Goal: Task Accomplishment & Management: Use online tool/utility

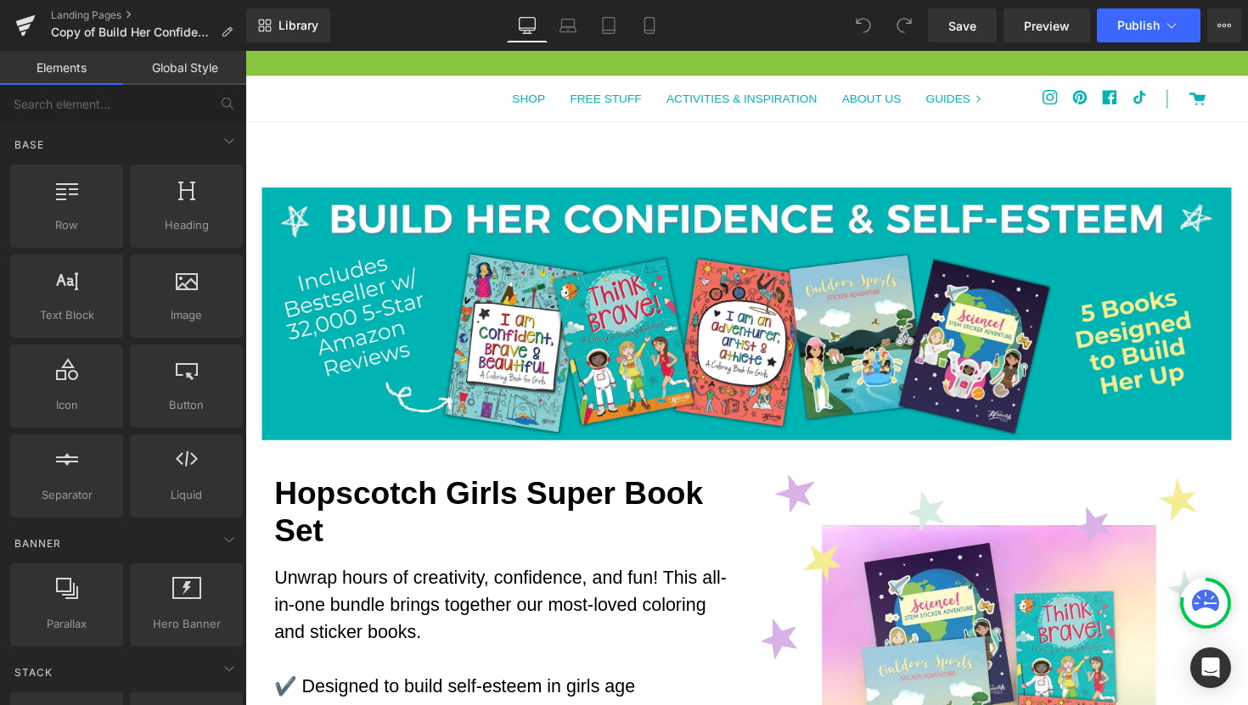
click at [649, 68] on div "Free Shipping On Orders Over $8.99!" at bounding box center [758, 63] width 1027 height 25
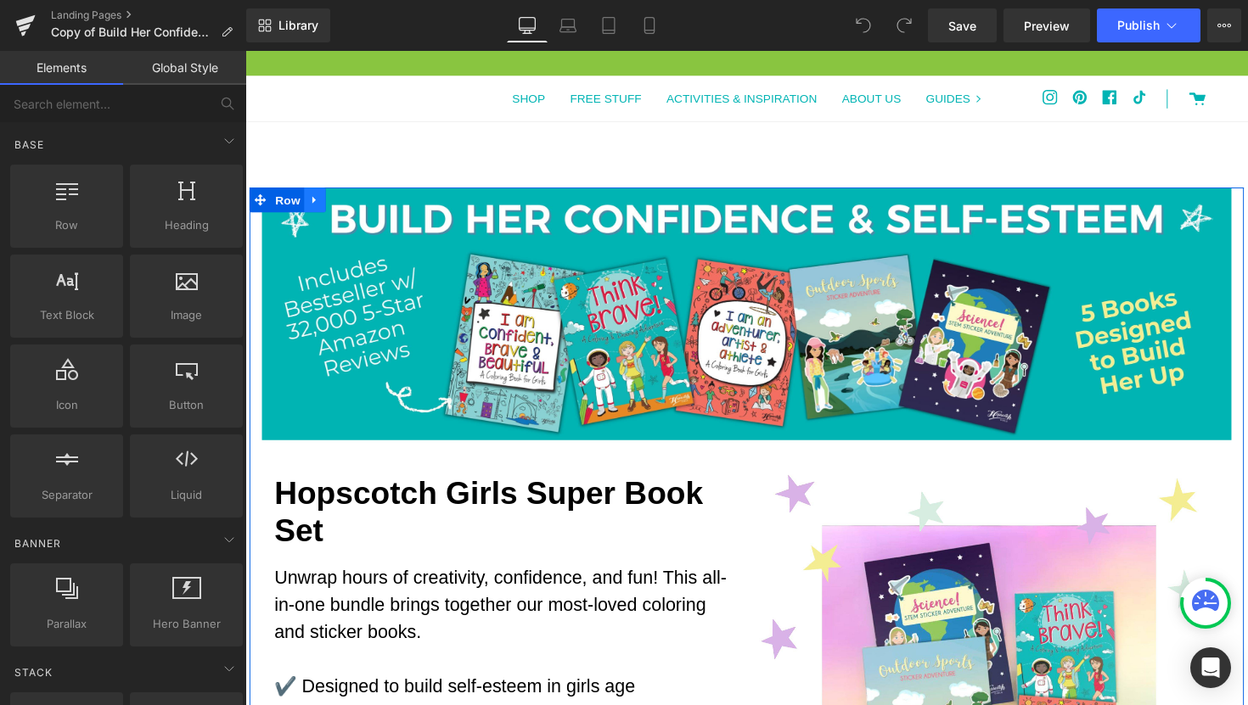
click at [314, 205] on icon at bounding box center [315, 204] width 3 height 8
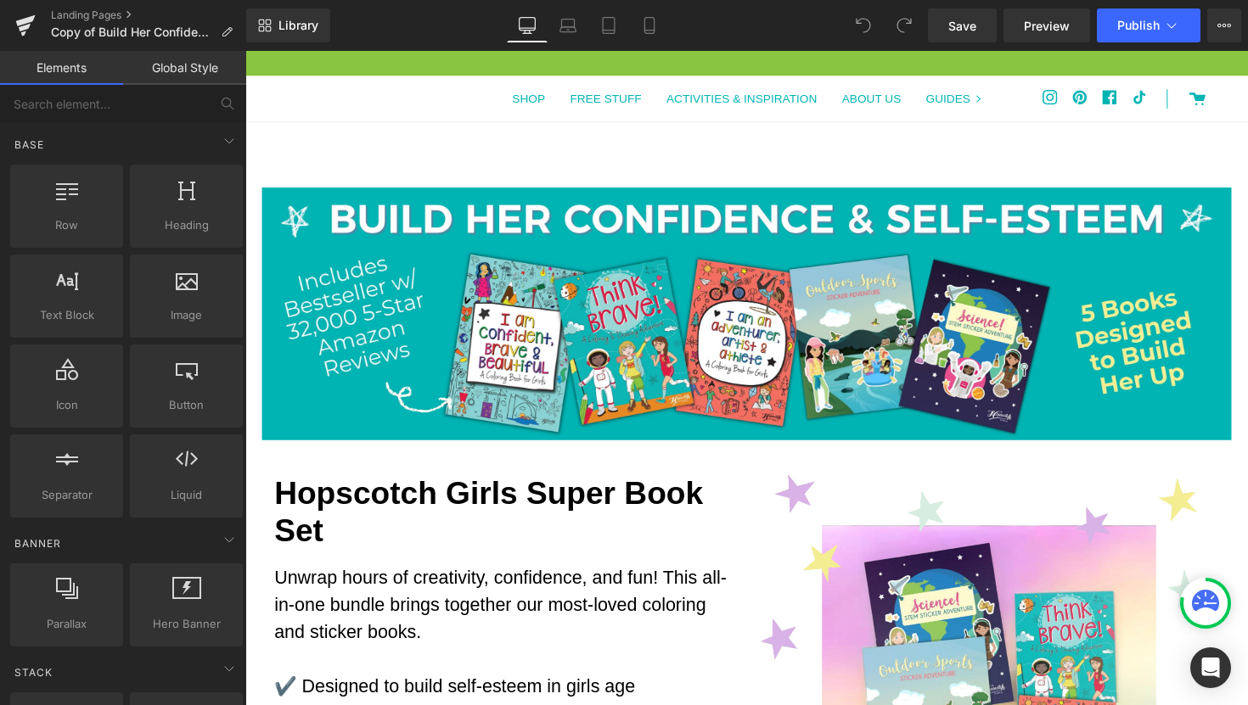
click at [642, 166] on div "0 Cart SHOP FREE STUFF ACTIVITIES & INSPIRATION ABOUT US GUIDES GUIDES ADVENTUR…" at bounding box center [758, 133] width 1027 height 115
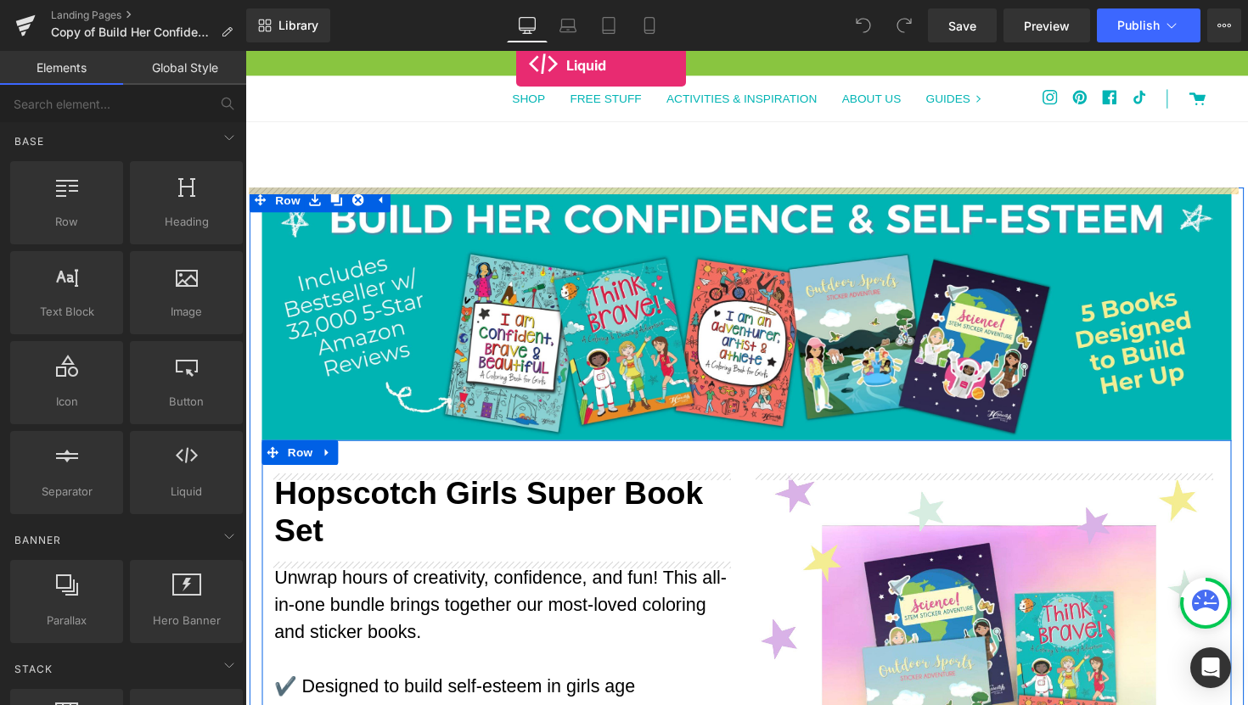
drag, startPoint x: 430, startPoint y: 541, endPoint x: 523, endPoint y: 65, distance: 484.2
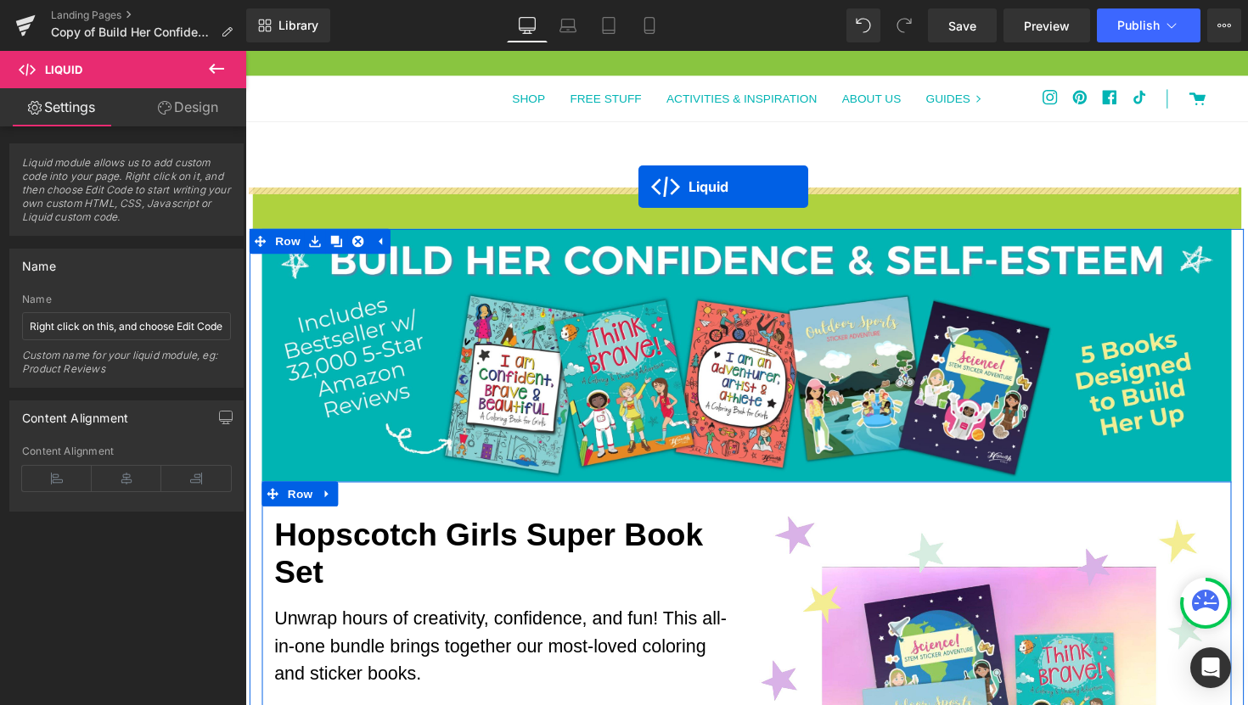
drag, startPoint x: 706, startPoint y: 205, endPoint x: 648, endPoint y: 190, distance: 60.5
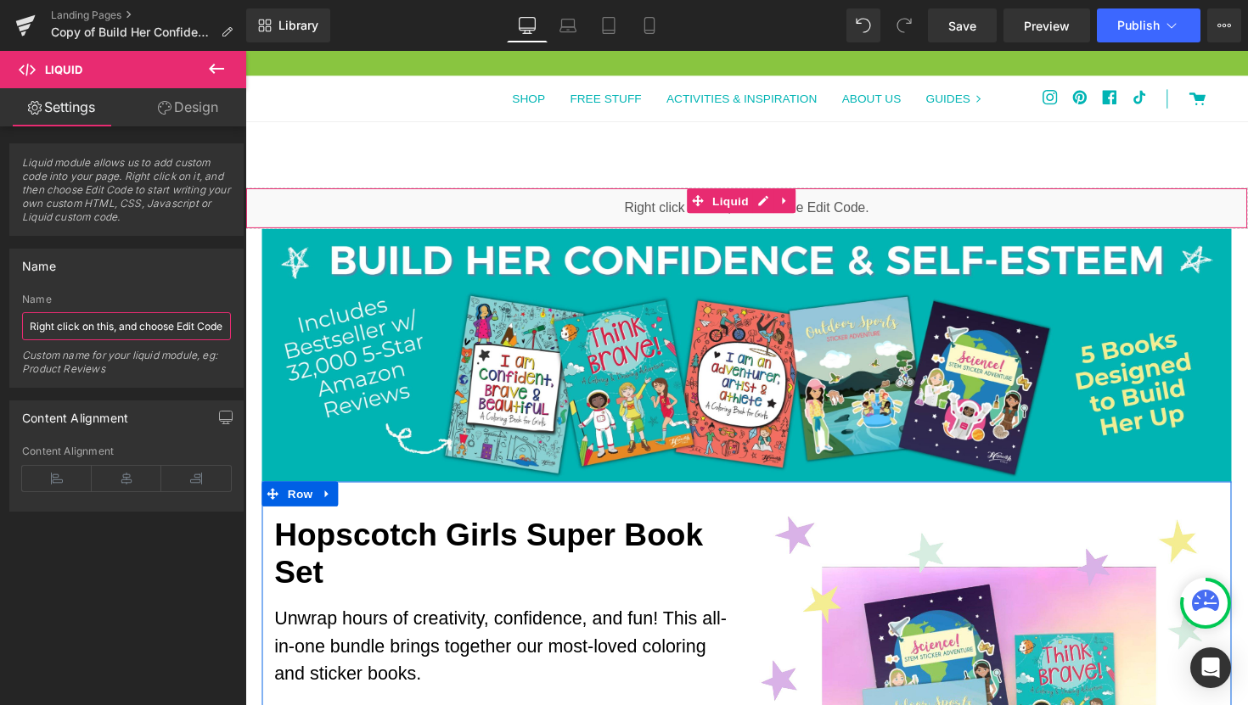
click at [81, 334] on input "Right click on this, and choose Edit Code." at bounding box center [126, 326] width 209 height 28
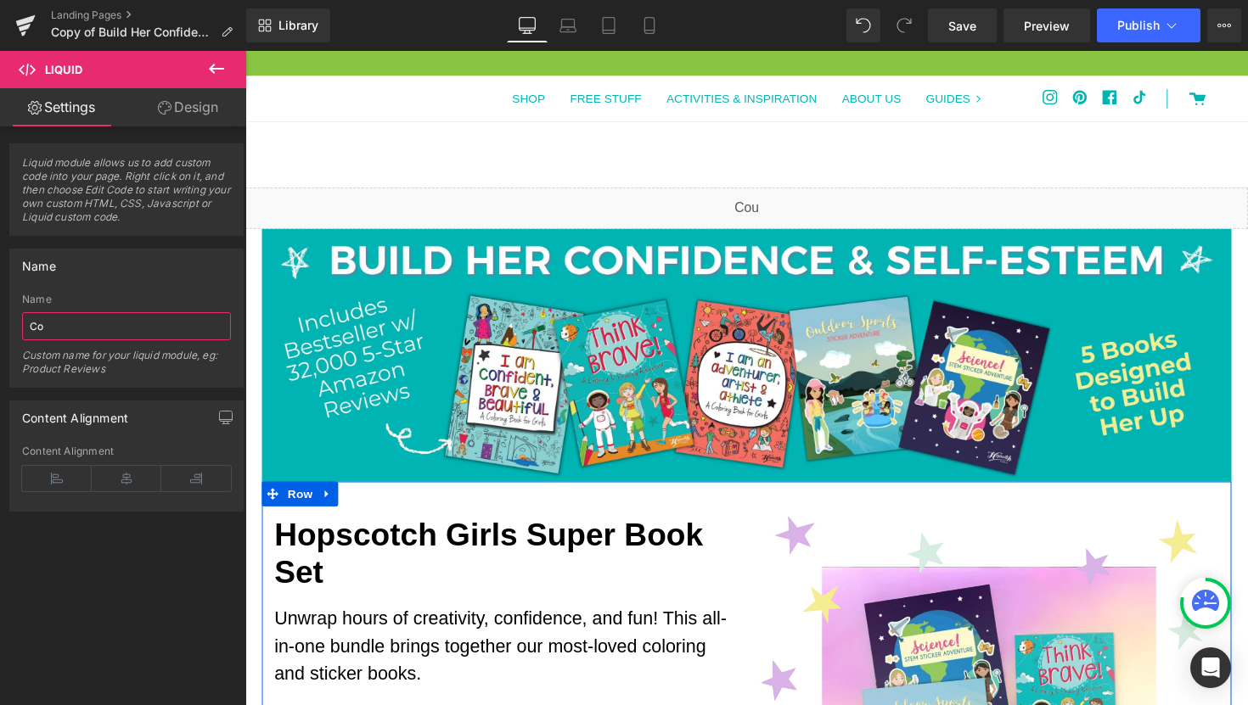
type input "C"
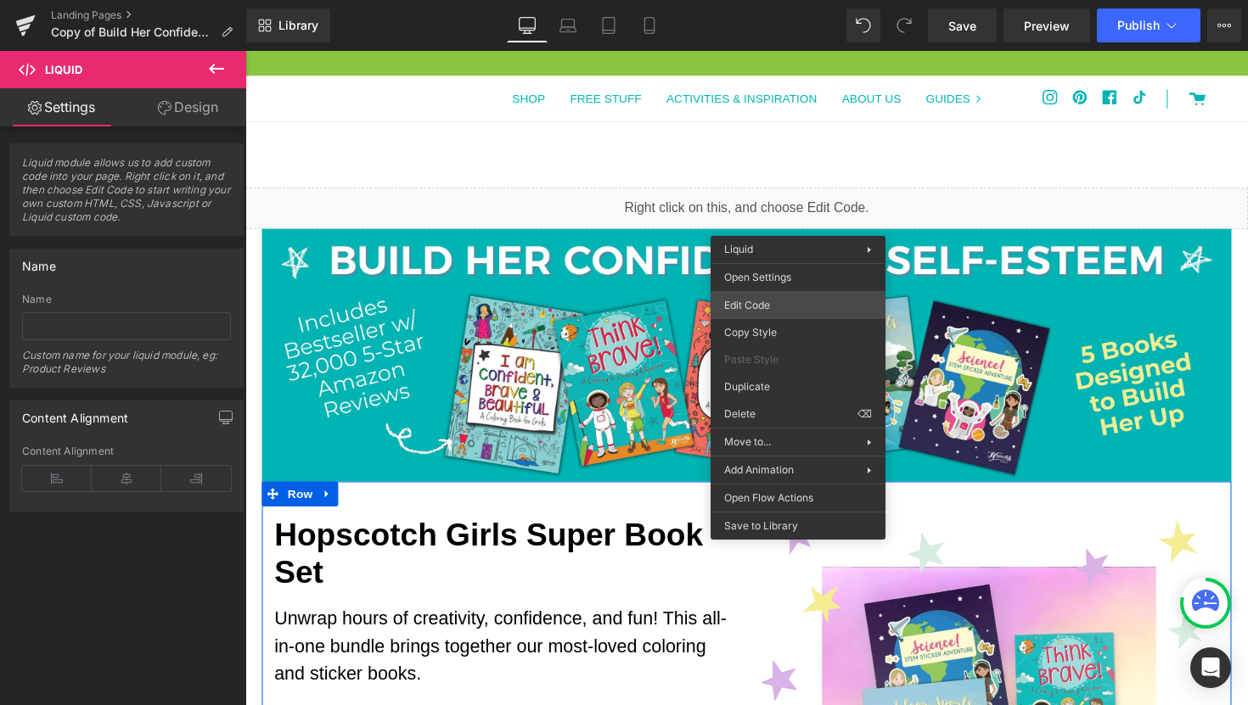
click at [770, 0] on div "Liquid You are previewing how the will restyle your page. You can not edit Elem…" at bounding box center [624, 0] width 1248 height 0
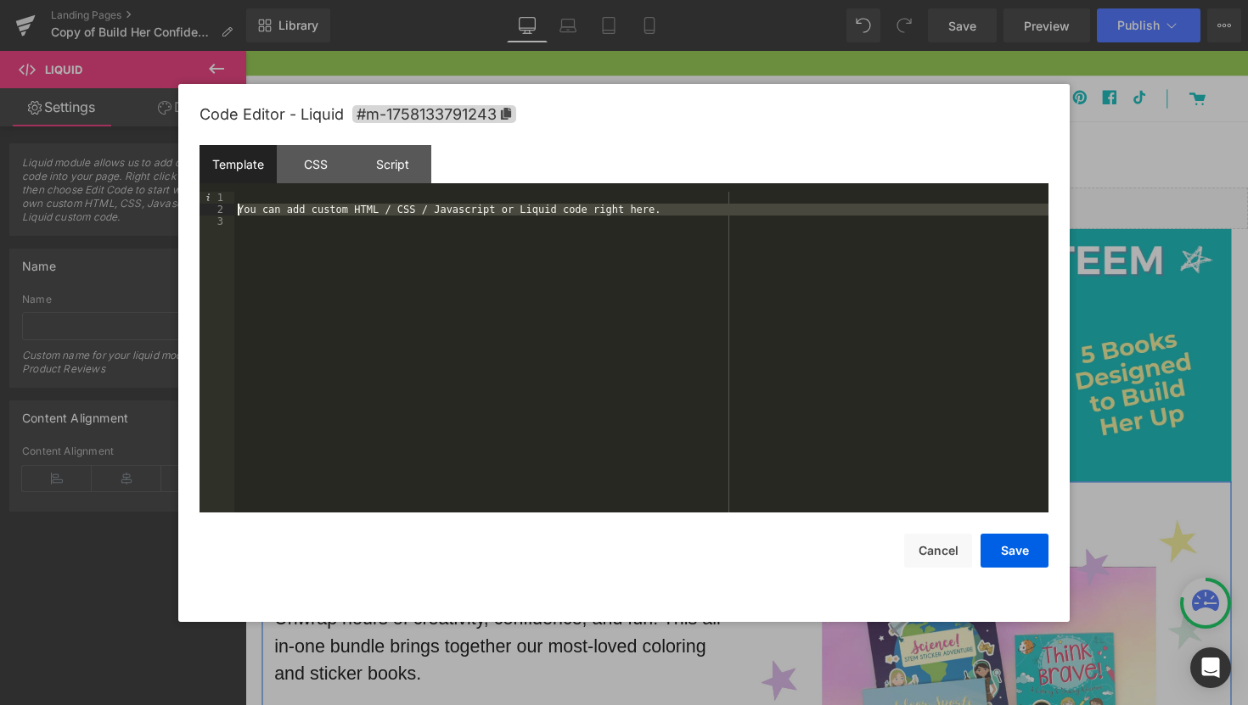
drag, startPoint x: 514, startPoint y: 213, endPoint x: 238, endPoint y: 208, distance: 276.7
click at [238, 208] on div "You can add custom HTML / CSS / Javascript or Liquid code right here." at bounding box center [641, 364] width 814 height 345
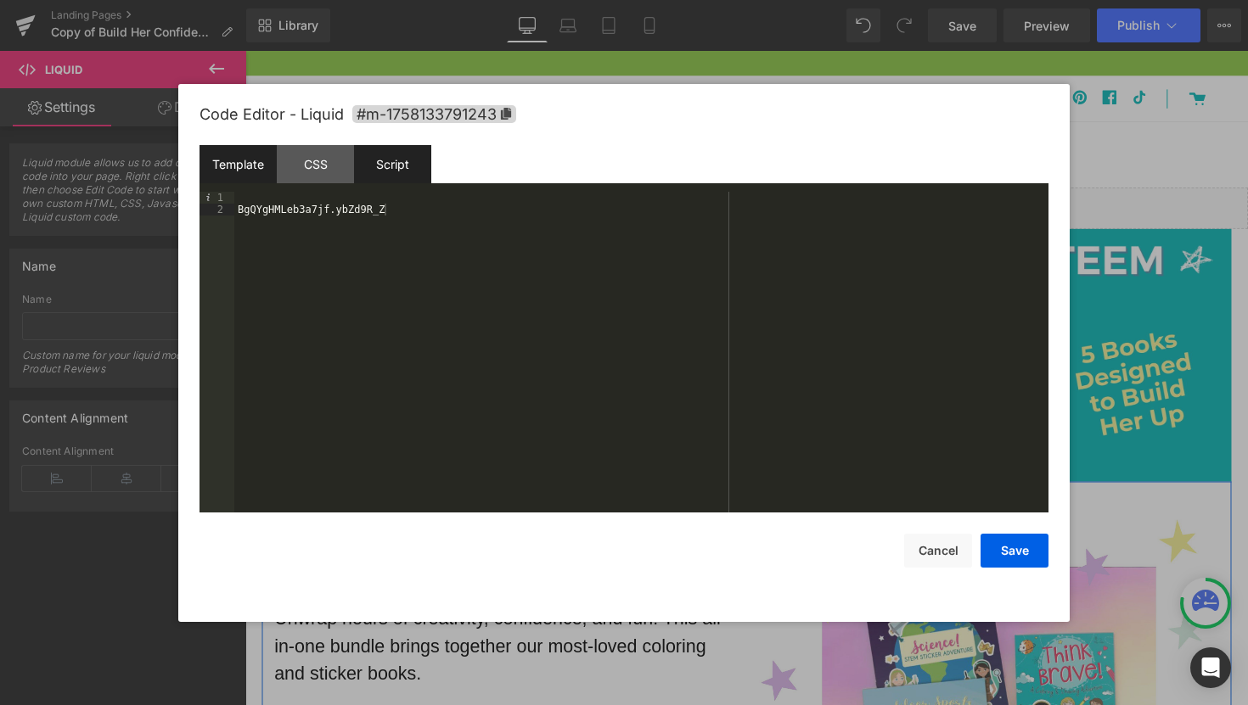
click at [409, 179] on div "Script" at bounding box center [392, 164] width 77 height 38
click at [248, 172] on div "Template" at bounding box center [237, 164] width 77 height 38
click at [431, 231] on div "BgQYgHMLeb3a7jf.ybZd9R_Z" at bounding box center [641, 364] width 814 height 345
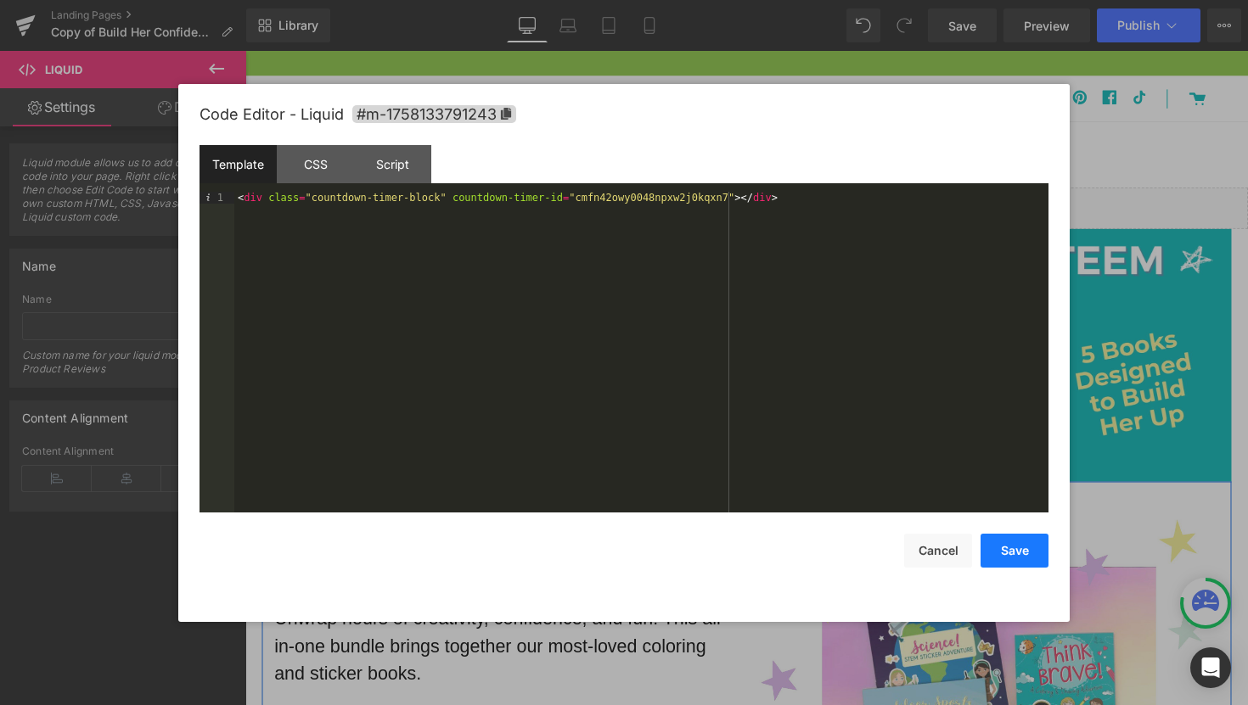
click at [1025, 553] on button "Save" at bounding box center [1014, 551] width 68 height 34
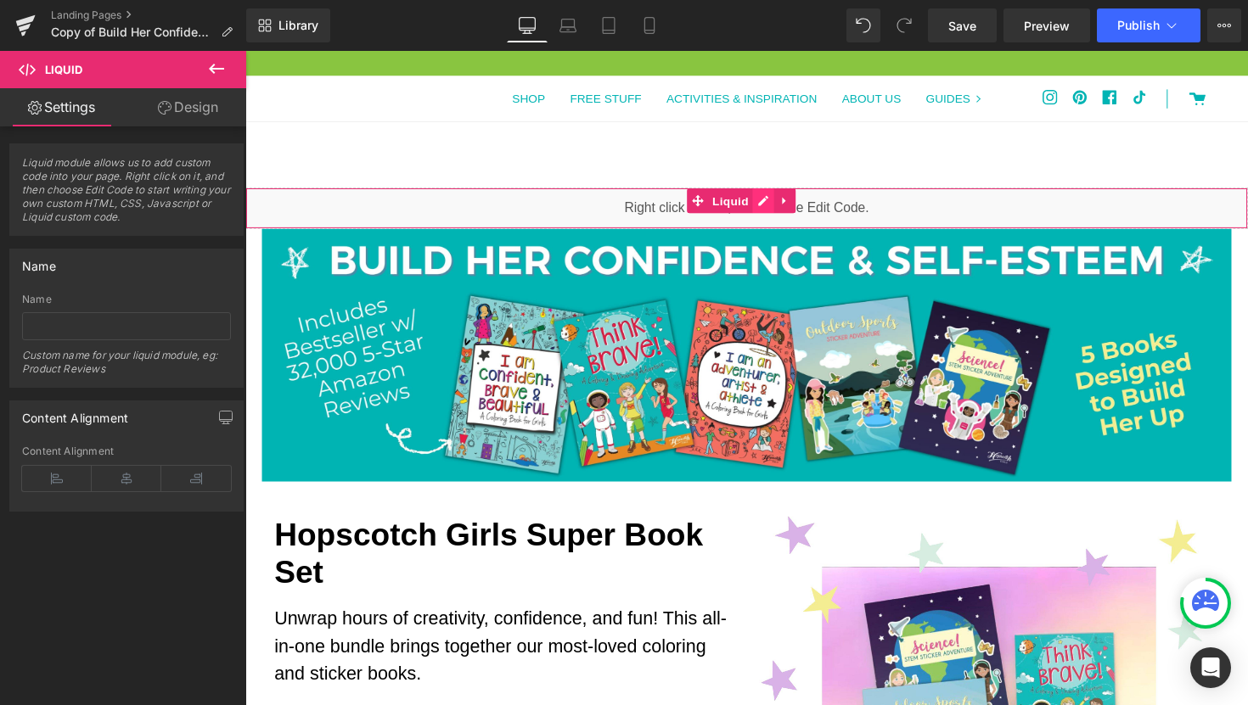
click at [775, 207] on div "Liquid" at bounding box center [758, 212] width 1027 height 42
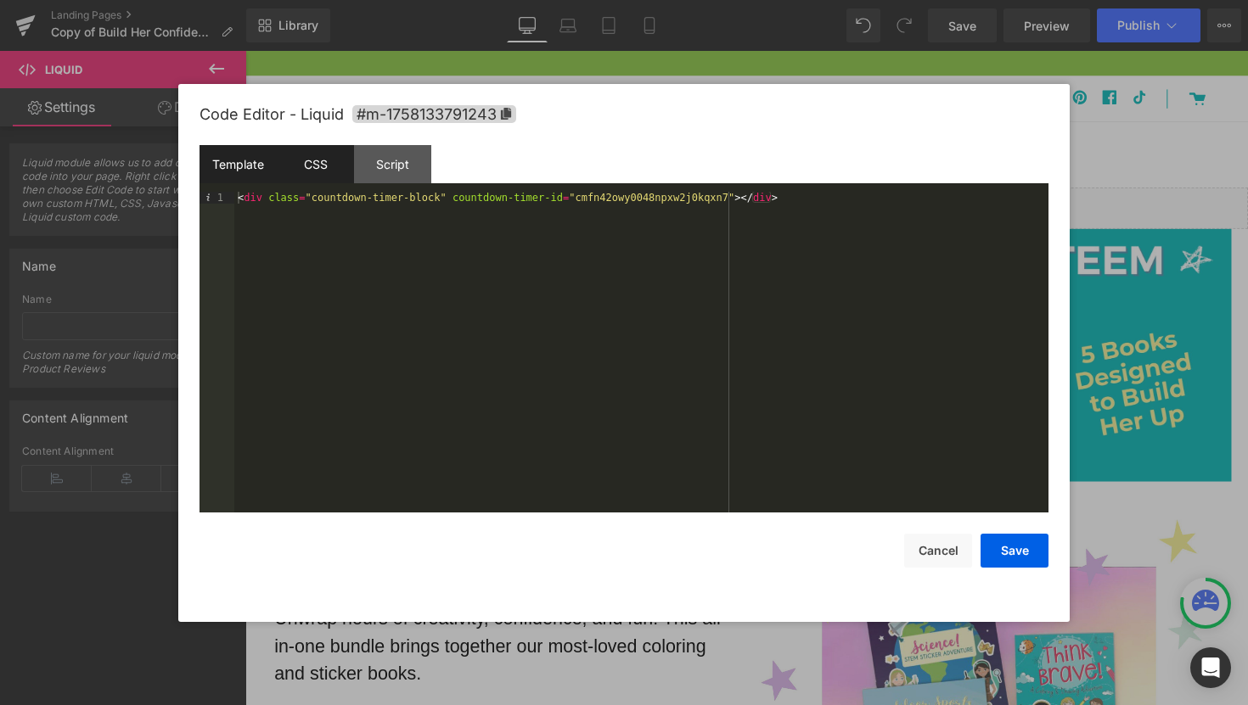
click at [311, 173] on div "CSS" at bounding box center [315, 164] width 77 height 38
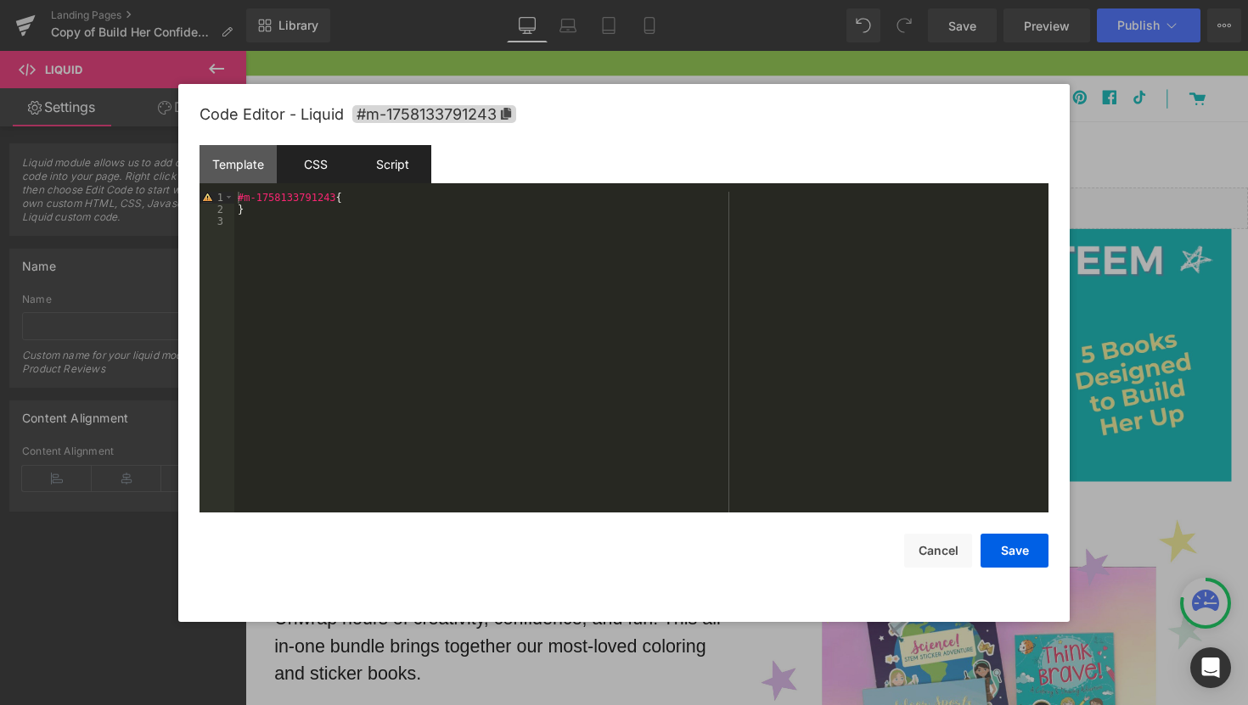
click at [395, 178] on div "Script" at bounding box center [392, 164] width 77 height 38
click at [296, 166] on div "CSS" at bounding box center [315, 164] width 77 height 38
click at [415, 224] on div "#m-1758133791243 { }" at bounding box center [641, 364] width 814 height 345
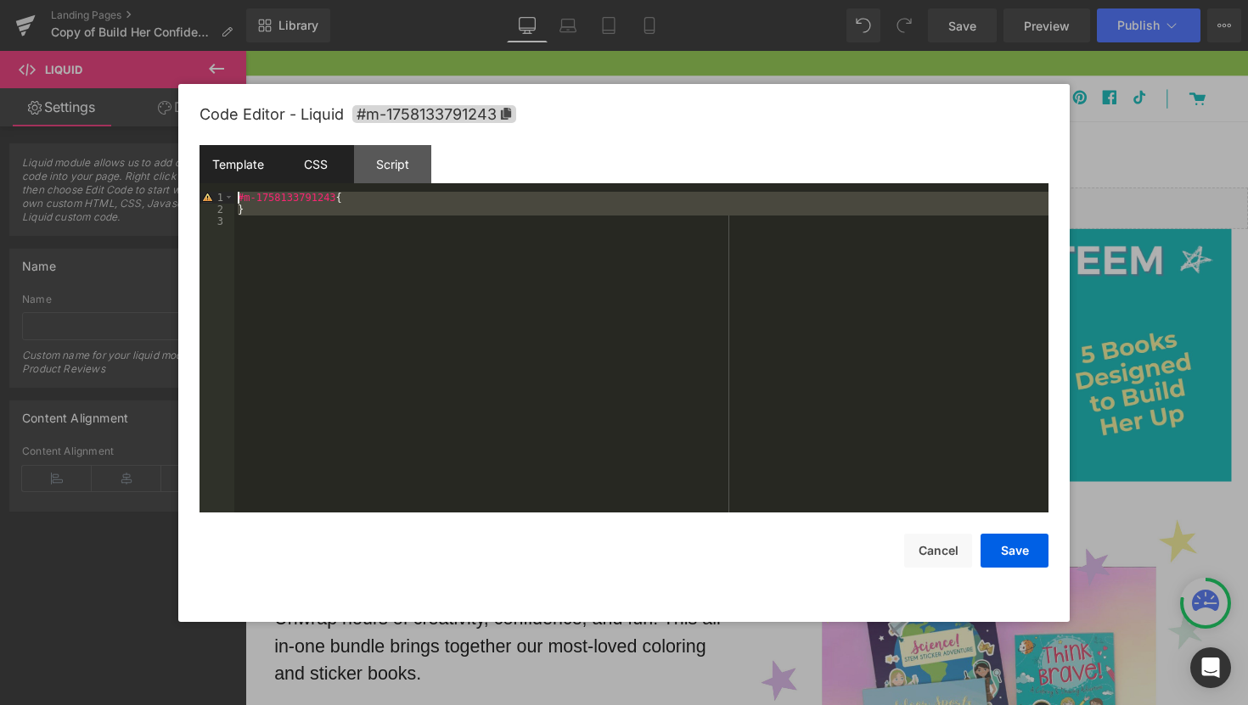
drag, startPoint x: 374, startPoint y: 219, endPoint x: 227, endPoint y: 178, distance: 153.2
click at [230, 181] on div "Template CSS Script Data 1 < div class = "countdown-timer-block" countdown-time…" at bounding box center [623, 329] width 849 height 368
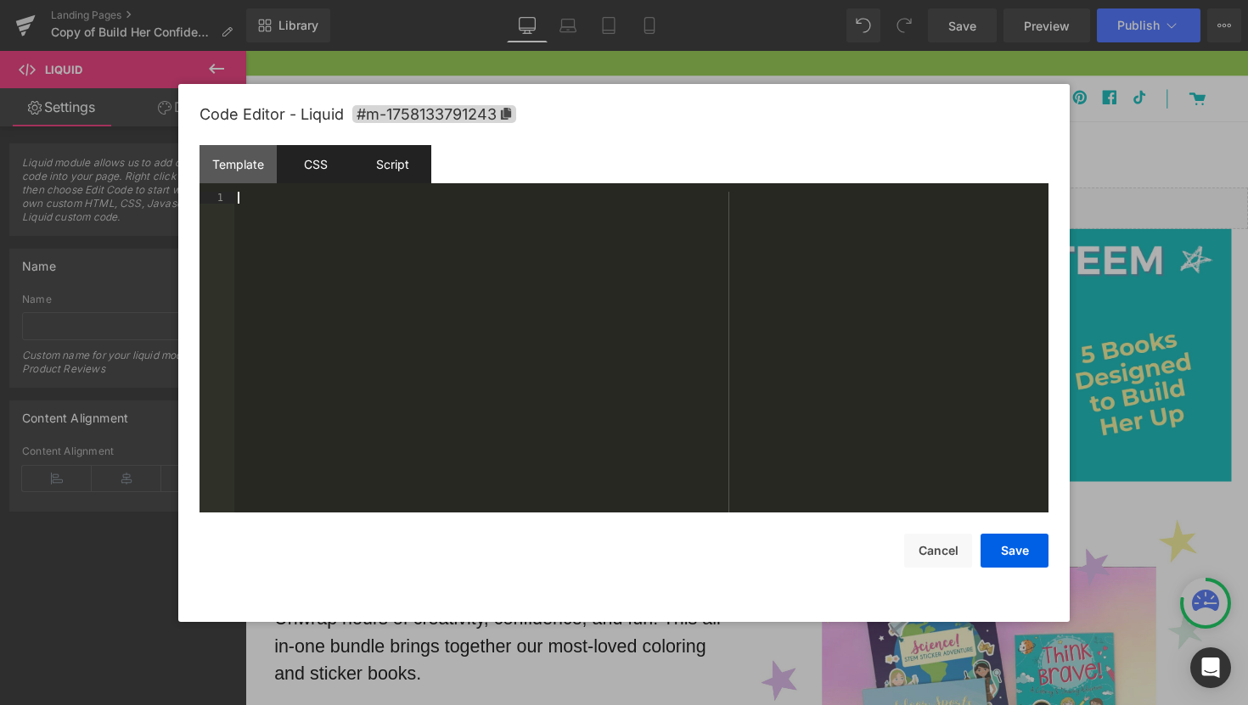
click at [406, 154] on div "Script" at bounding box center [392, 164] width 77 height 38
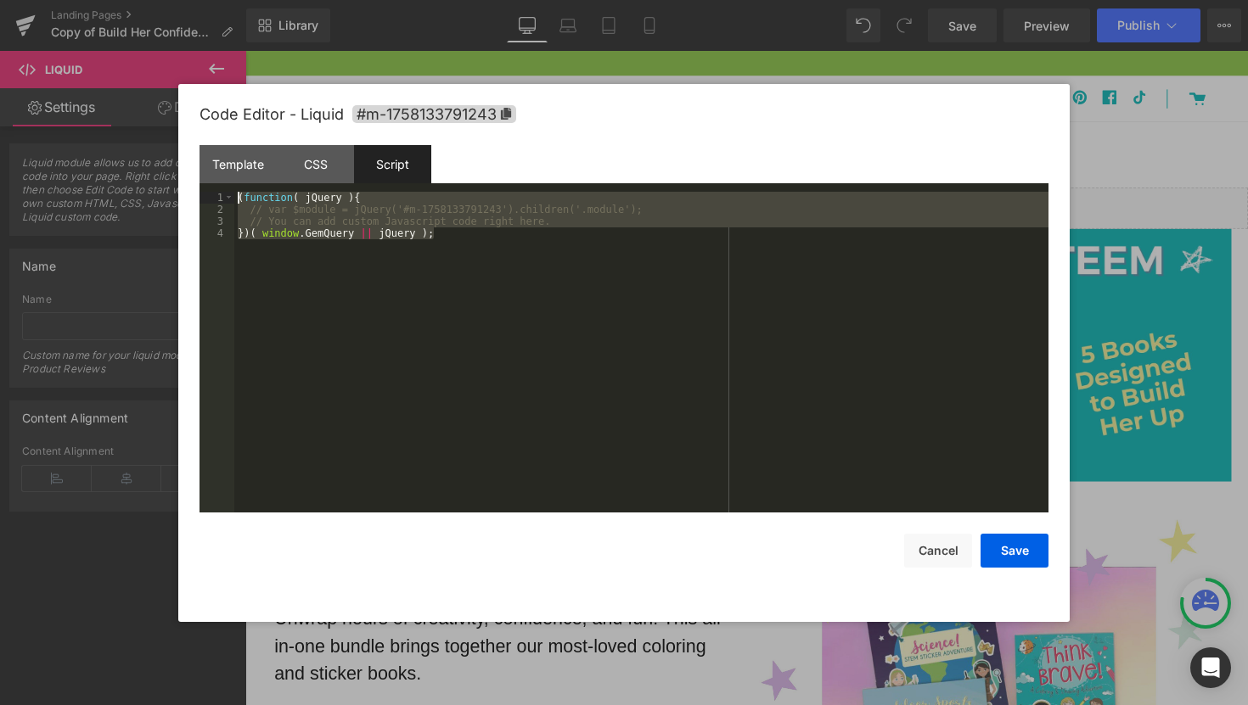
drag, startPoint x: 439, startPoint y: 242, endPoint x: 232, endPoint y: 191, distance: 213.3
click at [232, 193] on pre "1 2 3 4 ( function ( jQuery ) { // var $module = jQuery('#m-1758133791243').chi…" at bounding box center [623, 352] width 849 height 321
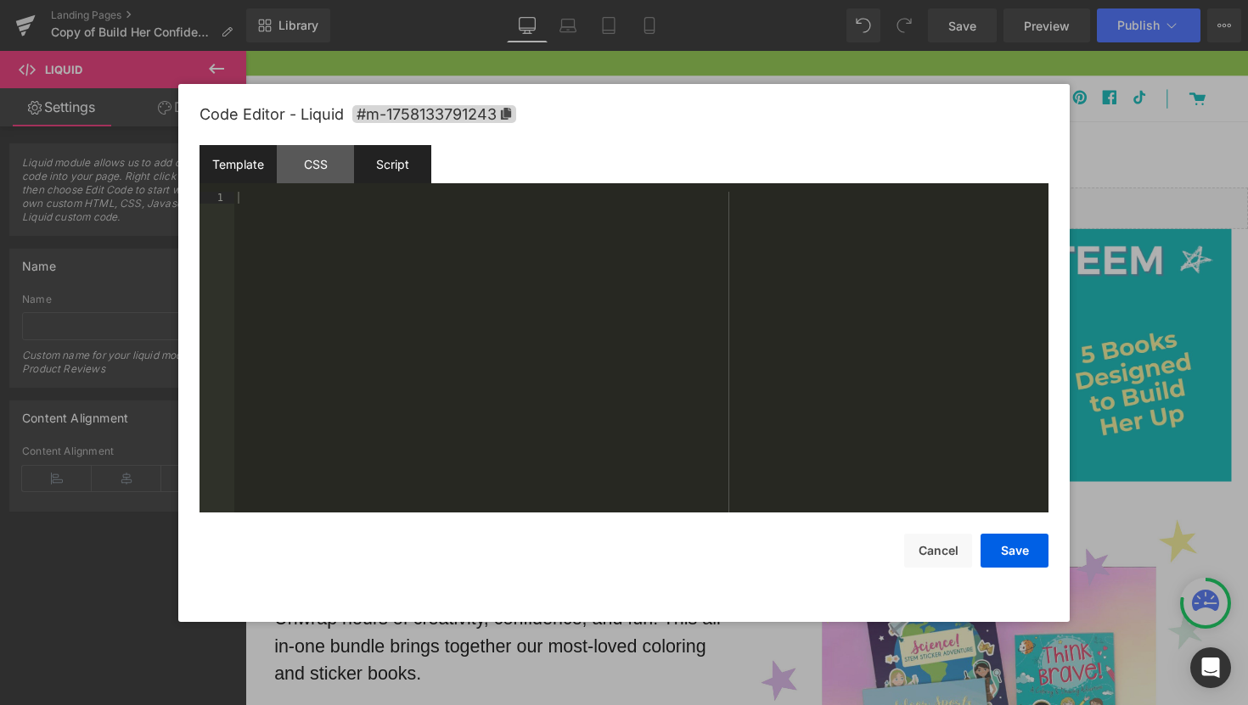
click at [244, 166] on div "Template" at bounding box center [237, 164] width 77 height 38
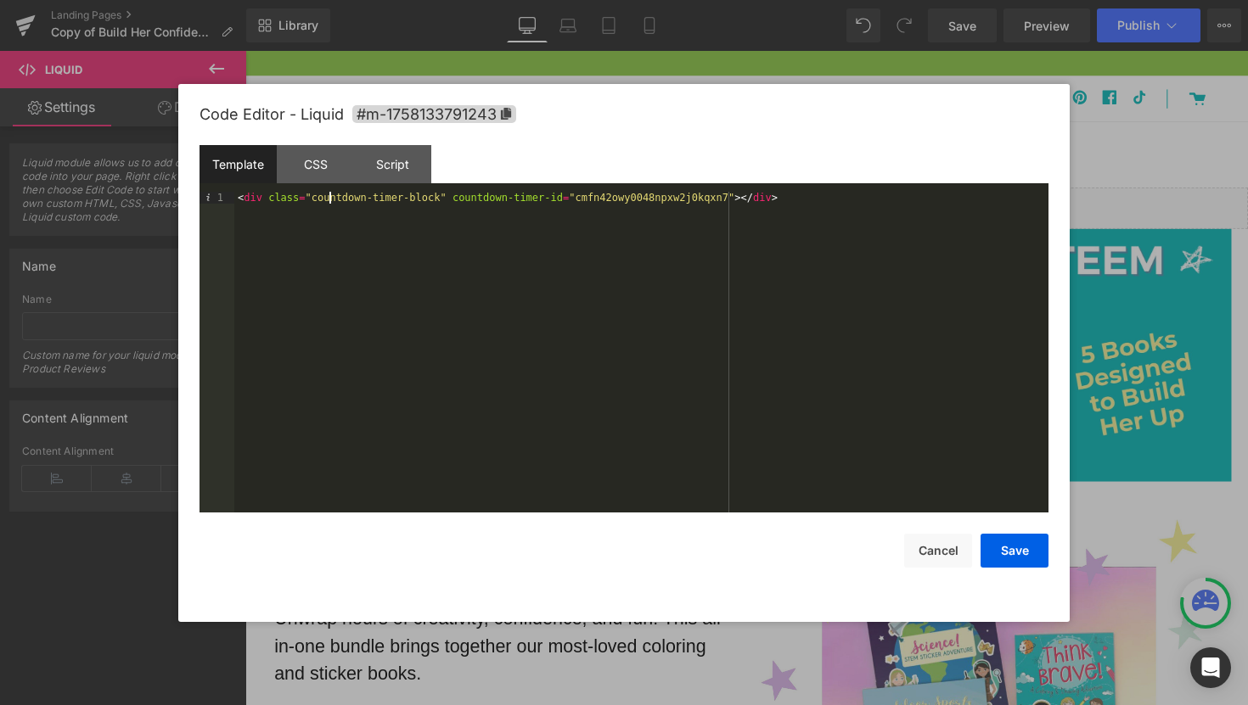
click at [332, 200] on div "< div class = "countdown-timer-block" countdown-timer-id = "cmfn42owy0048npxw2j…" at bounding box center [641, 364] width 814 height 345
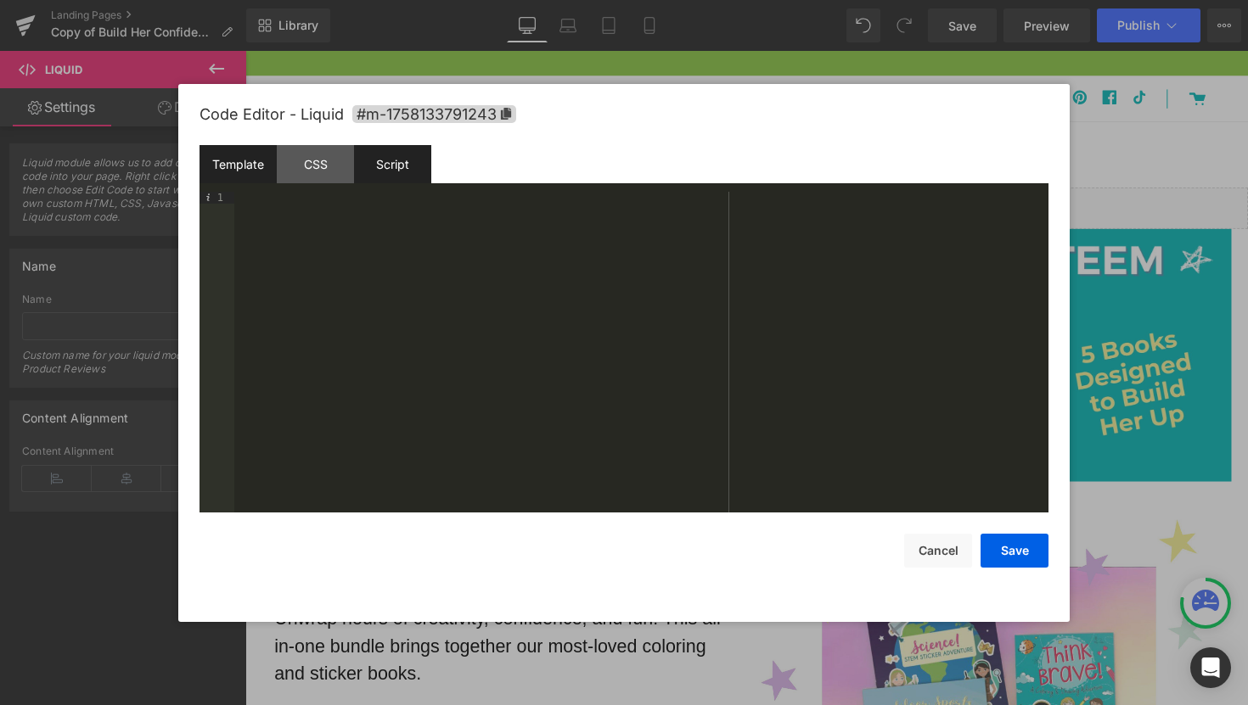
click at [416, 165] on div "Script" at bounding box center [392, 164] width 77 height 38
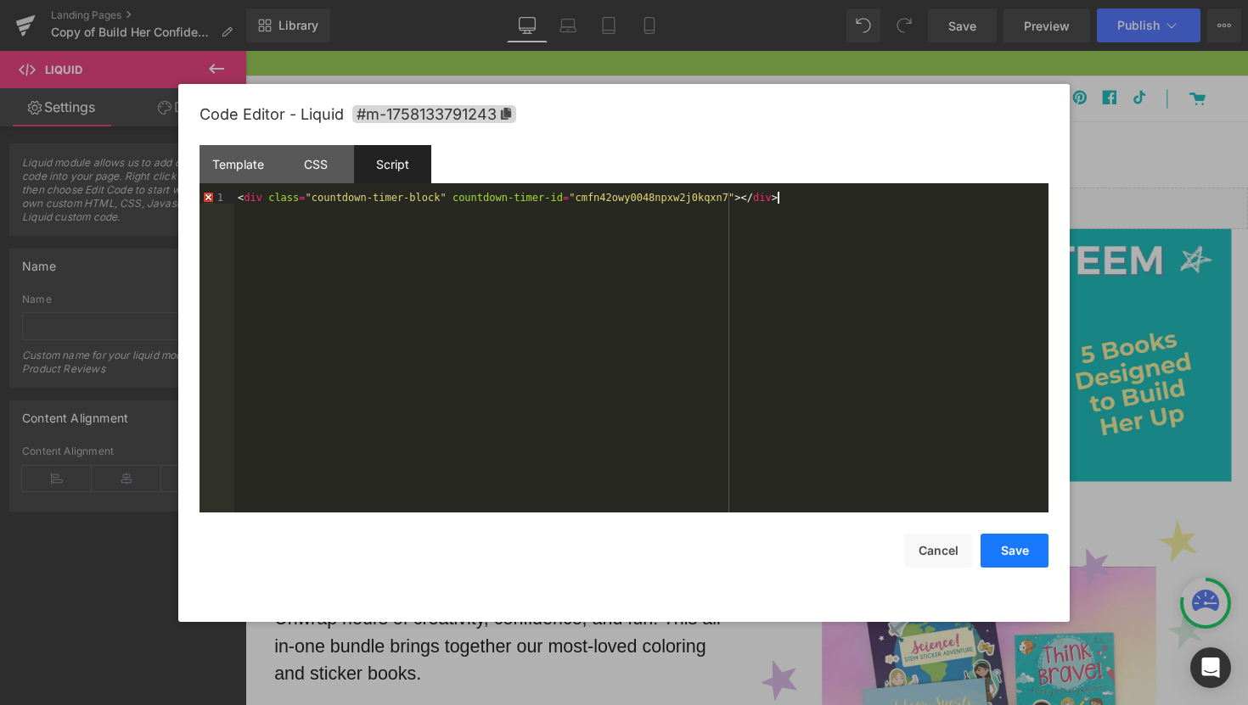
click at [1022, 561] on button "Save" at bounding box center [1014, 551] width 68 height 34
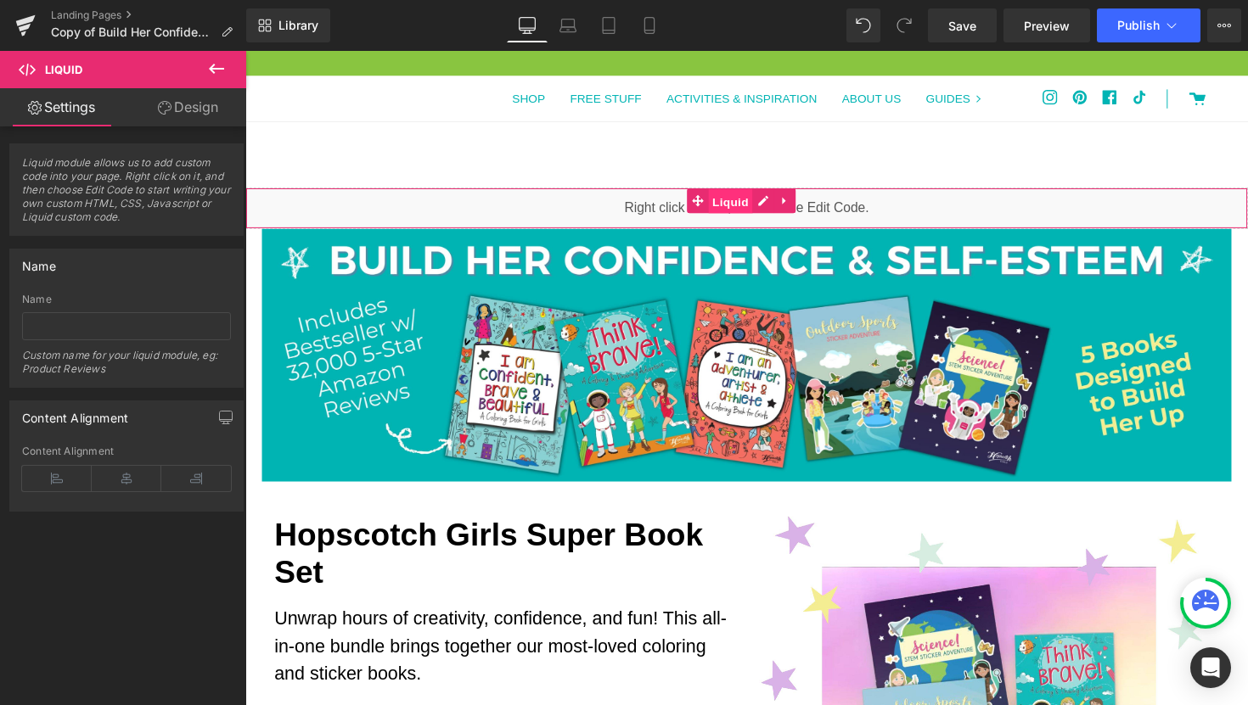
click at [738, 213] on span "Liquid" at bounding box center [743, 205] width 46 height 25
click at [176, 109] on link "Design" at bounding box center [187, 107] width 123 height 38
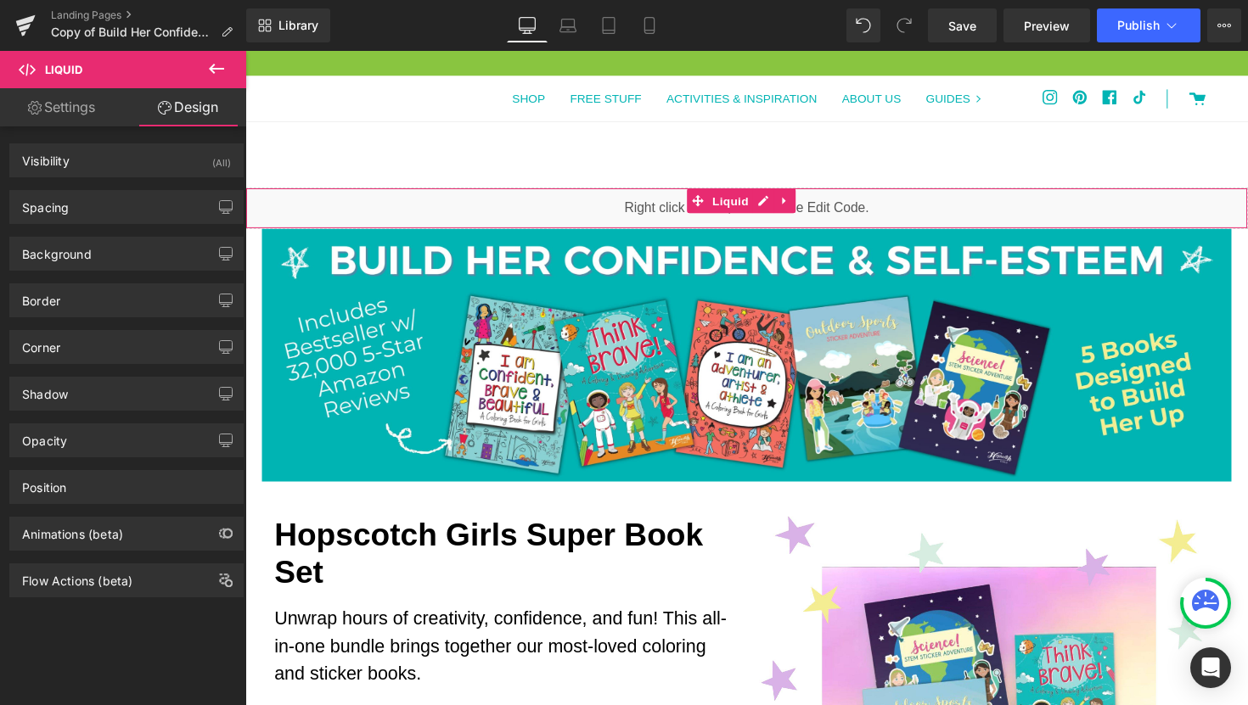
click at [71, 118] on link "Settings" at bounding box center [61, 107] width 123 height 38
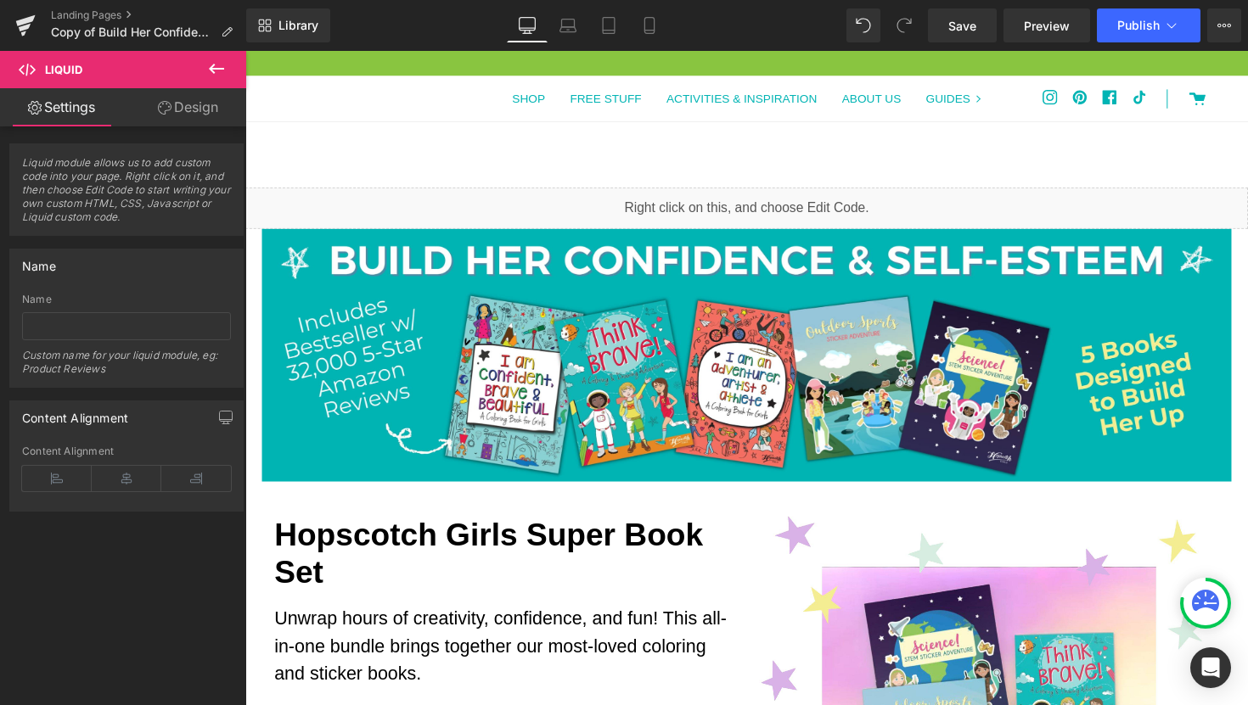
click at [230, 70] on button at bounding box center [216, 69] width 59 height 37
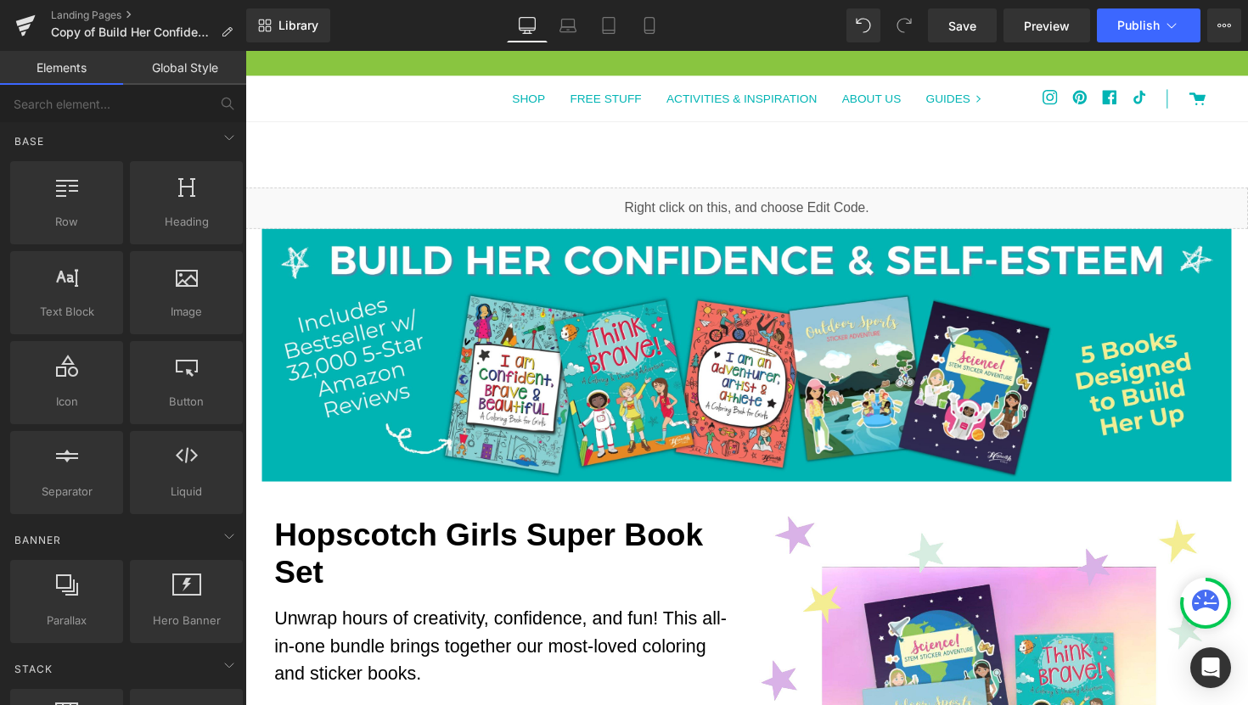
drag, startPoint x: 766, startPoint y: 208, endPoint x: 1000, endPoint y: 255, distance: 238.2
click at [766, 208] on div "Liquid" at bounding box center [758, 212] width 1027 height 42
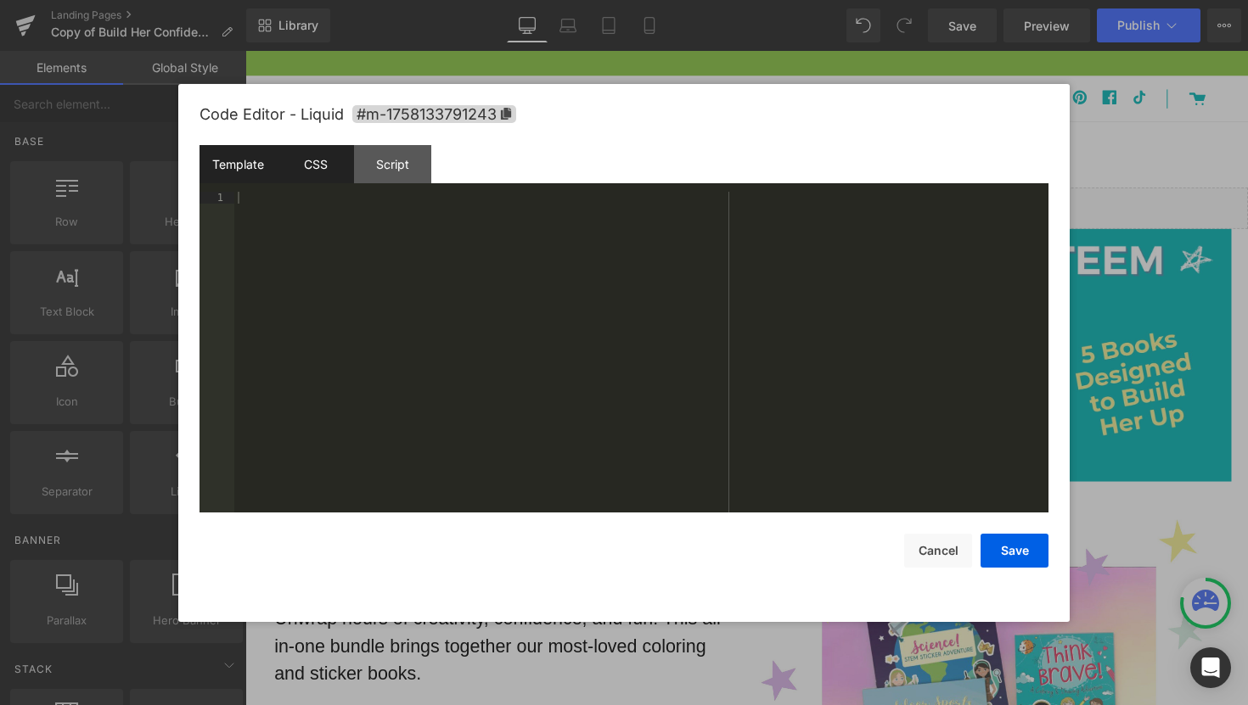
click at [294, 168] on div "CSS" at bounding box center [315, 164] width 77 height 38
click at [351, 204] on div "#m-1758133791243 { }" at bounding box center [641, 364] width 814 height 345
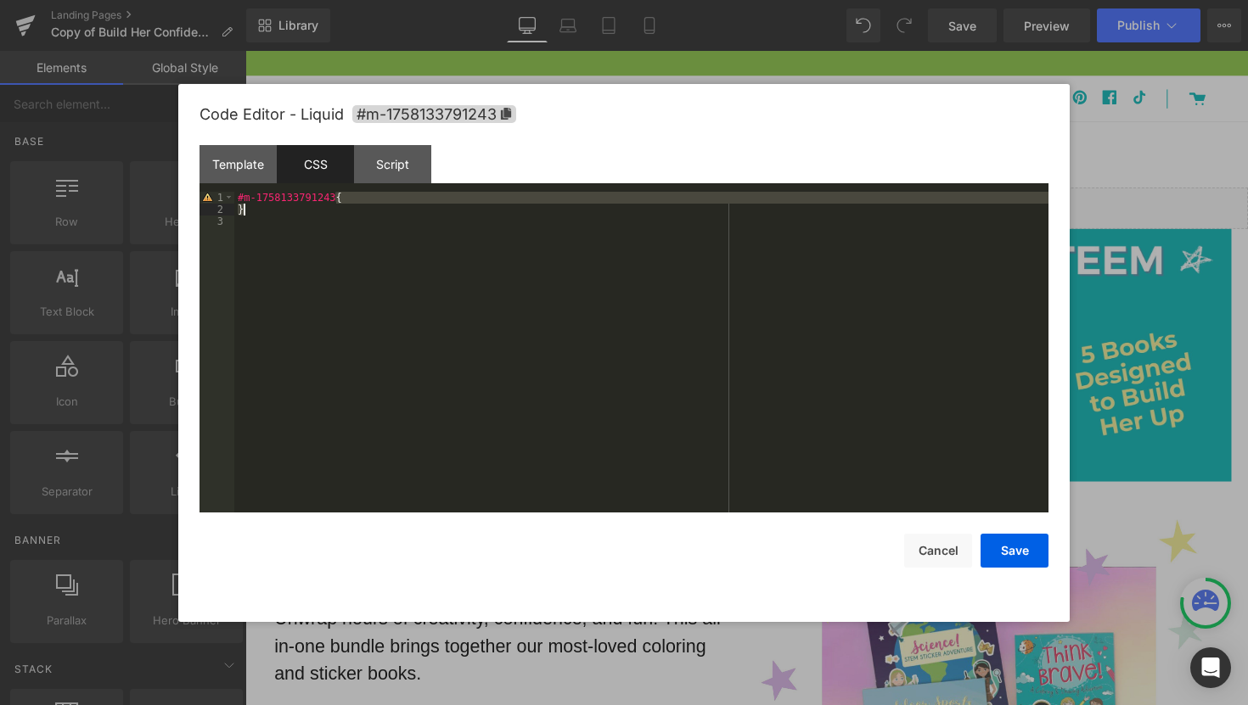
click at [351, 204] on div "#m-1758133791243 { }" at bounding box center [641, 364] width 814 height 345
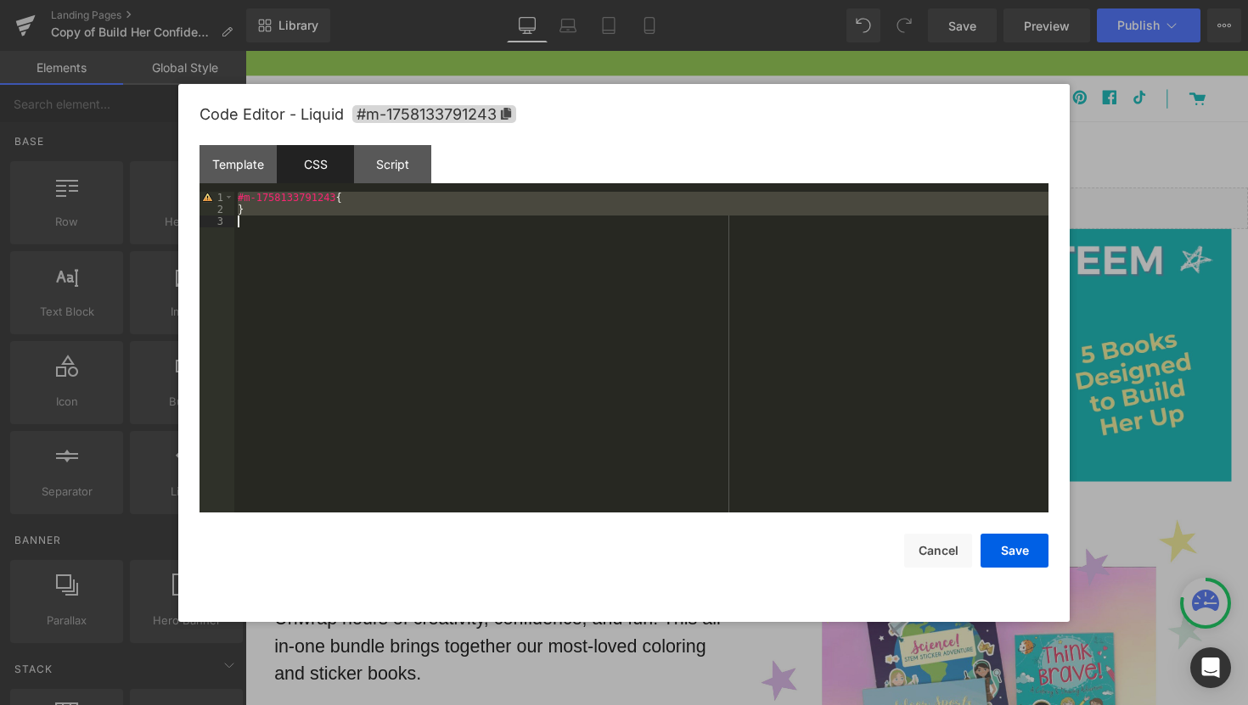
click at [351, 204] on div "#m-1758133791243 { }" at bounding box center [641, 364] width 814 height 345
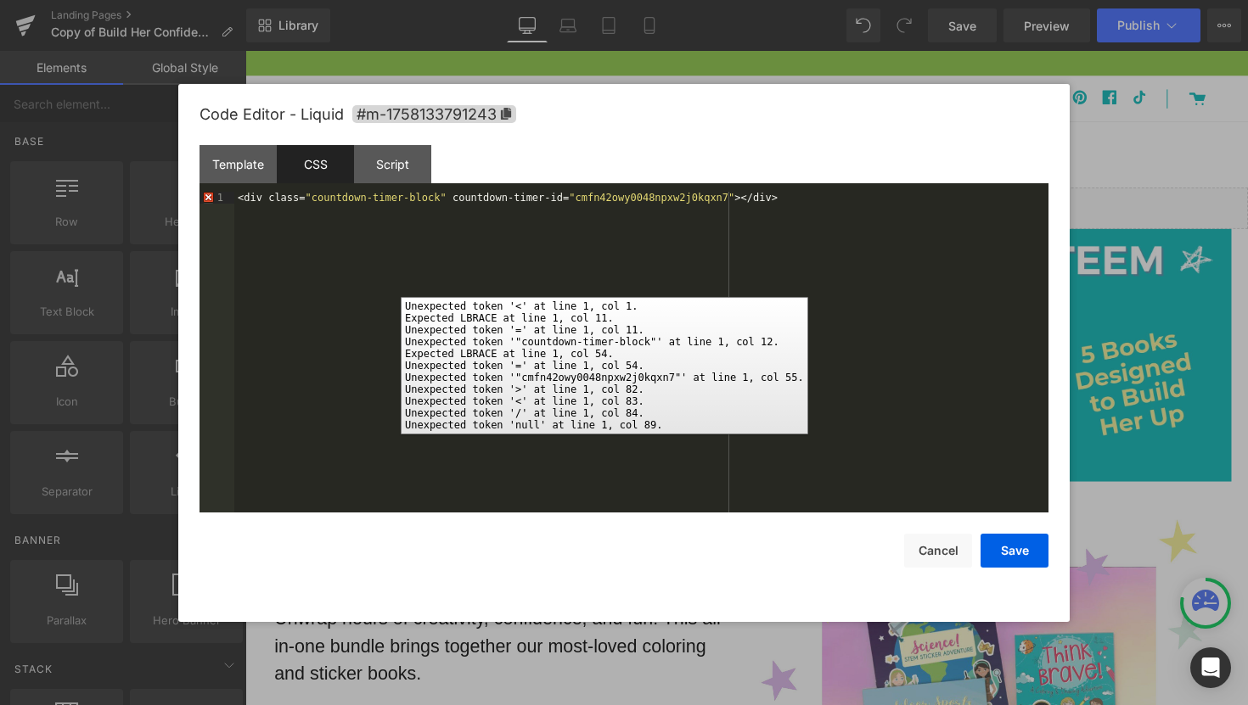
click at [210, 200] on div "1" at bounding box center [216, 198] width 35 height 12
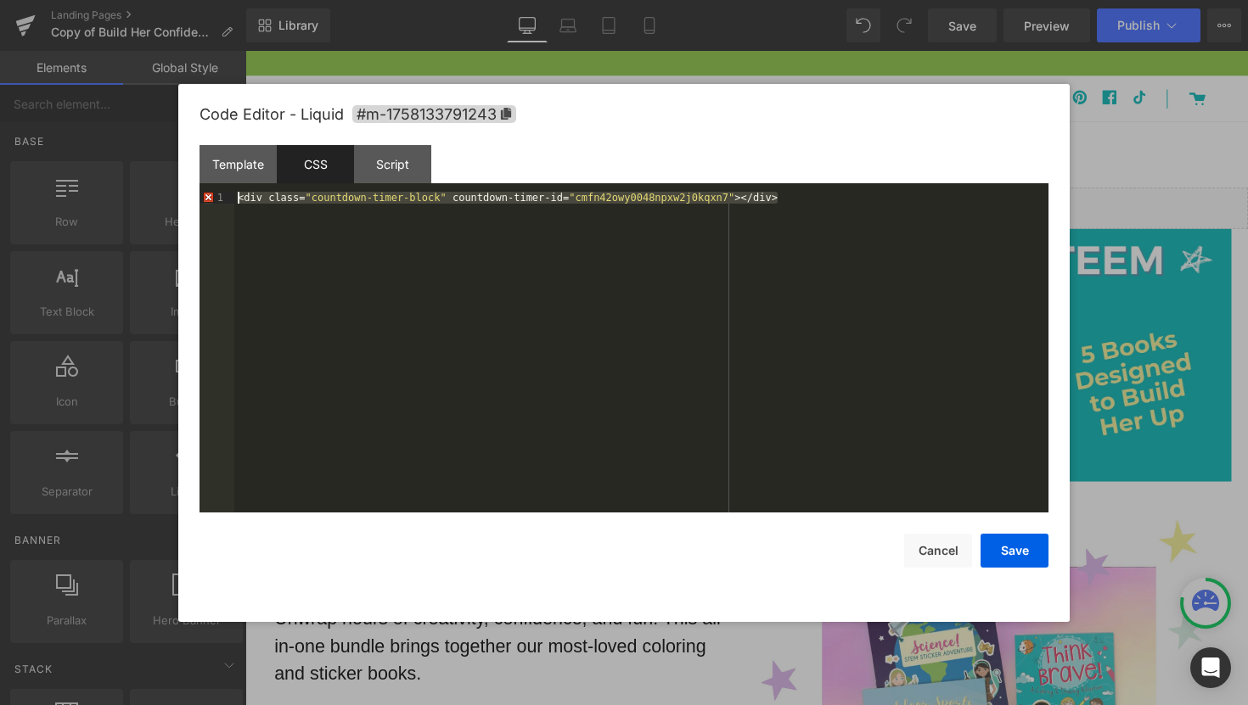
drag, startPoint x: 817, startPoint y: 205, endPoint x: 233, endPoint y: 189, distance: 584.1
click at [233, 189] on div "Template CSS Script Data 1 XXXXXXXXXXXXXXXXXXXXXXXXXXXXXXXXXXXXXXXXXXXXXXXXXX 1…" at bounding box center [623, 329] width 849 height 368
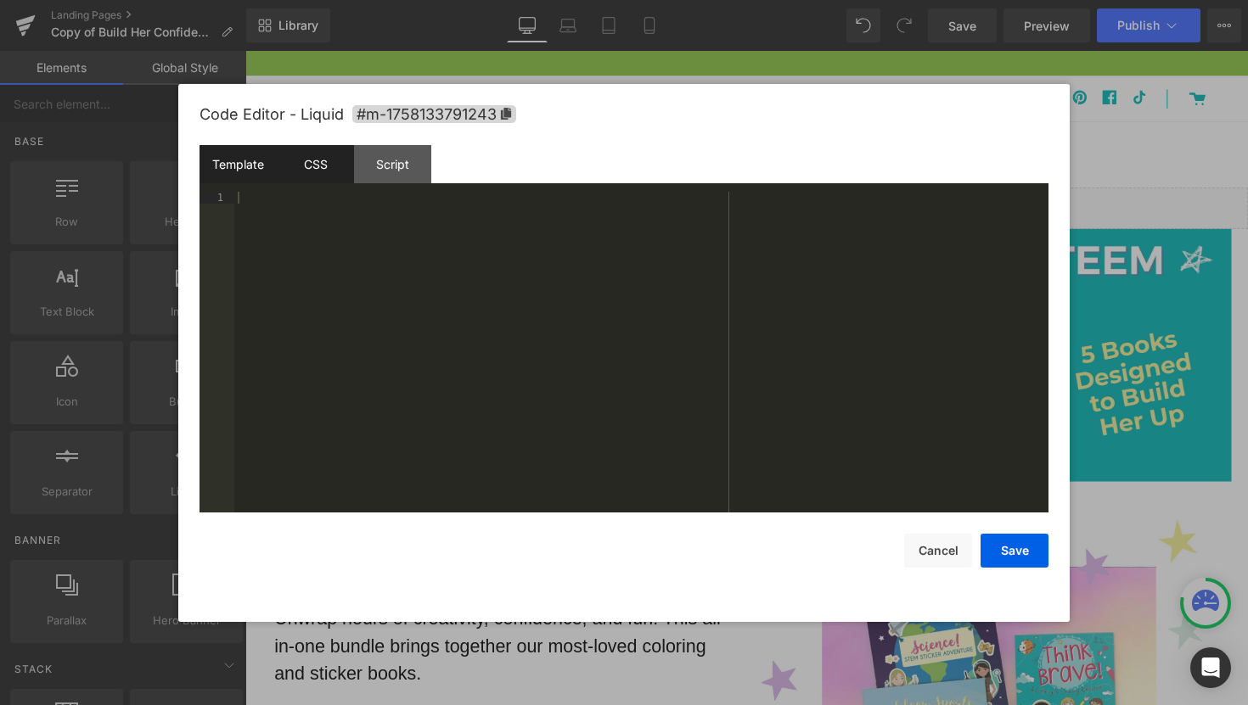
click at [238, 175] on div "Template" at bounding box center [237, 164] width 77 height 38
click at [390, 176] on div "Script" at bounding box center [392, 164] width 77 height 38
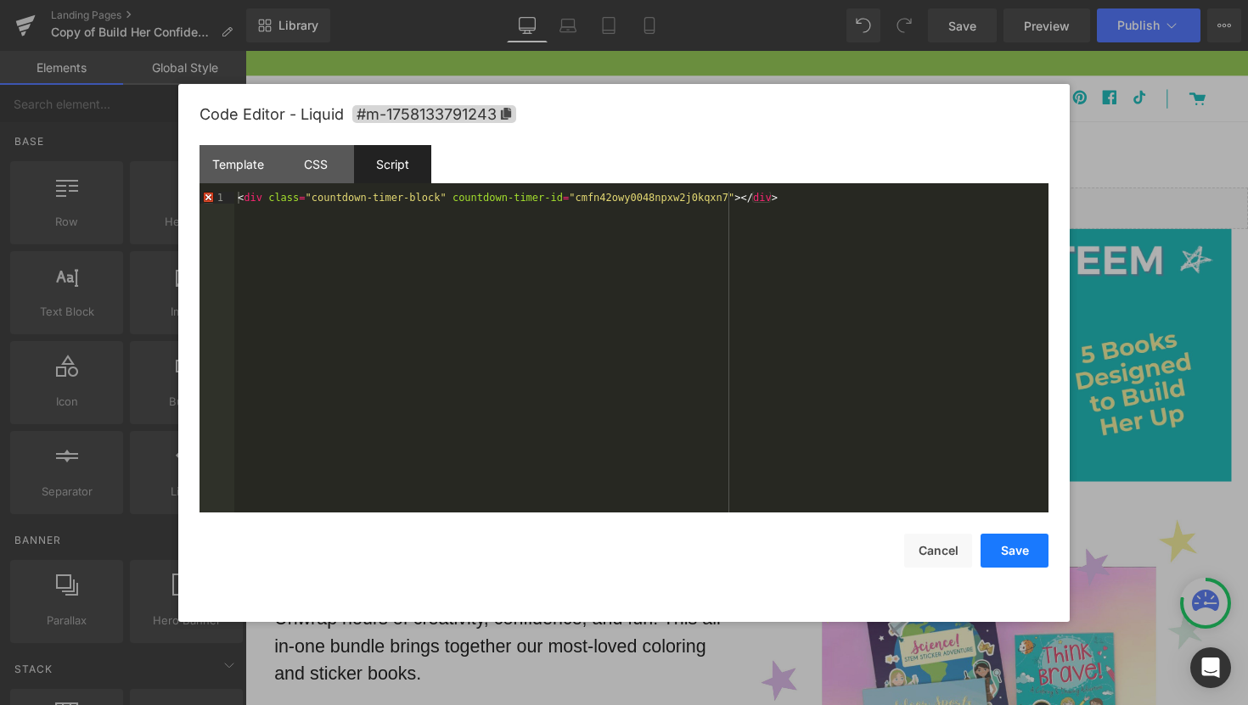
click at [1006, 555] on button "Save" at bounding box center [1014, 551] width 68 height 34
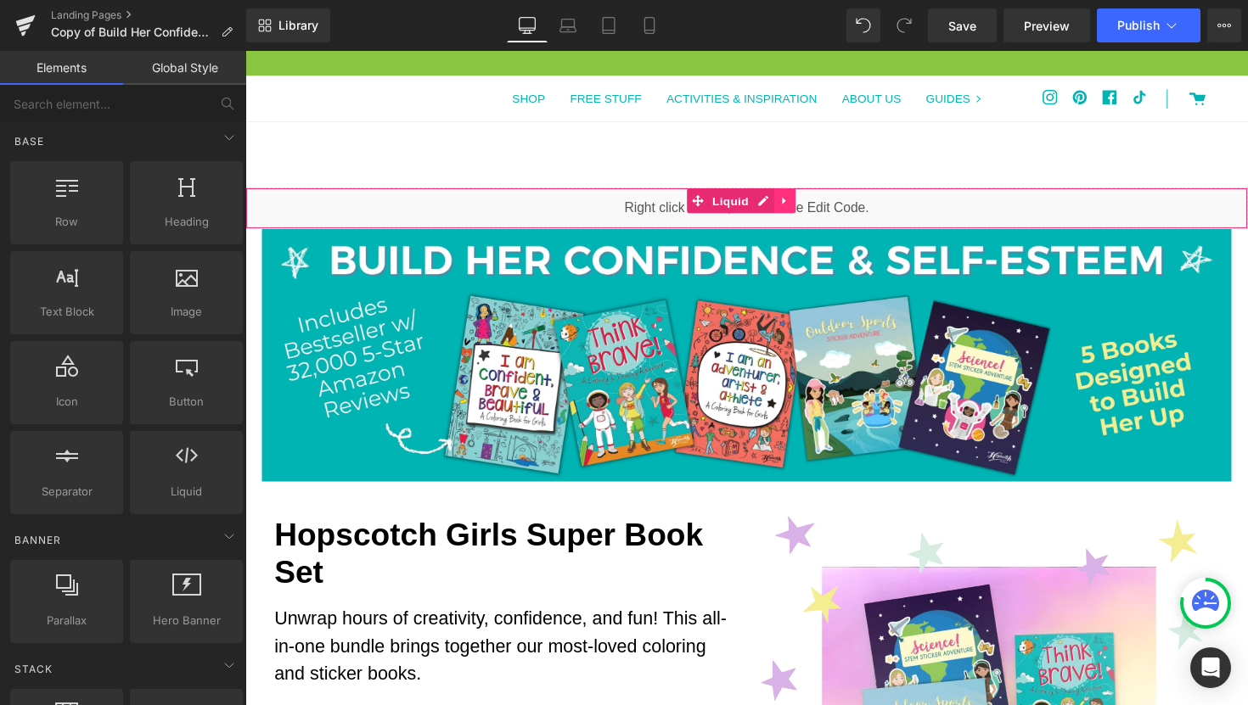
click at [804, 210] on link at bounding box center [798, 204] width 22 height 25
click at [815, 209] on link at bounding box center [809, 204] width 22 height 25
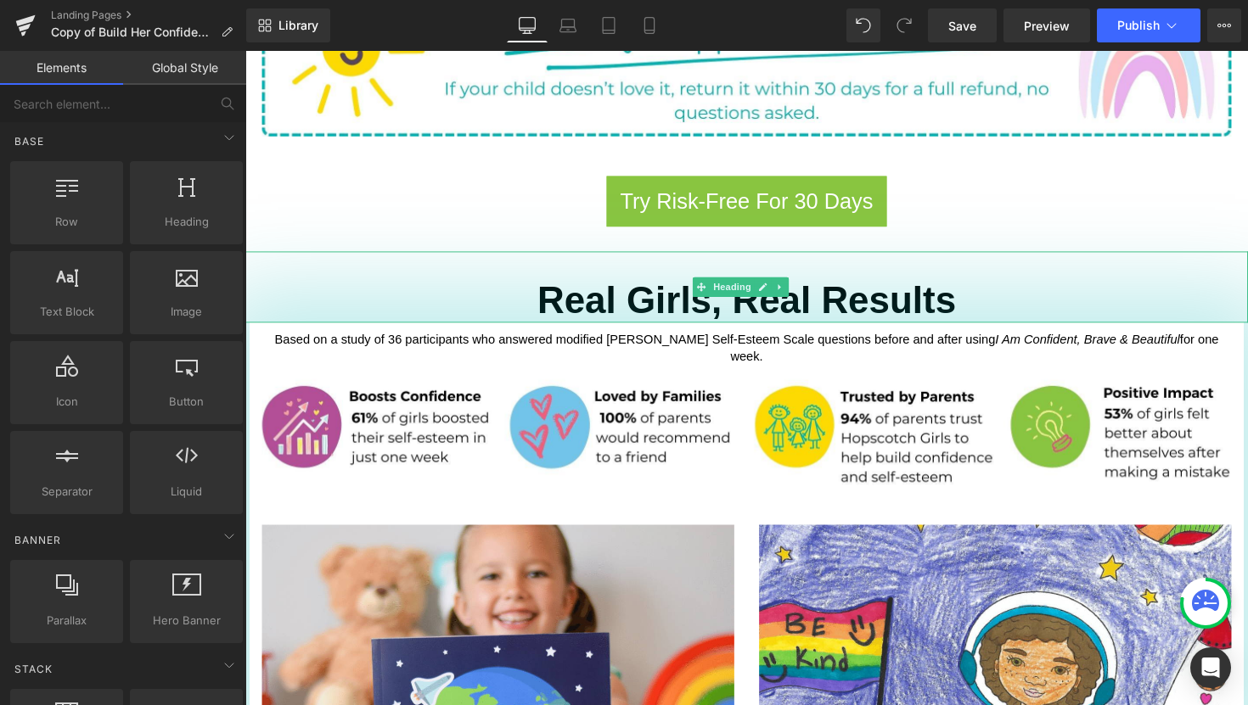
scroll to position [1303, 0]
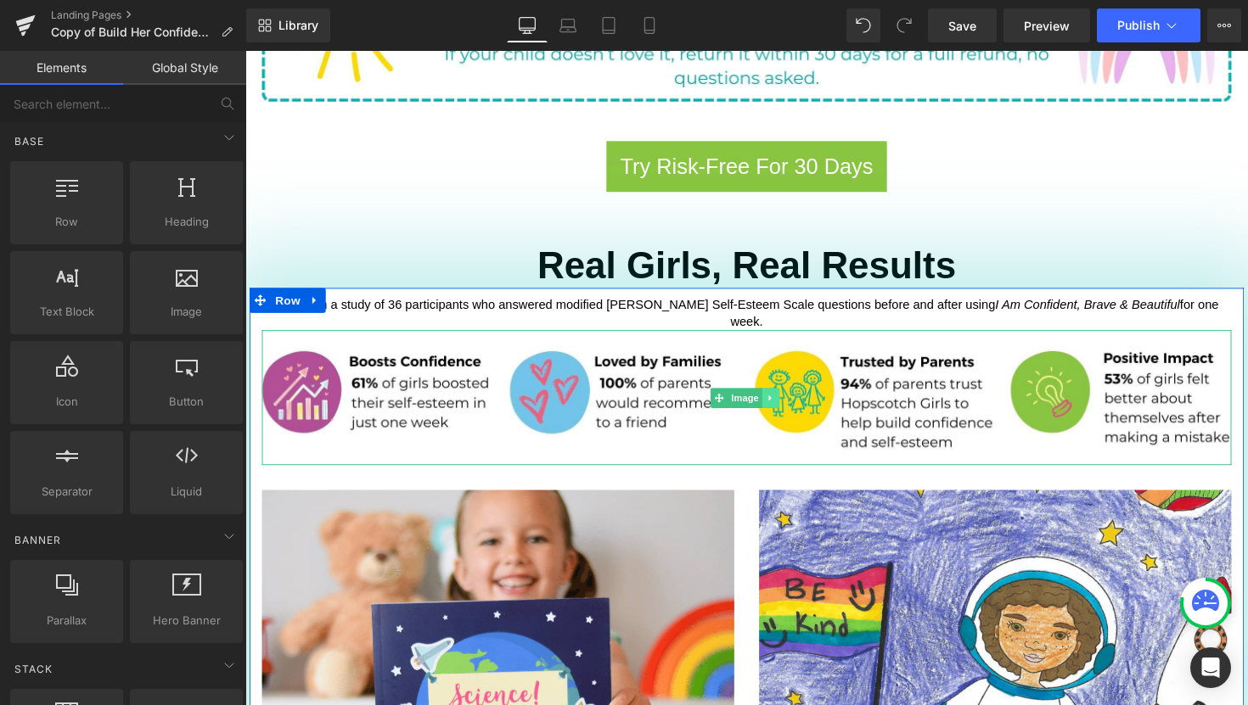
click at [783, 401] on icon at bounding box center [782, 406] width 9 height 10
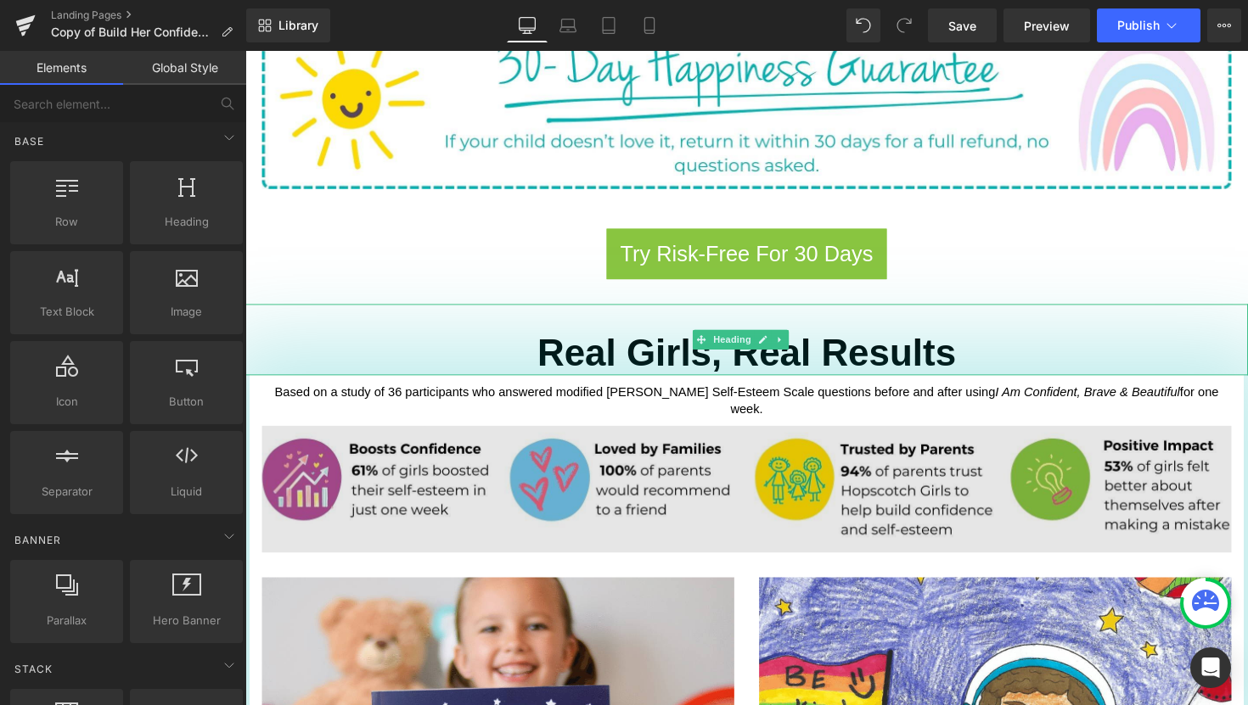
scroll to position [1290, 0]
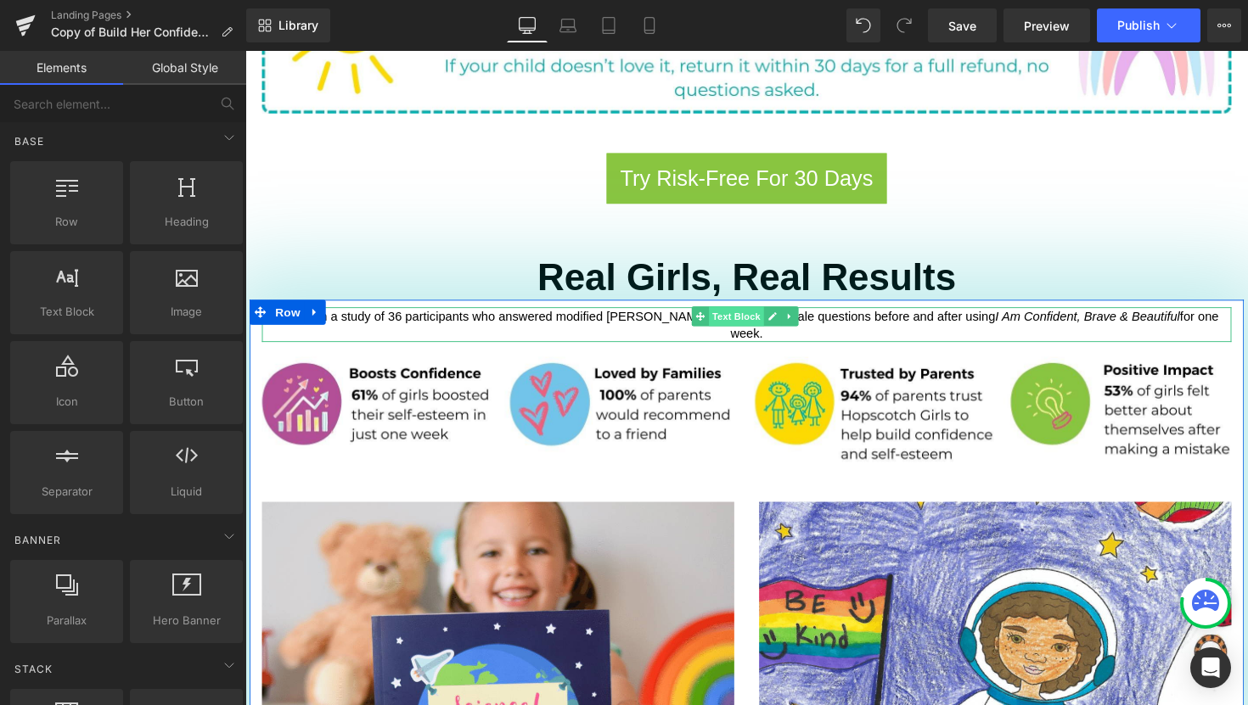
click at [746, 313] on span "Text Block" at bounding box center [748, 323] width 56 height 20
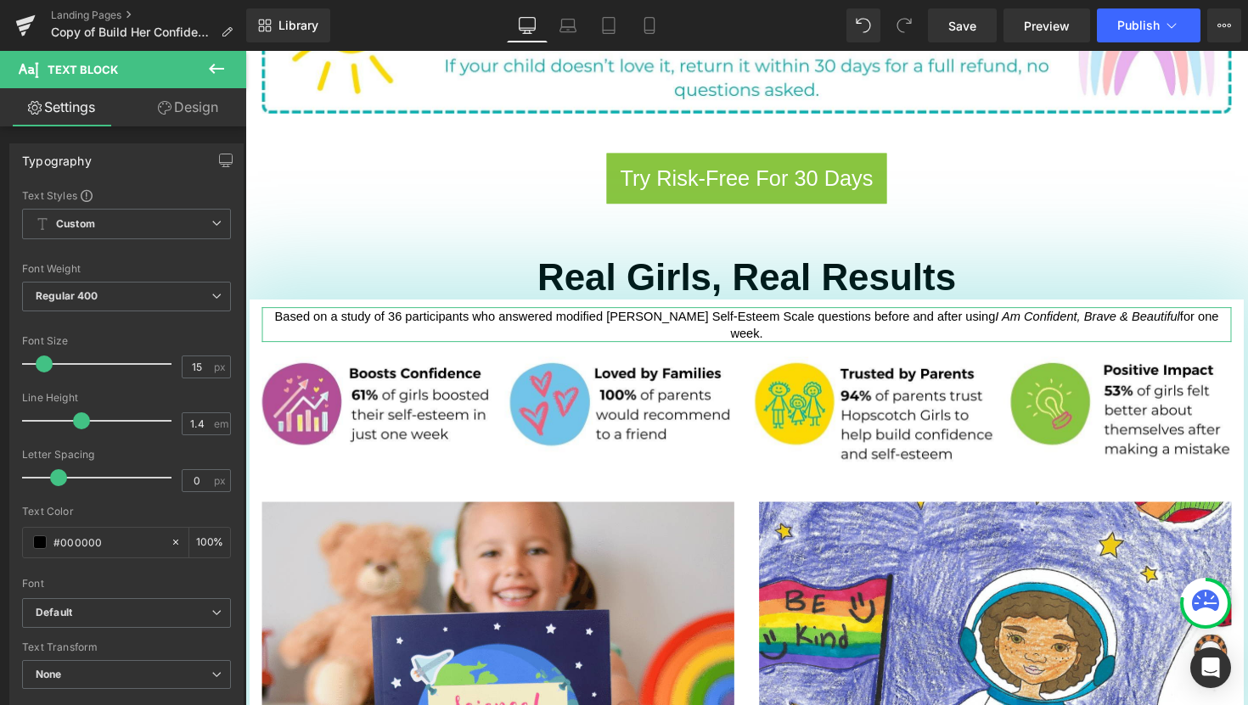
click at [198, 104] on link "Design" at bounding box center [187, 107] width 123 height 38
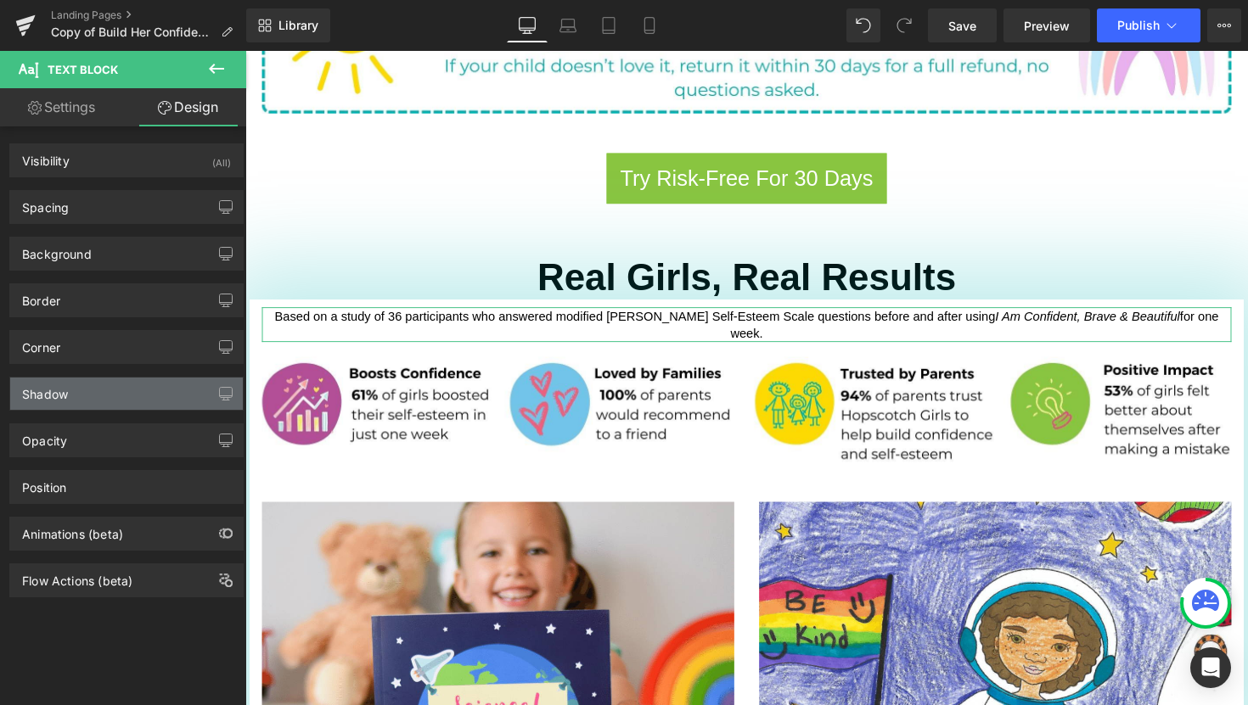
click at [148, 403] on div "Shadow" at bounding box center [126, 394] width 233 height 32
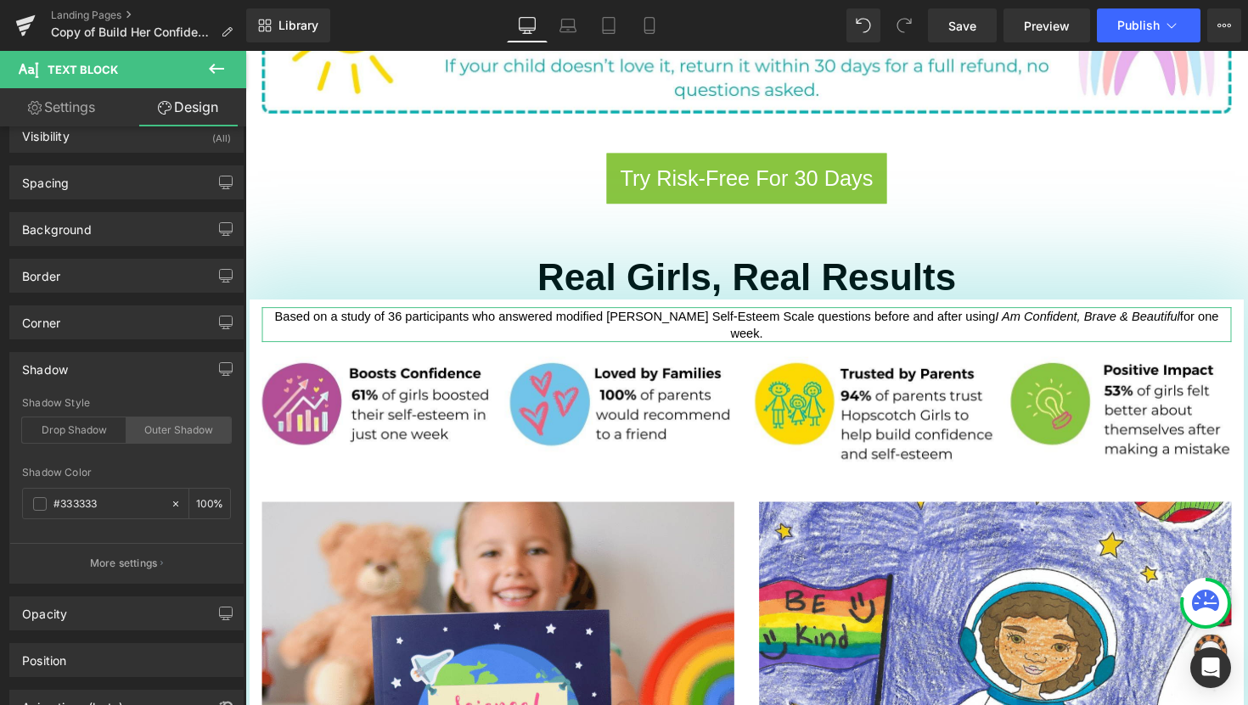
scroll to position [137, 0]
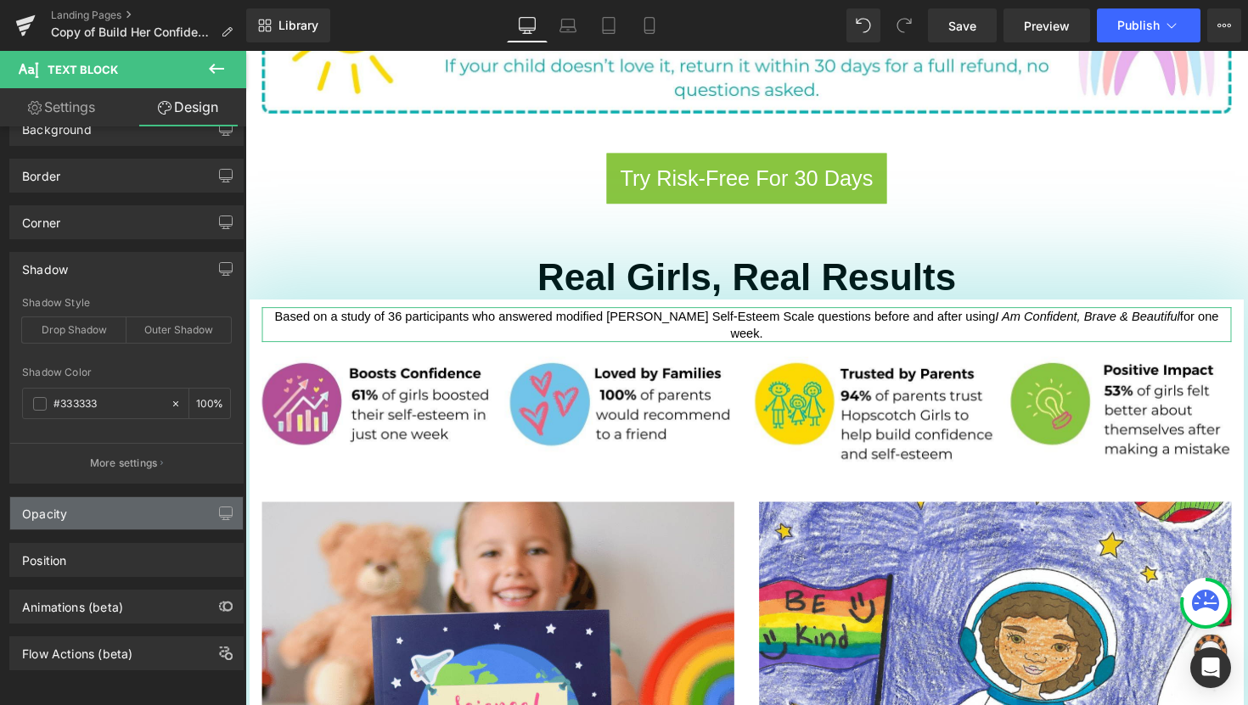
click at [121, 497] on div "Opacity" at bounding box center [126, 513] width 233 height 32
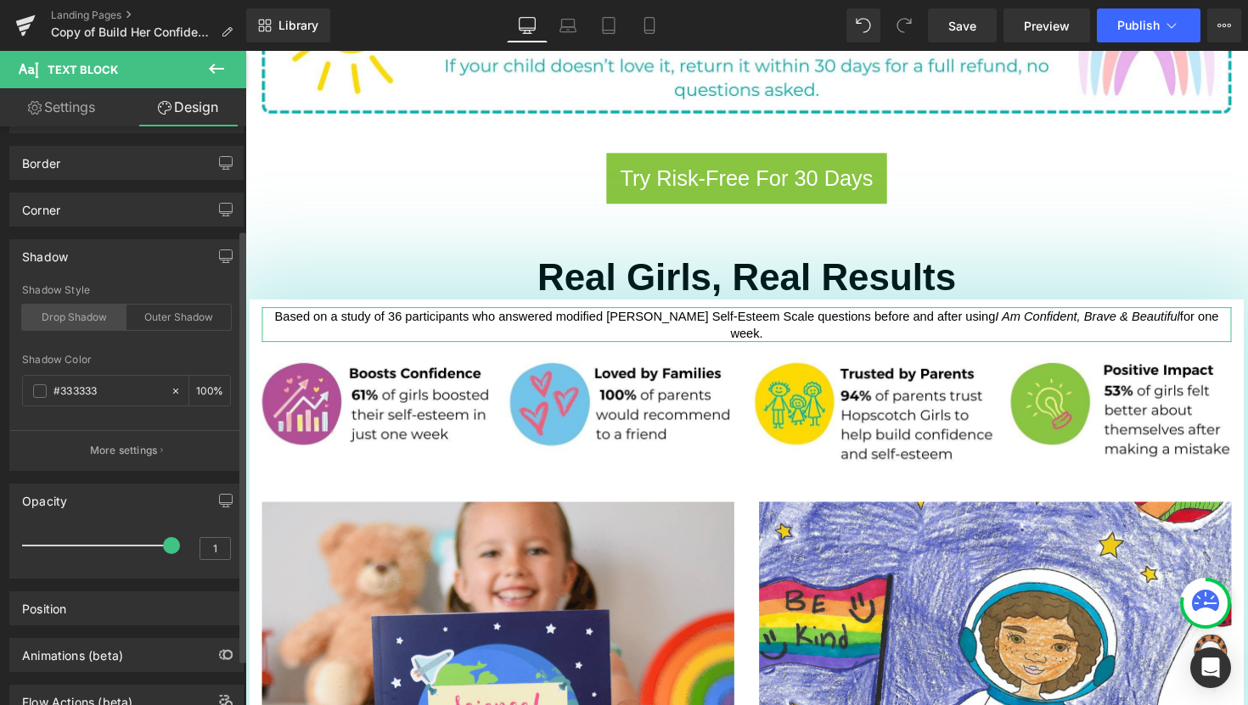
click at [97, 322] on div "Drop Shadow" at bounding box center [74, 317] width 104 height 25
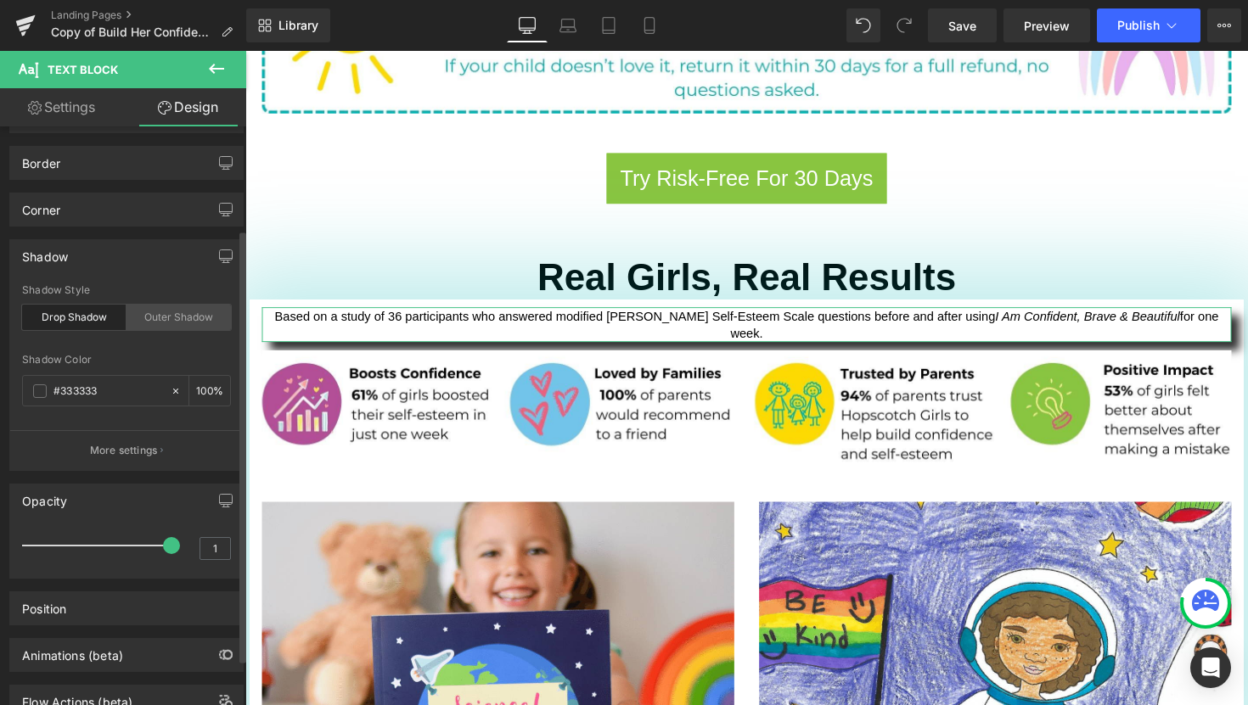
click at [171, 317] on div "Outer Shadow" at bounding box center [178, 317] width 104 height 25
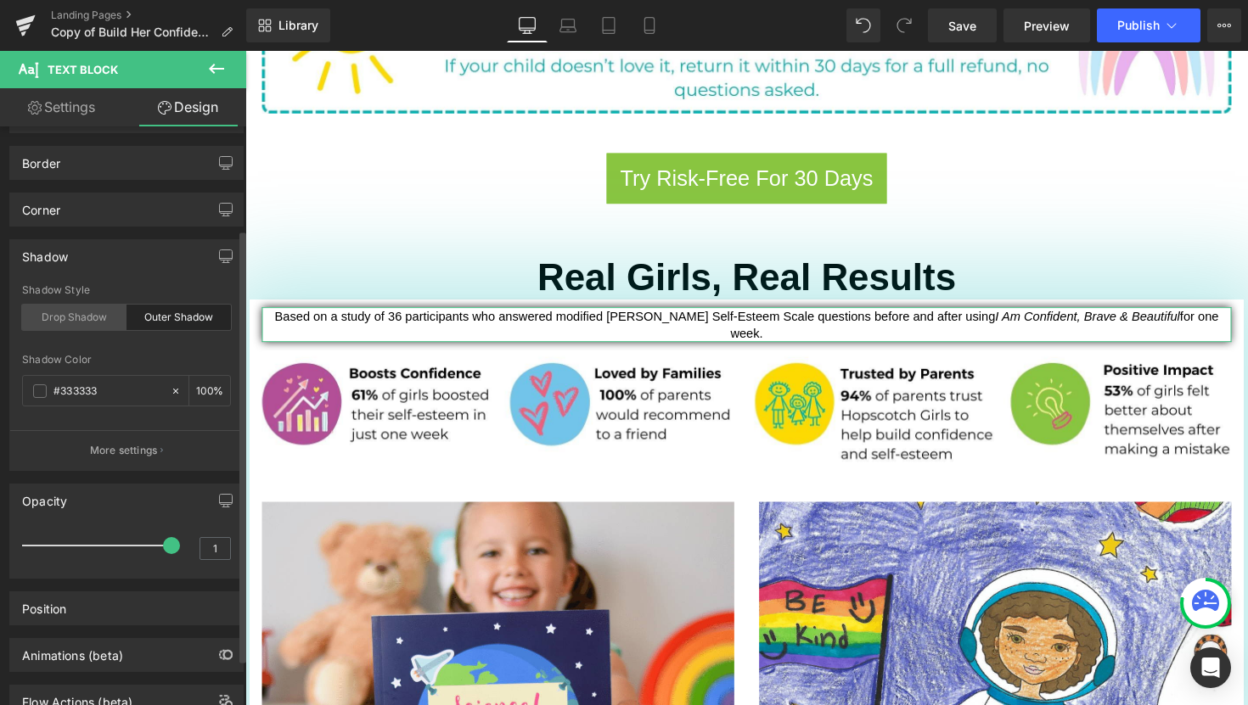
click at [98, 322] on div "Drop Shadow" at bounding box center [74, 317] width 104 height 25
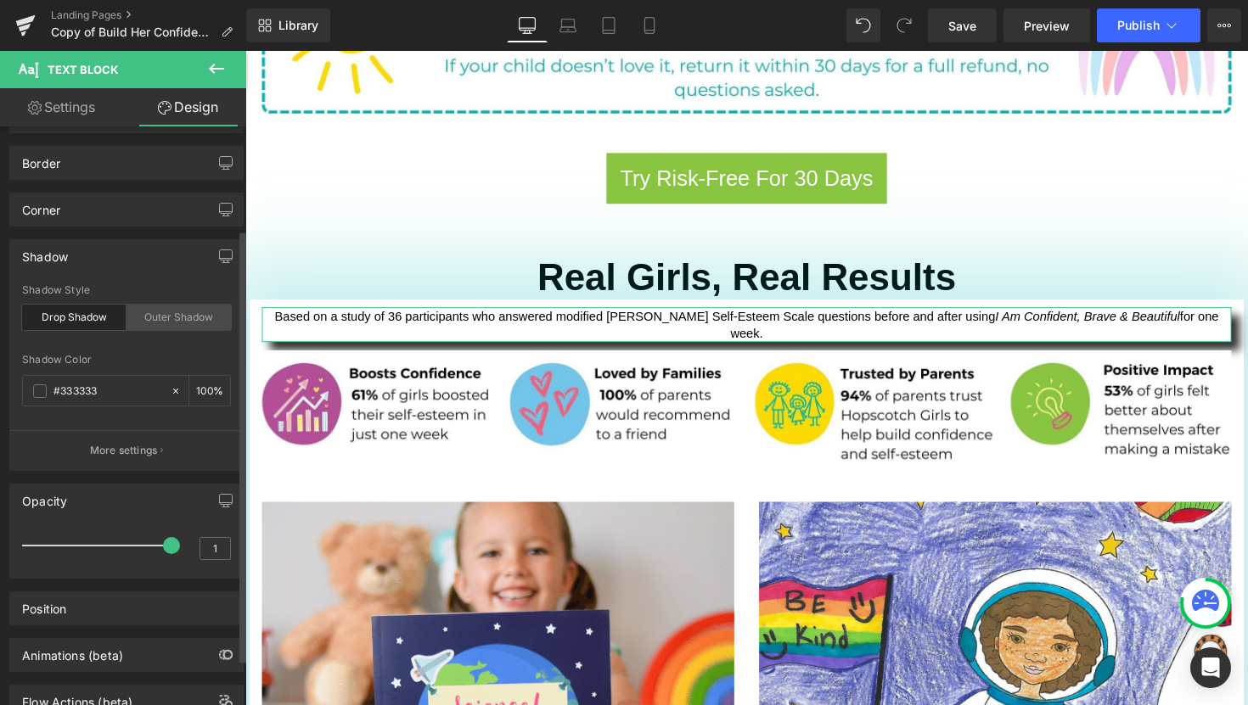
click at [145, 317] on div "Outer Shadow" at bounding box center [178, 317] width 104 height 25
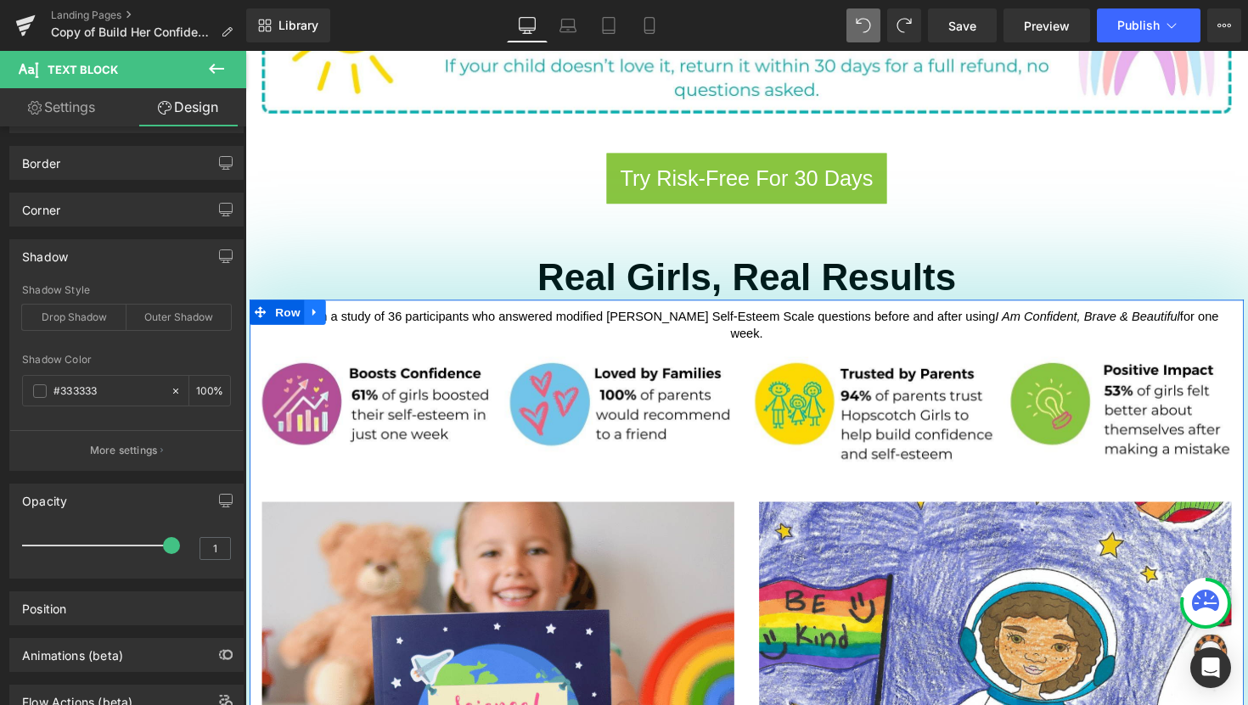
click at [314, 316] on icon at bounding box center [315, 320] width 3 height 8
click at [287, 306] on span "Row" at bounding box center [289, 318] width 34 height 25
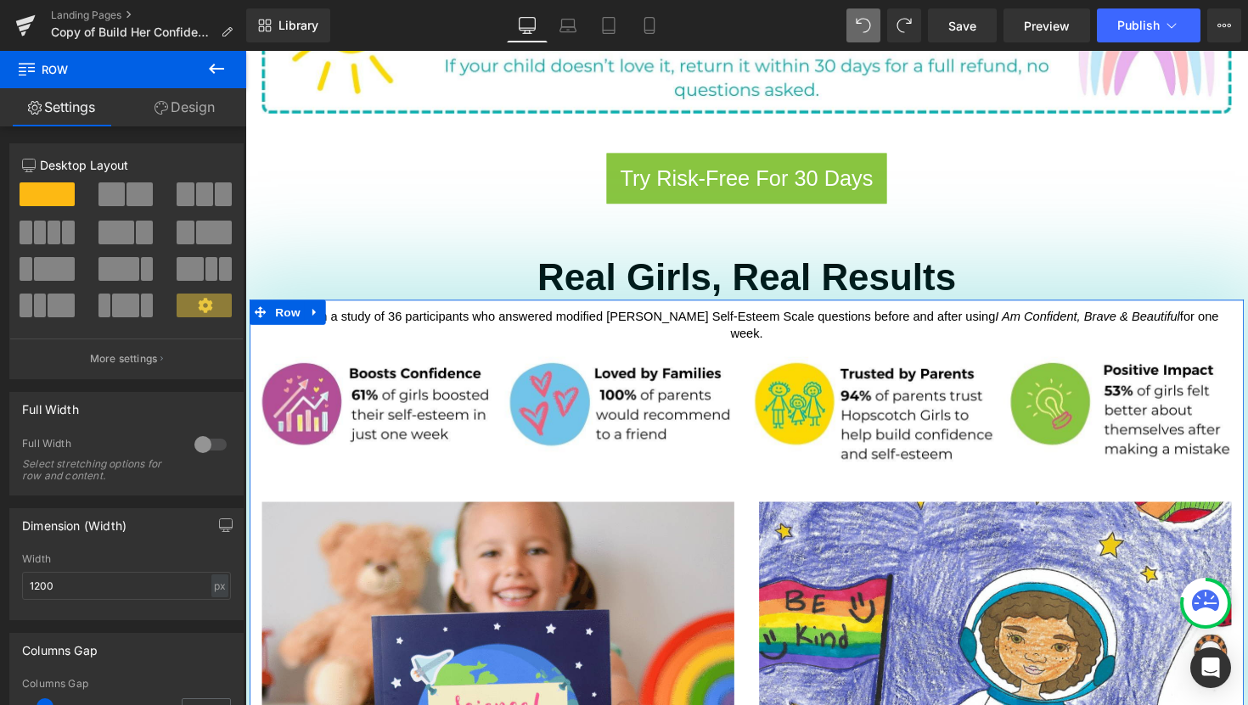
click at [163, 109] on icon at bounding box center [161, 108] width 14 height 14
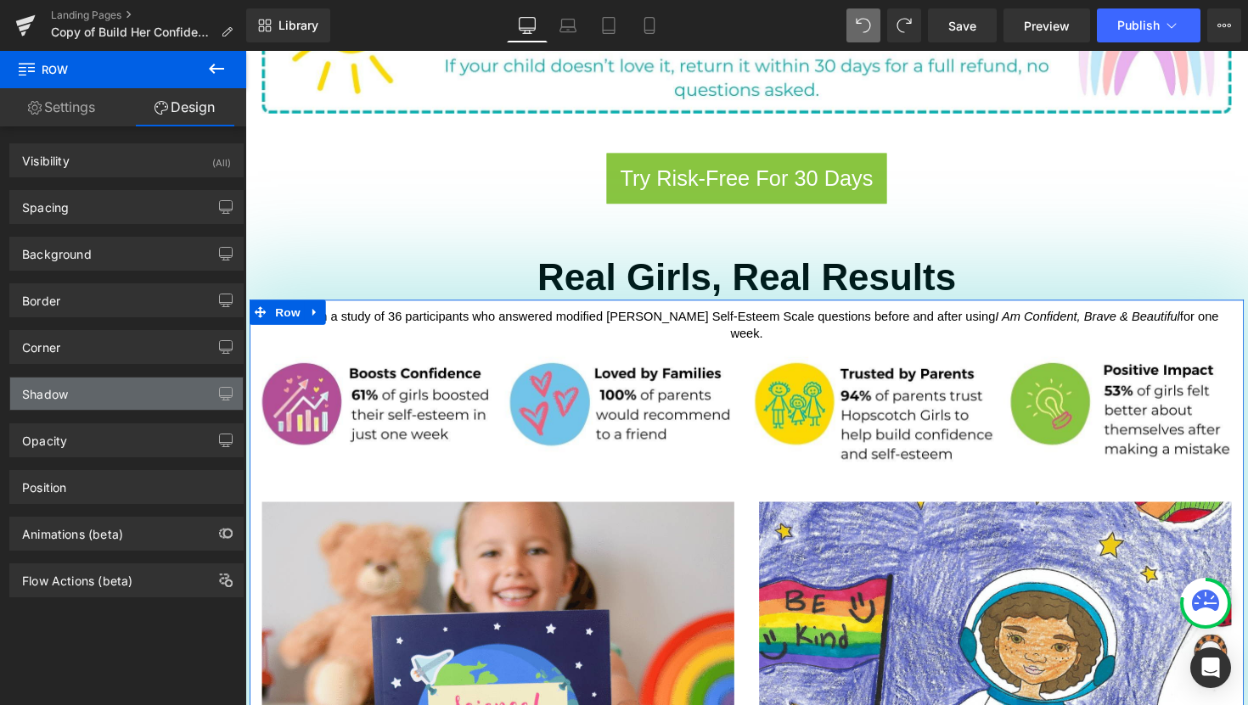
click at [114, 385] on div "Shadow" at bounding box center [126, 394] width 233 height 32
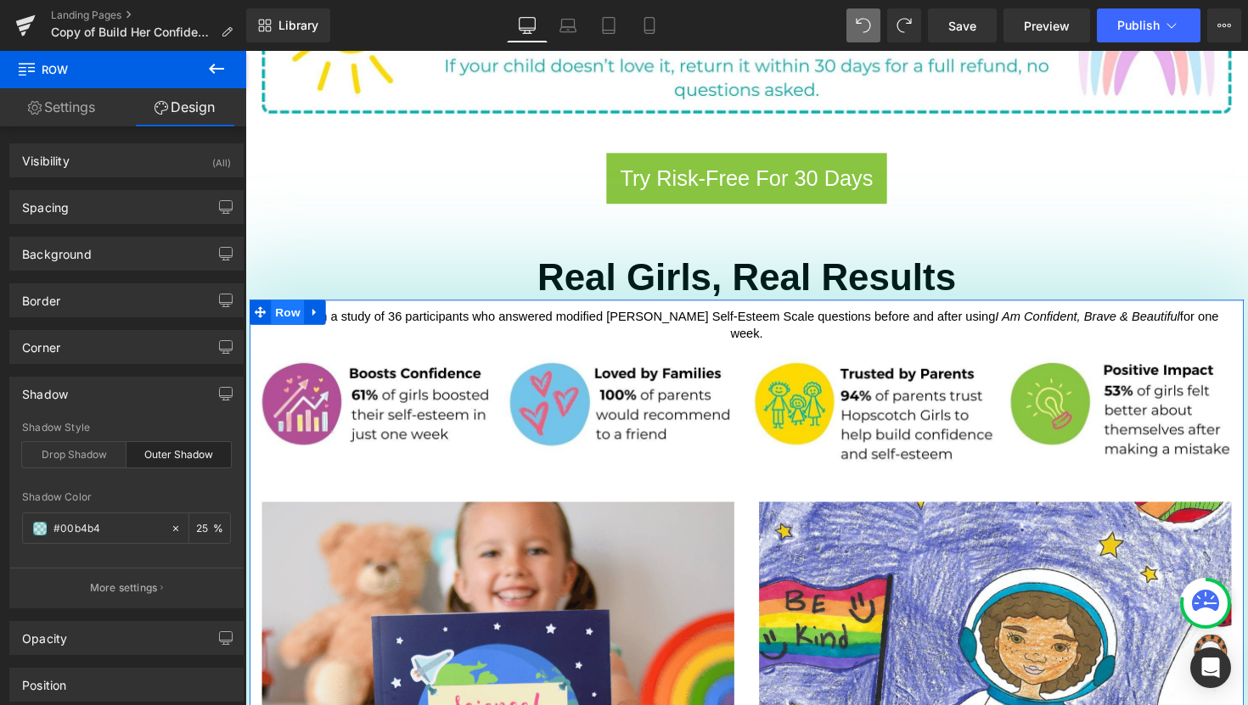
click at [284, 306] on span "Row" at bounding box center [289, 318] width 34 height 25
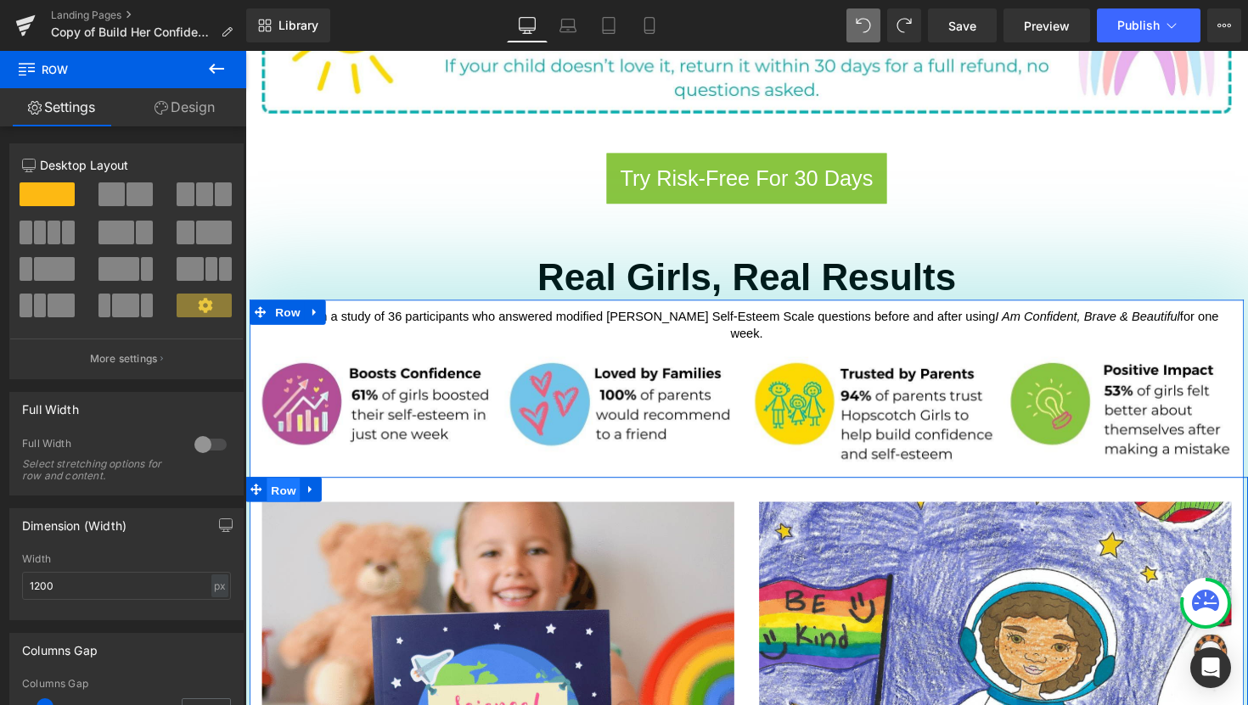
click at [268, 489] on span "Row" at bounding box center [284, 501] width 34 height 25
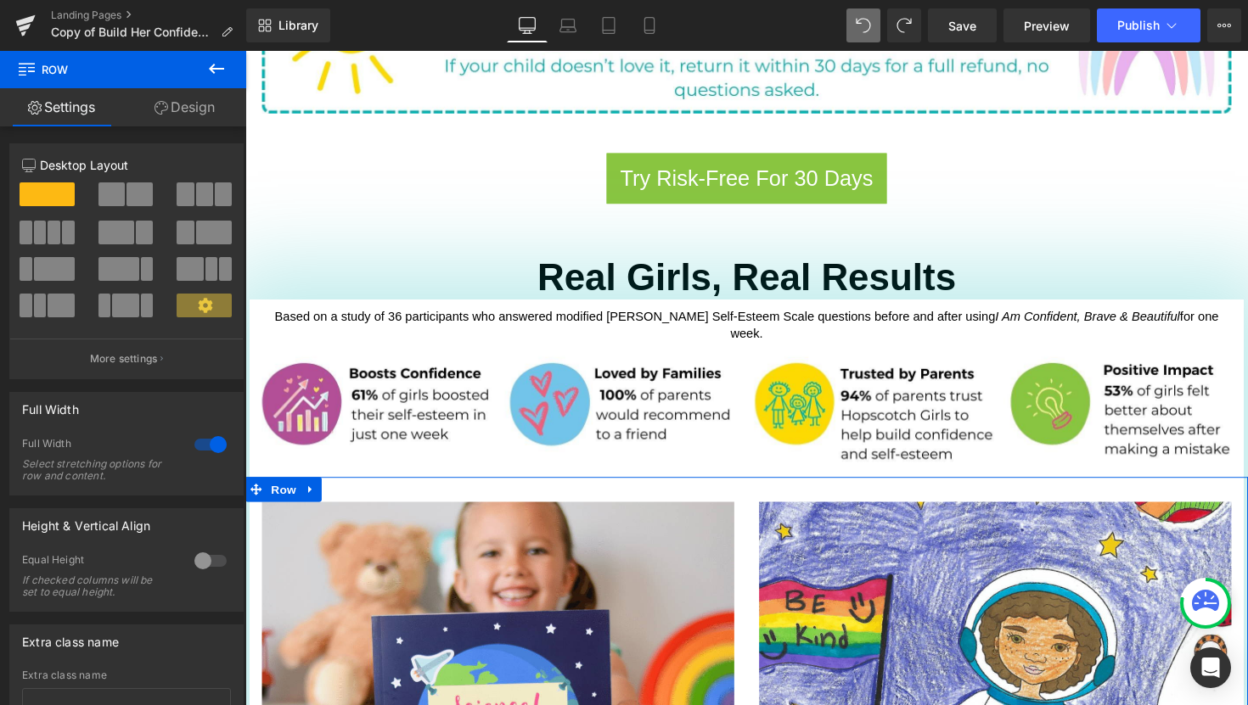
click at [178, 111] on link "Design" at bounding box center [184, 107] width 123 height 38
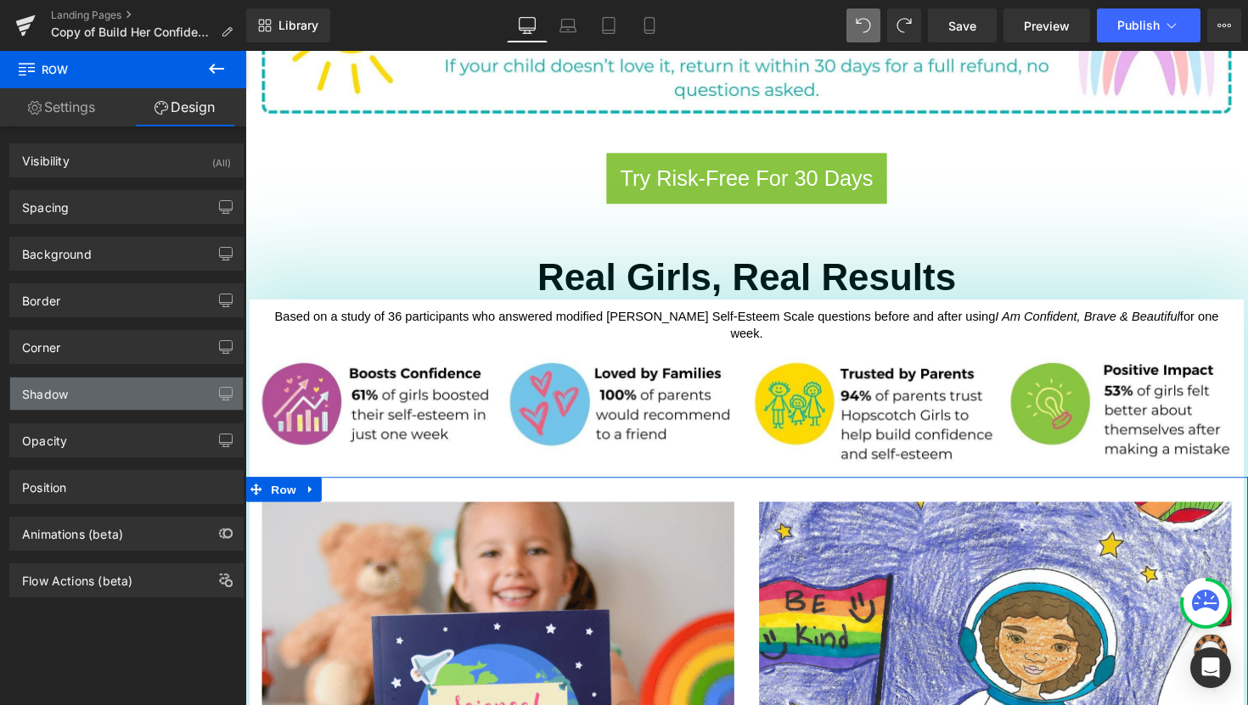
click at [132, 403] on div "Shadow" at bounding box center [126, 394] width 233 height 32
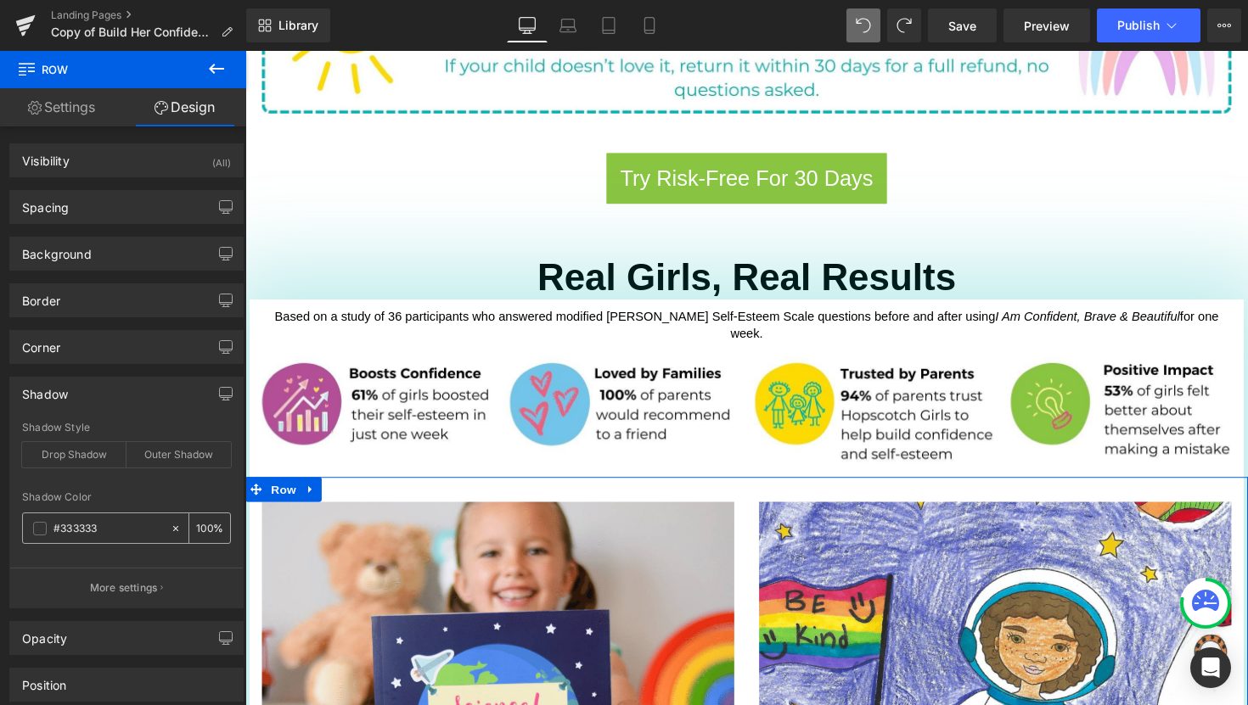
click at [122, 529] on input "#333333" at bounding box center [107, 528] width 109 height 19
type input "e0eecf"
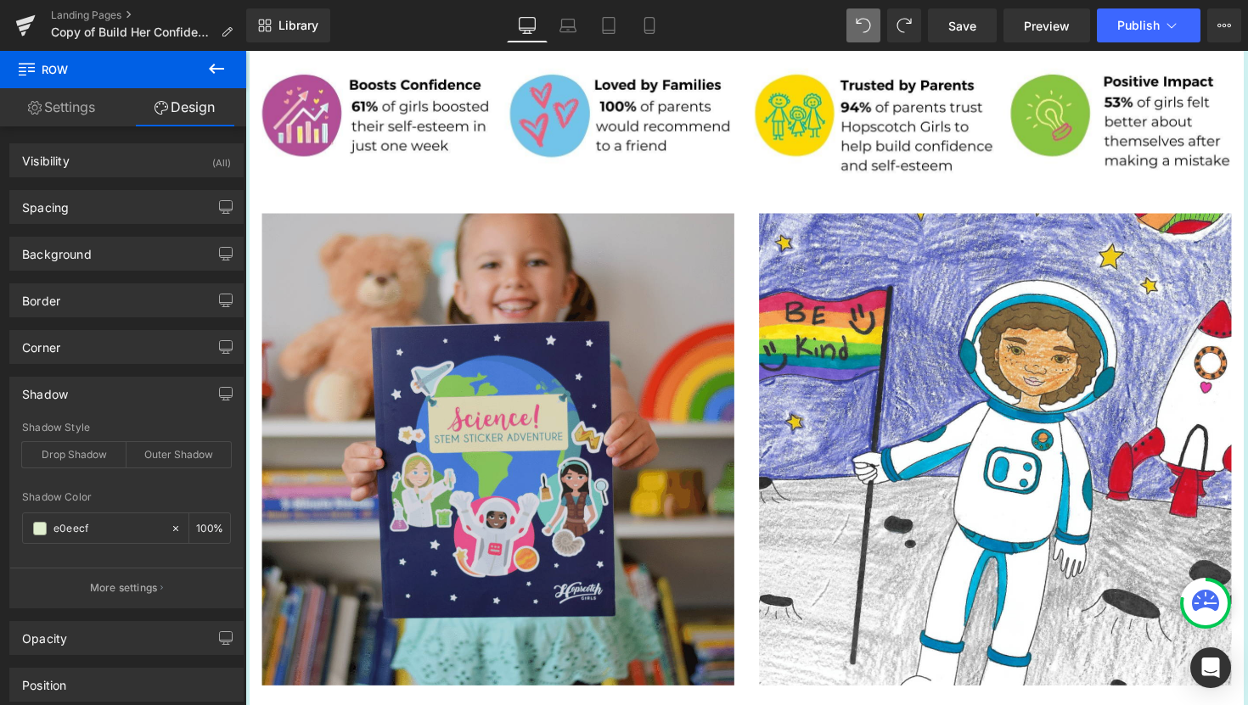
scroll to position [1578, 0]
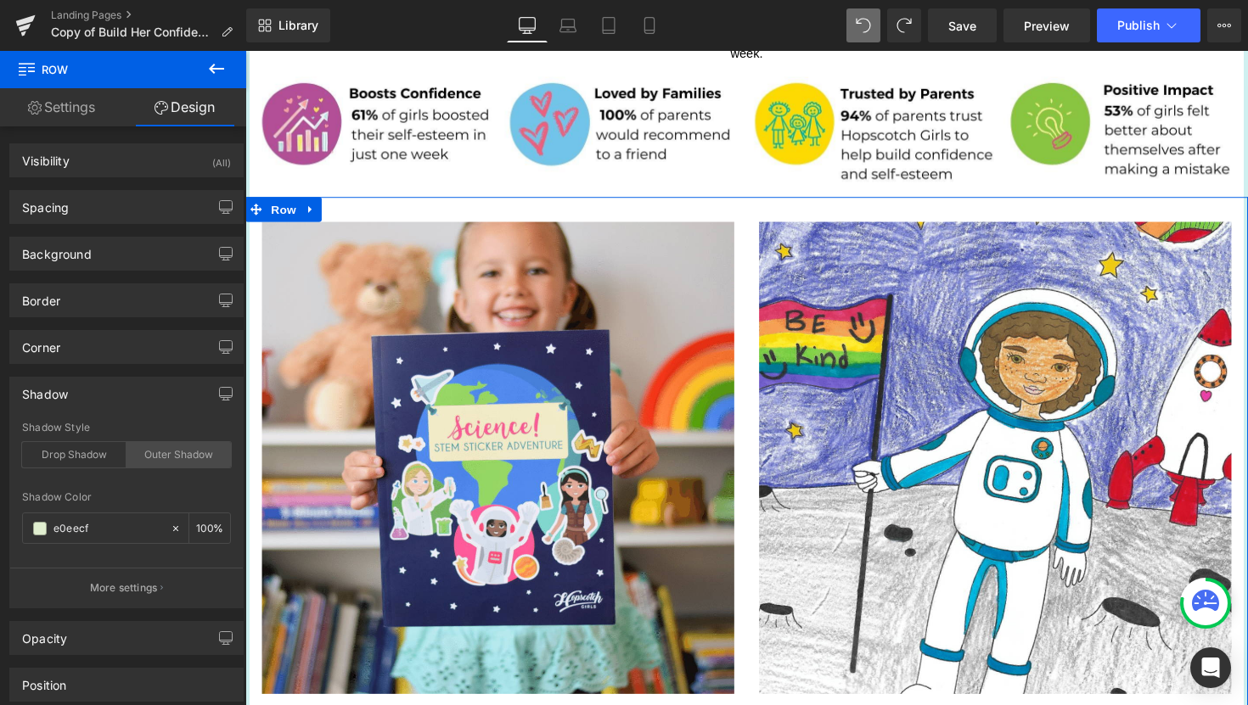
click at [183, 462] on div "Outer Shadow" at bounding box center [178, 454] width 104 height 25
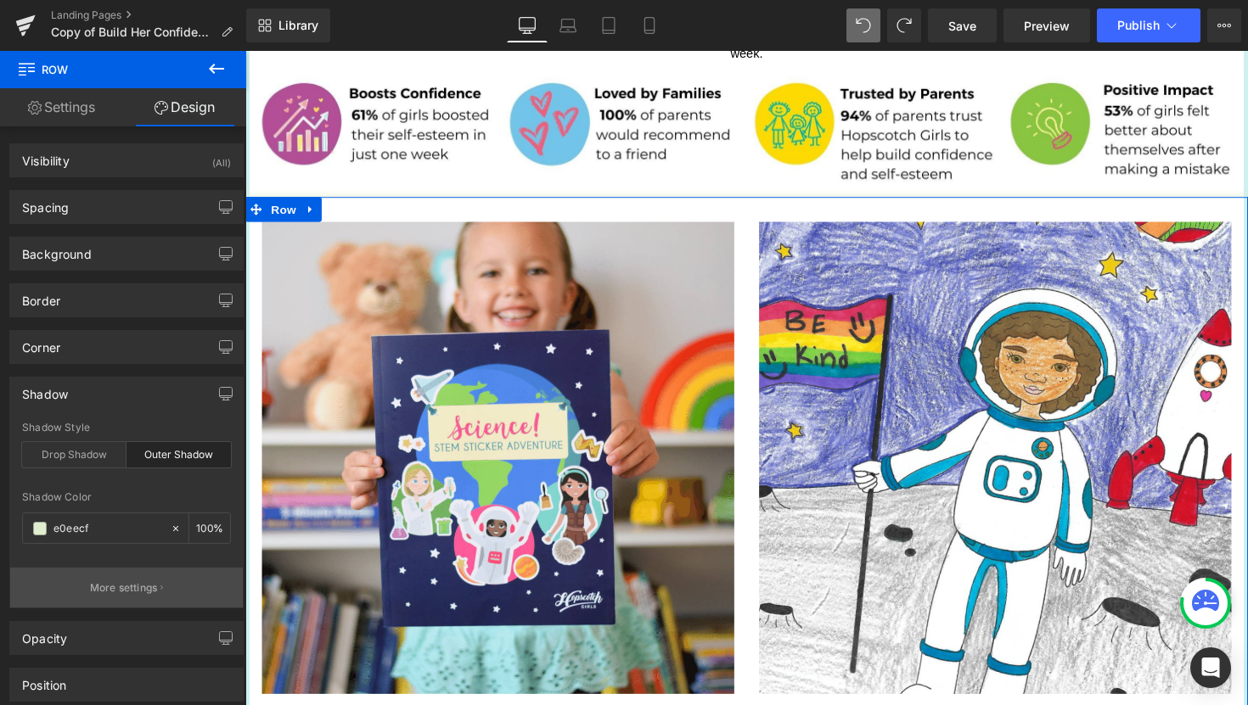
click at [120, 592] on p "More settings" at bounding box center [124, 588] width 68 height 15
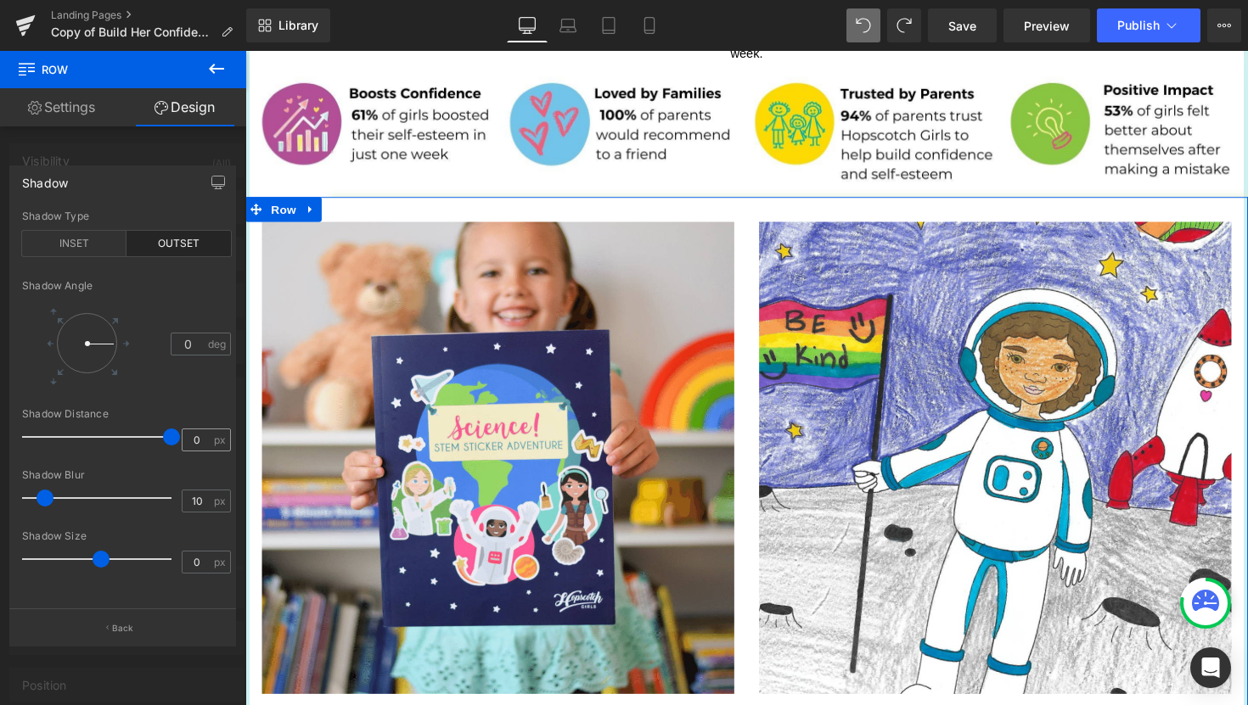
drag, startPoint x: 31, startPoint y: 440, endPoint x: 220, endPoint y: 438, distance: 188.4
click at [220, 438] on div "Shadow Distance 0 px" at bounding box center [126, 436] width 209 height 57
click at [112, 558] on span at bounding box center [106, 559] width 17 height 17
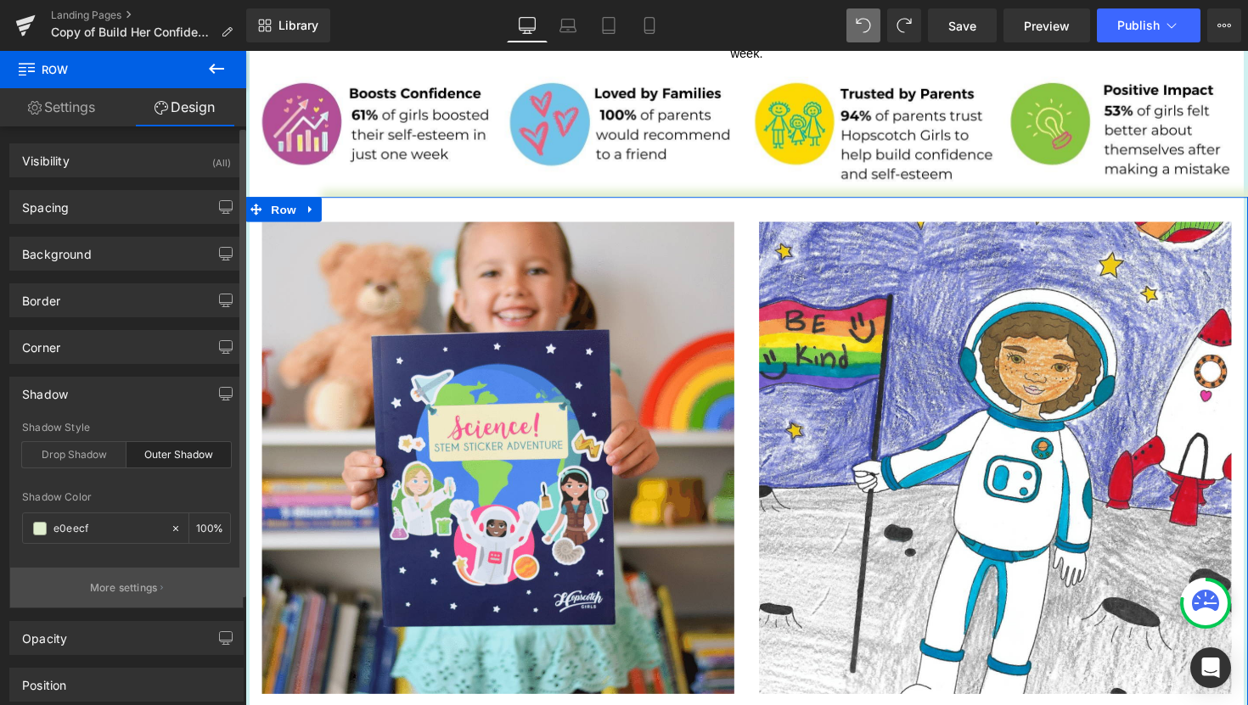
click at [129, 592] on p "More settings" at bounding box center [124, 588] width 68 height 15
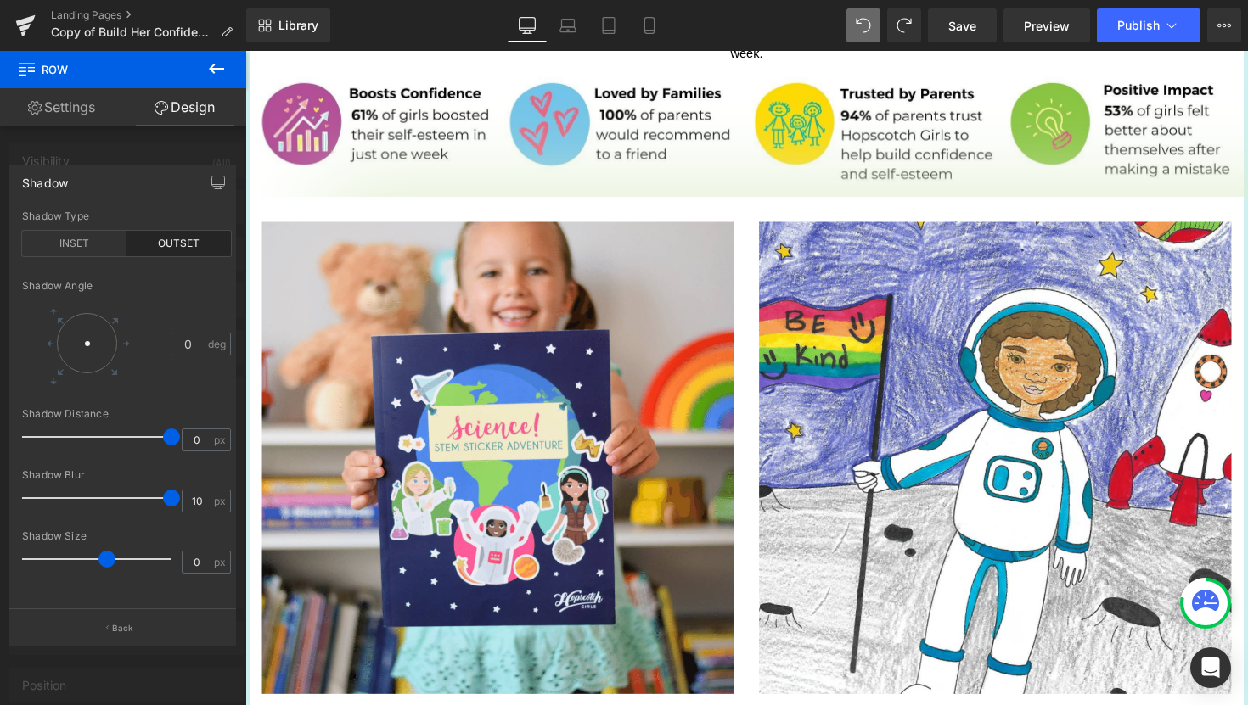
drag, startPoint x: 291, startPoint y: 548, endPoint x: 253, endPoint y: 491, distance: 69.2
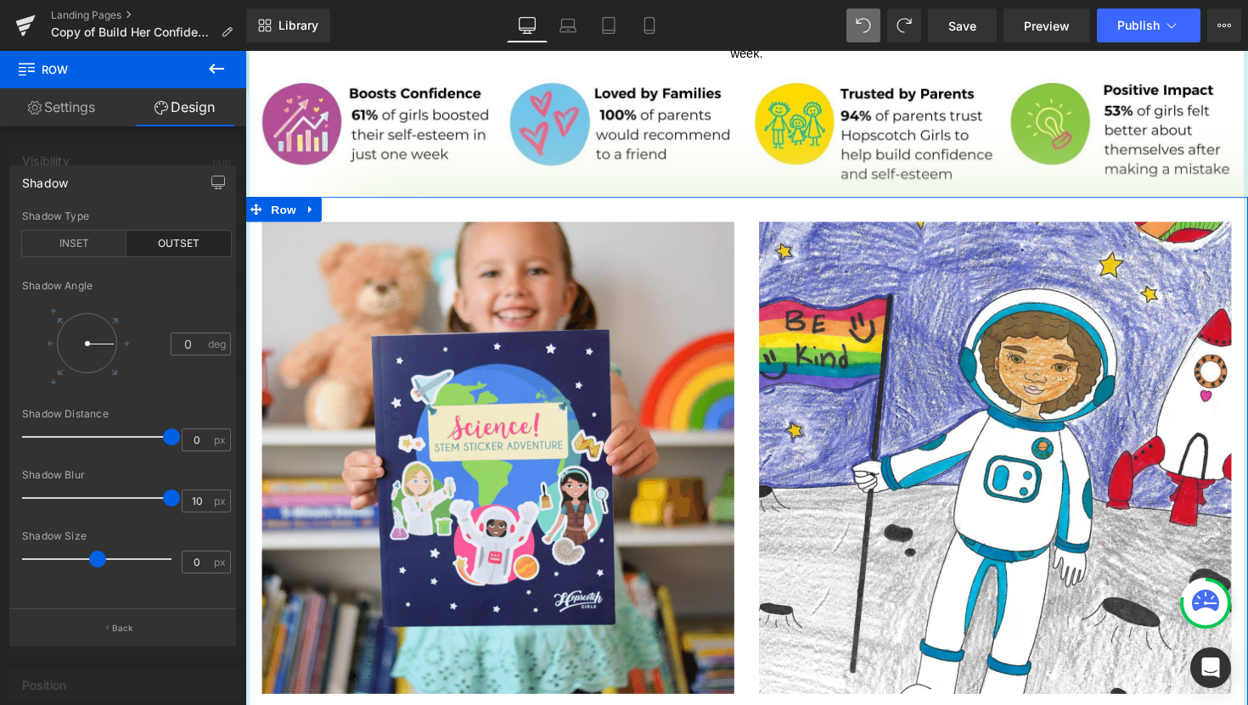
drag, startPoint x: 105, startPoint y: 563, endPoint x: 105, endPoint y: 547, distance: 16.1
click at [97, 551] on span at bounding box center [97, 559] width 17 height 17
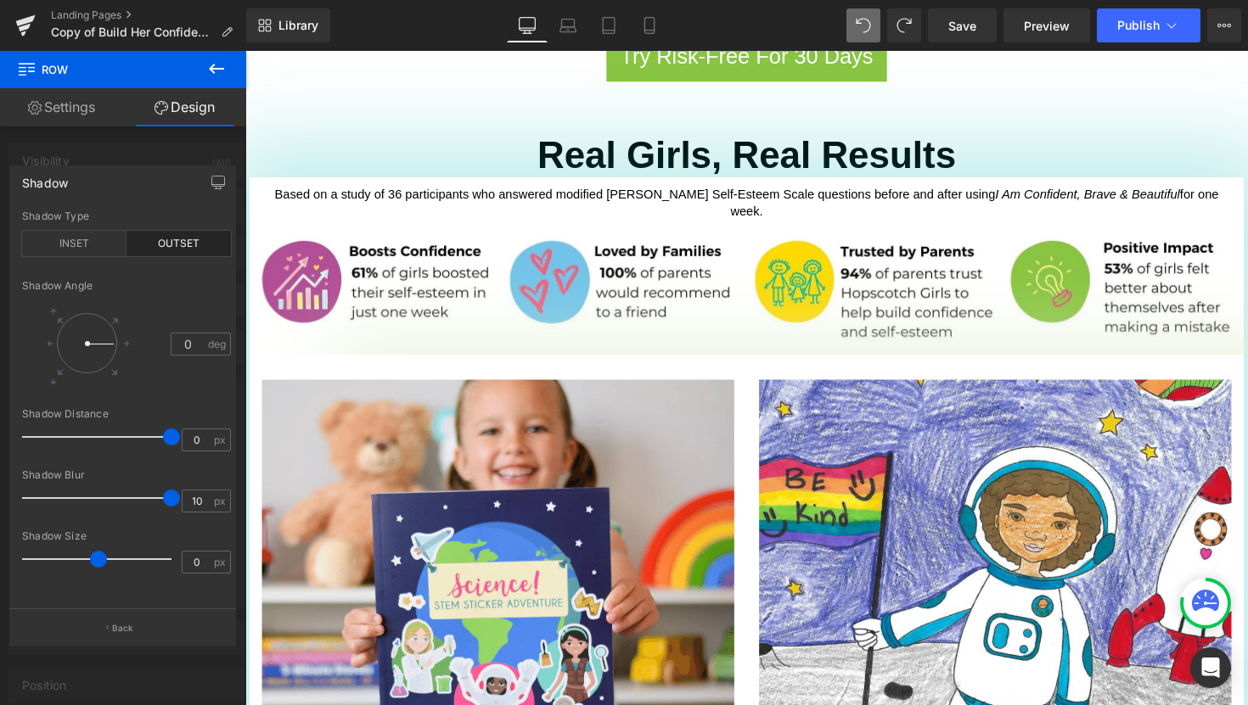
scroll to position [1426, 0]
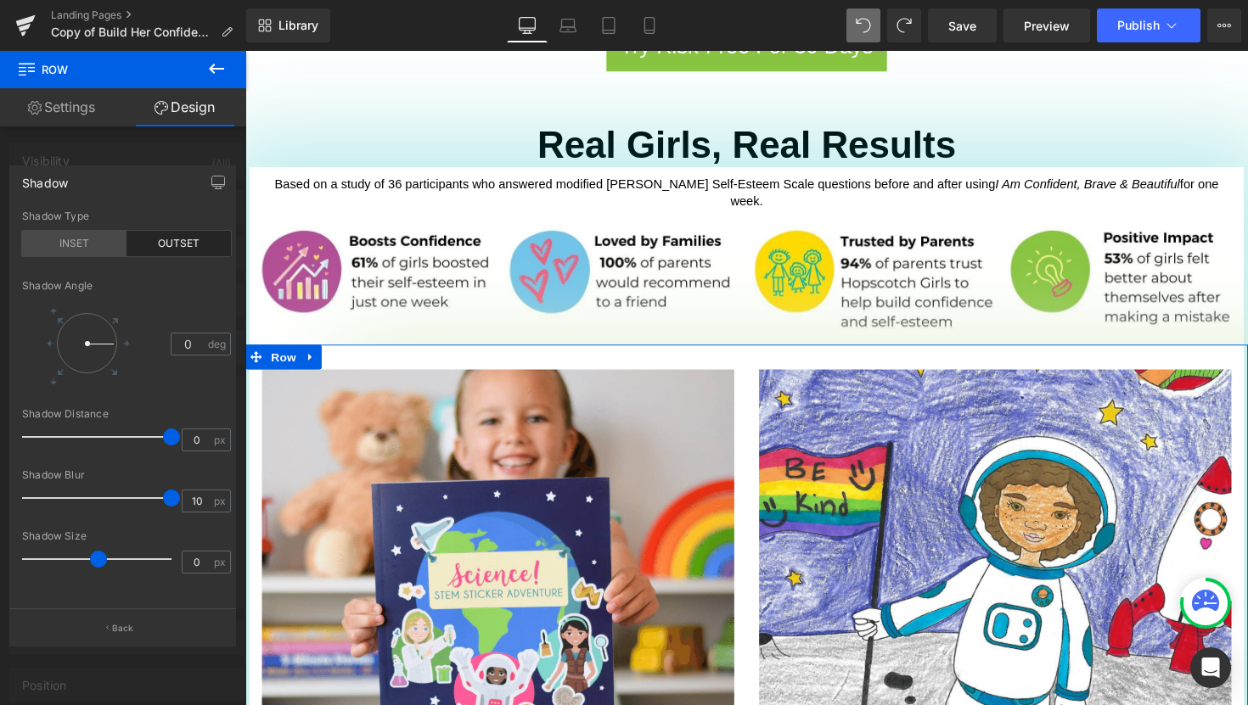
click at [88, 255] on div "INSET" at bounding box center [74, 243] width 104 height 25
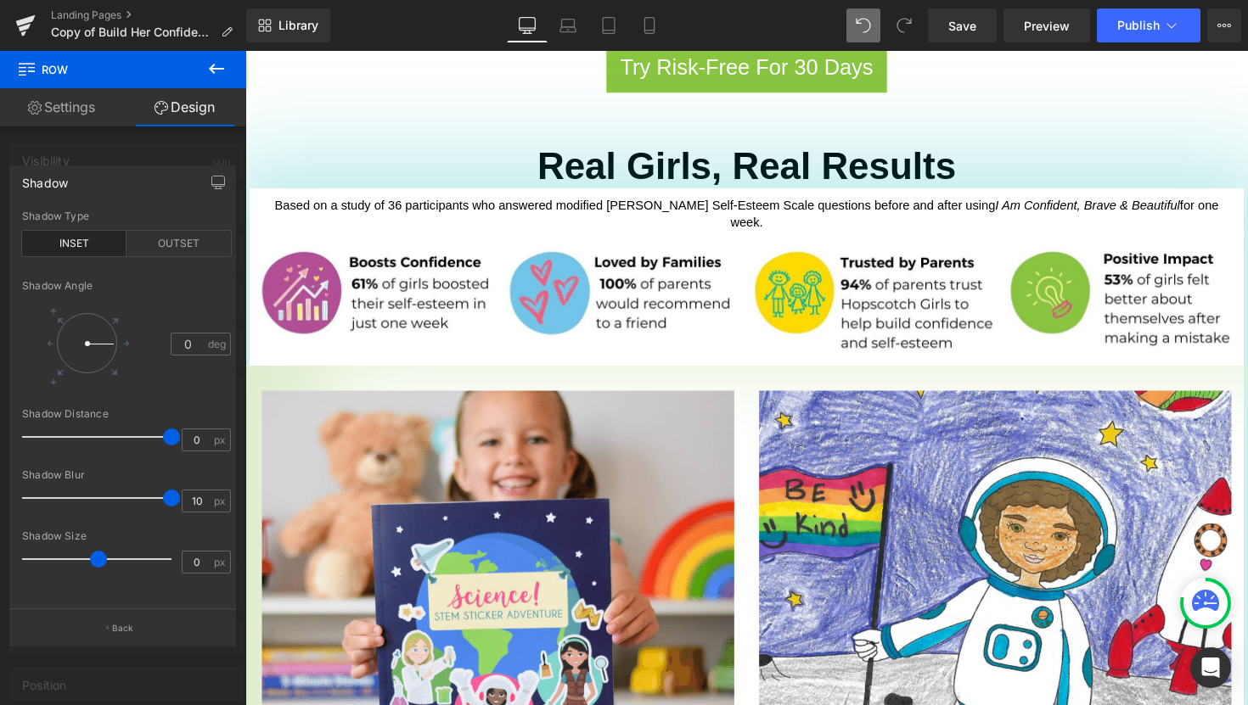
scroll to position [1404, 0]
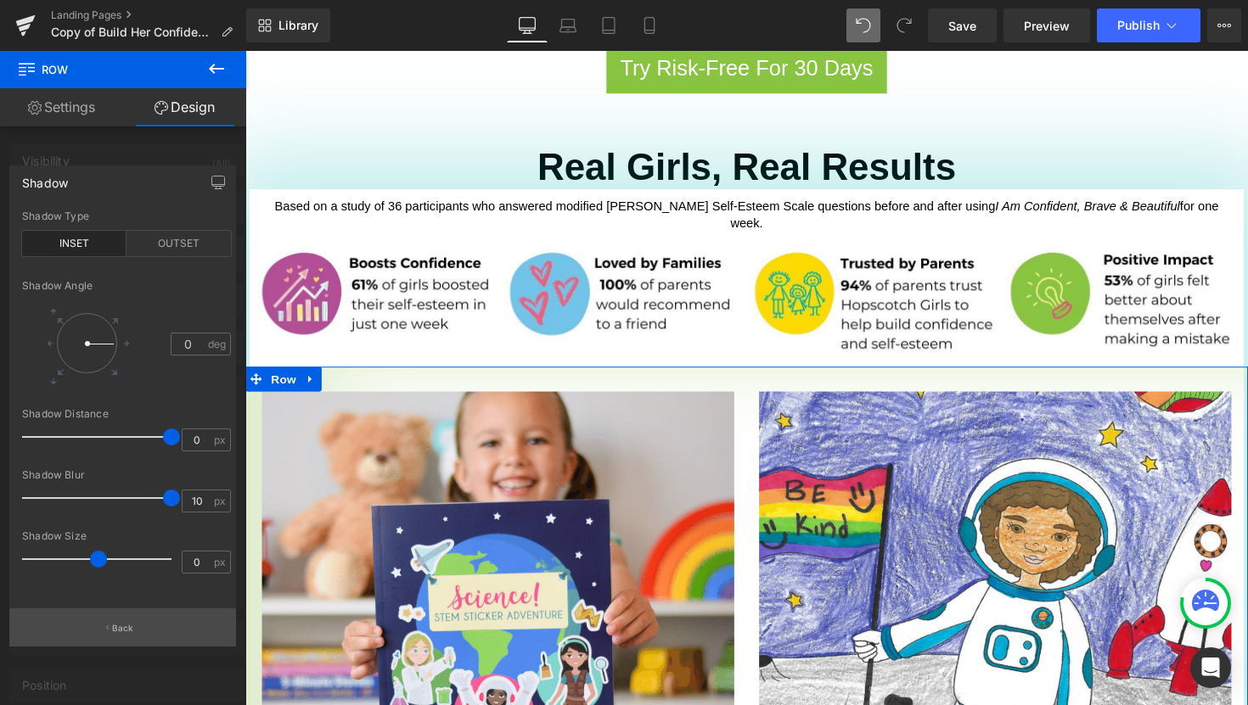
click at [122, 621] on button "Back" at bounding box center [122, 628] width 227 height 38
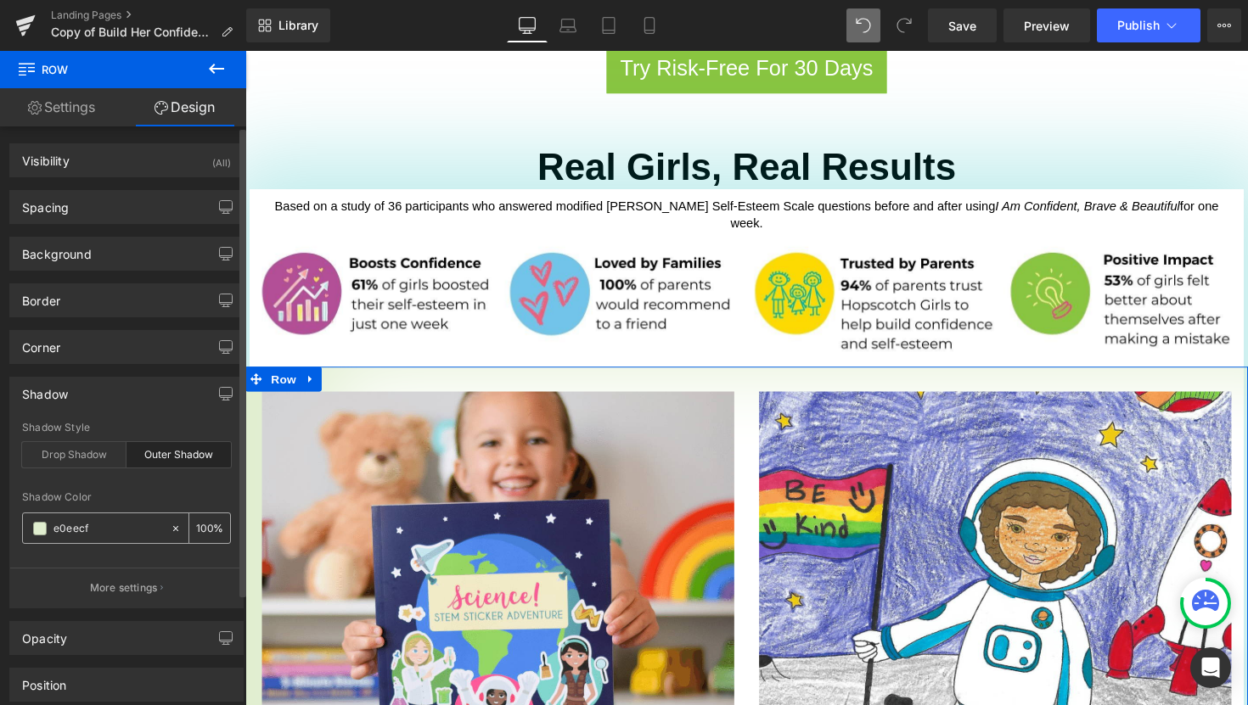
click at [201, 534] on input "100" at bounding box center [204, 528] width 17 height 19
click at [207, 527] on div "100 %" at bounding box center [209, 528] width 41 height 30
click at [204, 525] on div "100 %" at bounding box center [209, 528] width 41 height 30
click at [196, 525] on input "100" at bounding box center [204, 528] width 17 height 19
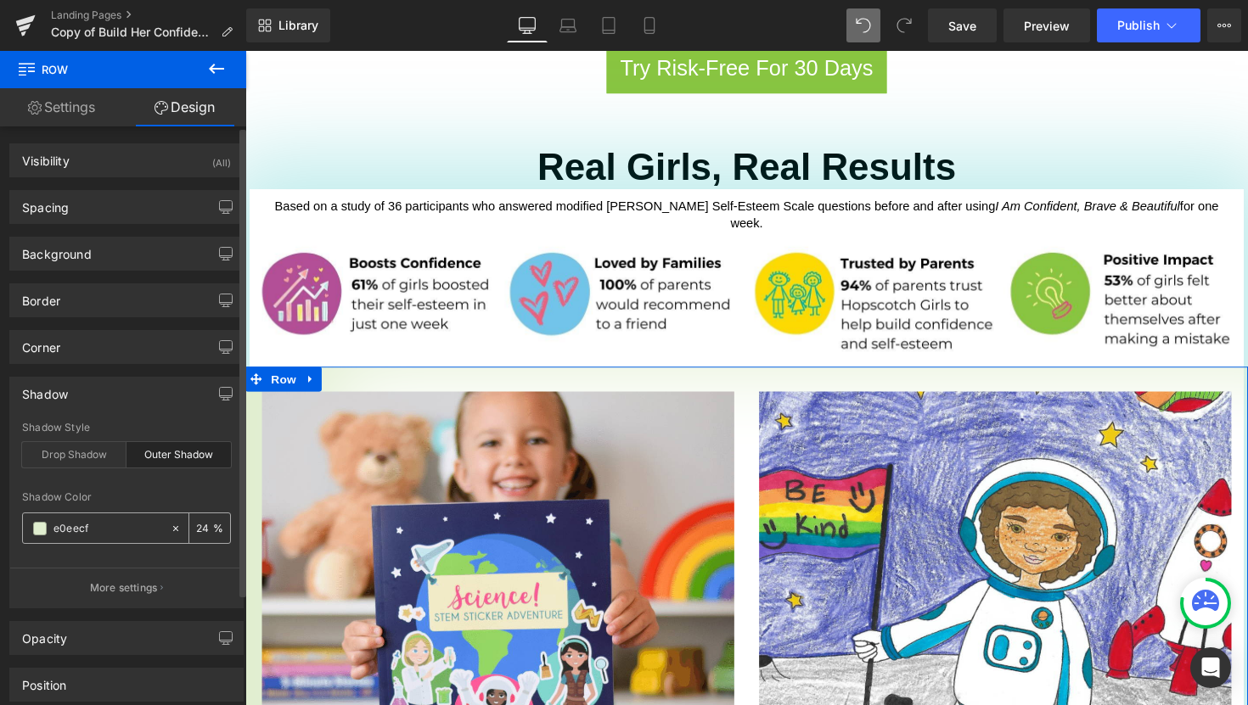
type input "2"
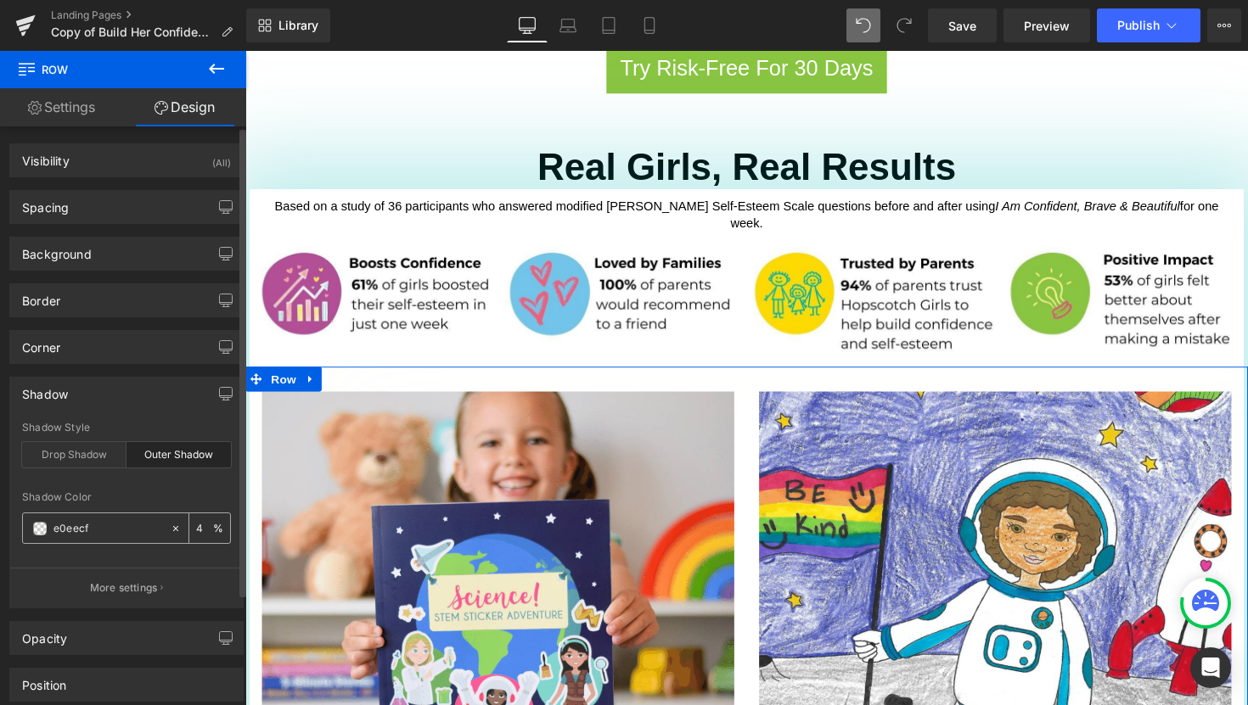
type input "45"
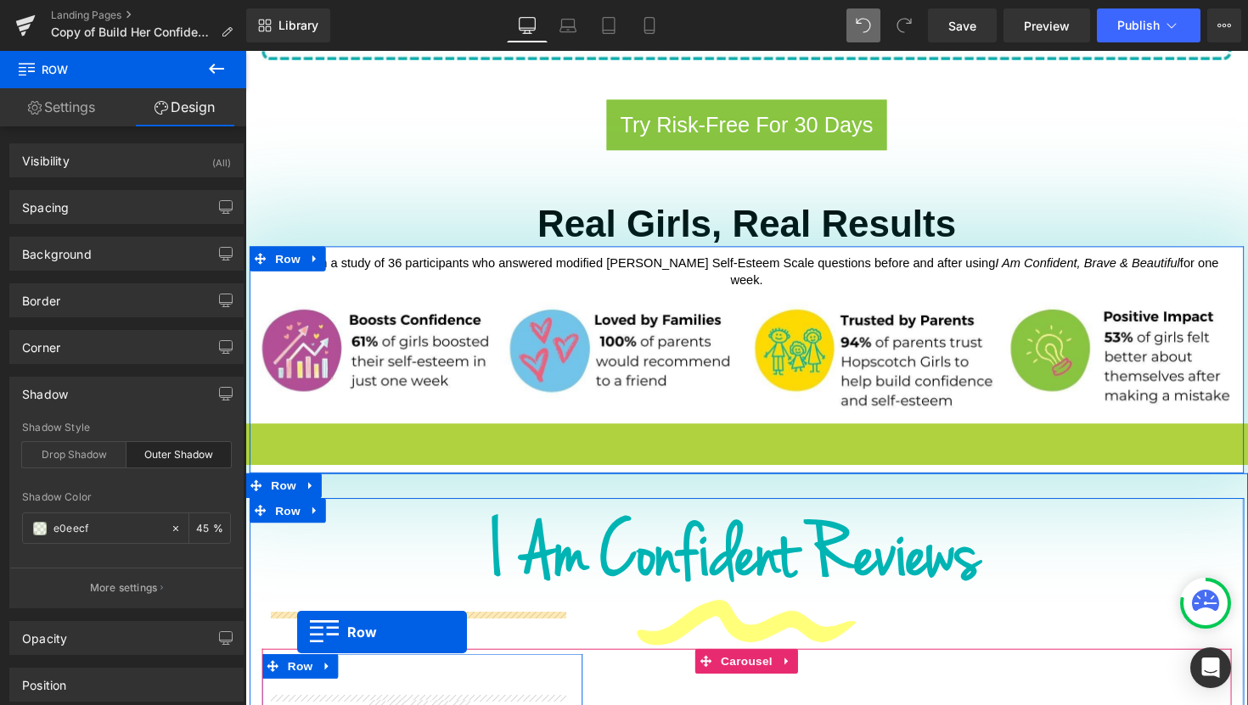
scroll to position [1366, 0]
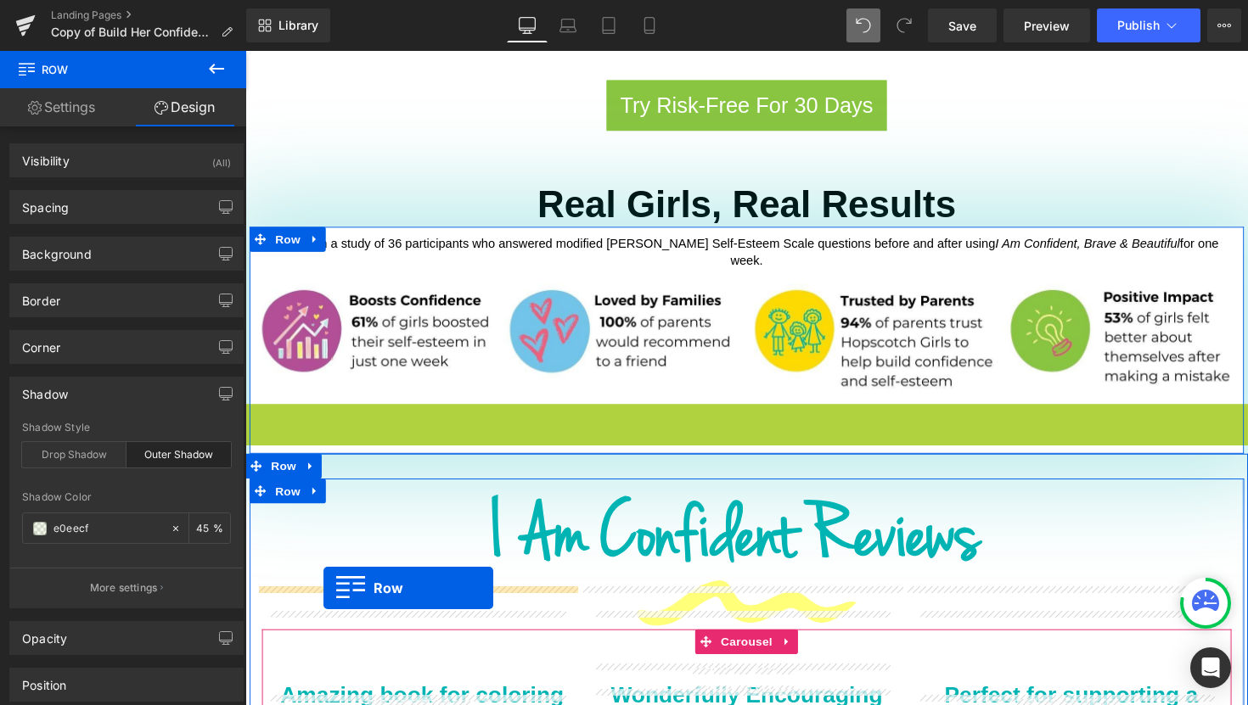
drag, startPoint x: 252, startPoint y: 457, endPoint x: 325, endPoint y: 602, distance: 162.5
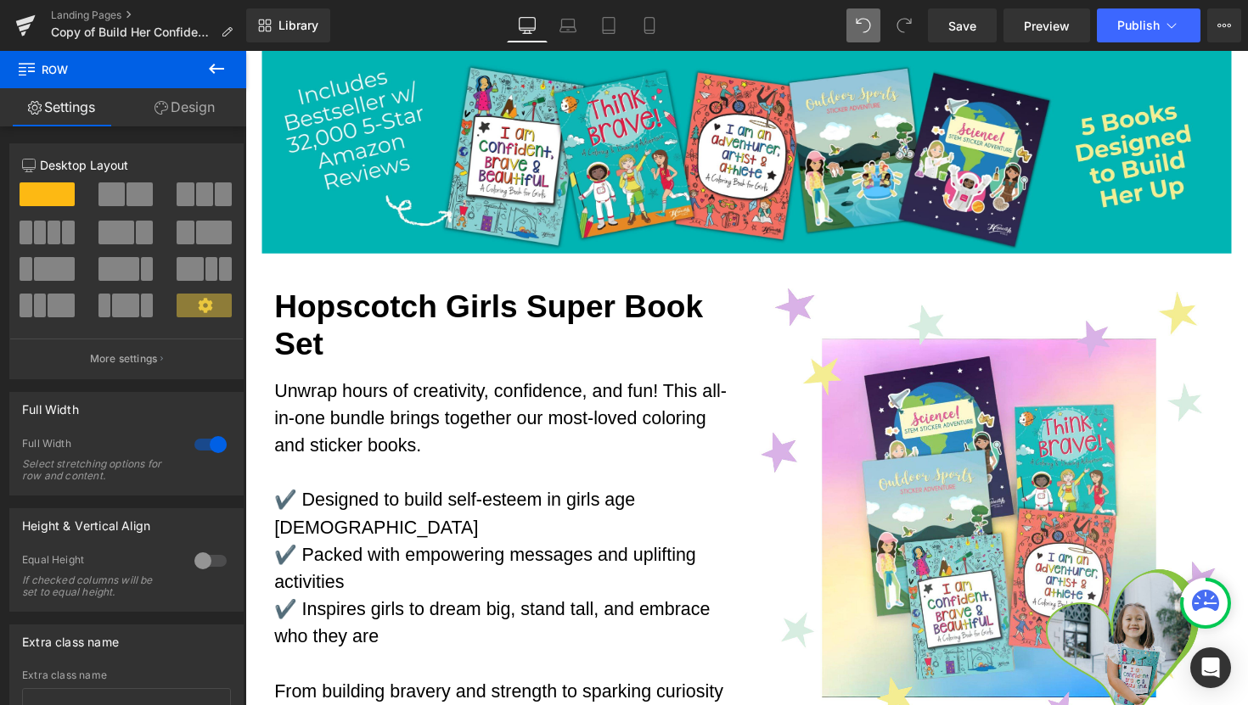
scroll to position [189, 0]
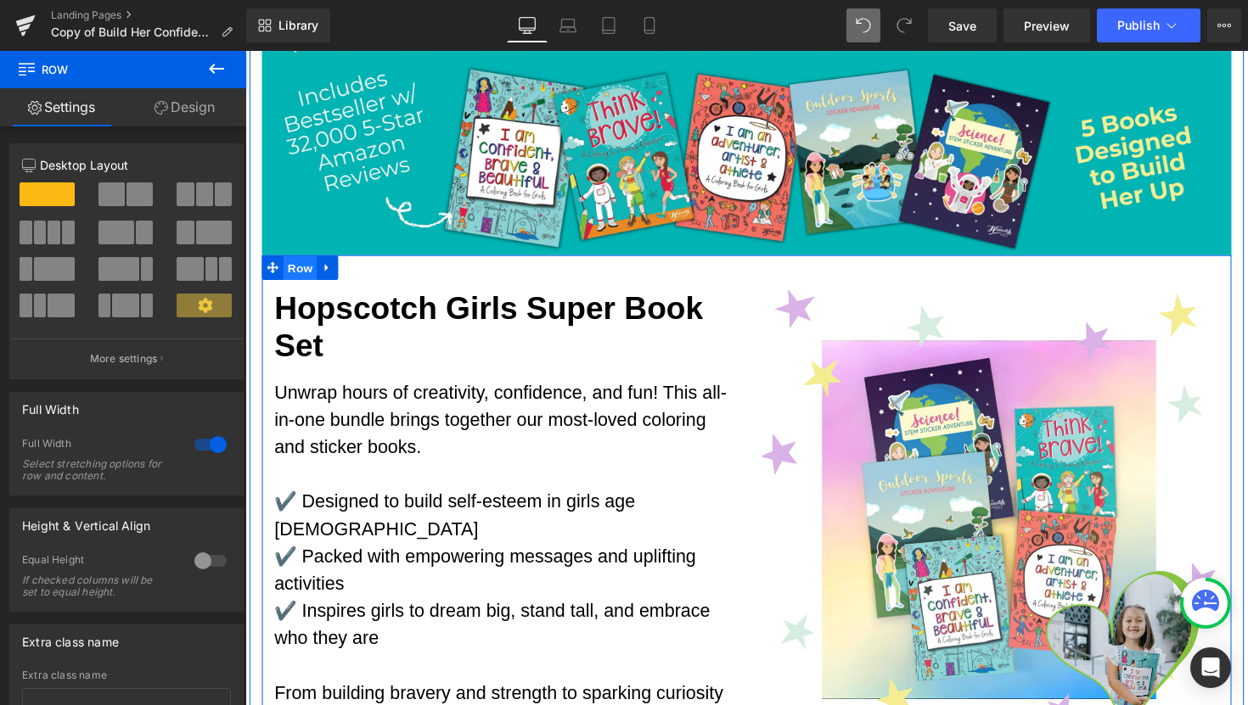
click at [289, 275] on span "Row" at bounding box center [301, 273] width 34 height 25
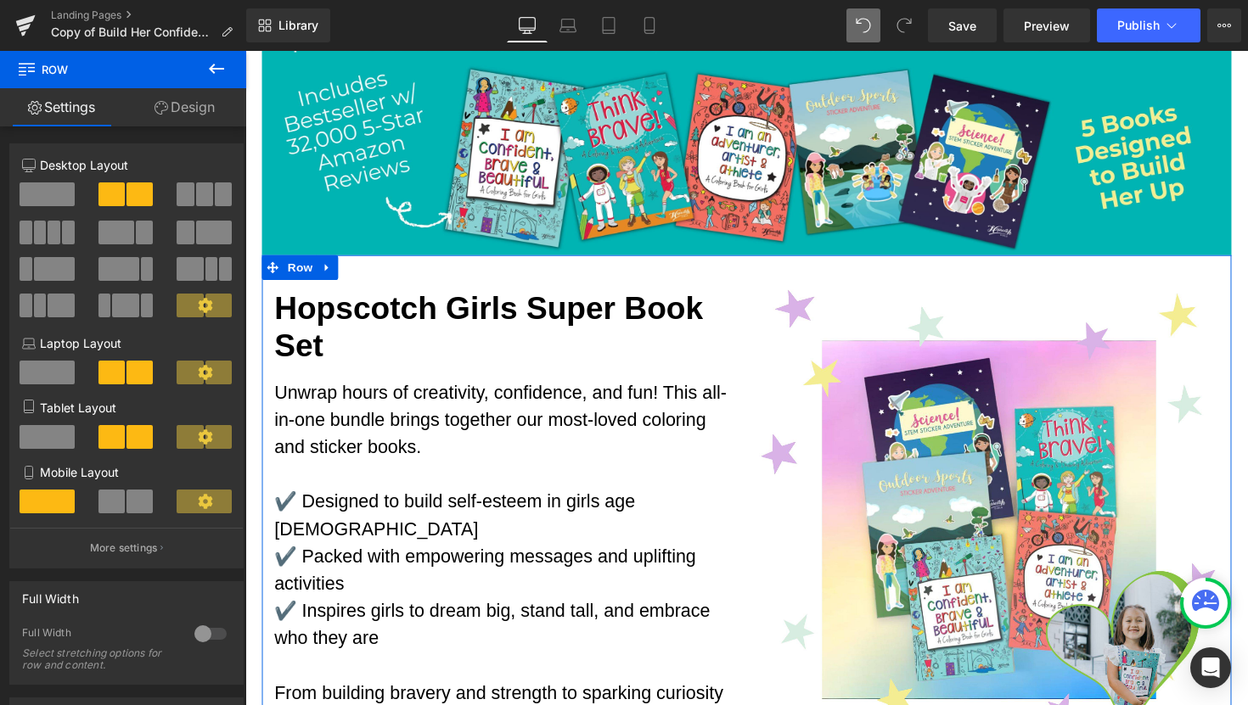
click at [180, 108] on link "Design" at bounding box center [184, 107] width 123 height 38
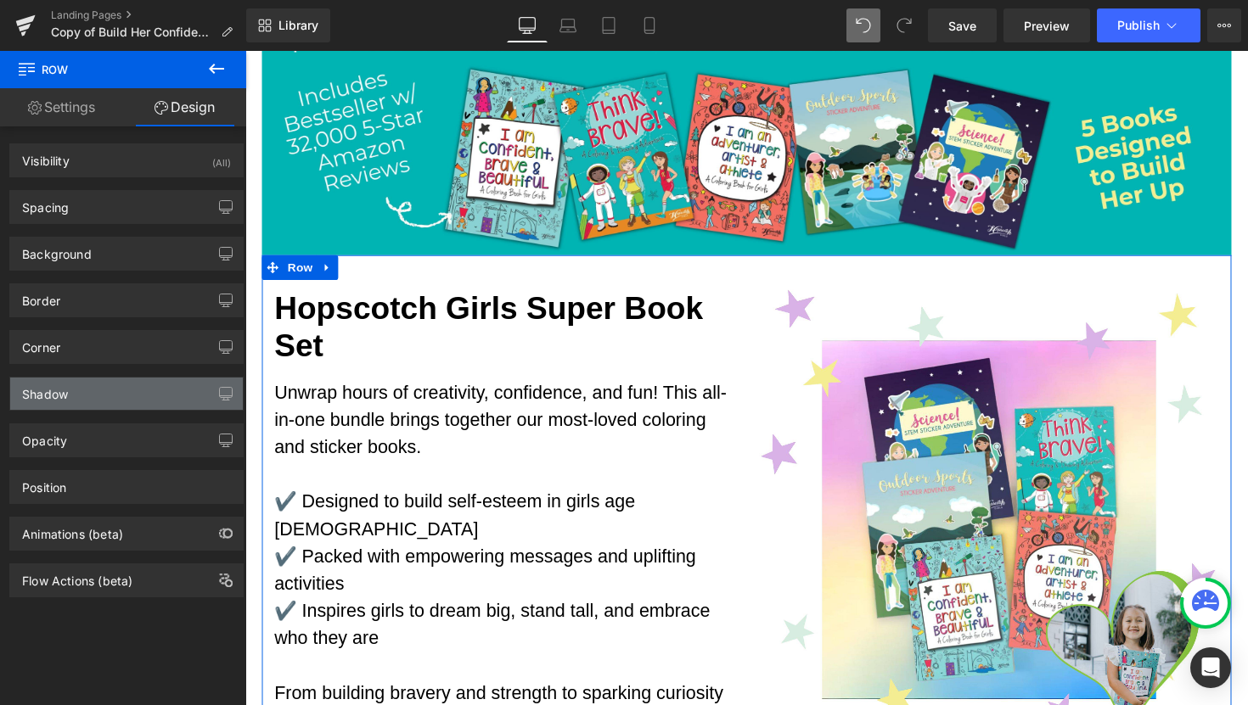
click at [87, 396] on div "Shadow" at bounding box center [126, 394] width 233 height 32
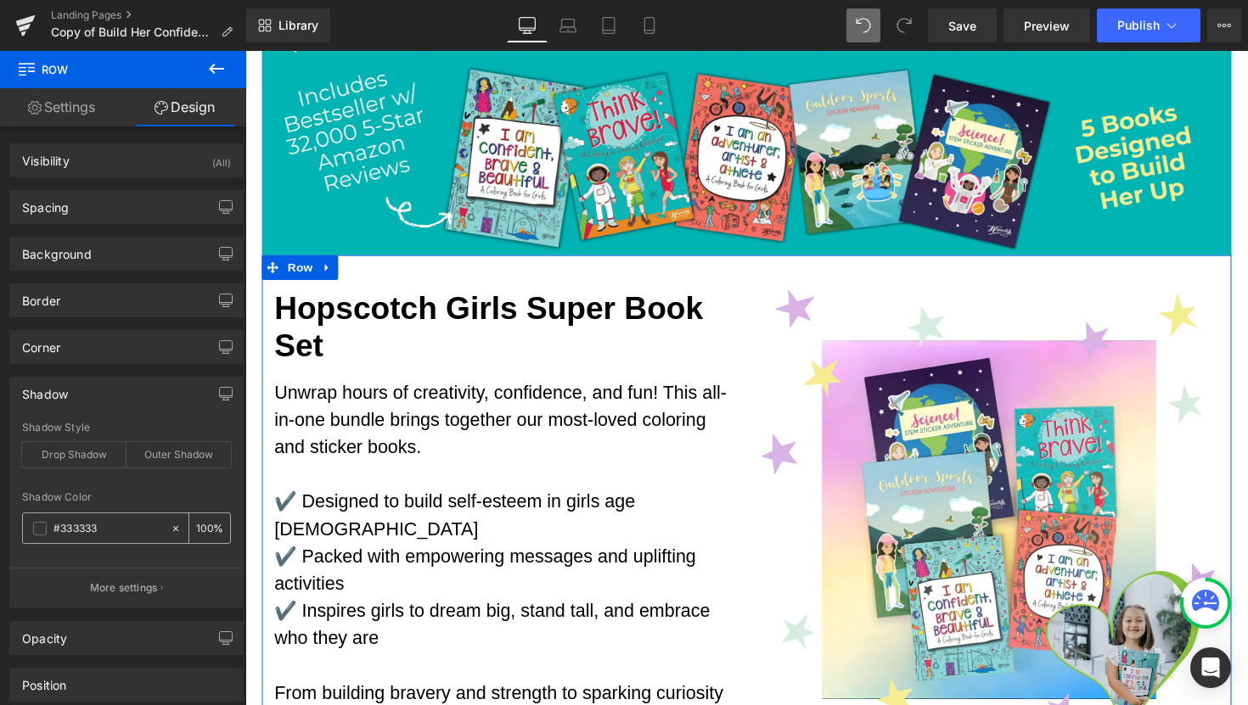
click at [109, 536] on input "#333333" at bounding box center [107, 528] width 109 height 19
type input "00b4b4"
click at [170, 452] on div "Outer Shadow" at bounding box center [178, 454] width 104 height 25
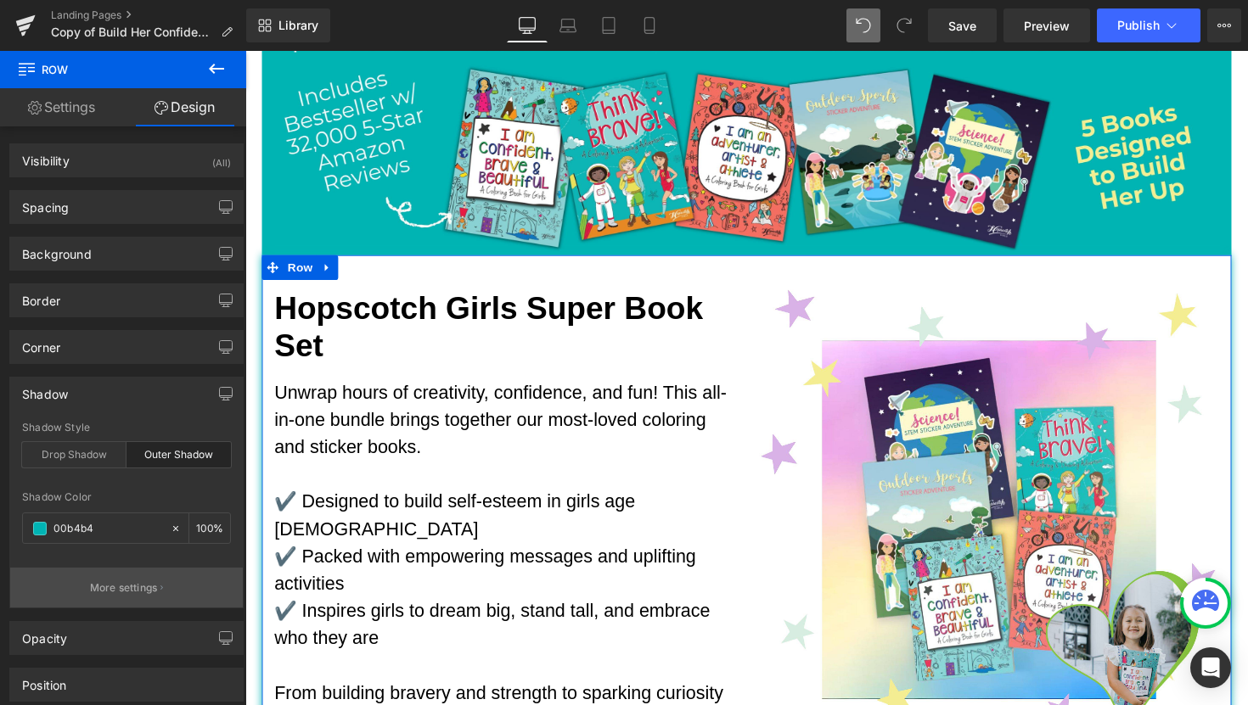
click at [156, 592] on button "More settings" at bounding box center [126, 588] width 233 height 40
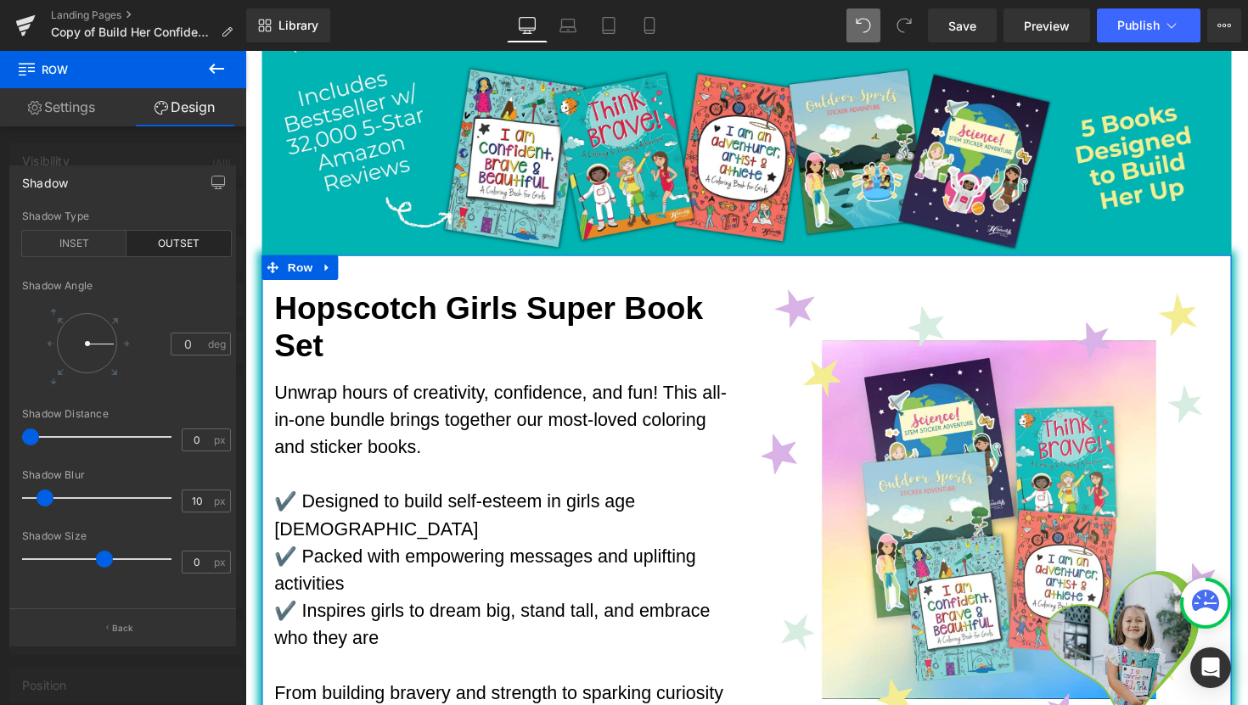
click at [106, 565] on span at bounding box center [104, 559] width 17 height 17
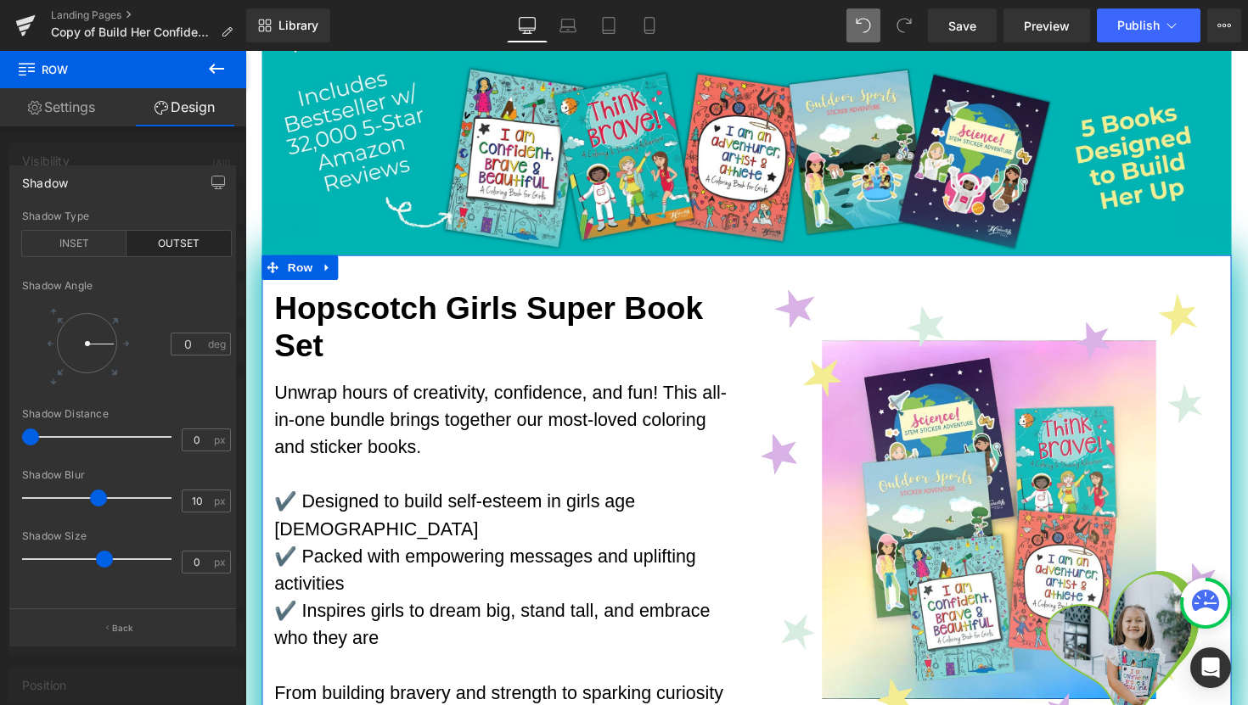
drag, startPoint x: 48, startPoint y: 503, endPoint x: 101, endPoint y: 506, distance: 53.5
click at [101, 506] on span at bounding box center [98, 498] width 17 height 17
click at [41, 445] on div at bounding box center [101, 437] width 141 height 34
click at [118, 620] on button "Back" at bounding box center [122, 628] width 227 height 38
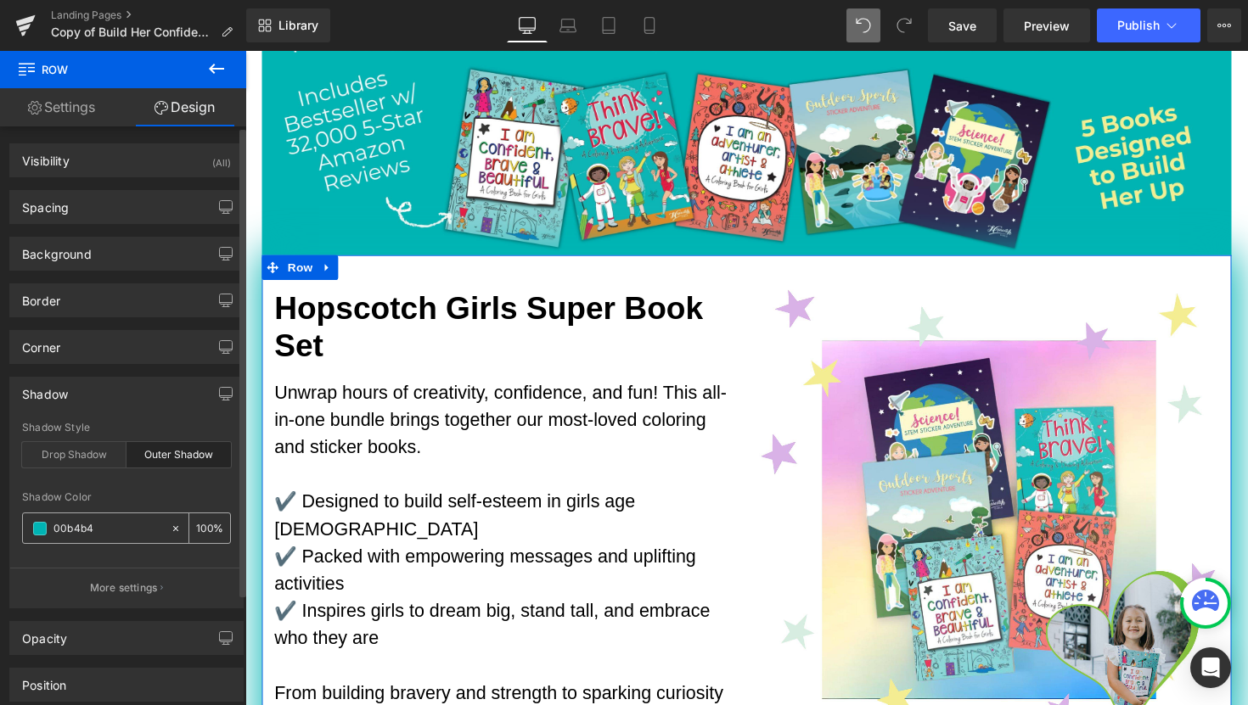
click at [199, 529] on input "100" at bounding box center [204, 528] width 17 height 19
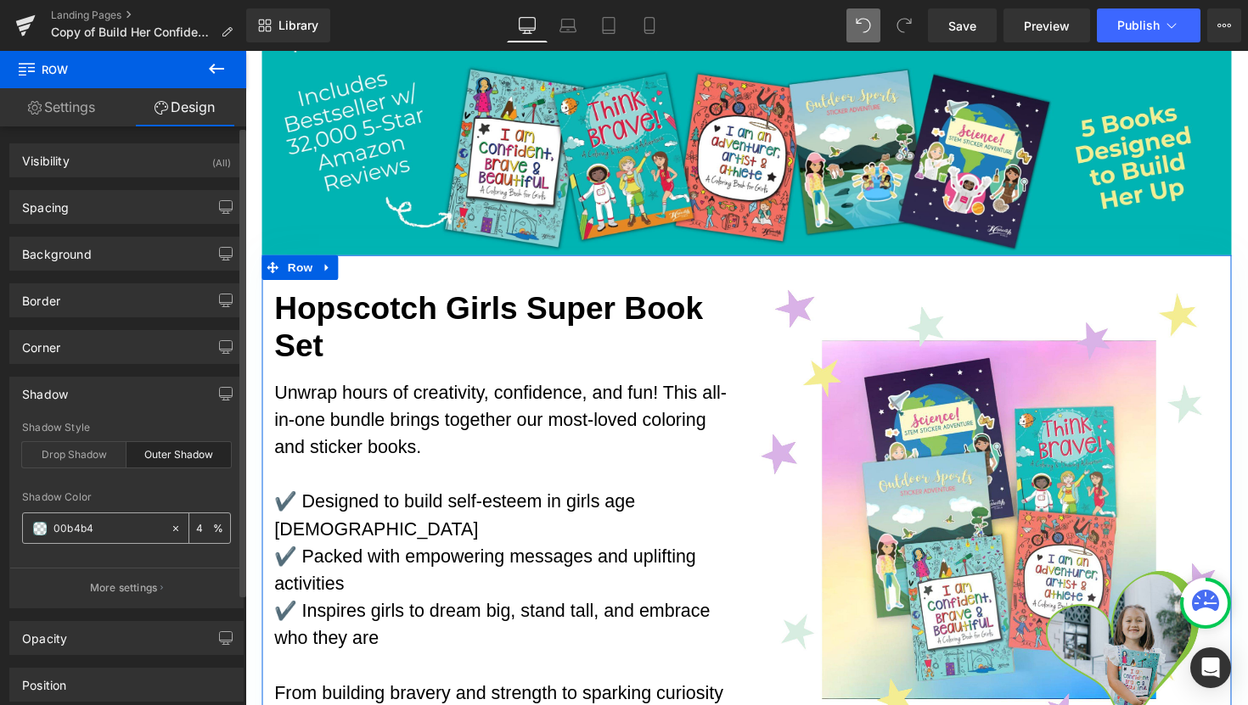
type input "45"
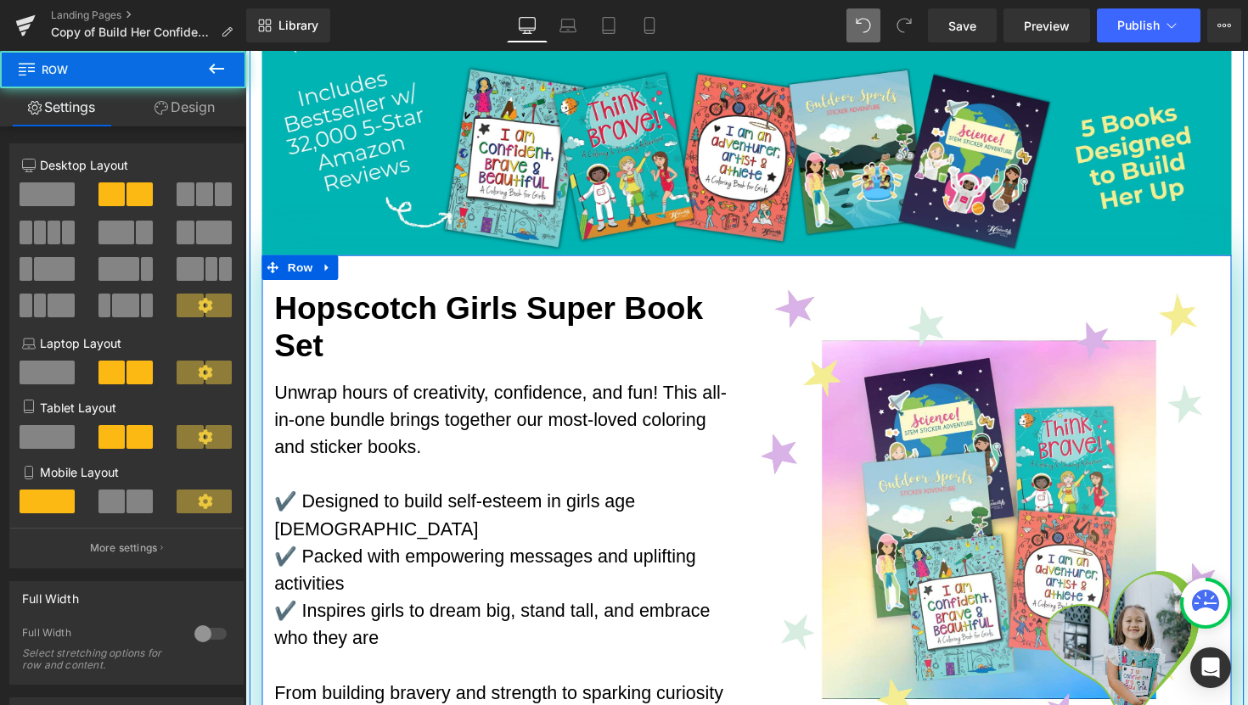
click at [759, 366] on div "Image" at bounding box center [1007, 531] width 497 height 471
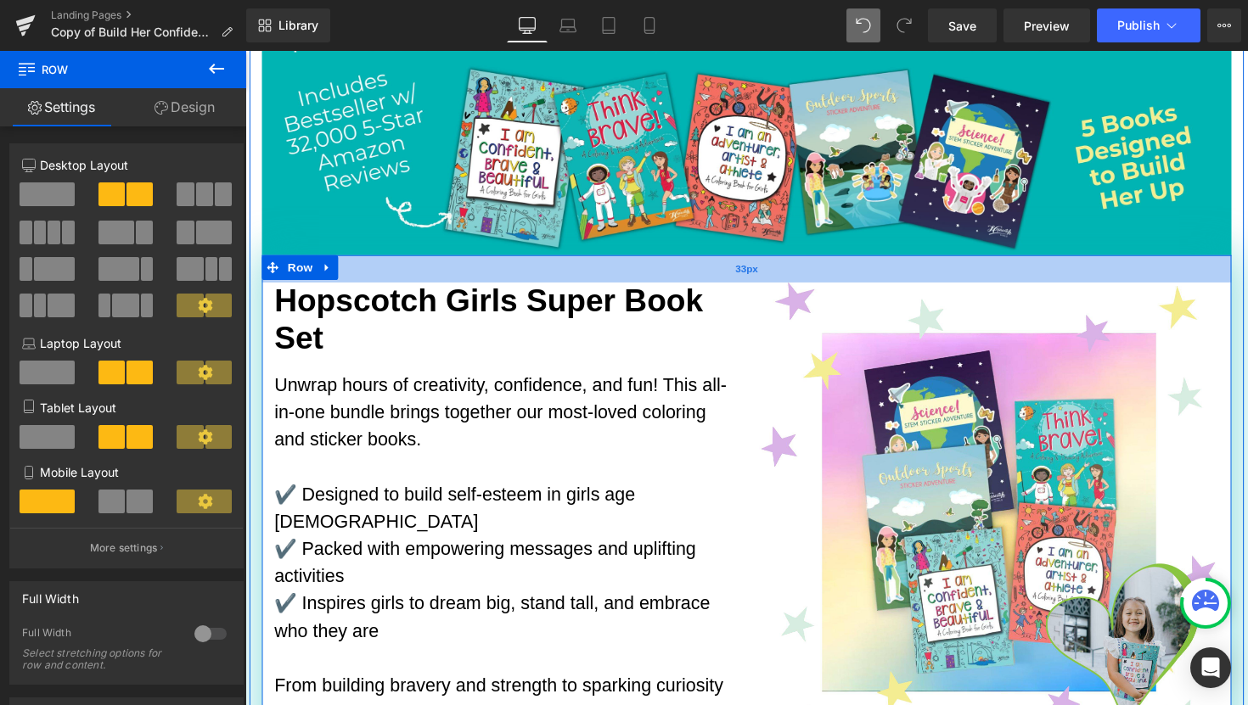
drag, startPoint x: 903, startPoint y: 276, endPoint x: 887, endPoint y: 268, distance: 17.8
click at [887, 268] on div "33px" at bounding box center [758, 275] width 993 height 28
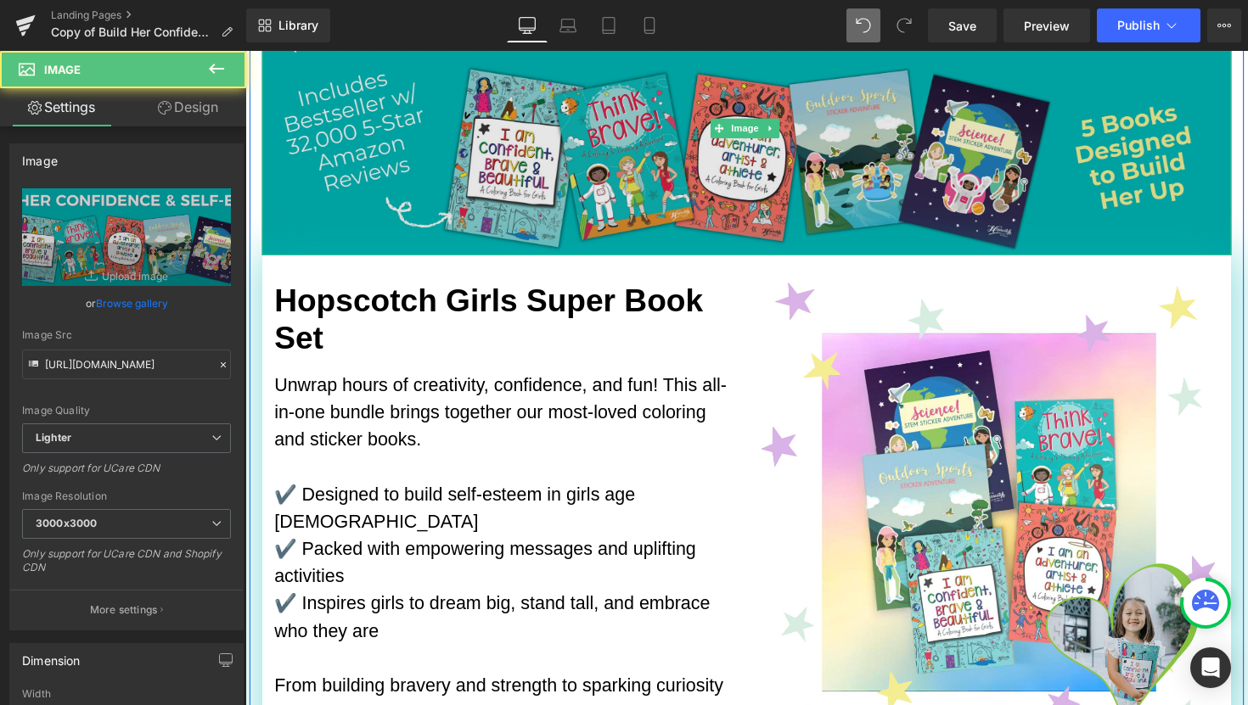
drag, startPoint x: 721, startPoint y: 255, endPoint x: 719, endPoint y: 213, distance: 41.7
click at [719, 213] on div "Image" at bounding box center [758, 131] width 993 height 259
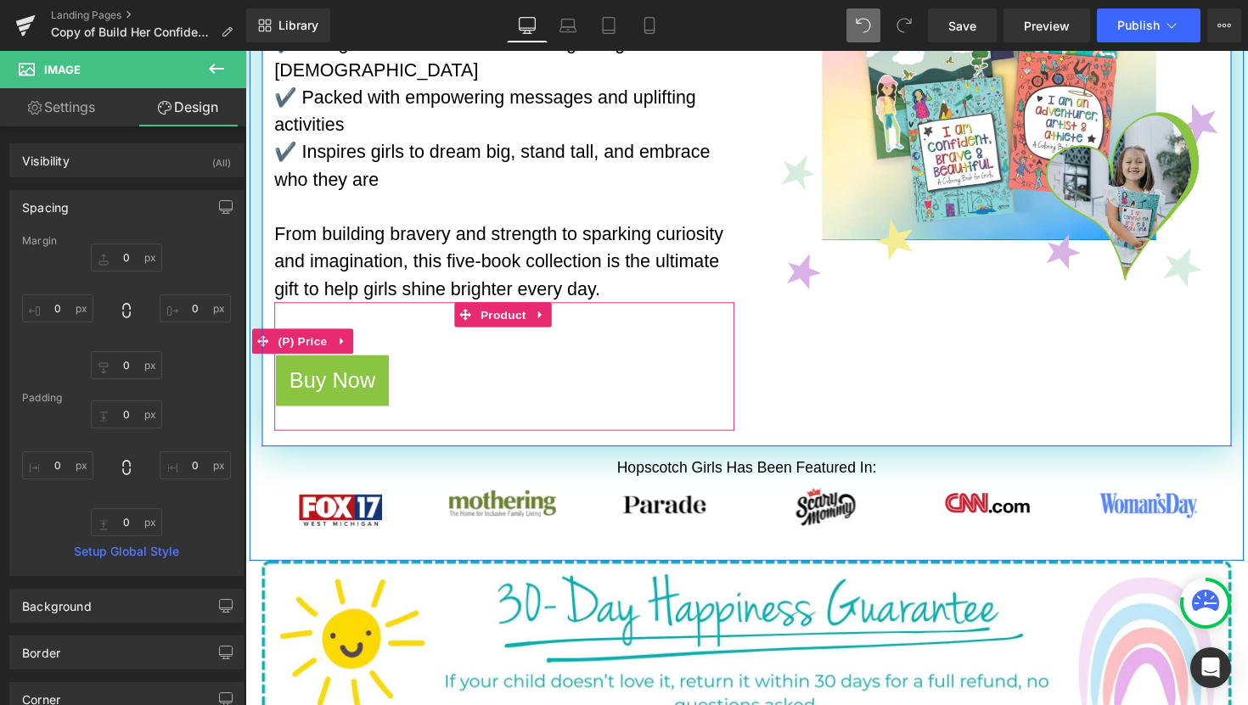
scroll to position [658, 0]
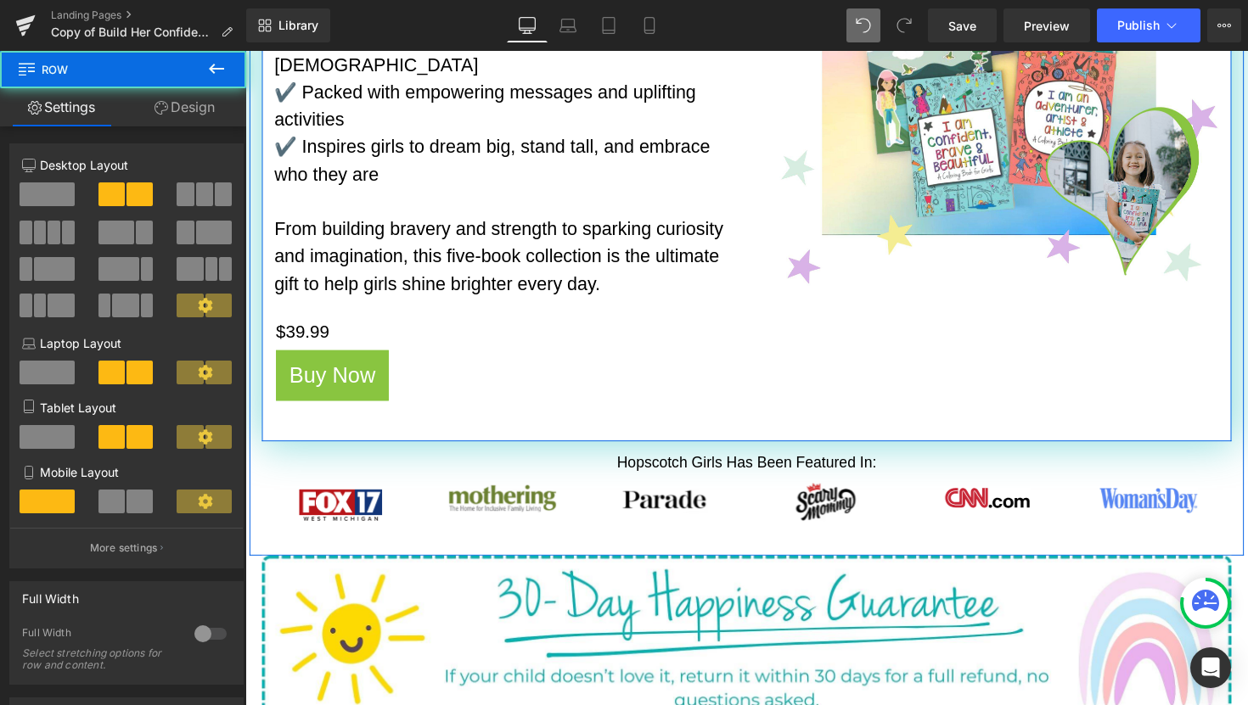
click at [852, 341] on div "Hopscotch Girls Super Book Set Heading Unwrap hours of creativity, confidence, …" at bounding box center [758, 121] width 993 height 659
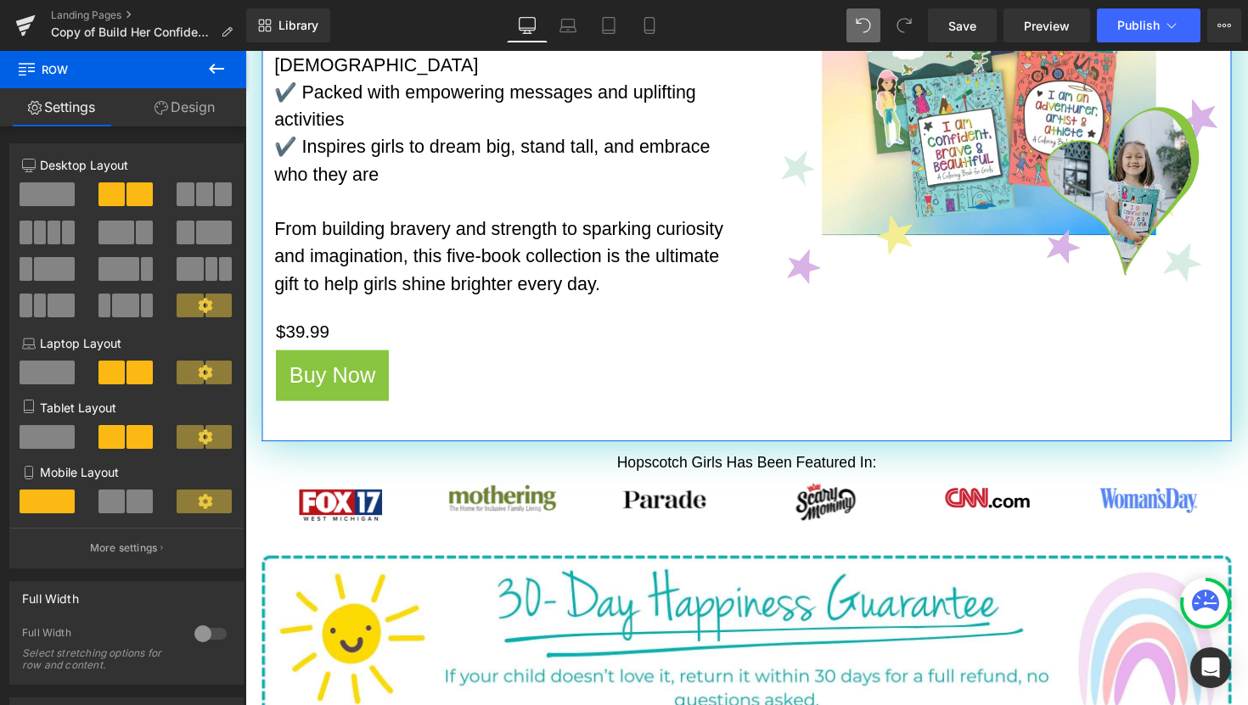
click at [184, 104] on link "Design" at bounding box center [184, 107] width 123 height 38
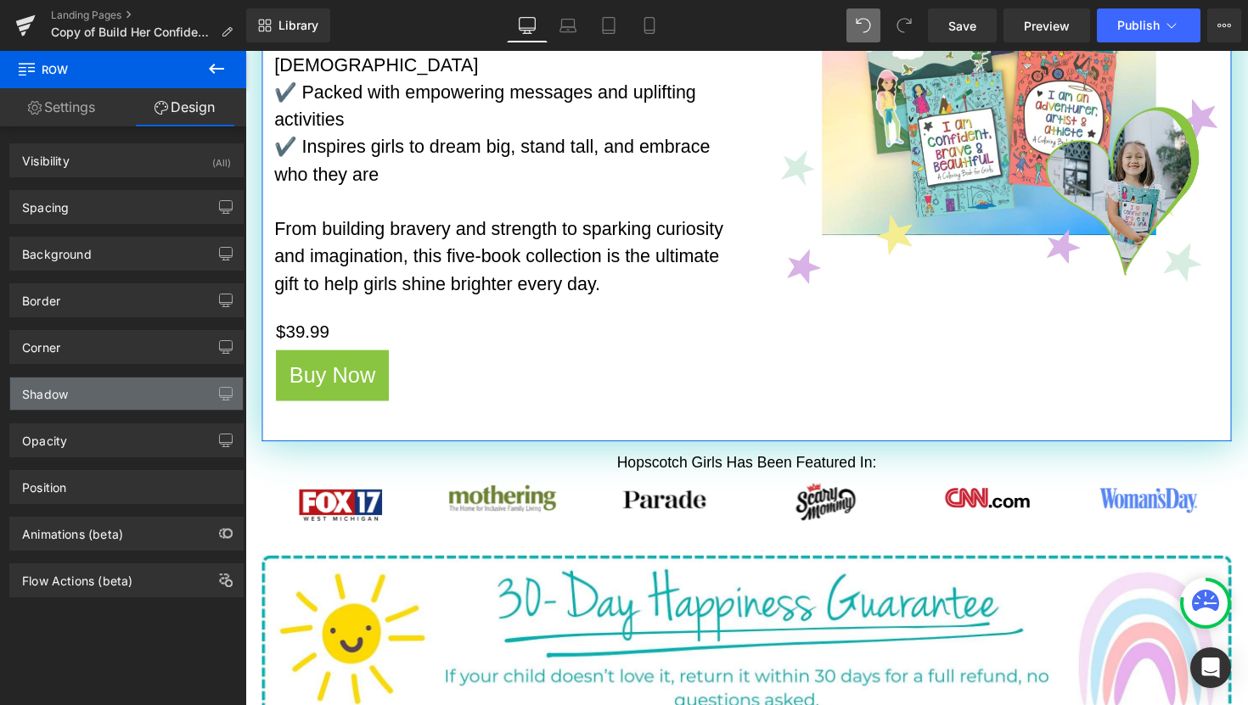
click at [145, 389] on div "Shadow" at bounding box center [126, 394] width 233 height 32
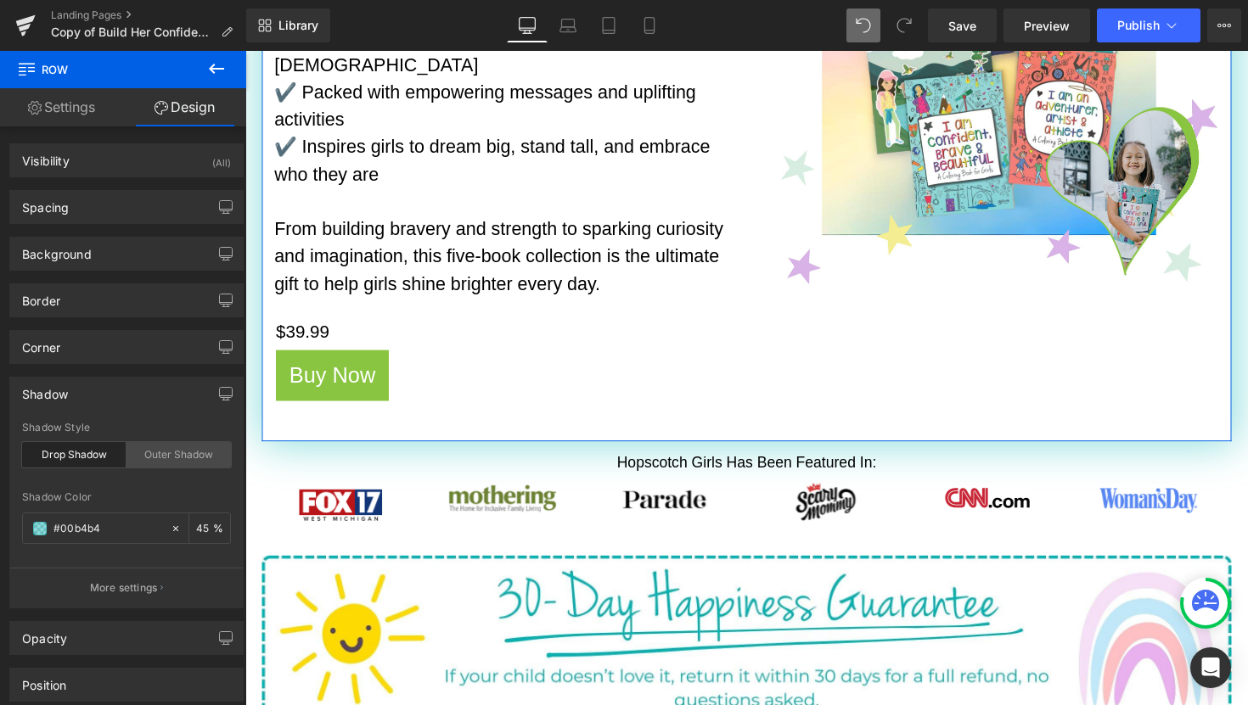
click at [189, 463] on div "Outer Shadow" at bounding box center [178, 454] width 104 height 25
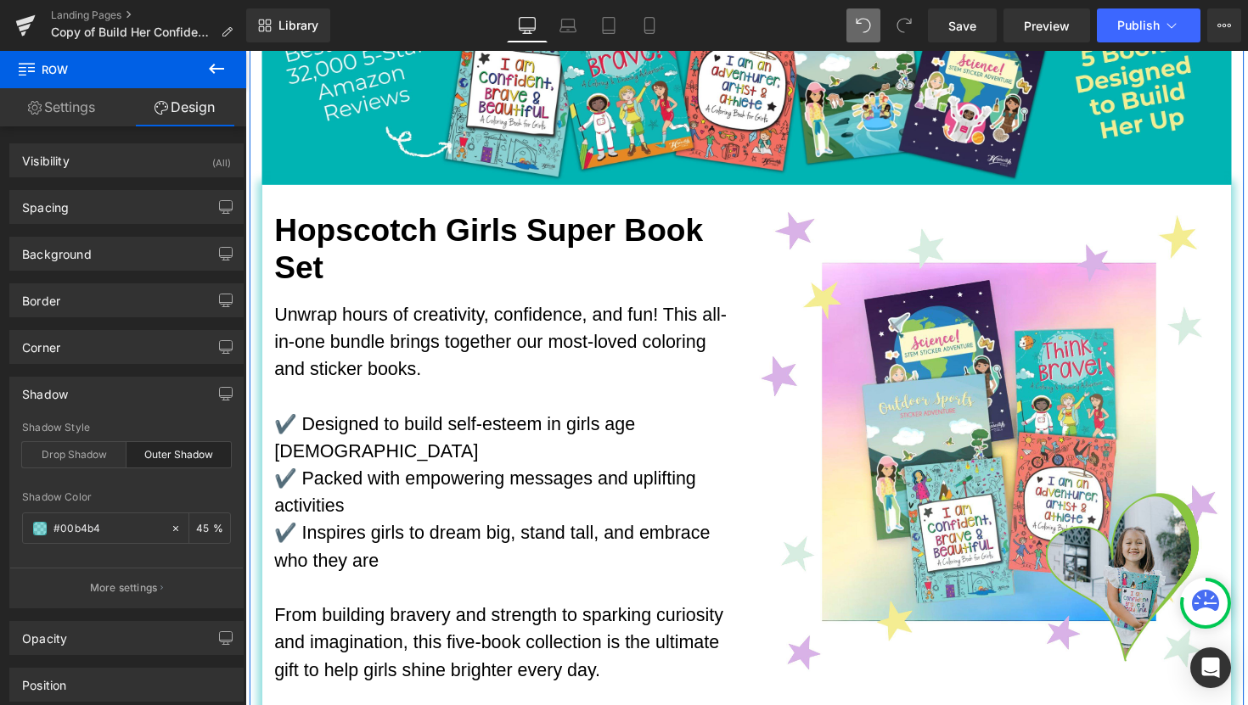
scroll to position [253, 0]
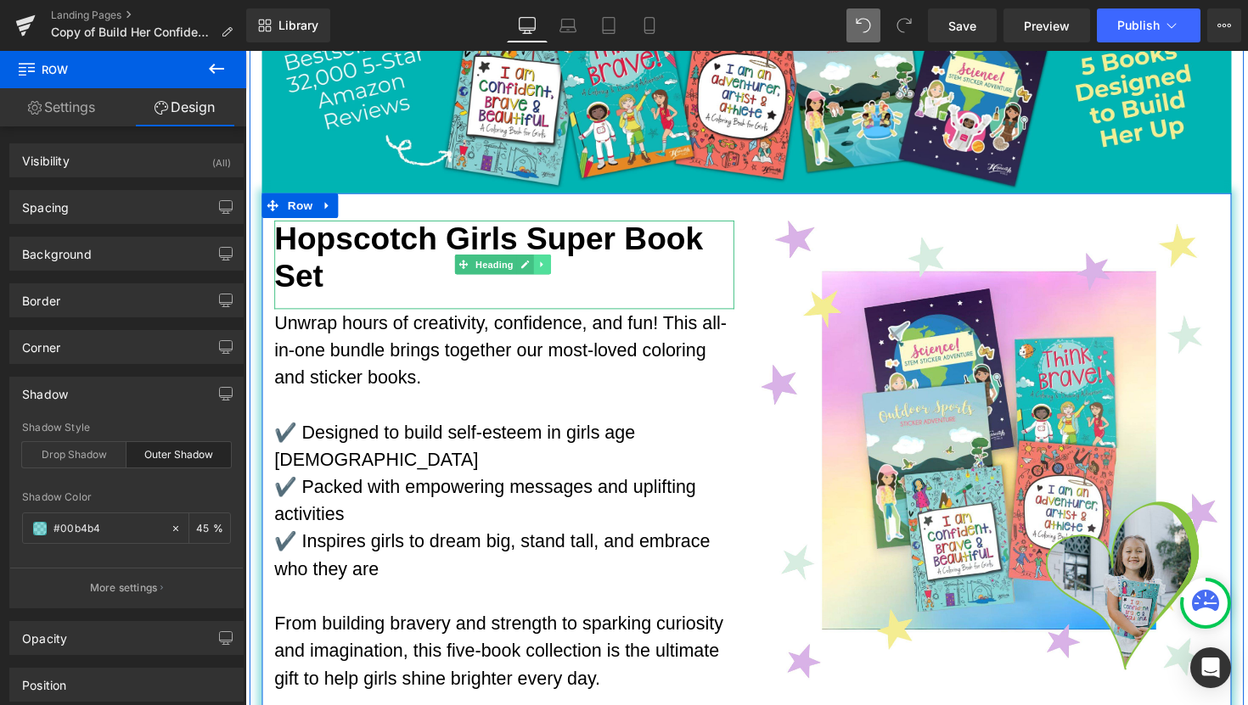
click at [548, 272] on icon at bounding box center [549, 270] width 9 height 10
click at [554, 272] on icon at bounding box center [558, 270] width 9 height 9
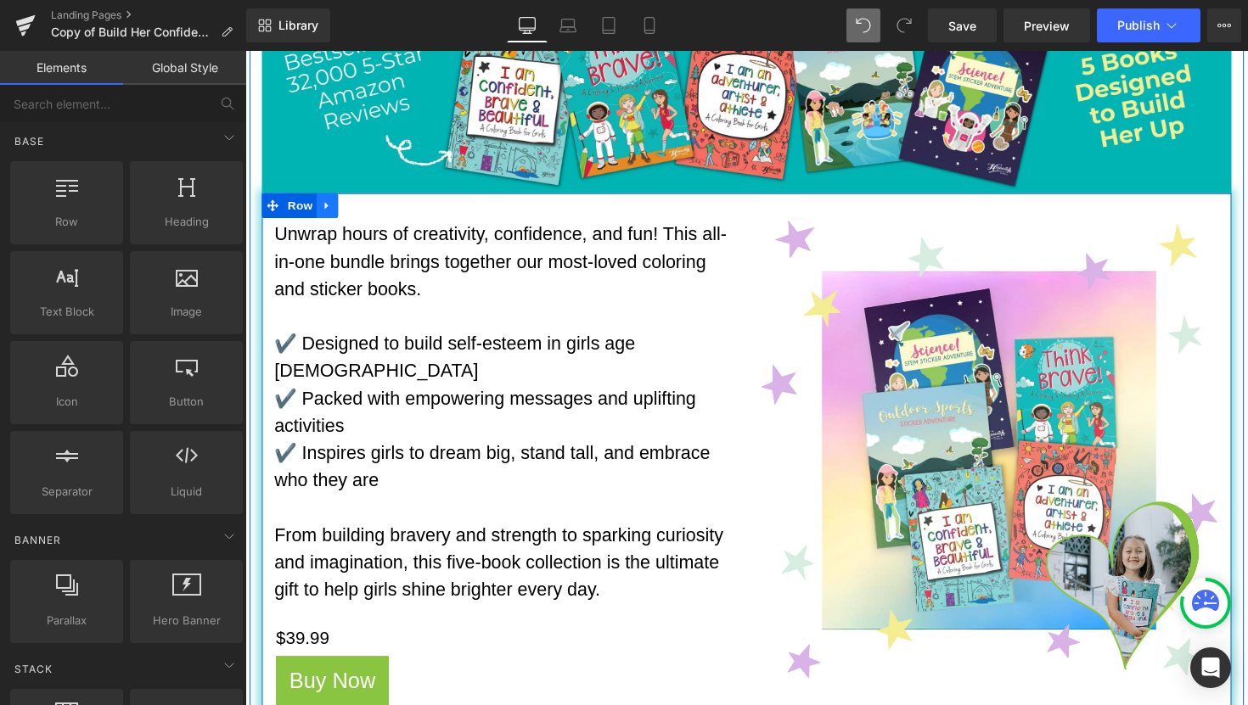
click at [327, 210] on icon at bounding box center [329, 209] width 12 height 13
click at [369, 210] on icon at bounding box center [374, 210] width 12 height 12
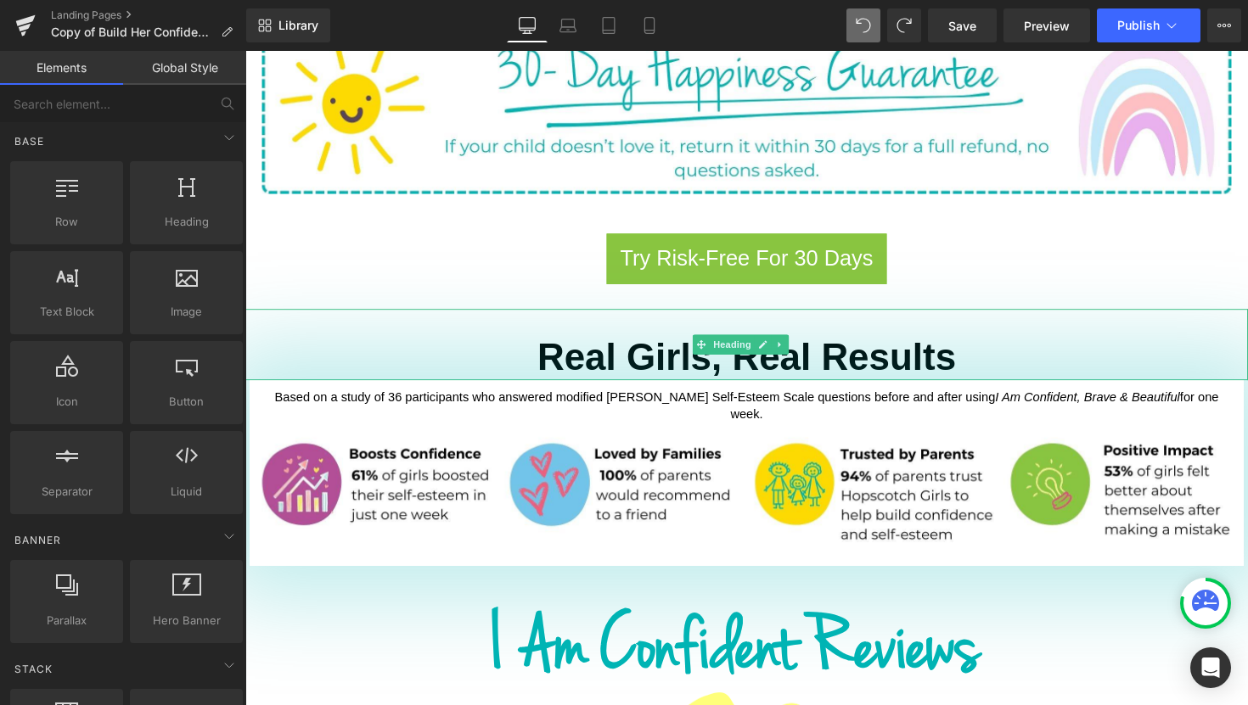
scroll to position [1112, 0]
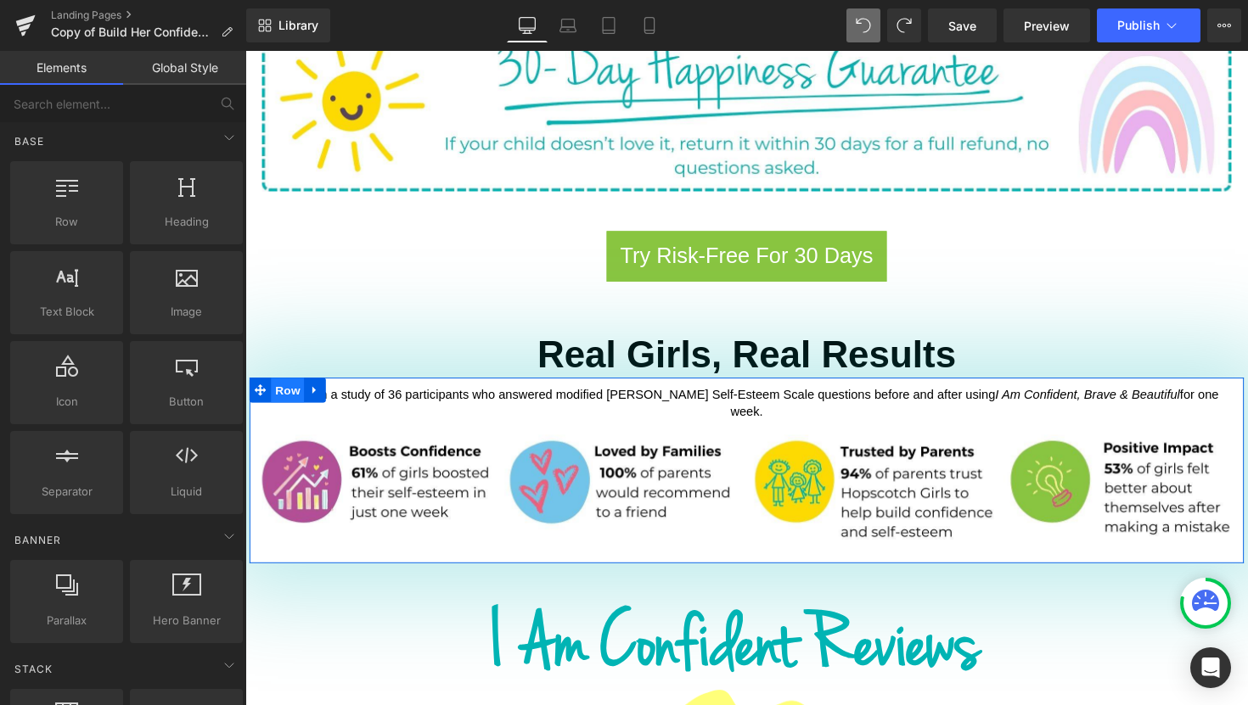
click at [287, 386] on span "Row" at bounding box center [289, 398] width 34 height 25
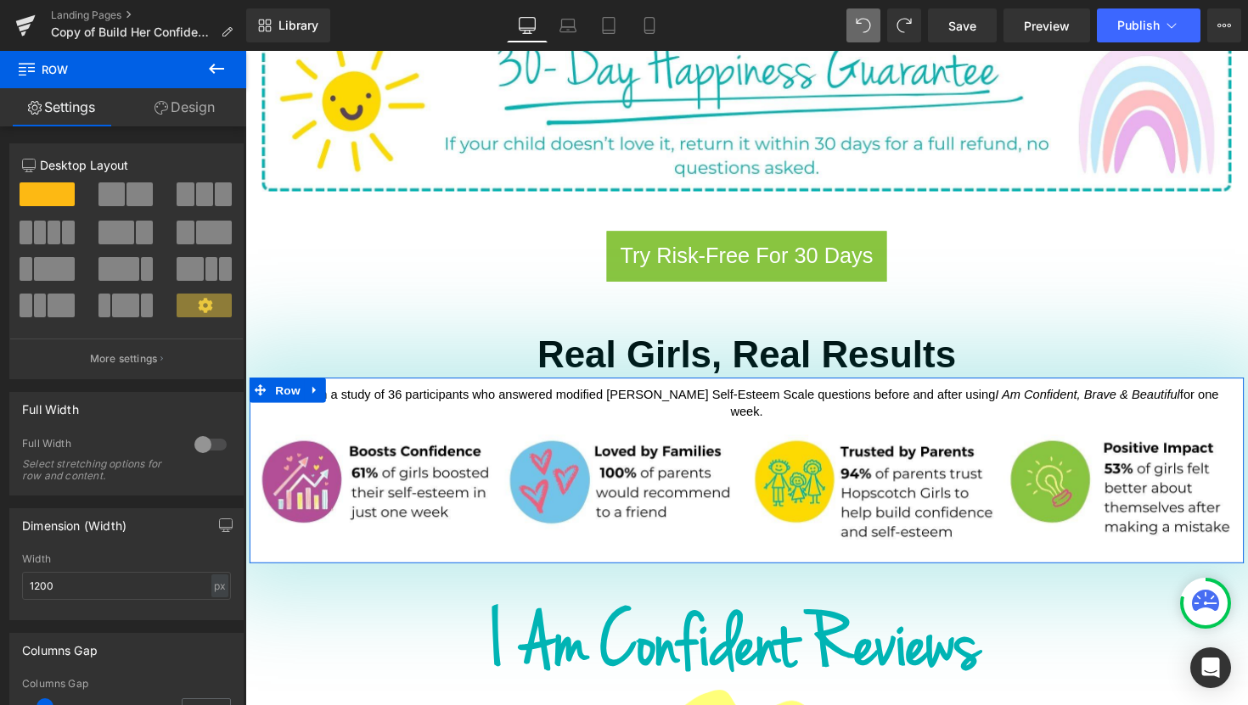
click at [218, 116] on link "Design" at bounding box center [184, 107] width 123 height 38
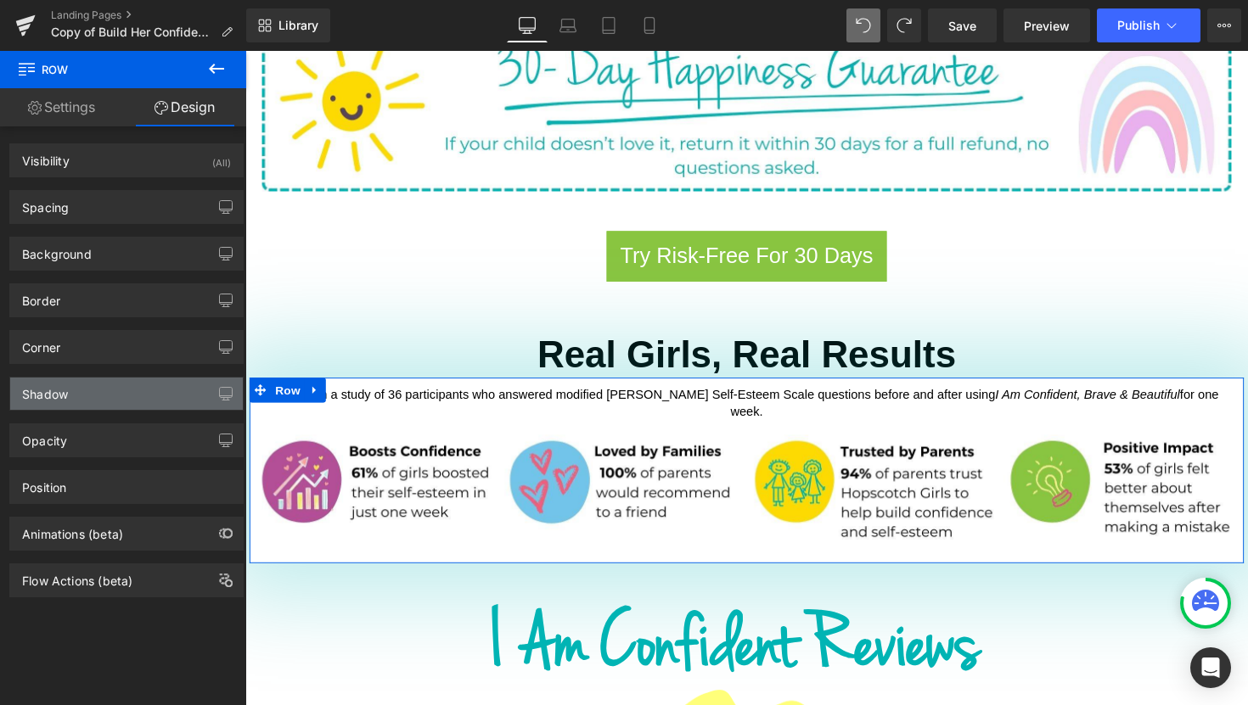
click at [152, 402] on div "Shadow" at bounding box center [126, 394] width 233 height 32
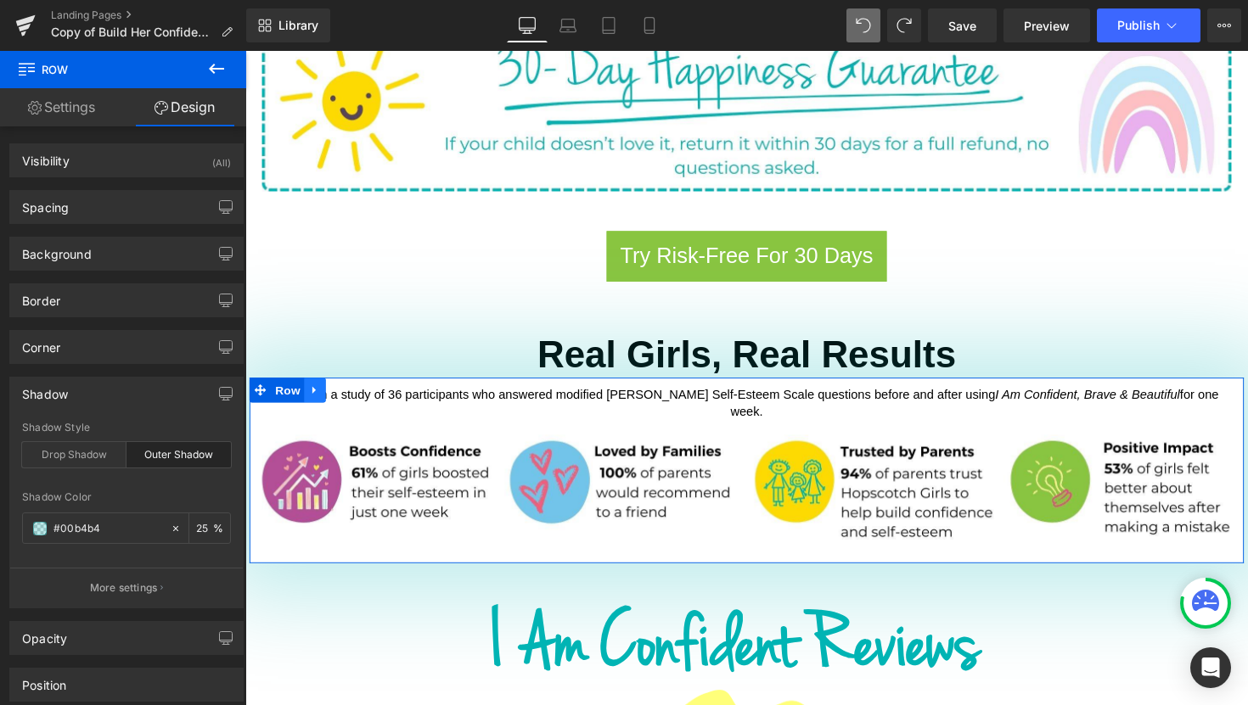
click at [315, 393] on icon at bounding box center [317, 399] width 12 height 13
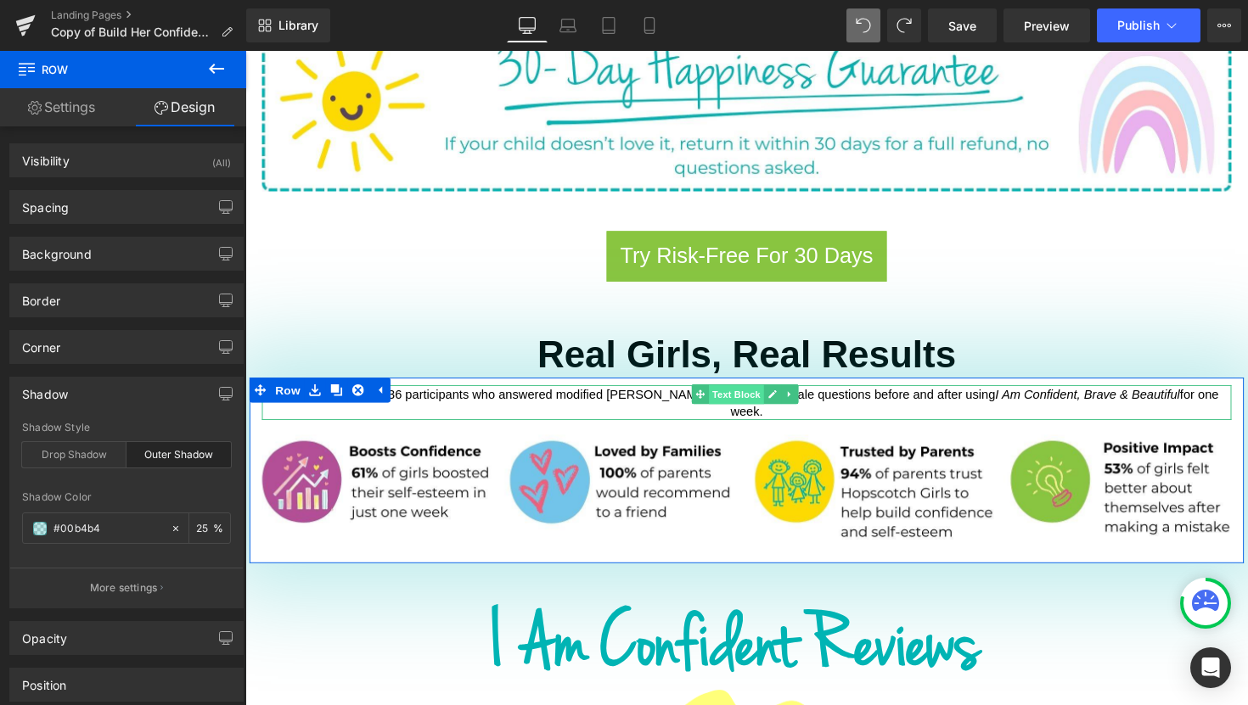
click at [750, 393] on span "Text Block" at bounding box center [748, 403] width 56 height 20
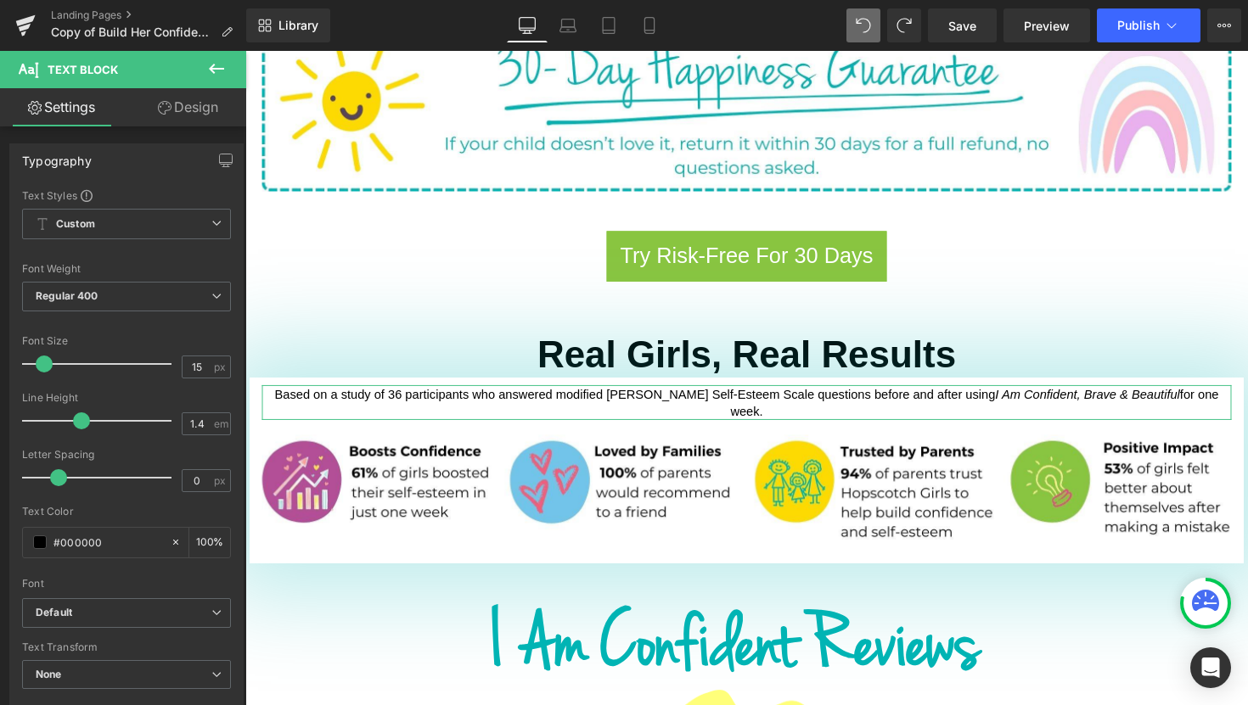
click at [175, 105] on link "Design" at bounding box center [187, 107] width 123 height 38
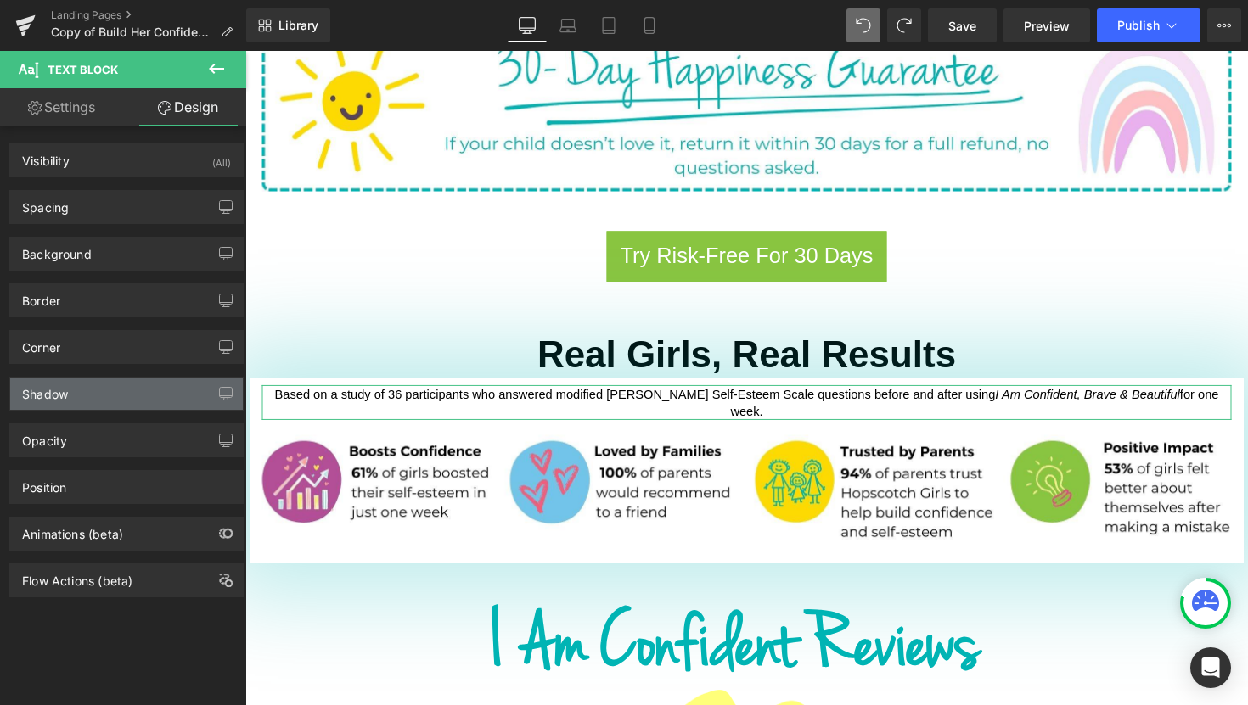
click at [149, 397] on div "Shadow" at bounding box center [126, 394] width 233 height 32
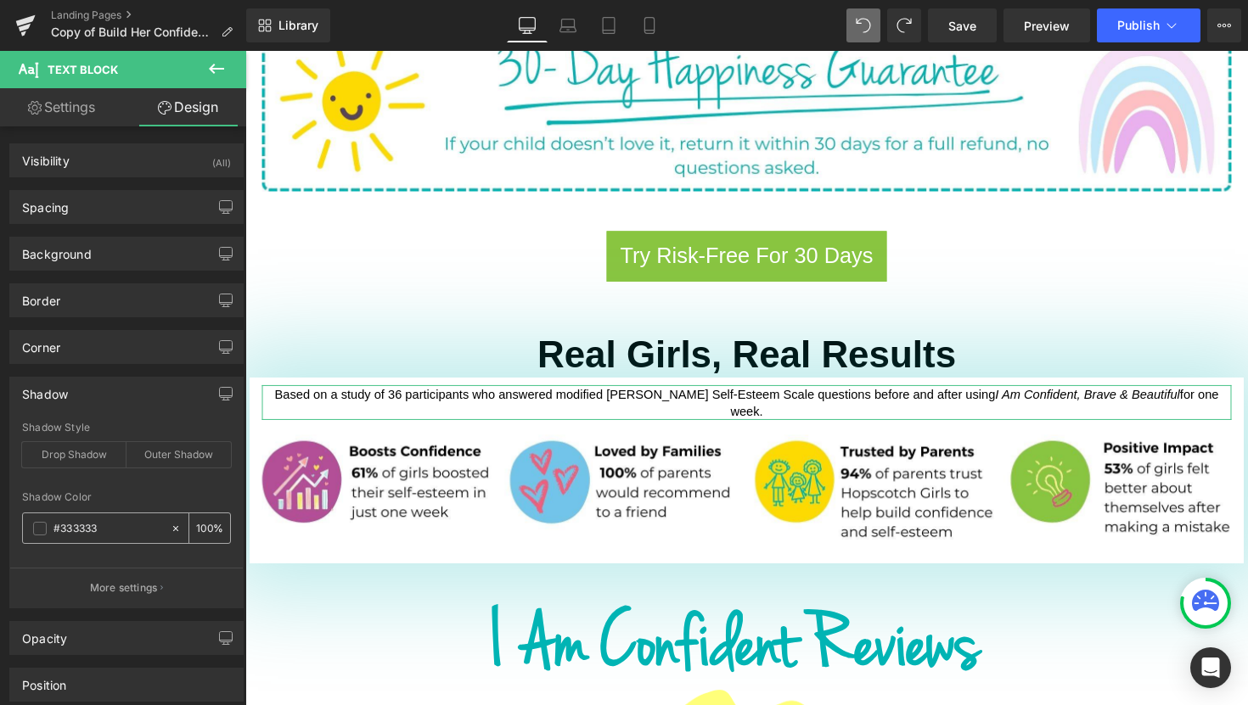
click at [105, 533] on input "#333333" at bounding box center [107, 528] width 109 height 19
type input "00b4b4"
click at [166, 466] on div "Outer Shadow" at bounding box center [178, 454] width 104 height 25
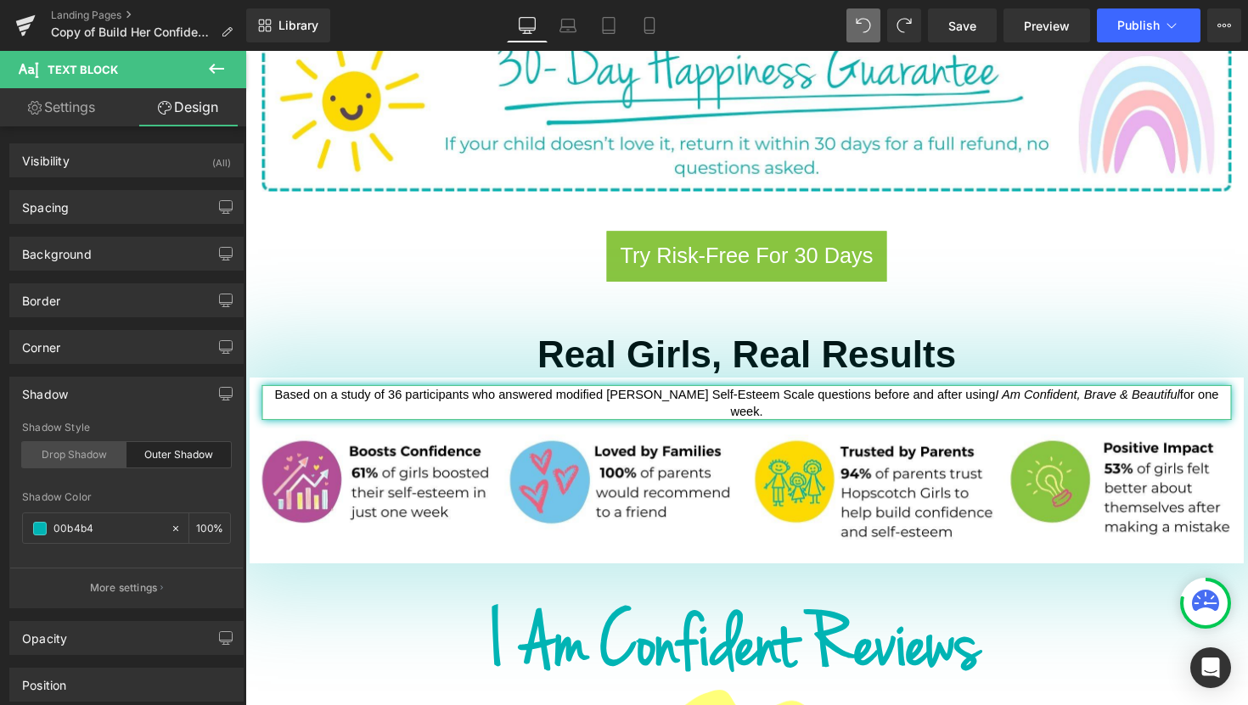
click at [79, 460] on div "Drop Shadow" at bounding box center [74, 454] width 104 height 25
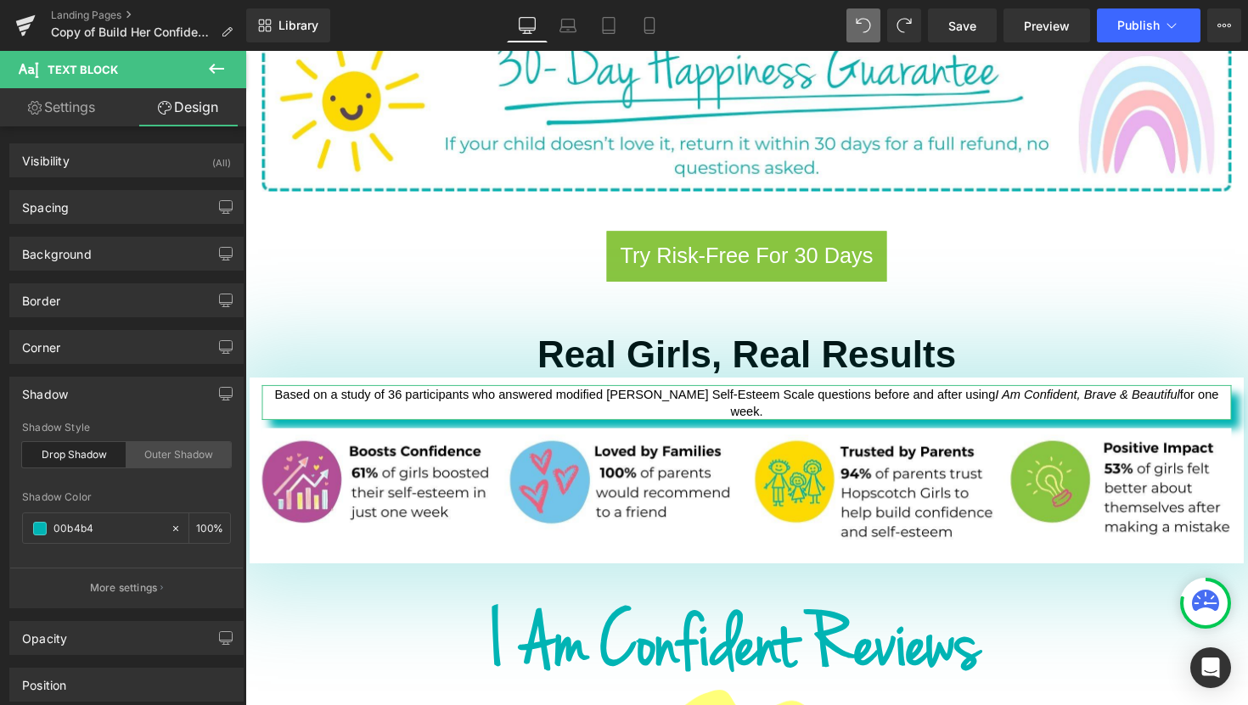
click at [174, 458] on div "Outer Shadow" at bounding box center [178, 454] width 104 height 25
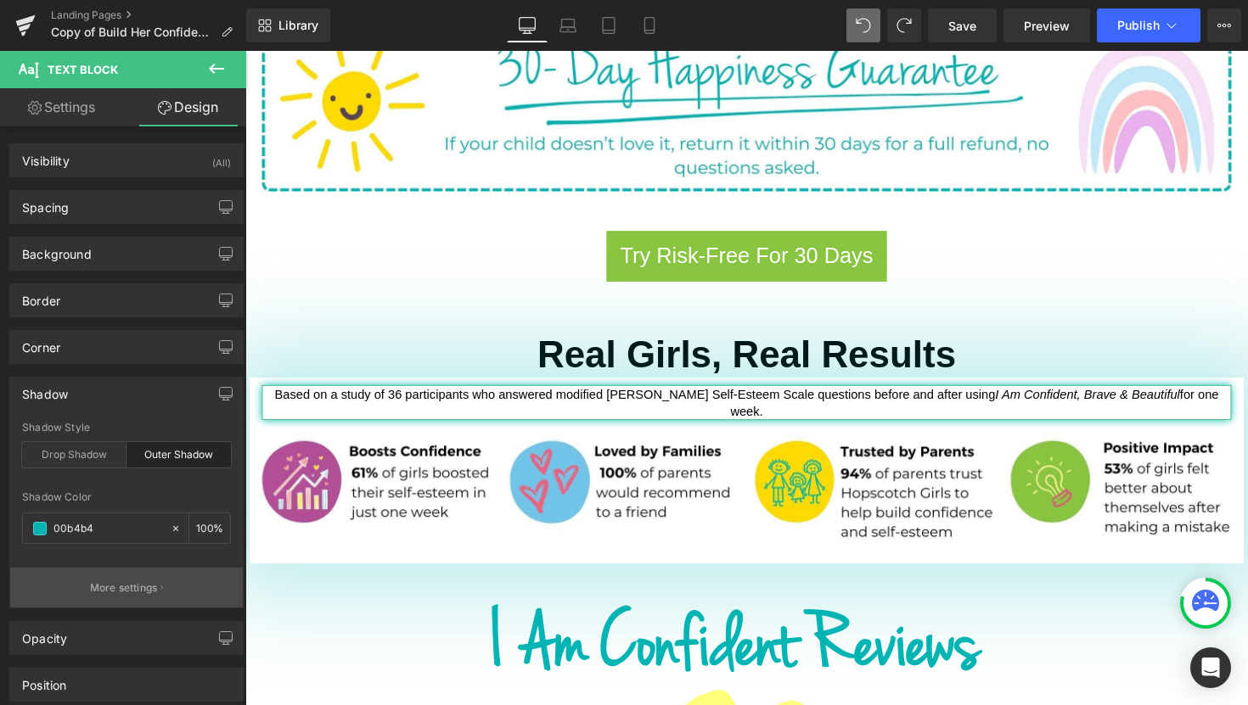
click at [148, 585] on p "More settings" at bounding box center [124, 588] width 68 height 15
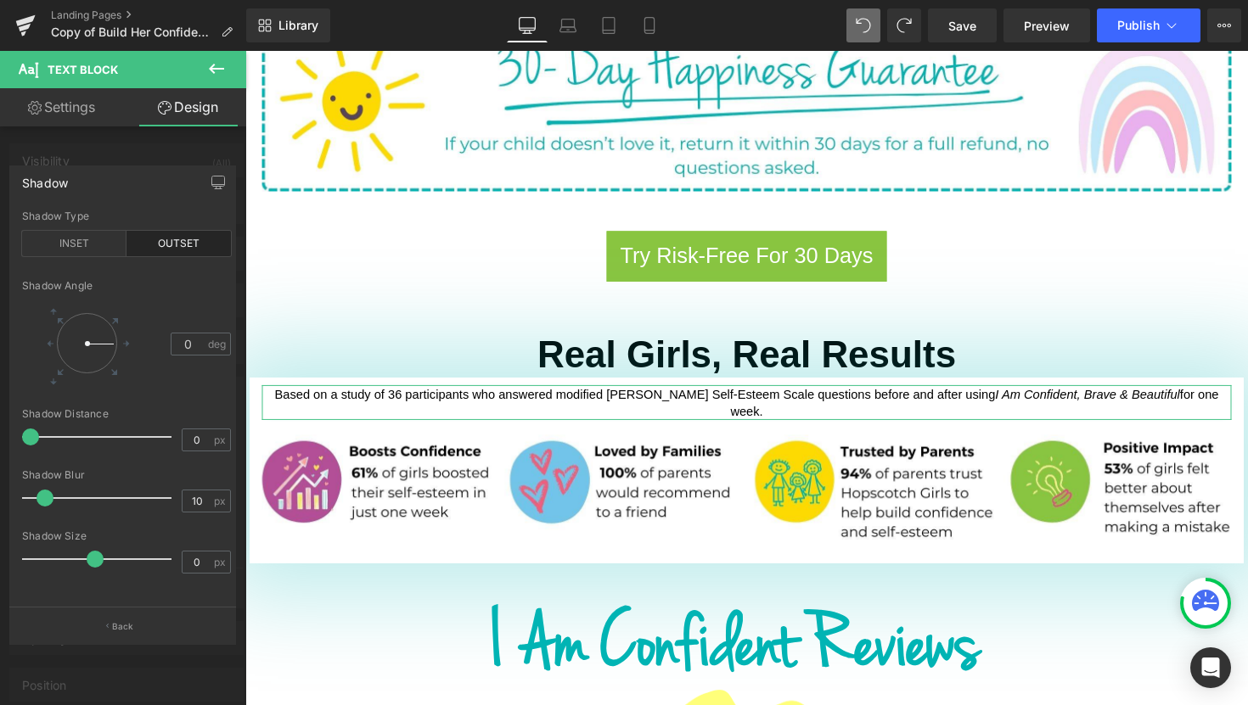
click at [91, 558] on span at bounding box center [95, 559] width 17 height 17
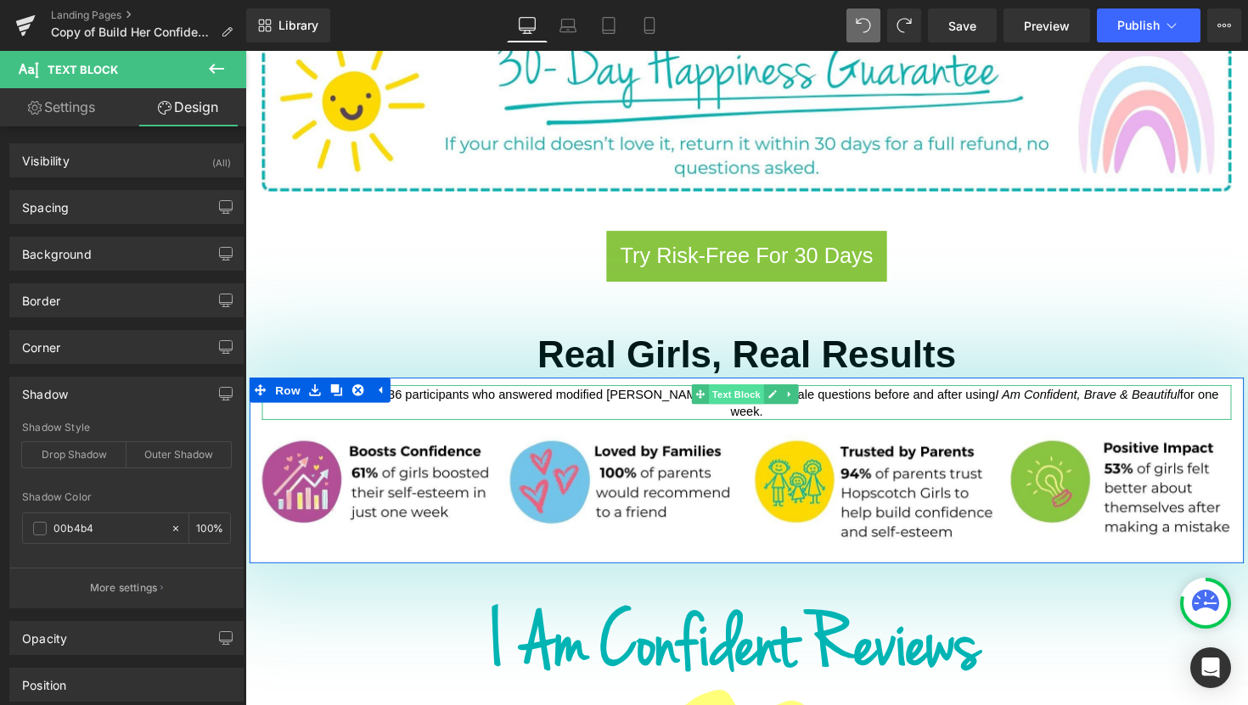
click at [749, 393] on span "Text Block" at bounding box center [748, 403] width 56 height 20
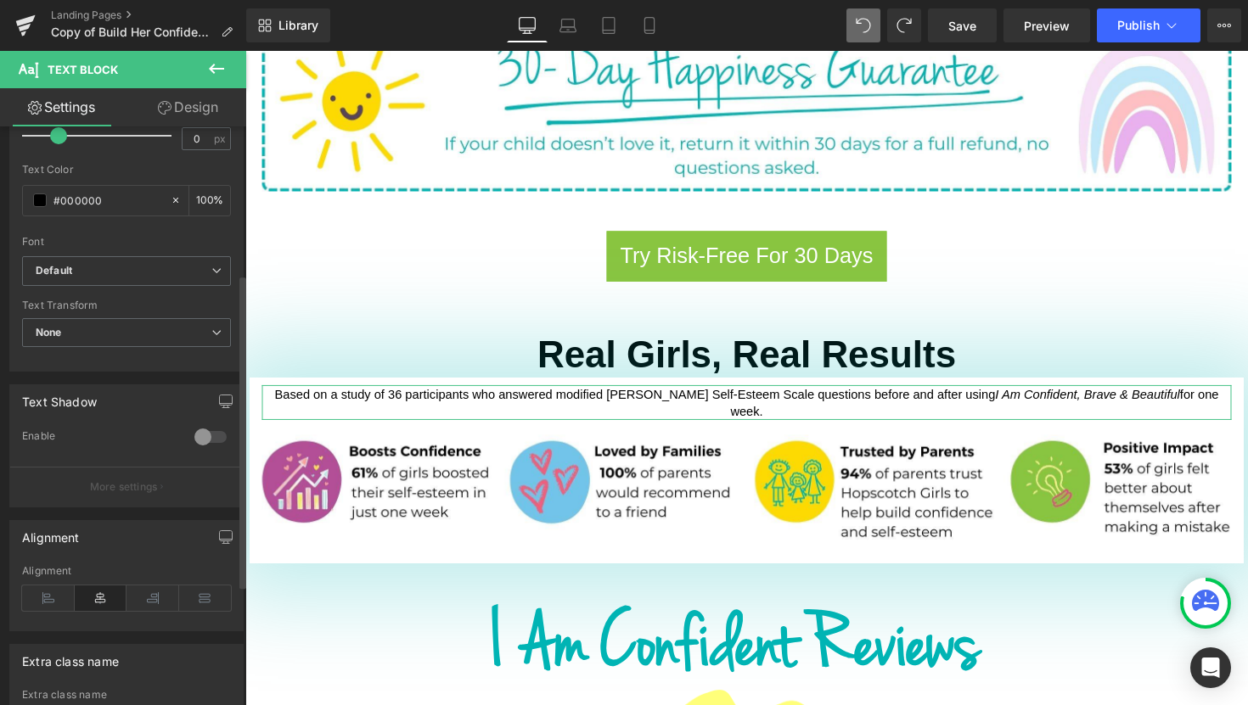
scroll to position [269, 0]
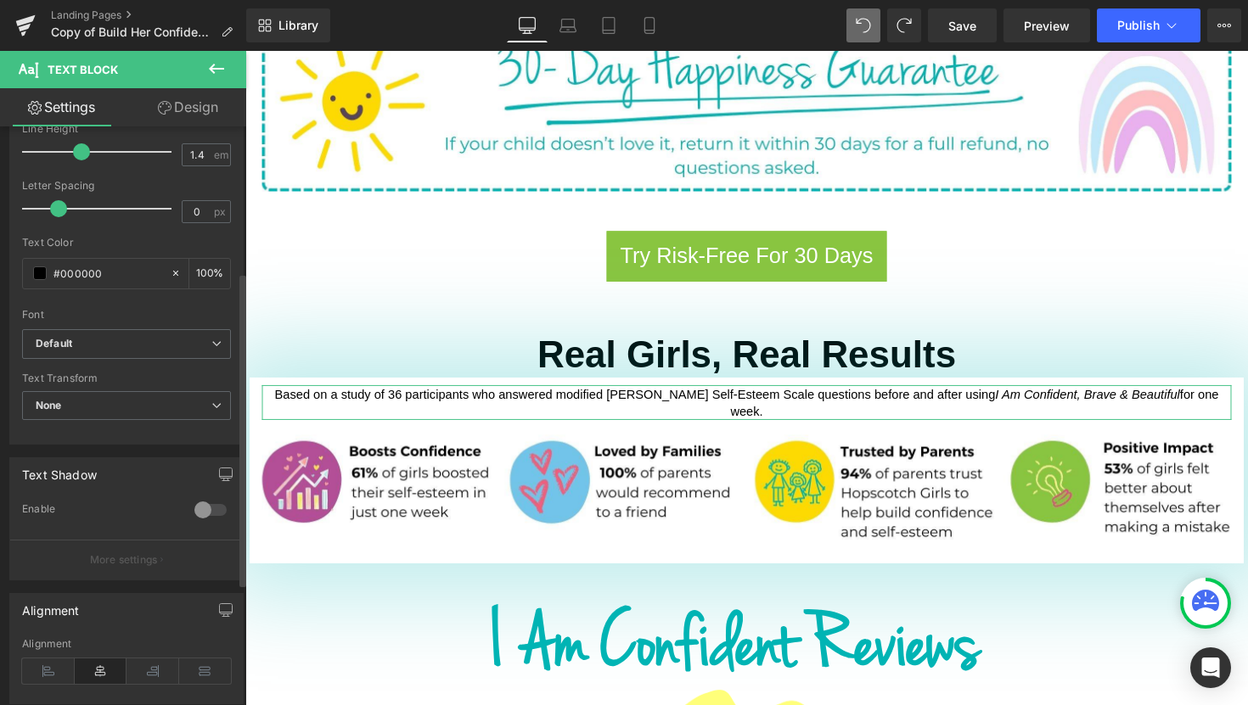
click at [192, 512] on div at bounding box center [210, 510] width 41 height 27
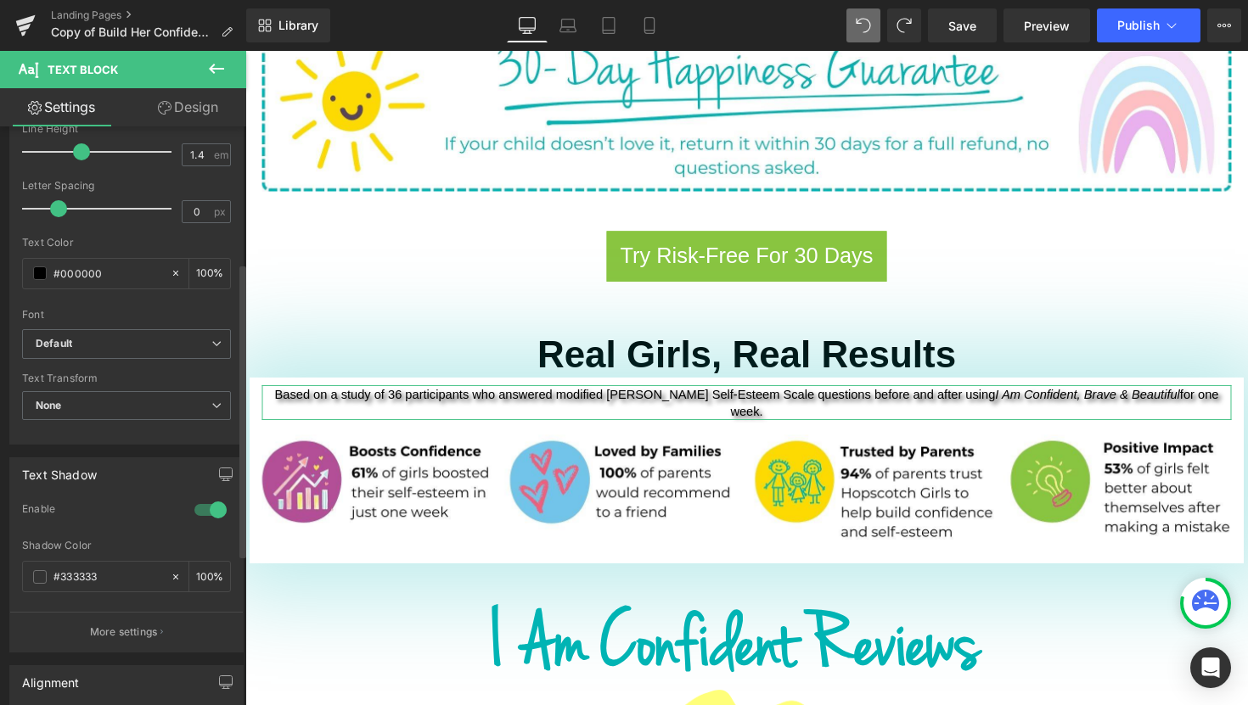
click at [192, 512] on div at bounding box center [210, 510] width 41 height 27
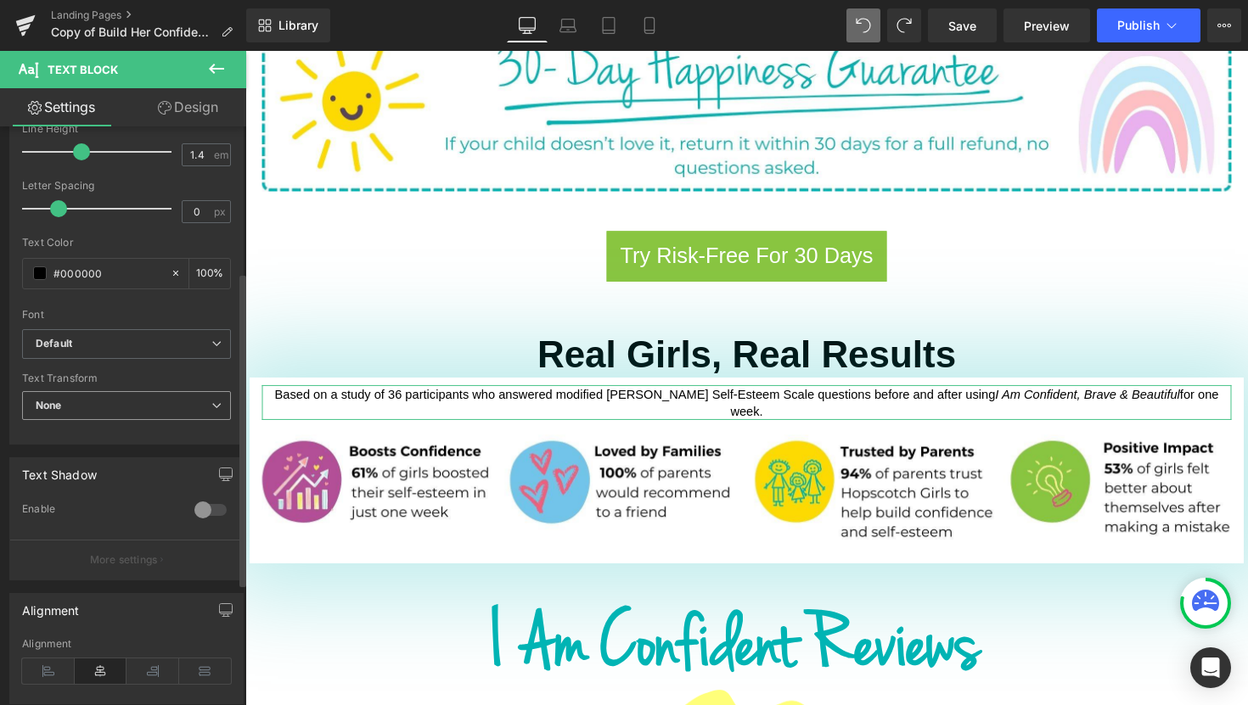
click at [124, 396] on span "None" at bounding box center [126, 406] width 209 height 30
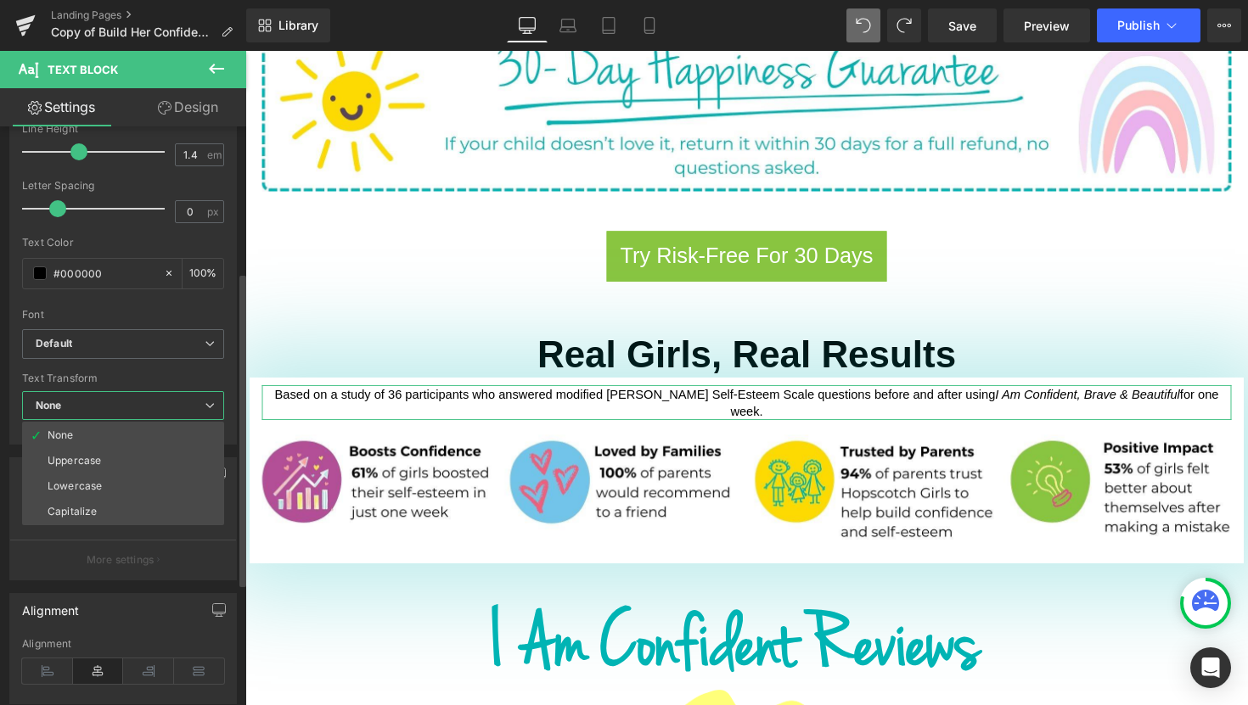
click at [144, 378] on div "Text Transform" at bounding box center [123, 379] width 202 height 12
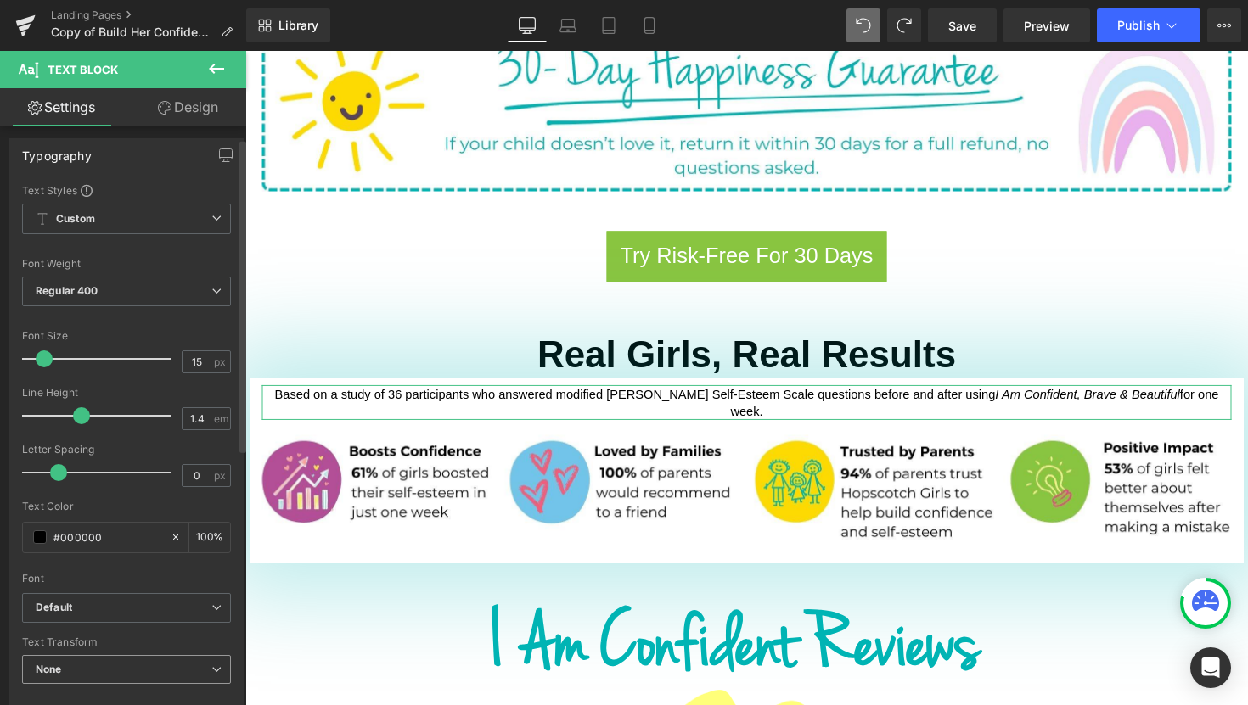
scroll to position [0, 0]
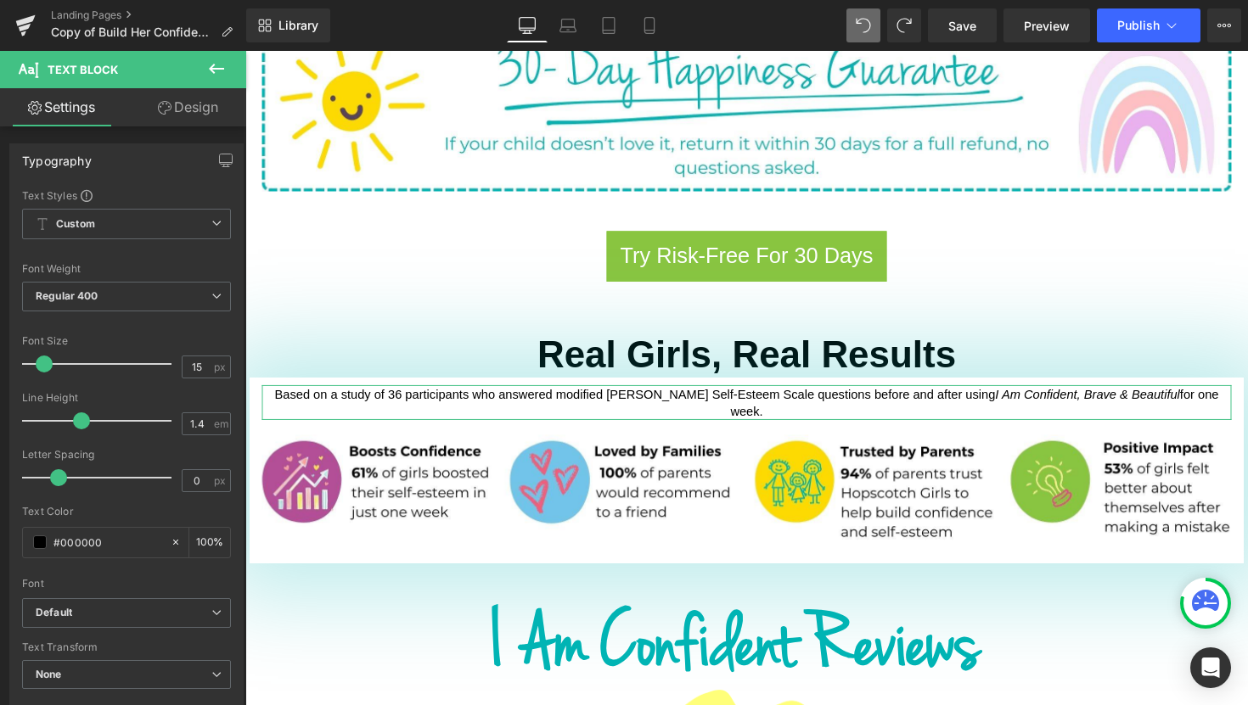
click at [200, 109] on link "Design" at bounding box center [187, 107] width 123 height 38
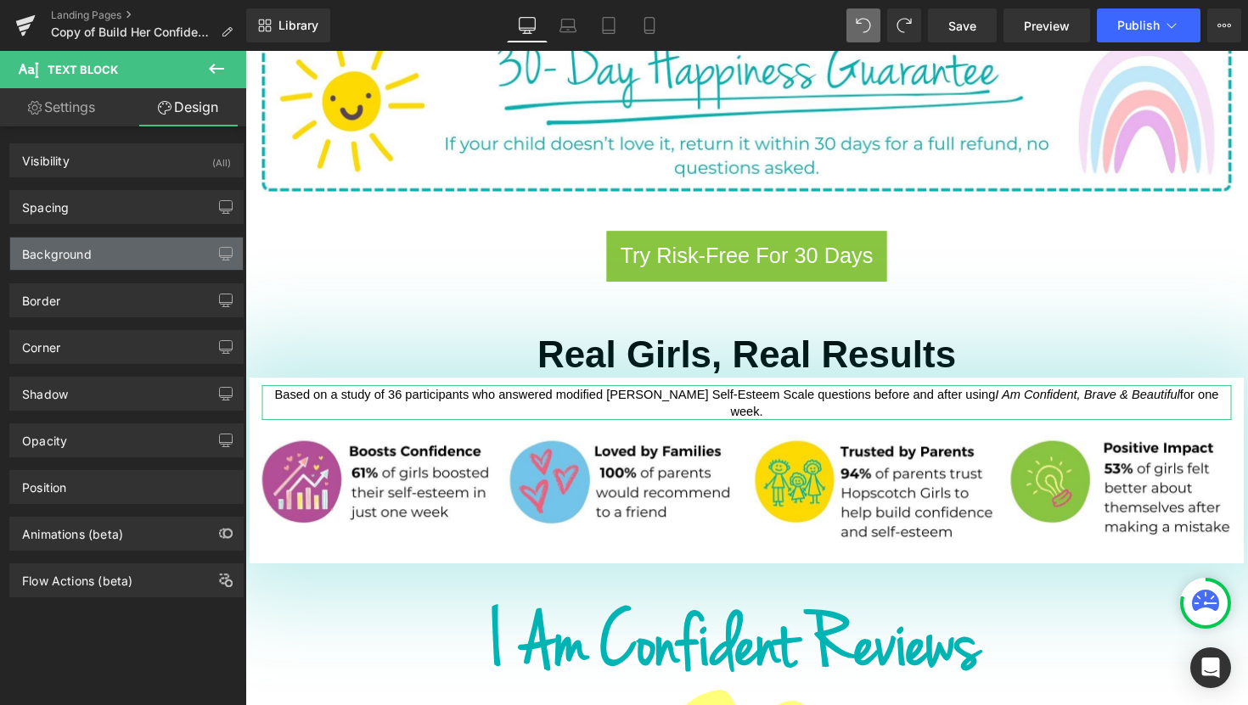
click at [160, 258] on div "Background" at bounding box center [126, 254] width 233 height 32
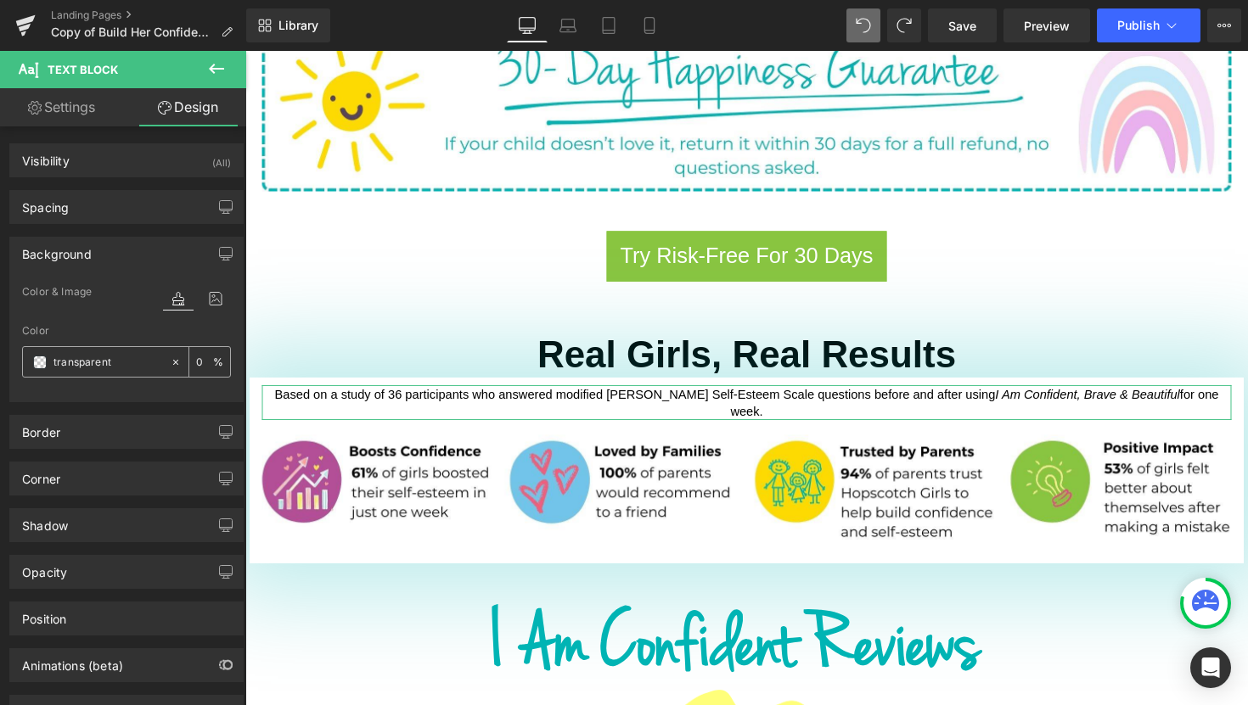
click at [91, 371] on div "transparent" at bounding box center [96, 362] width 147 height 30
click at [91, 365] on input "transparent" at bounding box center [107, 362] width 109 height 19
type input "00b4b4"
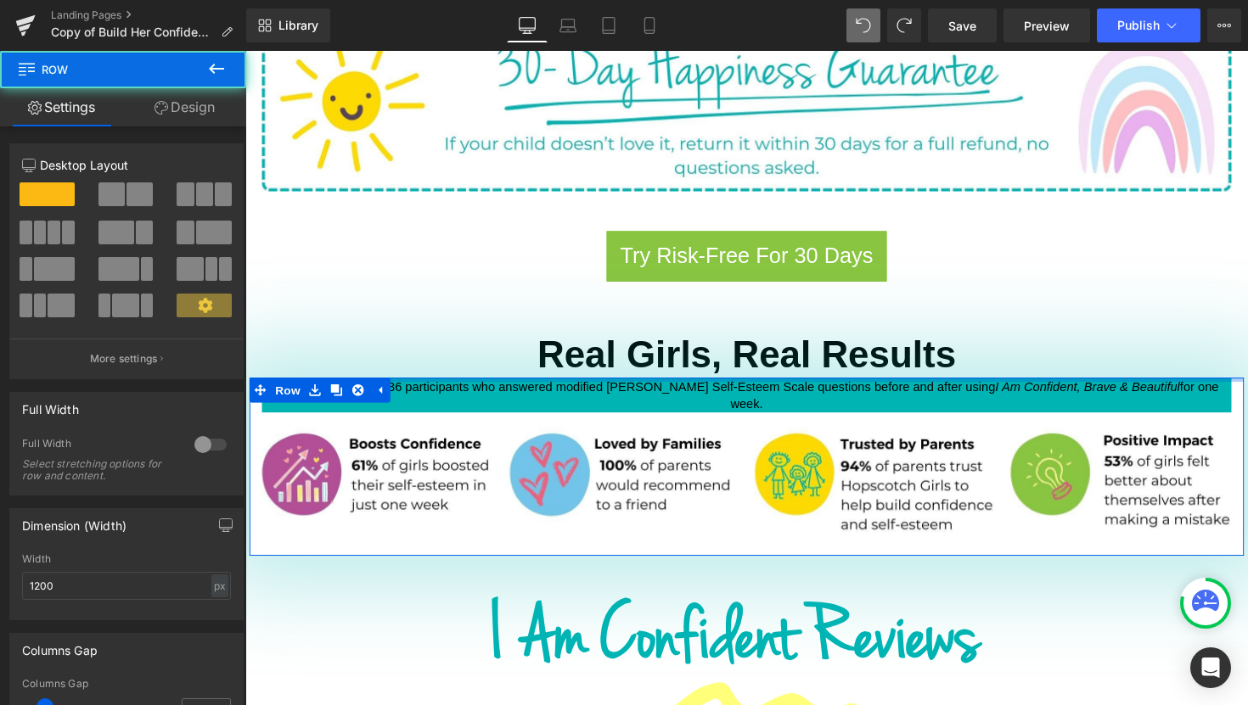
drag, startPoint x: 580, startPoint y: 357, endPoint x: 581, endPoint y: 349, distance: 8.5
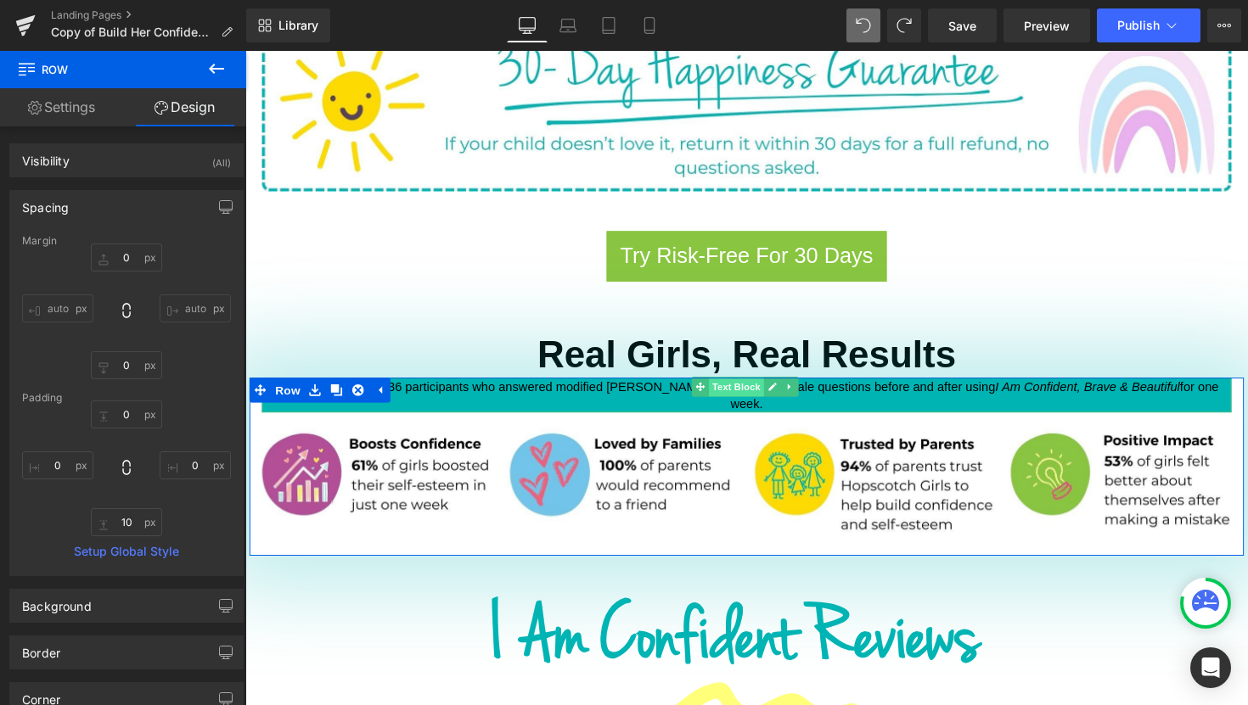
click at [743, 385] on span "Text Block" at bounding box center [748, 395] width 56 height 20
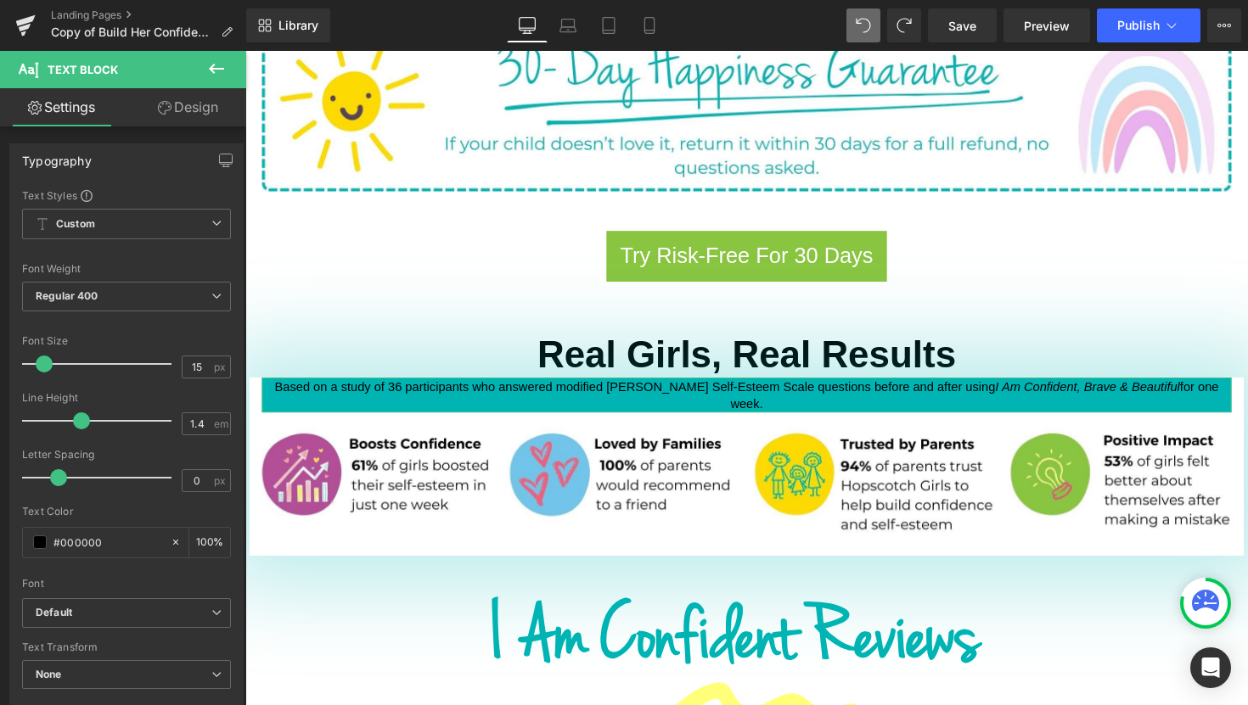
click at [189, 104] on link "Design" at bounding box center [187, 107] width 123 height 38
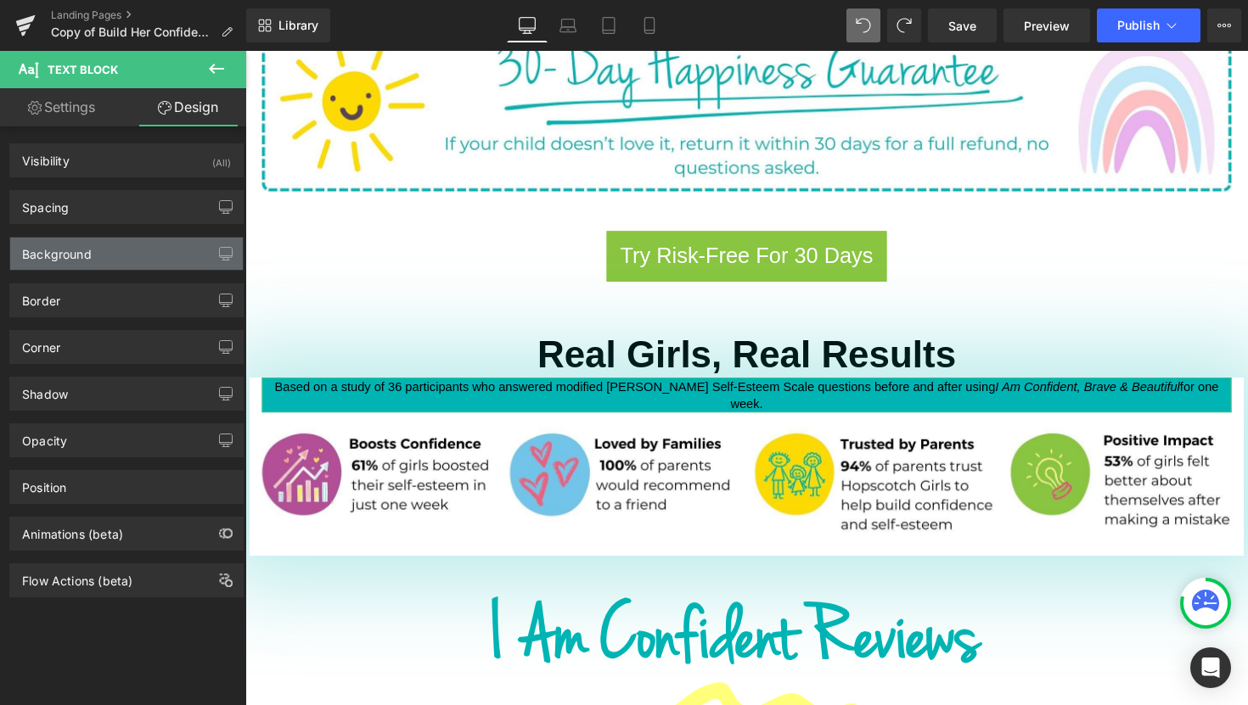
click at [104, 254] on div "Background" at bounding box center [126, 254] width 233 height 32
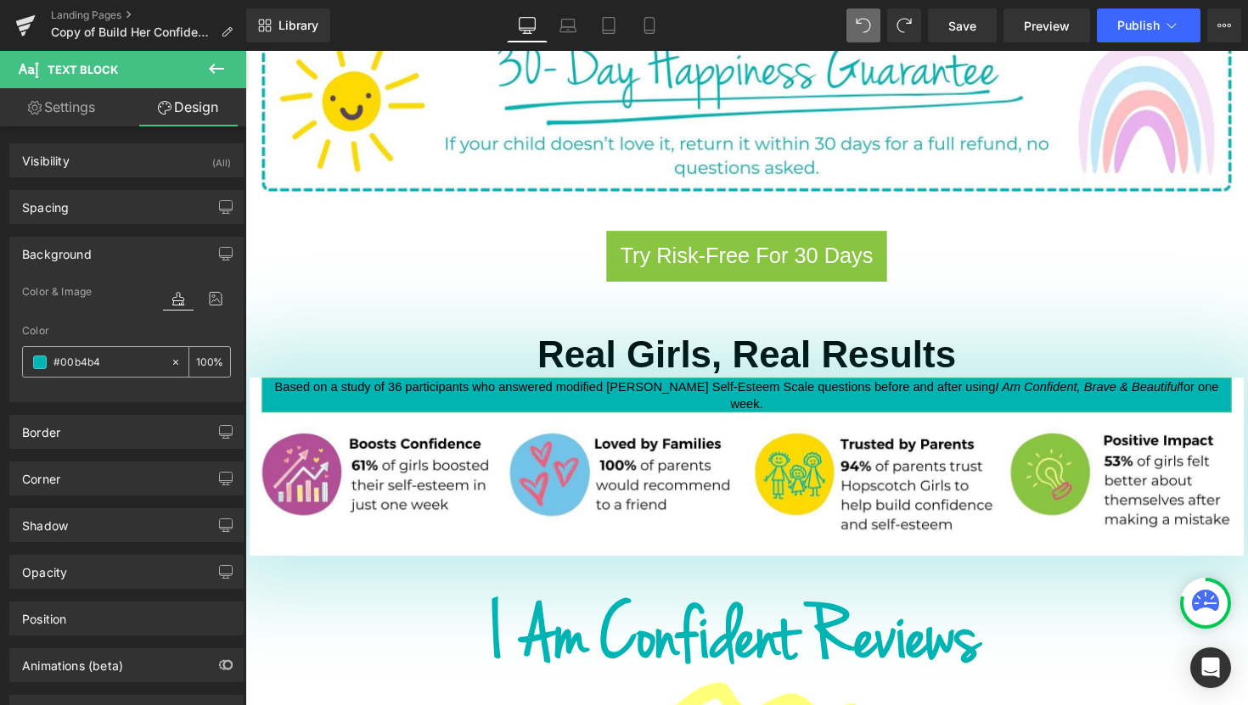
click at [196, 362] on input "100" at bounding box center [204, 361] width 17 height 19
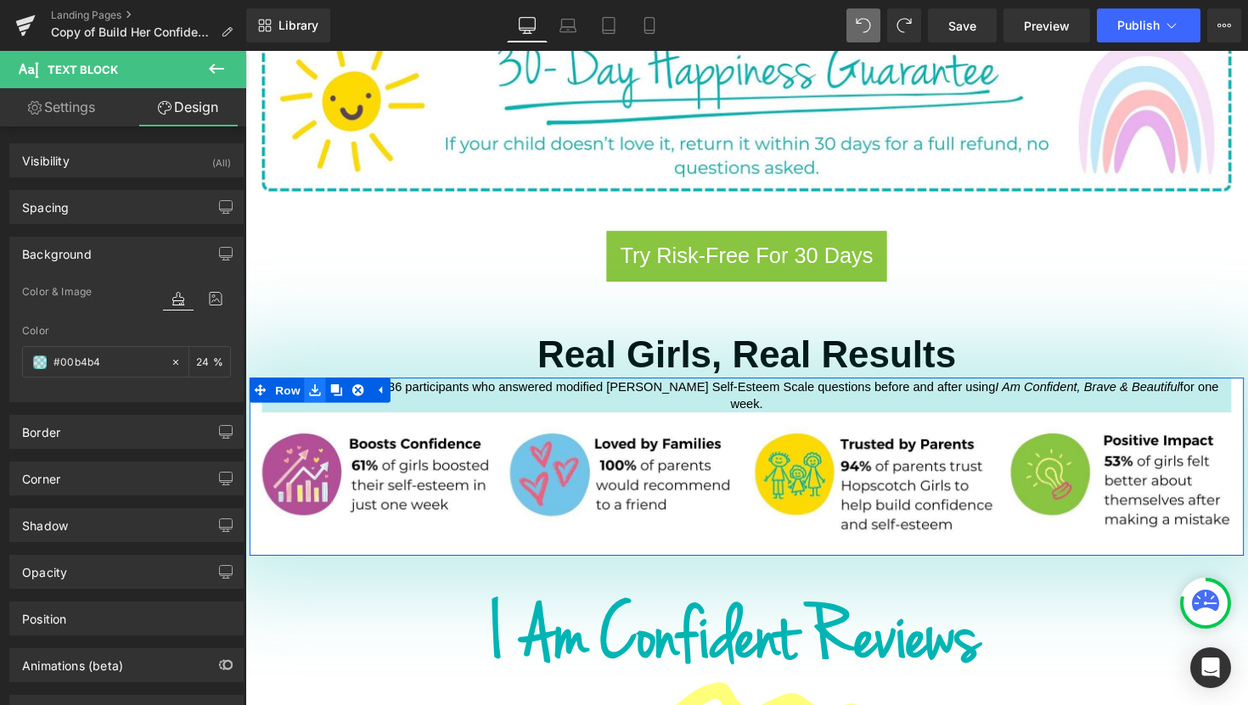
type input "2"
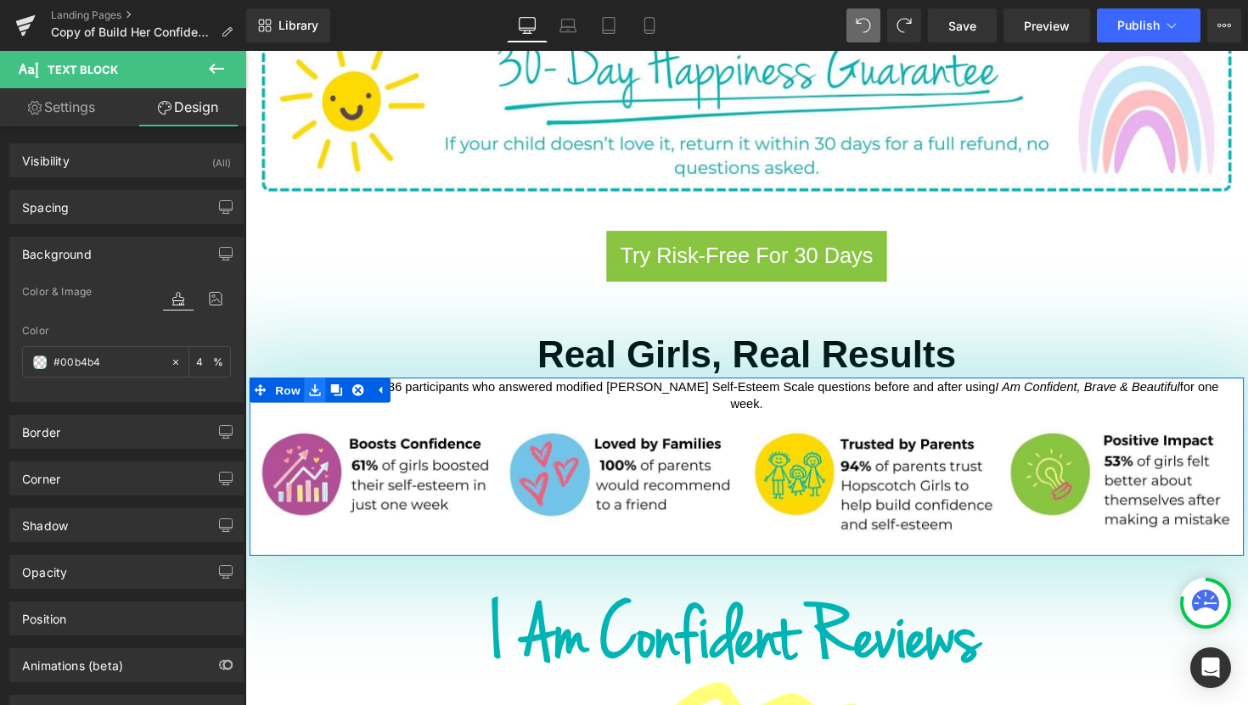
type input "45"
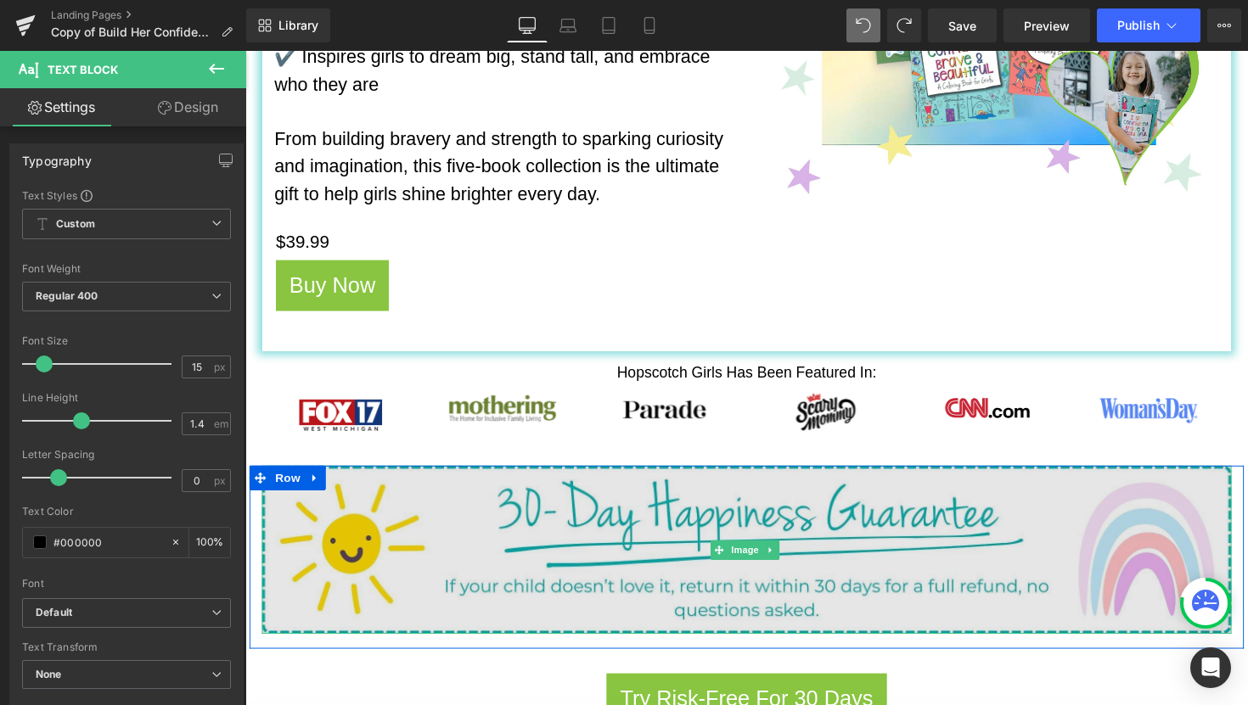
scroll to position [1140, 0]
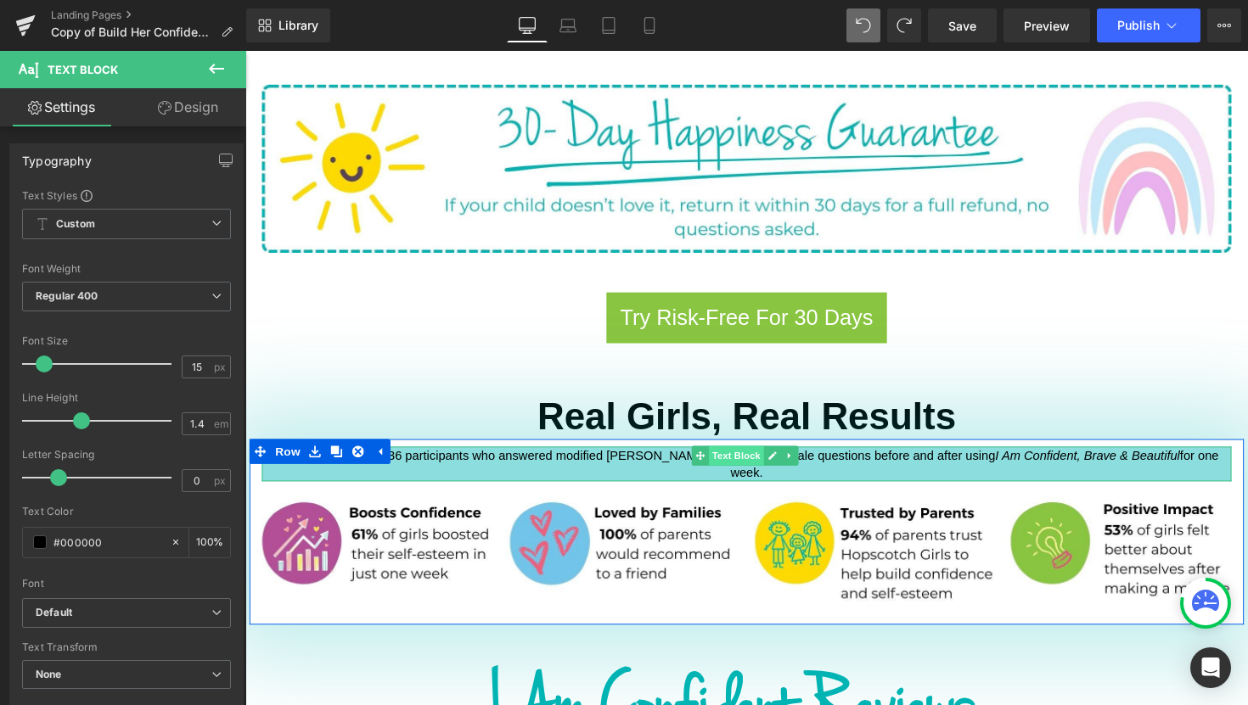
click at [747, 456] on span "Text Block" at bounding box center [748, 466] width 56 height 20
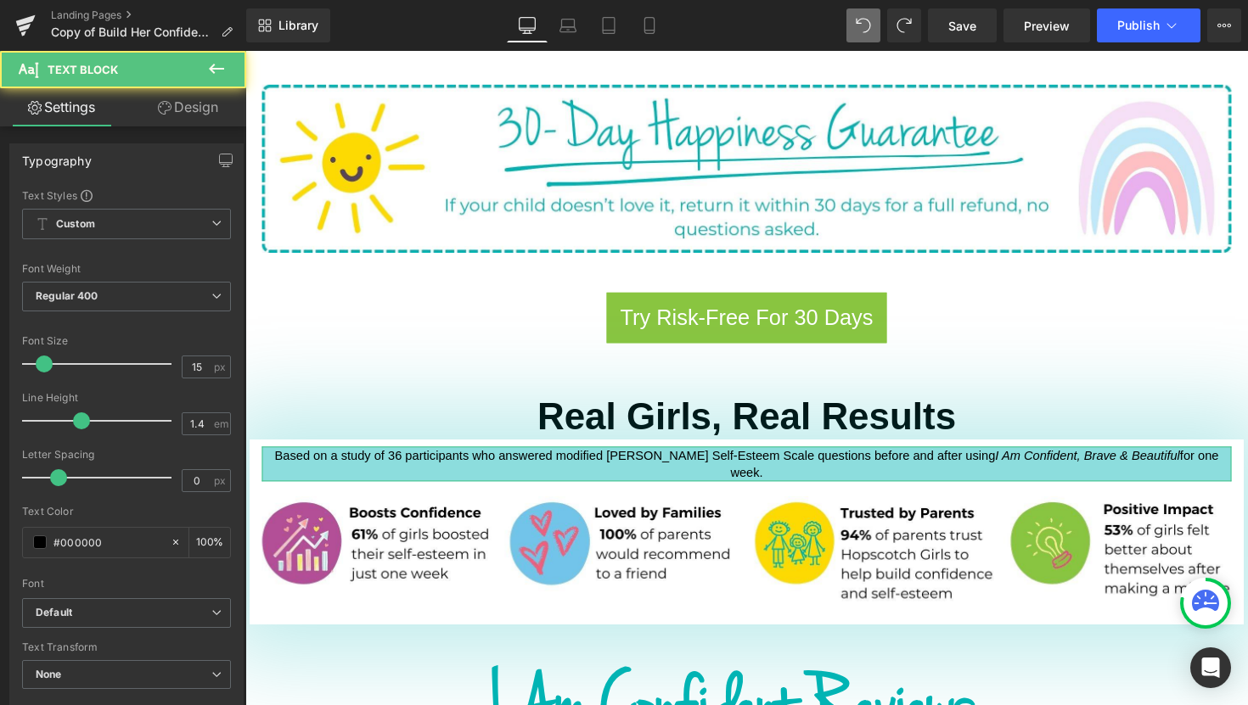
click at [212, 114] on link "Design" at bounding box center [187, 107] width 123 height 38
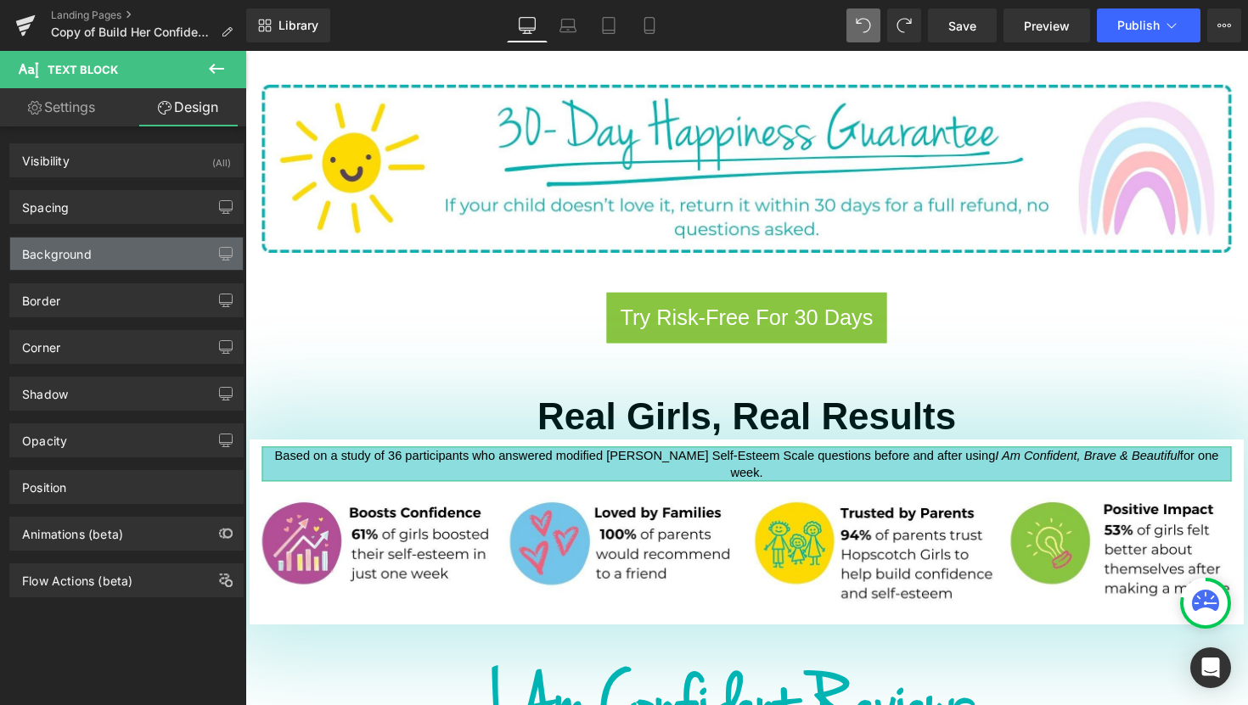
click at [110, 259] on div "Background" at bounding box center [126, 254] width 233 height 32
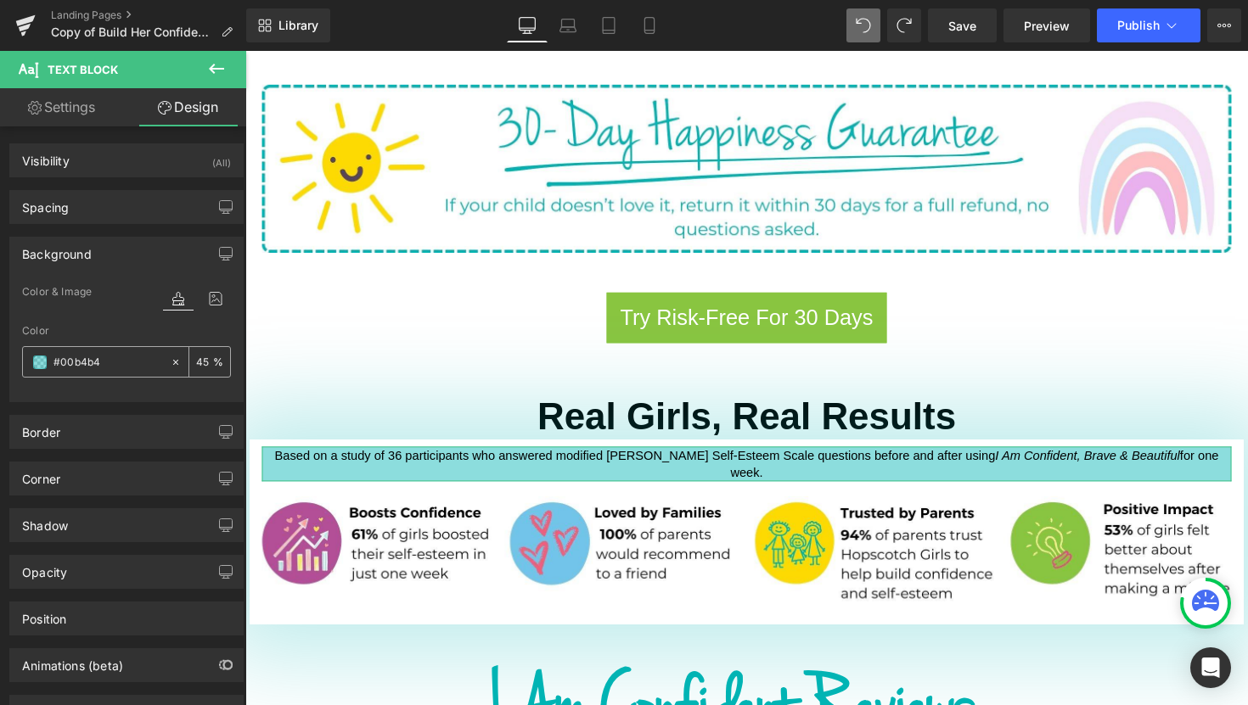
click at [172, 365] on icon at bounding box center [176, 362] width 12 height 12
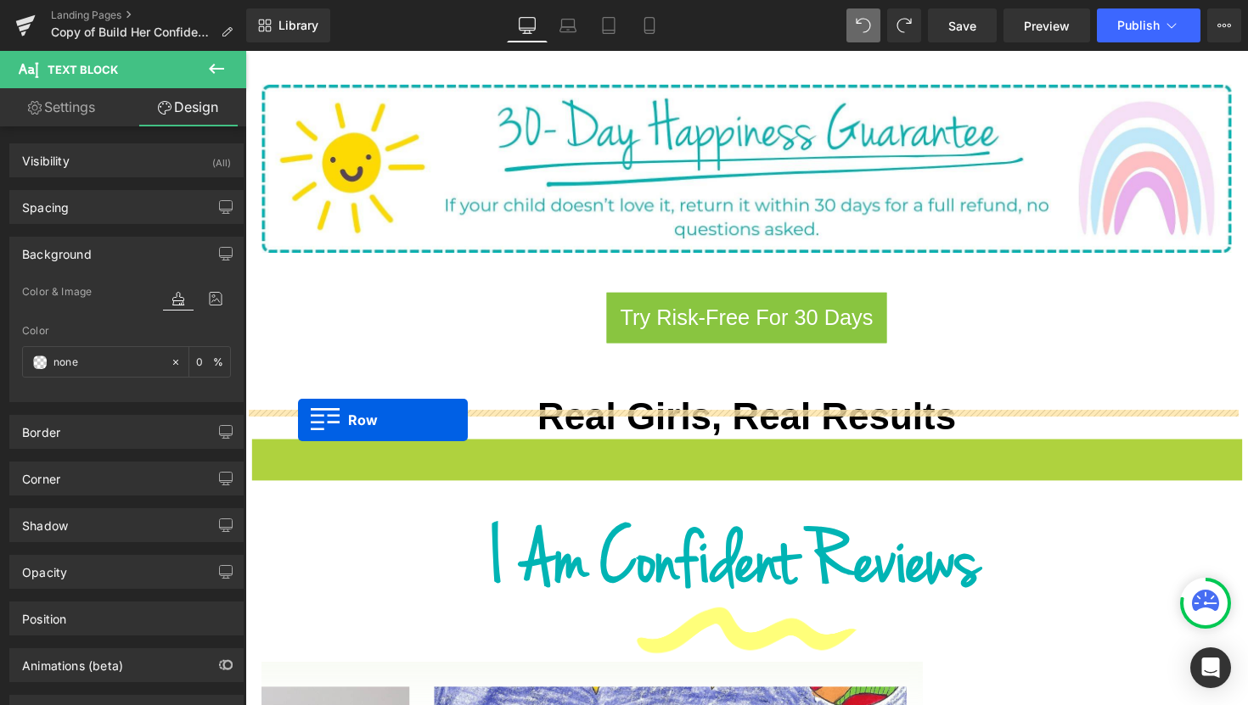
drag, startPoint x: 253, startPoint y: 431, endPoint x: 300, endPoint y: 429, distance: 46.7
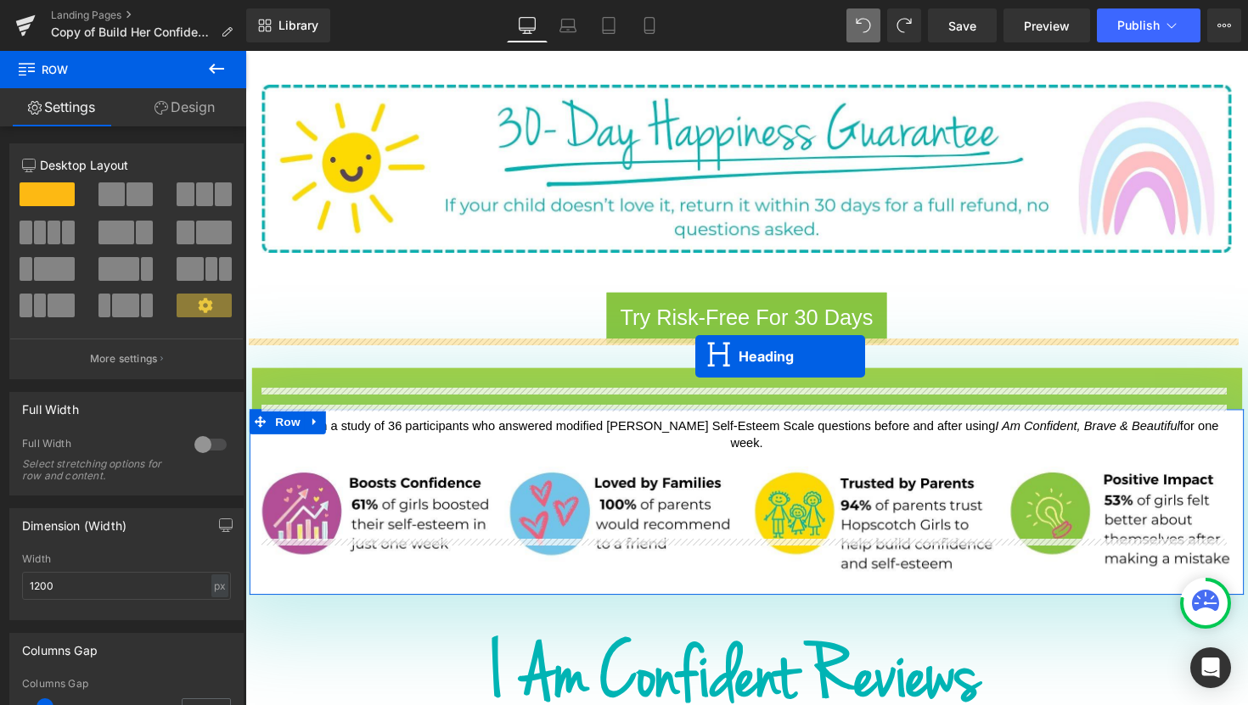
drag, startPoint x: 710, startPoint y: 387, endPoint x: 706, endPoint y: 363, distance: 24.1
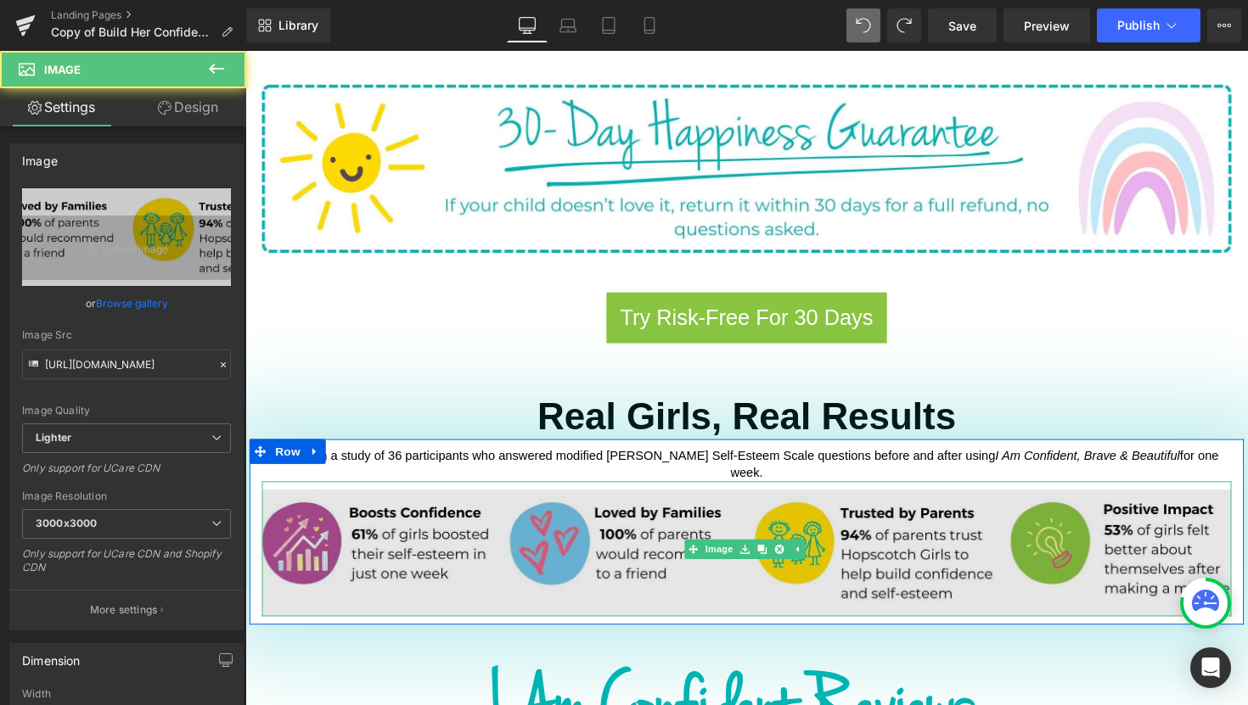
click at [735, 552] on img at bounding box center [758, 561] width 993 height 138
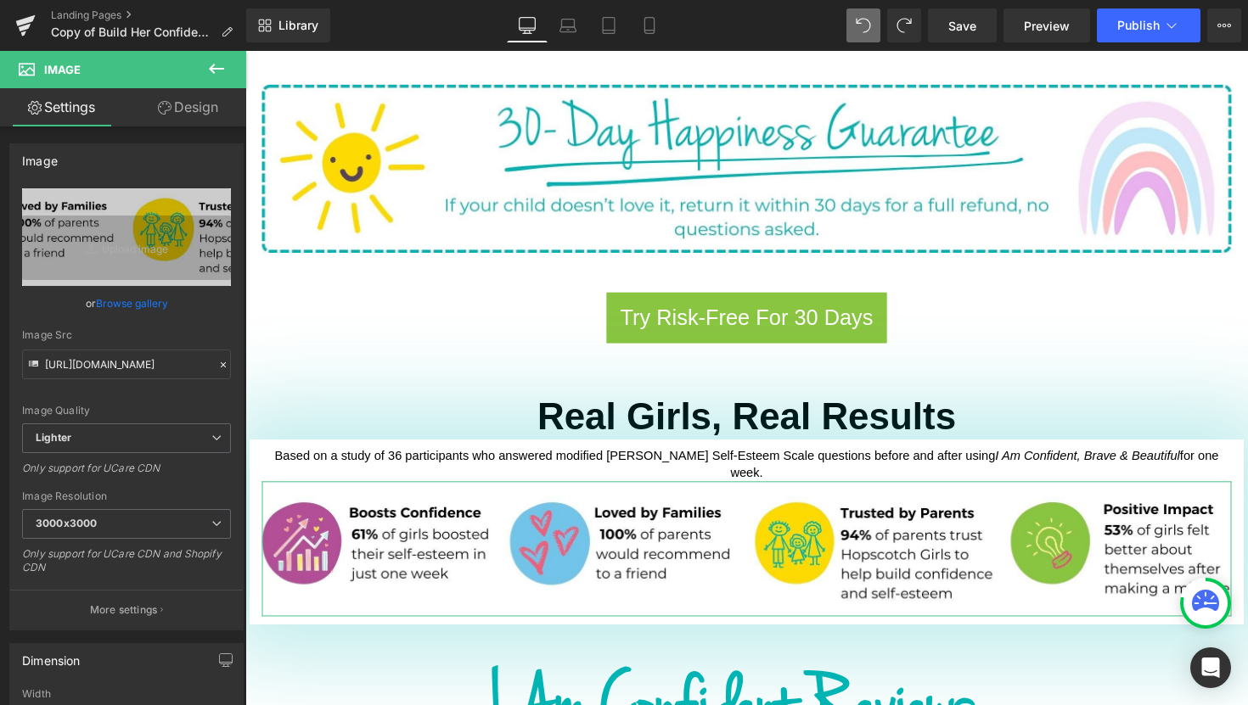
click at [187, 111] on link "Design" at bounding box center [187, 107] width 123 height 38
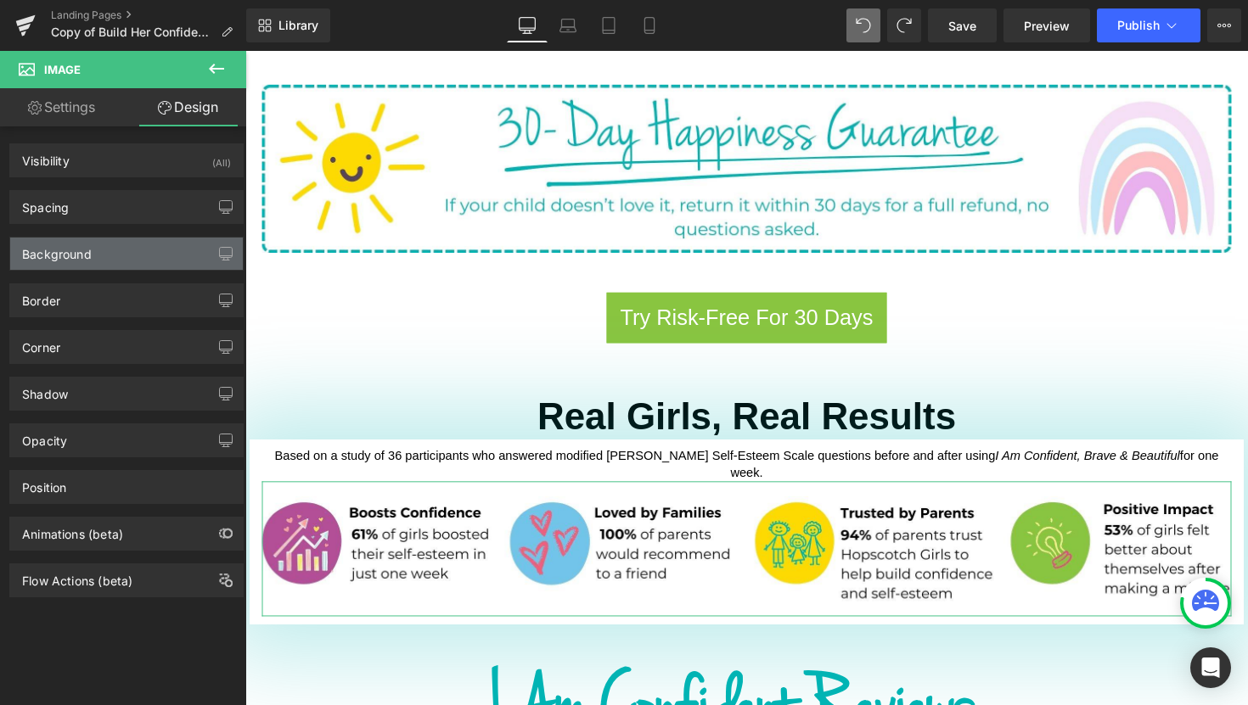
click at [125, 265] on div "Background" at bounding box center [126, 254] width 233 height 32
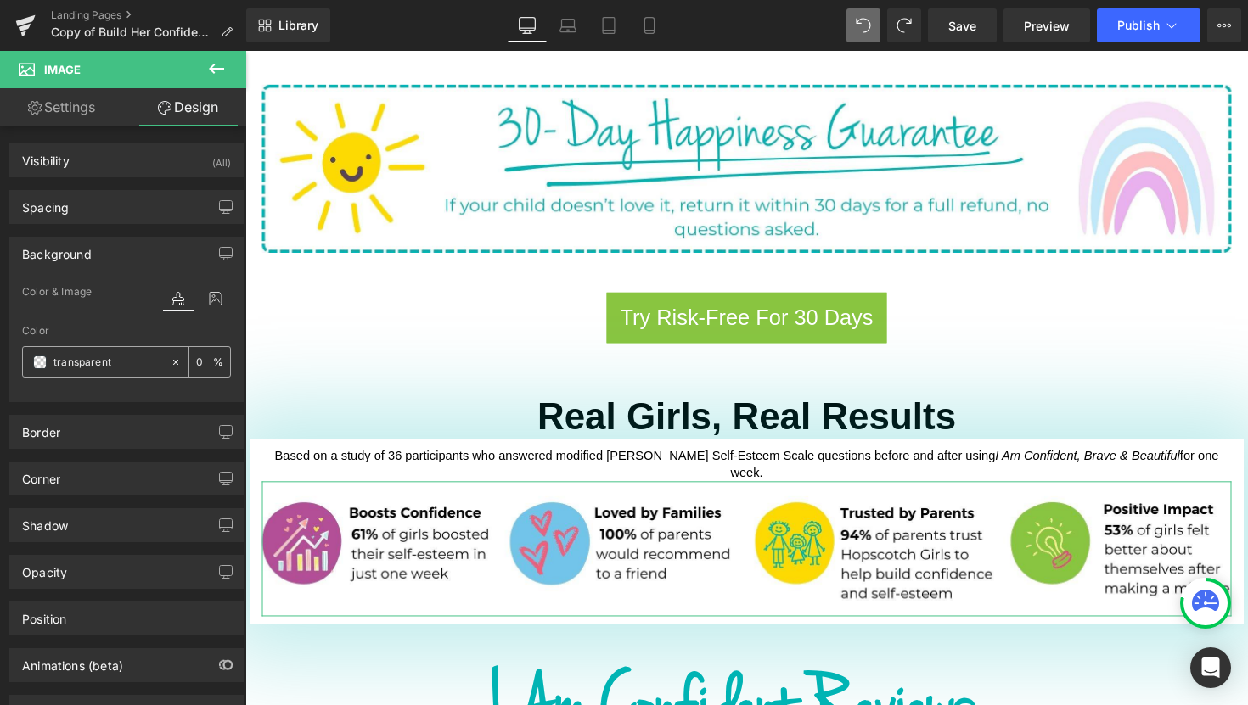
click at [131, 364] on input "text" at bounding box center [107, 362] width 109 height 19
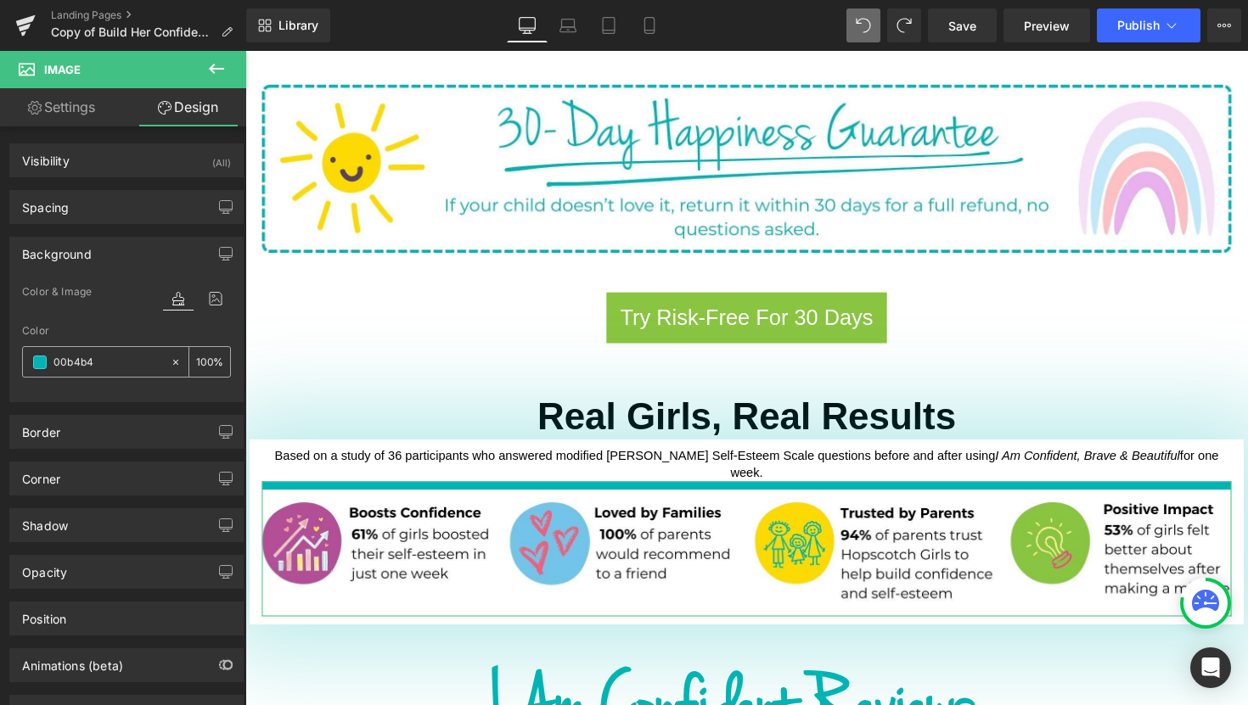
type input "00b4b4"
click at [174, 362] on icon at bounding box center [176, 362] width 12 height 12
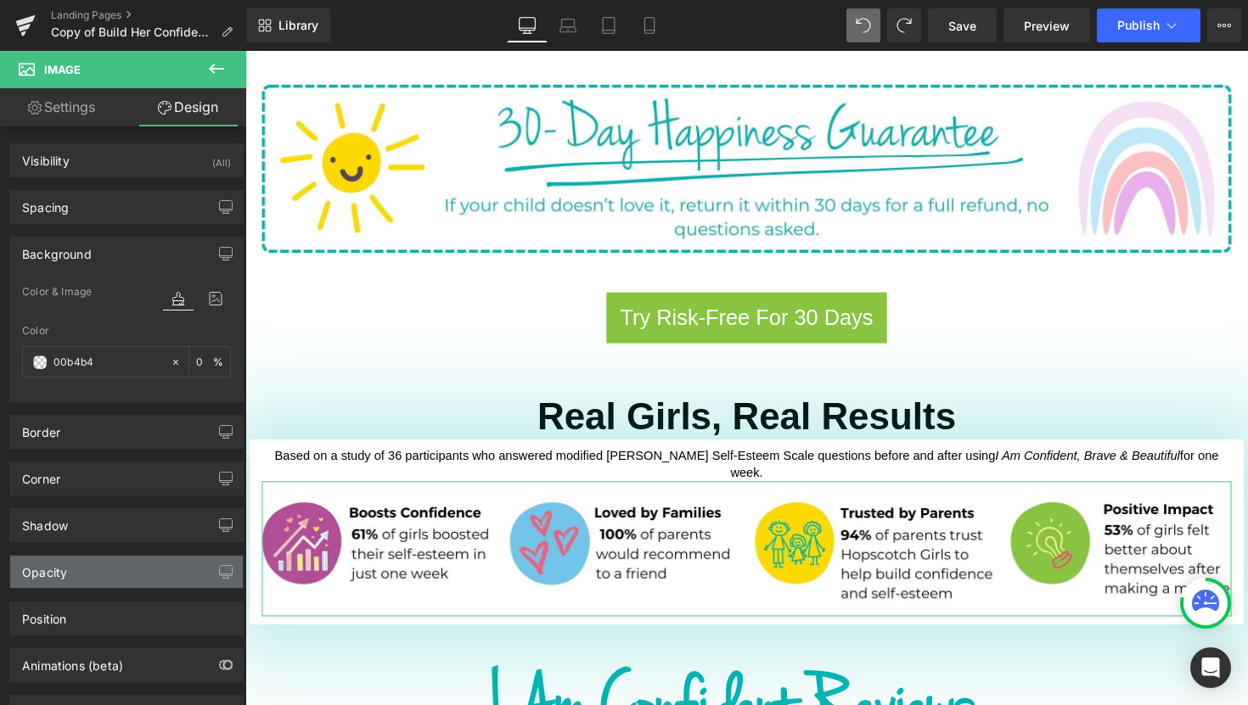
click at [71, 581] on div "Opacity" at bounding box center [126, 572] width 233 height 32
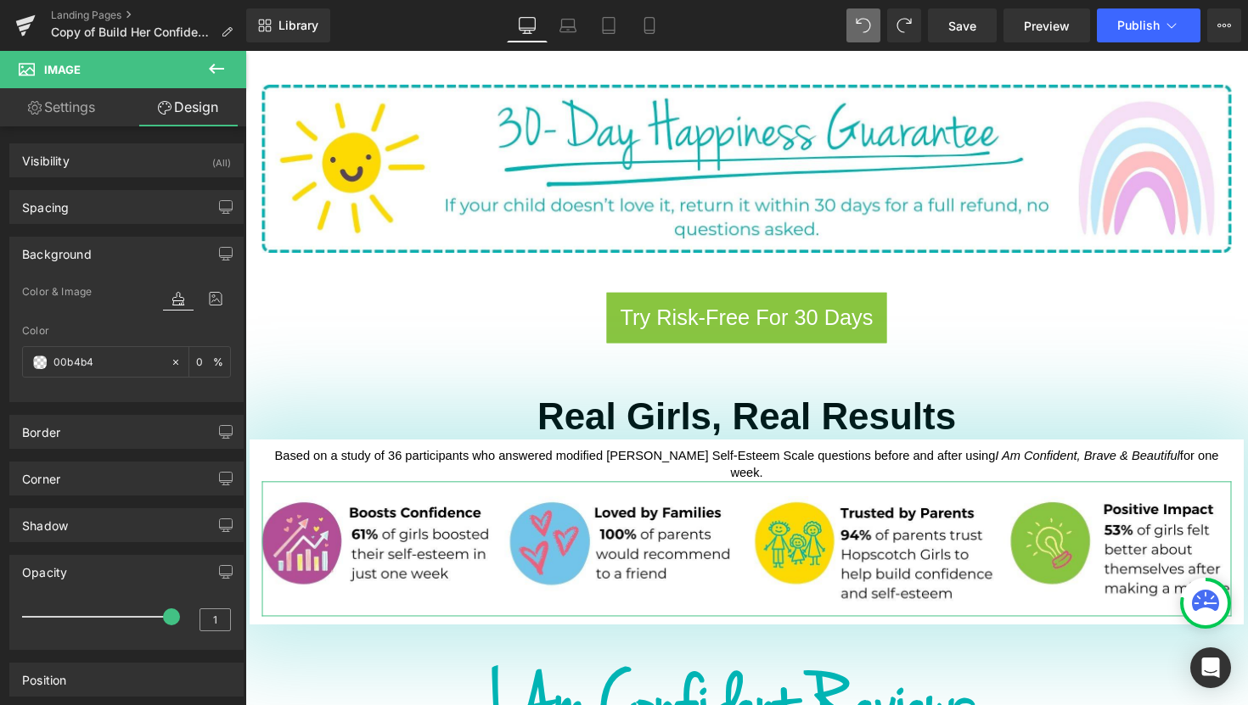
drag, startPoint x: 163, startPoint y: 621, endPoint x: 204, endPoint y: 612, distance: 41.8
click at [202, 612] on div "1" at bounding box center [126, 622] width 209 height 45
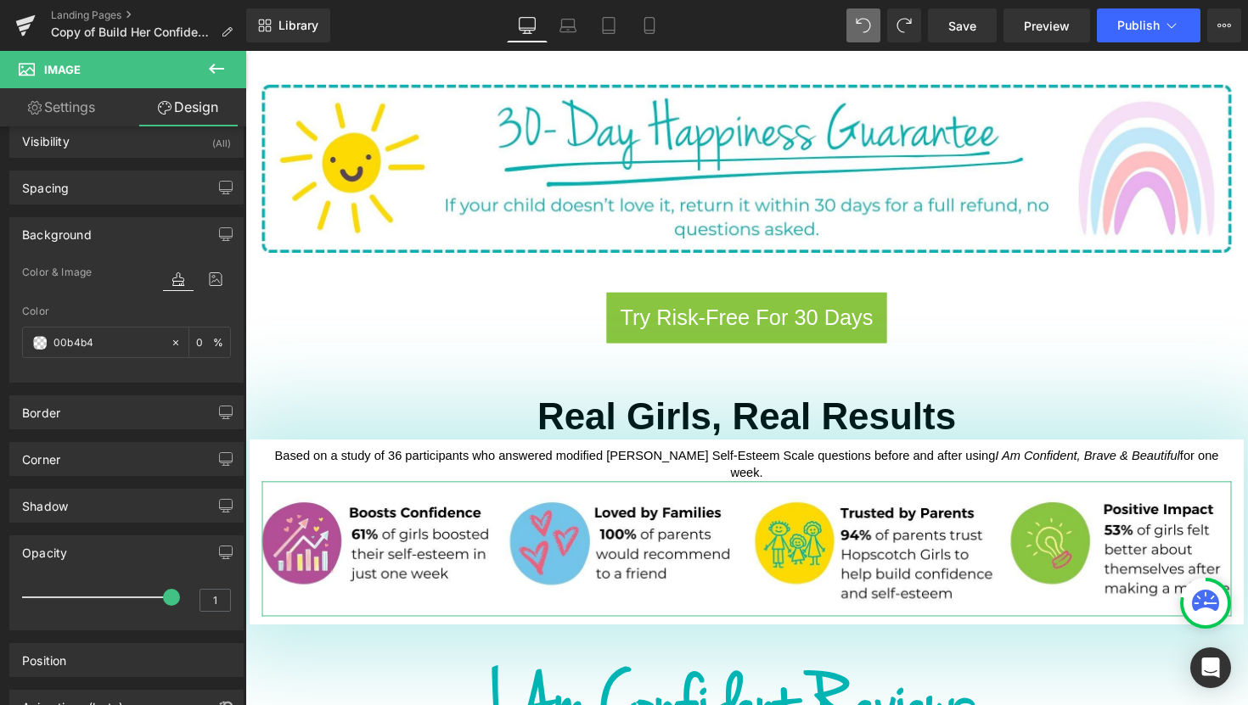
scroll to position [21, 0]
click at [105, 505] on div "Shadow" at bounding box center [126, 504] width 233 height 32
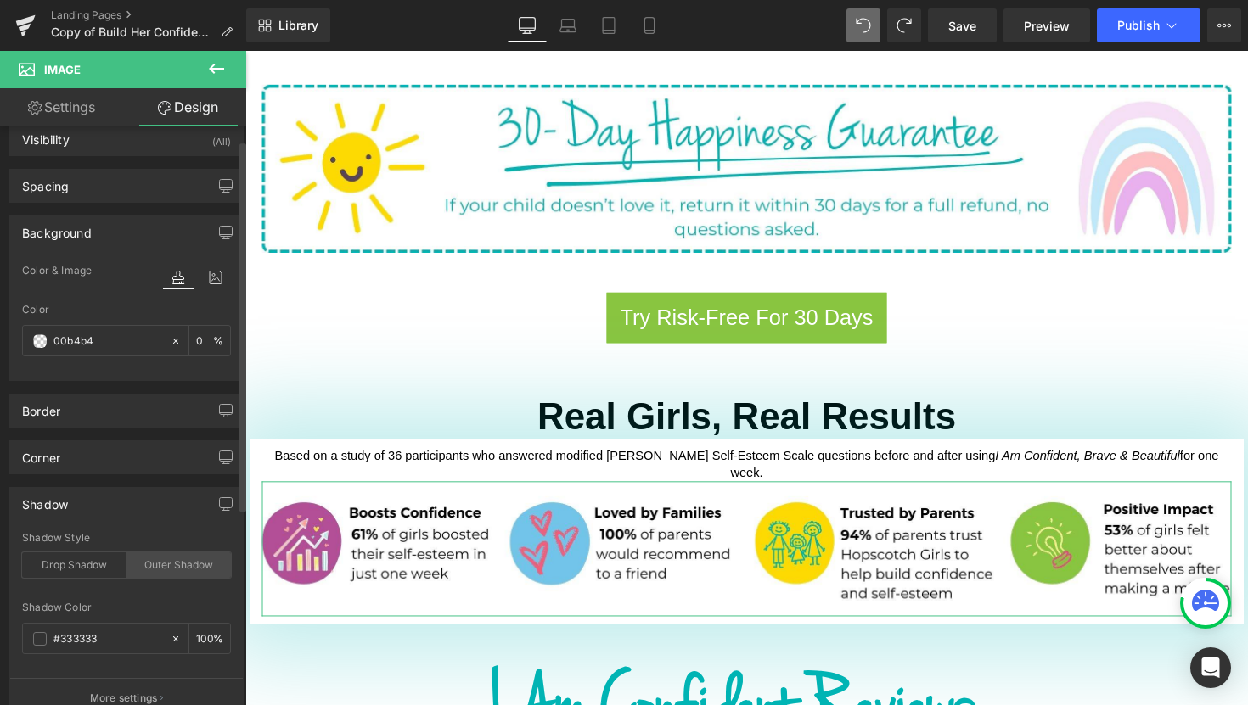
click at [165, 573] on div "Outer Shadow" at bounding box center [178, 565] width 104 height 25
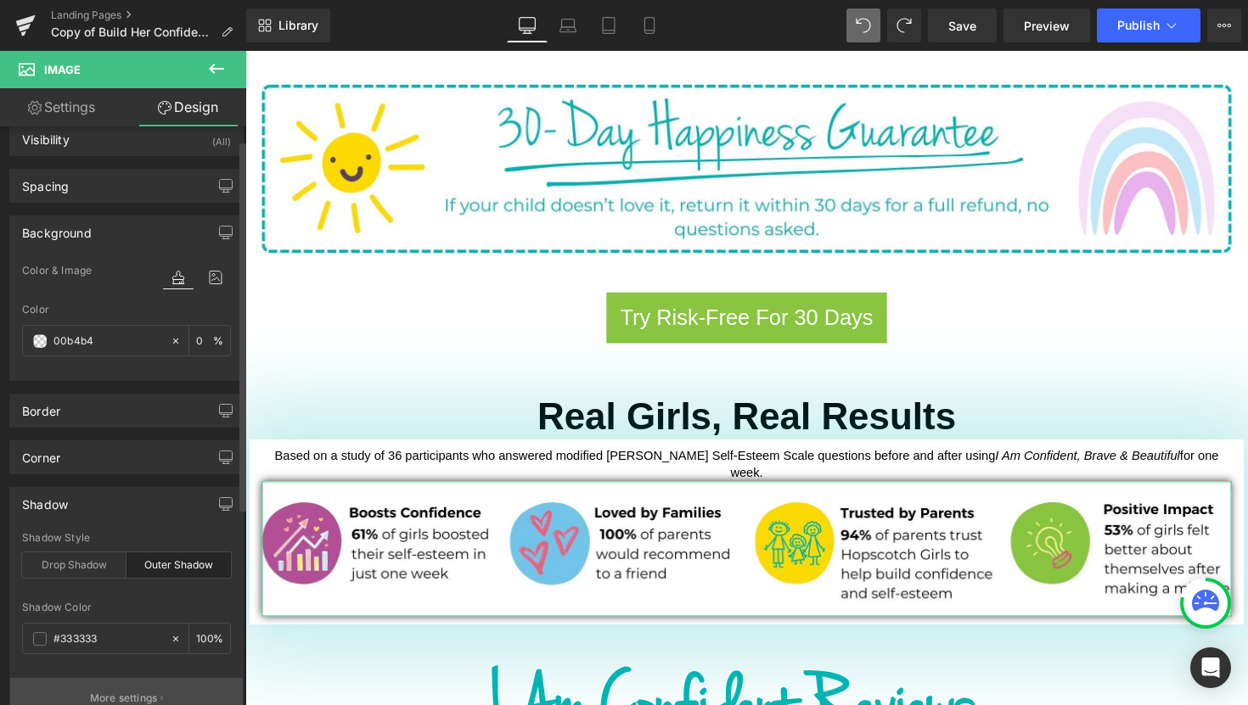
click at [134, 692] on p "More settings" at bounding box center [124, 698] width 68 height 15
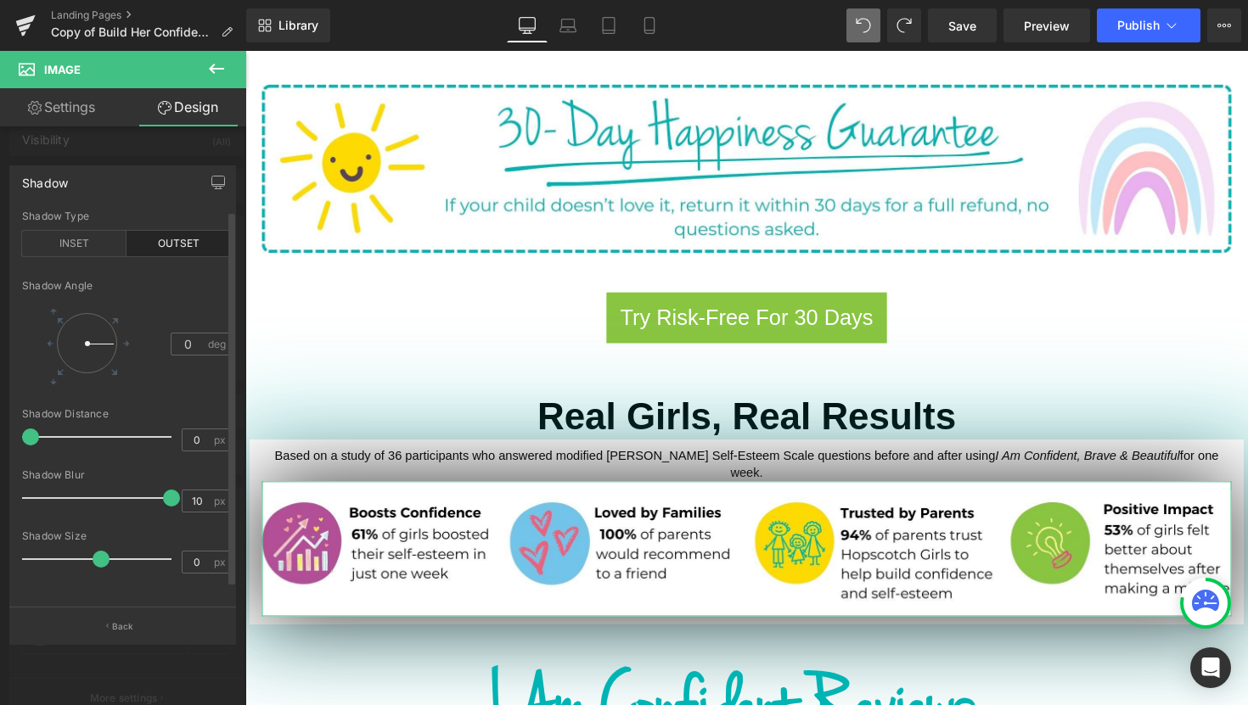
drag, startPoint x: 44, startPoint y: 497, endPoint x: 166, endPoint y: 500, distance: 122.3
click at [166, 500] on span at bounding box center [171, 498] width 17 height 17
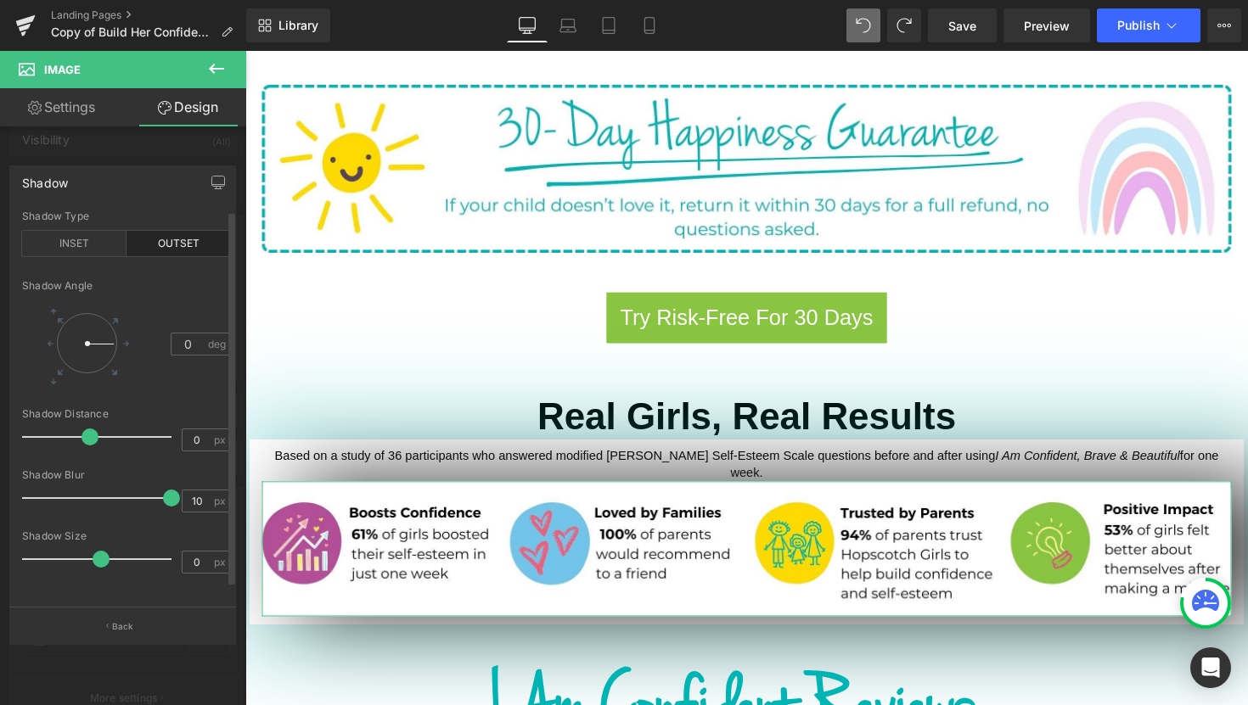
drag, startPoint x: 25, startPoint y: 438, endPoint x: 81, endPoint y: 427, distance: 57.1
click at [81, 427] on div at bounding box center [101, 437] width 141 height 34
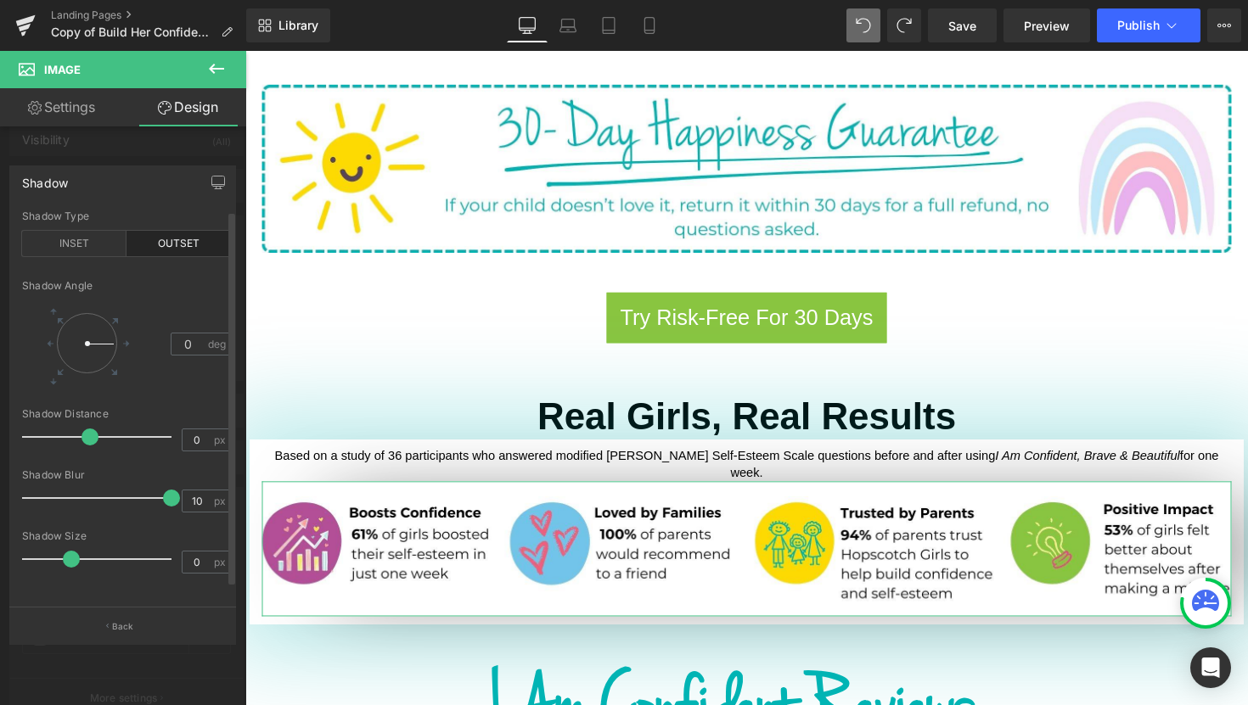
drag, startPoint x: 99, startPoint y: 562, endPoint x: 71, endPoint y: 559, distance: 28.1
click at [71, 559] on span at bounding box center [71, 559] width 17 height 17
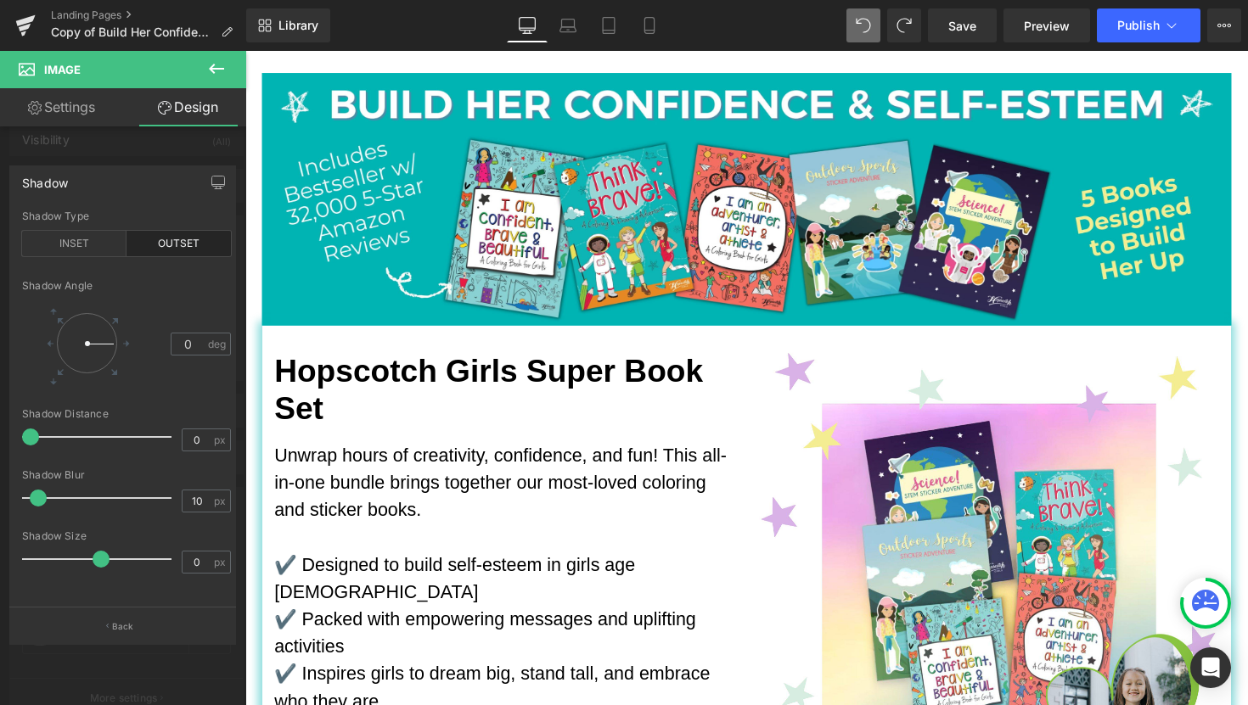
scroll to position [308, 0]
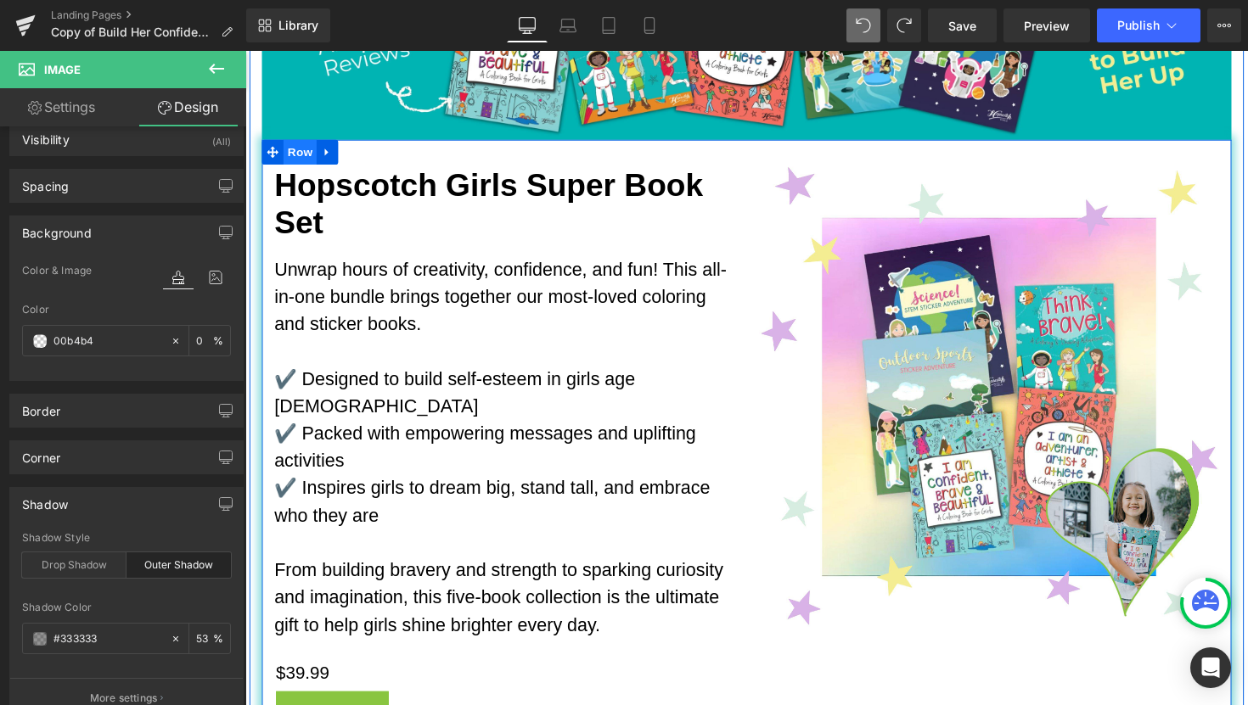
click at [305, 157] on span "Row" at bounding box center [301, 154] width 34 height 25
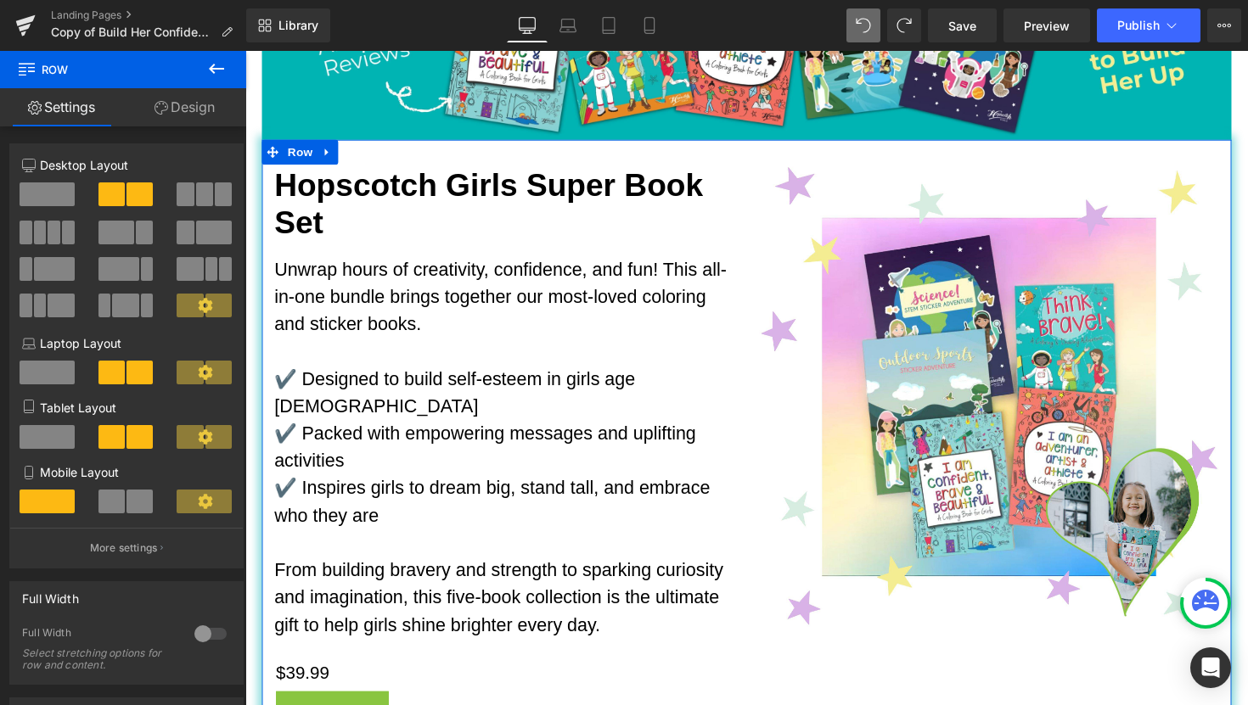
click at [185, 109] on link "Design" at bounding box center [184, 107] width 123 height 38
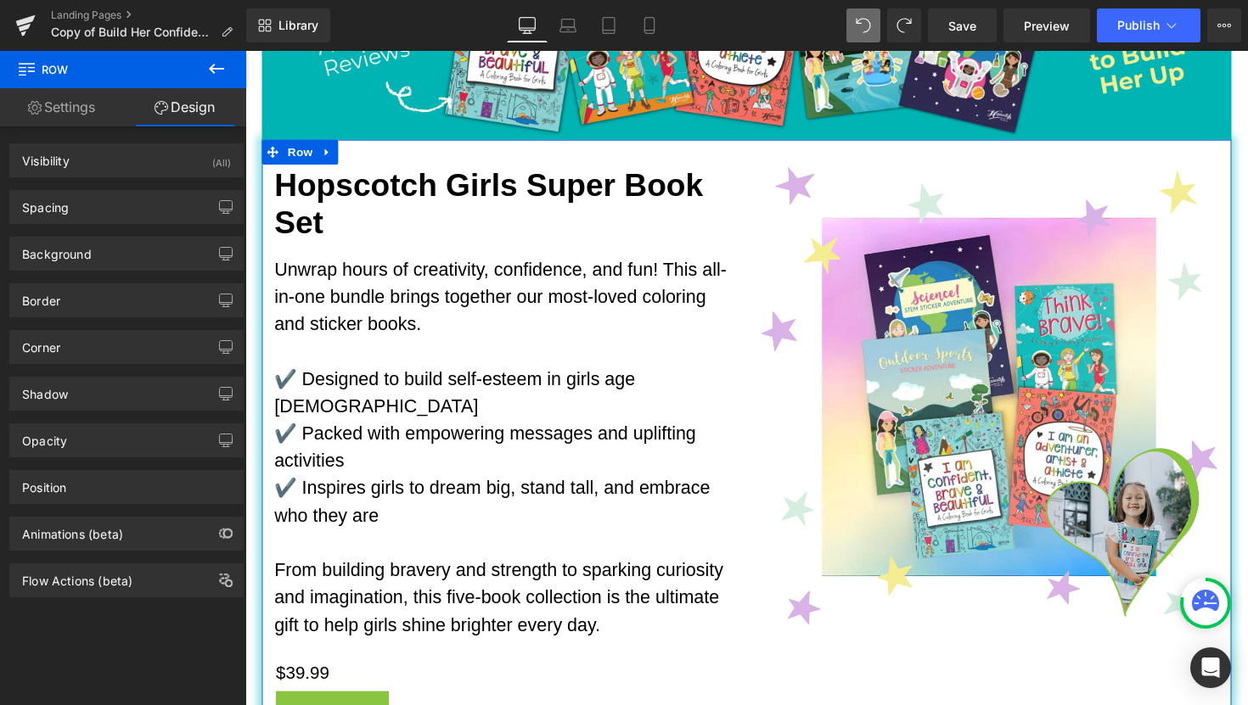
click at [71, 113] on link "Settings" at bounding box center [61, 107] width 123 height 38
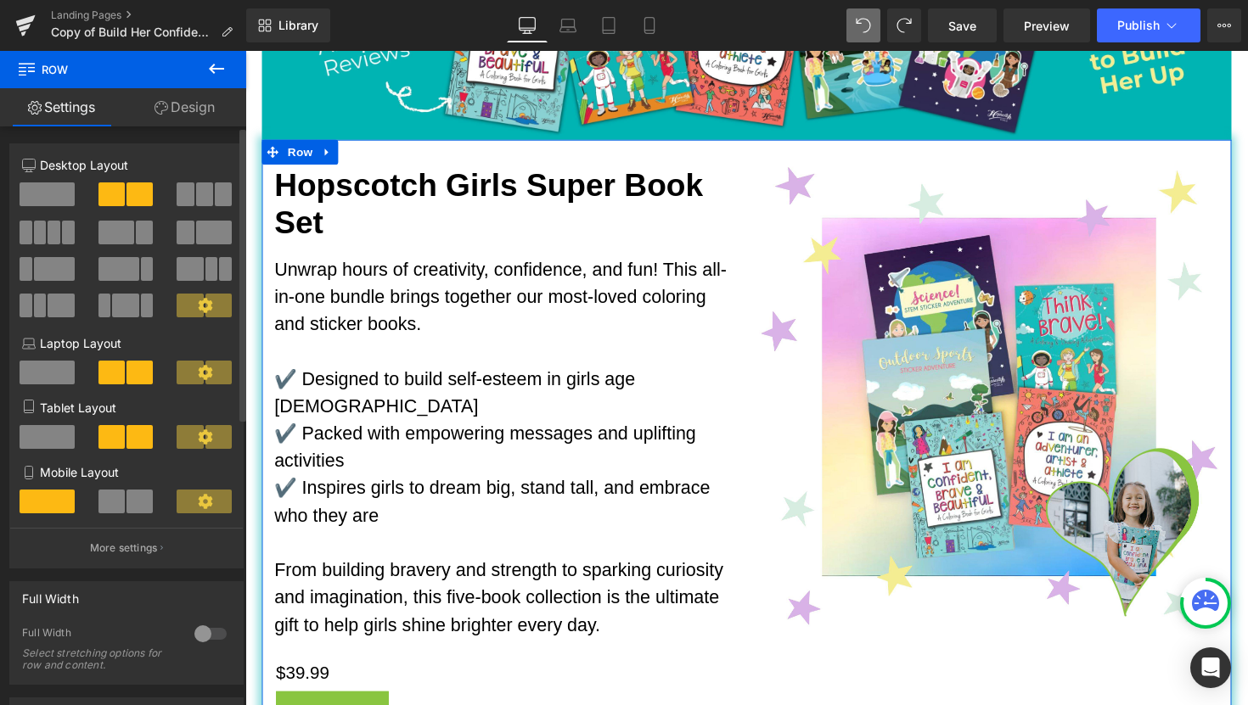
click at [182, 192] on span at bounding box center [185, 194] width 17 height 24
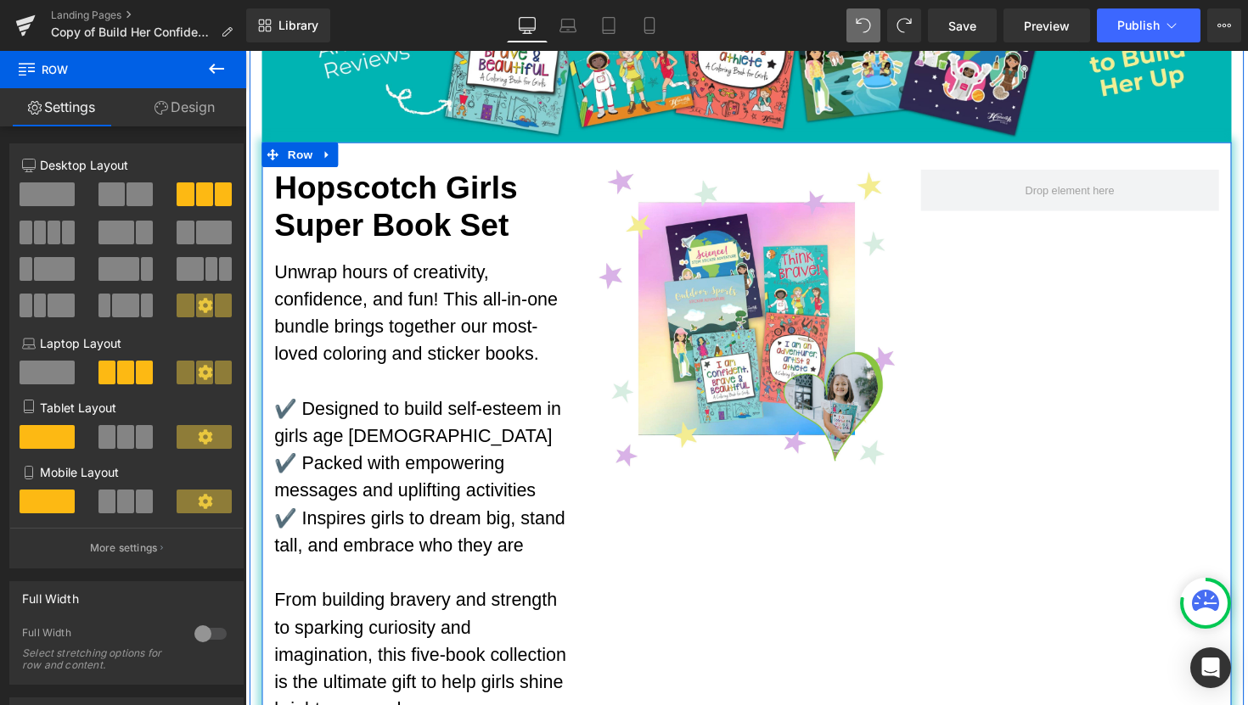
scroll to position [305, 0]
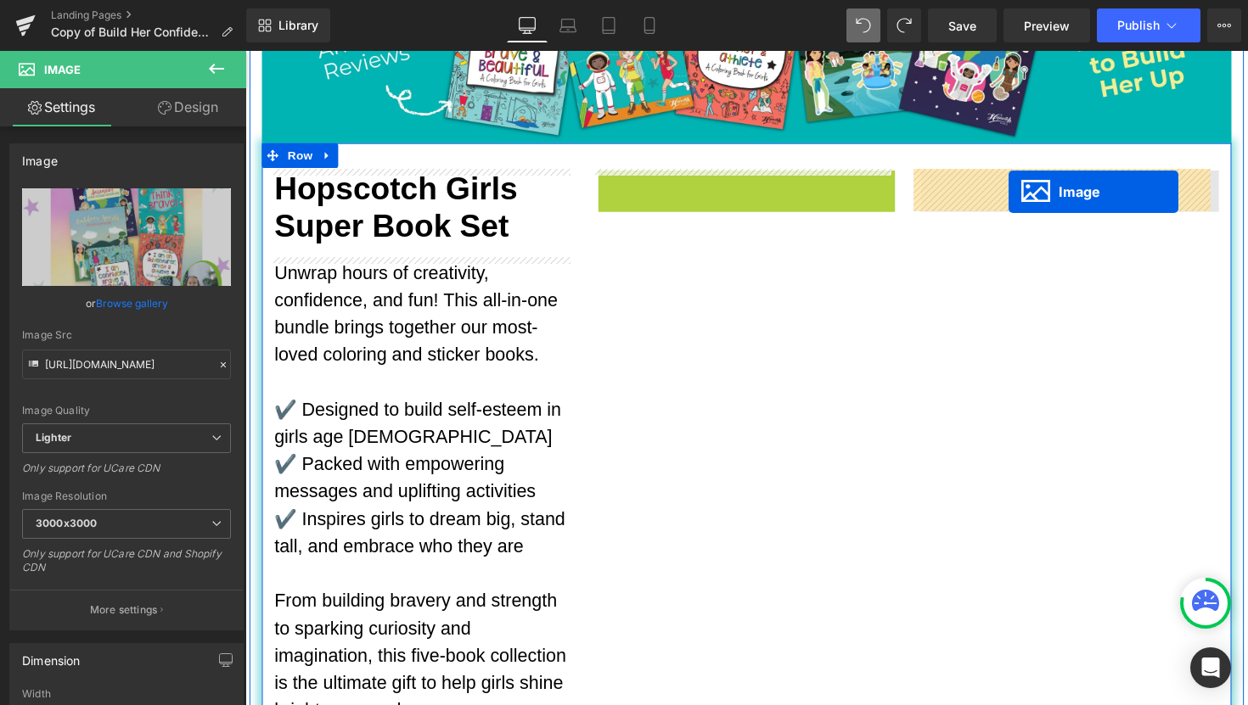
drag, startPoint x: 727, startPoint y: 324, endPoint x: 1027, endPoint y: 195, distance: 326.2
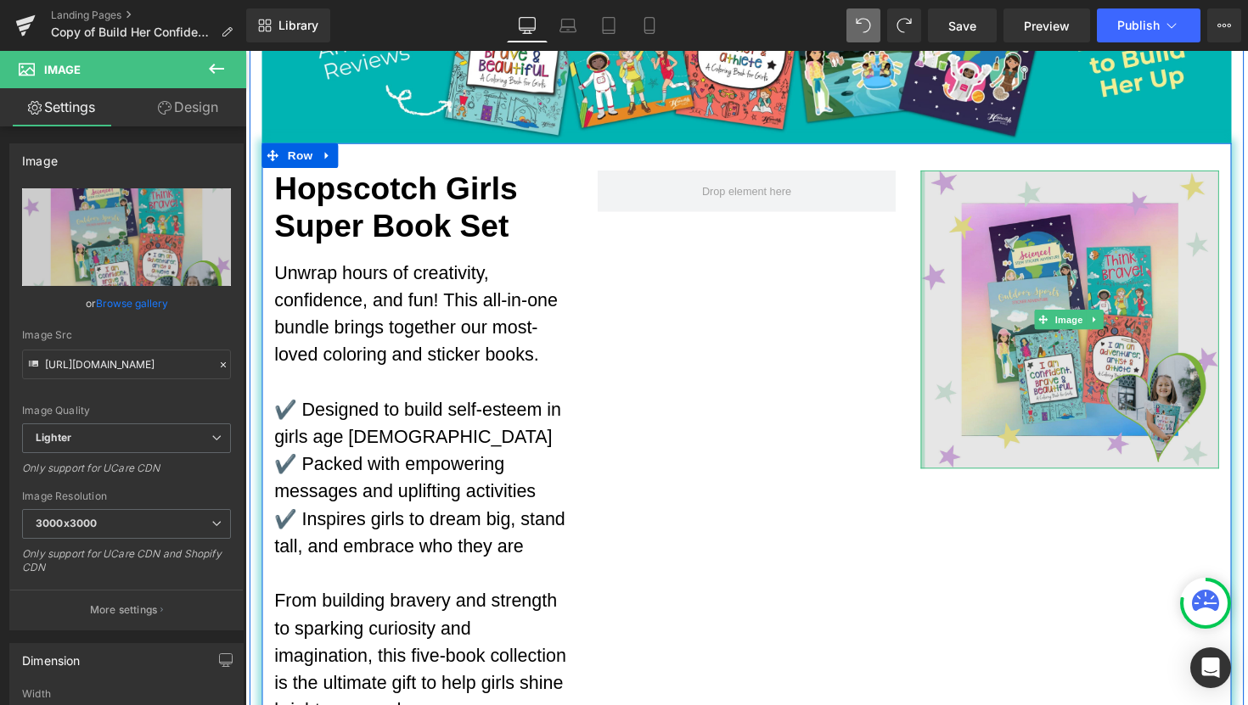
drag, startPoint x: 930, startPoint y: 458, endPoint x: 983, endPoint y: 447, distance: 53.8
click at [830, 482] on div "Hopscotch Girls Super Book Set Heading Unwrap hours of creativity, confidence, …" at bounding box center [758, 516] width 993 height 743
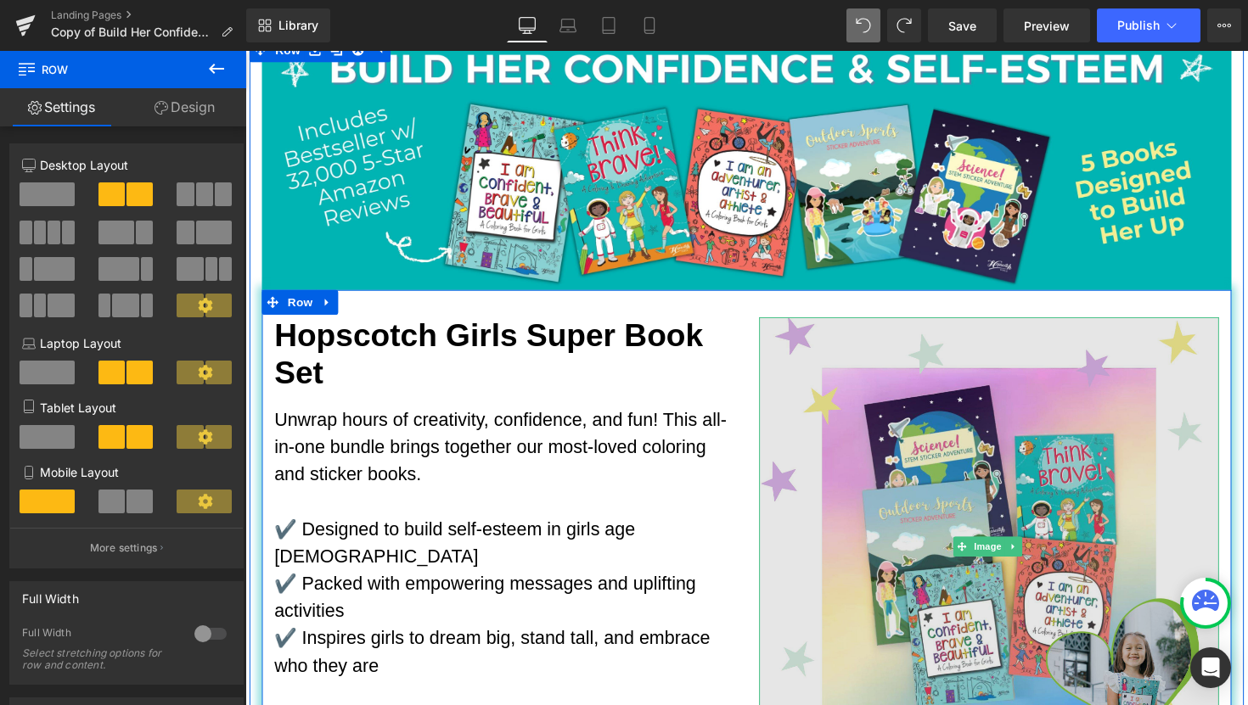
scroll to position [150, 0]
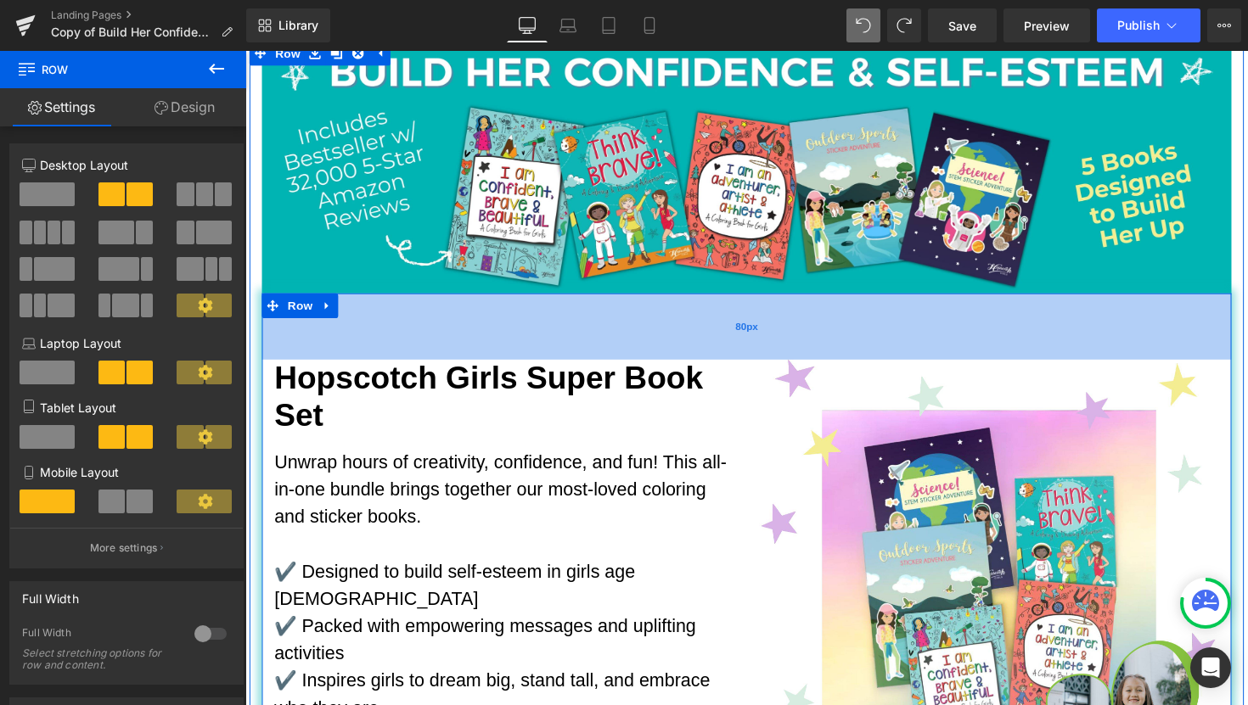
drag, startPoint x: 889, startPoint y: 303, endPoint x: 888, endPoint y: 343, distance: 39.9
click at [888, 343] on div "80px" at bounding box center [758, 334] width 993 height 68
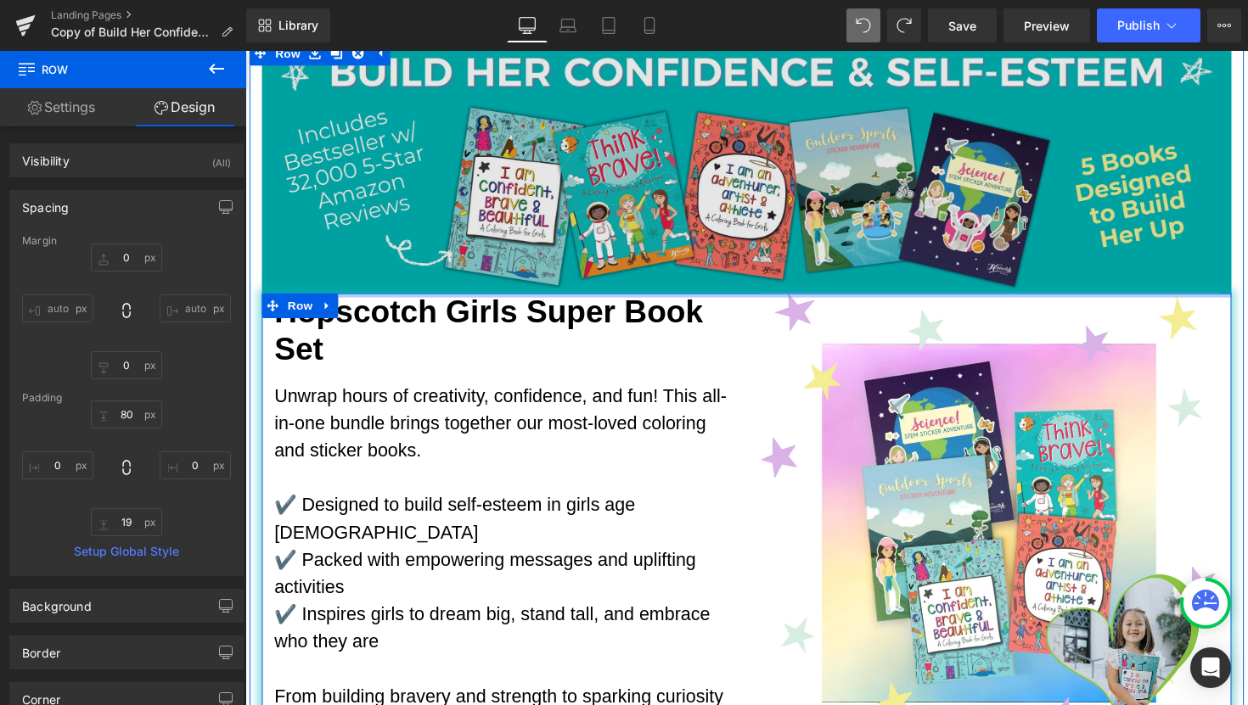
drag, startPoint x: 717, startPoint y: 348, endPoint x: 721, endPoint y: 279, distance: 68.8
click at [721, 279] on div "Image Hopscotch Girls Super Book Set Heading Unwrap hours of creativity, confid…" at bounding box center [759, 540] width 1018 height 998
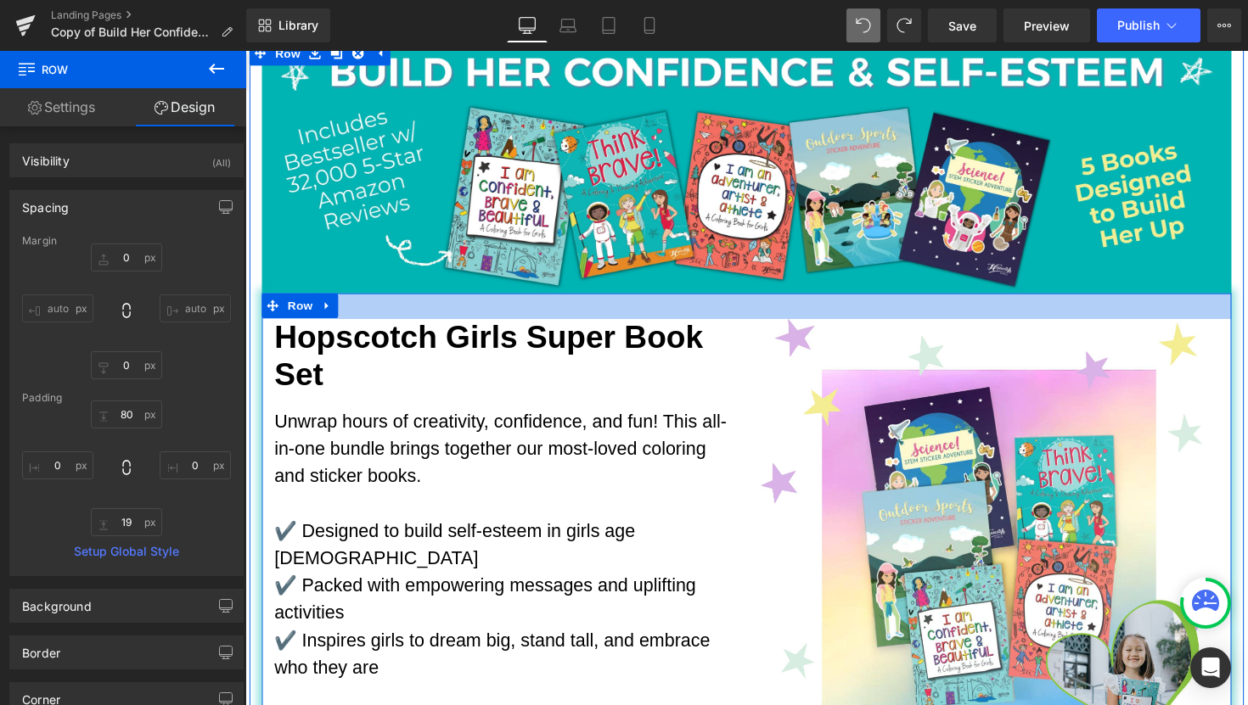
drag, startPoint x: 753, startPoint y: 300, endPoint x: 754, endPoint y: 326, distance: 26.3
click at [754, 326] on div "Hopscotch Girls Super Book Set Heading Unwrap hours of creativity, confidence, …" at bounding box center [758, 628] width 993 height 657
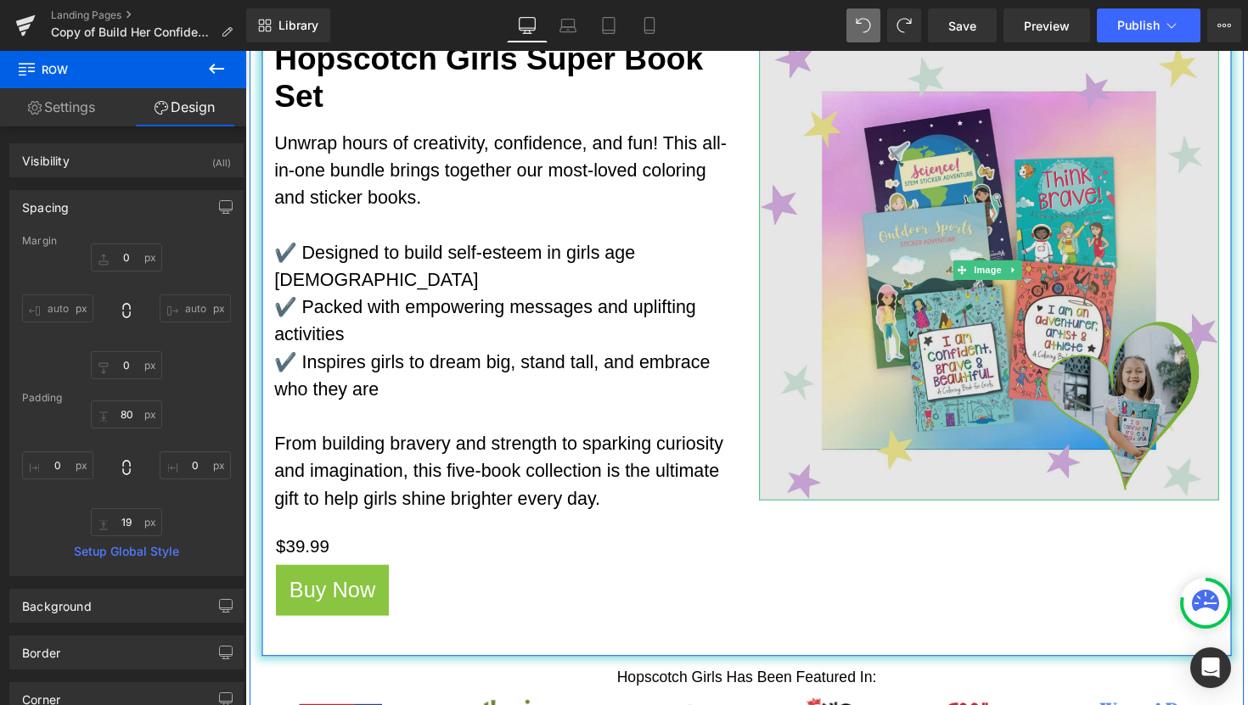
scroll to position [366, 0]
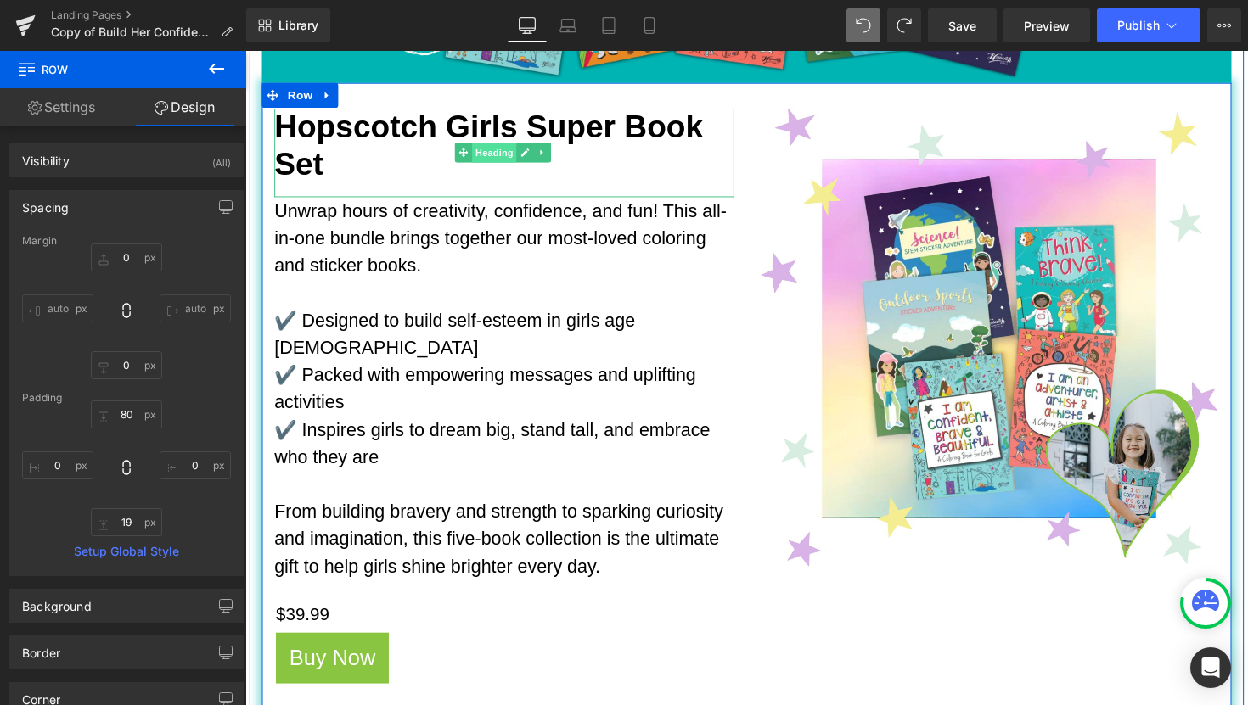
click at [509, 156] on span "Heading" at bounding box center [501, 156] width 46 height 20
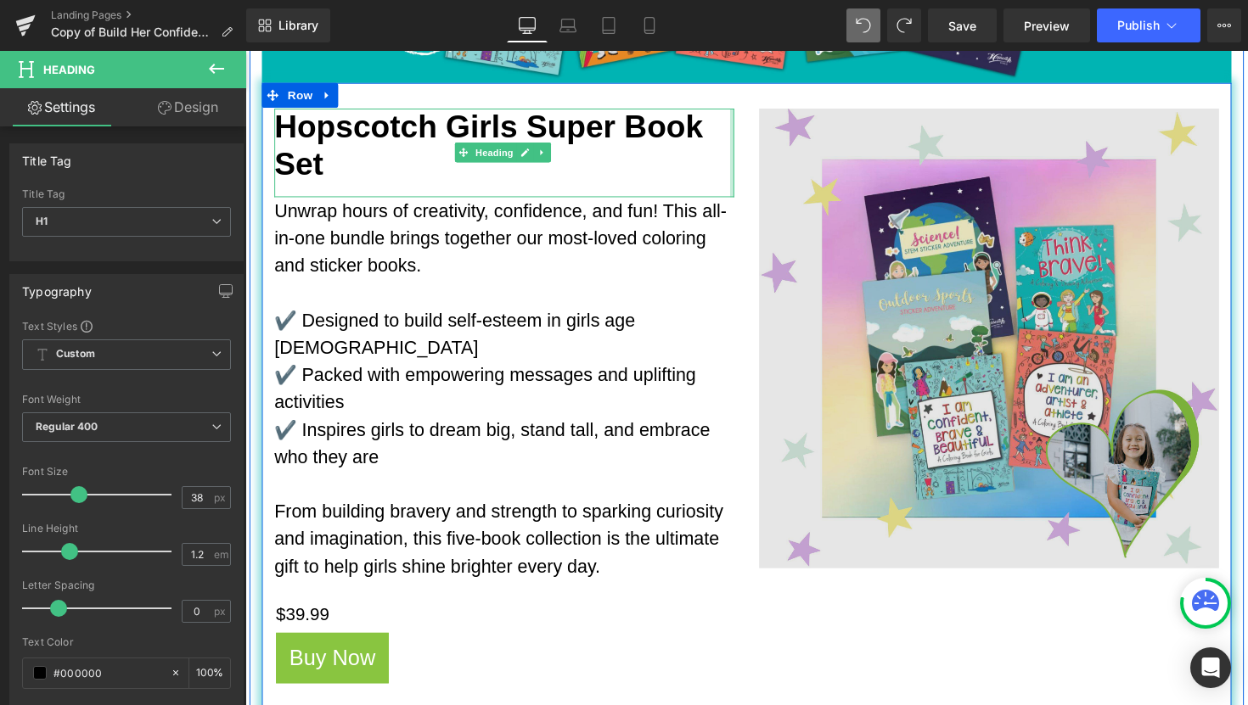
drag, startPoint x: 737, startPoint y: 154, endPoint x: 773, endPoint y: 154, distance: 36.5
click at [773, 154] on div "Hopscotch Girls Super Book Set Heading Unwrap hours of creativity, confidence, …" at bounding box center [758, 412] width 993 height 657
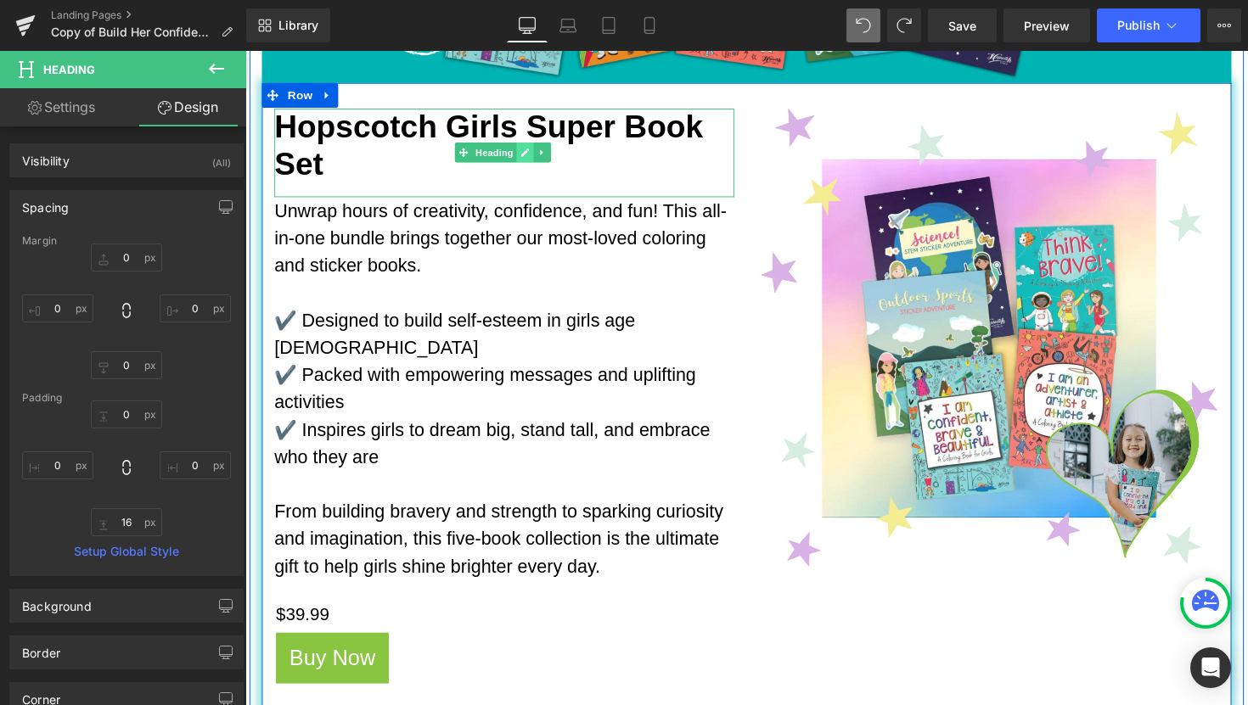
click at [532, 154] on icon at bounding box center [532, 155] width 9 height 10
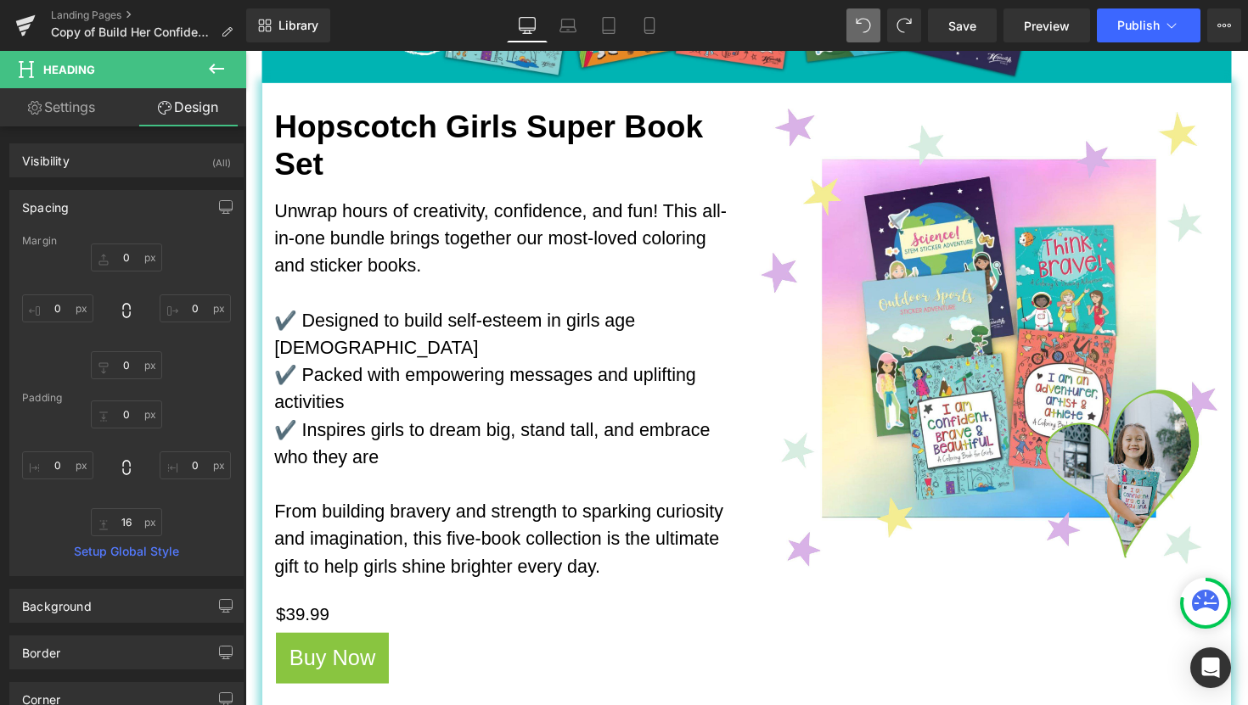
click at [76, 125] on link "Settings" at bounding box center [61, 107] width 123 height 38
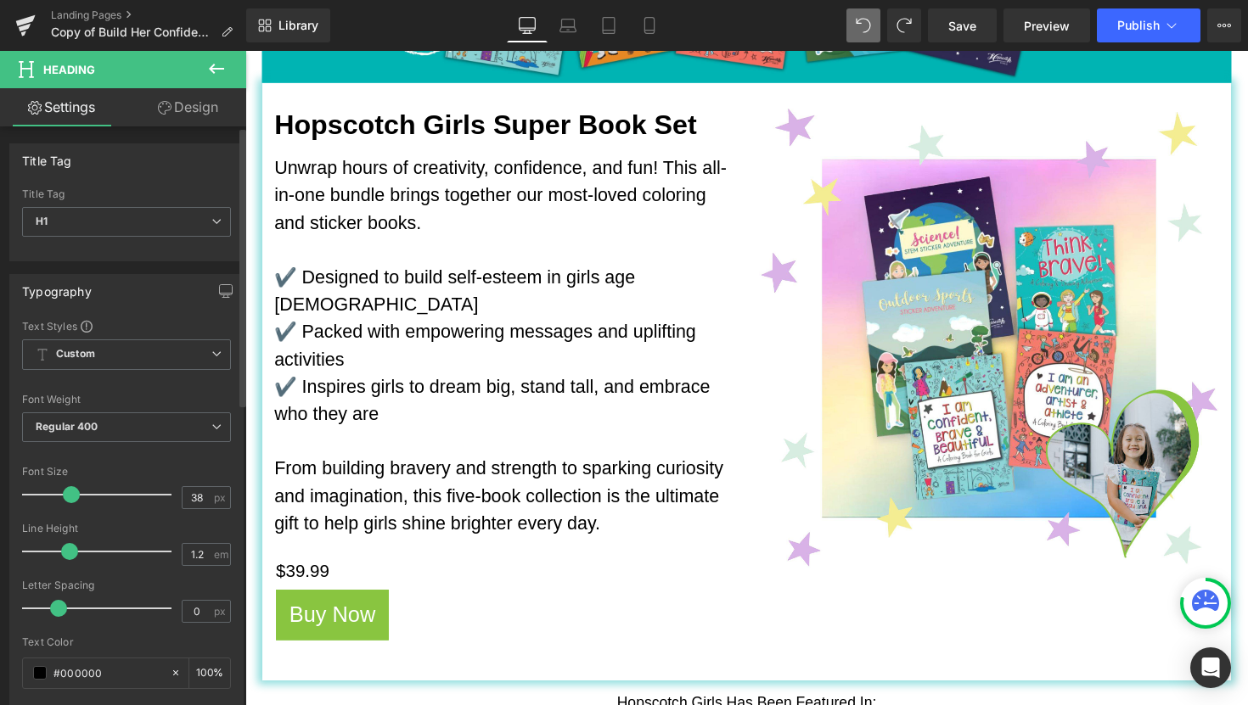
click at [70, 497] on span at bounding box center [71, 494] width 17 height 17
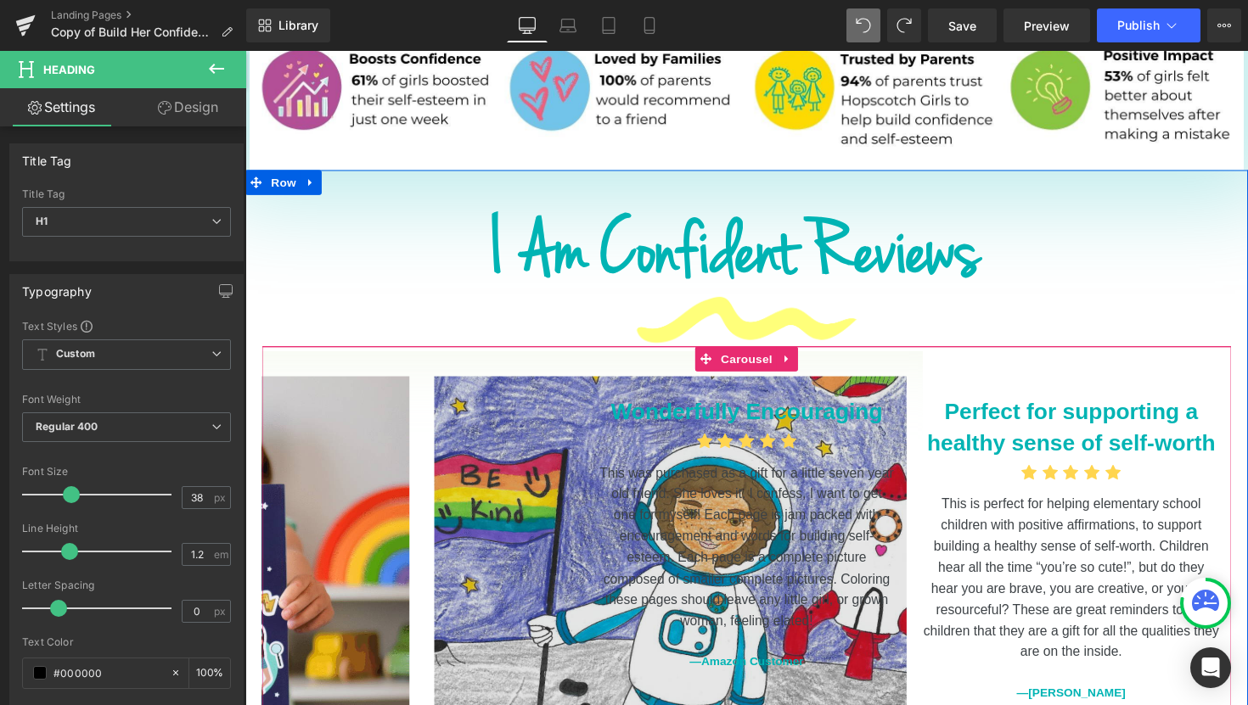
scroll to position [1216, 0]
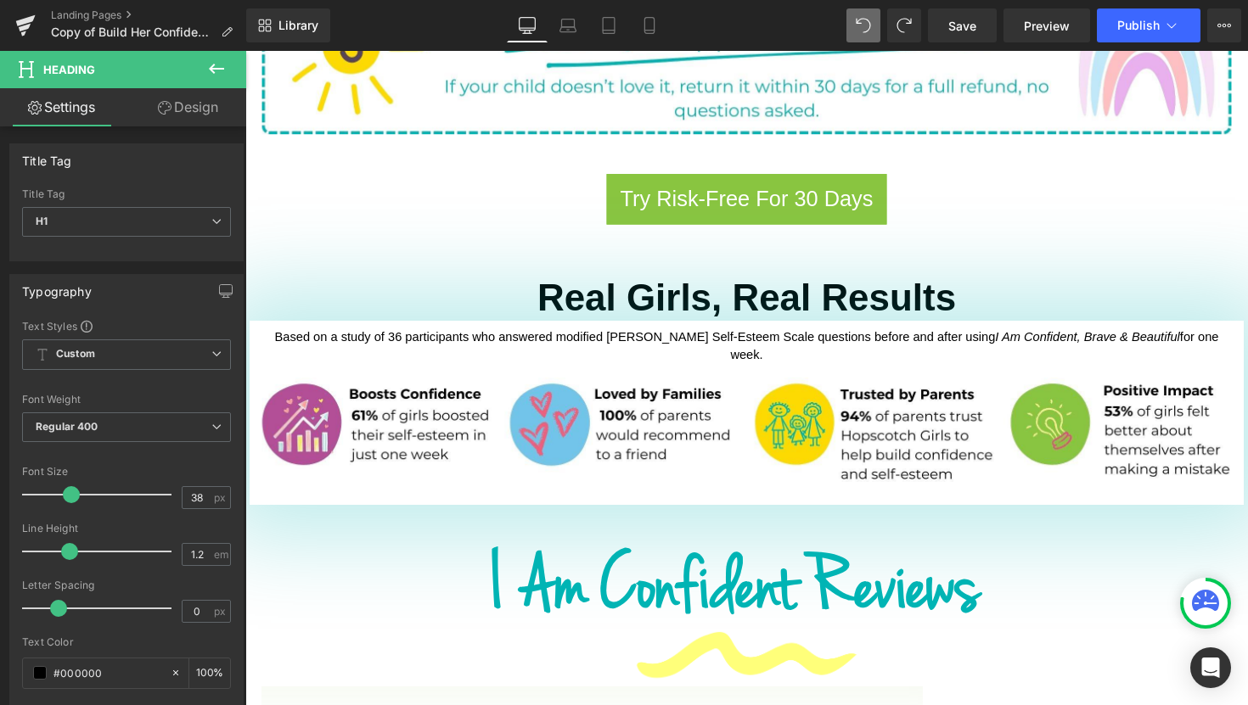
click at [220, 69] on icon at bounding box center [216, 69] width 15 height 10
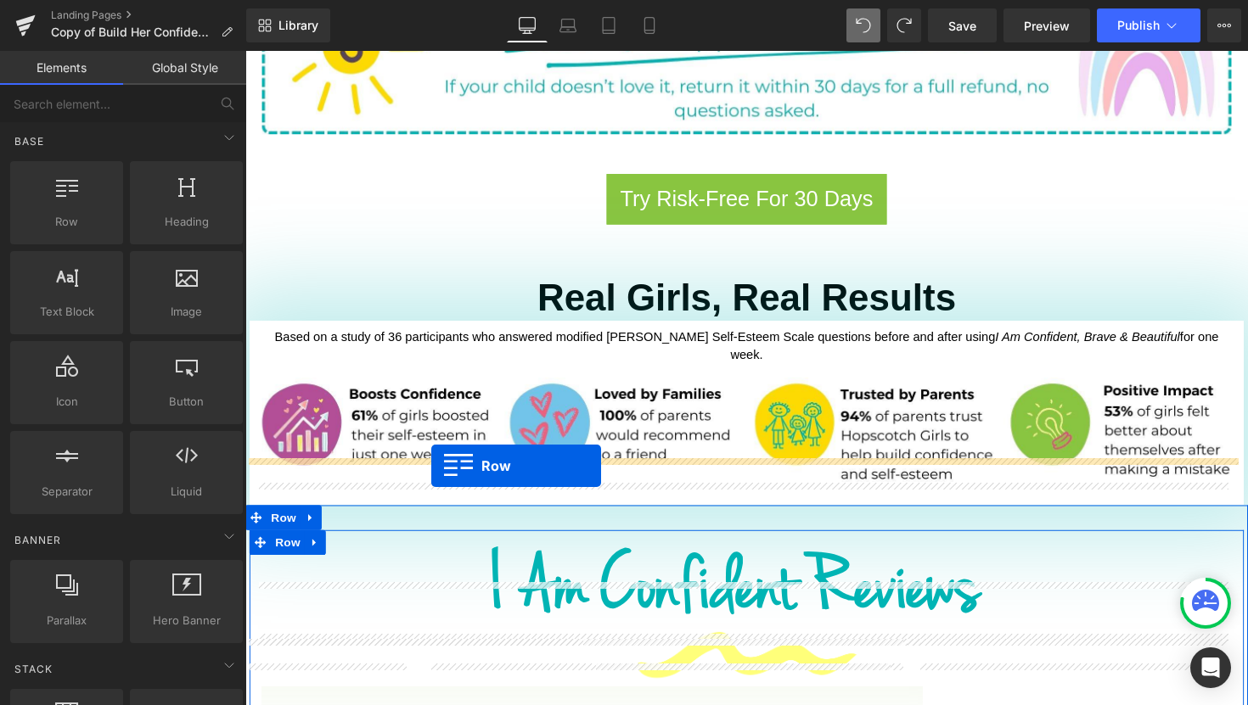
drag, startPoint x: 307, startPoint y: 251, endPoint x: 435, endPoint y: 475, distance: 258.1
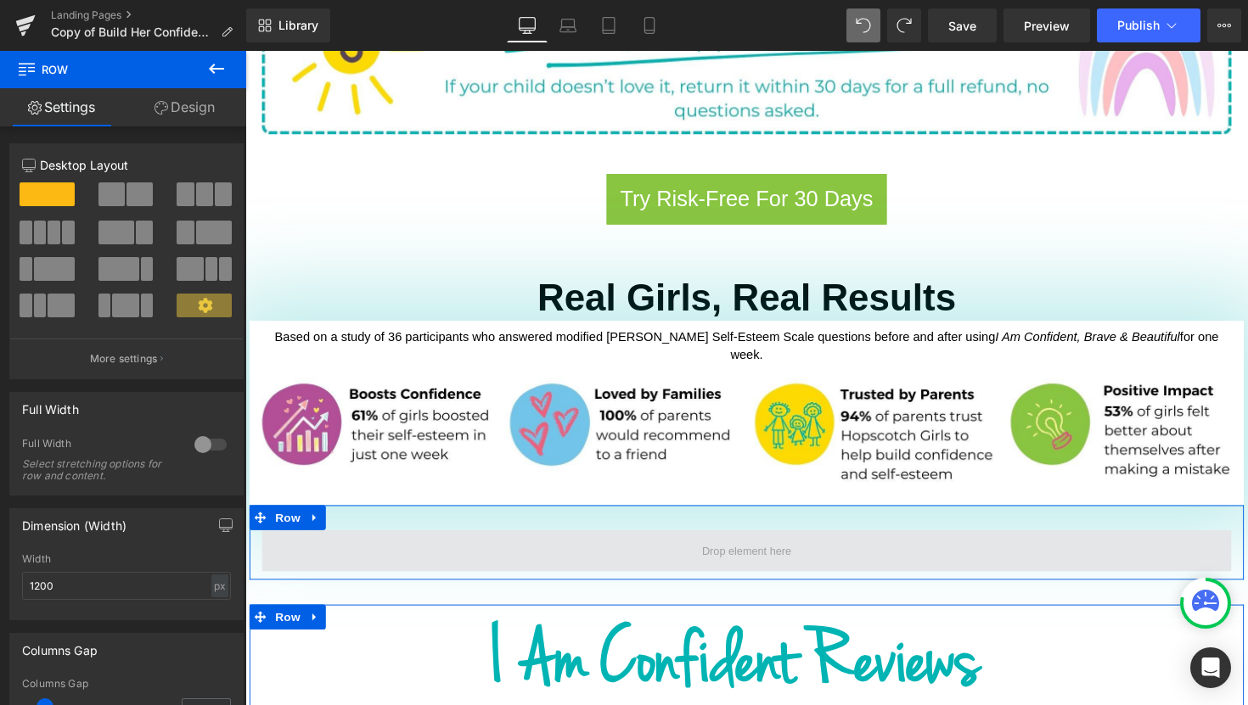
drag, startPoint x: 364, startPoint y: 366, endPoint x: 670, endPoint y: 514, distance: 339.7
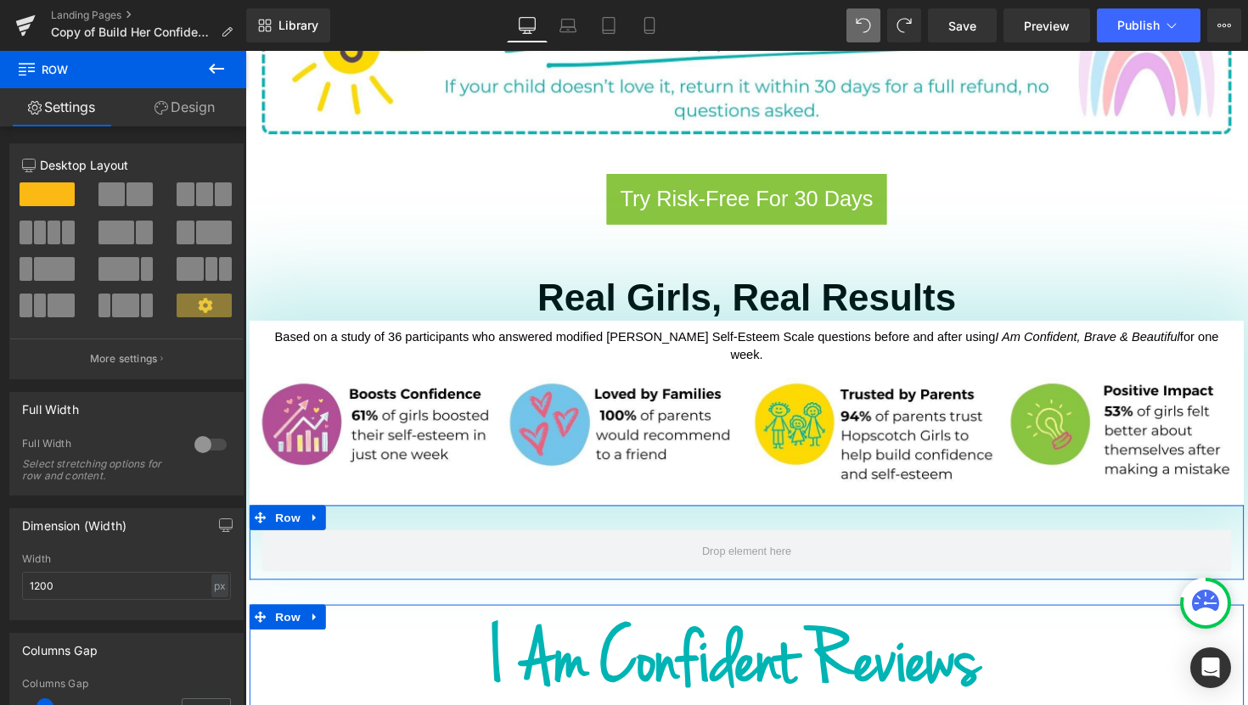
click at [48, 226] on span at bounding box center [54, 233] width 13 height 24
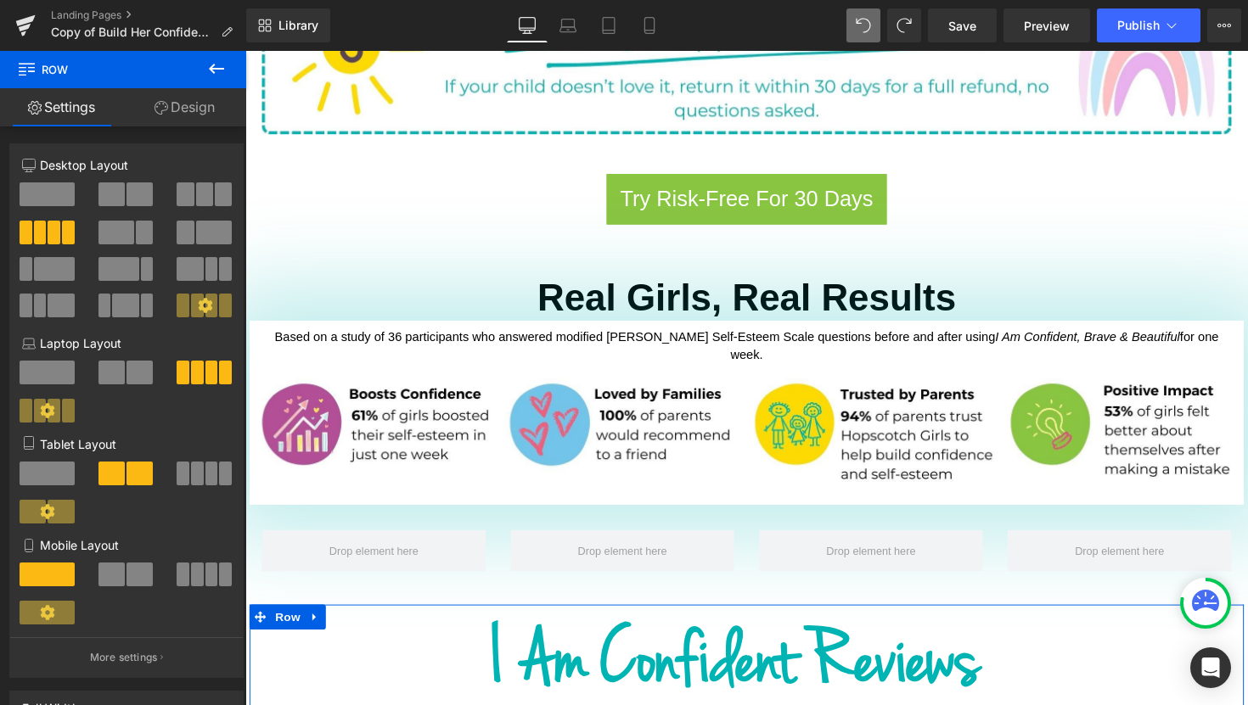
click at [220, 65] on icon at bounding box center [216, 69] width 20 height 20
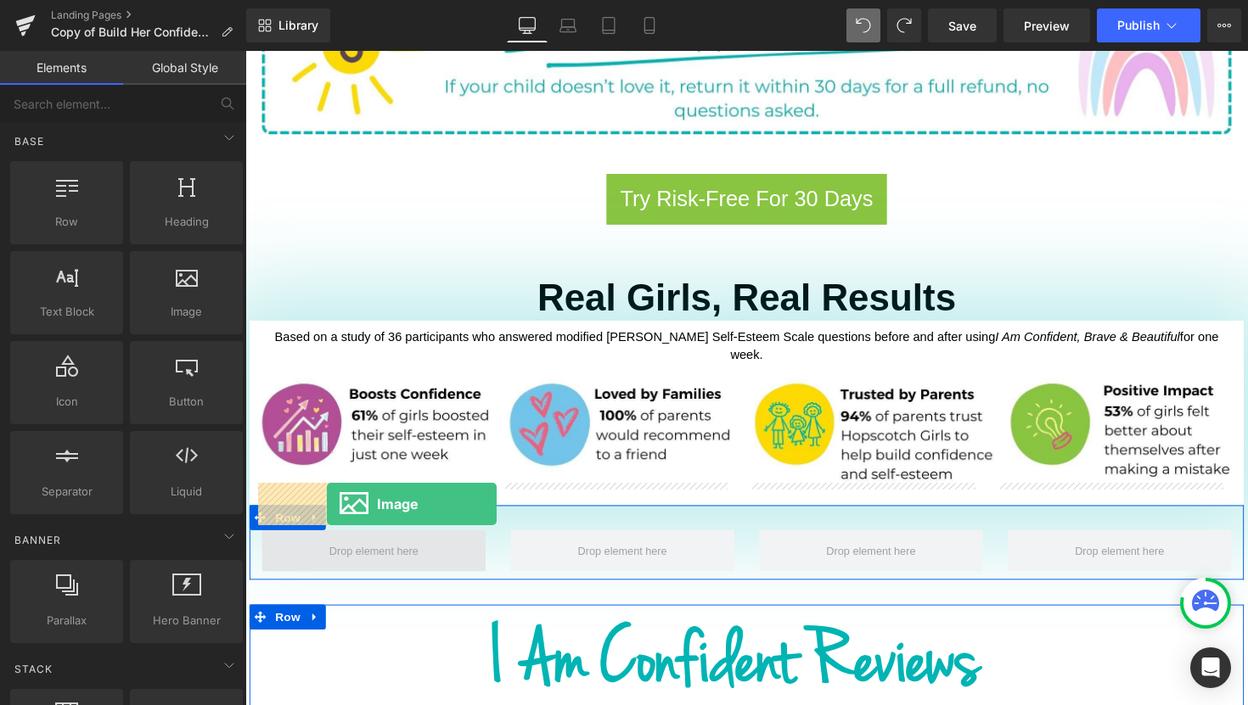
drag, startPoint x: 426, startPoint y: 357, endPoint x: 328, endPoint y: 516, distance: 186.3
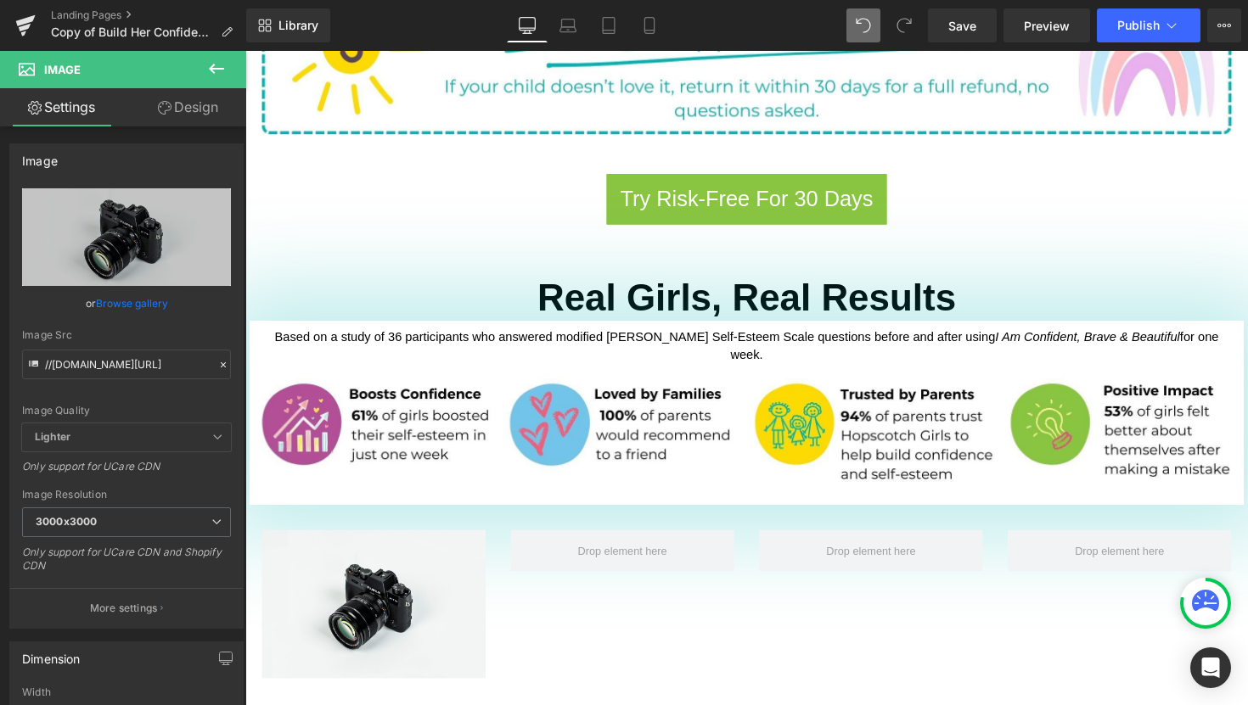
click at [212, 67] on icon at bounding box center [216, 69] width 20 height 20
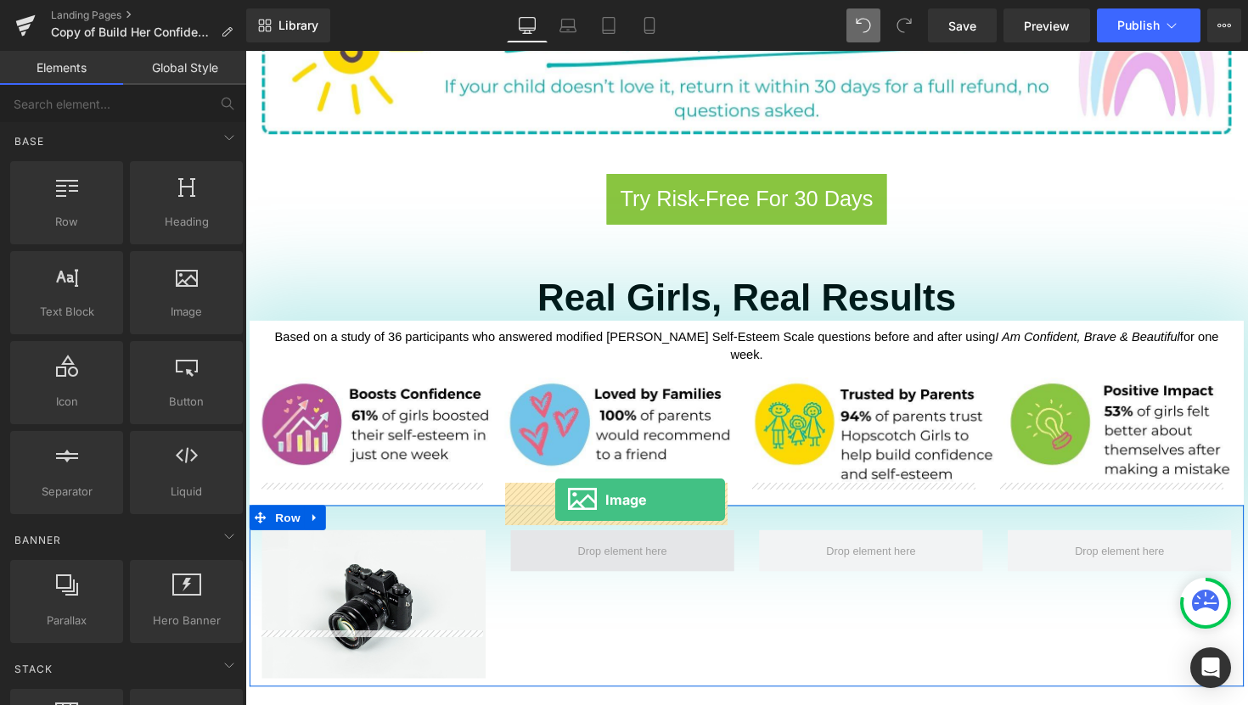
drag, startPoint x: 425, startPoint y: 348, endPoint x: 563, endPoint y: 510, distance: 212.6
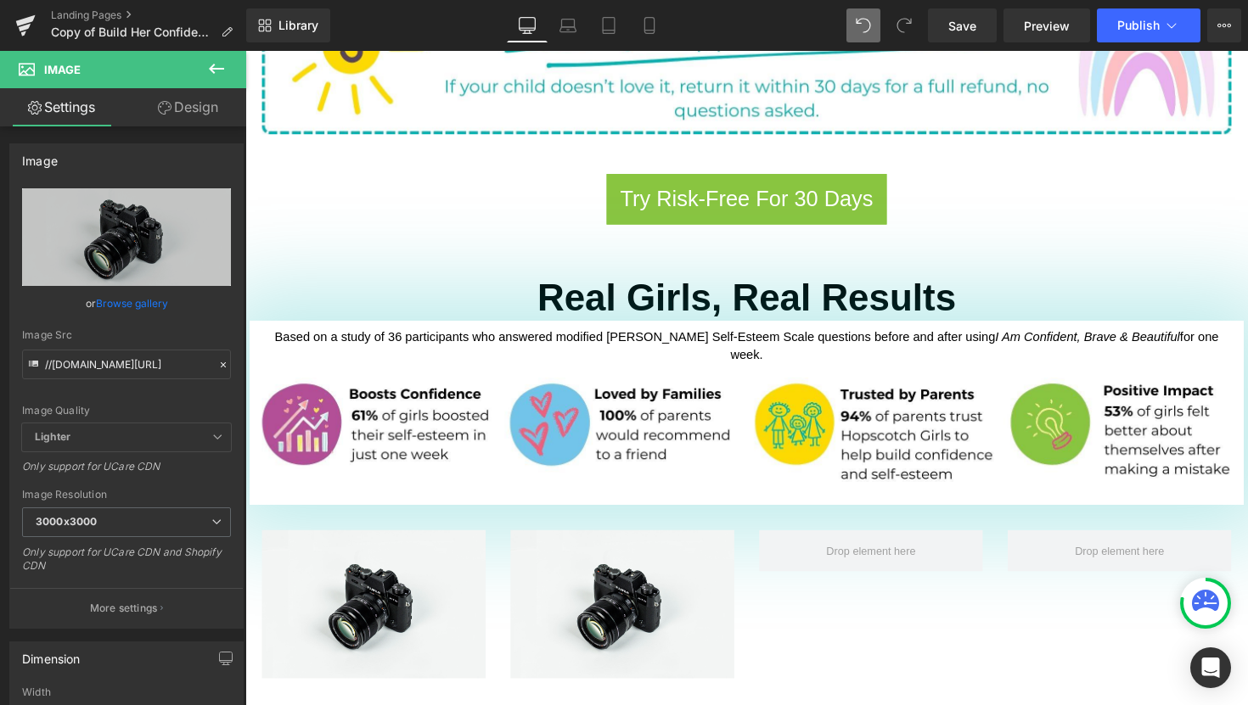
click at [216, 69] on icon at bounding box center [216, 69] width 15 height 10
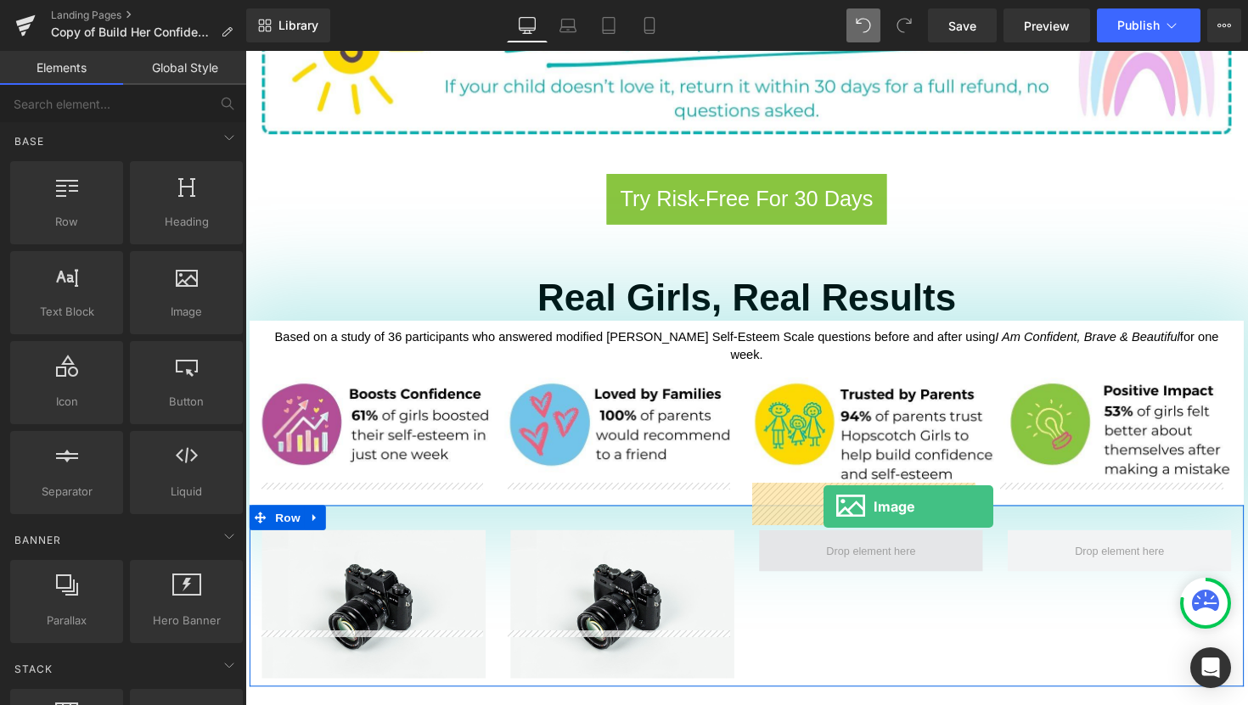
drag, startPoint x: 426, startPoint y: 347, endPoint x: 838, endPoint y: 519, distance: 445.9
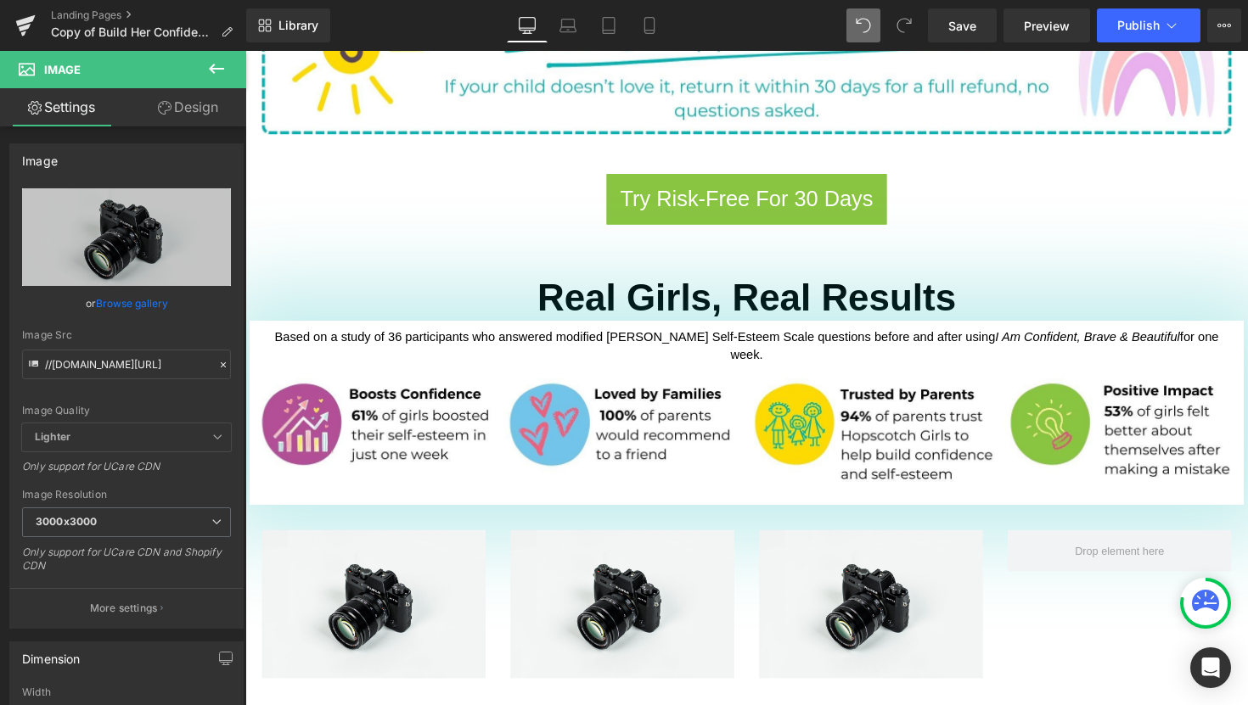
click at [210, 73] on icon at bounding box center [216, 69] width 20 height 20
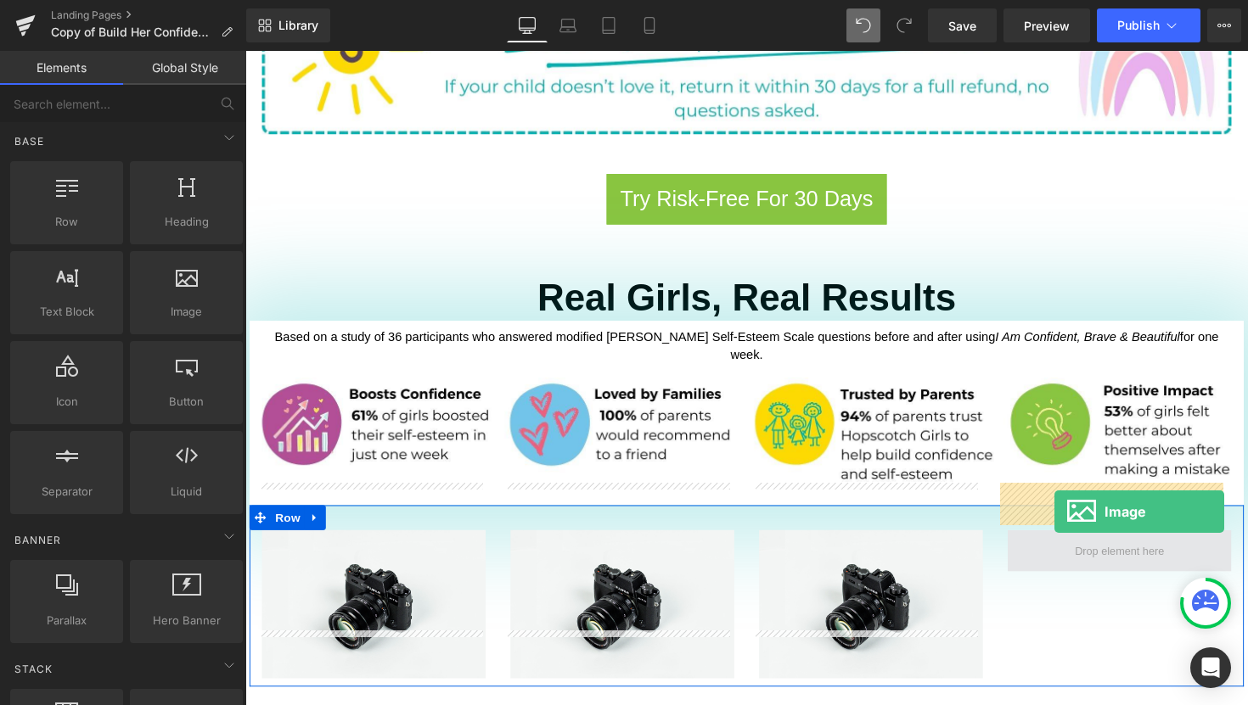
drag, startPoint x: 429, startPoint y: 356, endPoint x: 1074, endPoint y: 524, distance: 665.5
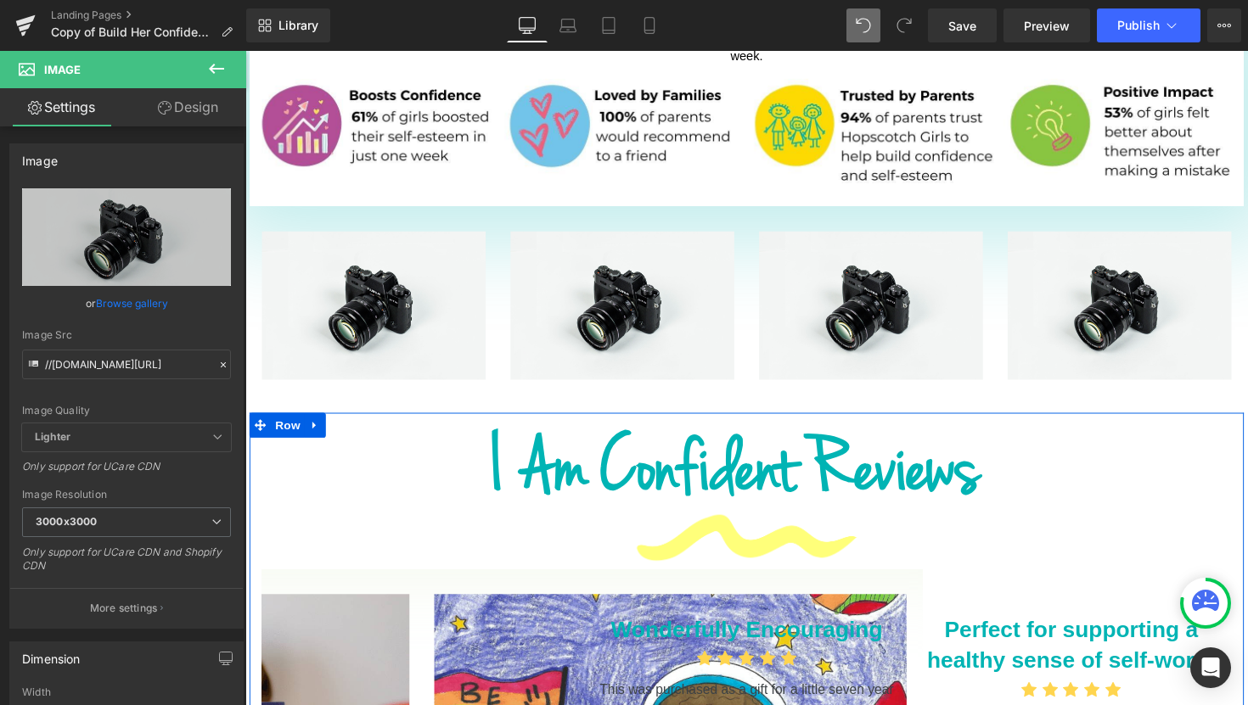
scroll to position [1466, 0]
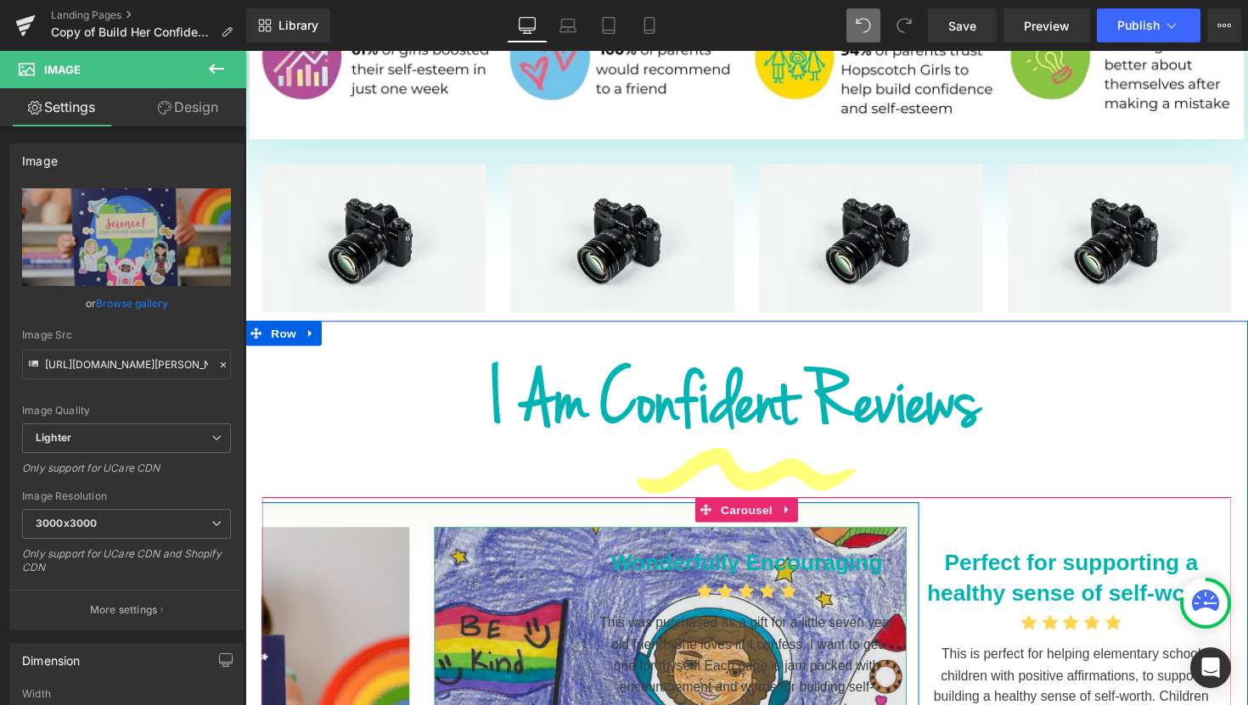
scroll to position [1672, 0]
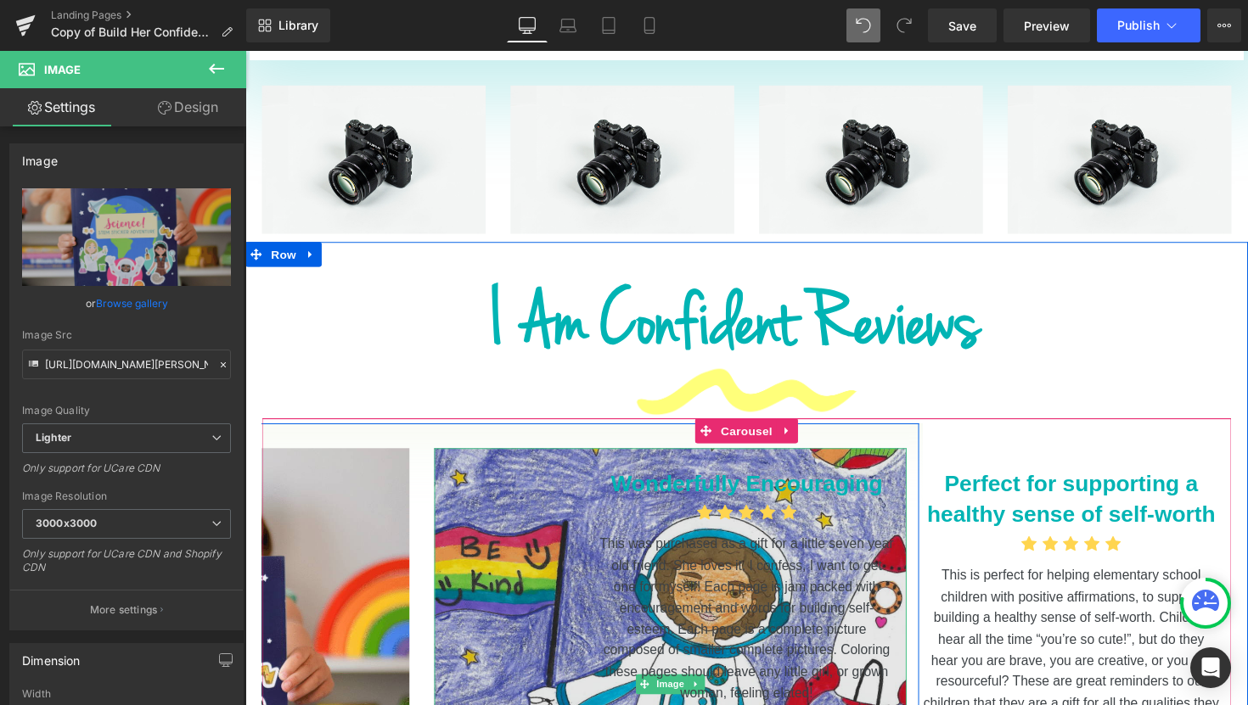
click at [546, 638] on img at bounding box center [681, 700] width 484 height 484
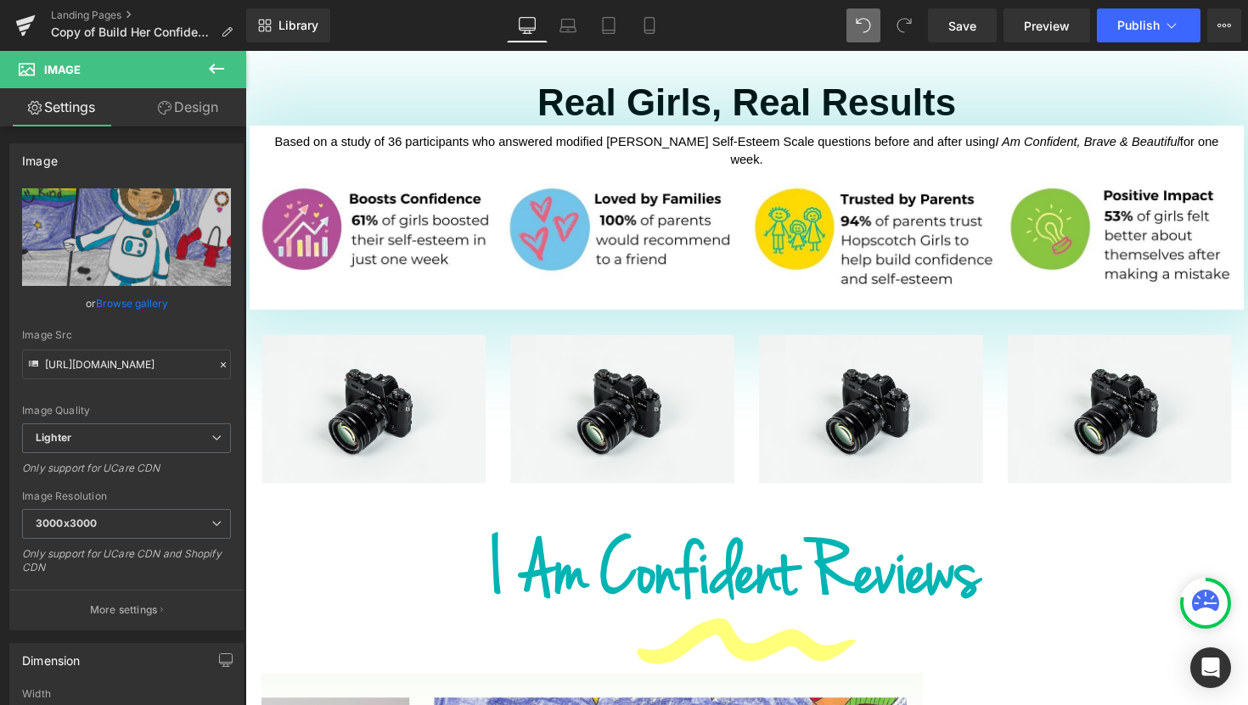
scroll to position [1416, 0]
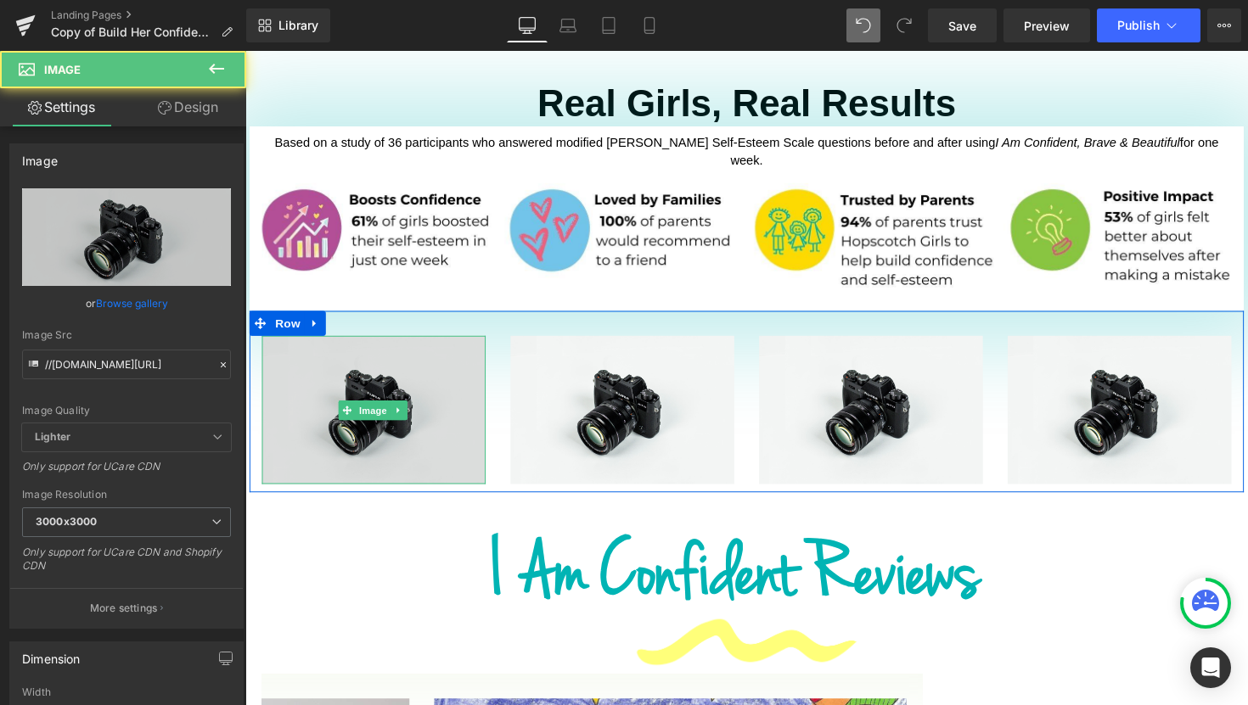
click at [369, 373] on div "Image" at bounding box center [376, 419] width 229 height 152
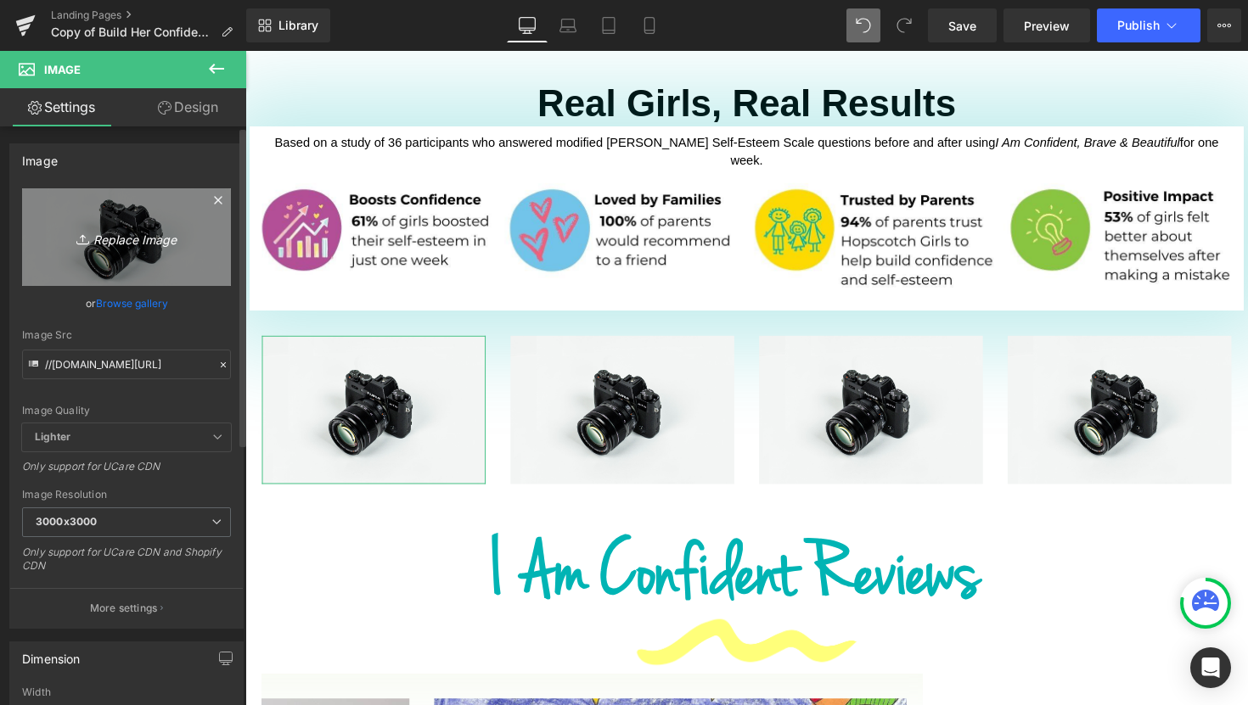
click at [125, 244] on icon "Replace Image" at bounding box center [127, 237] width 136 height 21
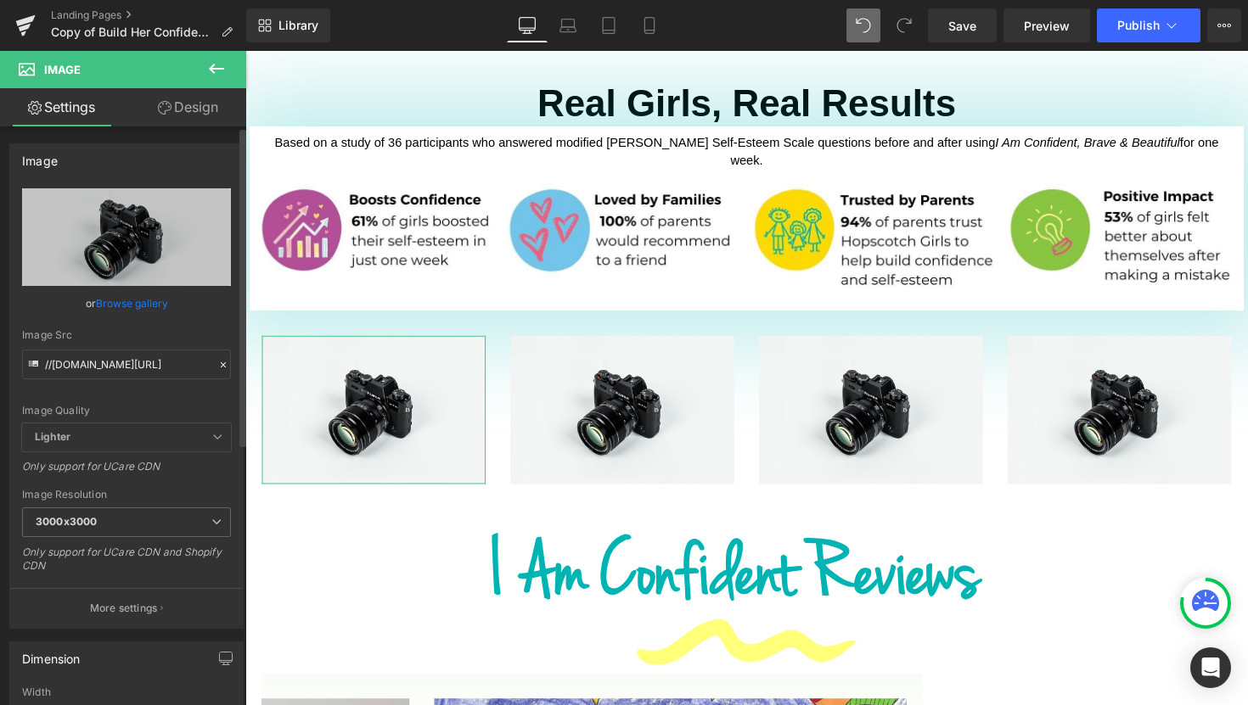
click at [129, 307] on link "Browse gallery" at bounding box center [132, 304] width 72 height 30
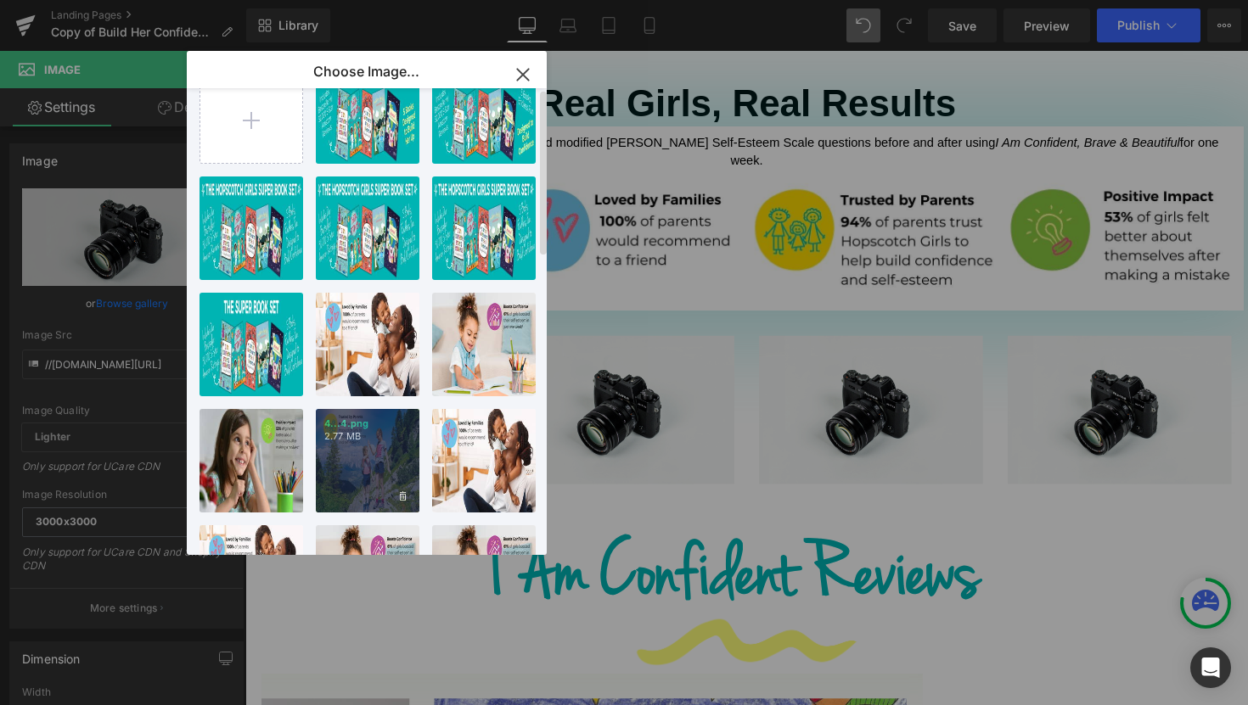
scroll to position [0, 0]
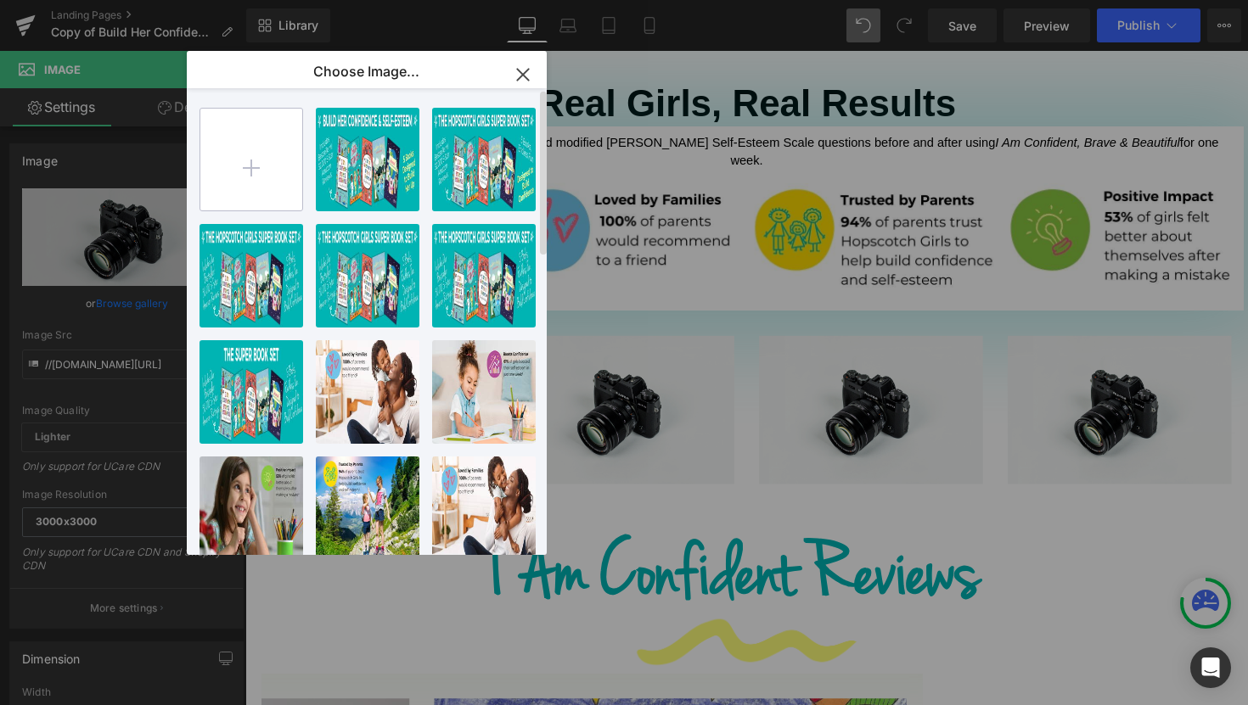
click at [254, 187] on input "file" at bounding box center [251, 160] width 102 height 102
click at [529, 76] on icon "button" at bounding box center [522, 74] width 27 height 27
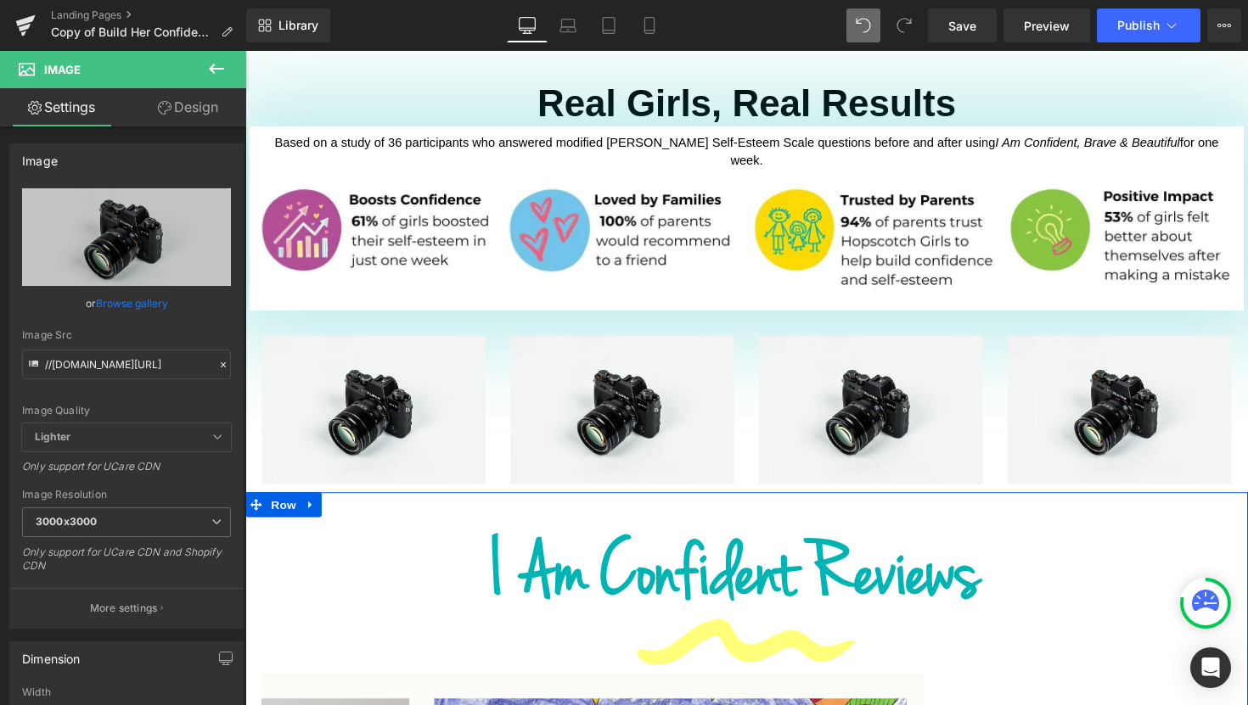
scroll to position [1915, 0]
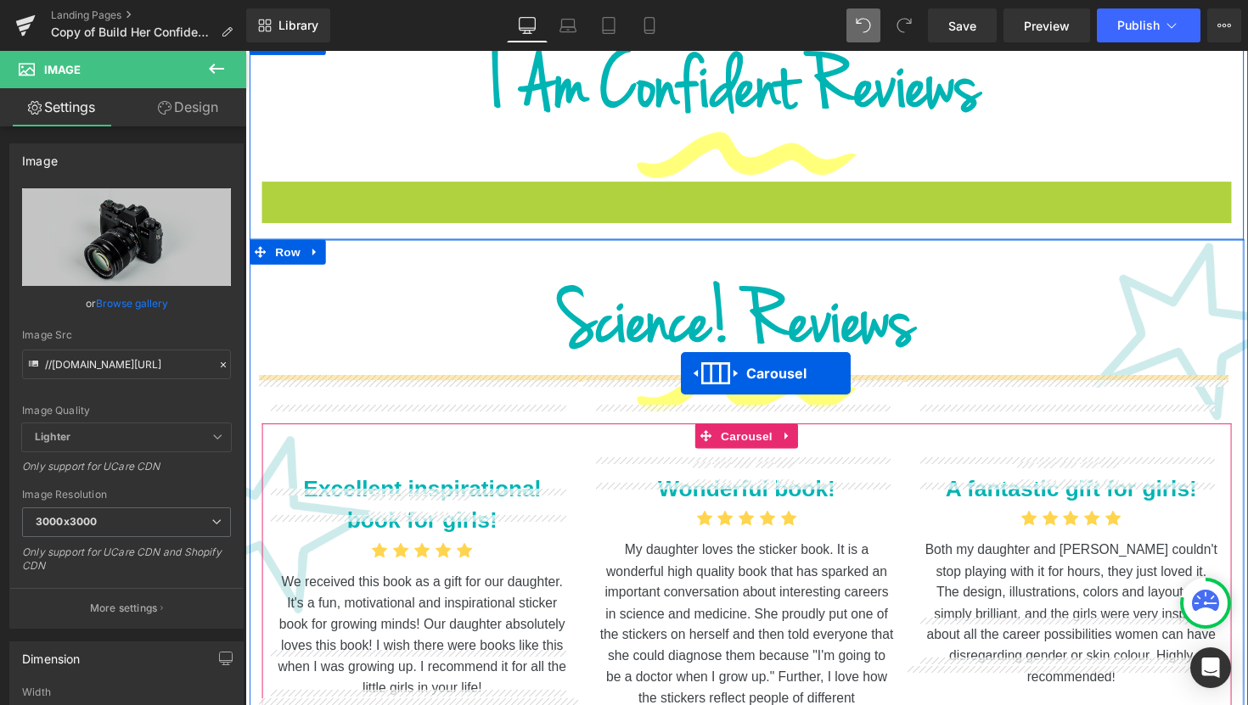
drag, startPoint x: 709, startPoint y: 150, endPoint x: 692, endPoint y: 381, distance: 231.5
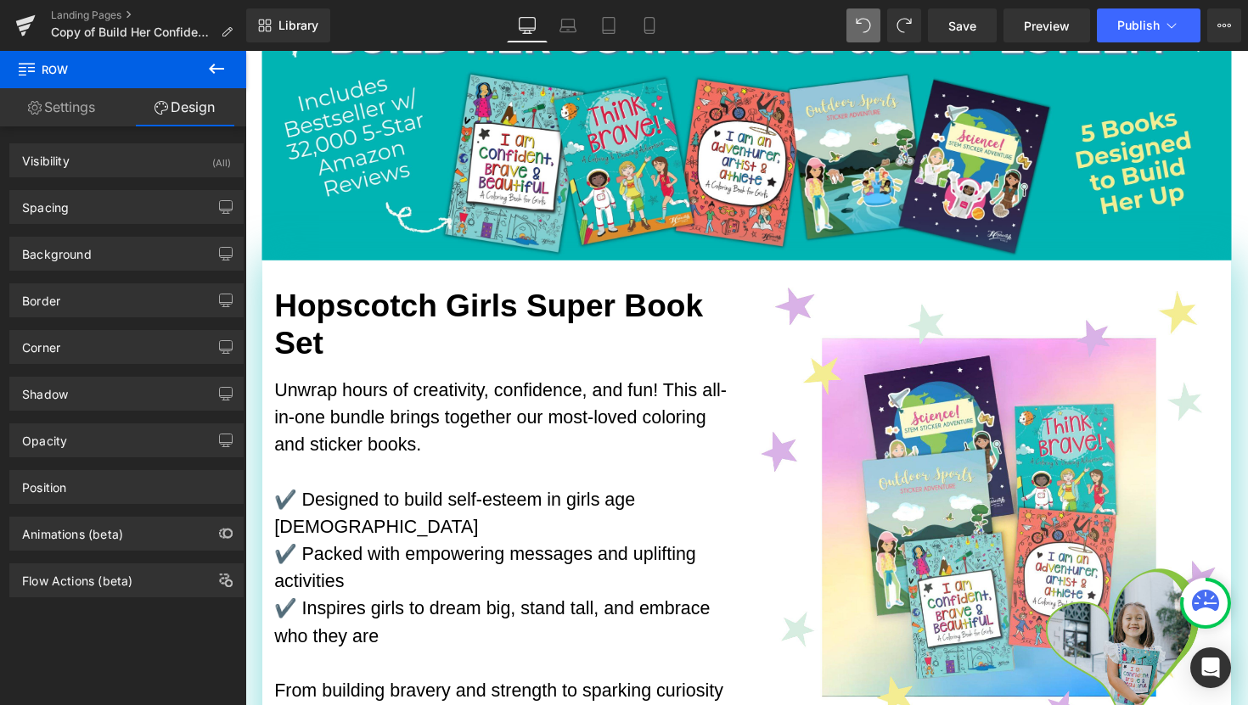
scroll to position [177, 0]
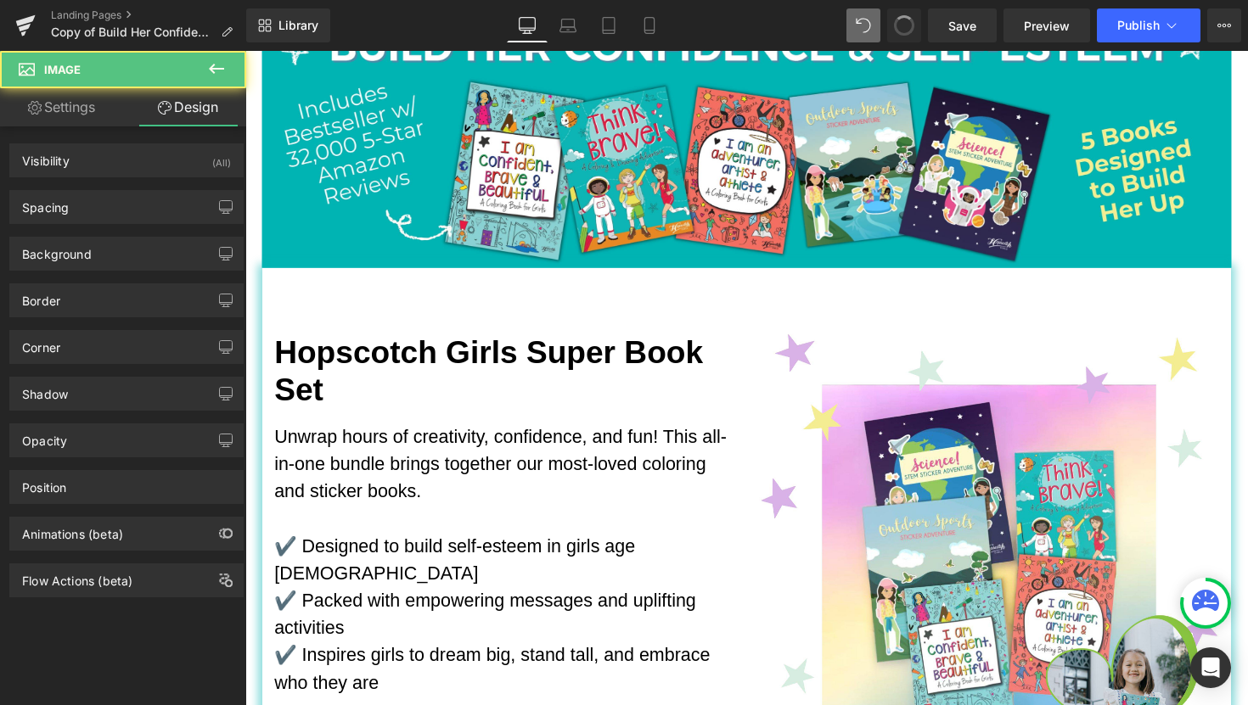
click at [898, 35] on button at bounding box center [904, 25] width 34 height 34
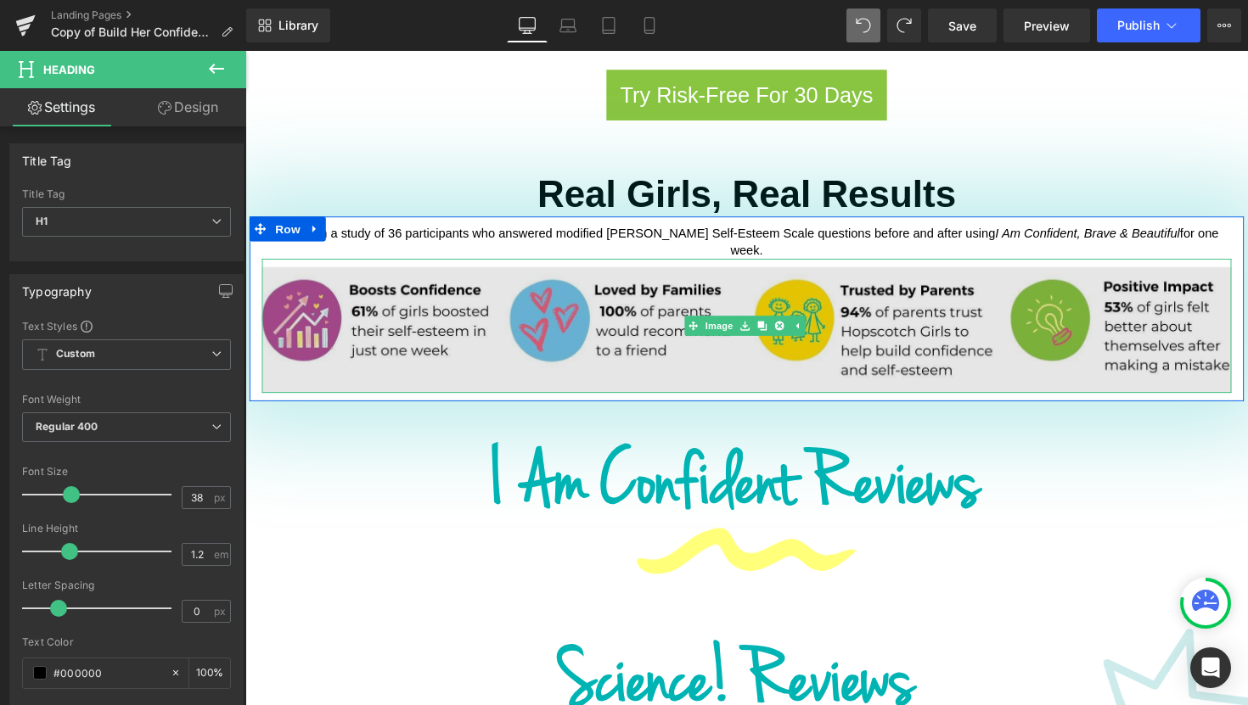
scroll to position [1317, 0]
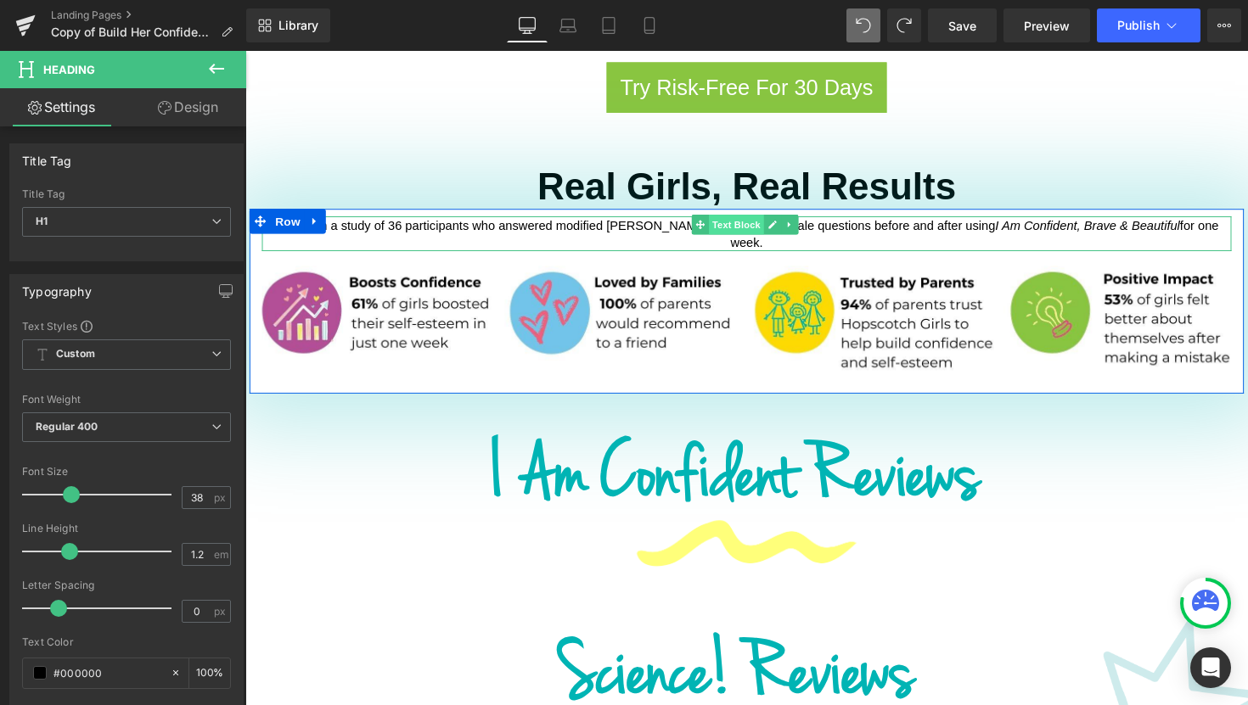
click at [756, 219] on span "Text Block" at bounding box center [748, 229] width 56 height 20
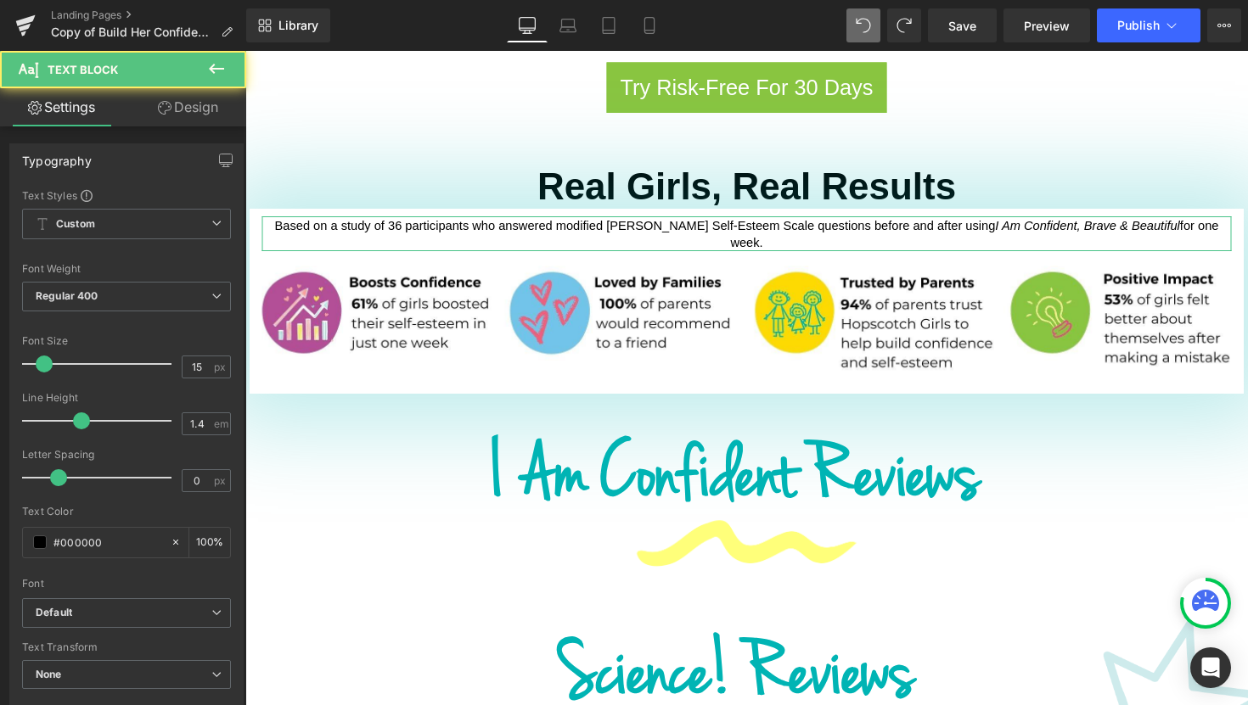
click at [186, 115] on link "Design" at bounding box center [187, 107] width 123 height 38
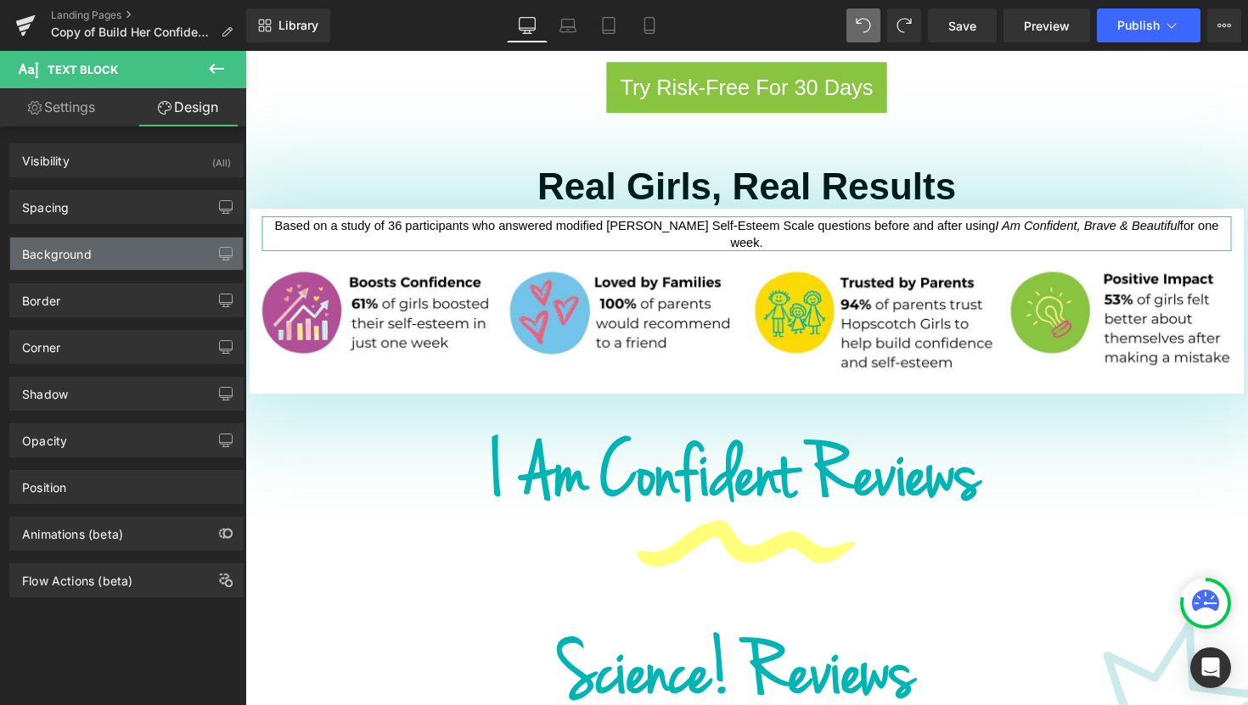
click at [94, 260] on div "Background" at bounding box center [126, 254] width 233 height 32
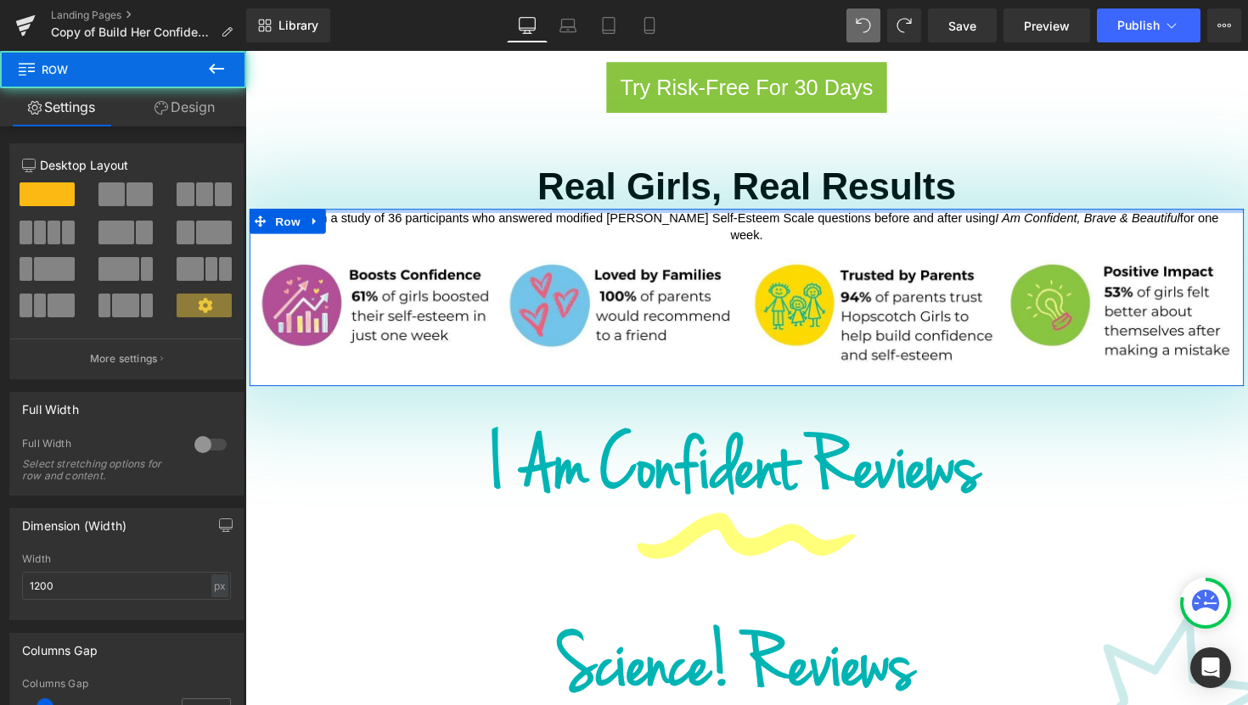
drag, startPoint x: 446, startPoint y: 185, endPoint x: 452, endPoint y: 175, distance: 11.4
click at [452, 175] on div "Image Hopscotch Girls Super Book Set Heading Unwrap hours of creativity, confid…" at bounding box center [758, 276] width 1027 height 2804
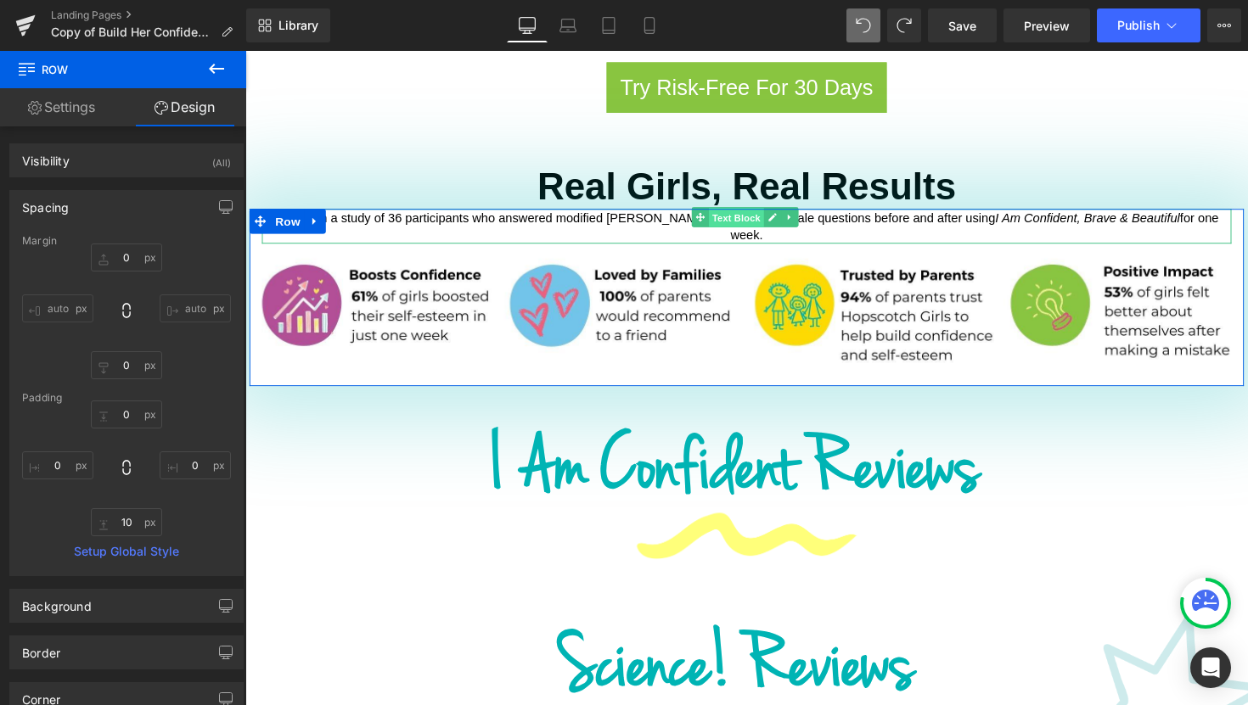
click at [737, 212] on span "Text Block" at bounding box center [748, 222] width 56 height 20
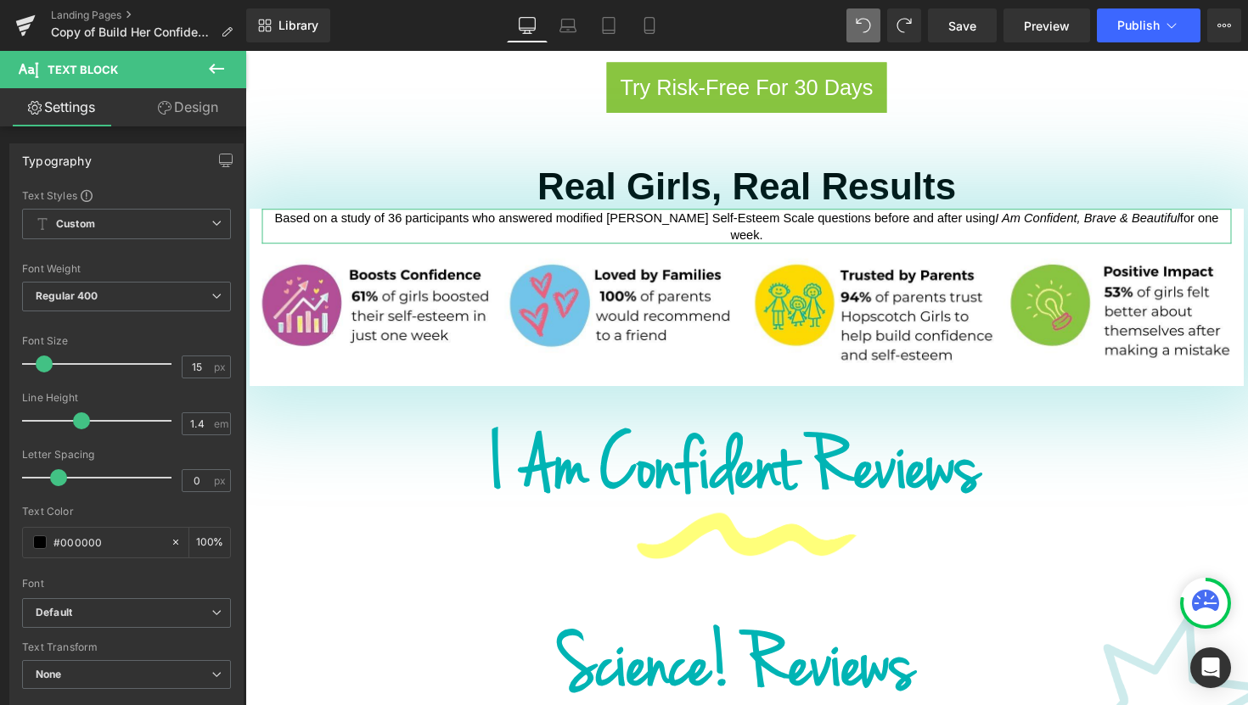
click at [181, 111] on link "Design" at bounding box center [187, 107] width 123 height 38
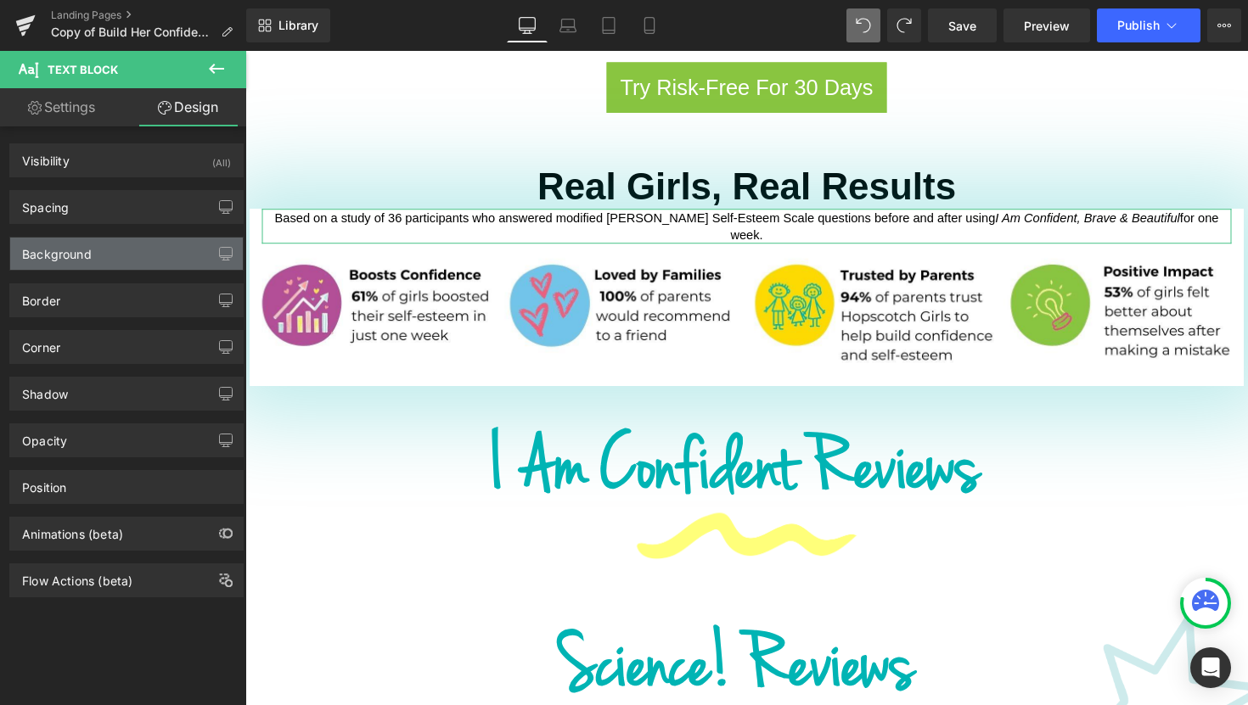
click at [88, 248] on div "Background" at bounding box center [57, 250] width 70 height 24
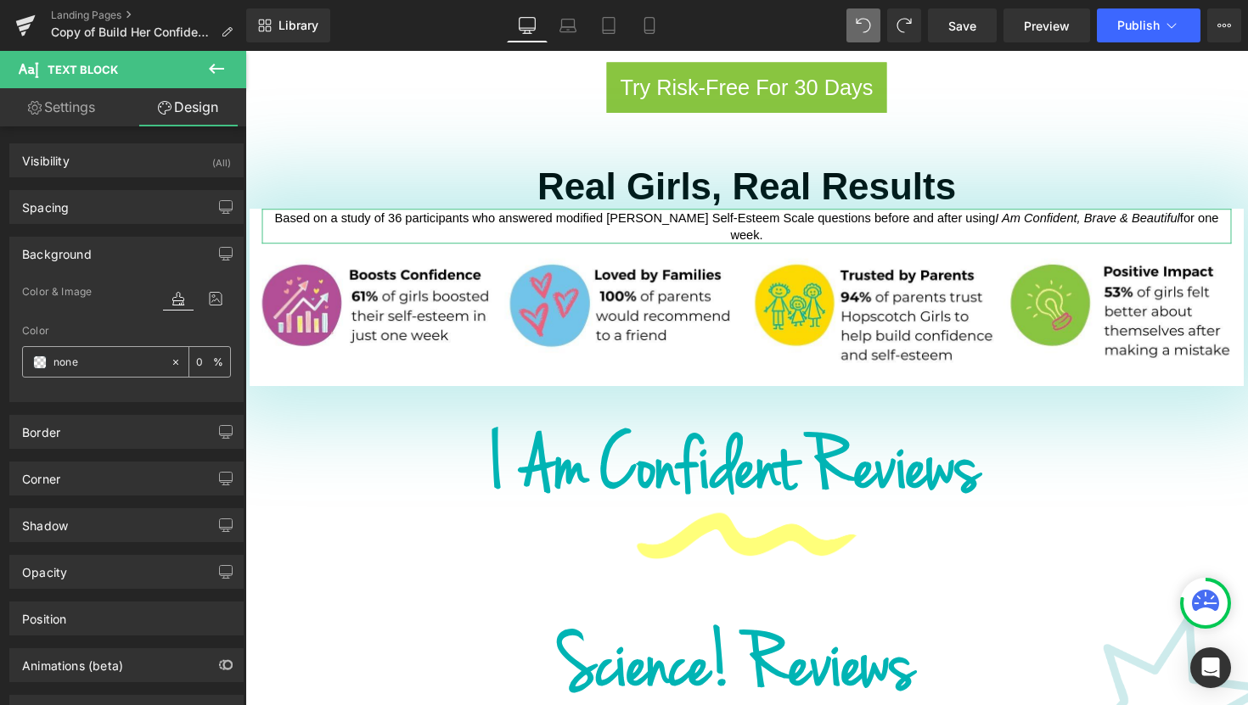
click at [94, 365] on input "text" at bounding box center [107, 362] width 109 height 19
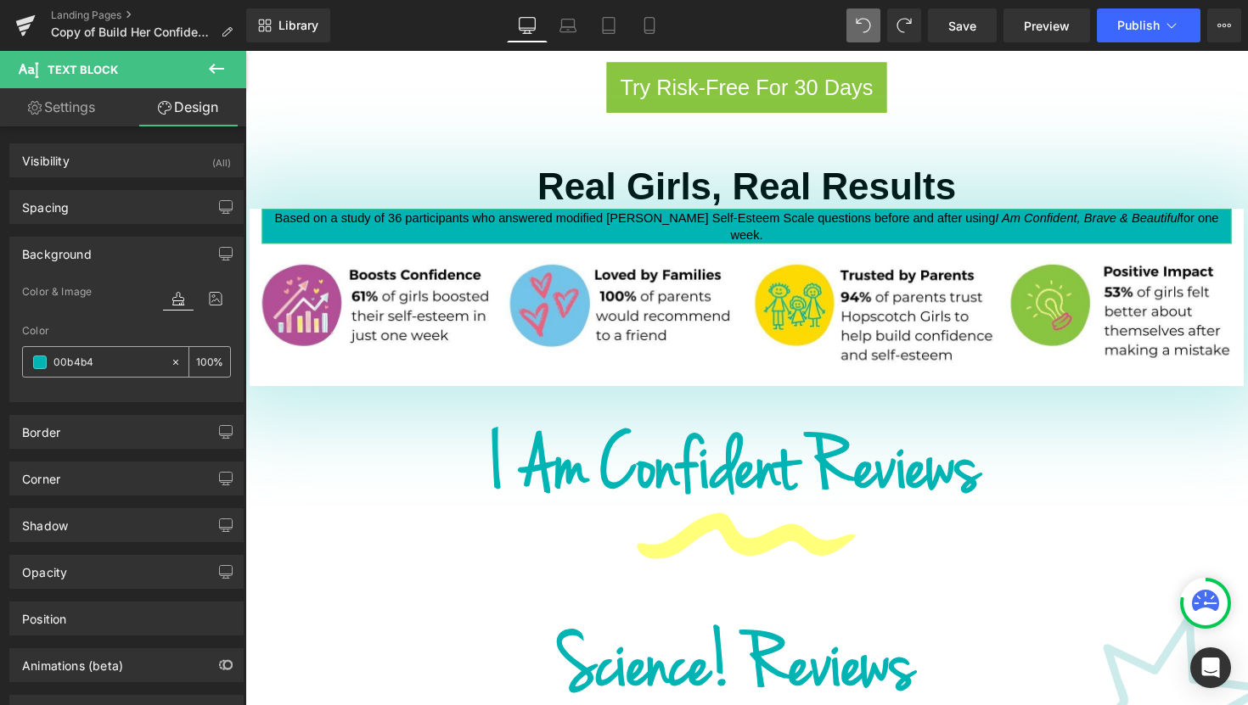
type input "00b4b4"
click at [204, 365] on input "number" at bounding box center [204, 361] width 17 height 19
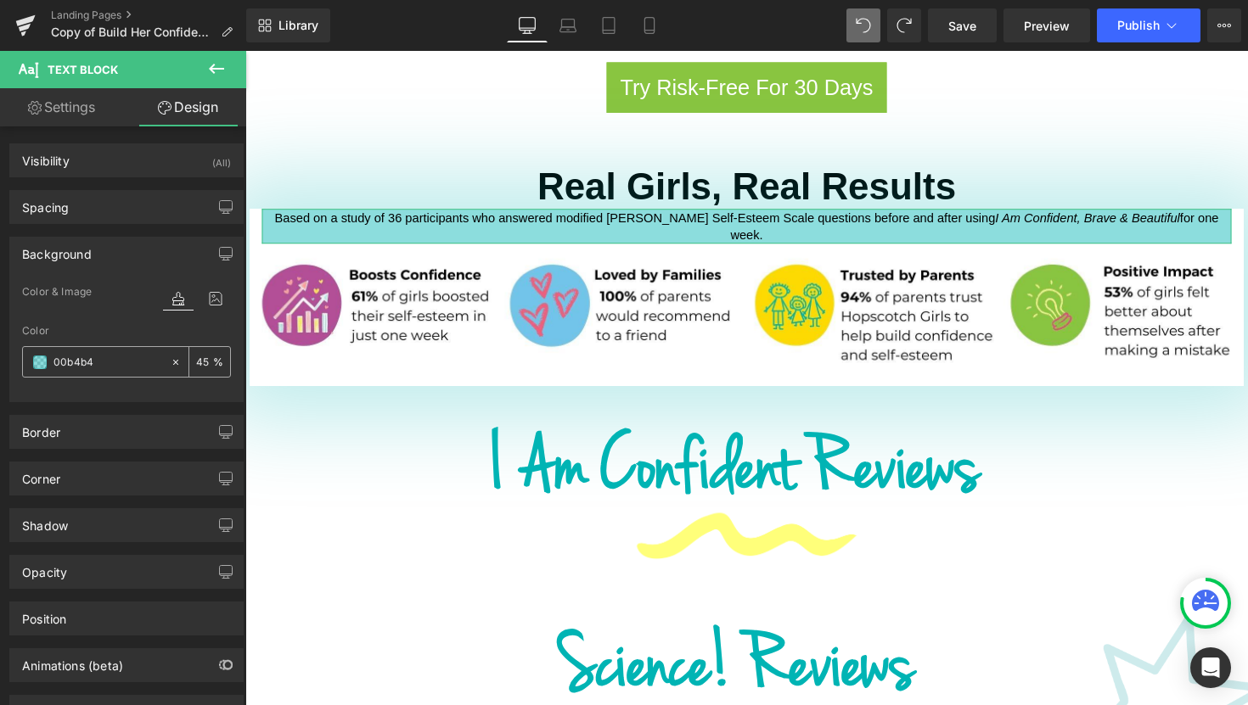
type input "4"
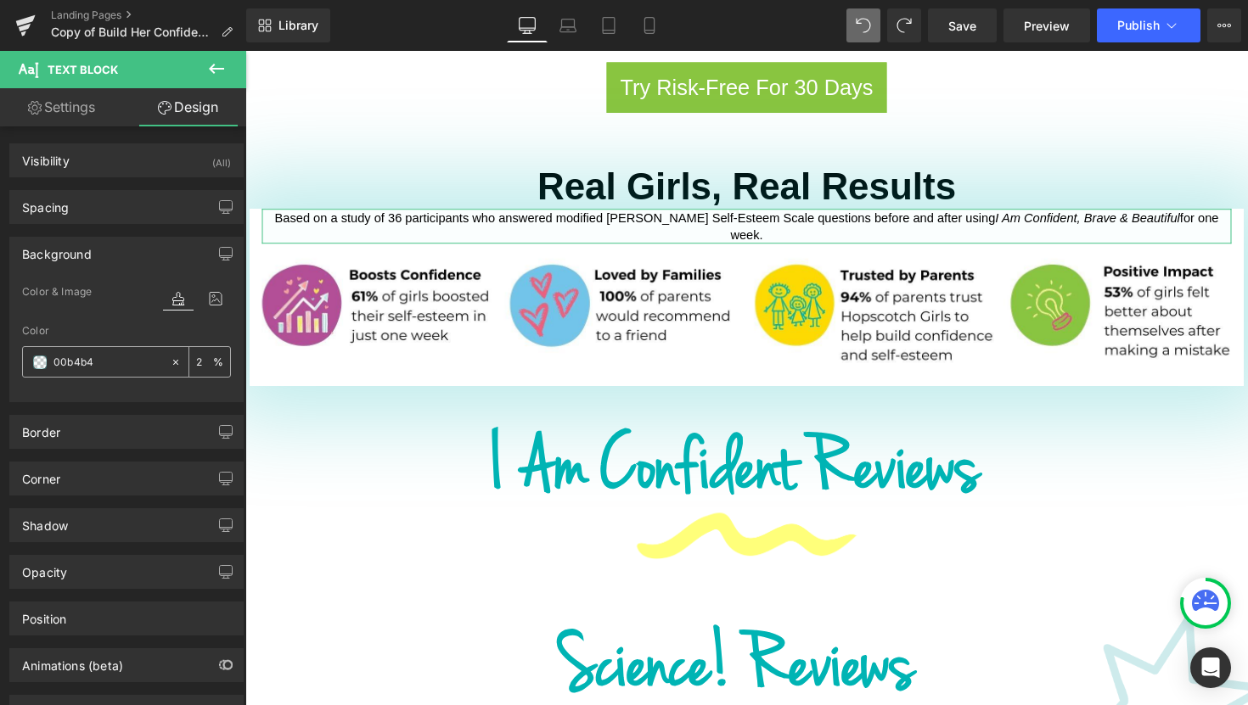
type input "25"
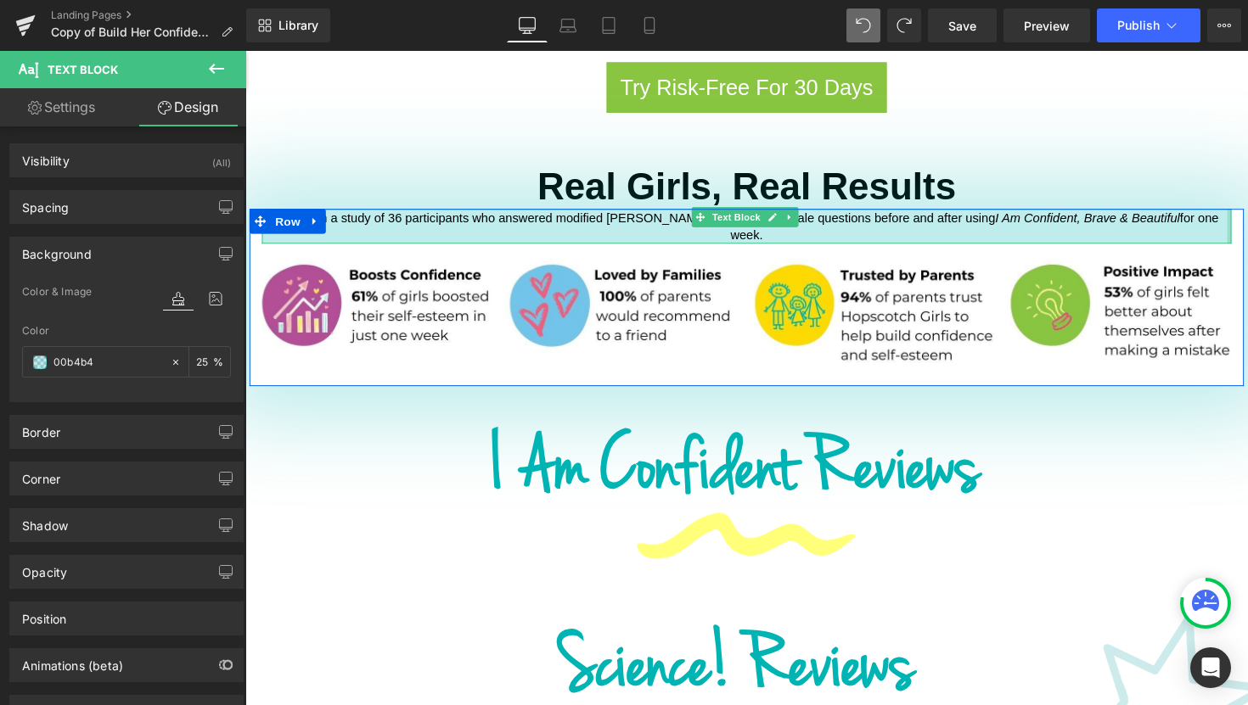
drag, startPoint x: 1245, startPoint y: 195, endPoint x: 1263, endPoint y: 195, distance: 17.8
click at [1240, 213] on p "Based on a study of 36 participants who answered modified Rosenberg Self-Esteem…" at bounding box center [756, 231] width 988 height 36
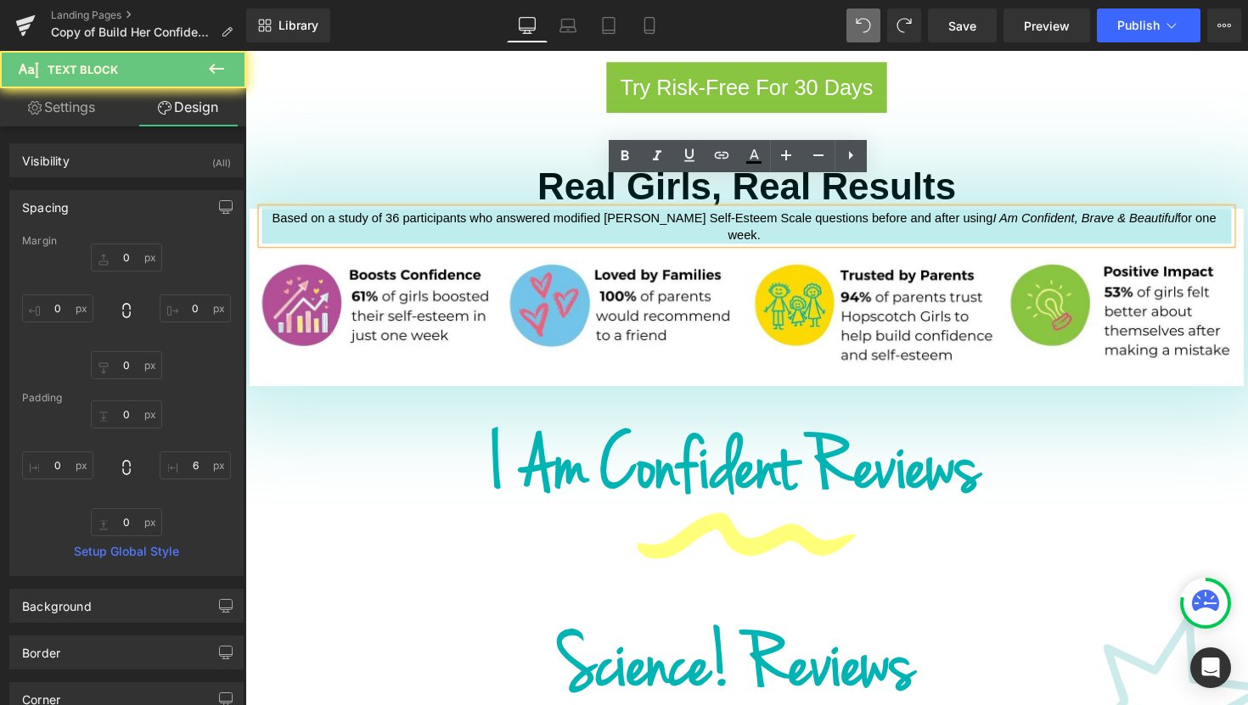
click at [1241, 213] on p "Based on a study of 36 participants who answered modified Rosenberg Self-Esteem…" at bounding box center [756, 231] width 988 height 36
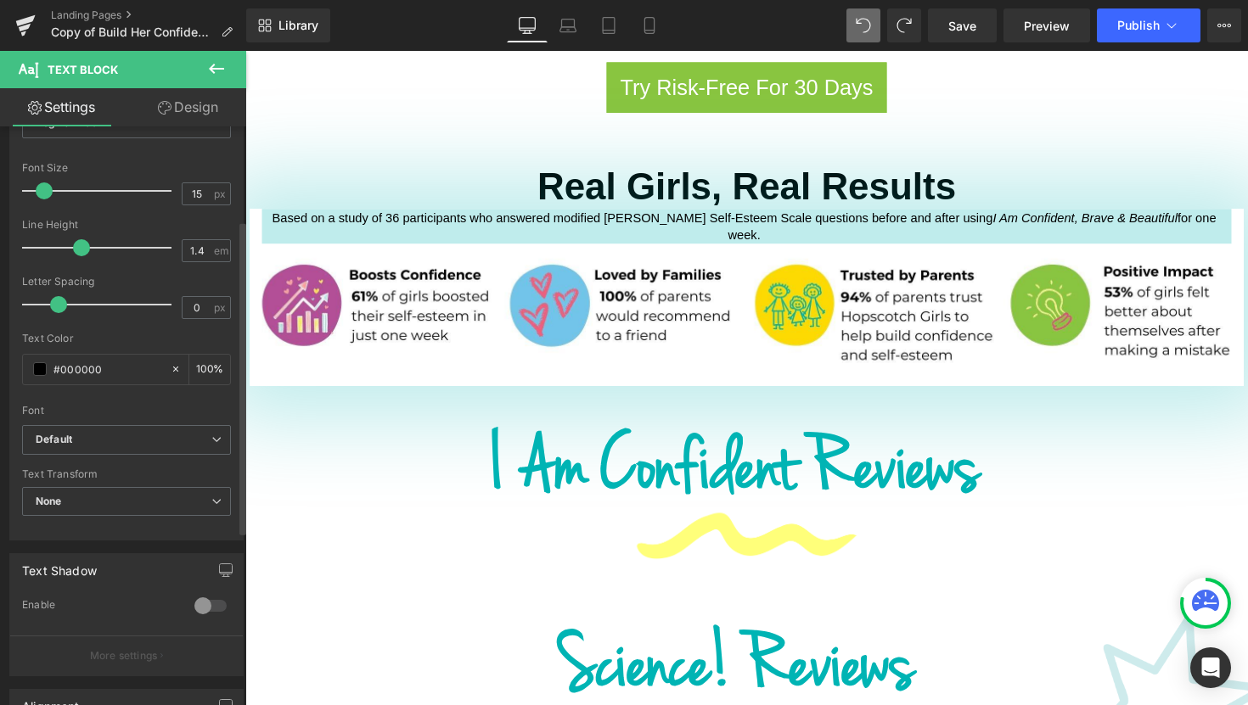
scroll to position [0, 0]
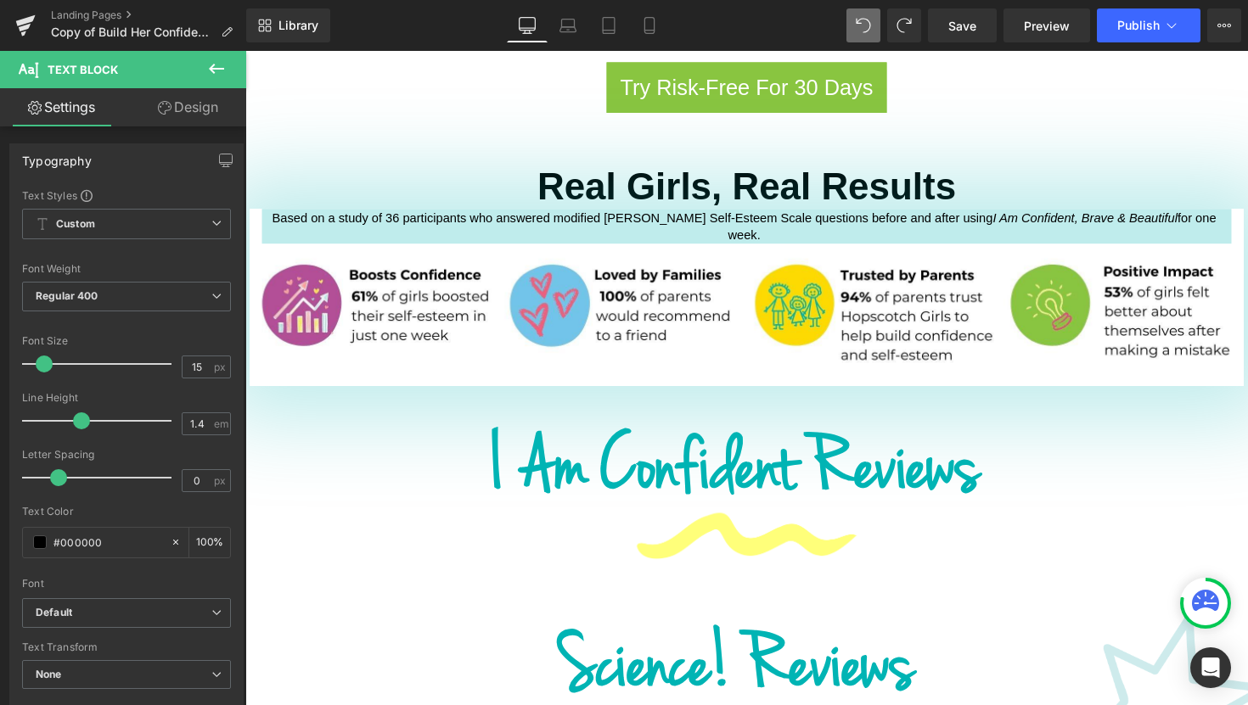
click at [198, 118] on link "Design" at bounding box center [187, 107] width 123 height 38
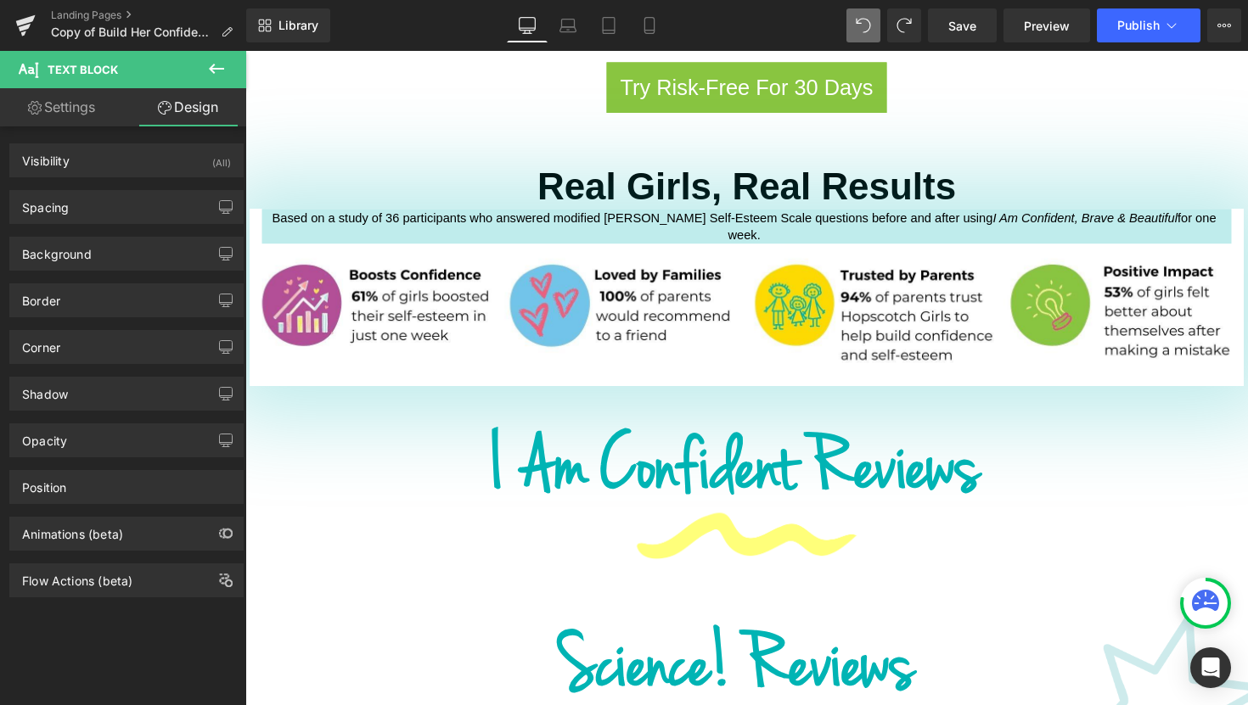
click at [174, 227] on div "Background Color & Image color Color #00b4b4 25 % Image Replace Image Upload im…" at bounding box center [127, 247] width 254 height 47
click at [177, 214] on div "Spacing" at bounding box center [126, 207] width 233 height 32
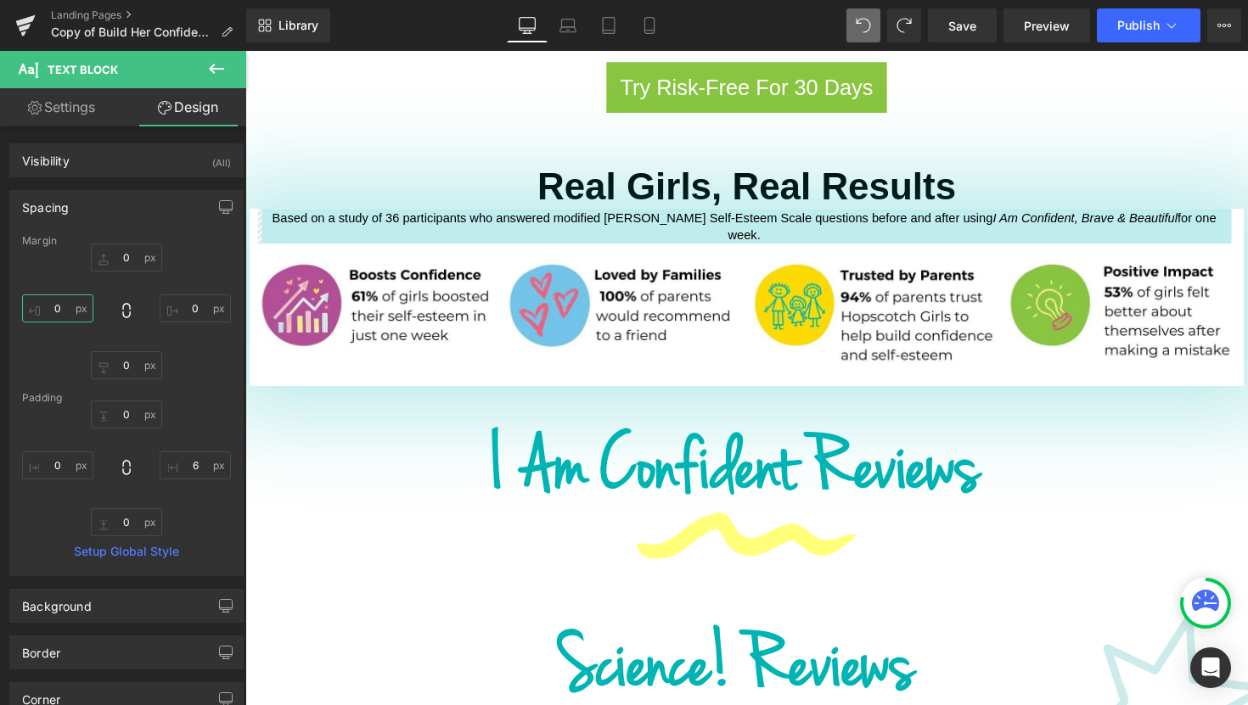
click at [53, 305] on input "0" at bounding box center [57, 309] width 71 height 28
type input "5"
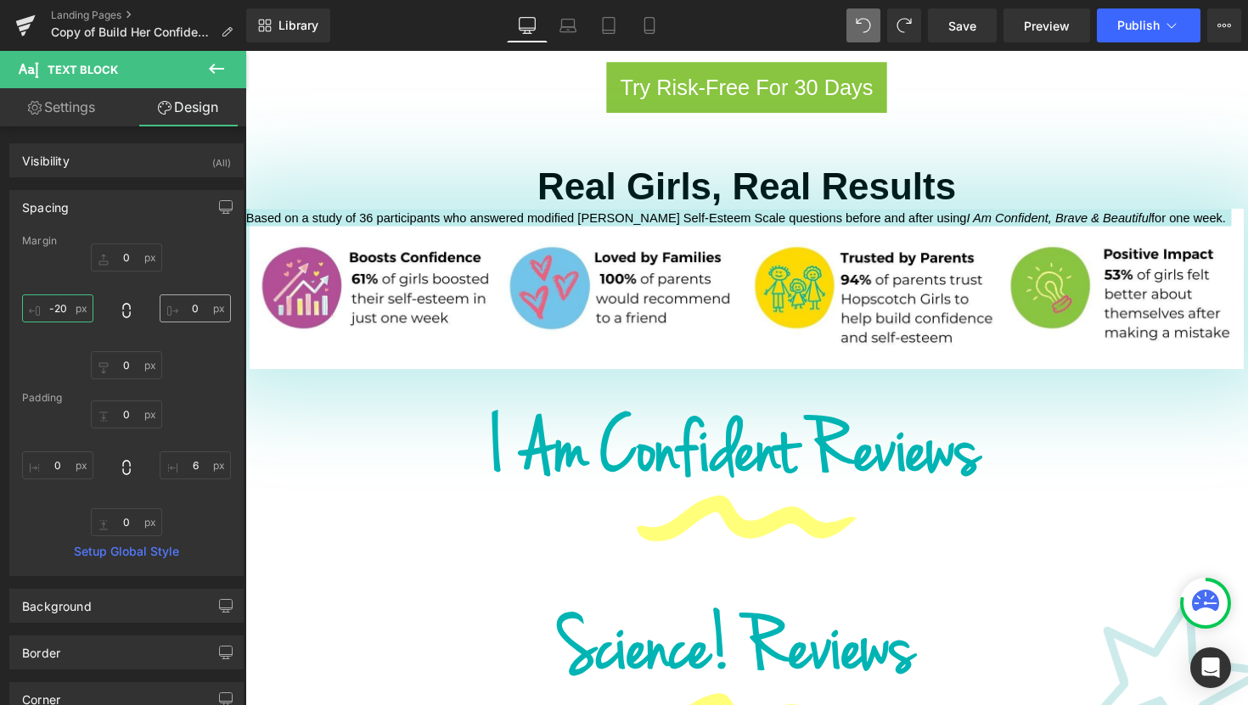
type input "-20"
click at [184, 309] on input "0" at bounding box center [195, 309] width 71 height 28
type input "-20"
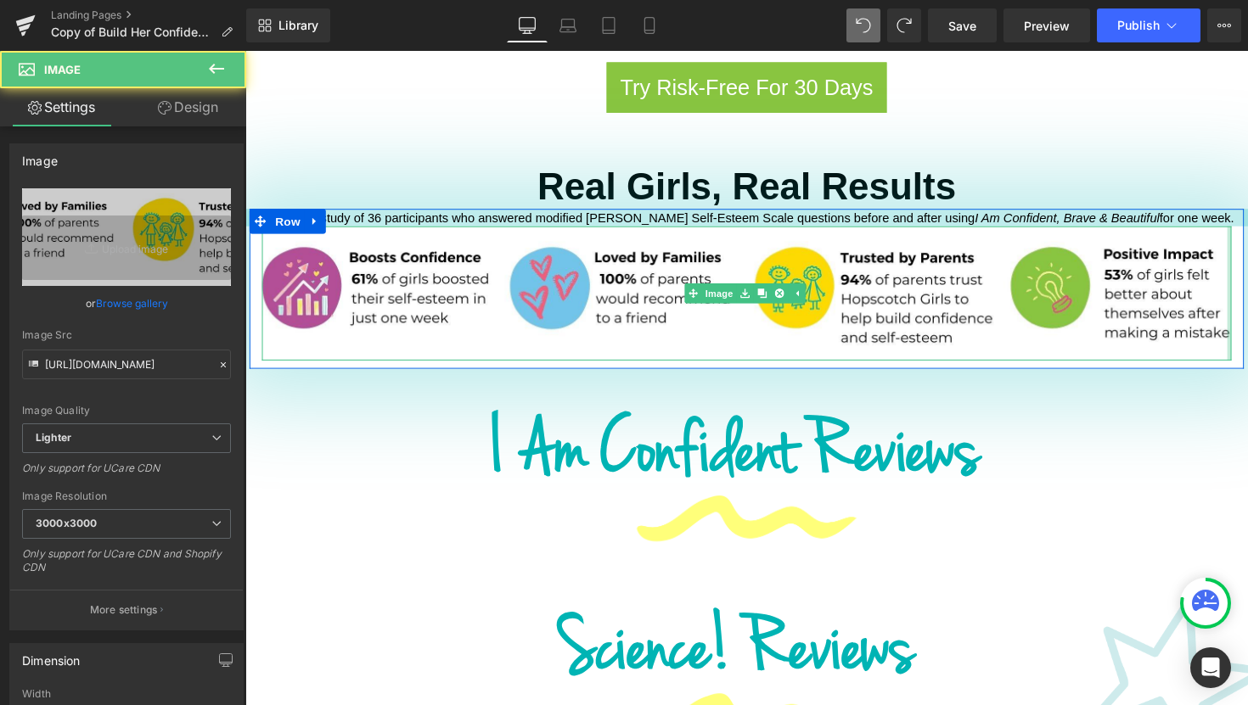
drag, startPoint x: 1245, startPoint y: 275, endPoint x: 1260, endPoint y: 273, distance: 15.4
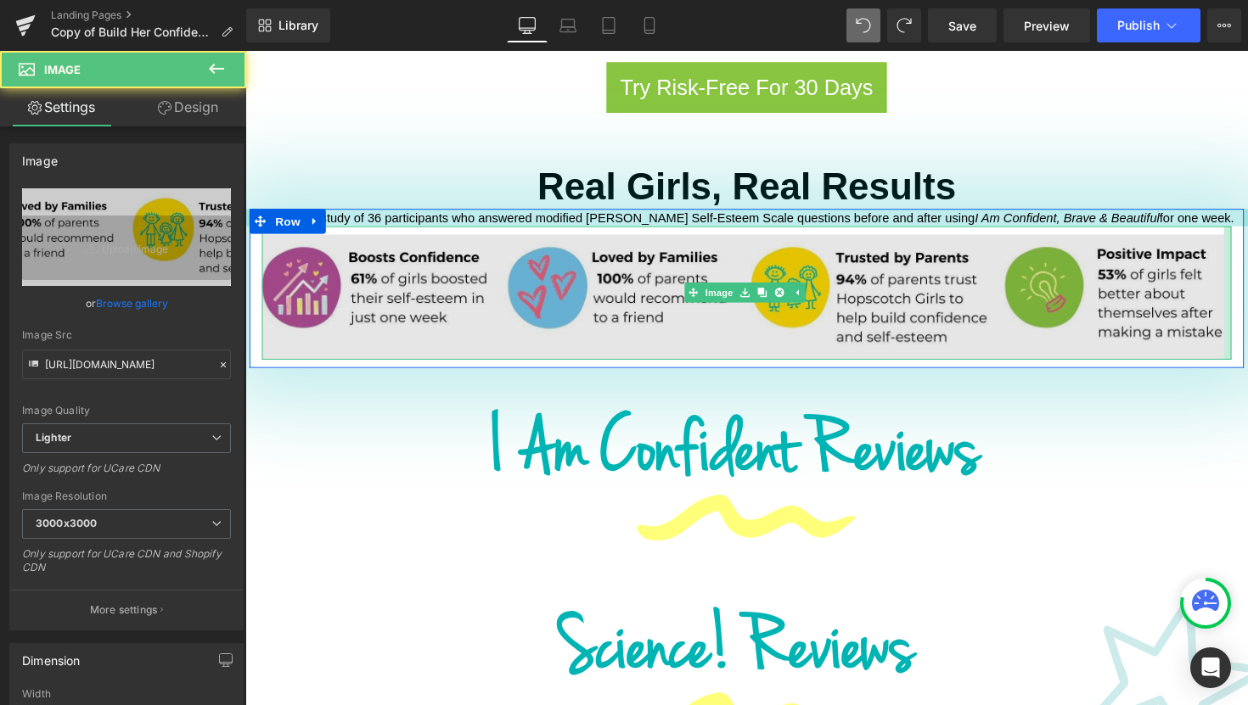
click at [1237, 288] on img at bounding box center [758, 299] width 993 height 137
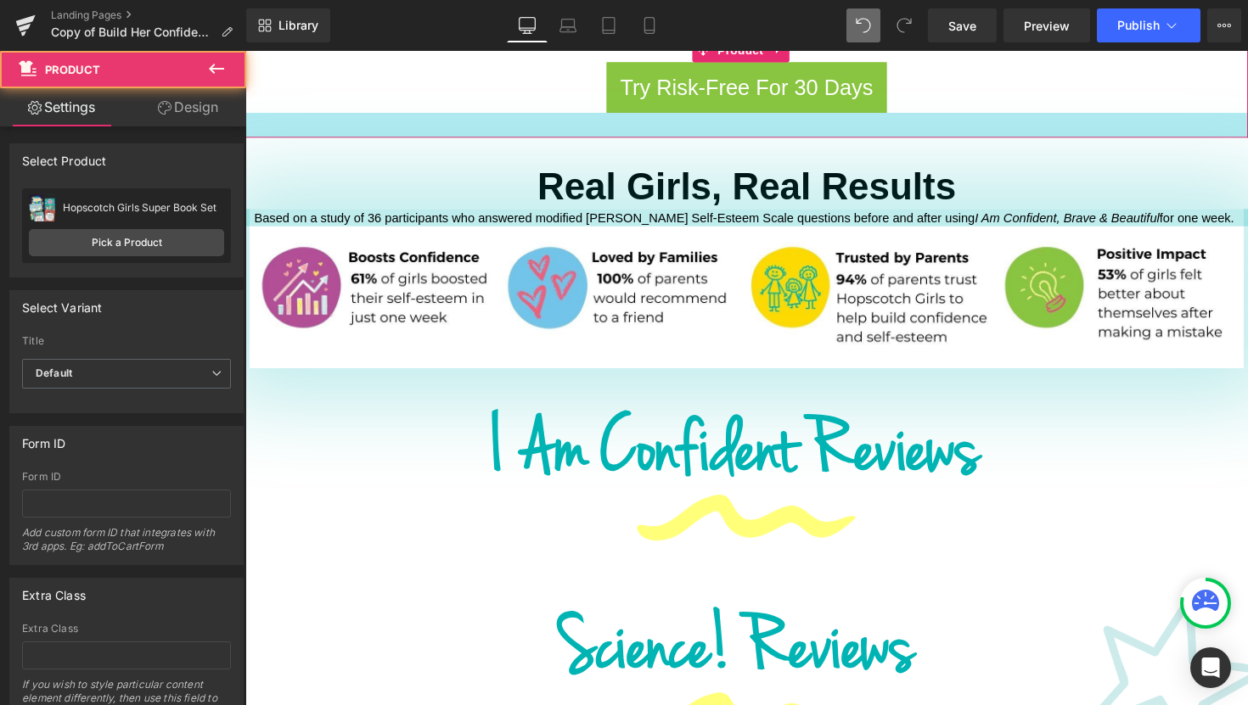
click at [1087, 115] on div at bounding box center [758, 127] width 1027 height 25
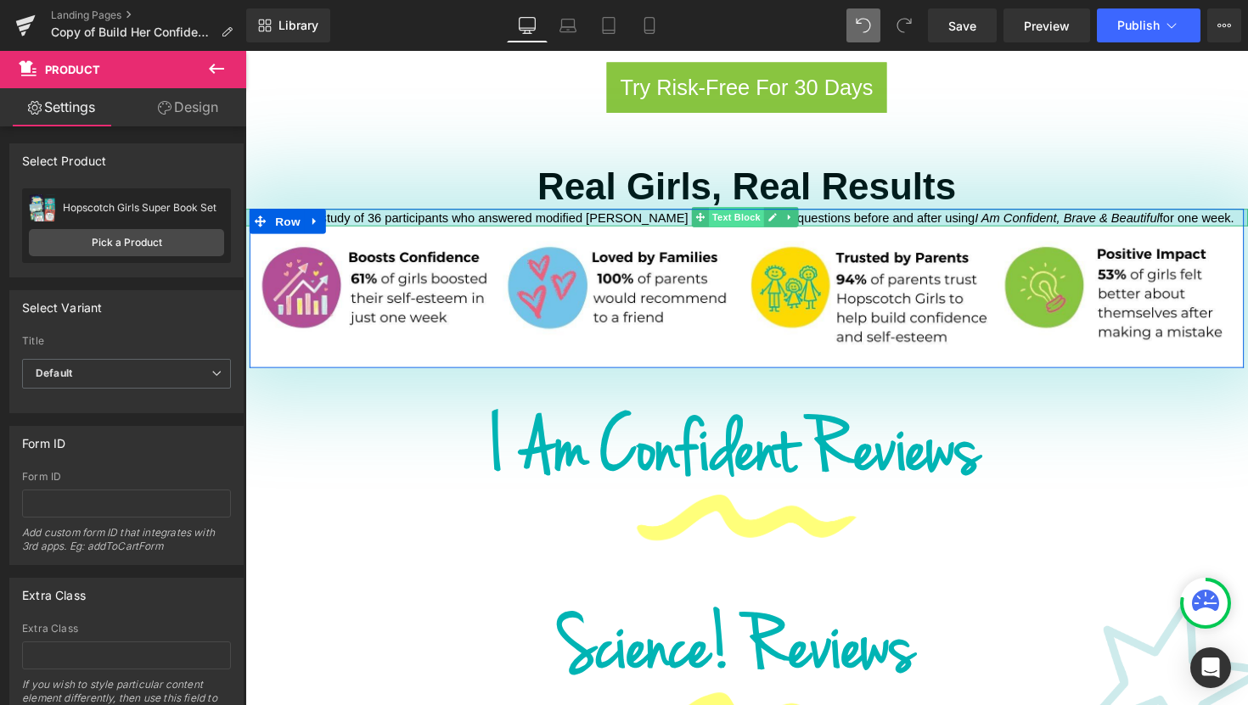
click at [743, 211] on span "Text Block" at bounding box center [748, 221] width 56 height 20
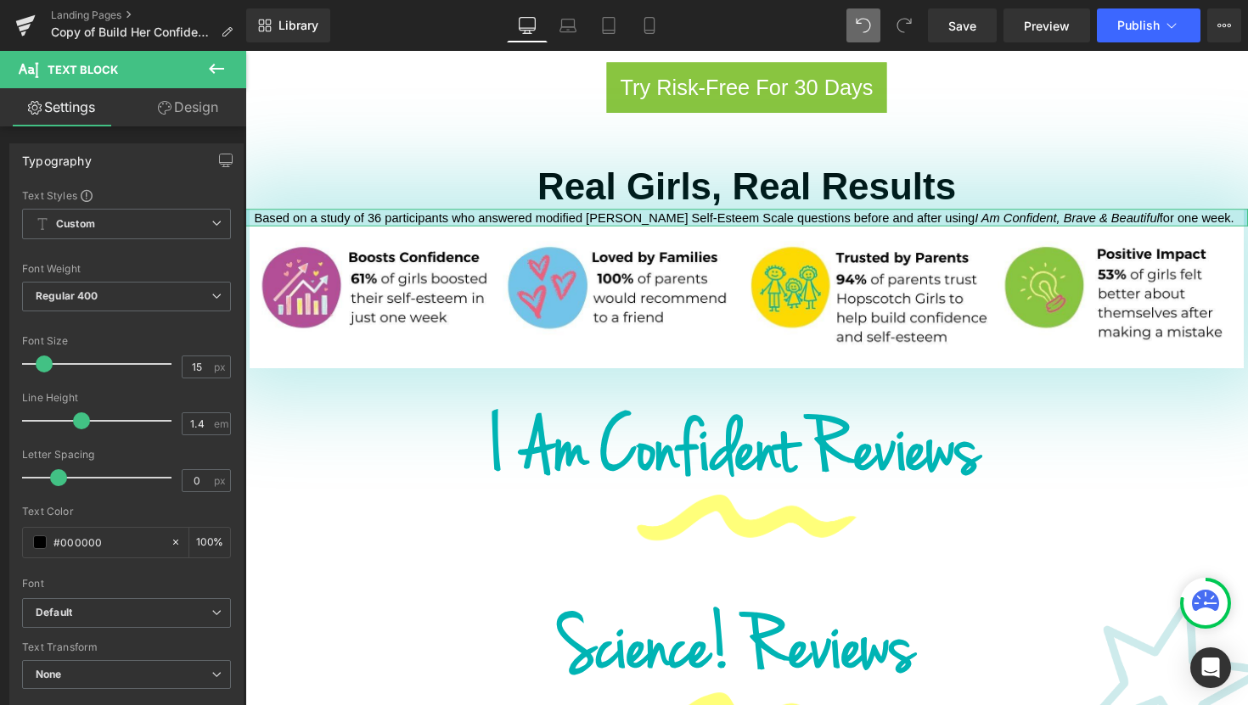
click at [219, 116] on link "Design" at bounding box center [187, 107] width 123 height 38
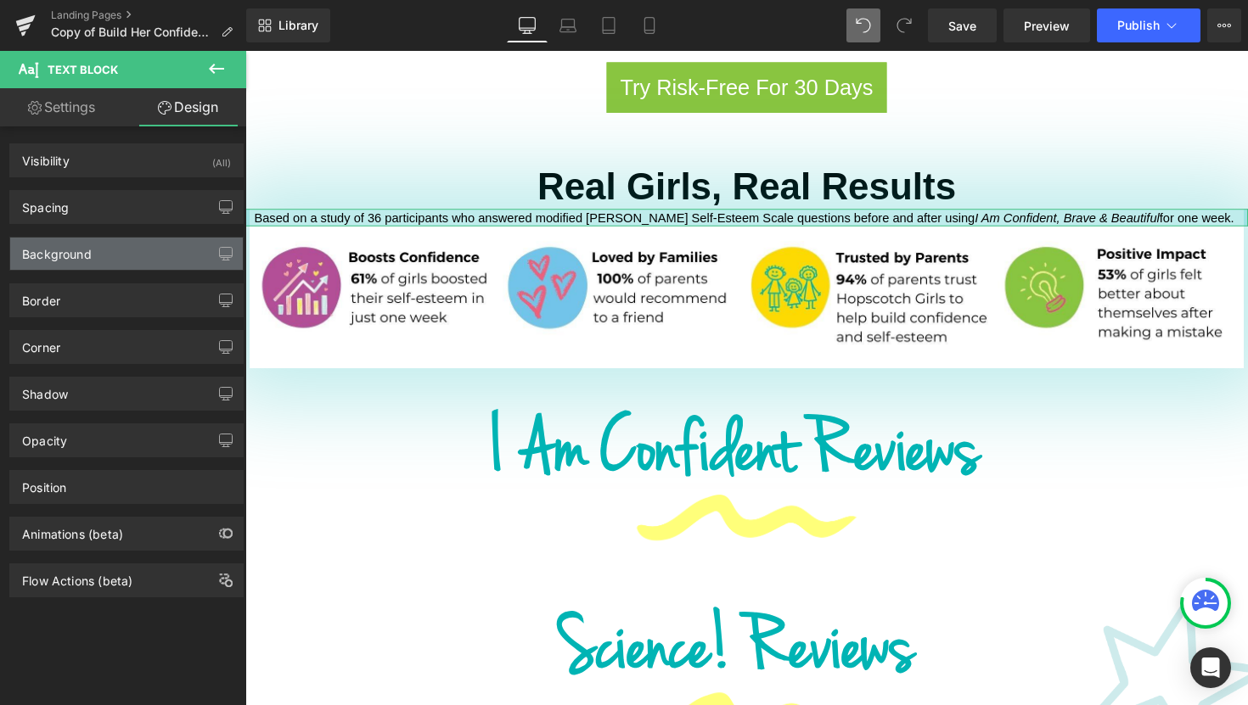
click at [143, 257] on div "Background" at bounding box center [126, 254] width 233 height 32
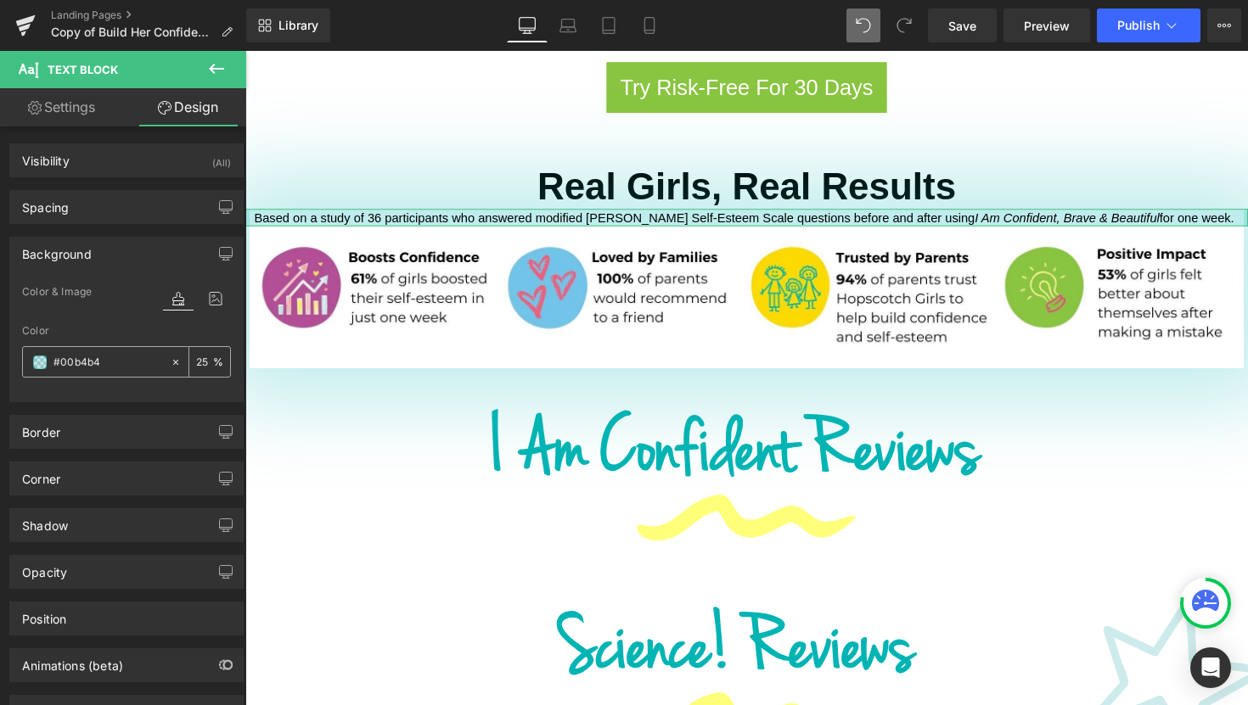
click at [203, 364] on input "25" at bounding box center [204, 361] width 17 height 19
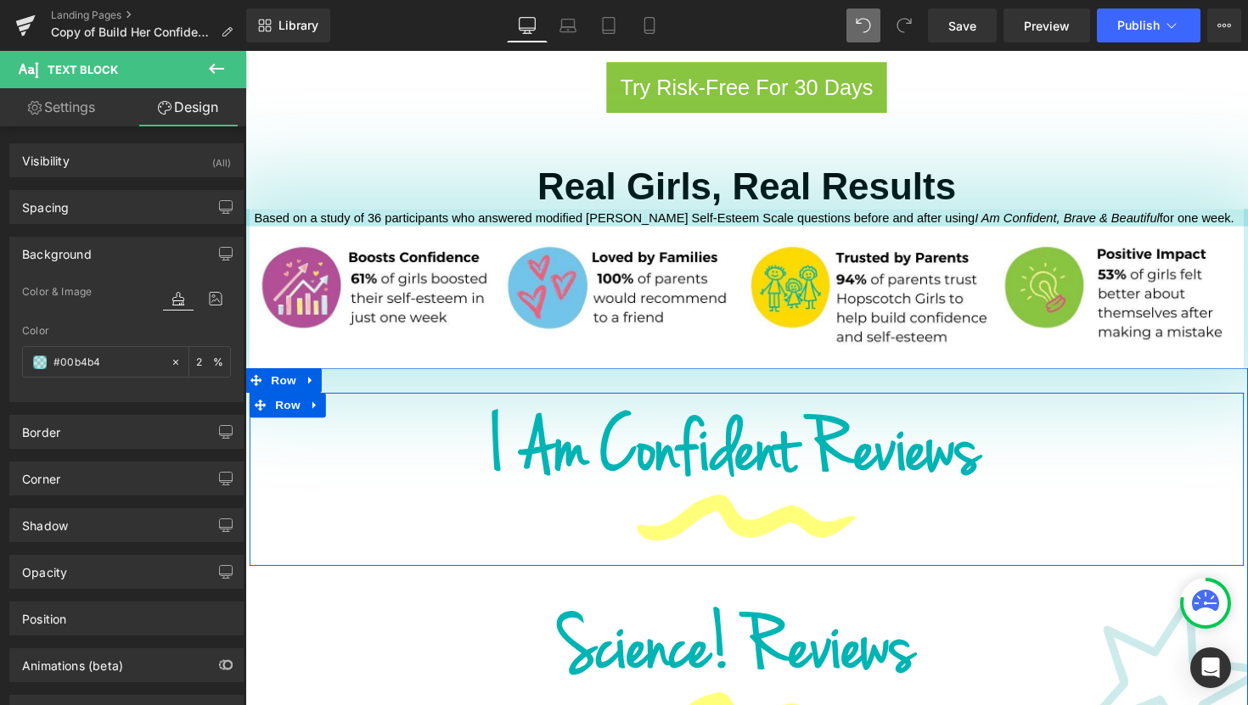
type input "20"
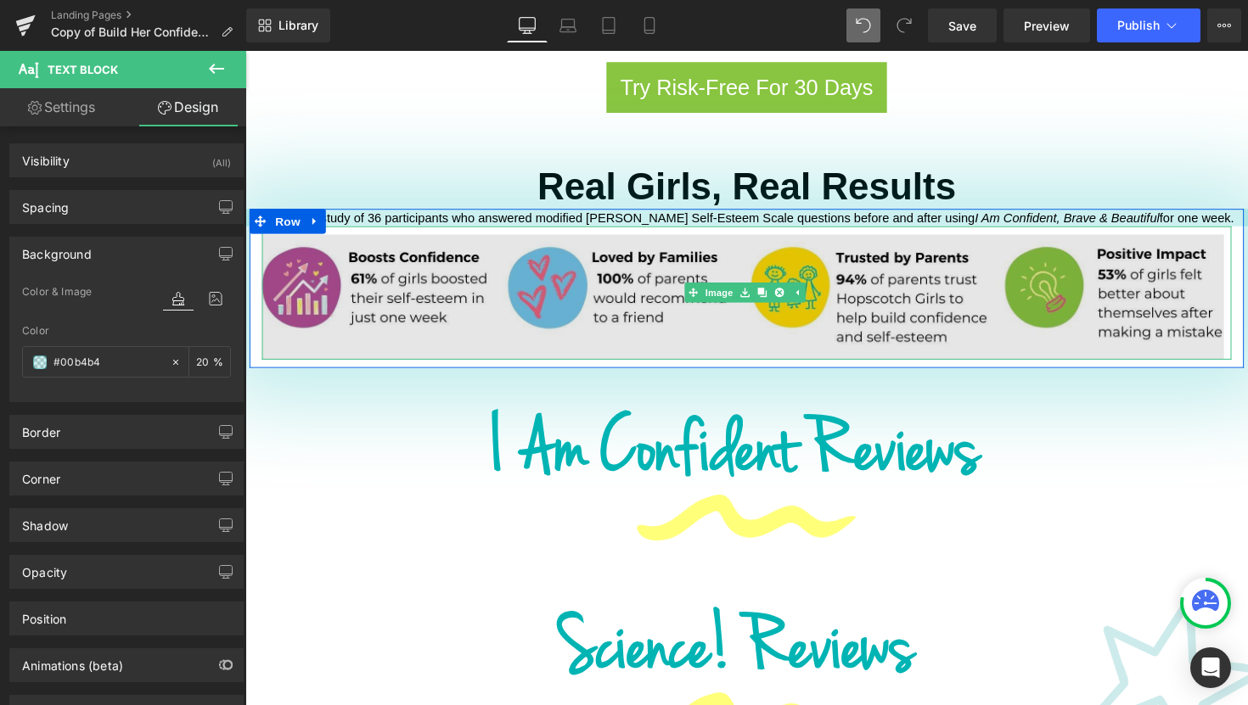
click at [471, 326] on img at bounding box center [758, 299] width 993 height 137
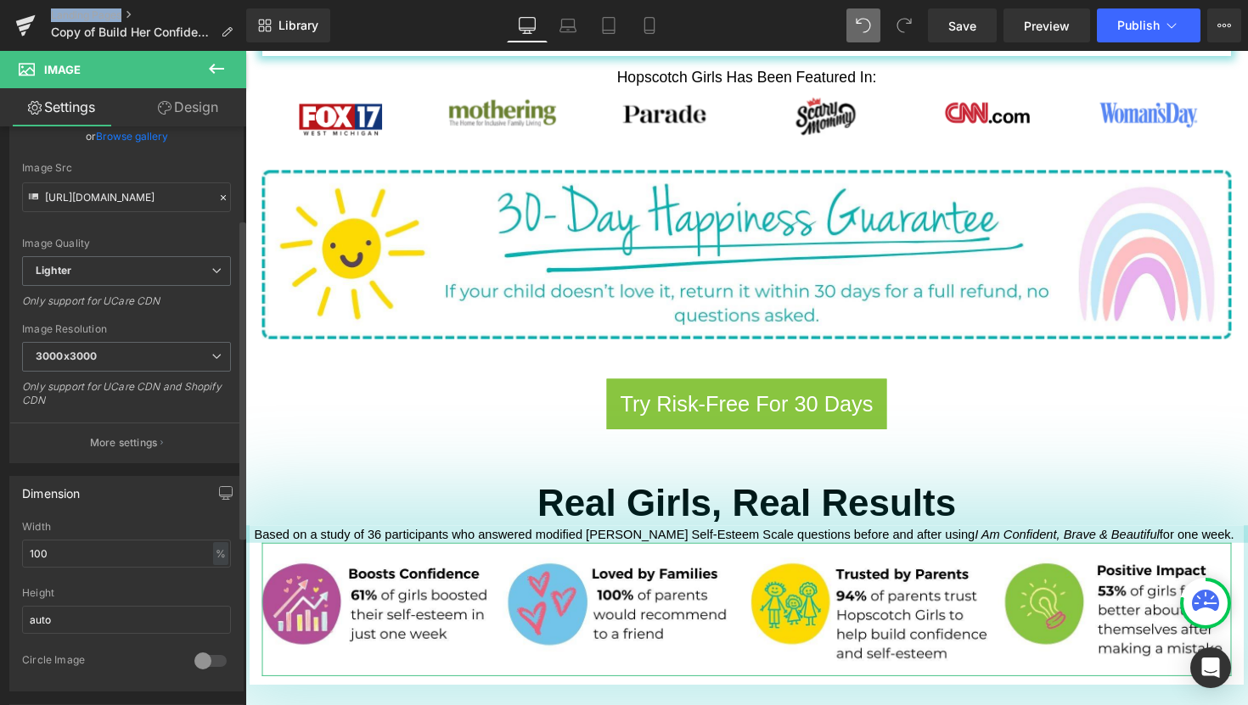
scroll to position [323, 0]
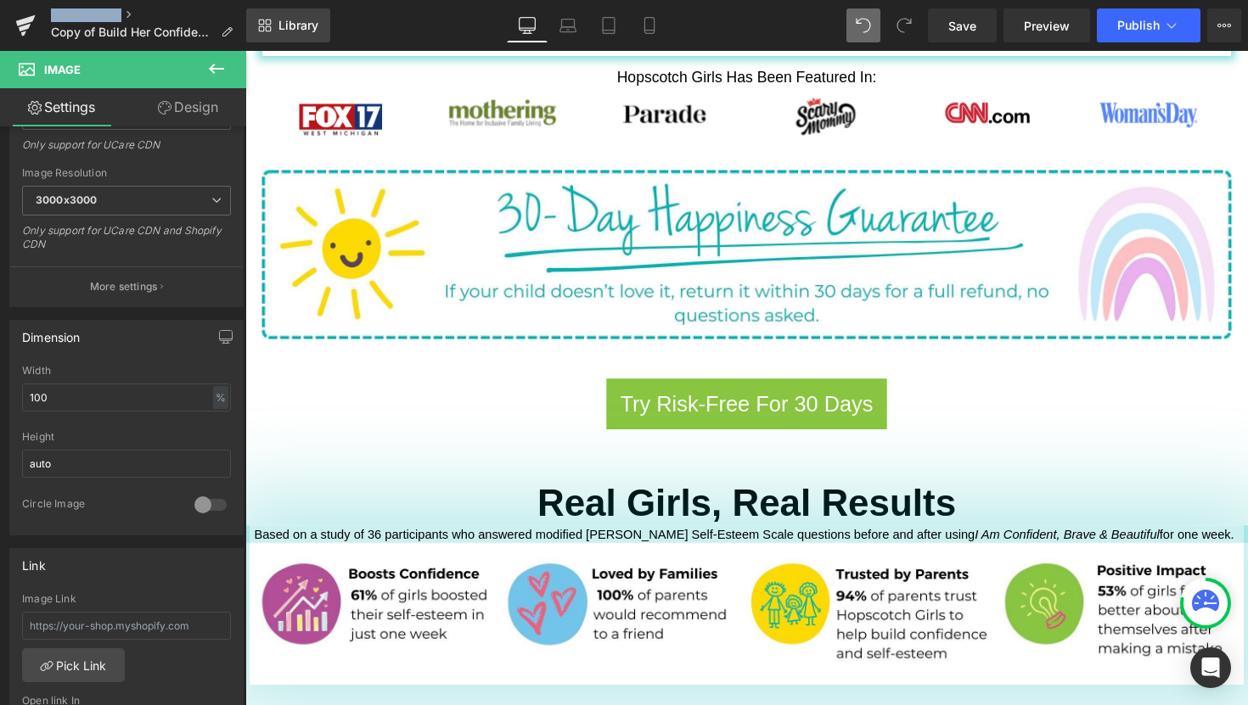
click at [300, 21] on span "Library" at bounding box center [298, 25] width 40 height 15
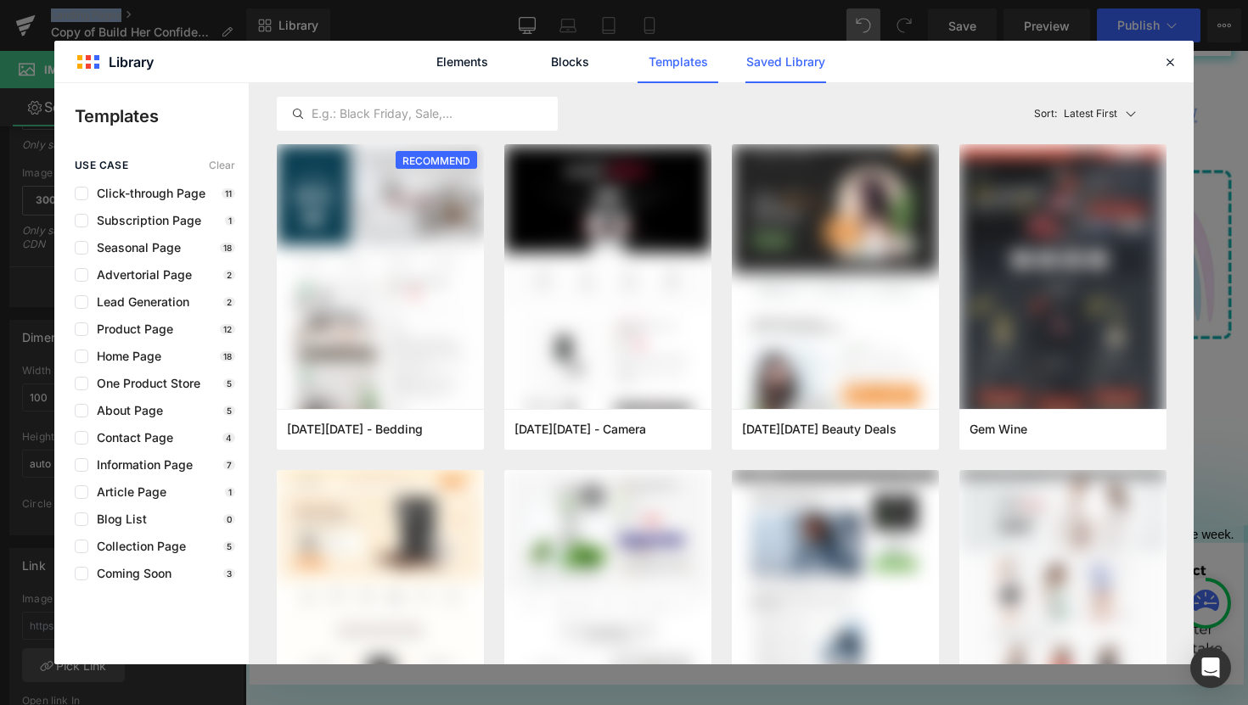
click at [788, 64] on link "Saved Library" at bounding box center [785, 62] width 81 height 42
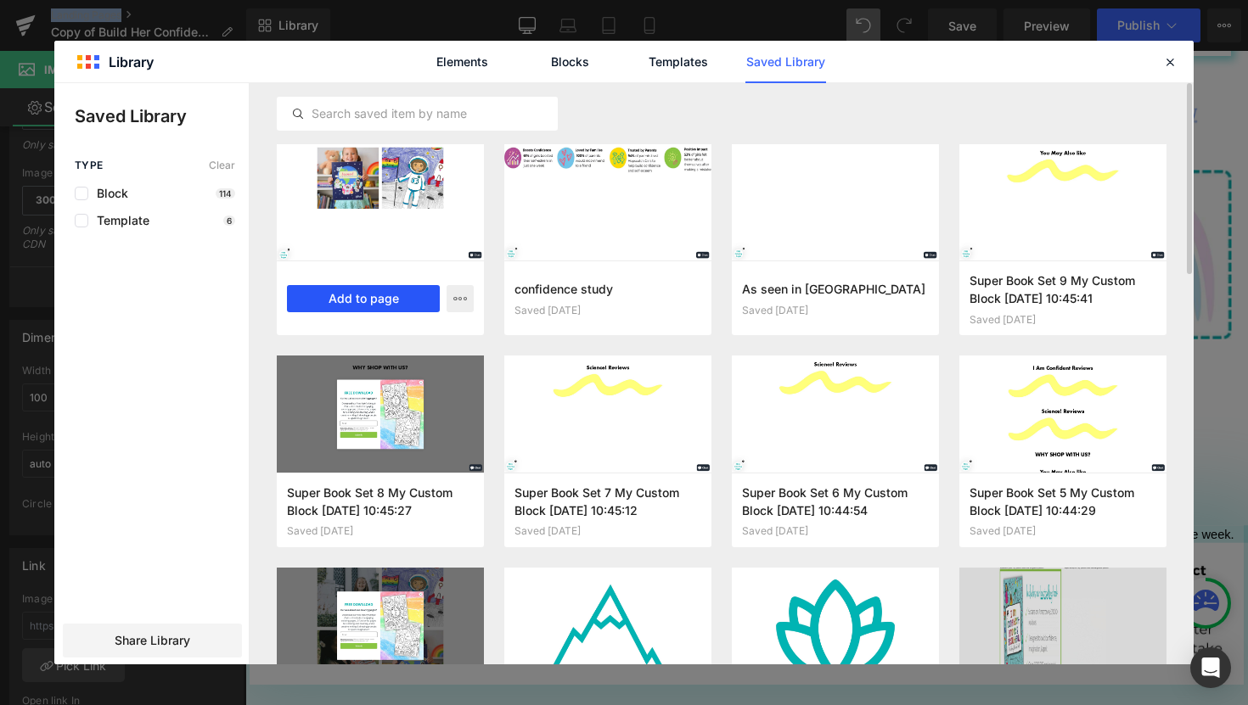
click at [371, 305] on button "Add to page" at bounding box center [363, 298] width 153 height 27
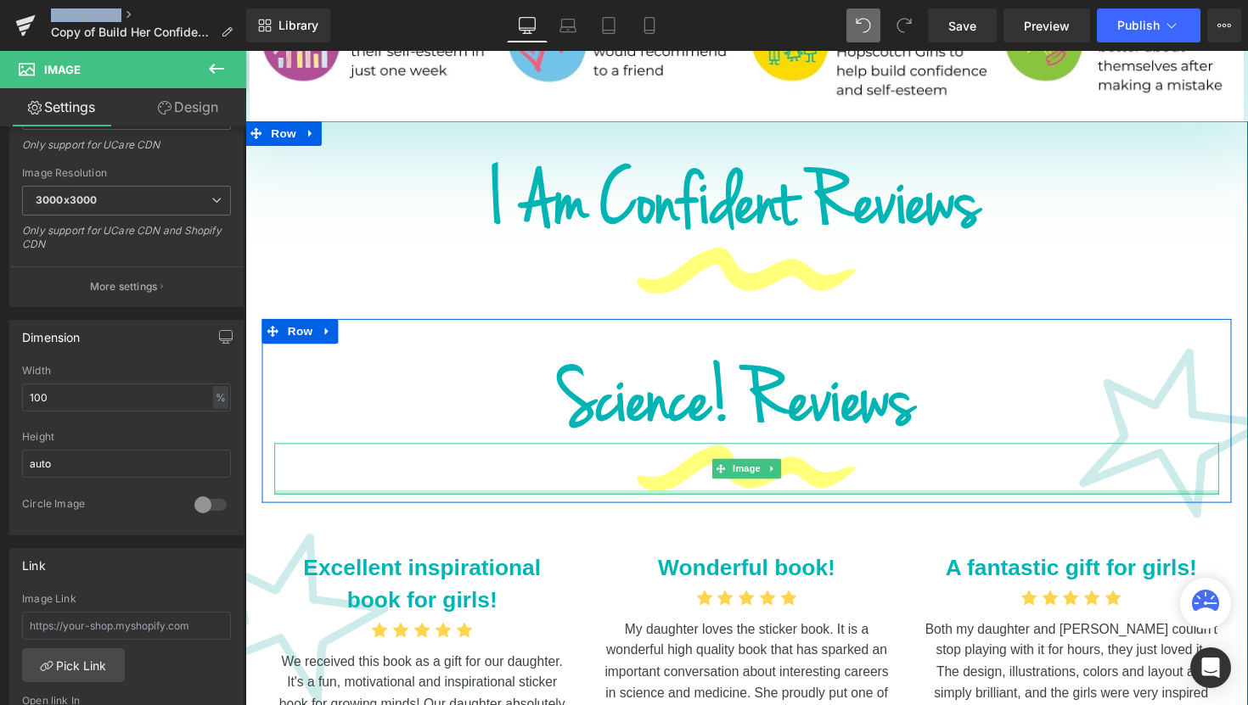
scroll to position [1563, 0]
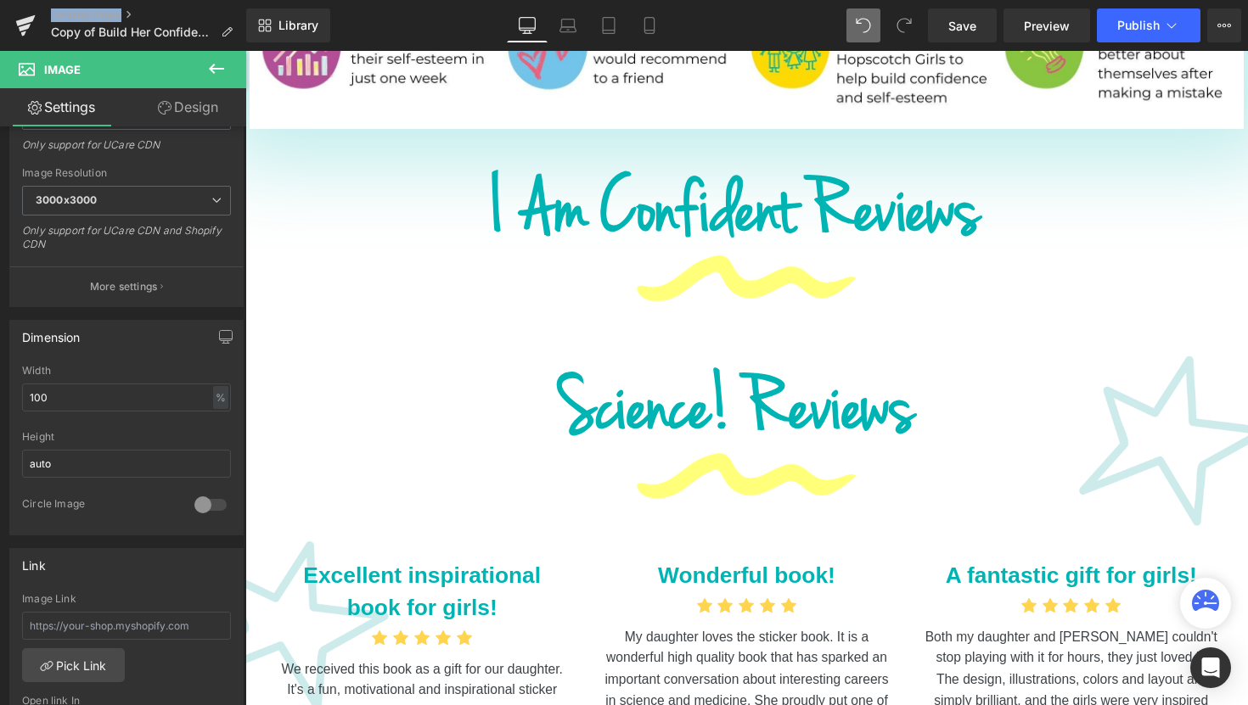
click at [212, 67] on icon at bounding box center [216, 69] width 20 height 20
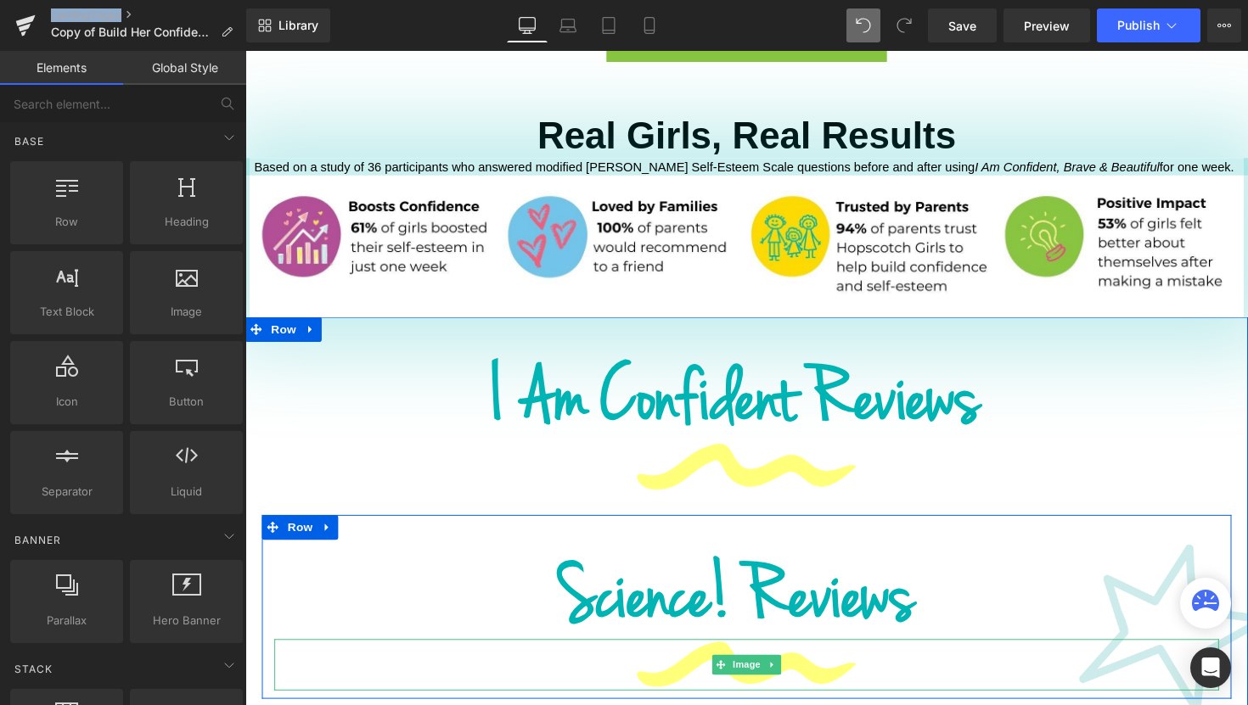
scroll to position [1314, 0]
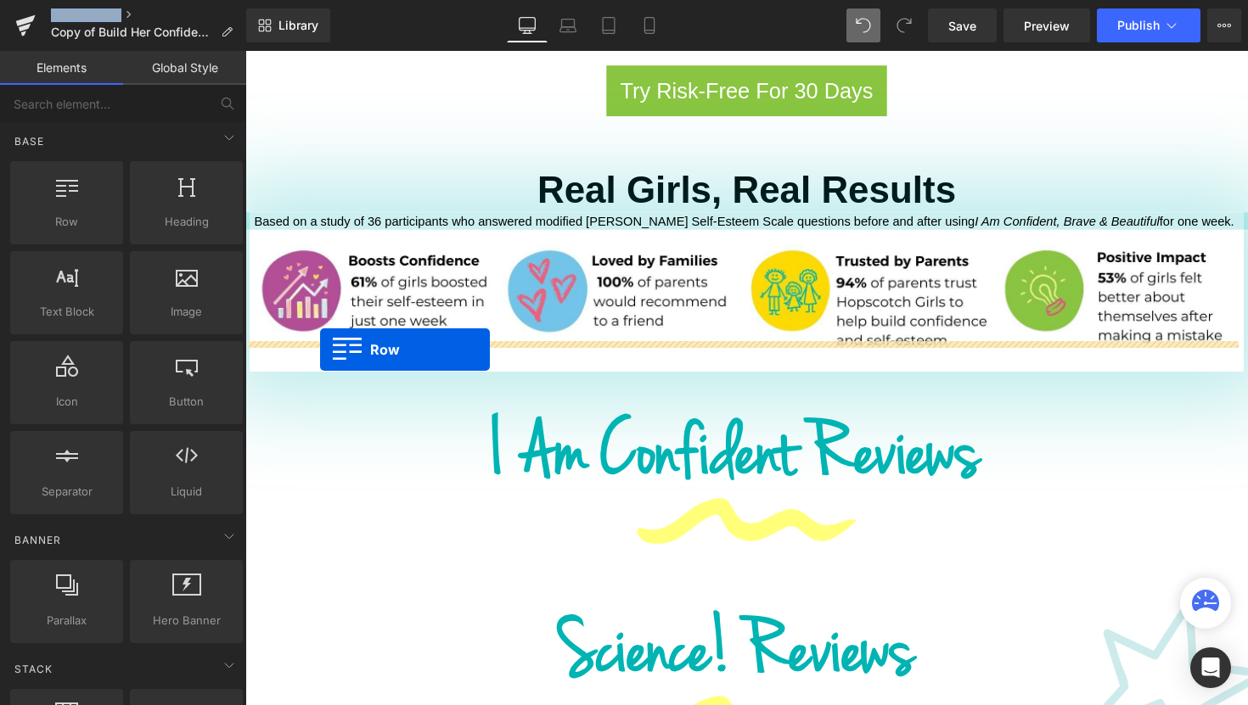
drag, startPoint x: 306, startPoint y: 265, endPoint x: 322, endPoint y: 356, distance: 92.9
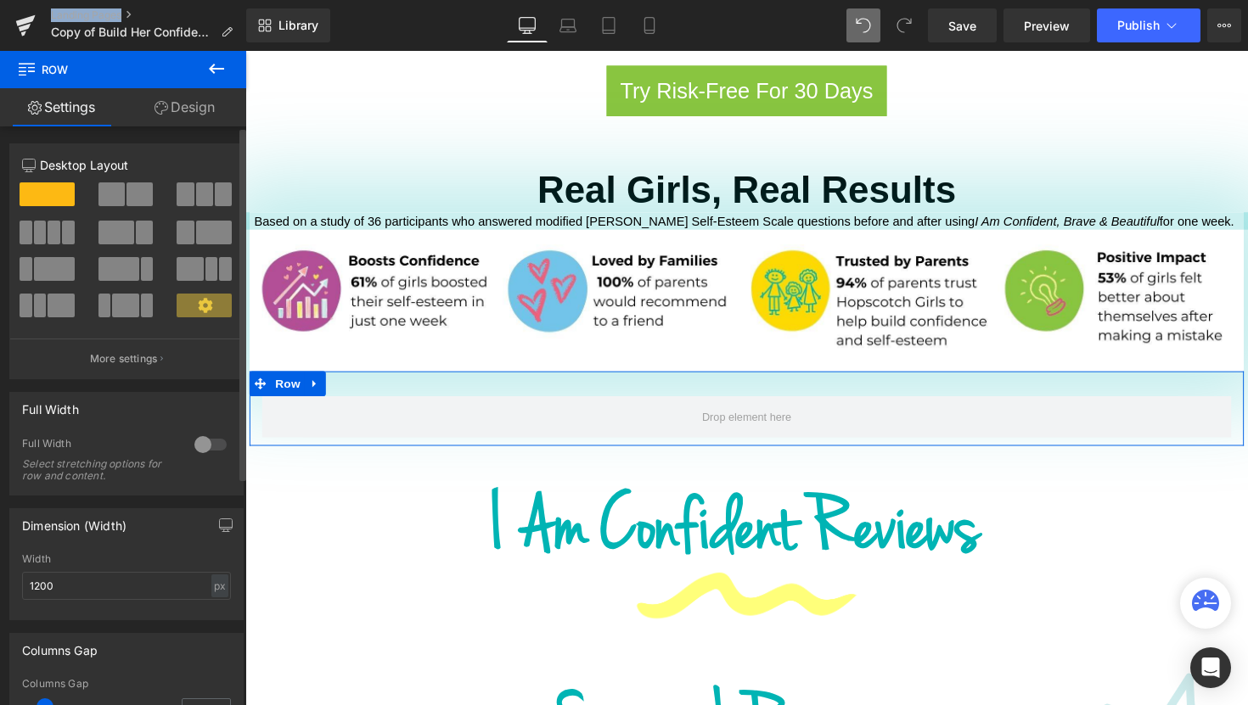
click at [34, 236] on span at bounding box center [40, 233] width 13 height 24
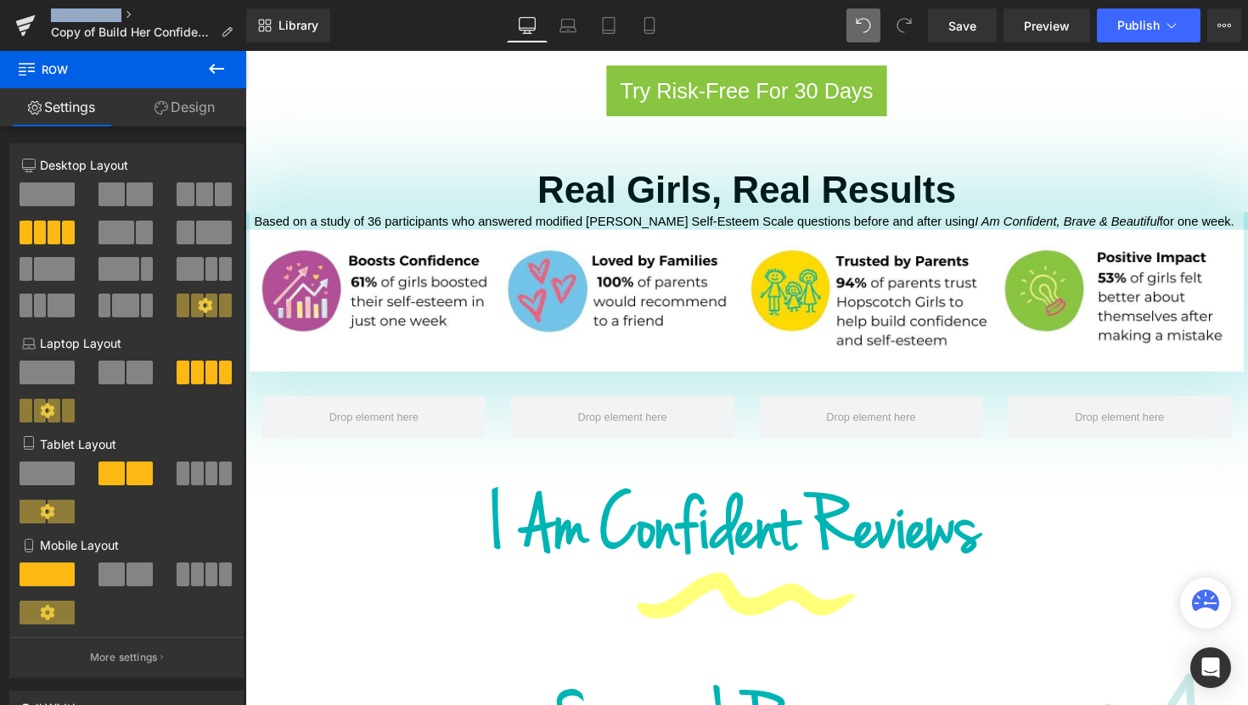
click at [221, 79] on button at bounding box center [216, 69] width 59 height 37
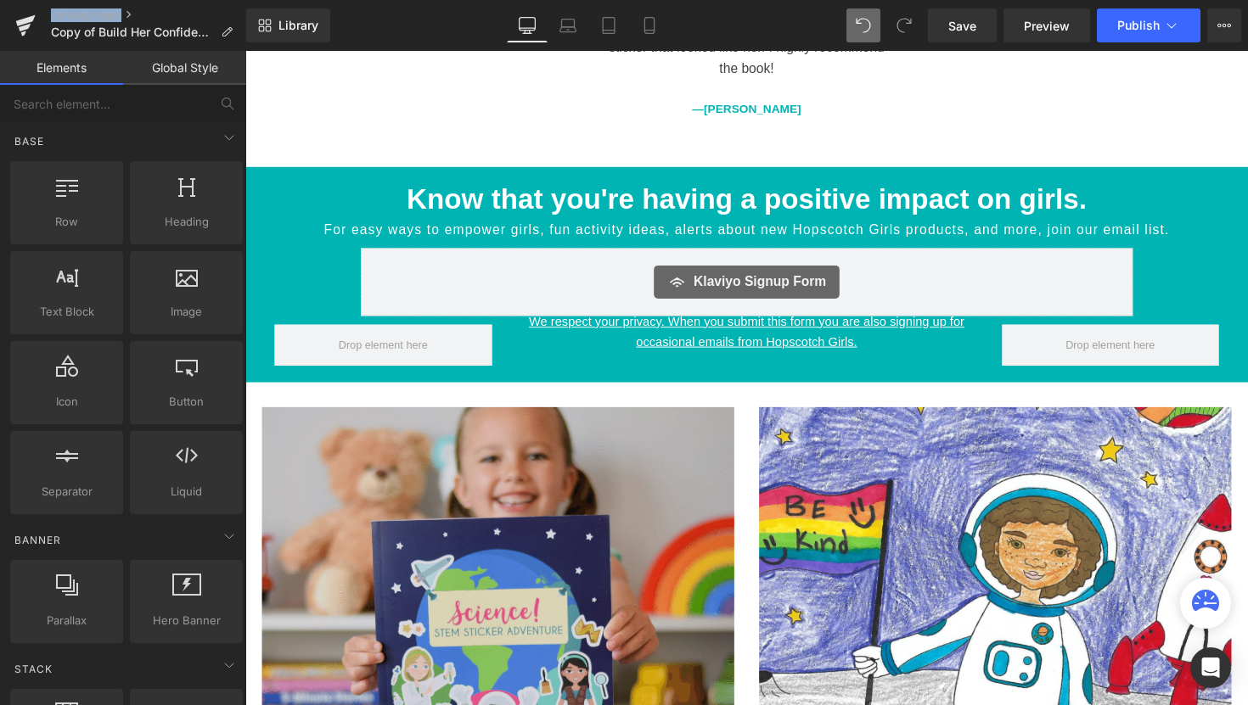
scroll to position [2447, 0]
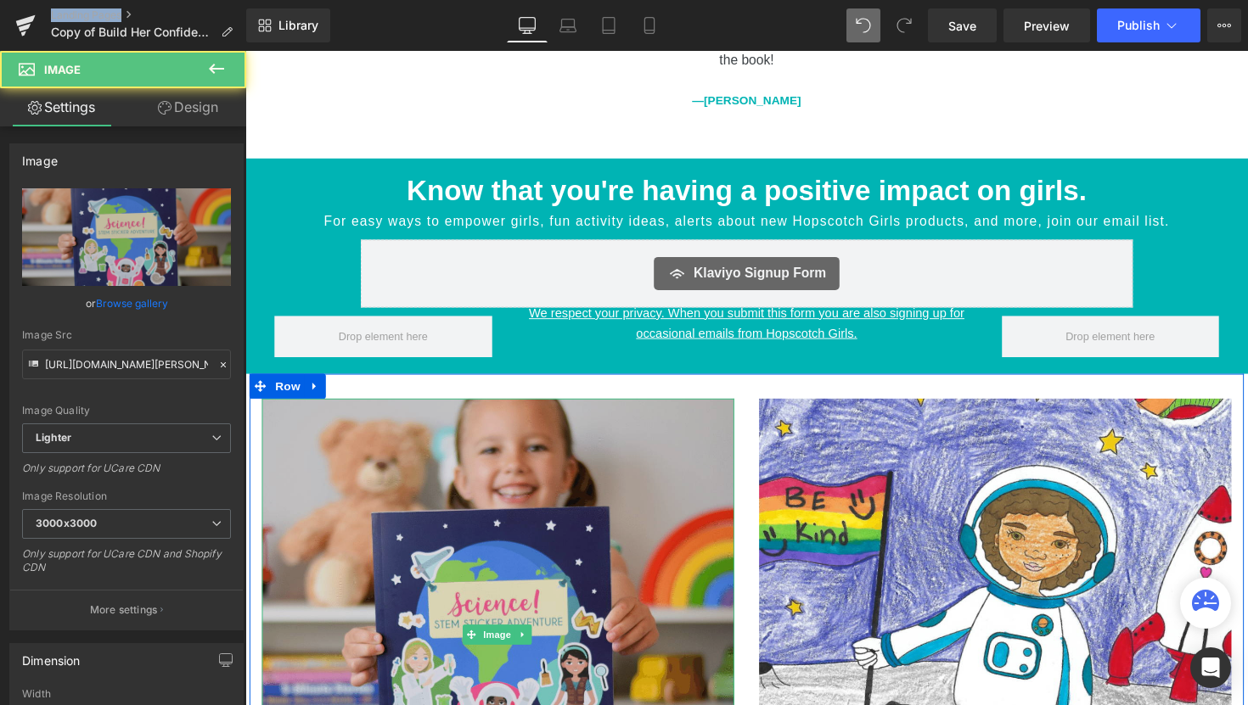
click at [499, 561] on img at bounding box center [504, 649] width 484 height 484
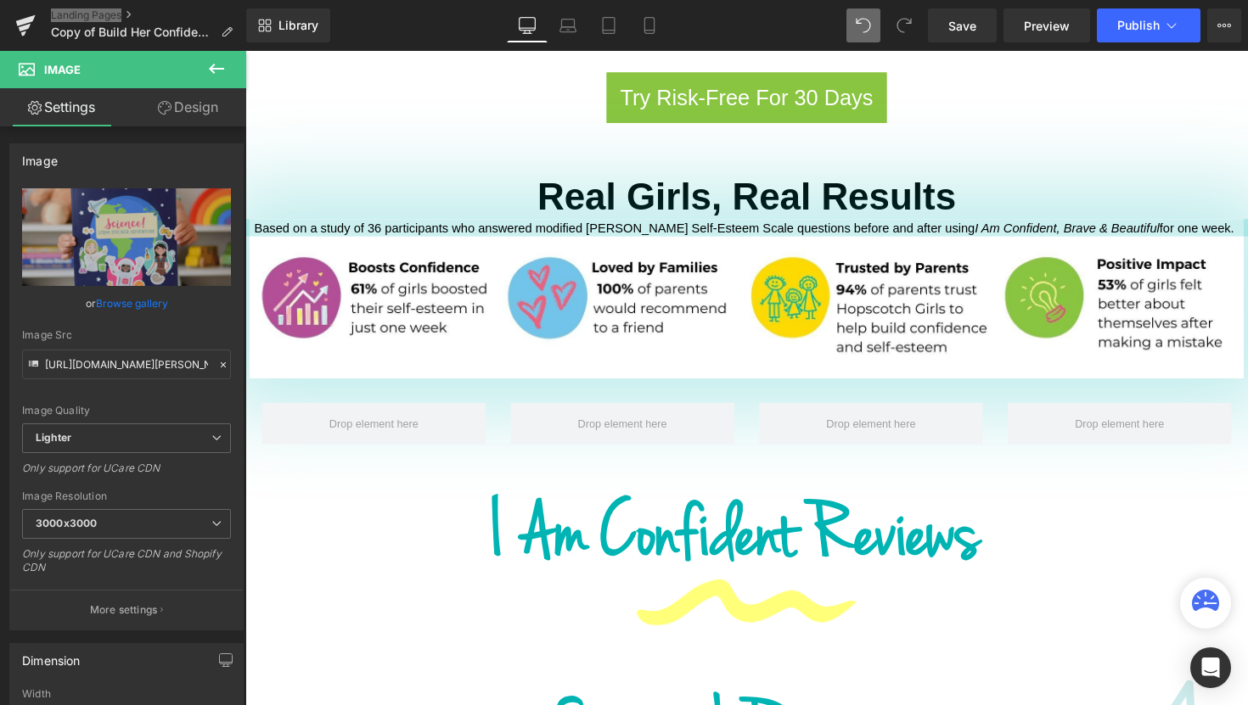
scroll to position [1168, 0]
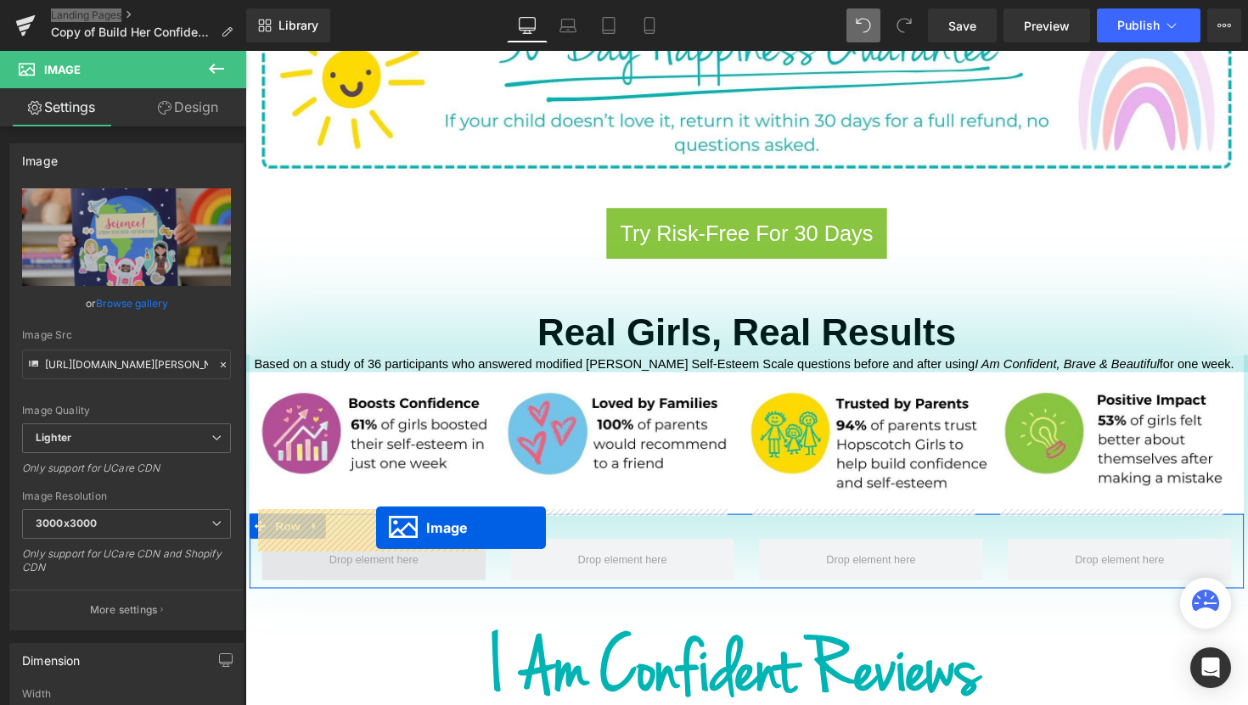
drag, startPoint x: 472, startPoint y: 619, endPoint x: 379, endPoint y: 540, distance: 121.6
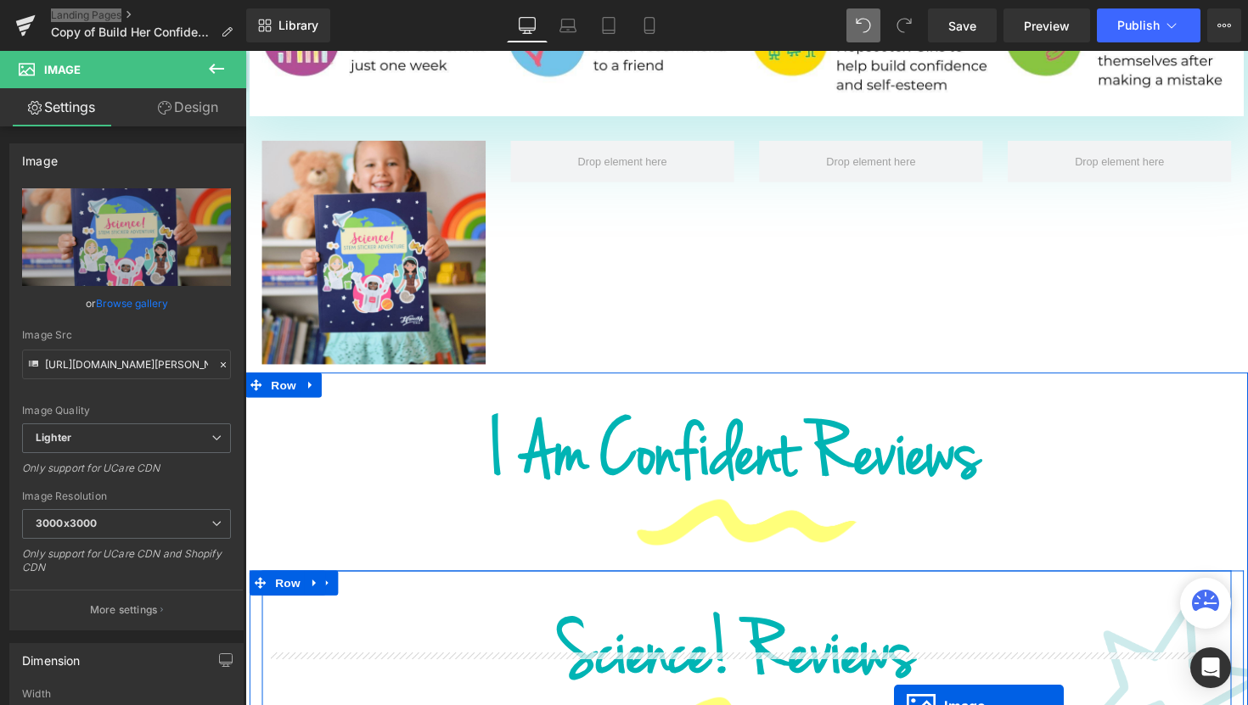
scroll to position [1484, 0]
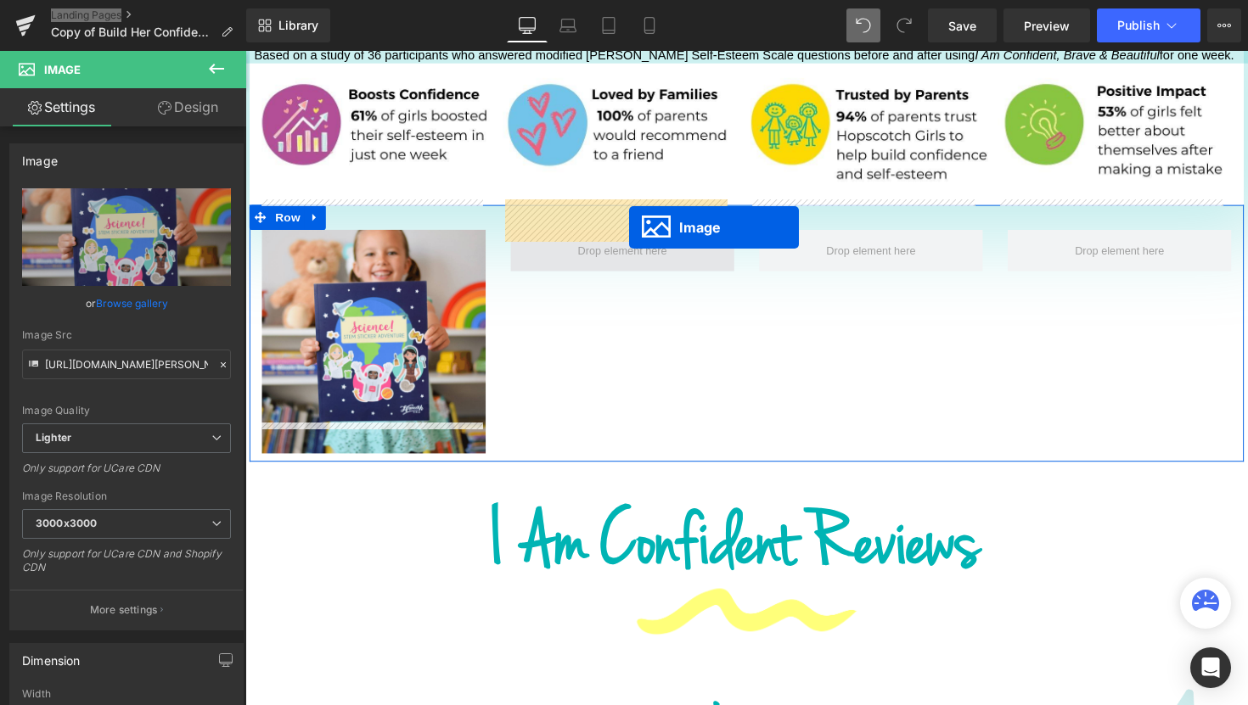
drag, startPoint x: 978, startPoint y: 556, endPoint x: 638, endPoint y: 232, distance: 469.4
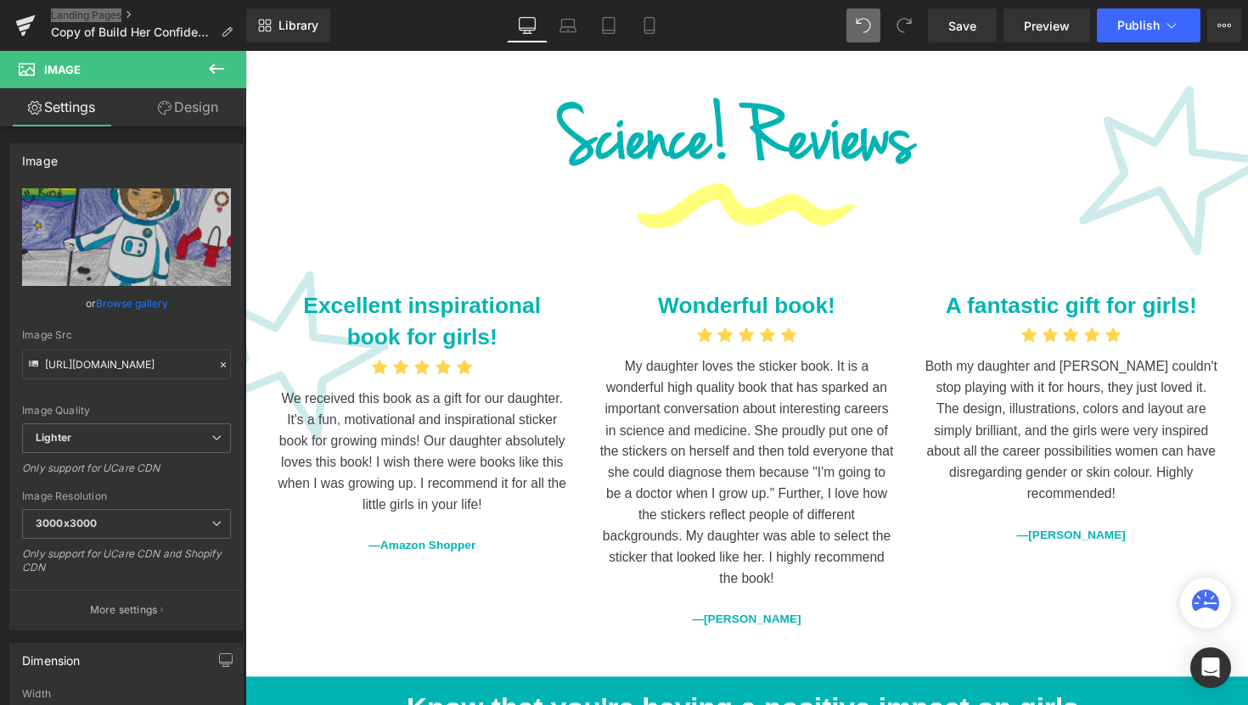
scroll to position [2014, 0]
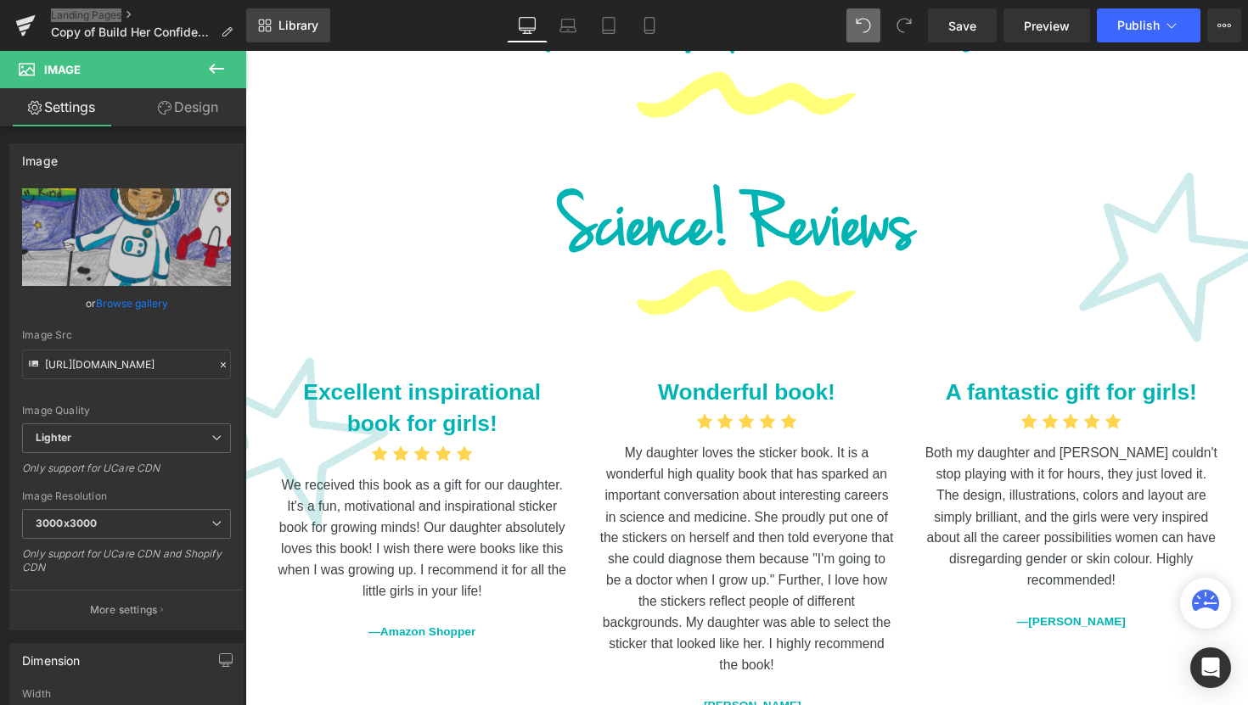
click at [301, 32] on span "Library" at bounding box center [298, 25] width 40 height 15
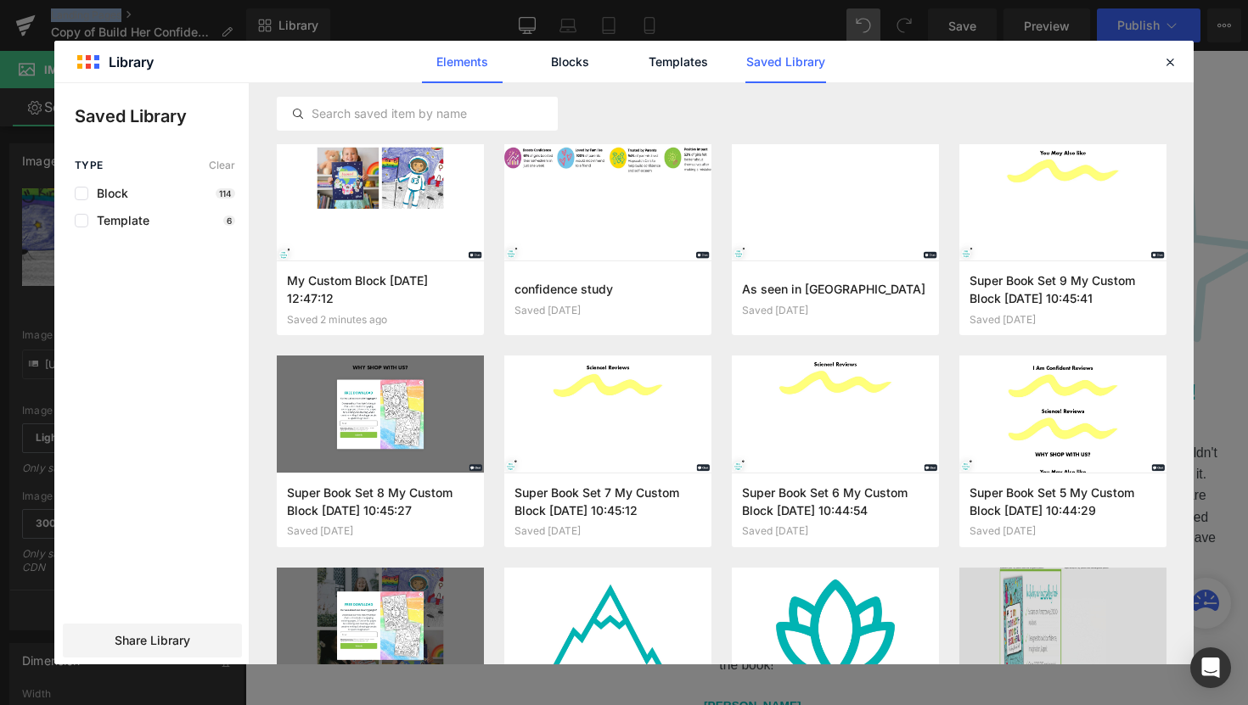
click at [480, 68] on link "Elements" at bounding box center [462, 62] width 81 height 42
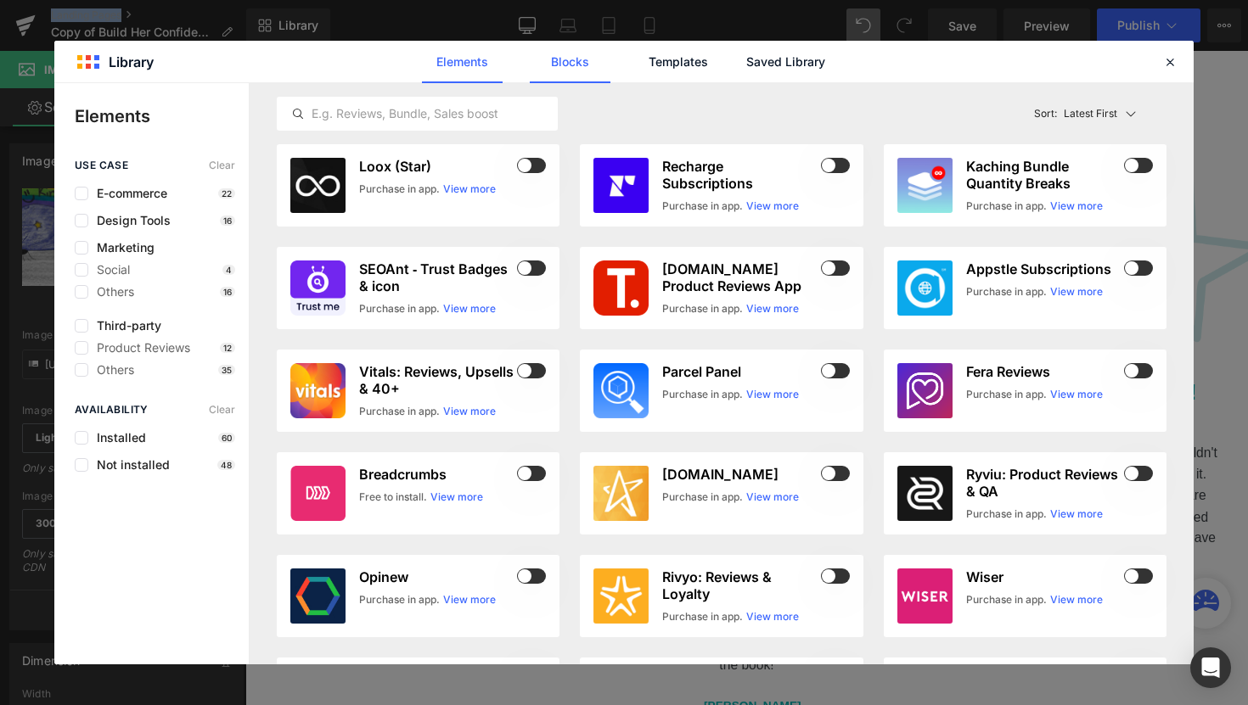
click at [576, 70] on link "Blocks" at bounding box center [570, 62] width 81 height 42
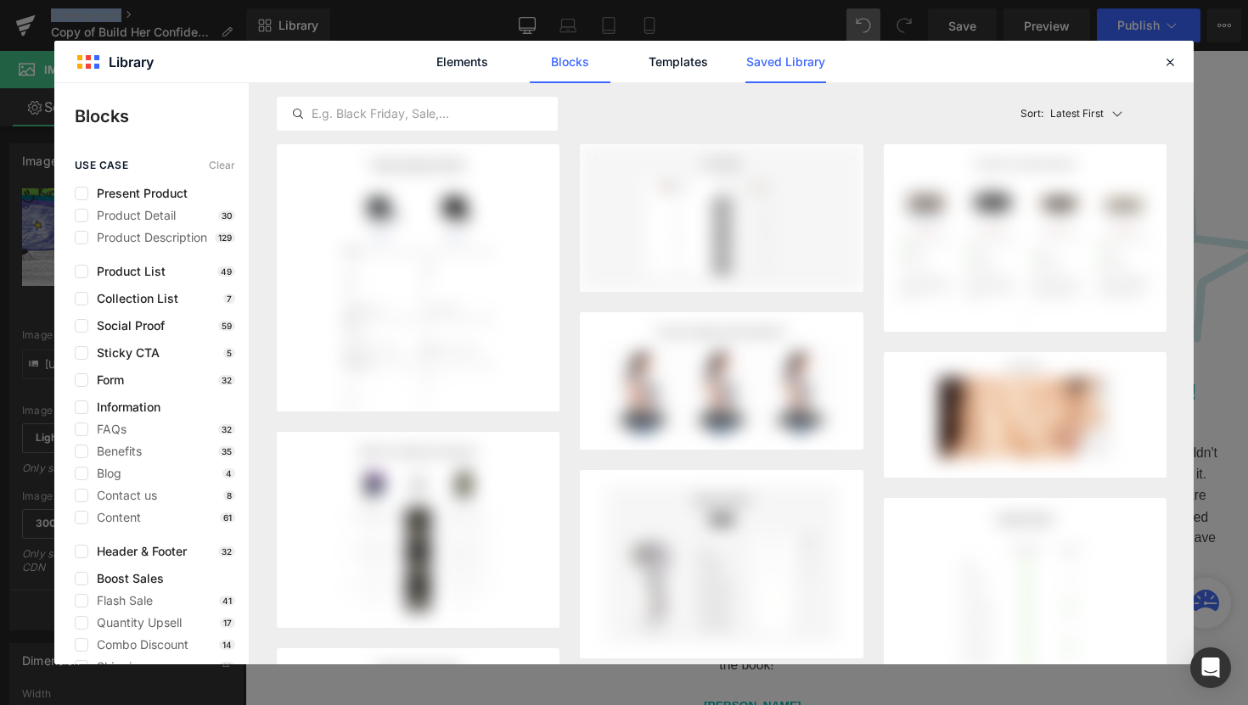
click at [795, 67] on link "Saved Library" at bounding box center [785, 62] width 81 height 42
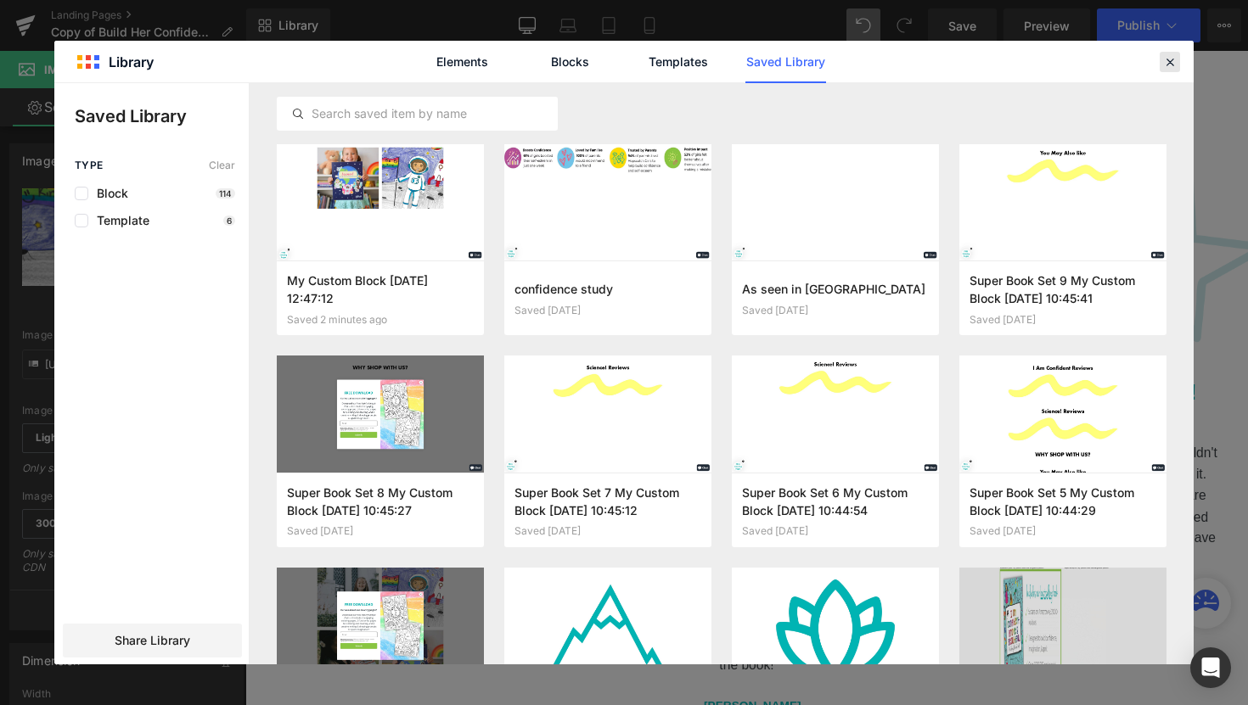
drag, startPoint x: 1171, startPoint y: 68, endPoint x: 948, endPoint y: 17, distance: 229.0
click at [1171, 68] on icon at bounding box center [1169, 61] width 15 height 15
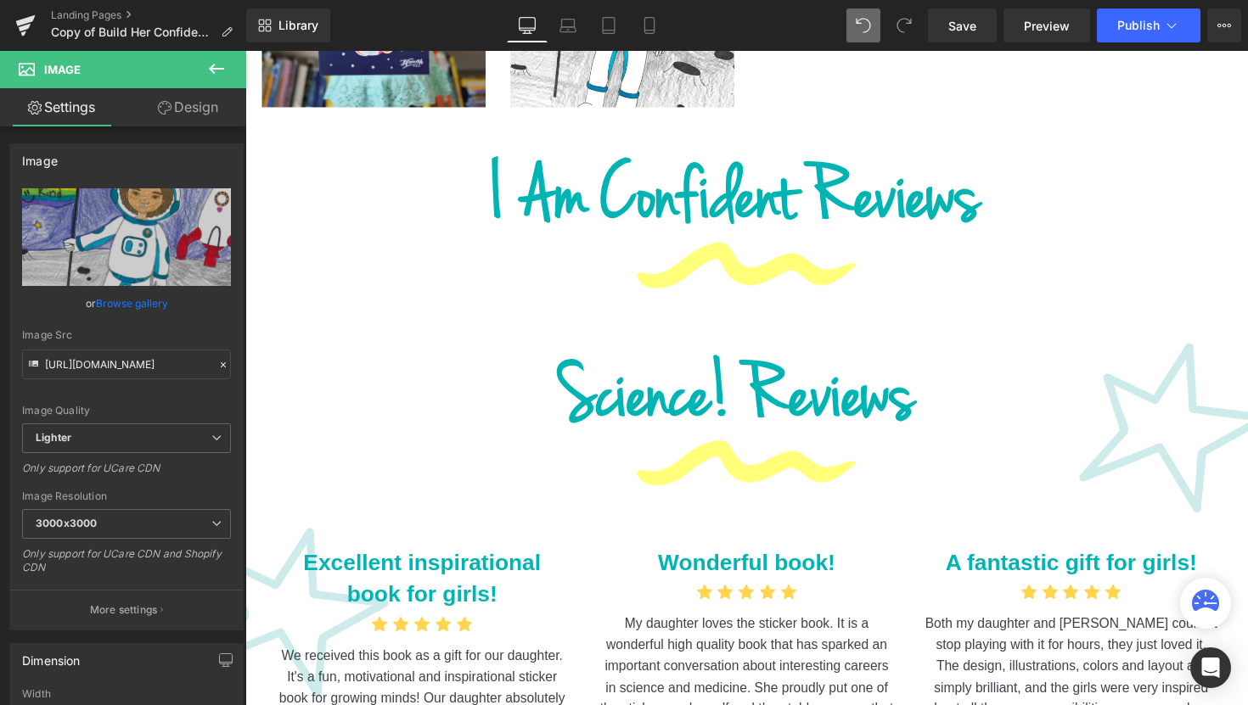
scroll to position [1507, 0]
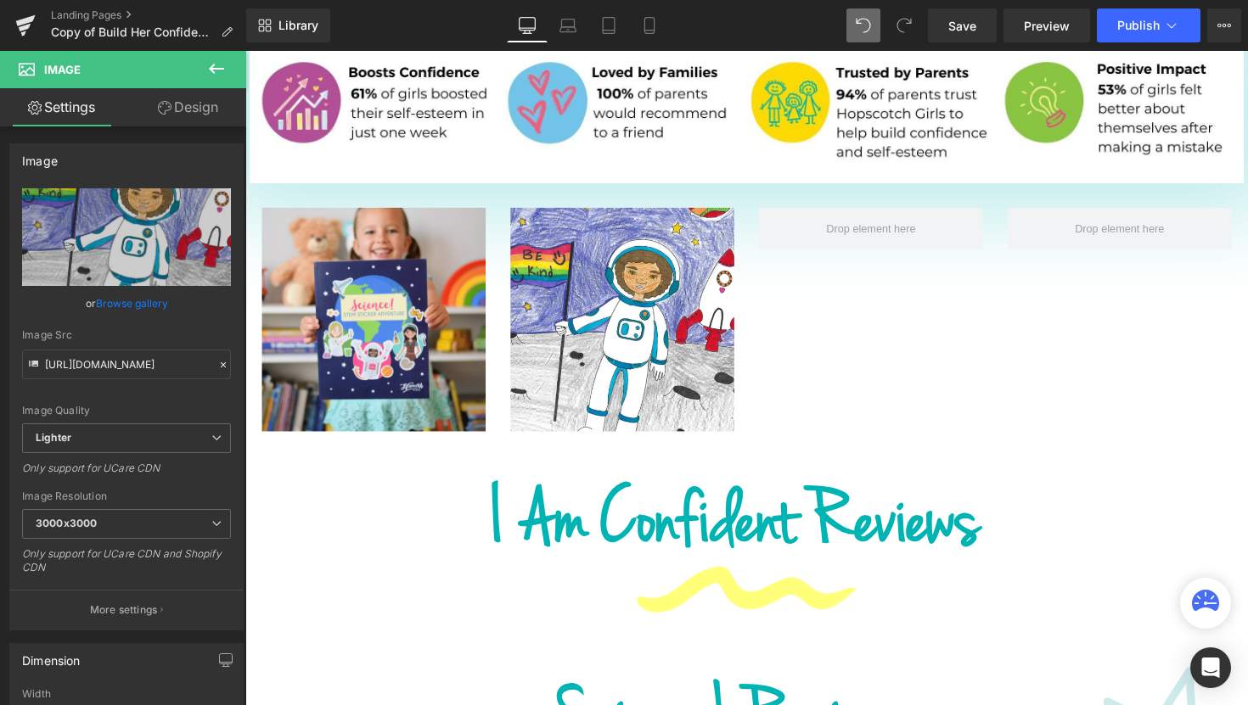
click at [206, 70] on icon at bounding box center [216, 69] width 20 height 20
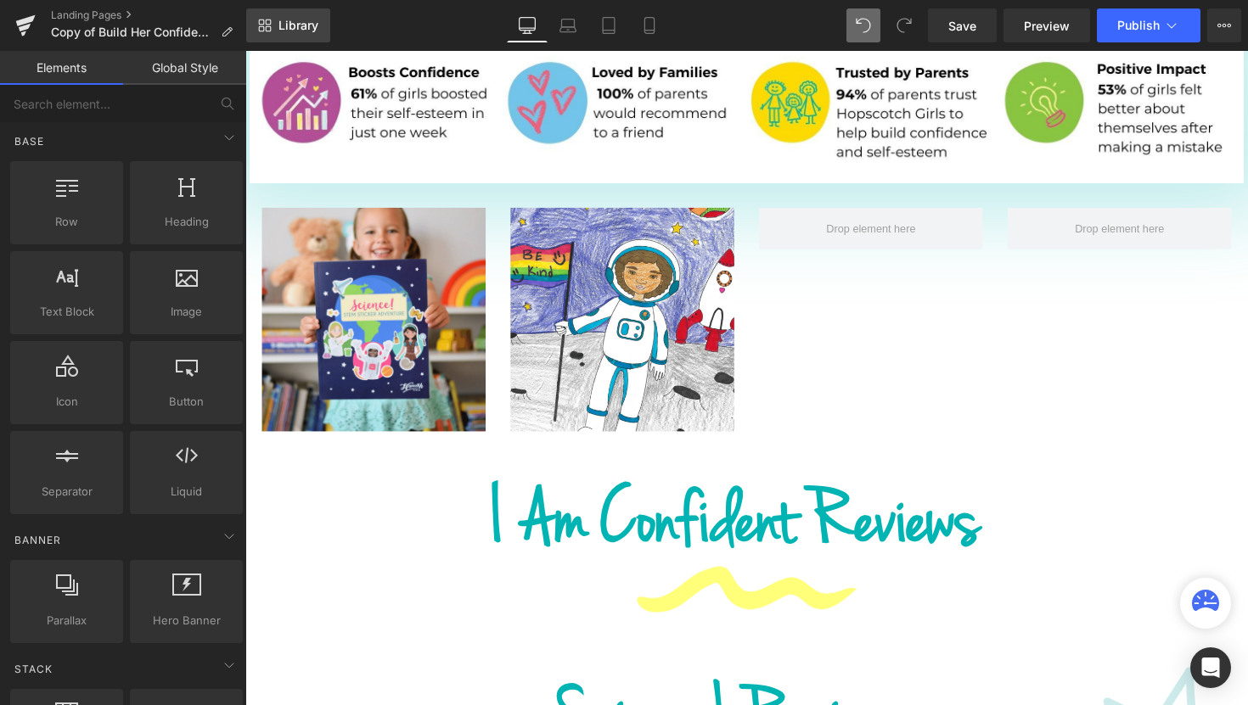
click at [272, 32] on link "Library" at bounding box center [288, 25] width 84 height 34
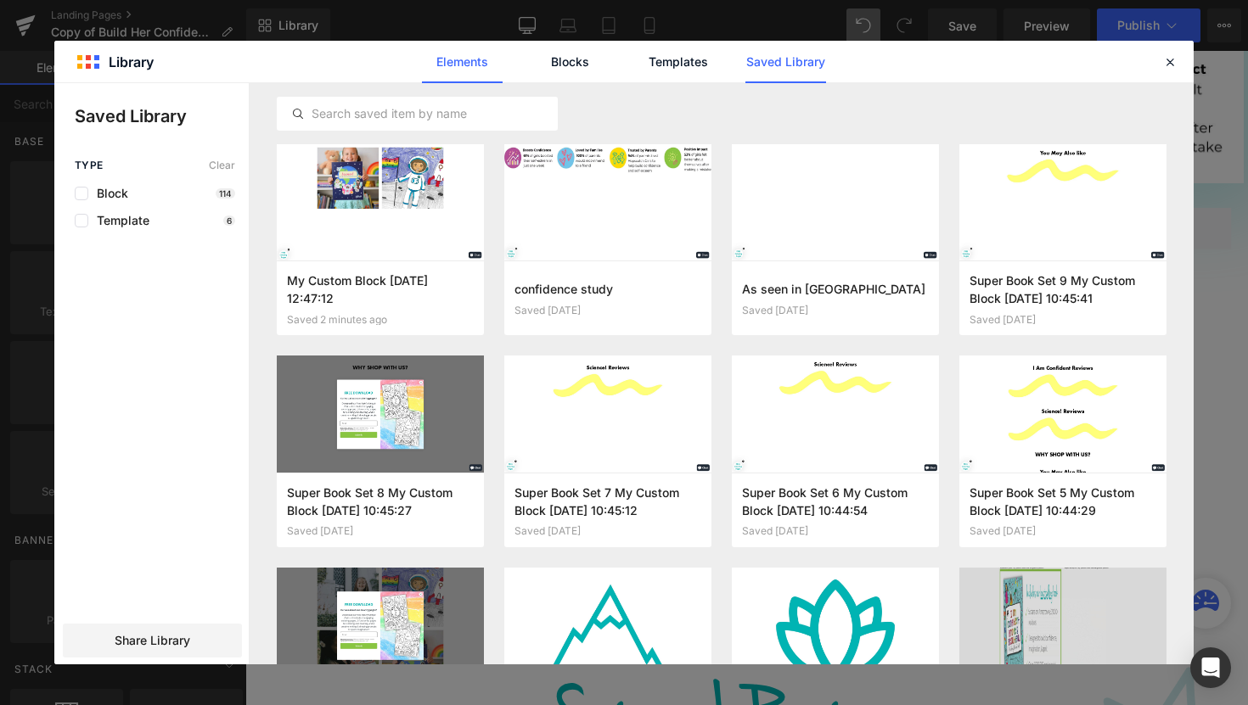
click at [449, 70] on link "Elements" at bounding box center [462, 62] width 81 height 42
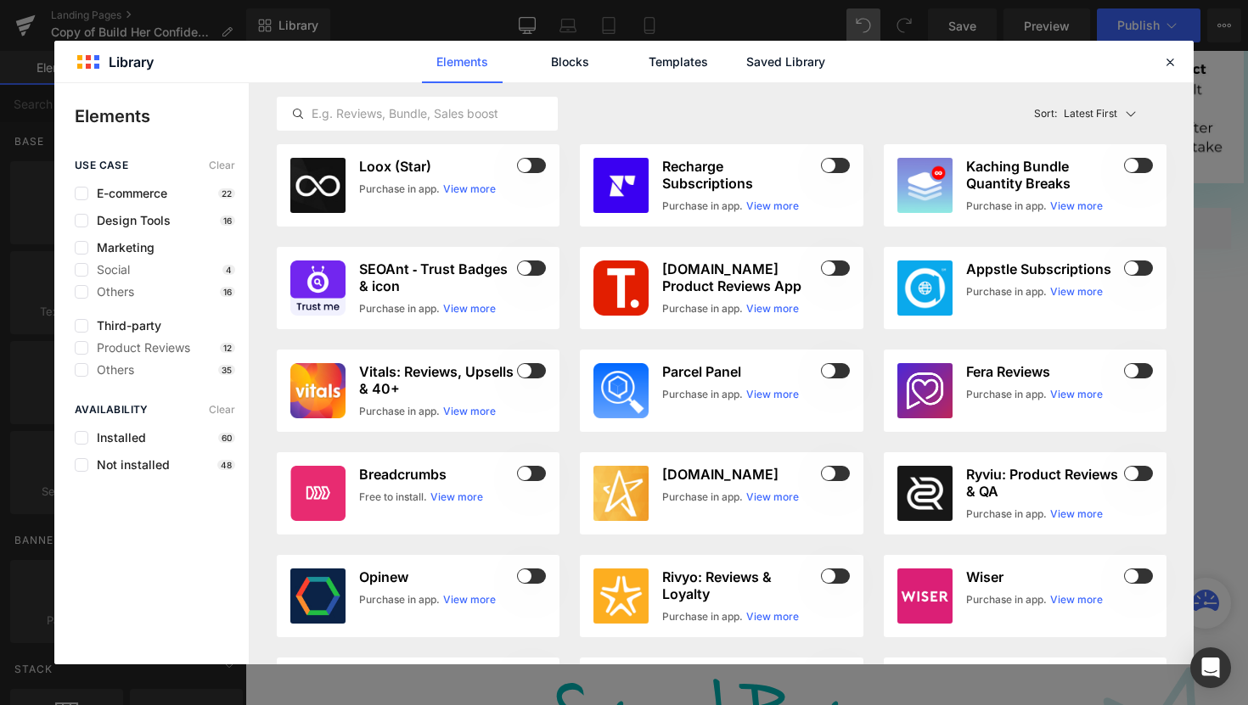
click at [741, 64] on div "Elements Blocks Templates Saved Library" at bounding box center [623, 62] width 431 height 42
click at [793, 64] on link "Saved Library" at bounding box center [785, 62] width 81 height 42
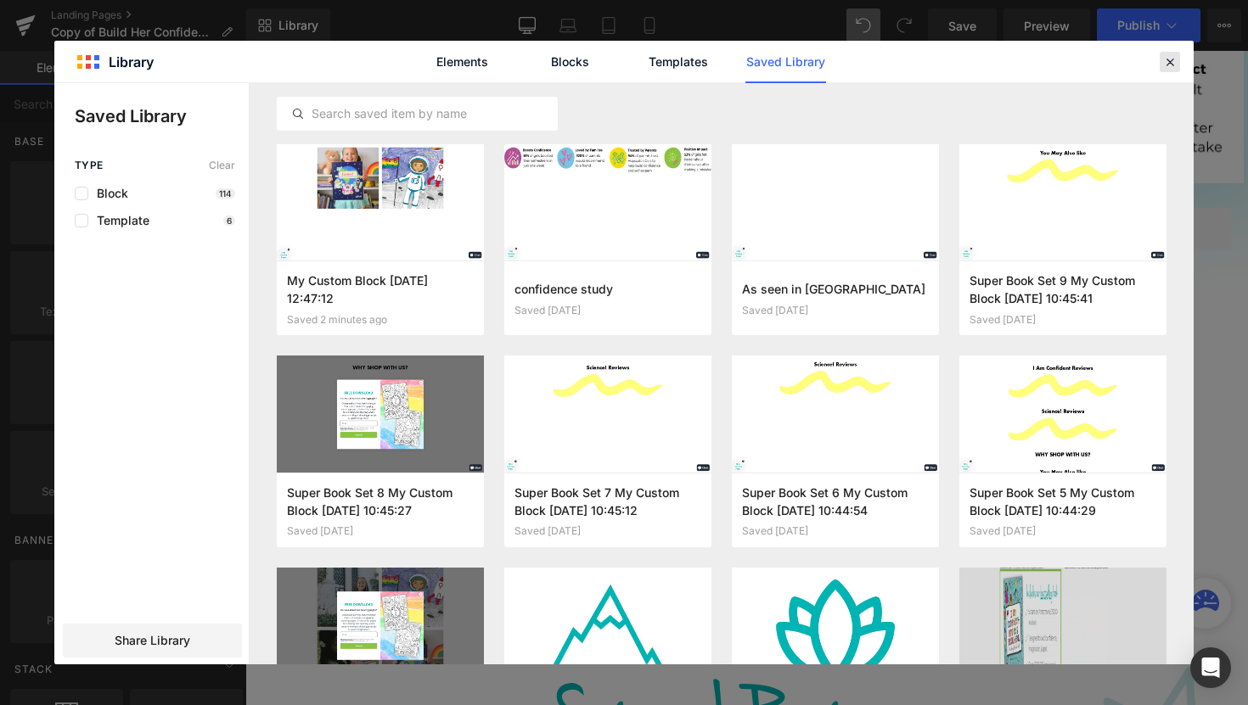
click at [1178, 66] on div at bounding box center [1169, 62] width 20 height 20
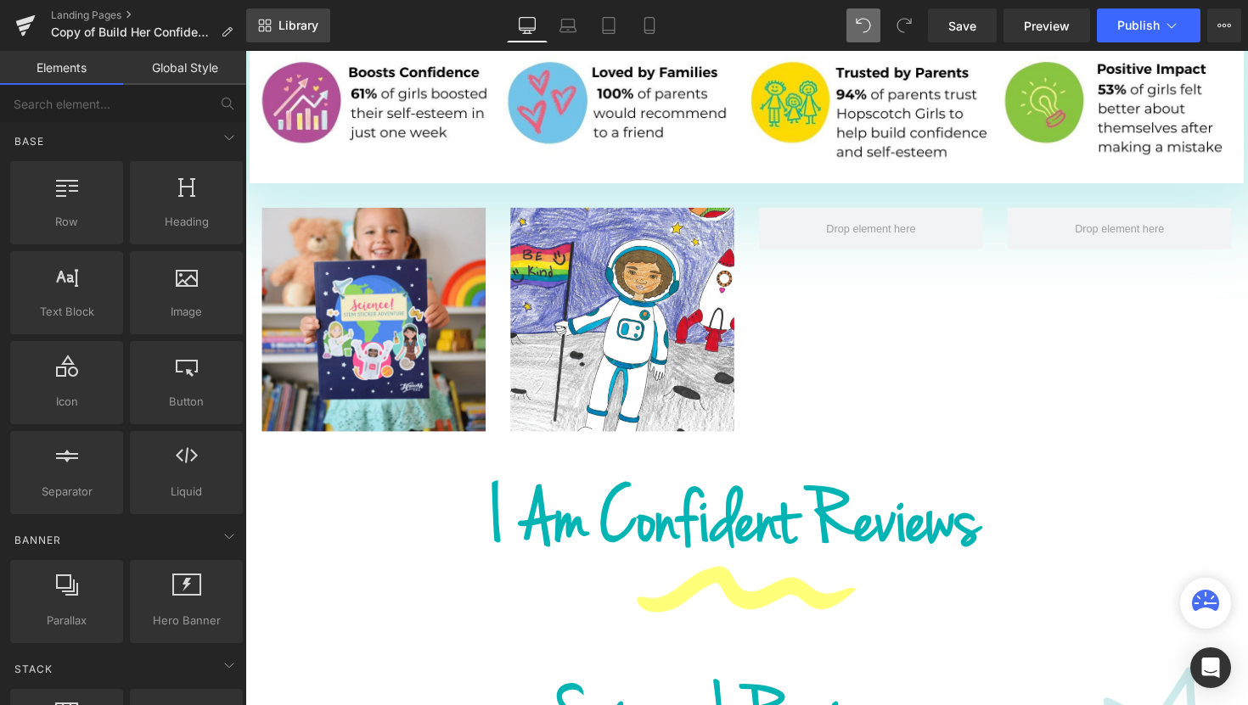
click at [307, 31] on span "Library" at bounding box center [298, 25] width 40 height 15
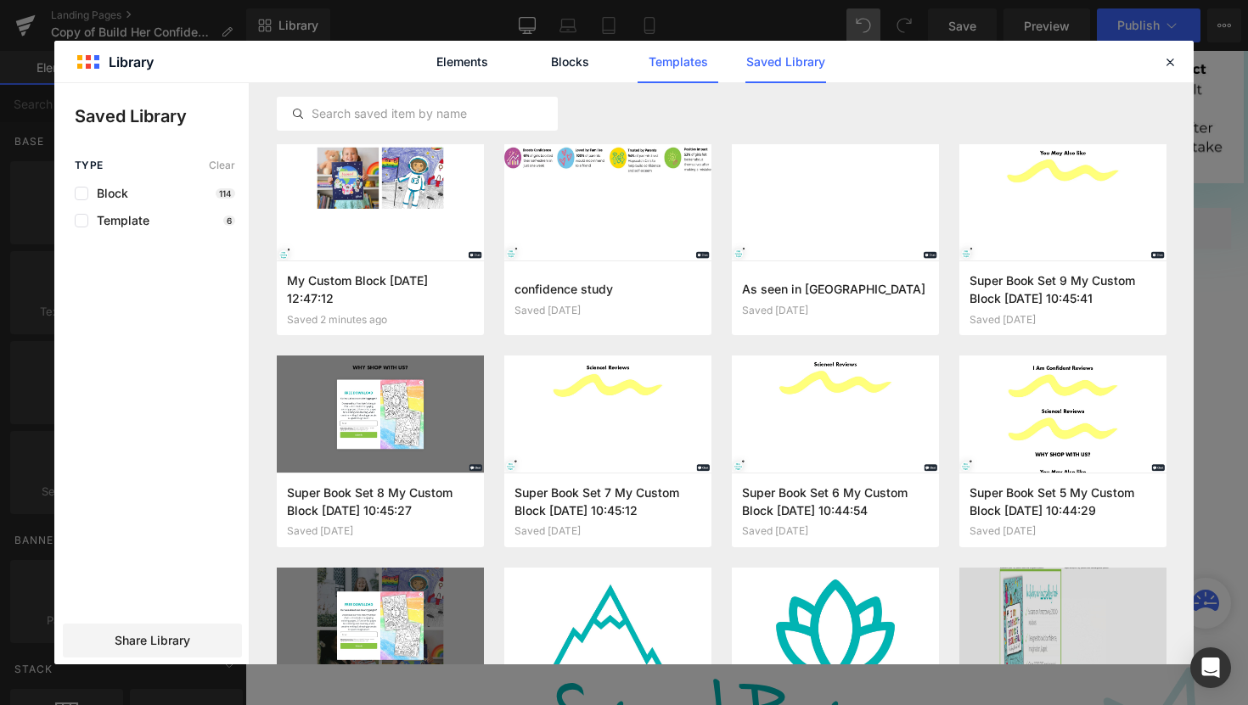
click at [696, 70] on link "Templates" at bounding box center [677, 62] width 81 height 42
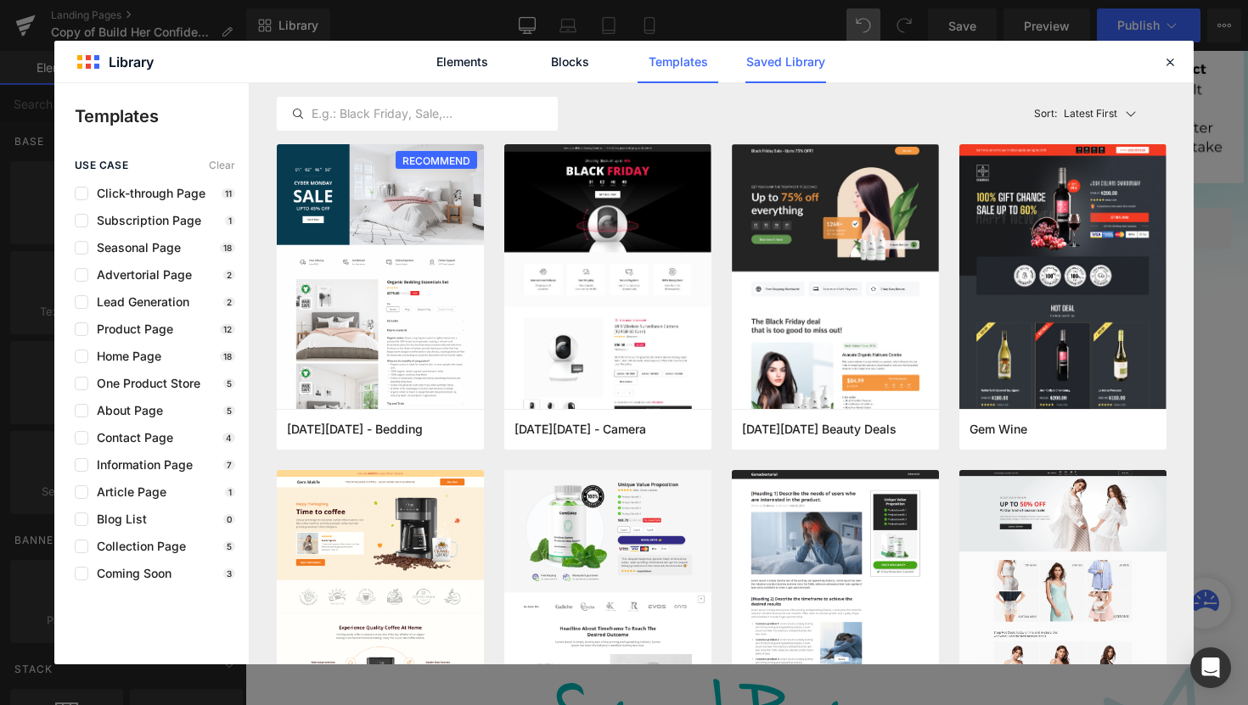
click at [768, 68] on link "Saved Library" at bounding box center [785, 62] width 81 height 42
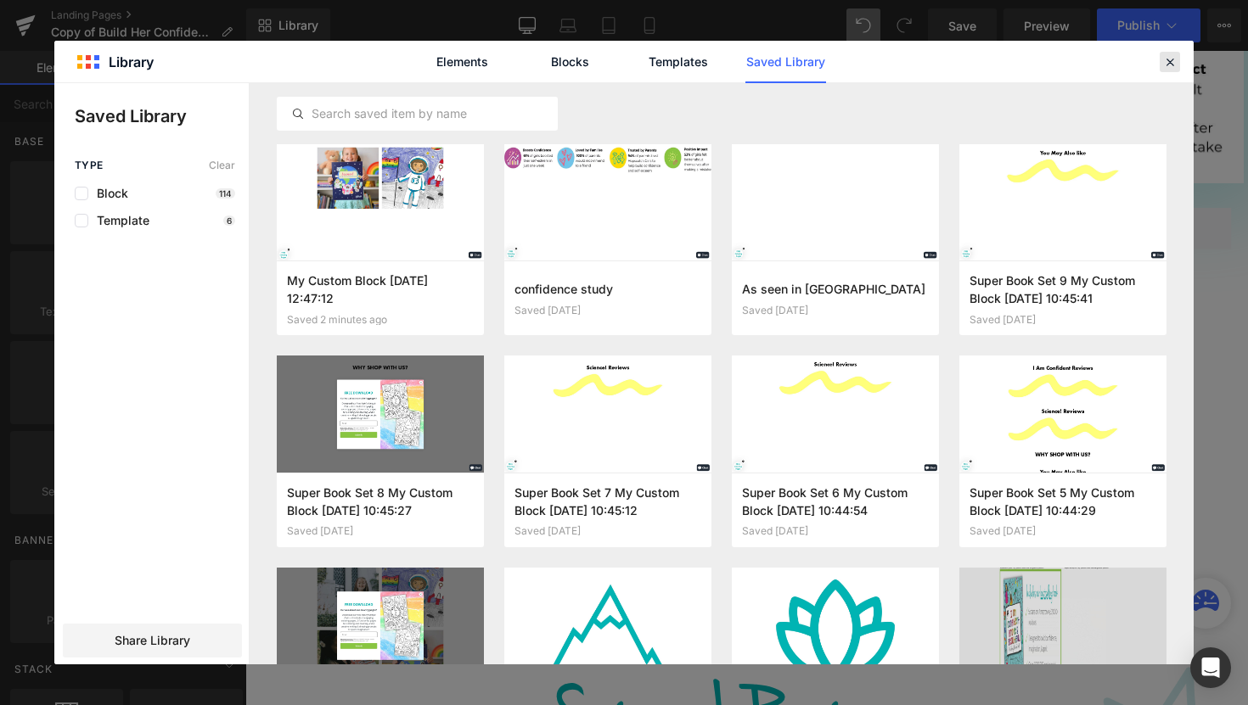
click at [1176, 66] on icon at bounding box center [1169, 61] width 15 height 15
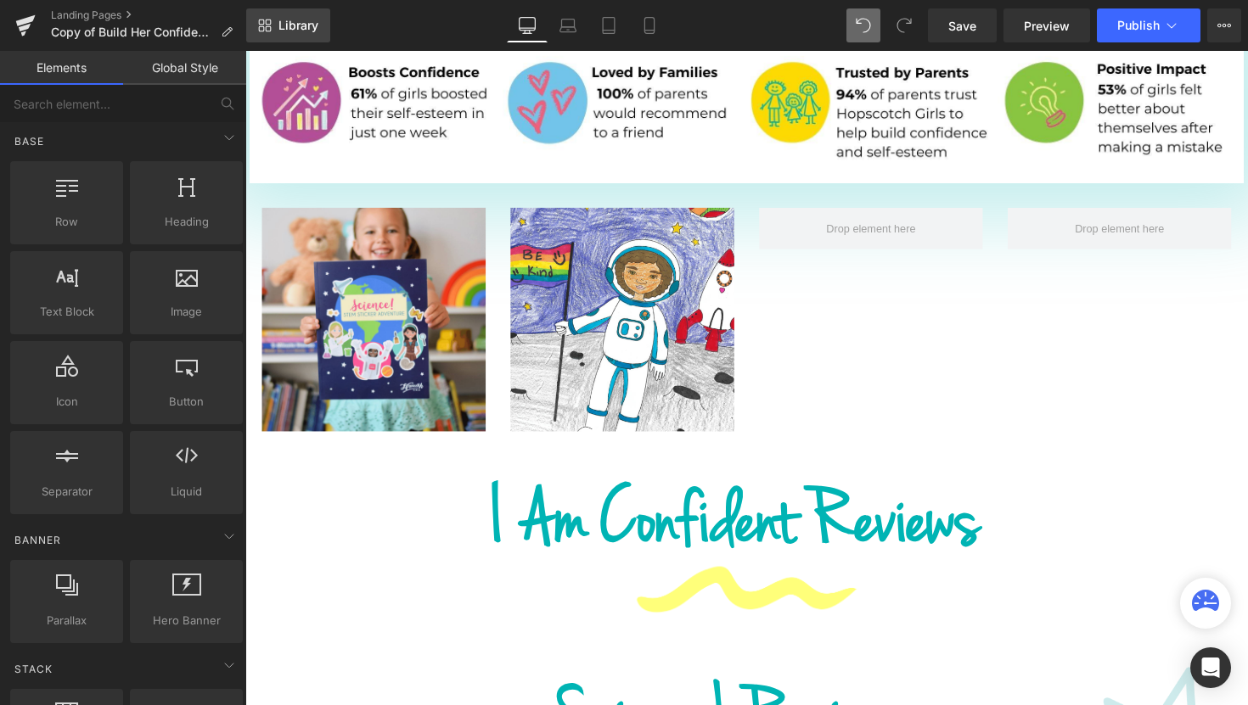
click at [305, 25] on span "Library" at bounding box center [298, 25] width 40 height 15
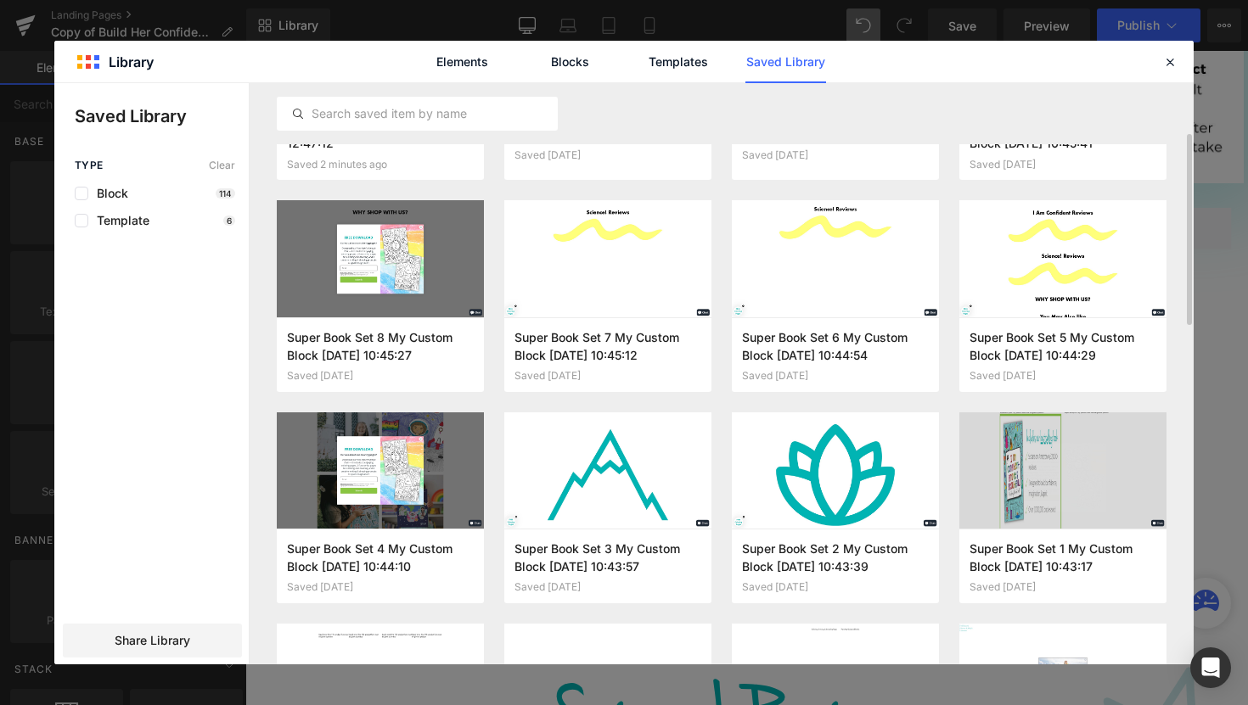
scroll to position [0, 0]
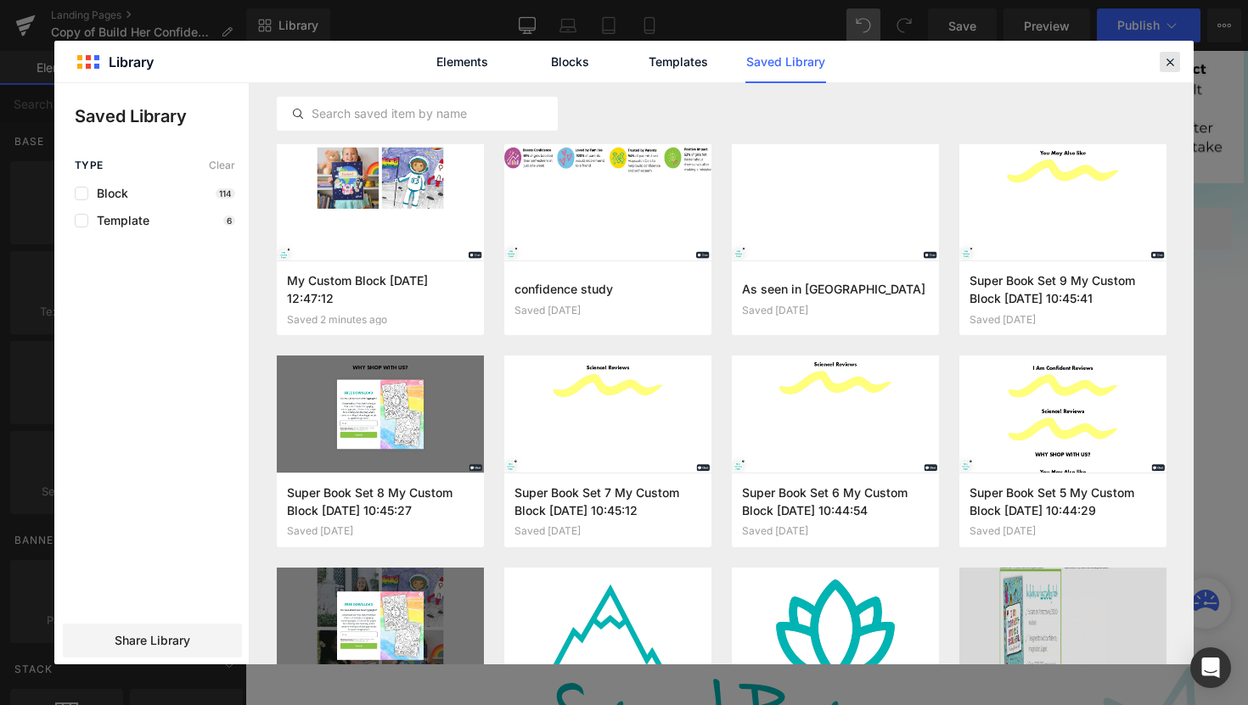
drag, startPoint x: 1166, startPoint y: 63, endPoint x: 937, endPoint y: 10, distance: 235.1
click at [1166, 63] on icon at bounding box center [1169, 61] width 15 height 15
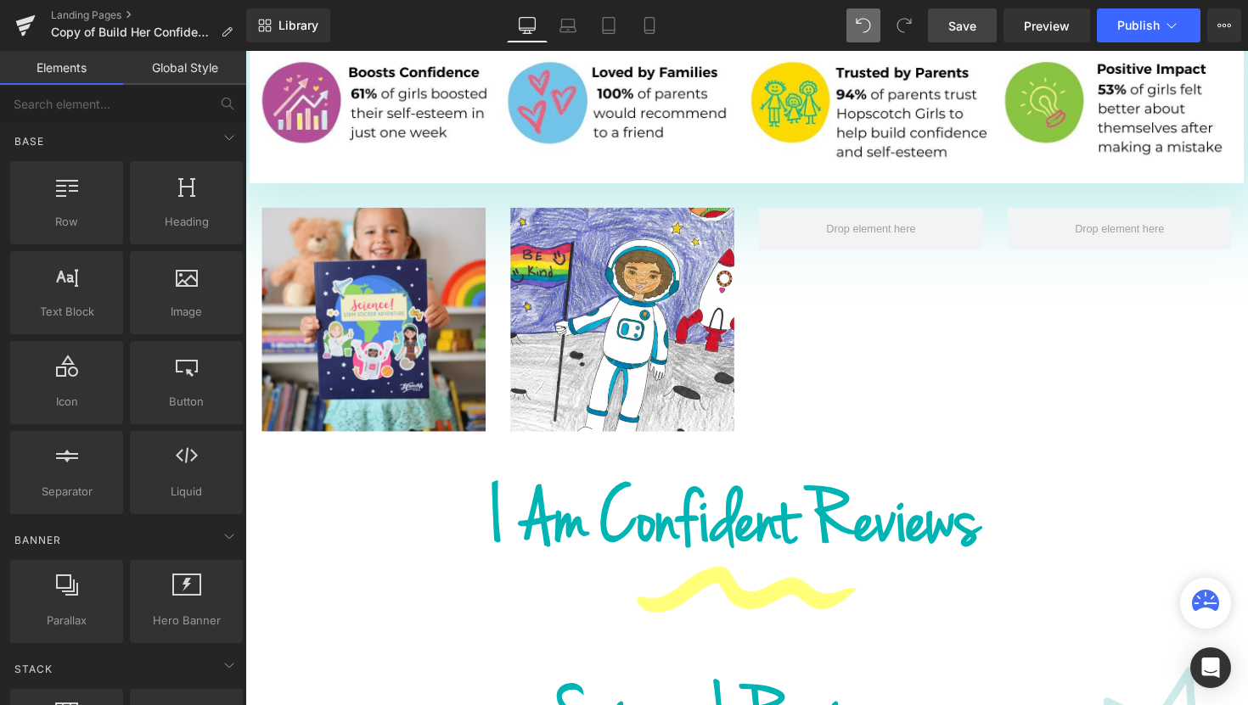
click at [966, 35] on link "Save" at bounding box center [962, 25] width 69 height 34
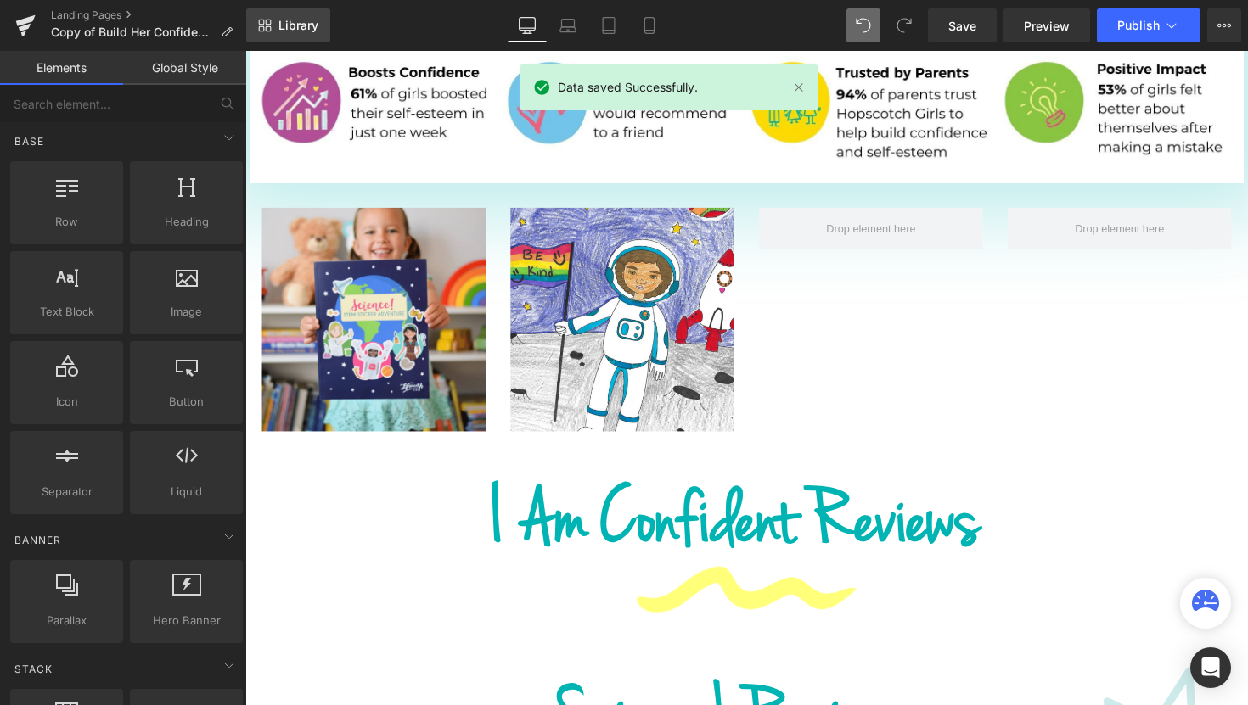
click at [284, 25] on span "Library" at bounding box center [298, 25] width 40 height 15
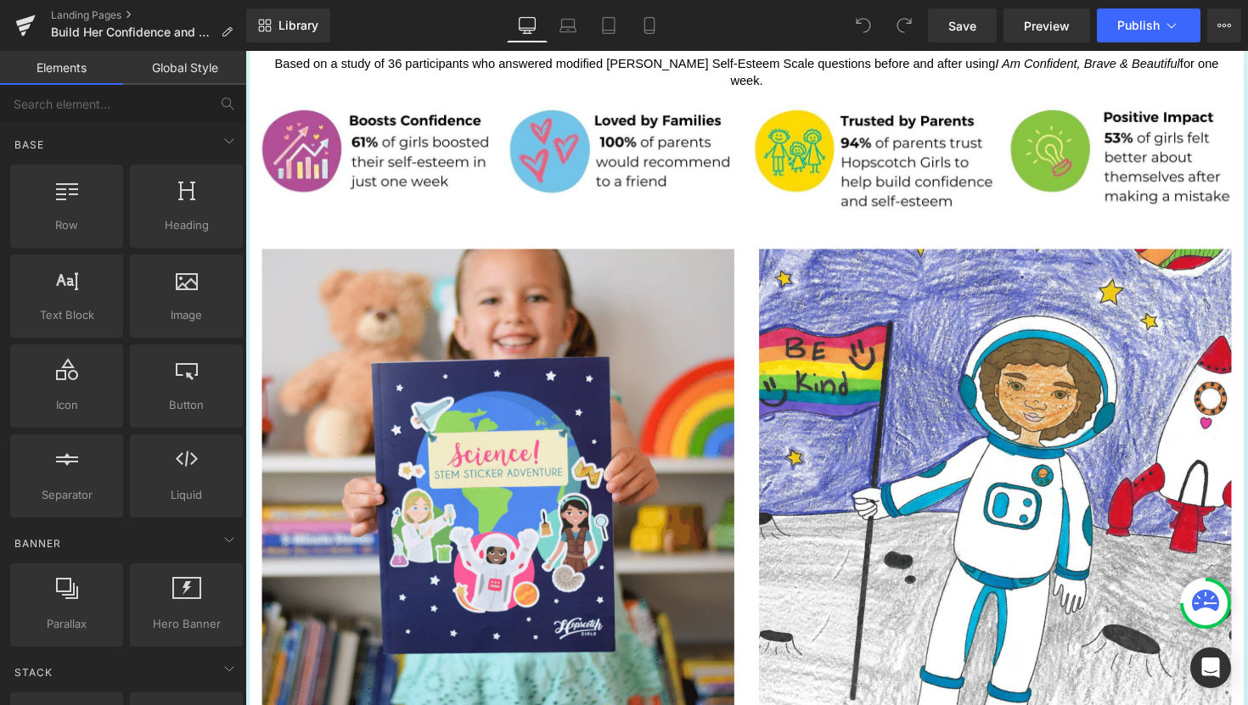
scroll to position [1554, 0]
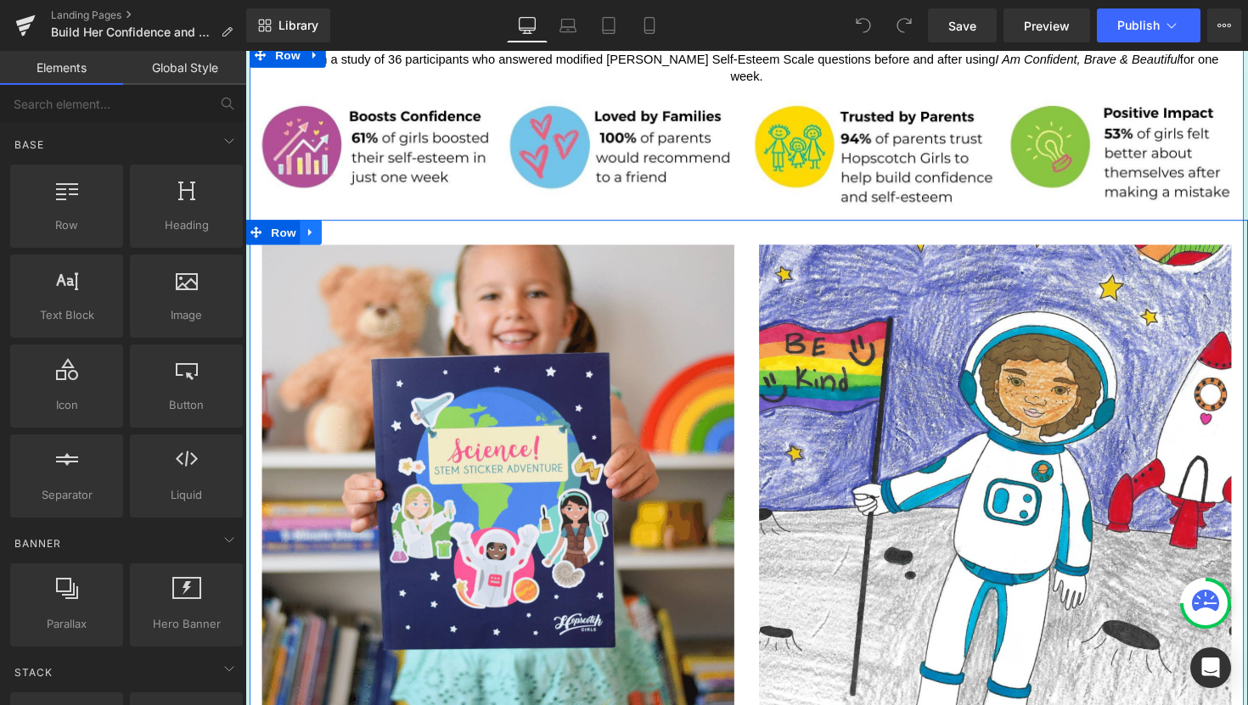
click at [310, 233] on icon at bounding box center [311, 237] width 3 height 8
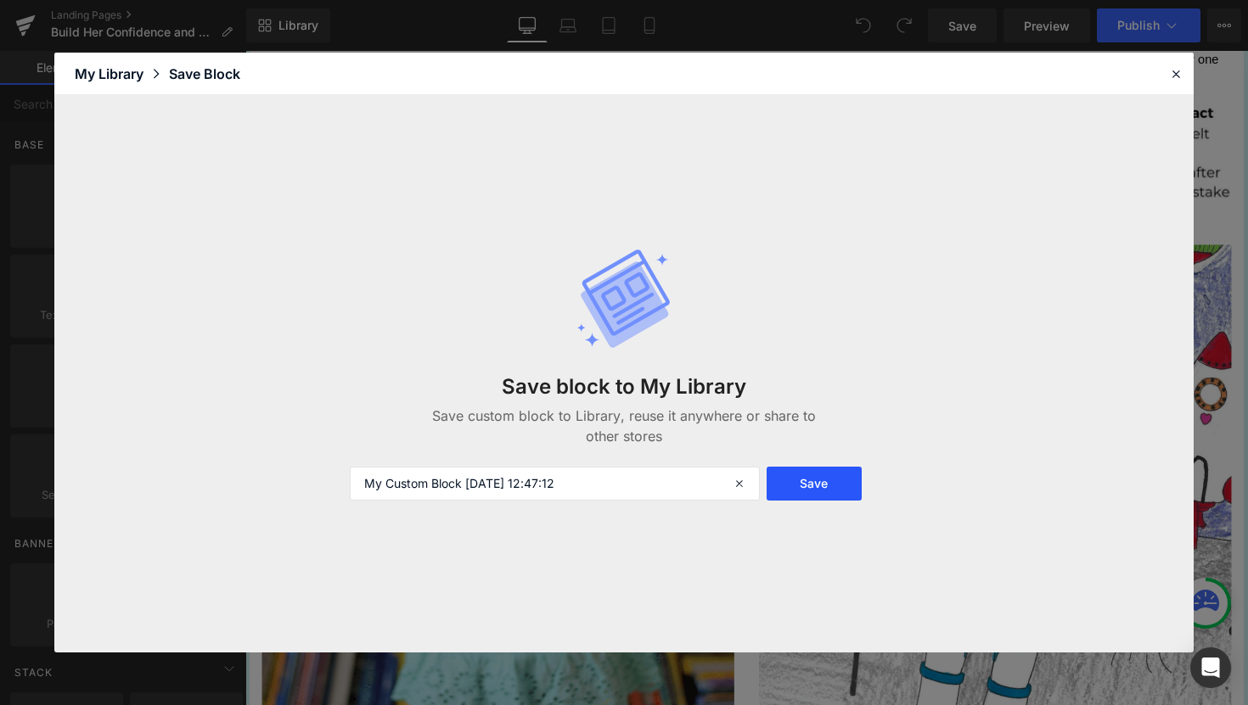
click at [822, 489] on button "Save" at bounding box center [813, 484] width 95 height 34
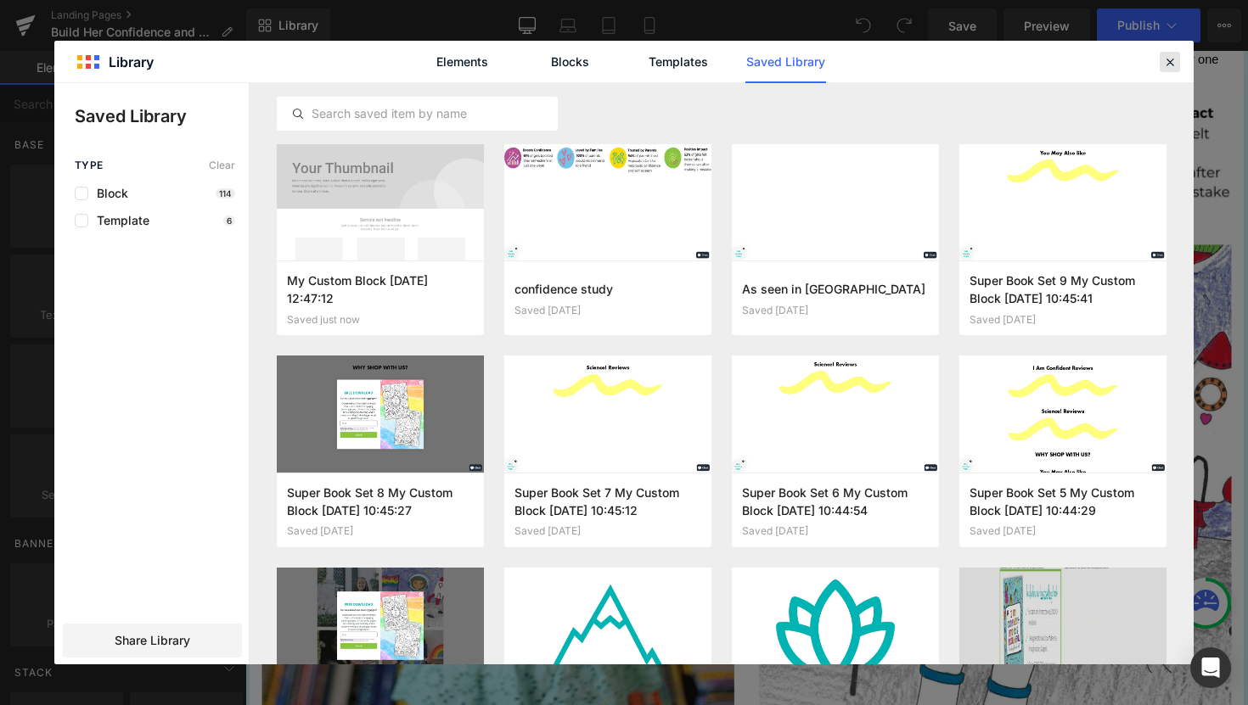
click at [1170, 70] on div at bounding box center [1169, 62] width 20 height 20
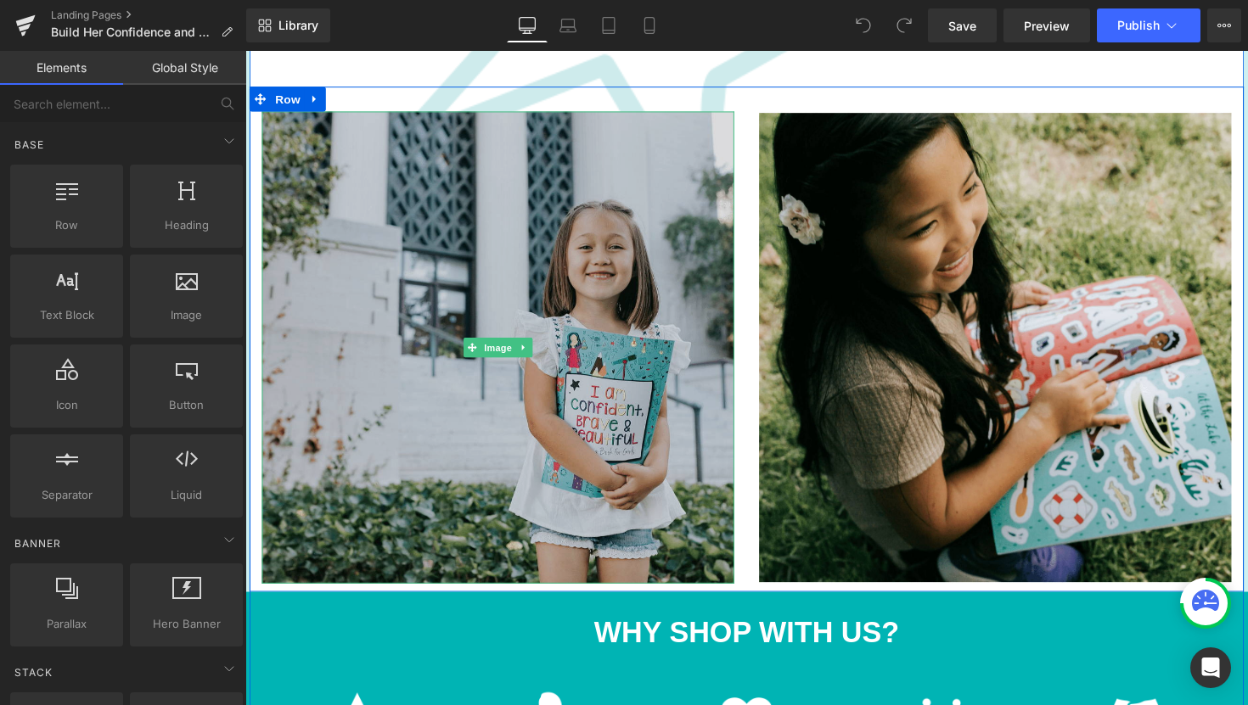
scroll to position [3020, 0]
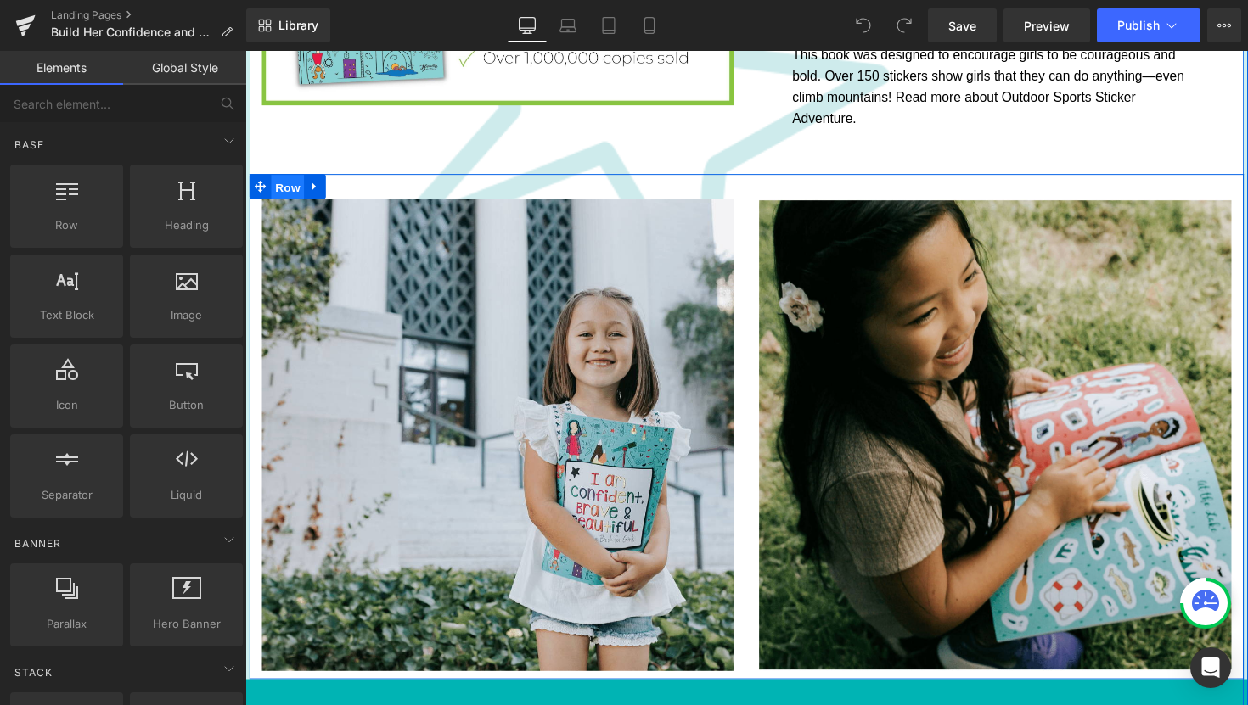
click at [289, 178] on span "Row" at bounding box center [289, 190] width 34 height 25
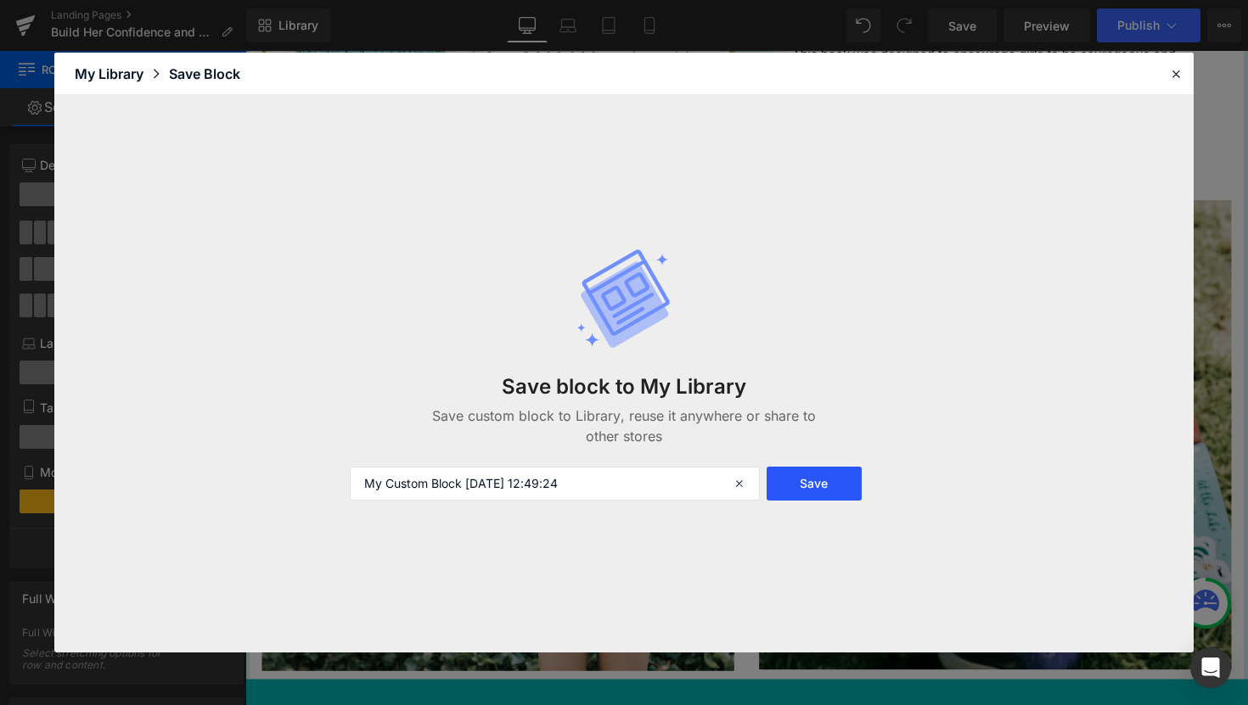
click at [833, 480] on button "Save" at bounding box center [813, 484] width 95 height 34
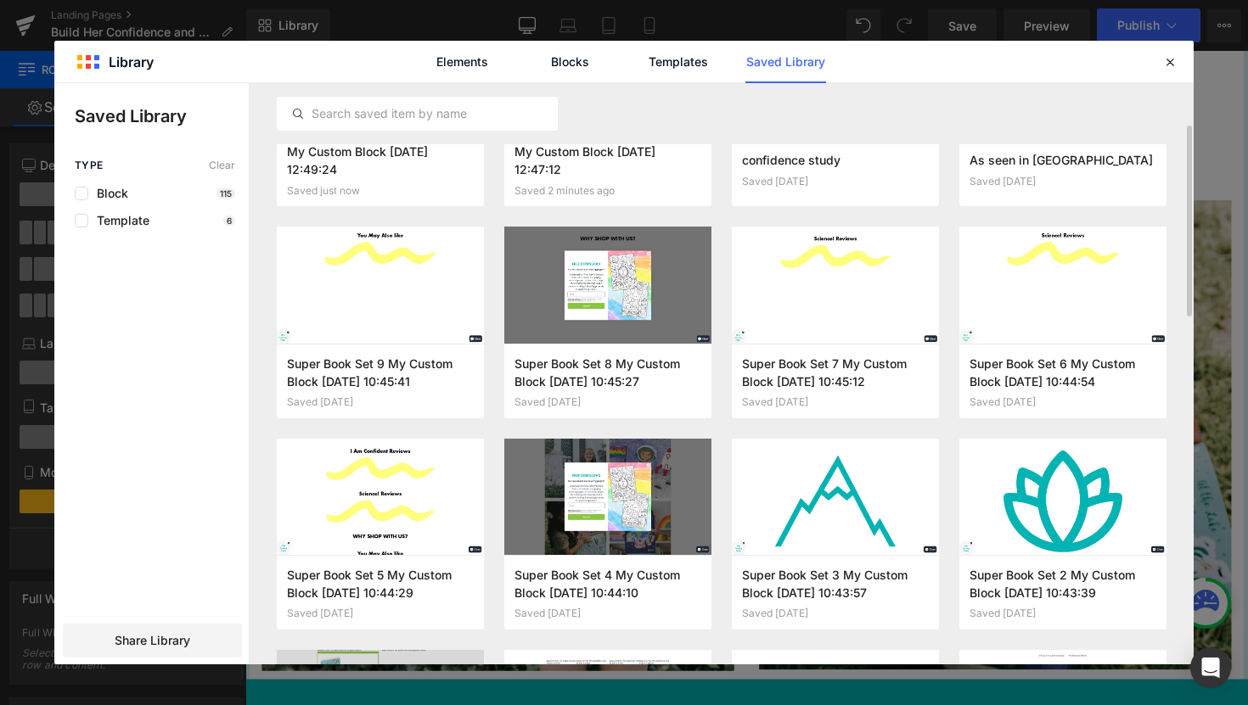
scroll to position [0, 0]
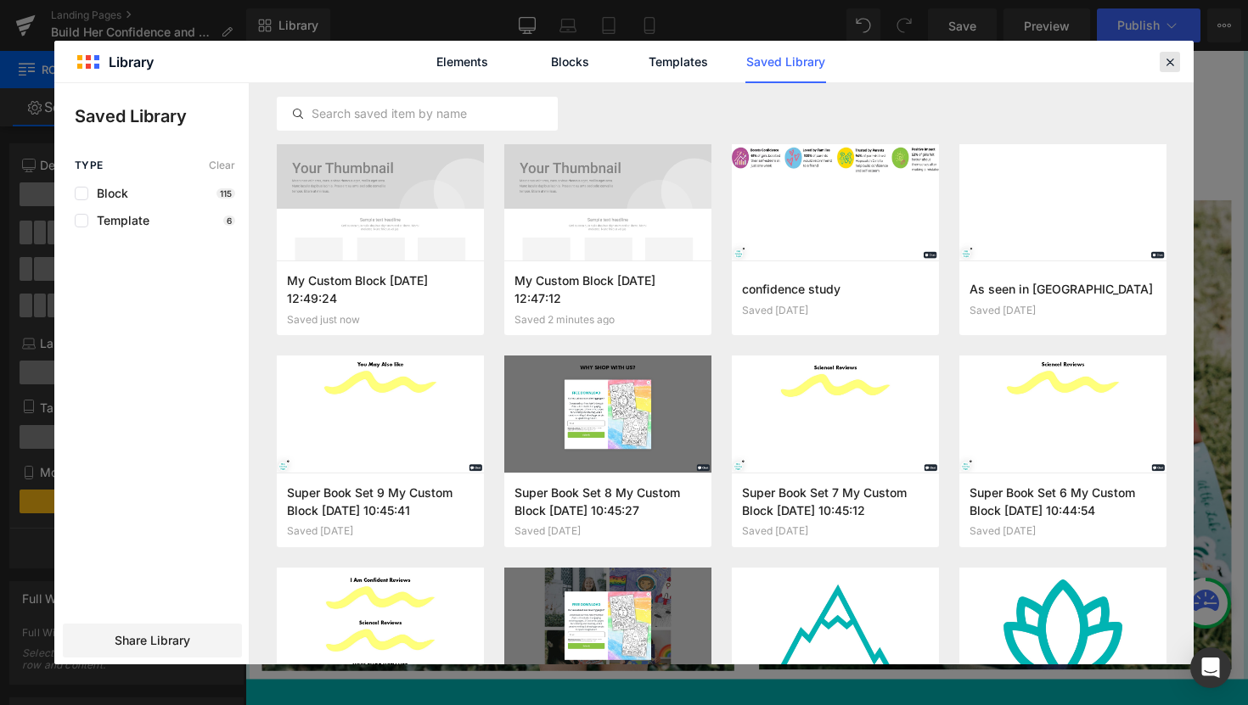
click at [1175, 65] on icon at bounding box center [1169, 61] width 15 height 15
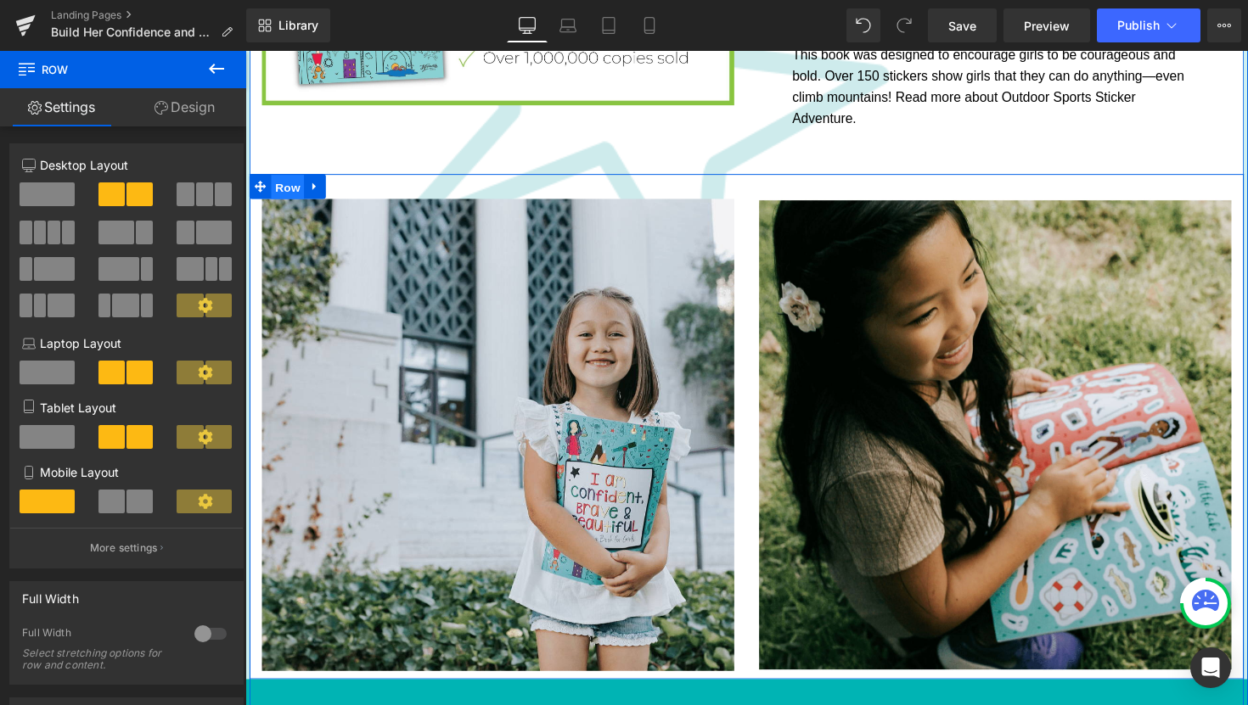
click at [291, 178] on span "Row" at bounding box center [289, 190] width 34 height 25
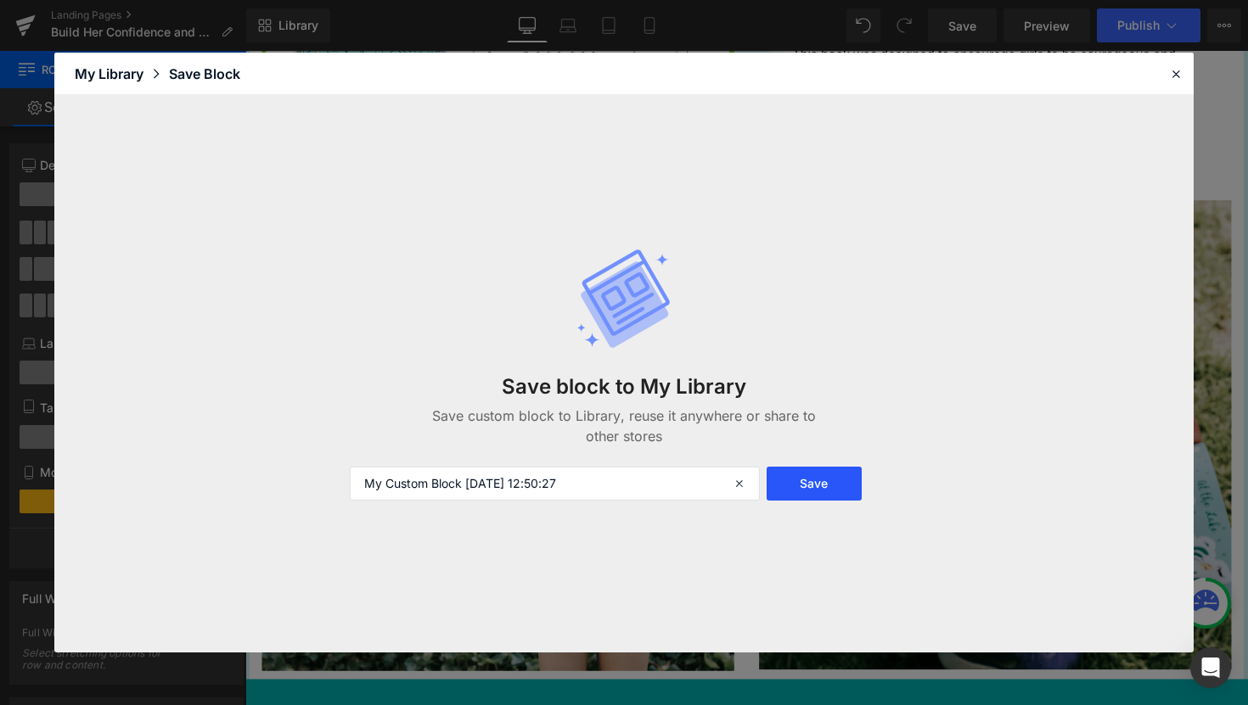
click at [800, 489] on button "Save" at bounding box center [813, 484] width 95 height 34
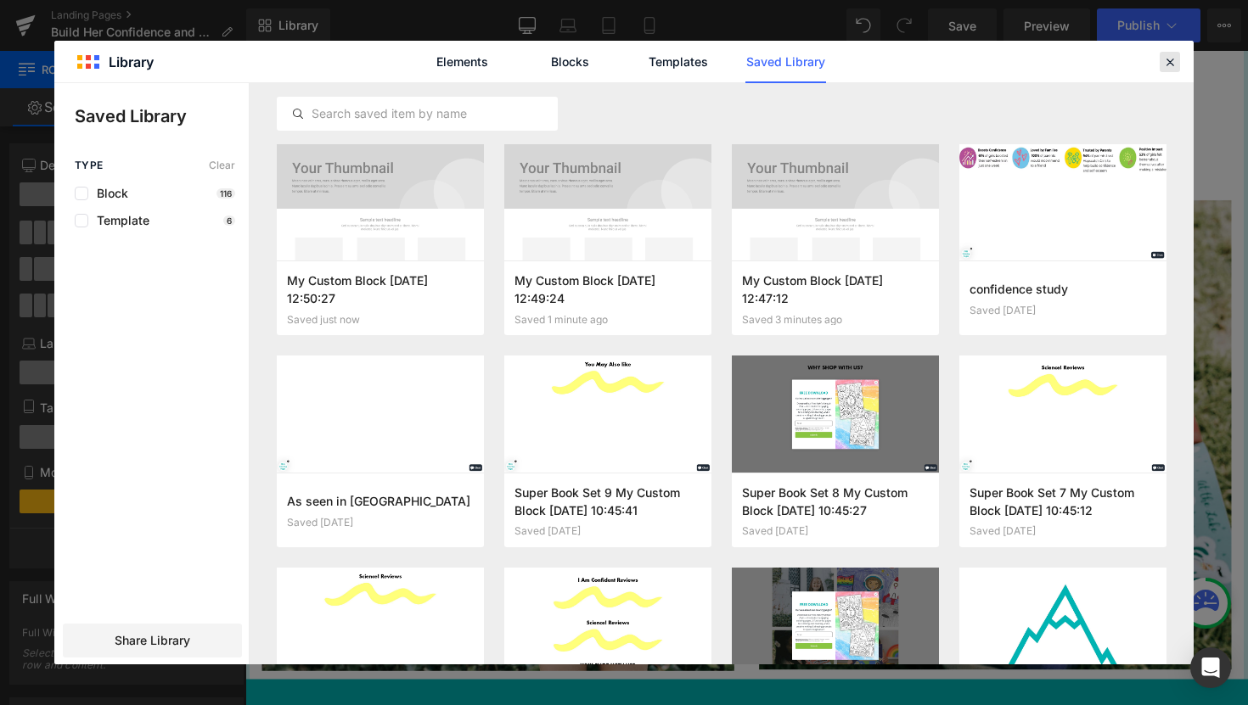
click at [1162, 67] on icon at bounding box center [1169, 61] width 15 height 15
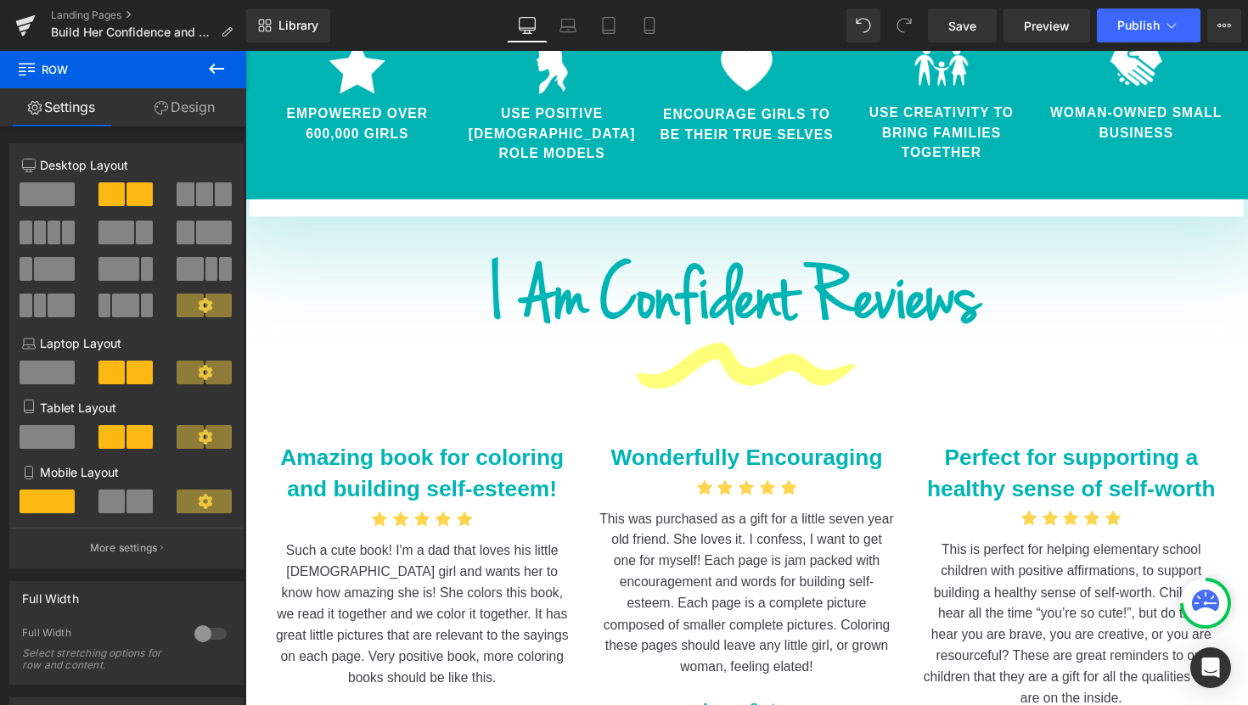
scroll to position [3897, 0]
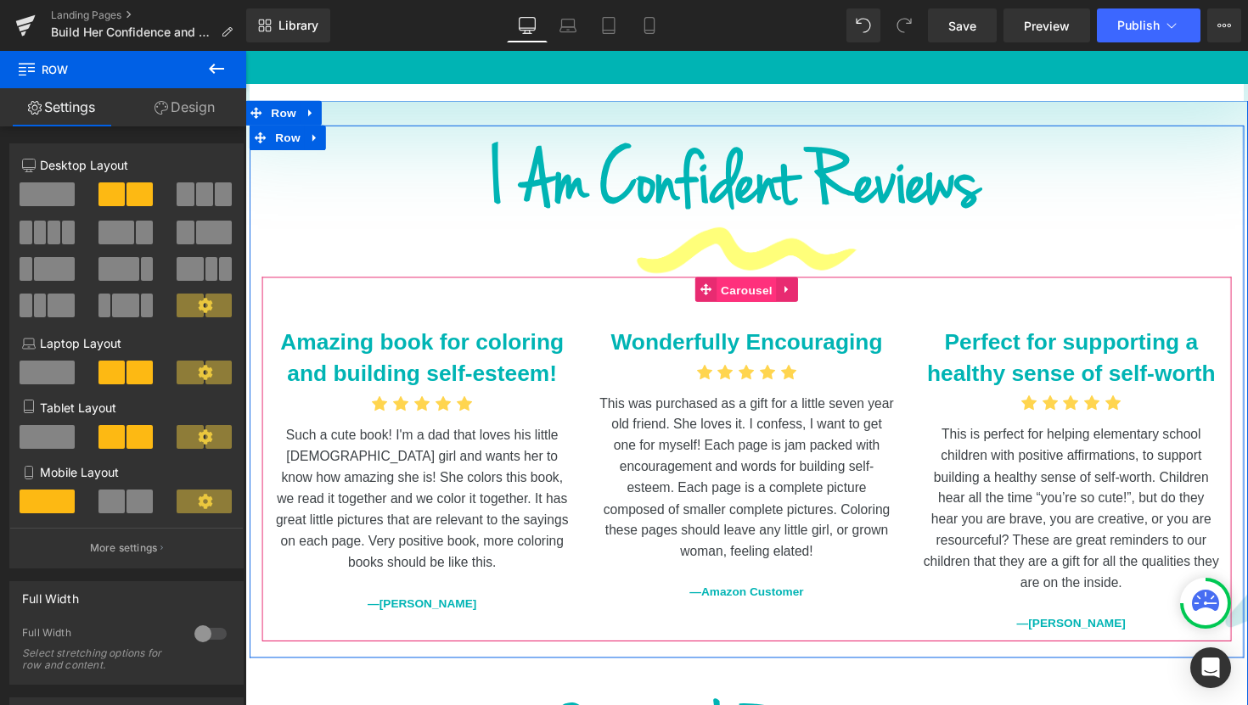
click at [756, 283] on span "Carousel" at bounding box center [758, 295] width 61 height 25
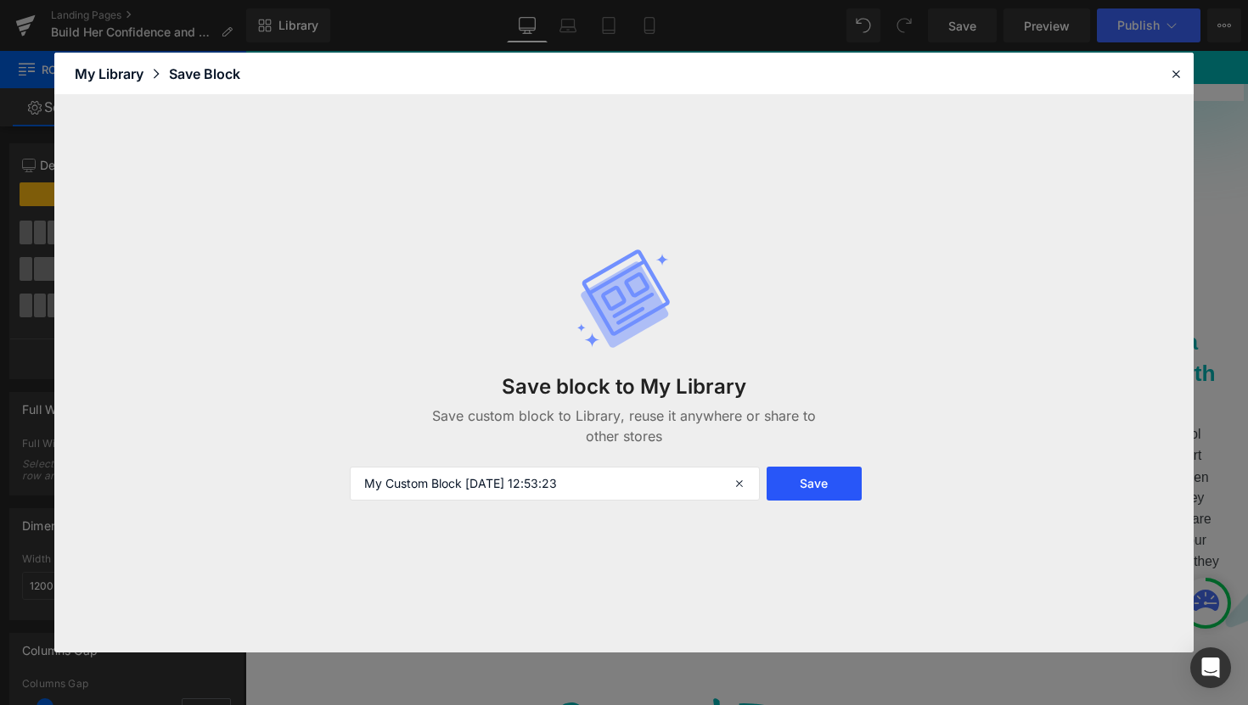
click at [814, 486] on button "Save" at bounding box center [813, 484] width 95 height 34
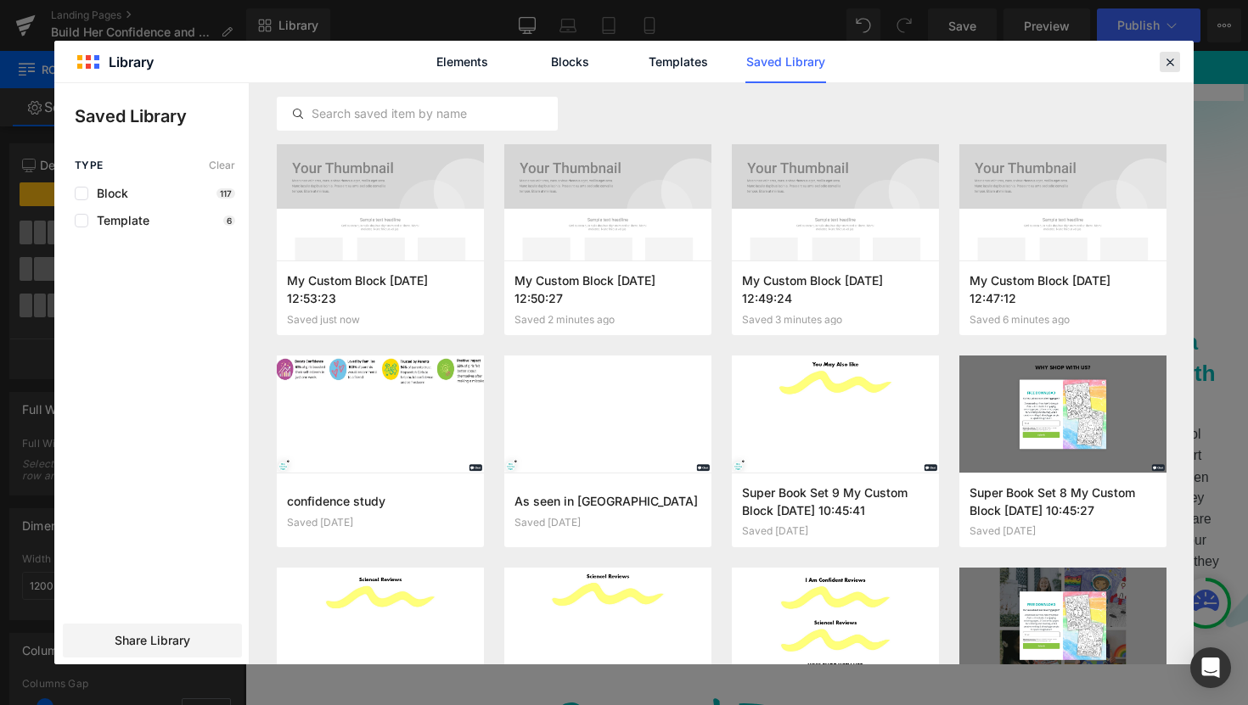
click at [1162, 59] on icon at bounding box center [1169, 61] width 15 height 15
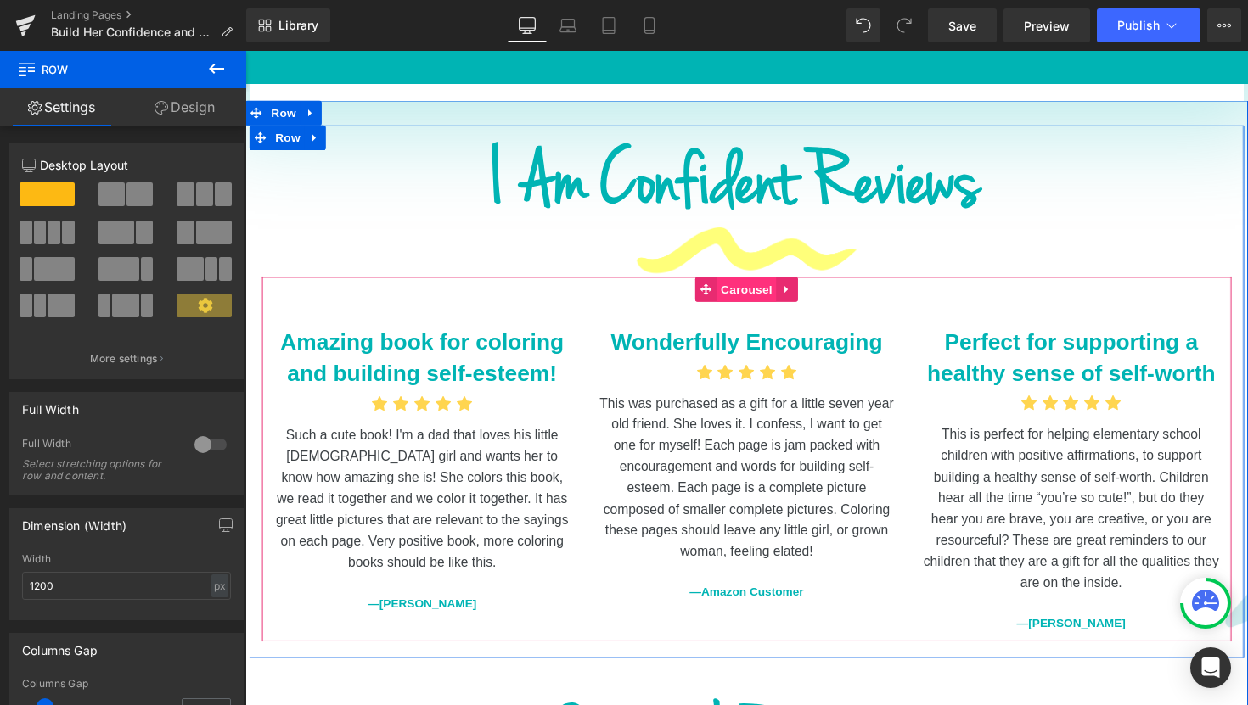
click at [762, 283] on span "Carousel" at bounding box center [758, 295] width 61 height 25
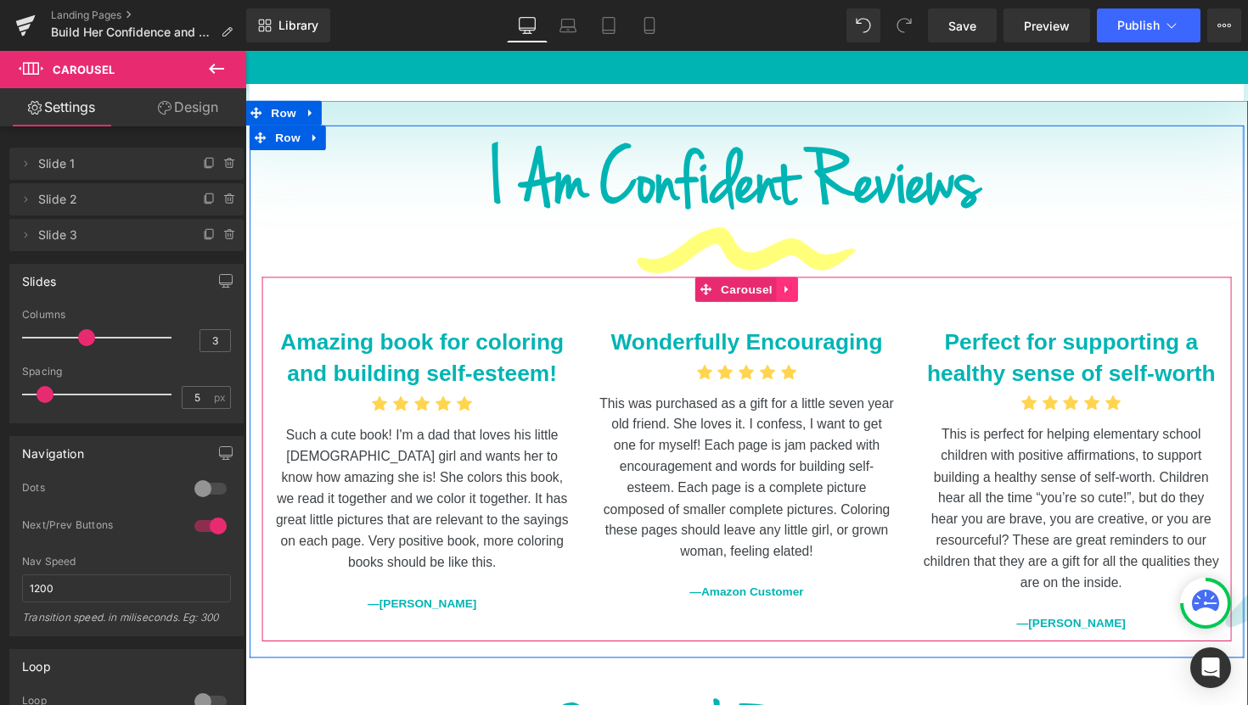
click at [798, 292] on icon at bounding box center [799, 296] width 3 height 8
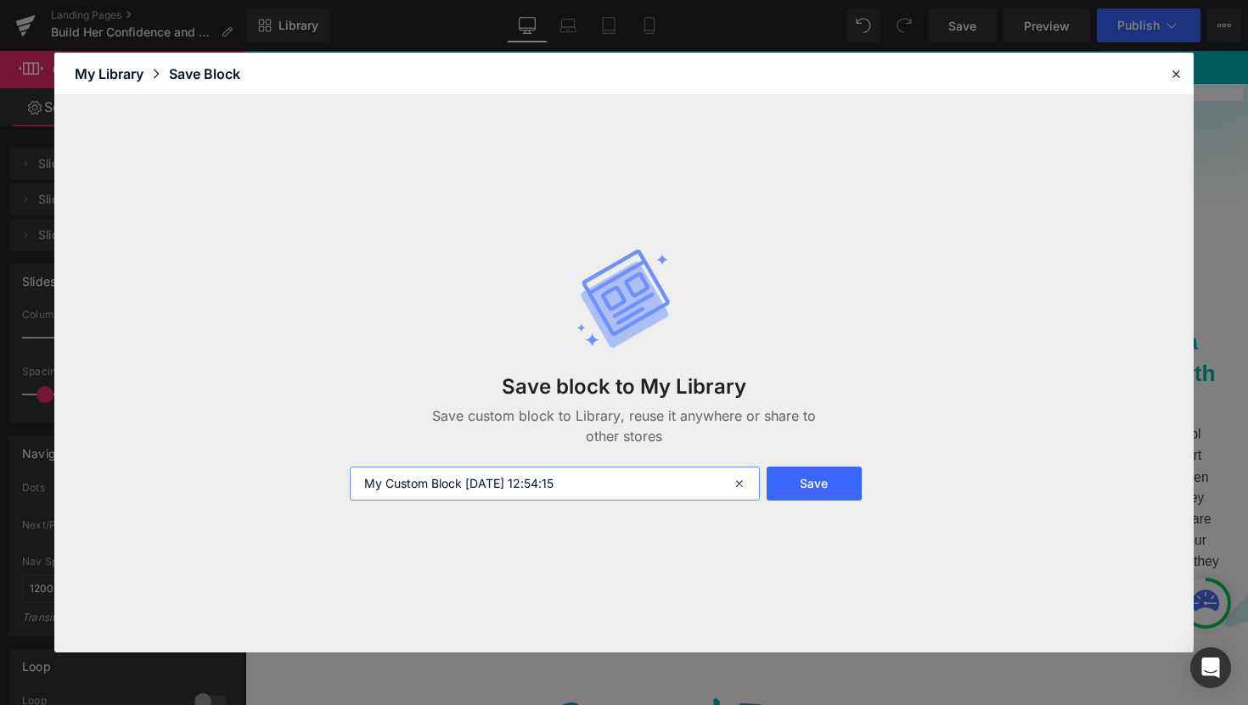
click at [594, 485] on input "My Custom Block 2025-09-17 12:54:15" at bounding box center [555, 484] width 410 height 34
type input "carousel"
click at [828, 485] on button "Save" at bounding box center [813, 484] width 95 height 34
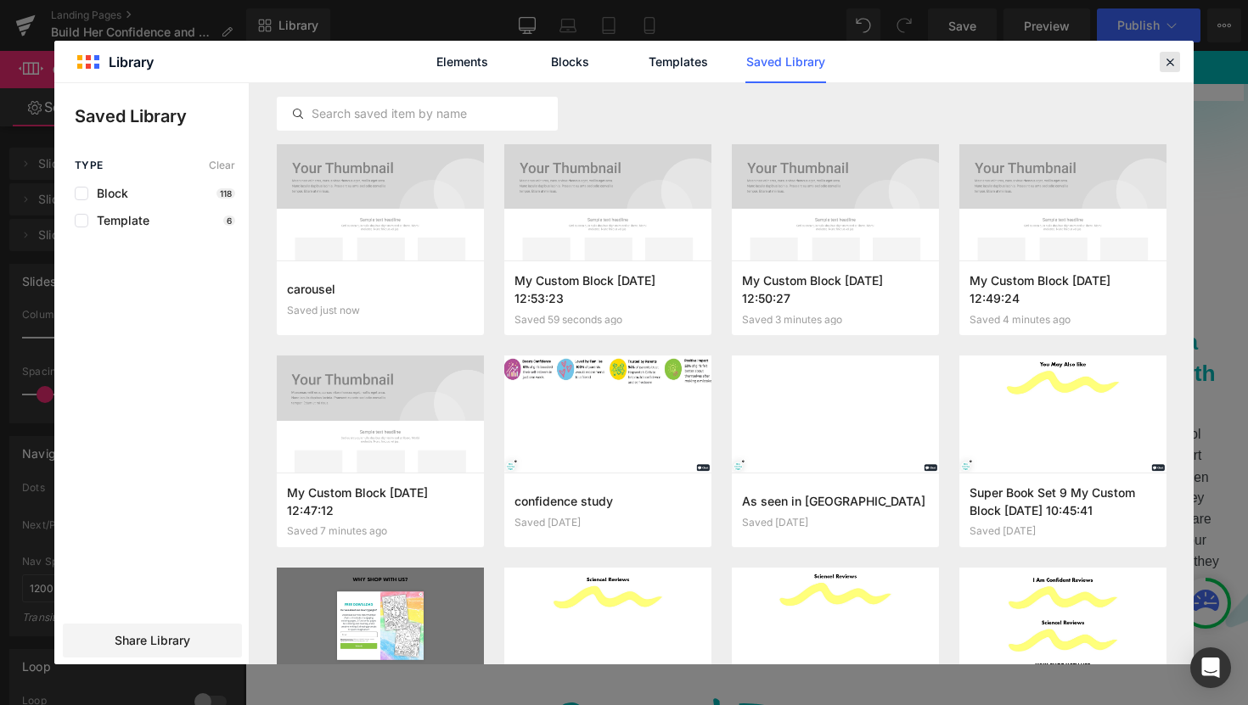
click at [1169, 54] on icon at bounding box center [1169, 61] width 15 height 15
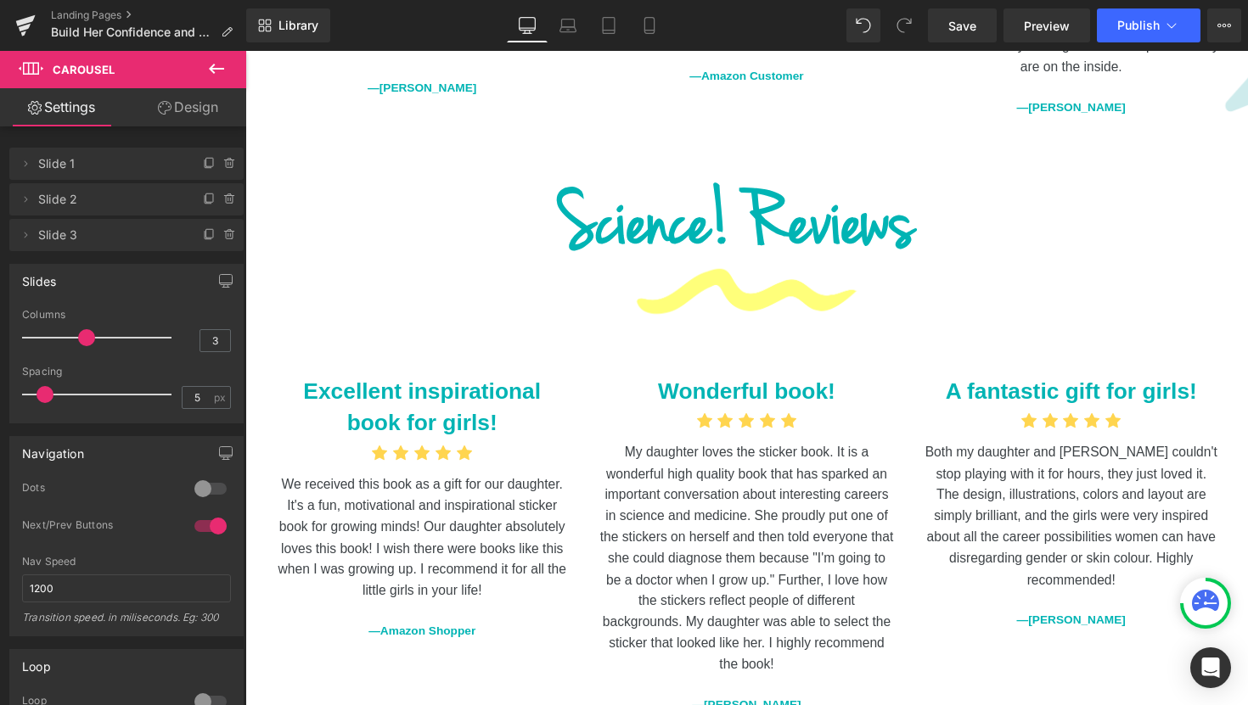
scroll to position [4436, 0]
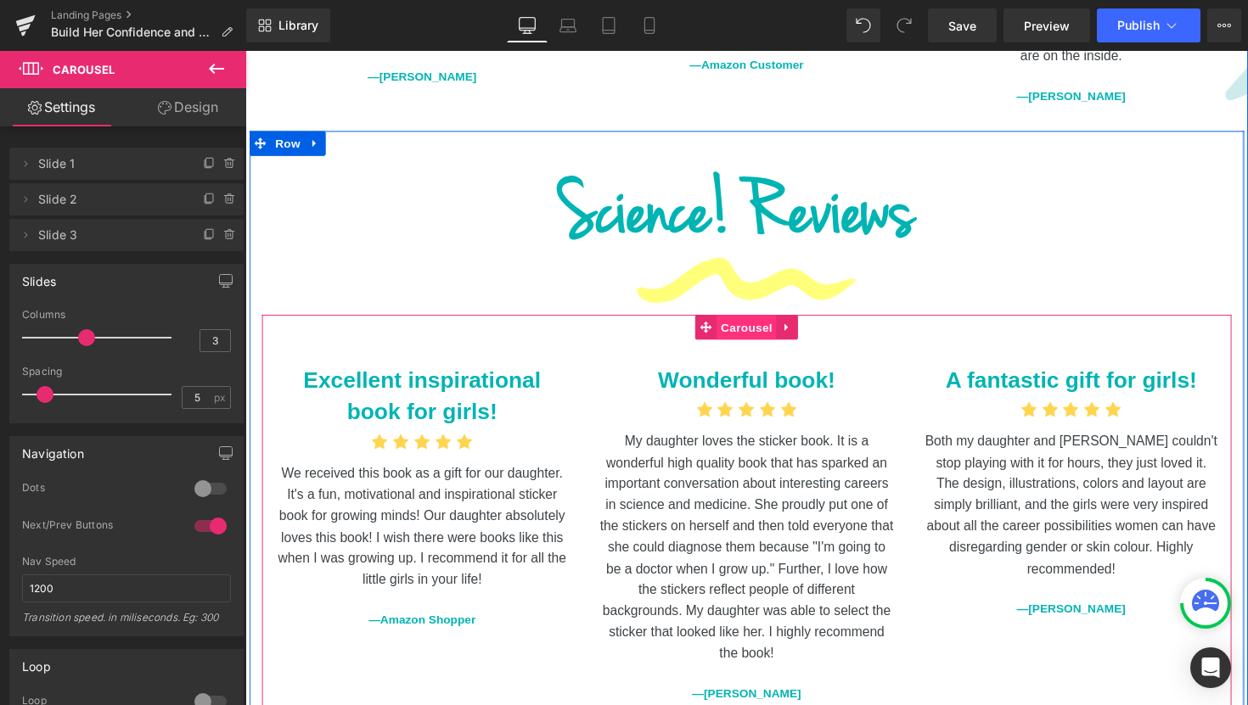
click at [745, 322] on span "Carousel" at bounding box center [758, 334] width 61 height 25
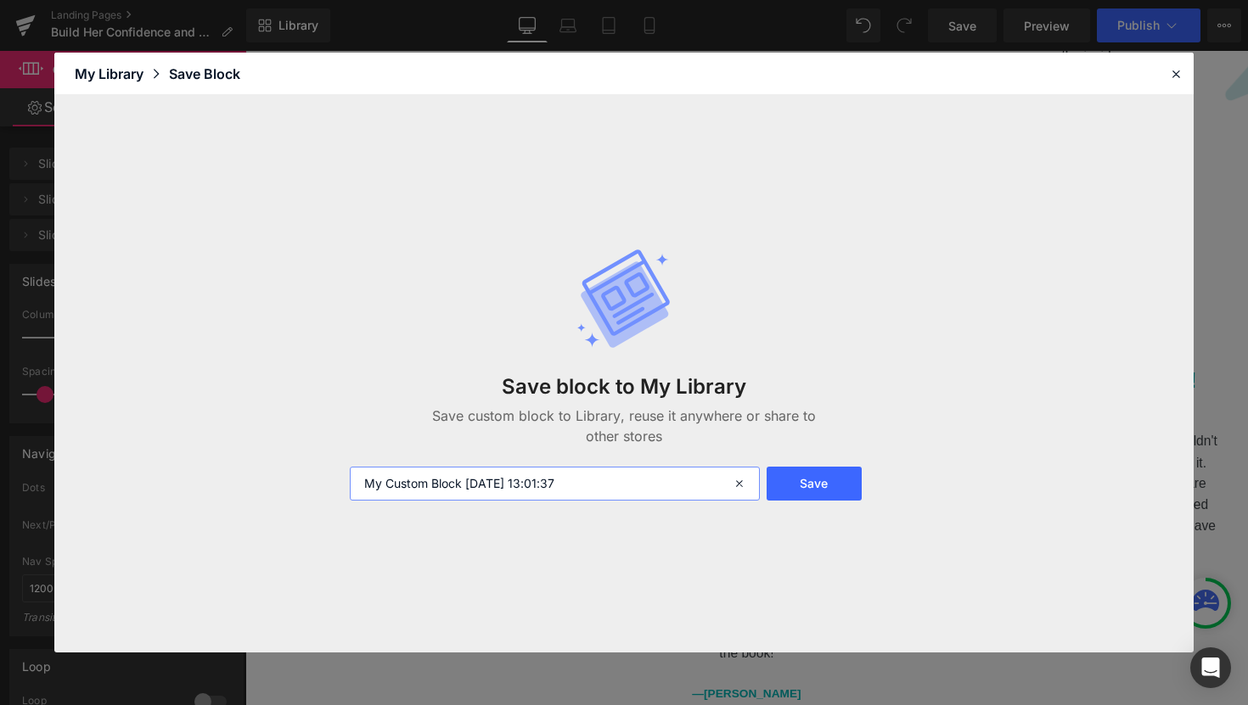
click at [648, 486] on input "My Custom Block 2025-09-17 13:01:37" at bounding box center [555, 484] width 410 height 34
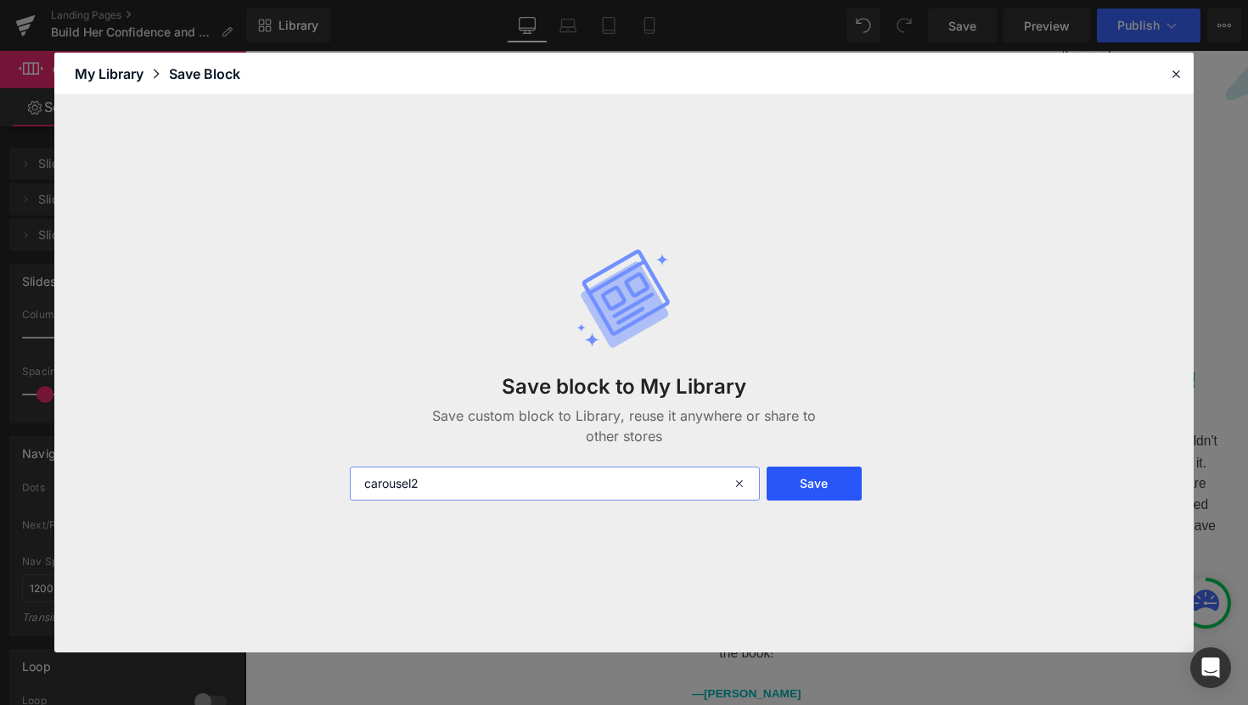
type input "carousel2"
click at [823, 477] on button "Save" at bounding box center [813, 484] width 95 height 34
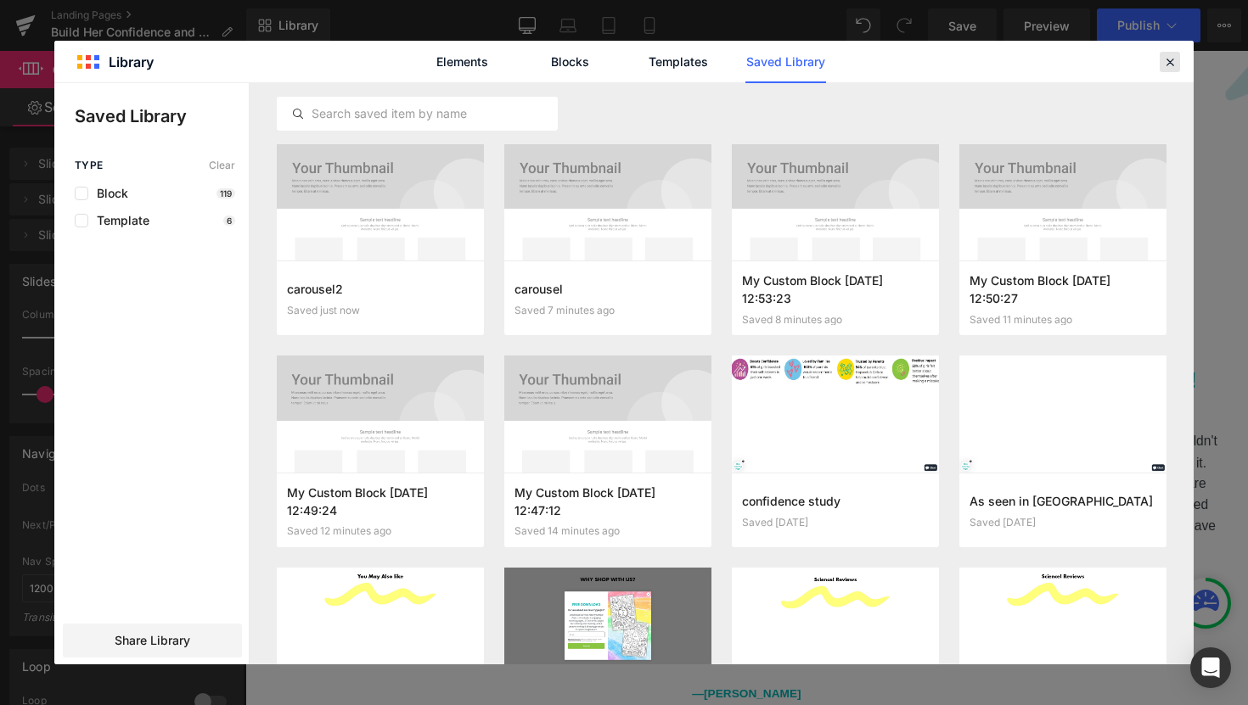
click at [1172, 63] on icon at bounding box center [1169, 61] width 15 height 15
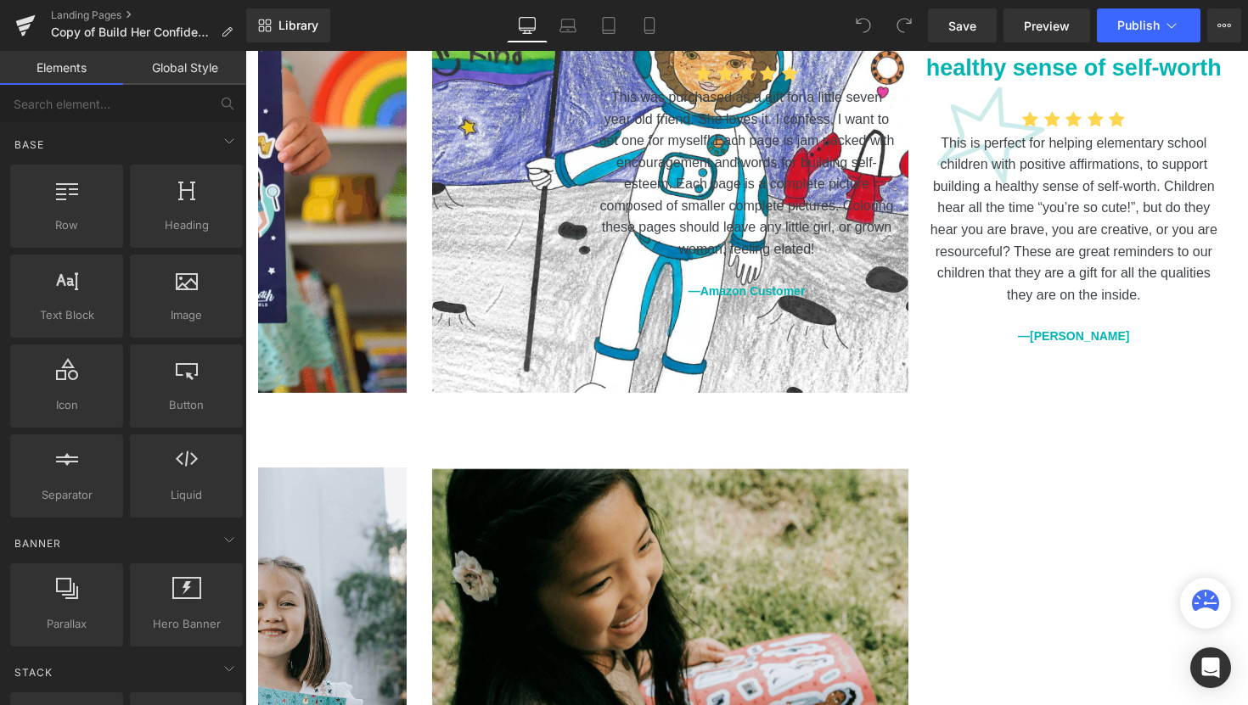
scroll to position [2376, 0]
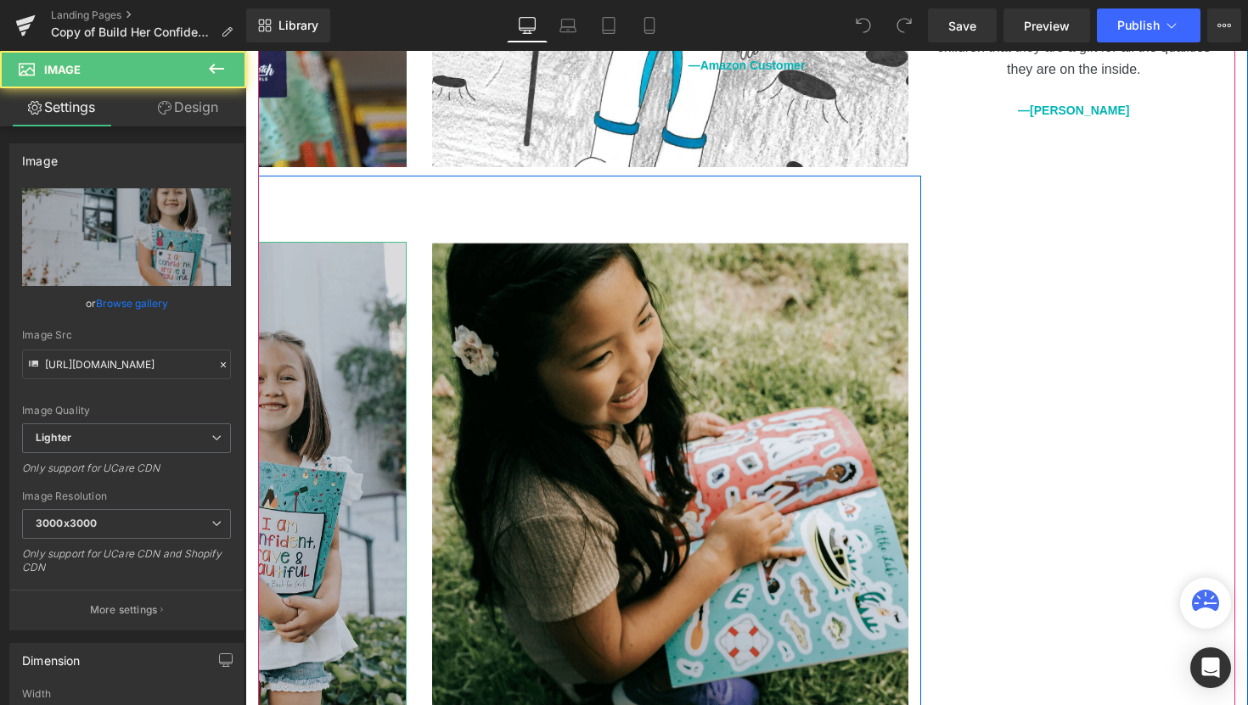
click at [327, 331] on img at bounding box center [169, 480] width 476 height 476
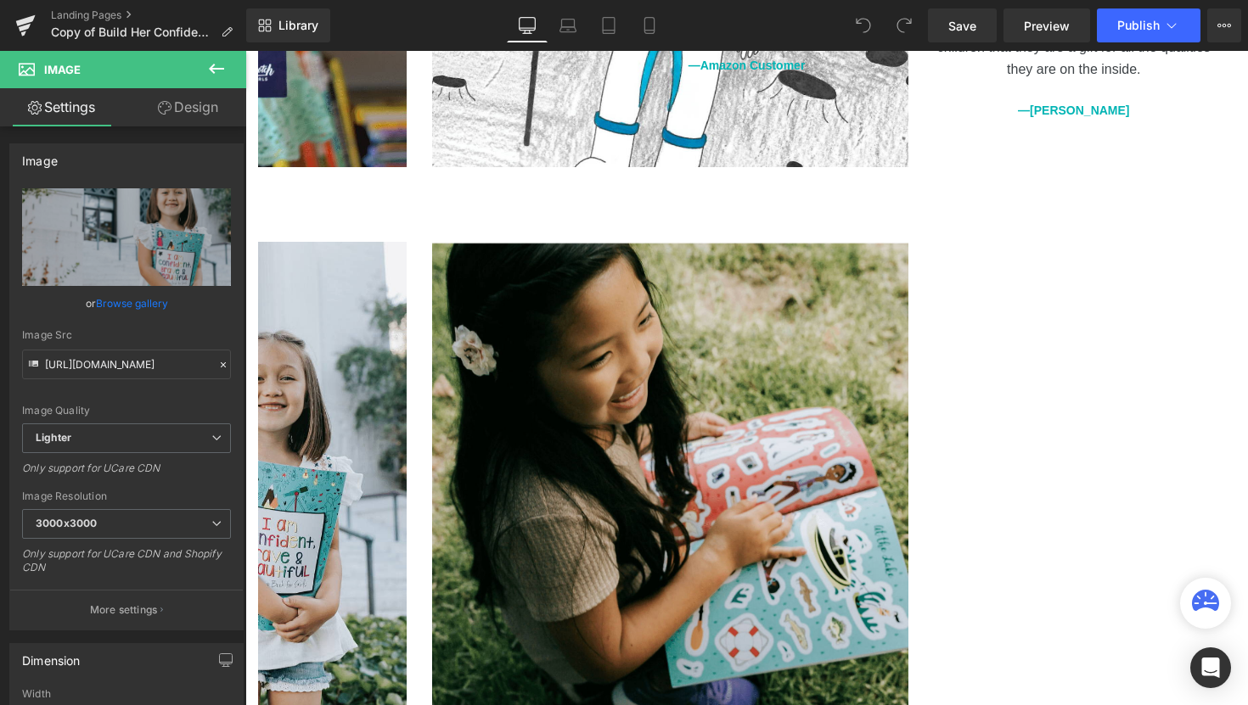
click at [222, 74] on icon at bounding box center [216, 69] width 20 height 20
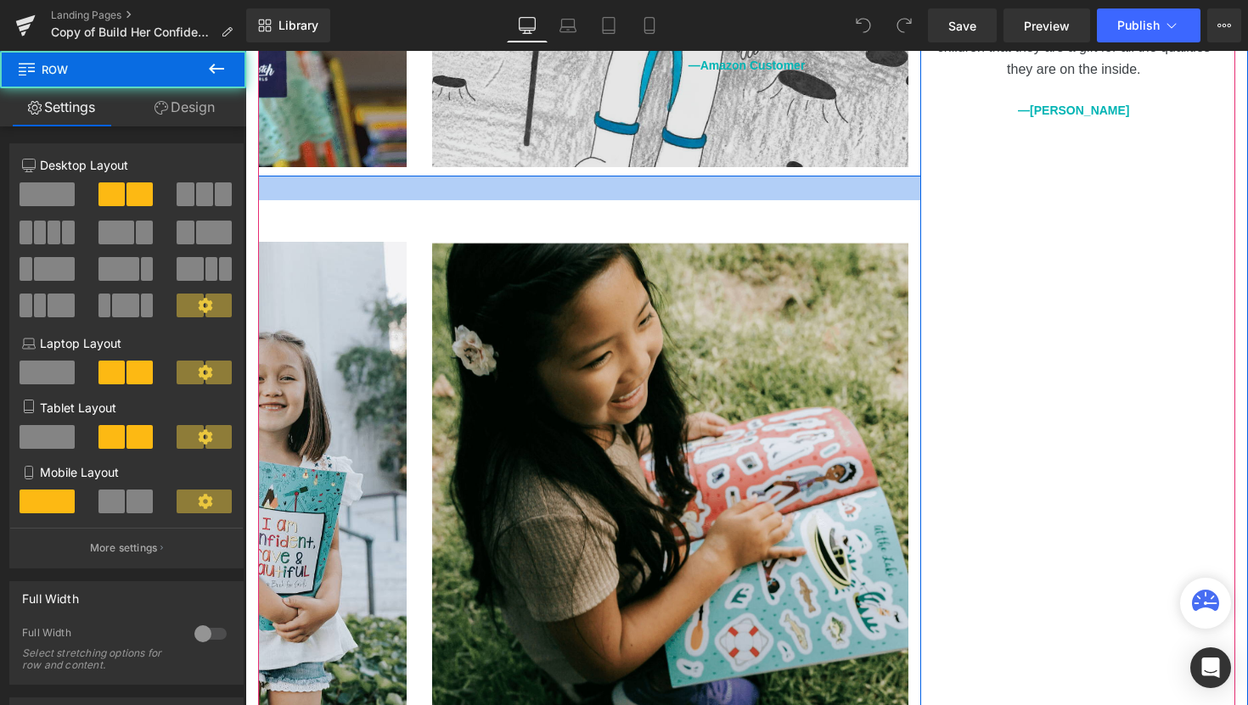
drag, startPoint x: 432, startPoint y: 151, endPoint x: 459, endPoint y: 113, distance: 46.9
click at [459, 113] on div "Image Image Row Sale Off (P) Image ‹" at bounding box center [420, 302] width 1002 height 1354
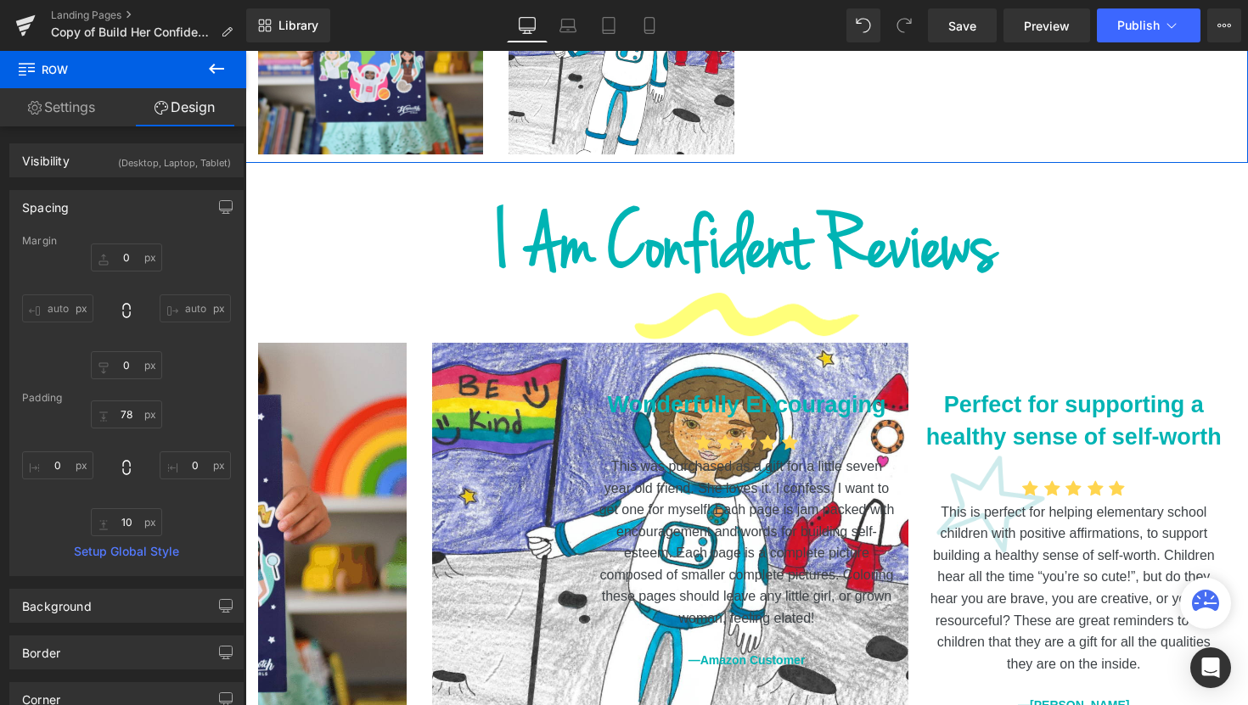
scroll to position [2033, 0]
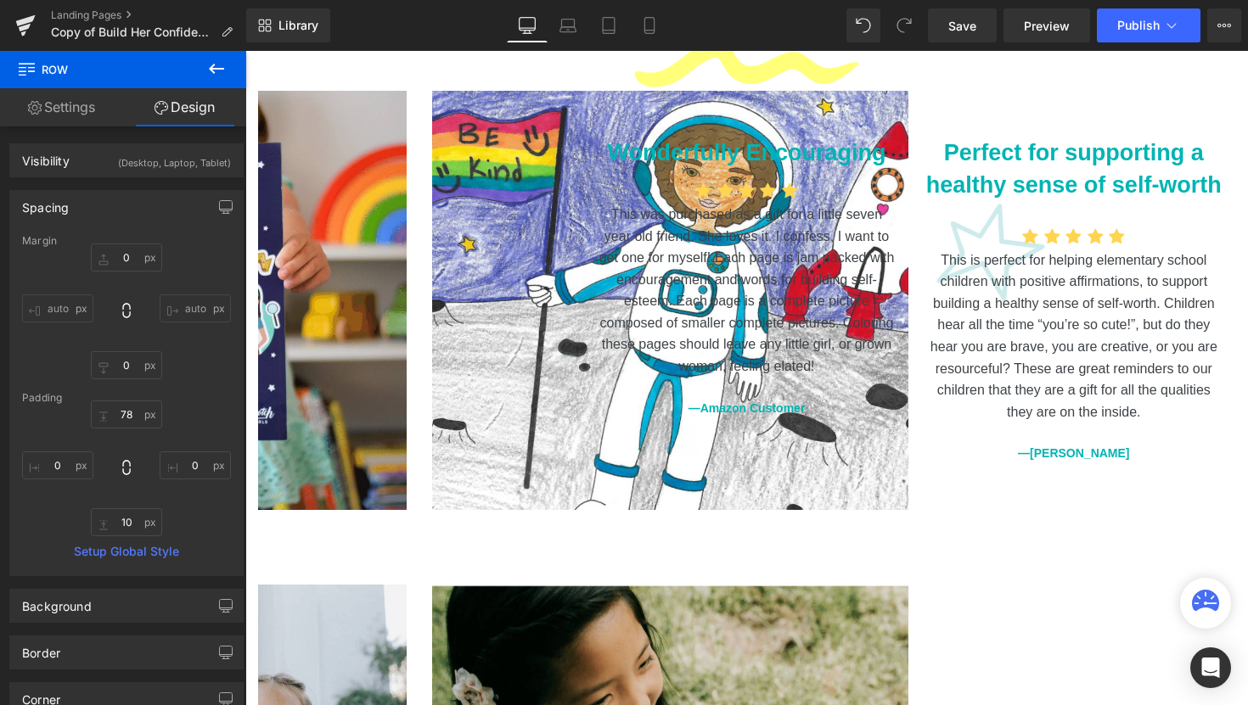
click at [210, 69] on icon at bounding box center [216, 69] width 15 height 10
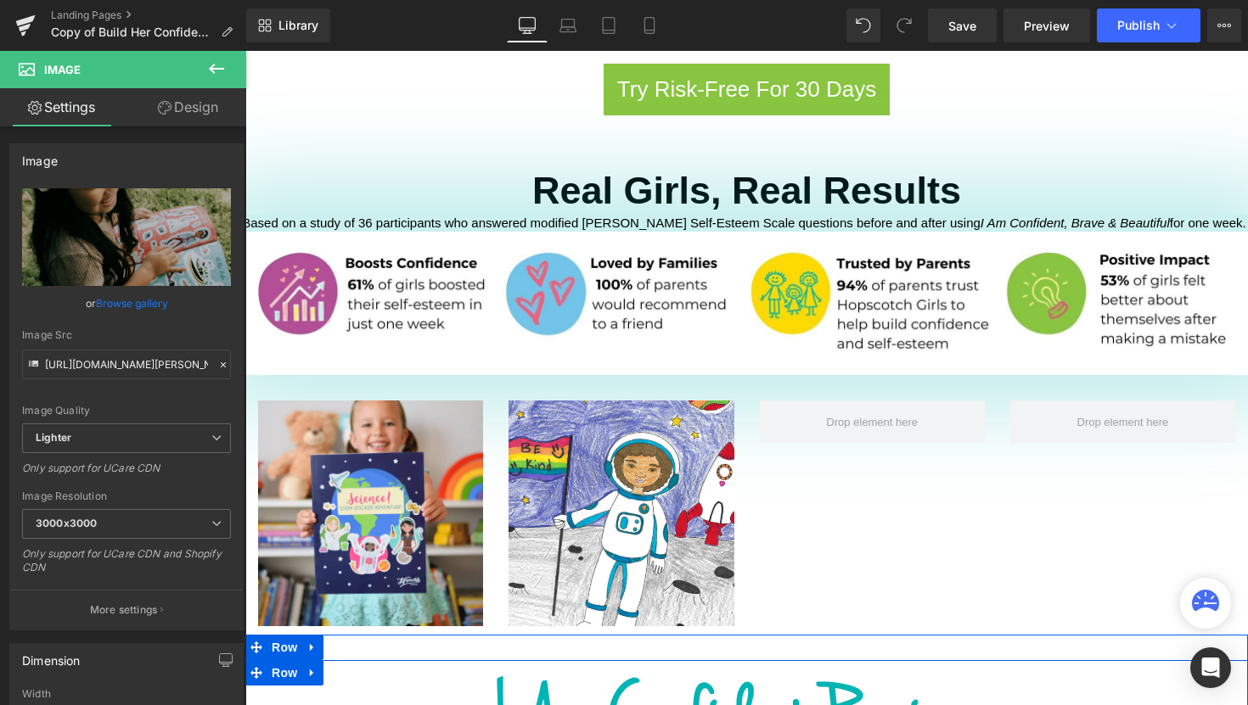
scroll to position [1305, 0]
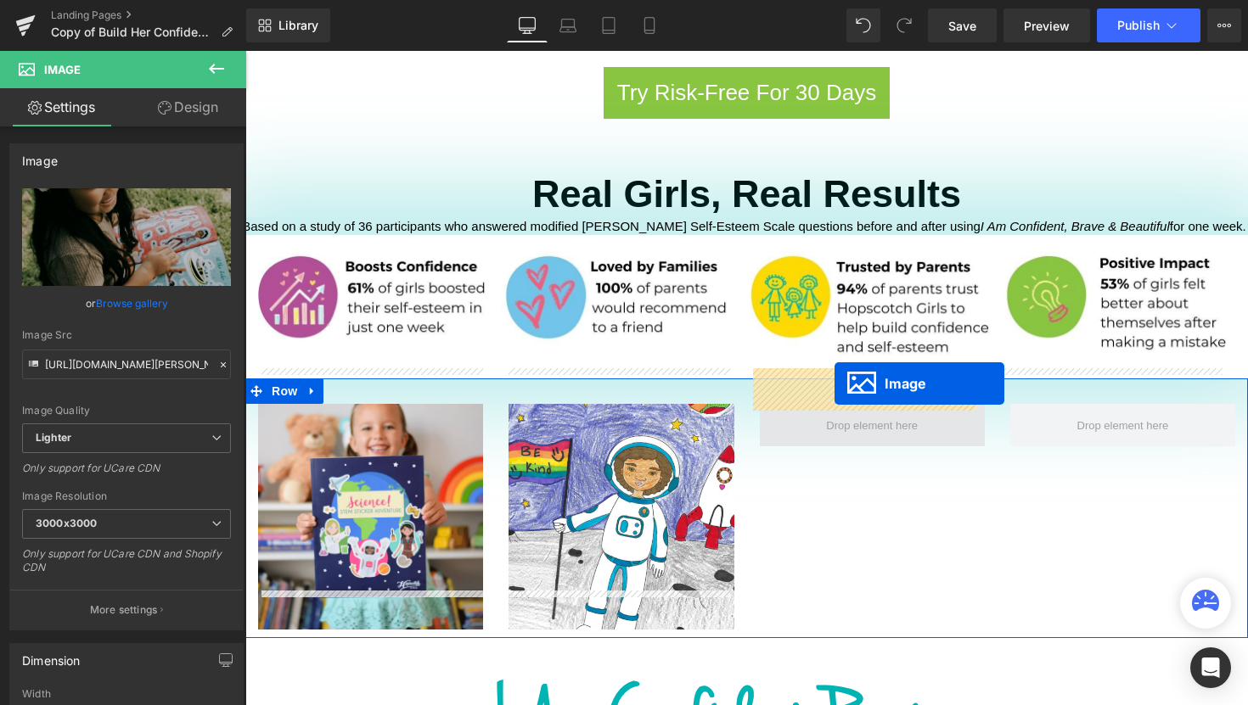
drag, startPoint x: 636, startPoint y: 464, endPoint x: 834, endPoint y: 384, distance: 214.3
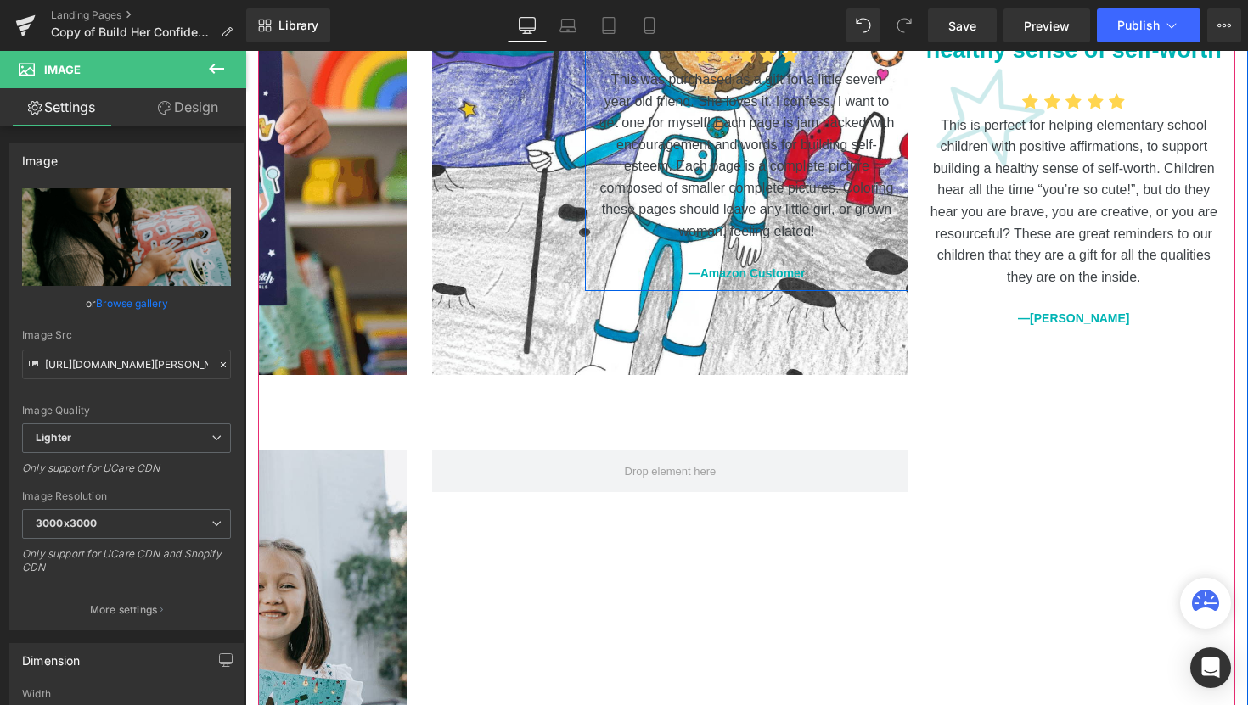
scroll to position [2365, 0]
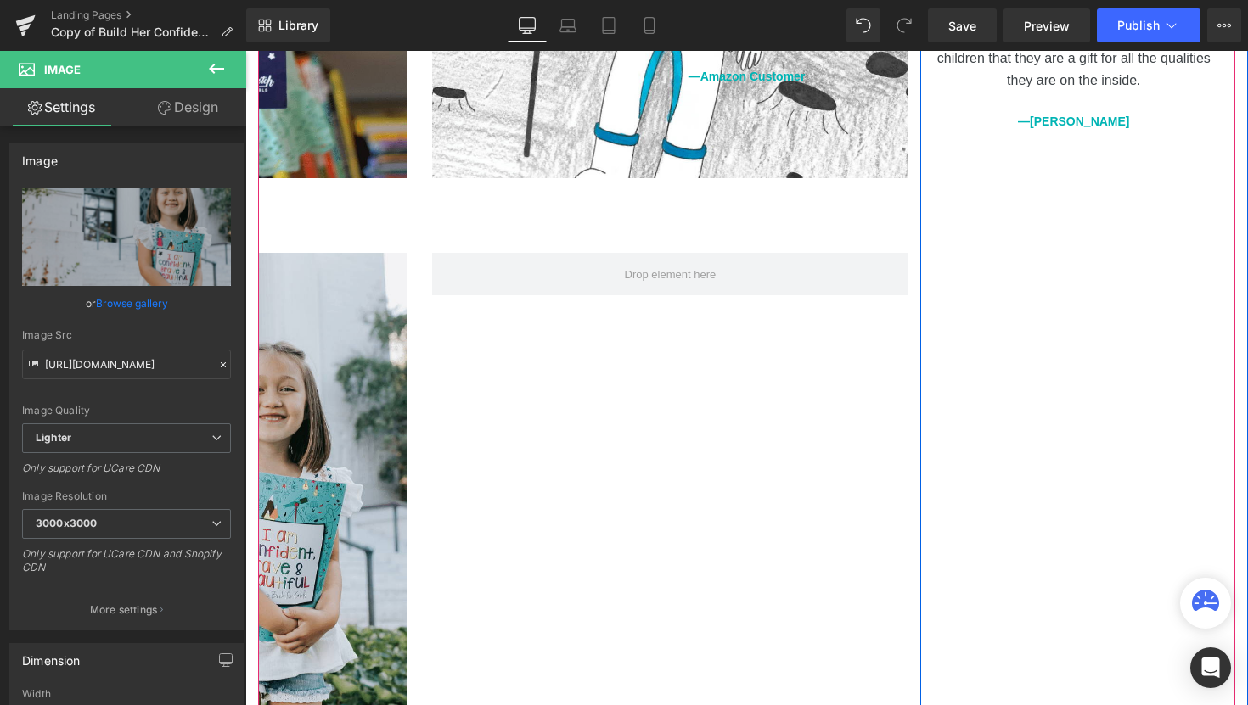
click at [337, 187] on div "Image Row" at bounding box center [420, 462] width 1002 height 551
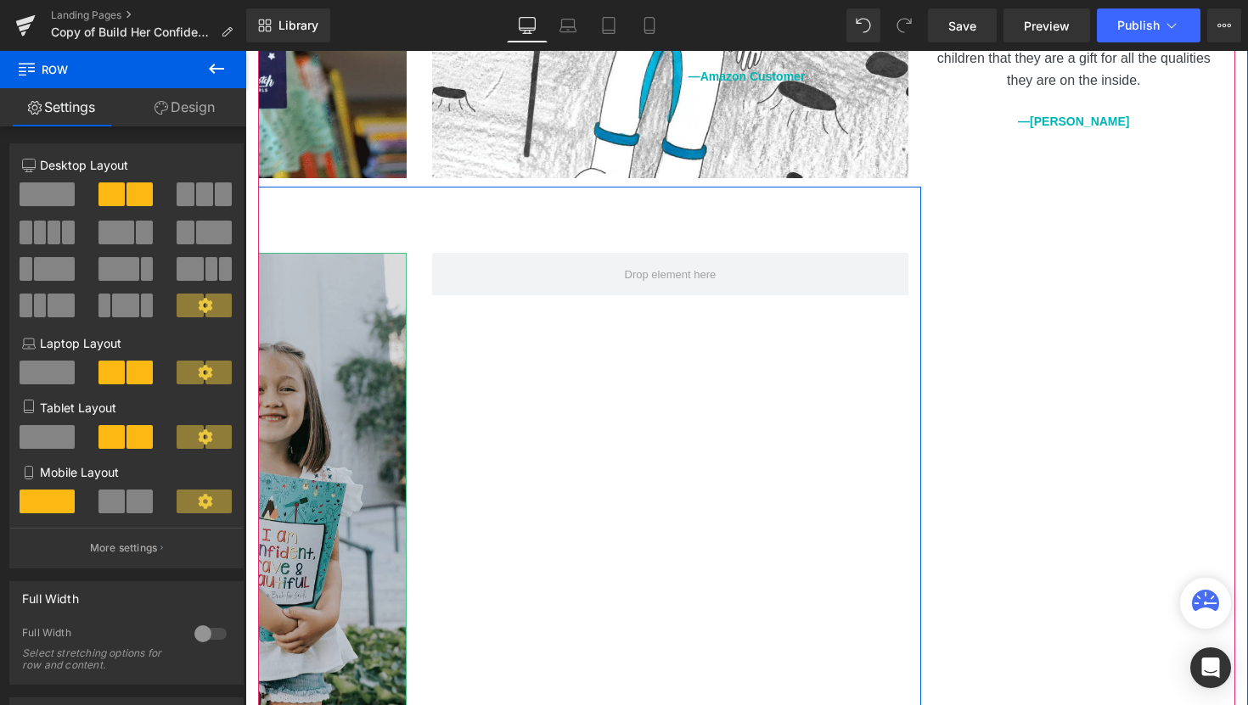
click at [259, 497] on img at bounding box center [169, 491] width 476 height 476
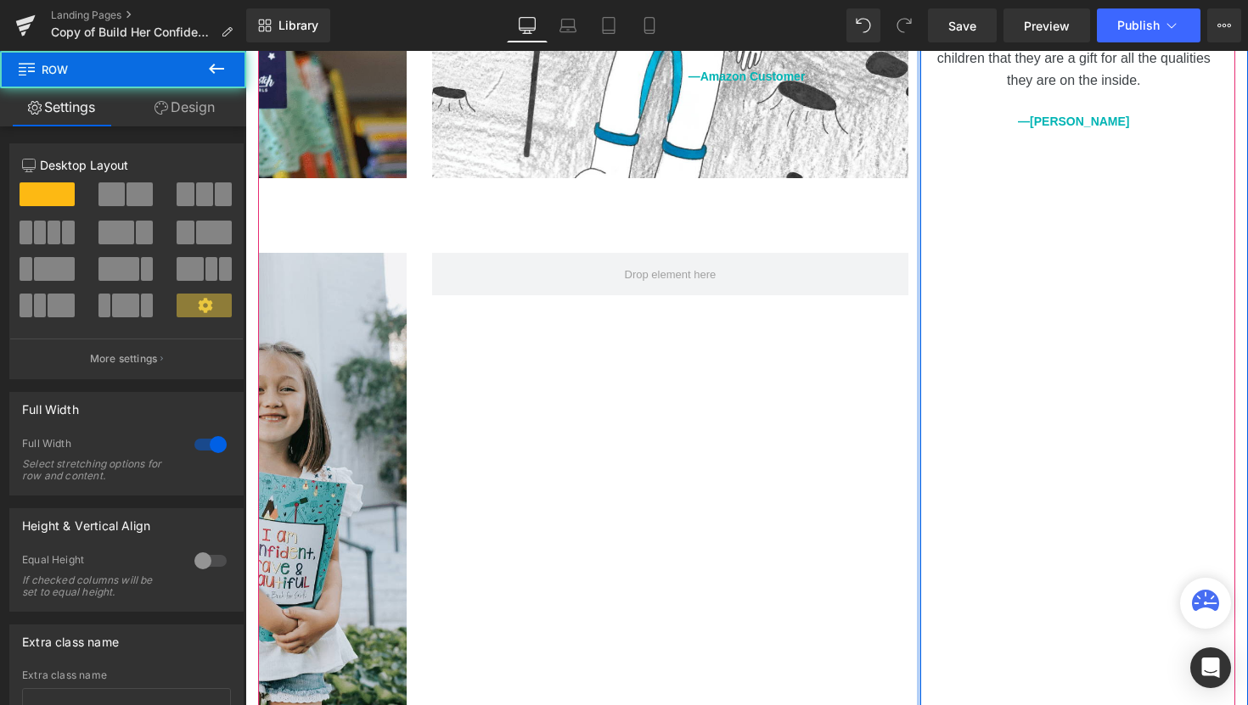
drag, startPoint x: 910, startPoint y: 561, endPoint x: 1052, endPoint y: 547, distance: 142.5
click at [1052, 547] on div "Image Image Row Sale Off (P) Image ‹ ›" at bounding box center [748, 558] width 981 height 1598
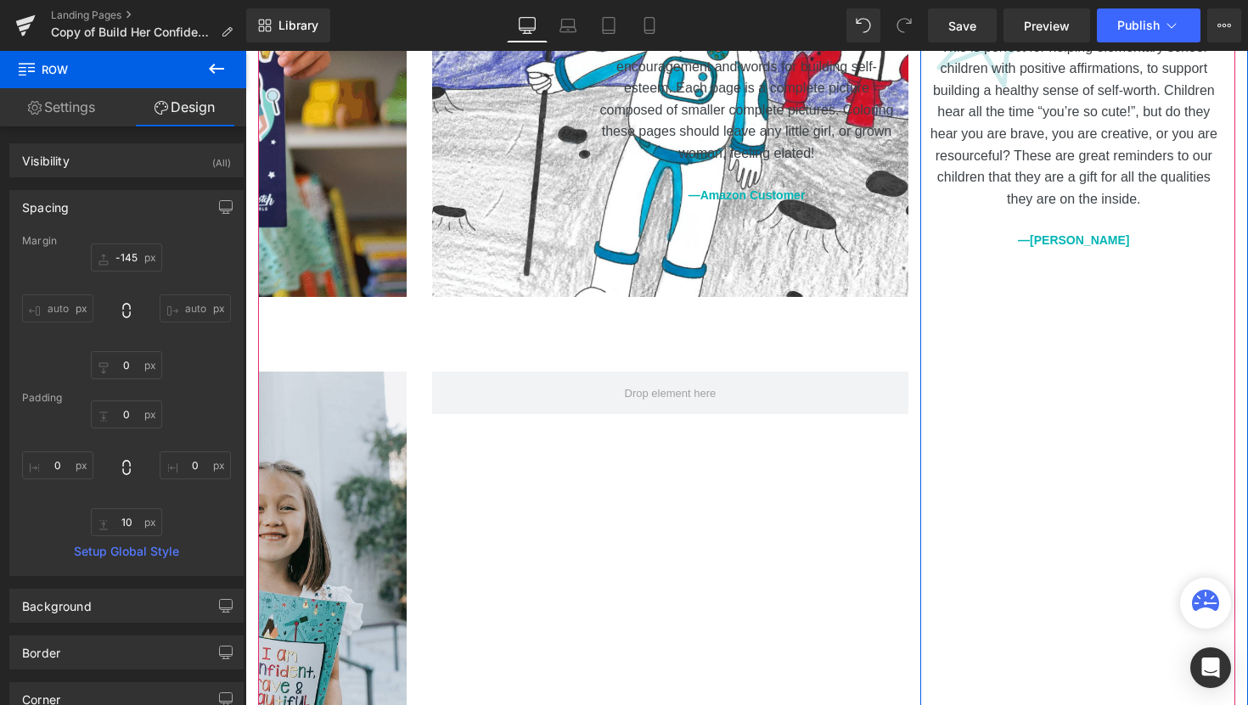
scroll to position [1673, 0]
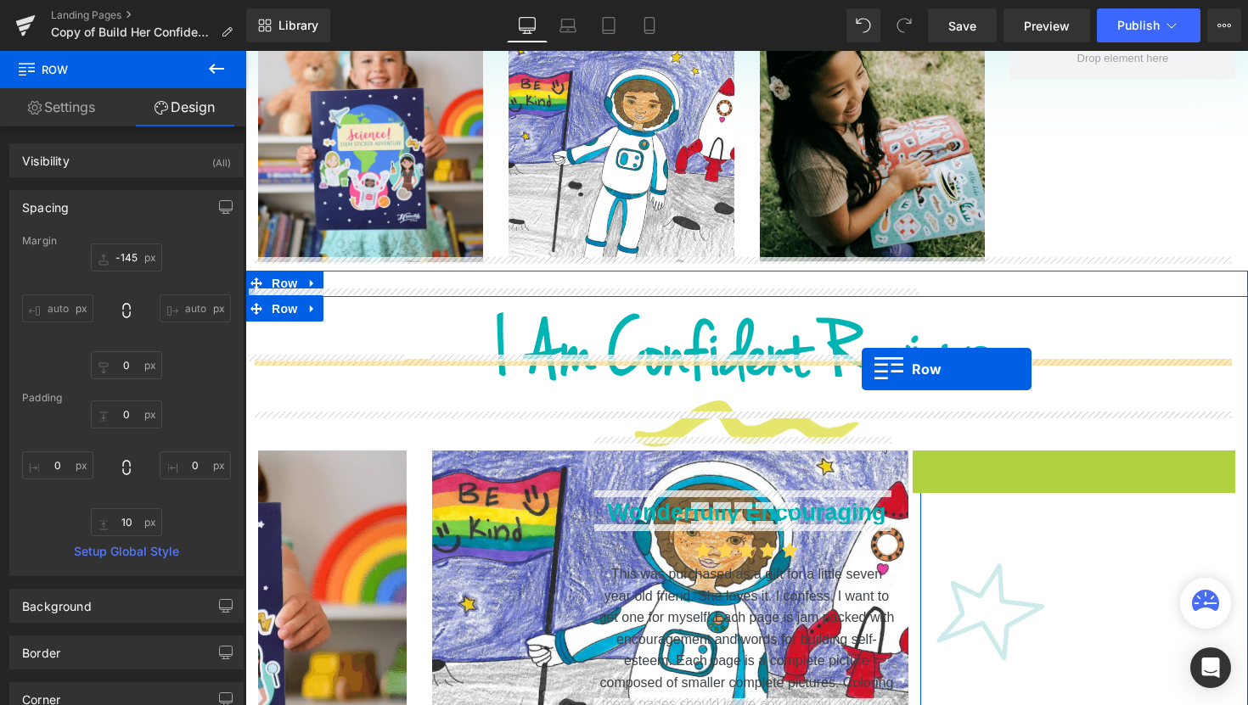
drag, startPoint x: 915, startPoint y: 427, endPoint x: 861, endPoint y: 368, distance: 79.3
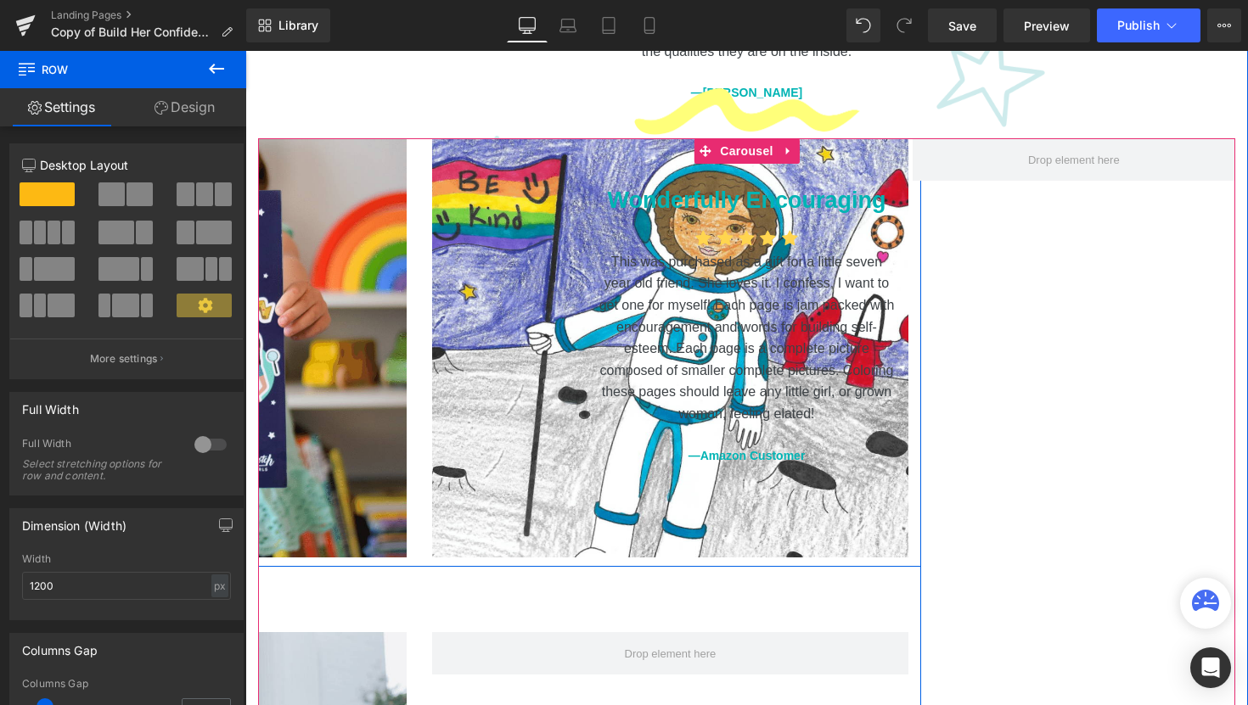
scroll to position [1945, 0]
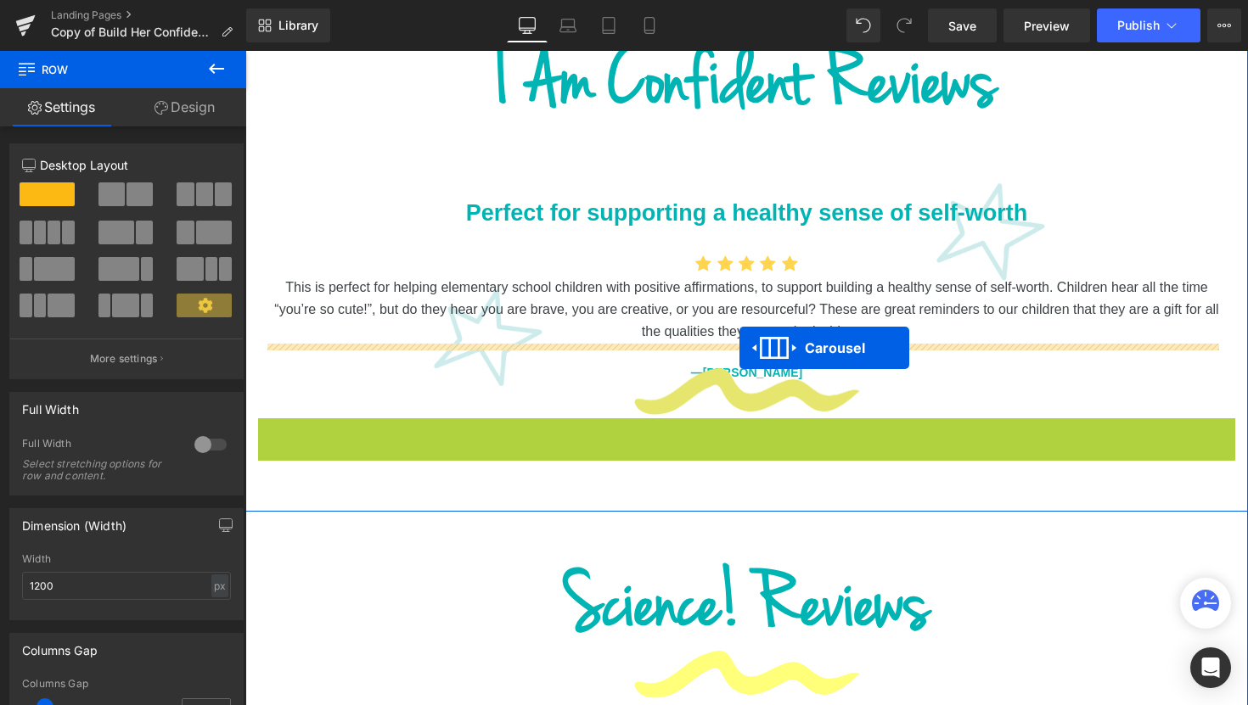
drag, startPoint x: 695, startPoint y: 392, endPoint x: 739, endPoint y: 348, distance: 62.4
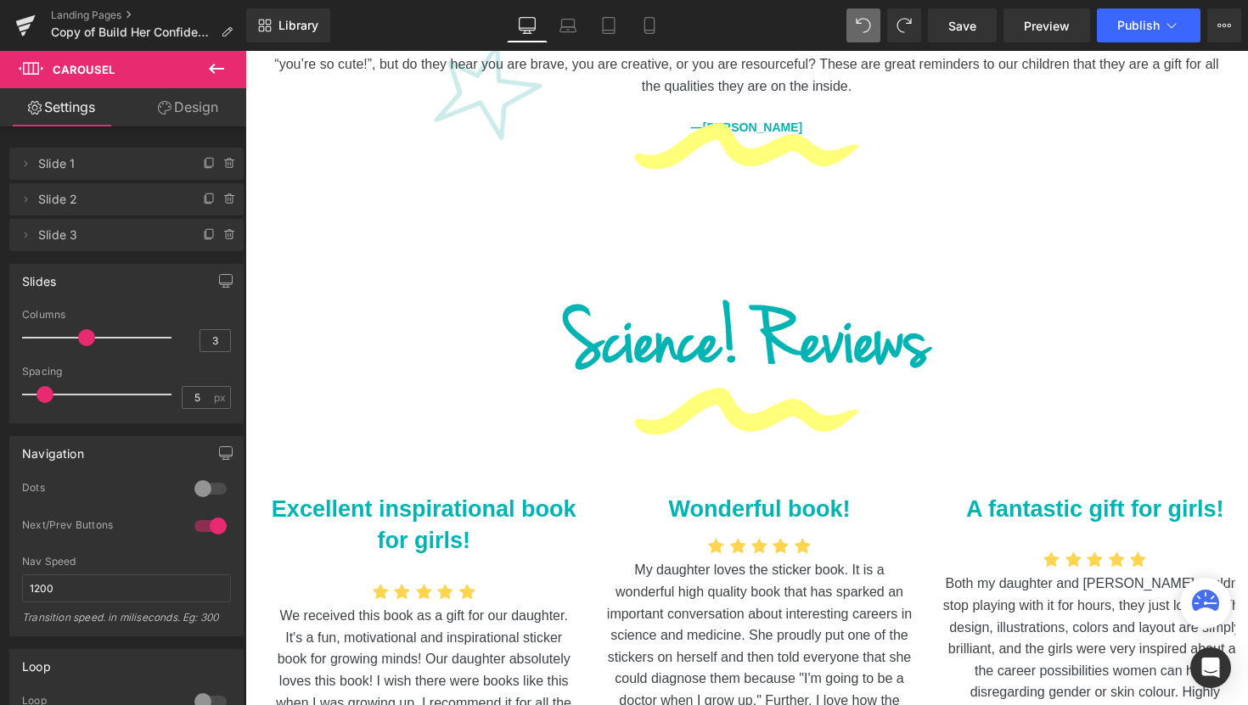
scroll to position [2093, 0]
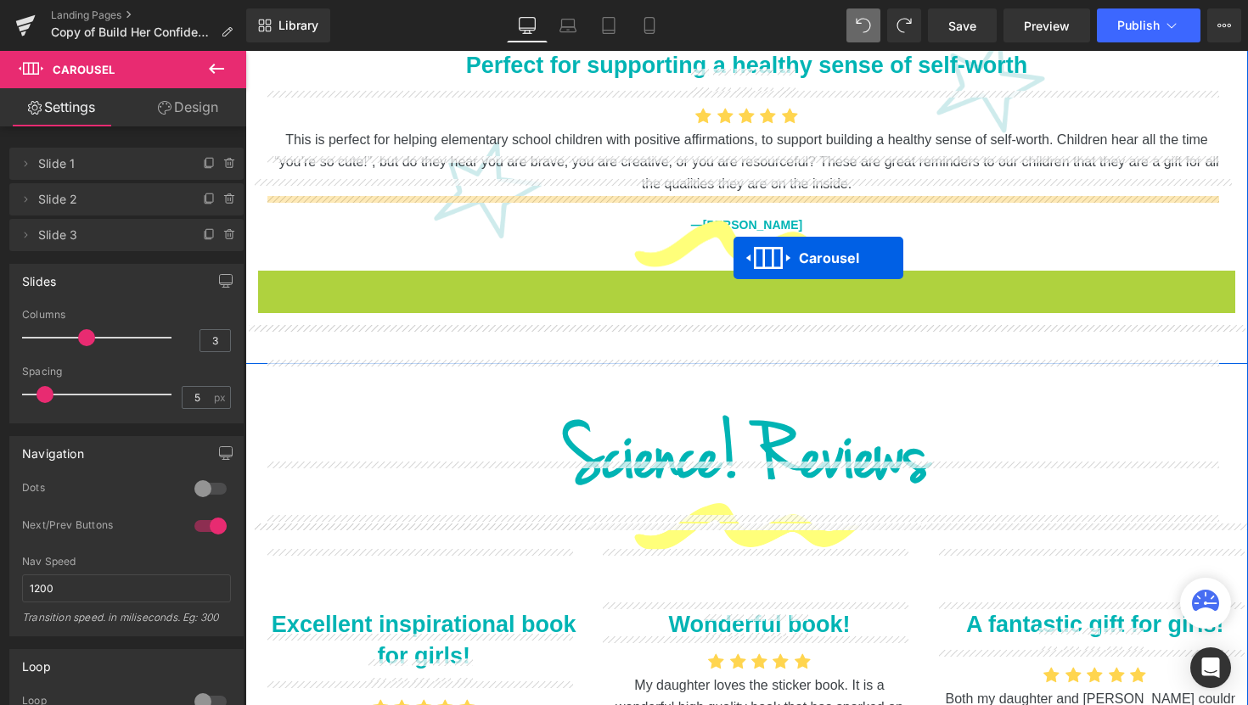
drag, startPoint x: 694, startPoint y: 244, endPoint x: 733, endPoint y: 258, distance: 41.3
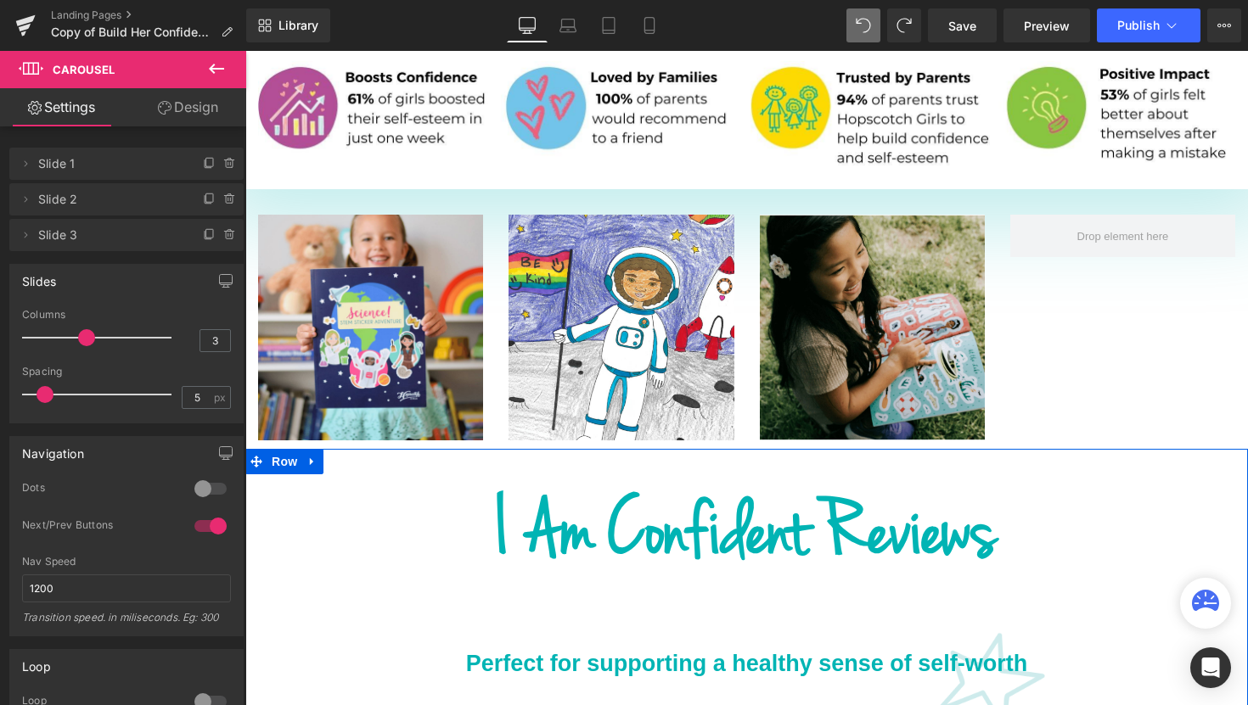
scroll to position [1423, 0]
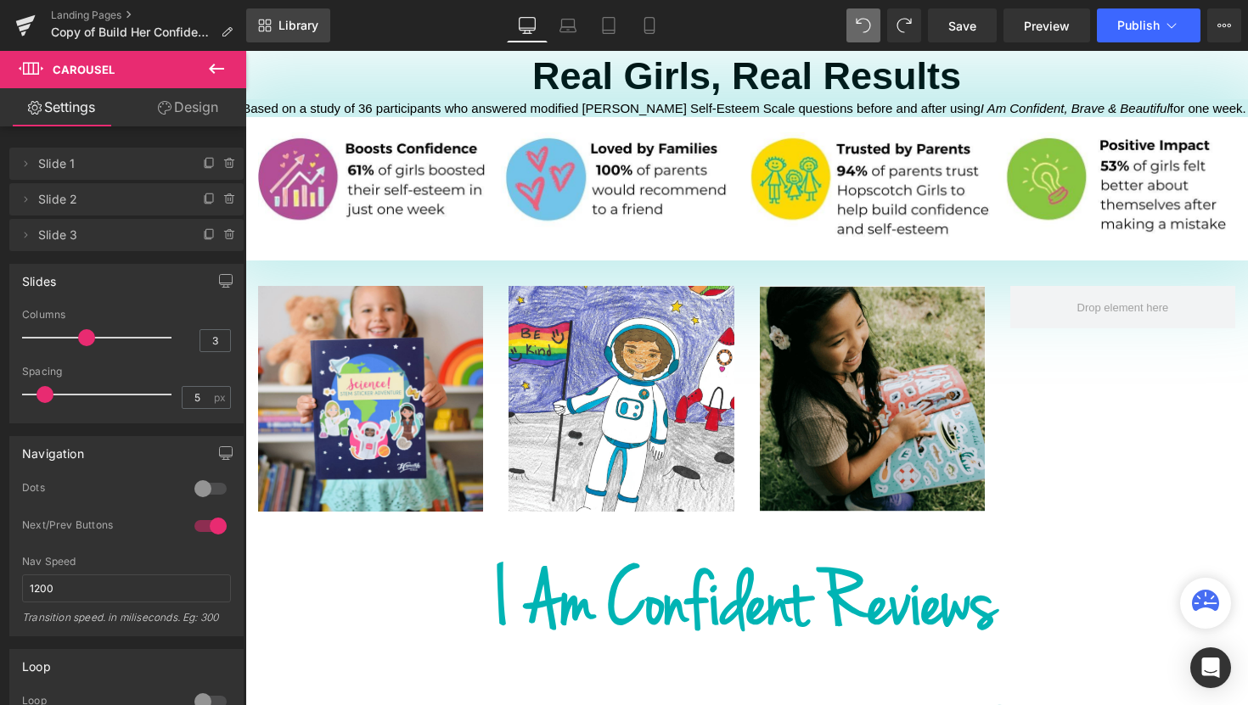
click at [298, 26] on span "Library" at bounding box center [298, 25] width 40 height 15
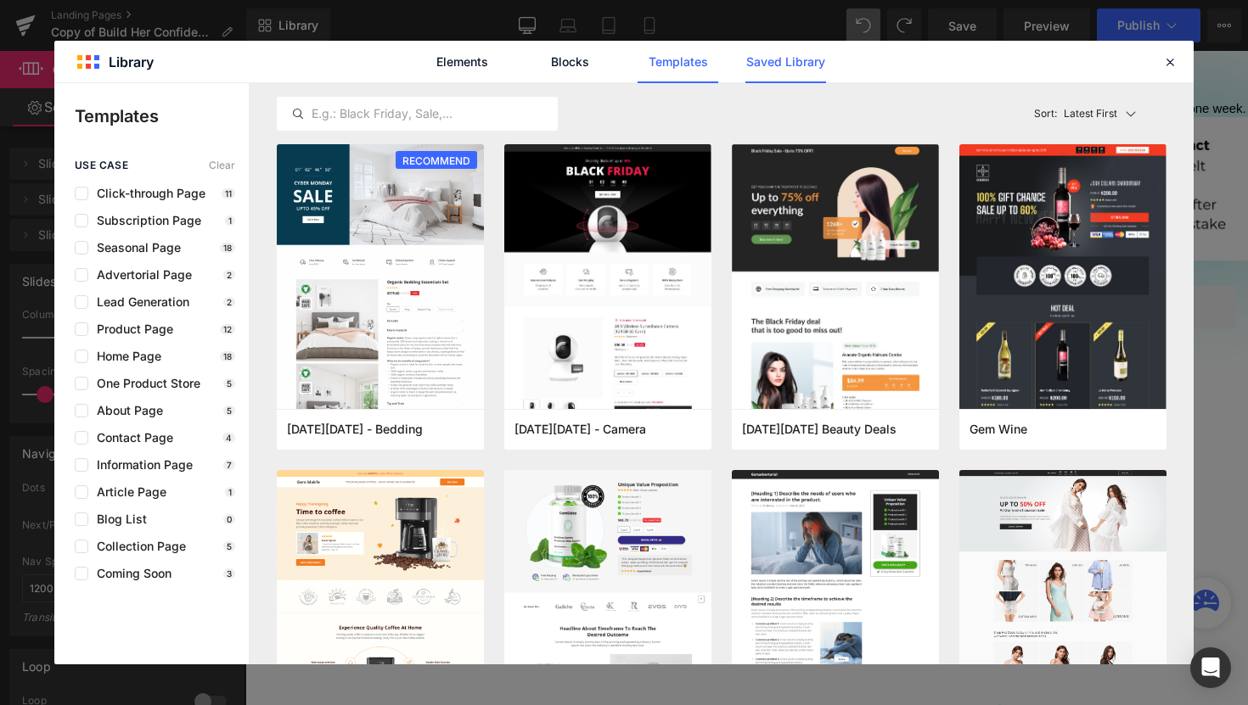
click at [762, 59] on link "Saved Library" at bounding box center [785, 62] width 81 height 42
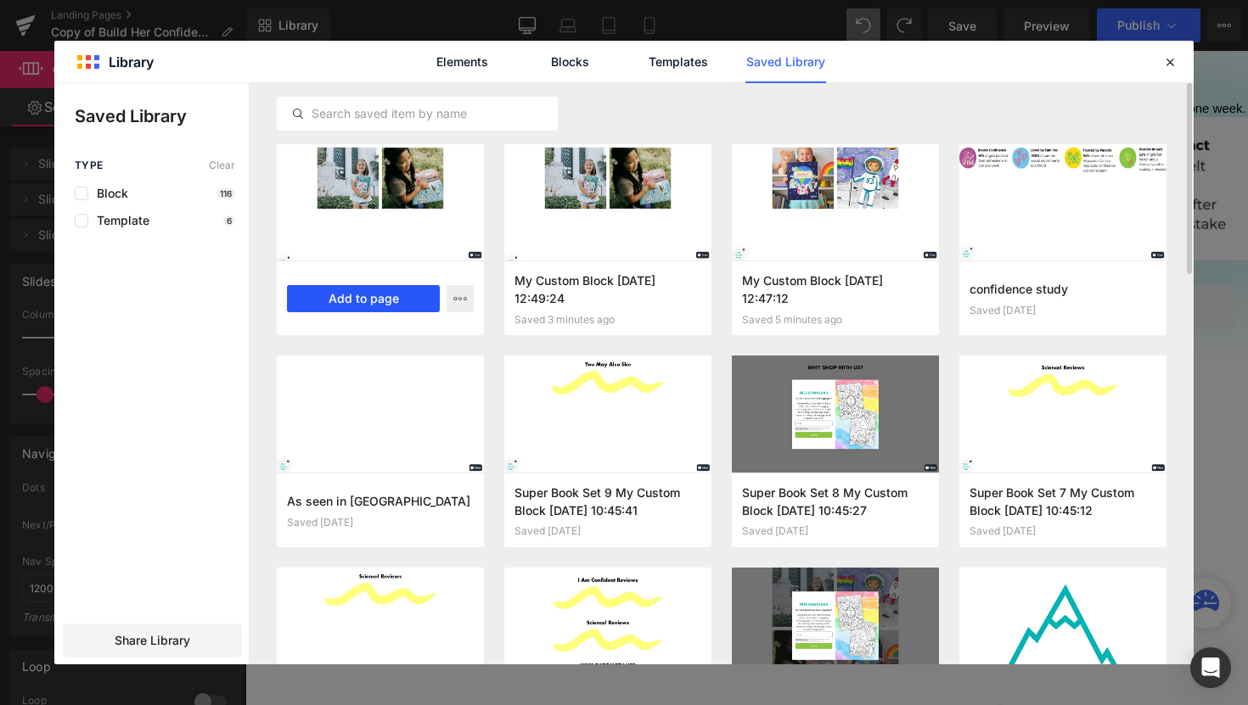
click at [398, 299] on button "Add to page" at bounding box center [363, 298] width 153 height 27
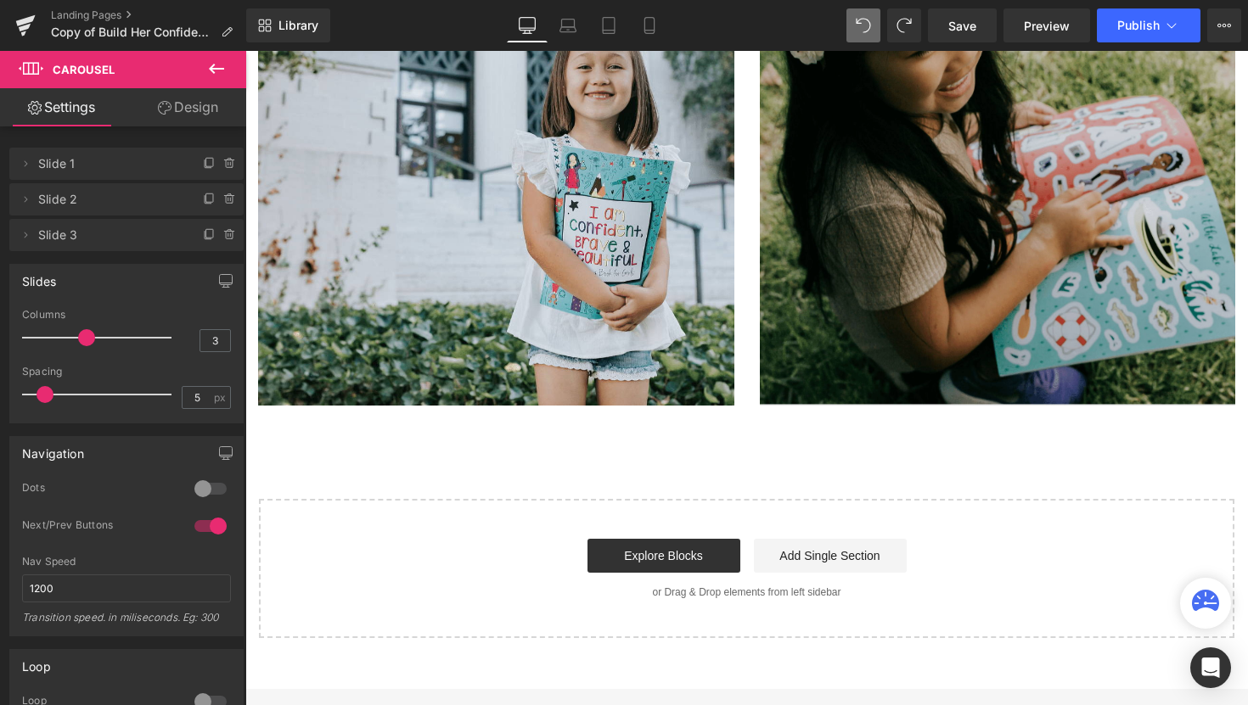
scroll to position [3249, 0]
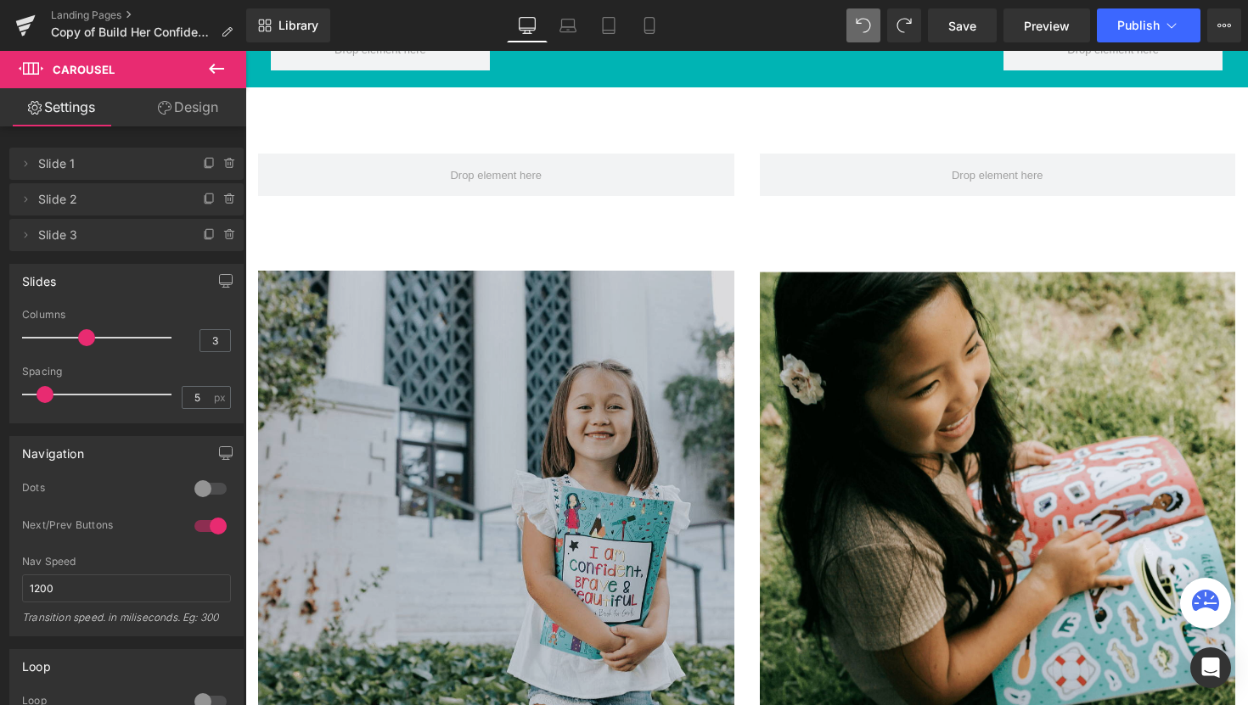
click at [487, 464] on div "Image" at bounding box center [496, 509] width 476 height 476
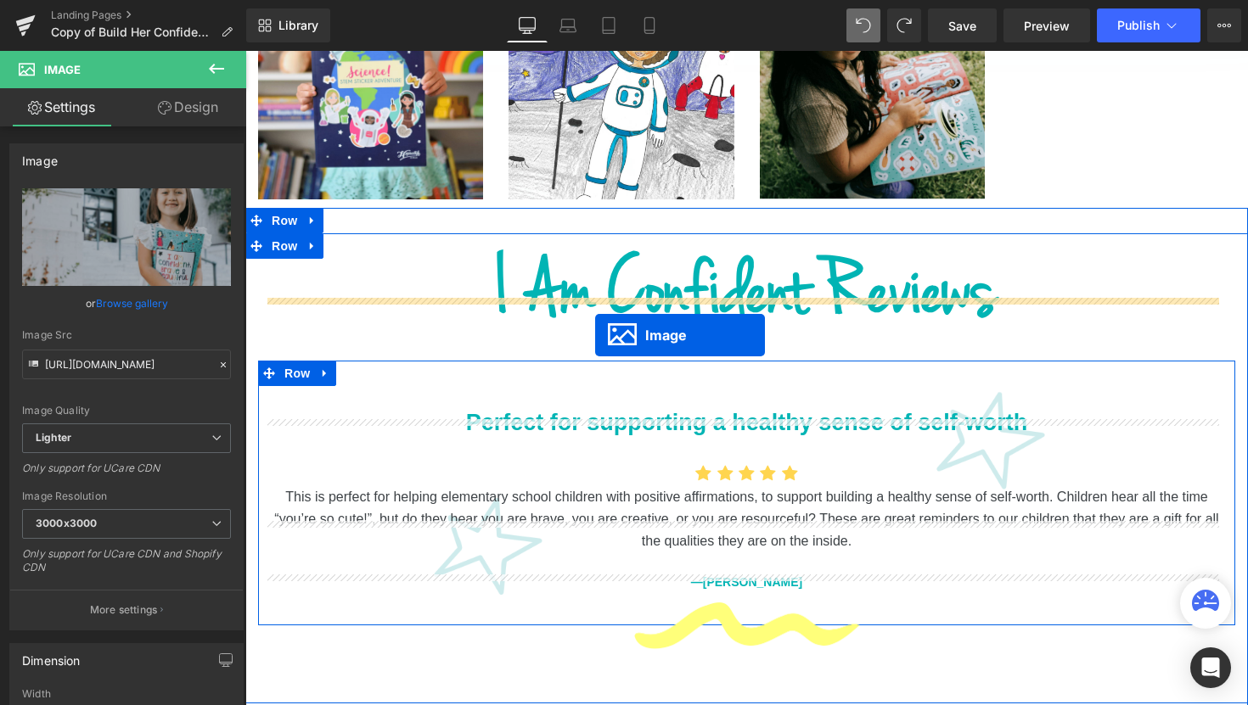
scroll to position [1513, 0]
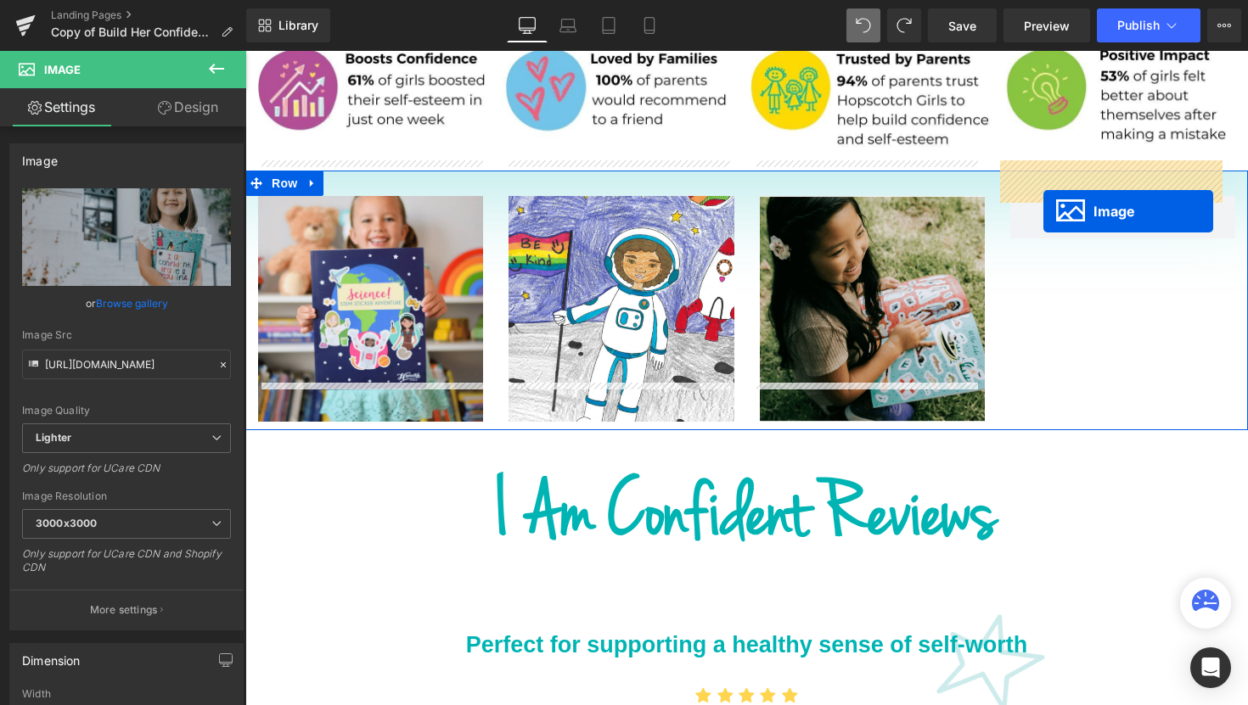
drag, startPoint x: 464, startPoint y: 468, endPoint x: 1043, endPoint y: 211, distance: 633.0
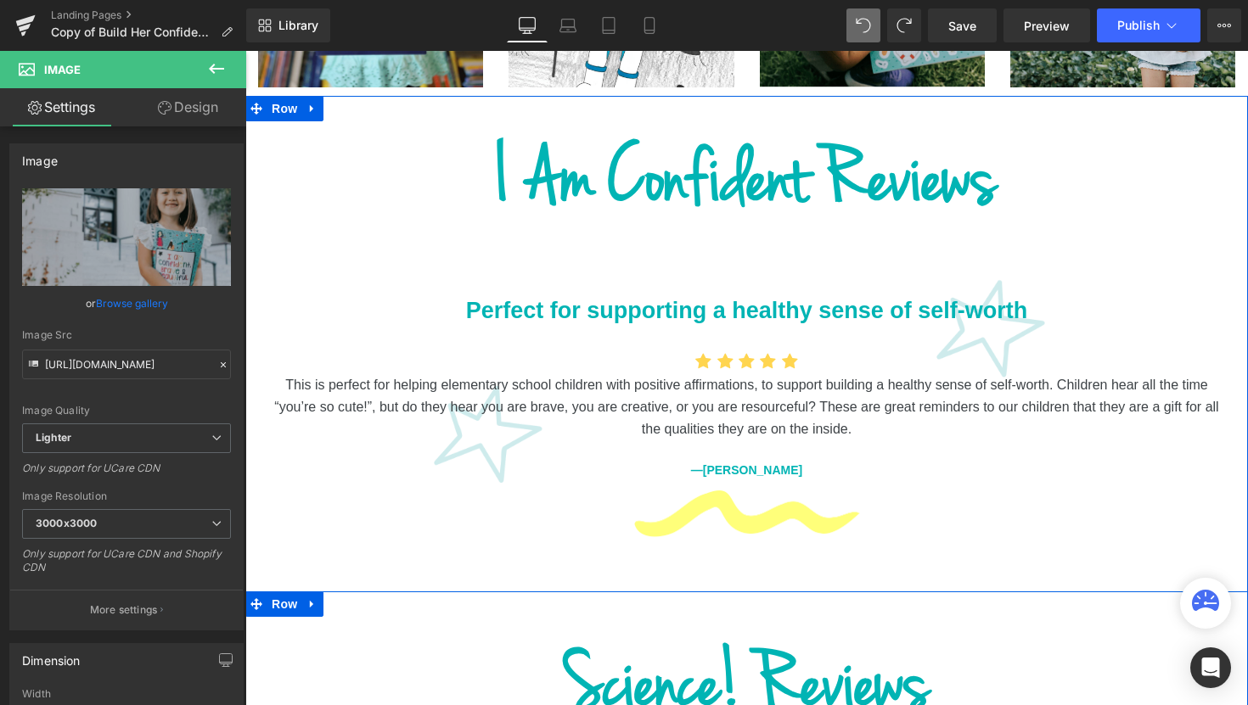
scroll to position [1847, 0]
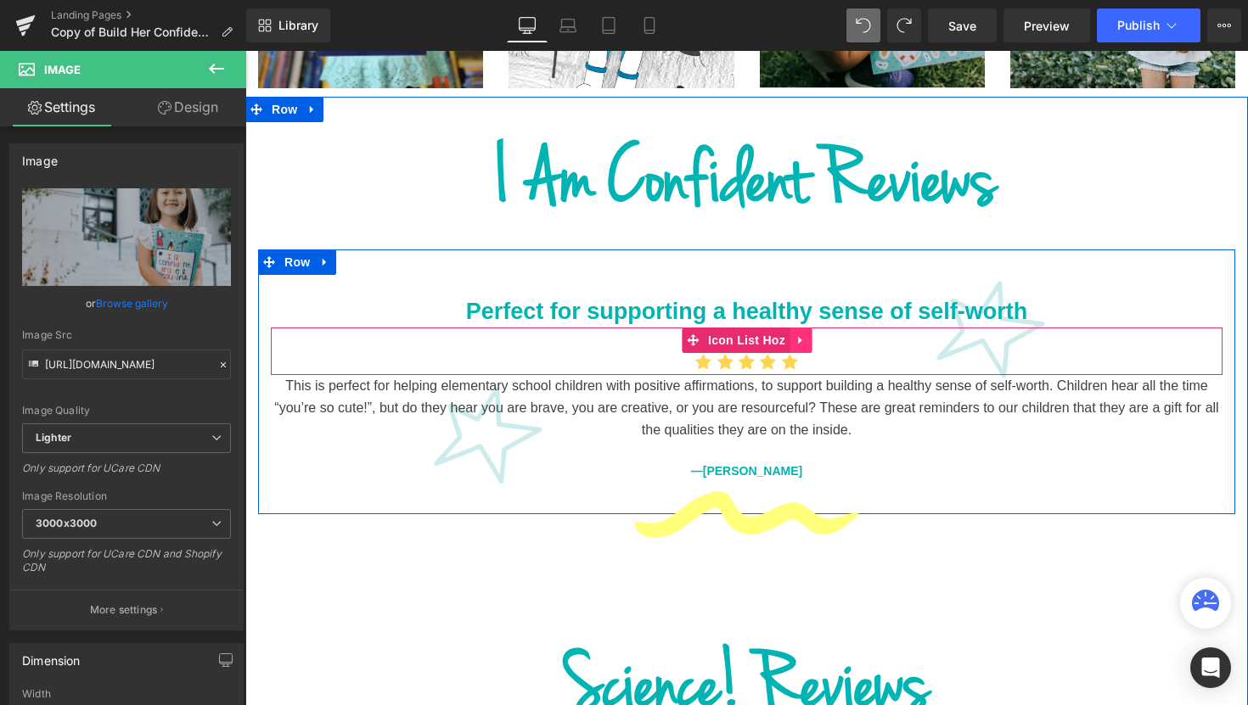
click at [798, 337] on icon at bounding box center [799, 341] width 3 height 8
click at [805, 334] on icon at bounding box center [811, 340] width 12 height 12
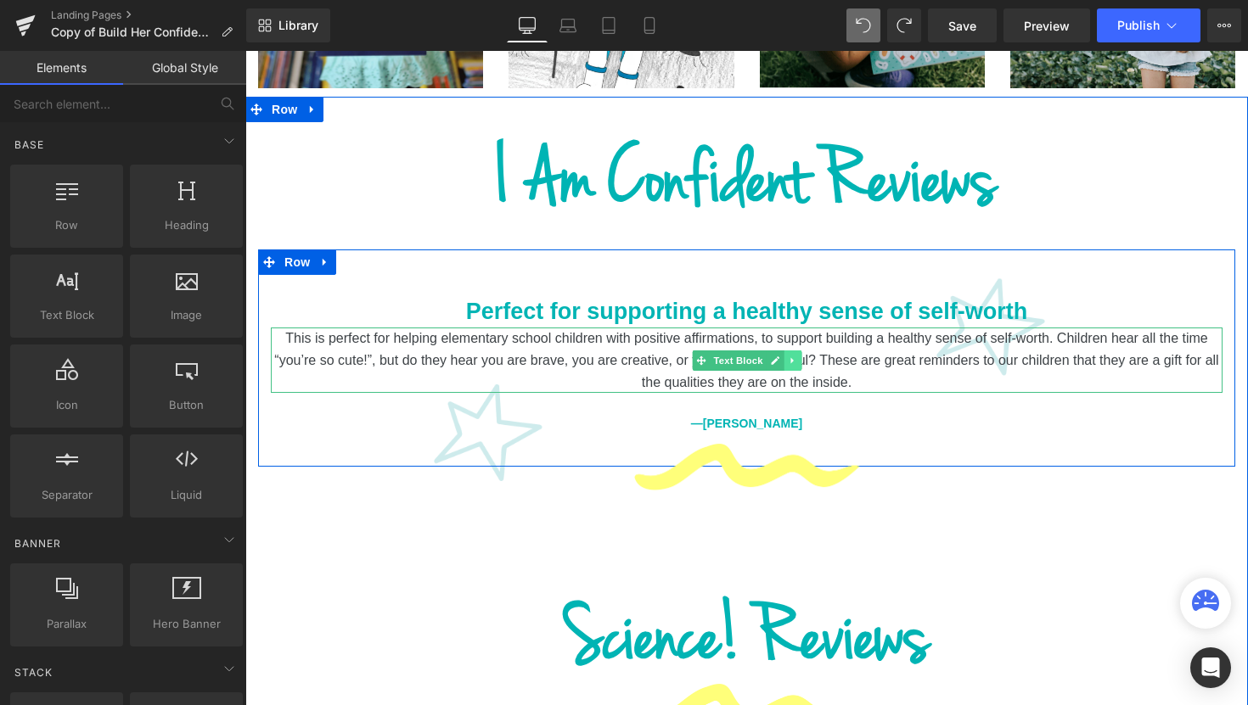
click at [788, 356] on icon at bounding box center [792, 361] width 9 height 10
click at [796, 356] on icon at bounding box center [800, 360] width 9 height 9
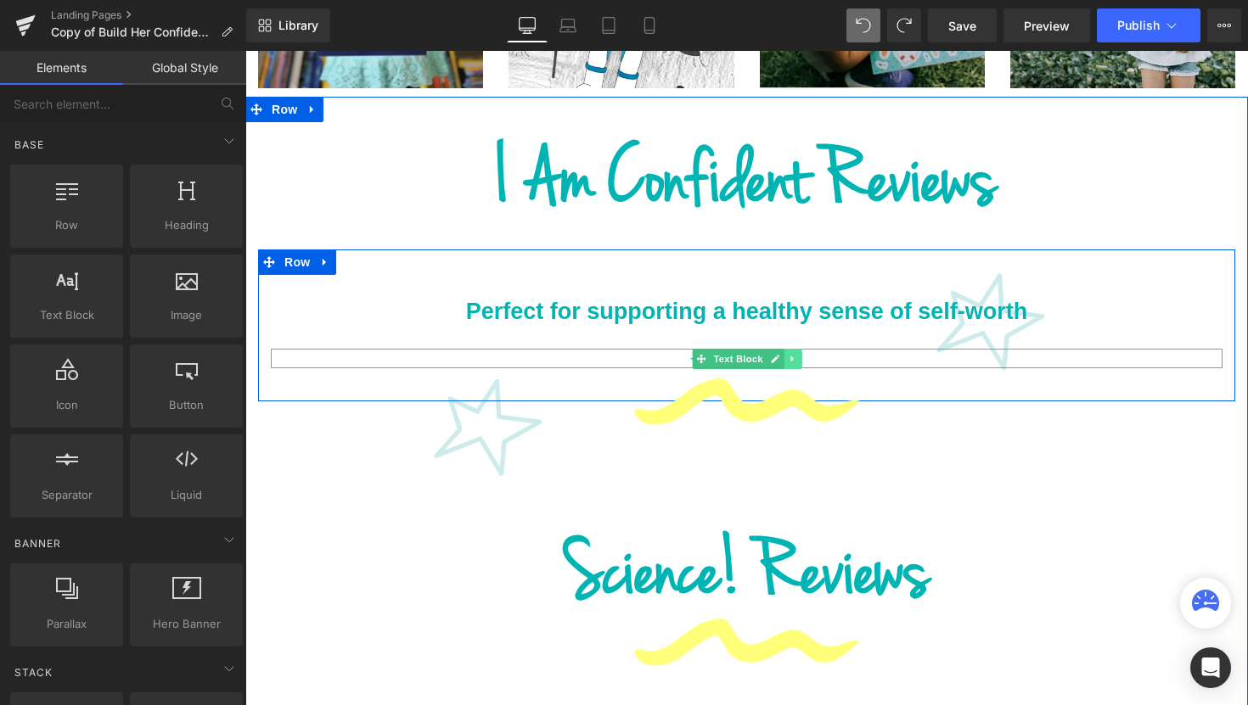
click at [792, 349] on link at bounding box center [792, 359] width 18 height 20
click at [797, 354] on icon at bounding box center [800, 358] width 9 height 9
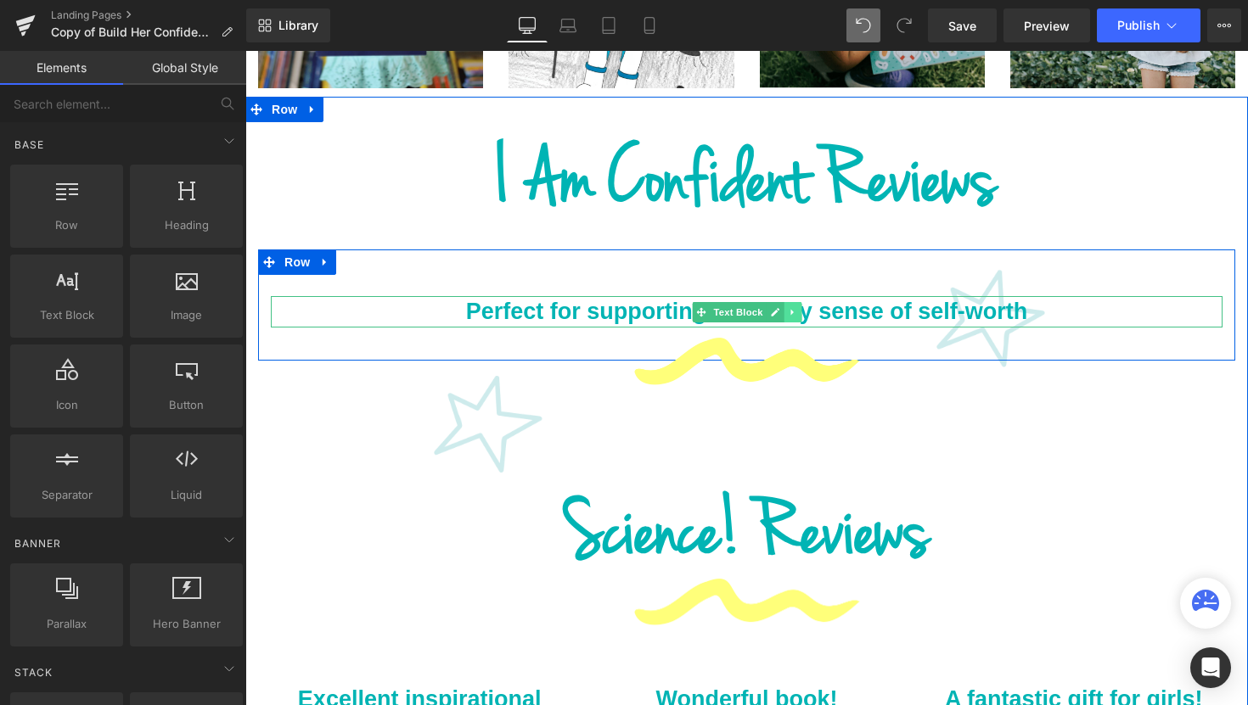
click at [790, 307] on icon at bounding box center [792, 312] width 9 height 10
click at [796, 307] on icon at bounding box center [800, 311] width 9 height 9
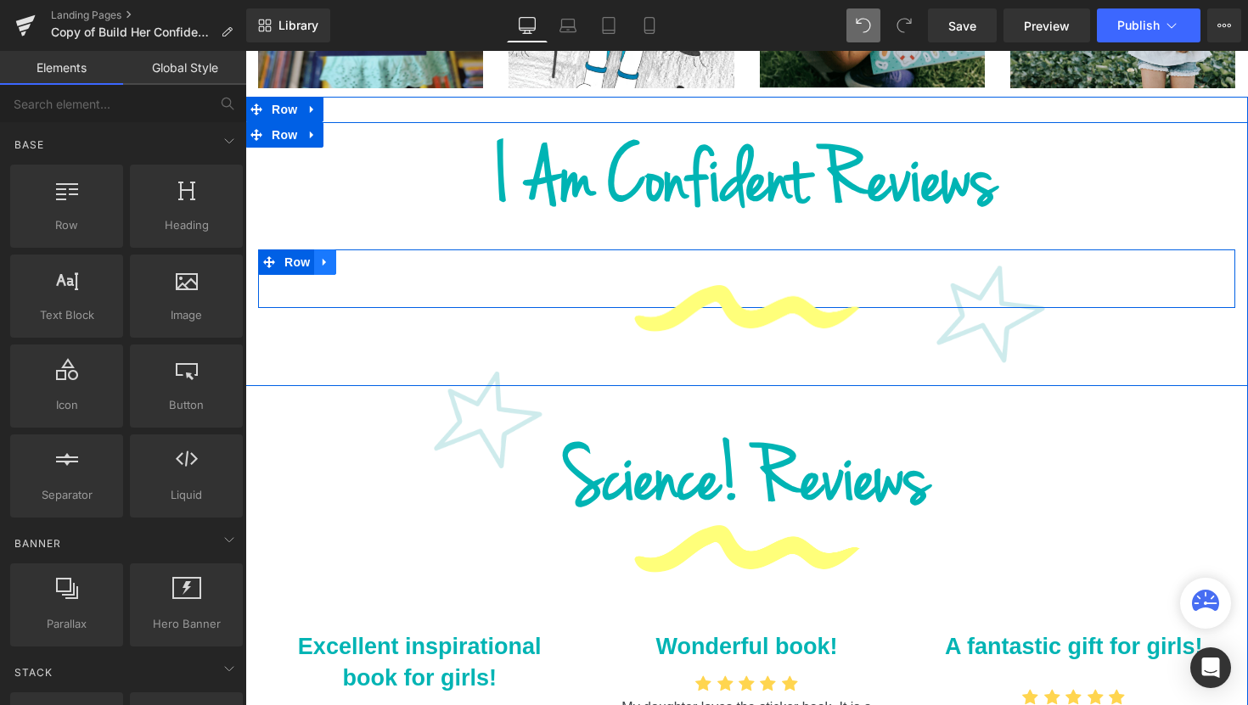
click at [319, 255] on icon at bounding box center [325, 261] width 12 height 13
click at [363, 256] on icon at bounding box center [369, 262] width 12 height 12
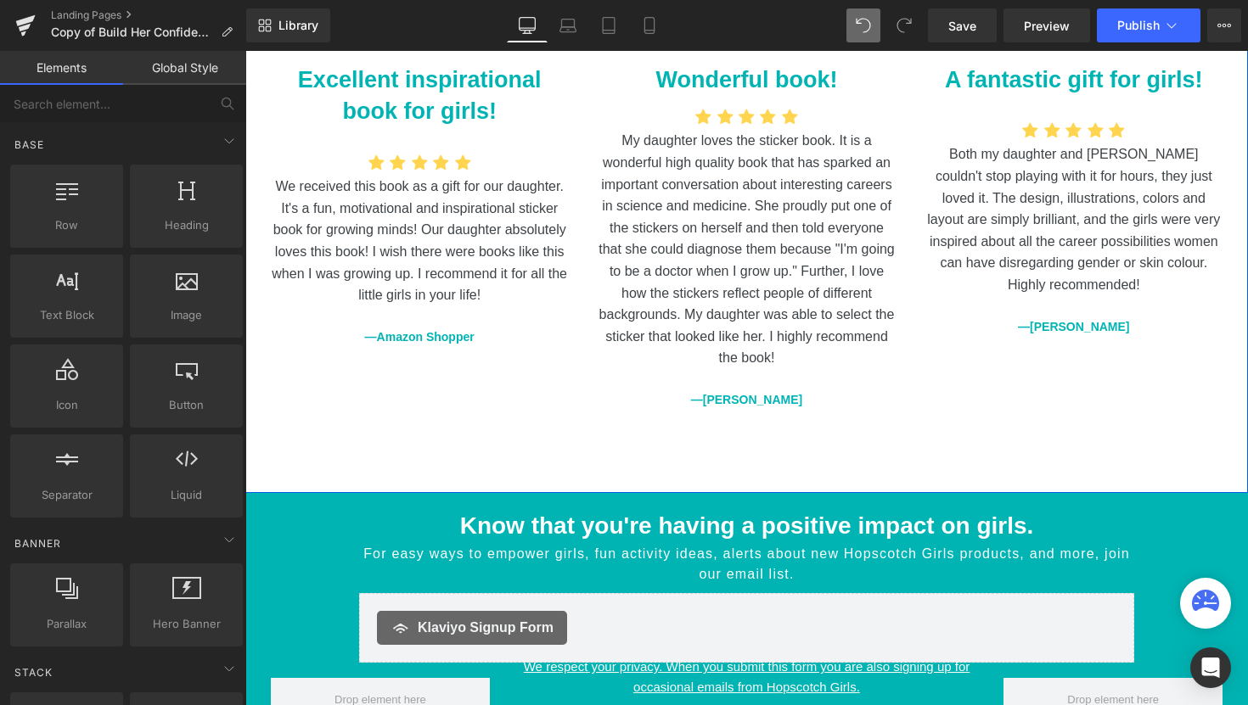
scroll to position [1686, 0]
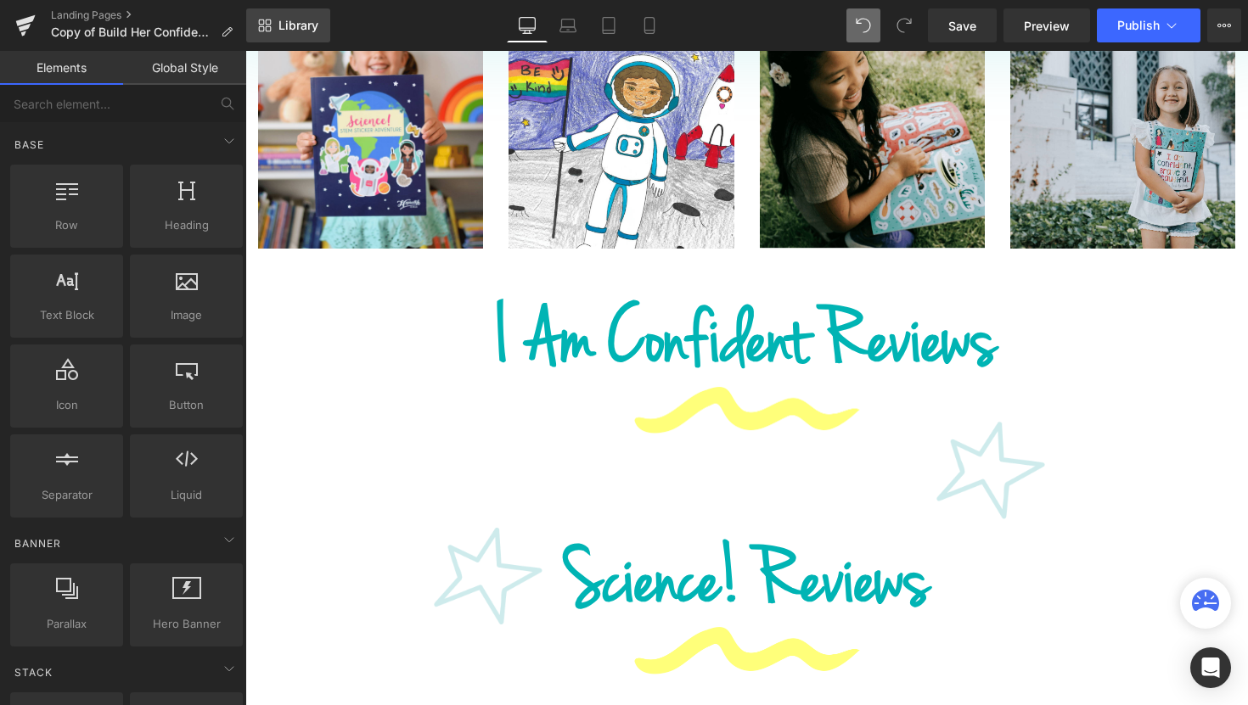
click at [293, 41] on link "Library" at bounding box center [288, 25] width 84 height 34
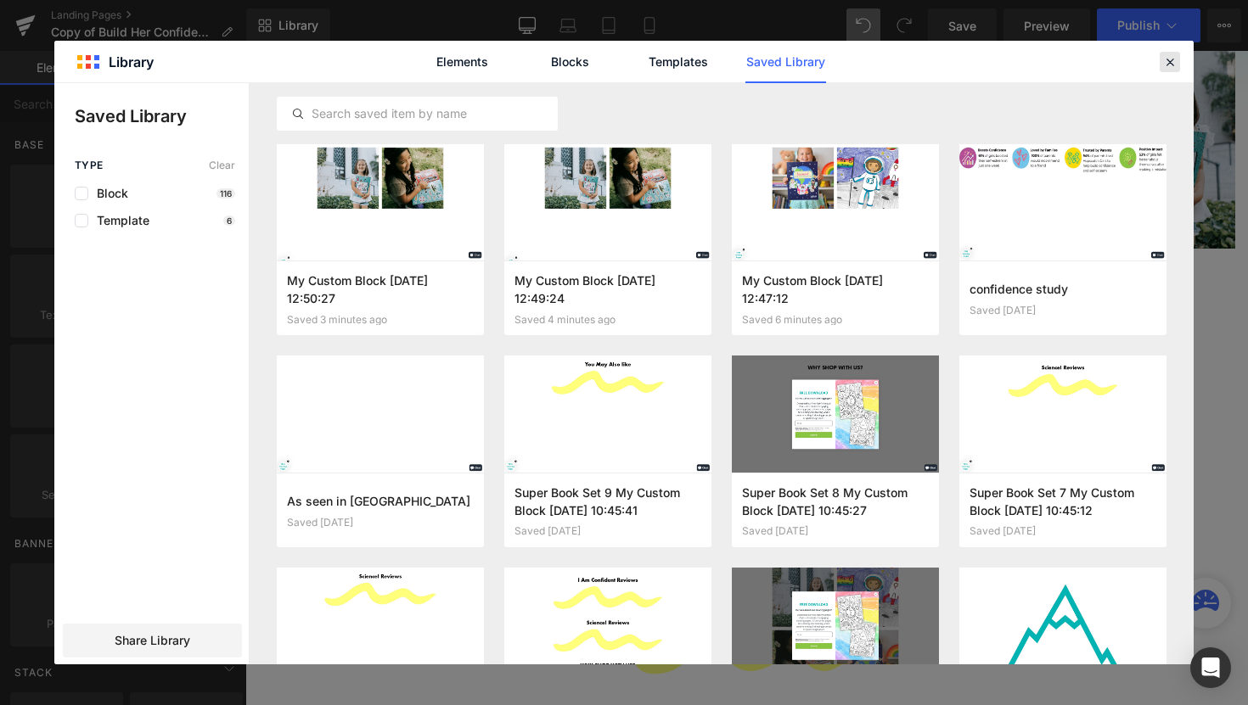
click at [1174, 66] on icon at bounding box center [1169, 61] width 15 height 15
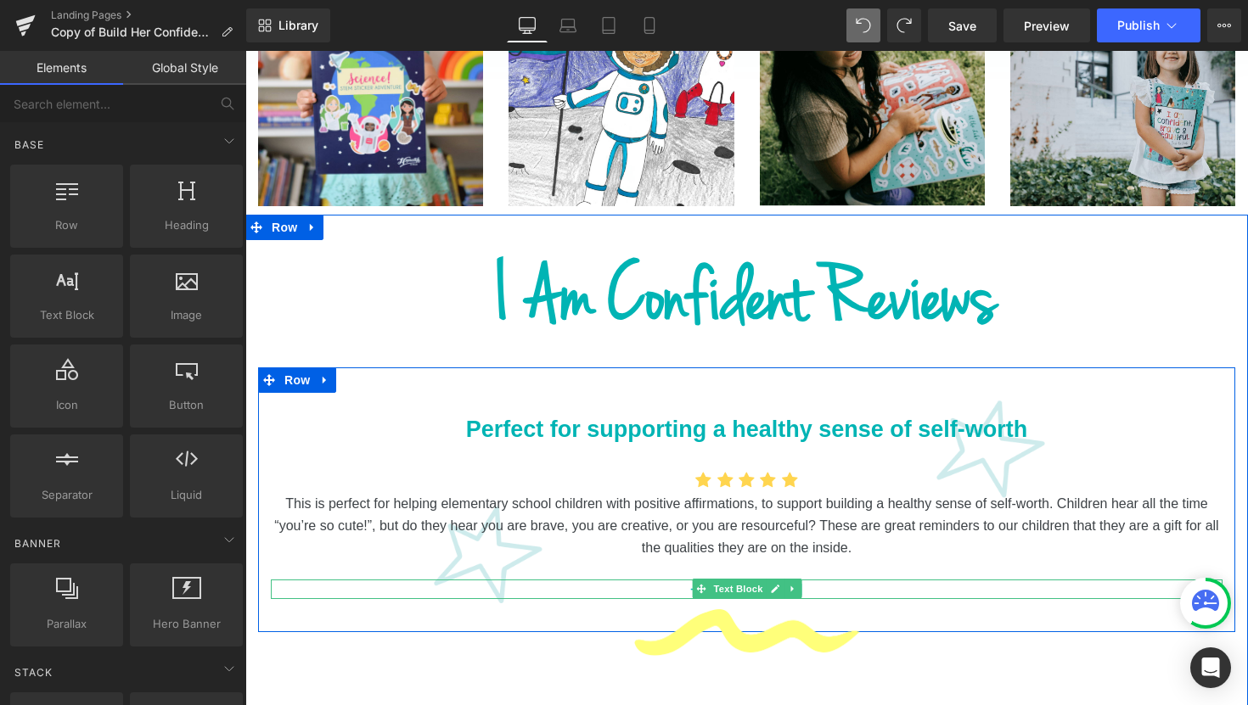
scroll to position [1716, 0]
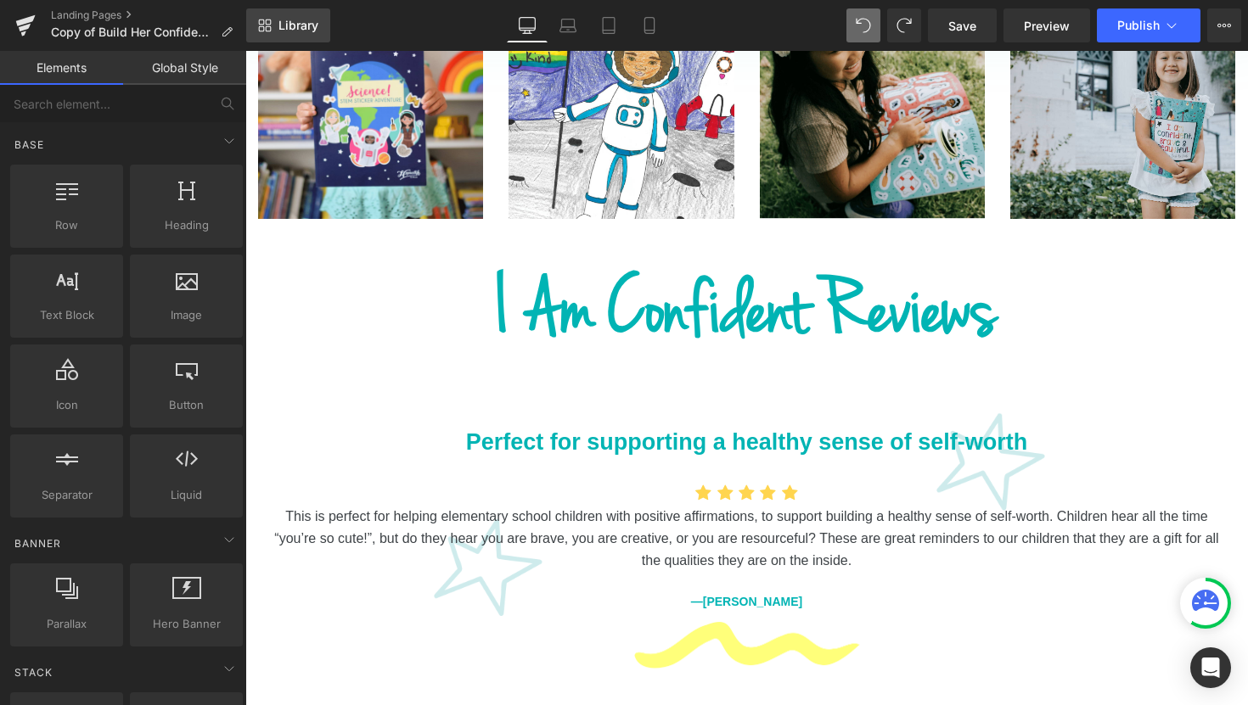
click at [301, 35] on link "Library" at bounding box center [288, 25] width 84 height 34
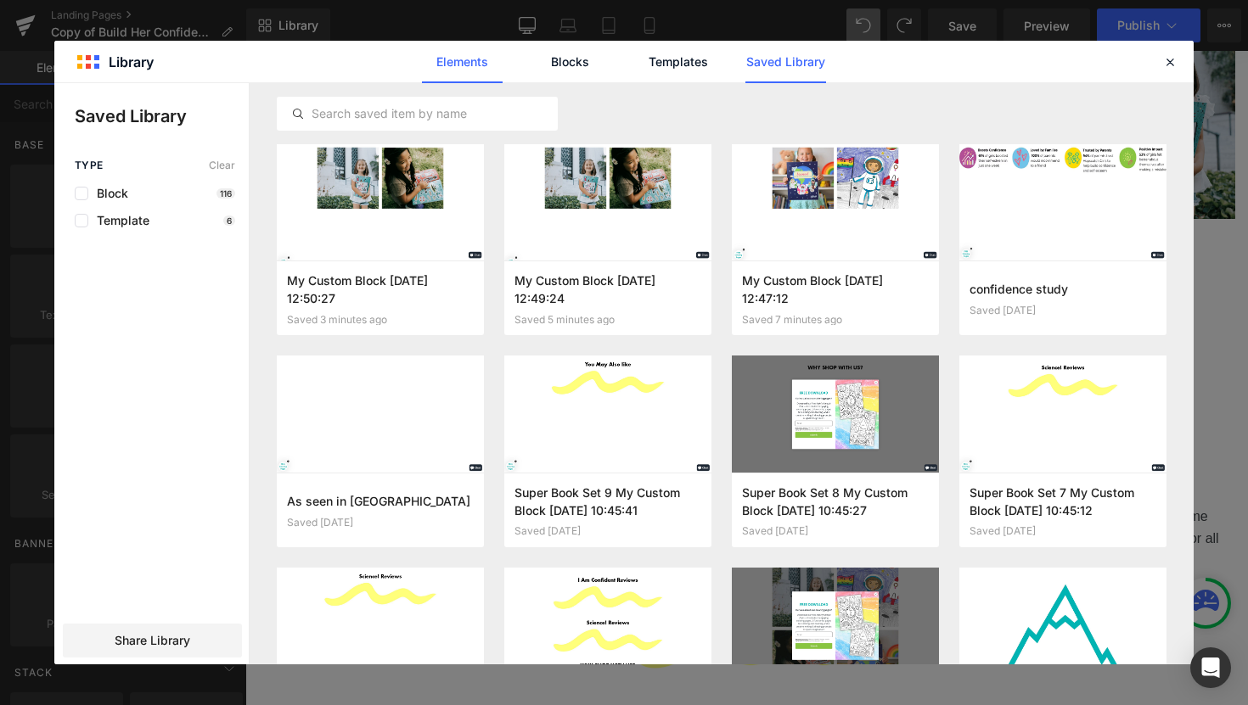
click at [457, 57] on link "Elements" at bounding box center [462, 62] width 81 height 42
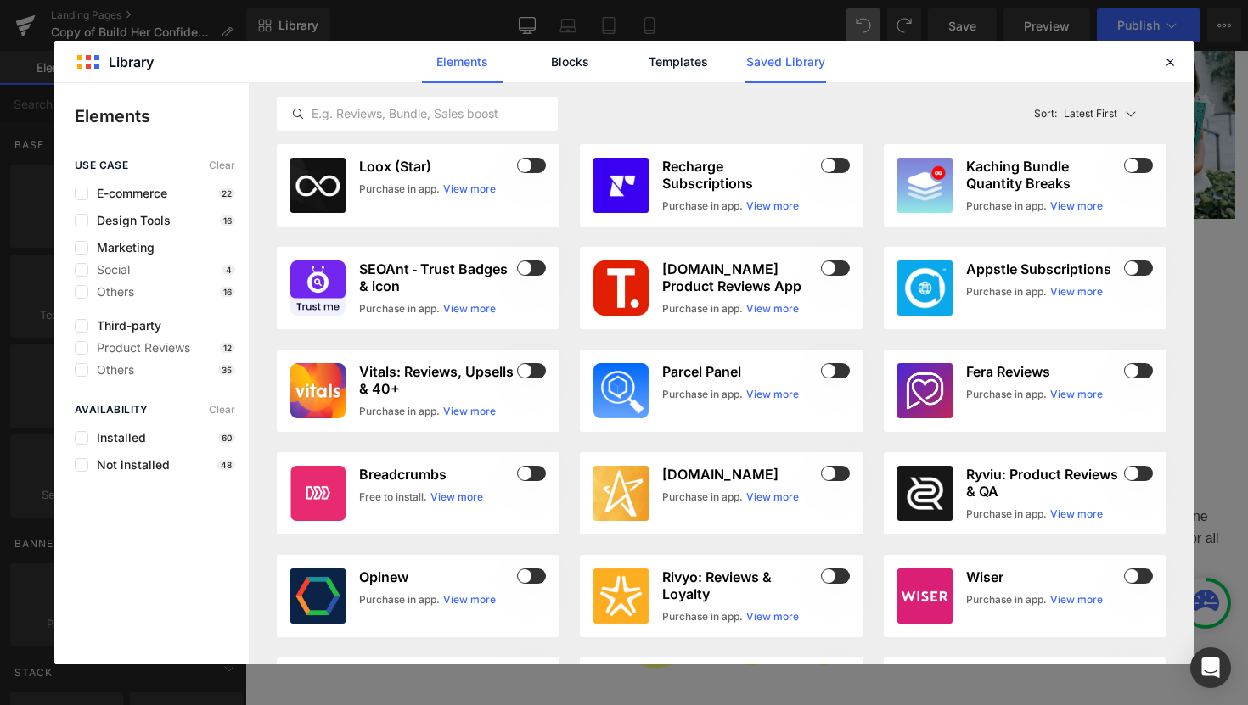
click at [766, 58] on link "Saved Library" at bounding box center [785, 62] width 81 height 42
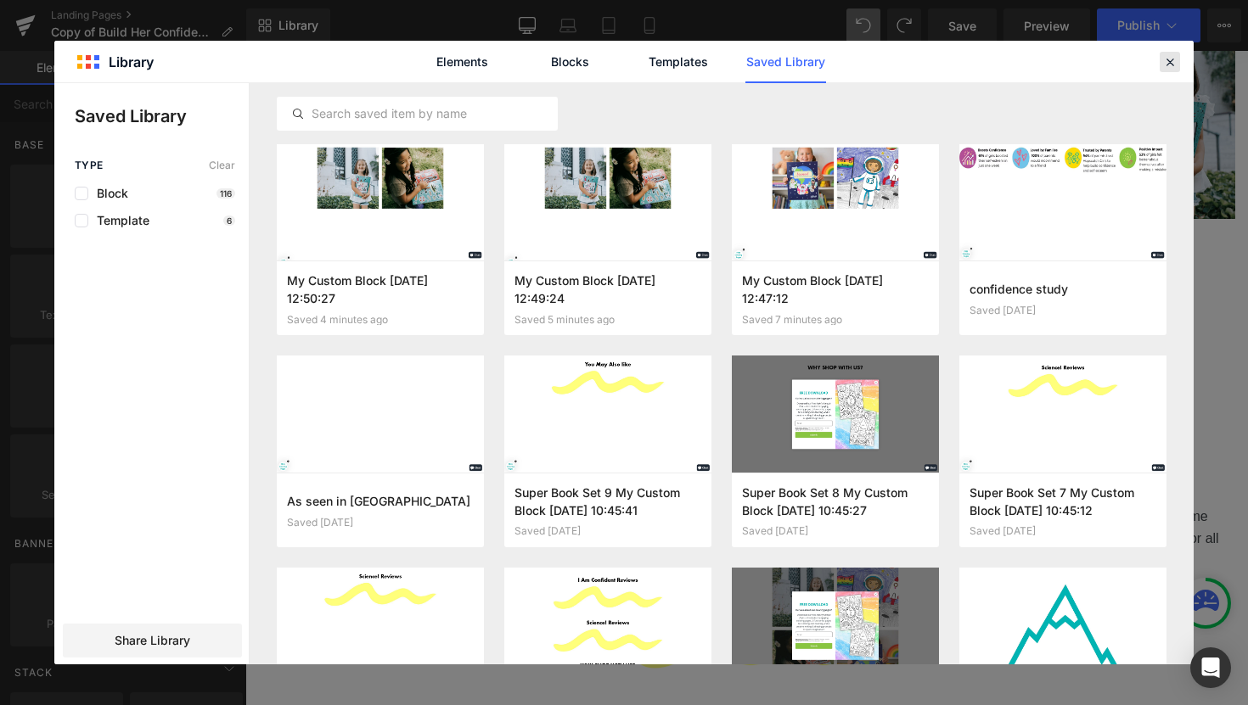
click at [1179, 65] on div at bounding box center [1169, 62] width 20 height 20
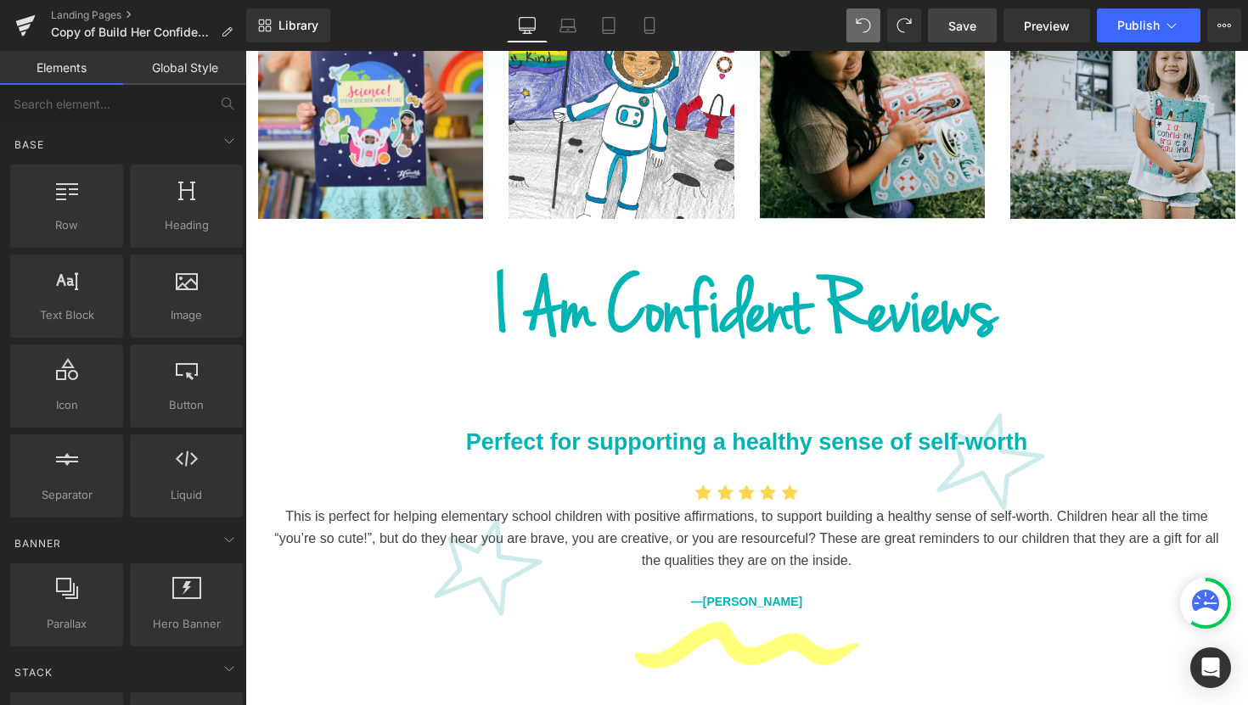
click at [964, 36] on link "Save" at bounding box center [962, 25] width 69 height 34
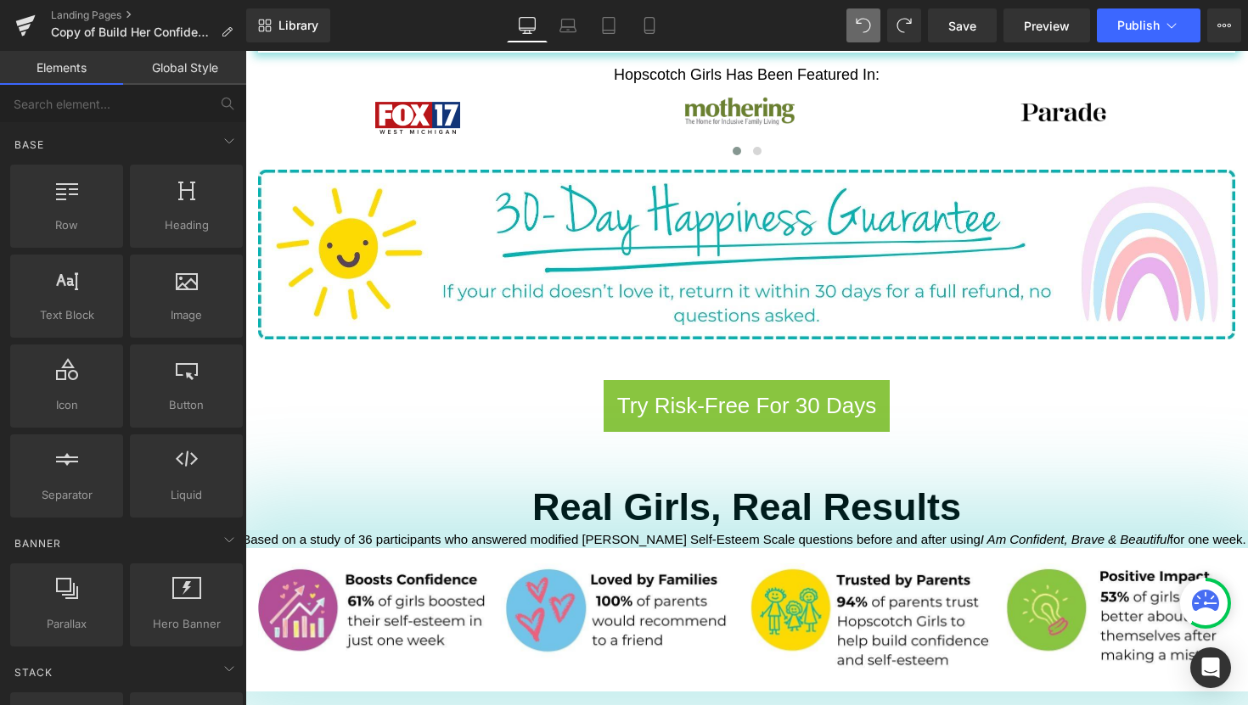
scroll to position [1214, 0]
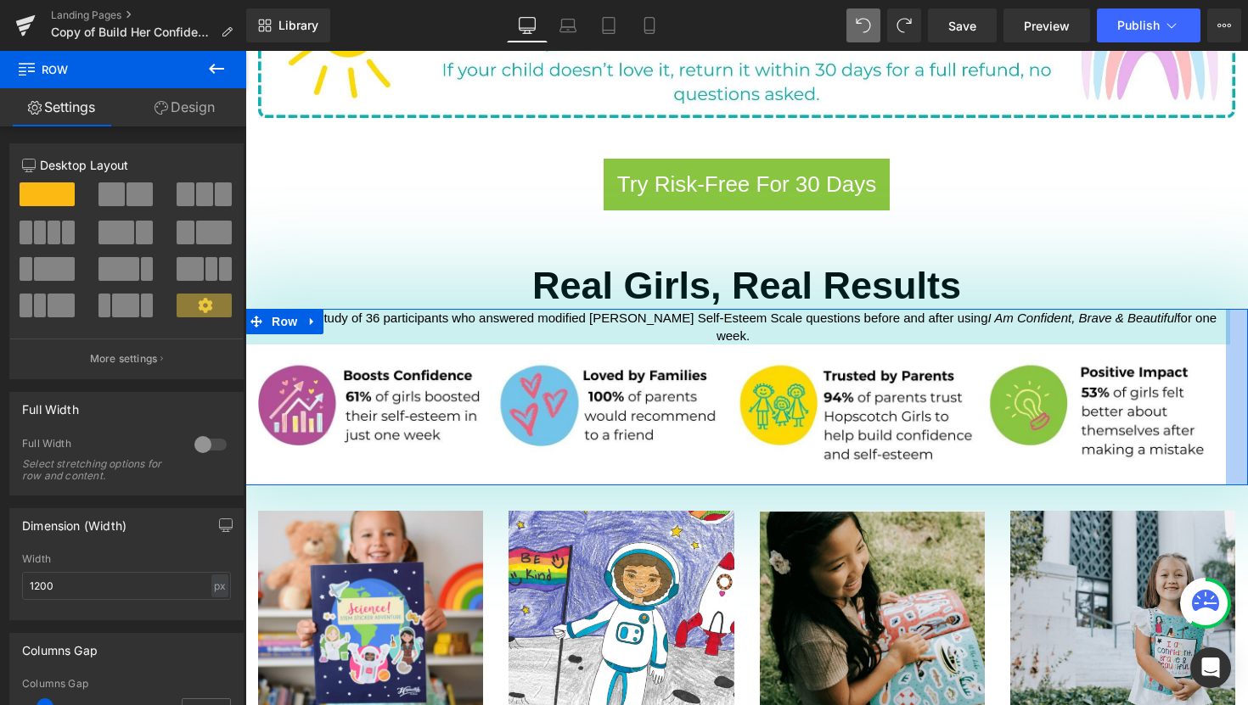
drag, startPoint x: 1232, startPoint y: 351, endPoint x: 1209, endPoint y: 352, distance: 22.1
click at [1209, 352] on div "Based on a study of 36 participants who answered modified Rosenberg Self-Esteem…" at bounding box center [746, 397] width 1002 height 177
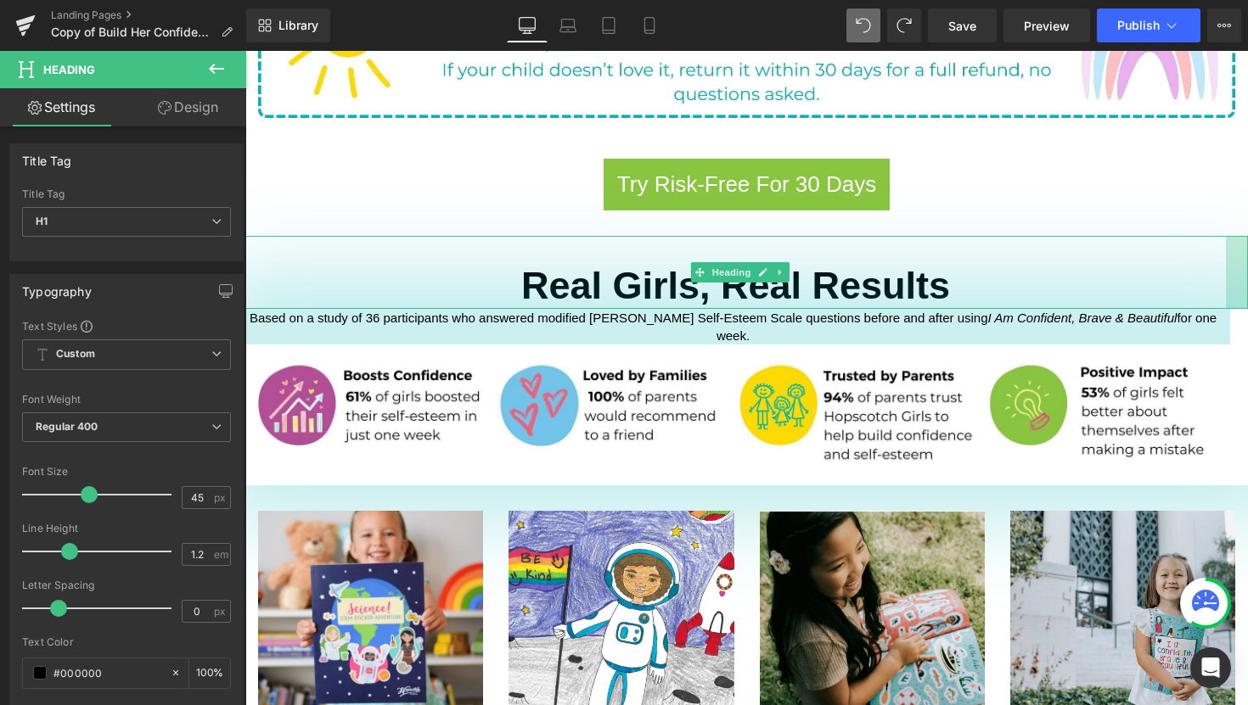
drag, startPoint x: 1232, startPoint y: 237, endPoint x: 1209, endPoint y: 237, distance: 22.1
click at [1209, 237] on div "Real Girls, Real Results Heading" at bounding box center [746, 272] width 1002 height 73
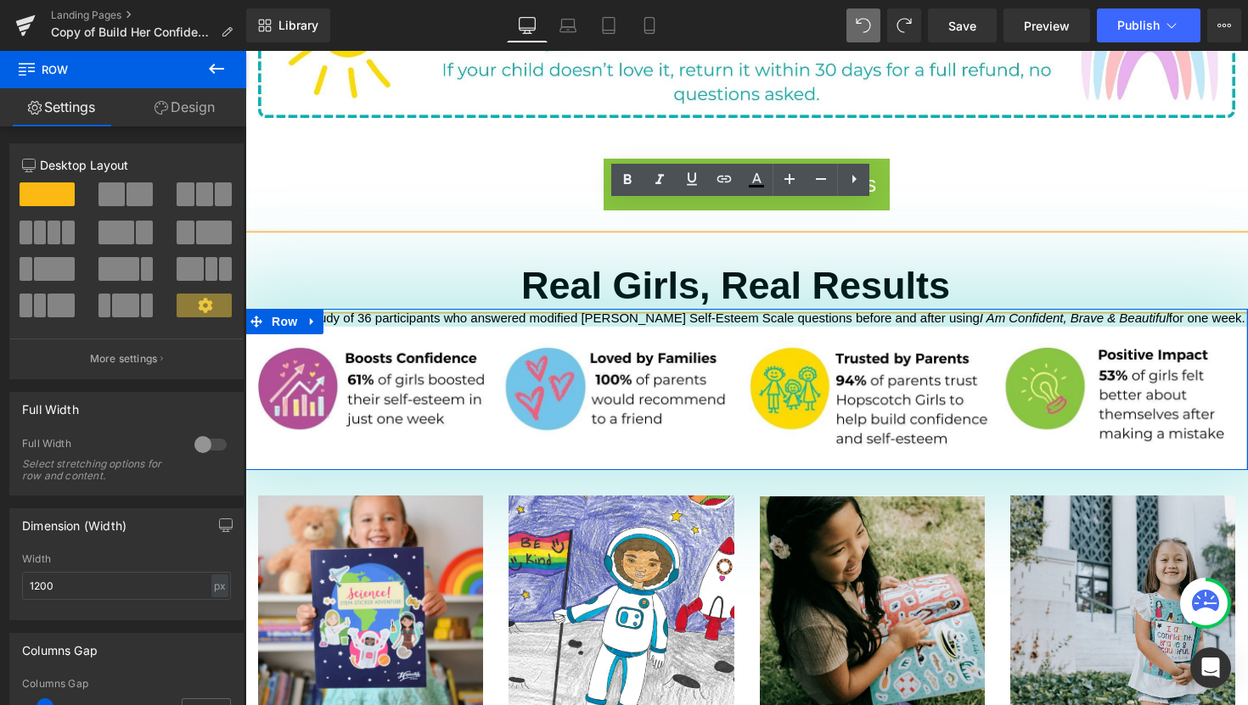
drag, startPoint x: 1214, startPoint y: 306, endPoint x: 1236, endPoint y: 306, distance: 22.1
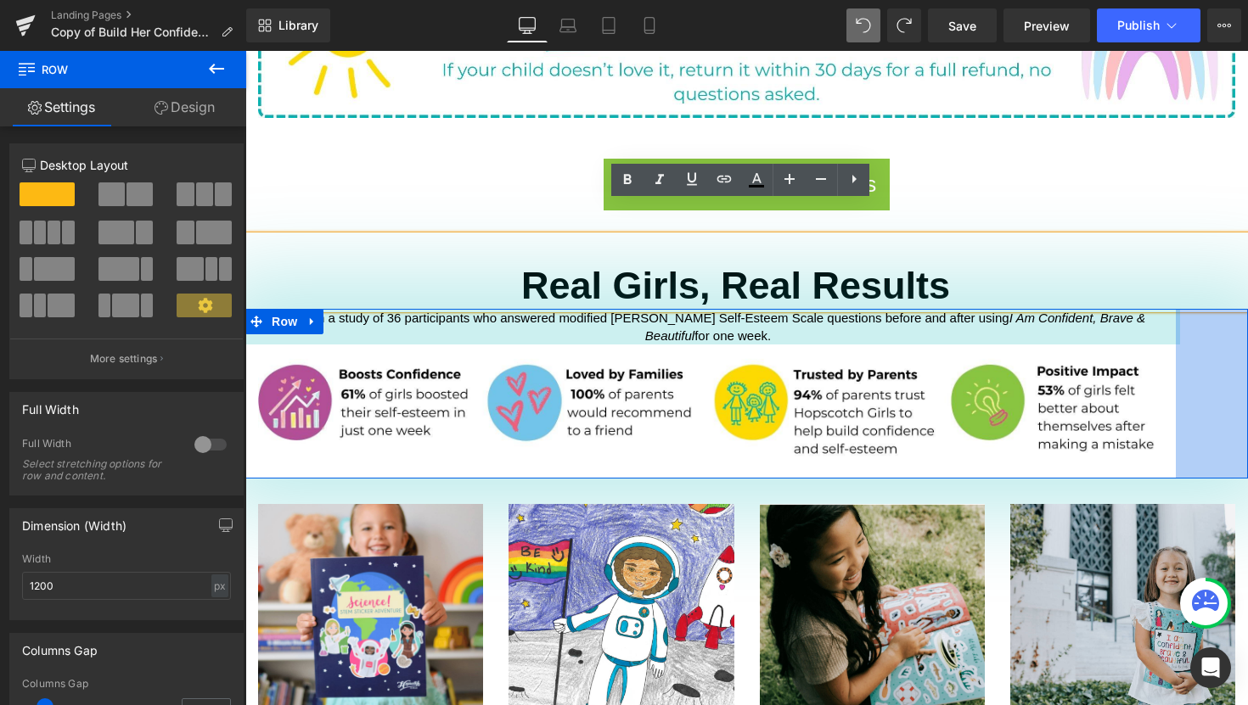
click at [1165, 263] on h1 "Real Girls, Real Results" at bounding box center [735, 286] width 980 height 46
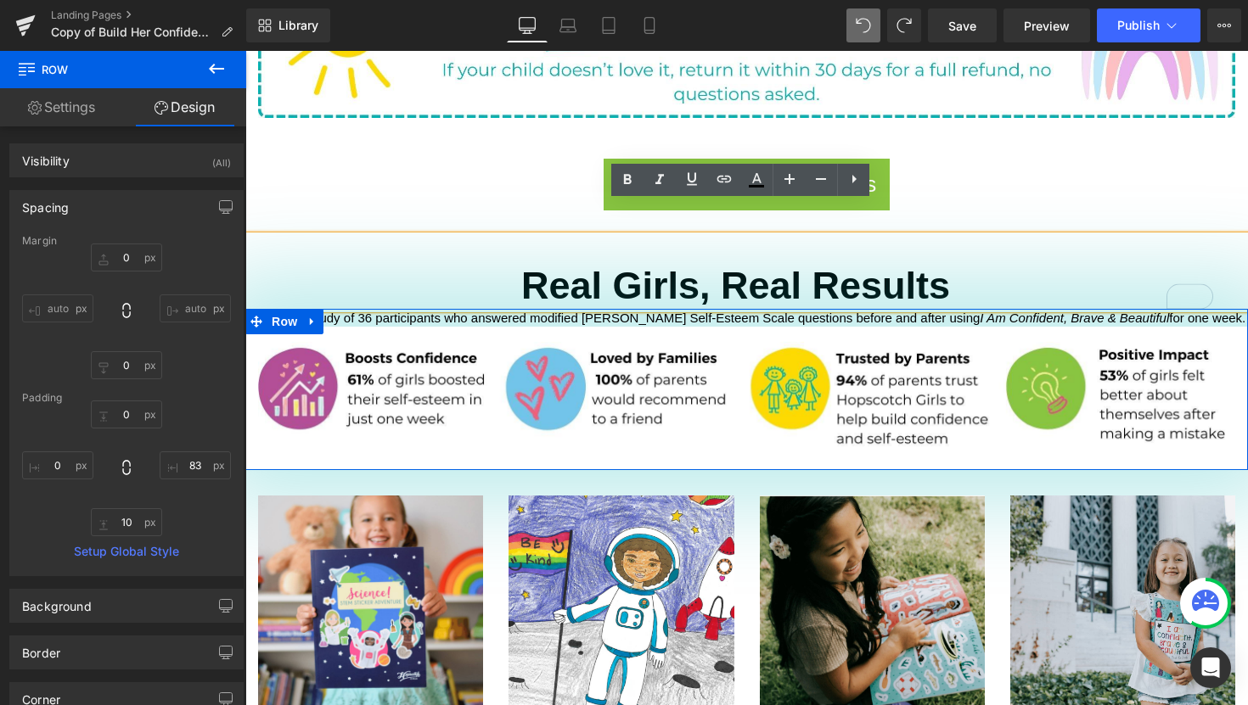
drag, startPoint x: 1164, startPoint y: 297, endPoint x: 1243, endPoint y: 295, distance: 78.1
click at [1246, 309] on div at bounding box center [1247, 389] width 2 height 161
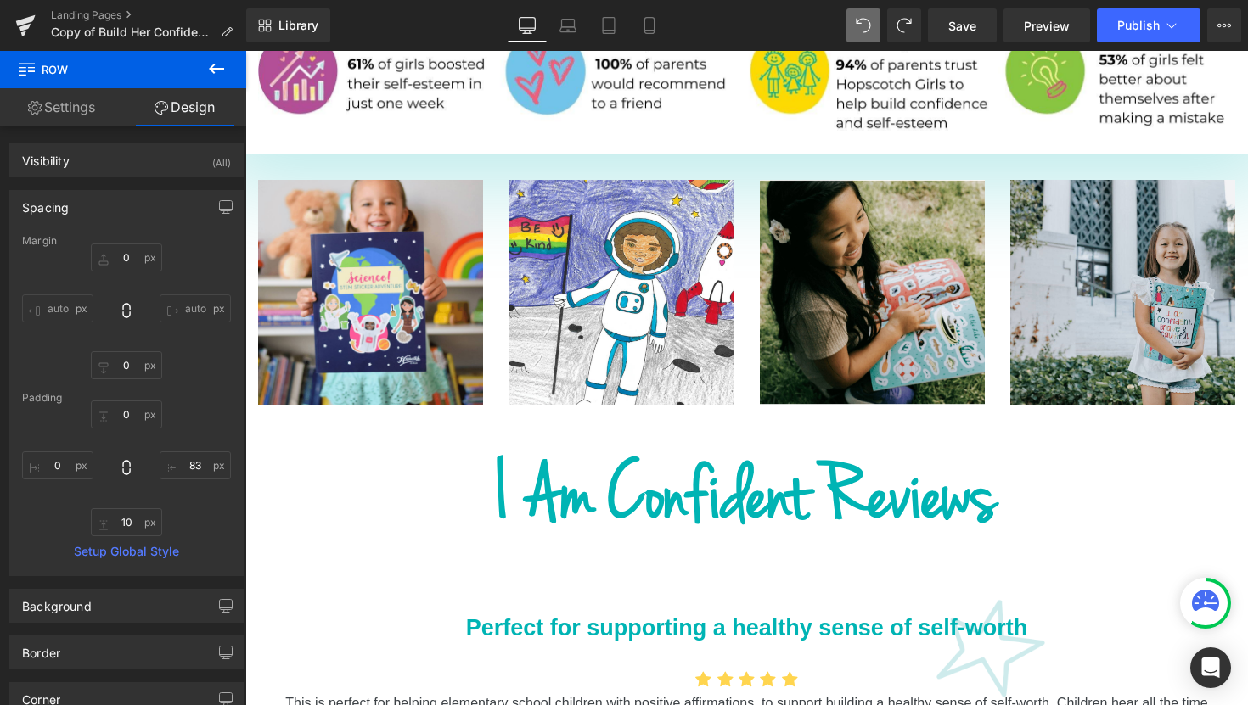
scroll to position [1531, 0]
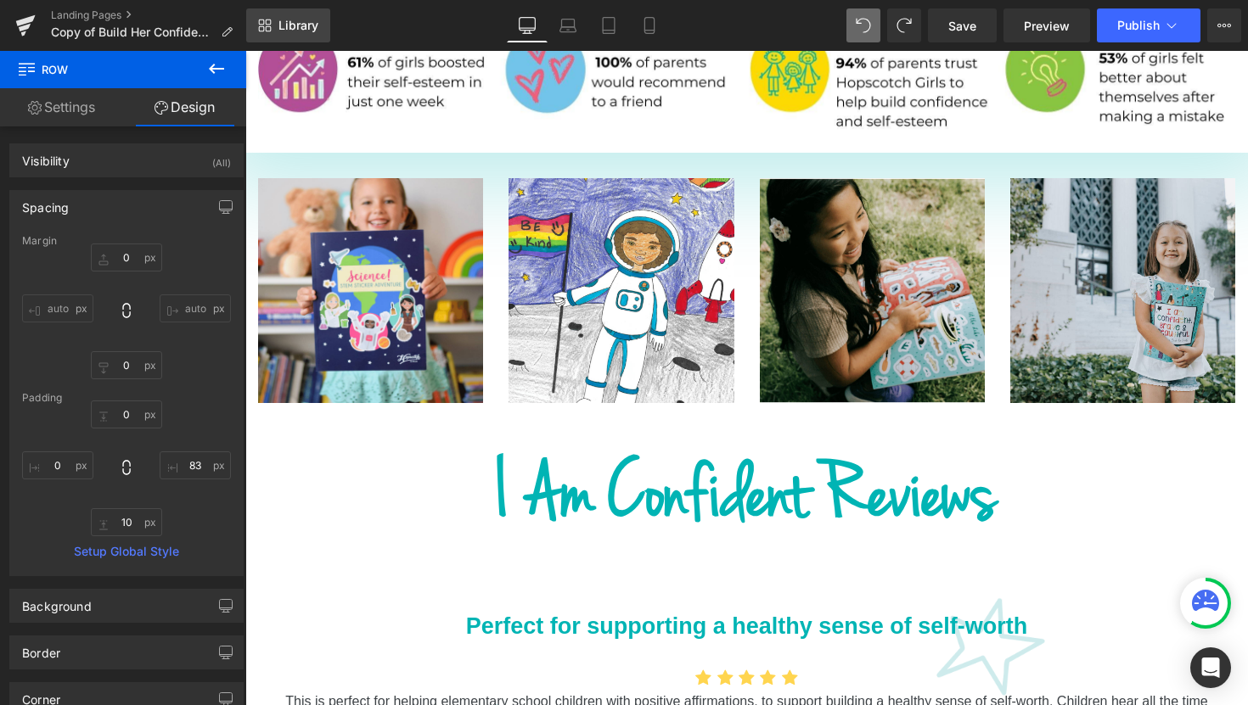
click at [307, 27] on span "Library" at bounding box center [298, 25] width 40 height 15
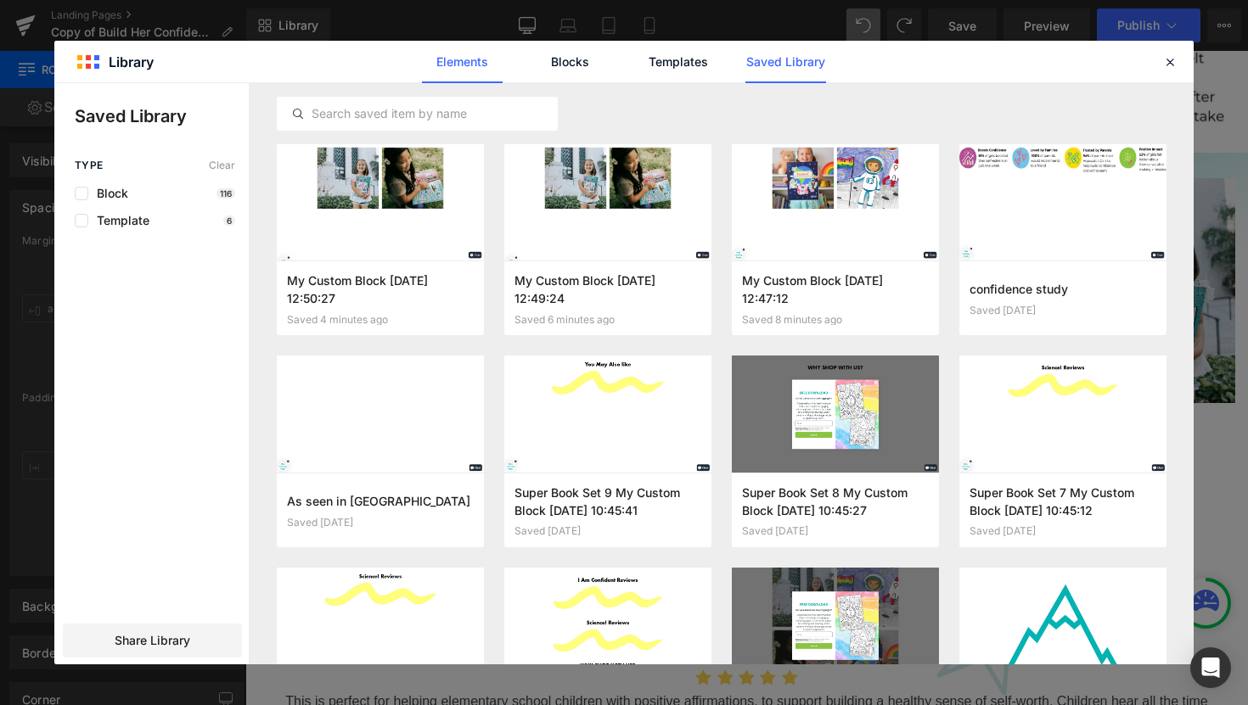
click at [460, 75] on link "Elements" at bounding box center [462, 62] width 81 height 42
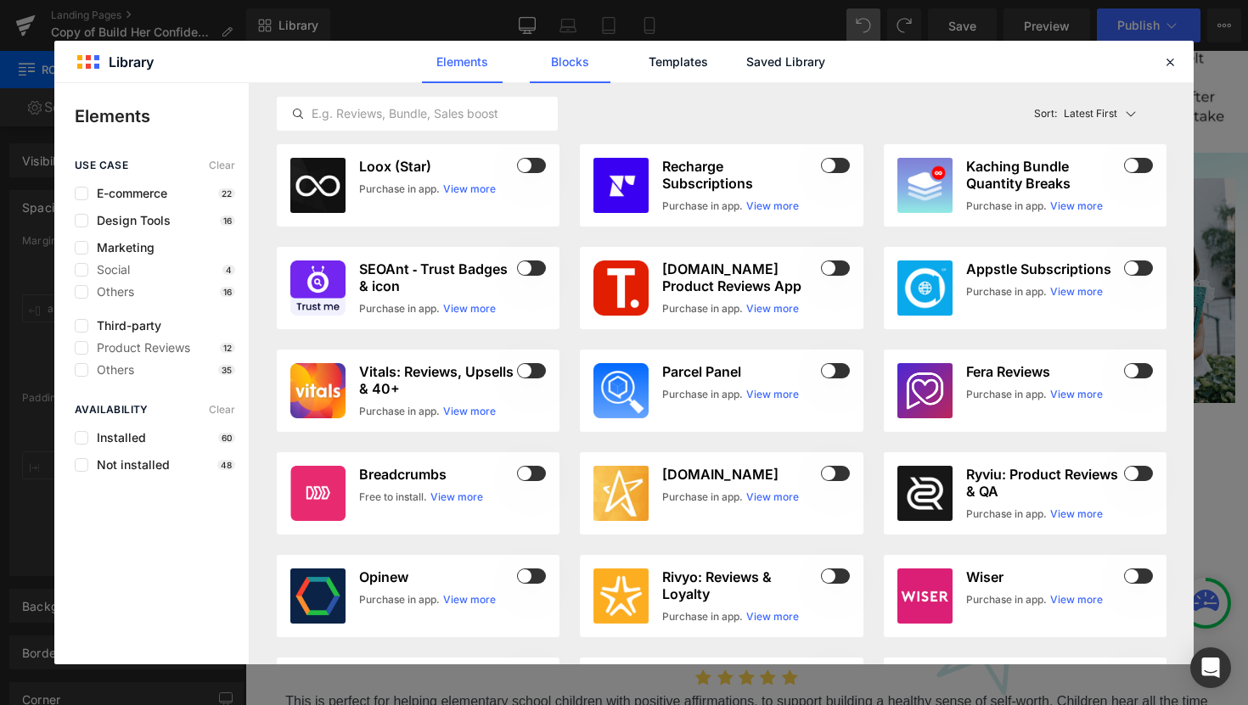
click at [600, 65] on link "Blocks" at bounding box center [570, 62] width 81 height 42
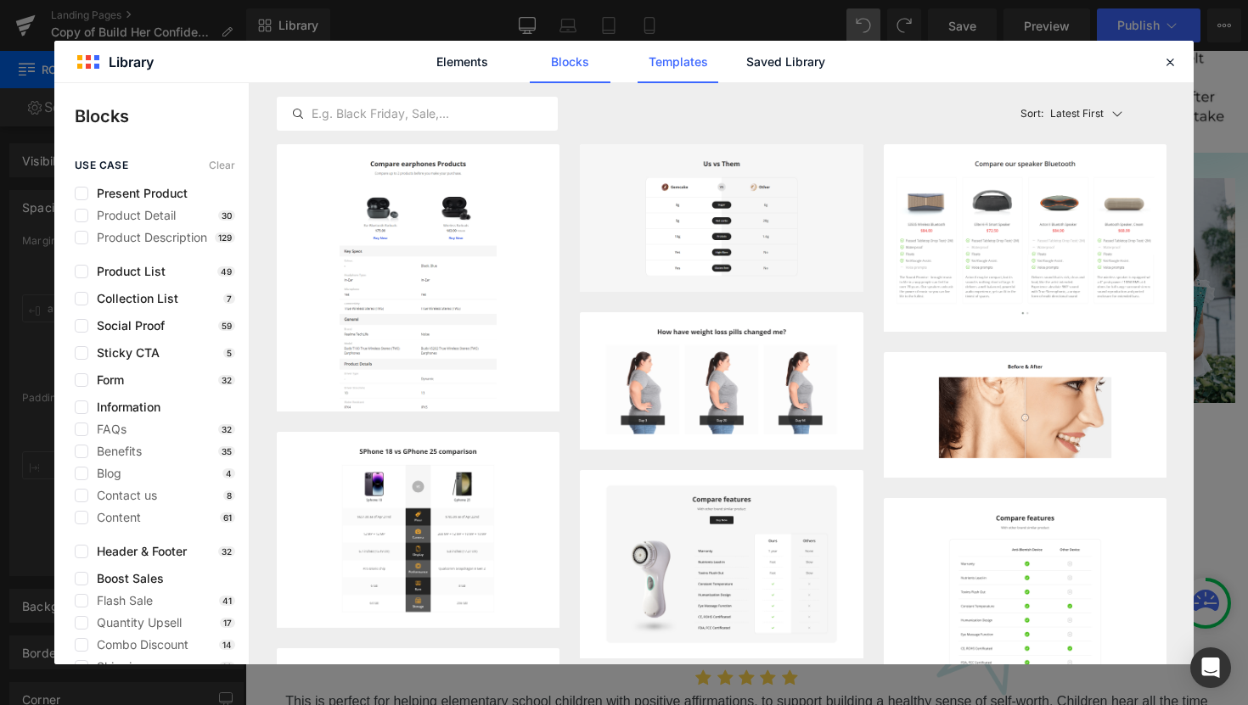
click at [652, 65] on link "Templates" at bounding box center [677, 62] width 81 height 42
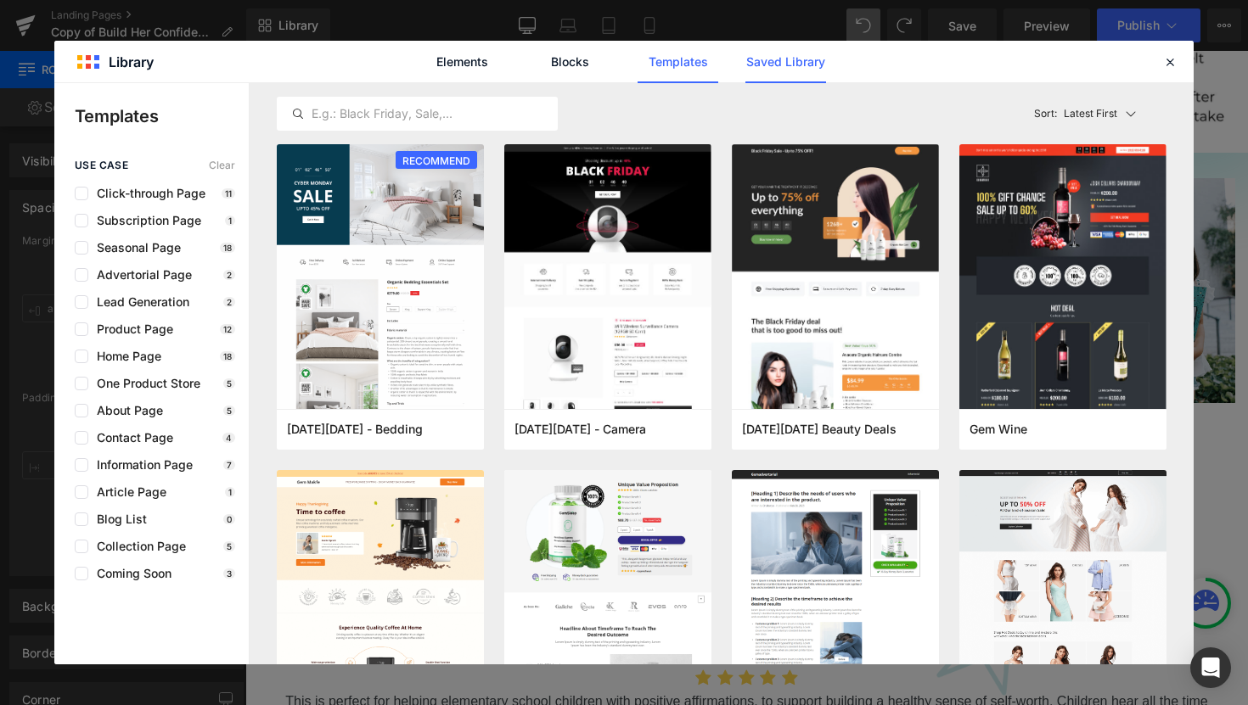
click at [783, 67] on link "Saved Library" at bounding box center [785, 62] width 81 height 42
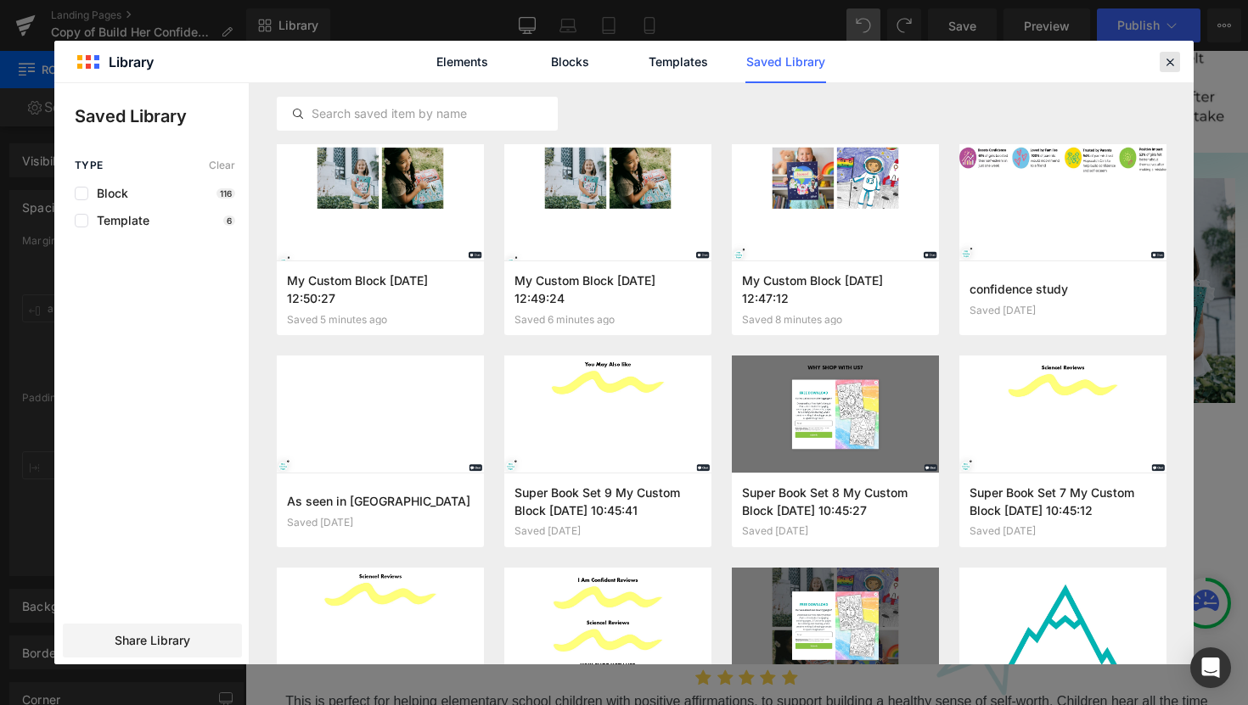
click at [1176, 54] on icon at bounding box center [1169, 61] width 15 height 15
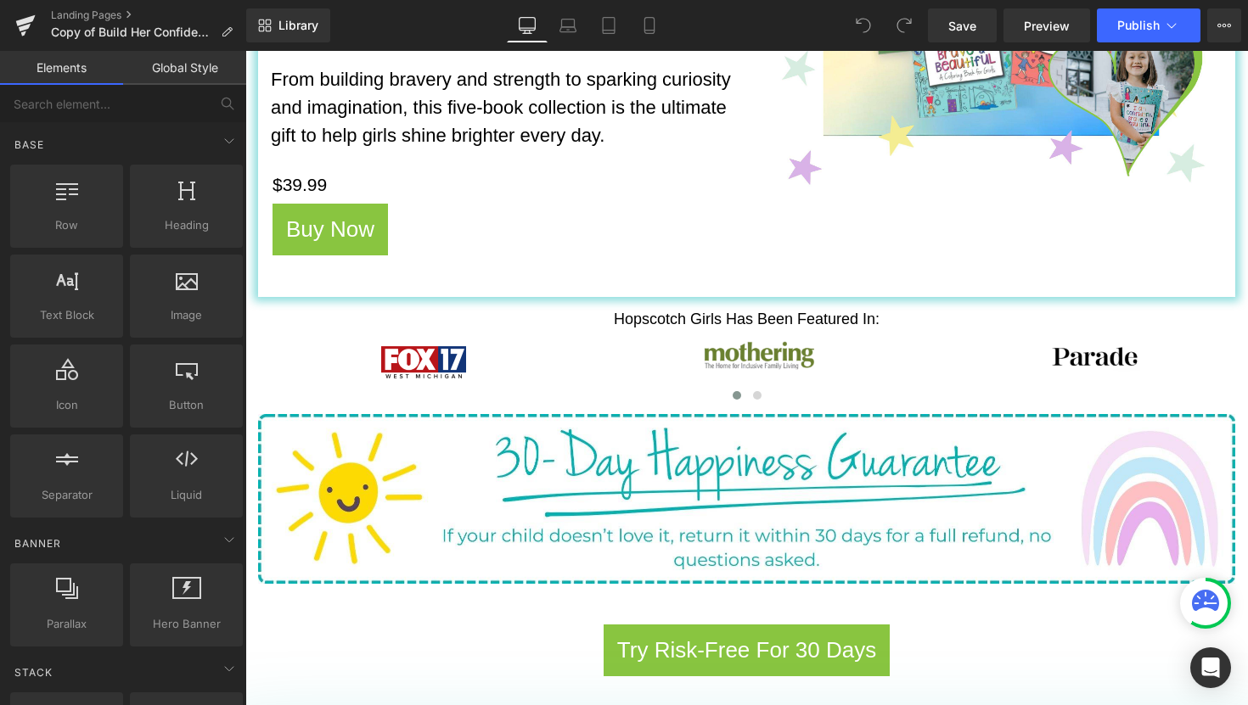
scroll to position [552, 0]
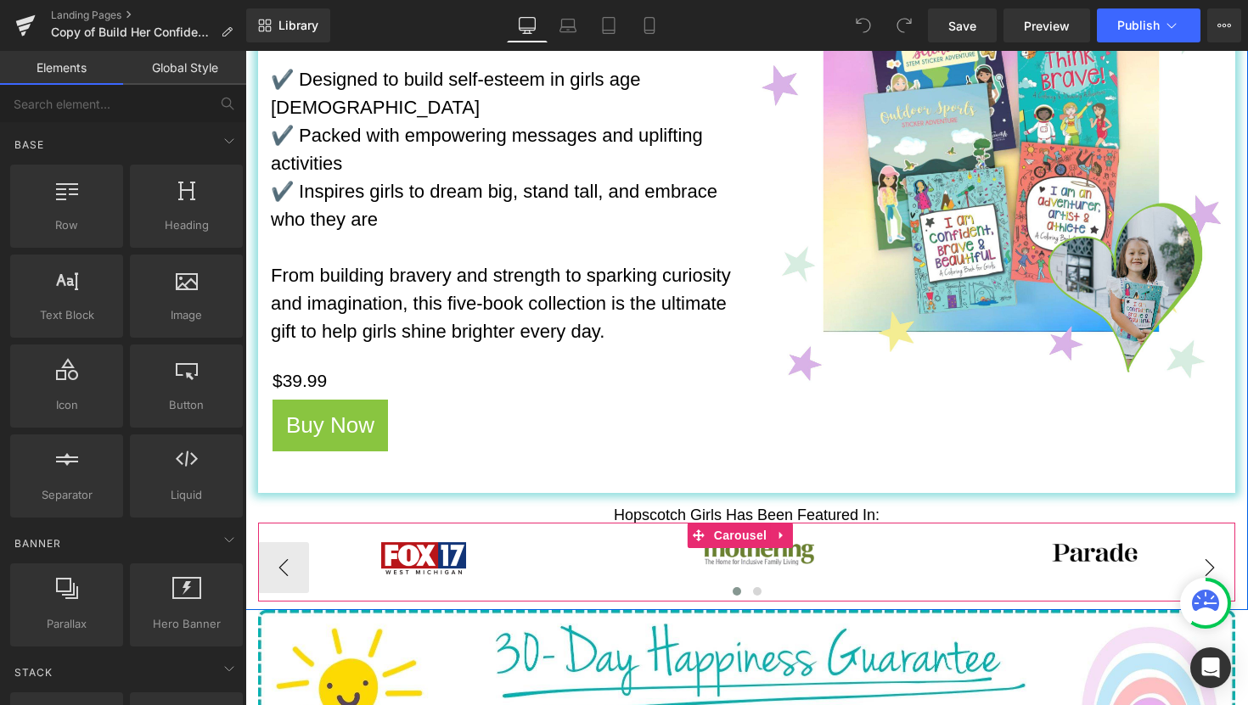
click at [1209, 547] on button "›" at bounding box center [1209, 567] width 51 height 51
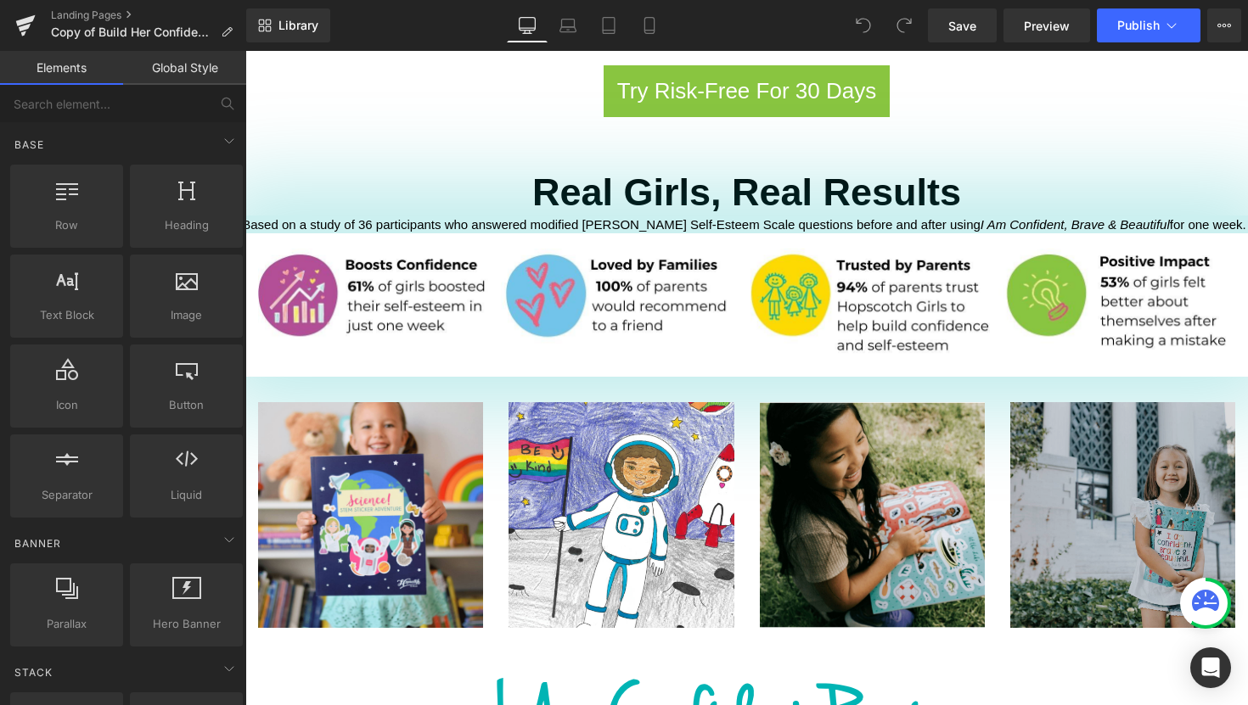
scroll to position [1532, 0]
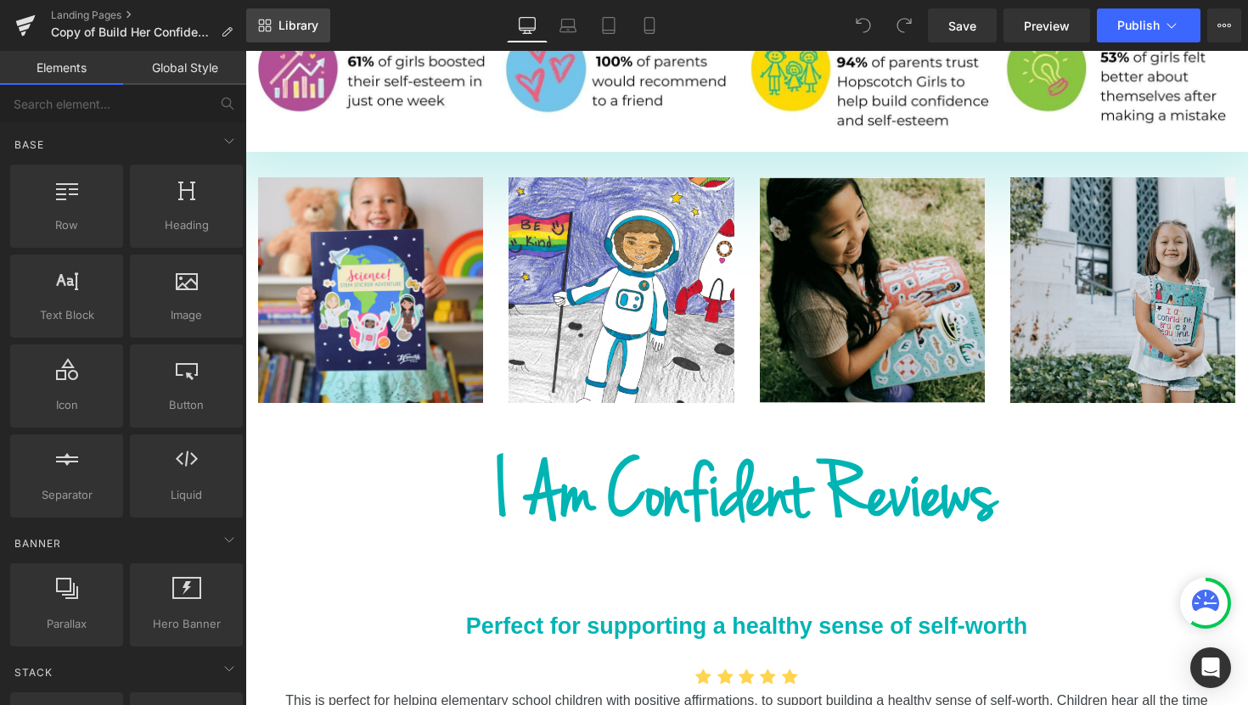
click at [281, 30] on span "Library" at bounding box center [298, 25] width 40 height 15
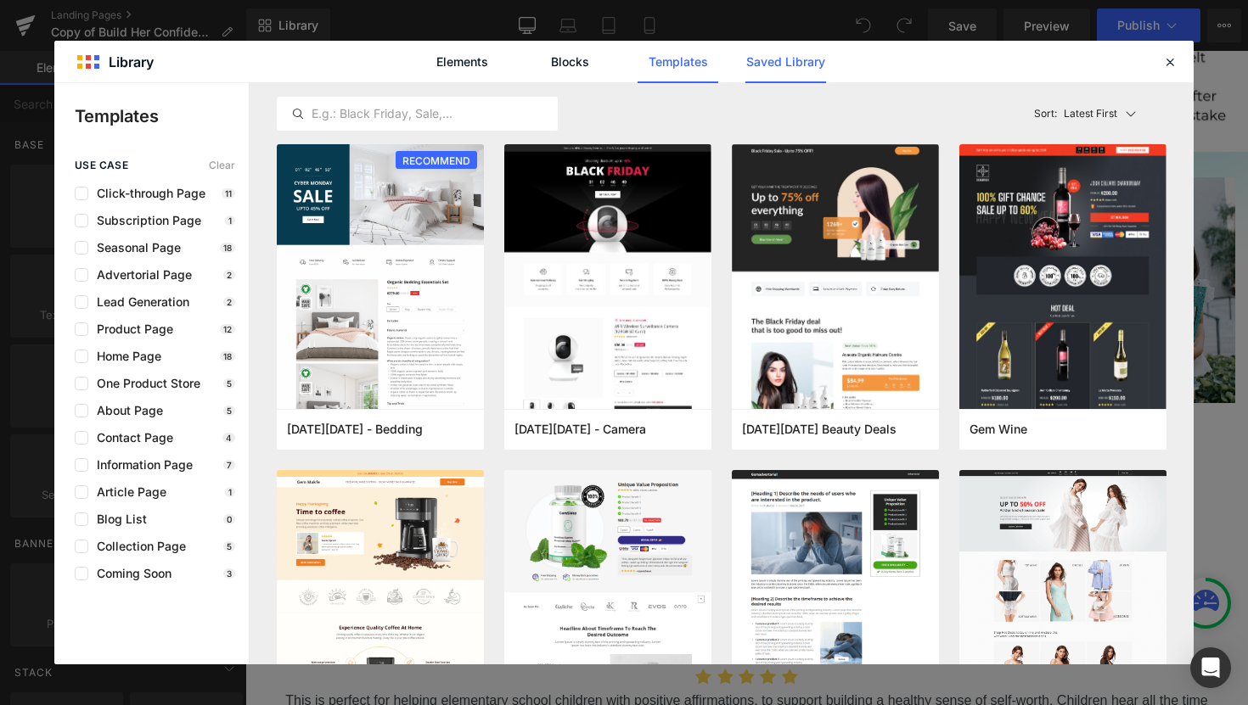
click at [792, 53] on link "Saved Library" at bounding box center [785, 62] width 81 height 42
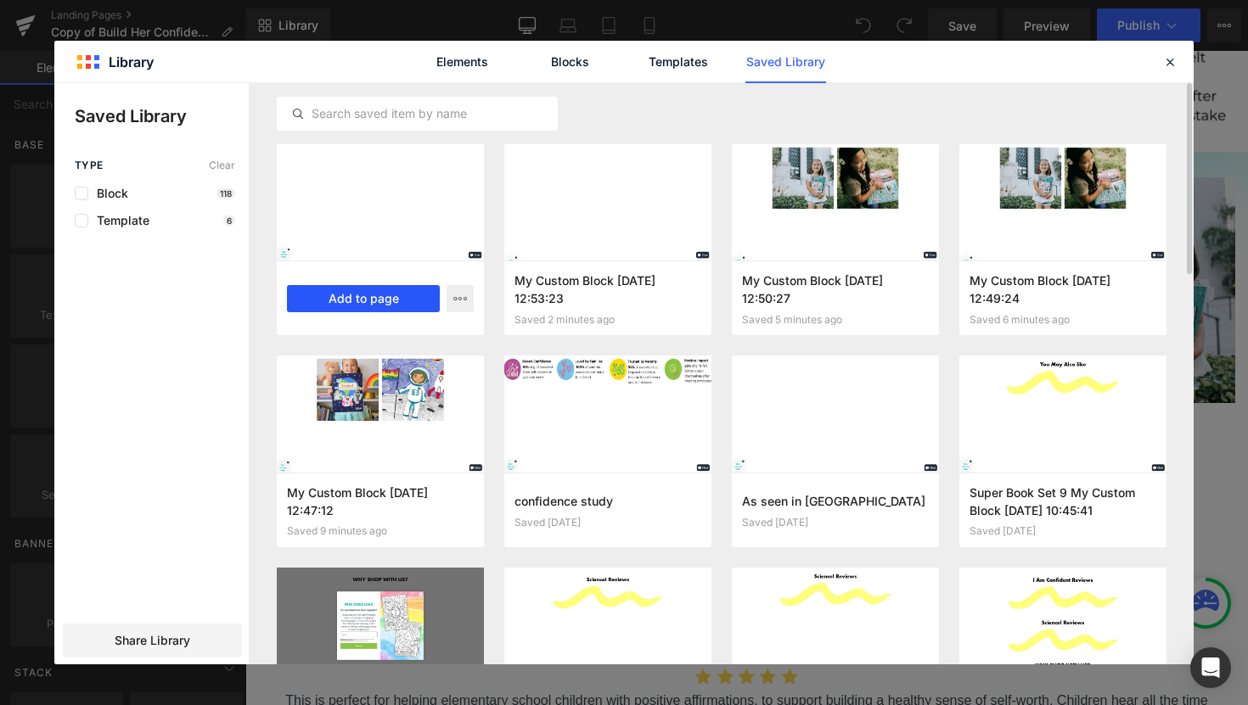
click at [356, 304] on button "Add to page" at bounding box center [363, 298] width 153 height 27
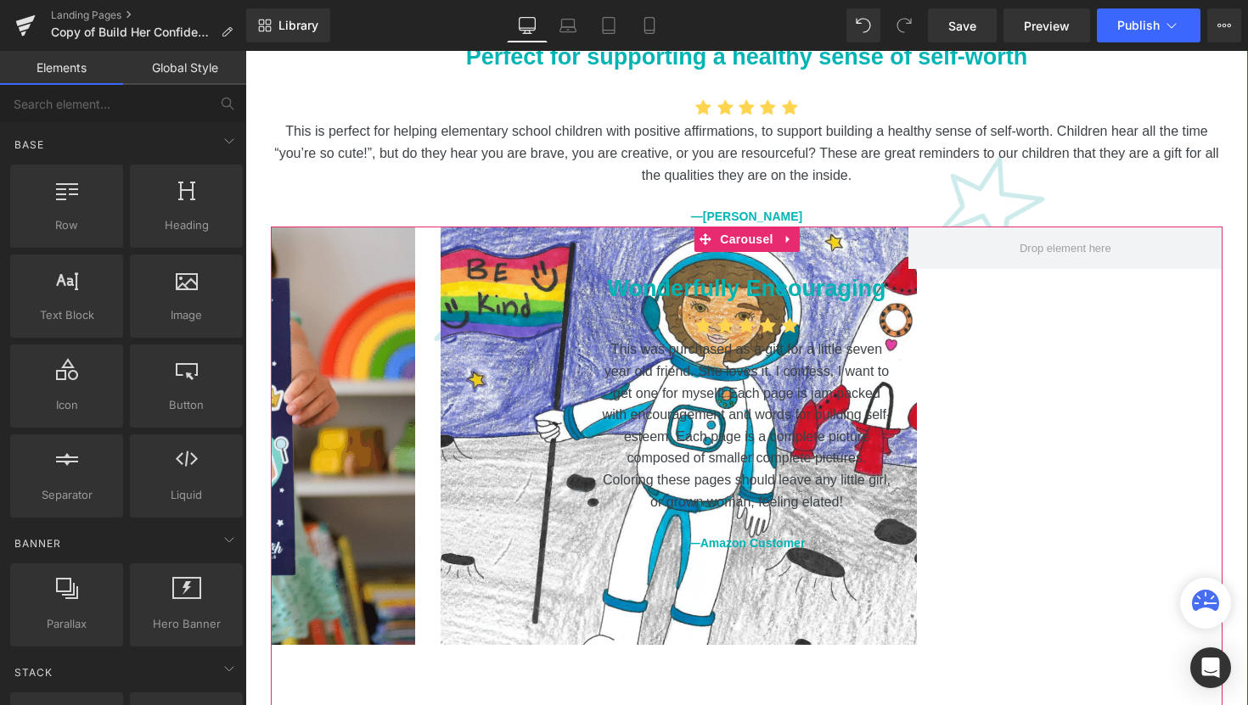
scroll to position [2101, 0]
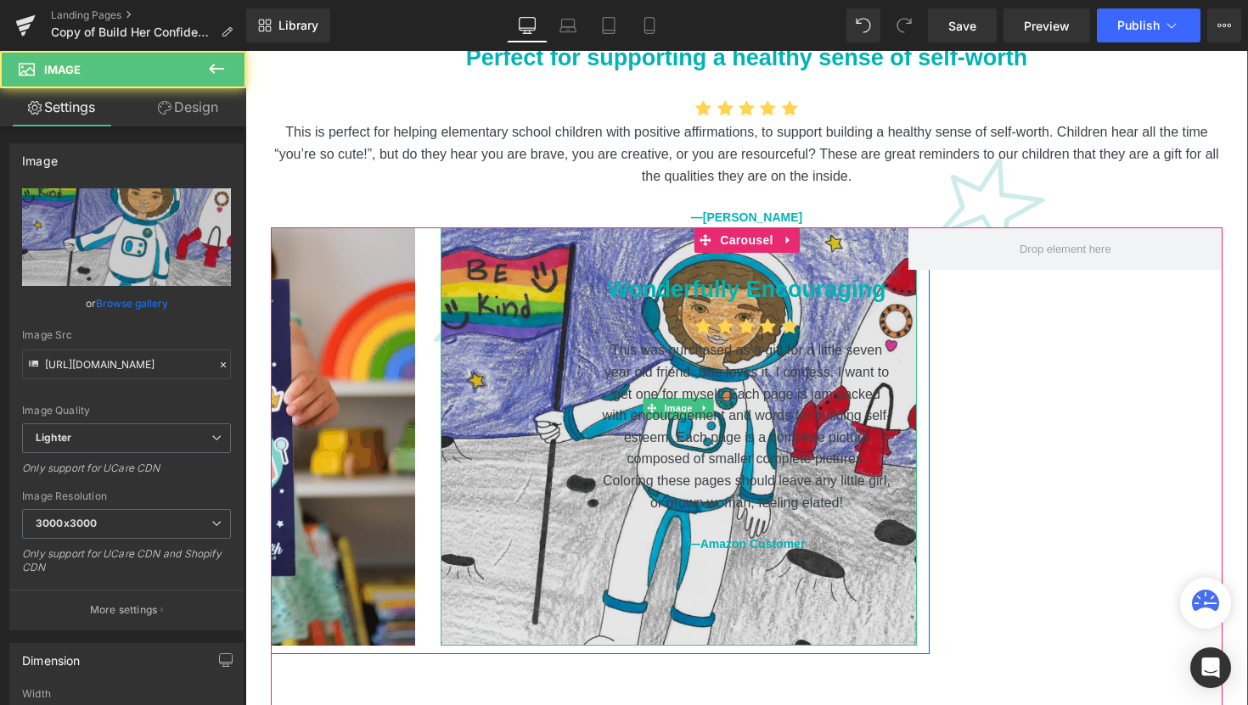
click at [485, 306] on img at bounding box center [678, 409] width 476 height 476
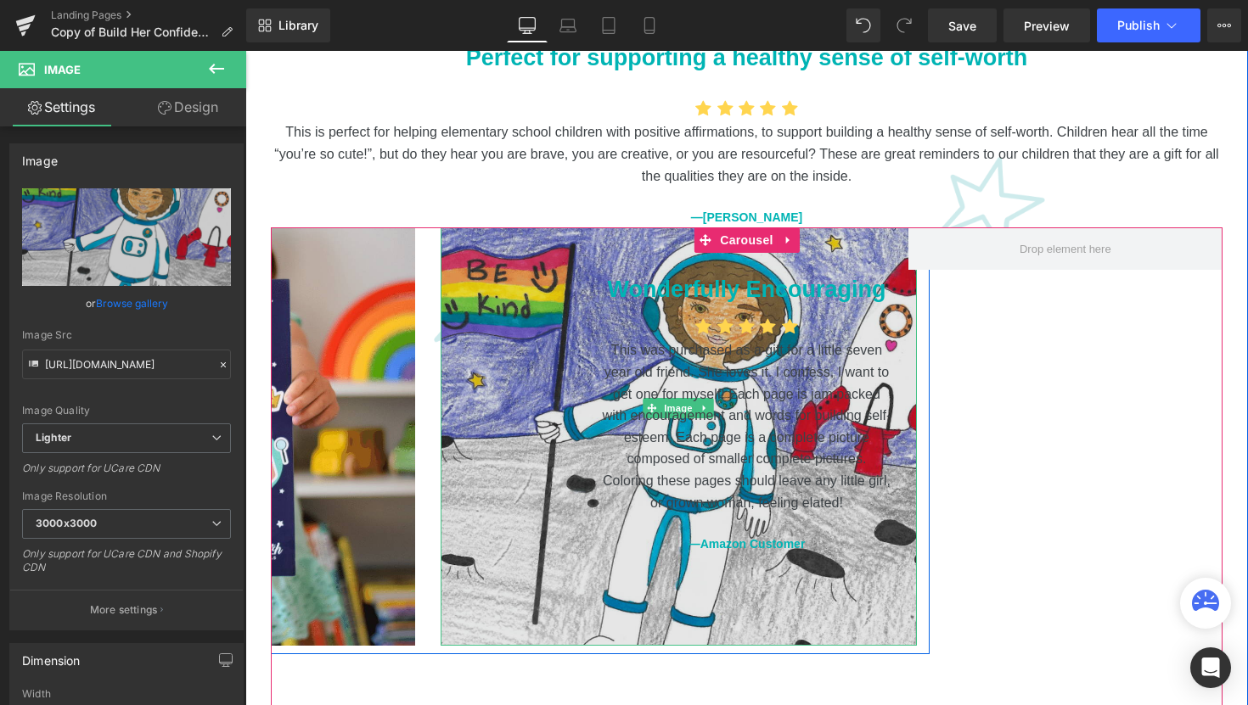
click at [476, 220] on img at bounding box center [678, 409] width 476 height 476
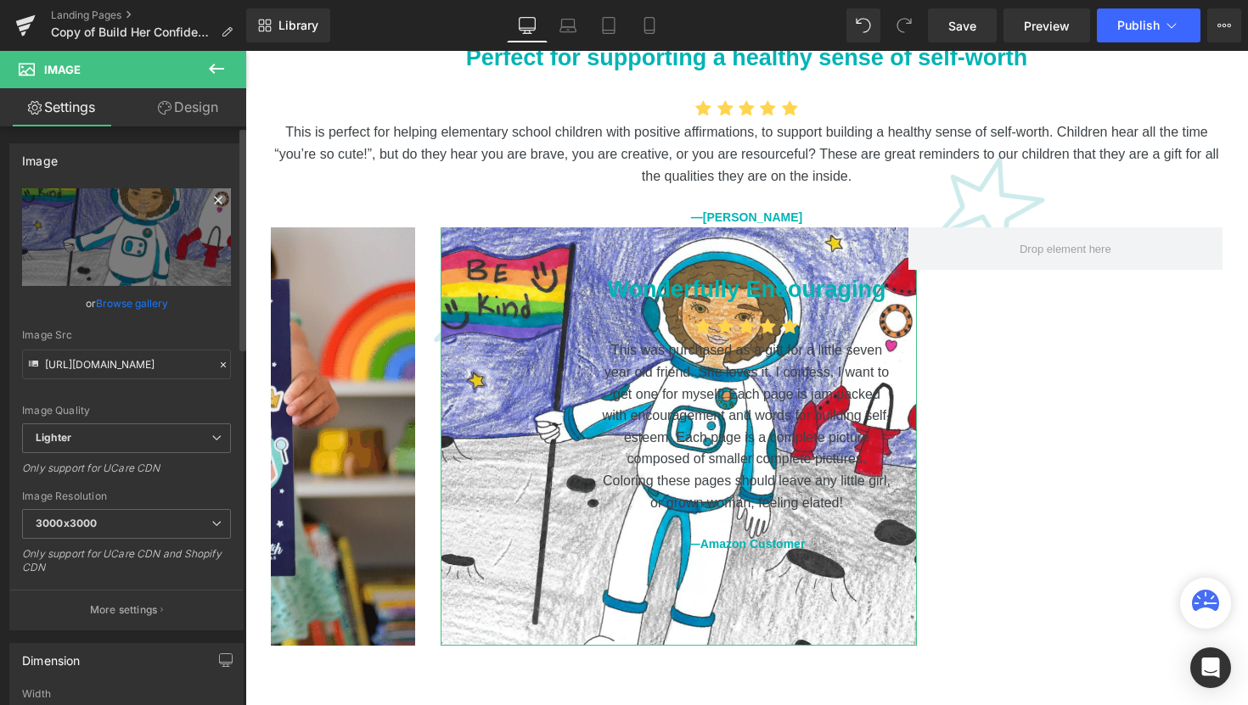
click at [211, 201] on icon at bounding box center [218, 200] width 20 height 20
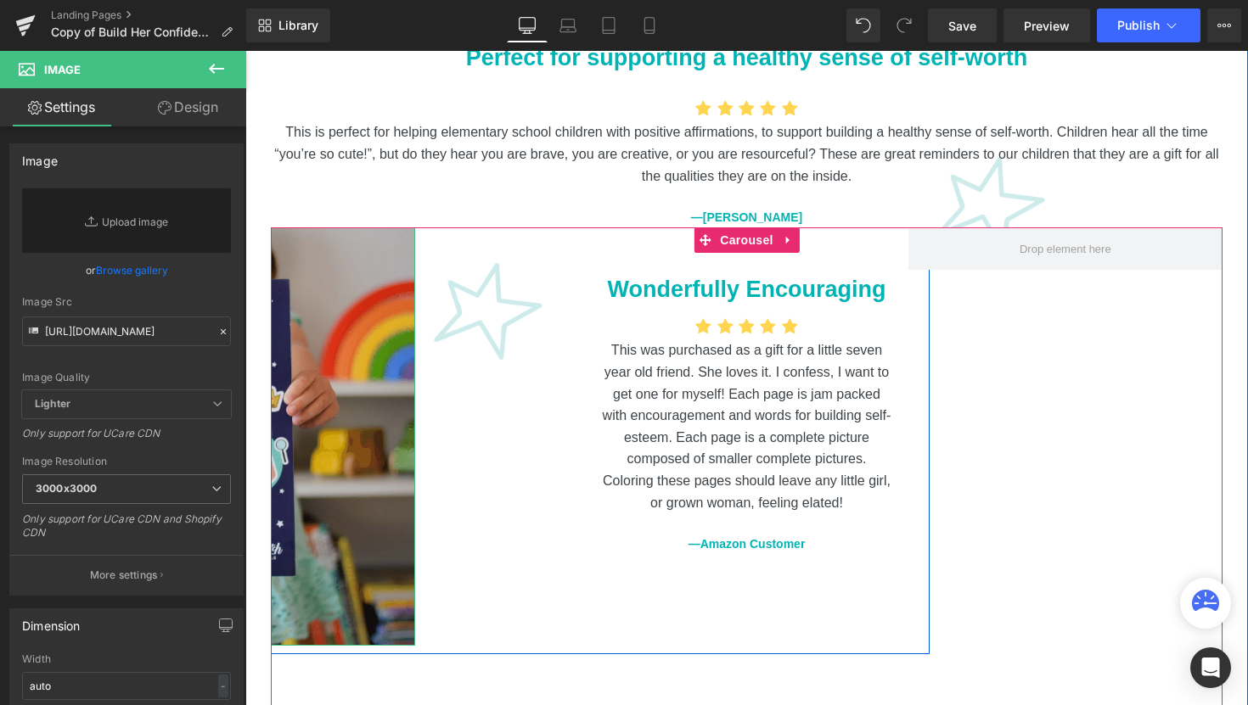
click at [347, 310] on img at bounding box center [178, 409] width 476 height 476
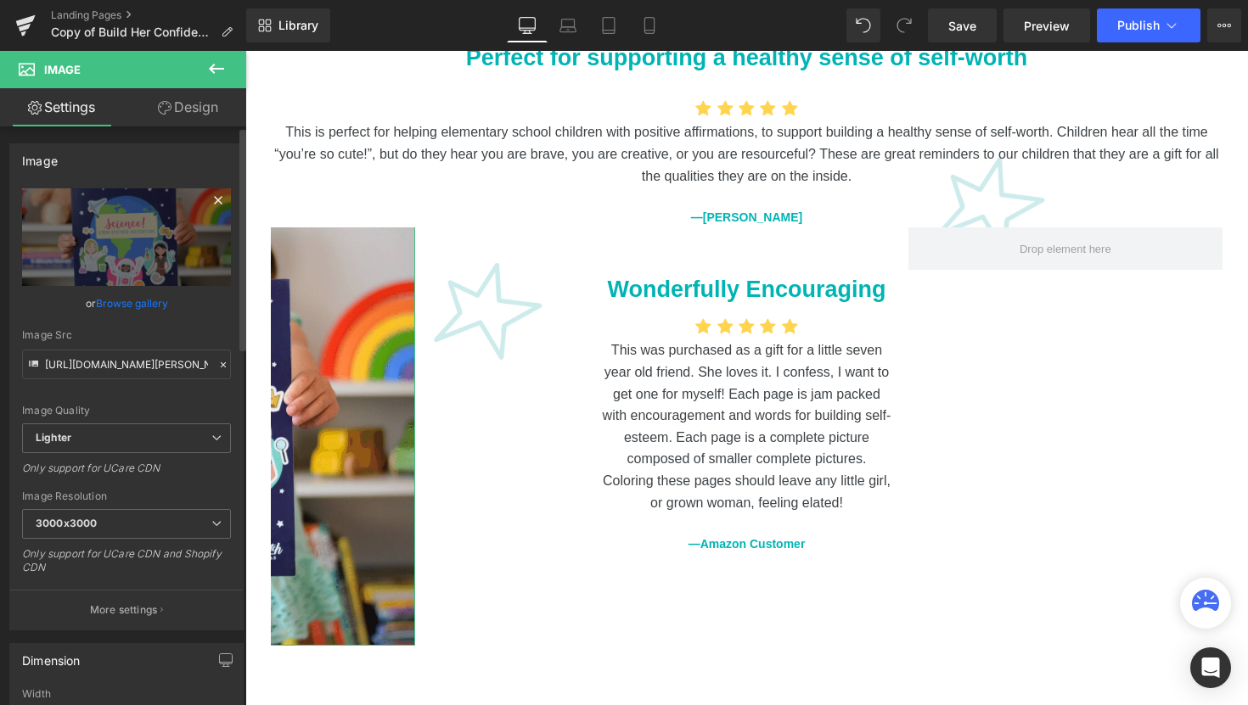
click at [216, 203] on icon at bounding box center [218, 200] width 20 height 20
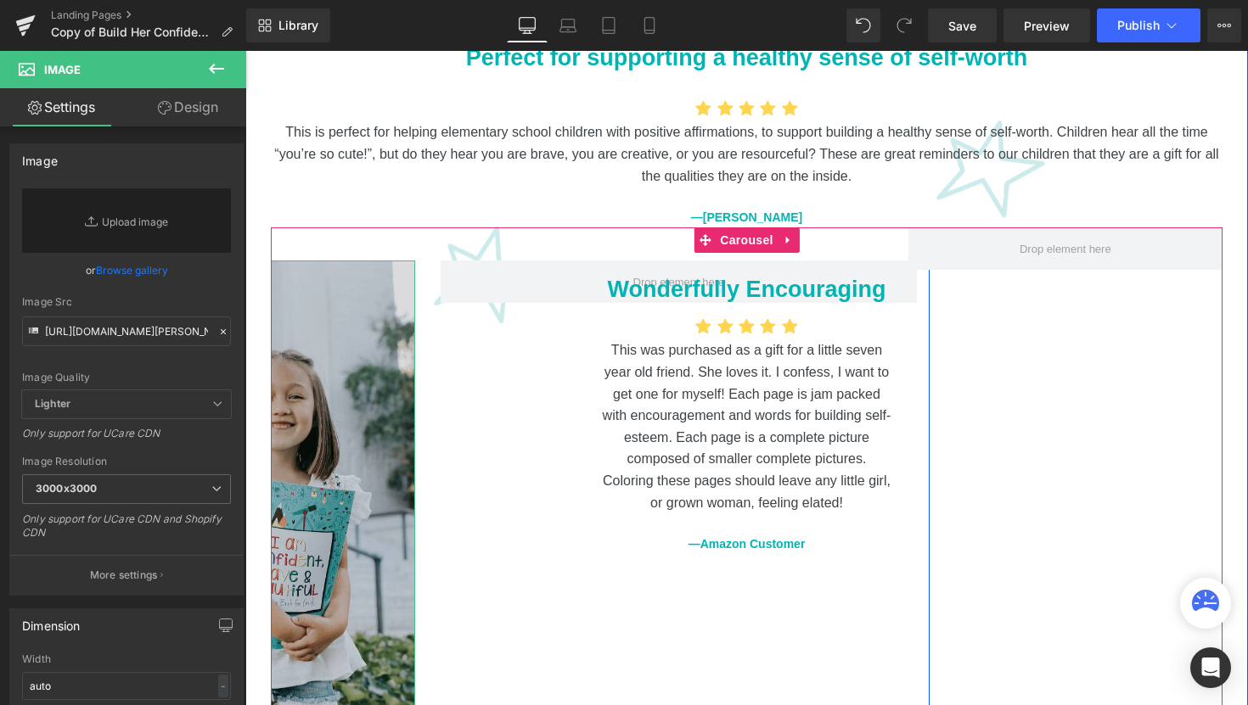
click at [340, 296] on img at bounding box center [178, 499] width 476 height 476
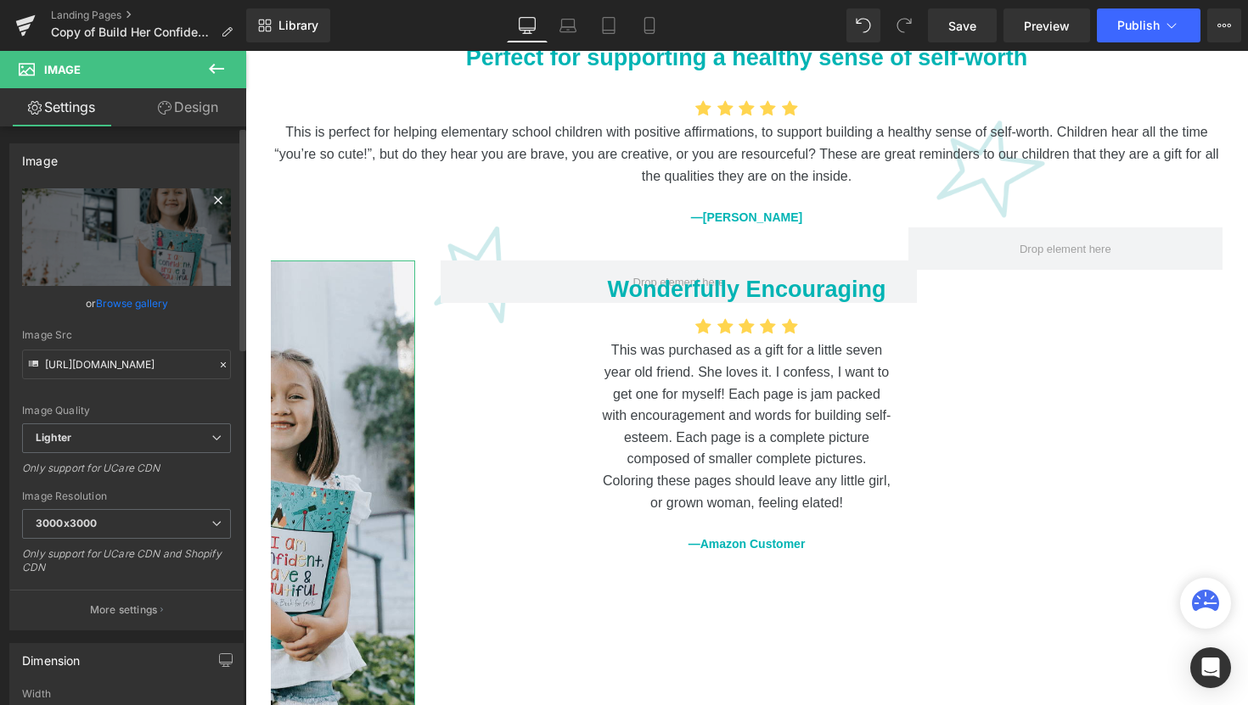
click at [213, 203] on icon at bounding box center [218, 200] width 20 height 20
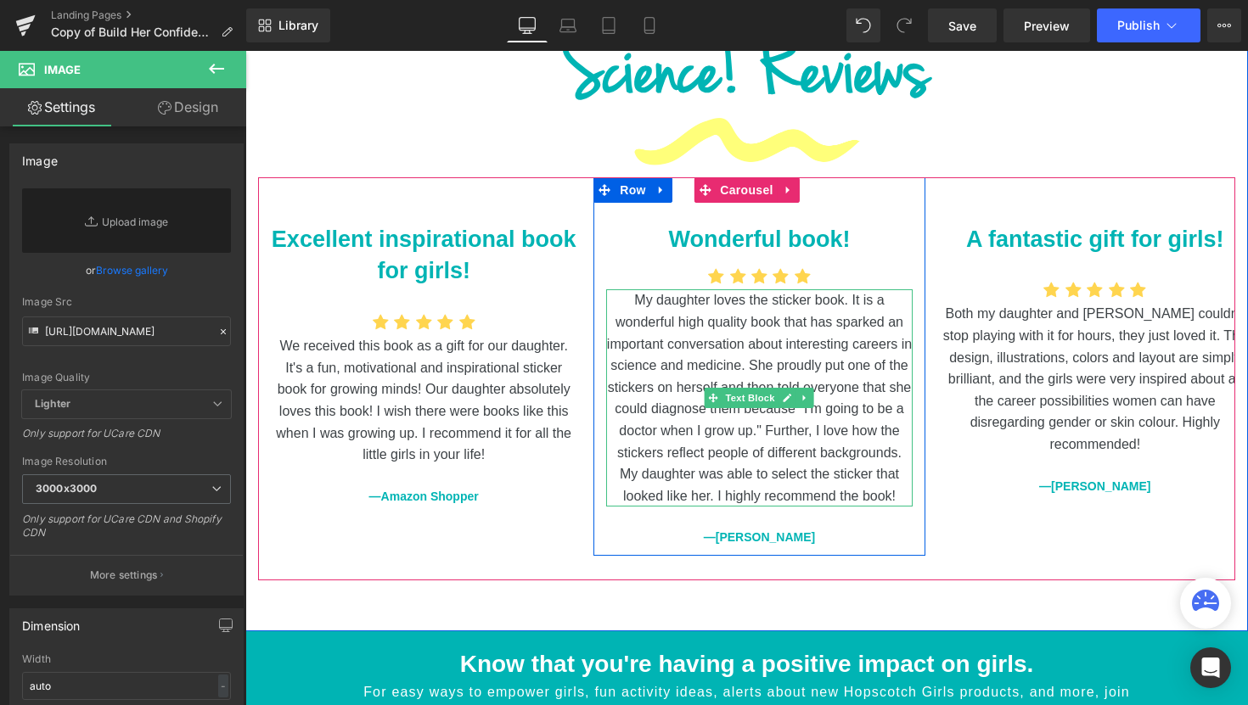
scroll to position [3187, 0]
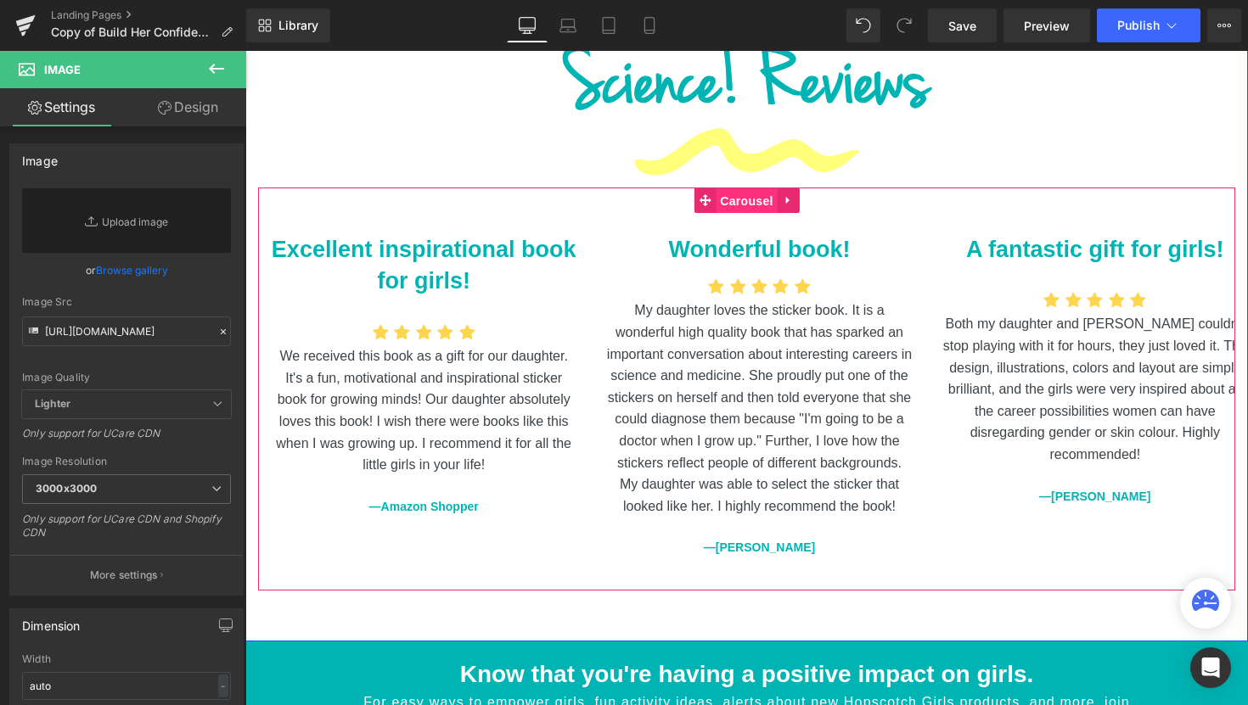
click at [726, 188] on span "Carousel" at bounding box center [745, 200] width 61 height 25
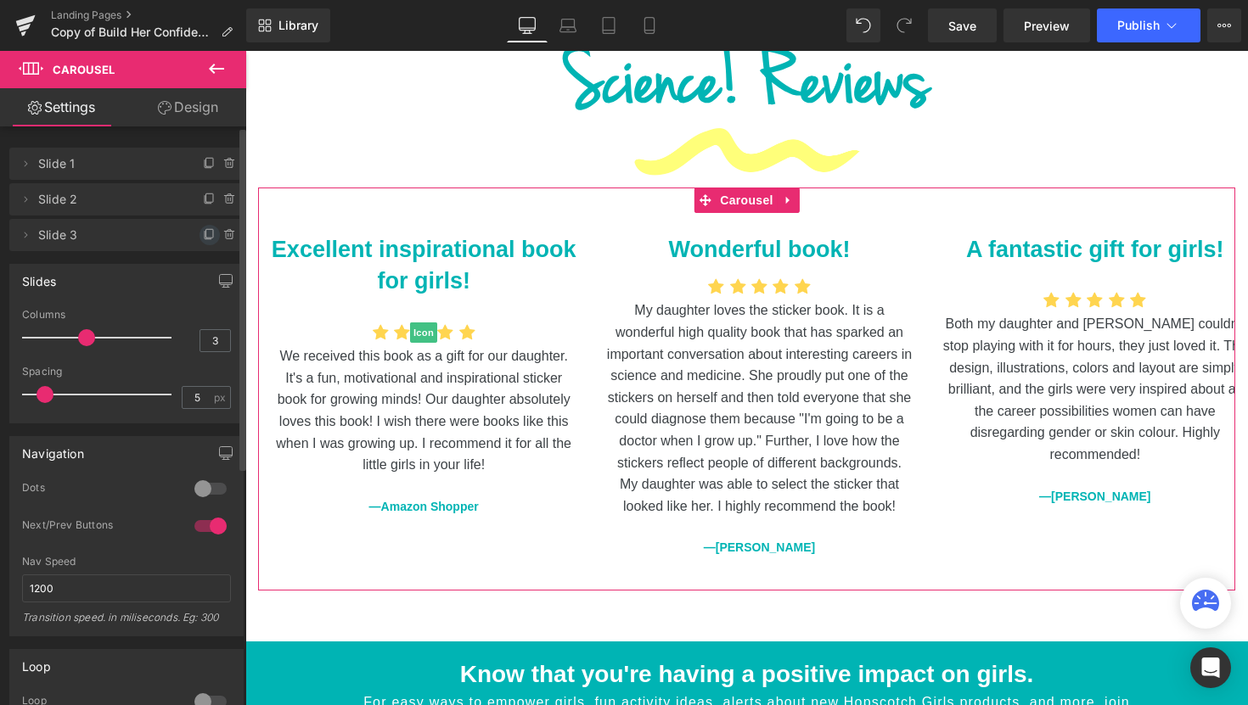
click at [203, 237] on icon at bounding box center [210, 235] width 14 height 14
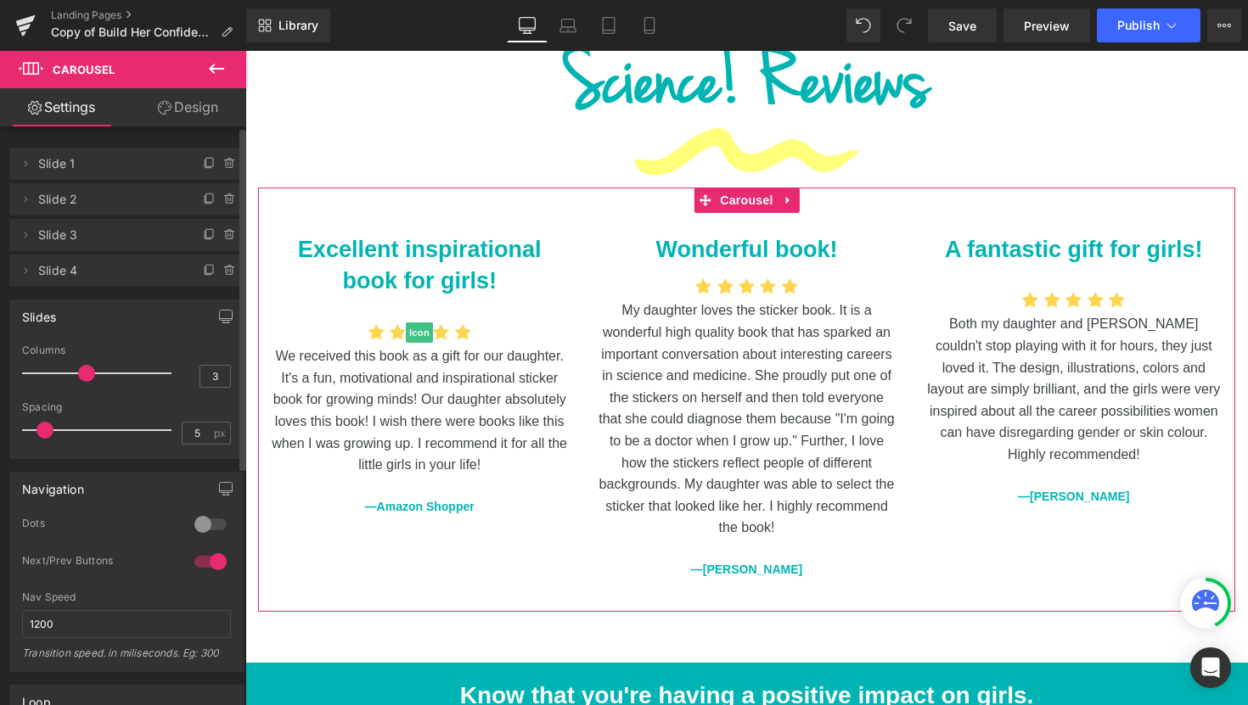
click at [203, 237] on icon at bounding box center [210, 235] width 14 height 14
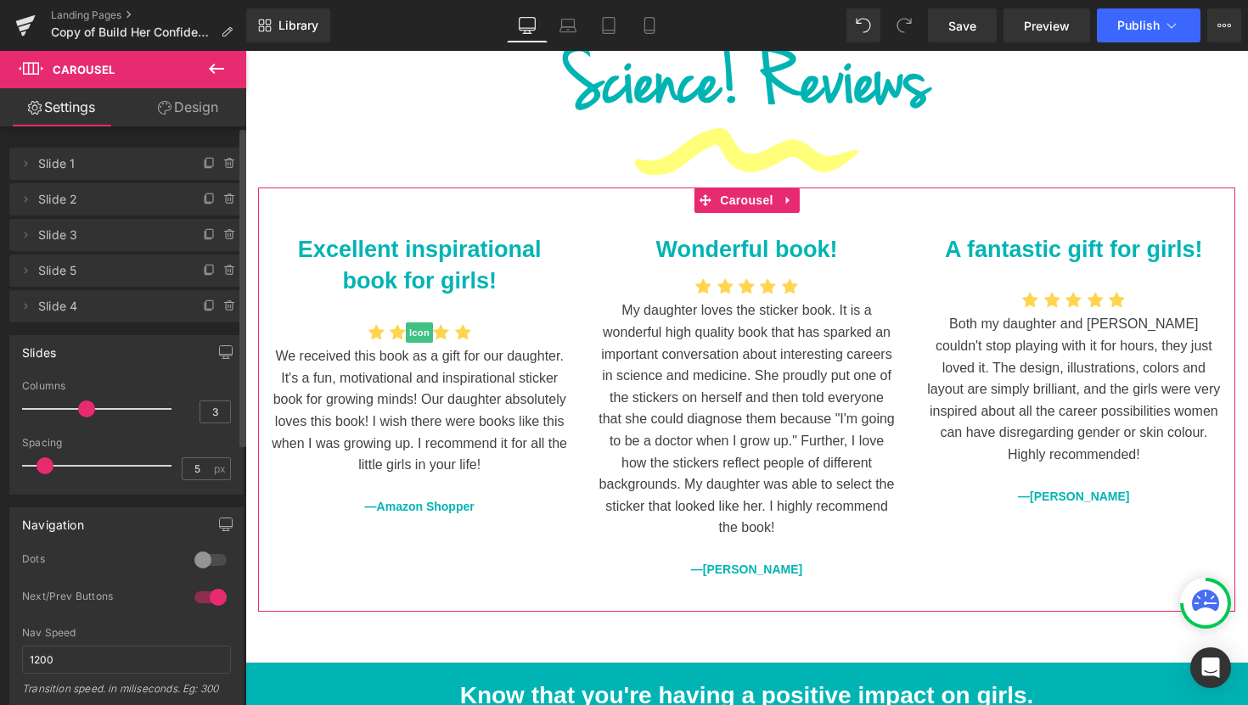
click at [203, 237] on icon at bounding box center [210, 235] width 14 height 14
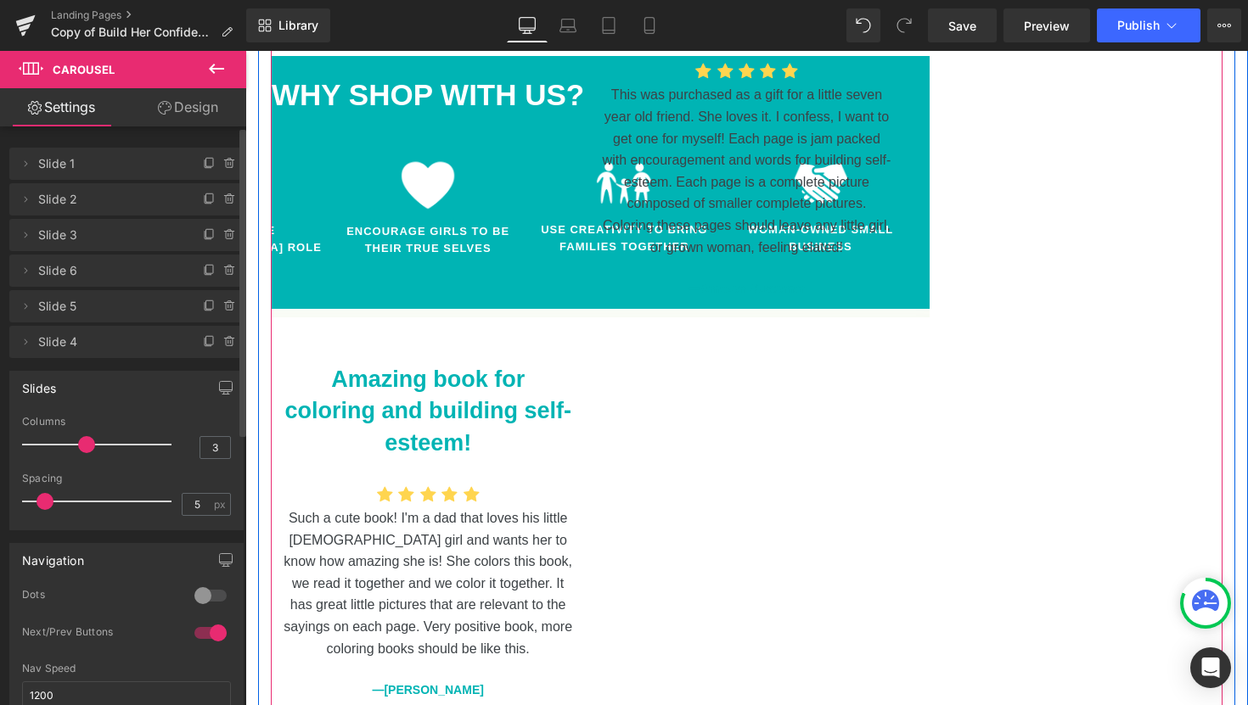
scroll to position [2387, 0]
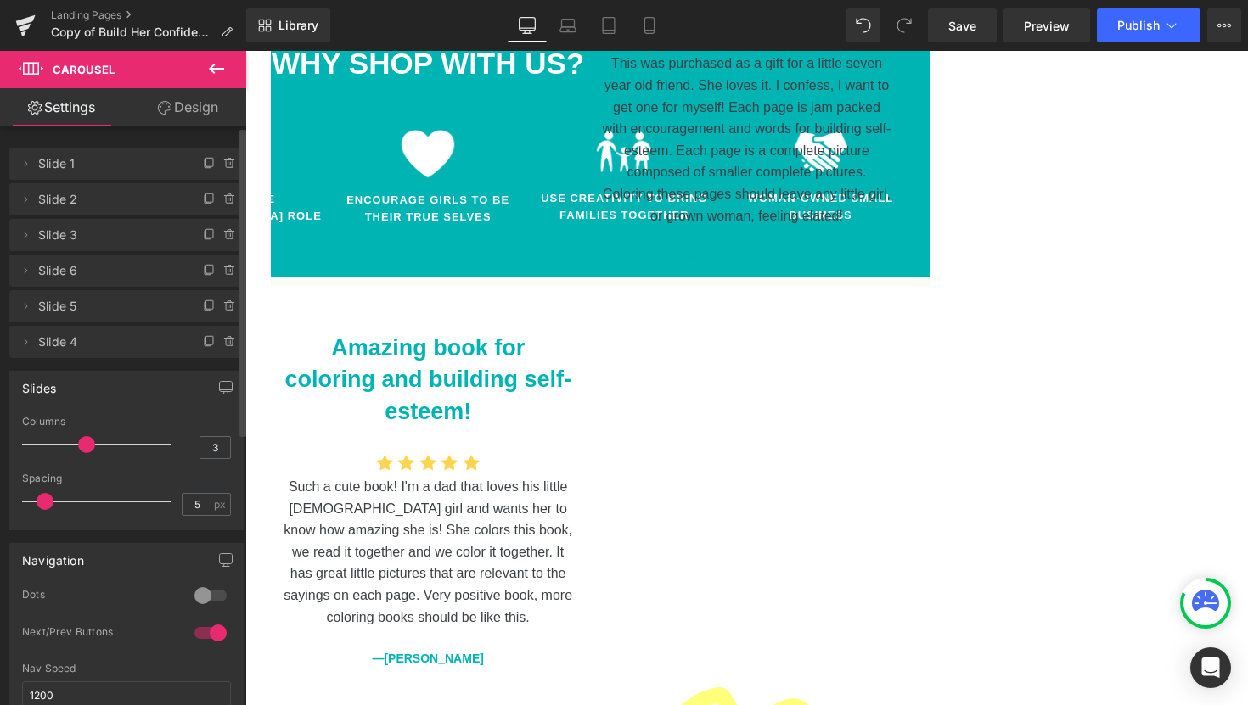
click at [106, 273] on span "Slide 6" at bounding box center [109, 271] width 143 height 32
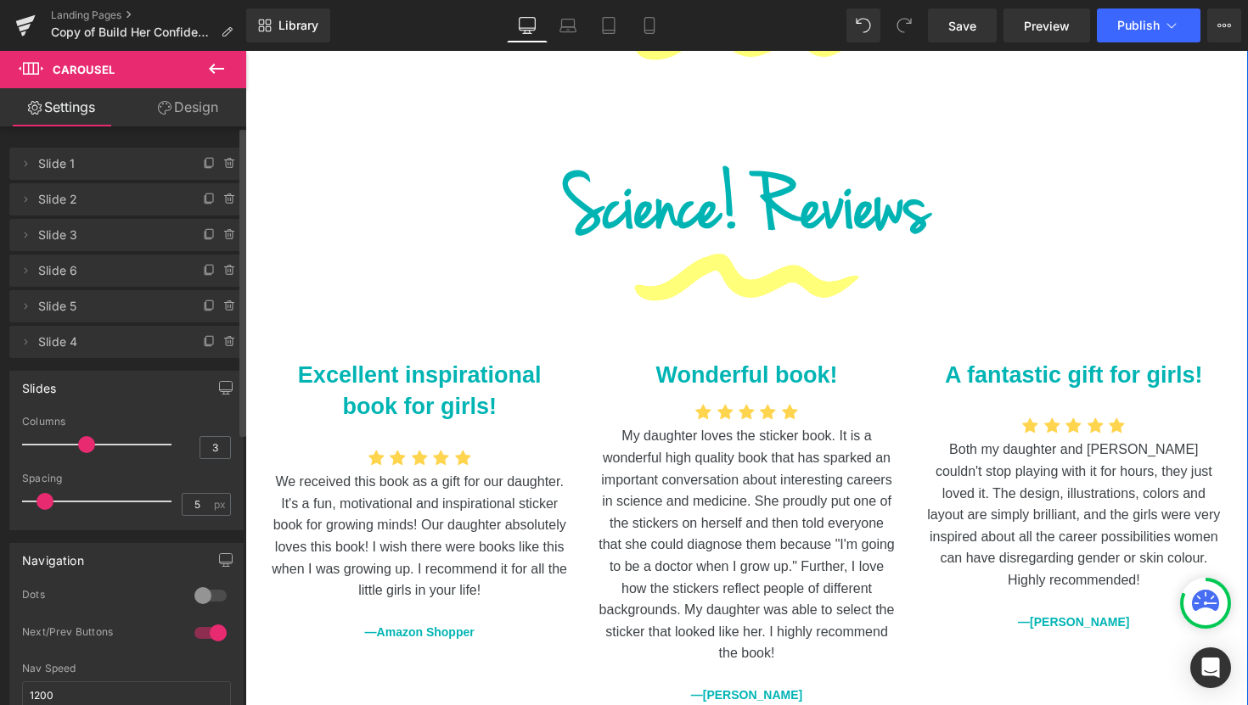
scroll to position [3057, 0]
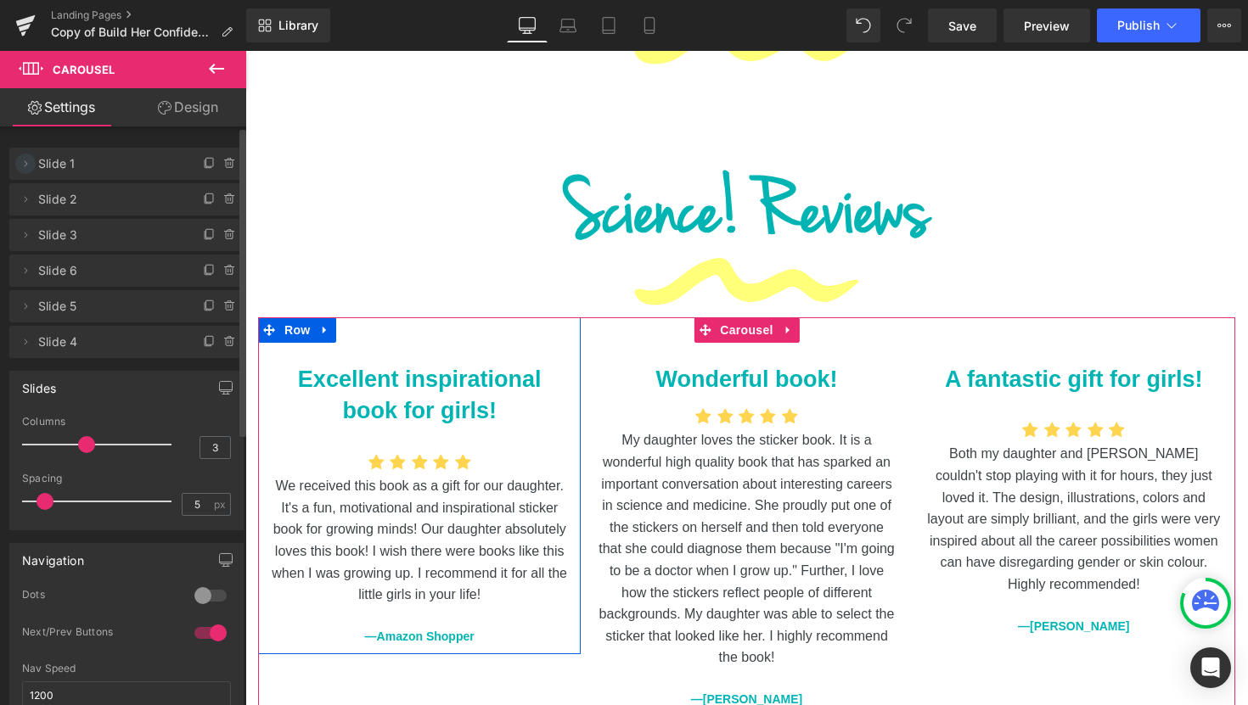
click at [27, 166] on icon at bounding box center [26, 164] width 14 height 14
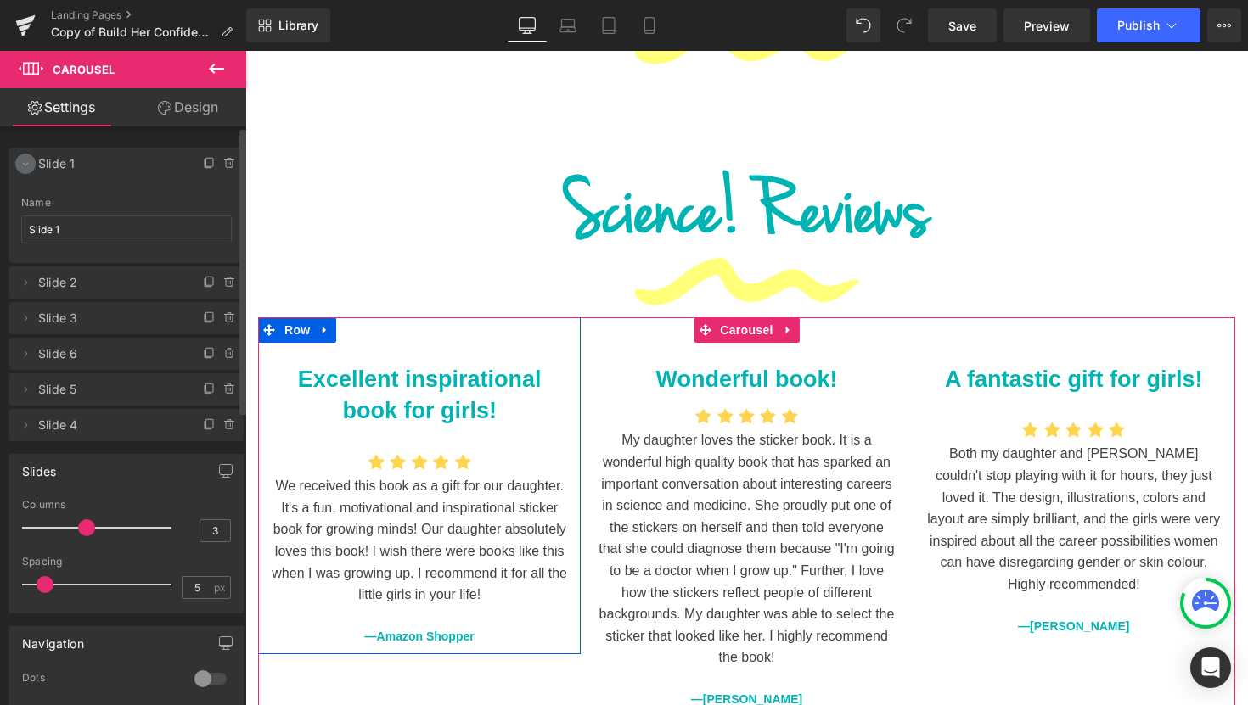
click at [27, 166] on icon at bounding box center [26, 164] width 14 height 14
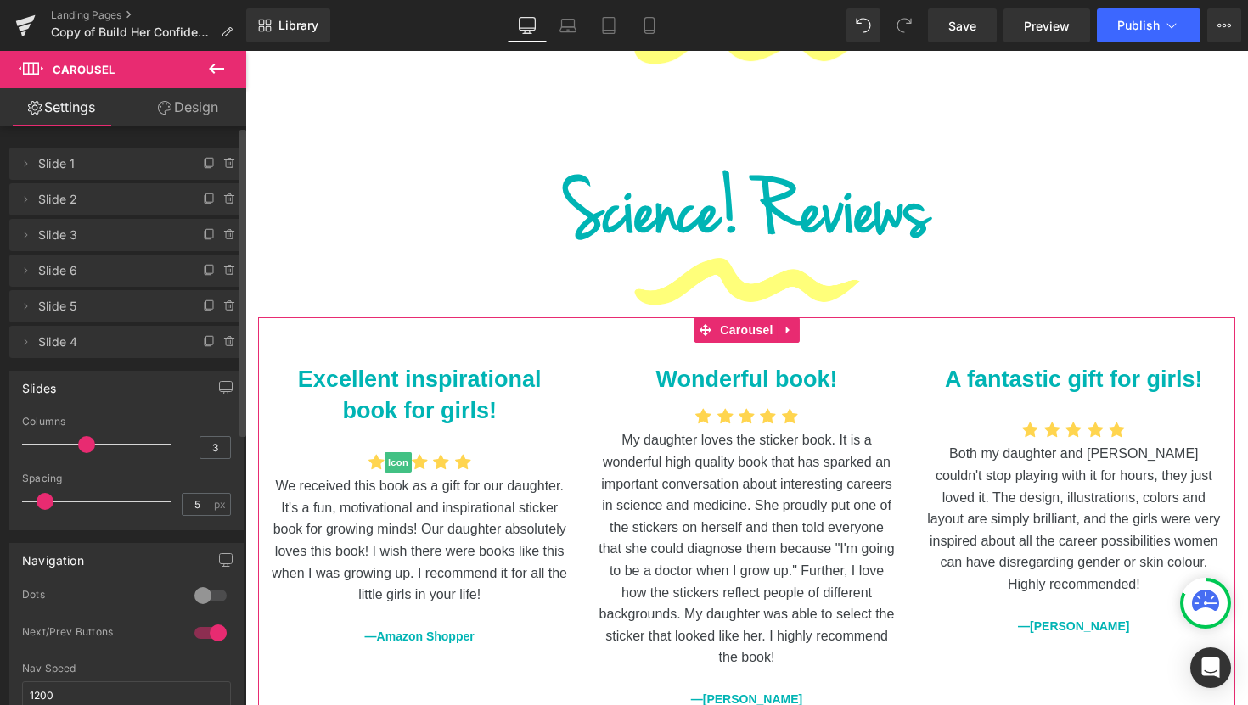
click at [49, 202] on span "Slide 2" at bounding box center [109, 199] width 143 height 32
click at [137, 205] on span "Slide 2" at bounding box center [109, 199] width 143 height 32
click at [129, 237] on span "Slide 3" at bounding box center [109, 235] width 143 height 32
click at [116, 277] on span "Slide 6" at bounding box center [109, 271] width 143 height 32
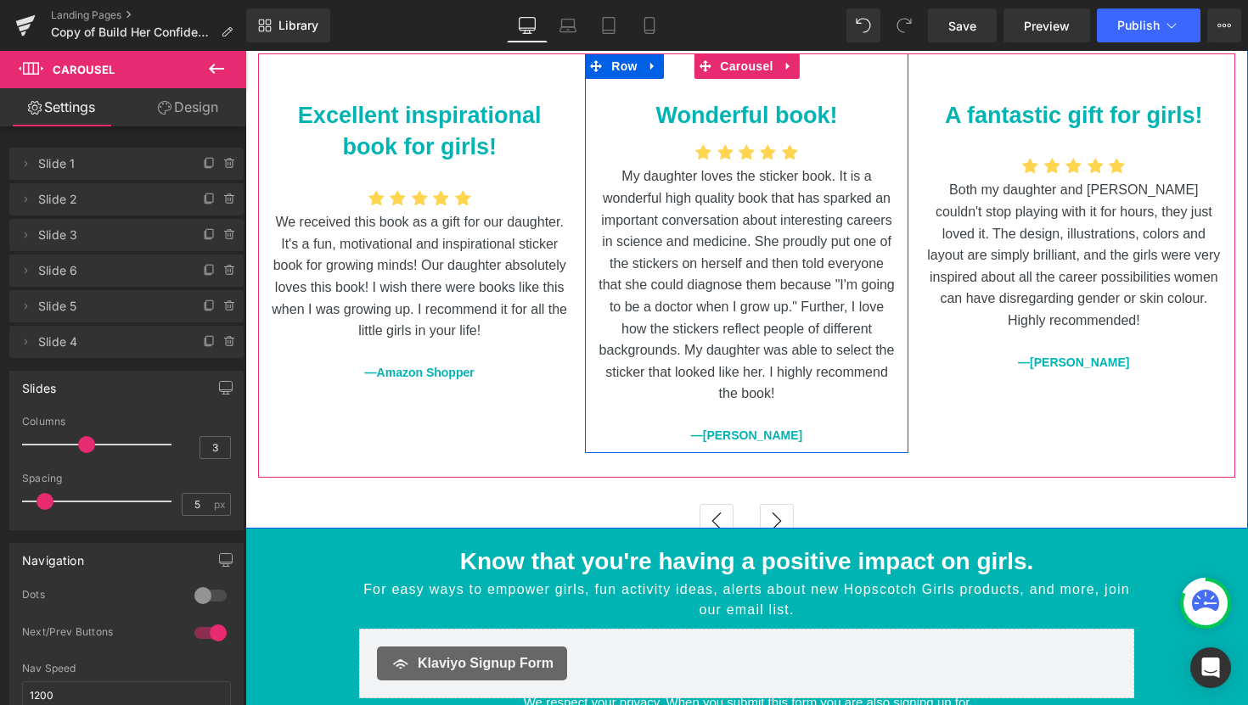
scroll to position [3128, 0]
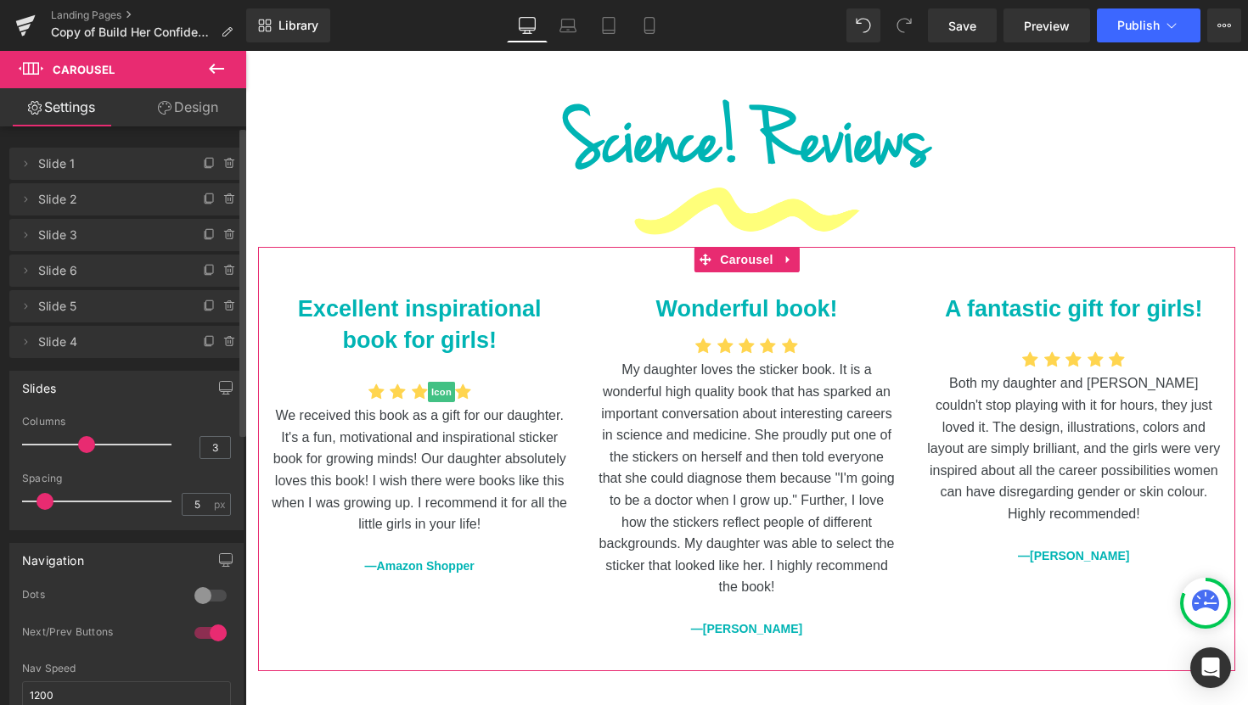
click at [150, 274] on span "Slide 6" at bounding box center [109, 271] width 143 height 32
click at [31, 267] on icon at bounding box center [26, 271] width 14 height 14
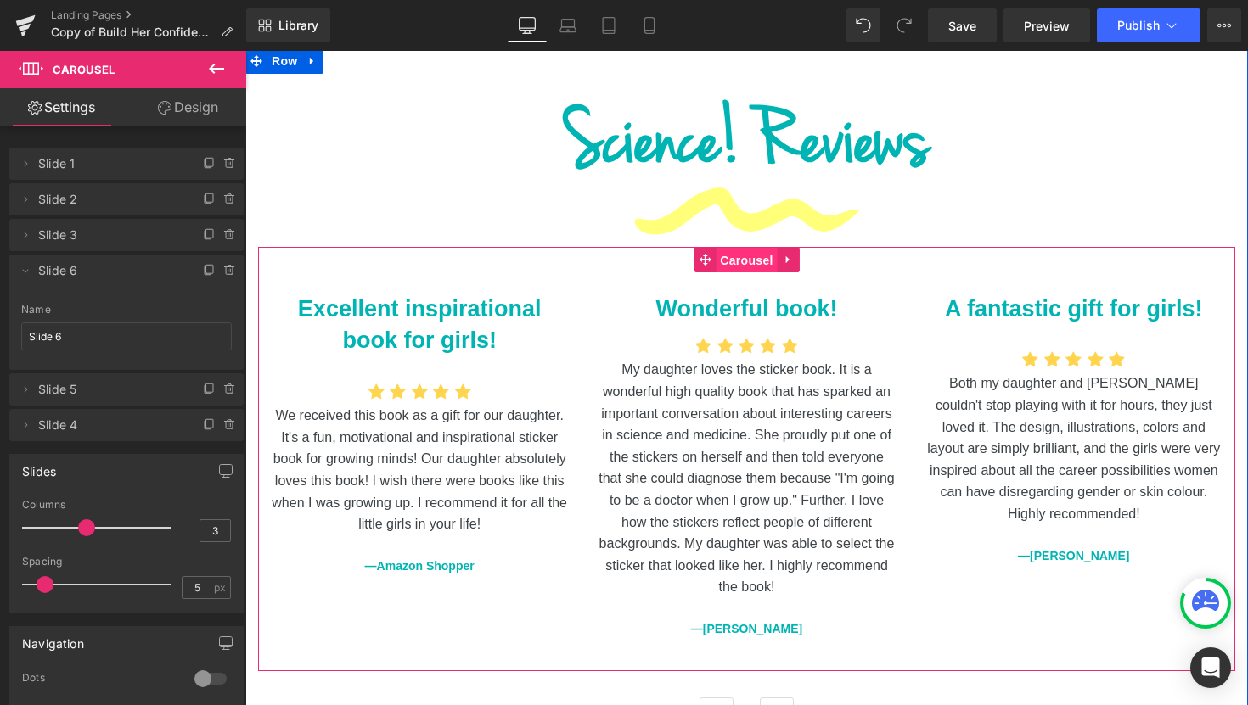
click at [754, 248] on span "Carousel" at bounding box center [745, 260] width 61 height 25
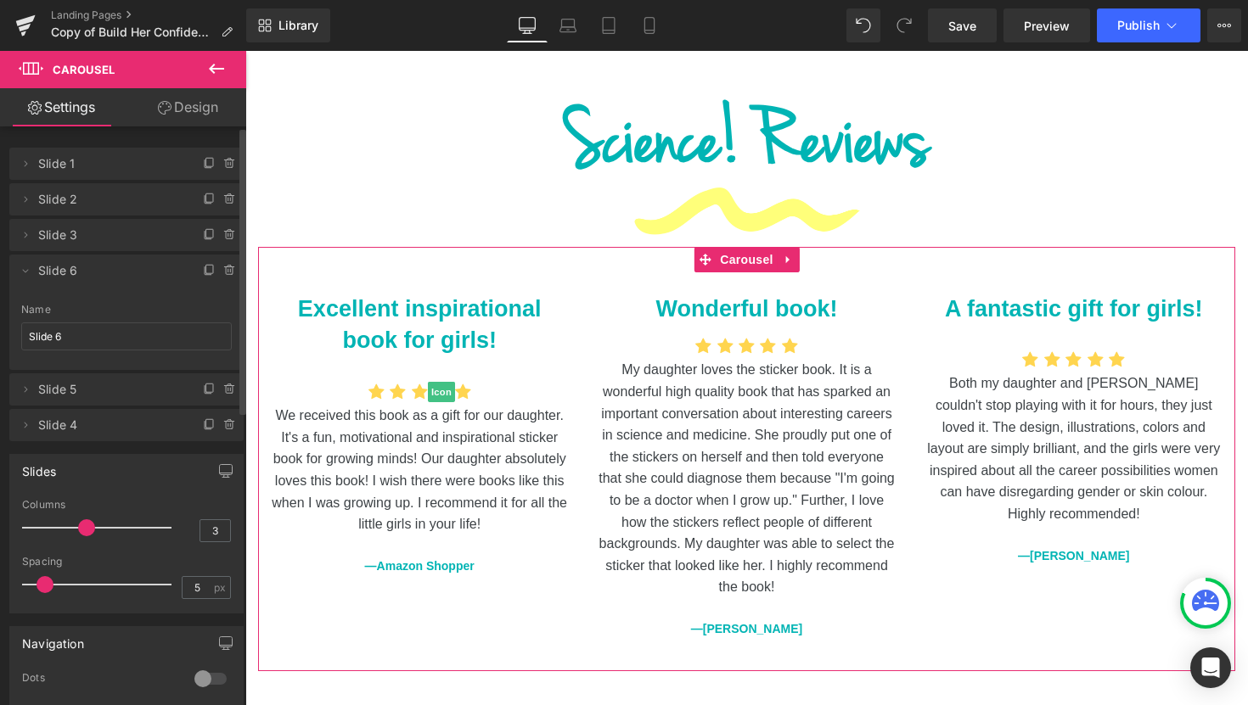
click at [109, 287] on li "Delete Cancel Slide 6 Slide 6 Name Slide 6" at bounding box center [126, 312] width 234 height 115
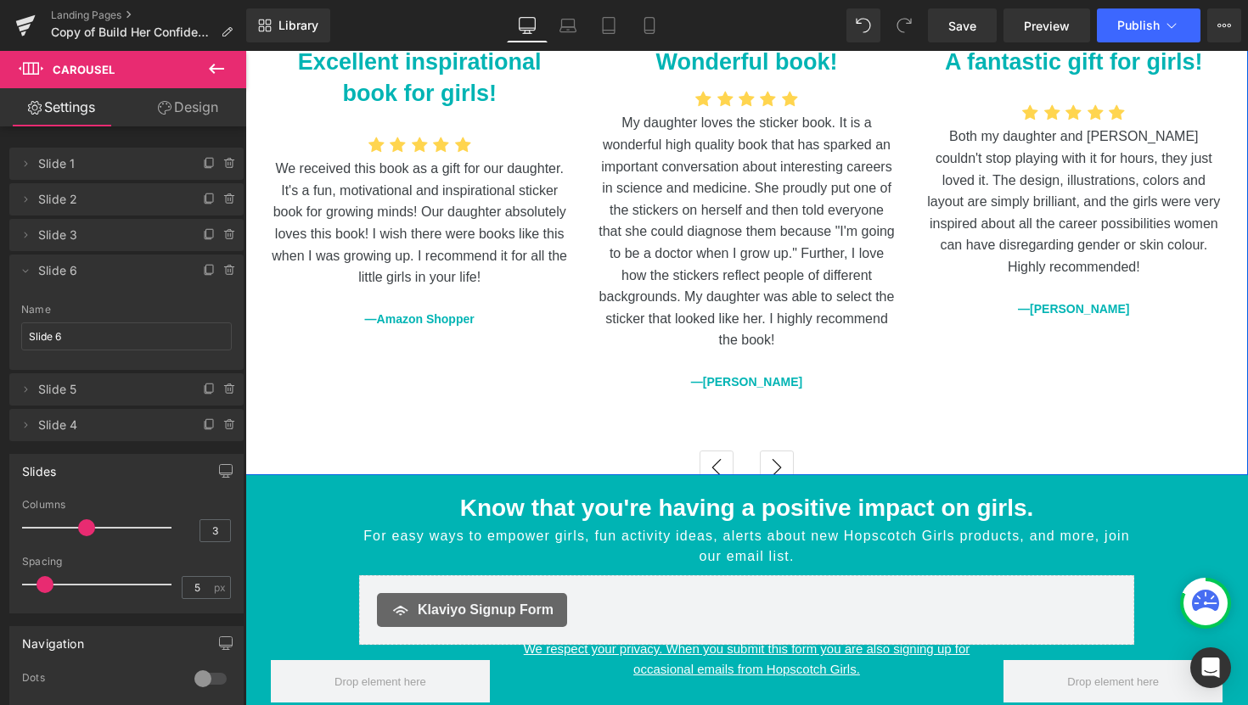
scroll to position [3374, 0]
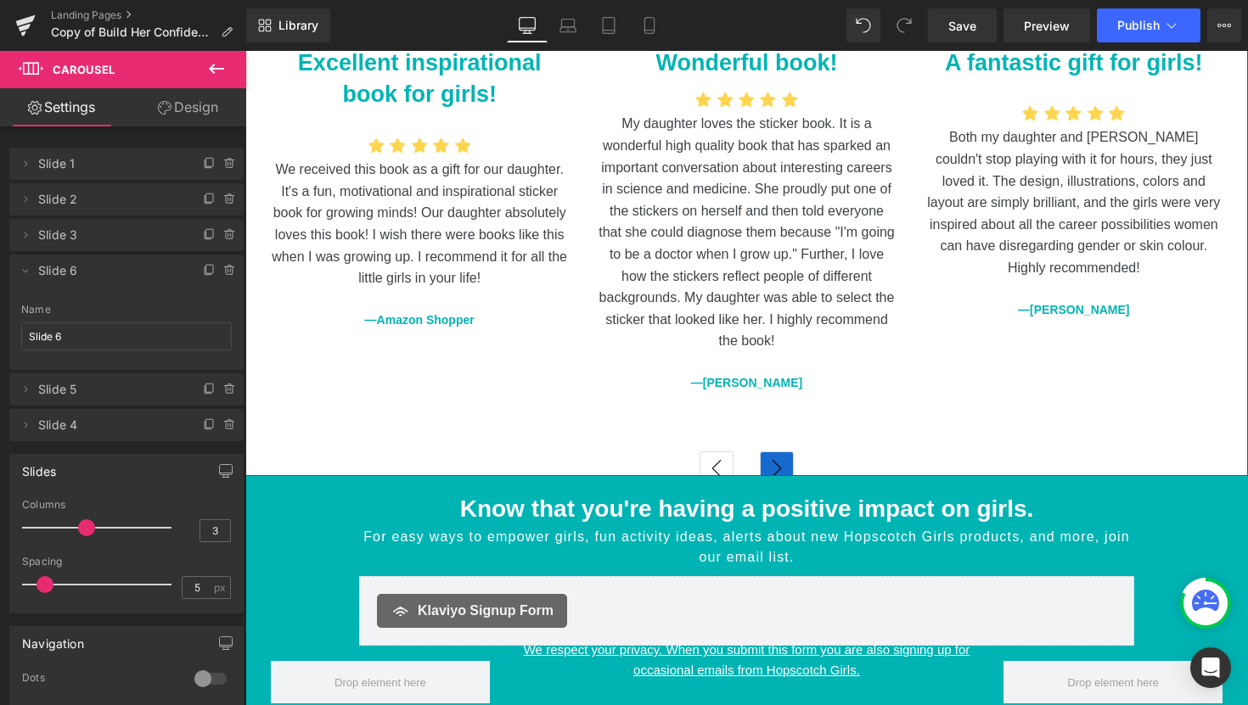
click at [786, 452] on button "›" at bounding box center [777, 469] width 34 height 34
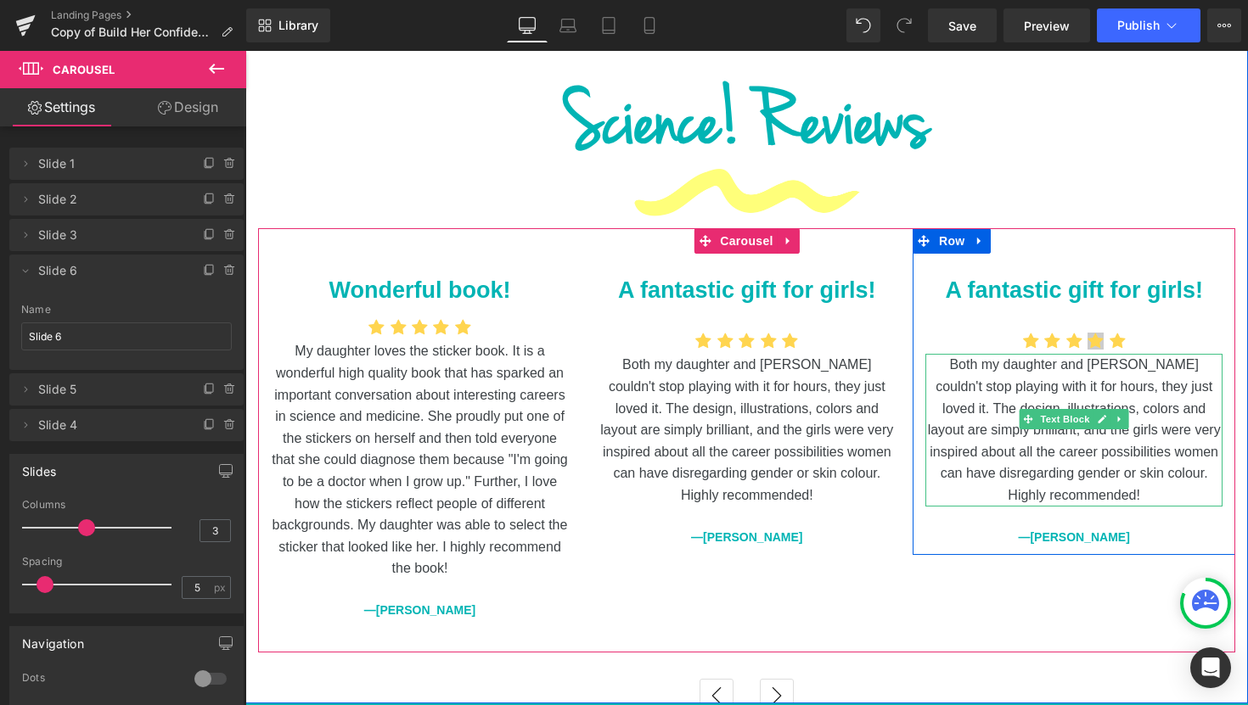
scroll to position [3137, 0]
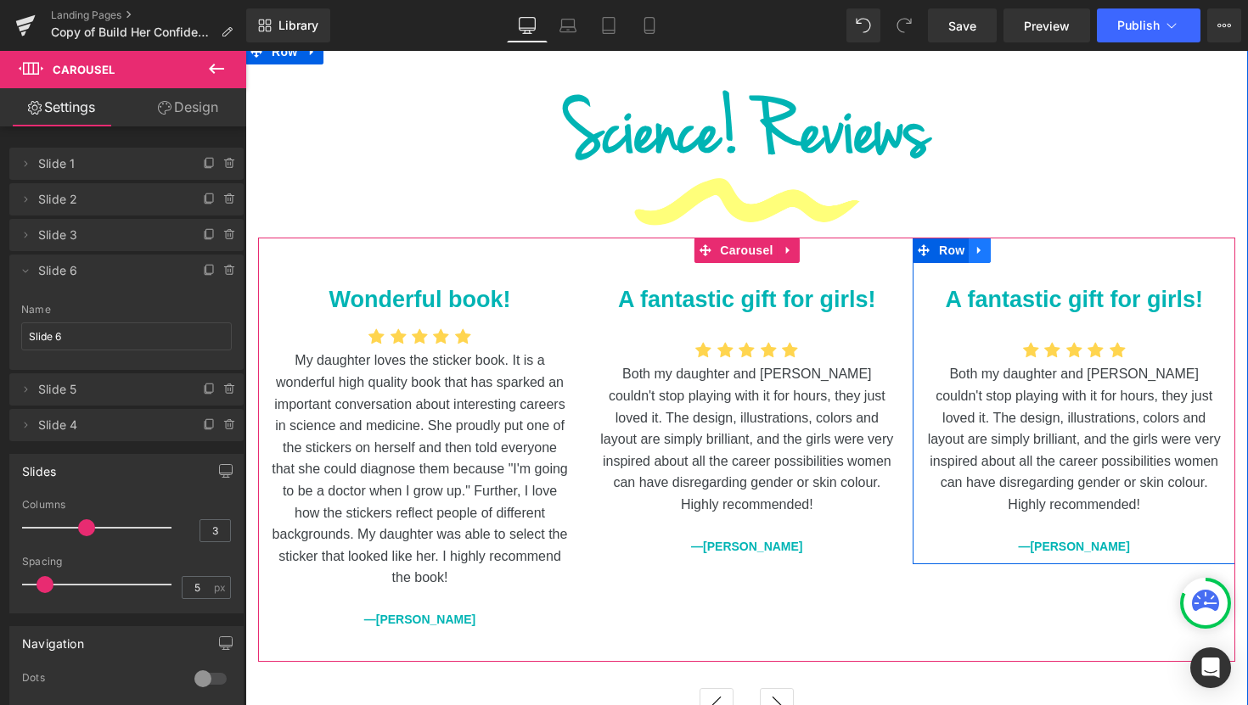
click at [974, 244] on icon at bounding box center [979, 250] width 12 height 13
click at [1018, 244] on icon at bounding box center [1024, 250] width 12 height 12
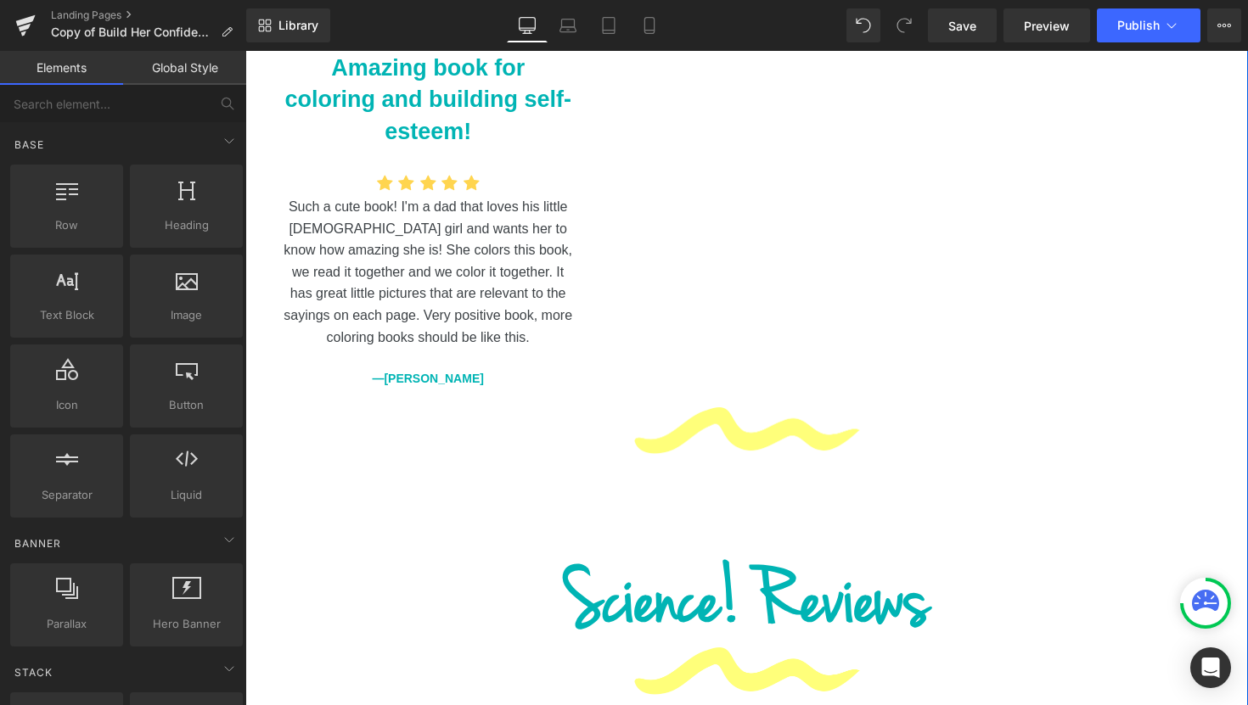
scroll to position [2488, 0]
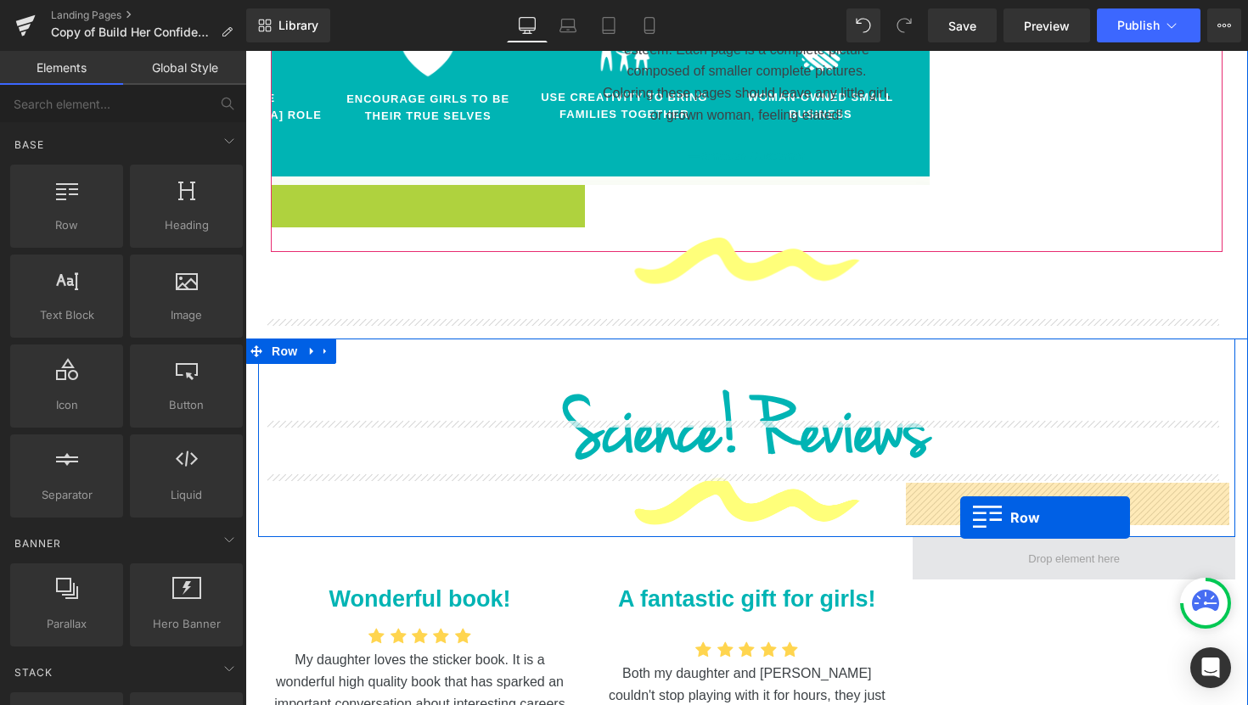
drag, startPoint x: 277, startPoint y: 146, endPoint x: 960, endPoint y: 517, distance: 777.4
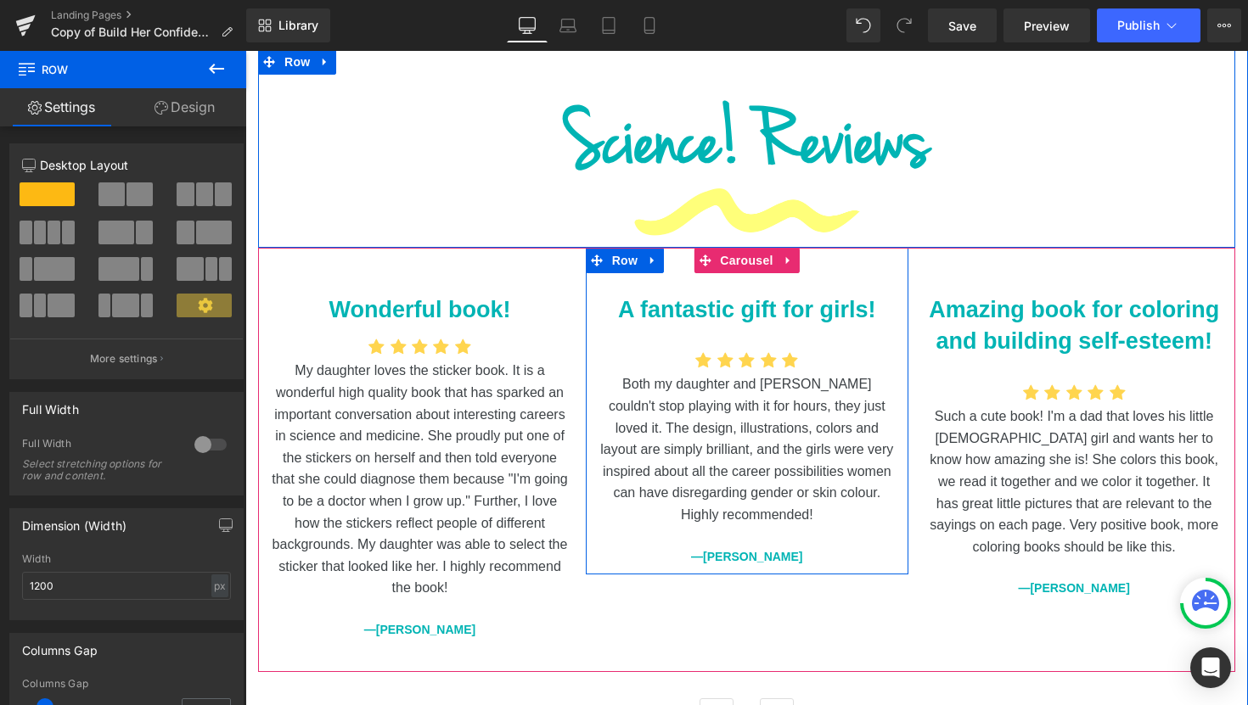
scroll to position [2757, 0]
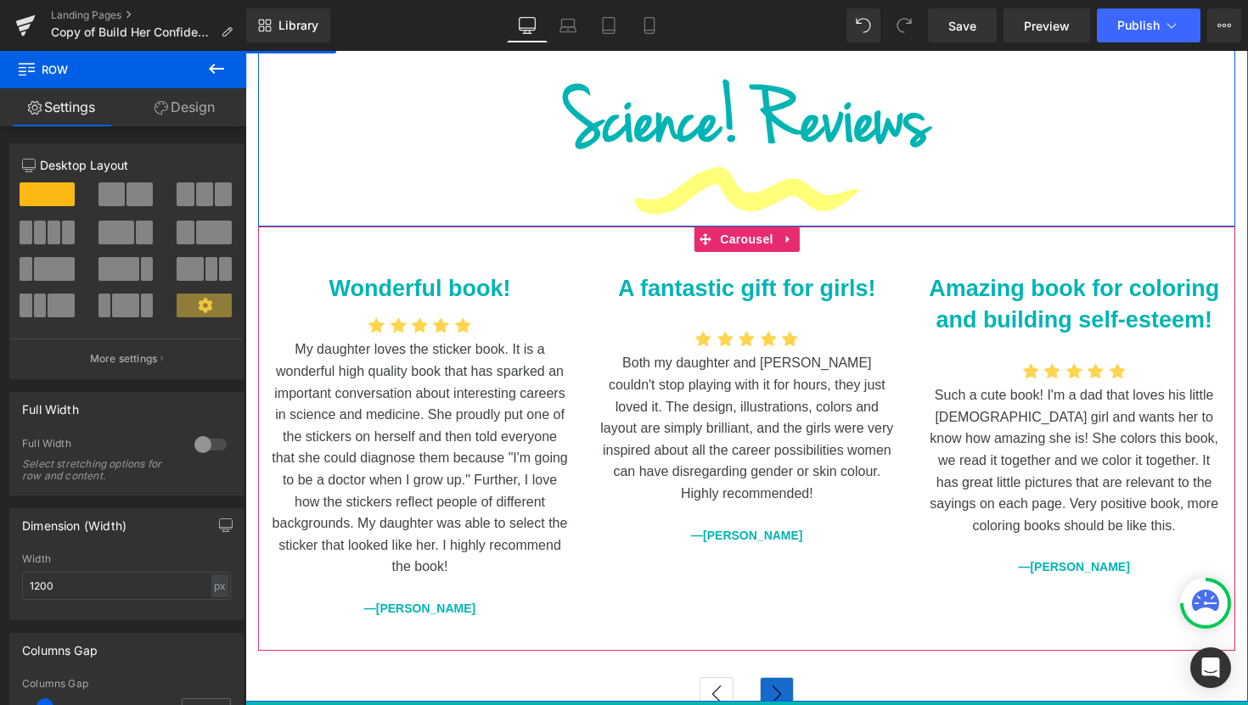
click at [779, 677] on button "›" at bounding box center [777, 694] width 34 height 34
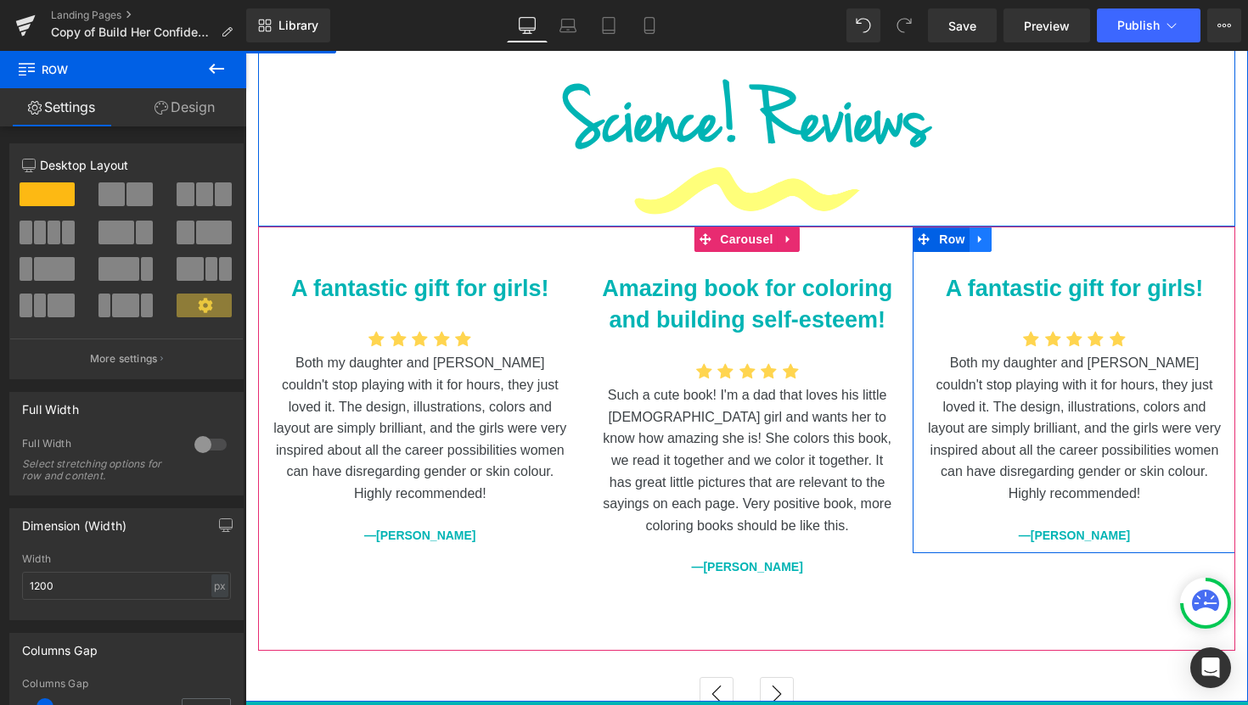
click at [979, 227] on link at bounding box center [980, 239] width 22 height 25
click at [1018, 233] on icon at bounding box center [1024, 239] width 12 height 13
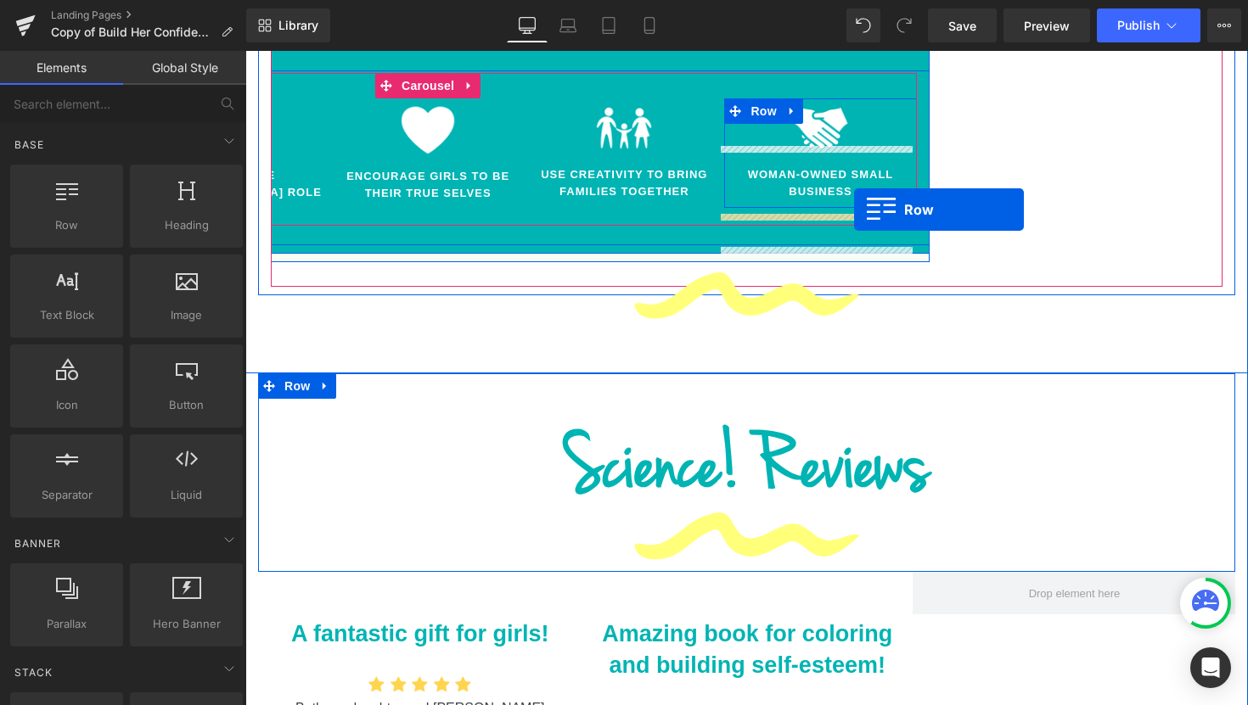
scroll to position [2445, 0]
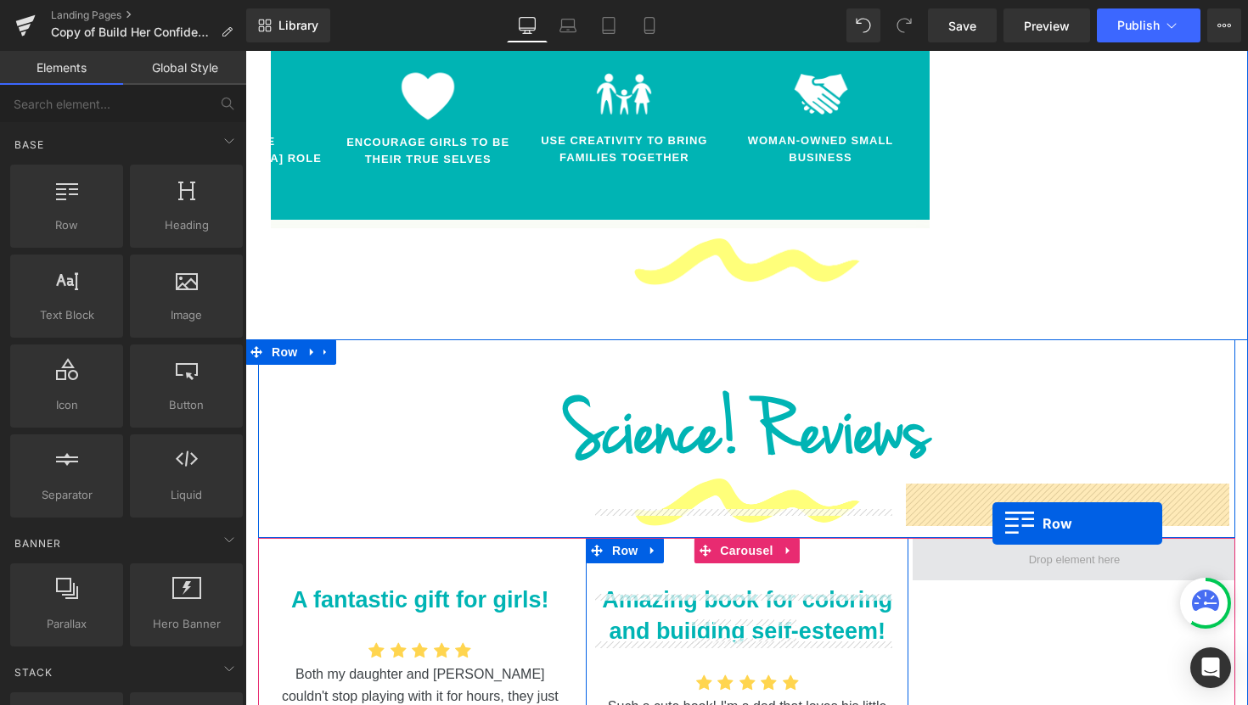
drag, startPoint x: 595, startPoint y: 279, endPoint x: 992, endPoint y: 523, distance: 465.9
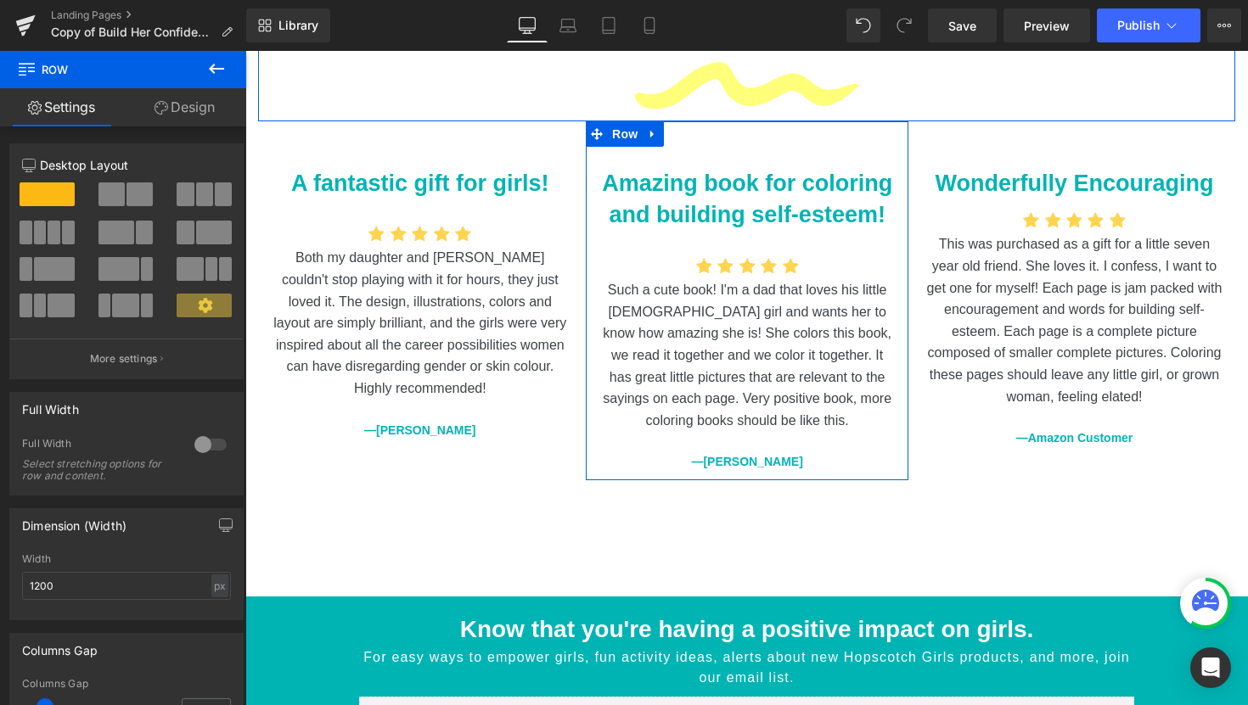
scroll to position [2863, 0]
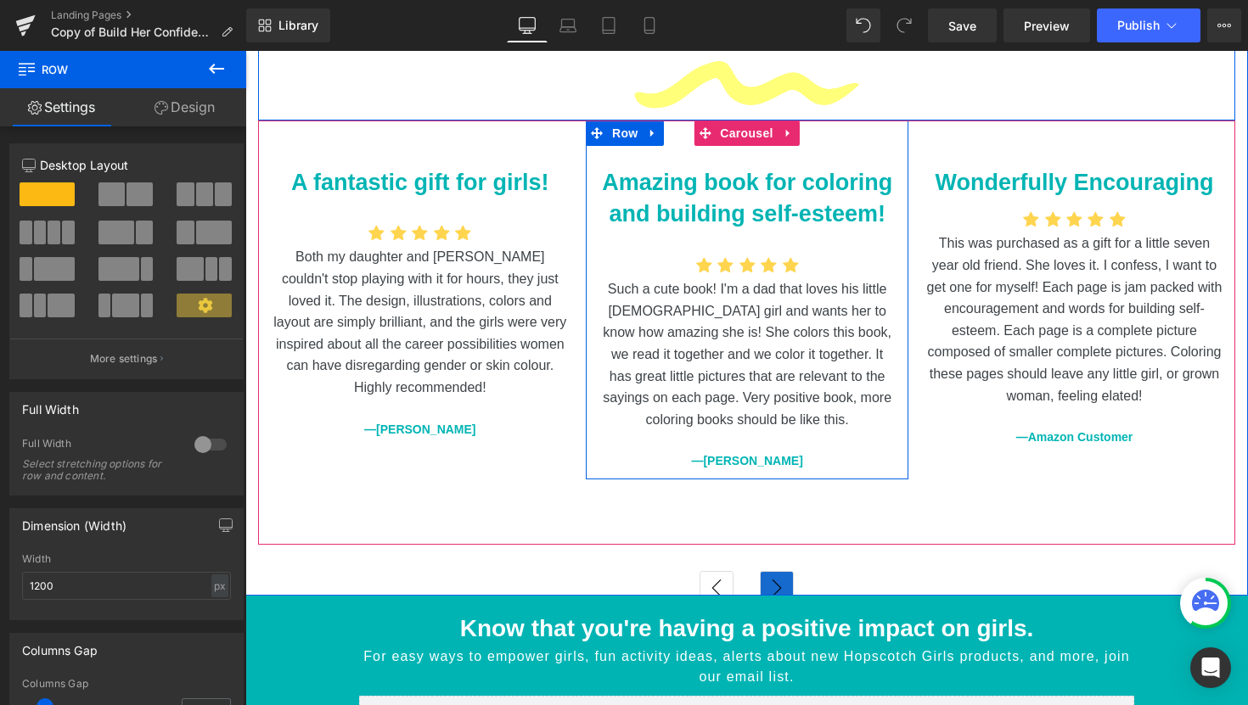
click at [794, 571] on button "›" at bounding box center [777, 588] width 34 height 34
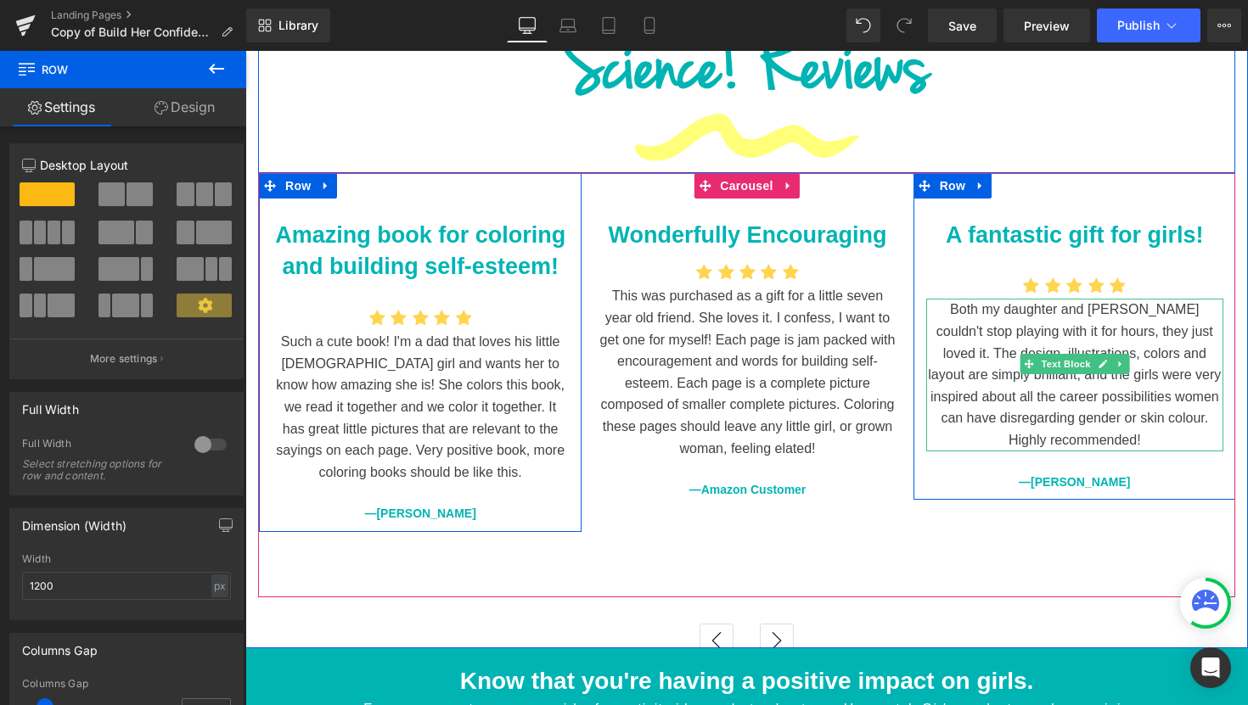
scroll to position [2760, 0]
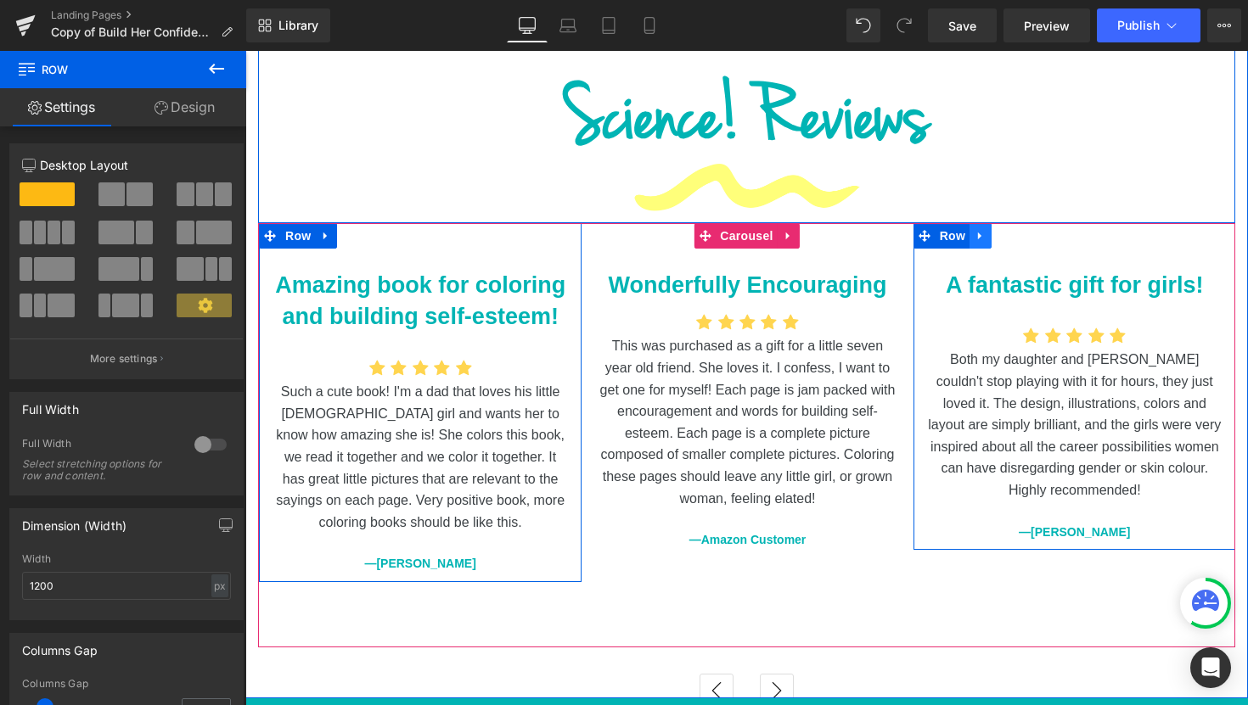
click at [978, 229] on icon at bounding box center [980, 235] width 12 height 13
click at [1013, 223] on link at bounding box center [1024, 235] width 22 height 25
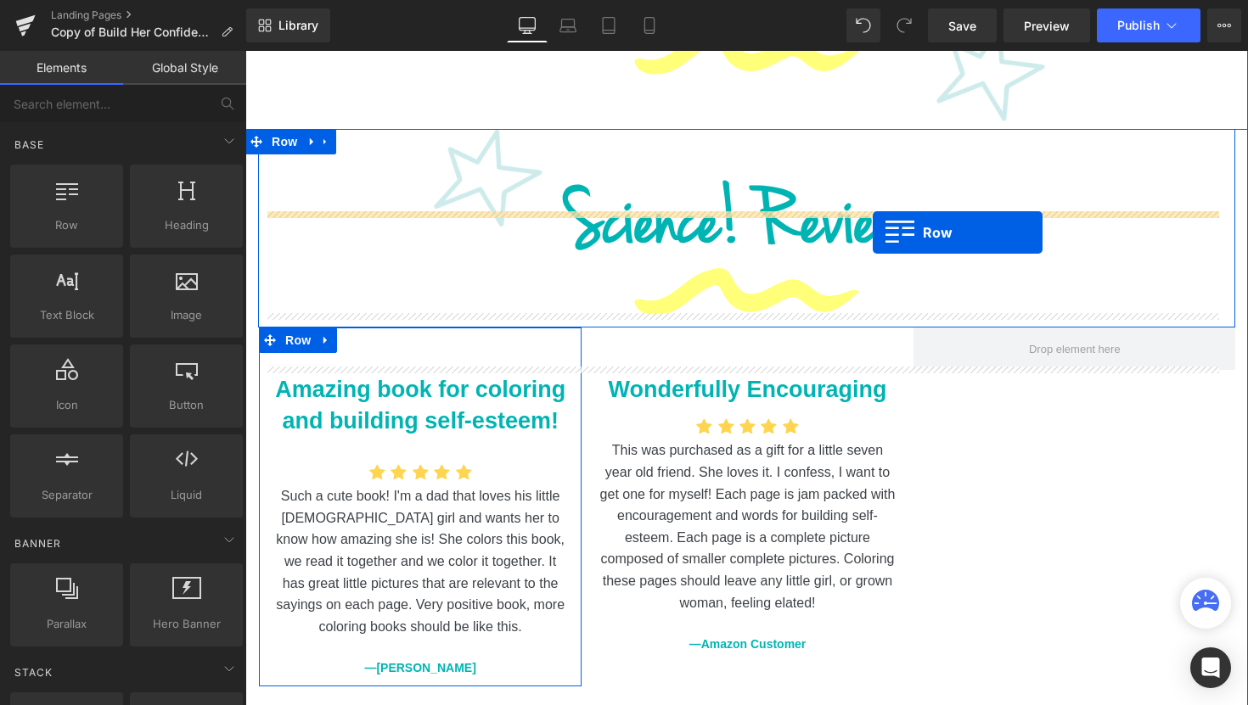
scroll to position [2154, 0]
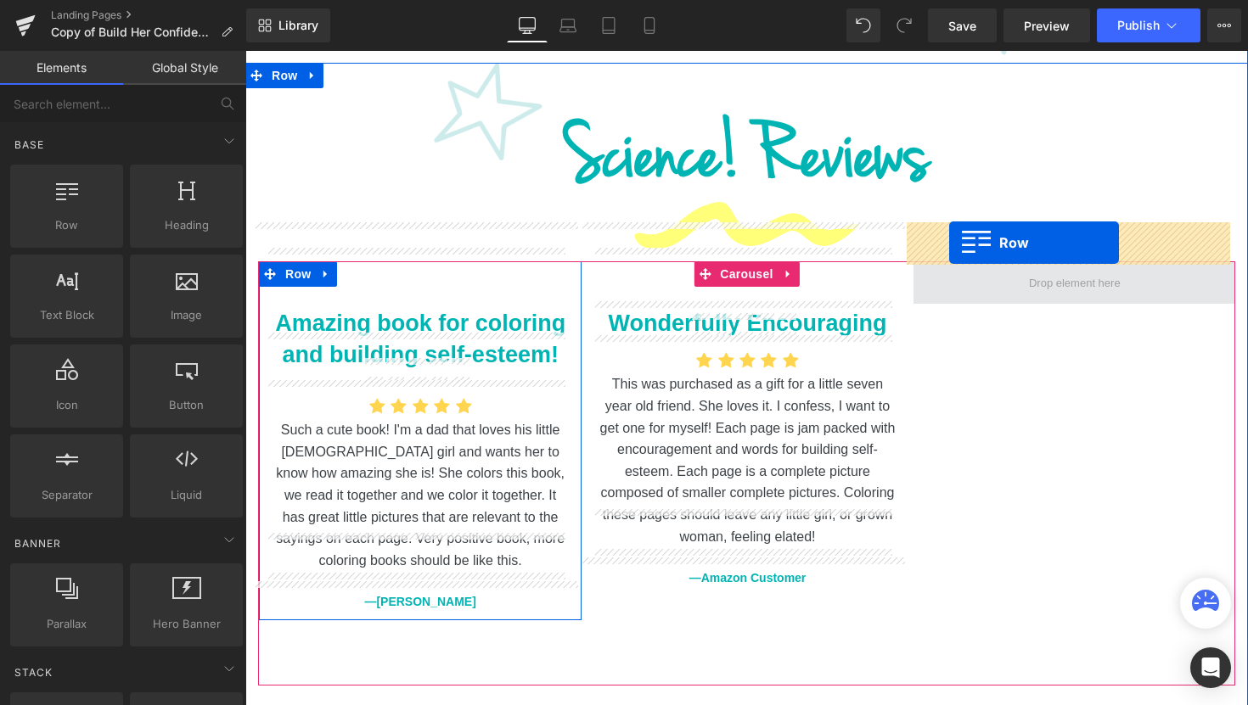
drag, startPoint x: 264, startPoint y: 452, endPoint x: 949, endPoint y: 242, distance: 716.5
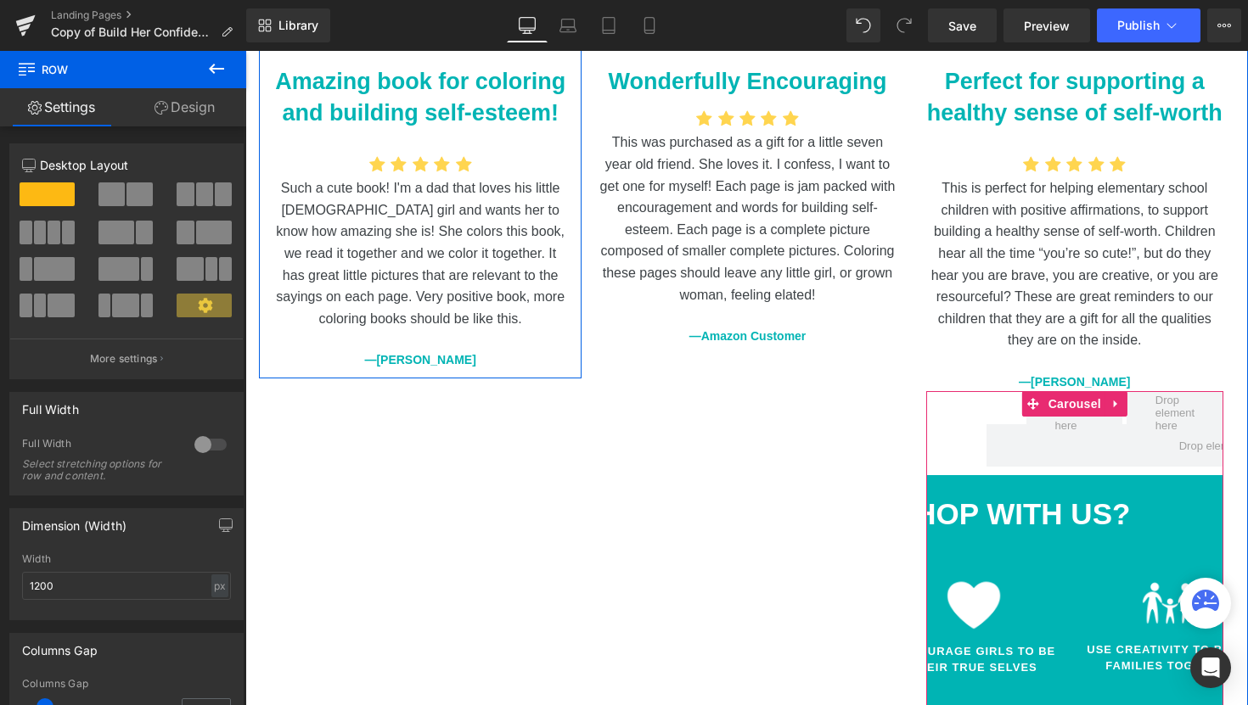
scroll to position [2376, 0]
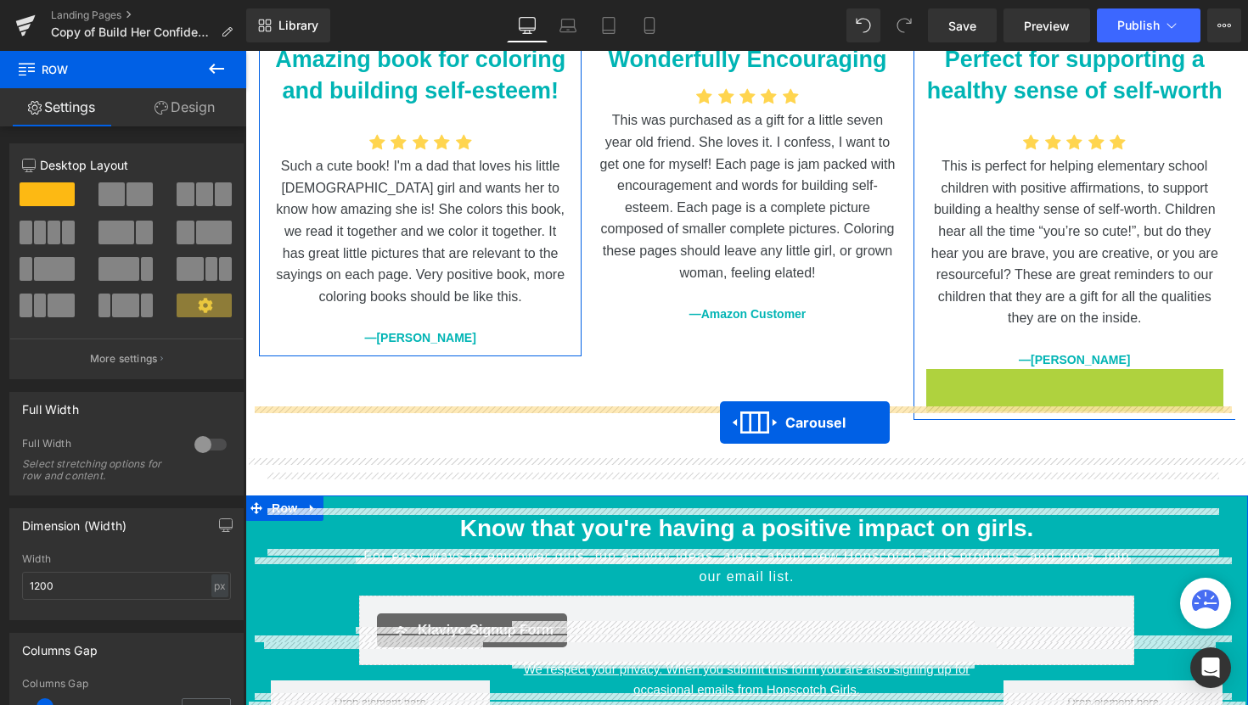
drag, startPoint x: 1027, startPoint y: 341, endPoint x: 720, endPoint y: 423, distance: 317.9
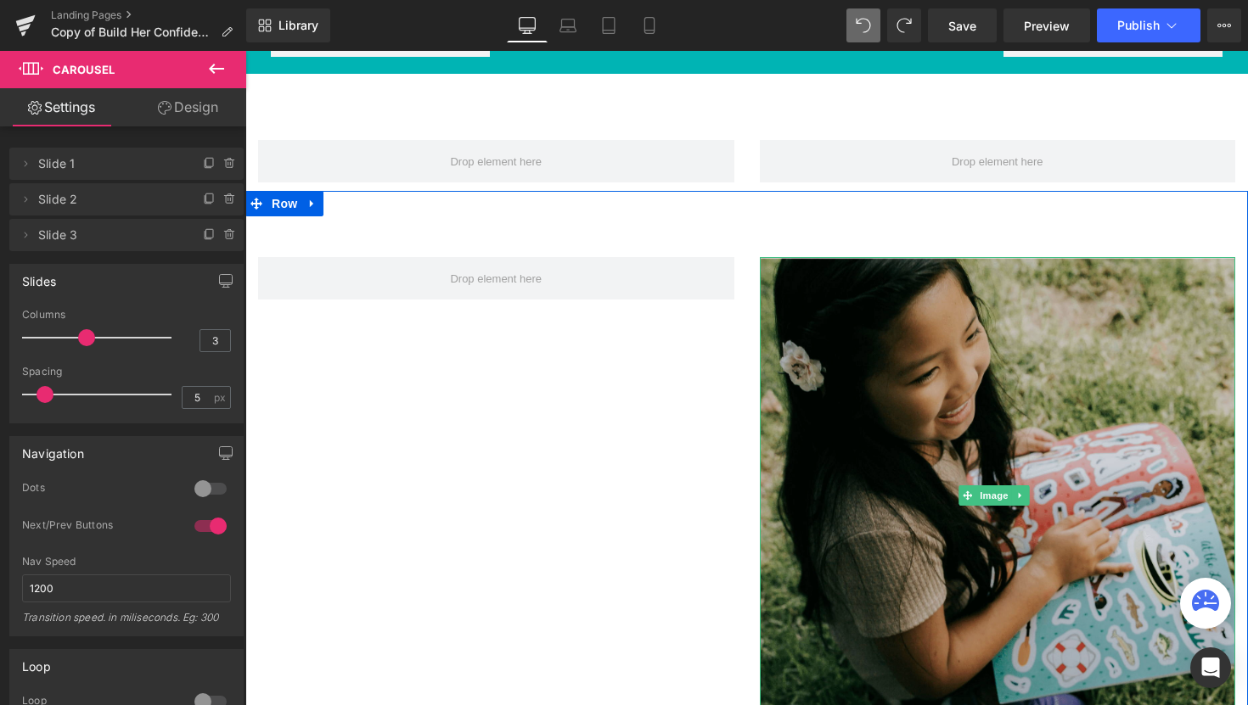
scroll to position [2961, 0]
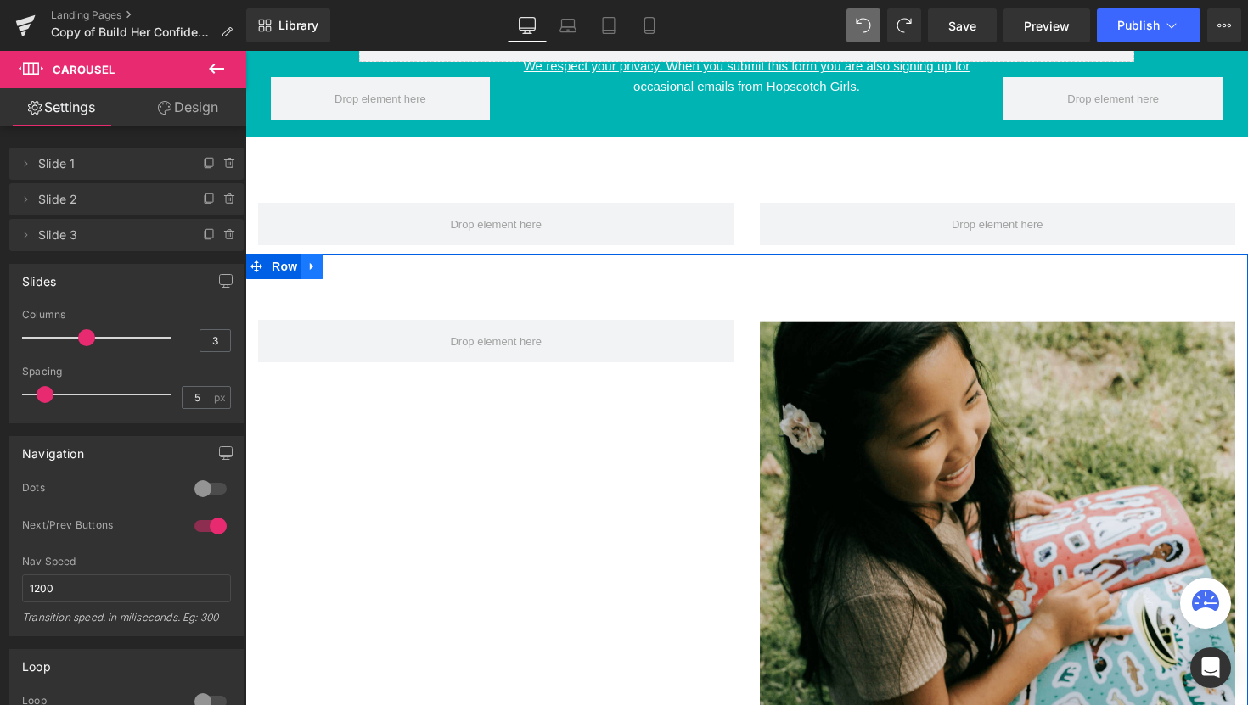
click at [318, 254] on link at bounding box center [312, 266] width 22 height 25
click at [360, 261] on icon at bounding box center [357, 267] width 12 height 12
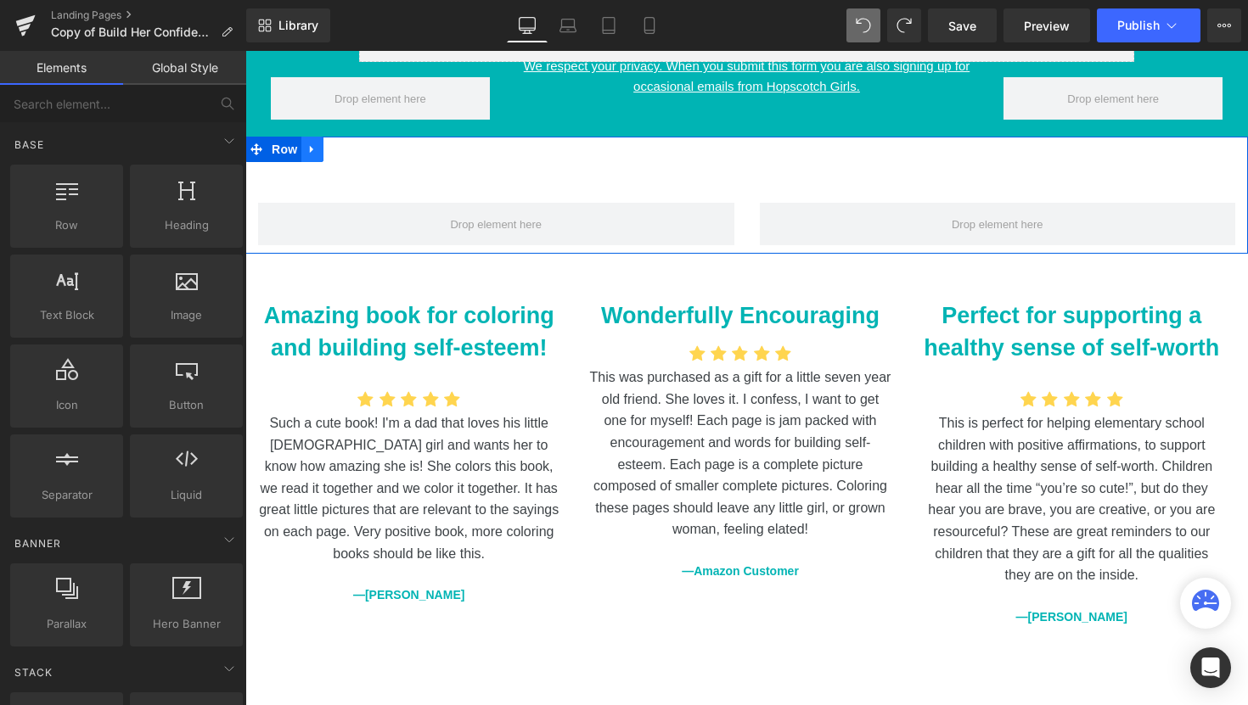
click at [317, 137] on link at bounding box center [312, 149] width 22 height 25
click at [358, 143] on icon at bounding box center [357, 149] width 12 height 12
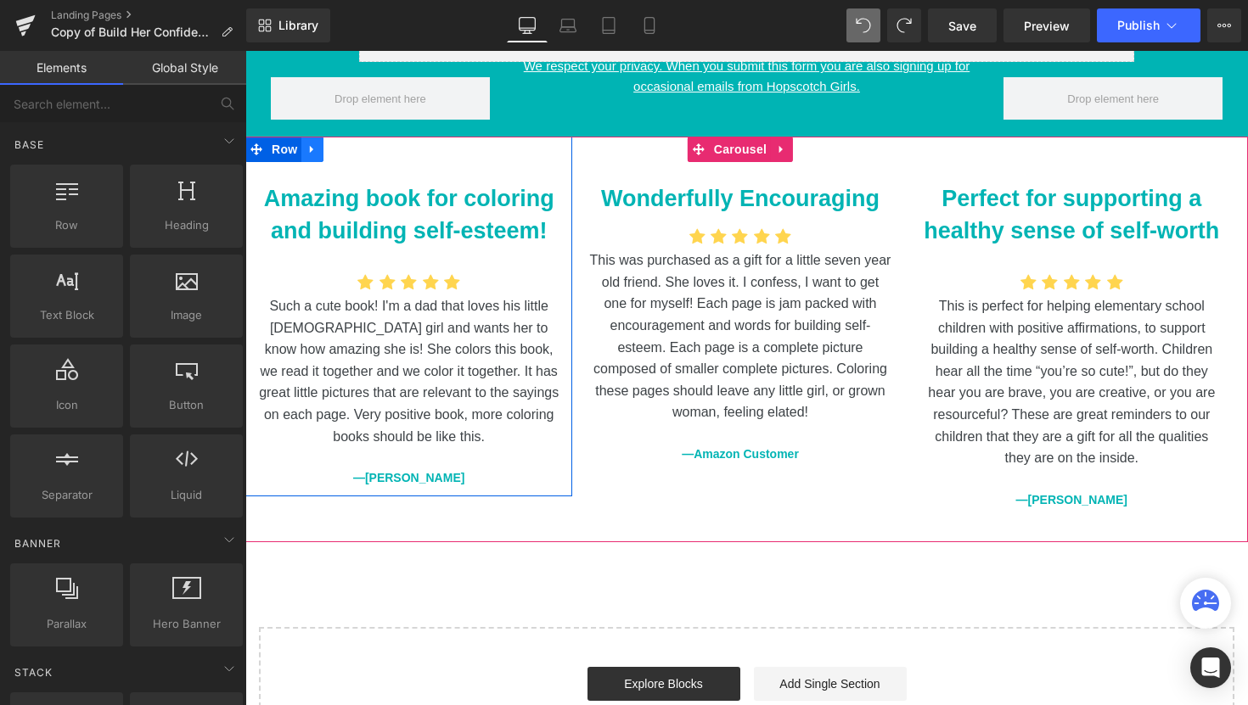
click at [316, 137] on link at bounding box center [312, 149] width 22 height 25
click at [356, 143] on icon at bounding box center [357, 149] width 12 height 12
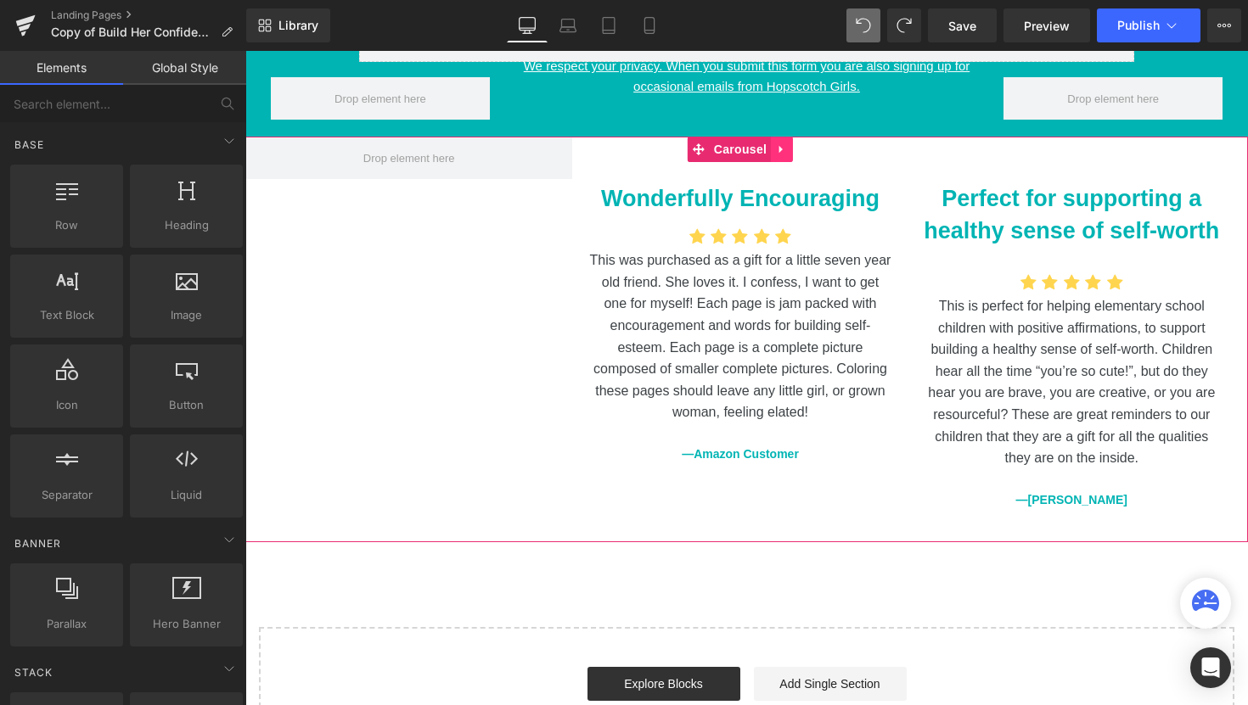
click at [775, 137] on link at bounding box center [782, 149] width 22 height 25
click at [790, 143] on icon at bounding box center [793, 149] width 12 height 13
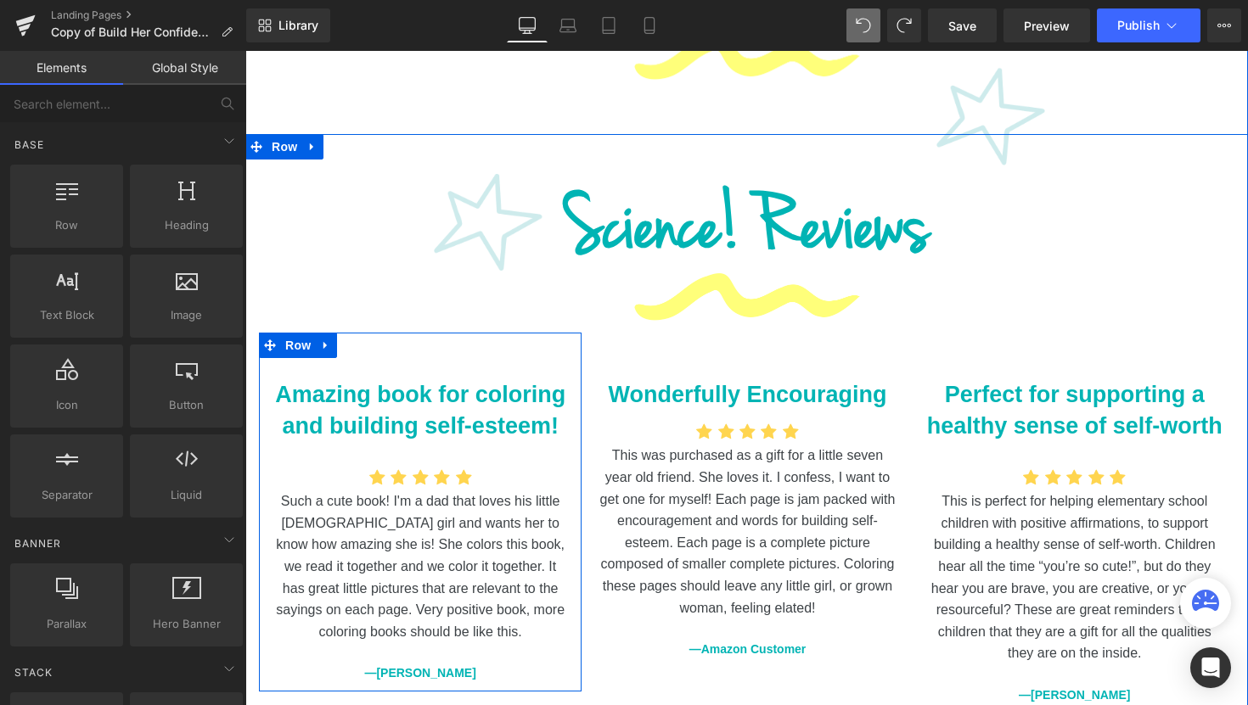
scroll to position [1825, 0]
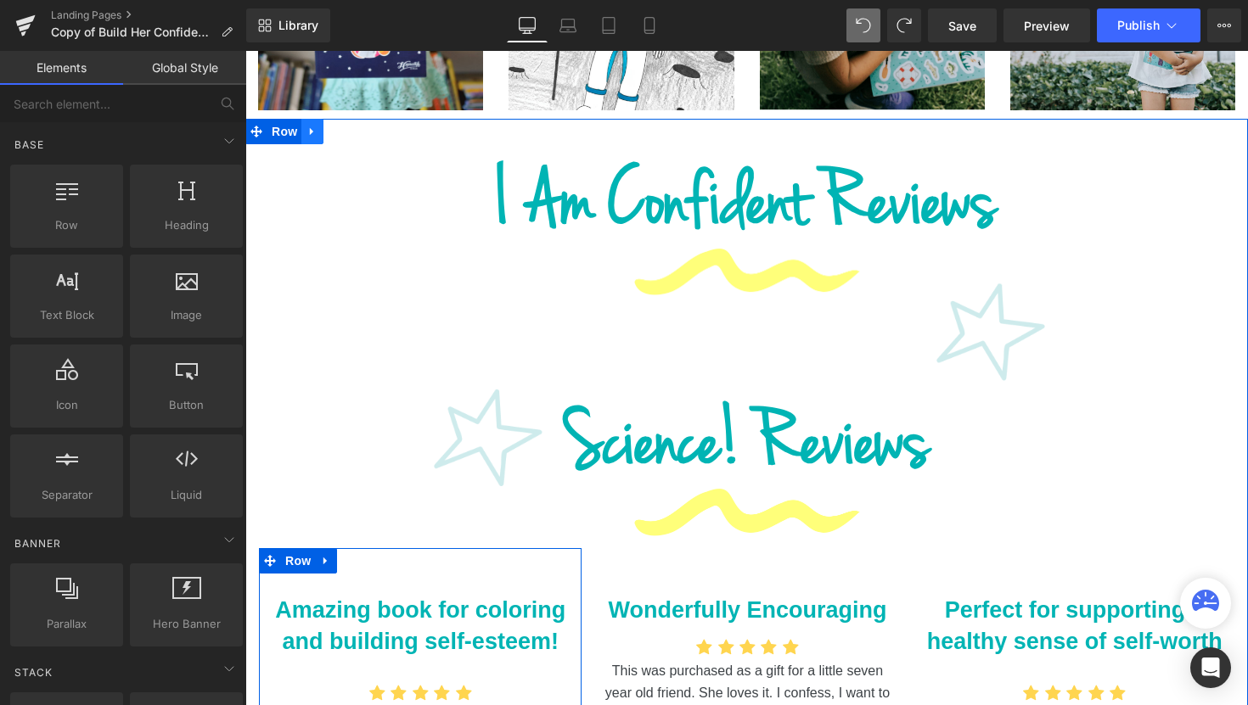
click at [308, 125] on icon at bounding box center [312, 131] width 12 height 13
click at [351, 126] on icon at bounding box center [357, 132] width 12 height 12
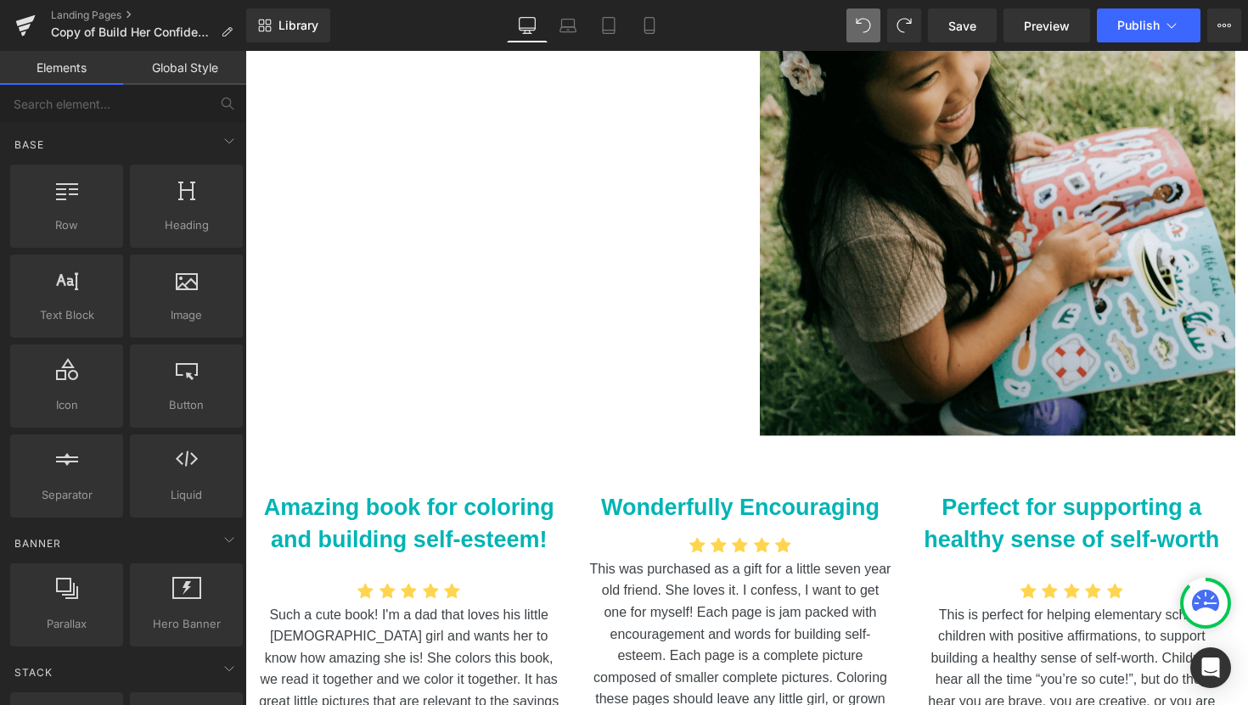
scroll to position [3359, 0]
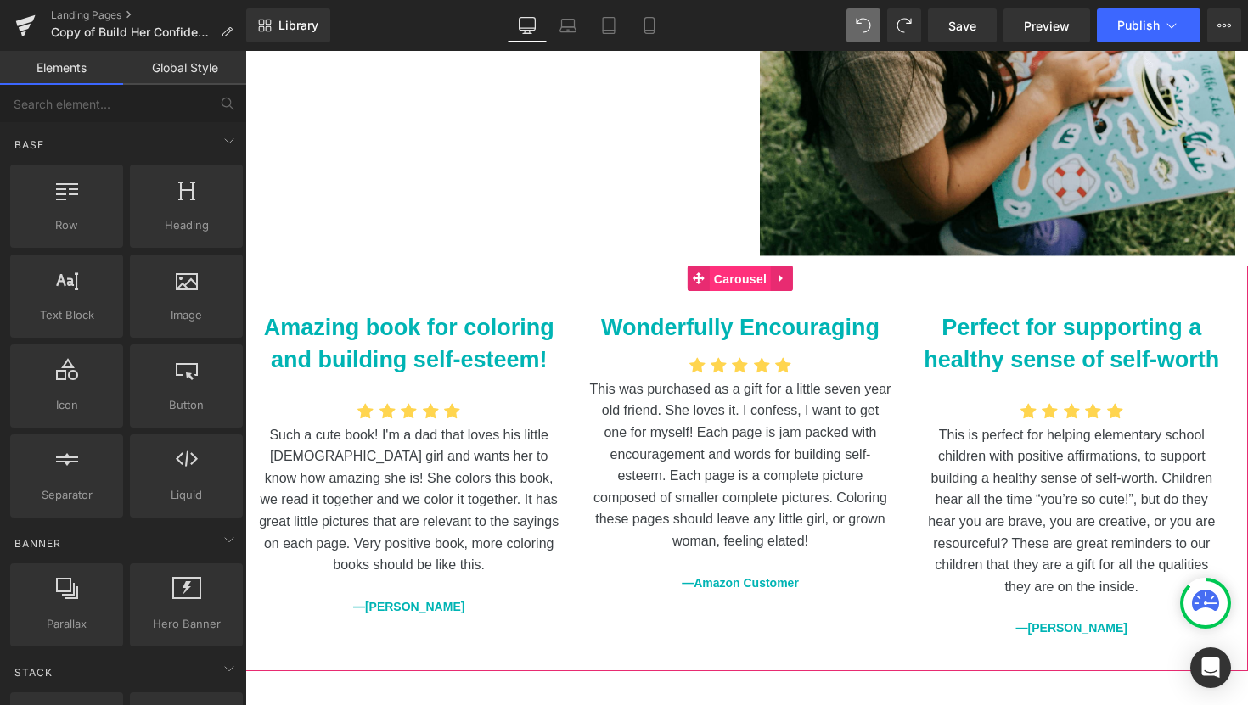
click at [750, 267] on span "Carousel" at bounding box center [740, 279] width 61 height 25
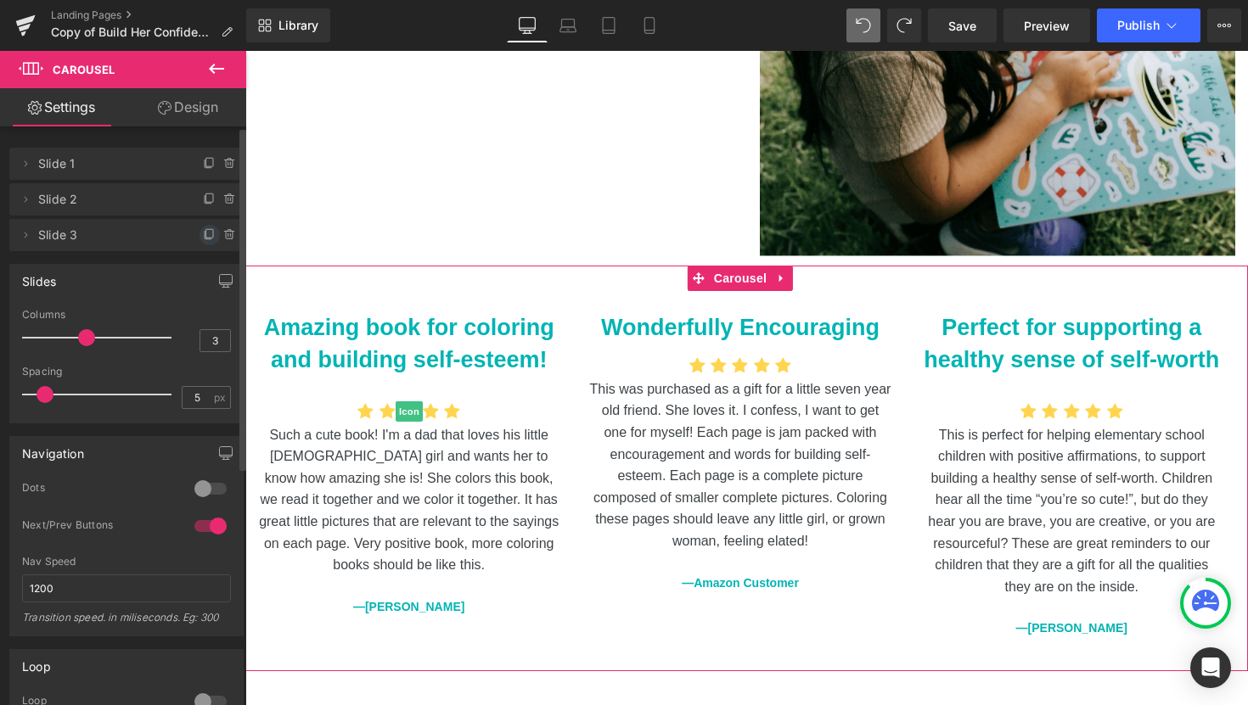
click at [206, 238] on icon at bounding box center [209, 233] width 7 height 8
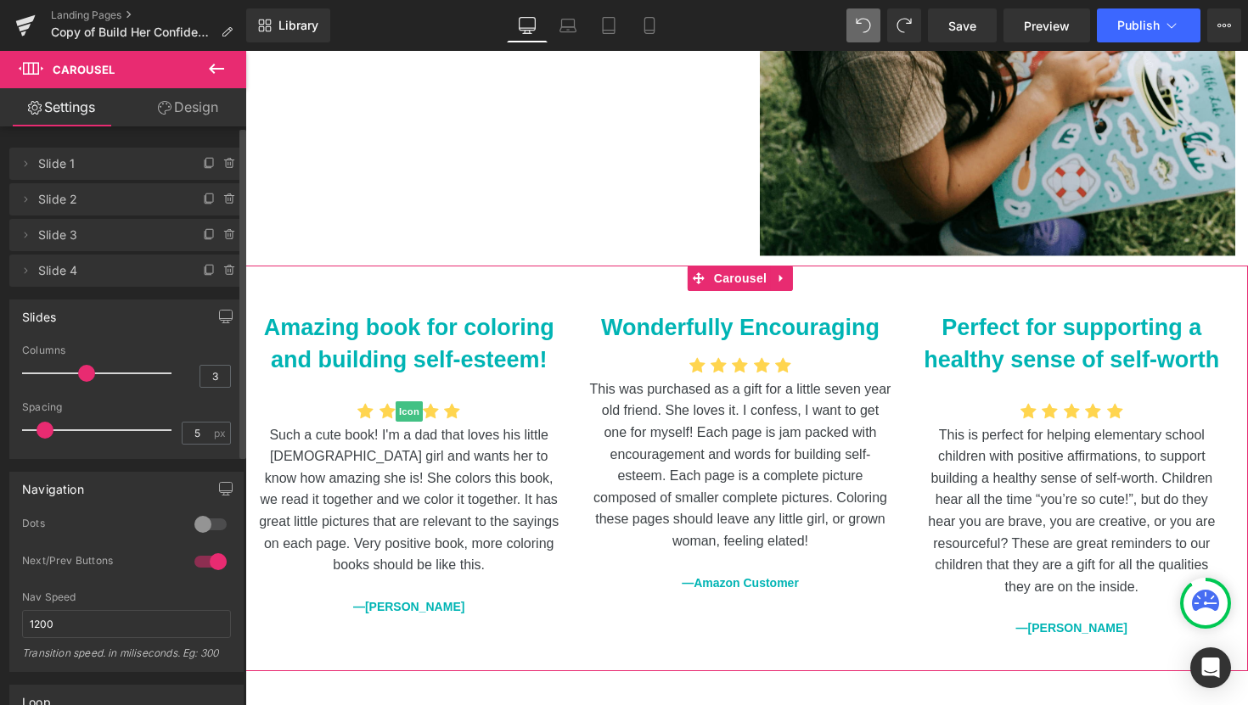
click at [206, 238] on icon at bounding box center [209, 233] width 7 height 8
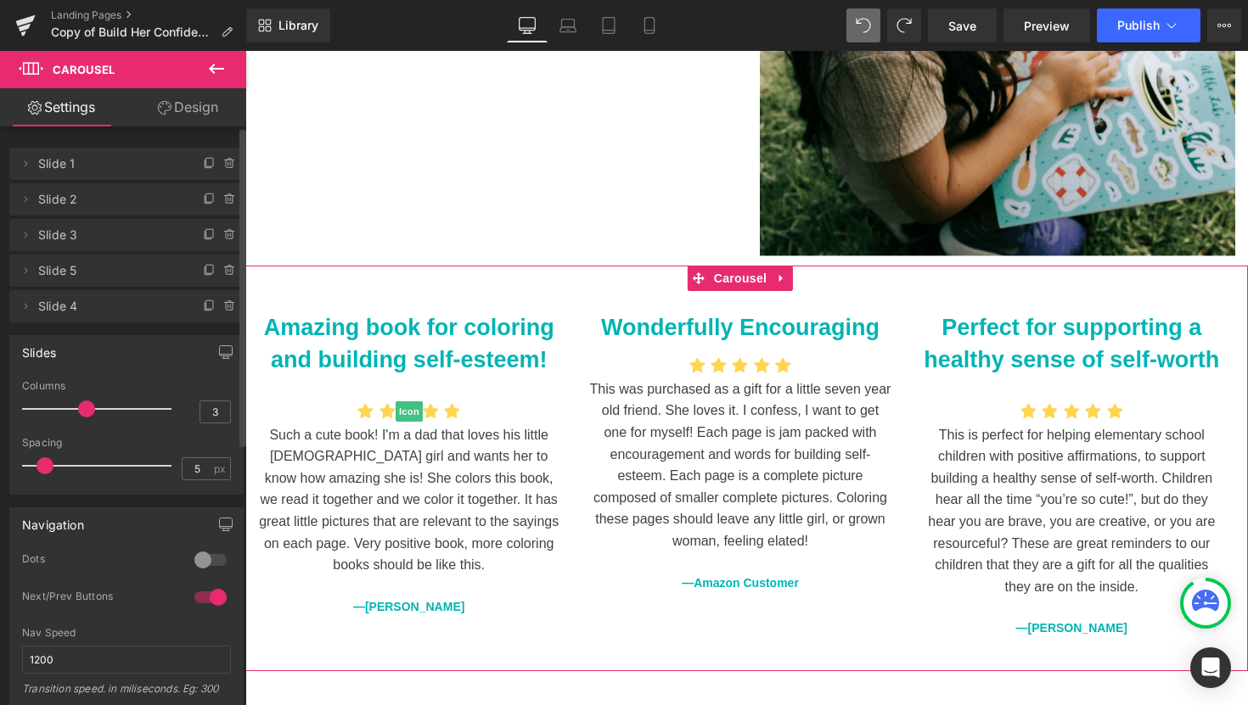
click at [206, 238] on icon at bounding box center [209, 233] width 7 height 8
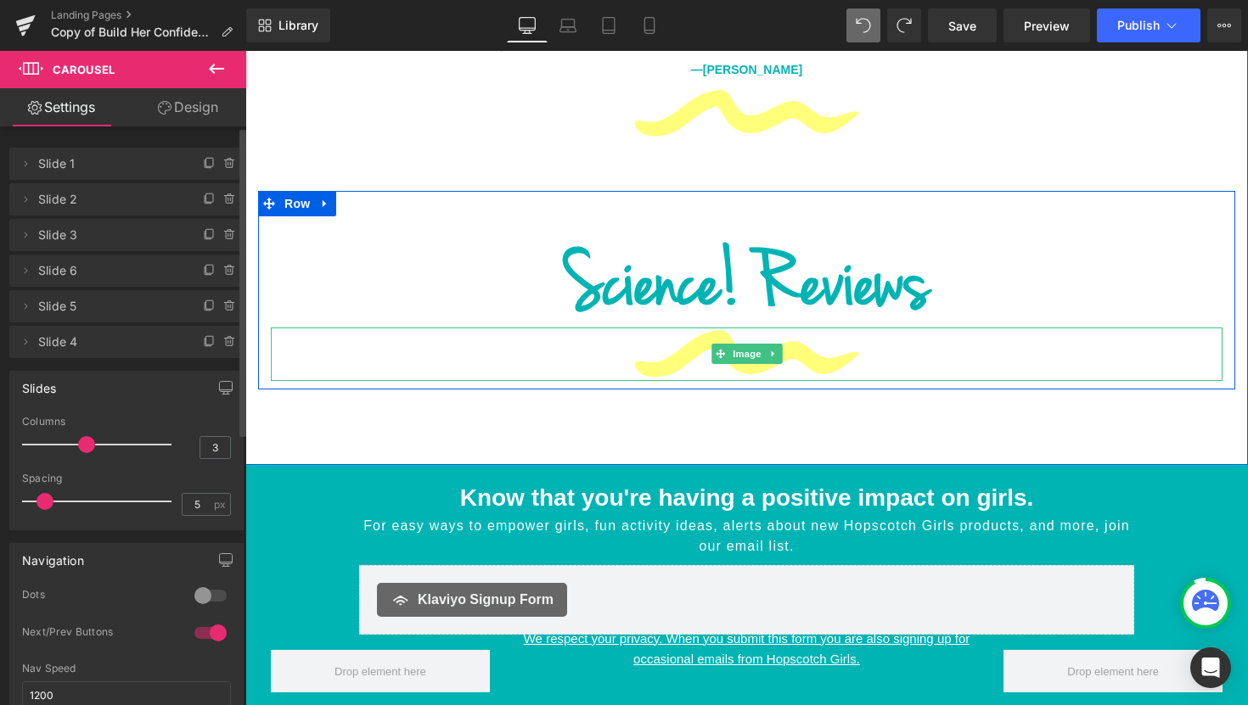
scroll to position [2483, 0]
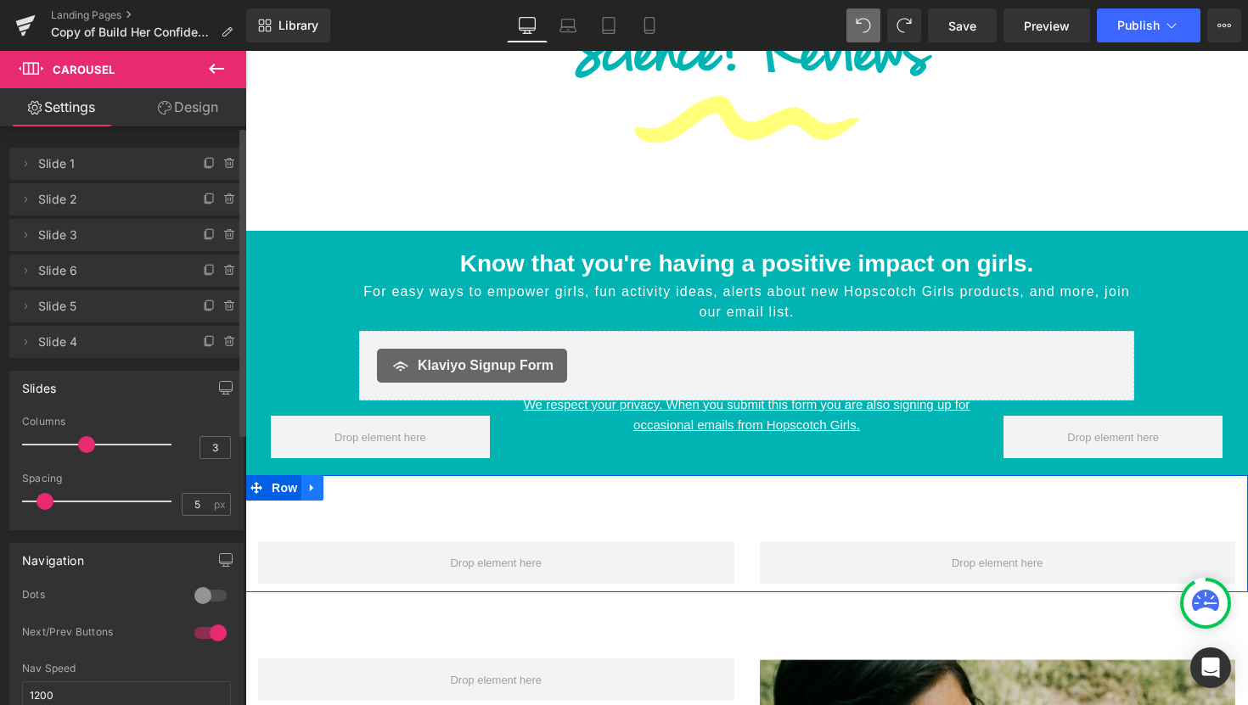
click at [319, 475] on link at bounding box center [312, 487] width 22 height 25
click at [355, 481] on icon at bounding box center [357, 487] width 12 height 13
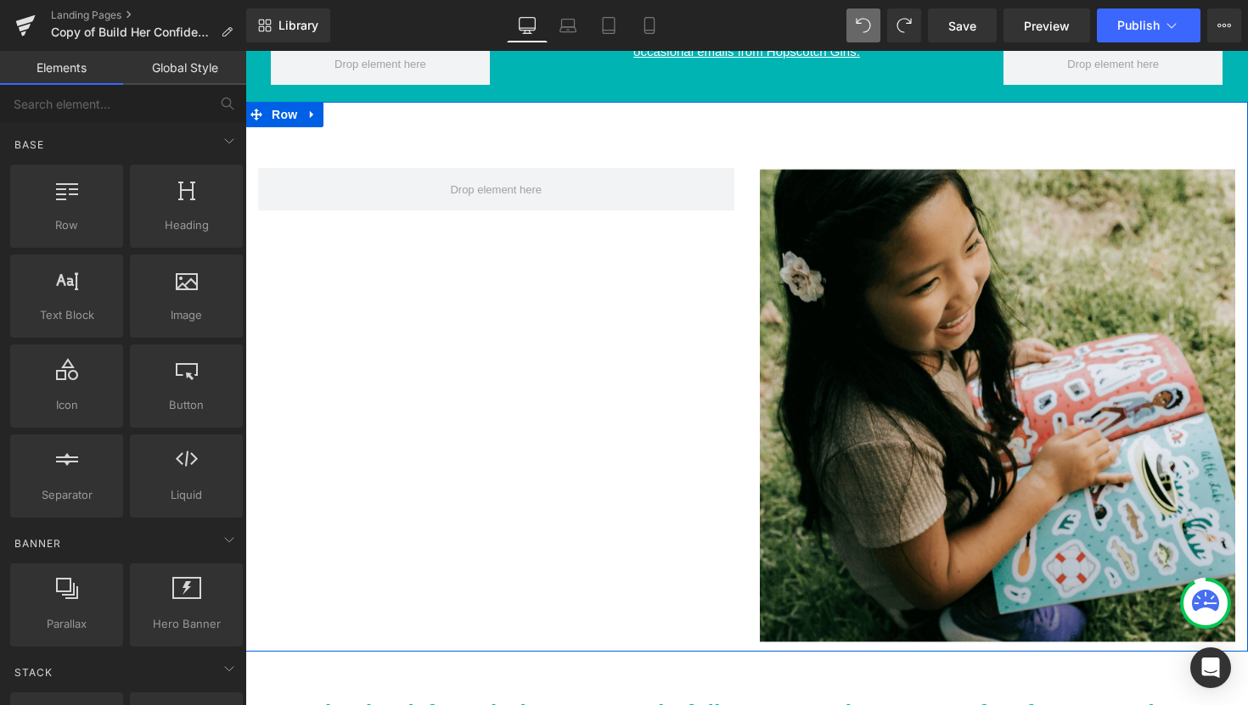
scroll to position [2782, 0]
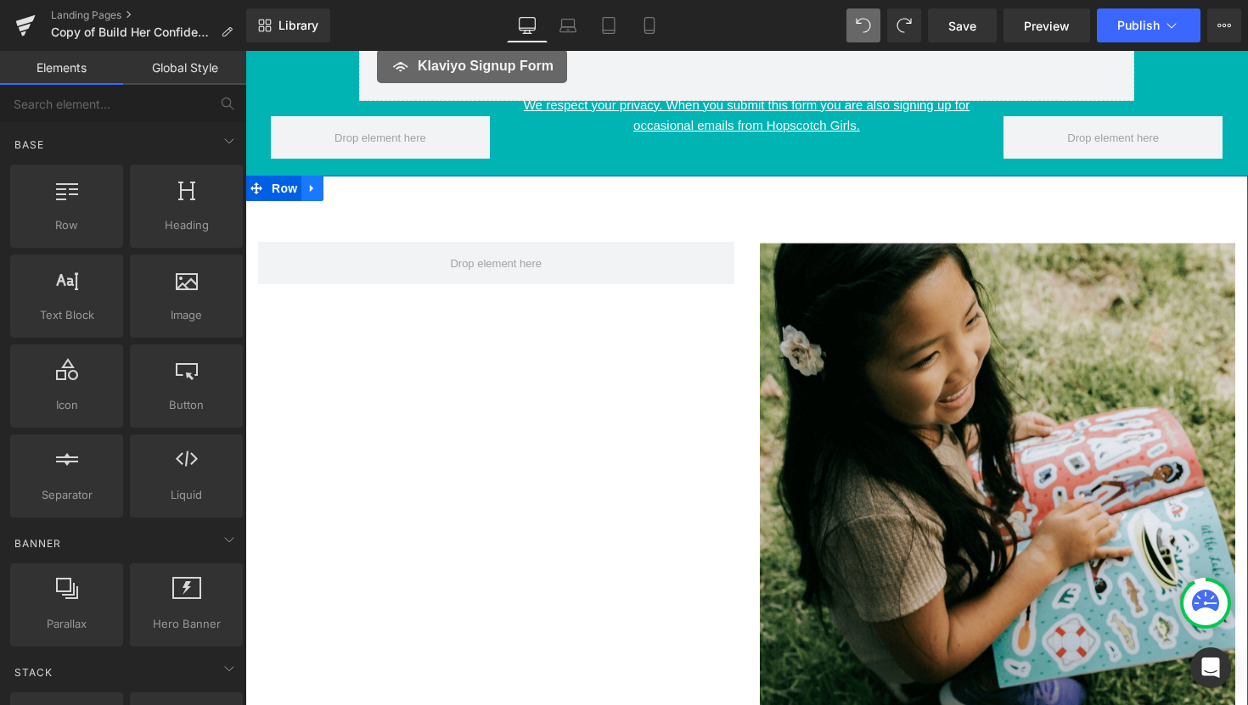
click at [315, 182] on icon at bounding box center [312, 188] width 12 height 13
click at [362, 182] on icon at bounding box center [357, 188] width 12 height 12
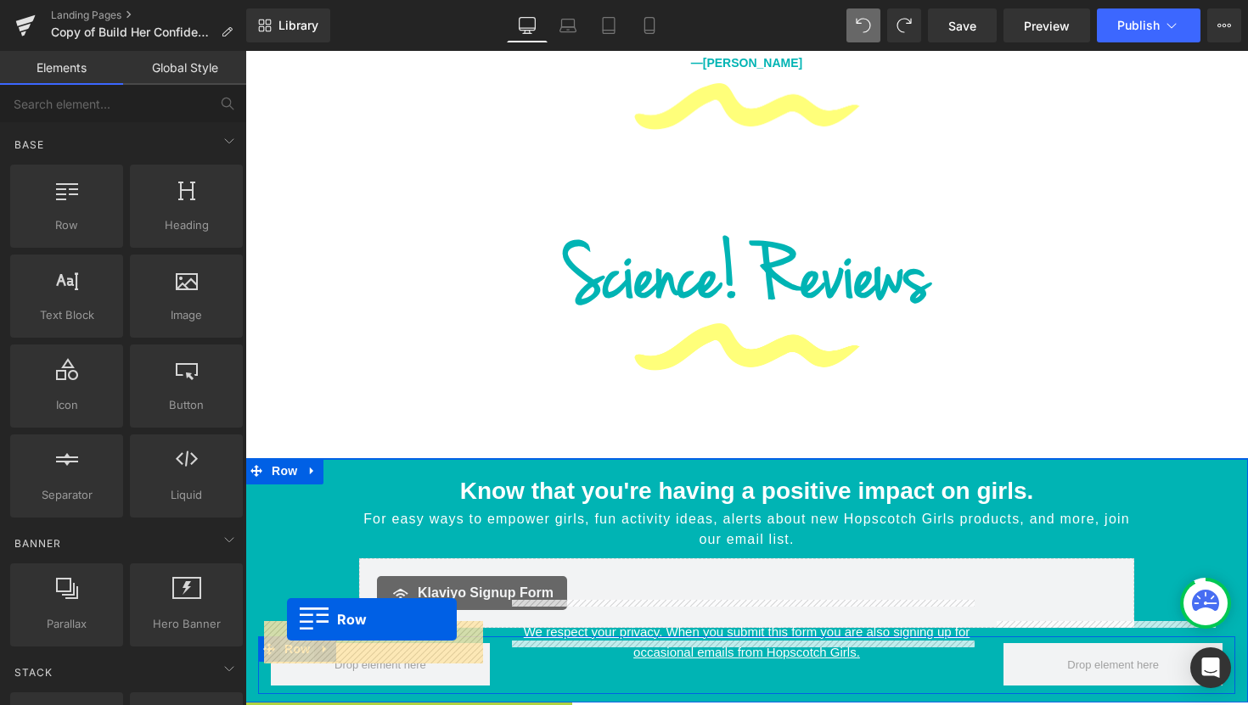
scroll to position [2219, 0]
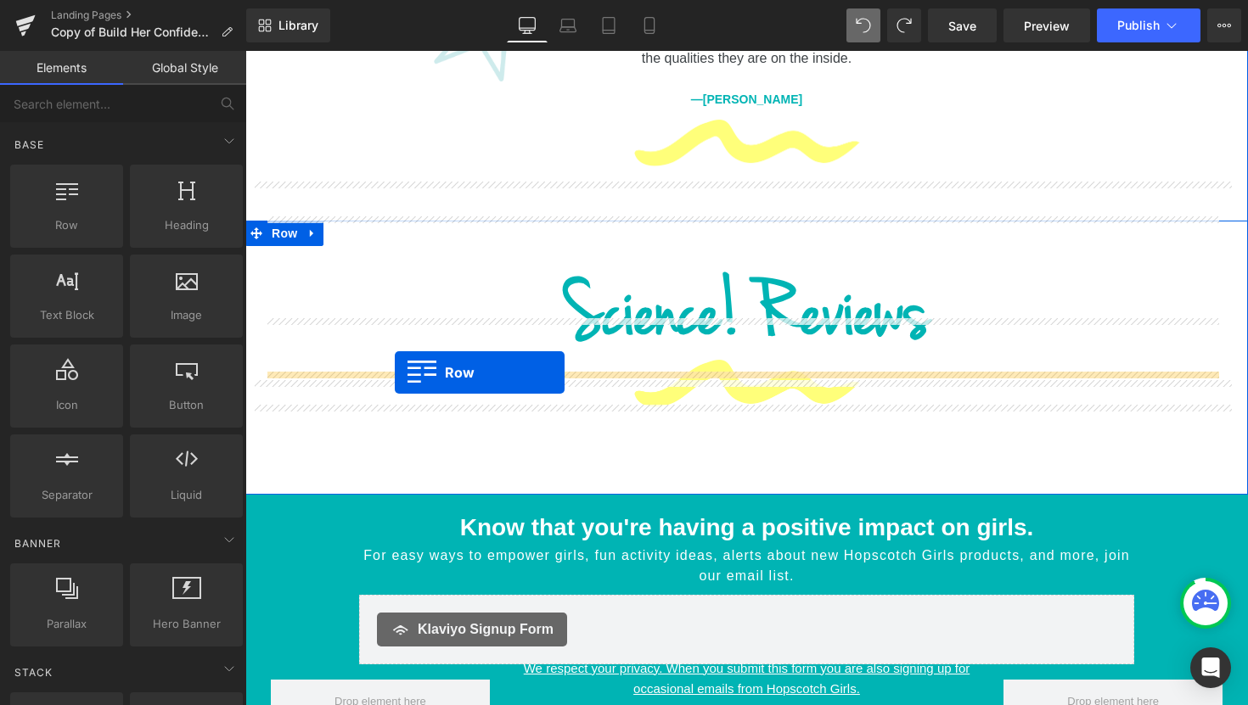
drag, startPoint x: 261, startPoint y: 360, endPoint x: 395, endPoint y: 373, distance: 134.7
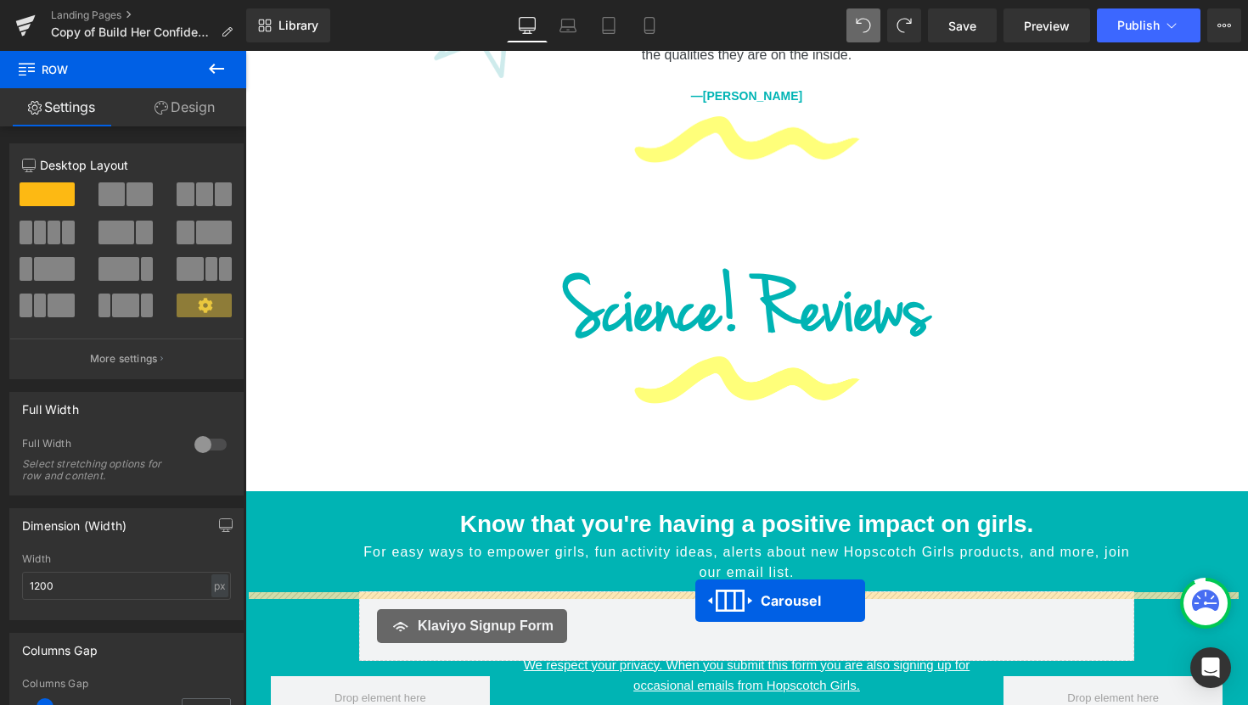
scroll to position [2209, 0]
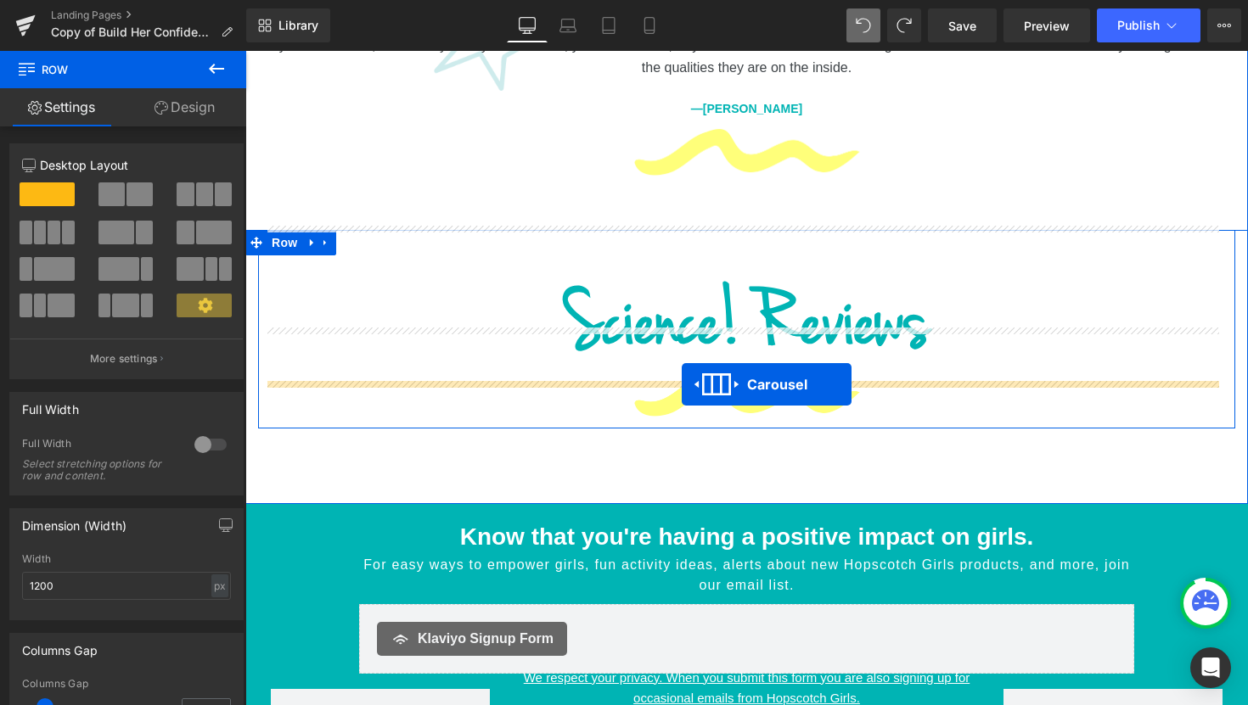
drag, startPoint x: 697, startPoint y: 242, endPoint x: 682, endPoint y: 384, distance: 143.4
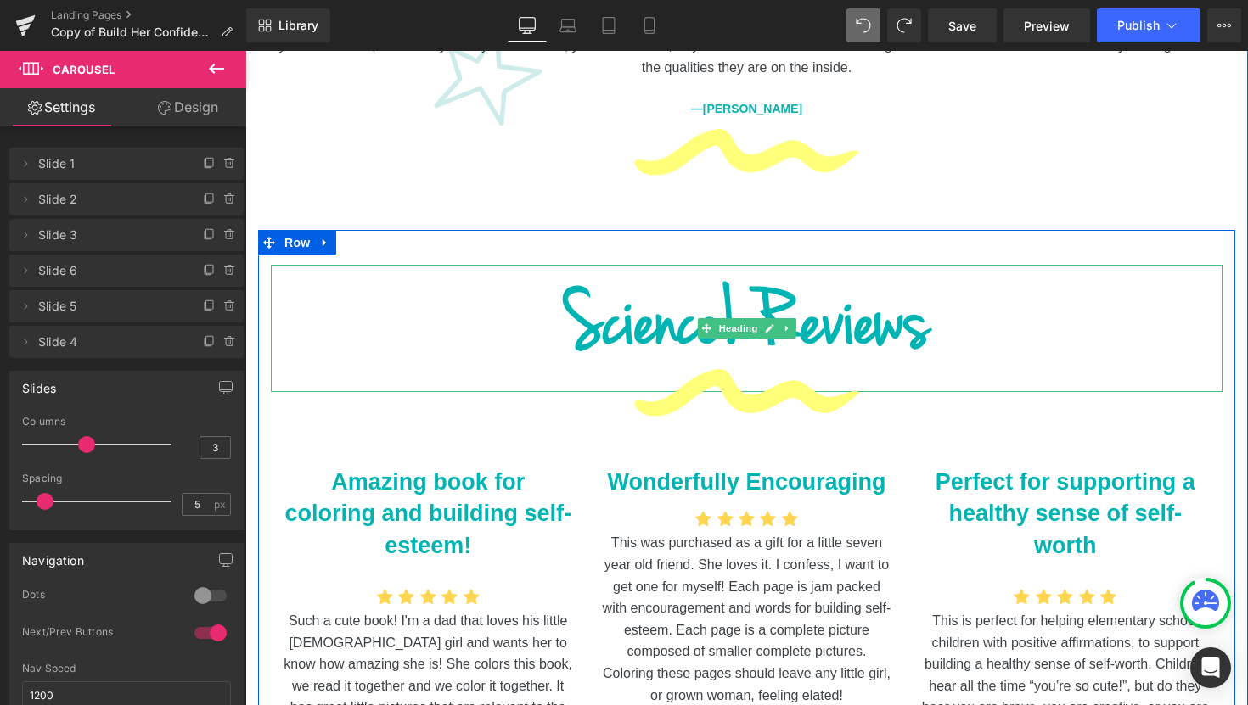
click at [738, 265] on h1 "Science! Reviews" at bounding box center [746, 328] width 951 height 127
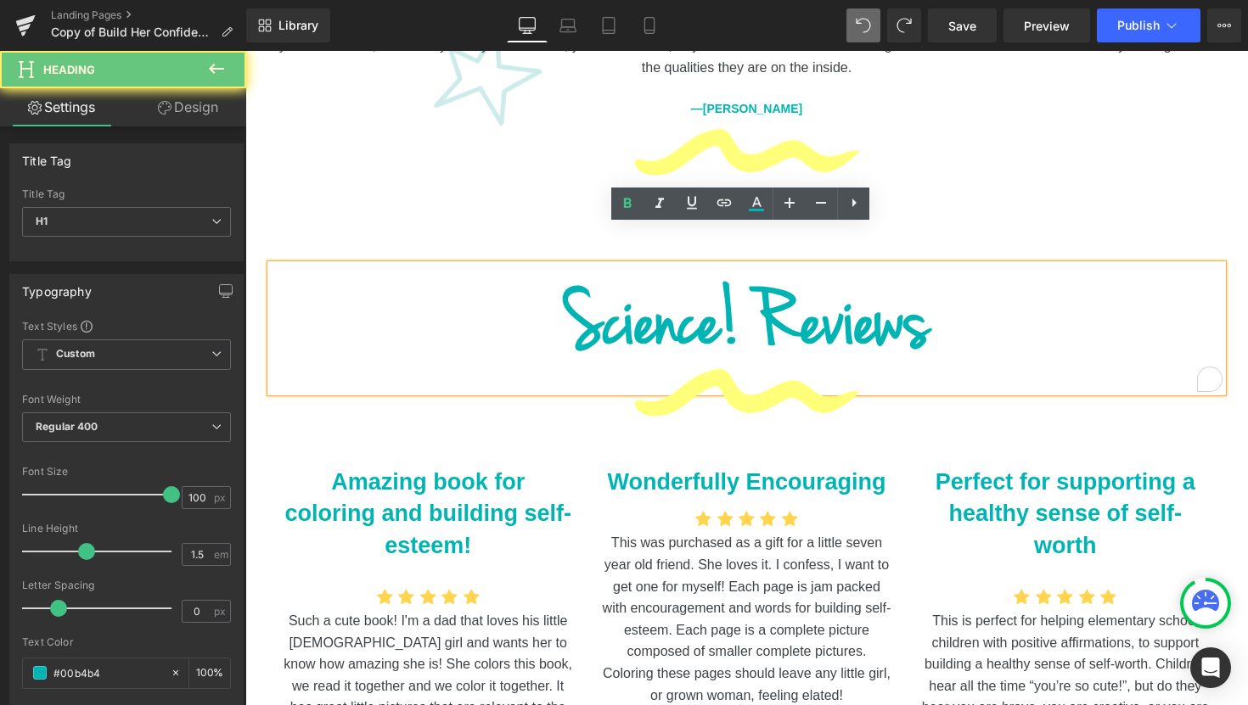
click at [742, 287] on h1 "Science! Reviews" at bounding box center [746, 328] width 951 height 127
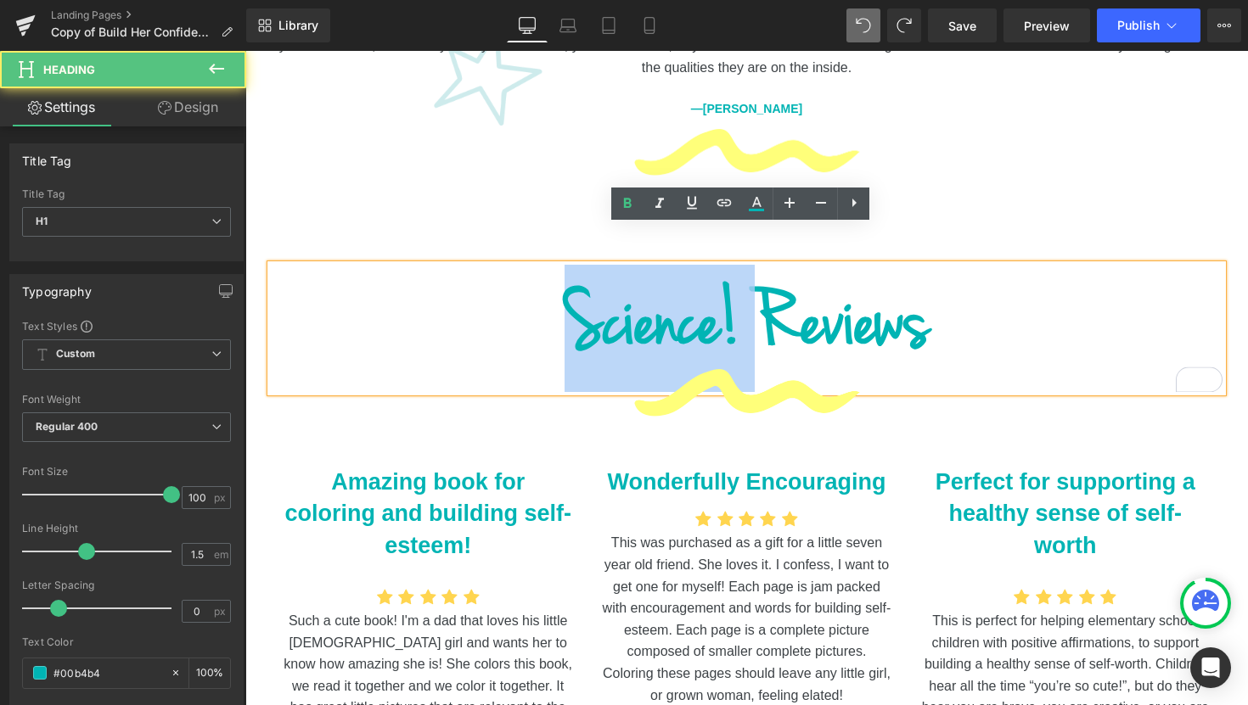
drag, startPoint x: 742, startPoint y: 287, endPoint x: 519, endPoint y: 265, distance: 223.5
click at [519, 265] on h1 "Science! Reviews" at bounding box center [746, 328] width 951 height 127
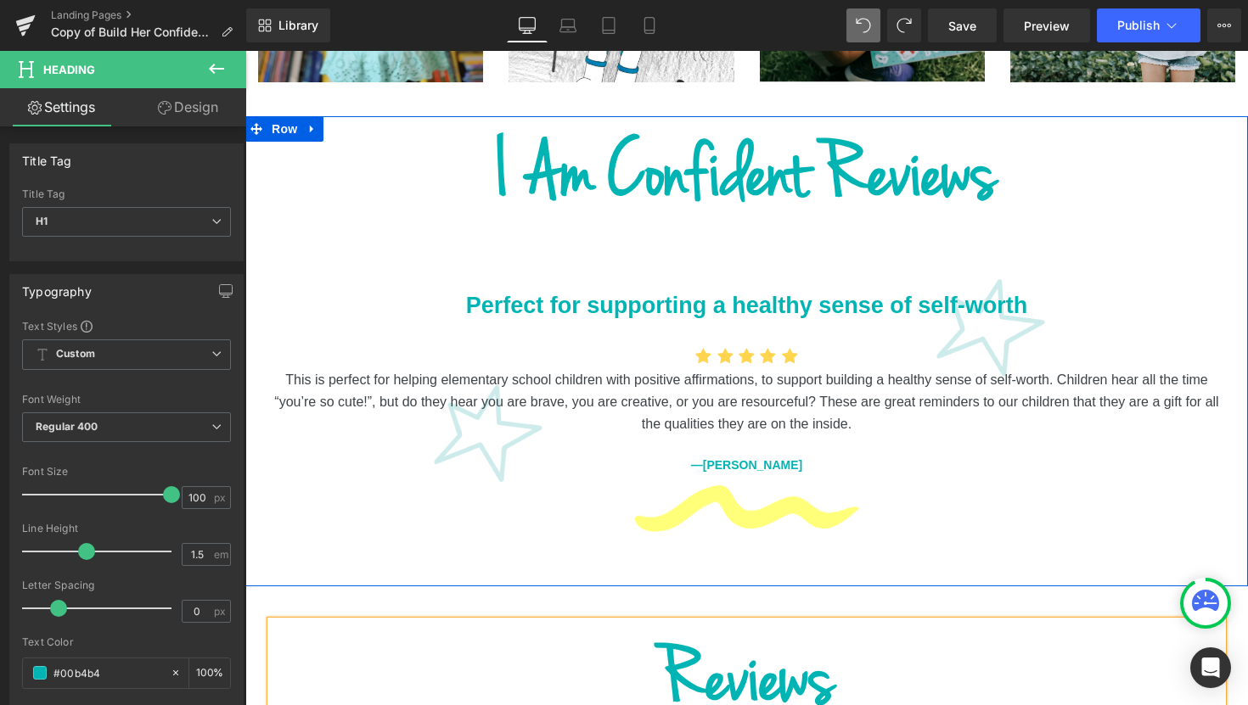
scroll to position [1810, 0]
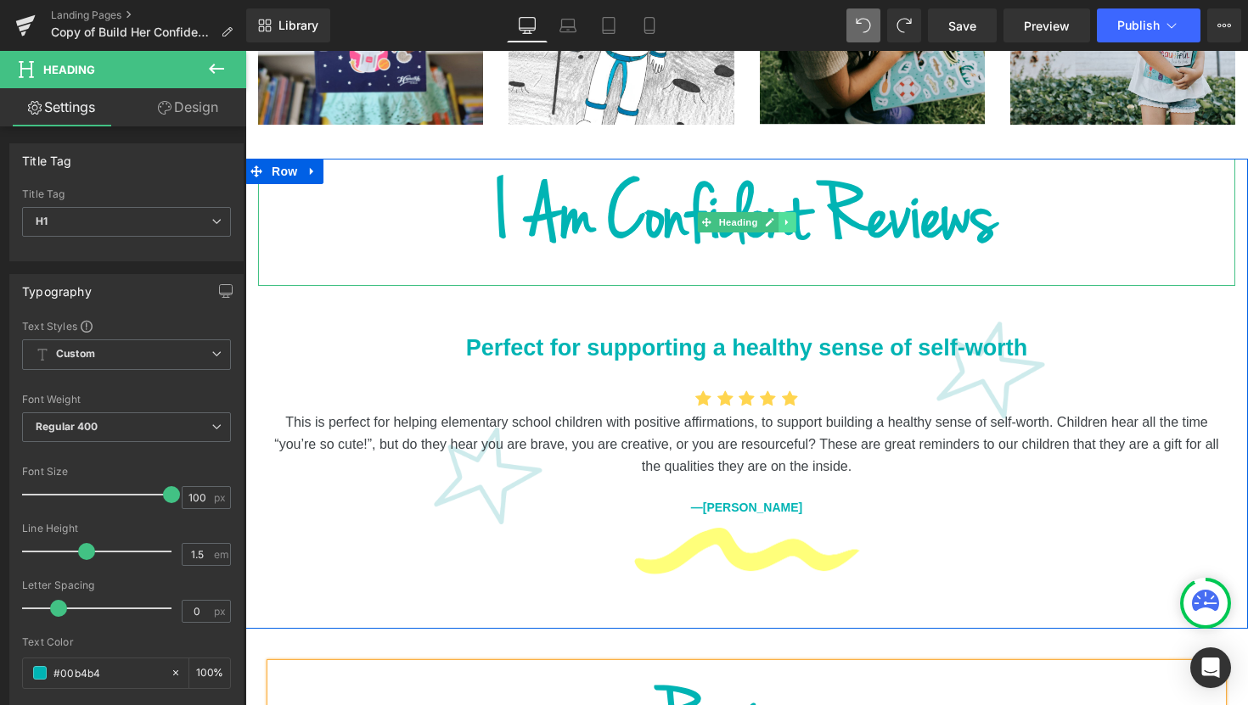
click at [788, 212] on link at bounding box center [787, 222] width 18 height 20
click at [792, 217] on icon at bounding box center [795, 221] width 9 height 9
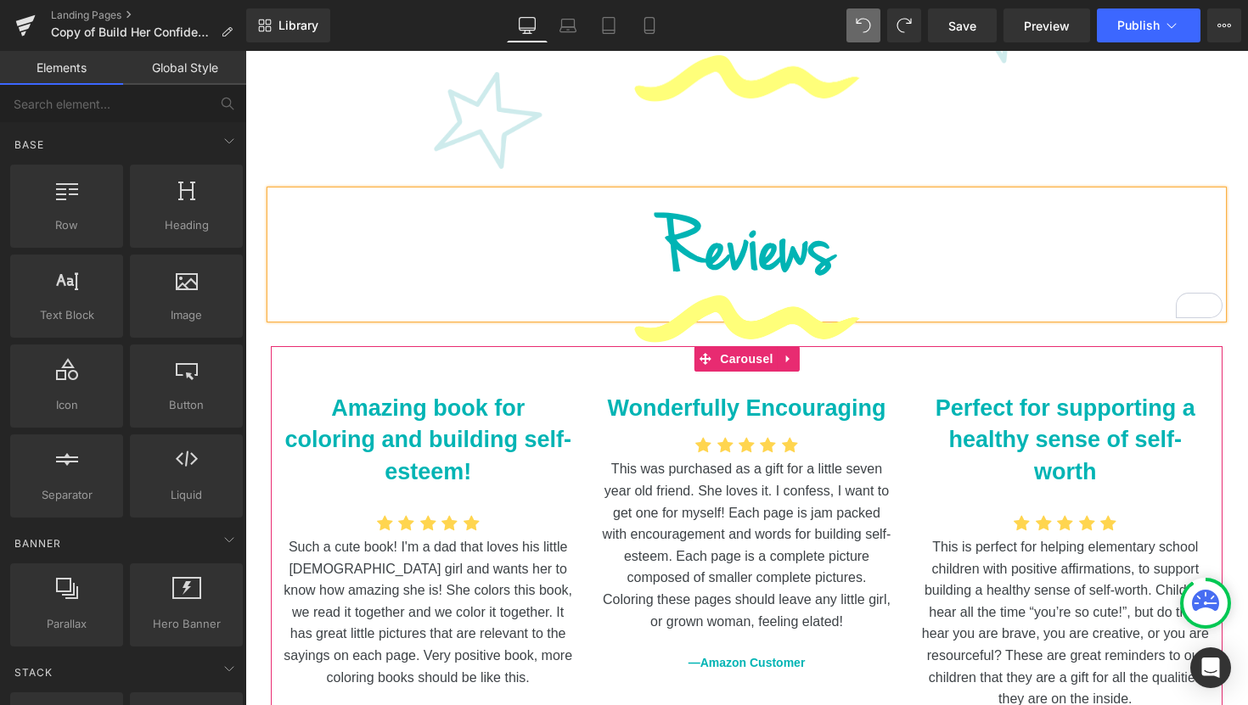
scroll to position [1804, 0]
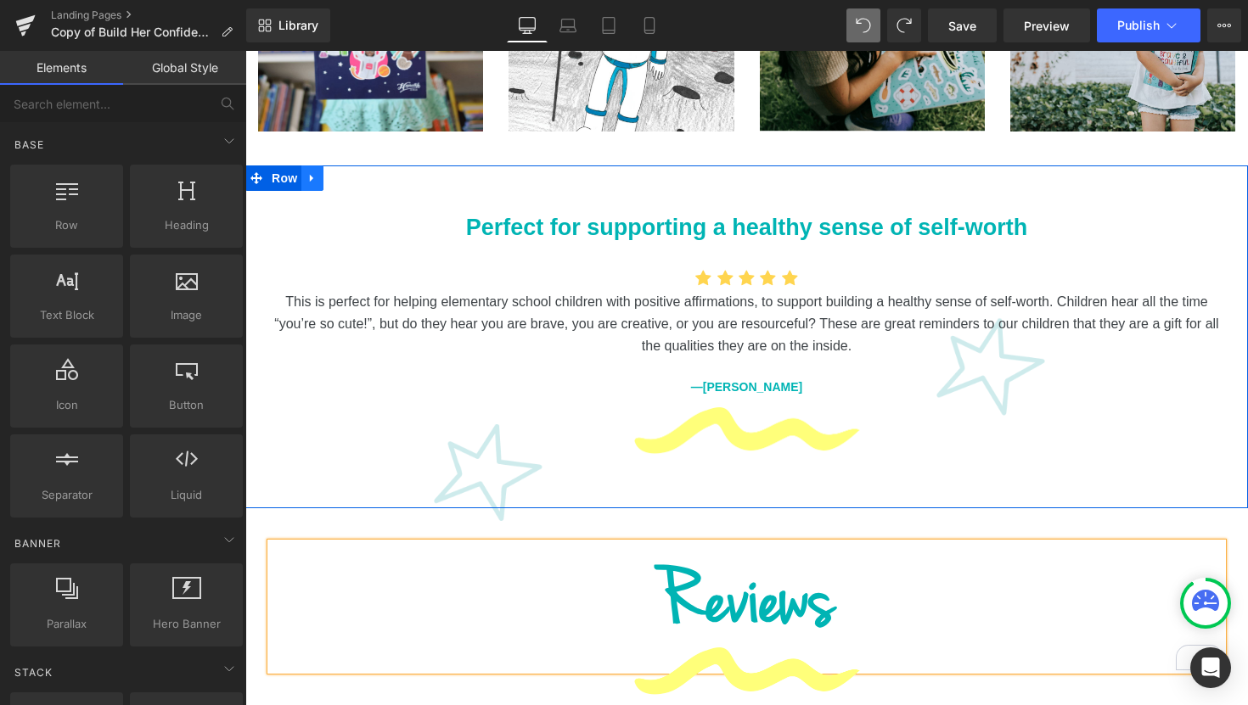
click at [311, 171] on icon at bounding box center [312, 177] width 12 height 13
click at [351, 172] on icon at bounding box center [357, 178] width 12 height 12
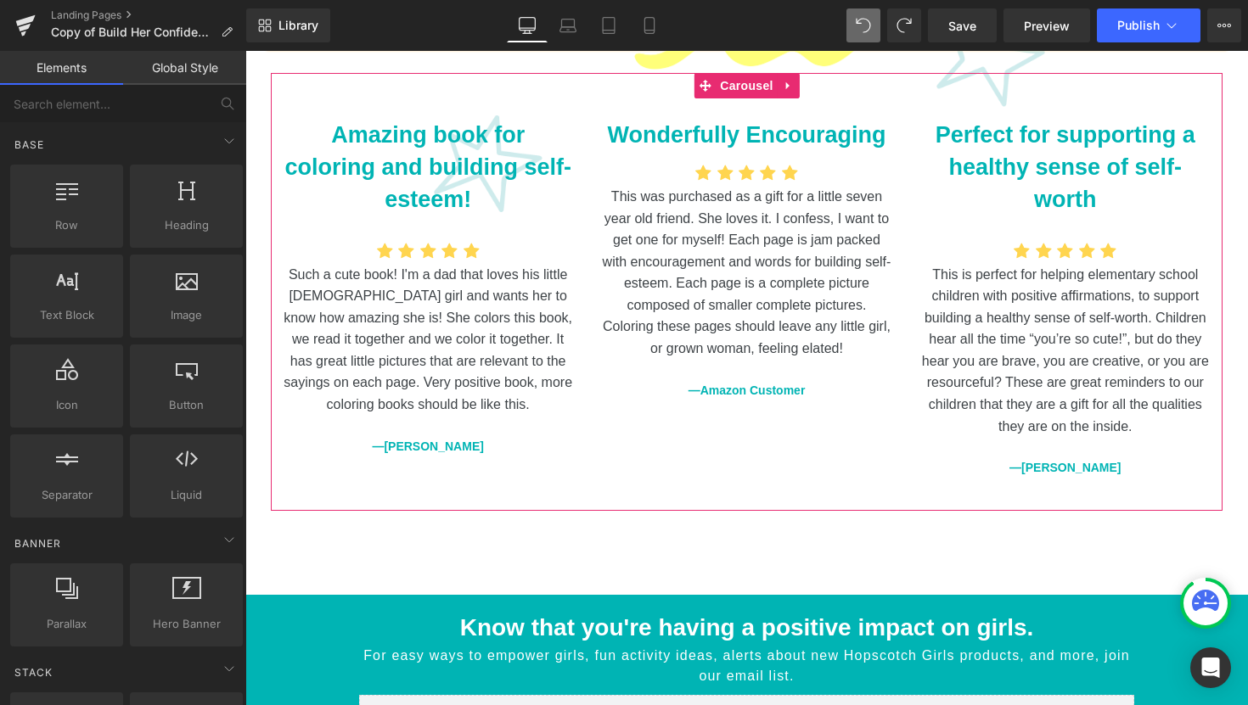
scroll to position [2101, 0]
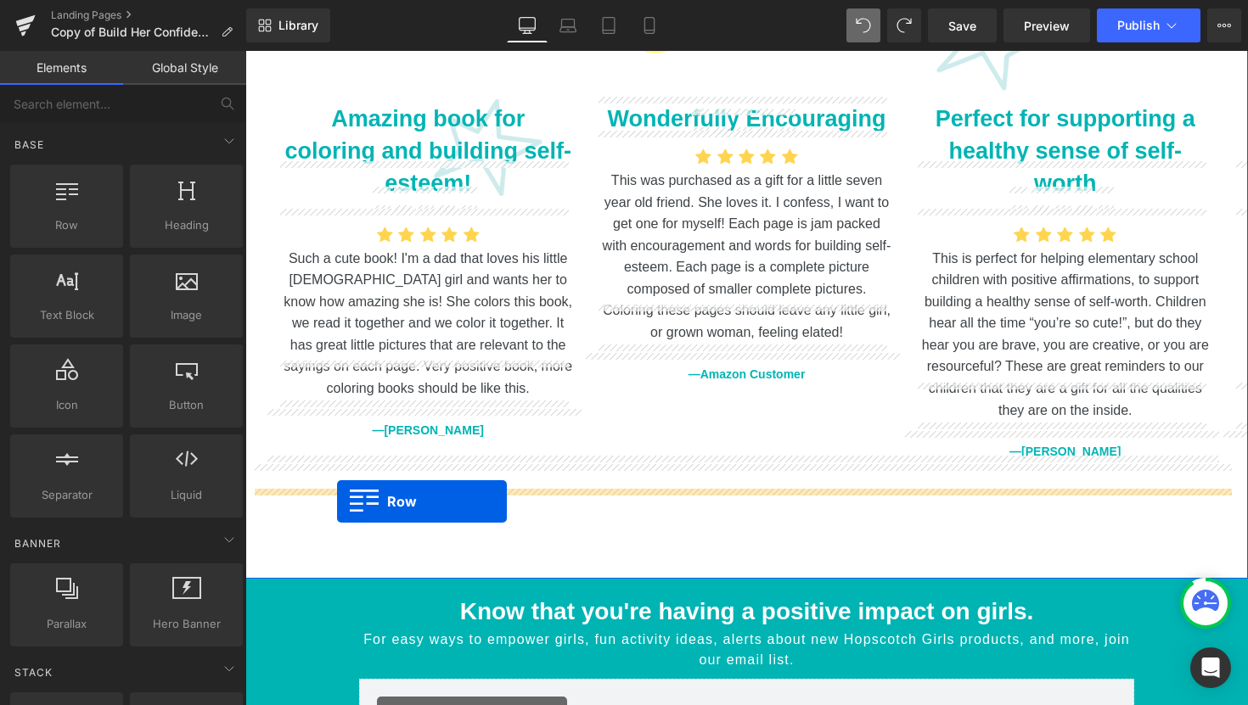
drag, startPoint x: 333, startPoint y: 257, endPoint x: 337, endPoint y: 502, distance: 244.5
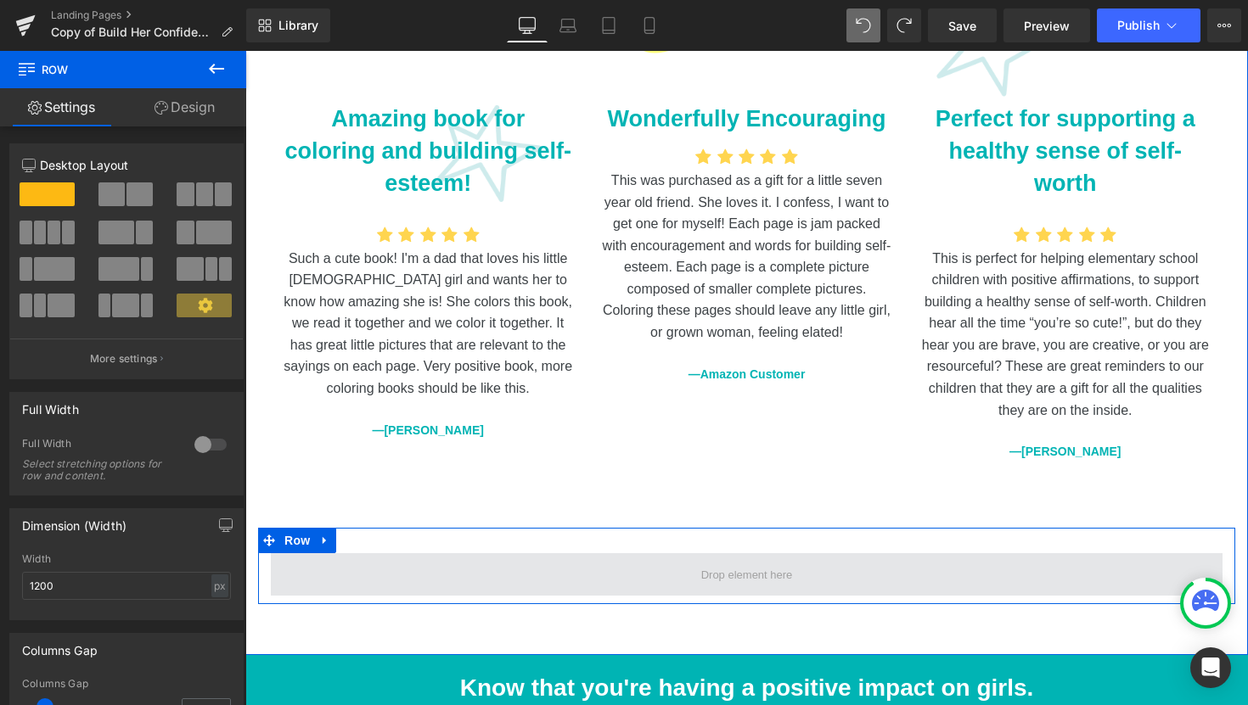
click at [621, 553] on span at bounding box center [746, 574] width 951 height 42
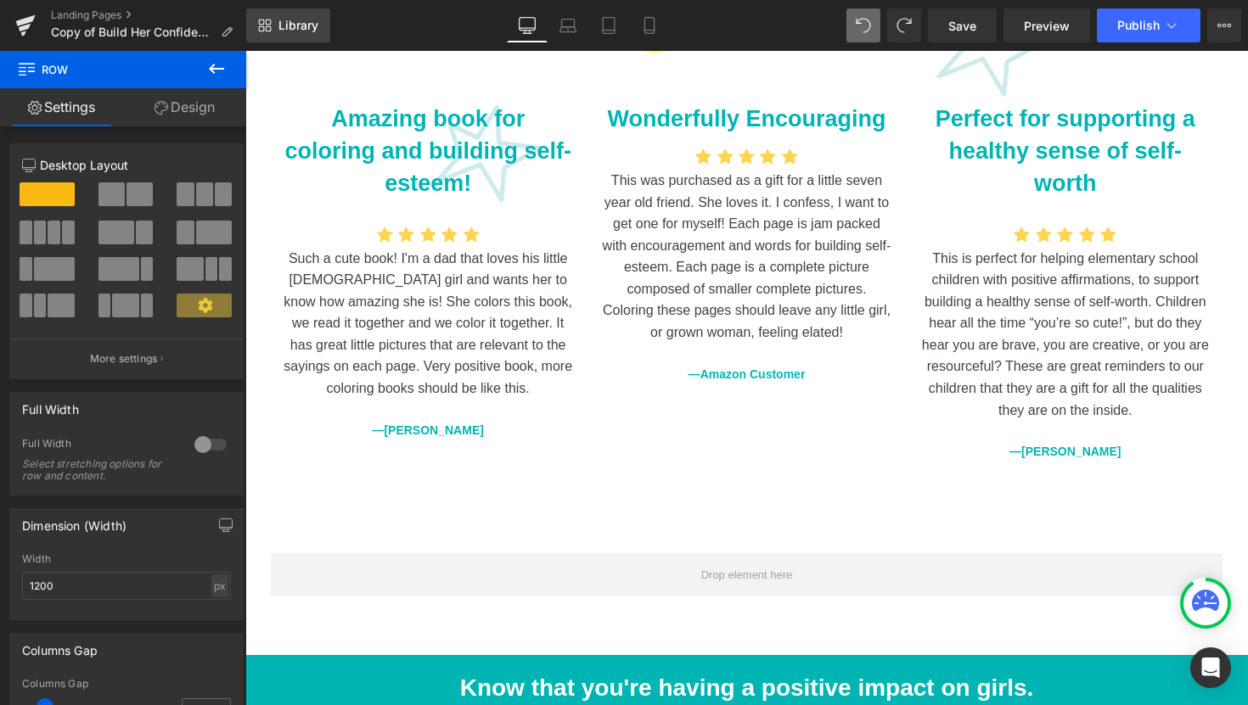
click at [292, 25] on span "Library" at bounding box center [298, 25] width 40 height 15
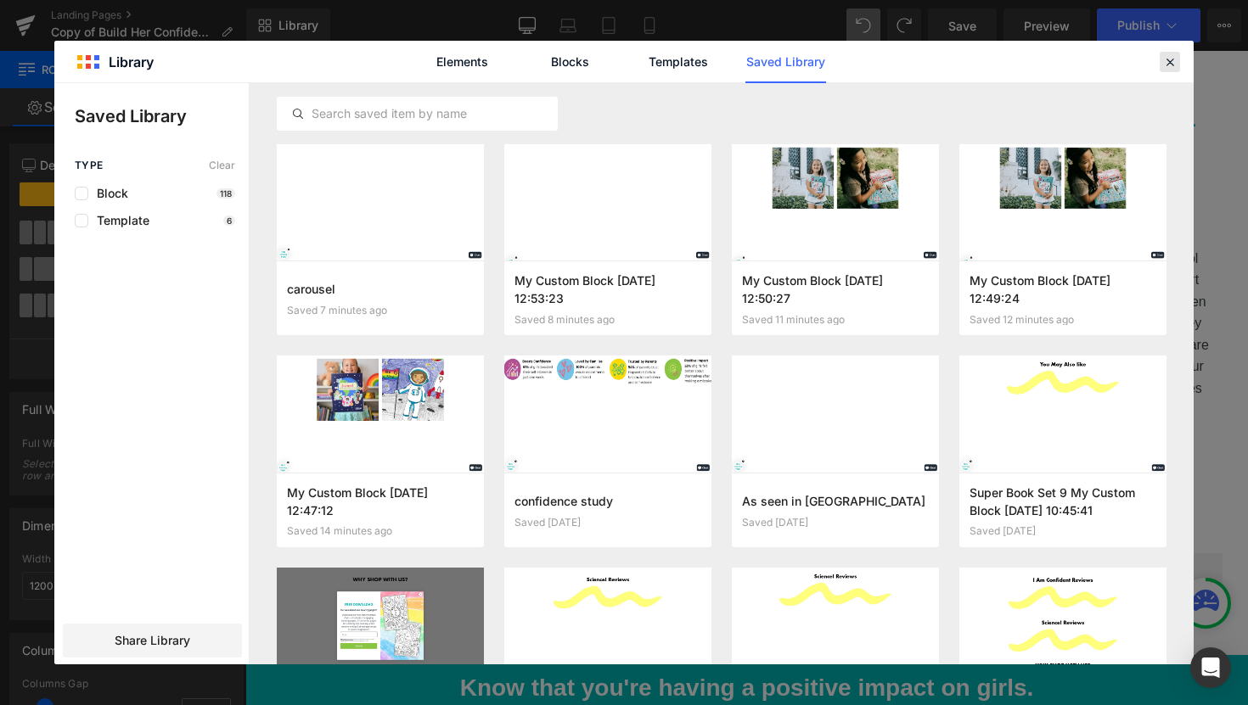
click at [1165, 70] on div at bounding box center [1169, 62] width 20 height 20
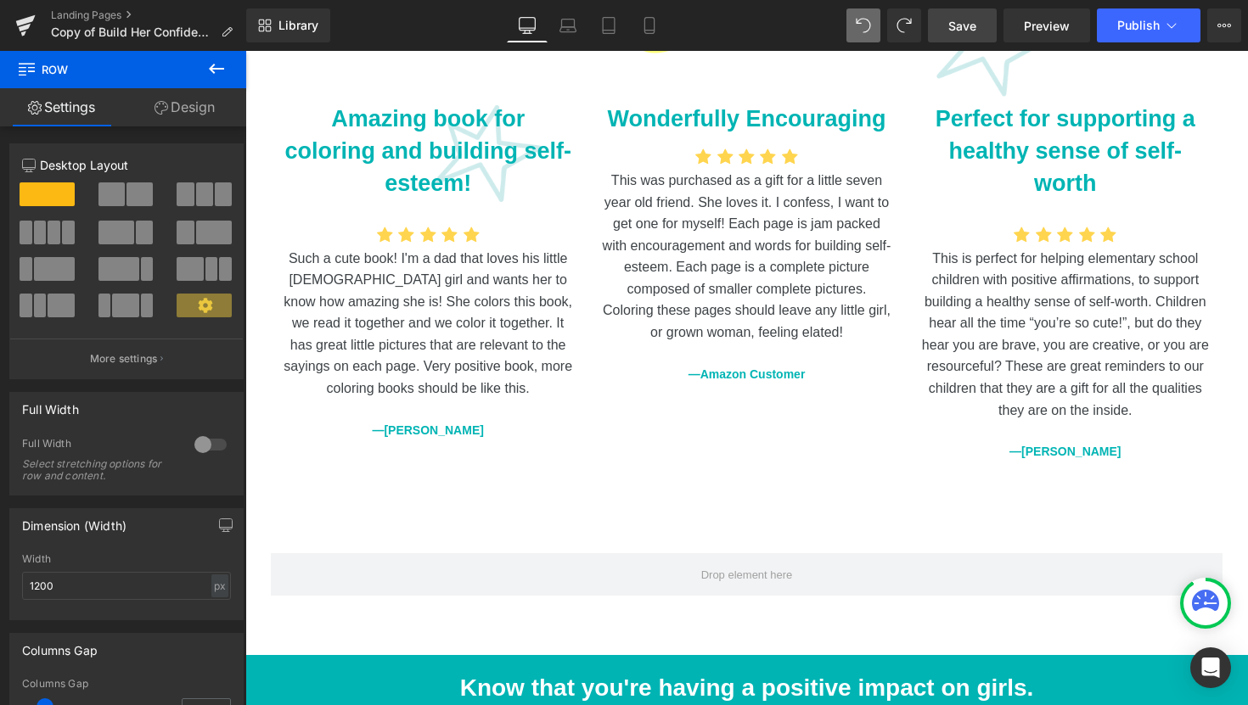
click at [963, 36] on link "Save" at bounding box center [962, 25] width 69 height 34
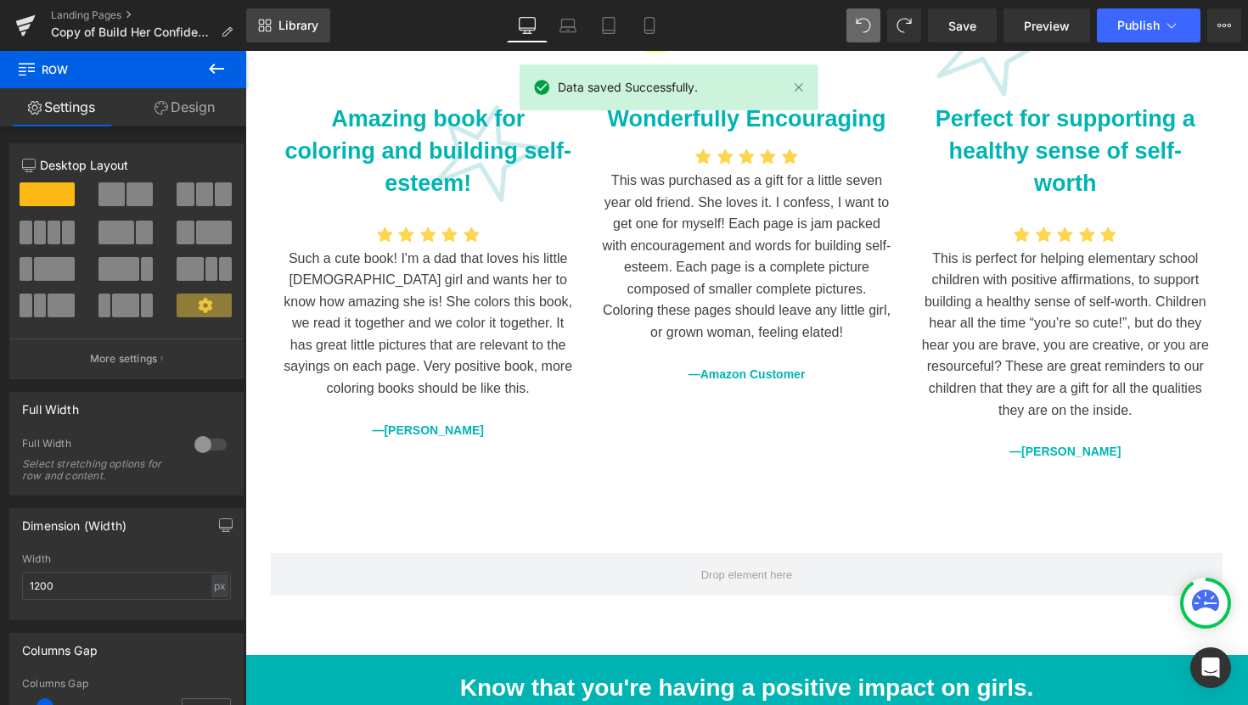
click at [306, 31] on span "Library" at bounding box center [298, 25] width 40 height 15
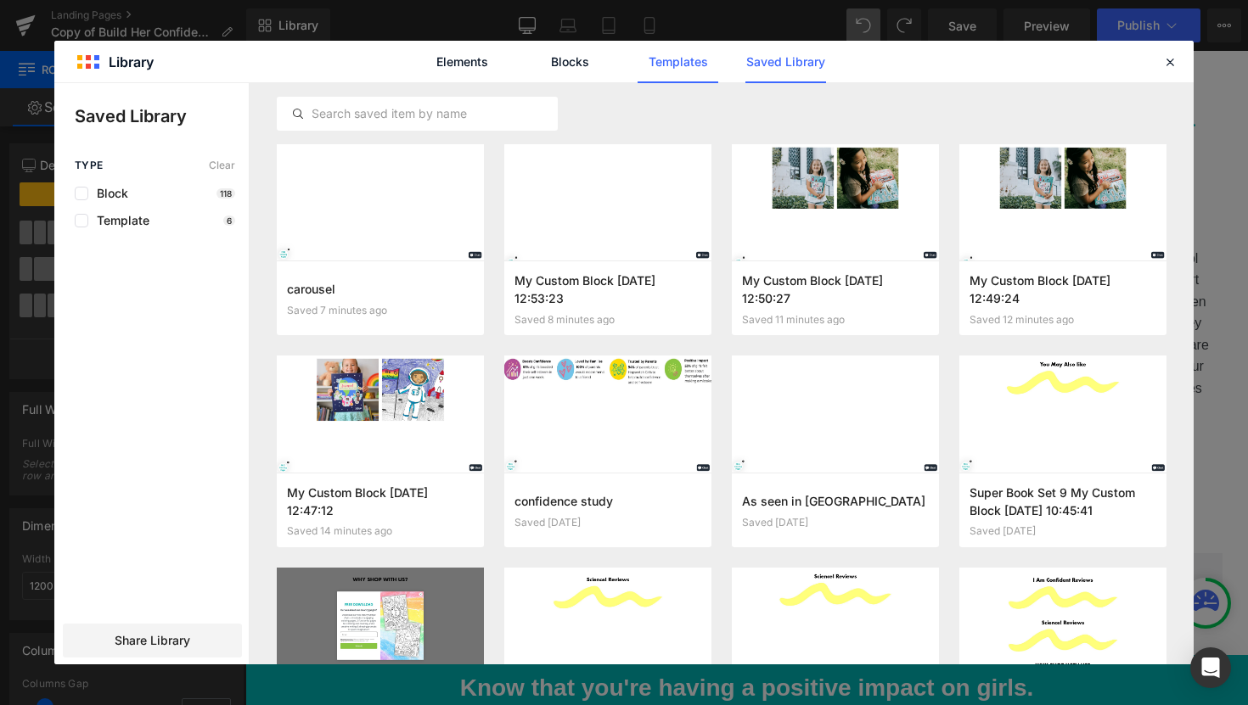
click at [708, 57] on link "Templates" at bounding box center [677, 62] width 81 height 42
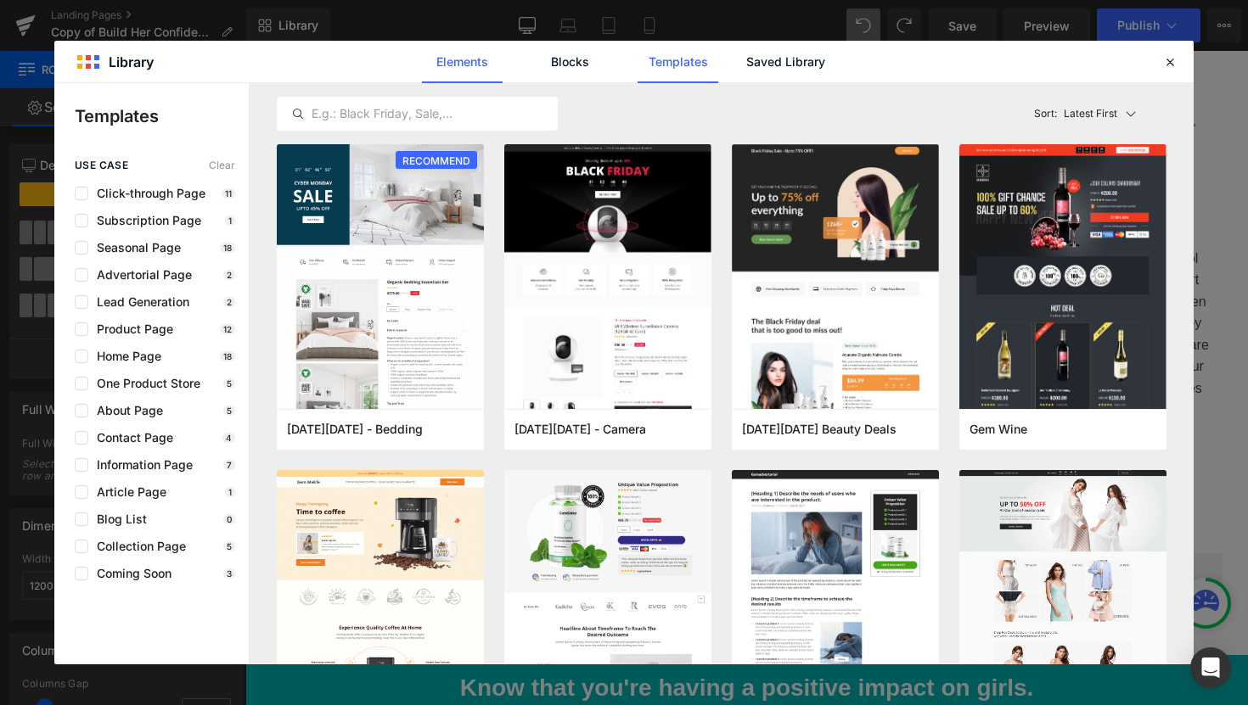
click at [460, 65] on link "Elements" at bounding box center [462, 62] width 81 height 42
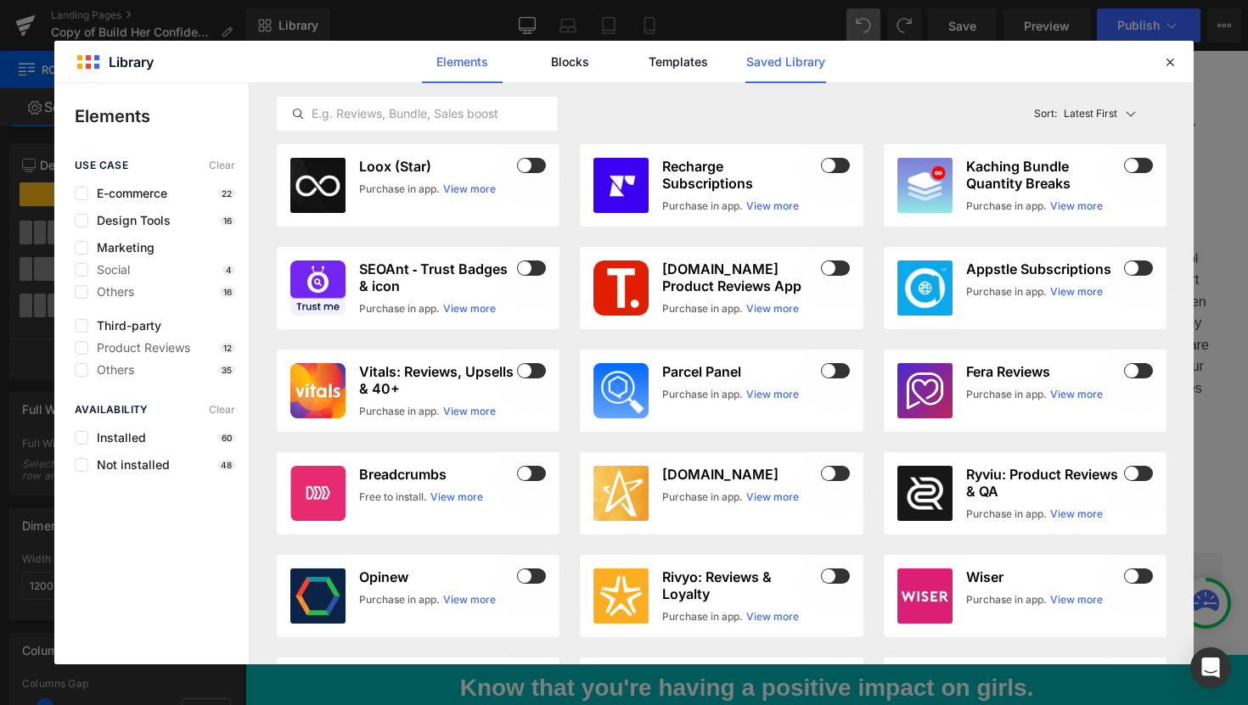
click at [788, 51] on link "Saved Library" at bounding box center [785, 62] width 81 height 42
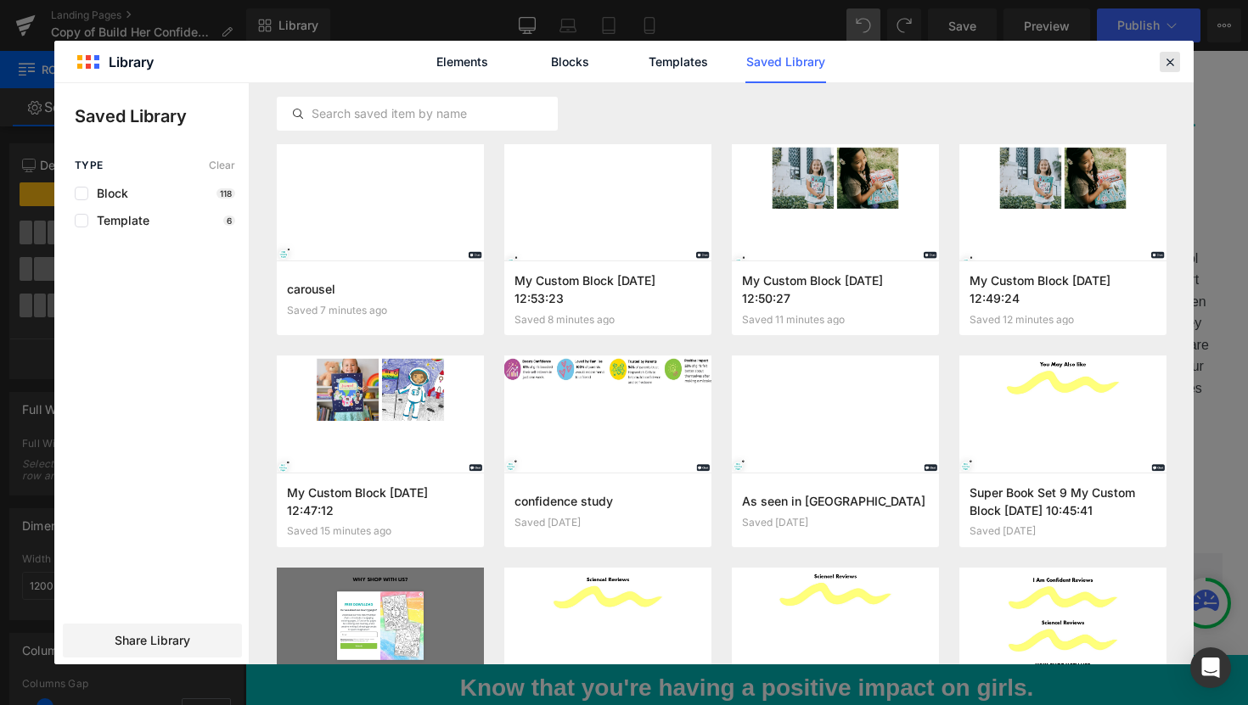
click at [1174, 66] on icon at bounding box center [1169, 61] width 15 height 15
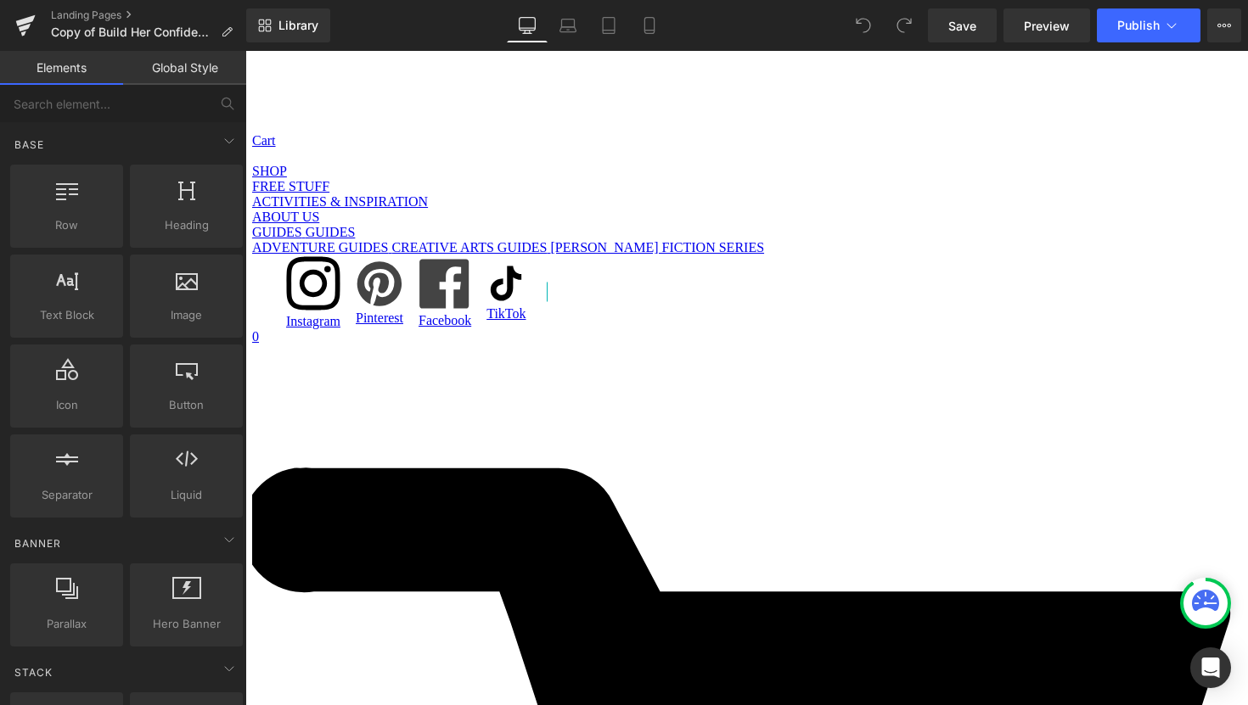
scroll to position [1007, 0]
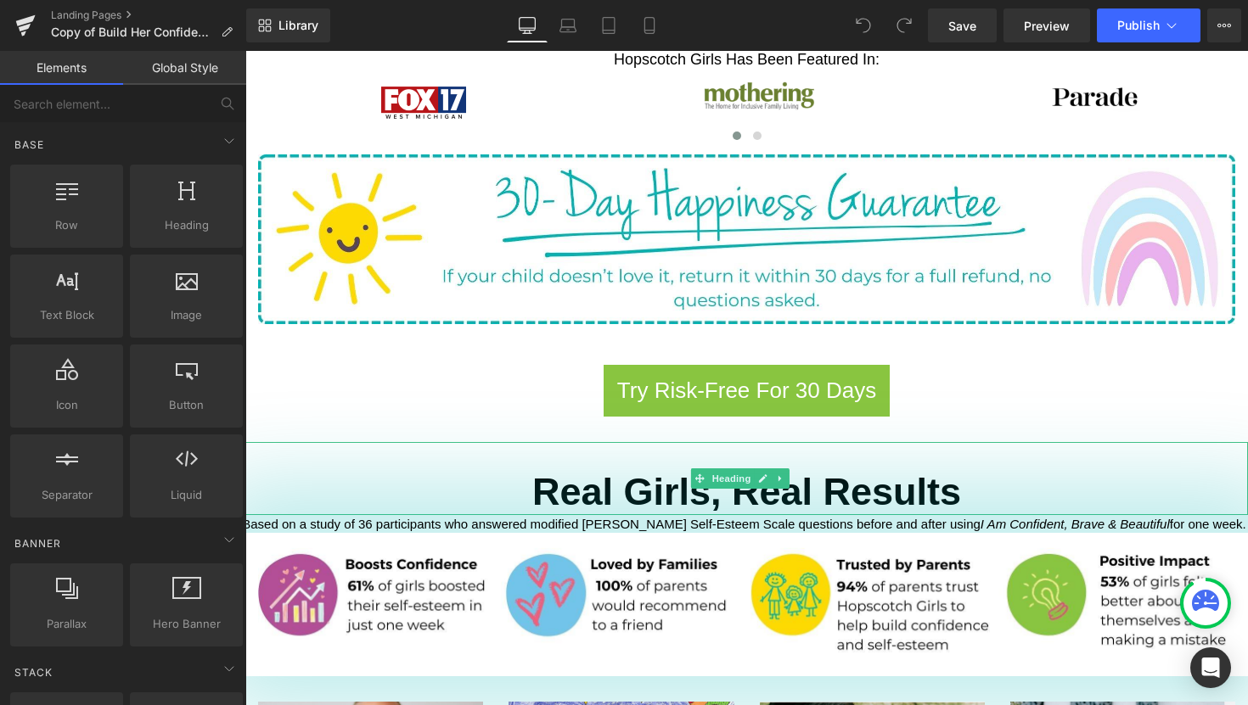
click at [921, 470] on strong "Real Girls, Real Results" at bounding box center [746, 491] width 429 height 43
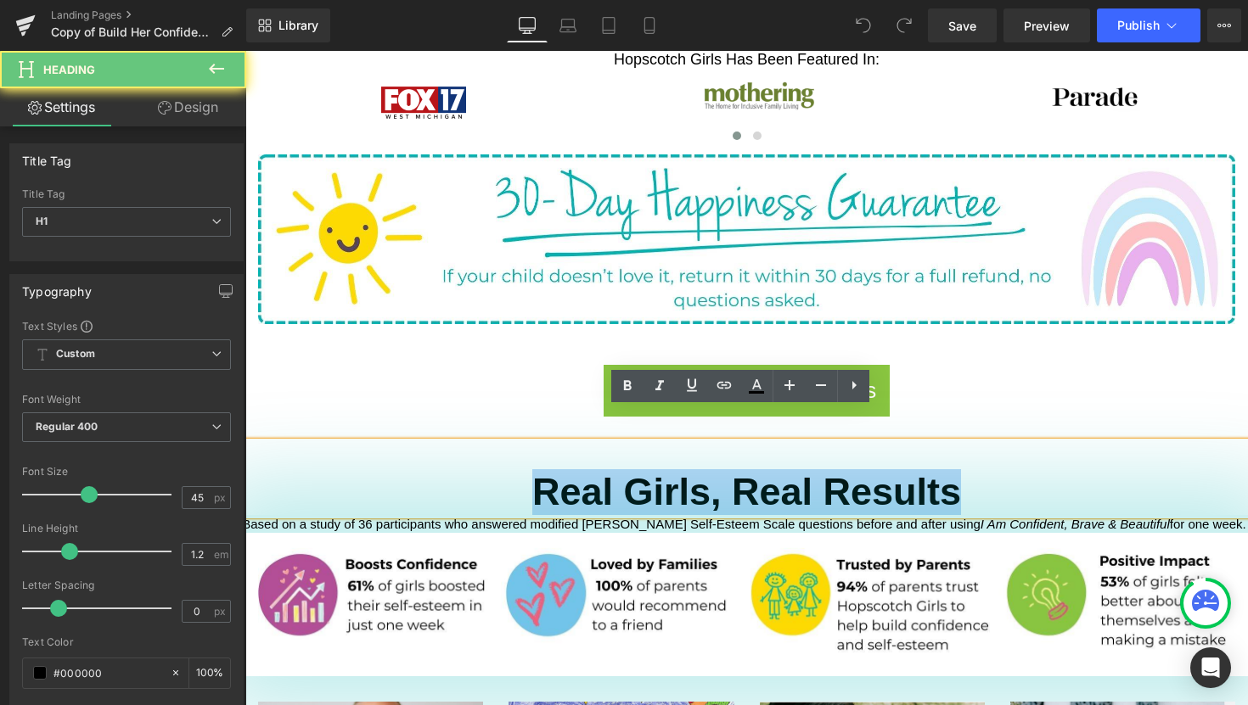
click at [921, 470] on strong "Real Girls, Real Results" at bounding box center [746, 491] width 429 height 43
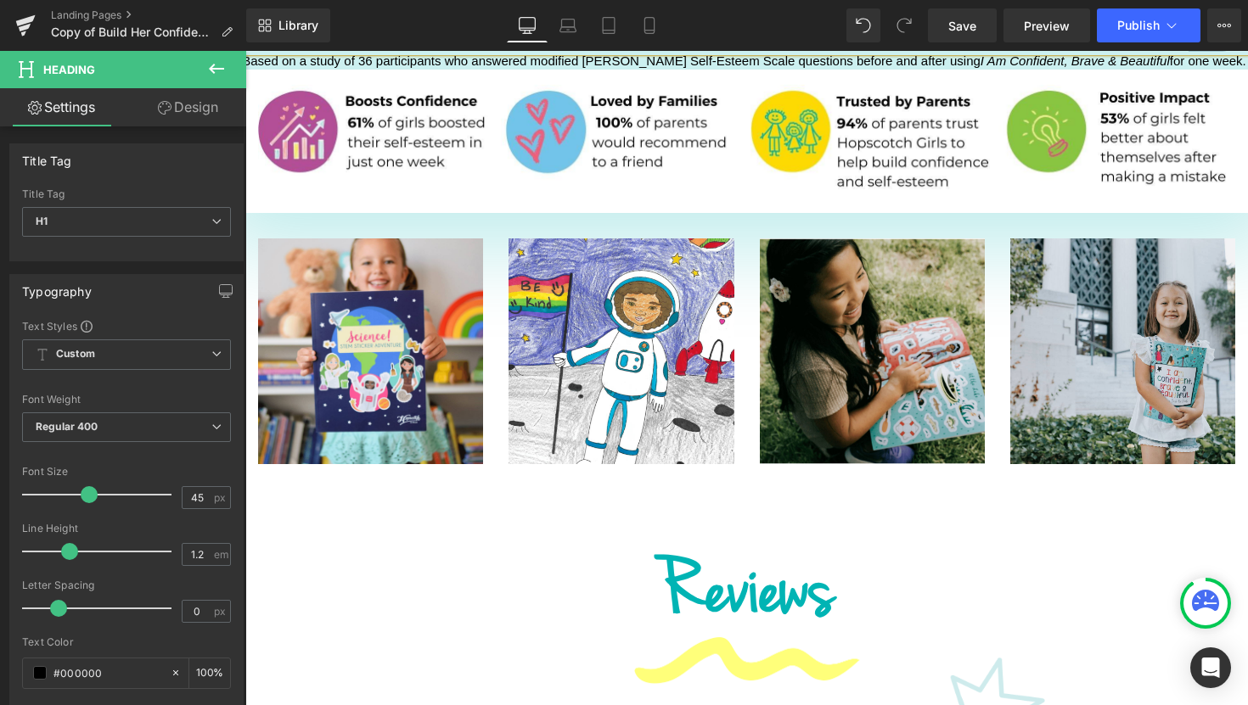
scroll to position [1582, 0]
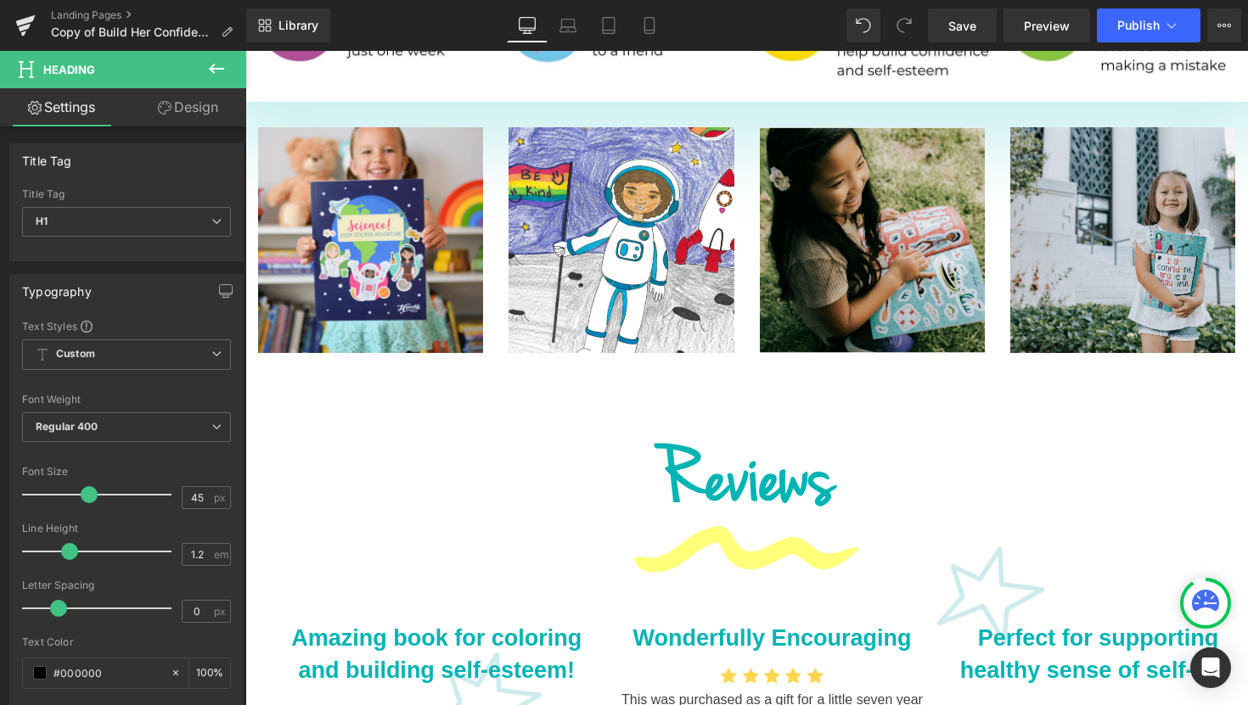
click at [211, 62] on icon at bounding box center [216, 69] width 20 height 20
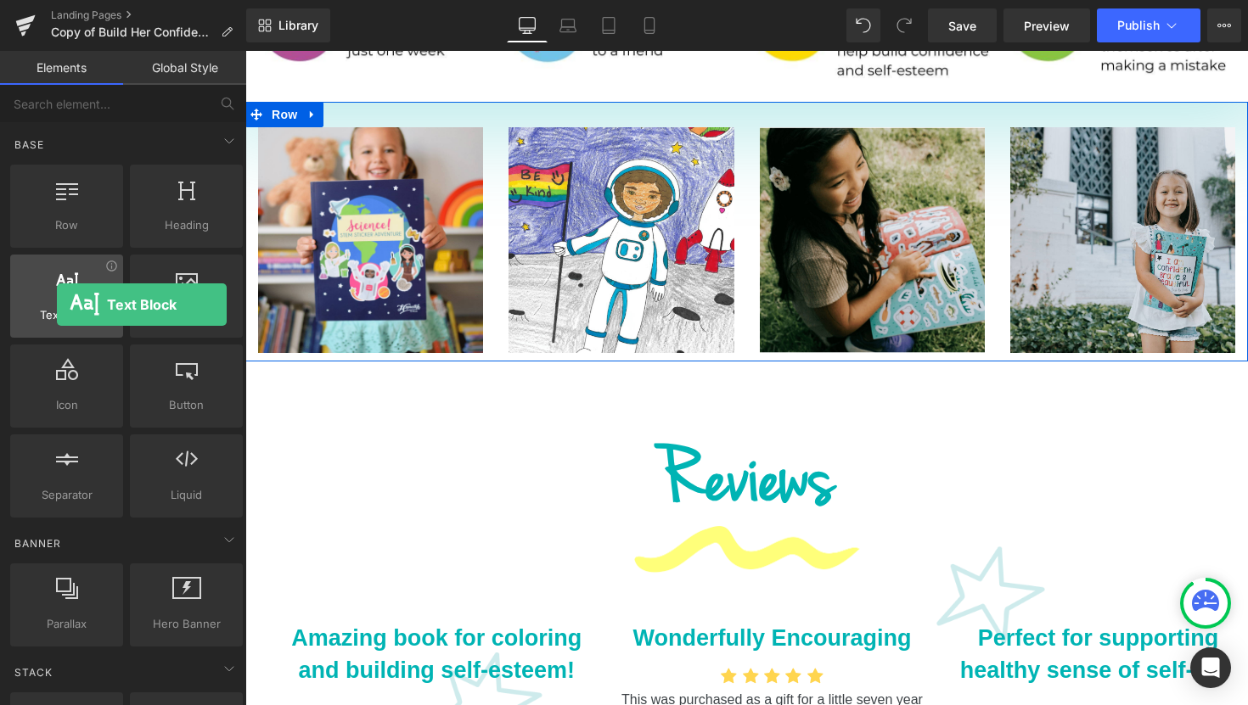
drag, startPoint x: 75, startPoint y: 319, endPoint x: 57, endPoint y: 305, distance: 22.9
click at [57, 305] on div "Text Block texts, paragraphs, contents, blocks" at bounding box center [66, 296] width 113 height 83
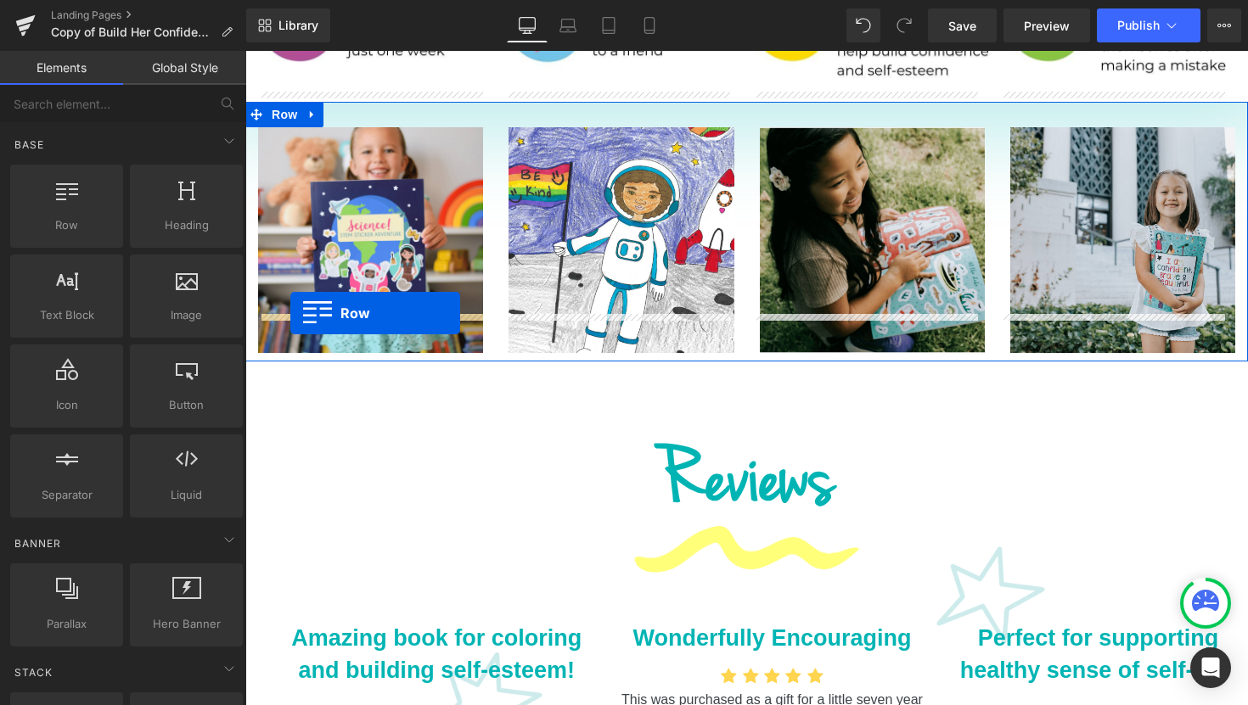
drag, startPoint x: 296, startPoint y: 268, endPoint x: 290, endPoint y: 313, distance: 45.4
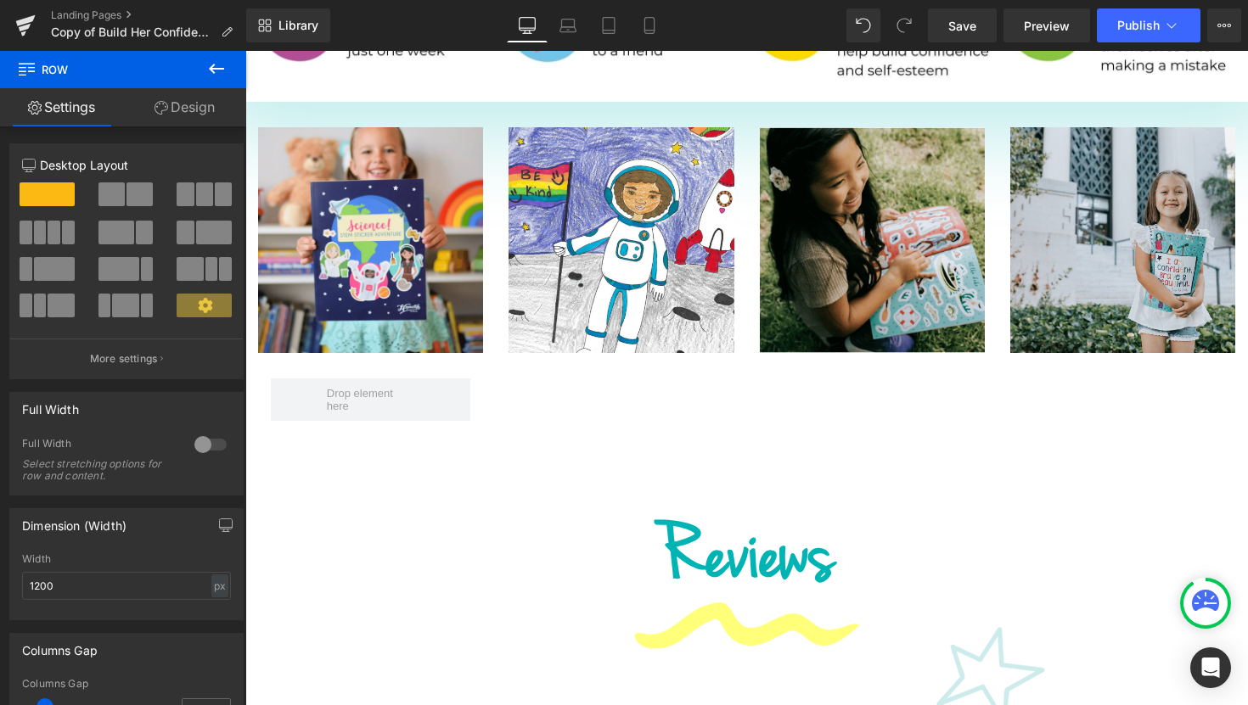
click at [213, 69] on icon at bounding box center [216, 69] width 15 height 10
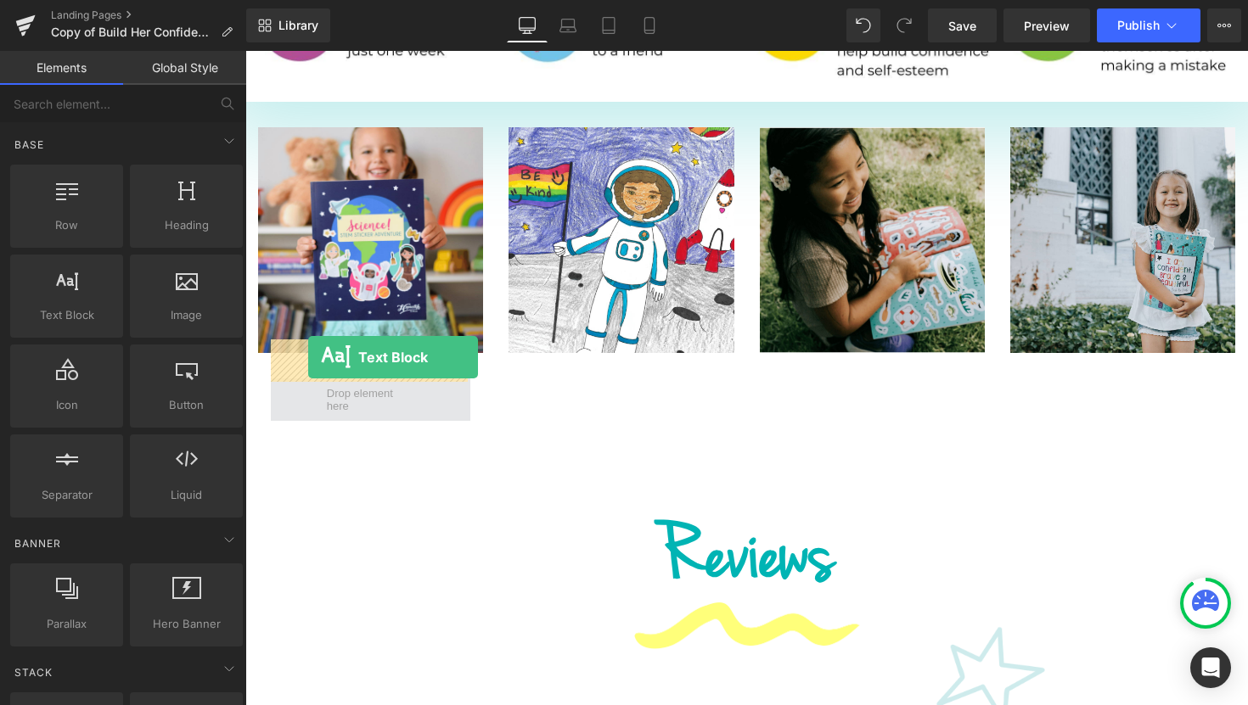
drag, startPoint x: 316, startPoint y: 346, endPoint x: 308, endPoint y: 356, distance: 12.7
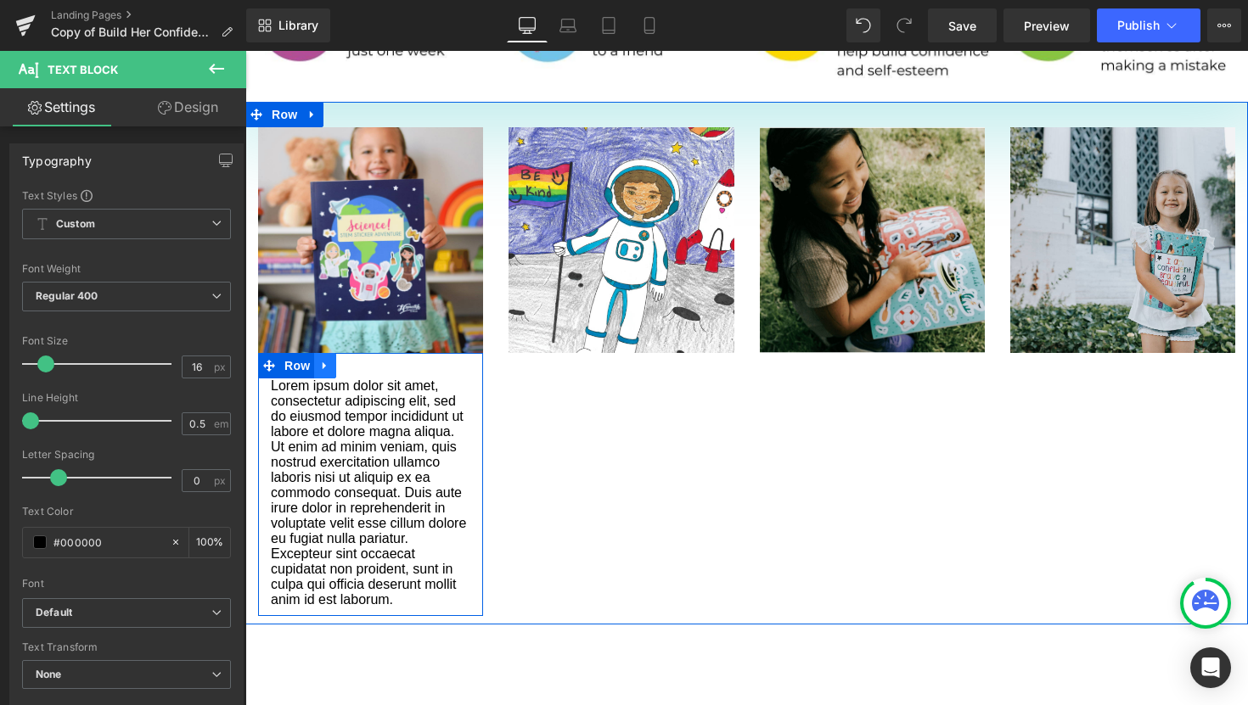
click at [325, 359] on icon at bounding box center [325, 365] width 12 height 13
click at [347, 360] on icon at bounding box center [347, 366] width 12 height 12
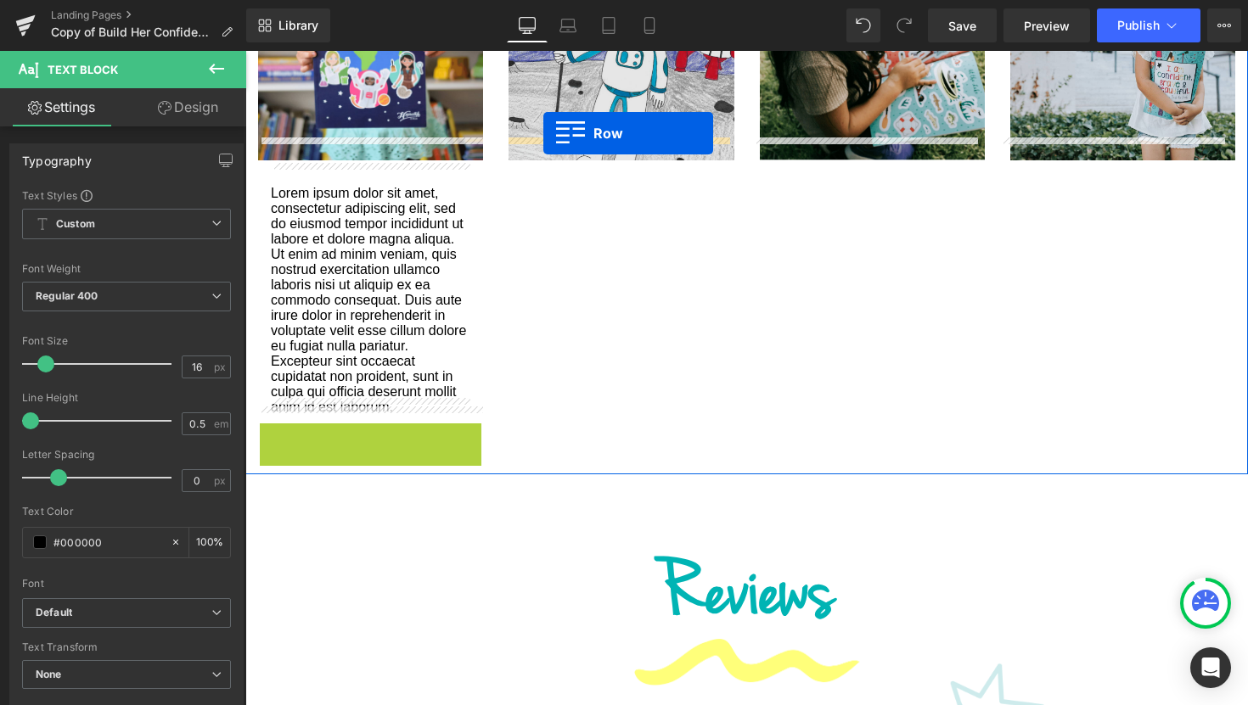
scroll to position [1758, 0]
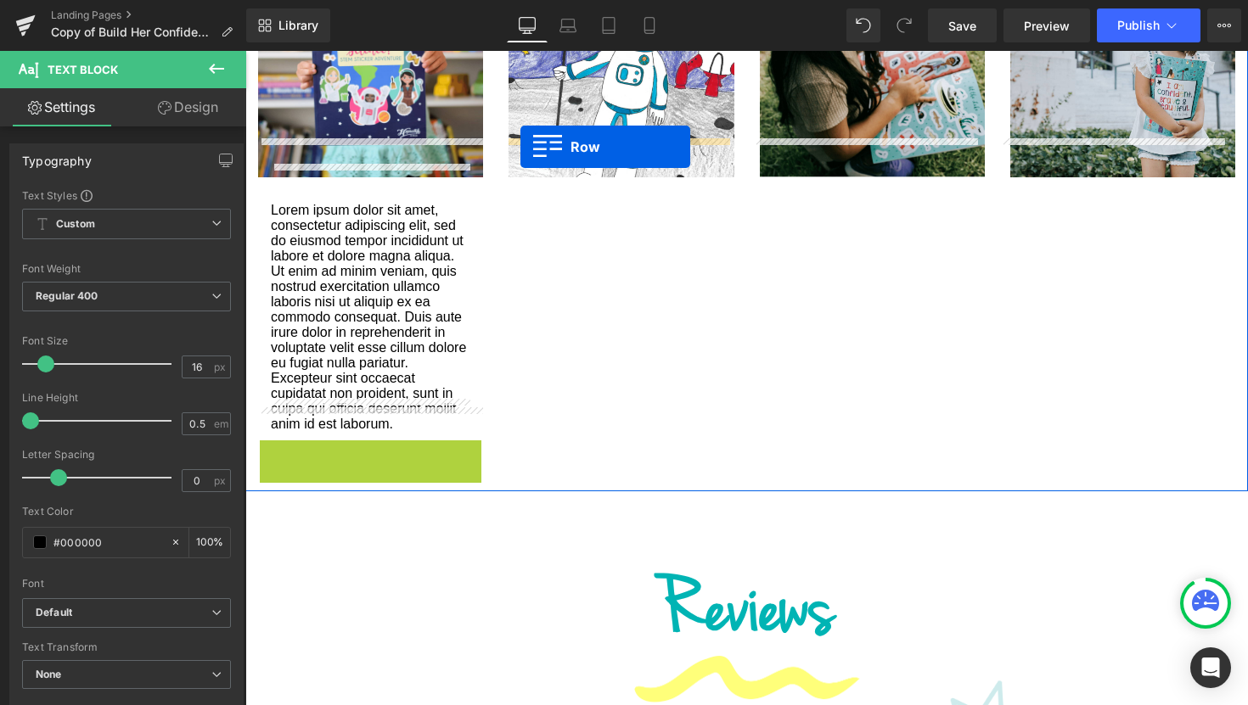
drag, startPoint x: 266, startPoint y: 351, endPoint x: 520, endPoint y: 147, distance: 326.6
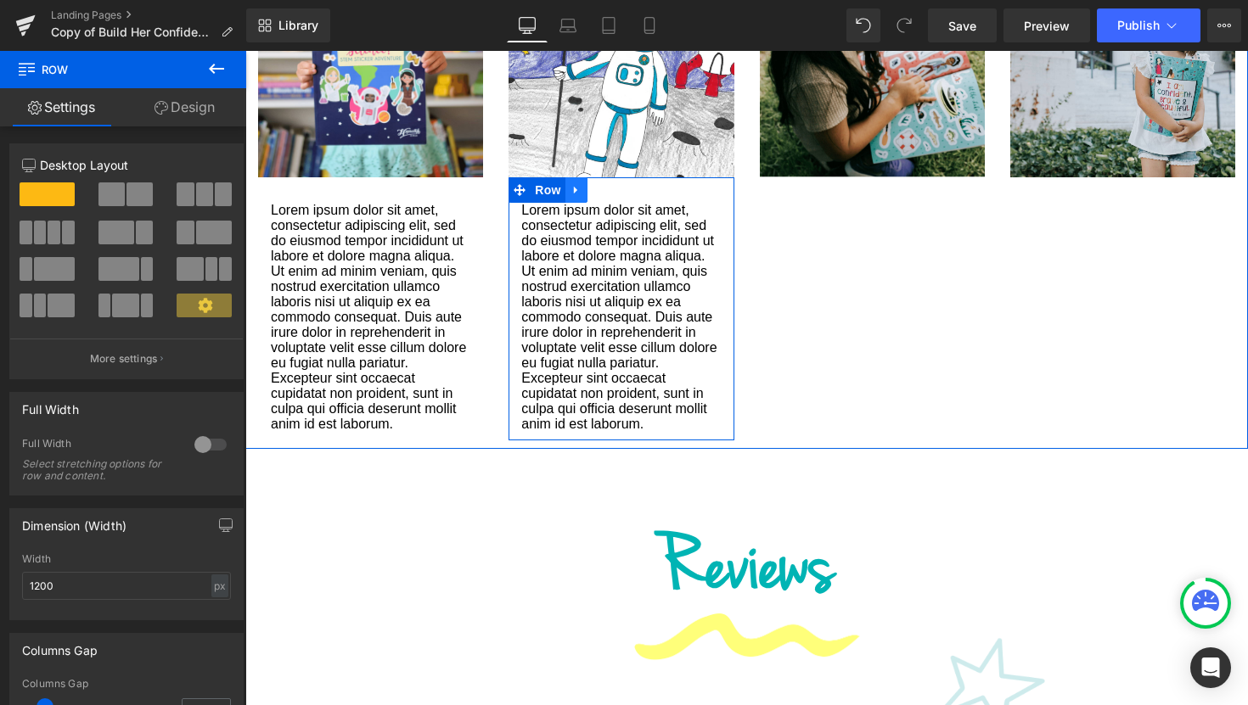
click at [579, 177] on link at bounding box center [576, 189] width 22 height 25
click at [598, 184] on icon at bounding box center [598, 190] width 12 height 12
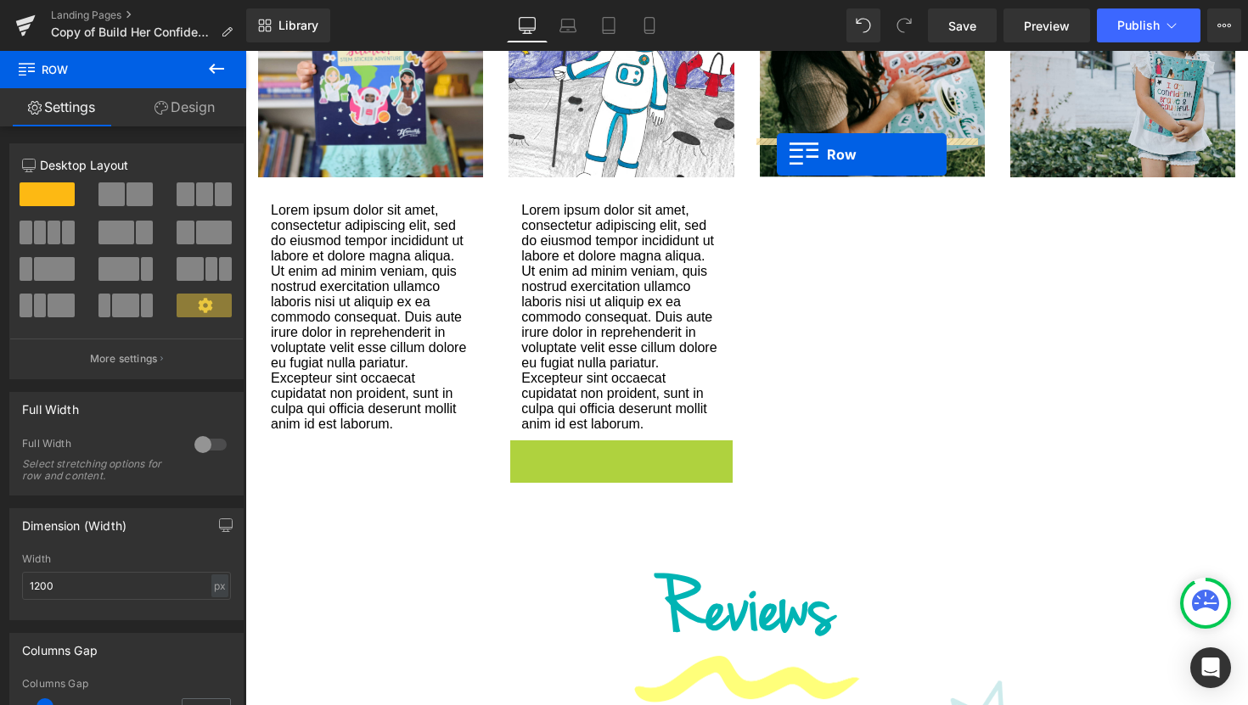
drag, startPoint x: 514, startPoint y: 424, endPoint x: 777, endPoint y: 154, distance: 376.9
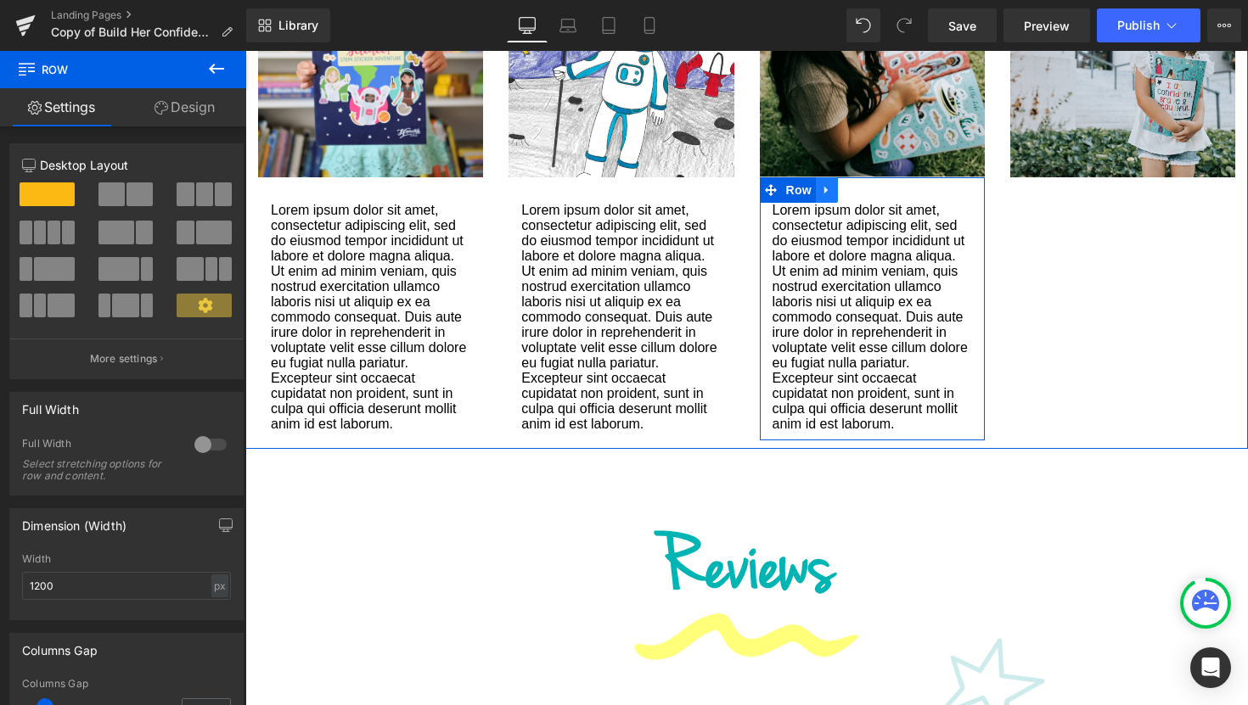
click at [824, 183] on icon at bounding box center [827, 189] width 12 height 13
click at [847, 184] on icon at bounding box center [849, 190] width 12 height 12
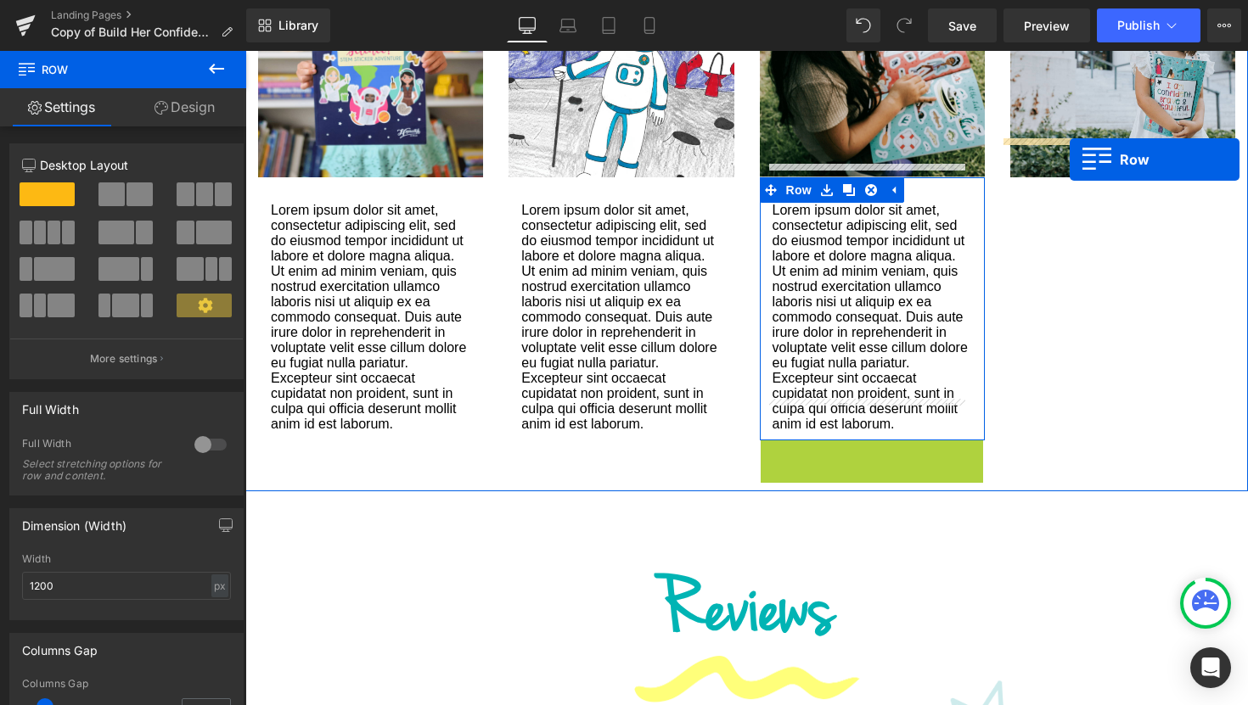
drag, startPoint x: 762, startPoint y: 421, endPoint x: 1069, endPoint y: 160, distance: 403.4
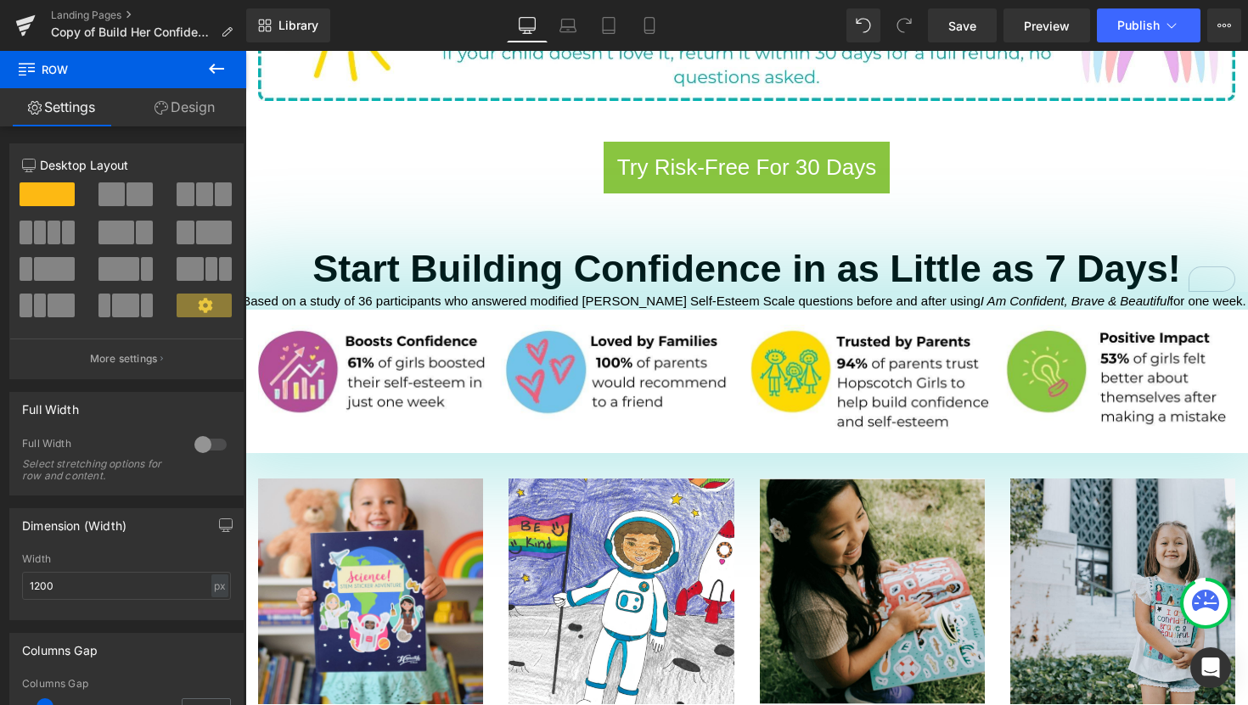
scroll to position [1167, 0]
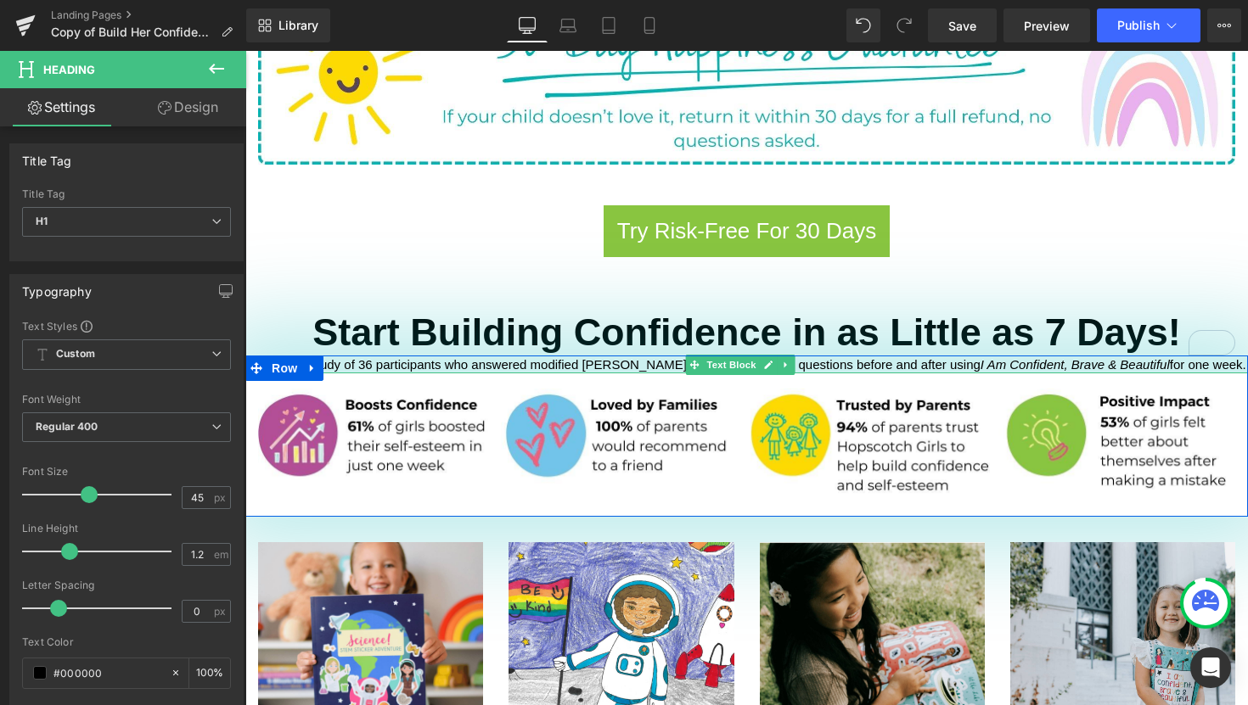
drag, startPoint x: 586, startPoint y: 321, endPoint x: 586, endPoint y: 332, distance: 11.0
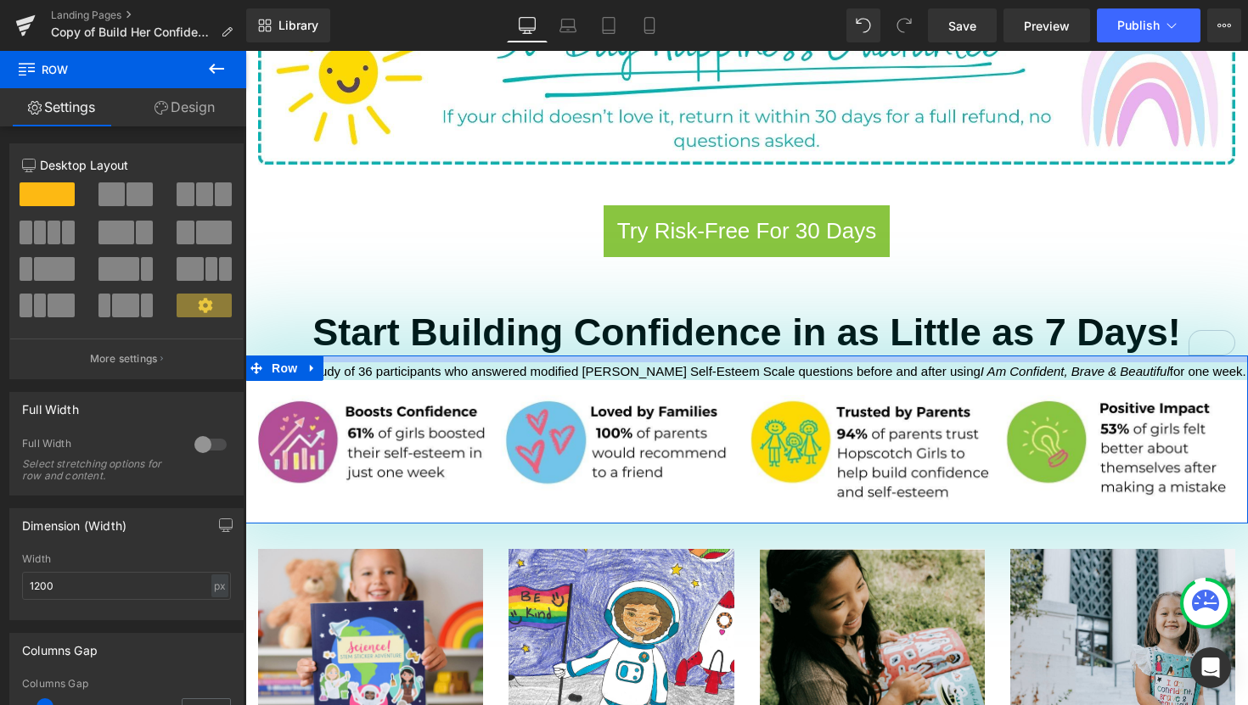
click at [606, 356] on div "Based on a study of 36 participants who answered modified [PERSON_NAME] Self-Es…" at bounding box center [746, 440] width 1002 height 168
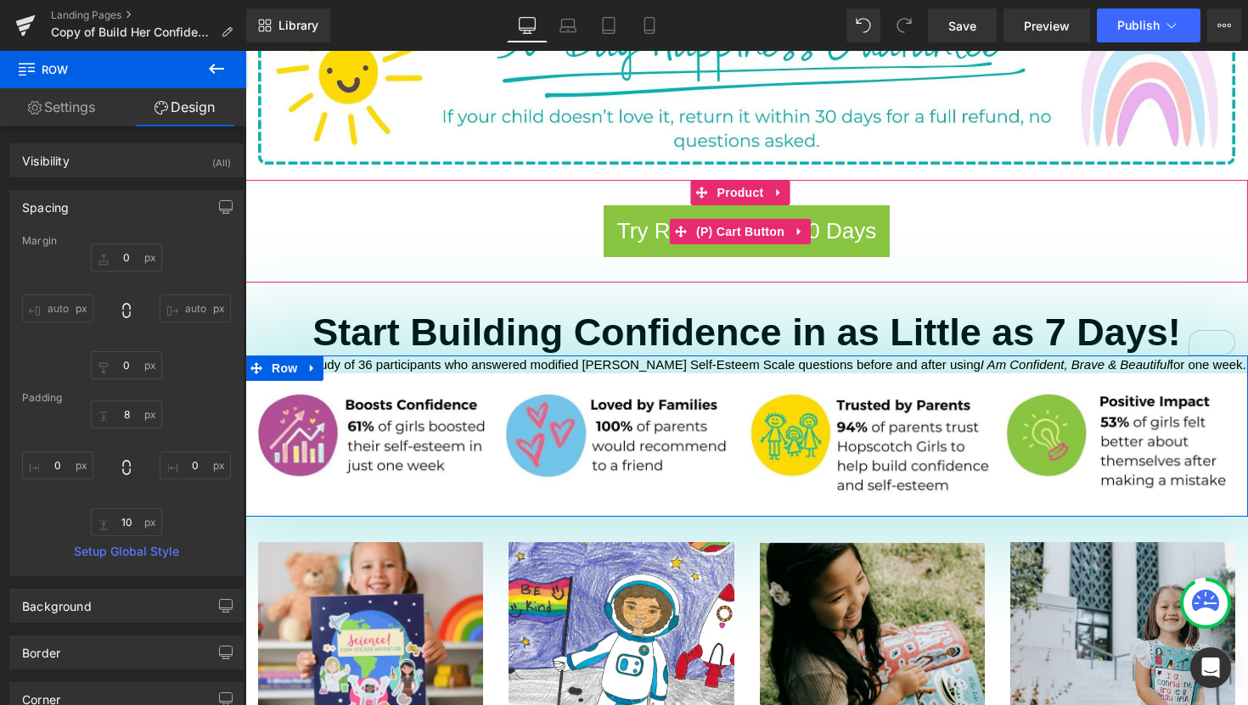
click at [396, 205] on div "Try Risk-Free For 30 Days" at bounding box center [746, 231] width 985 height 52
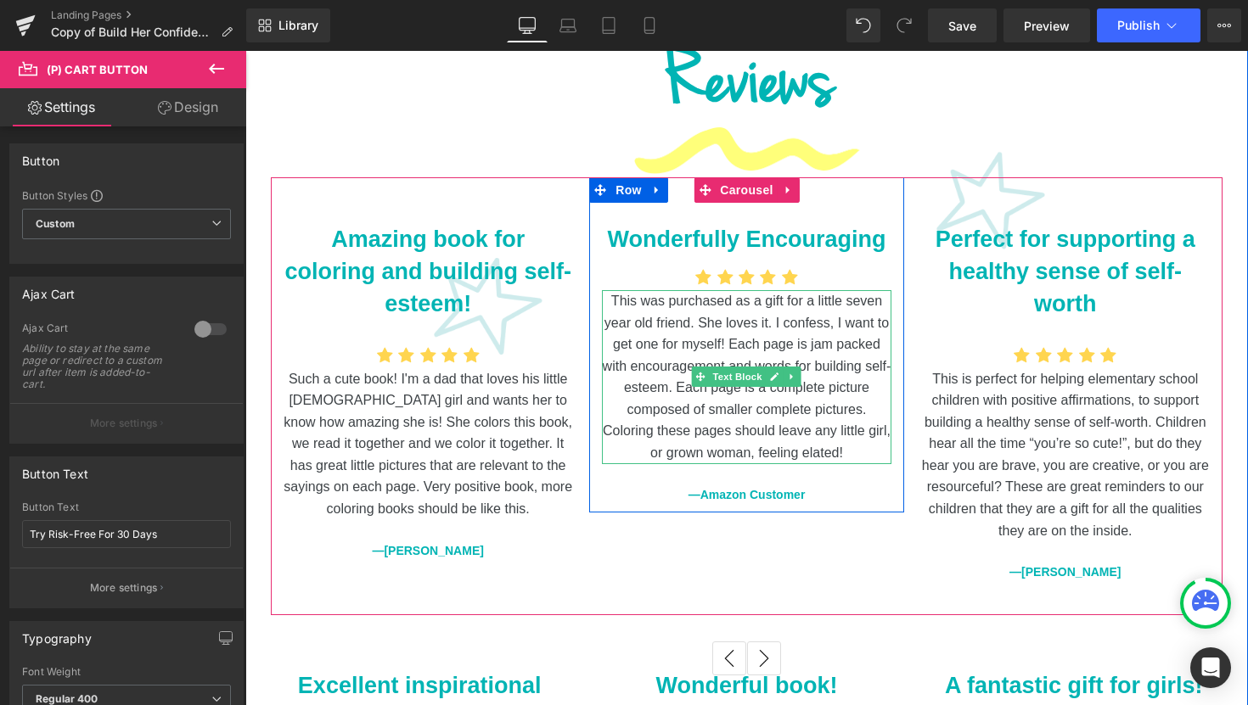
scroll to position [2334, 0]
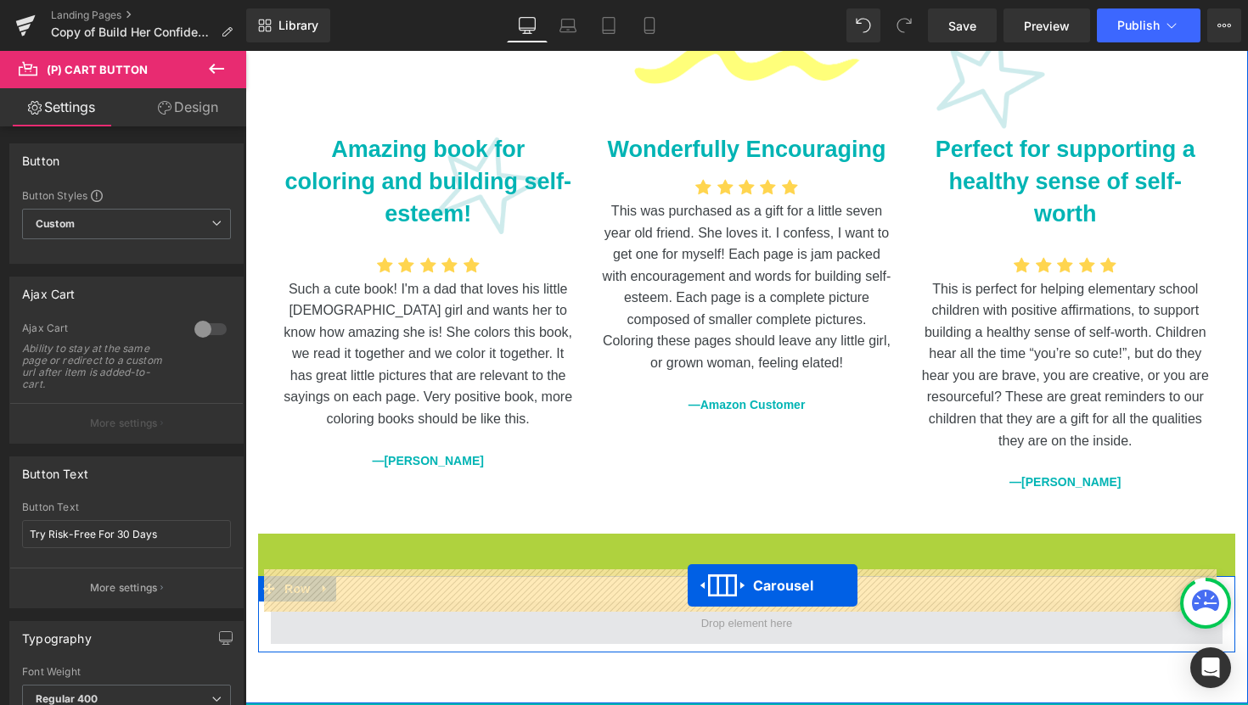
drag, startPoint x: 697, startPoint y: 513, endPoint x: 687, endPoint y: 586, distance: 73.6
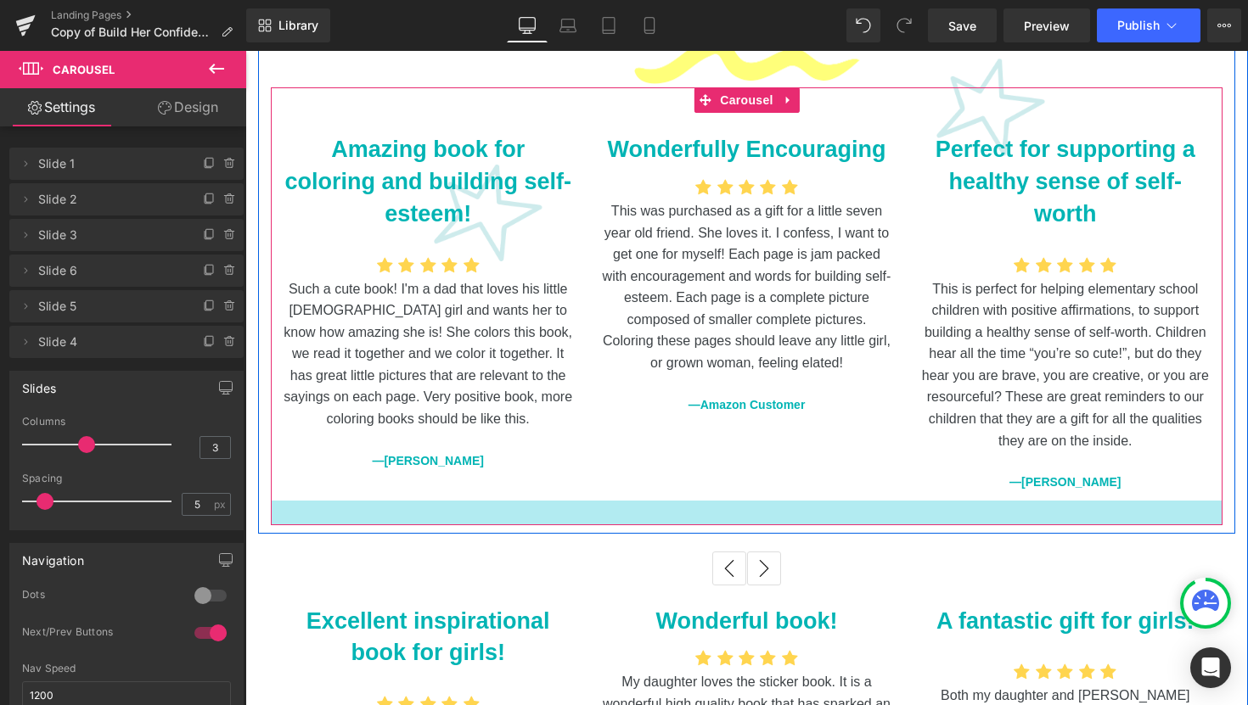
click at [769, 501] on div at bounding box center [746, 513] width 951 height 25
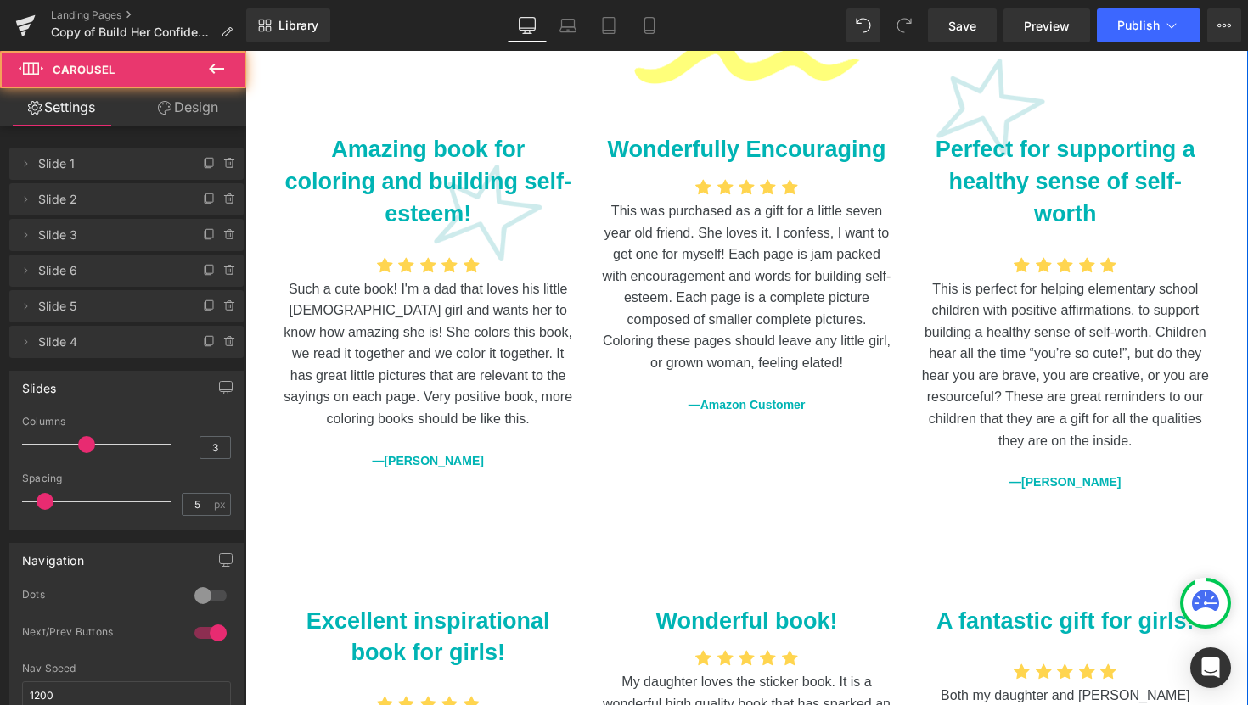
click at [769, 562] on span "Carousel" at bounding box center [746, 572] width 49 height 20
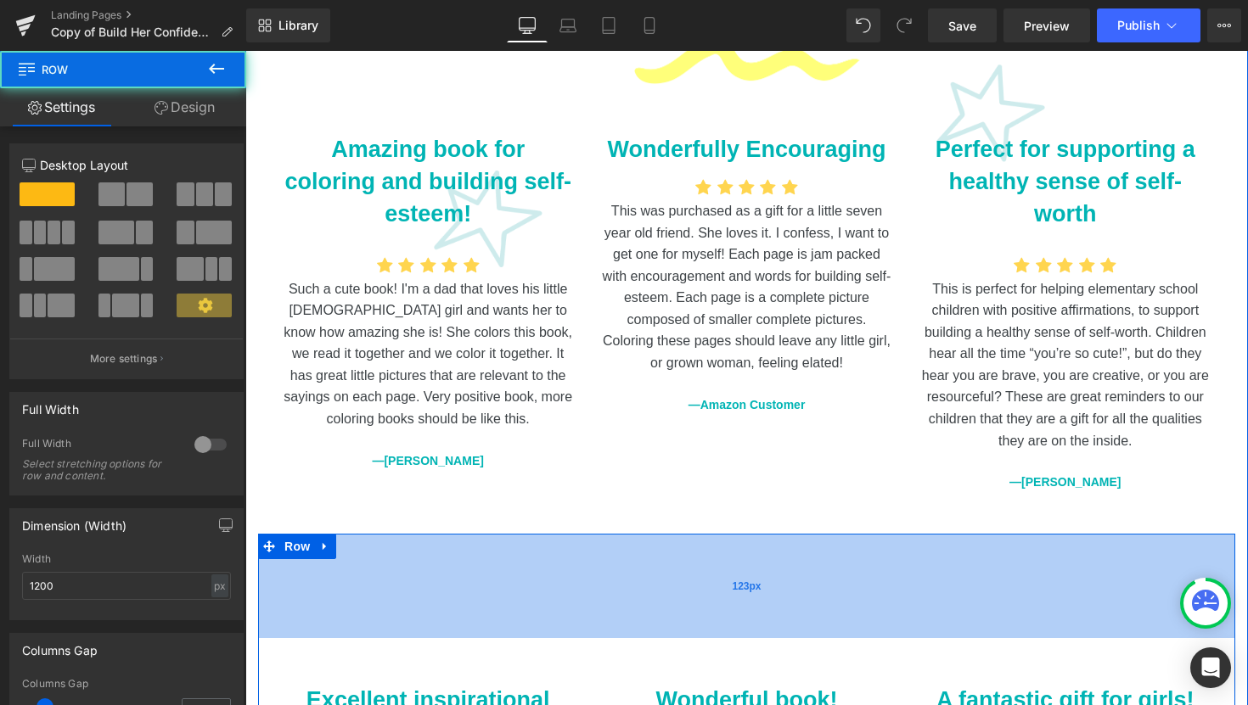
drag, startPoint x: 787, startPoint y: 518, endPoint x: 773, endPoint y: 510, distance: 15.6
click at [785, 595] on div "123px" at bounding box center [746, 586] width 977 height 104
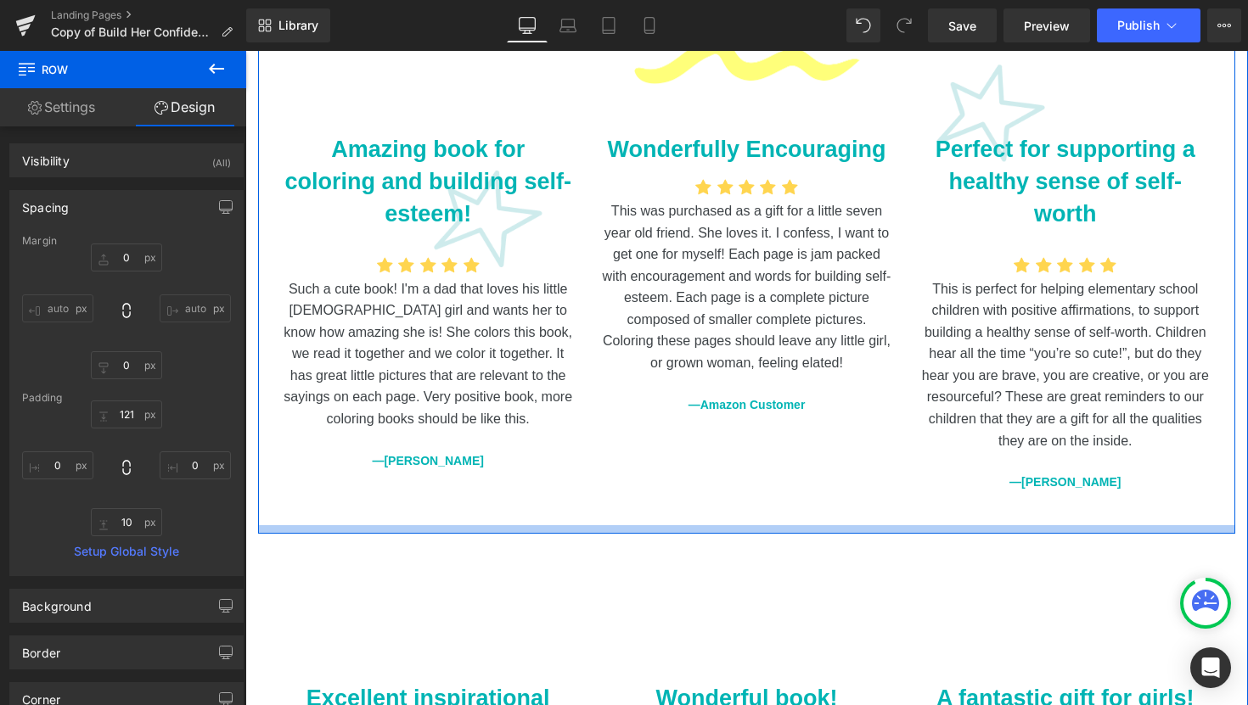
click at [794, 525] on div at bounding box center [746, 529] width 977 height 8
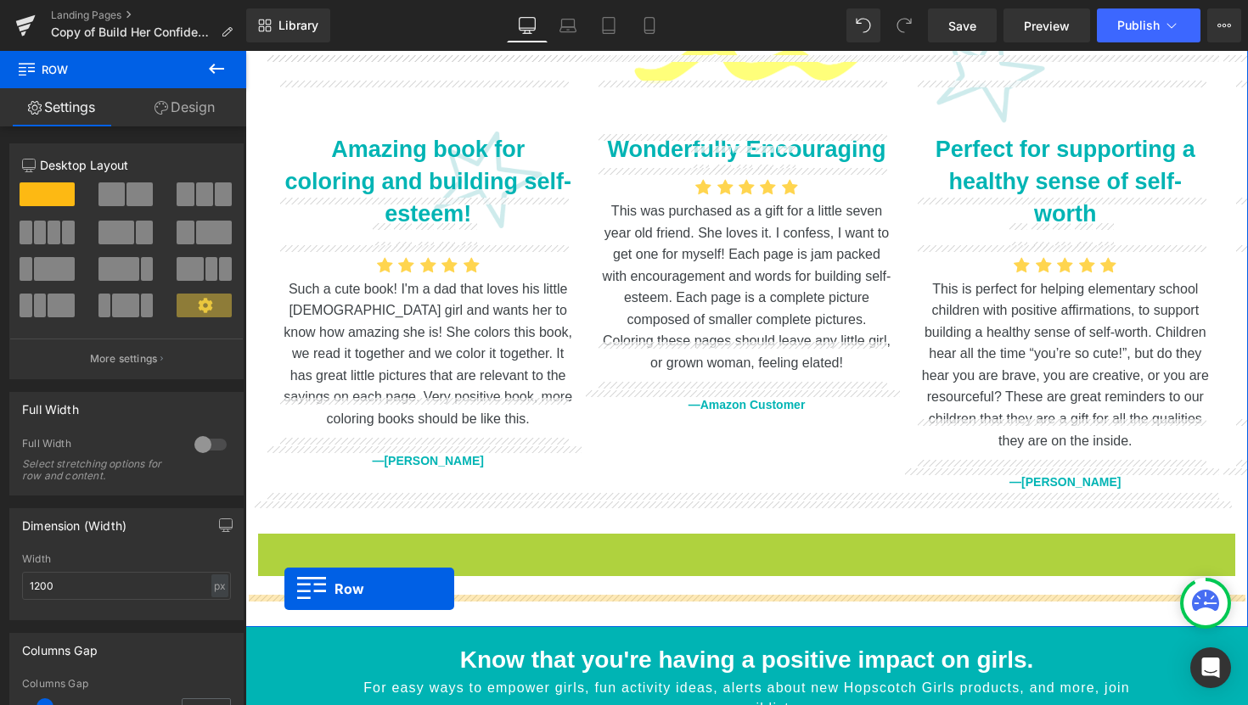
drag, startPoint x: 264, startPoint y: 512, endPoint x: 284, endPoint y: 589, distance: 79.9
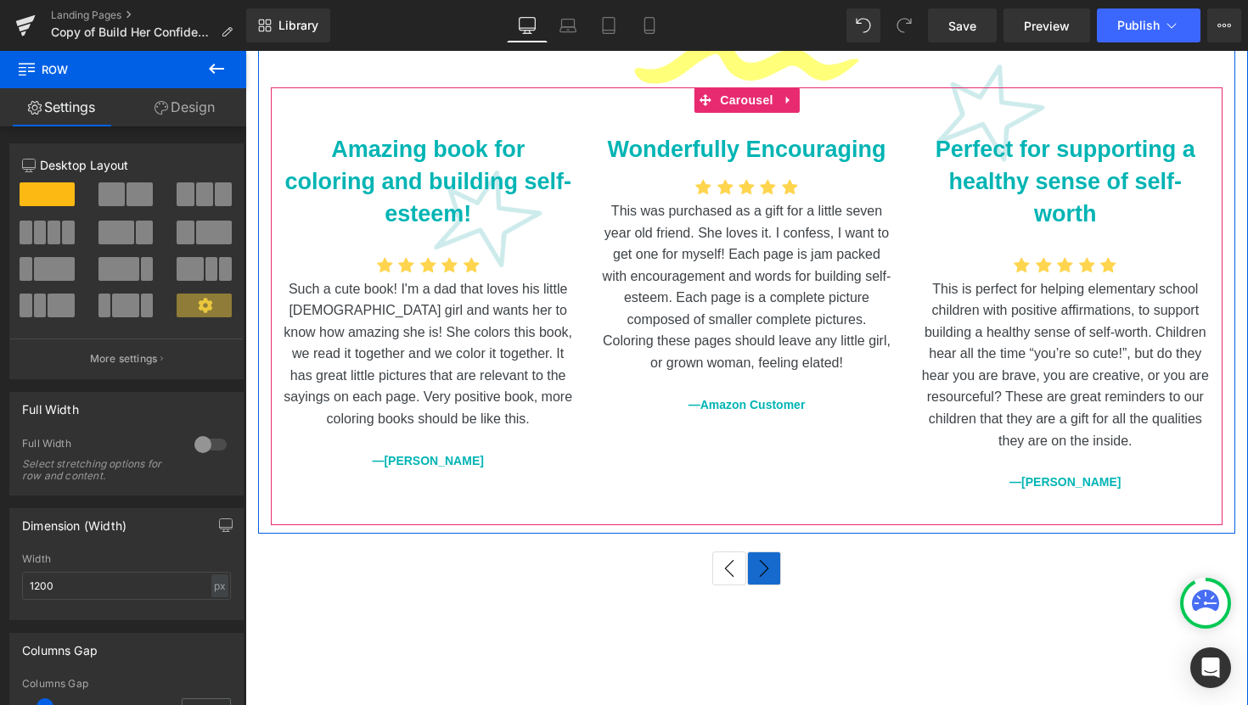
click at [764, 552] on button "›" at bounding box center [764, 569] width 34 height 34
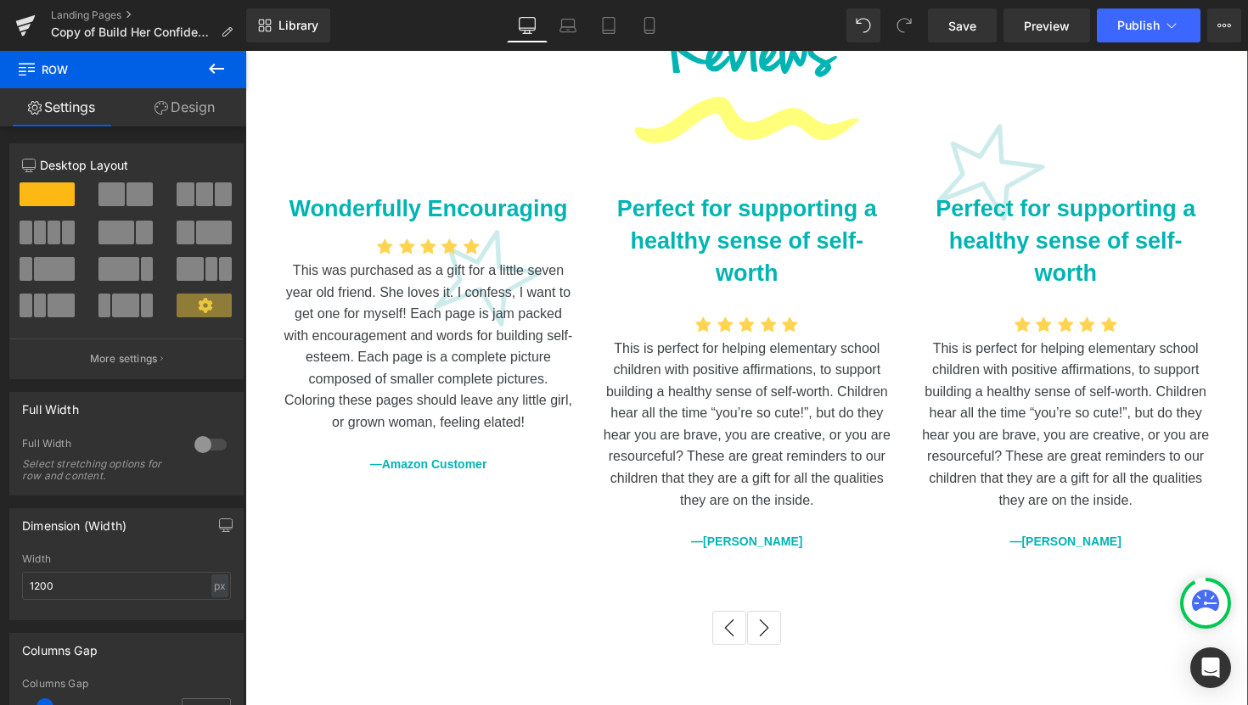
scroll to position [2145, 0]
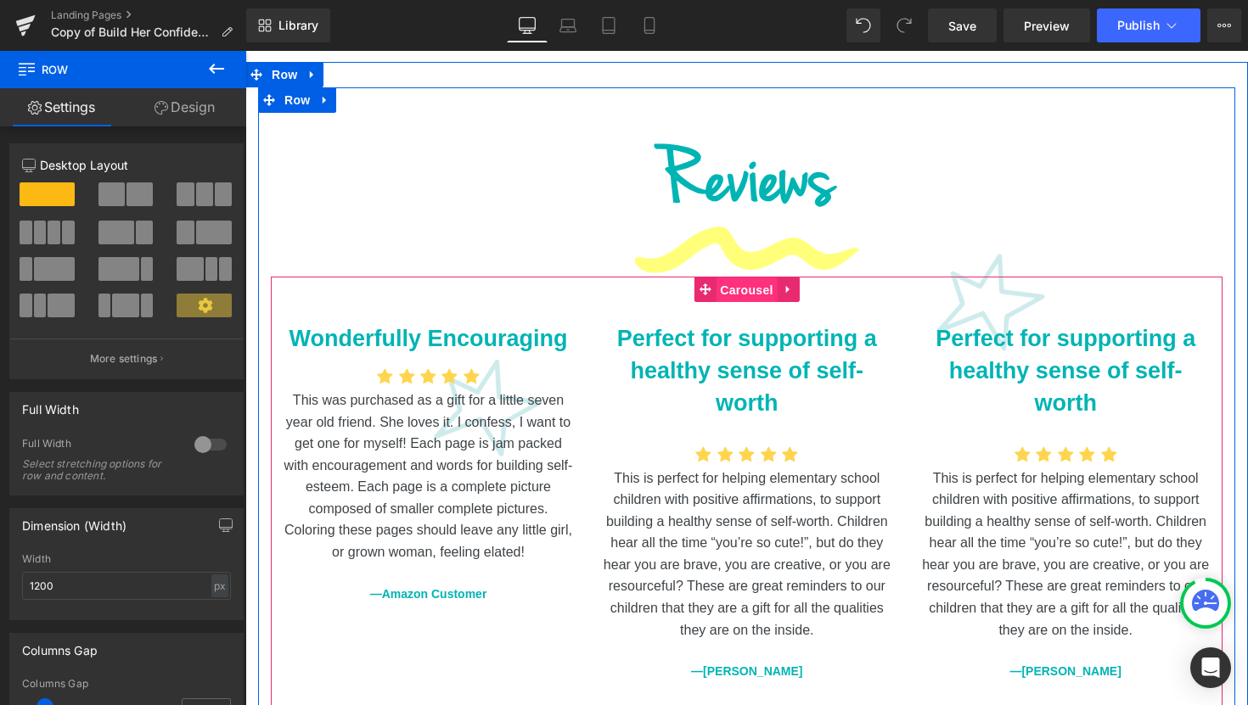
click at [745, 278] on span "Carousel" at bounding box center [745, 290] width 61 height 25
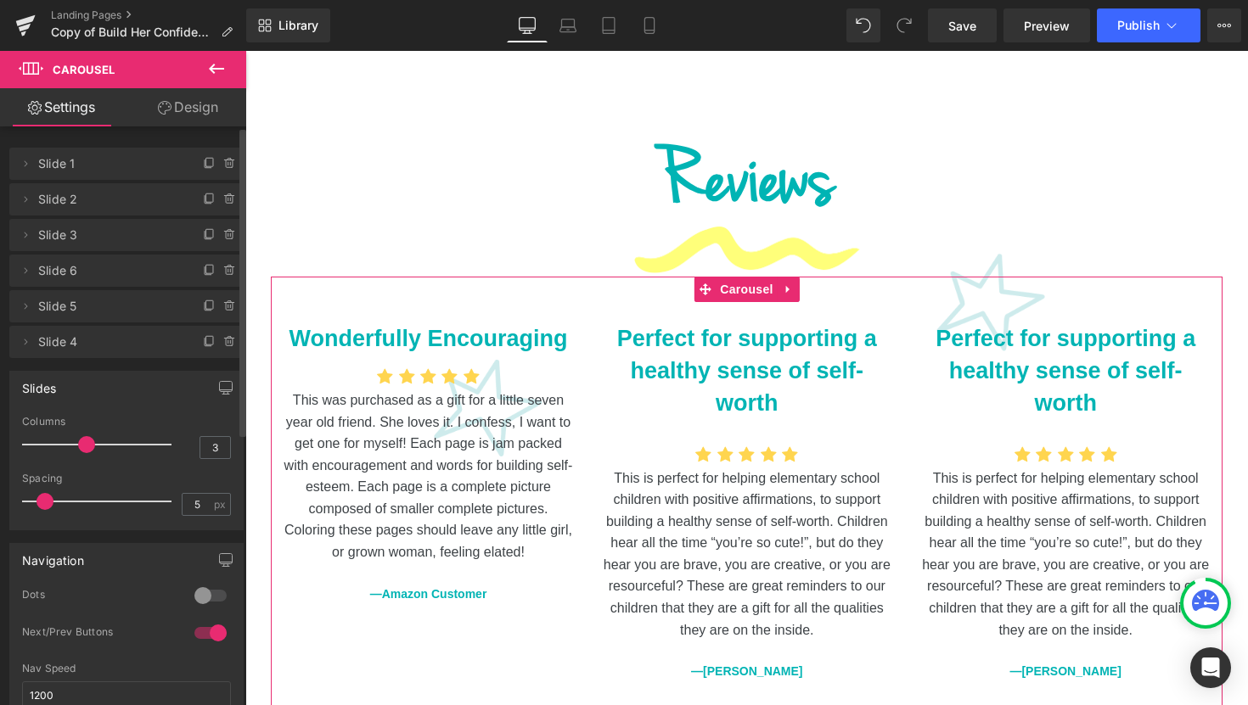
click at [104, 269] on span "Slide 6" at bounding box center [109, 271] width 143 height 32
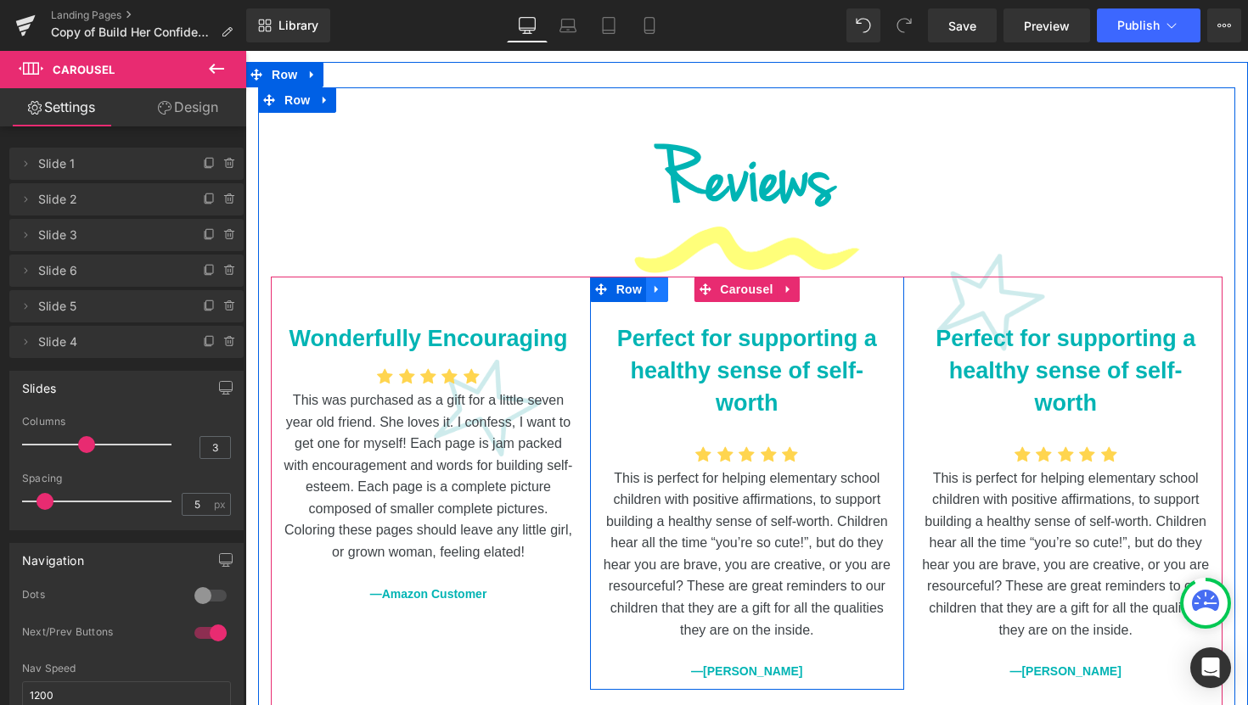
click at [653, 283] on icon at bounding box center [657, 289] width 12 height 13
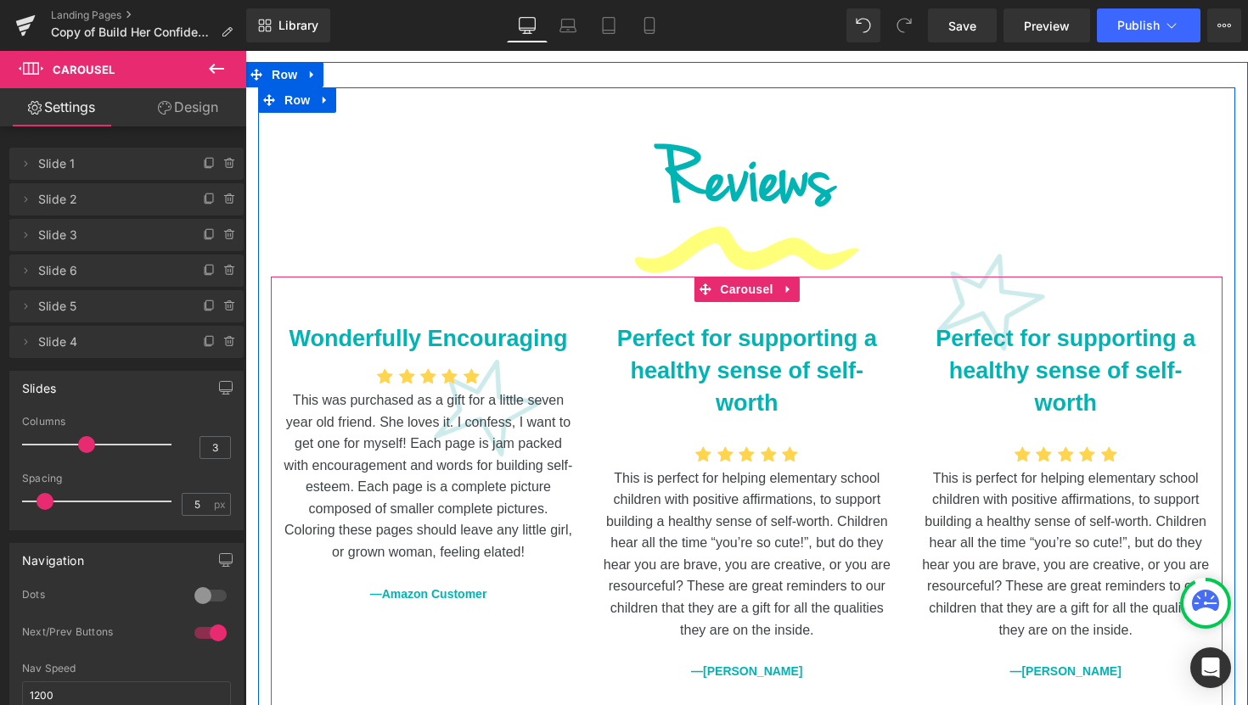
click at [794, 277] on div "Perfect for supporting a healthy sense of self-worth Text Block Icon Icon Icon …" at bounding box center [747, 483] width 314 height 413
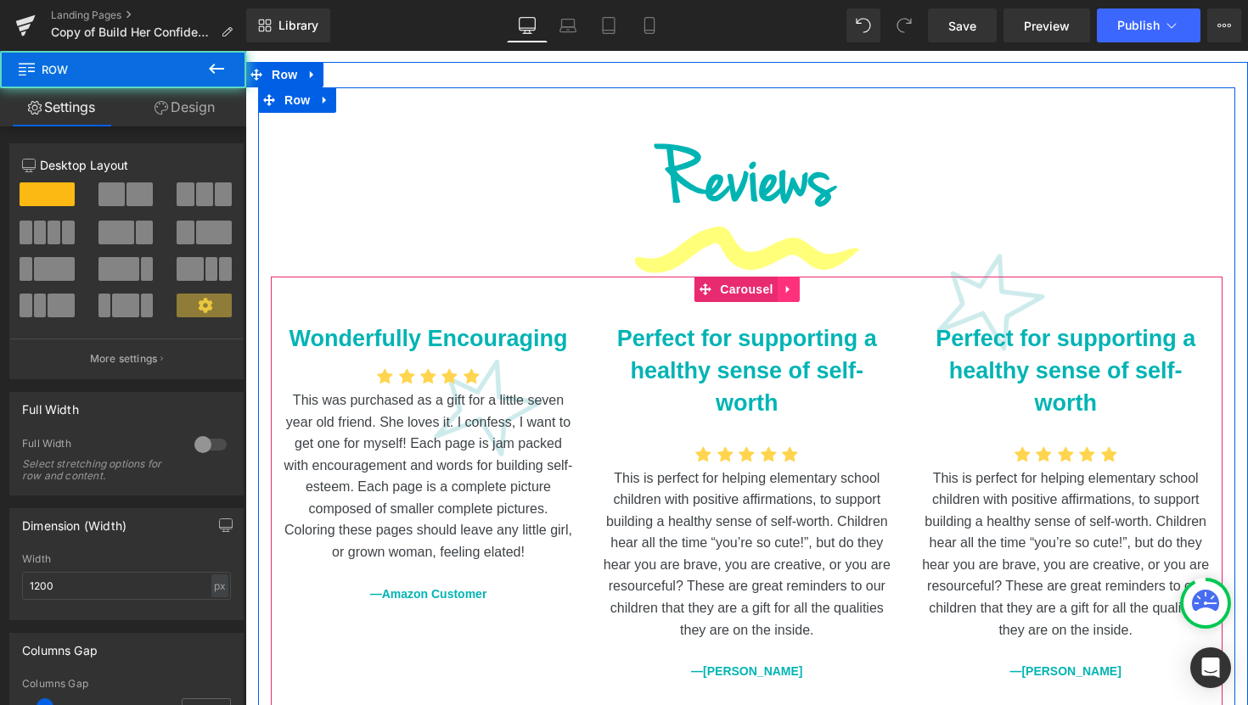
click at [789, 277] on link at bounding box center [788, 289] width 22 height 25
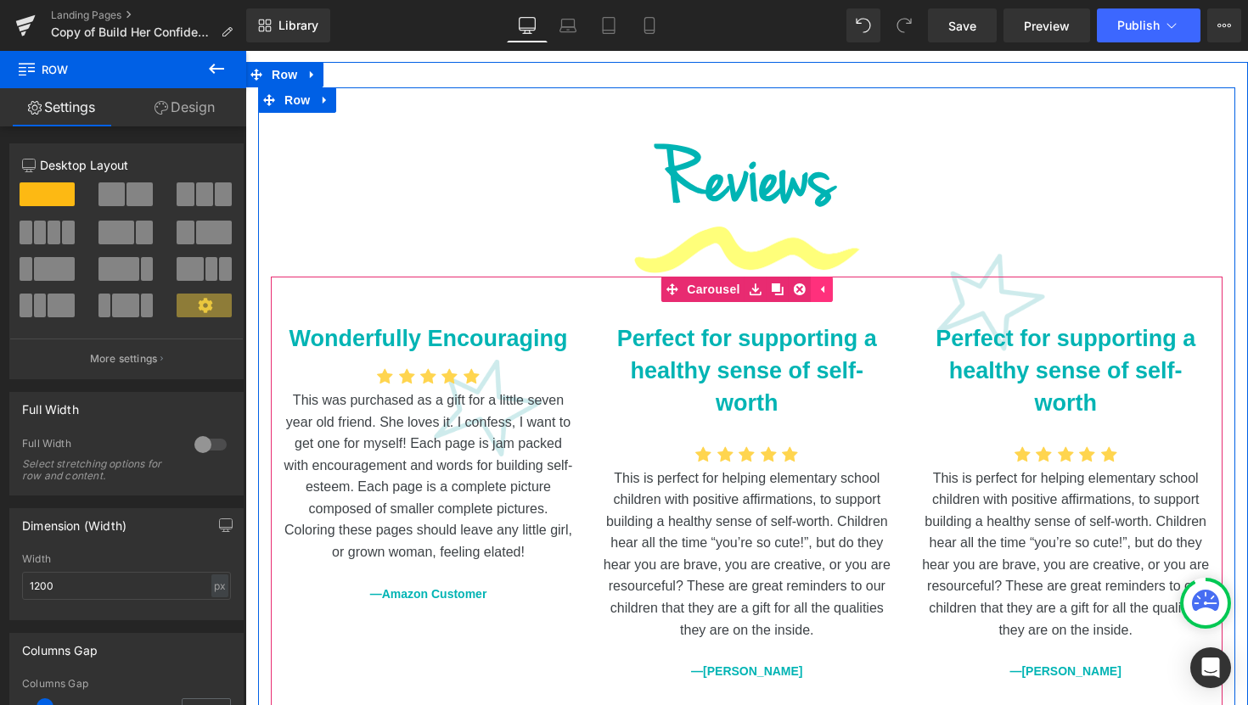
click at [816, 283] on icon at bounding box center [822, 289] width 12 height 13
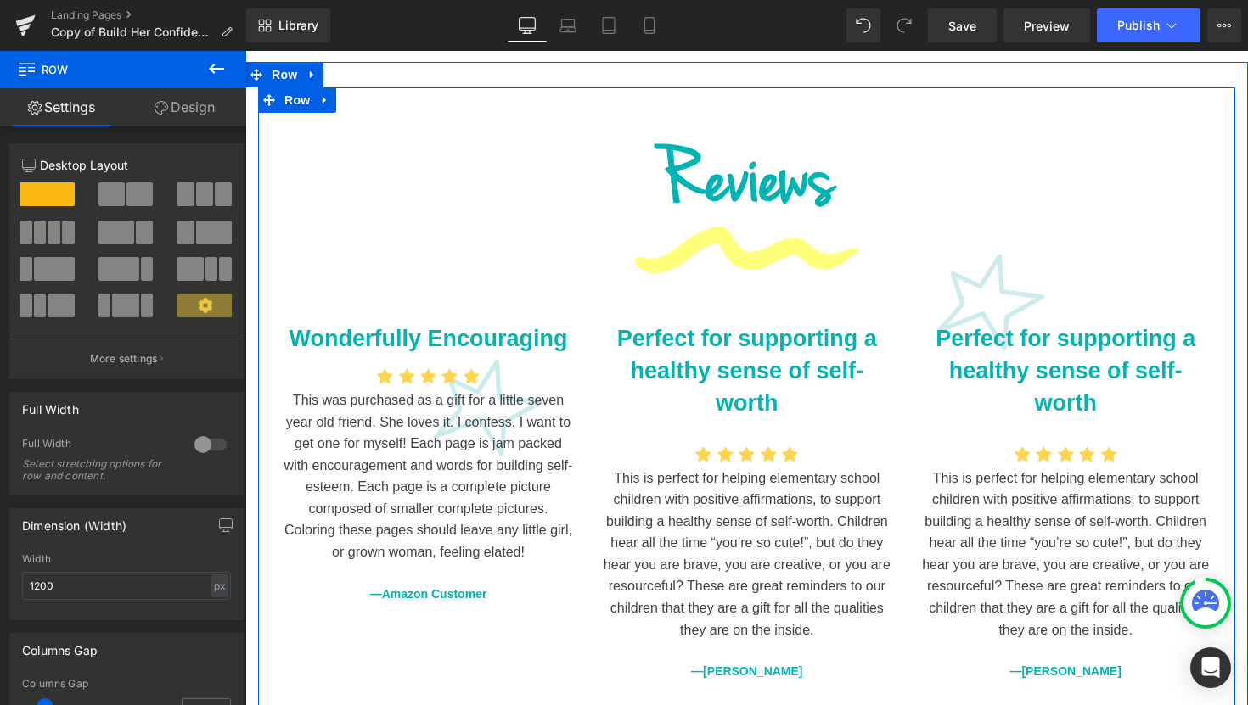
click at [902, 224] on div at bounding box center [746, 250] width 951 height 53
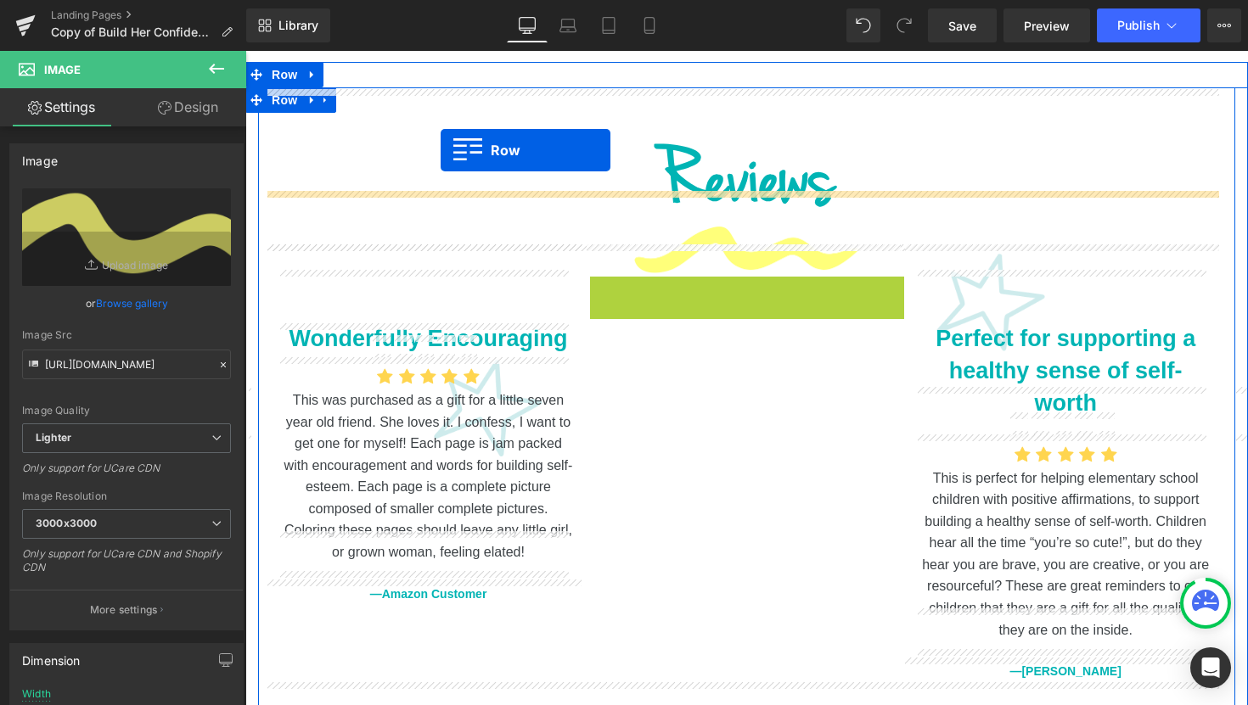
drag, startPoint x: 595, startPoint y: 258, endPoint x: 440, endPoint y: 150, distance: 188.4
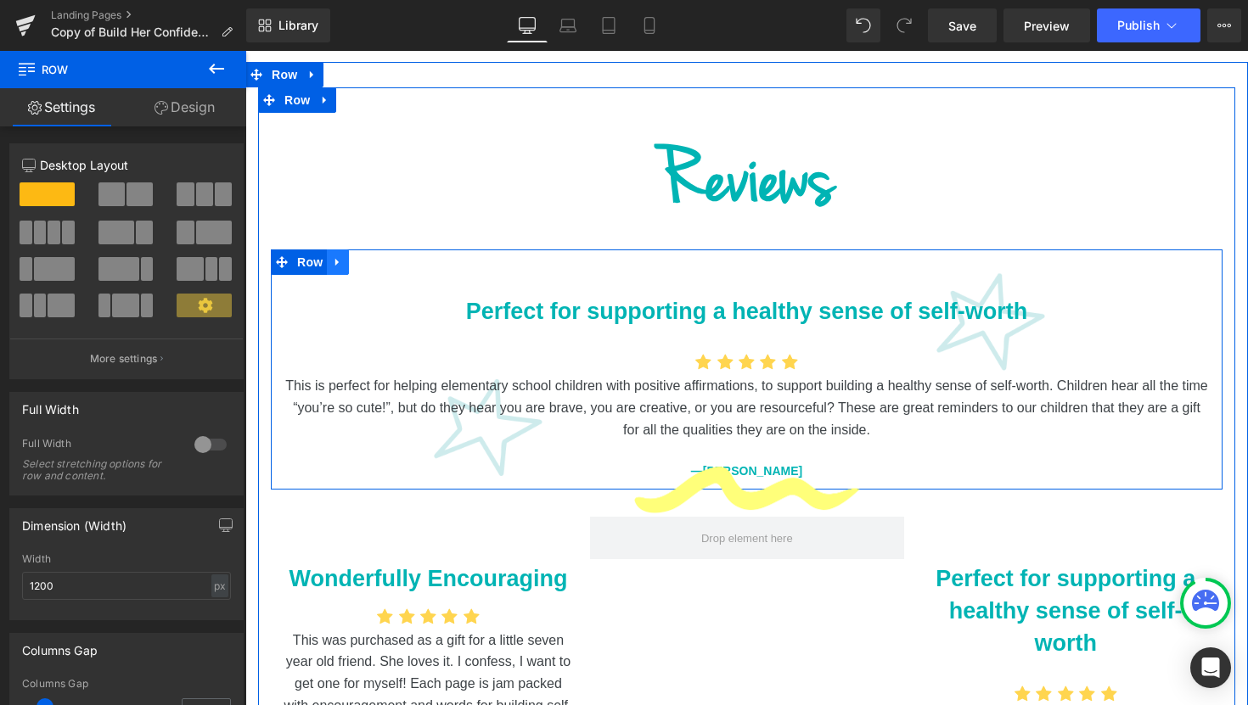
click at [334, 255] on icon at bounding box center [338, 261] width 12 height 13
click at [383, 250] on link at bounding box center [382, 262] width 22 height 25
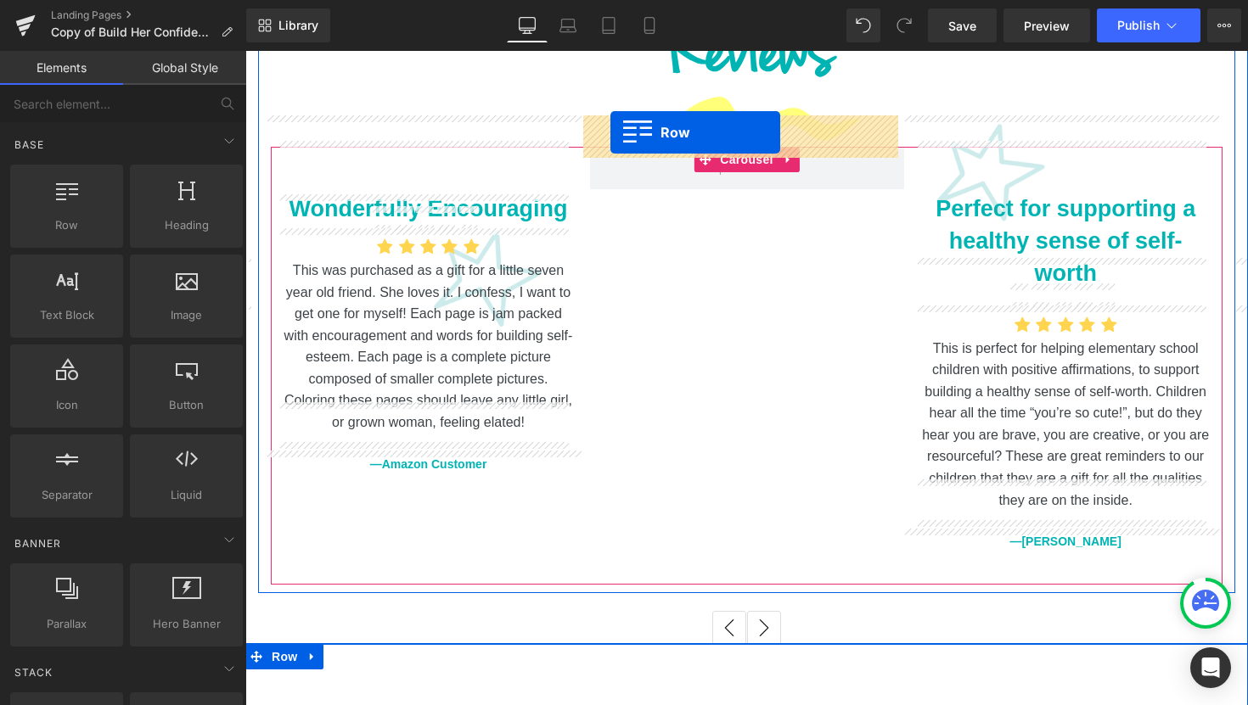
scroll to position [2274, 0]
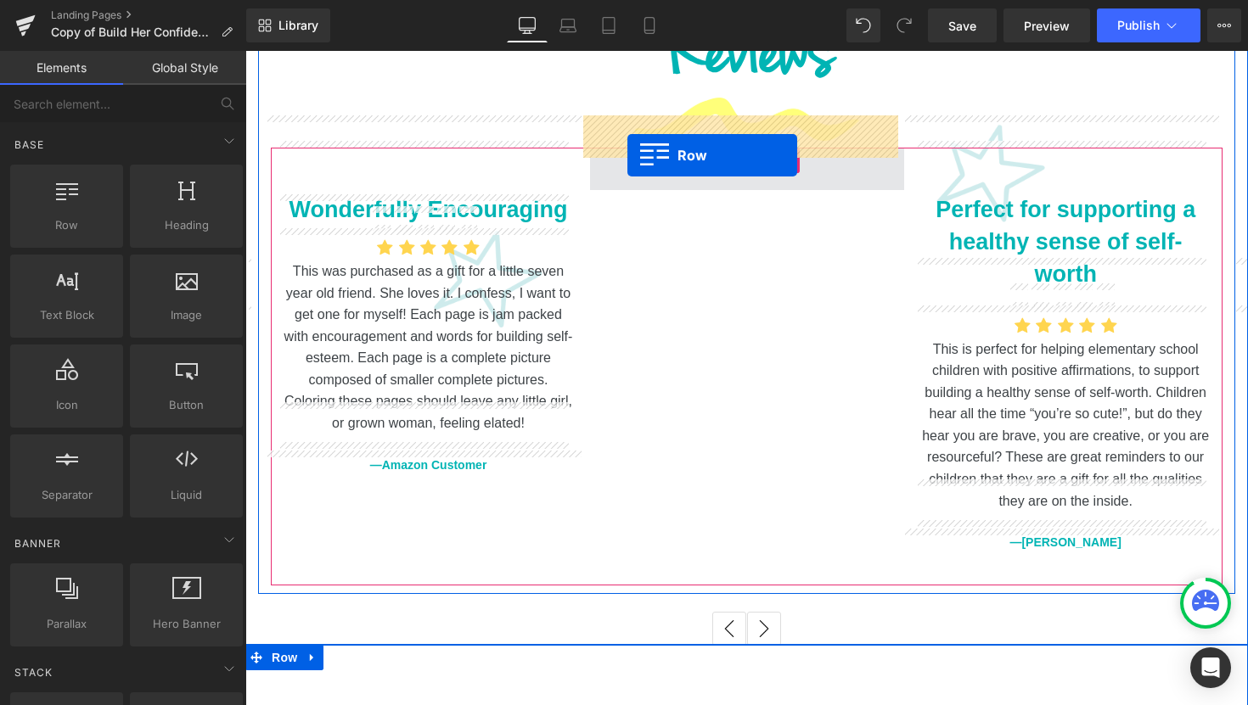
drag, startPoint x: 917, startPoint y: 527, endPoint x: 627, endPoint y: 154, distance: 471.8
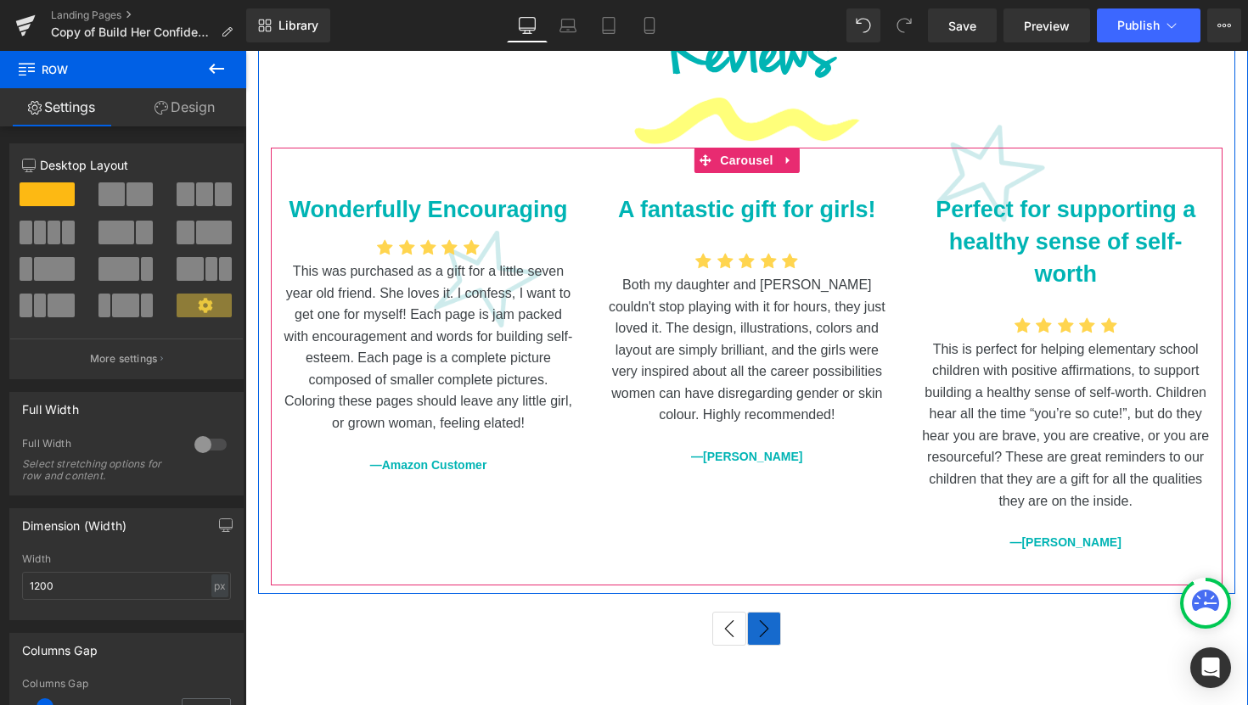
click at [768, 612] on button "›" at bounding box center [764, 629] width 34 height 34
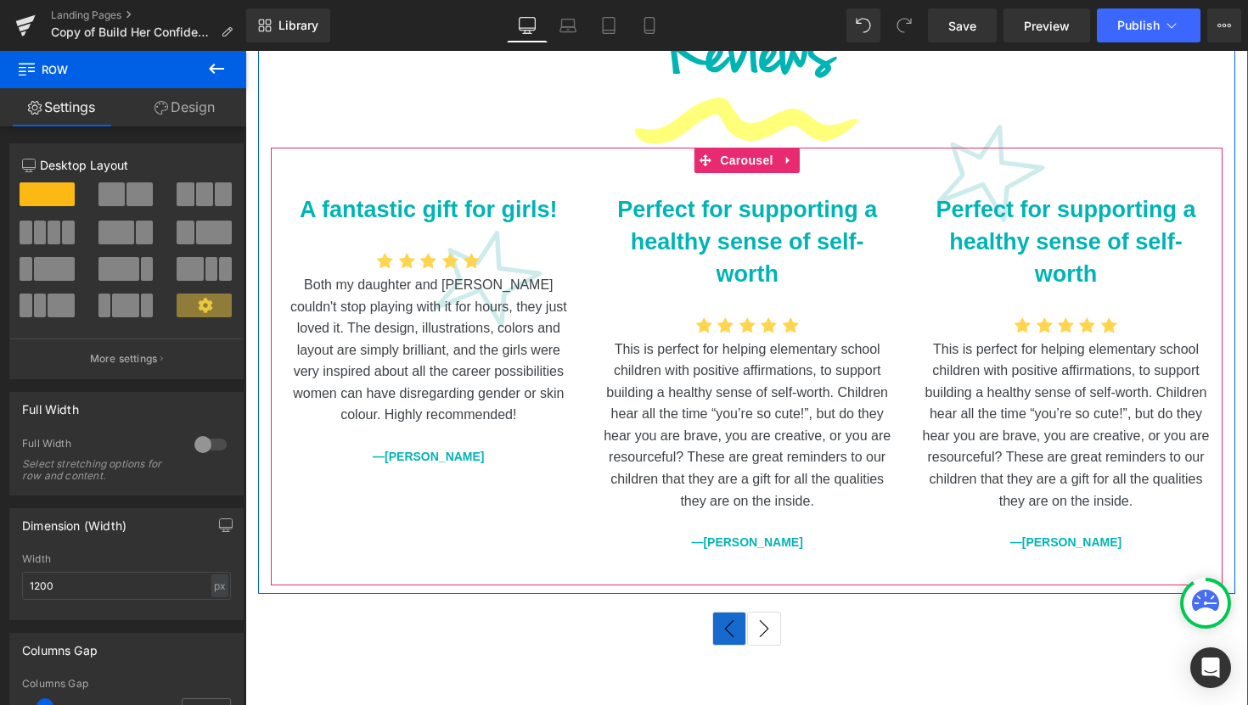
click at [723, 612] on button "‹" at bounding box center [729, 629] width 34 height 34
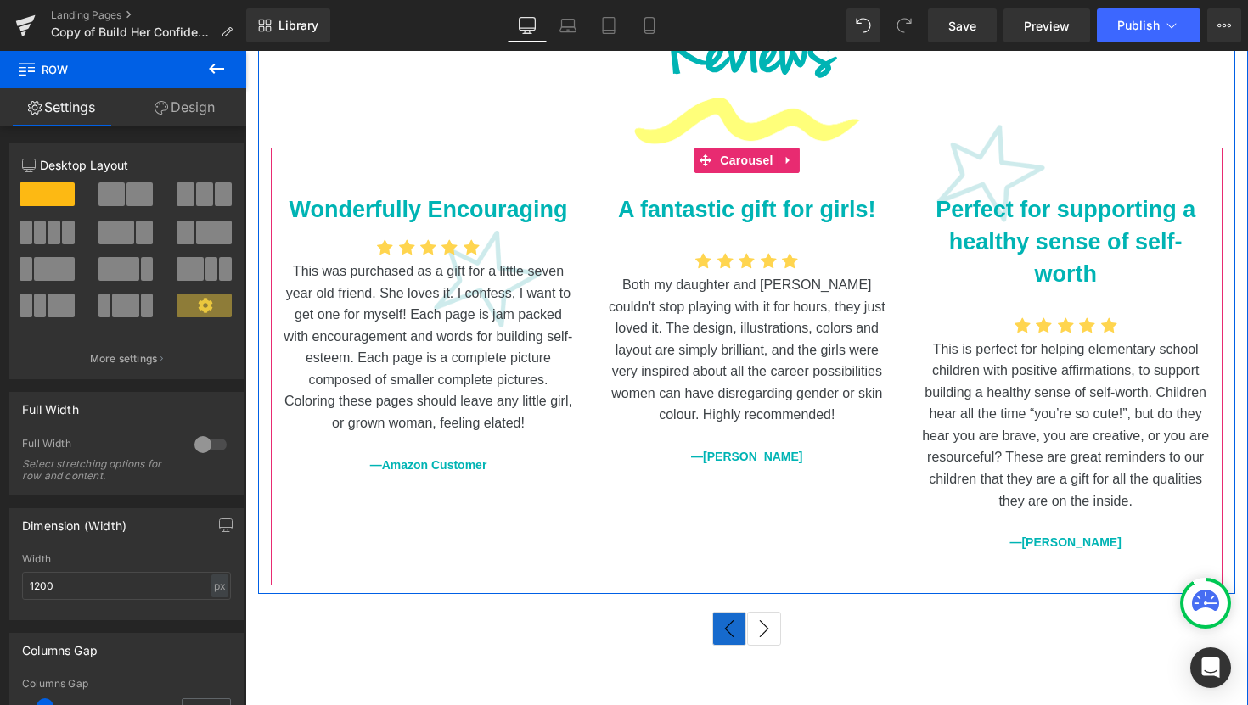
click at [723, 612] on button "‹" at bounding box center [729, 629] width 34 height 34
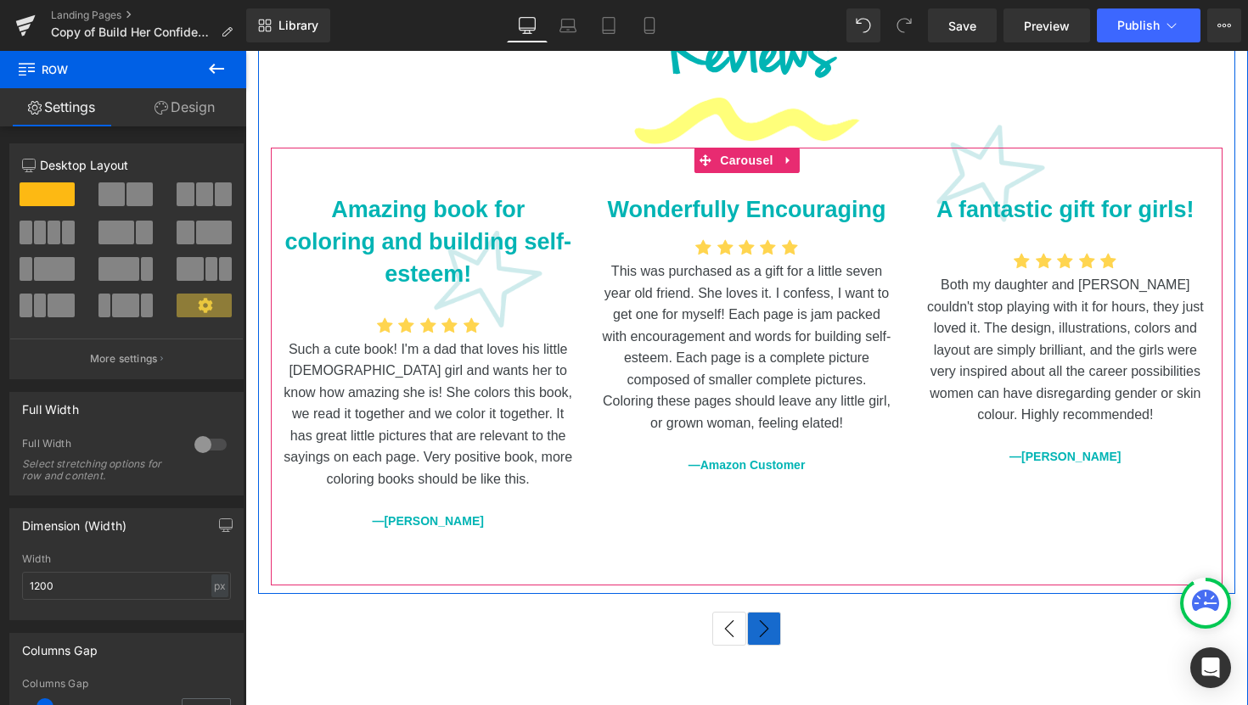
click at [760, 612] on button "›" at bounding box center [764, 629] width 34 height 34
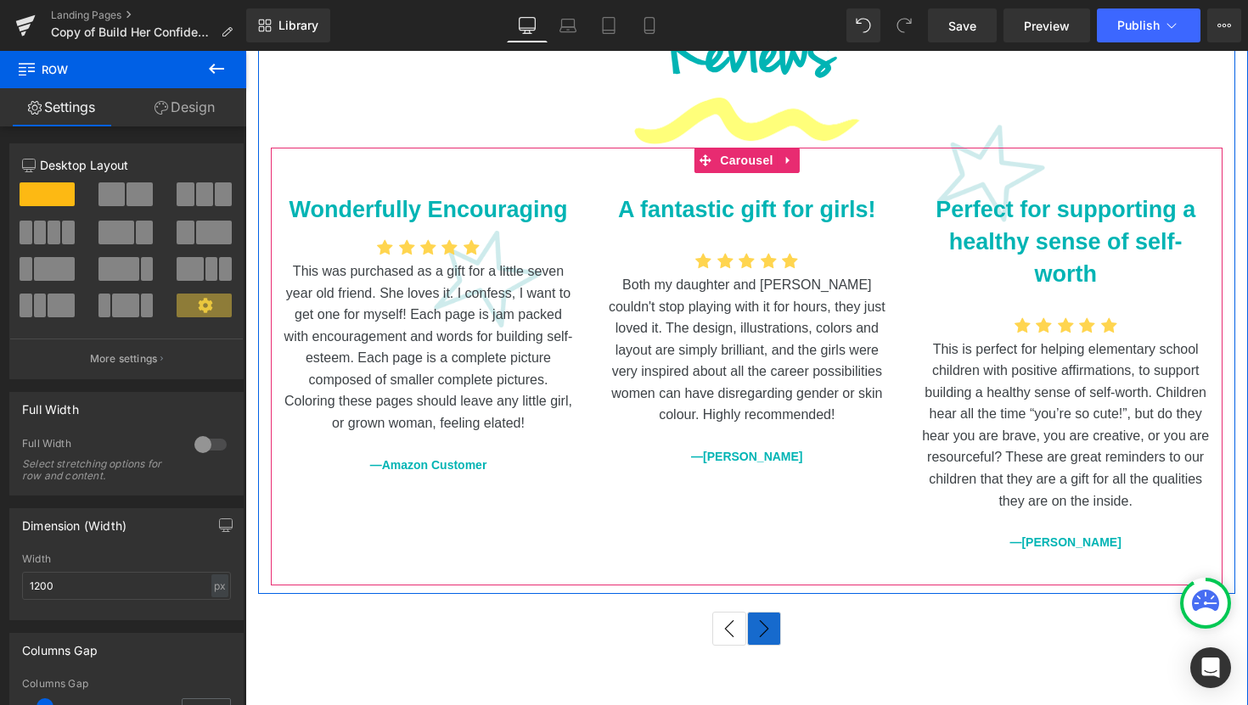
click at [760, 612] on button "›" at bounding box center [764, 629] width 34 height 34
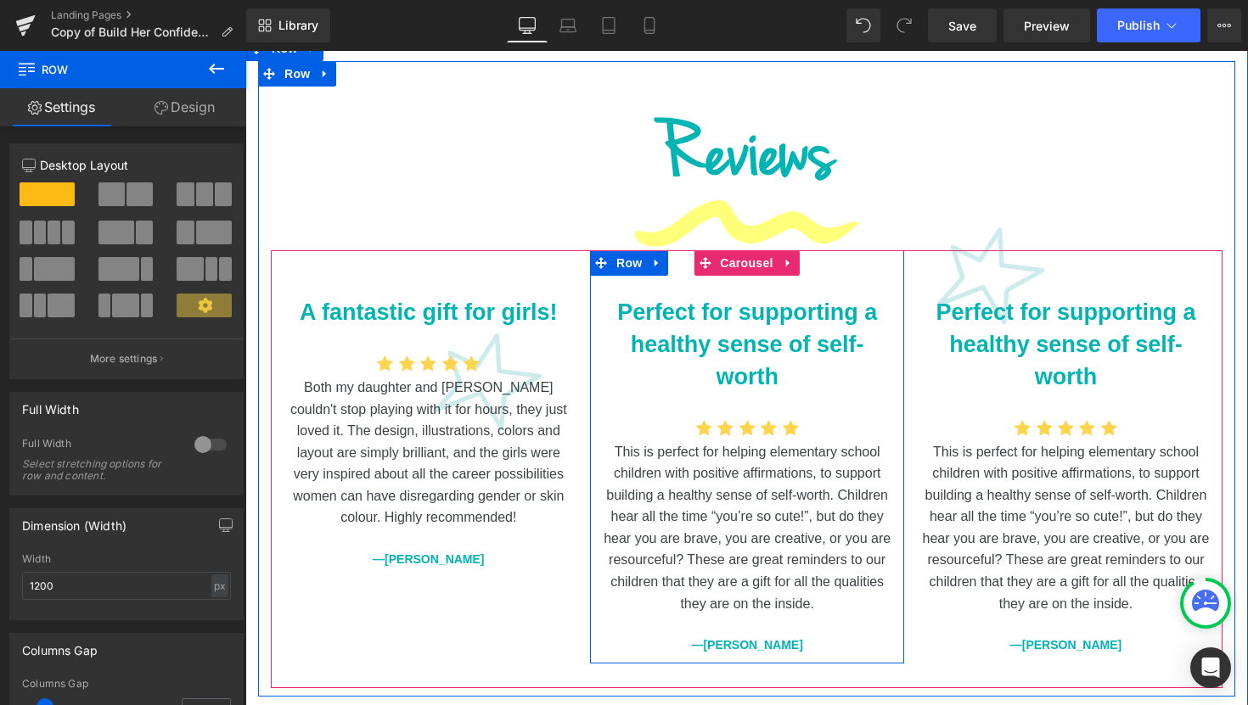
scroll to position [2185, 0]
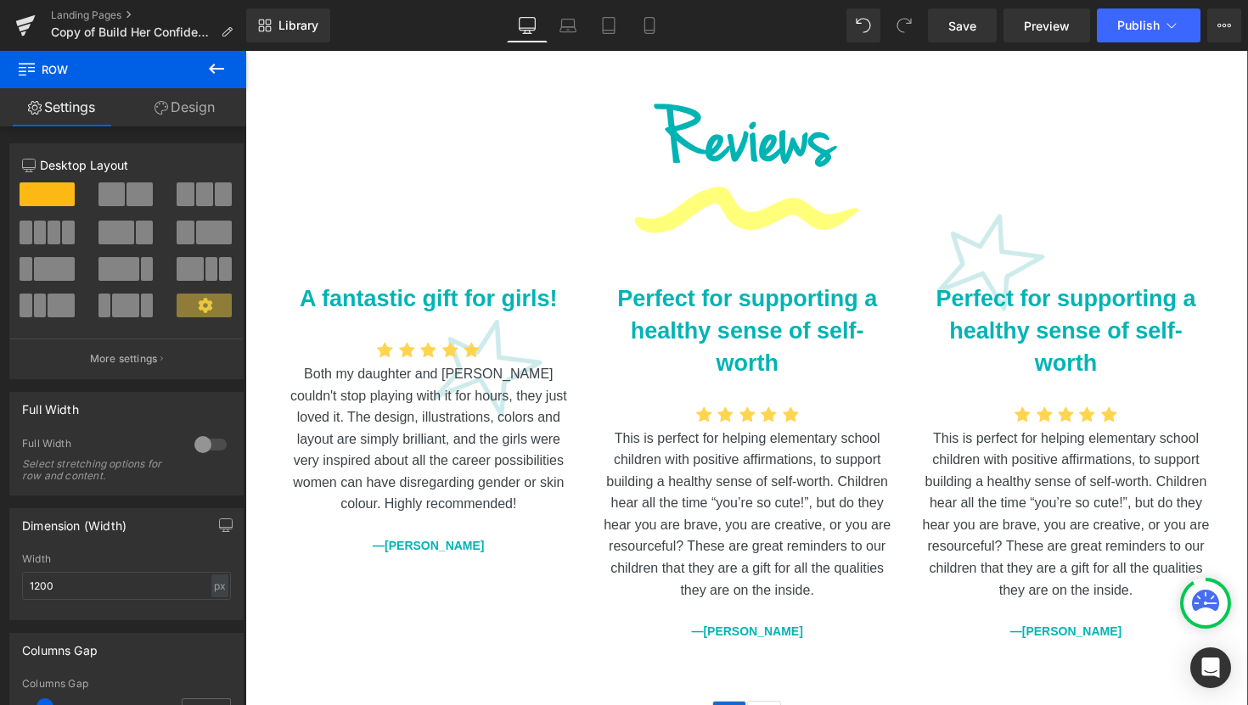
click at [732, 701] on button "‹" at bounding box center [729, 718] width 34 height 34
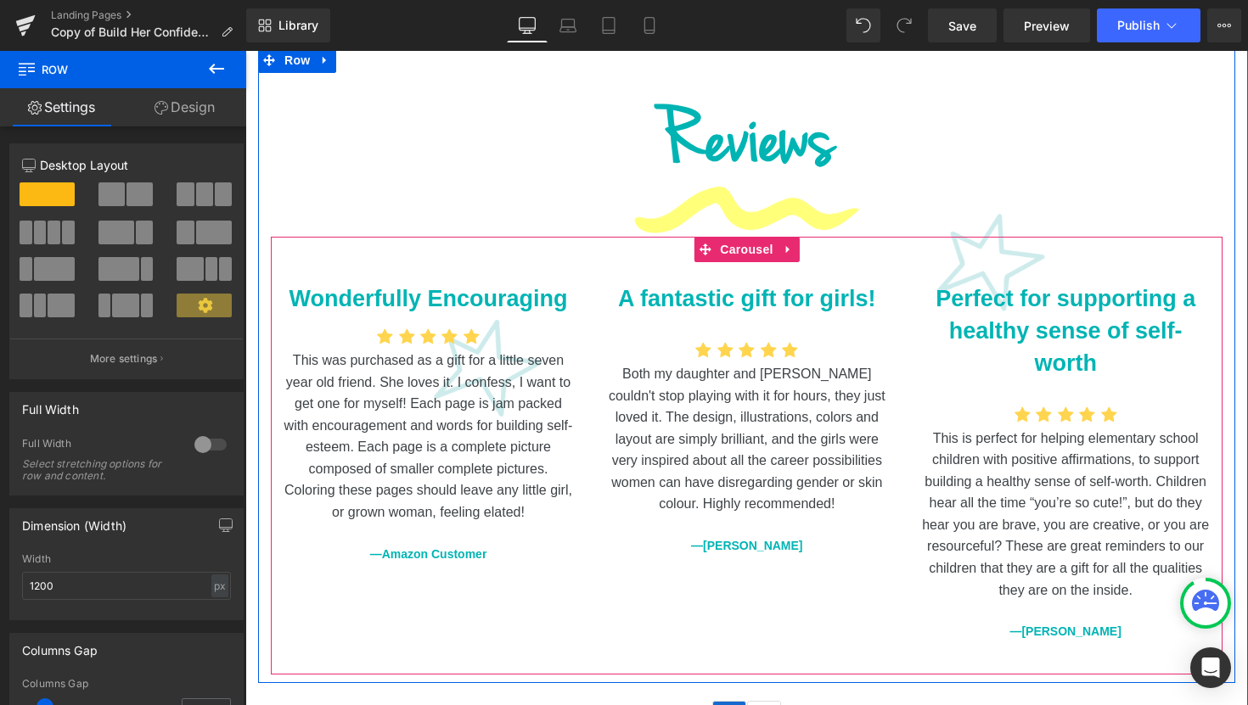
click at [732, 701] on button "‹" at bounding box center [729, 718] width 34 height 34
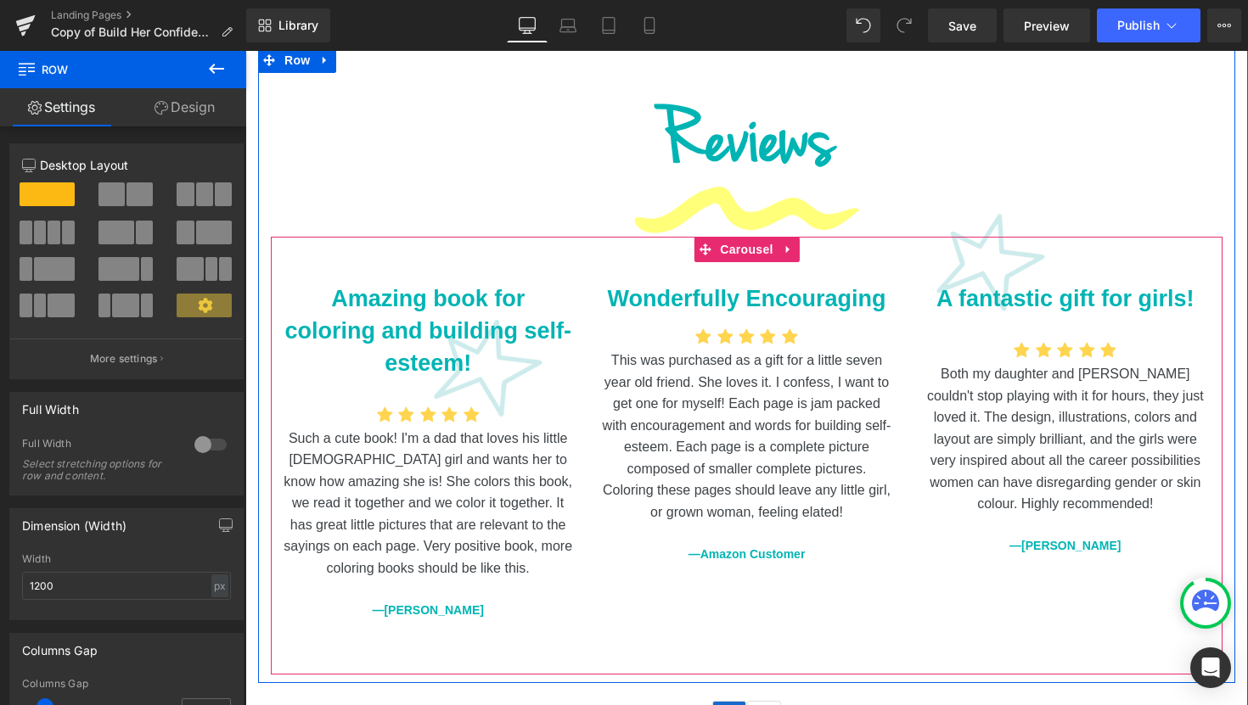
click at [732, 701] on button "‹" at bounding box center [729, 718] width 34 height 34
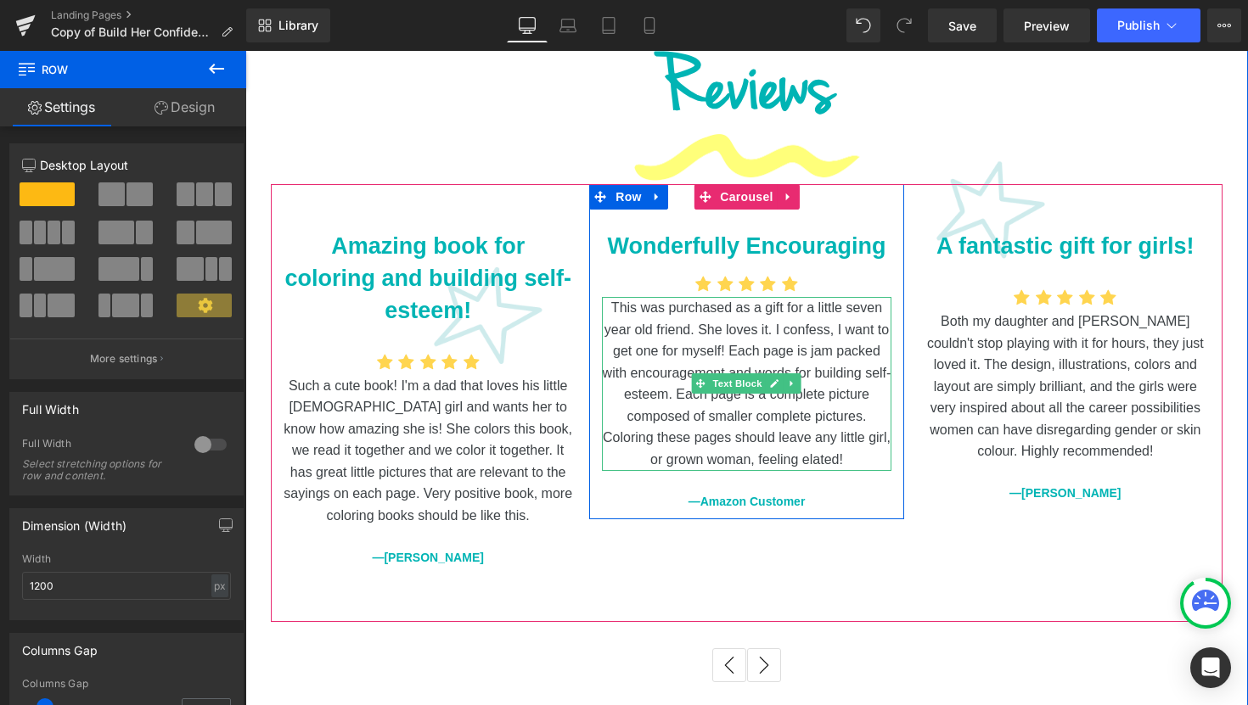
scroll to position [2185, 0]
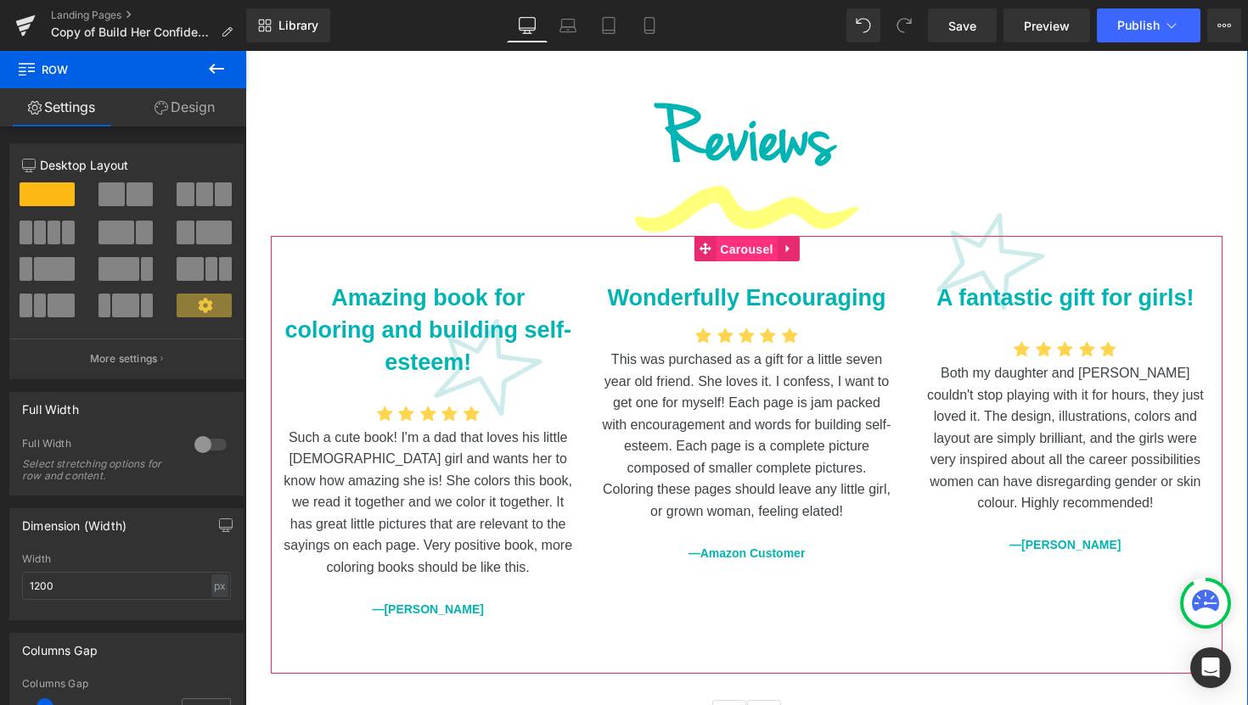
click at [736, 237] on span "Carousel" at bounding box center [745, 249] width 61 height 25
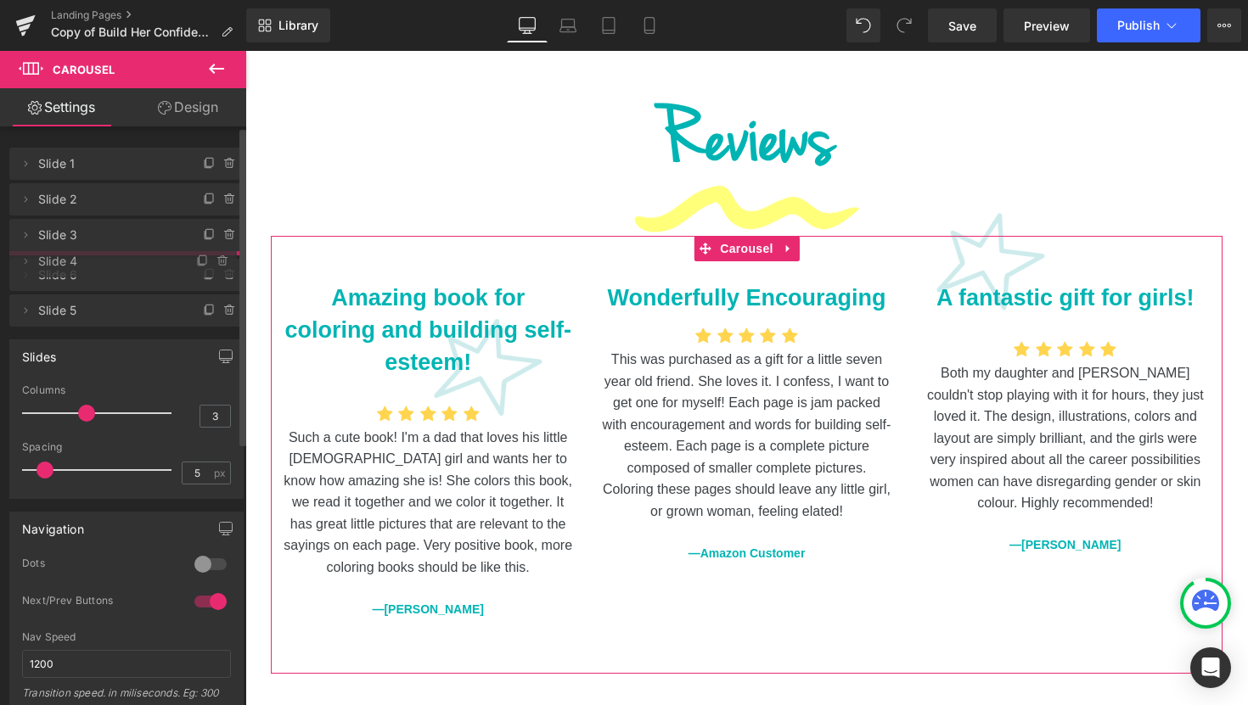
drag, startPoint x: 157, startPoint y: 344, endPoint x: 150, endPoint y: 263, distance: 80.9
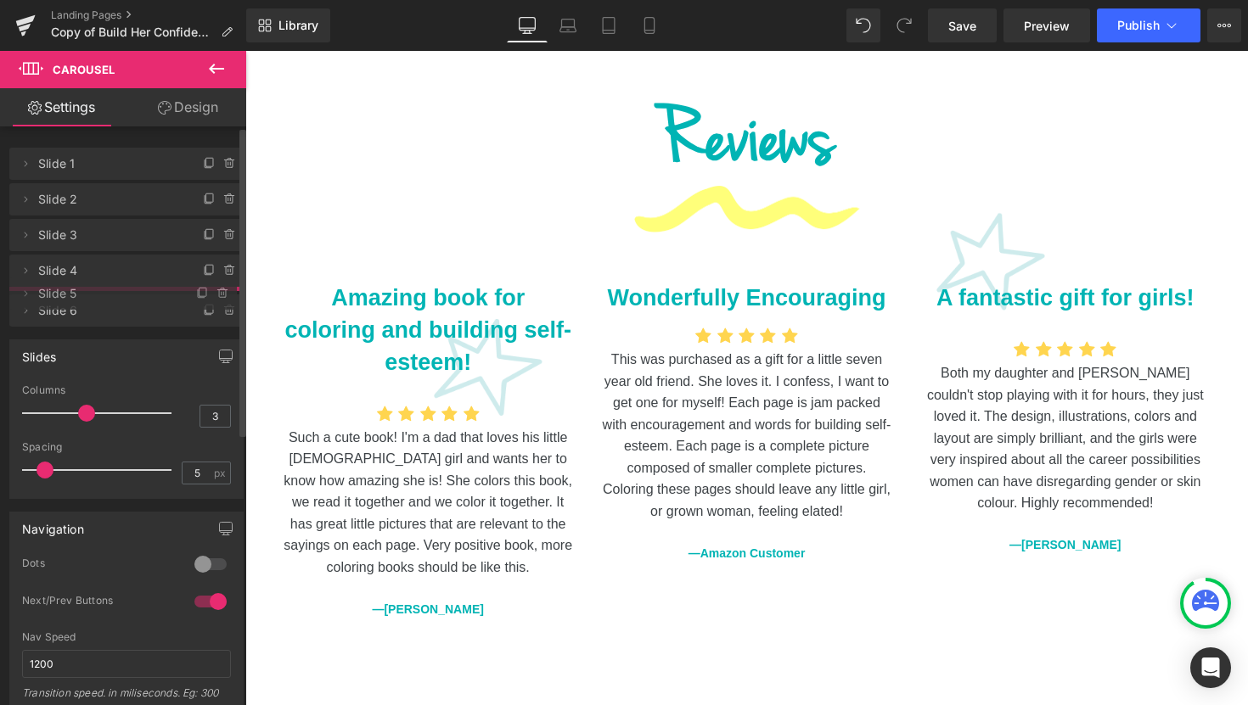
drag, startPoint x: 127, startPoint y: 342, endPoint x: 130, endPoint y: 295, distance: 47.6
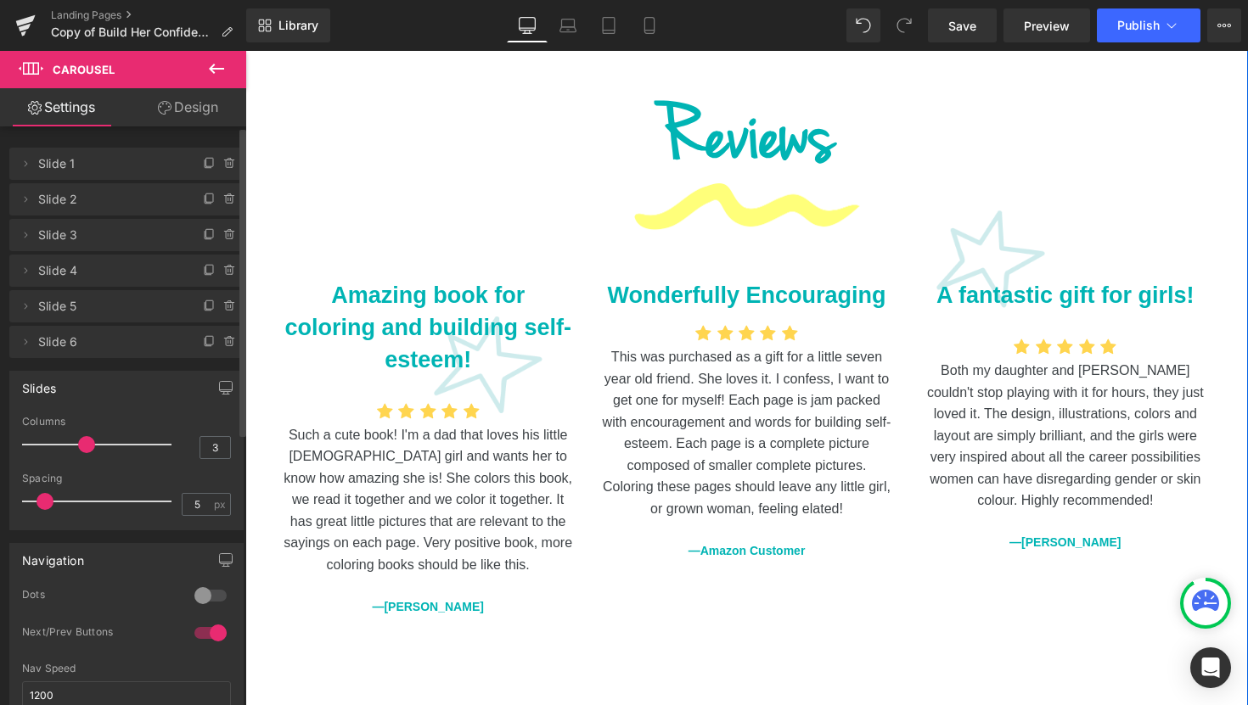
scroll to position [2189, 0]
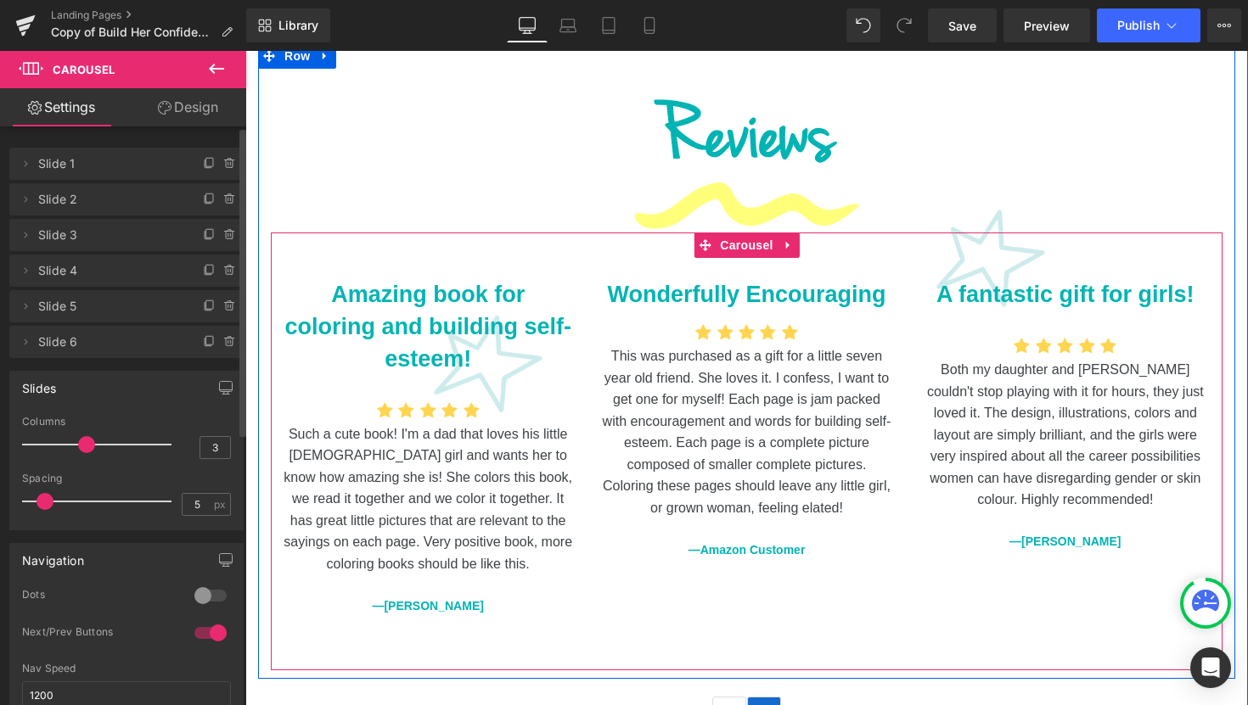
click at [766, 697] on button "›" at bounding box center [764, 714] width 34 height 34
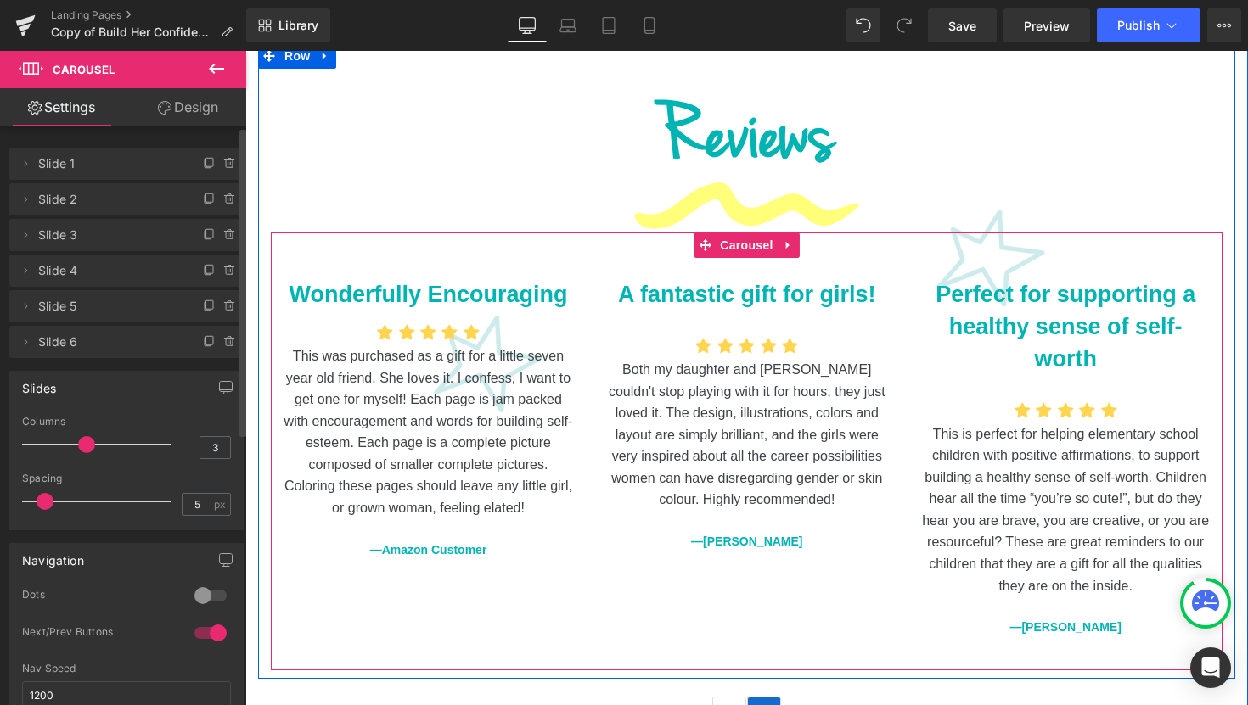
click at [766, 697] on button "›" at bounding box center [764, 714] width 34 height 34
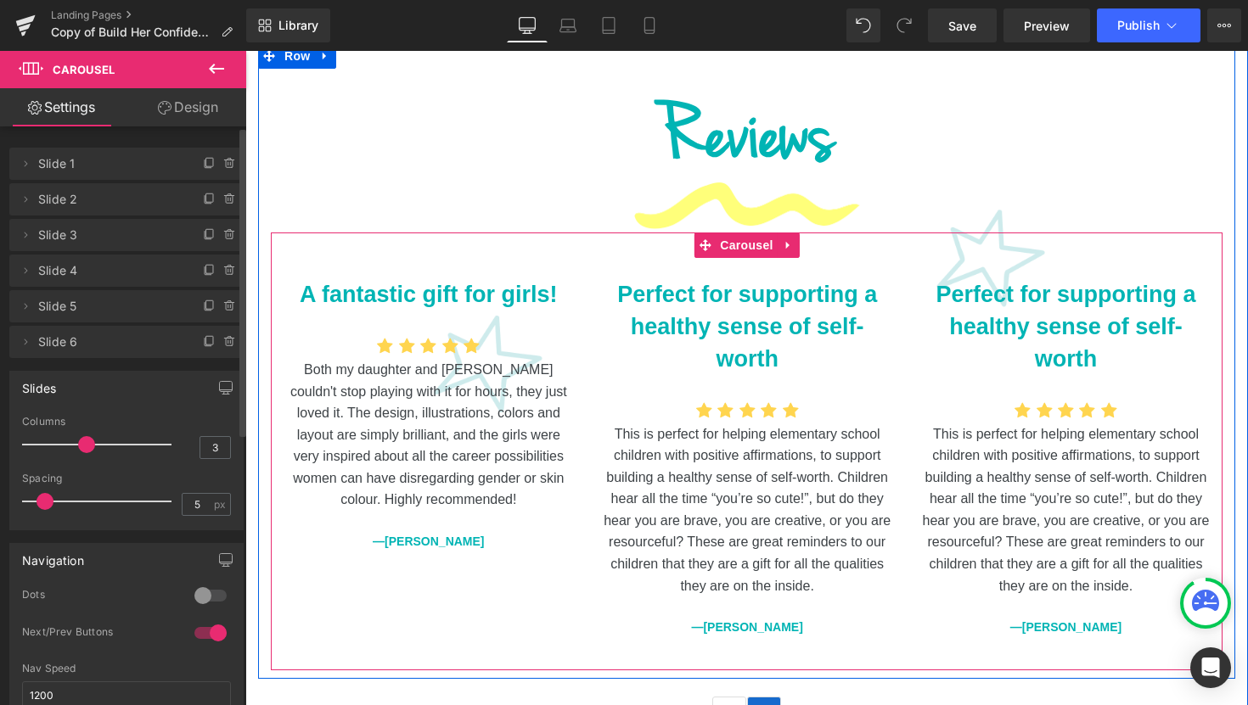
click at [766, 697] on button "›" at bounding box center [764, 714] width 34 height 34
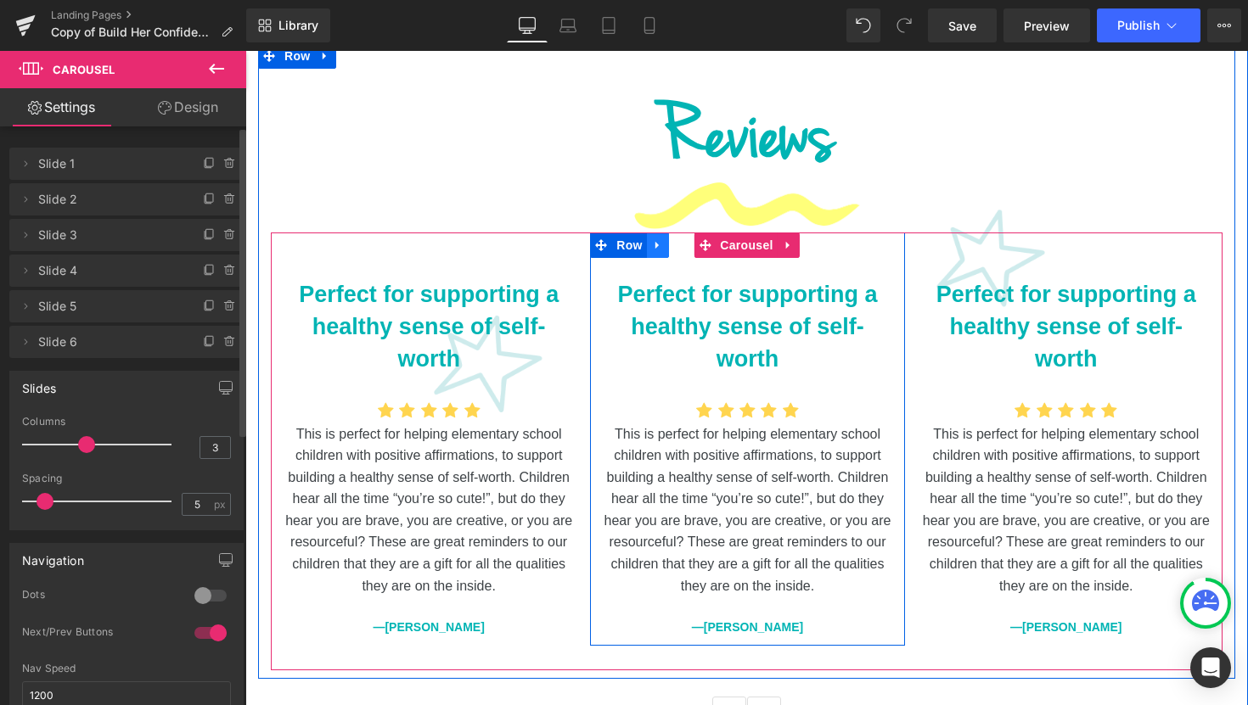
click at [652, 239] on icon at bounding box center [658, 245] width 12 height 13
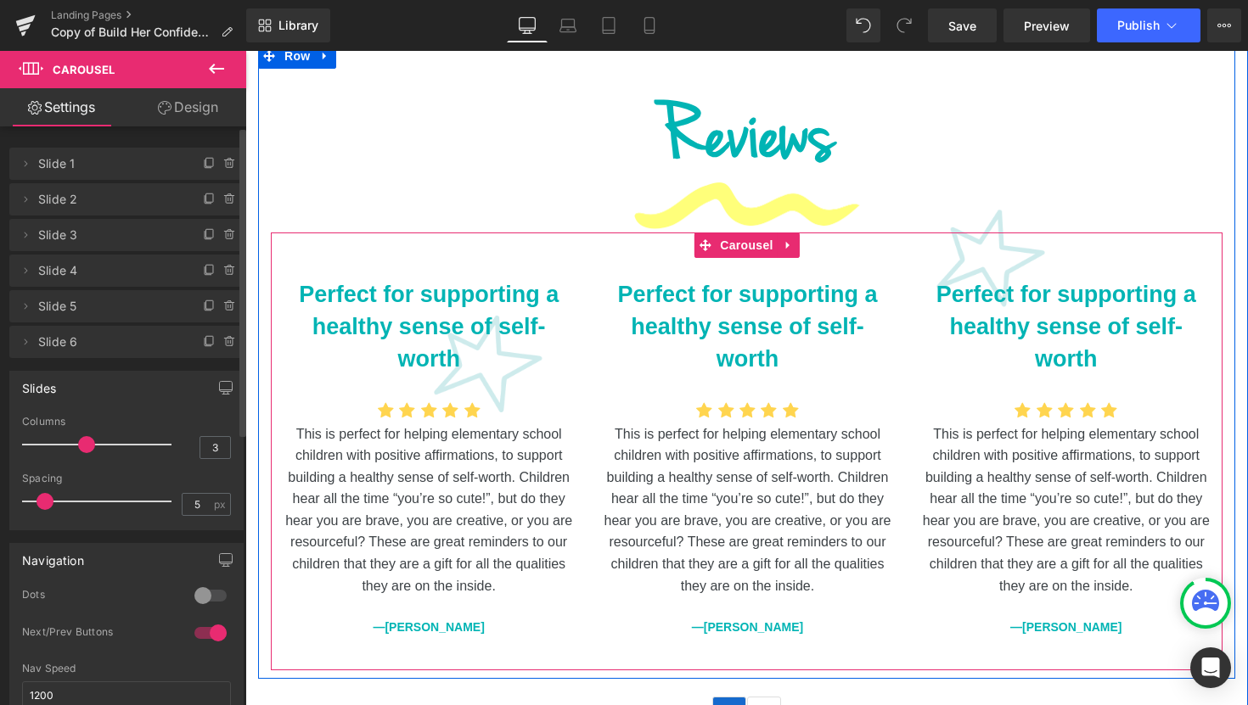
click at [717, 697] on button "‹" at bounding box center [729, 714] width 34 height 34
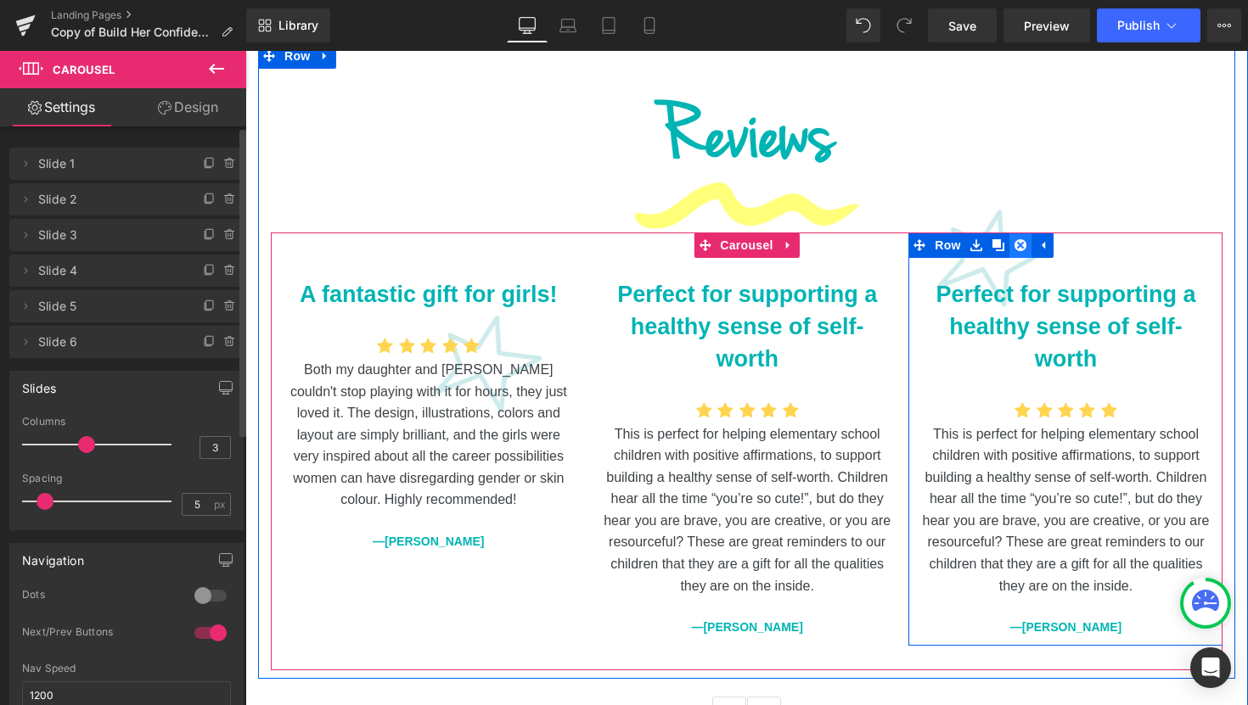
click at [1016, 239] on icon at bounding box center [1020, 245] width 12 height 13
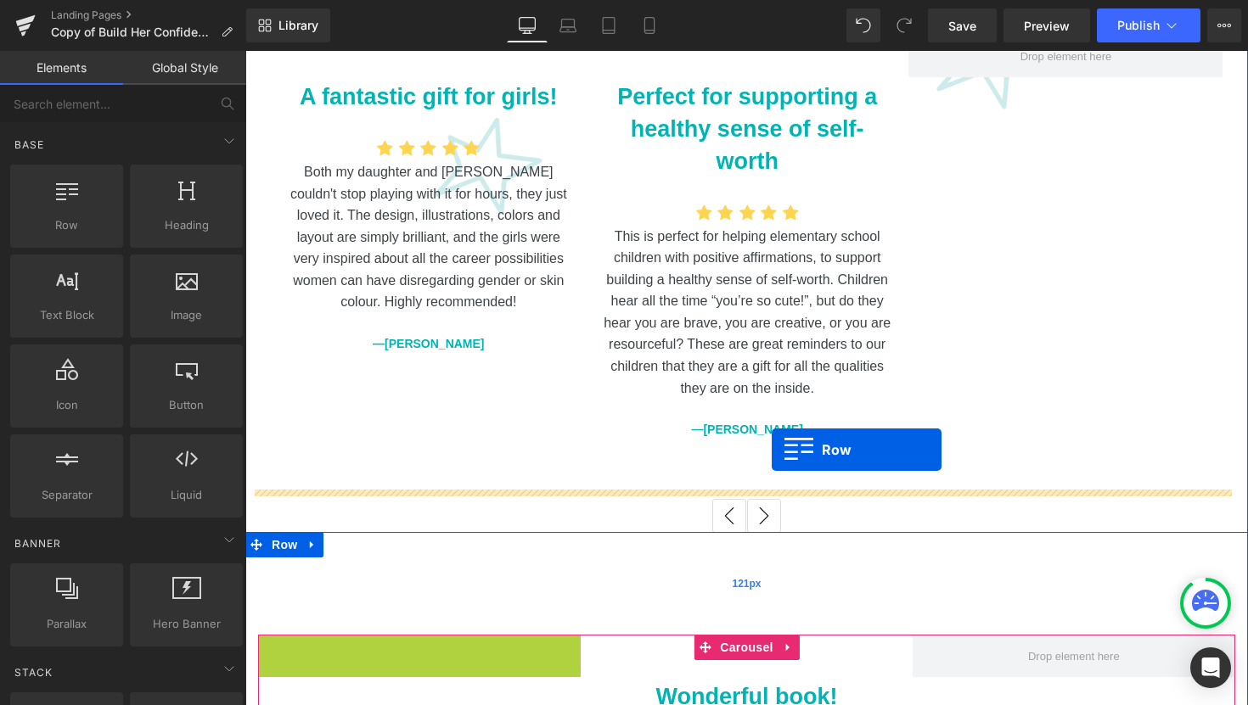
scroll to position [2040, 0]
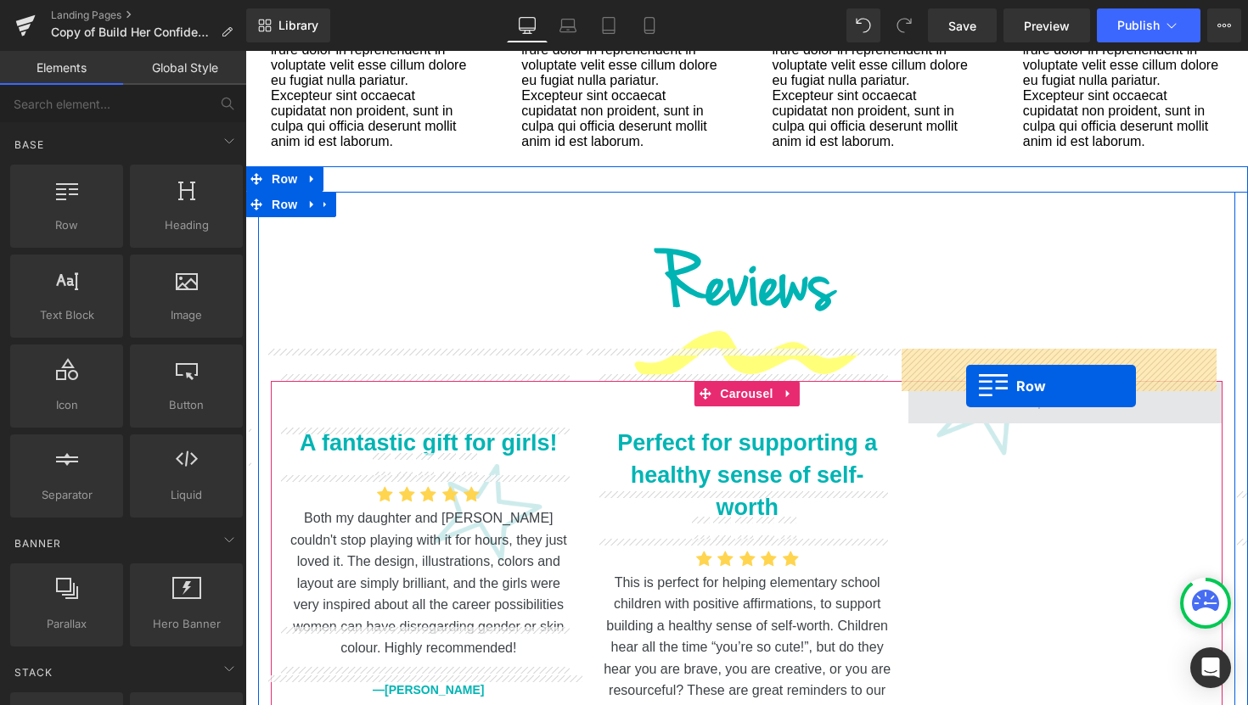
drag, startPoint x: 264, startPoint y: 499, endPoint x: 966, endPoint y: 385, distance: 711.1
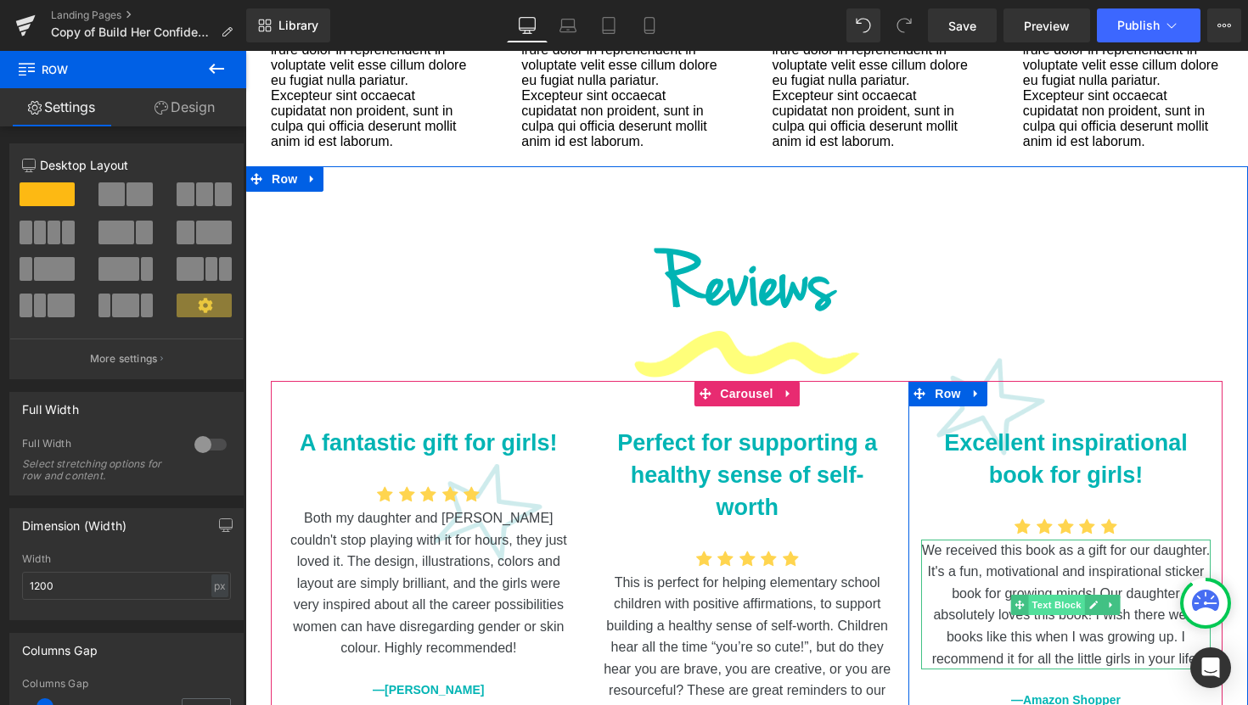
scroll to position [2236, 0]
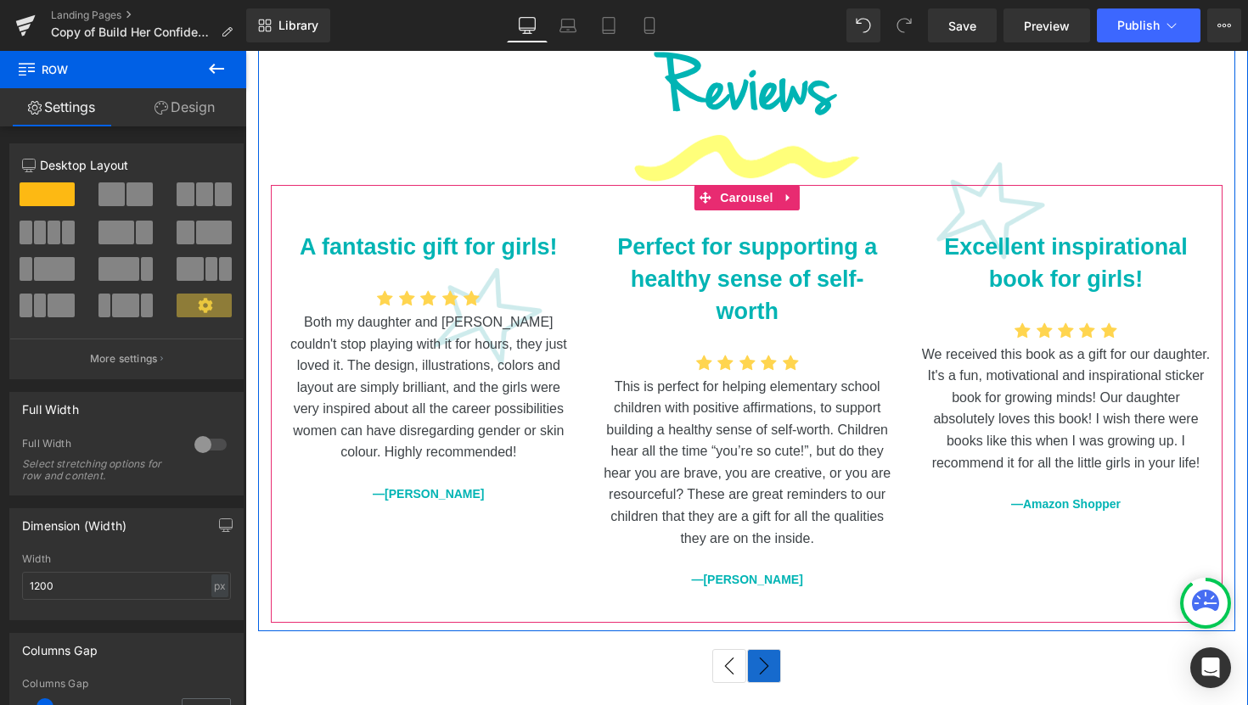
click at [763, 649] on button "›" at bounding box center [764, 666] width 34 height 34
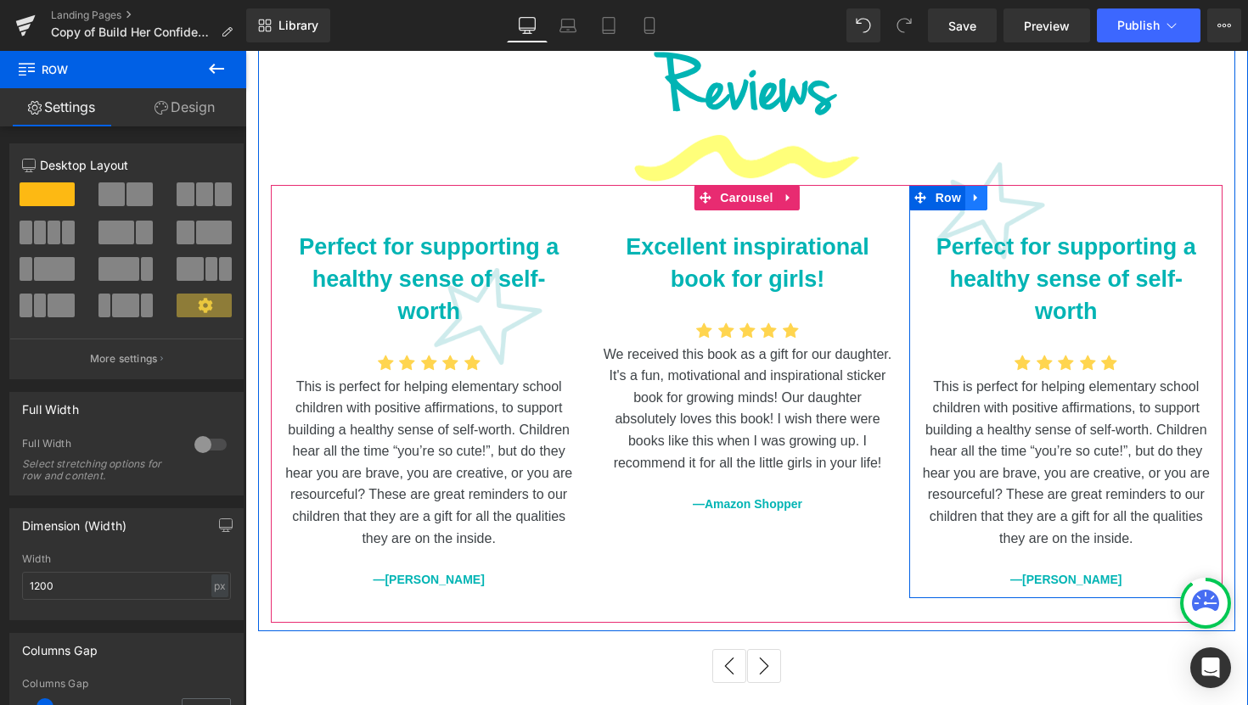
click at [973, 194] on icon at bounding box center [974, 198] width 3 height 8
click at [1014, 192] on icon at bounding box center [1020, 198] width 12 height 13
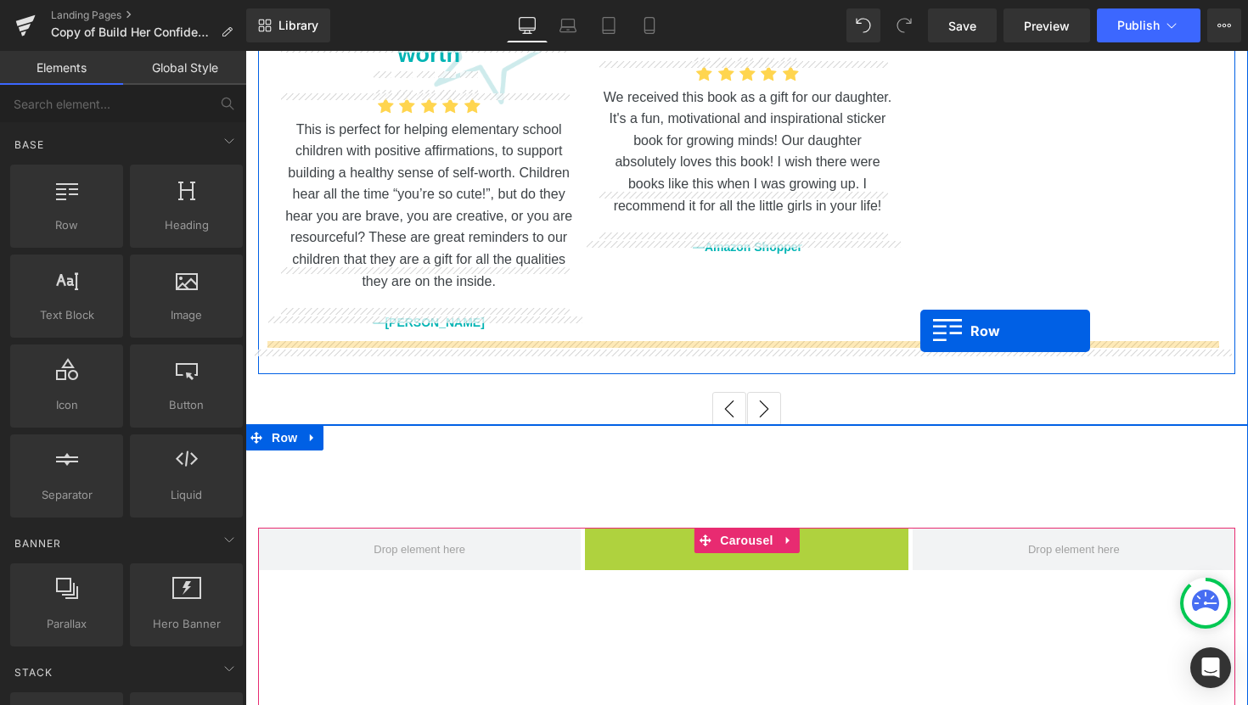
scroll to position [2185, 0]
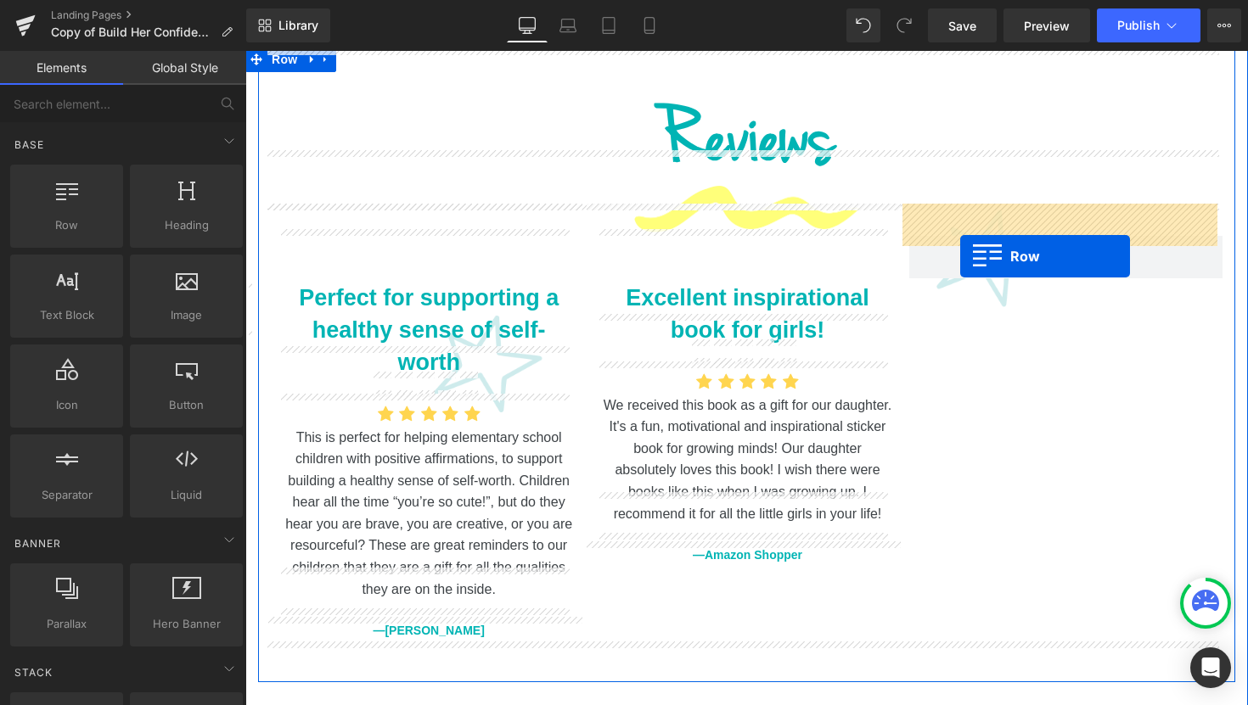
drag, startPoint x: 594, startPoint y: 507, endPoint x: 960, endPoint y: 255, distance: 443.8
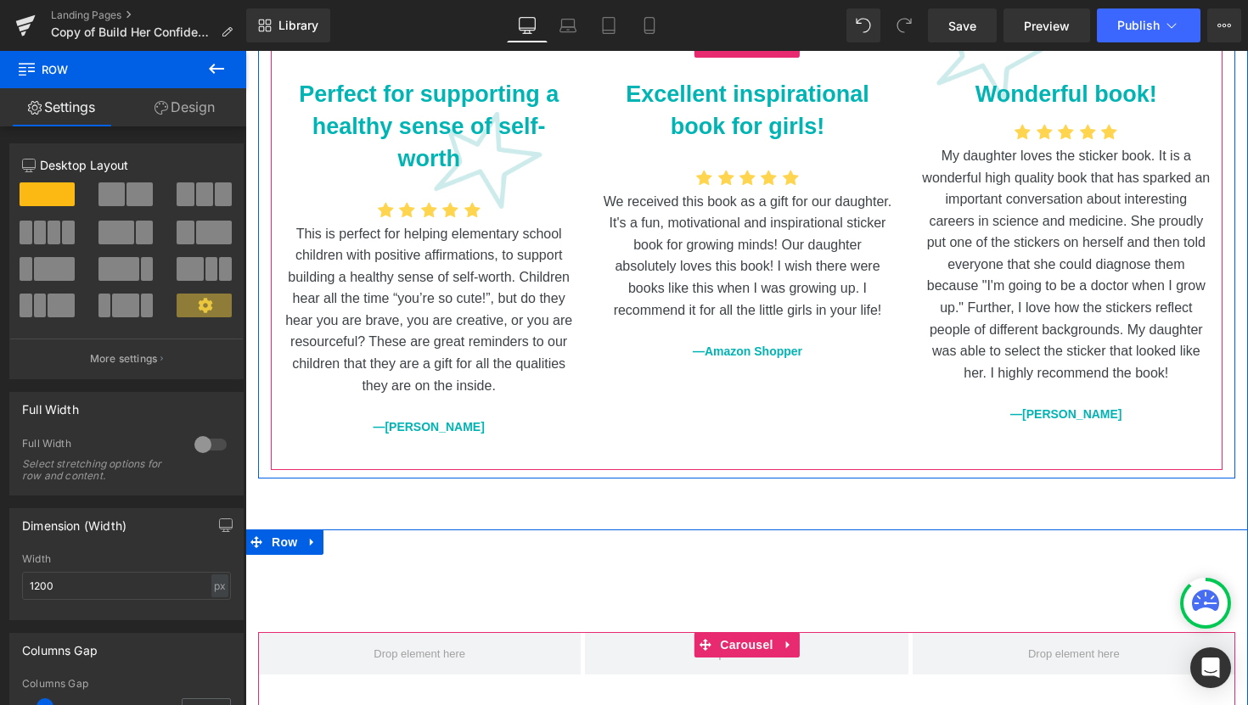
scroll to position [2478, 0]
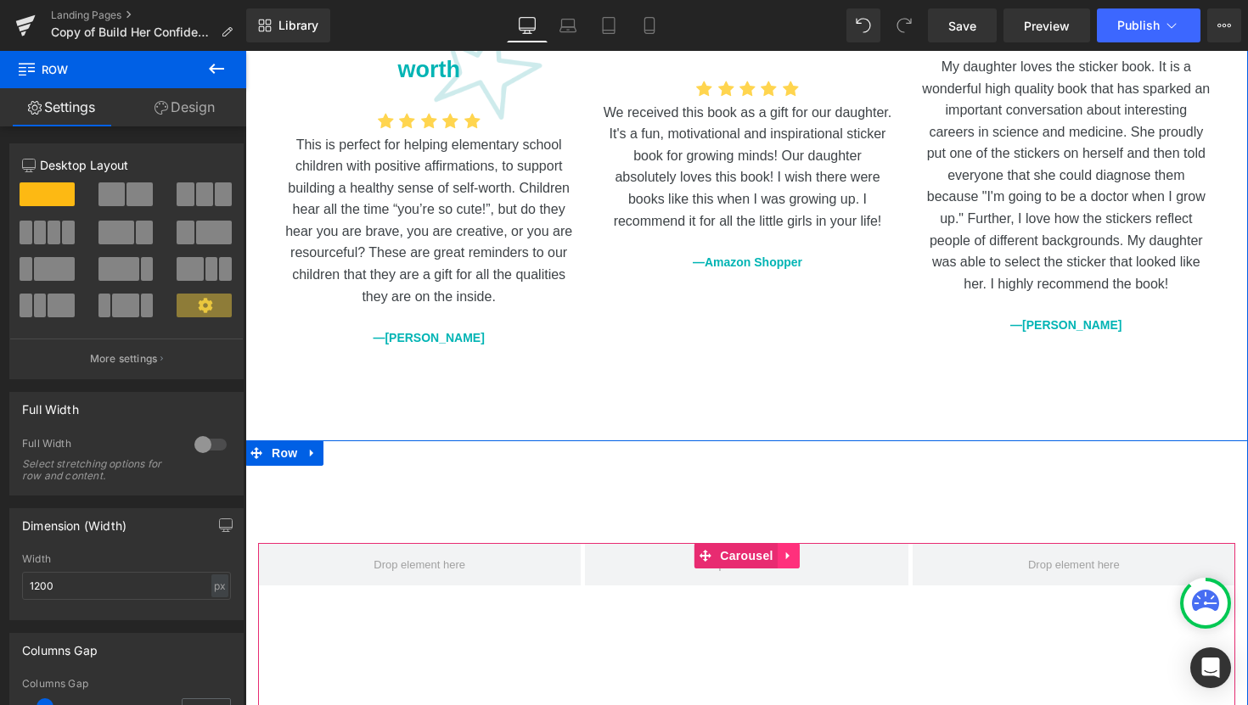
click at [788, 549] on icon at bounding box center [789, 555] width 12 height 13
click at [796, 550] on icon at bounding box center [800, 556] width 12 height 12
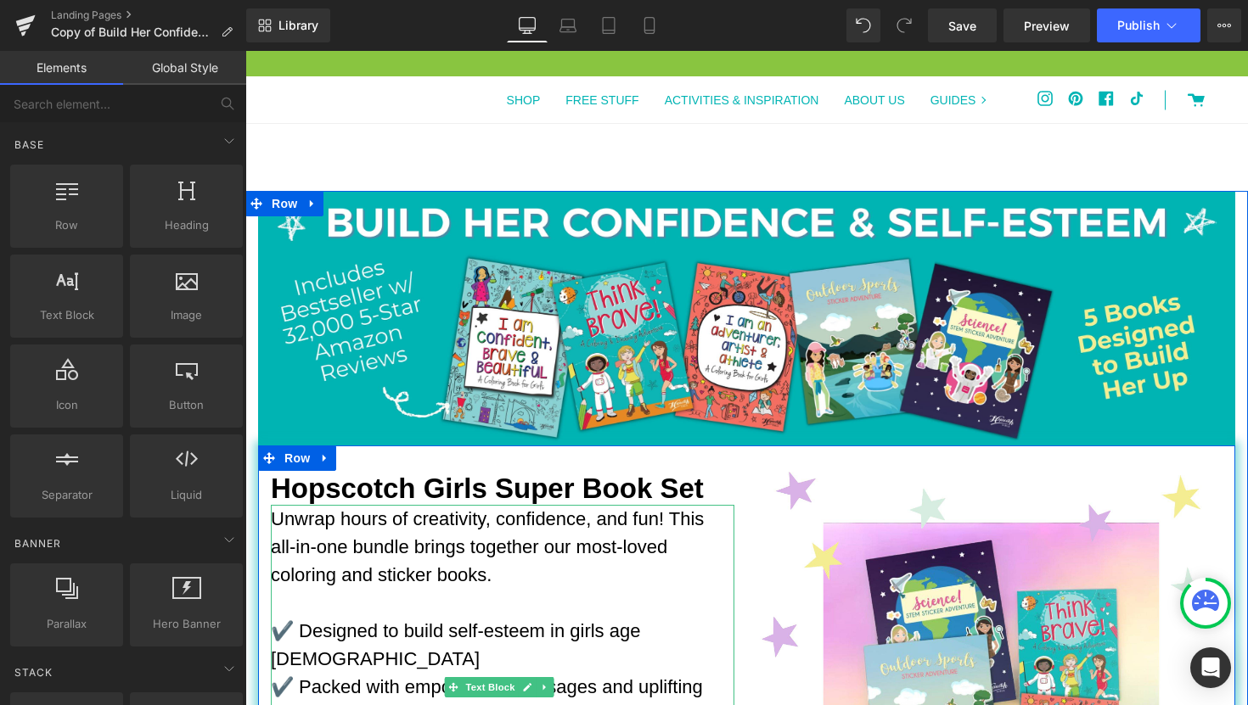
scroll to position [222, 0]
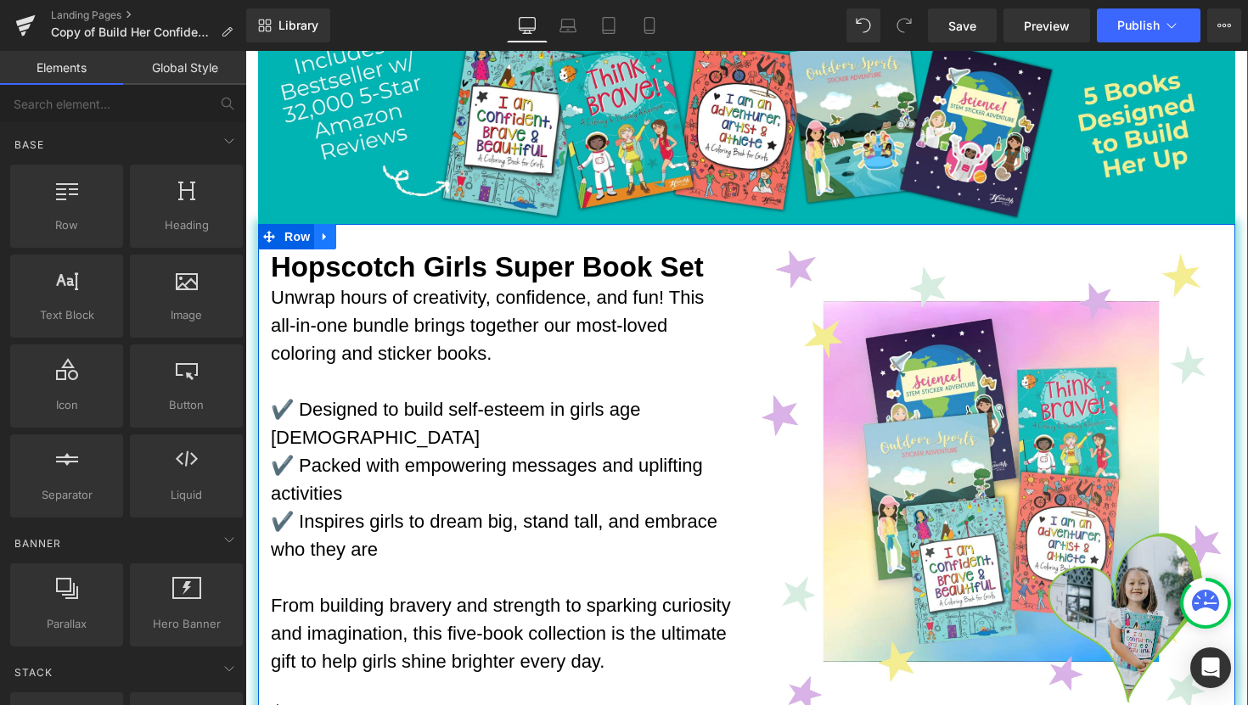
click at [323, 234] on icon at bounding box center [324, 237] width 3 height 8
click at [299, 230] on span "Row" at bounding box center [297, 236] width 34 height 25
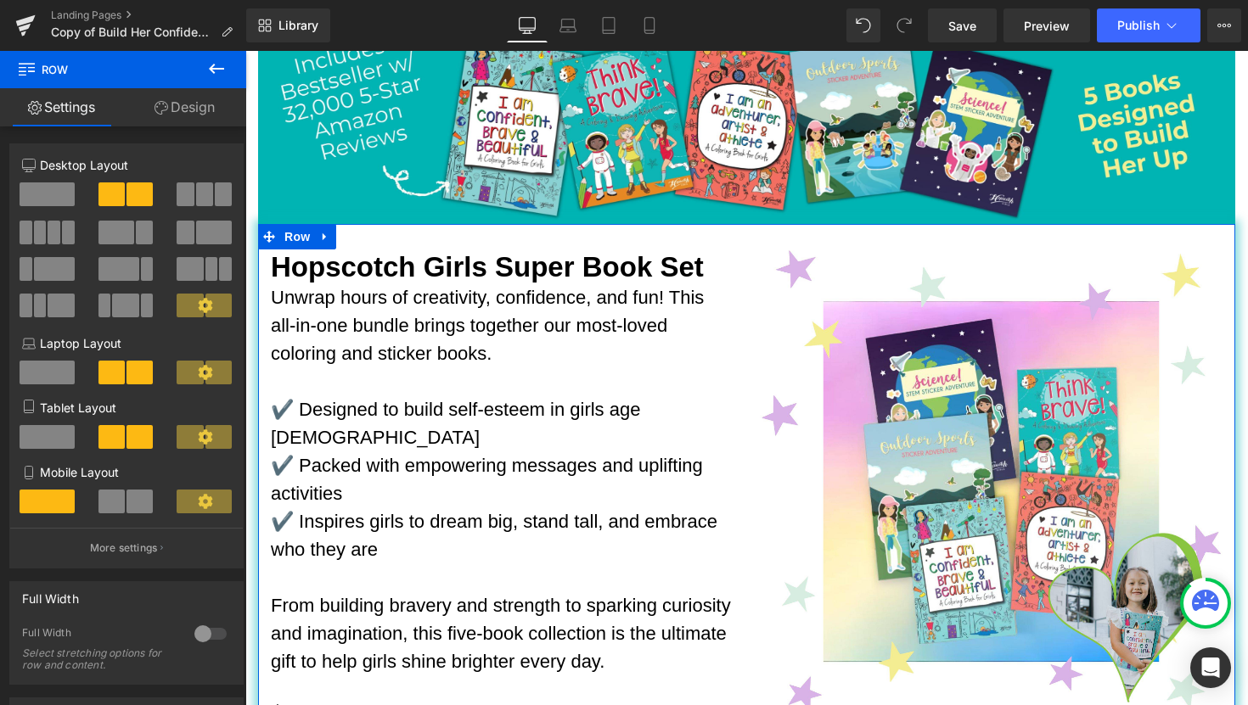
click at [207, 113] on link "Design" at bounding box center [184, 107] width 123 height 38
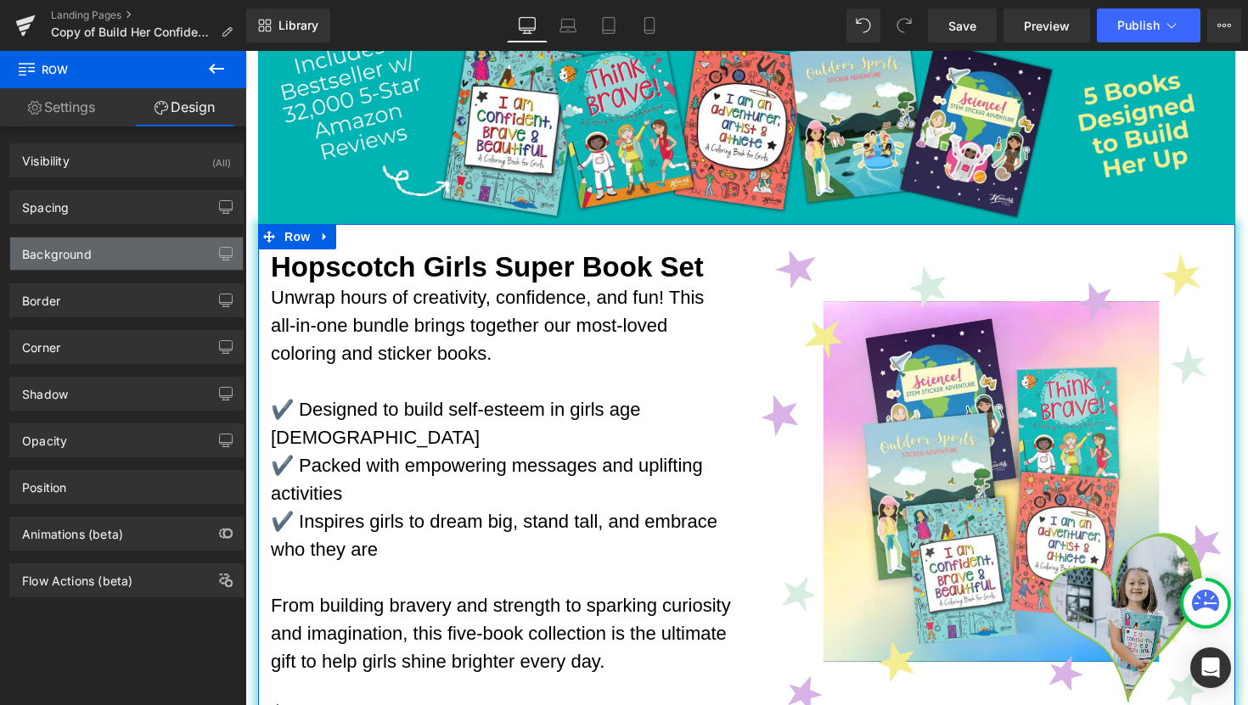
click at [100, 261] on div "Background" at bounding box center [126, 254] width 233 height 32
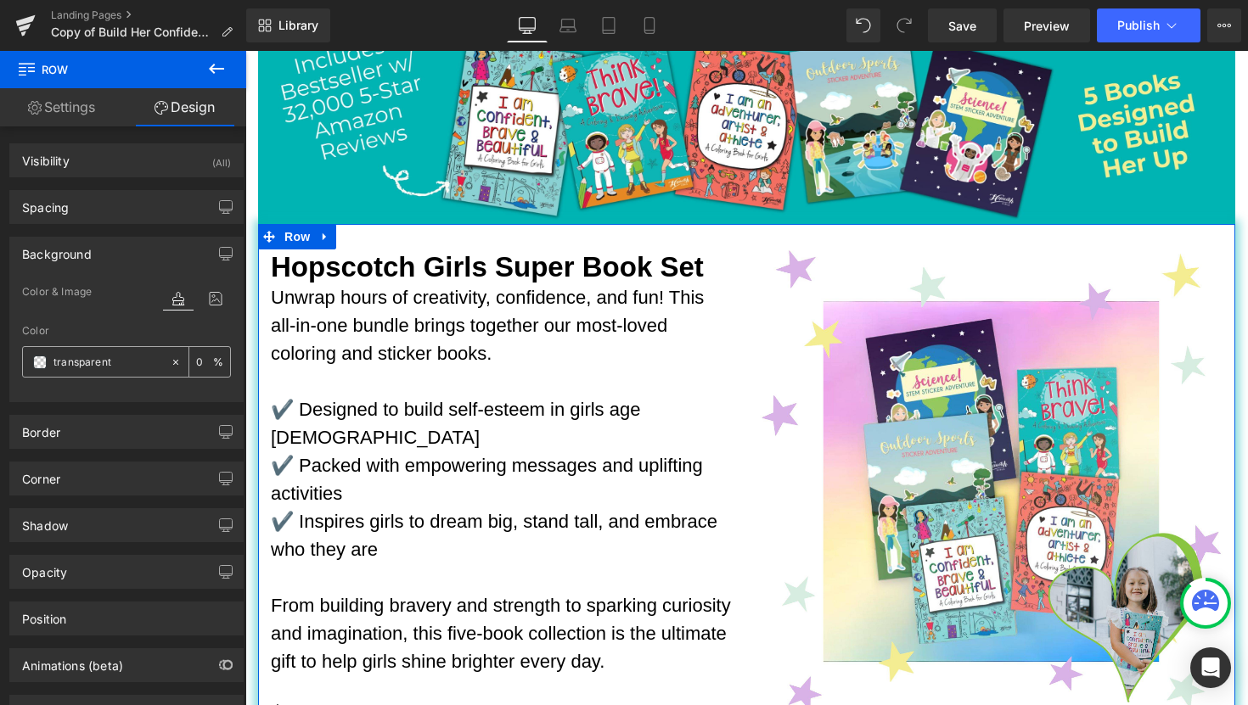
click at [108, 366] on input "transparent" at bounding box center [107, 362] width 109 height 19
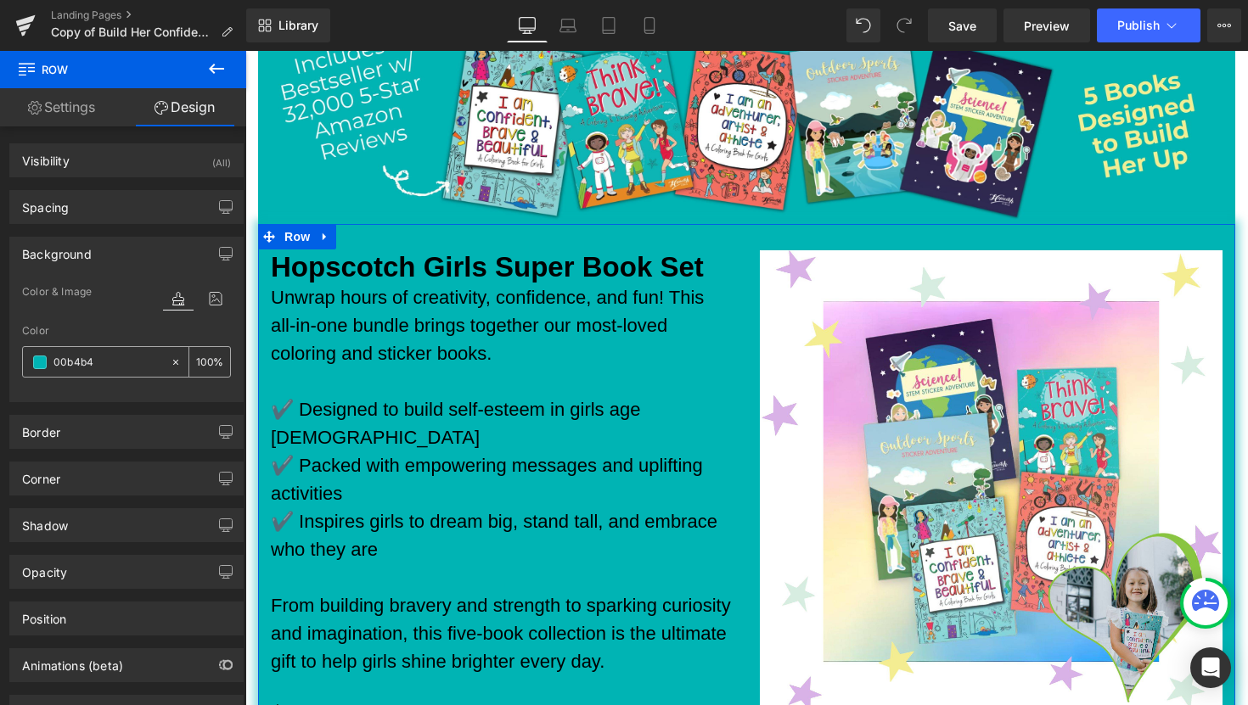
type input "00b4b4"
click at [210, 366] on div "0 %" at bounding box center [209, 362] width 41 height 30
click at [203, 363] on input "0" at bounding box center [204, 361] width 17 height 19
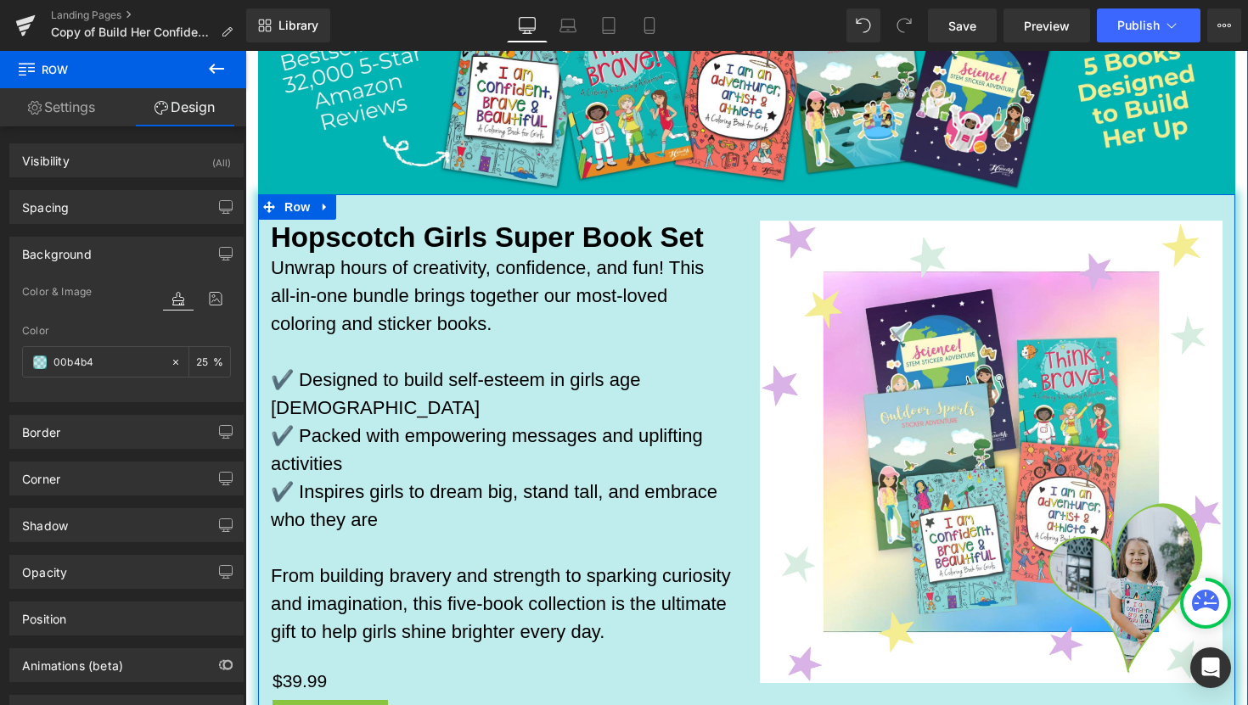
scroll to position [213, 0]
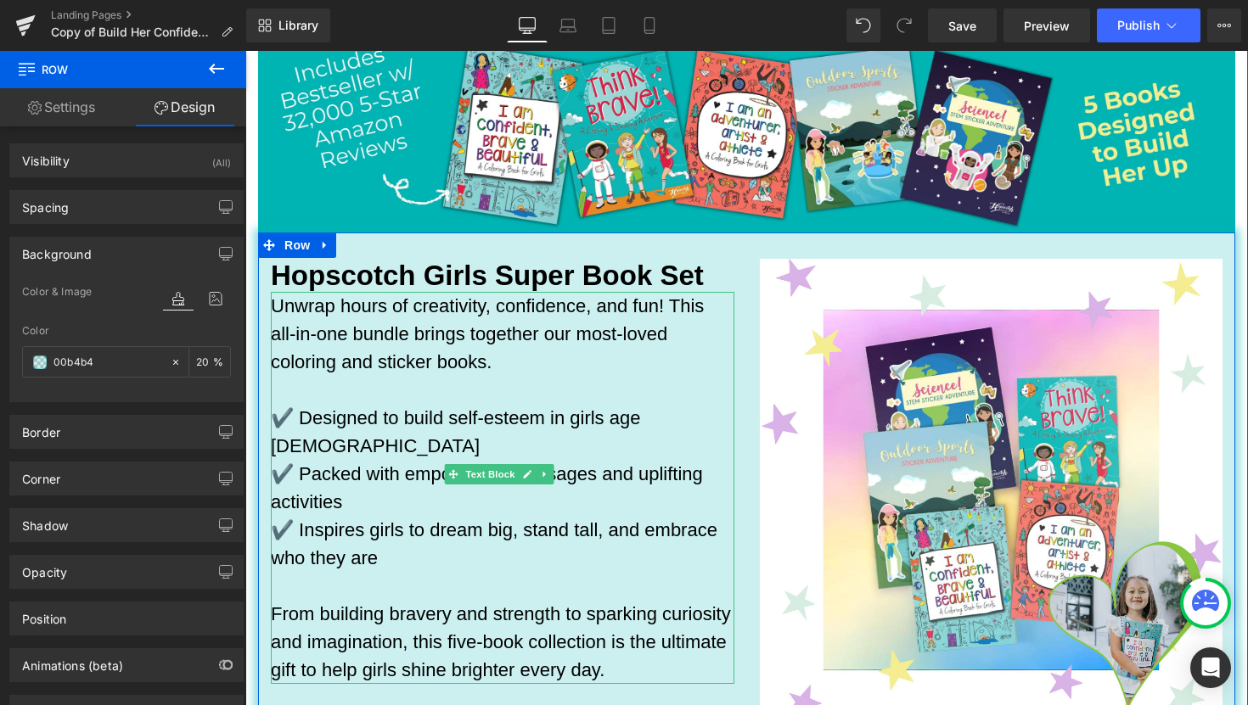
type input "2"
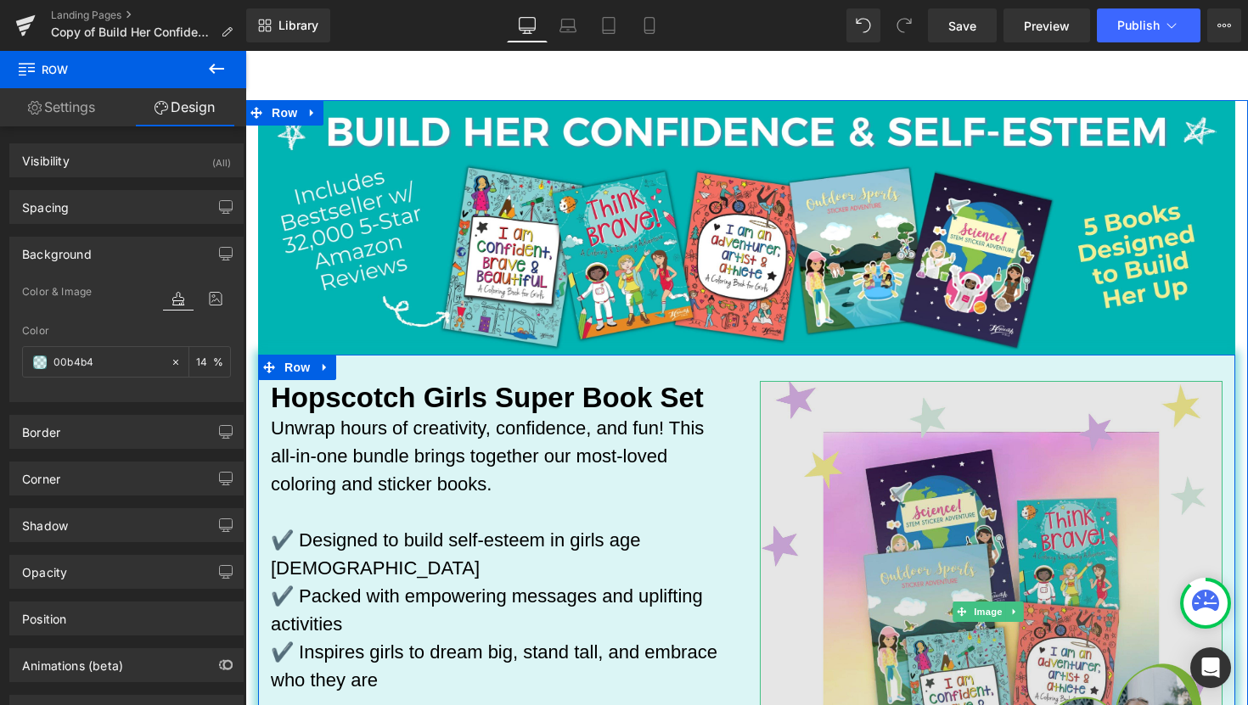
scroll to position [79, 0]
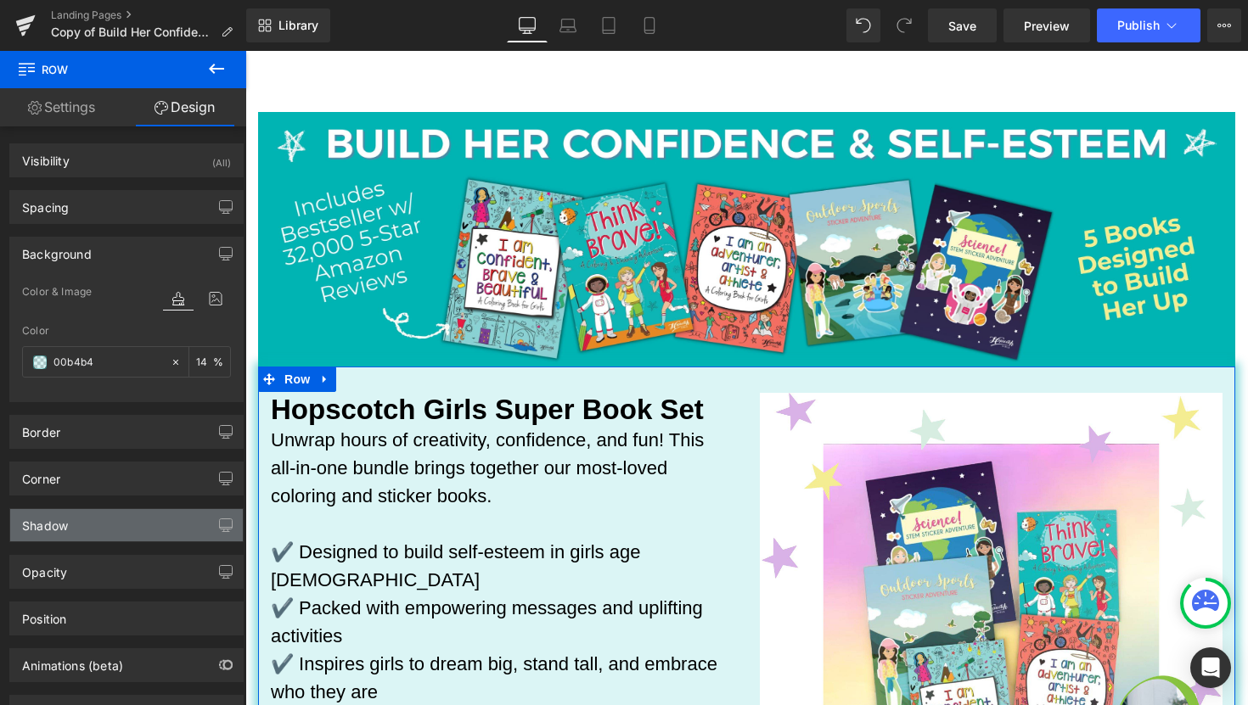
type input "14"
click at [114, 534] on div "Shadow" at bounding box center [126, 525] width 233 height 32
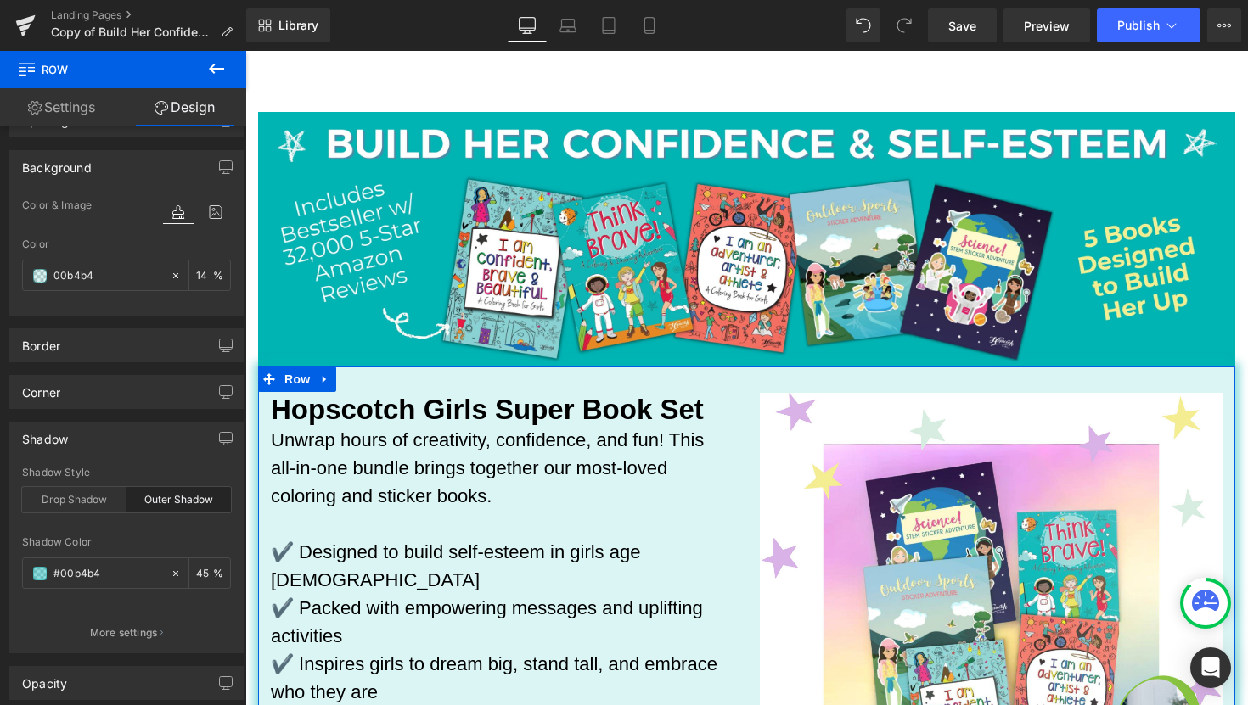
scroll to position [87, 0]
click at [176, 505] on div "Outer Shadow" at bounding box center [178, 499] width 104 height 25
click at [170, 570] on icon at bounding box center [176, 574] width 12 height 12
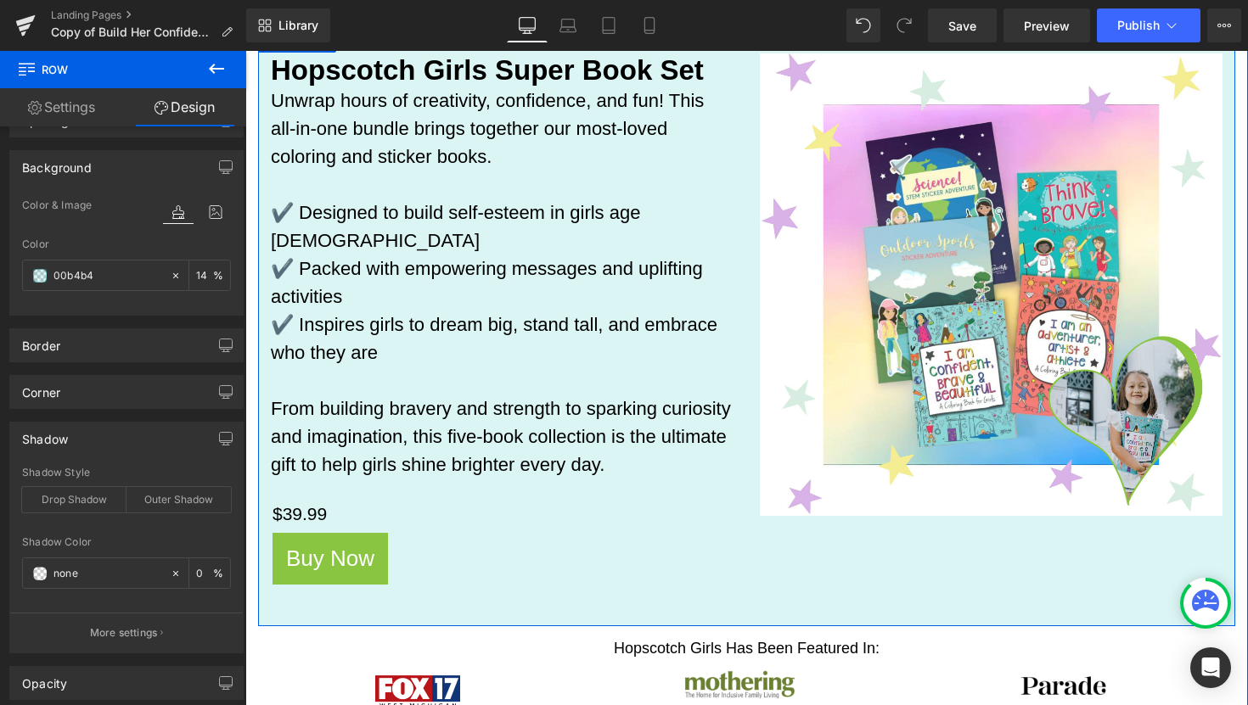
scroll to position [572, 0]
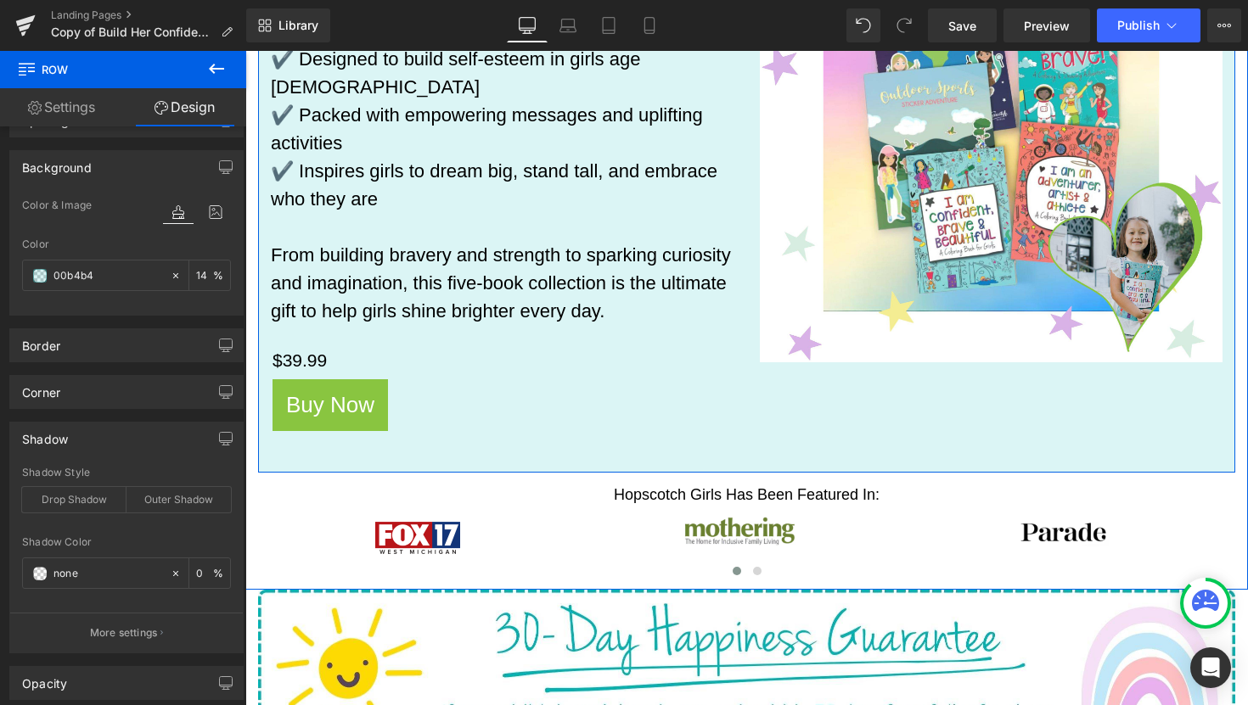
click at [514, 431] on div "Hopscotch Girls Super Book Set Heading Unwrap hours of creativity, confidence, …" at bounding box center [746, 174] width 977 height 600
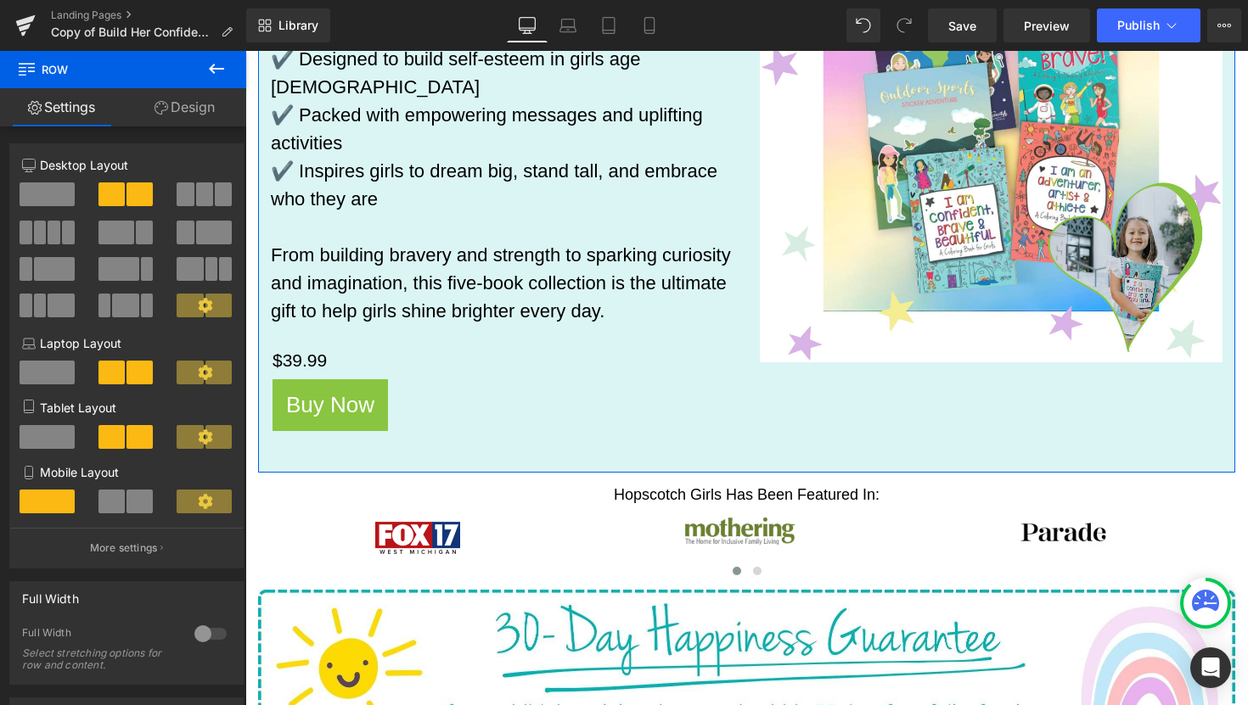
click at [205, 115] on link "Design" at bounding box center [184, 107] width 123 height 38
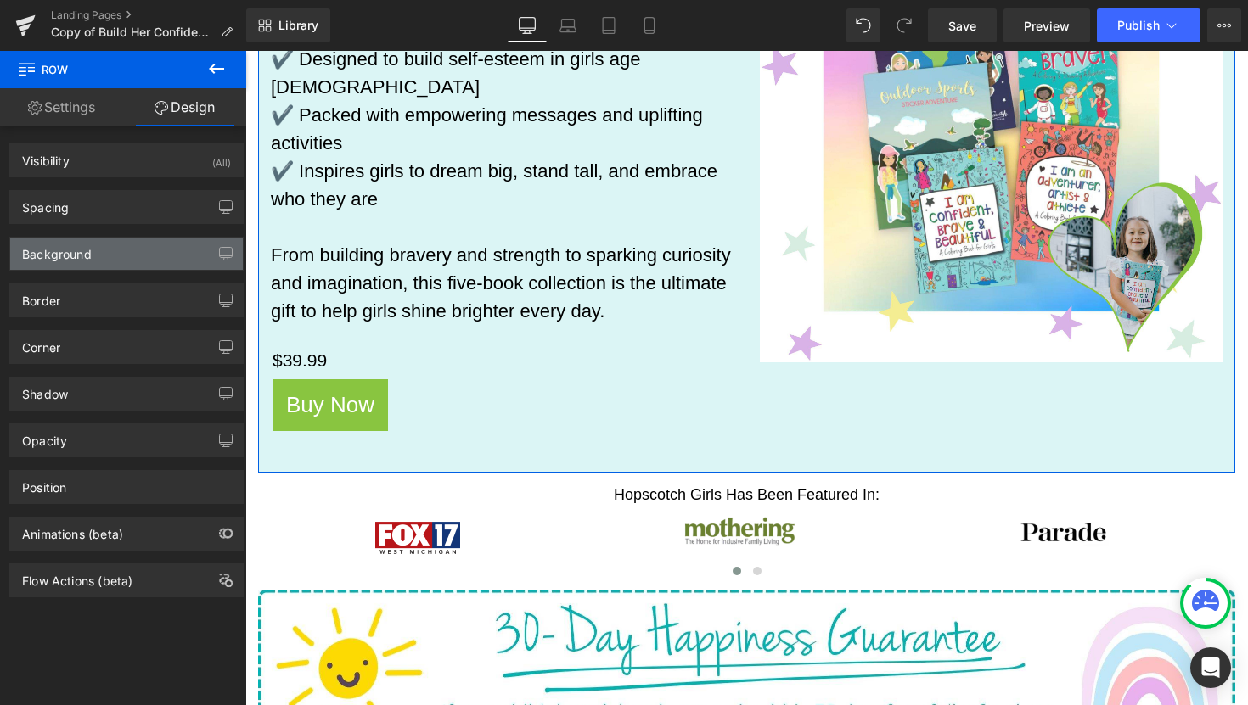
click at [110, 253] on div "Background" at bounding box center [126, 254] width 233 height 32
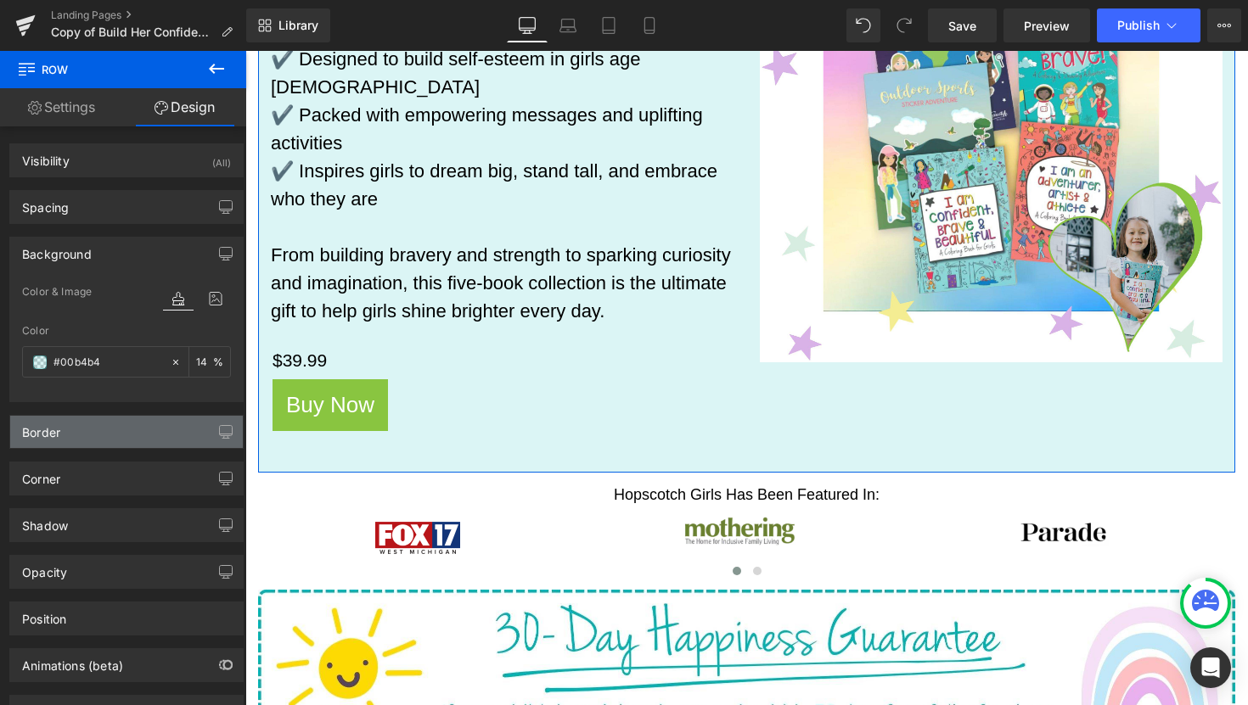
click at [131, 438] on div "Border" at bounding box center [126, 432] width 233 height 32
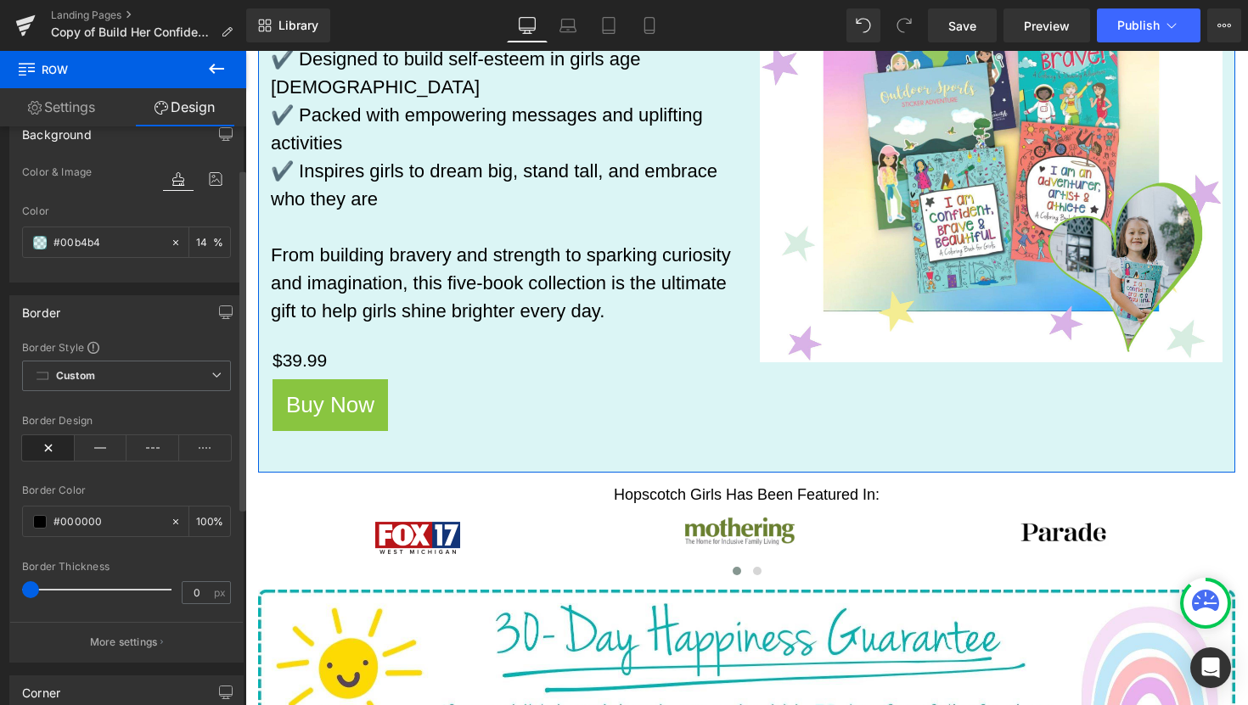
scroll to position [128, 0]
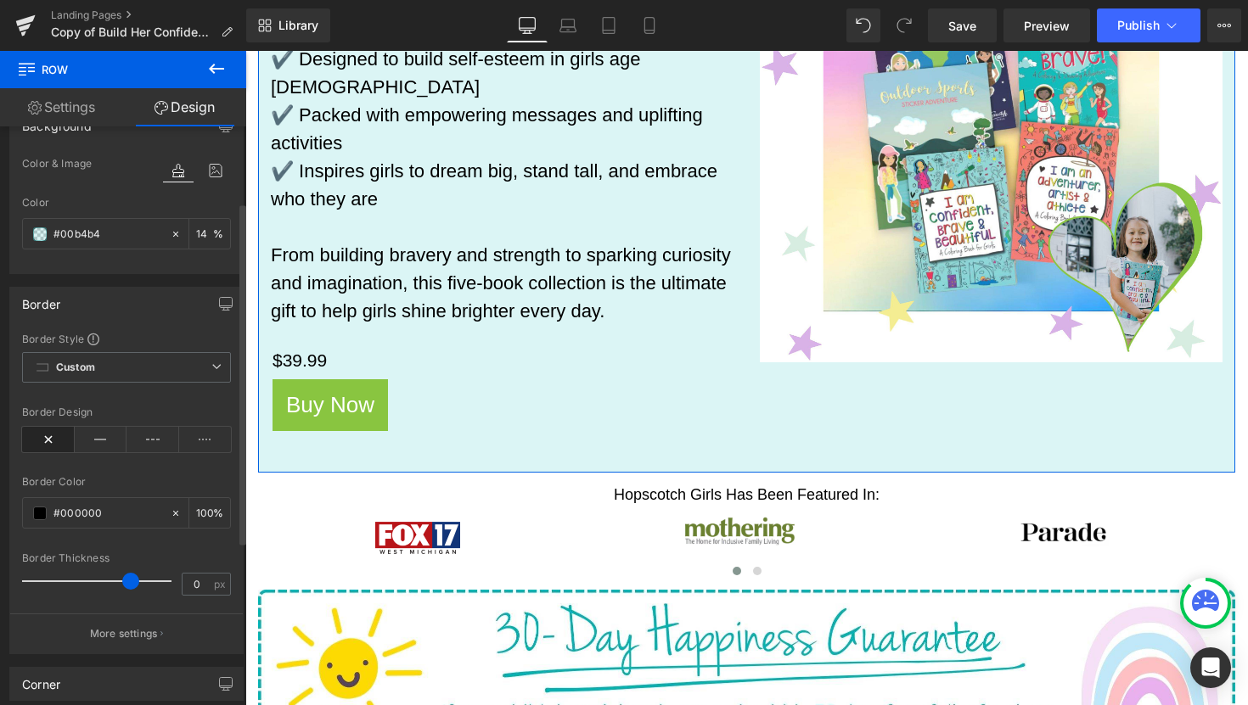
drag, startPoint x: 31, startPoint y: 581, endPoint x: 132, endPoint y: 589, distance: 101.3
click at [132, 589] on span at bounding box center [130, 581] width 17 height 17
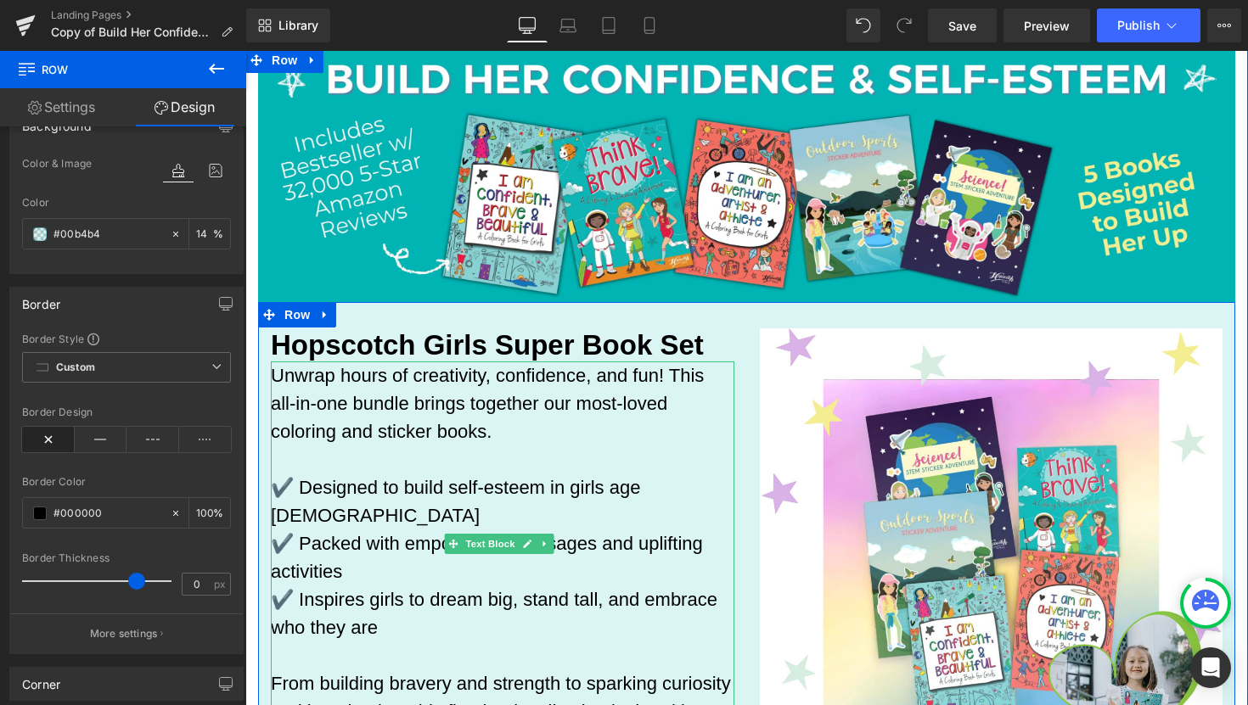
scroll to position [340, 0]
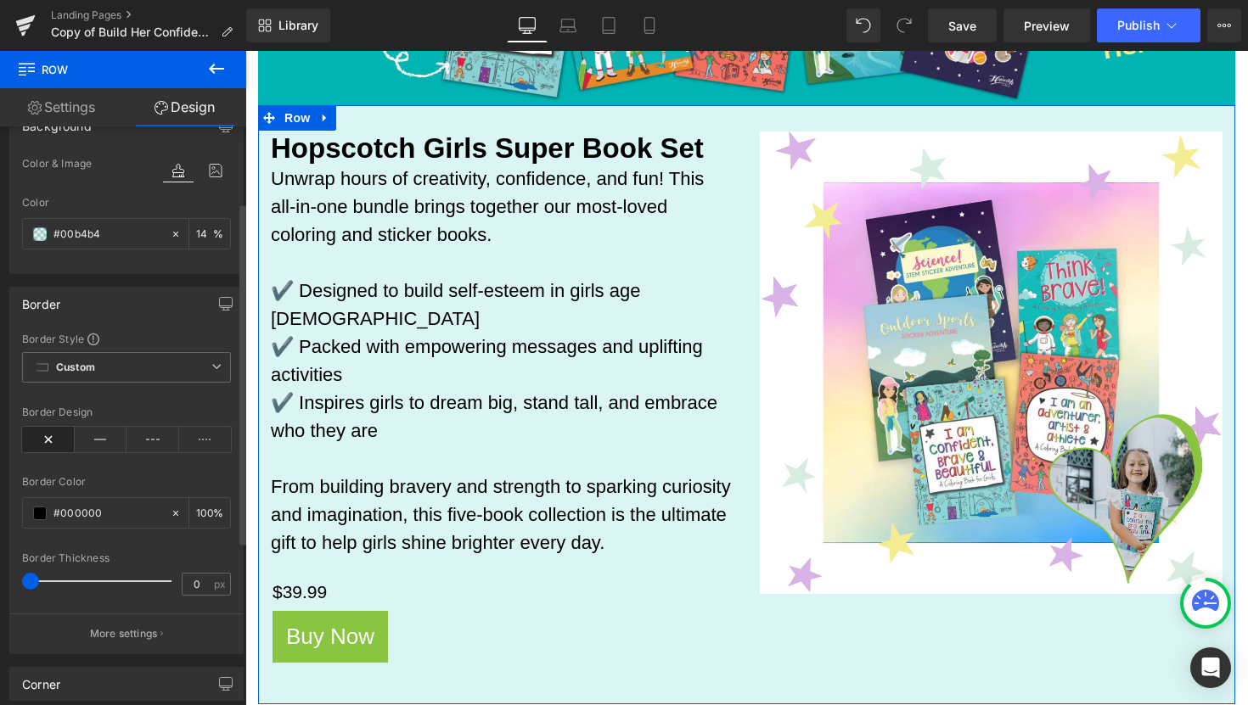
drag, startPoint x: 134, startPoint y: 578, endPoint x: 15, endPoint y: 574, distance: 118.9
click at [15, 574] on div "Border Style Custom Custom Setup Global Style Custom Setup Global Style Border …" at bounding box center [126, 493] width 233 height 322
drag, startPoint x: 27, startPoint y: 580, endPoint x: 0, endPoint y: 568, distance: 29.6
click at [0, 570] on div "Border Border Style Custom Custom Setup Global Style Custom Setup Global Style …" at bounding box center [127, 464] width 254 height 380
click at [120, 300] on div "Border" at bounding box center [126, 304] width 233 height 32
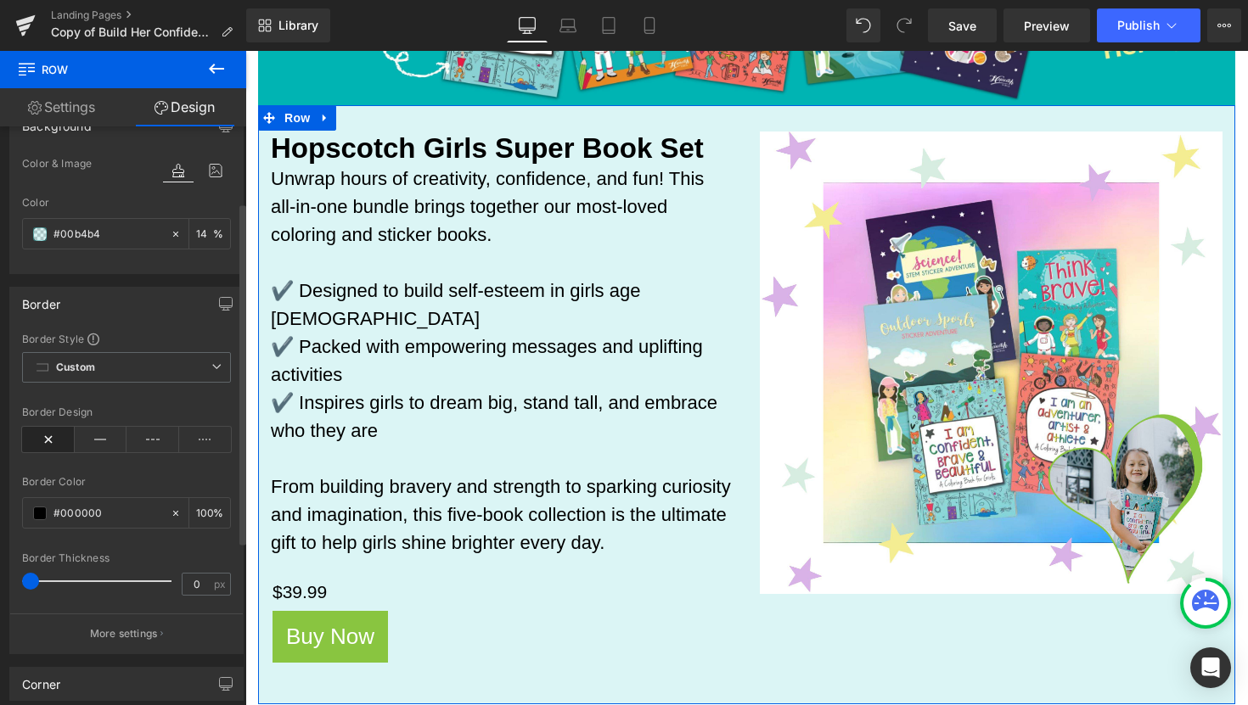
scroll to position [71, 0]
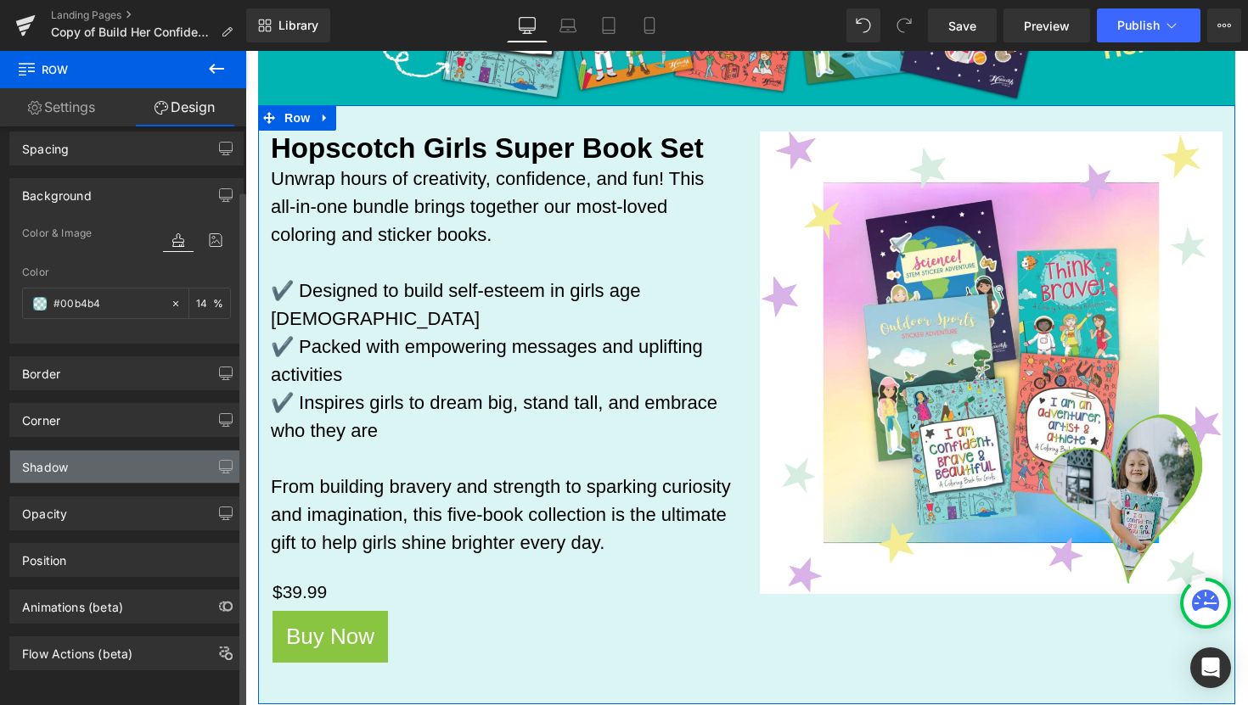
click at [132, 452] on div "Shadow" at bounding box center [126, 467] width 233 height 32
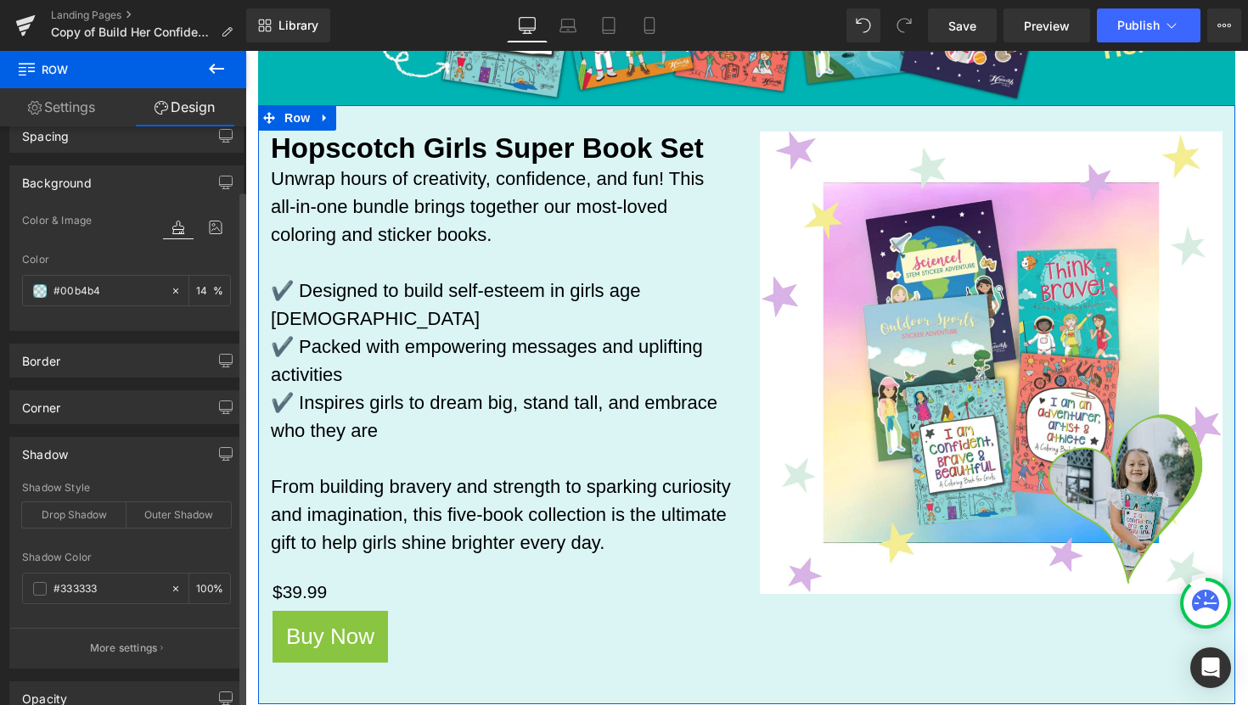
scroll to position [128, 0]
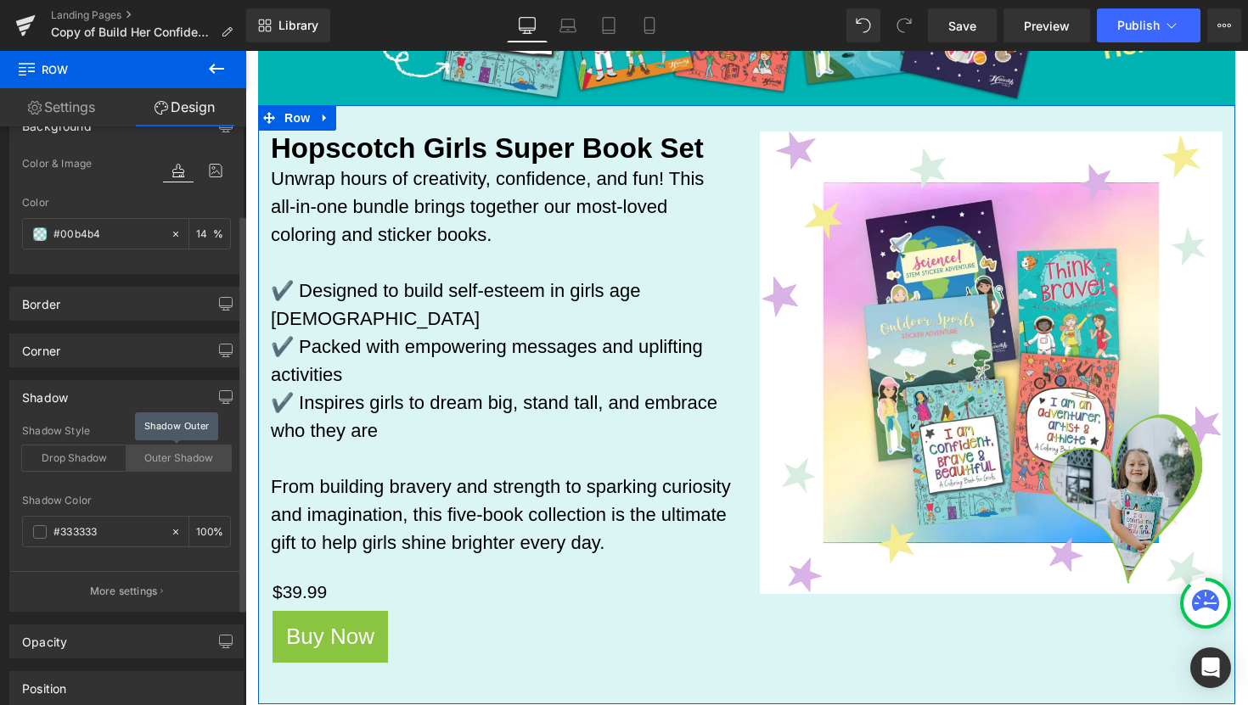
click at [153, 462] on div "Outer Shadow" at bounding box center [178, 458] width 104 height 25
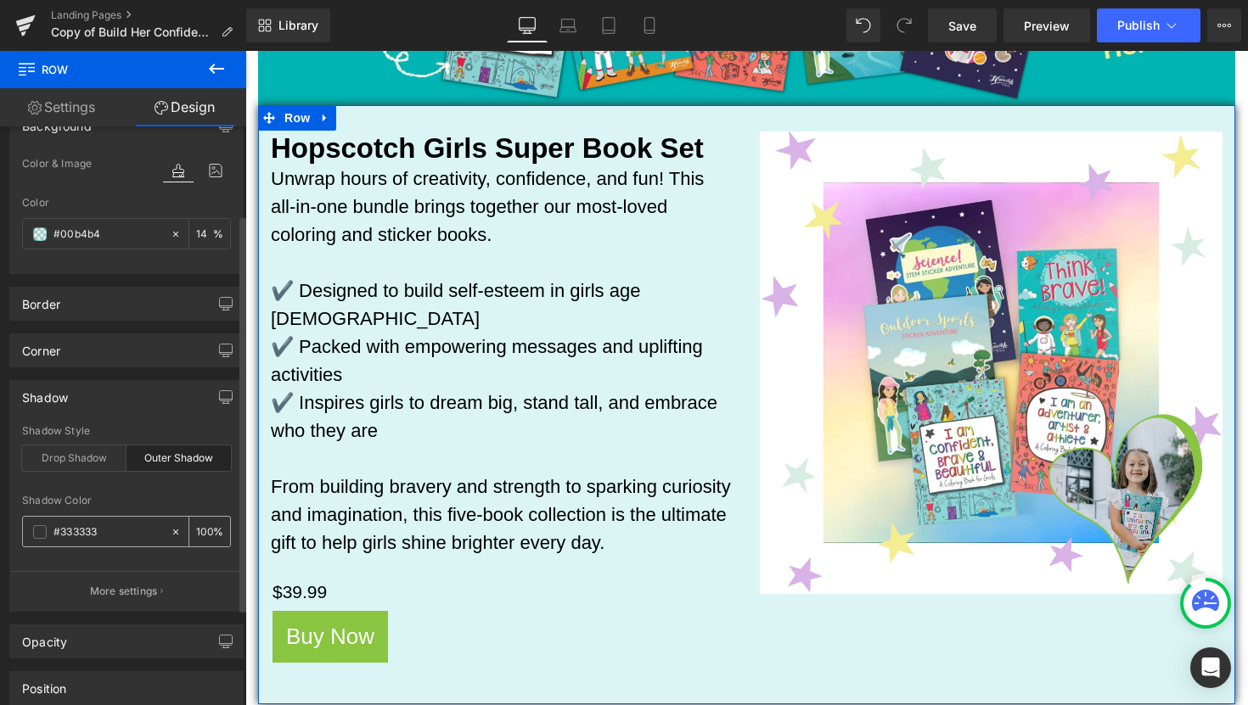
click at [196, 535] on input "100" at bounding box center [204, 531] width 17 height 19
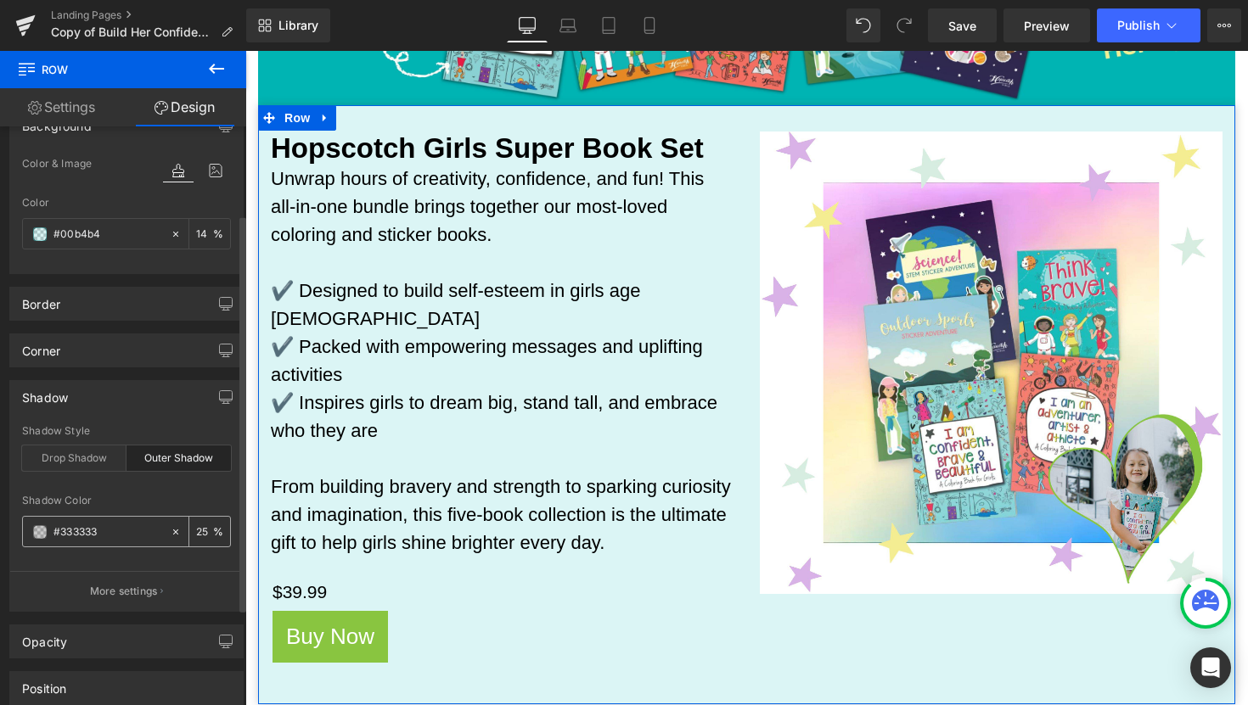
type input "25"
click at [81, 537] on input "#333333" at bounding box center [107, 532] width 109 height 19
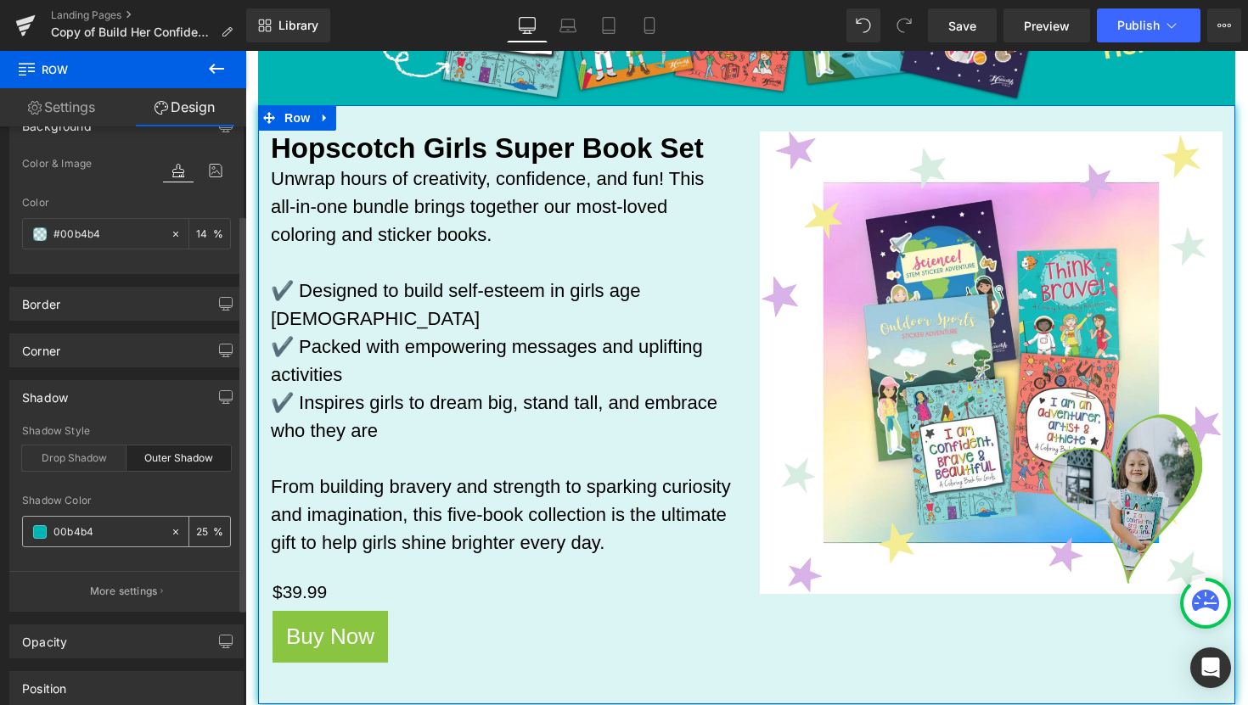
type input "00b4b4"
click at [209, 536] on div "25 %" at bounding box center [209, 532] width 41 height 30
click at [199, 530] on input "25" at bounding box center [204, 531] width 17 height 19
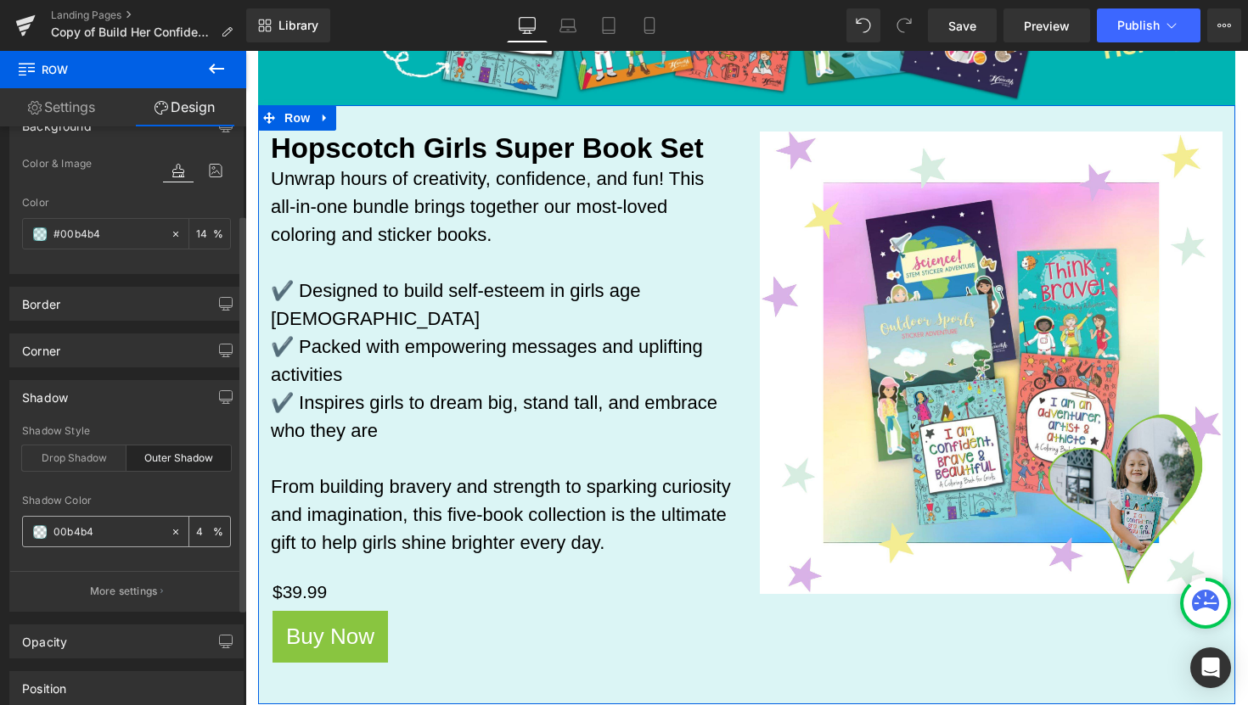
type input "42"
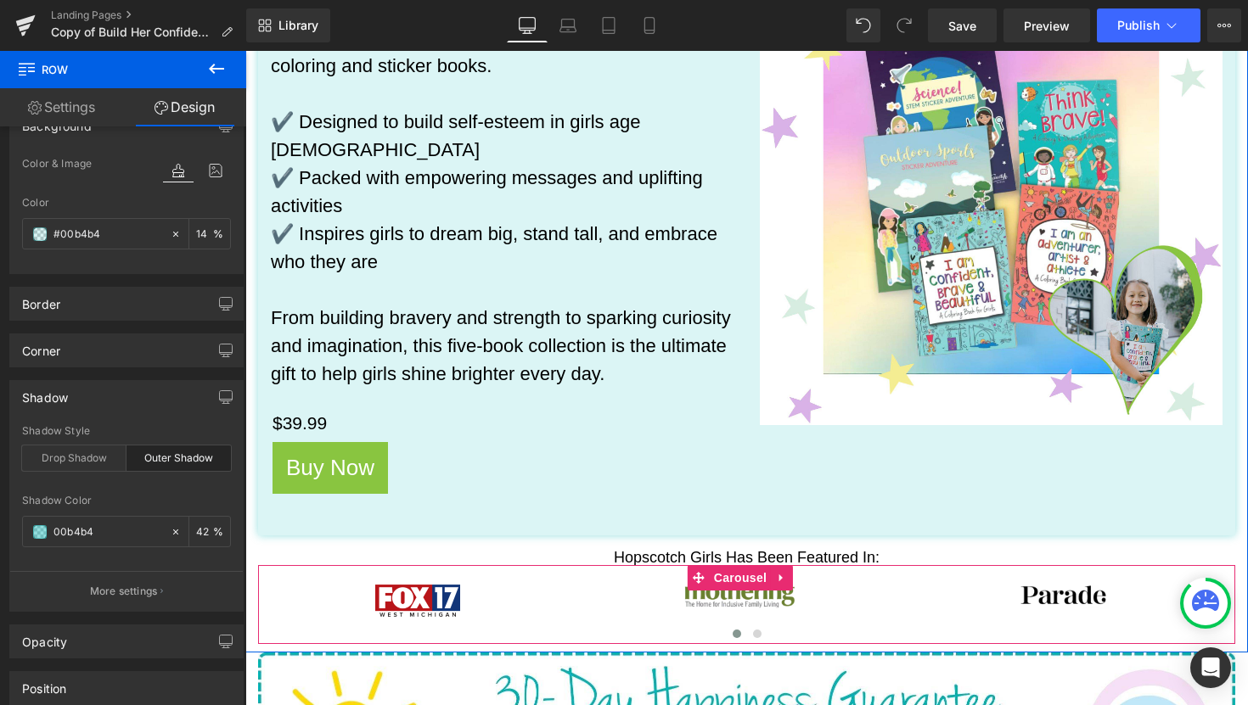
scroll to position [510, 0]
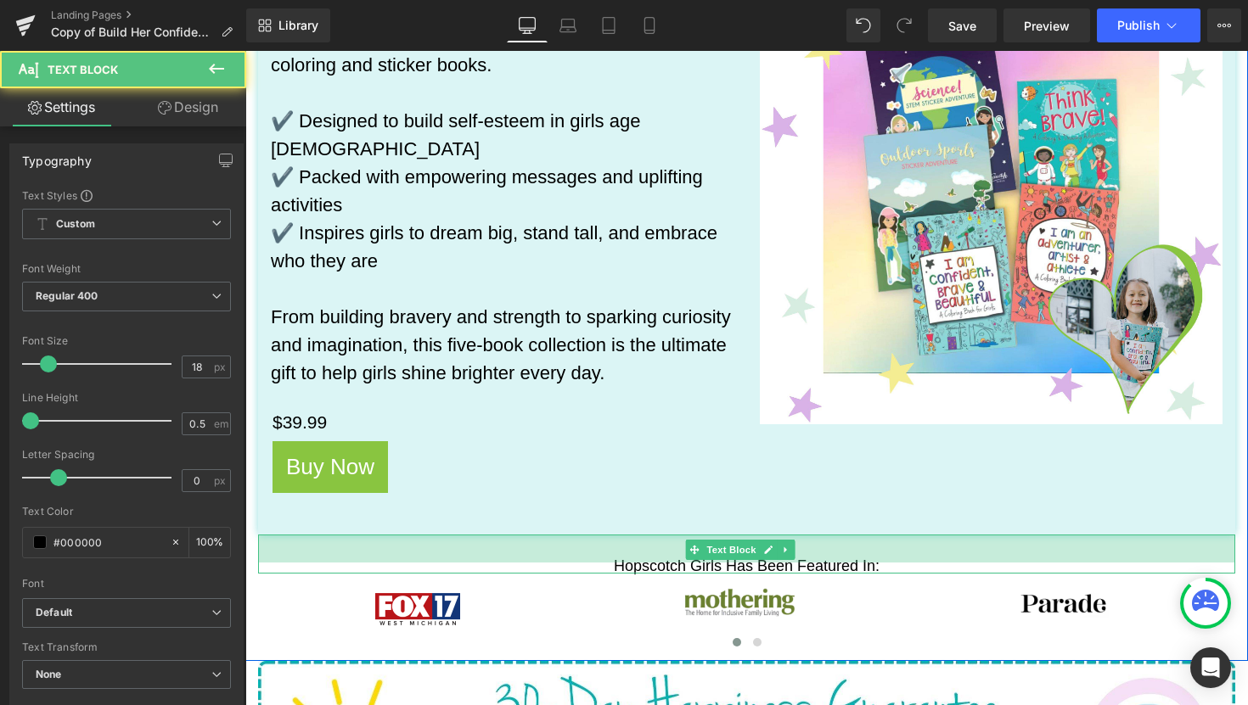
drag, startPoint x: 803, startPoint y: 507, endPoint x: 804, endPoint y: 515, distance: 8.5
click at [804, 535] on div "33px" at bounding box center [746, 549] width 977 height 28
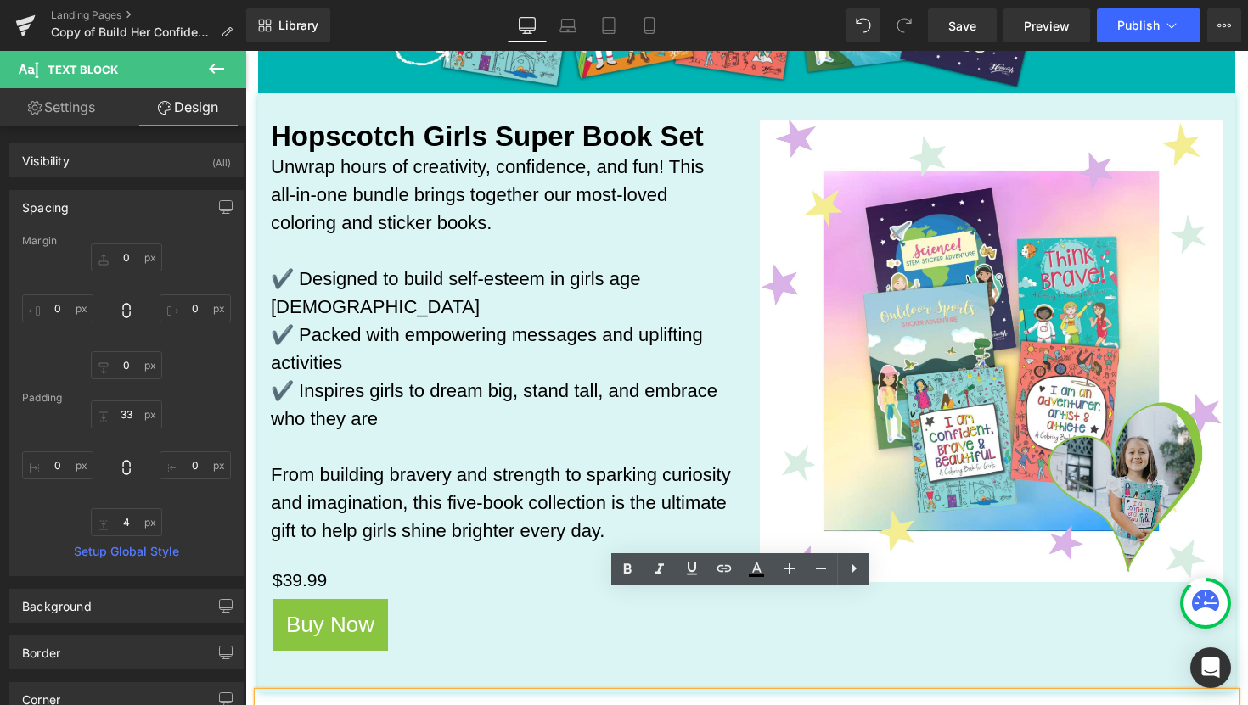
scroll to position [249, 0]
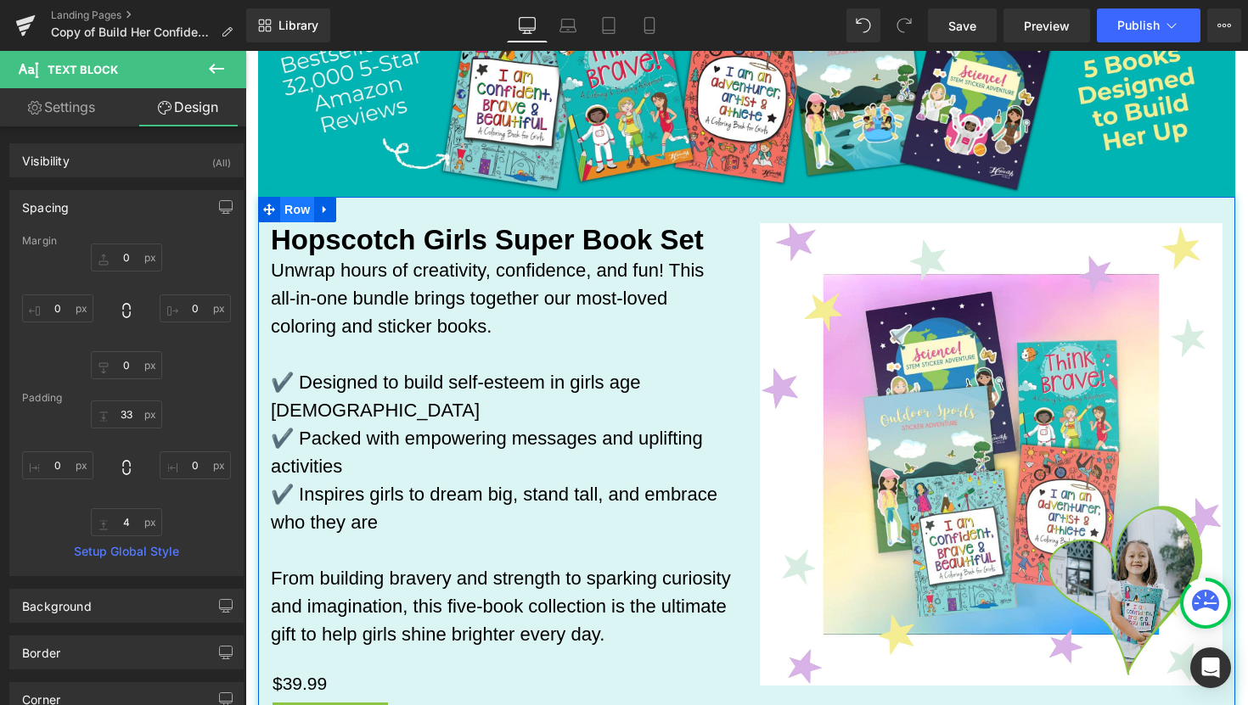
click at [295, 208] on span "Row" at bounding box center [297, 209] width 34 height 25
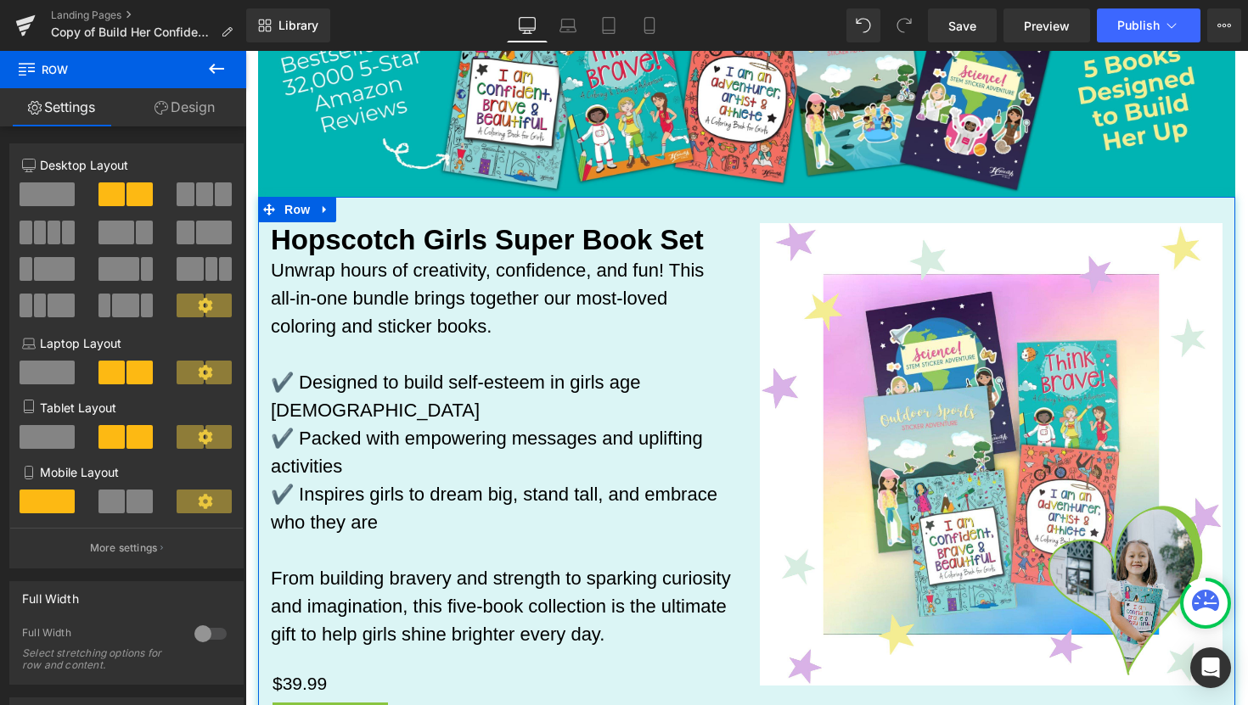
click at [178, 109] on link "Design" at bounding box center [184, 107] width 123 height 38
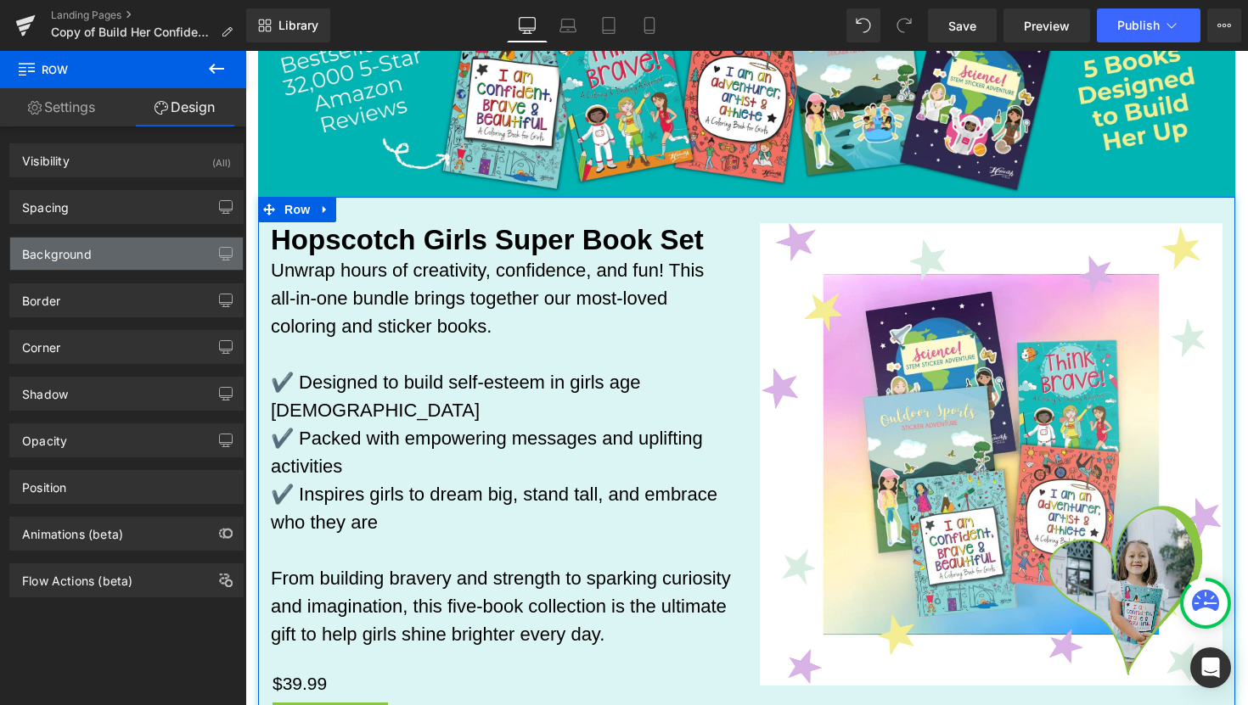
click at [112, 253] on div "Background" at bounding box center [126, 254] width 233 height 32
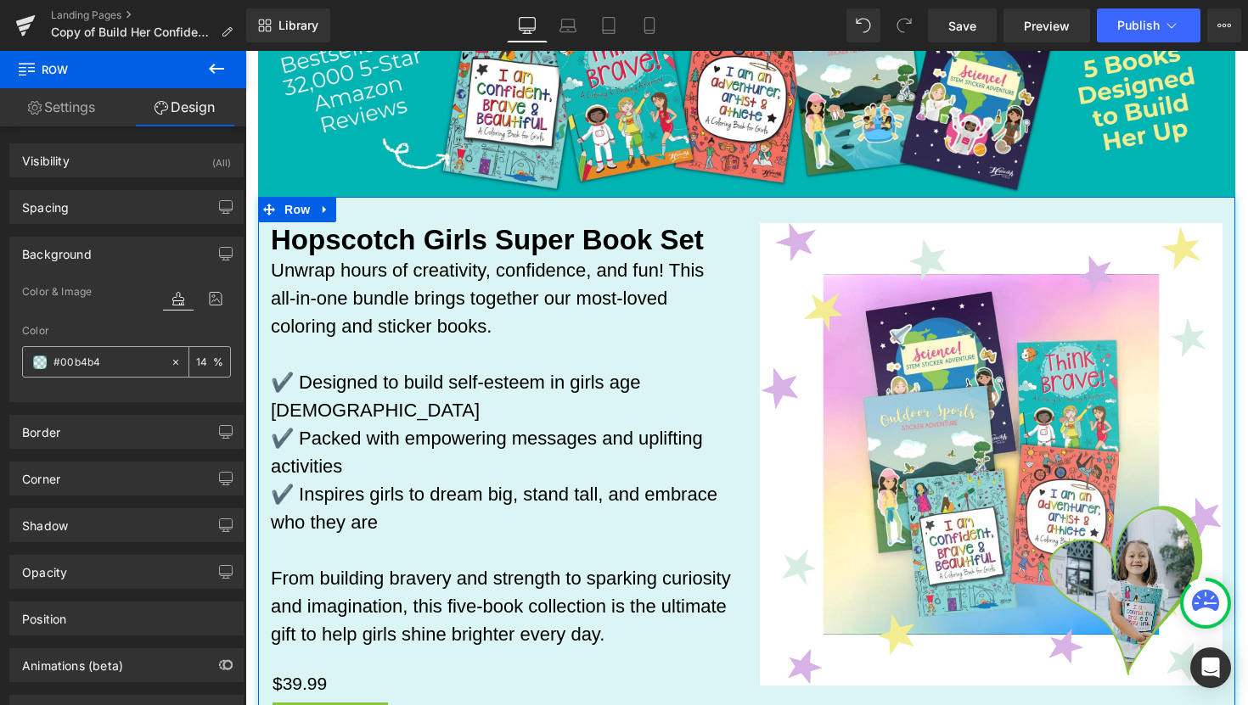
click at [200, 361] on input "number" at bounding box center [204, 361] width 17 height 19
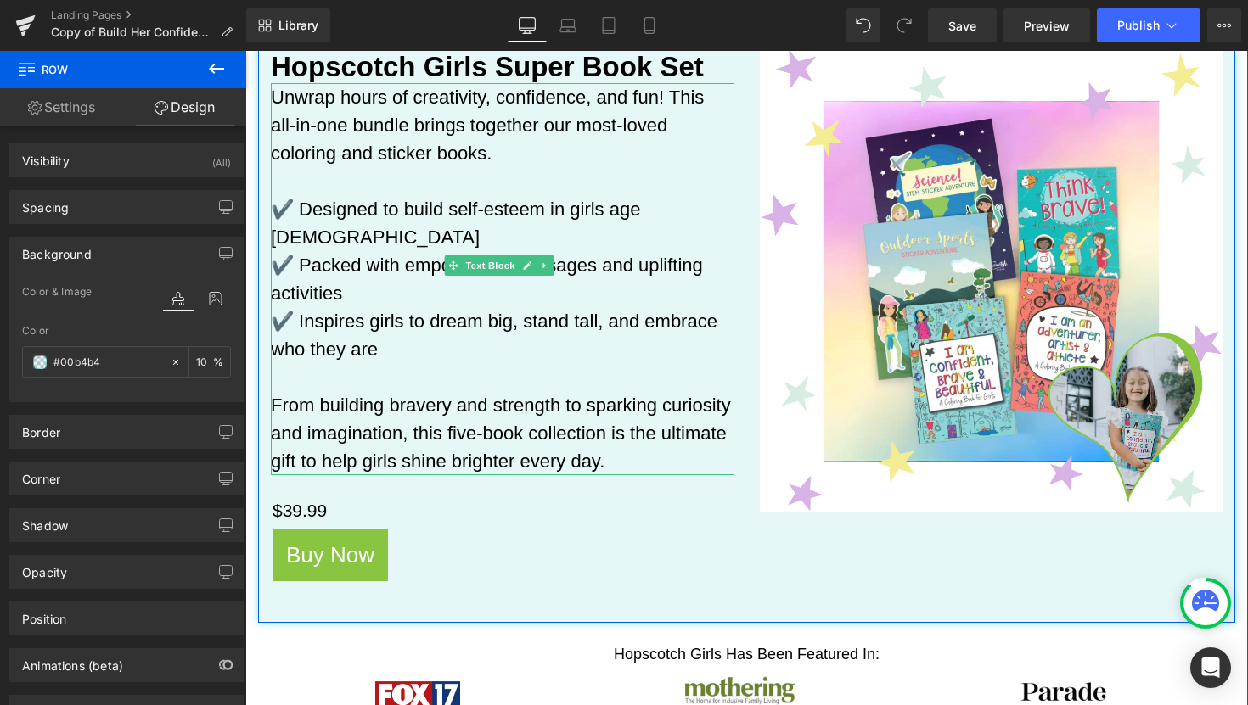
scroll to position [502, 0]
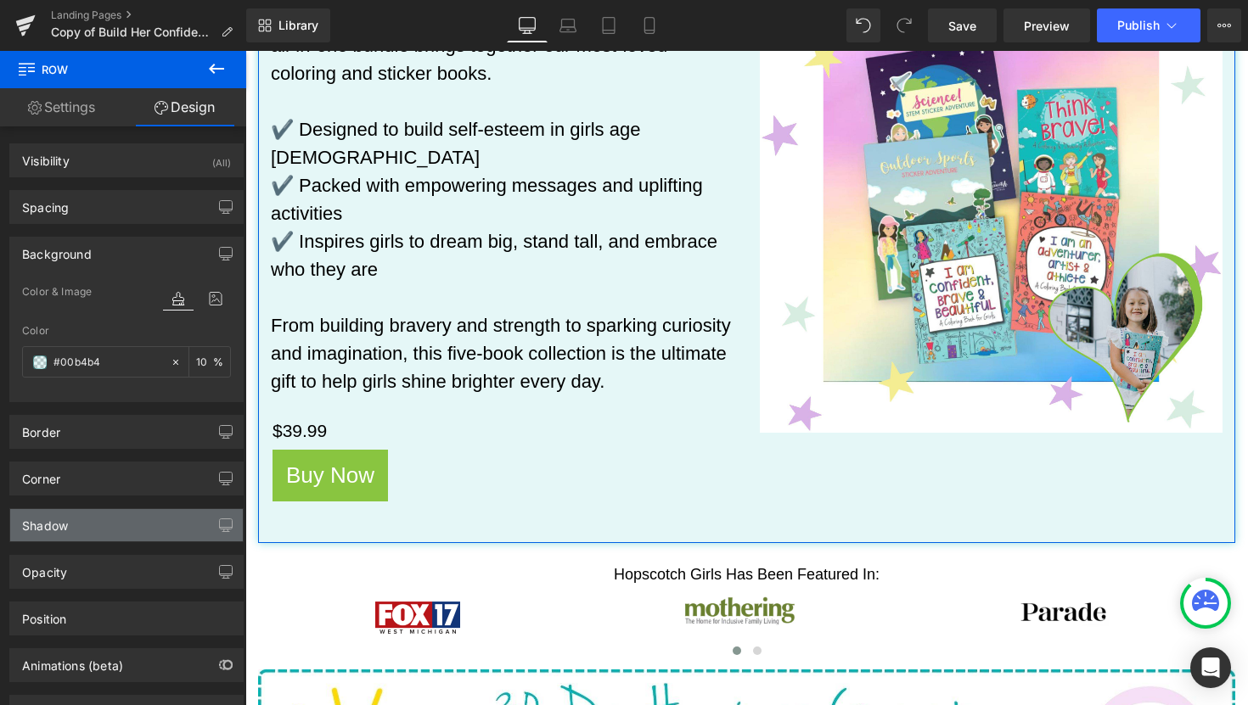
type input "10"
click at [121, 532] on div "Shadow" at bounding box center [126, 525] width 233 height 32
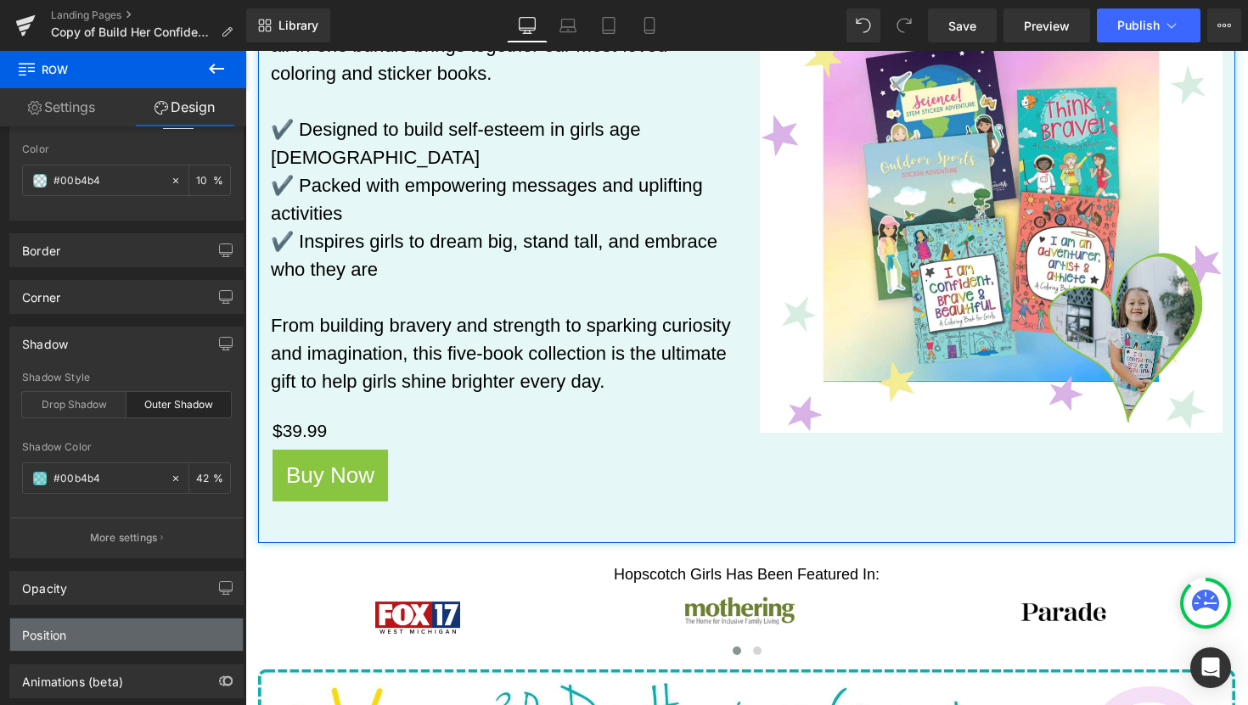
scroll to position [183, 0]
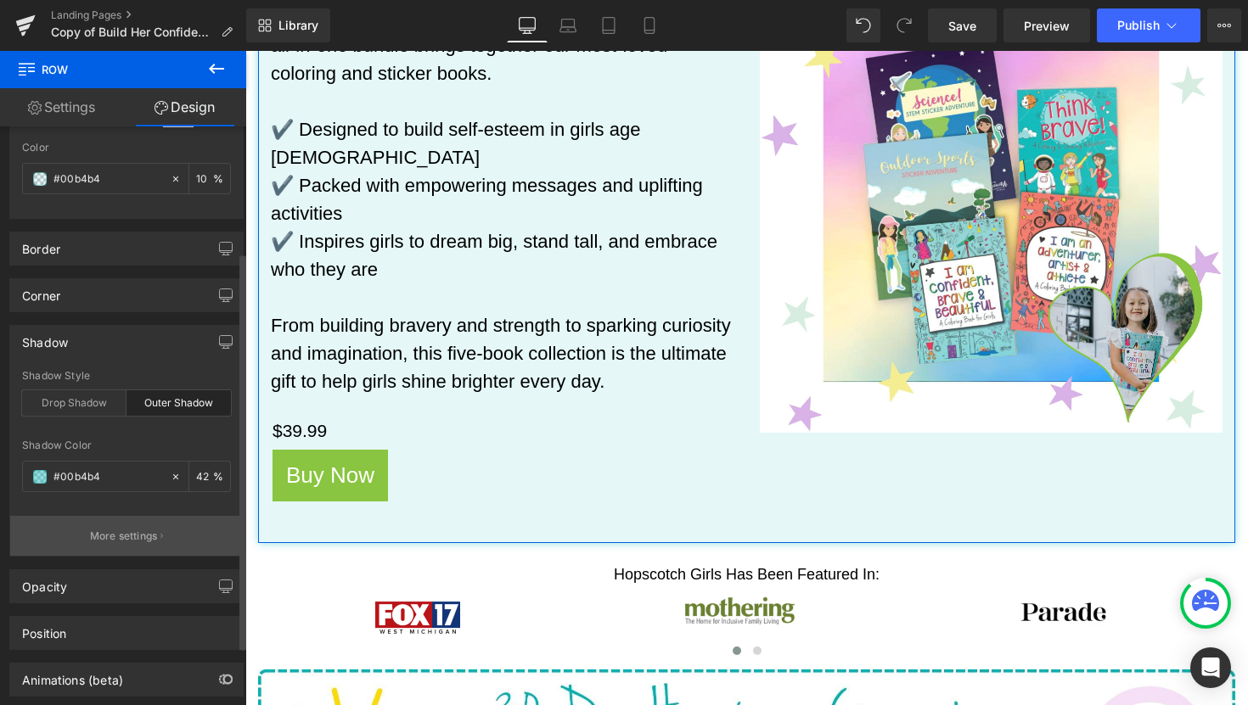
click at [133, 536] on p "More settings" at bounding box center [124, 536] width 68 height 15
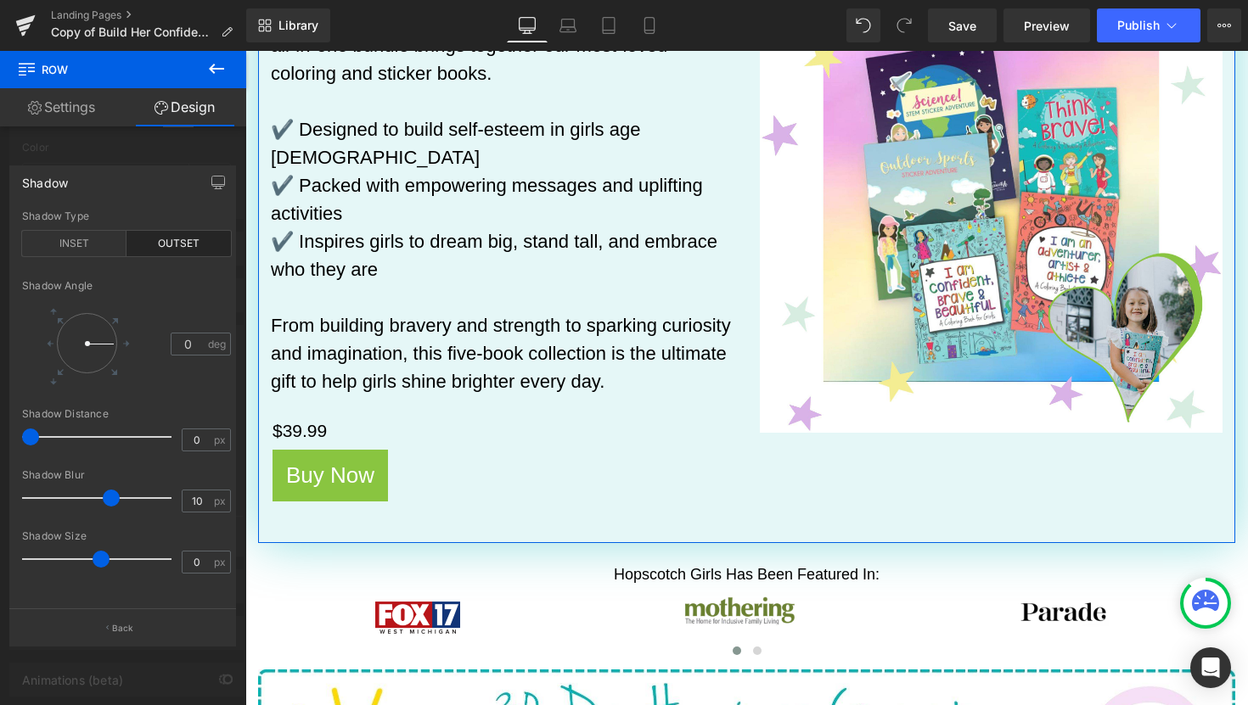
drag, startPoint x: 39, startPoint y: 498, endPoint x: 105, endPoint y: 506, distance: 66.6
click at [105, 506] on div at bounding box center [101, 498] width 141 height 34
click at [120, 627] on p "Back" at bounding box center [123, 628] width 22 height 13
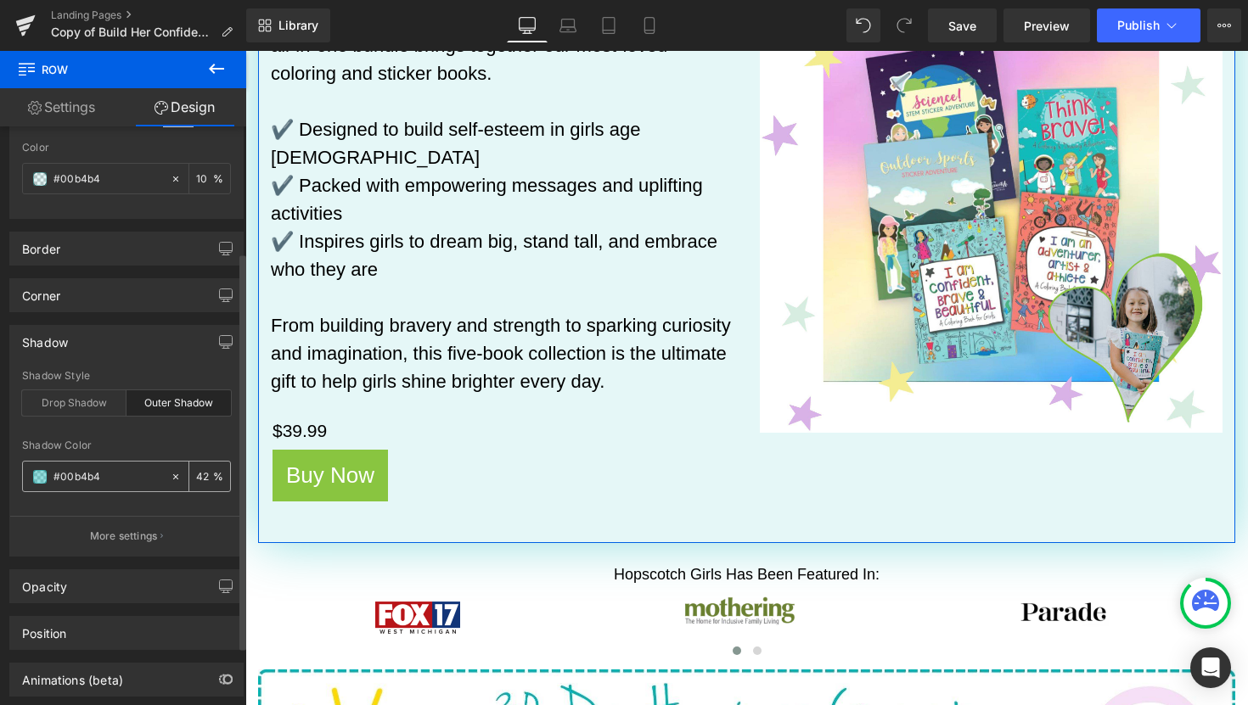
click at [204, 474] on input "number" at bounding box center [204, 476] width 17 height 19
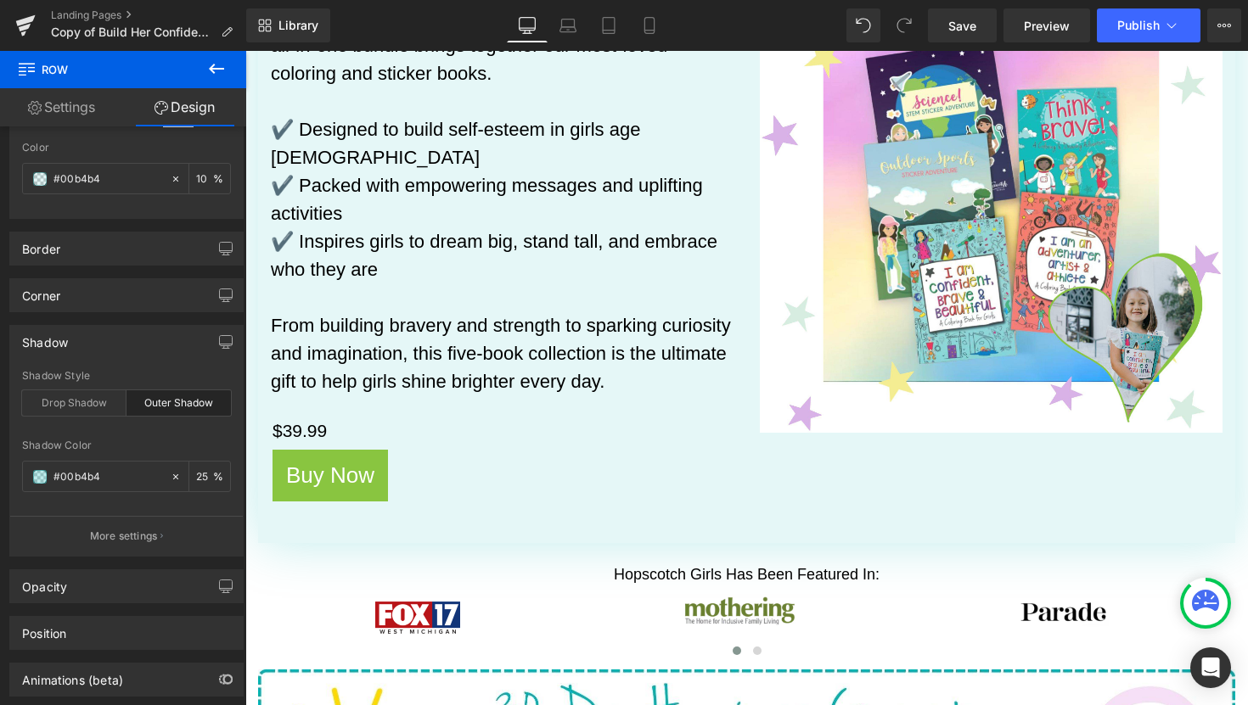
type input "25"
click at [223, 72] on icon at bounding box center [216, 69] width 20 height 20
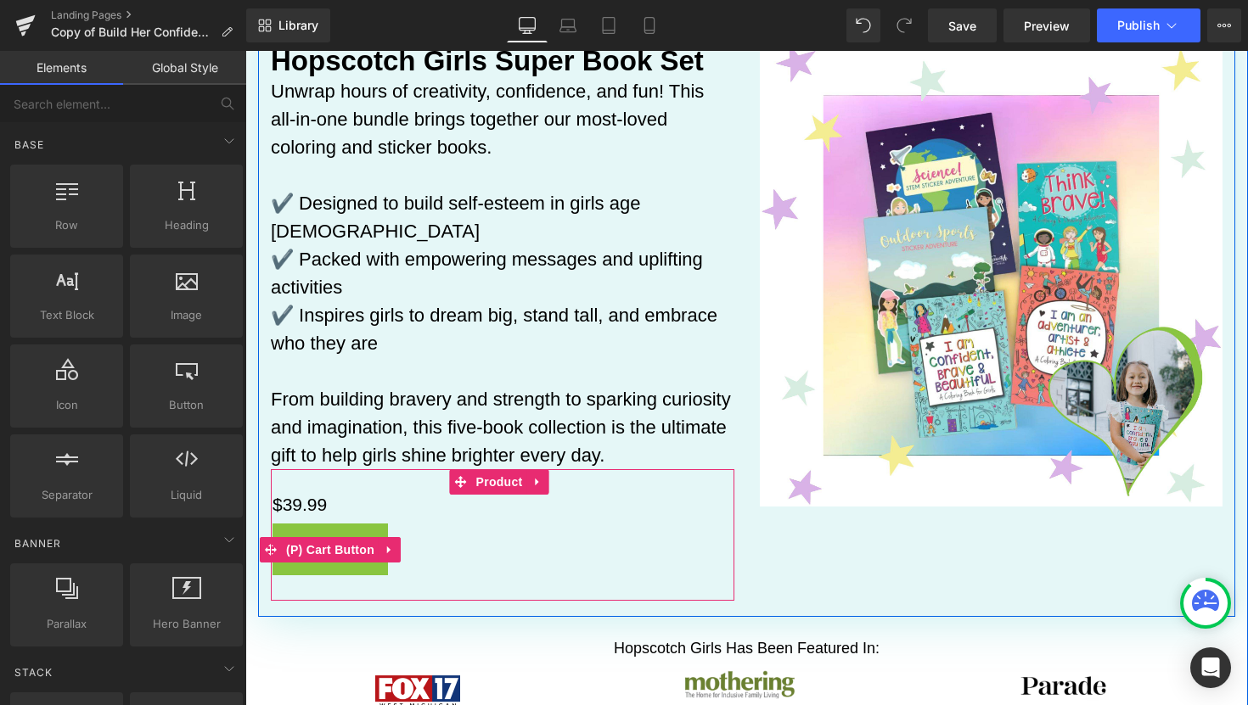
scroll to position [427, 0]
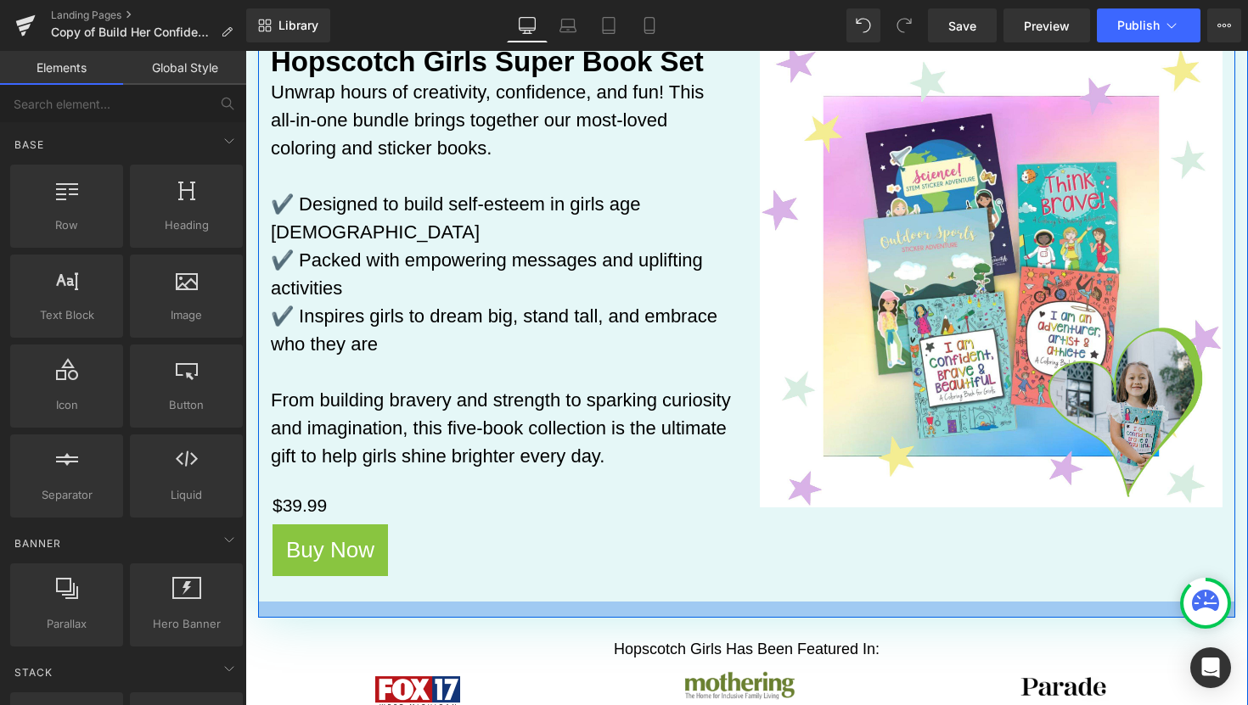
click at [839, 602] on div at bounding box center [746, 610] width 977 height 16
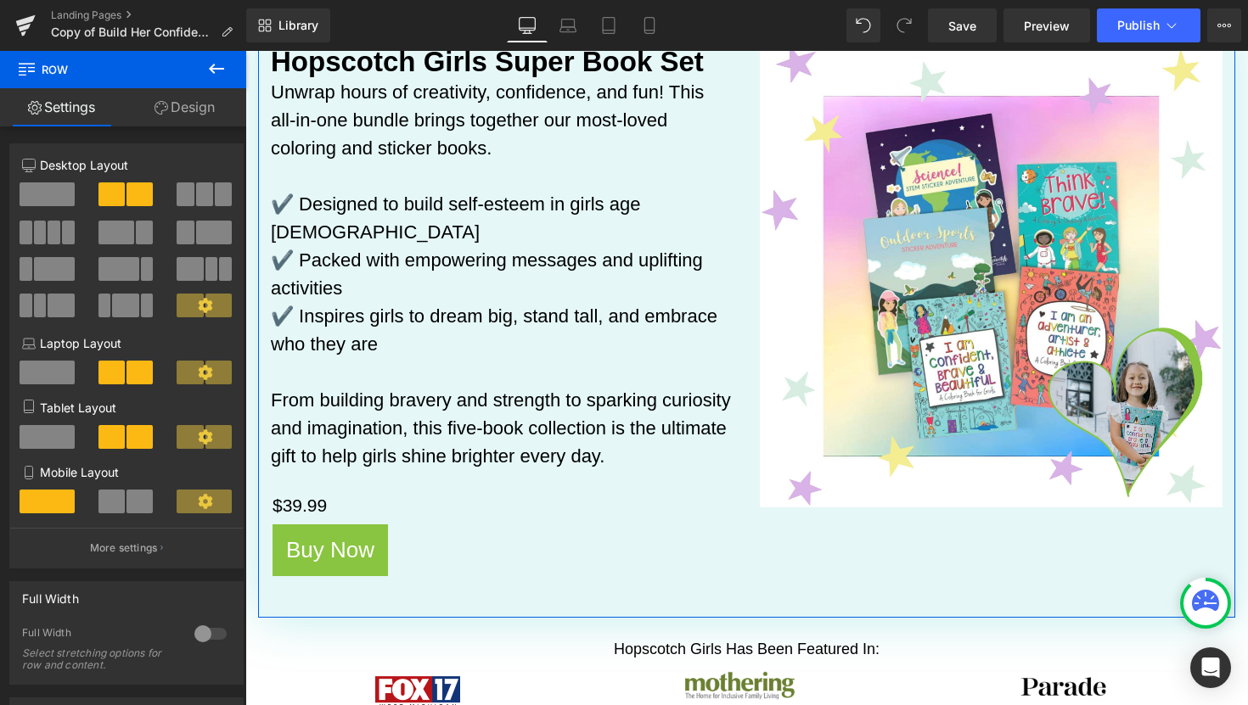
click at [194, 116] on link "Design" at bounding box center [184, 107] width 123 height 38
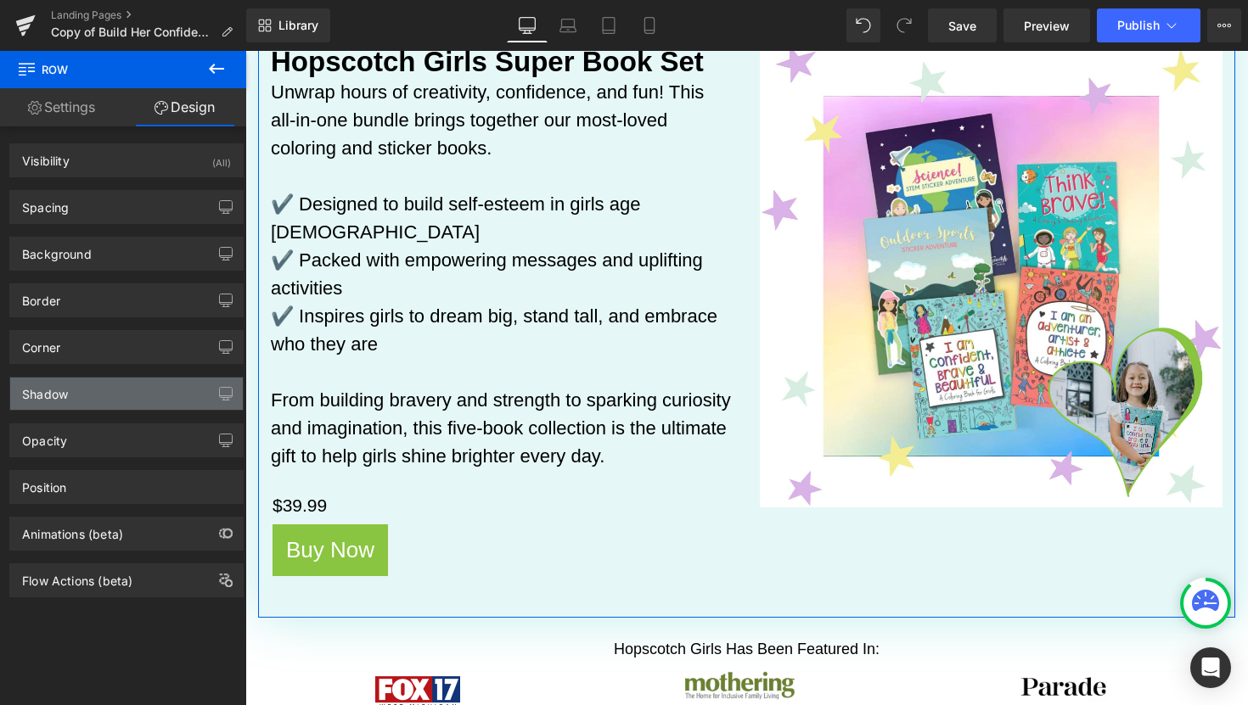
click at [93, 390] on div "Shadow" at bounding box center [126, 394] width 233 height 32
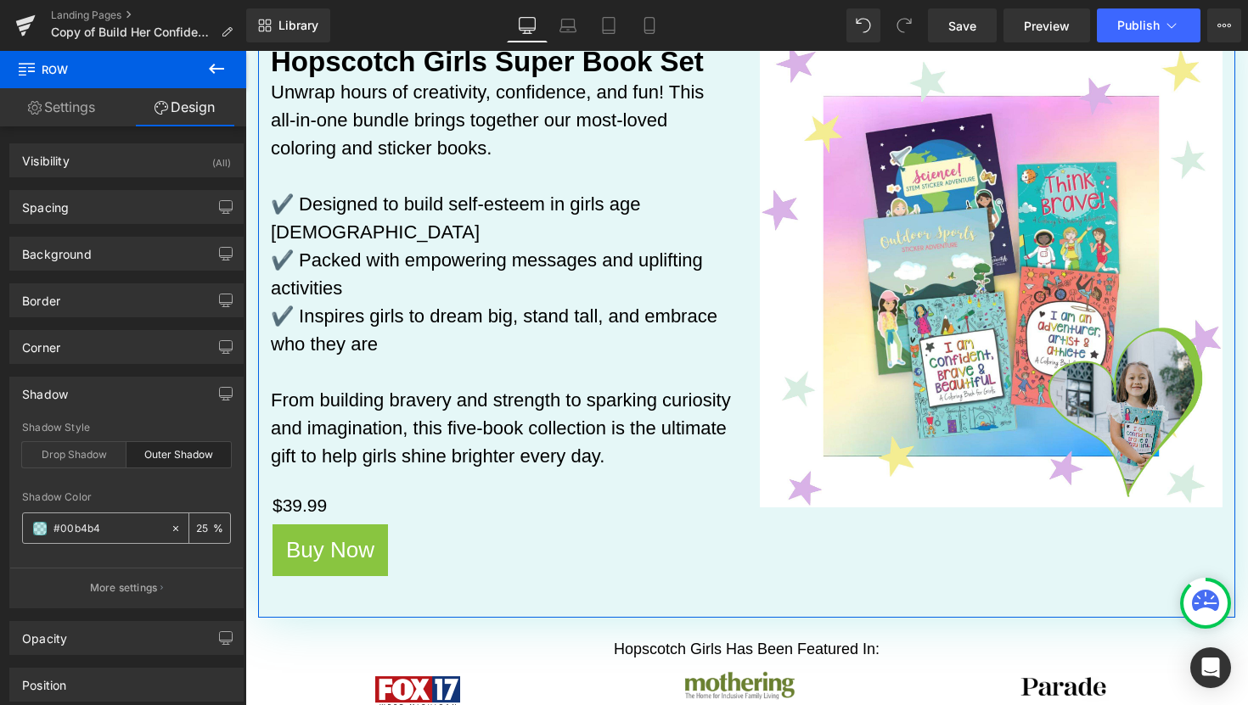
click at [196, 530] on input "number" at bounding box center [204, 528] width 17 height 19
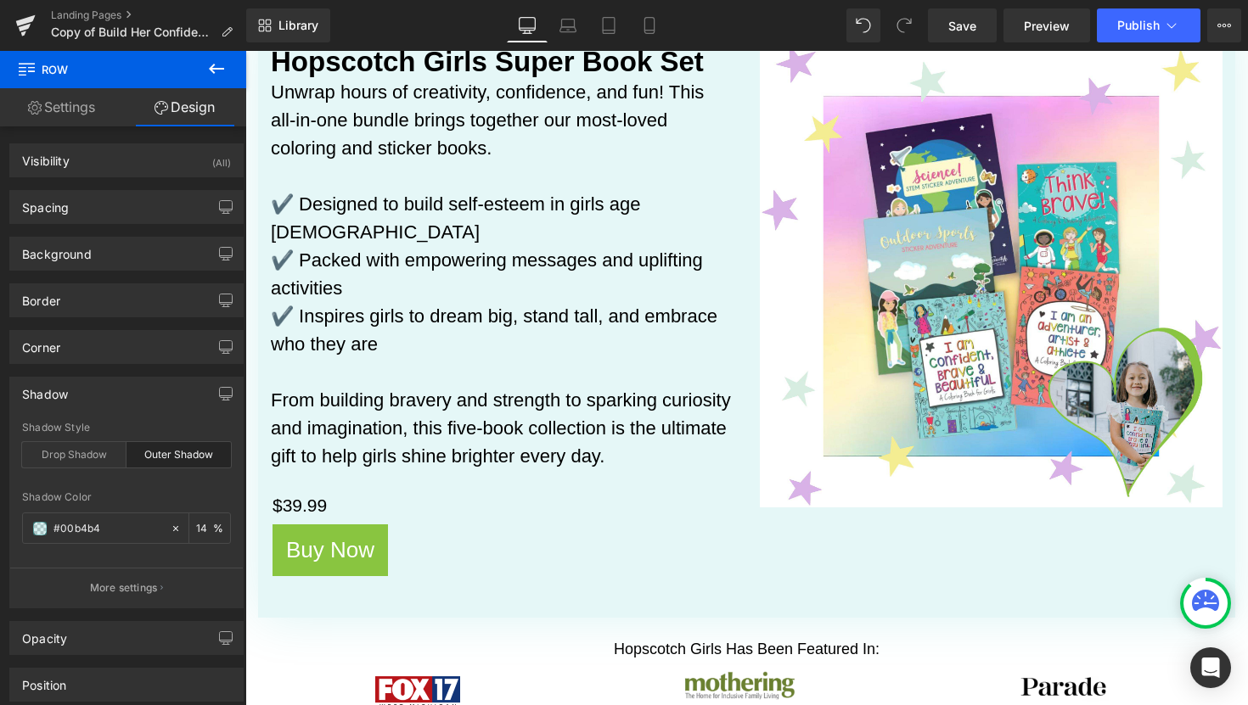
type input "14"
click at [217, 77] on icon at bounding box center [216, 69] width 20 height 20
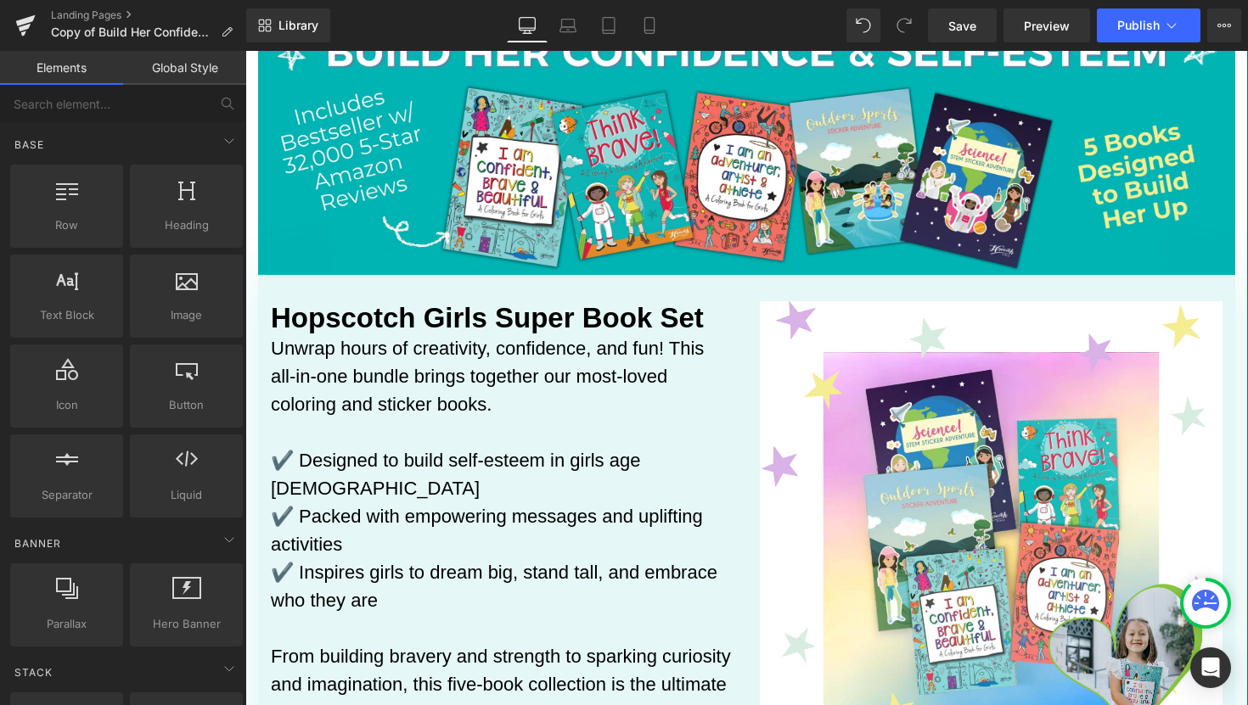
scroll to position [79, 0]
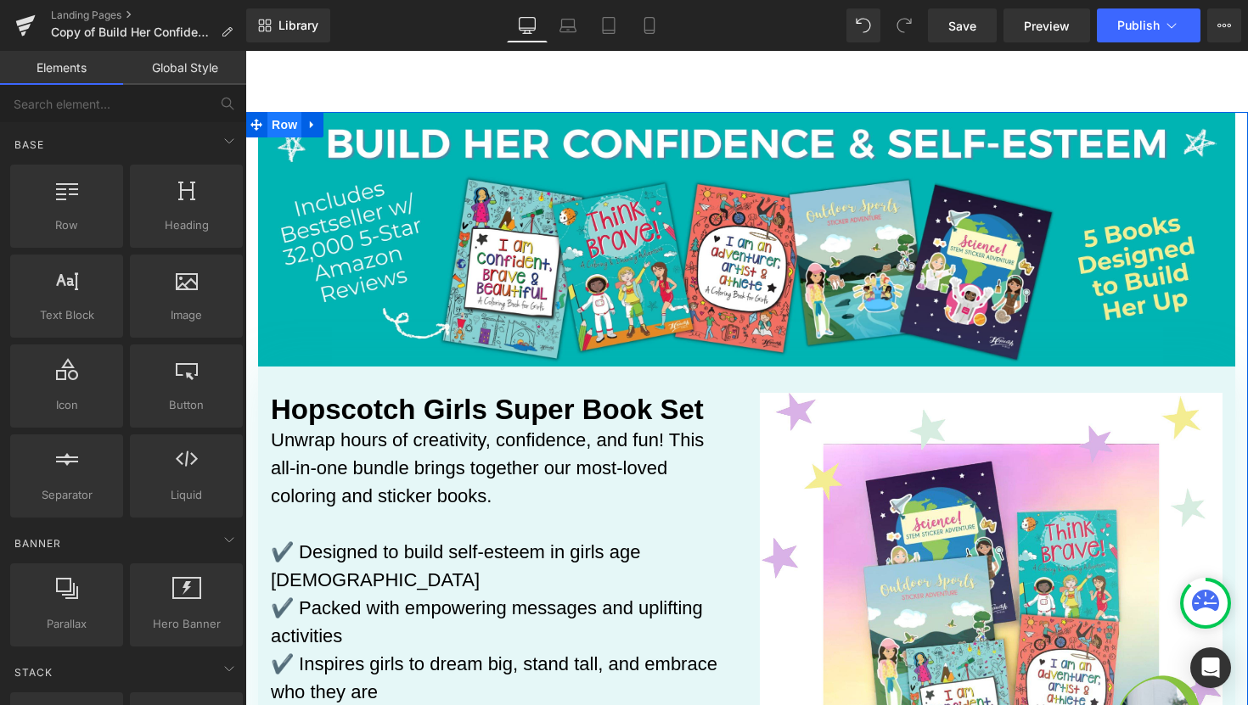
click at [284, 126] on span "Row" at bounding box center [284, 124] width 34 height 25
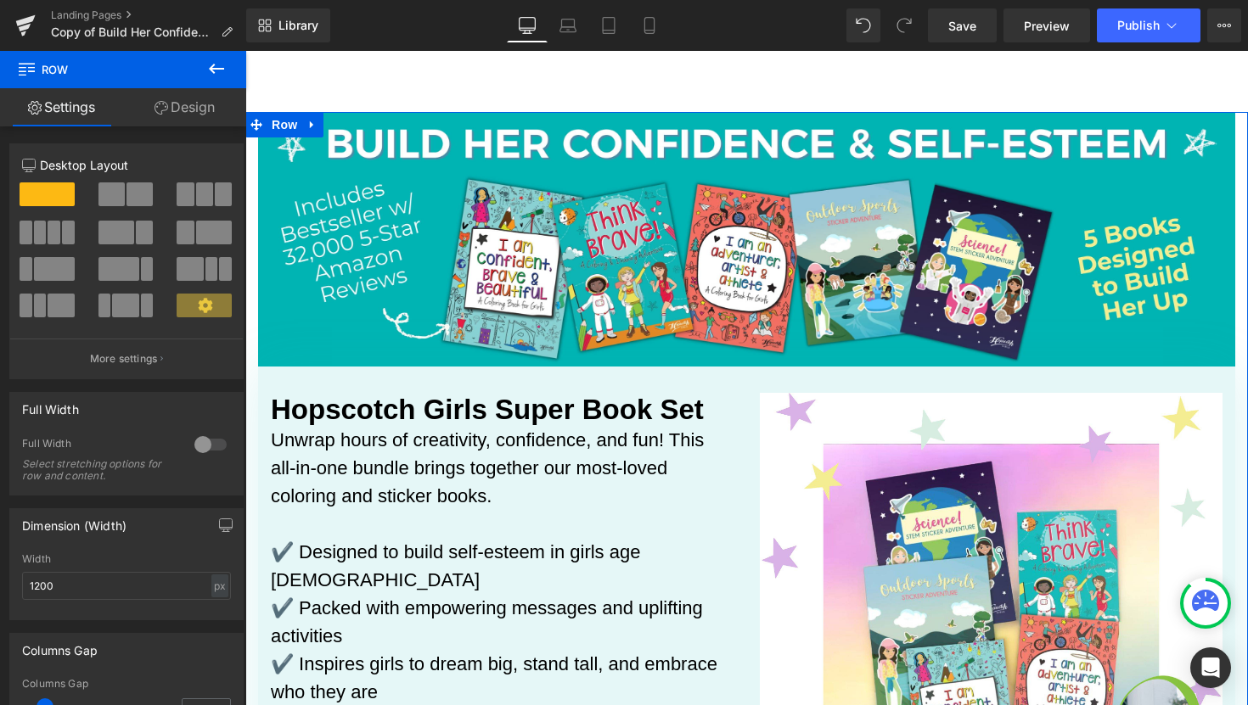
click at [204, 108] on link "Design" at bounding box center [184, 107] width 123 height 38
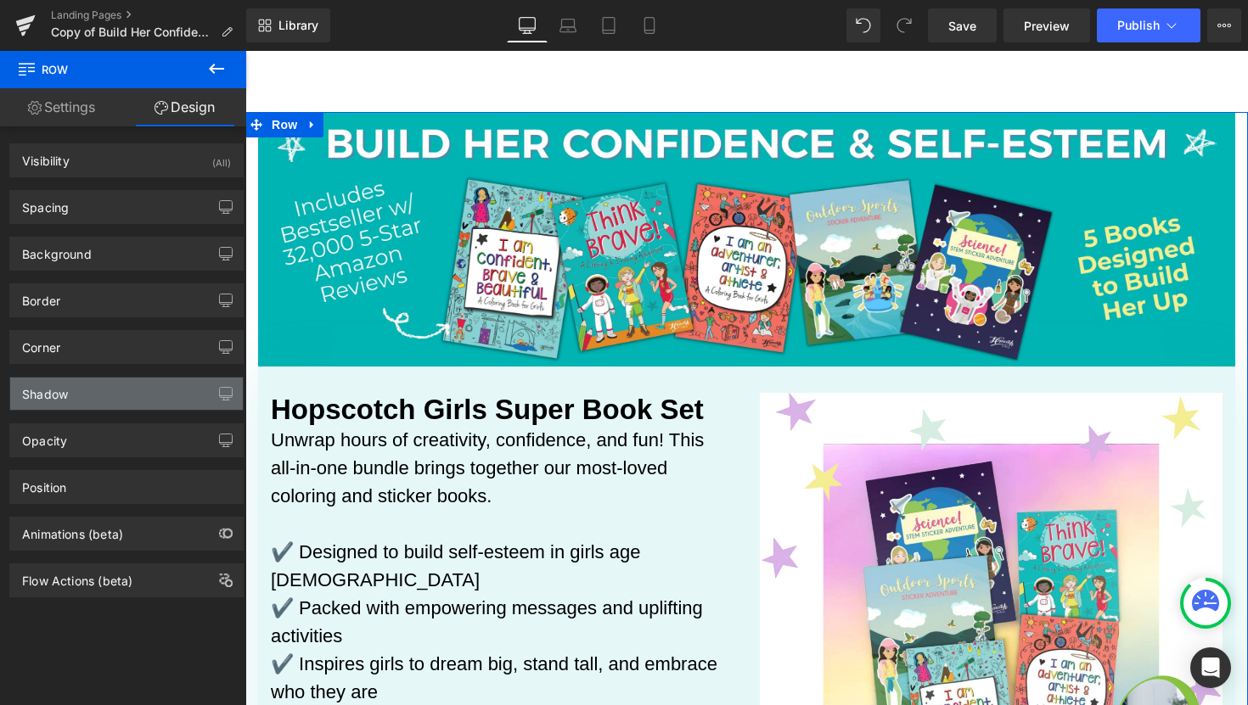
click at [143, 396] on div "Shadow" at bounding box center [126, 394] width 233 height 32
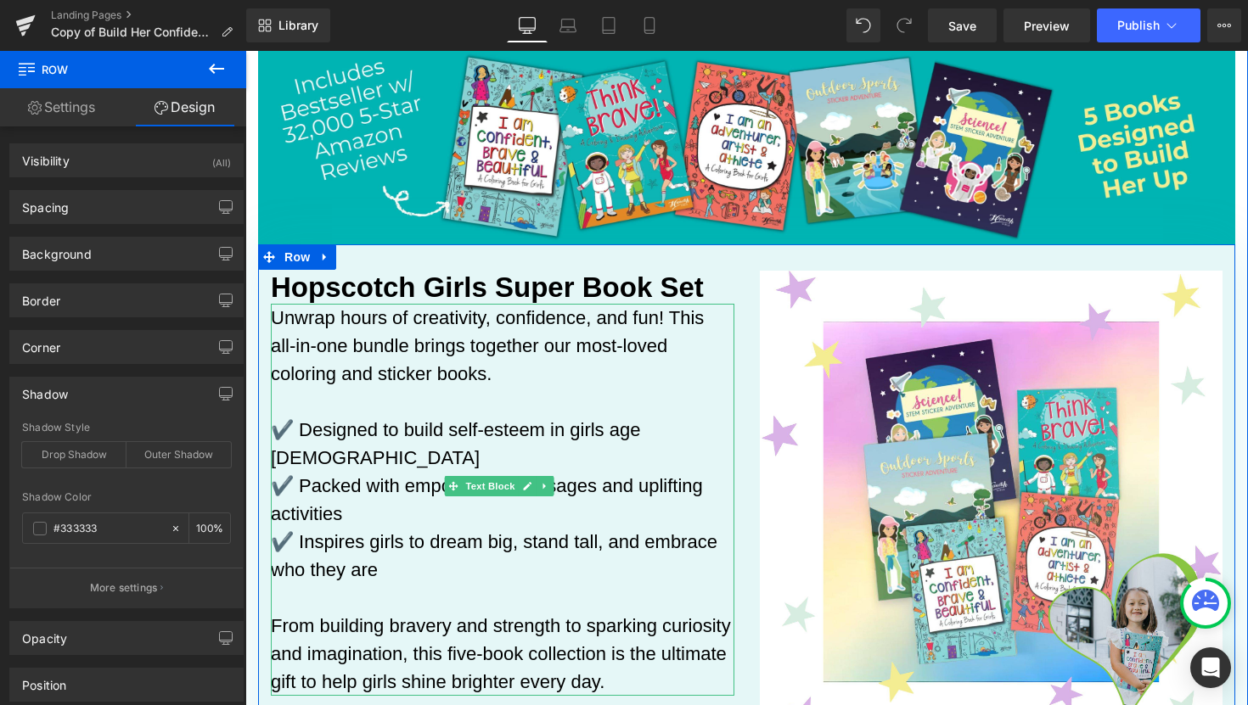
scroll to position [56, 0]
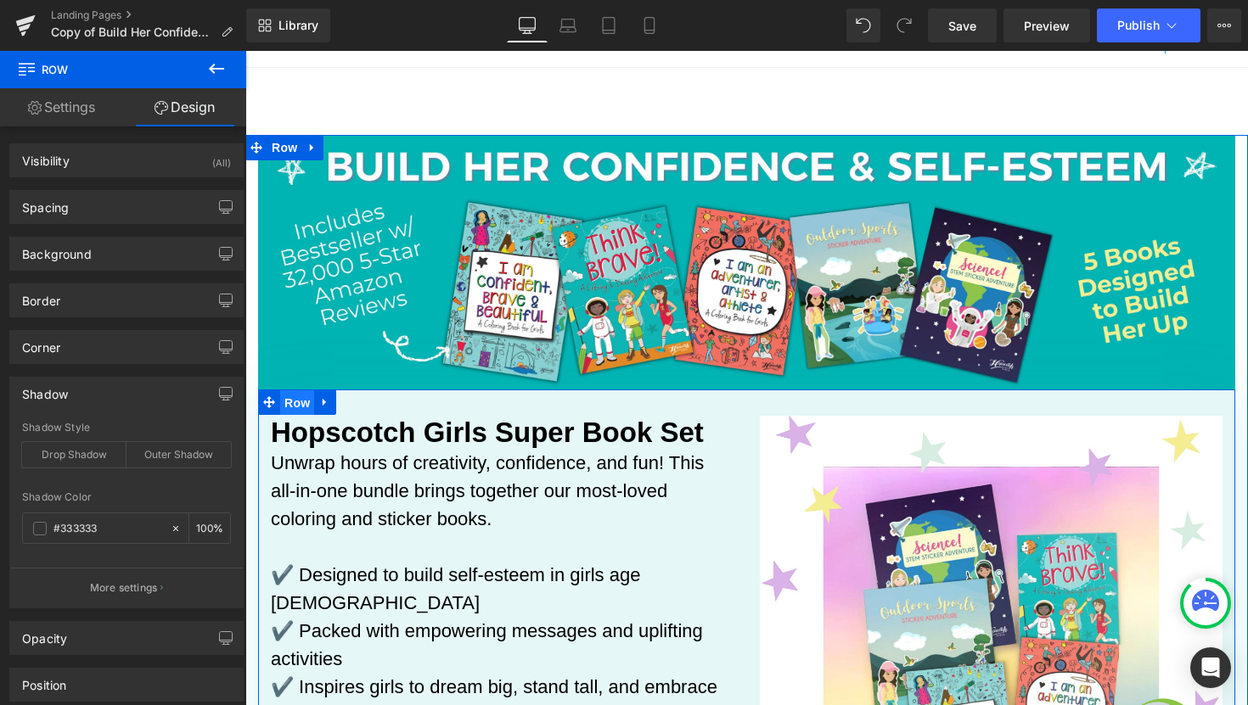
click at [295, 403] on span "Row" at bounding box center [297, 402] width 34 height 25
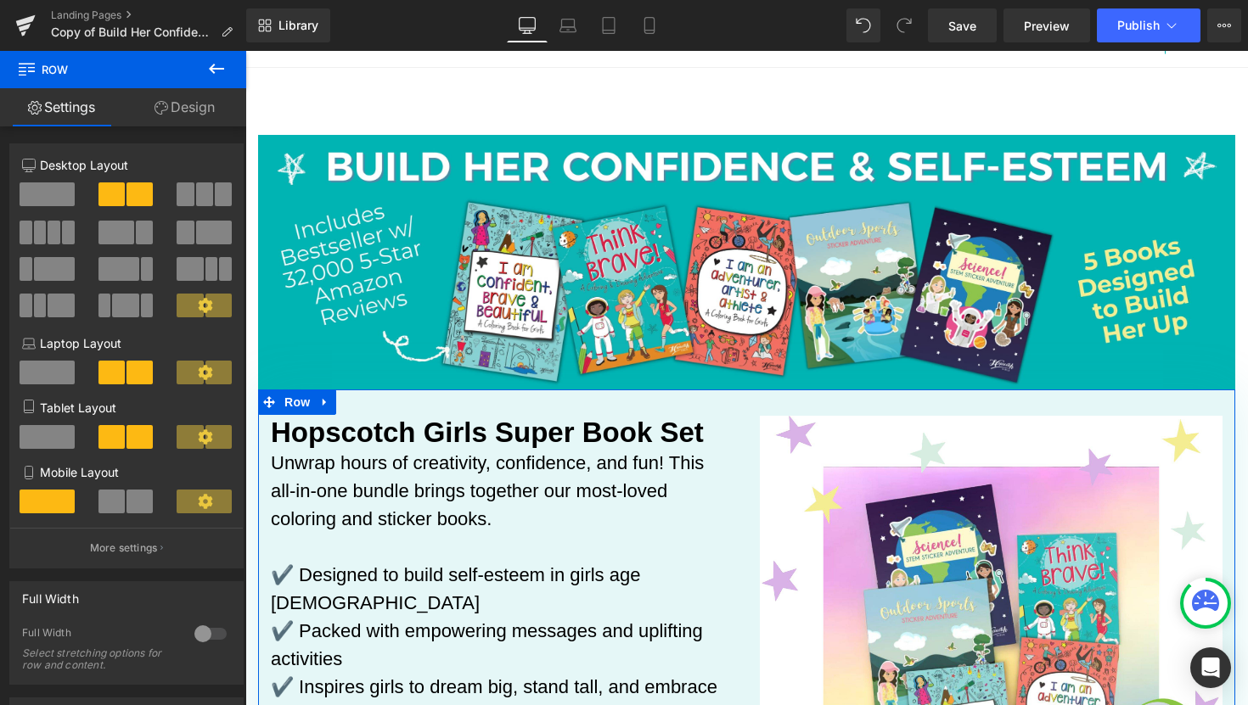
click at [199, 104] on link "Design" at bounding box center [184, 107] width 123 height 38
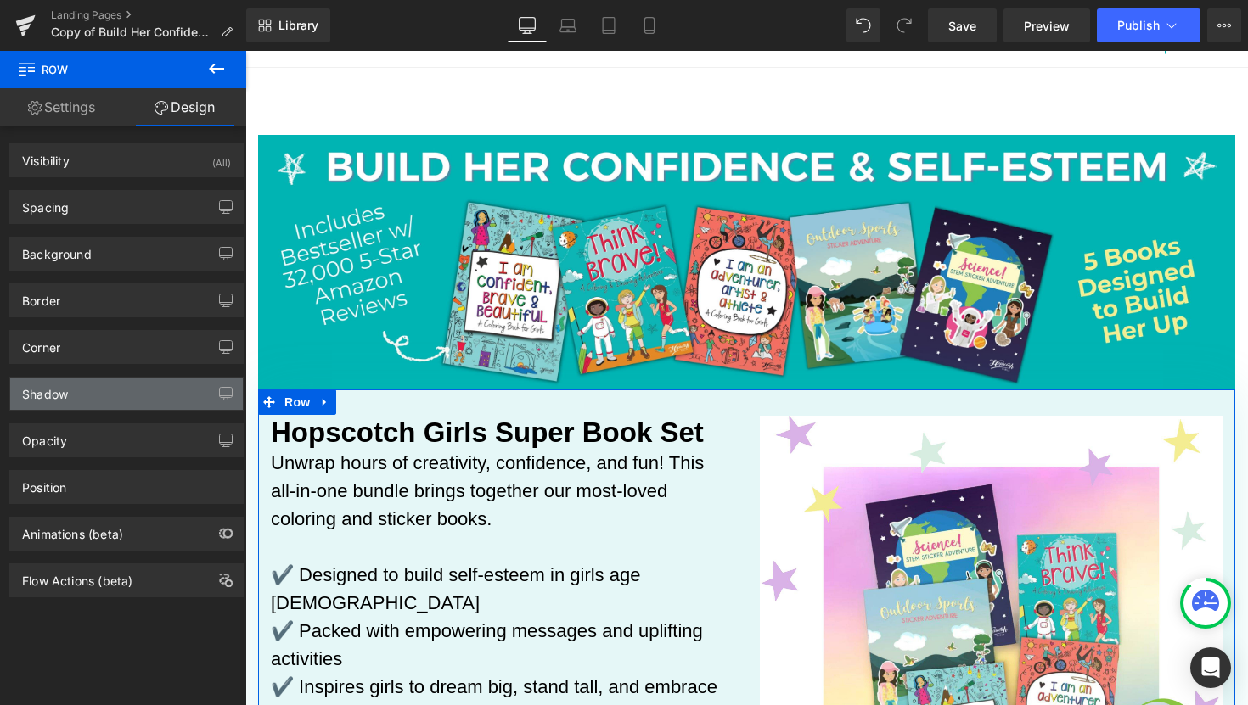
click at [106, 388] on div "Shadow" at bounding box center [126, 394] width 233 height 32
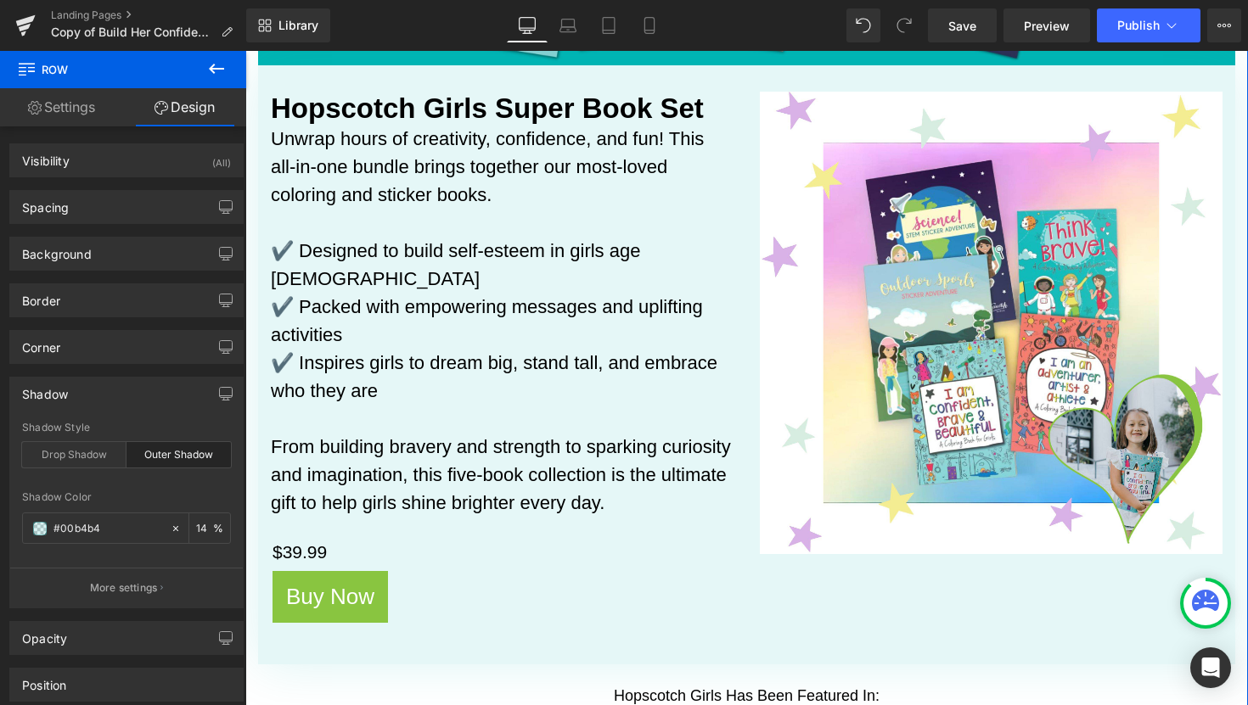
scroll to position [474, 0]
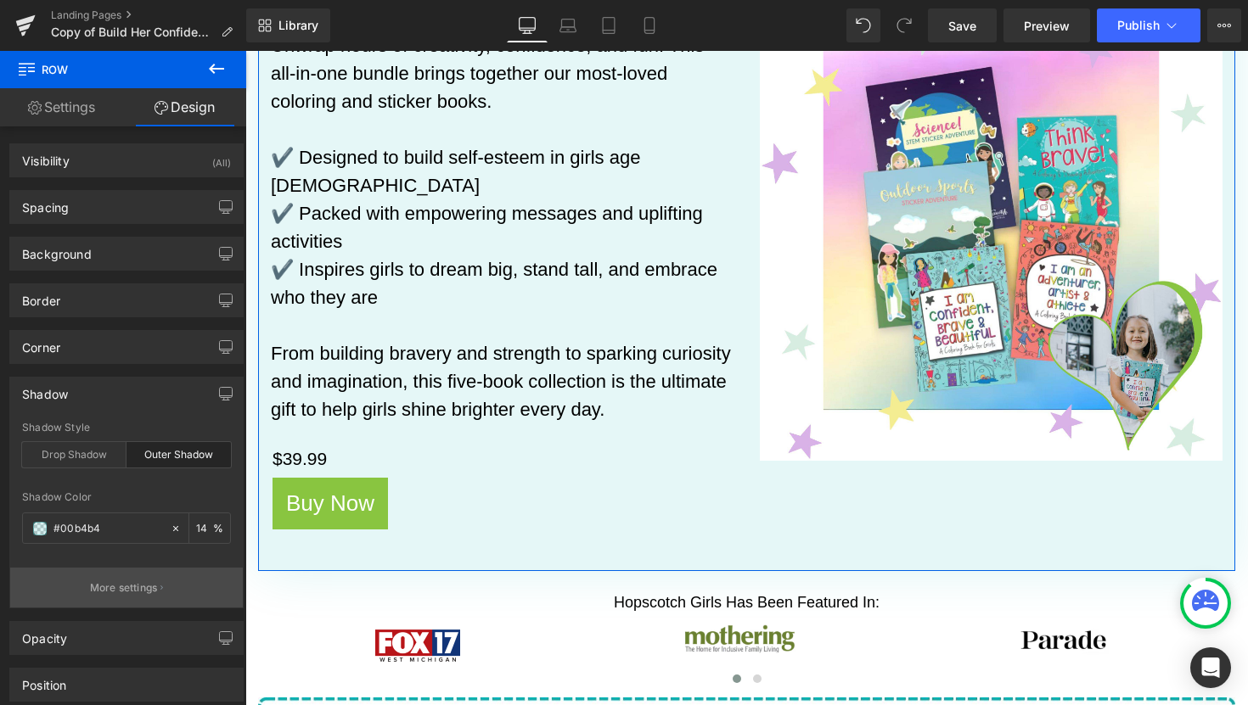
click at [144, 584] on p "More settings" at bounding box center [124, 588] width 68 height 15
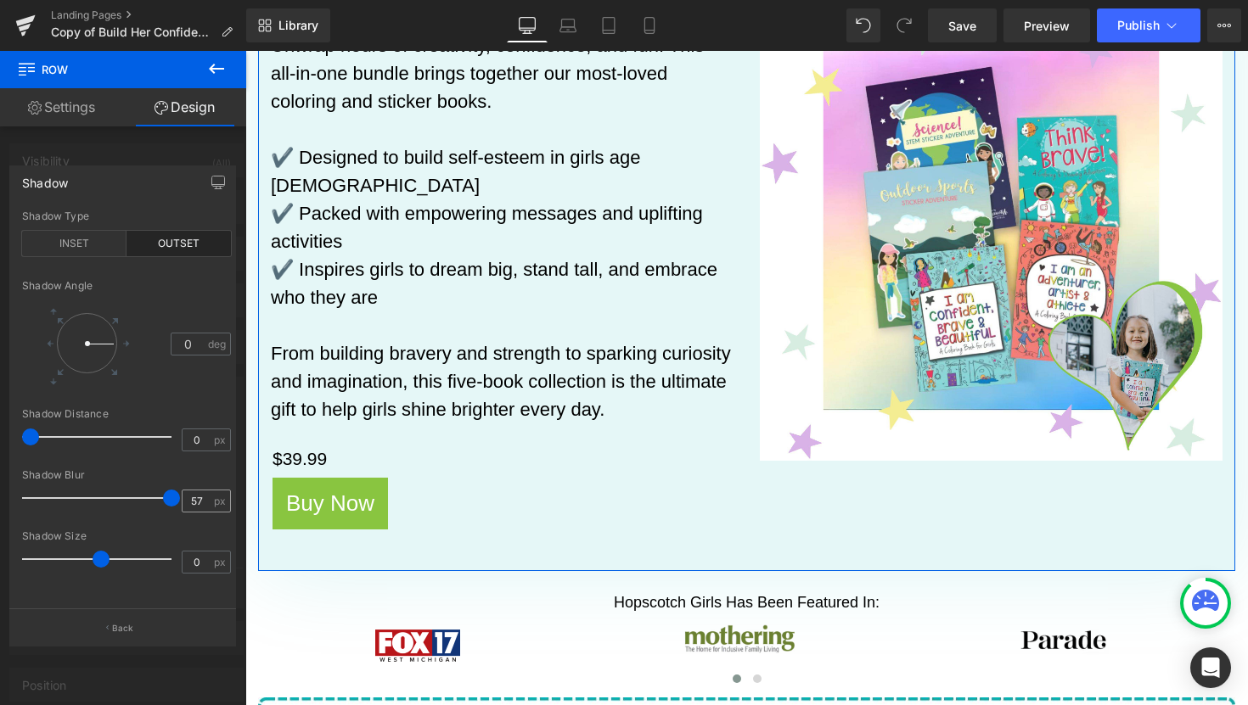
drag, startPoint x: 110, startPoint y: 497, endPoint x: 194, endPoint y: 501, distance: 83.3
click at [194, 501] on div "Shadow Blur 57 px" at bounding box center [126, 497] width 209 height 57
drag, startPoint x: 33, startPoint y: 439, endPoint x: 107, endPoint y: 449, distance: 74.5
click at [107, 449] on div at bounding box center [101, 437] width 141 height 34
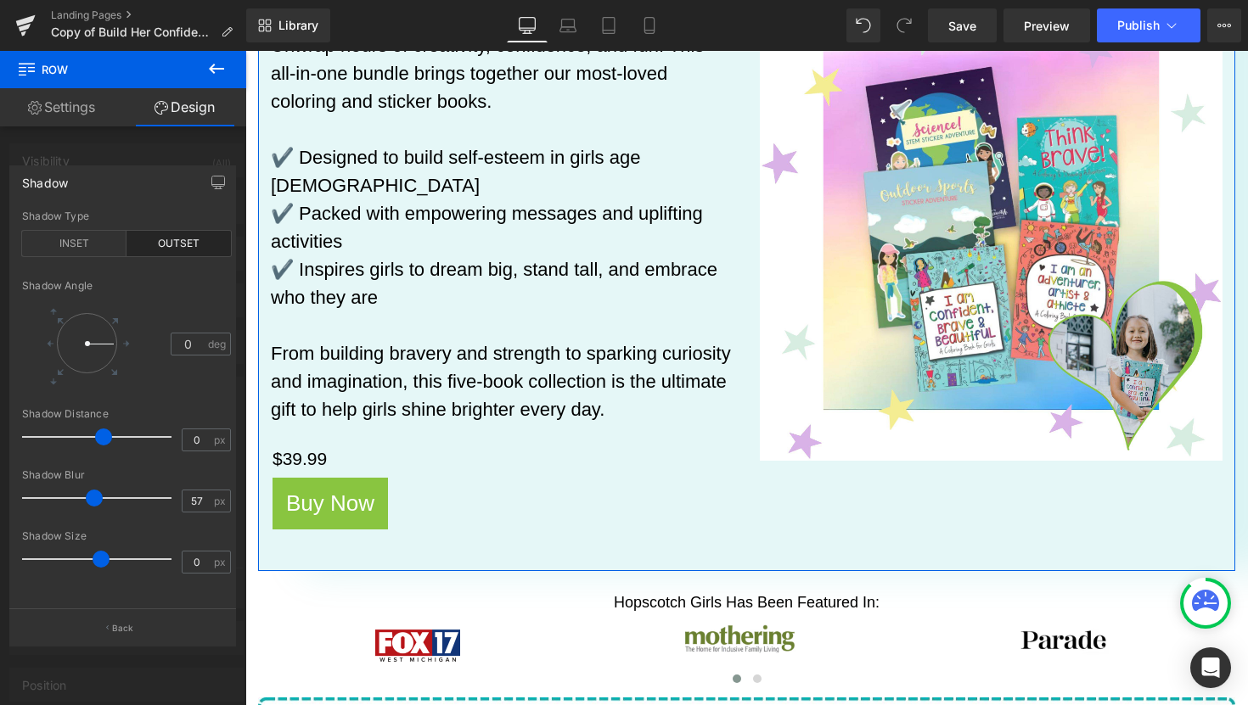
drag, startPoint x: 160, startPoint y: 497, endPoint x: 94, endPoint y: 505, distance: 65.9
click at [94, 505] on div at bounding box center [101, 498] width 141 height 34
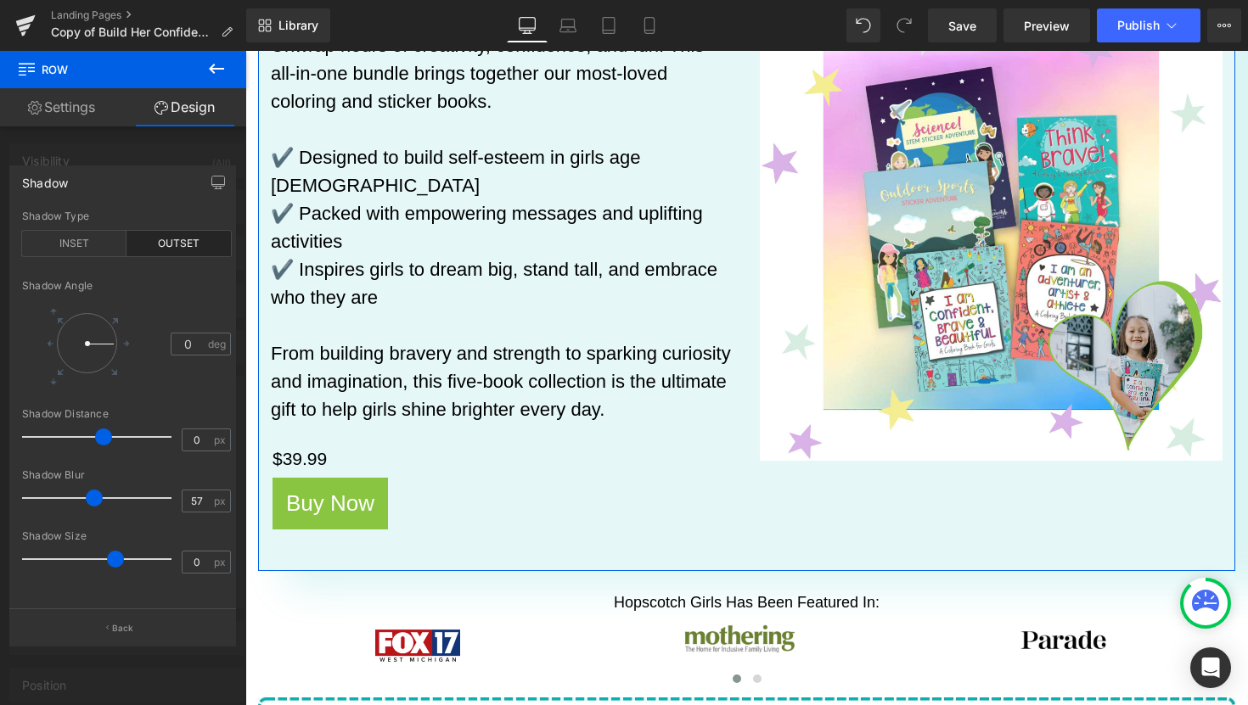
drag, startPoint x: 100, startPoint y: 564, endPoint x: 115, endPoint y: 555, distance: 17.2
click at [115, 555] on span at bounding box center [115, 559] width 17 height 17
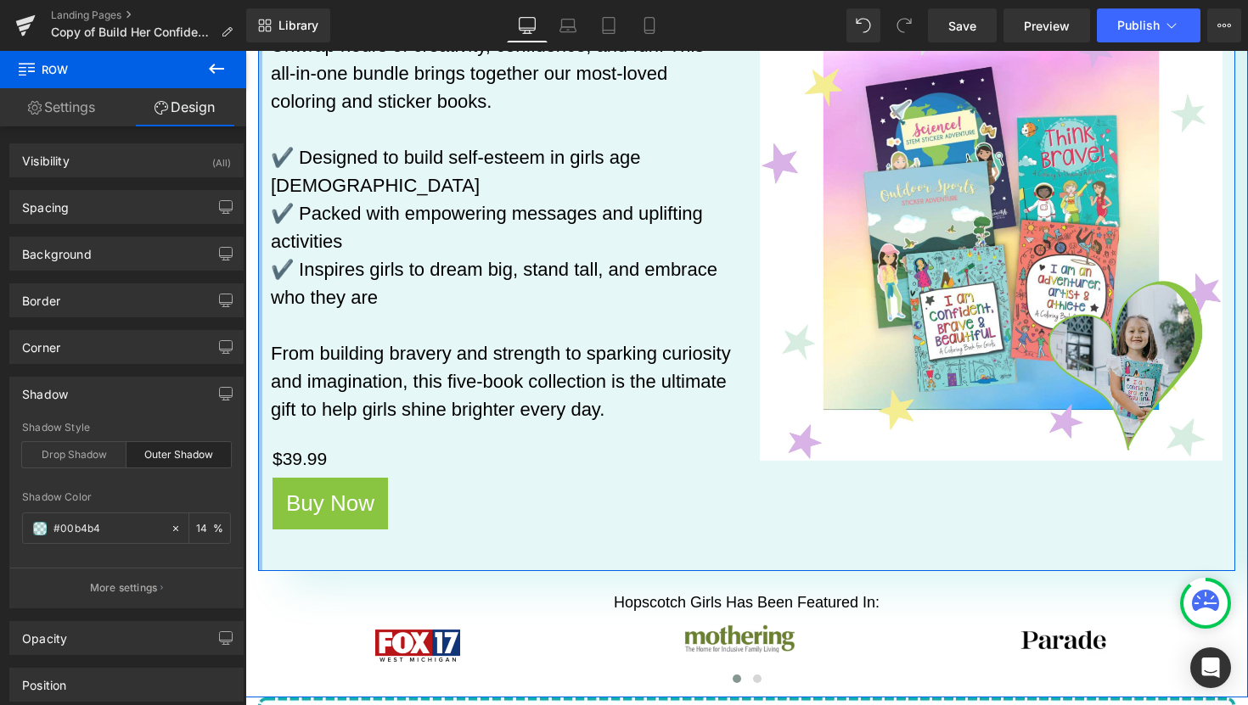
click at [259, 486] on div at bounding box center [260, 272] width 4 height 600
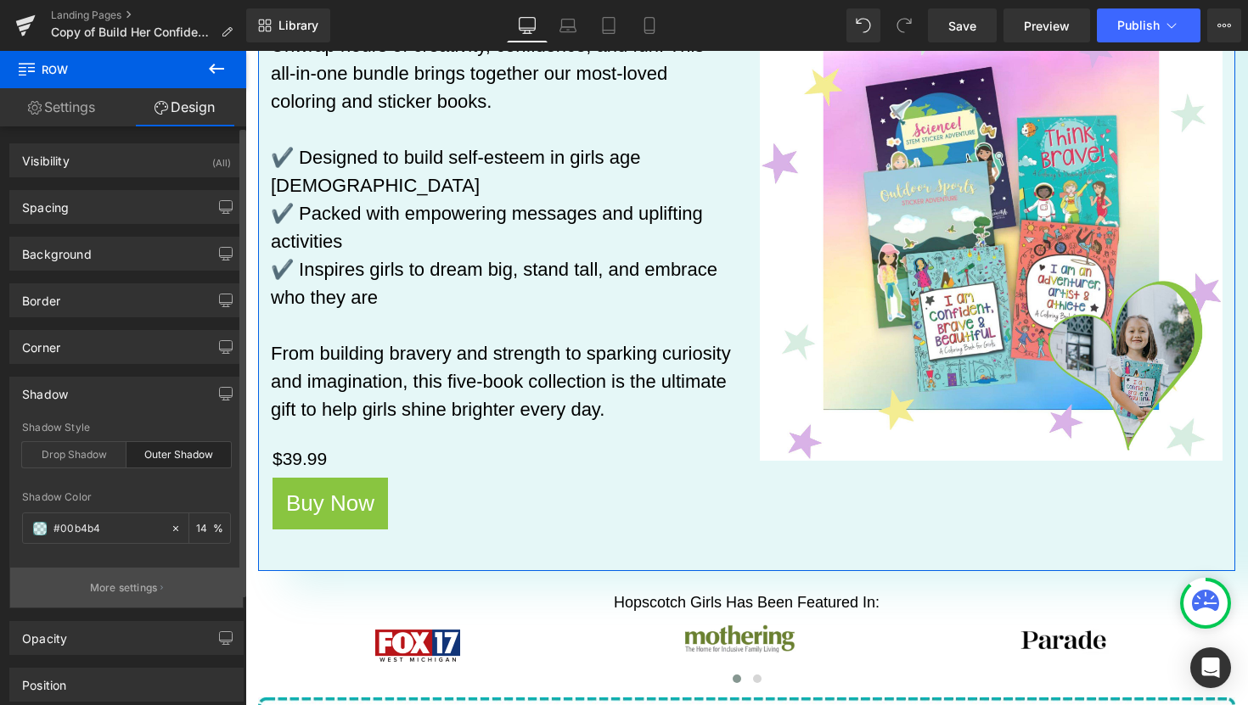
click at [148, 594] on p "More settings" at bounding box center [124, 588] width 68 height 15
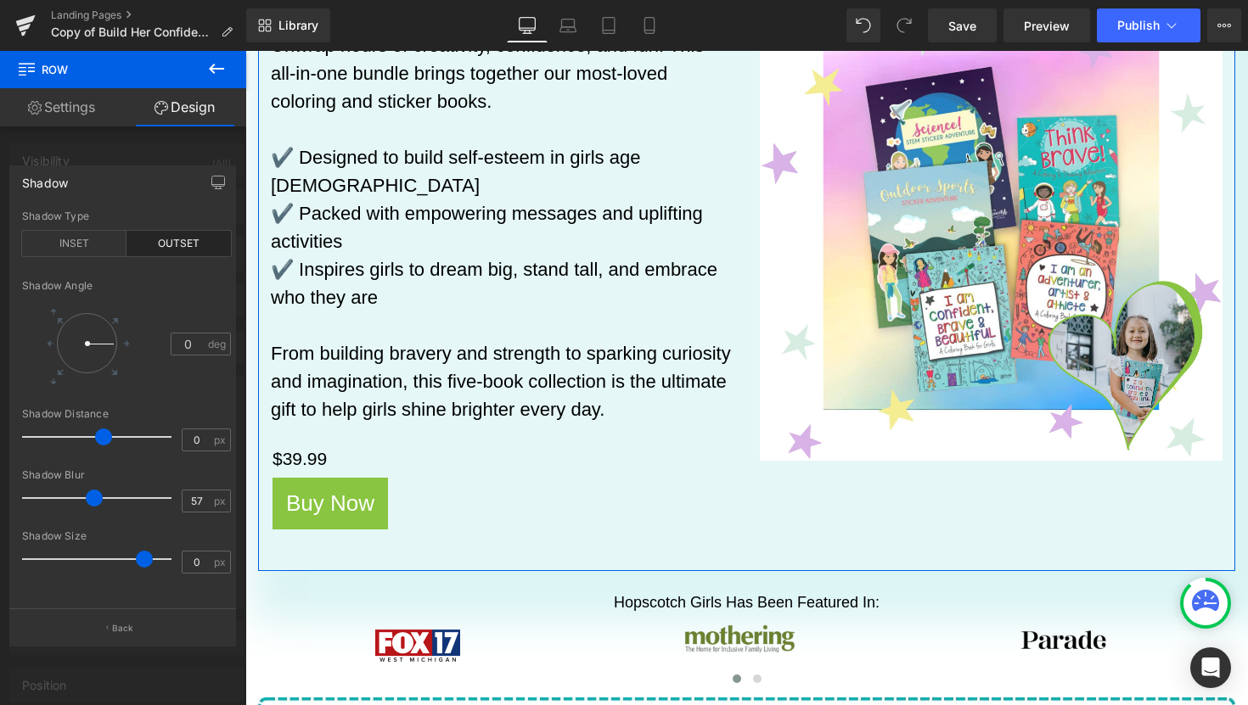
drag, startPoint x: 117, startPoint y: 561, endPoint x: 146, endPoint y: 563, distance: 28.9
click at [146, 563] on span at bounding box center [144, 559] width 17 height 17
click at [126, 619] on button "Back" at bounding box center [122, 628] width 227 height 38
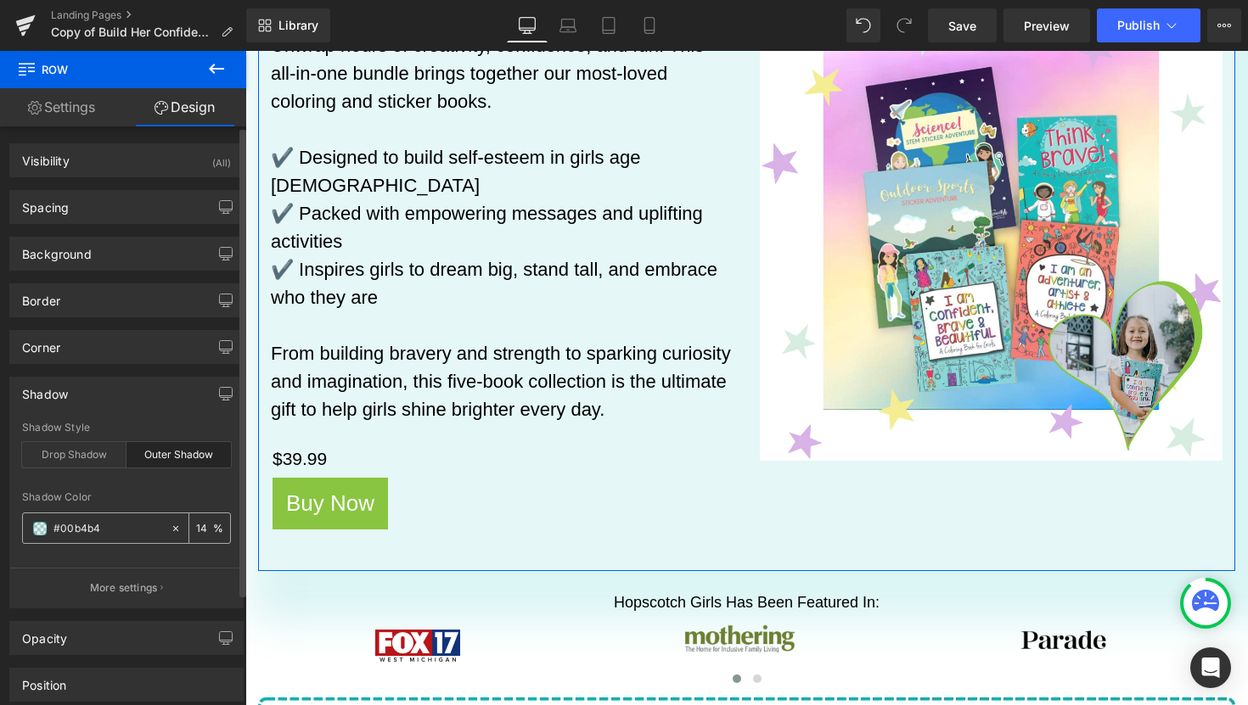
click at [198, 526] on input "number" at bounding box center [204, 528] width 17 height 19
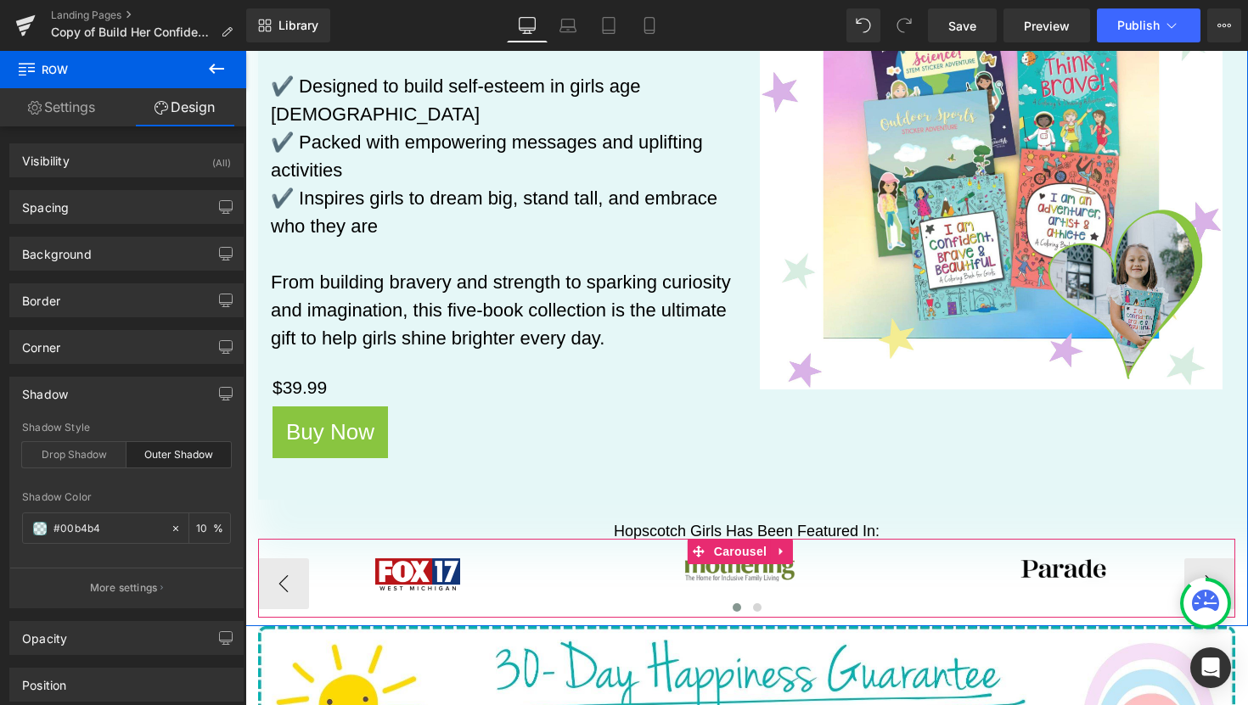
scroll to position [548, 0]
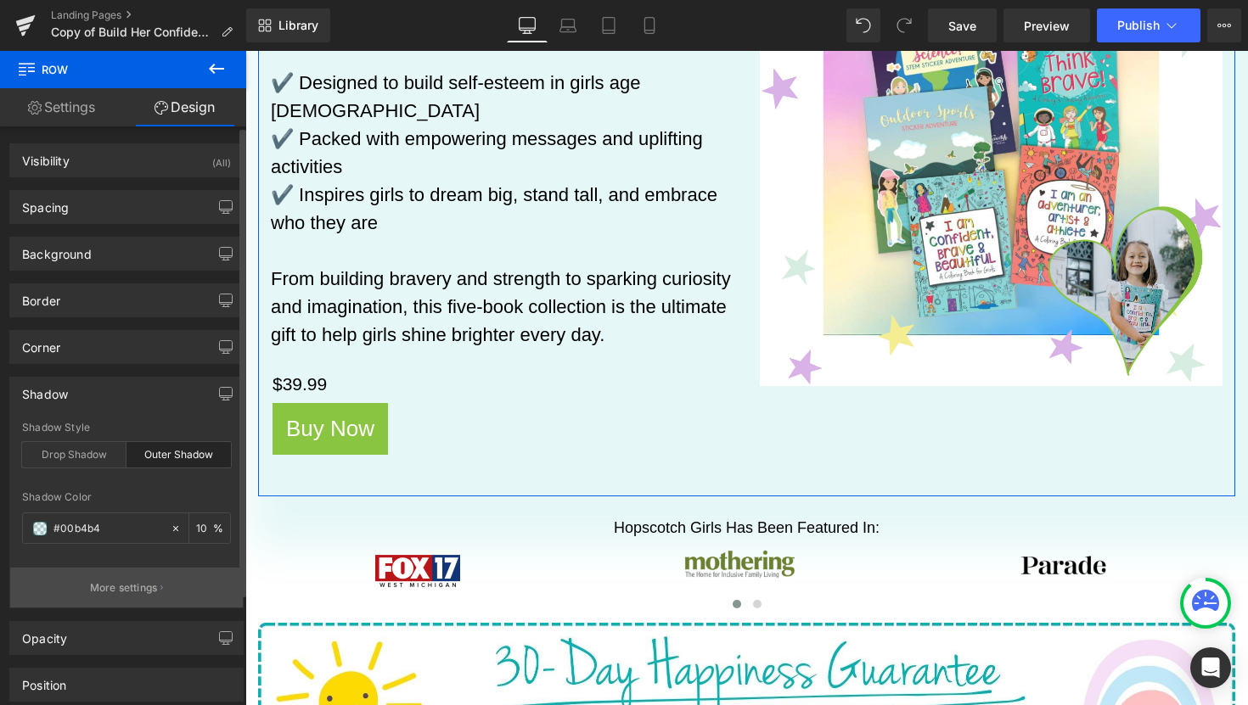
type input "10"
click at [129, 592] on p "More settings" at bounding box center [124, 588] width 68 height 15
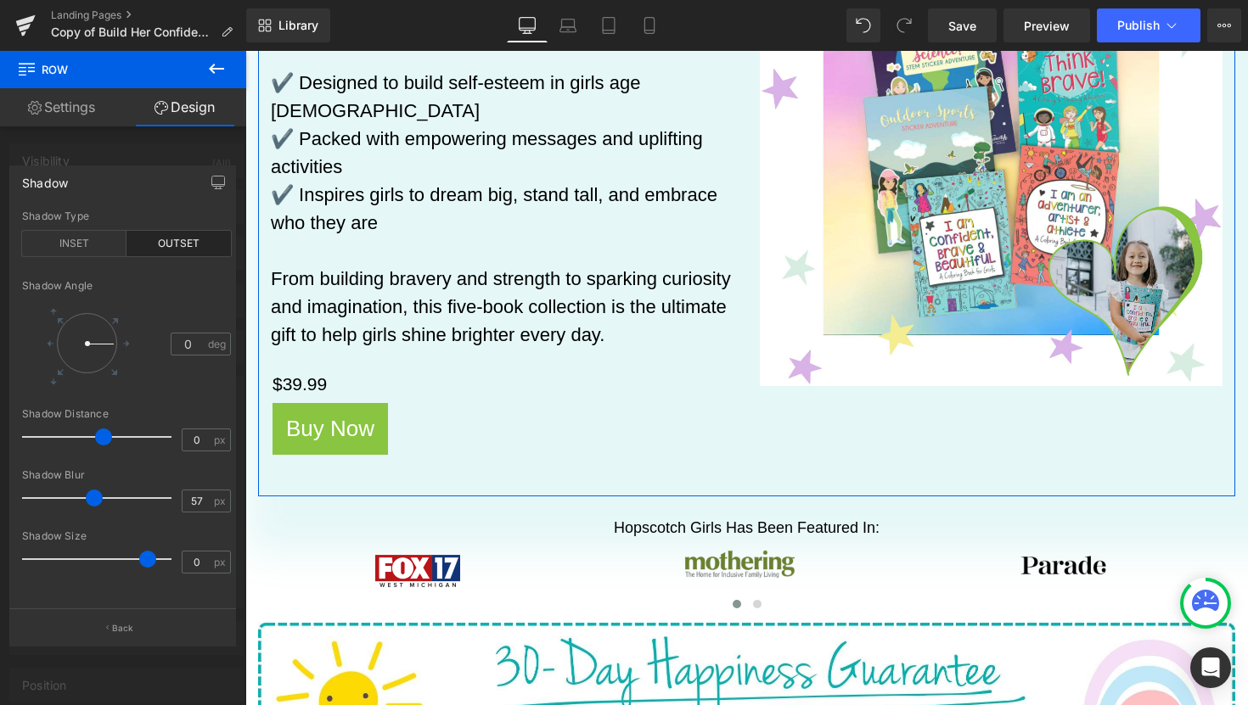
click at [145, 560] on span at bounding box center [147, 559] width 17 height 17
drag, startPoint x: 105, startPoint y: 440, endPoint x: 3, endPoint y: 440, distance: 101.9
click at [3, 440] on div "Shadow outset Shadow Type INSET OUTSET 0 Shadow Angle 0 deg 0px Shadow Distance…" at bounding box center [123, 399] width 246 height 492
drag, startPoint x: 35, startPoint y: 435, endPoint x: 241, endPoint y: 436, distance: 206.2
click at [241, 436] on div "Shadow outset Shadow Type INSET OUTSET 0 Shadow Angle 0 deg 0px Shadow Distance…" at bounding box center [123, 399] width 246 height 492
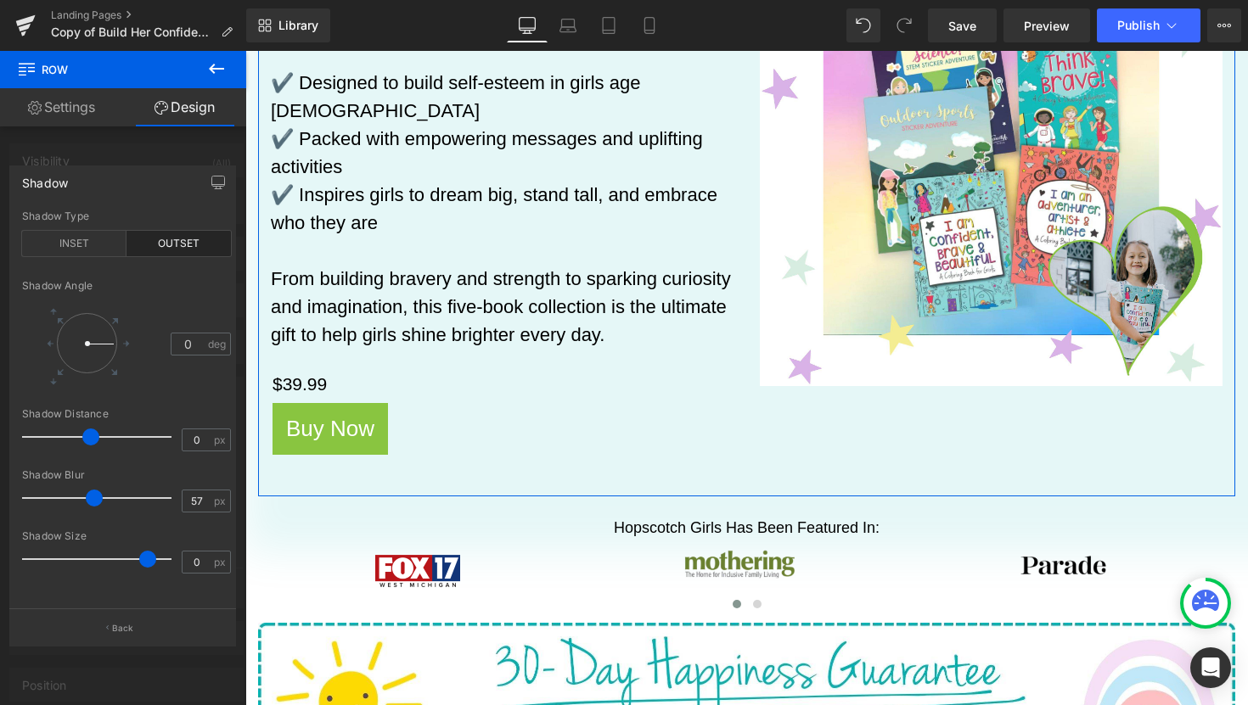
drag, startPoint x: 176, startPoint y: 435, endPoint x: 94, endPoint y: 436, distance: 81.5
click at [94, 435] on span at bounding box center [90, 437] width 17 height 17
drag, startPoint x: 95, startPoint y: 493, endPoint x: 122, endPoint y: 491, distance: 27.3
click at [122, 491] on span at bounding box center [120, 498] width 17 height 17
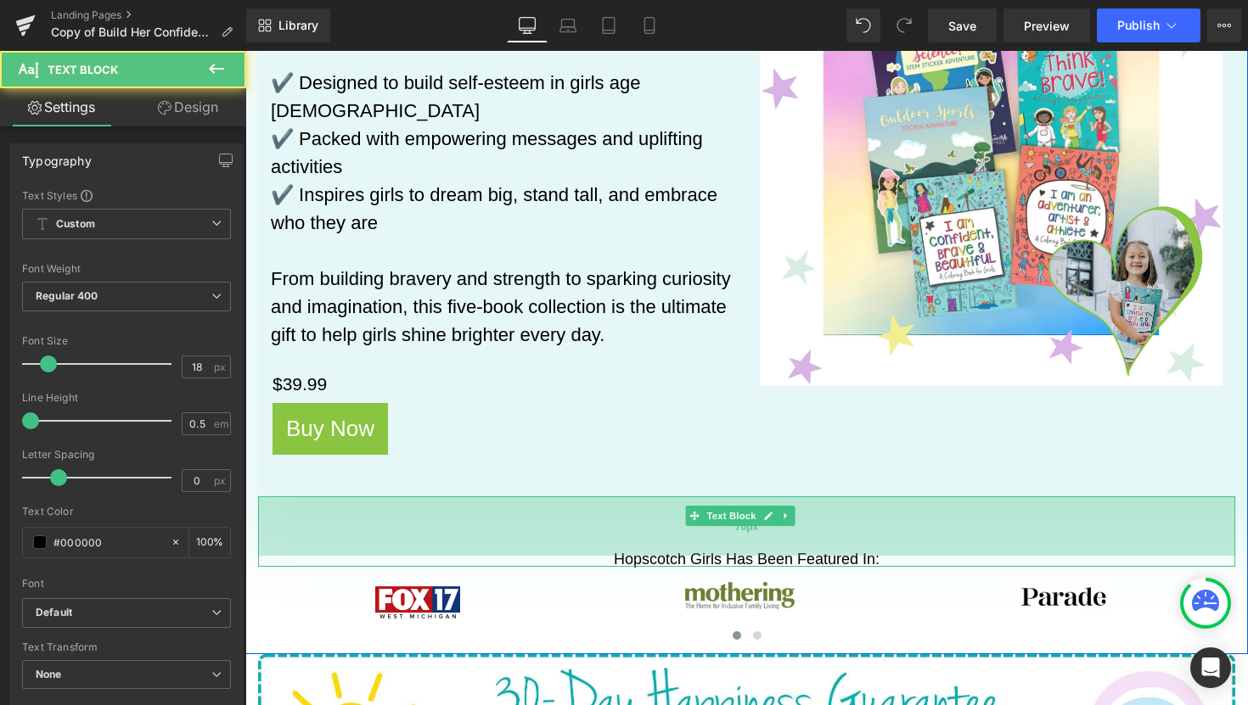
drag, startPoint x: 710, startPoint y: 471, endPoint x: 704, endPoint y: 502, distance: 31.8
click at [704, 502] on div "70px" at bounding box center [746, 526] width 977 height 59
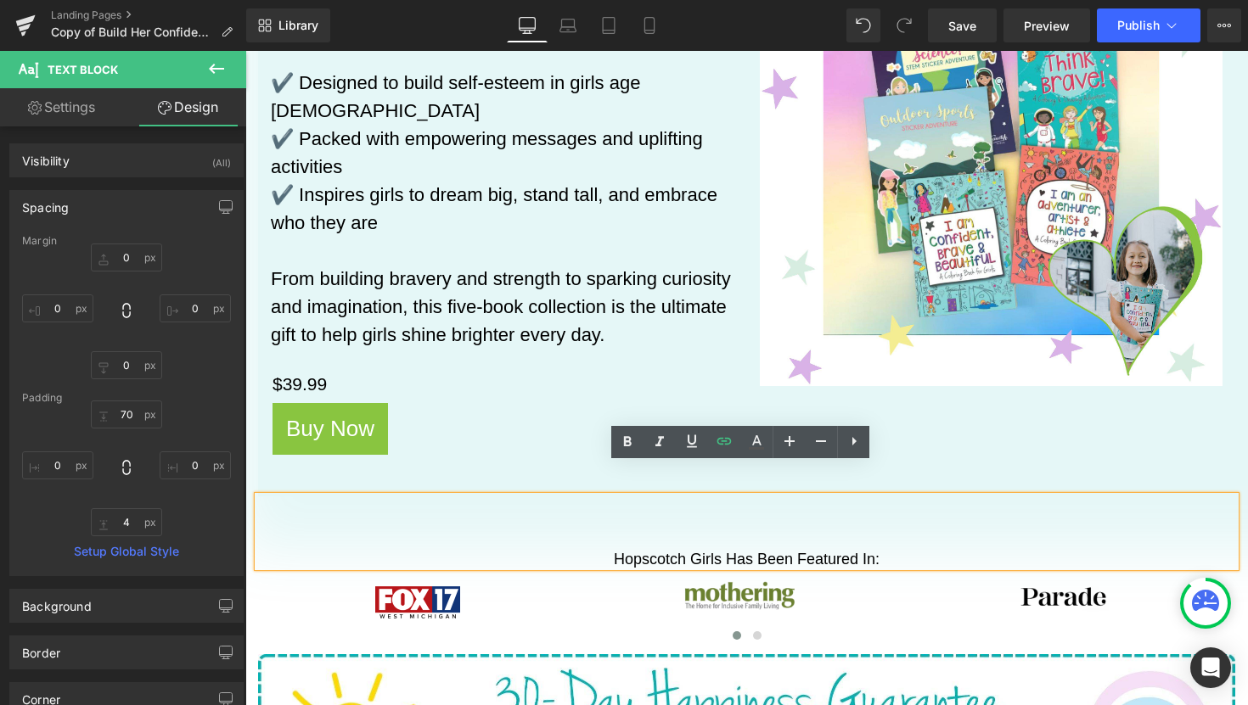
click at [582, 502] on div "Hopscotch Girls Has Been Featured In:" at bounding box center [746, 532] width 977 height 70
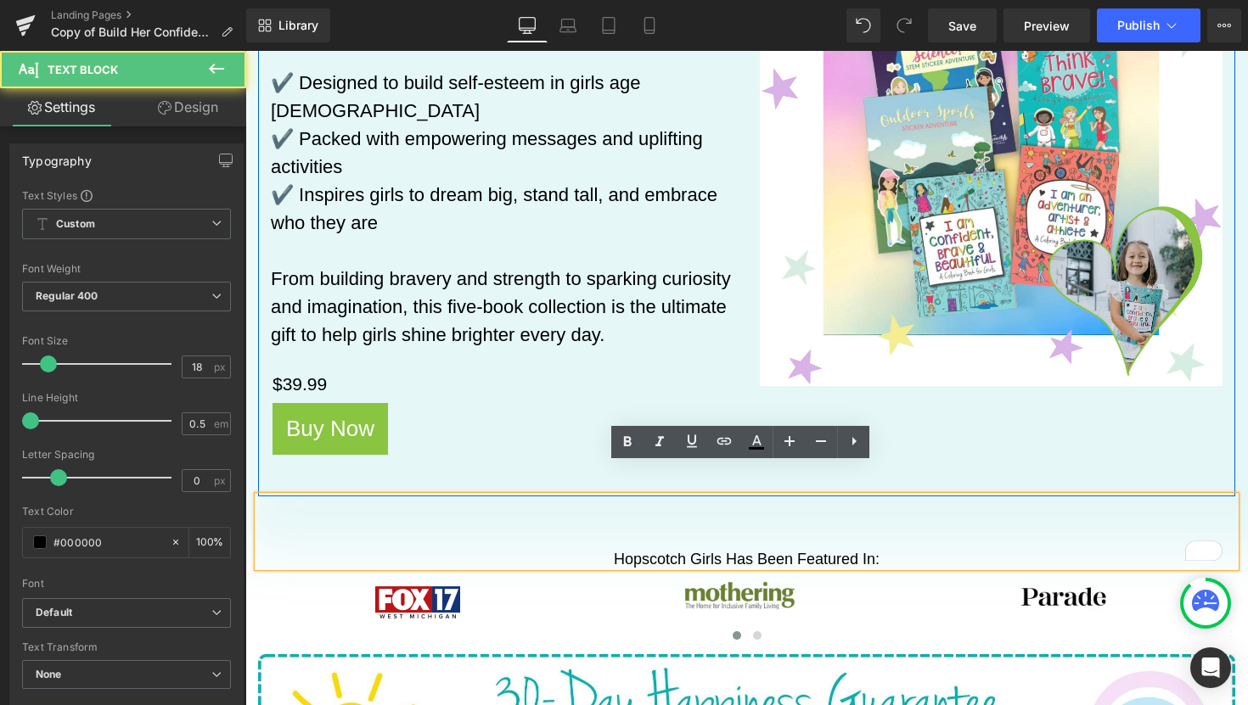
click at [1006, 446] on div "Hopscotch Girls Super Book Set Heading Unwrap hours of creativity, confidence, …" at bounding box center [746, 197] width 977 height 600
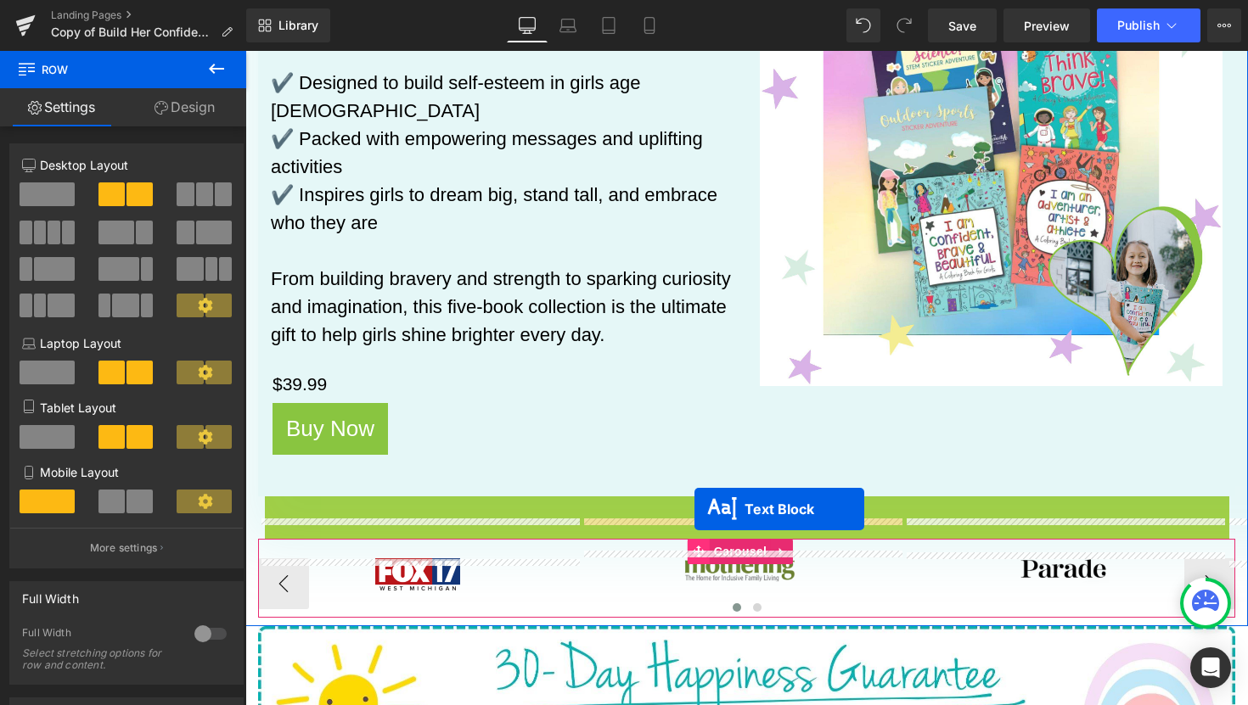
drag, startPoint x: 693, startPoint y: 497, endPoint x: 694, endPoint y: 508, distance: 11.1
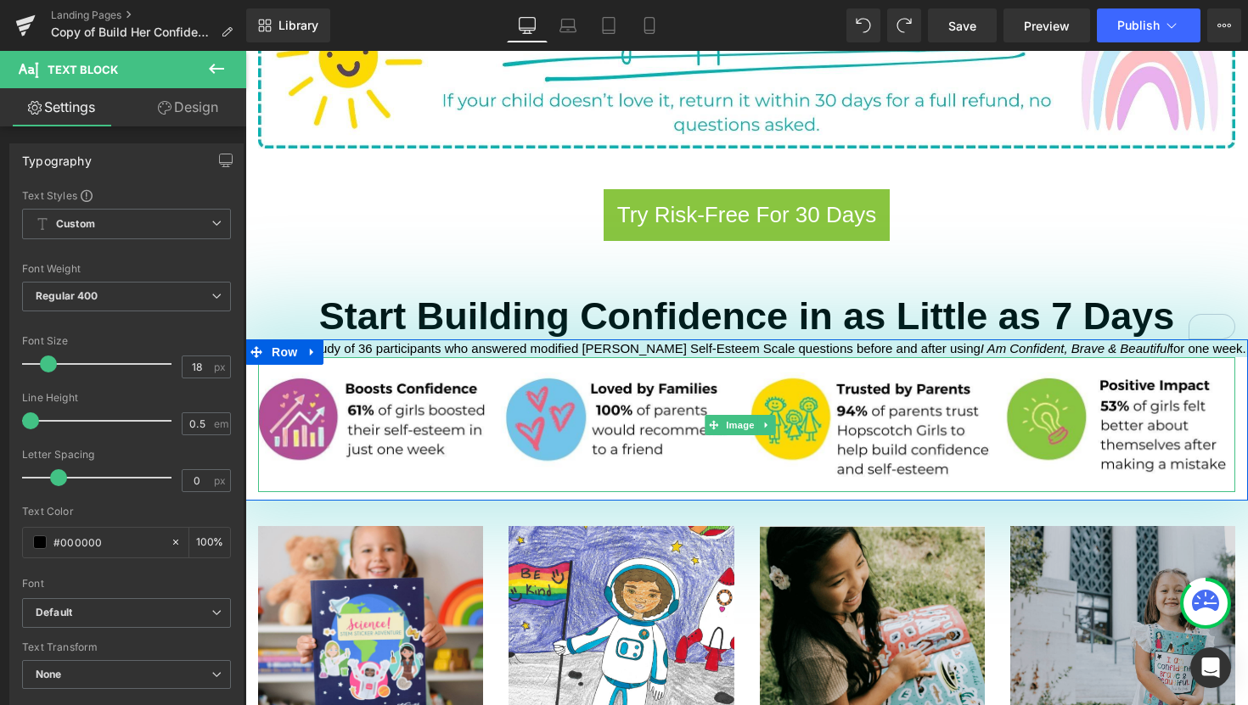
scroll to position [1227, 0]
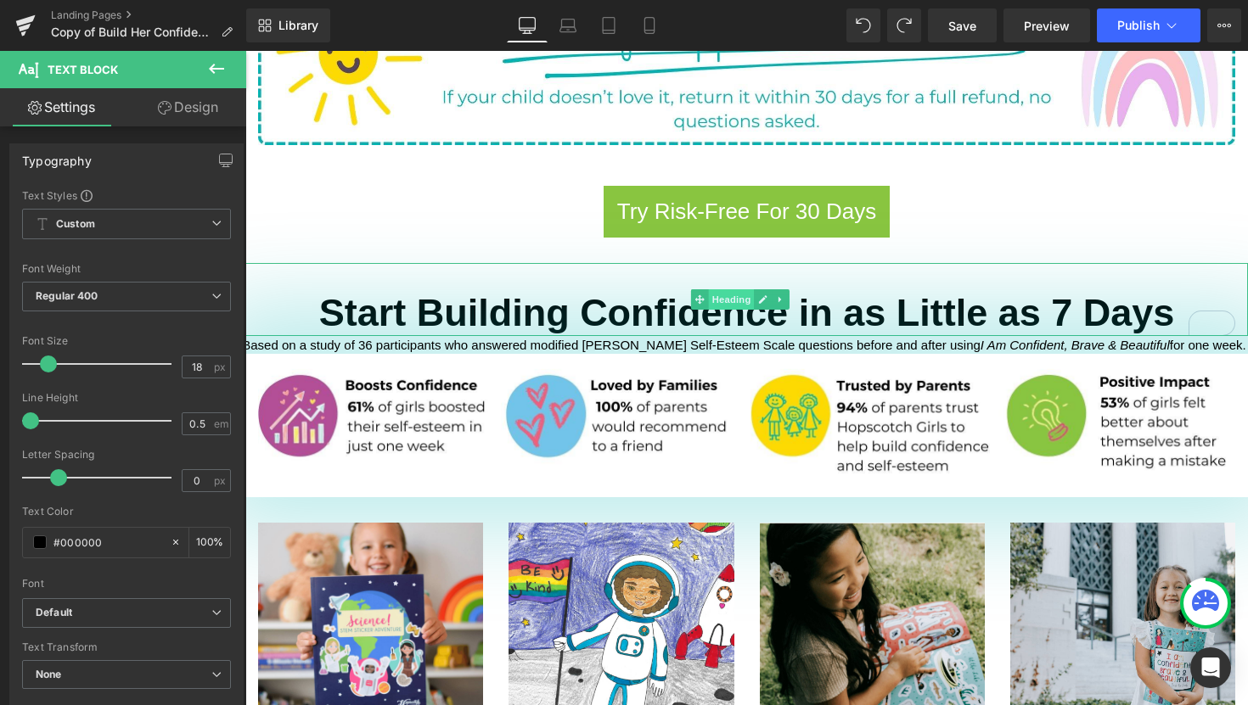
click at [736, 289] on span "Heading" at bounding box center [732, 299] width 46 height 20
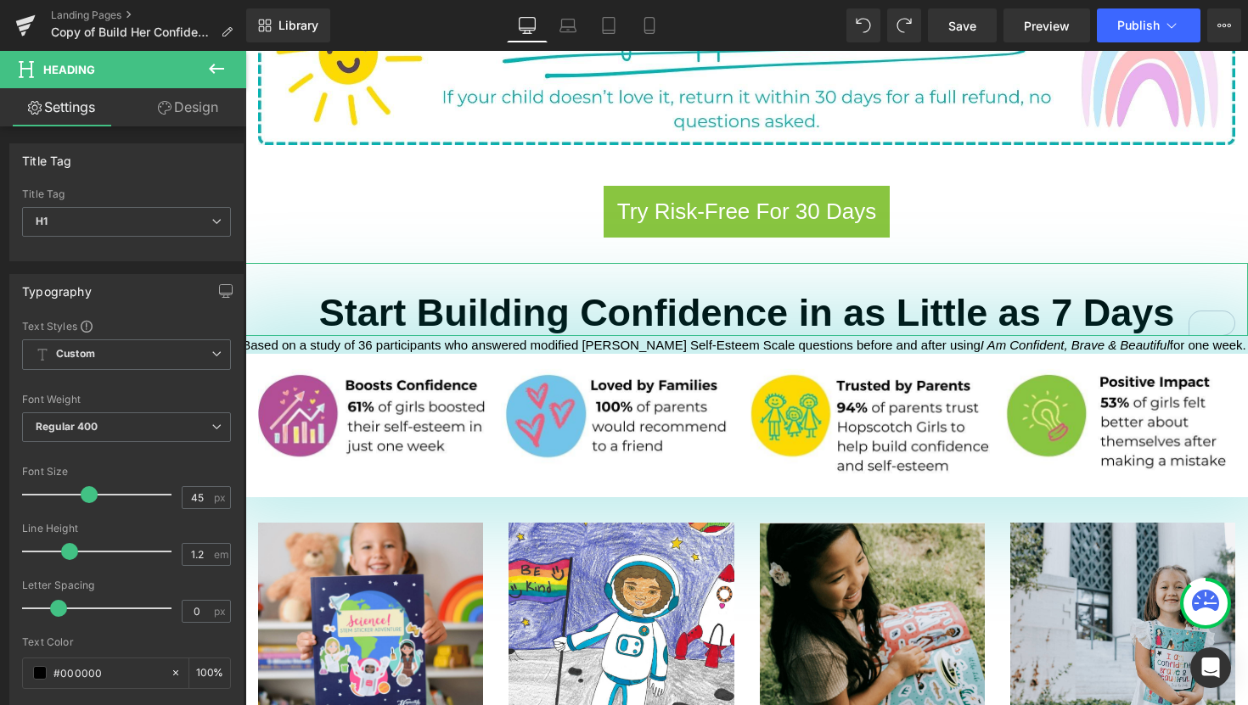
click at [178, 111] on link "Design" at bounding box center [187, 107] width 123 height 38
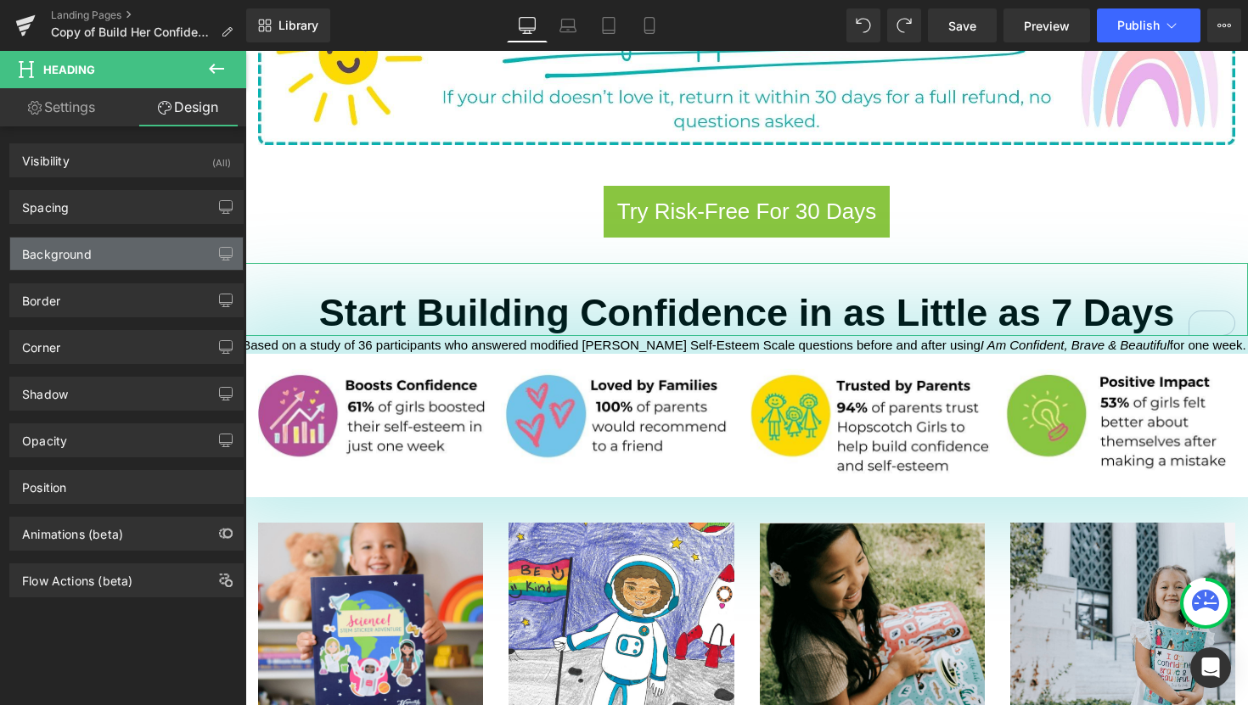
click at [80, 261] on div "Background" at bounding box center [57, 250] width 70 height 24
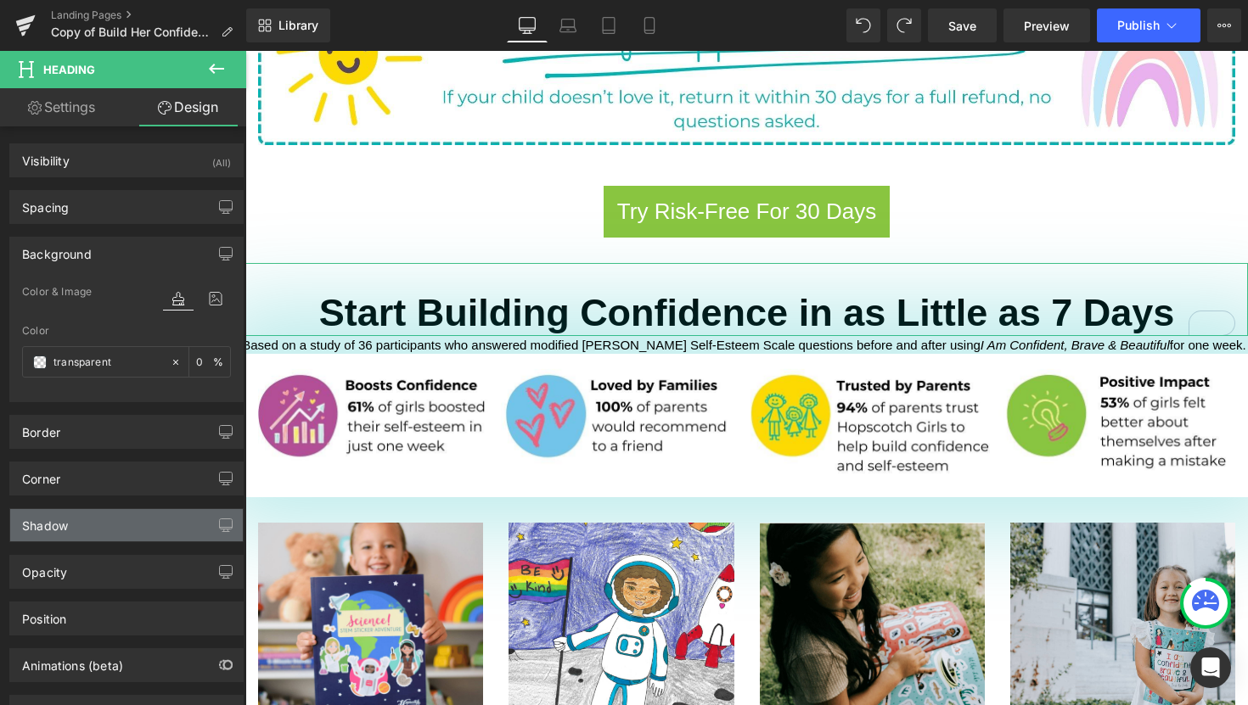
click at [98, 527] on div "Shadow" at bounding box center [126, 525] width 233 height 32
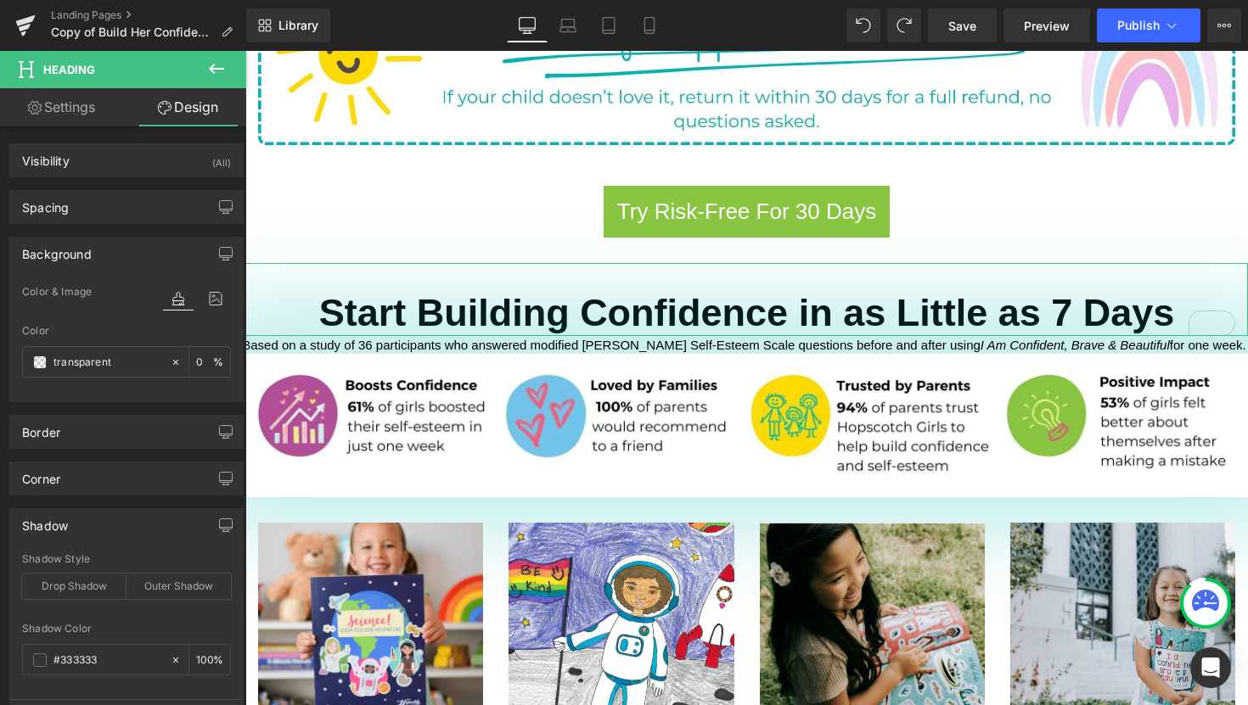
scroll to position [195, 0]
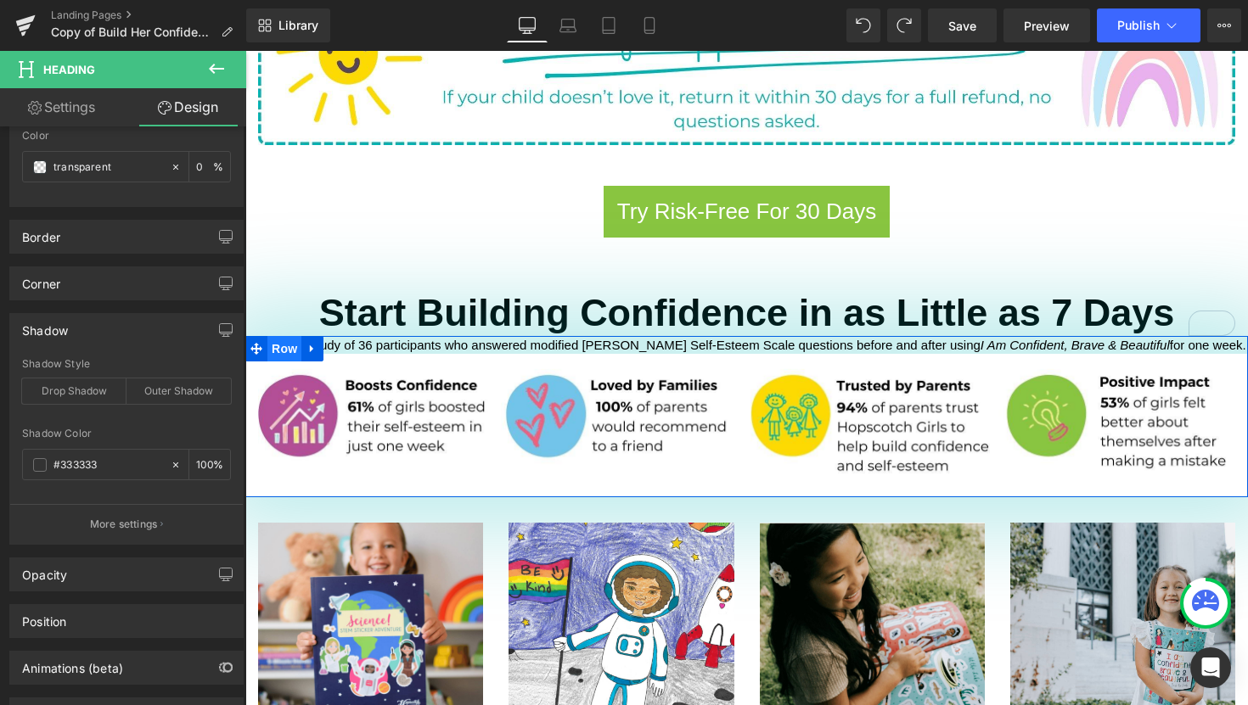
click at [281, 336] on span "Row" at bounding box center [284, 348] width 34 height 25
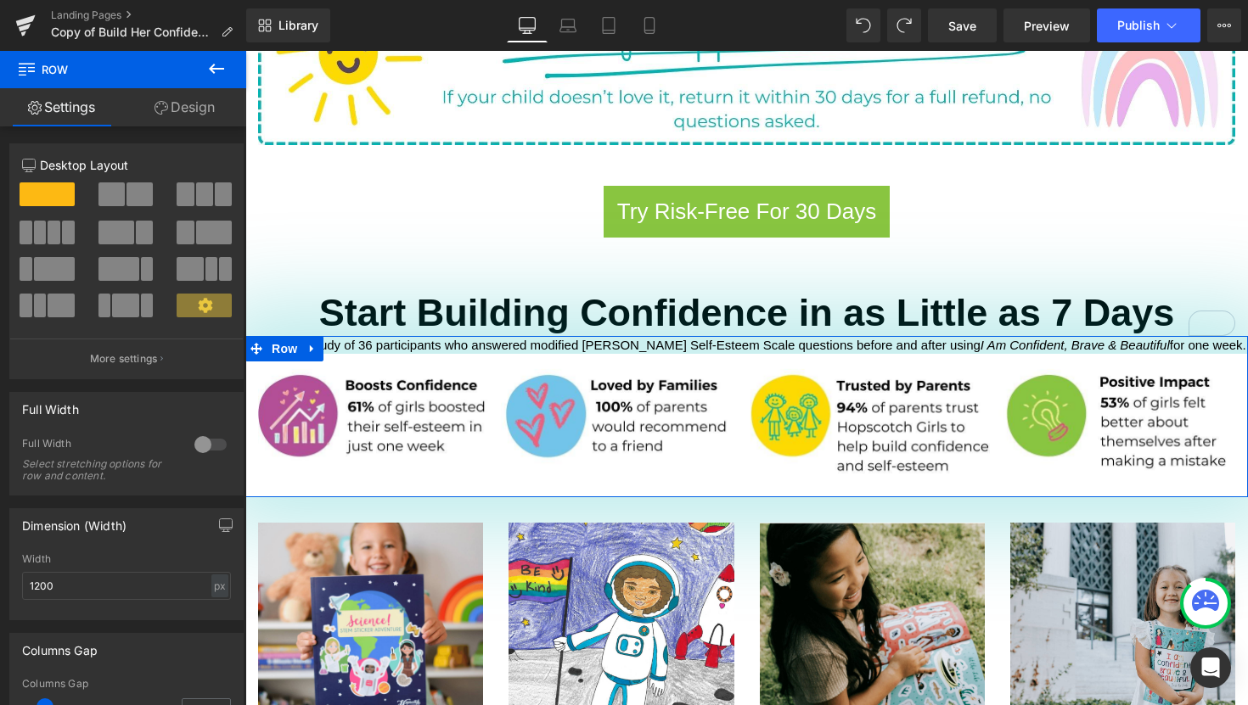
click at [166, 115] on link "Design" at bounding box center [184, 107] width 123 height 38
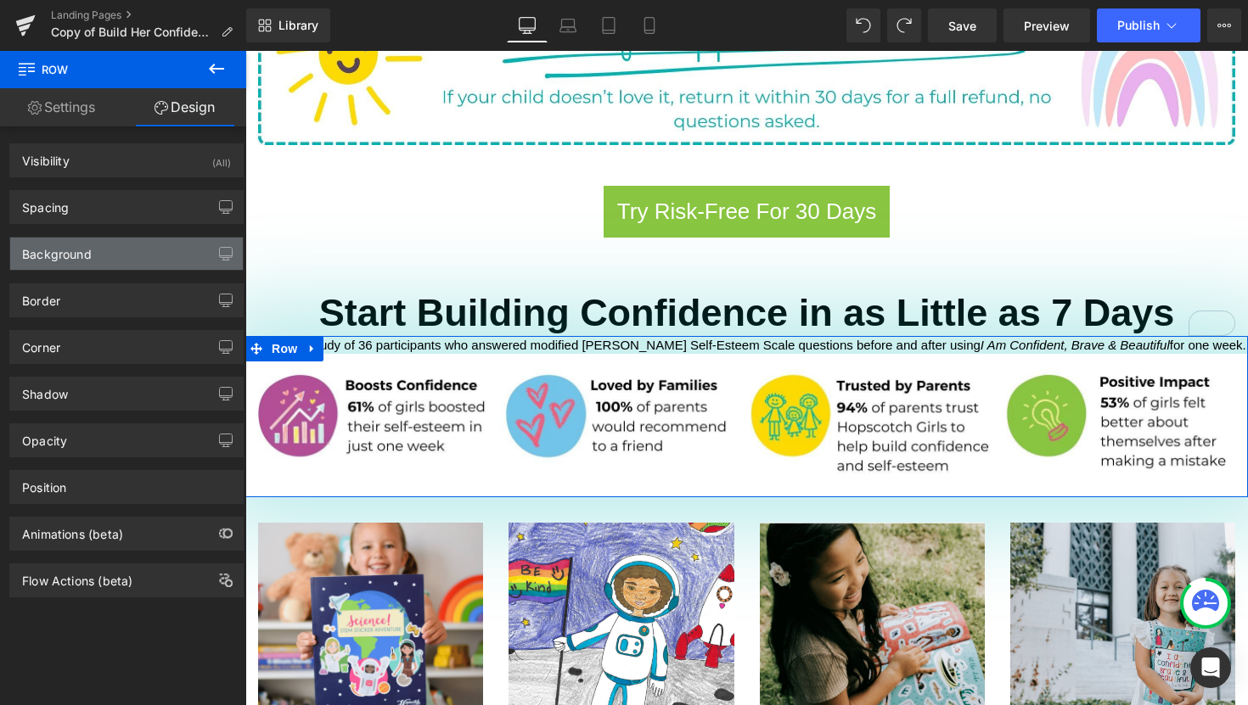
click at [101, 263] on div "Background" at bounding box center [126, 254] width 233 height 32
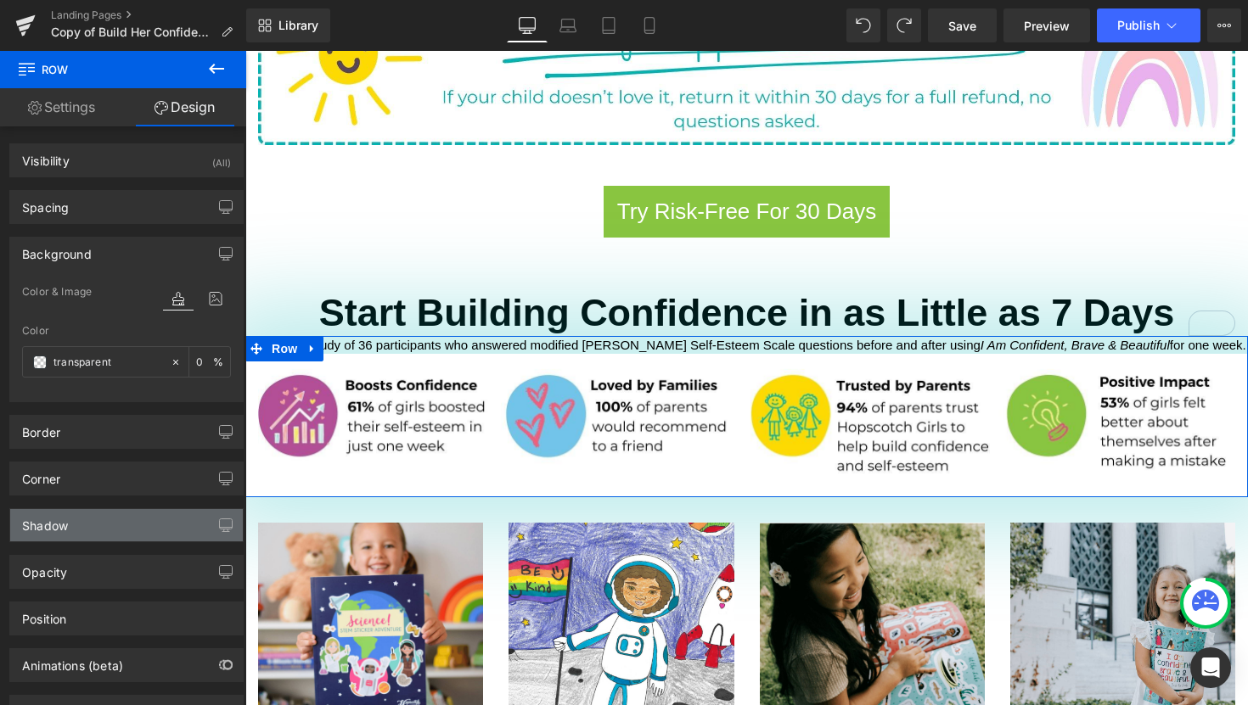
click at [110, 529] on div "Shadow" at bounding box center [126, 525] width 233 height 32
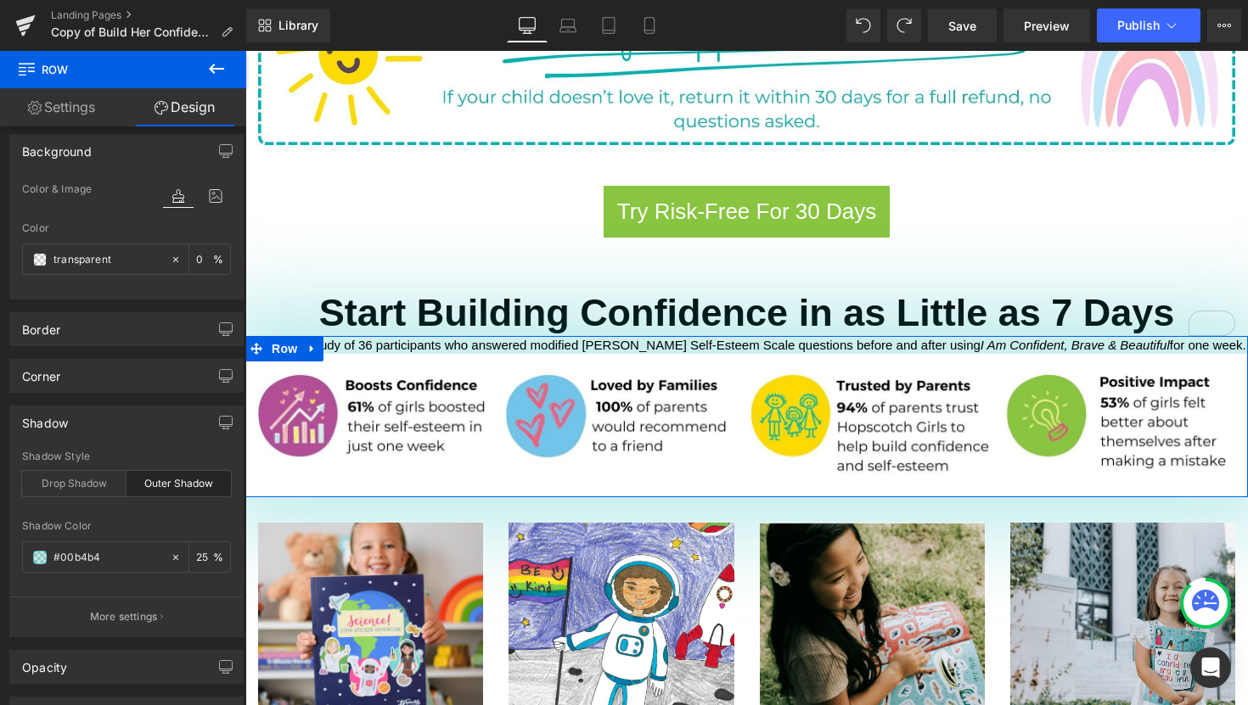
scroll to position [104, 0]
click at [108, 556] on input "#00b4b4" at bounding box center [107, 556] width 109 height 19
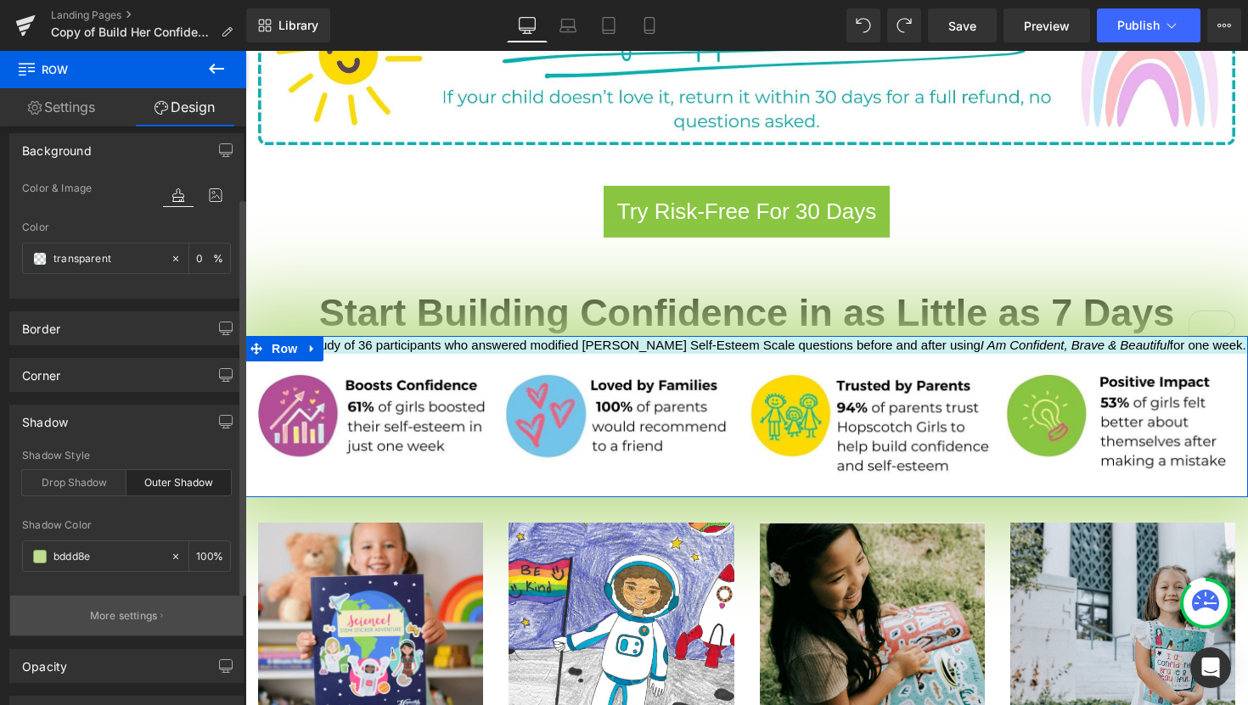
type input "bddd8e"
click at [152, 613] on p "More settings" at bounding box center [124, 616] width 68 height 15
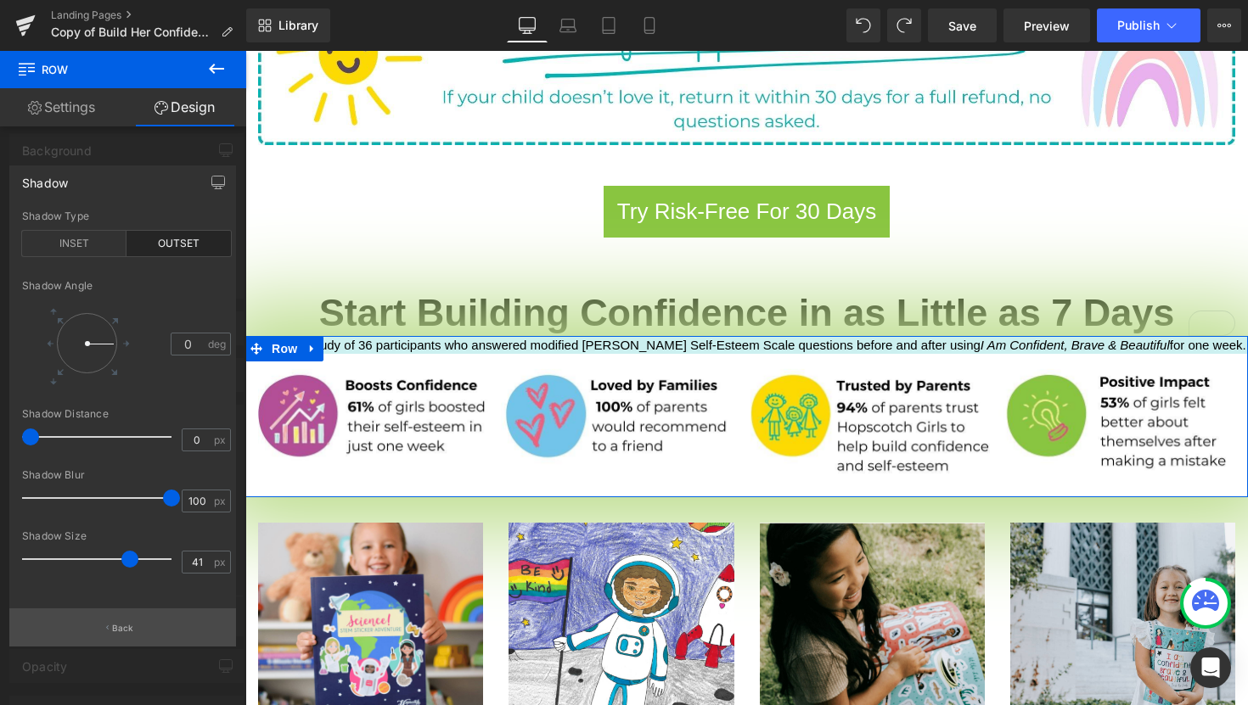
click at [122, 635] on button "Back" at bounding box center [122, 628] width 227 height 38
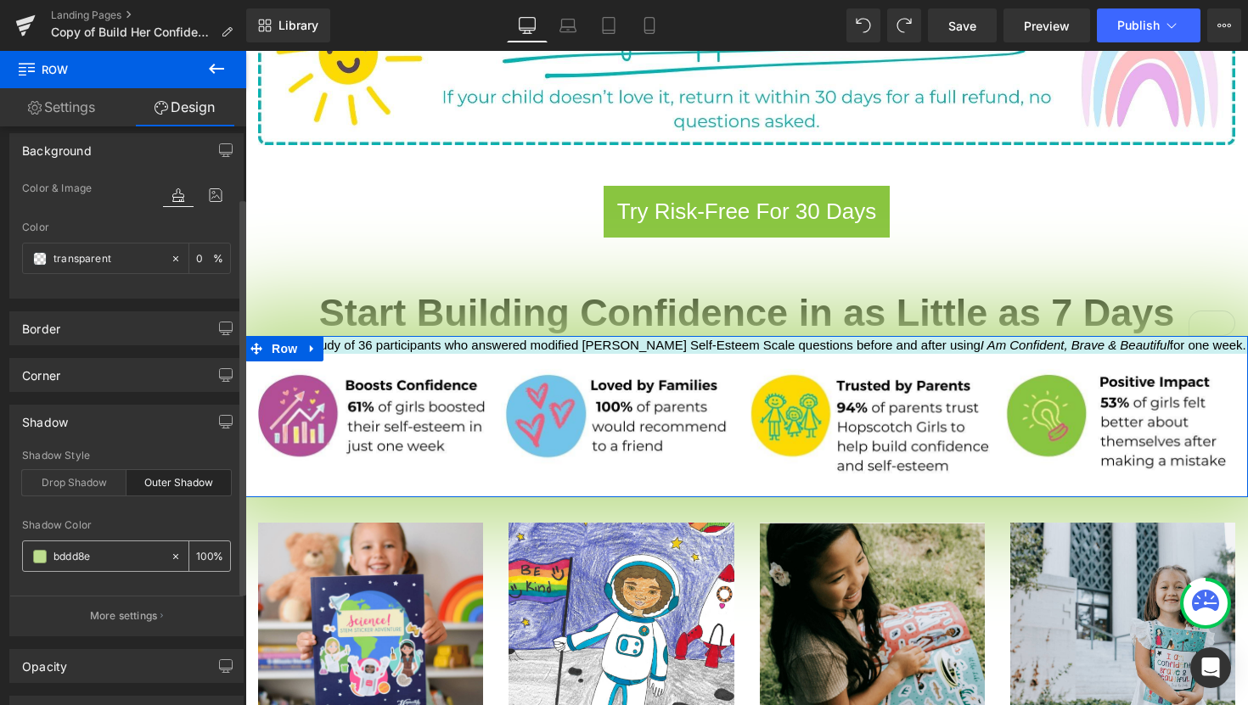
click at [198, 556] on input "25" at bounding box center [204, 556] width 17 height 19
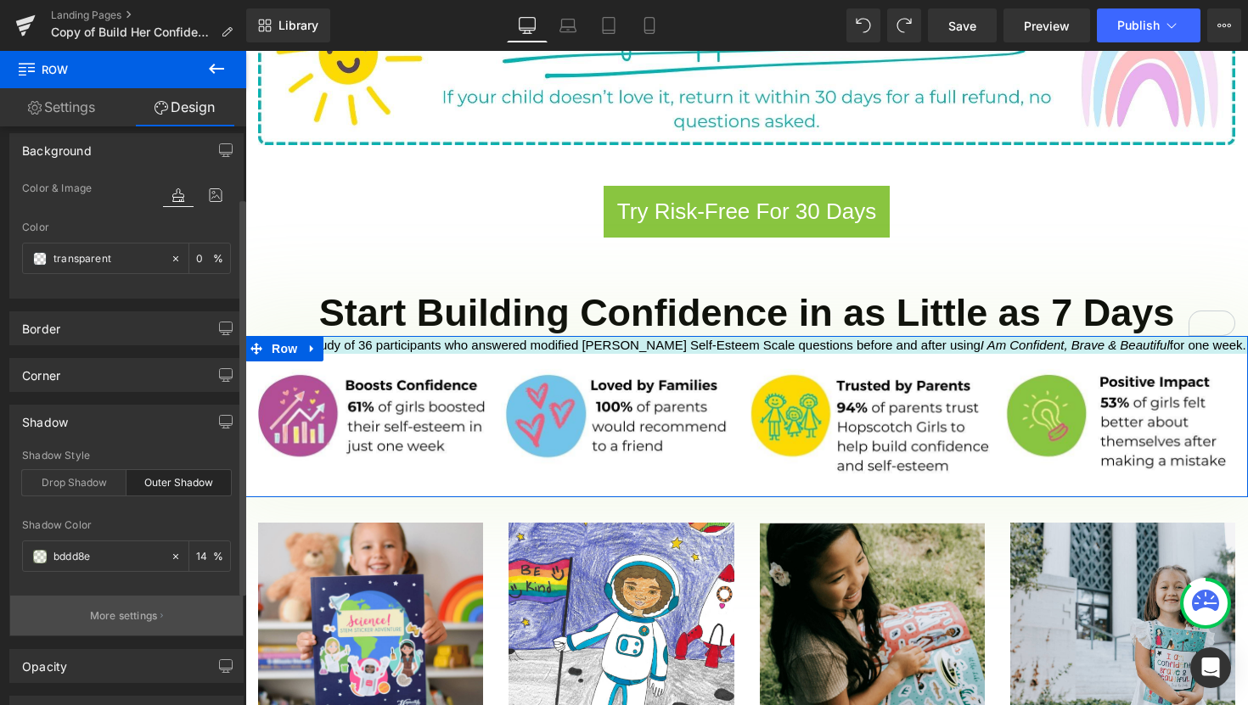
click at [128, 617] on p "More settings" at bounding box center [124, 616] width 68 height 15
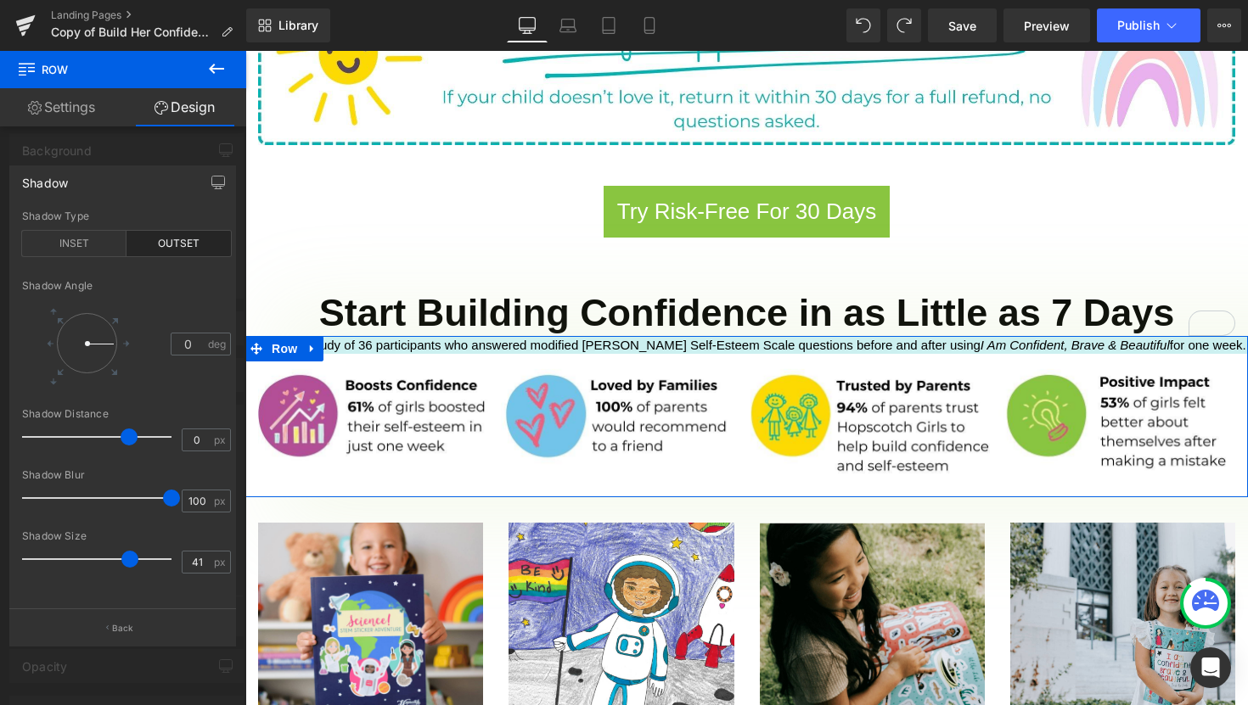
drag, startPoint x: 34, startPoint y: 440, endPoint x: 133, endPoint y: 436, distance: 99.4
click at [133, 436] on span at bounding box center [129, 437] width 17 height 17
drag, startPoint x: 128, startPoint y: 560, endPoint x: 165, endPoint y: 556, distance: 36.7
click at [165, 556] on span at bounding box center [166, 559] width 17 height 17
click at [171, 494] on span at bounding box center [169, 498] width 17 height 17
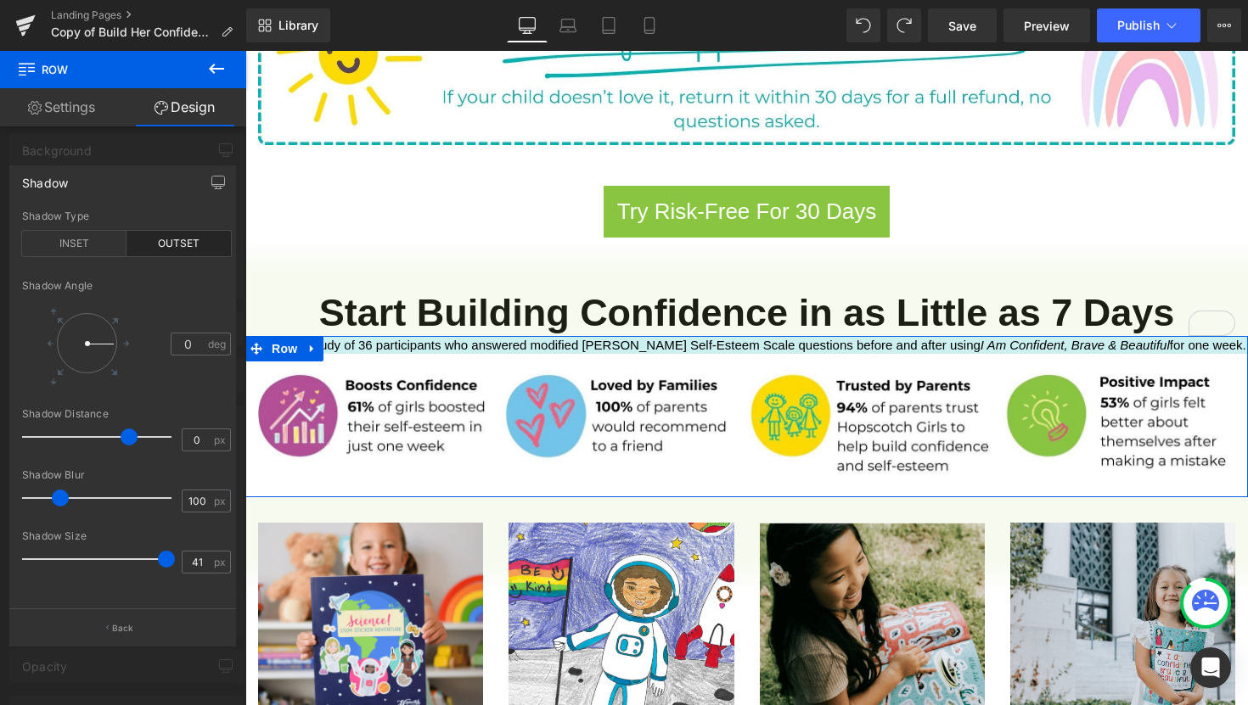
drag, startPoint x: 171, startPoint y: 501, endPoint x: 61, endPoint y: 502, distance: 110.3
click at [61, 502] on span at bounding box center [60, 498] width 17 height 17
click at [117, 628] on p "Back" at bounding box center [123, 628] width 22 height 13
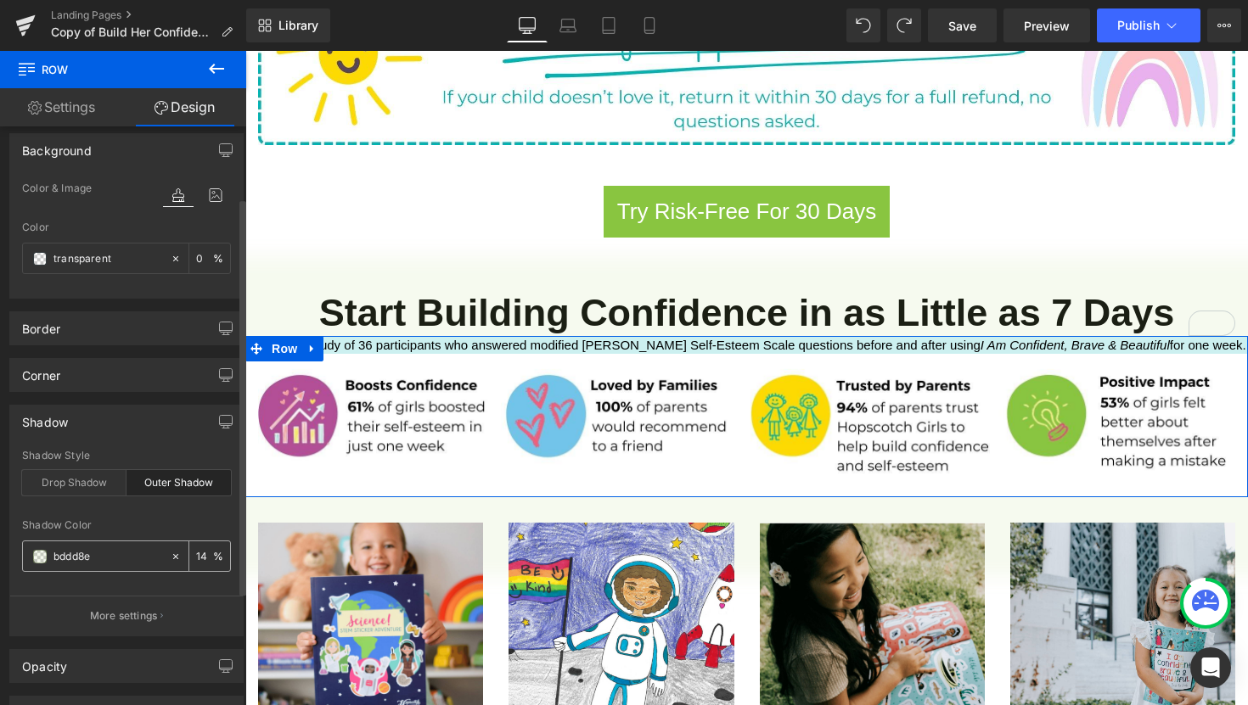
click at [199, 557] on input "14" at bounding box center [204, 556] width 17 height 19
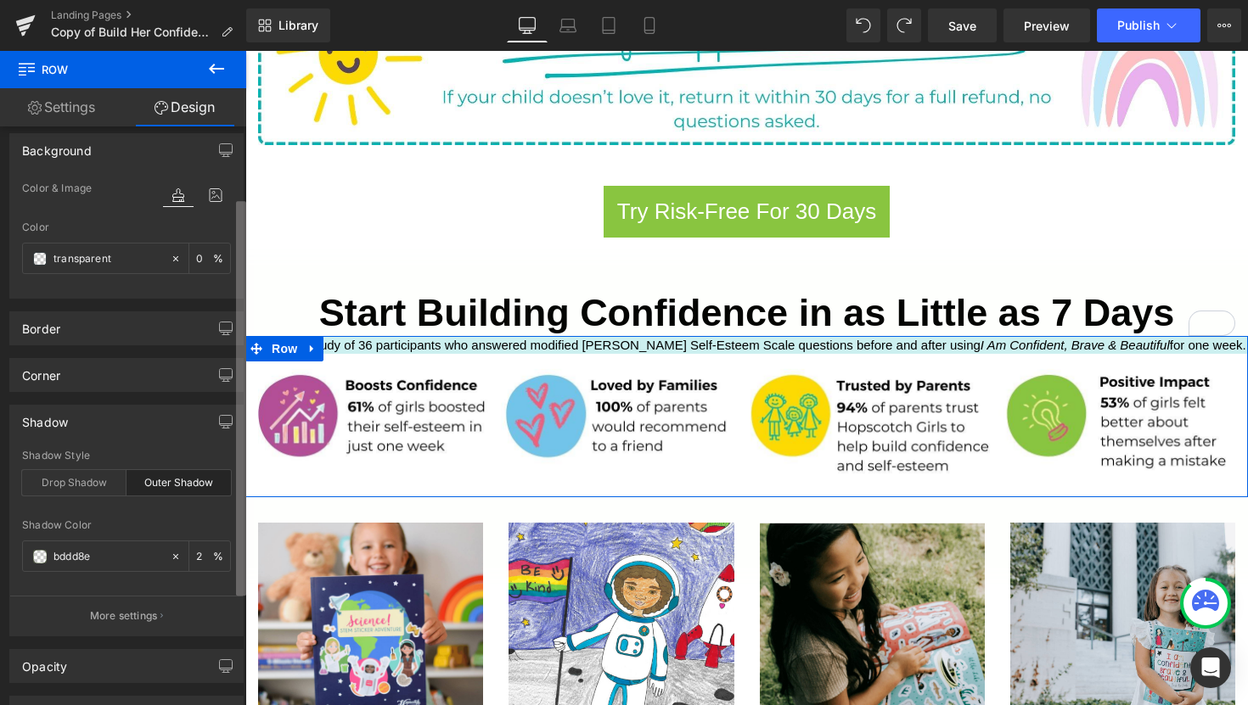
type input "20"
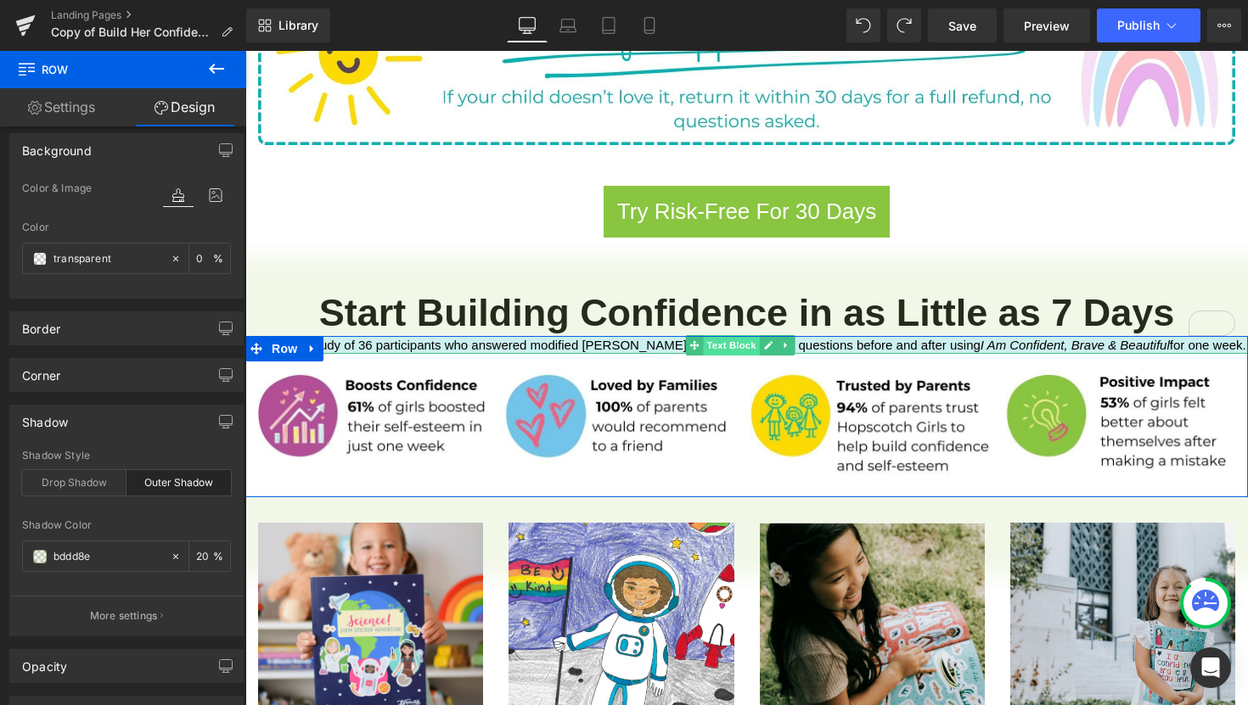
click at [722, 335] on span "Text Block" at bounding box center [731, 345] width 56 height 20
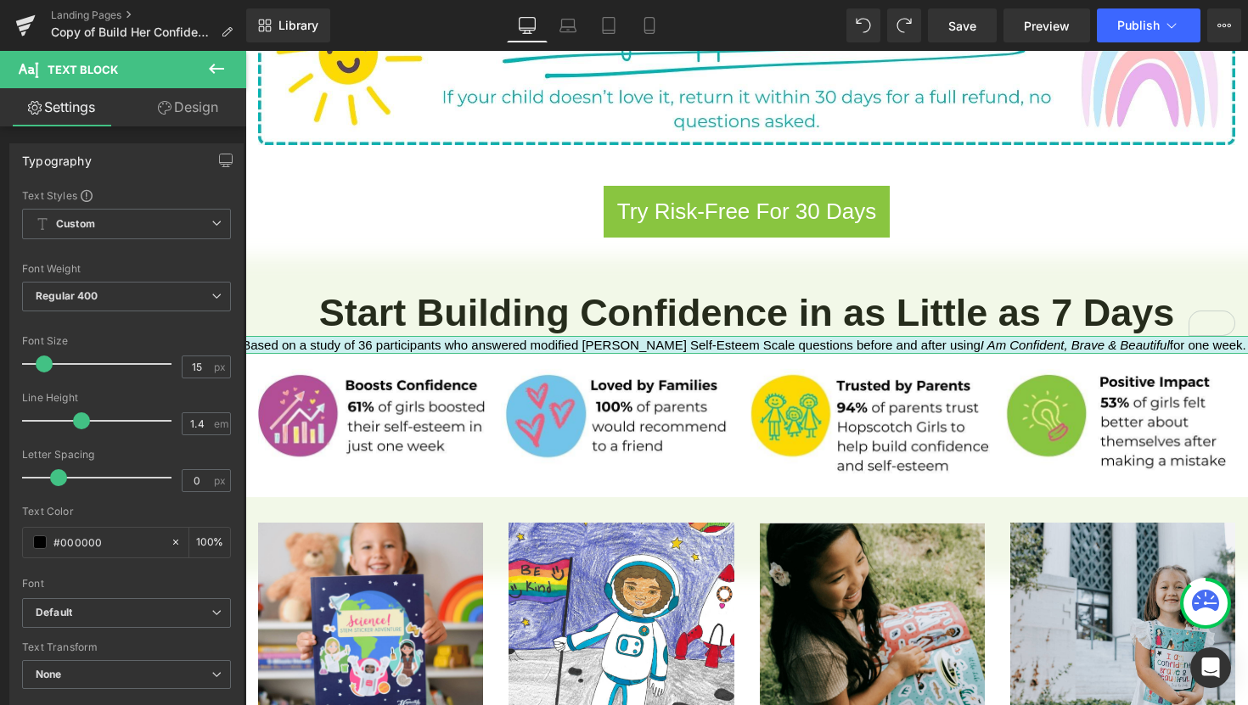
click at [195, 117] on link "Design" at bounding box center [187, 107] width 123 height 38
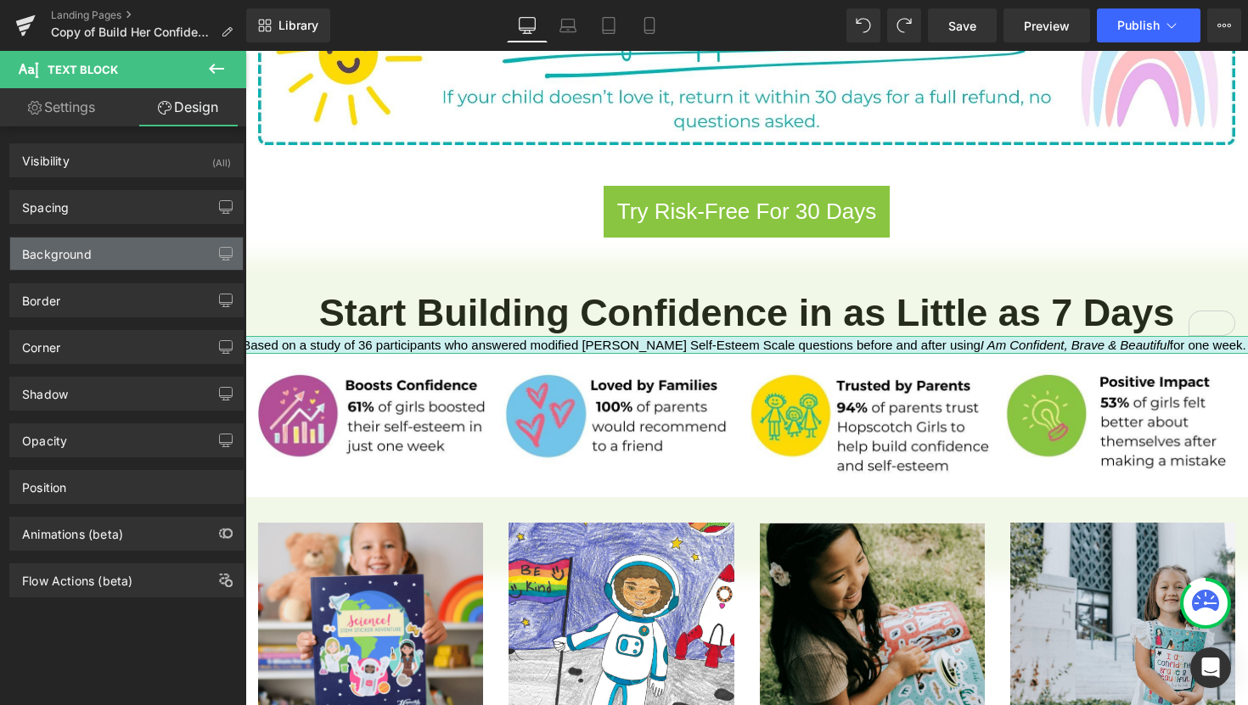
click at [114, 263] on div "Background" at bounding box center [126, 254] width 233 height 32
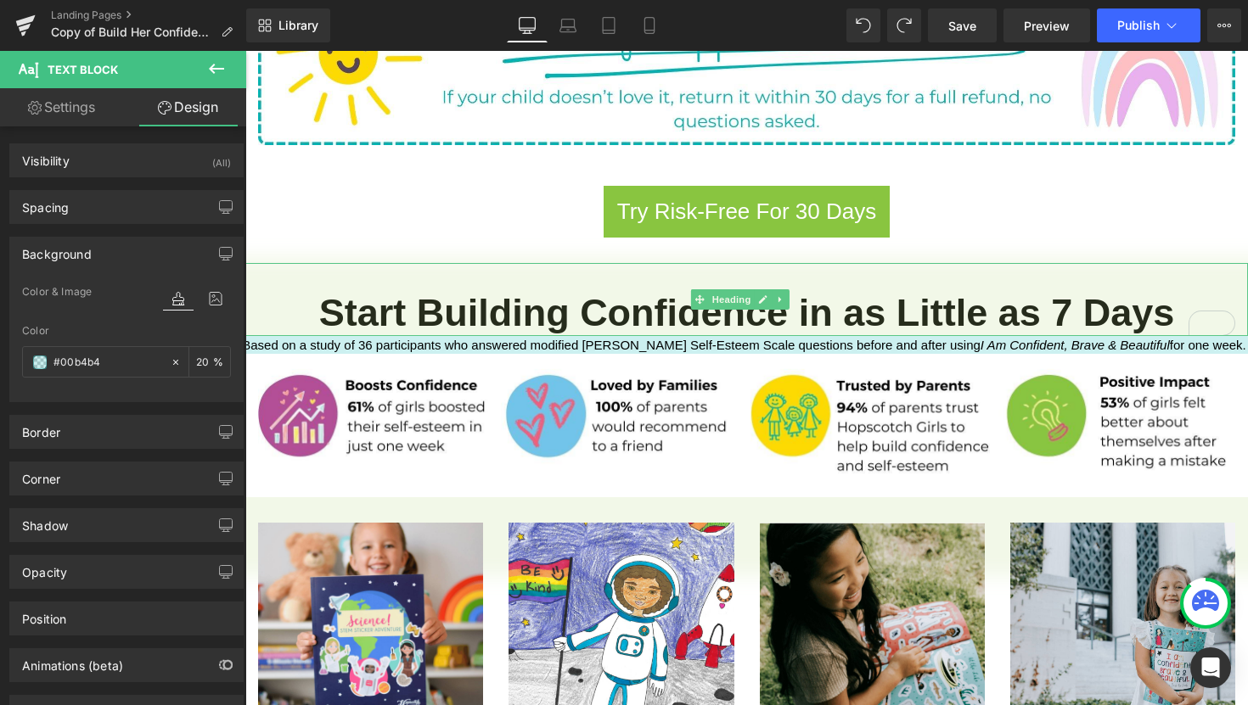
click at [285, 263] on div "Start Building Confidence in as Little as 7 Days" at bounding box center [746, 299] width 1002 height 73
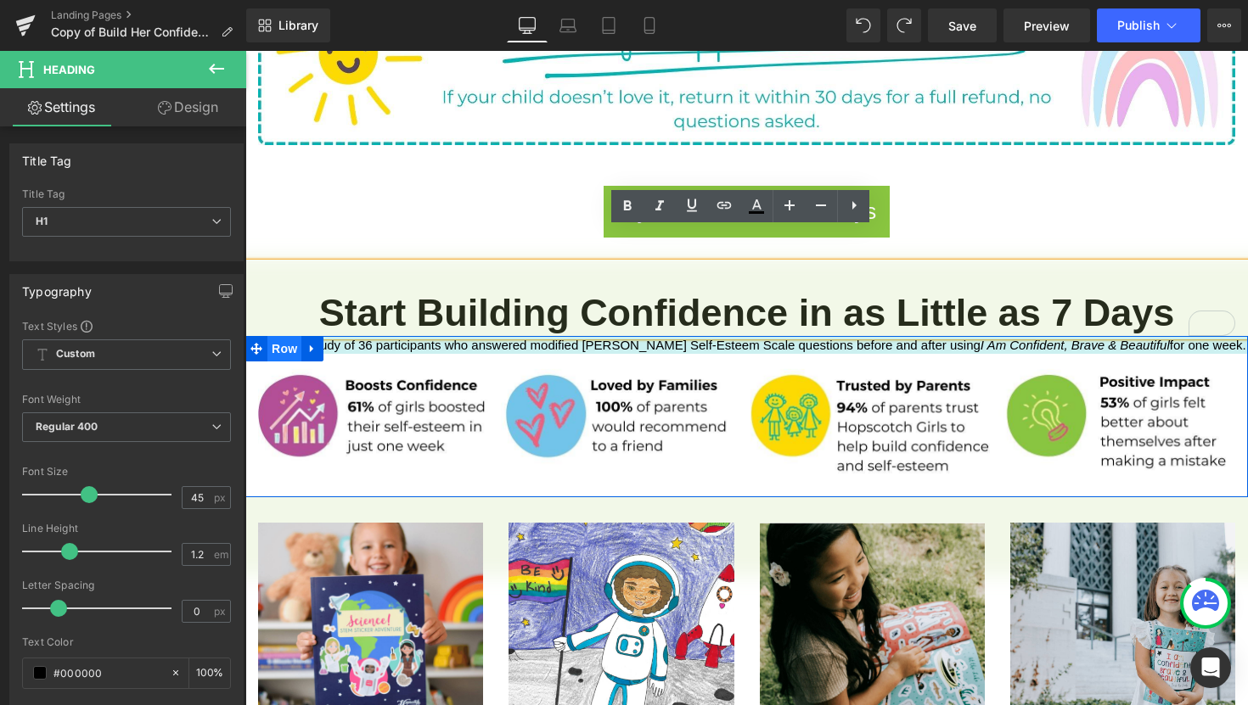
click at [288, 336] on span "Row" at bounding box center [284, 348] width 34 height 25
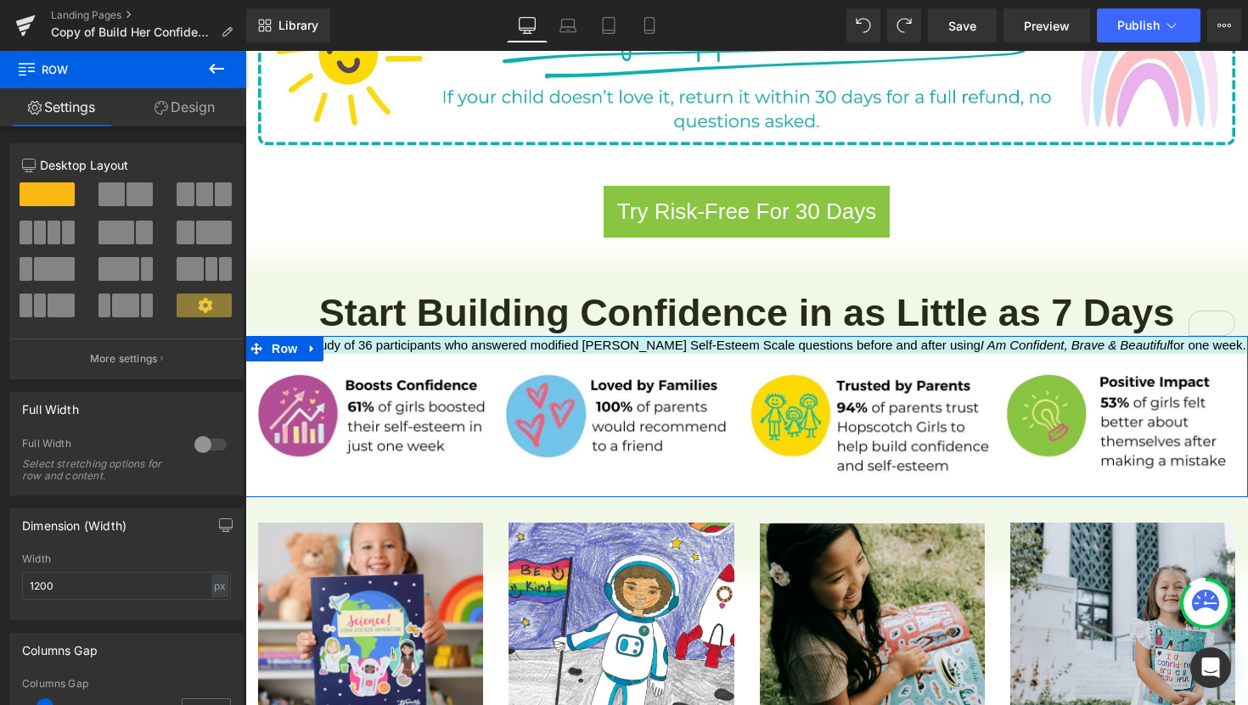
click at [182, 99] on link "Design" at bounding box center [184, 107] width 123 height 38
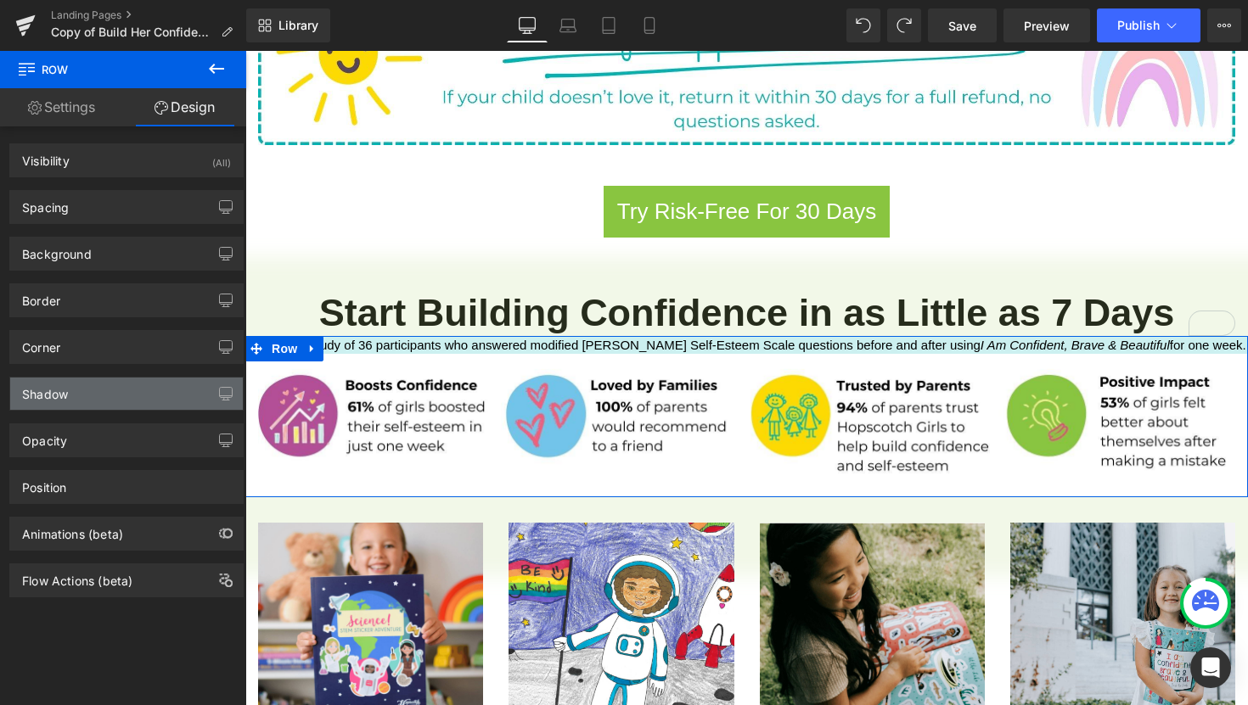
click at [103, 401] on div "Shadow" at bounding box center [126, 394] width 233 height 32
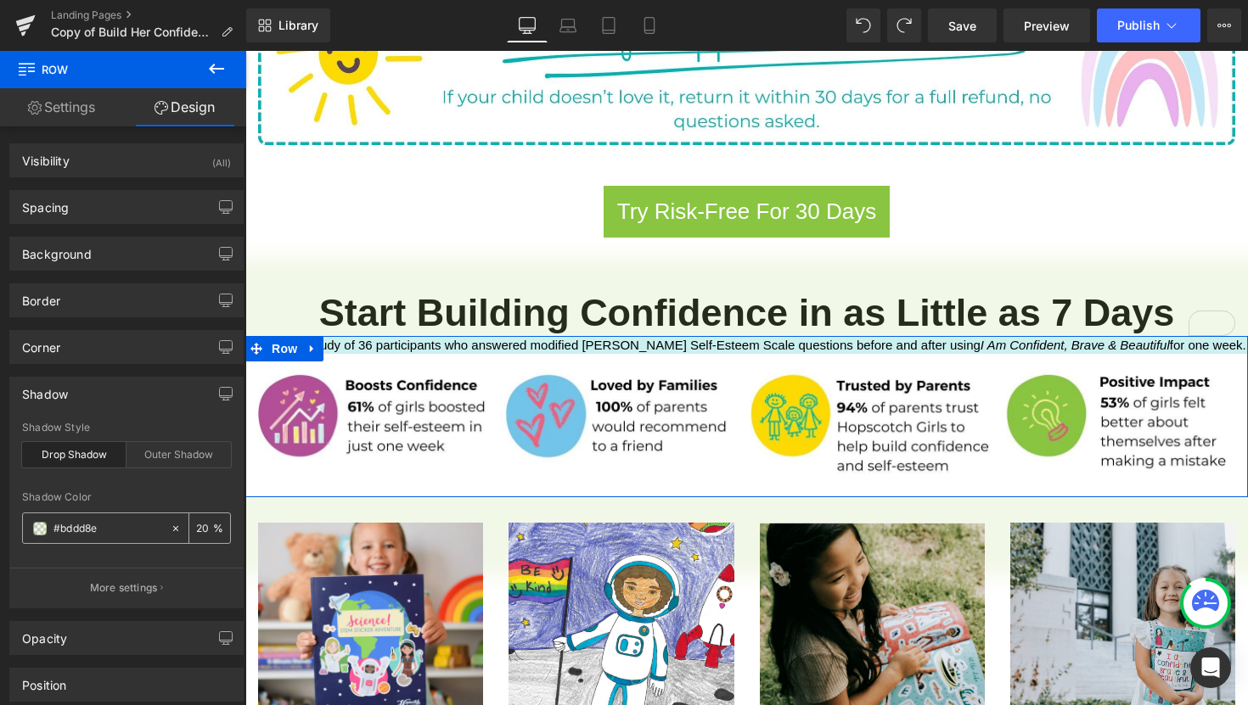
click at [112, 534] on input "#bddd8e" at bounding box center [107, 528] width 109 height 19
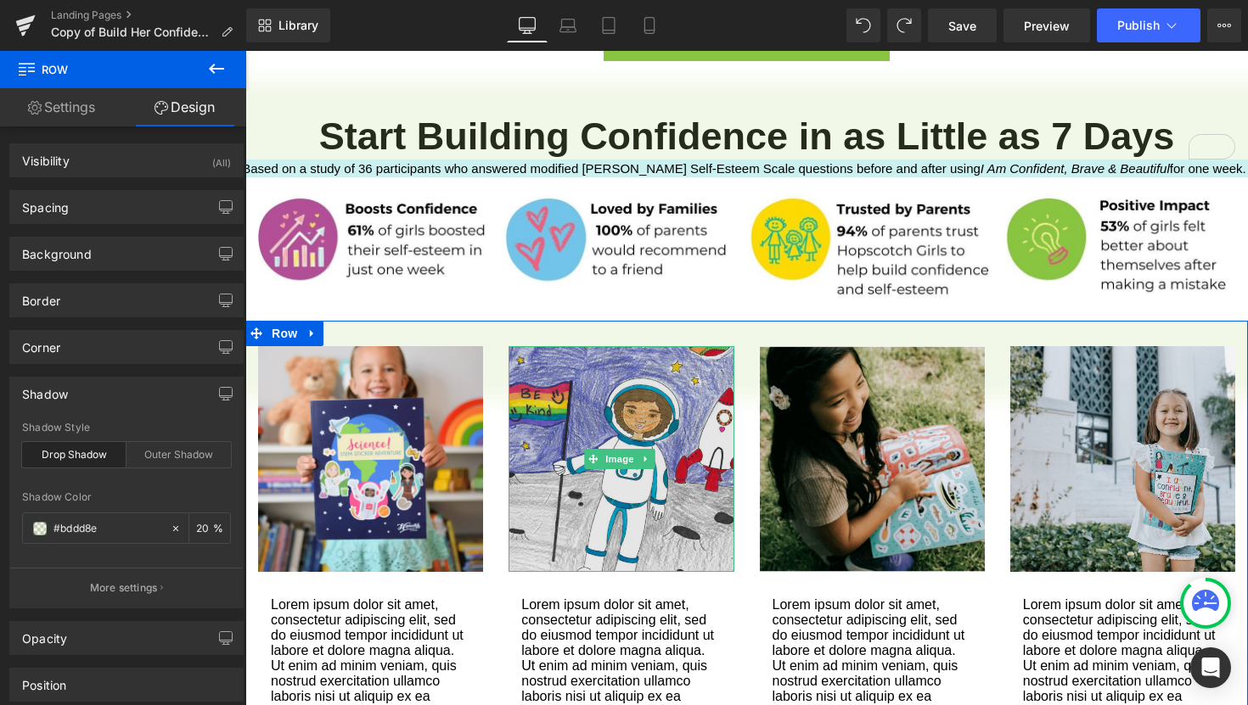
scroll to position [1389, 0]
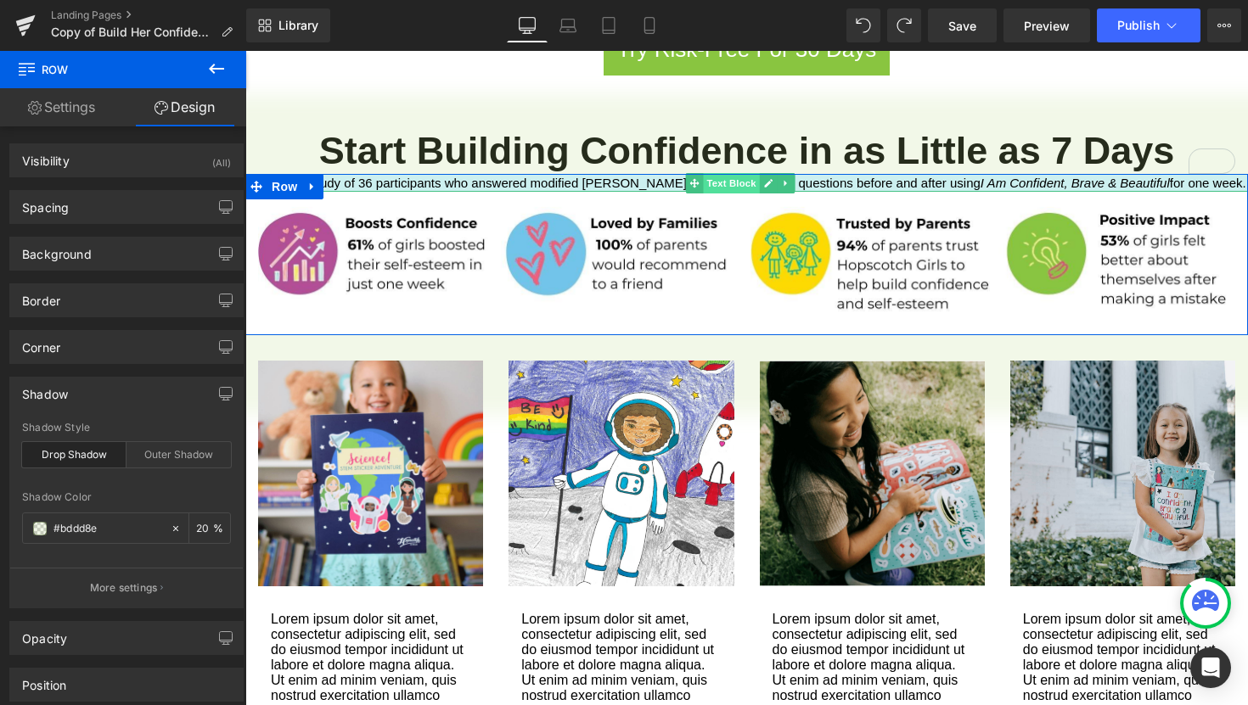
click at [738, 173] on span "Text Block" at bounding box center [731, 183] width 56 height 20
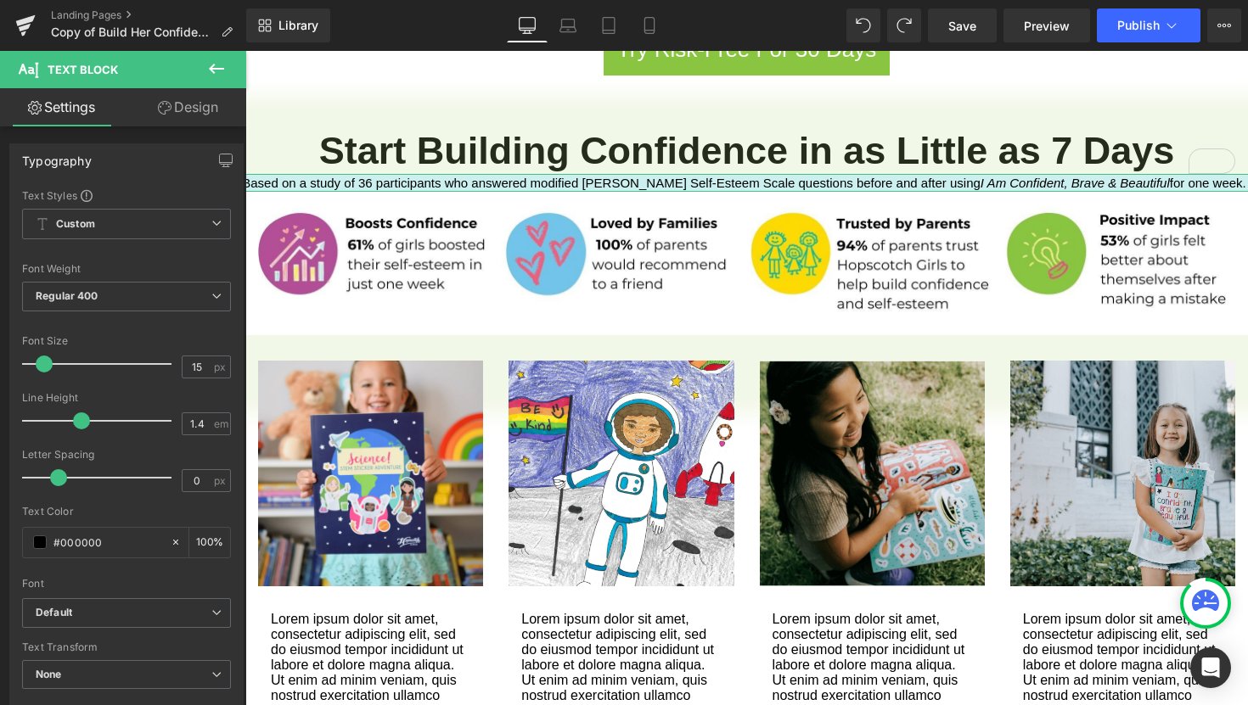
click at [201, 108] on link "Design" at bounding box center [187, 107] width 123 height 38
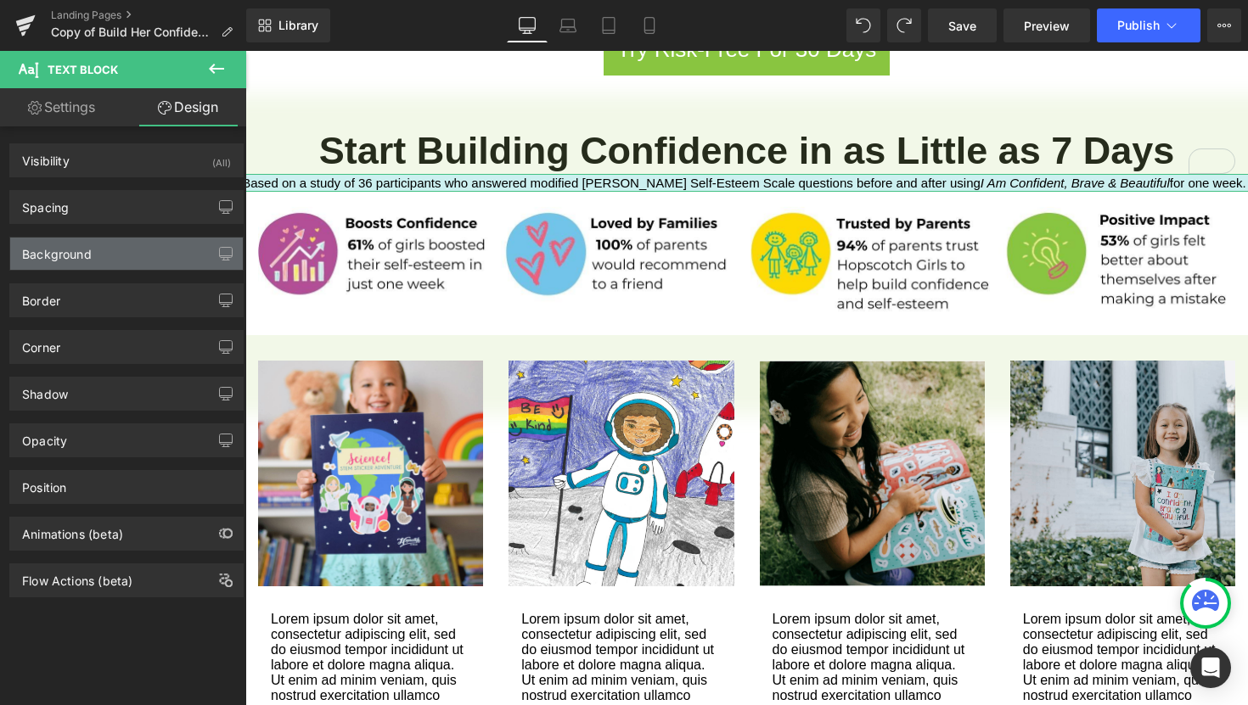
click at [157, 263] on div "Background" at bounding box center [126, 254] width 233 height 32
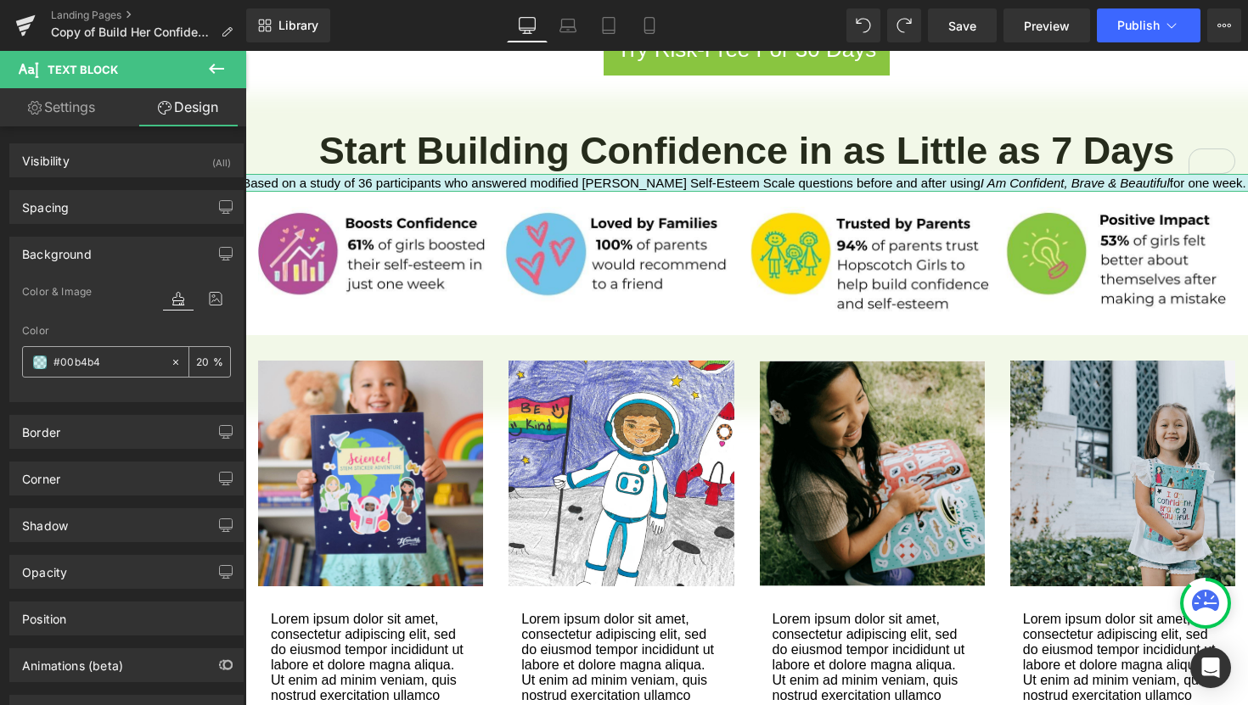
click at [112, 370] on input "#00b4b4" at bounding box center [107, 362] width 109 height 19
paste input "bddd8e"
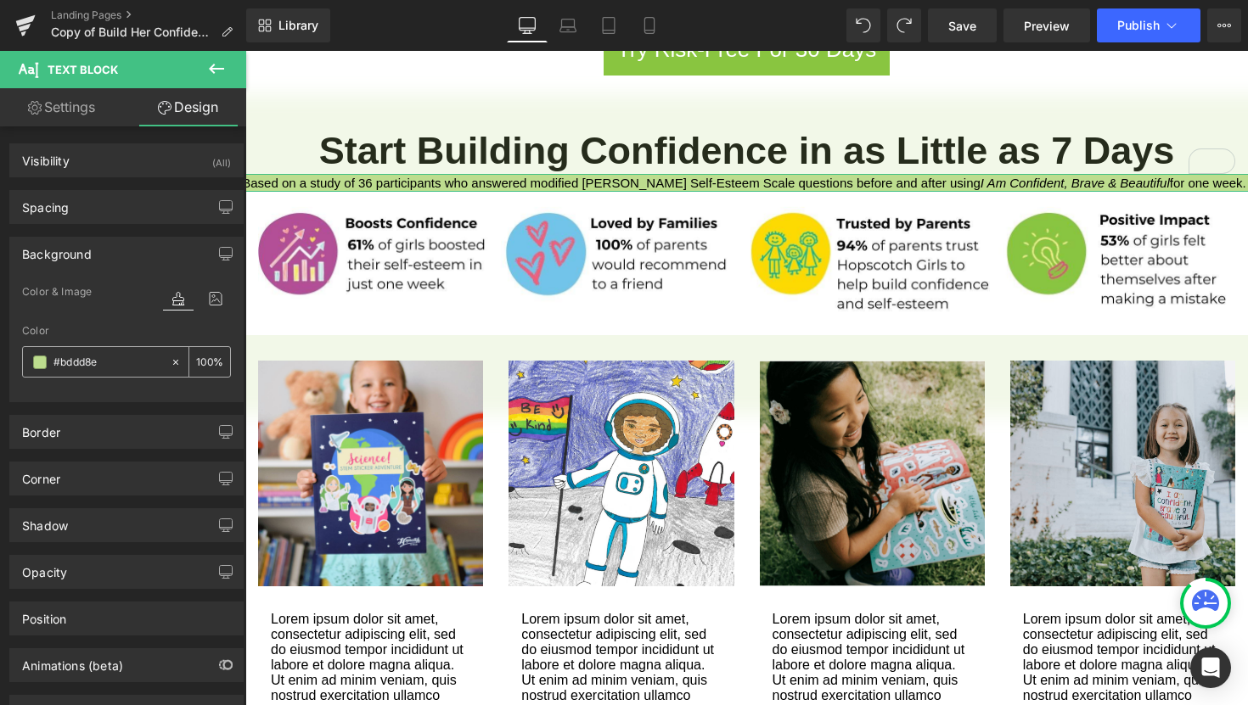
type input "#bddd8e"
click at [196, 362] on input "20" at bounding box center [204, 361] width 17 height 19
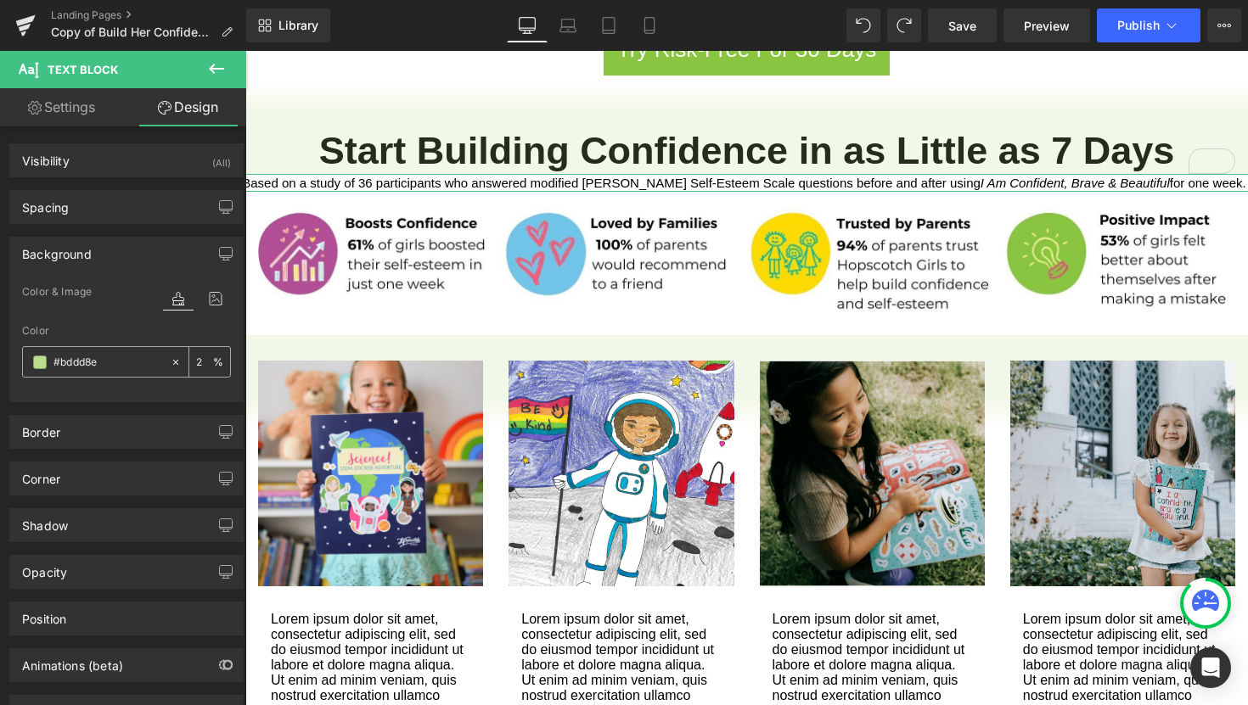
type input "20"
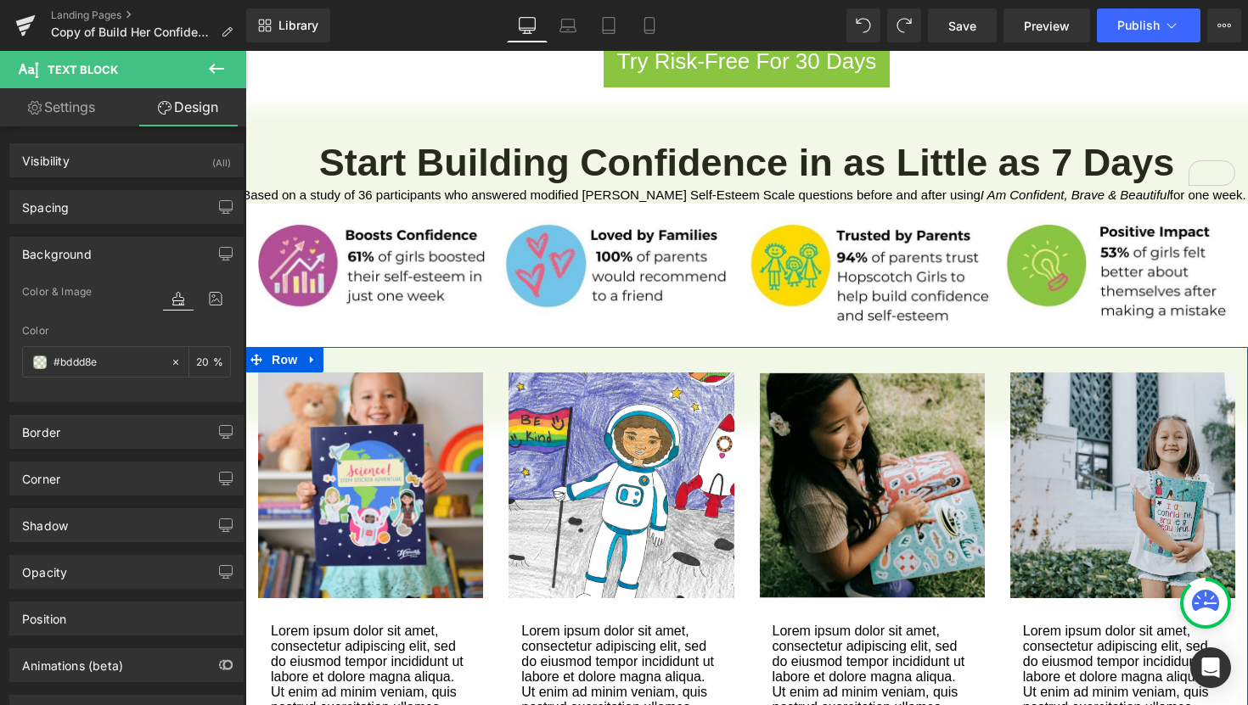
scroll to position [1567, 0]
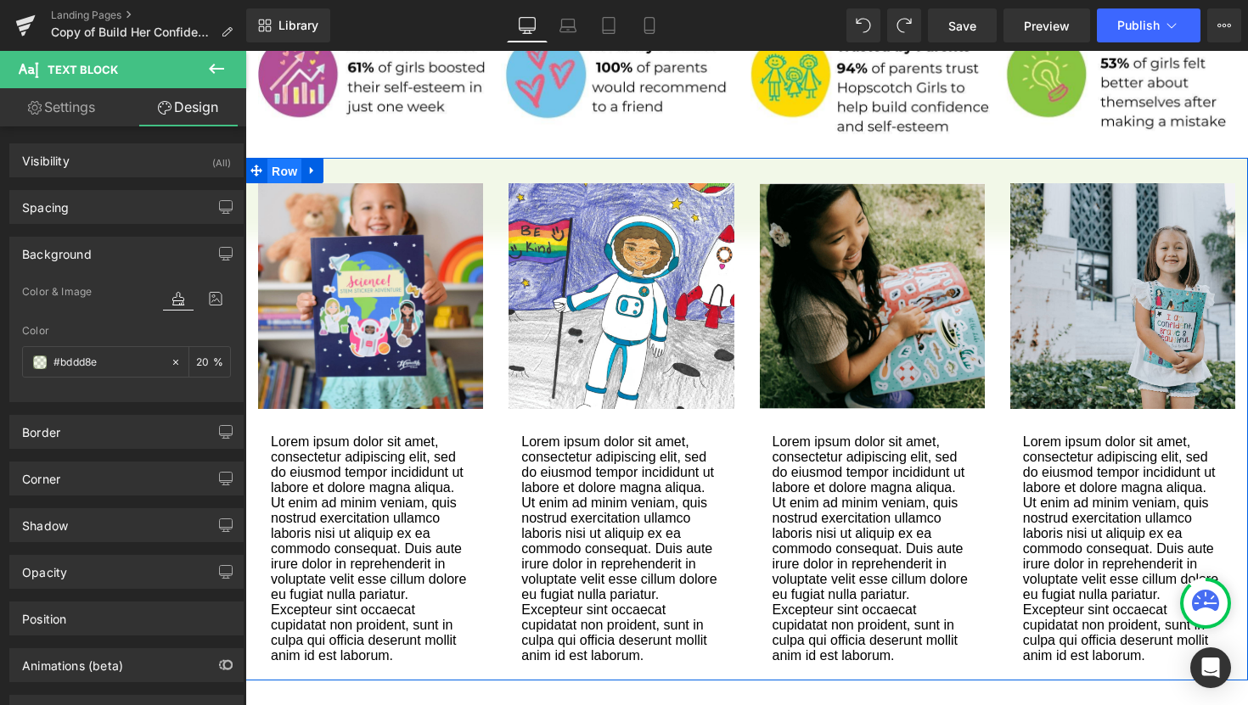
click at [277, 159] on span "Row" at bounding box center [284, 171] width 34 height 25
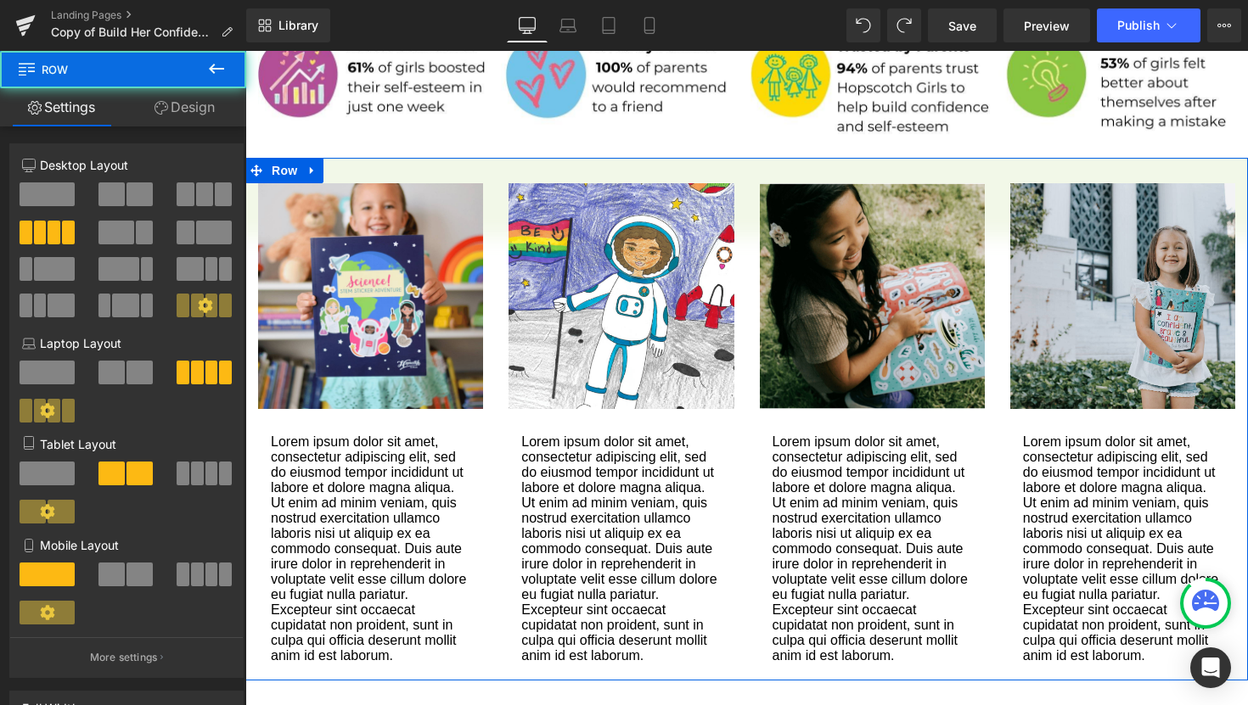
click at [194, 107] on link "Design" at bounding box center [184, 107] width 123 height 38
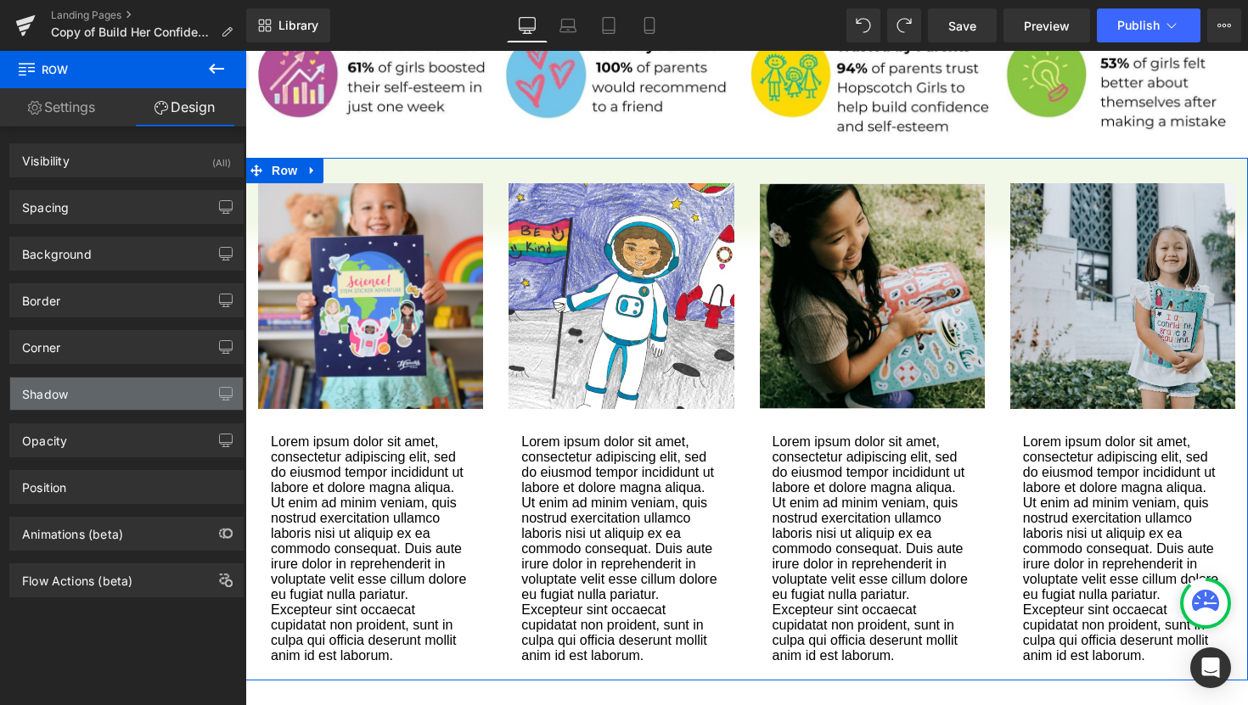
click at [113, 396] on div "Shadow" at bounding box center [126, 394] width 233 height 32
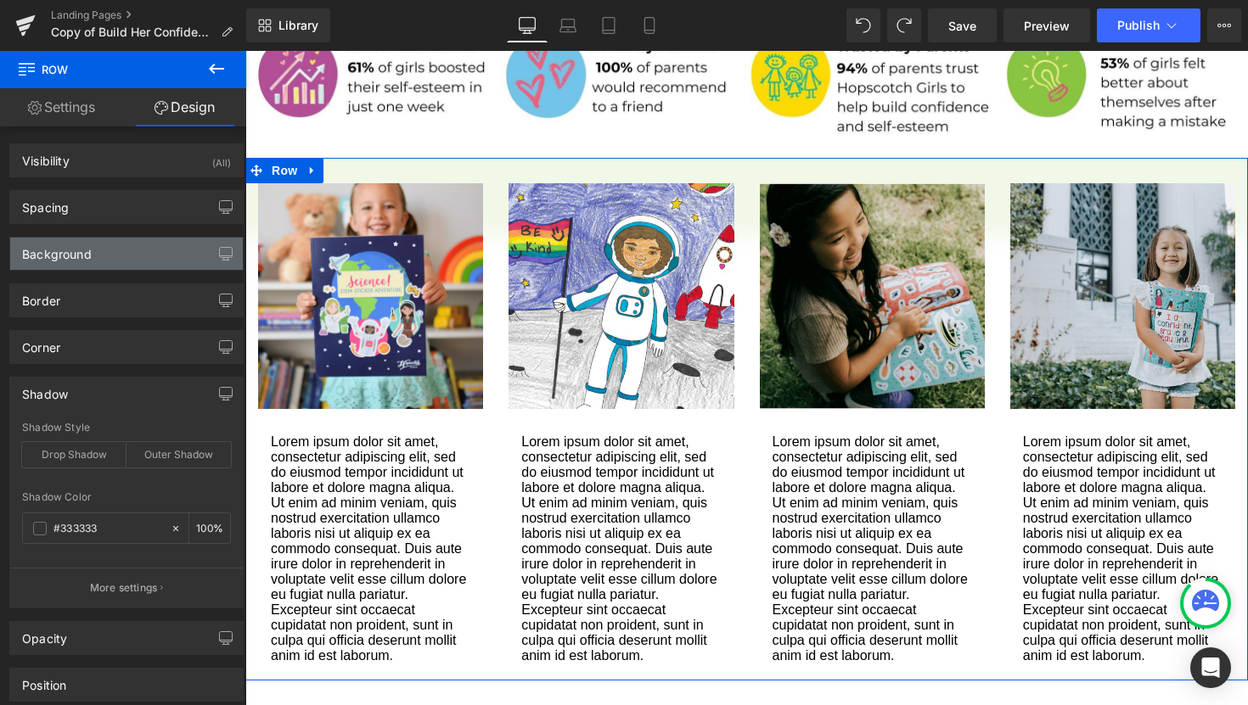
click at [99, 255] on div "Background" at bounding box center [126, 254] width 233 height 32
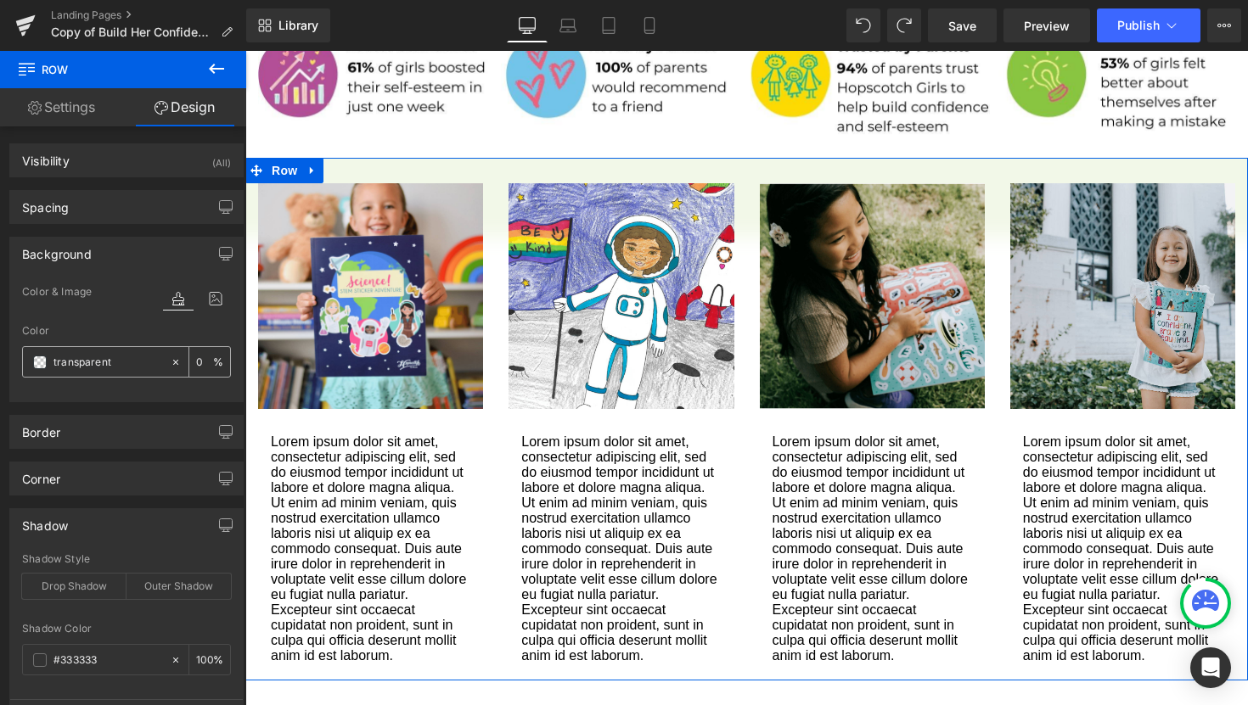
click at [129, 371] on input "transparent" at bounding box center [107, 362] width 109 height 19
paste input "#bddd8e"
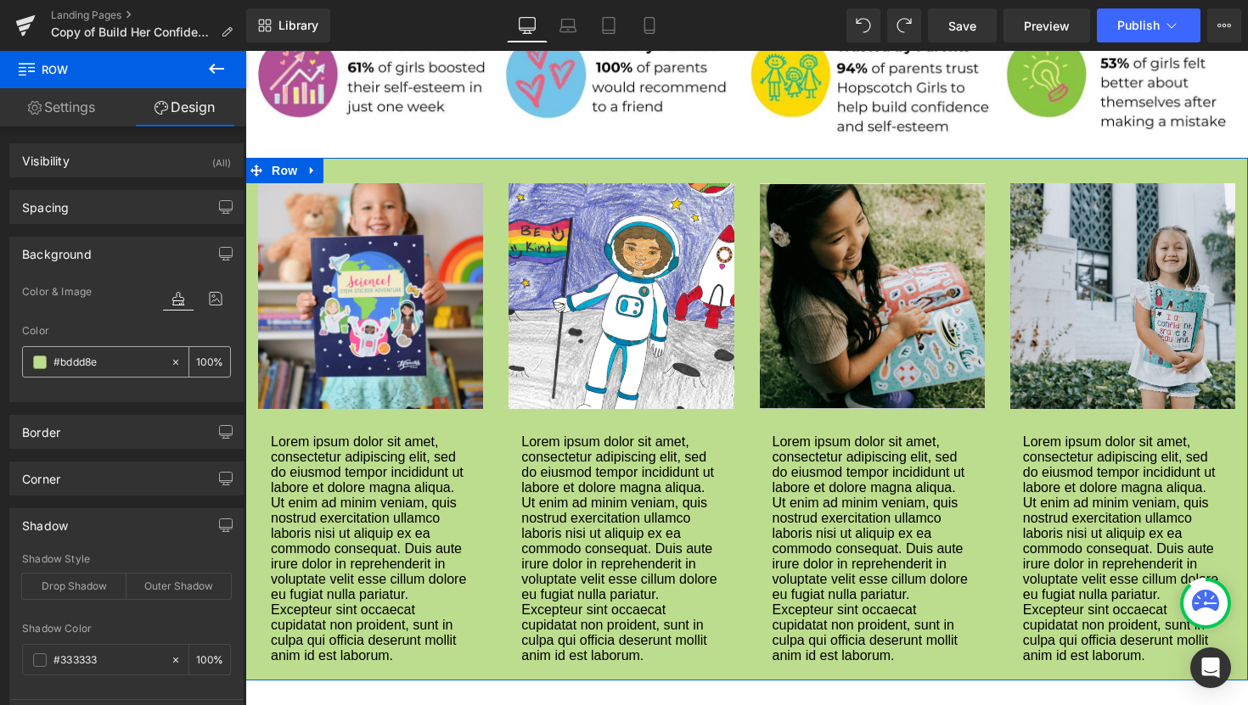
type input "#bddd8e"
click at [196, 361] on input "0" at bounding box center [204, 361] width 17 height 19
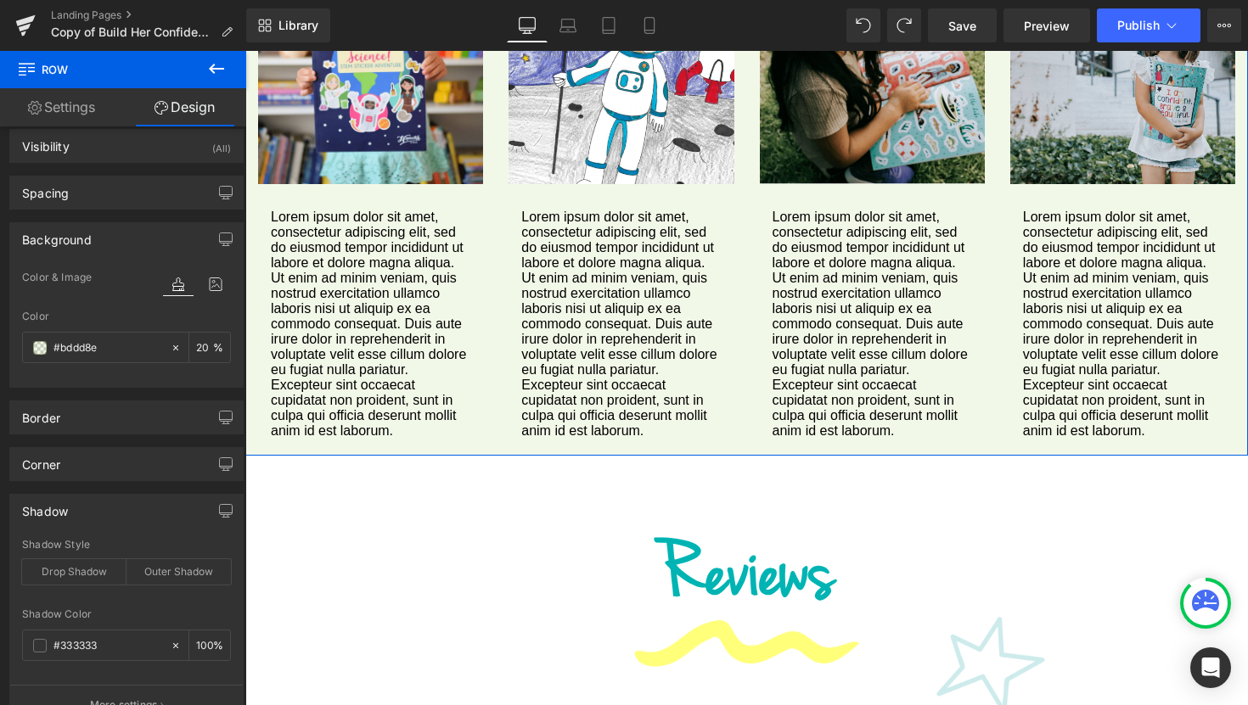
scroll to position [192, 0]
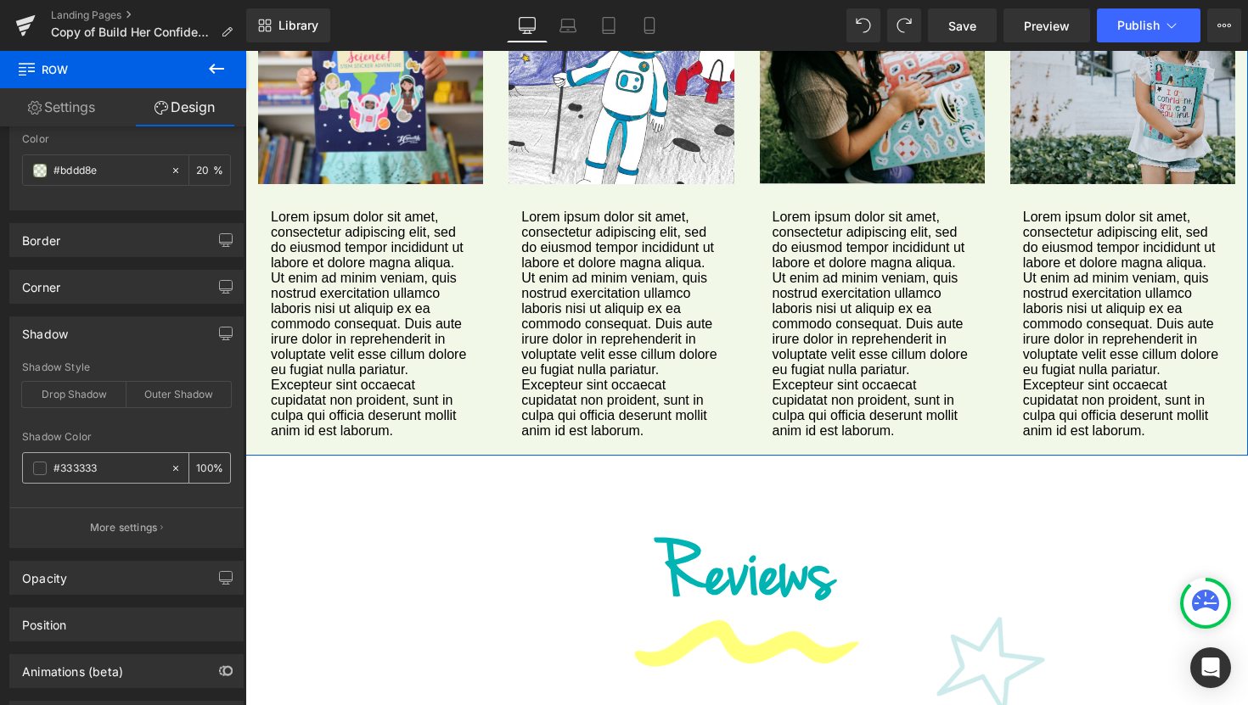
type input "20"
click at [119, 475] on input "#333333" at bounding box center [107, 468] width 109 height 19
paste input "bddd8e"
type input "#bddd8e"
click at [205, 470] on input "100" at bounding box center [204, 467] width 17 height 19
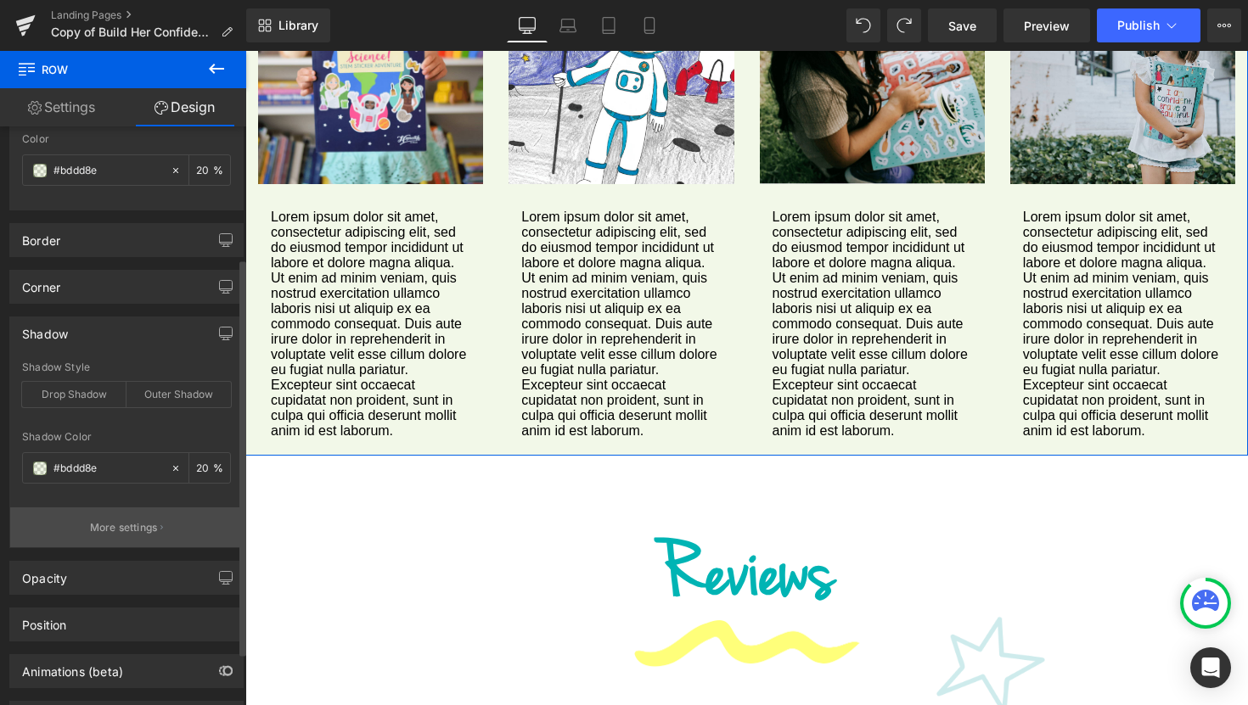
type input "20"
click at [149, 528] on p "More settings" at bounding box center [124, 527] width 68 height 15
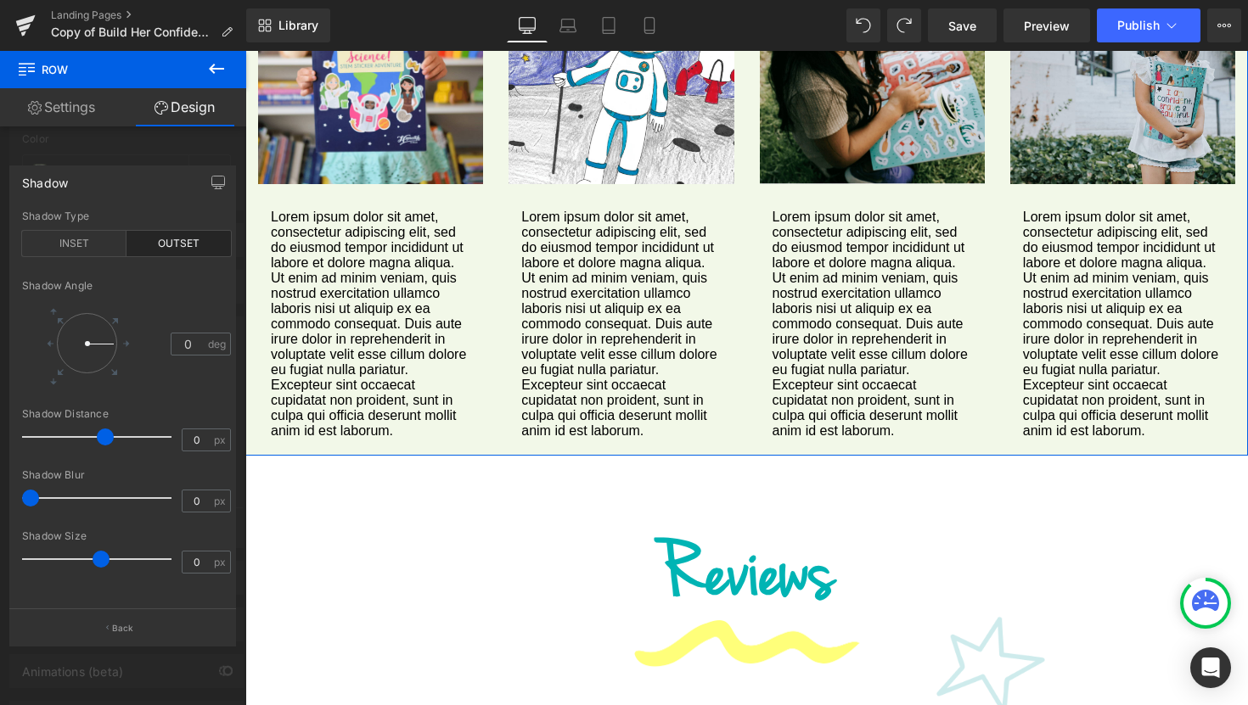
drag, startPoint x: 33, startPoint y: 440, endPoint x: 108, endPoint y: 445, distance: 74.9
click at [108, 445] on span at bounding box center [105, 437] width 17 height 17
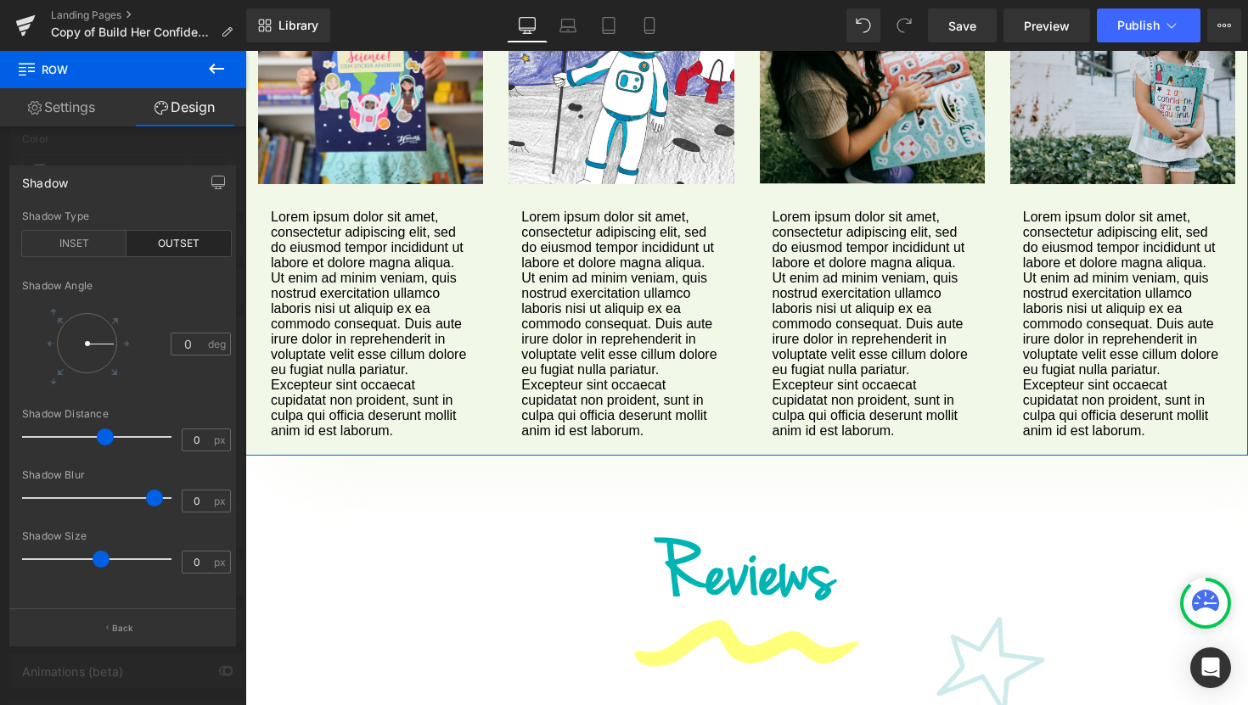
drag, startPoint x: 34, startPoint y: 501, endPoint x: 158, endPoint y: 499, distance: 123.9
click at [158, 499] on span at bounding box center [154, 498] width 17 height 17
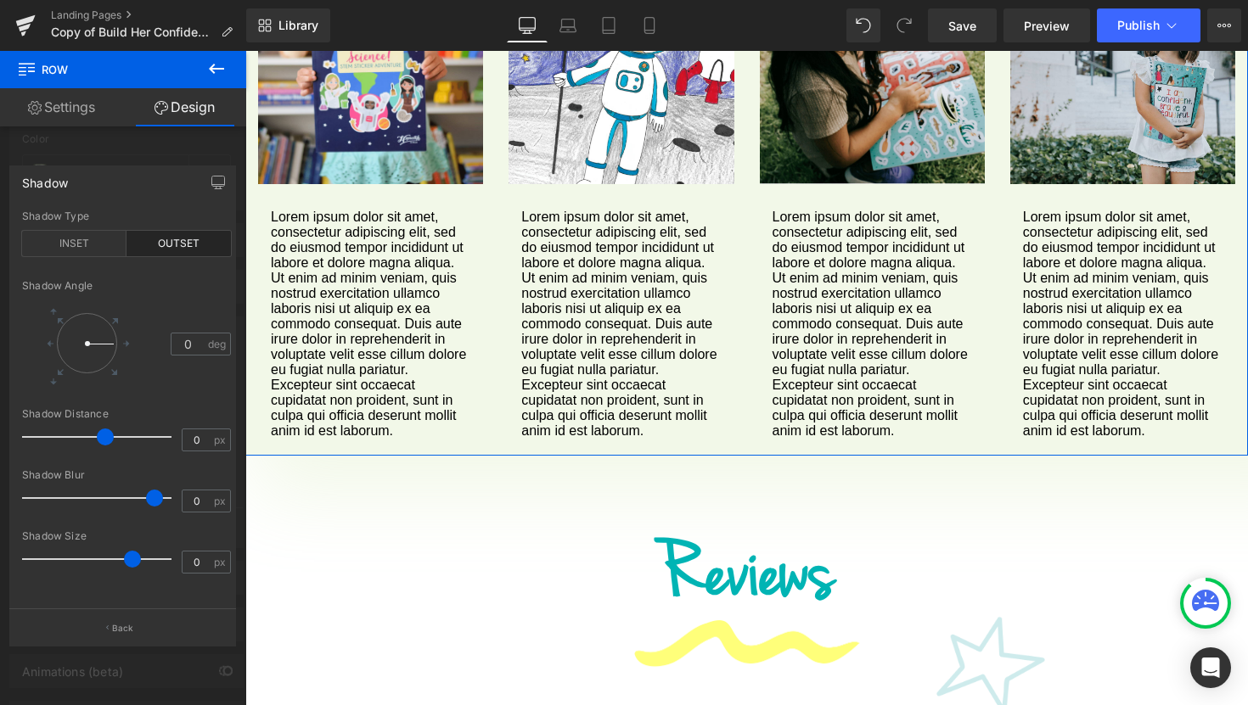
drag, startPoint x: 99, startPoint y: 556, endPoint x: 131, endPoint y: 556, distance: 31.4
click at [131, 556] on span at bounding box center [132, 559] width 17 height 17
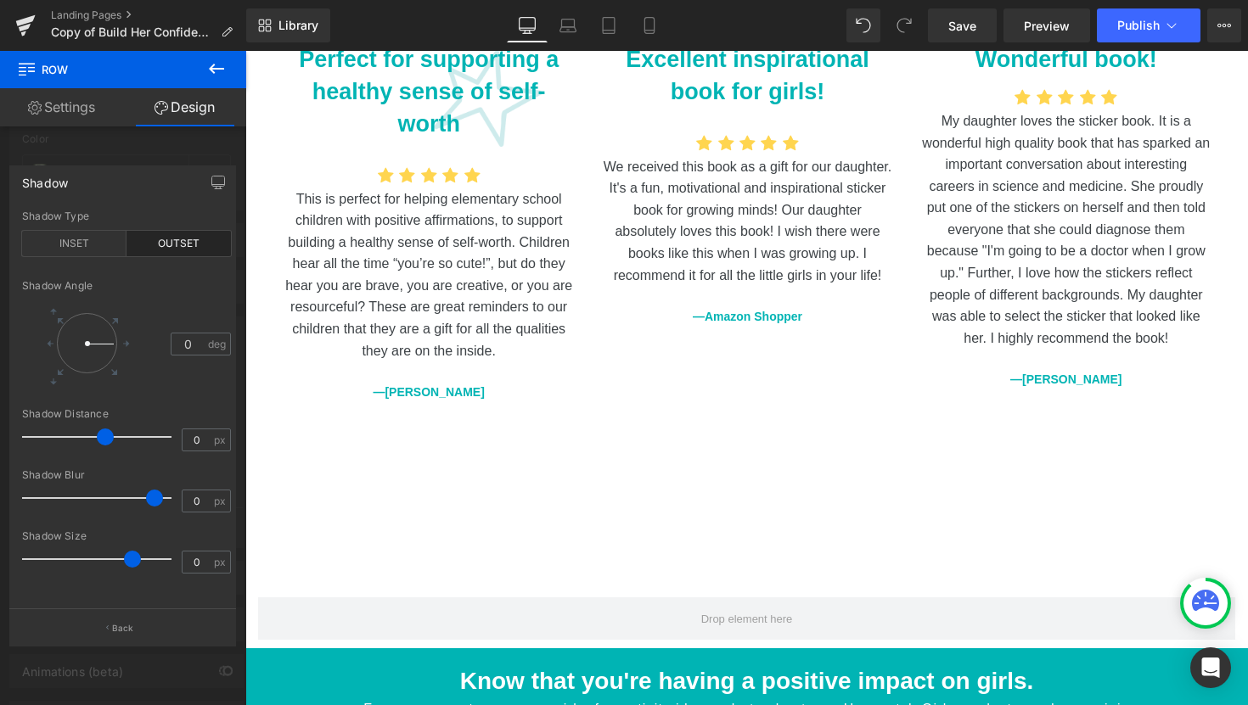
scroll to position [2472, 0]
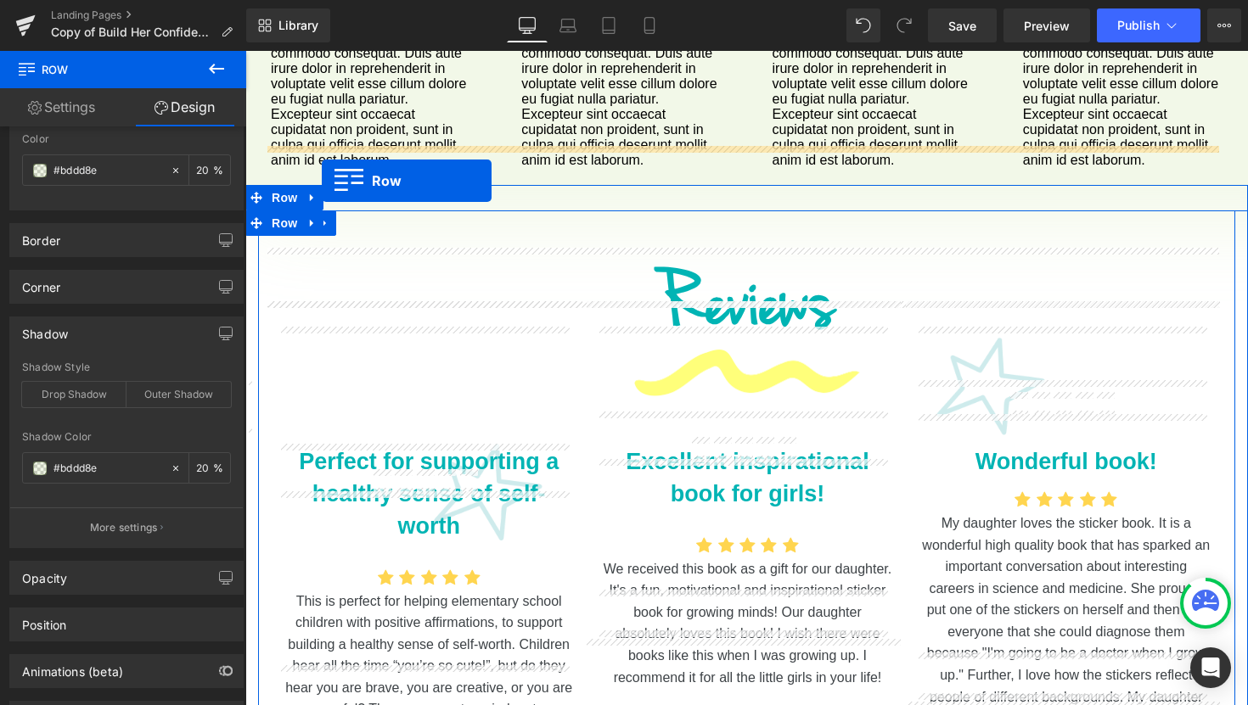
scroll to position [2021, 0]
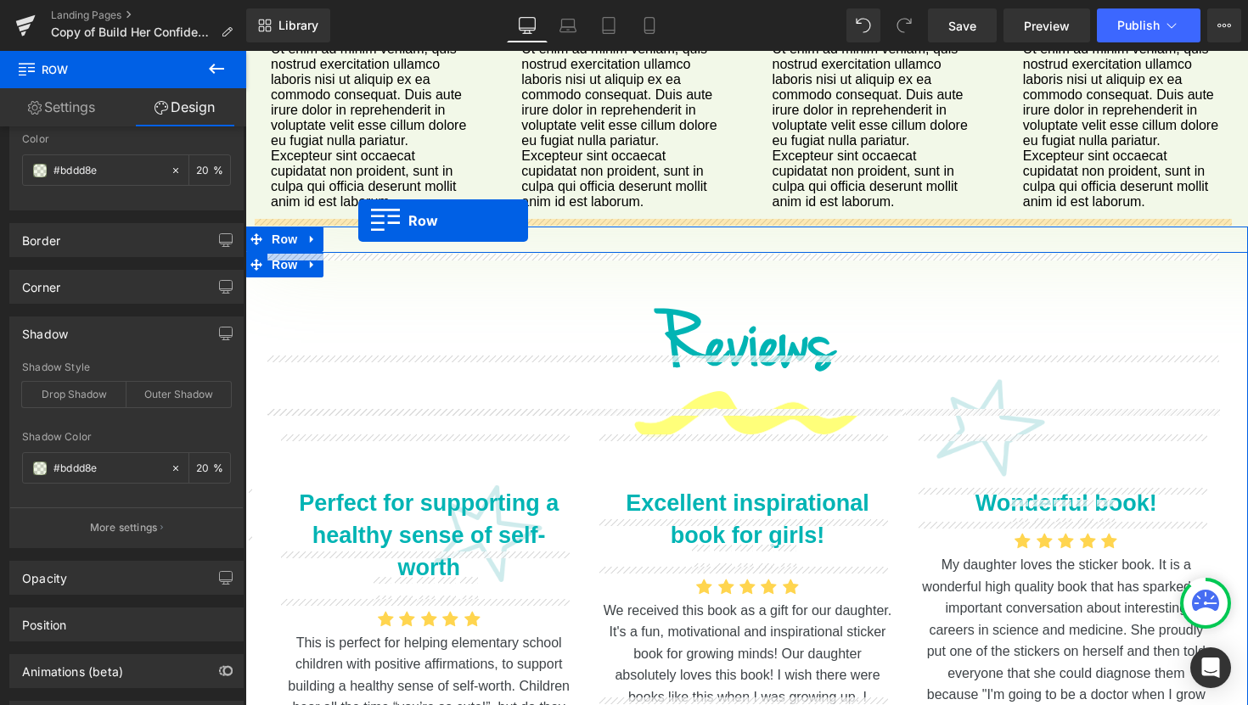
drag, startPoint x: 248, startPoint y: 472, endPoint x: 358, endPoint y: 221, distance: 274.4
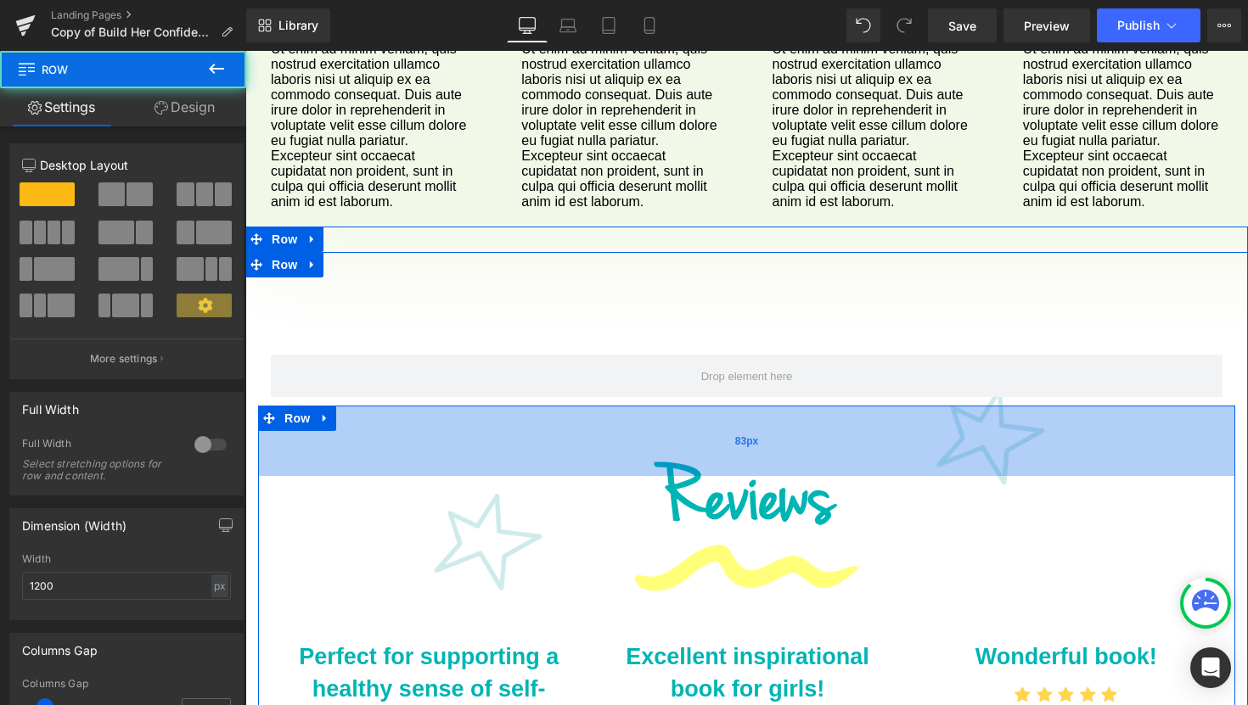
drag, startPoint x: 685, startPoint y: 373, endPoint x: 690, endPoint y: 394, distance: 21.0
click at [690, 406] on div "83px" at bounding box center [746, 441] width 977 height 70
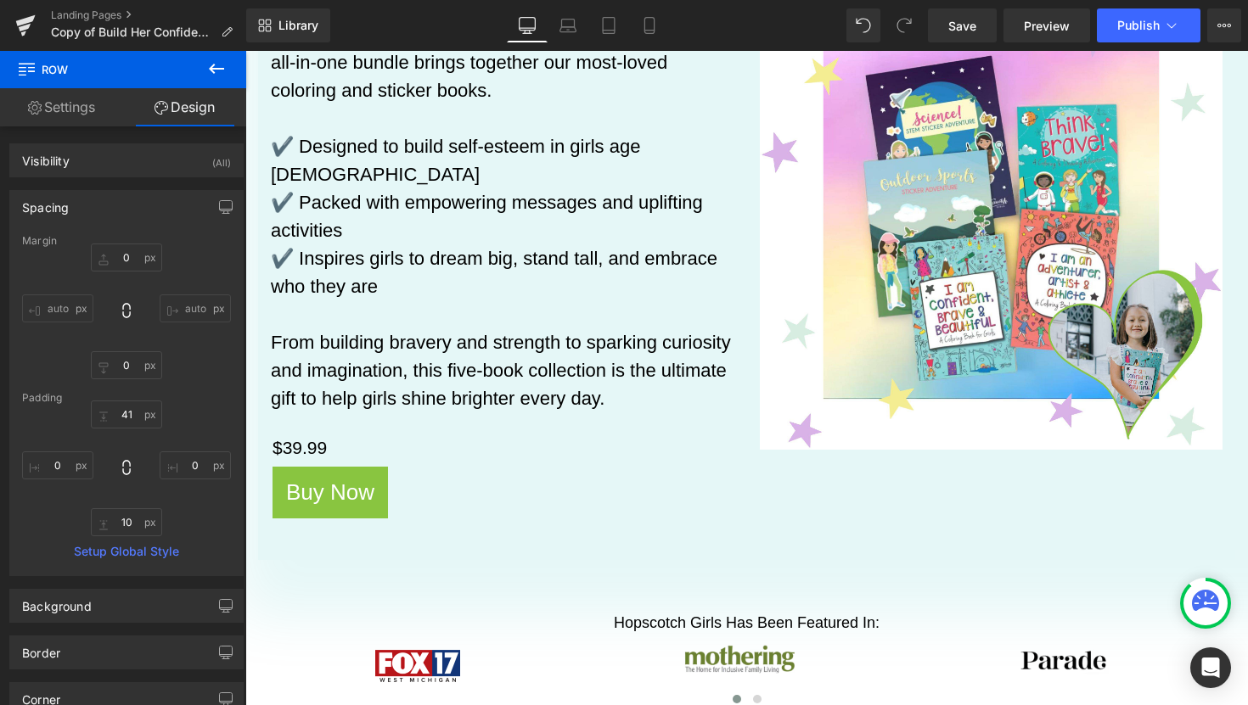
scroll to position [290, 0]
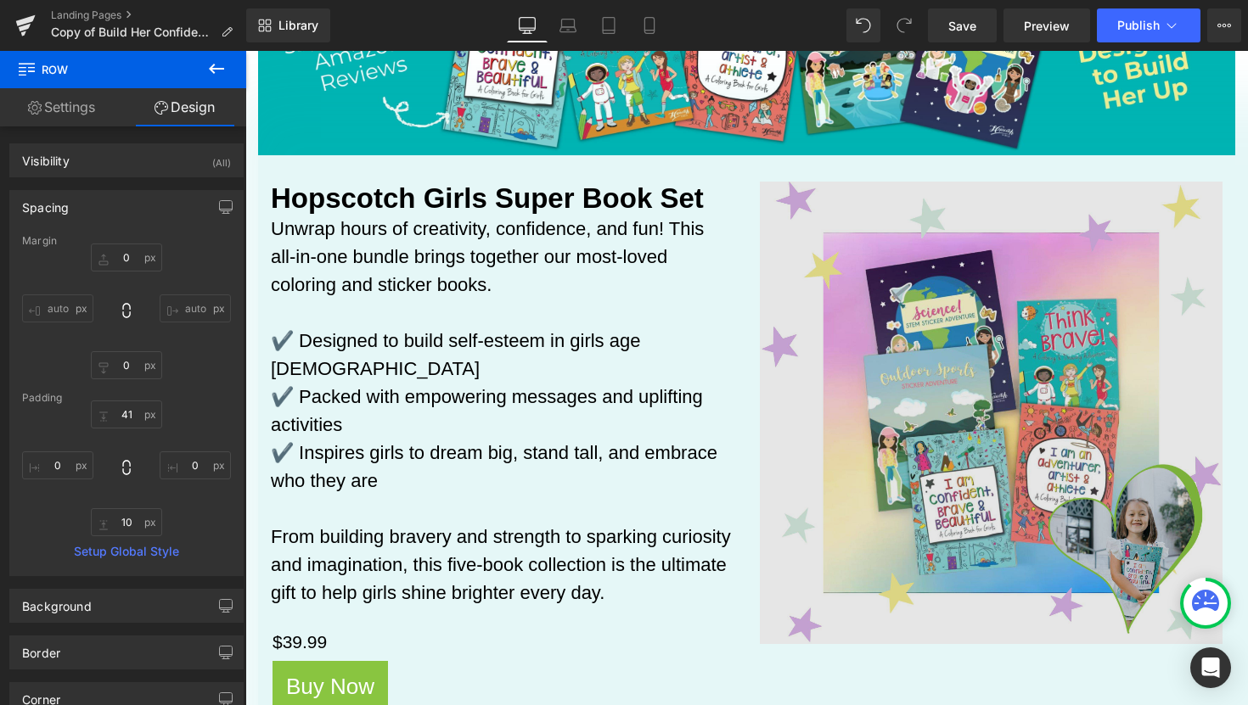
click at [968, 411] on div "Image" at bounding box center [991, 413] width 463 height 463
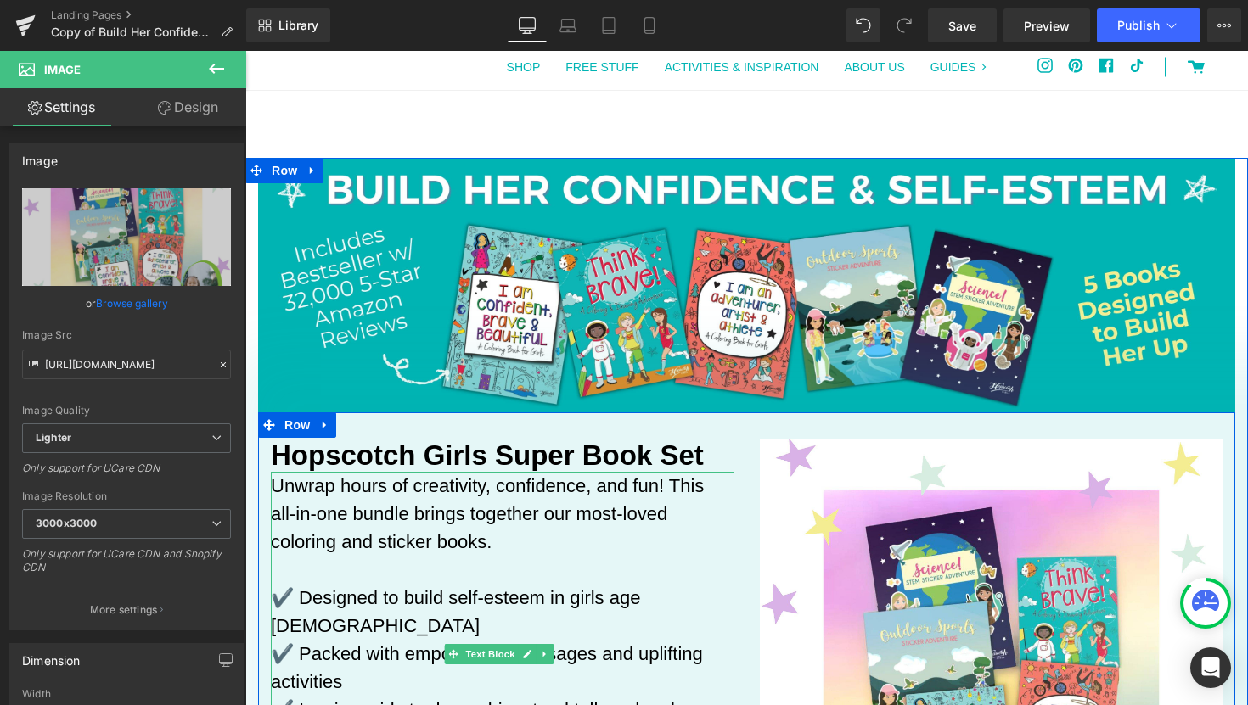
scroll to position [0, 0]
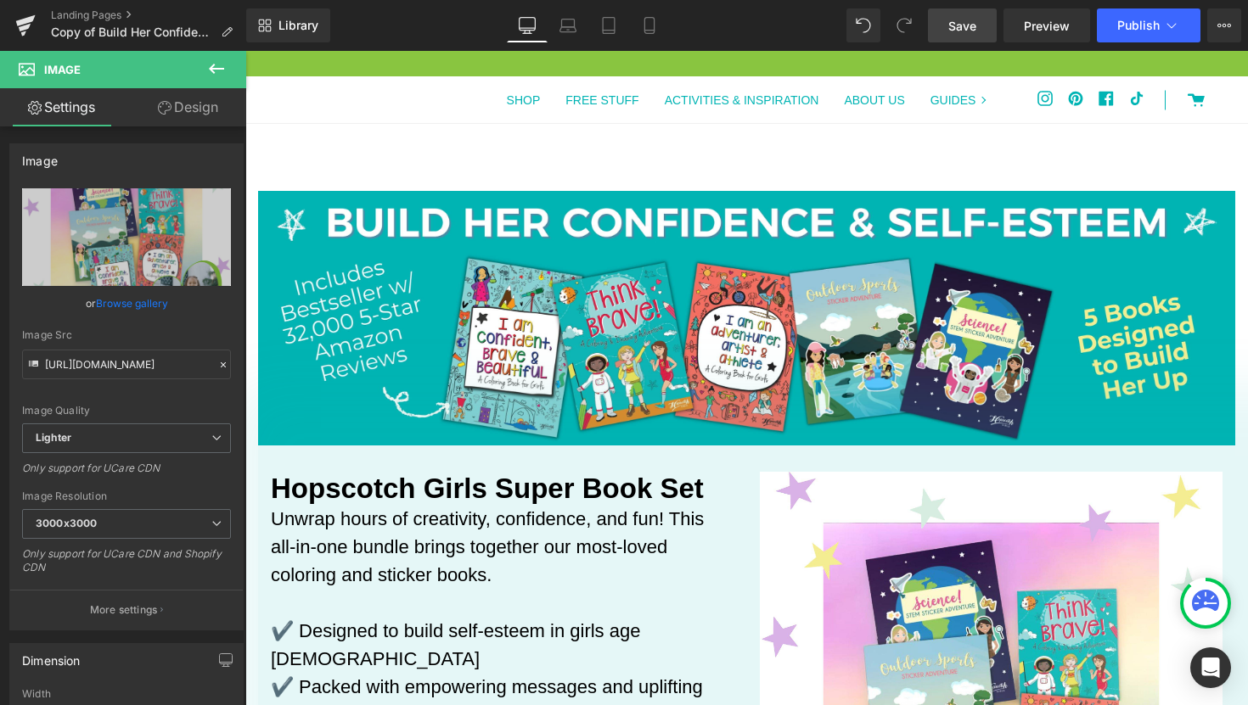
click at [979, 36] on link "Save" at bounding box center [962, 25] width 69 height 34
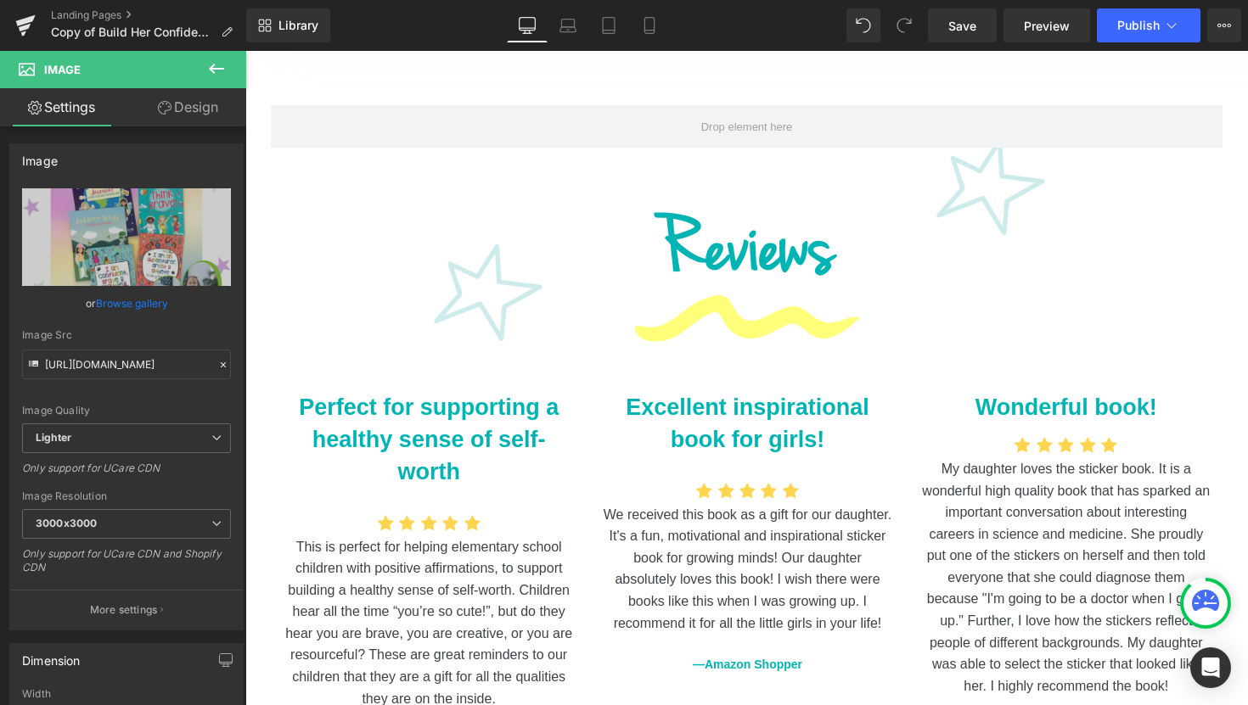
scroll to position [2480, 0]
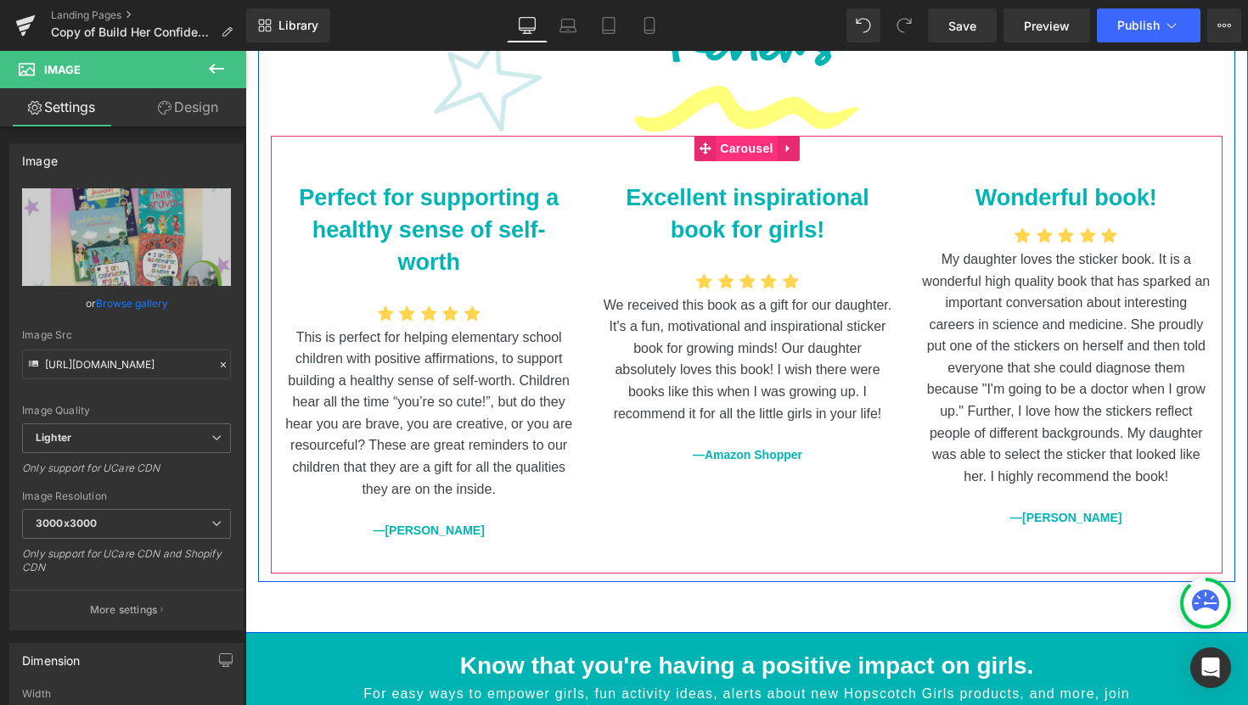
click at [745, 136] on span "Carousel" at bounding box center [745, 148] width 61 height 25
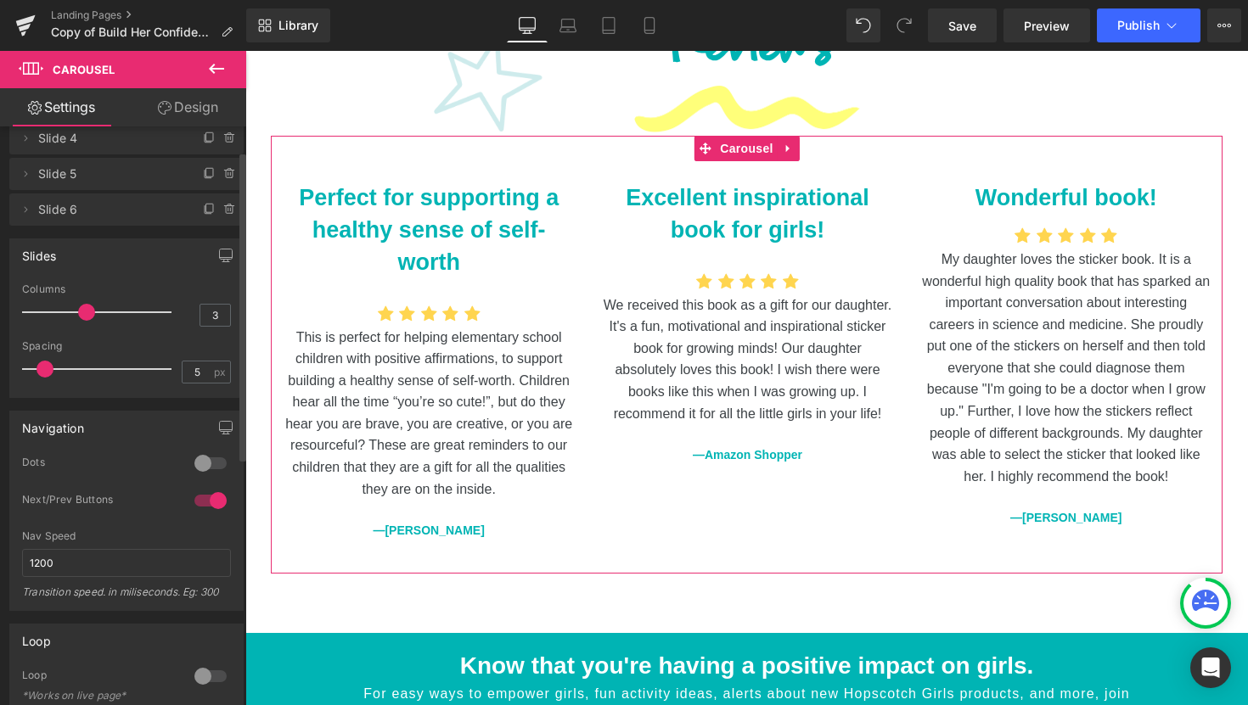
scroll to position [166, 0]
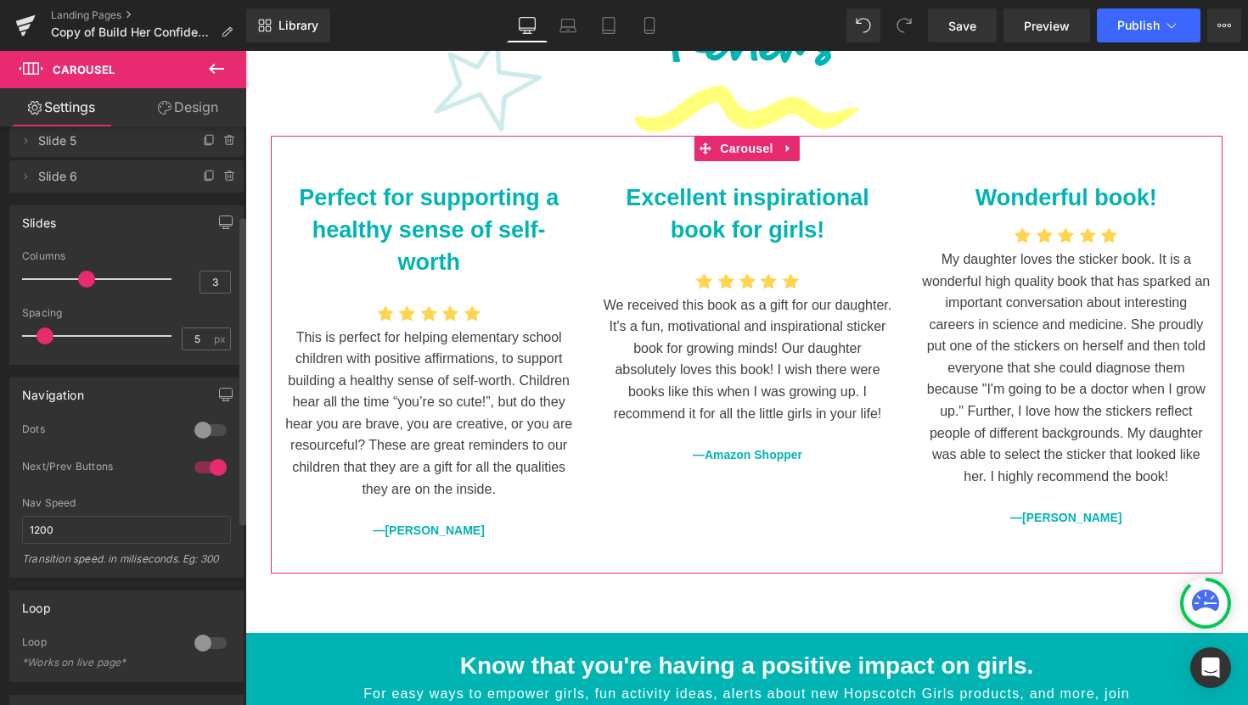
click at [196, 433] on div at bounding box center [210, 430] width 41 height 27
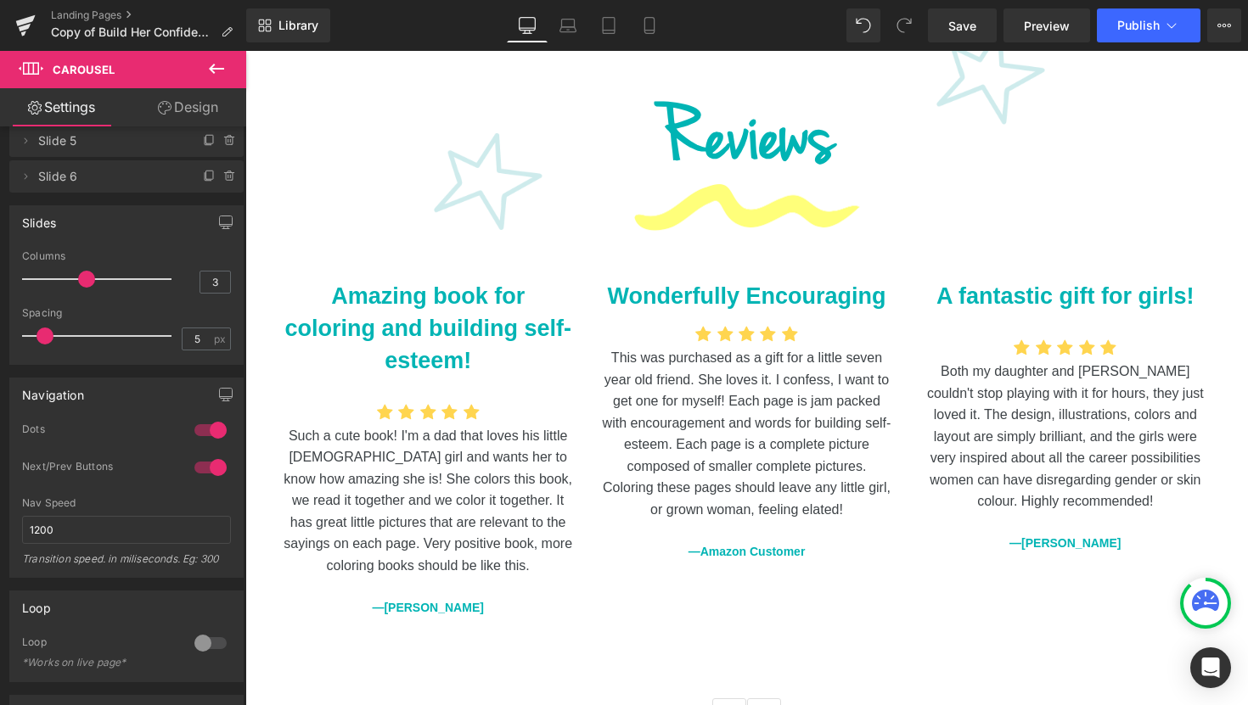
scroll to position [2477, 0]
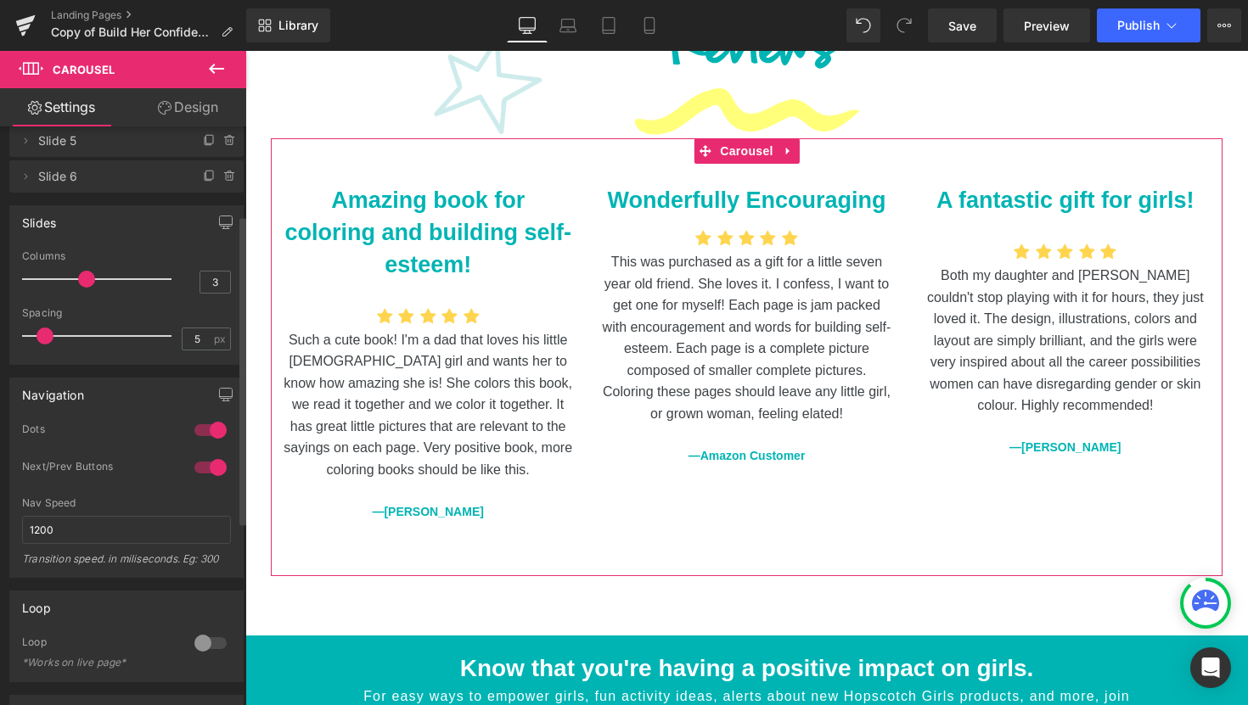
click at [208, 465] on div at bounding box center [210, 467] width 41 height 27
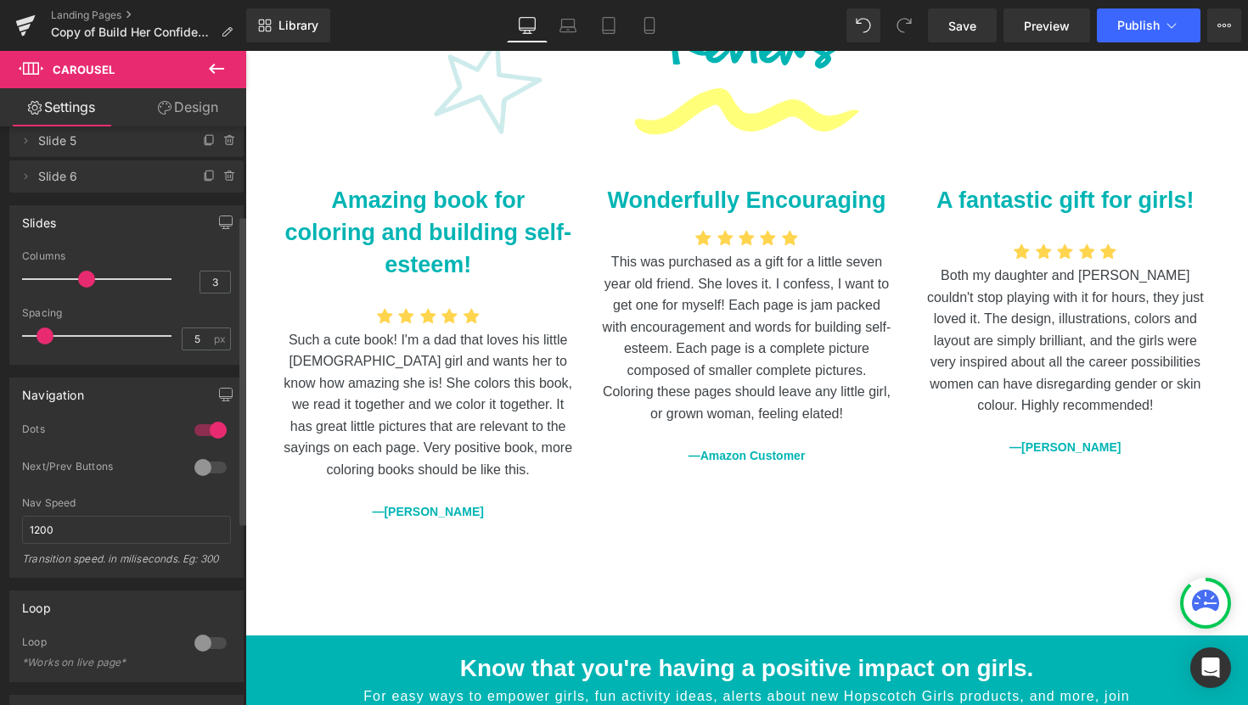
click at [194, 466] on div at bounding box center [210, 467] width 41 height 27
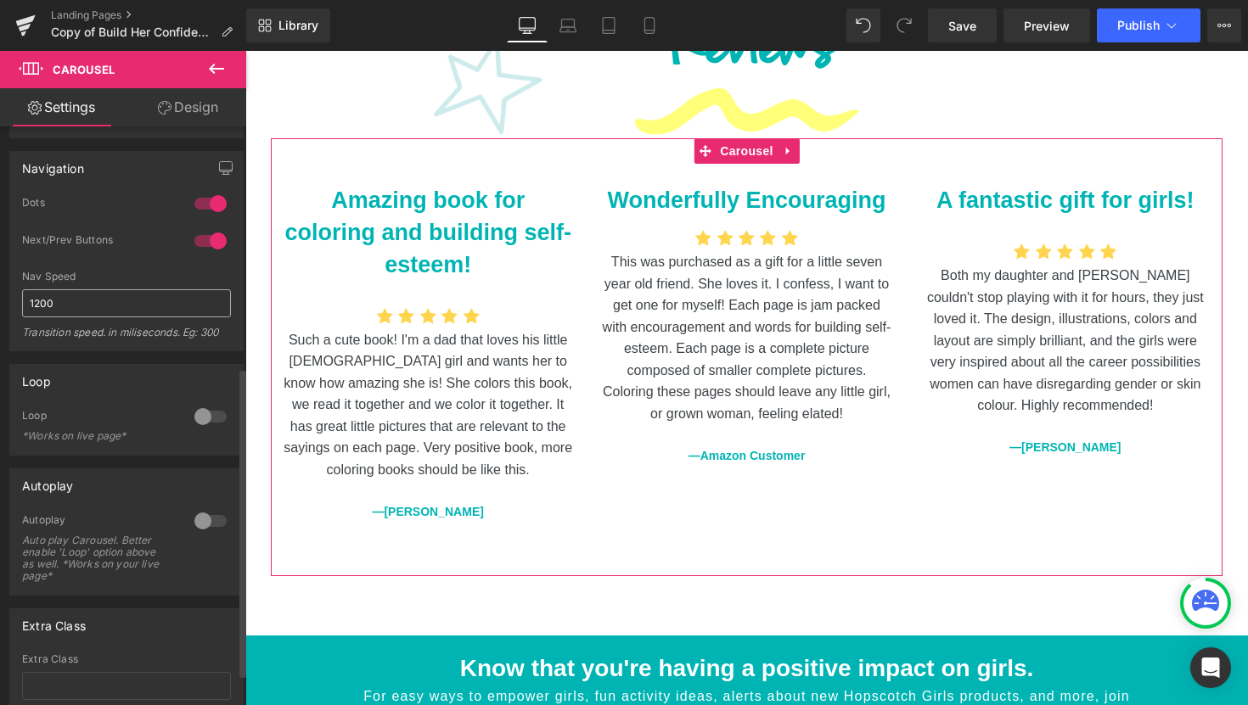
scroll to position [450, 0]
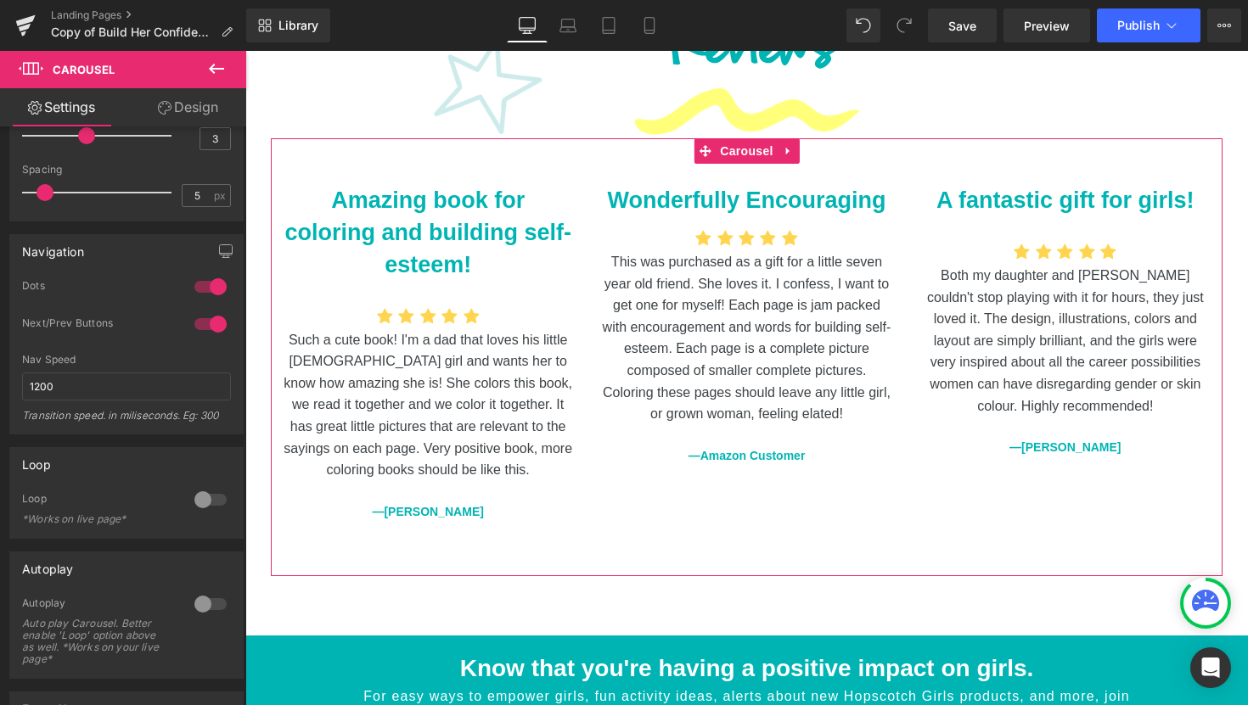
scroll to position [255, 0]
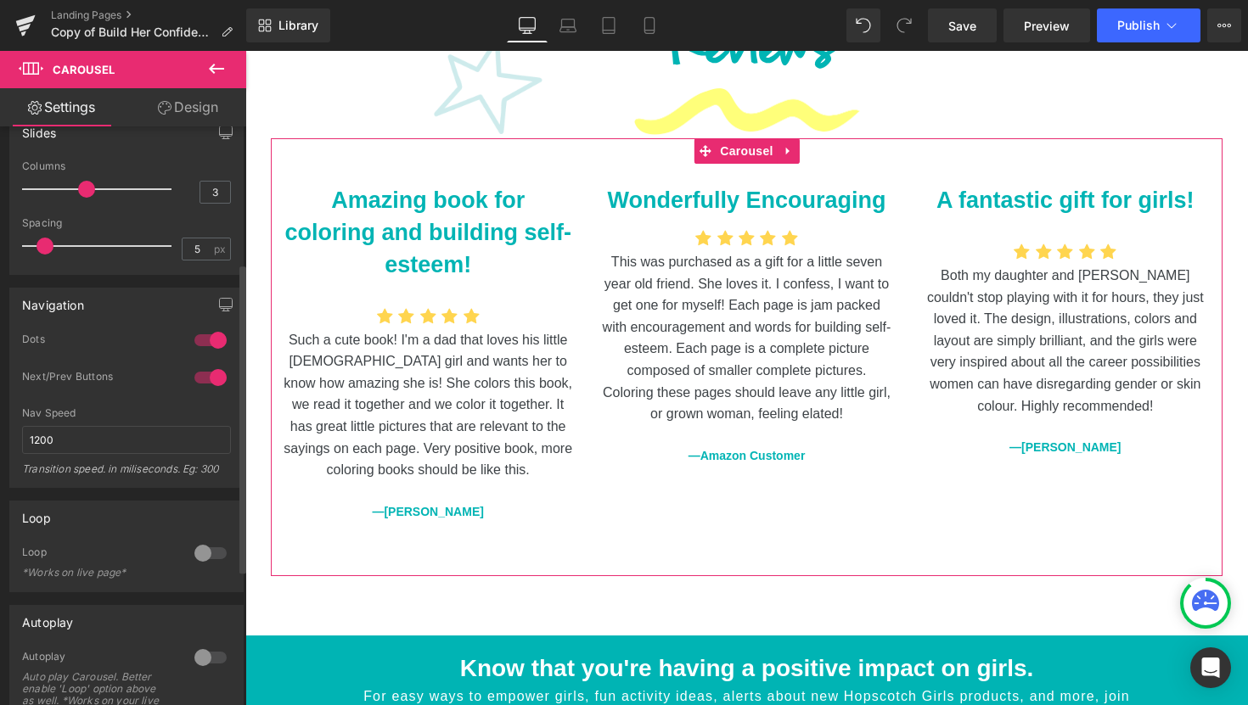
click at [215, 338] on div at bounding box center [210, 340] width 41 height 27
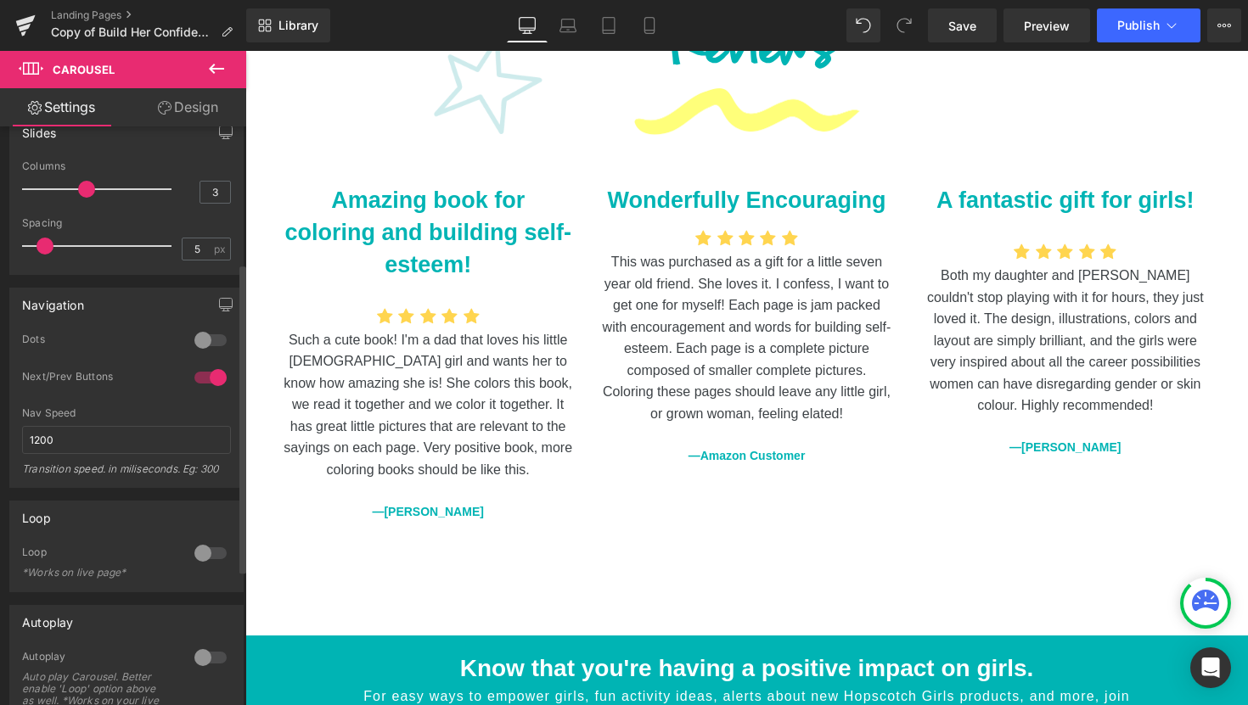
click at [197, 339] on div at bounding box center [210, 340] width 41 height 27
click at [205, 338] on div at bounding box center [210, 340] width 41 height 27
click at [202, 344] on div at bounding box center [210, 340] width 41 height 27
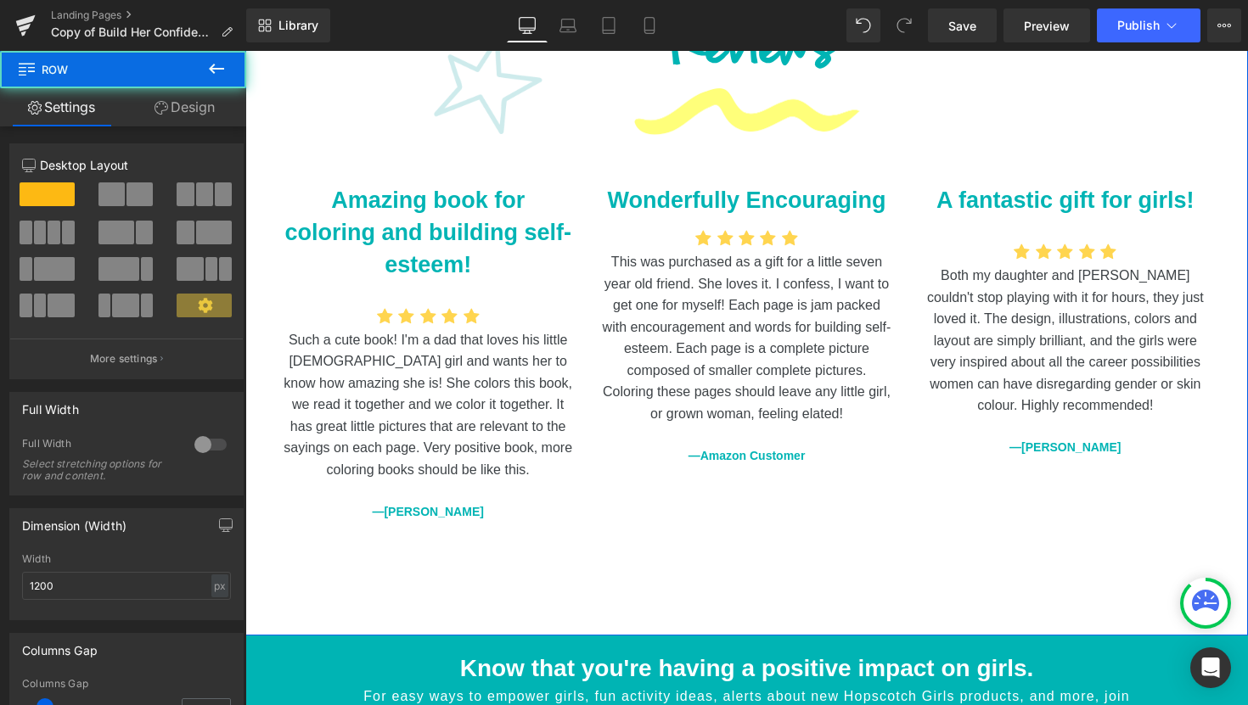
click at [245, 51] on div "60px" at bounding box center [245, 51] width 0 height 0
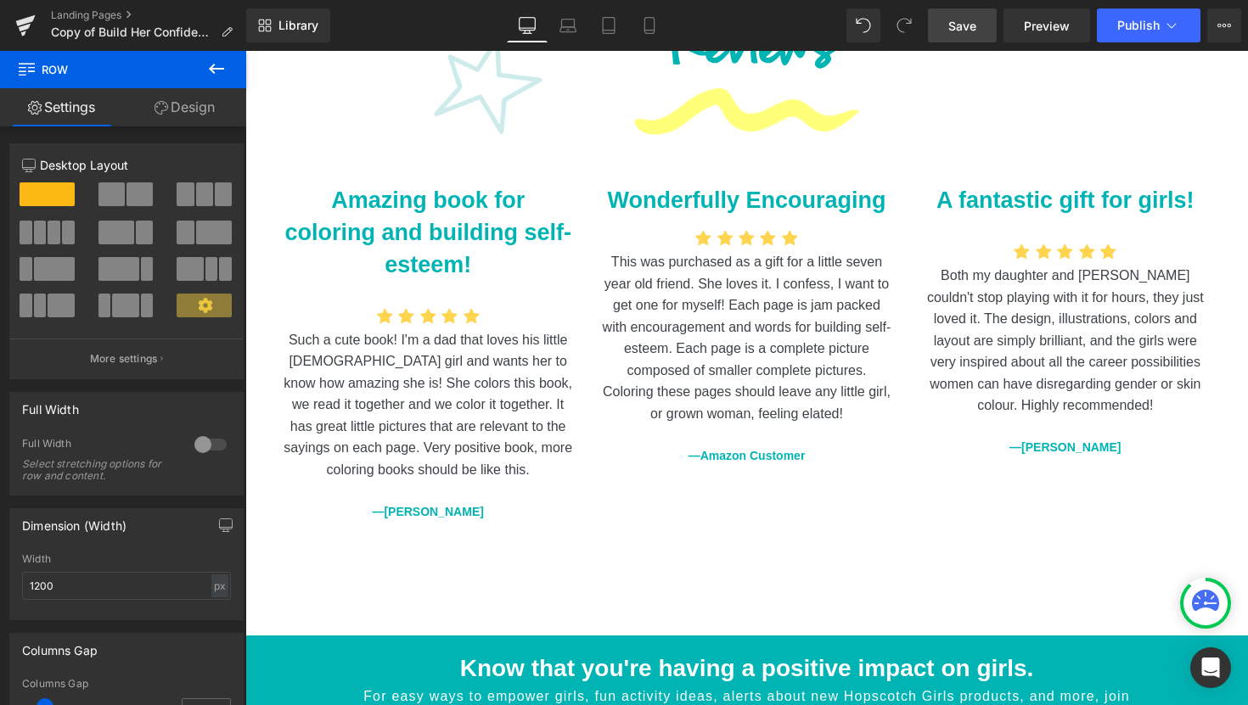
click at [966, 39] on link "Save" at bounding box center [962, 25] width 69 height 34
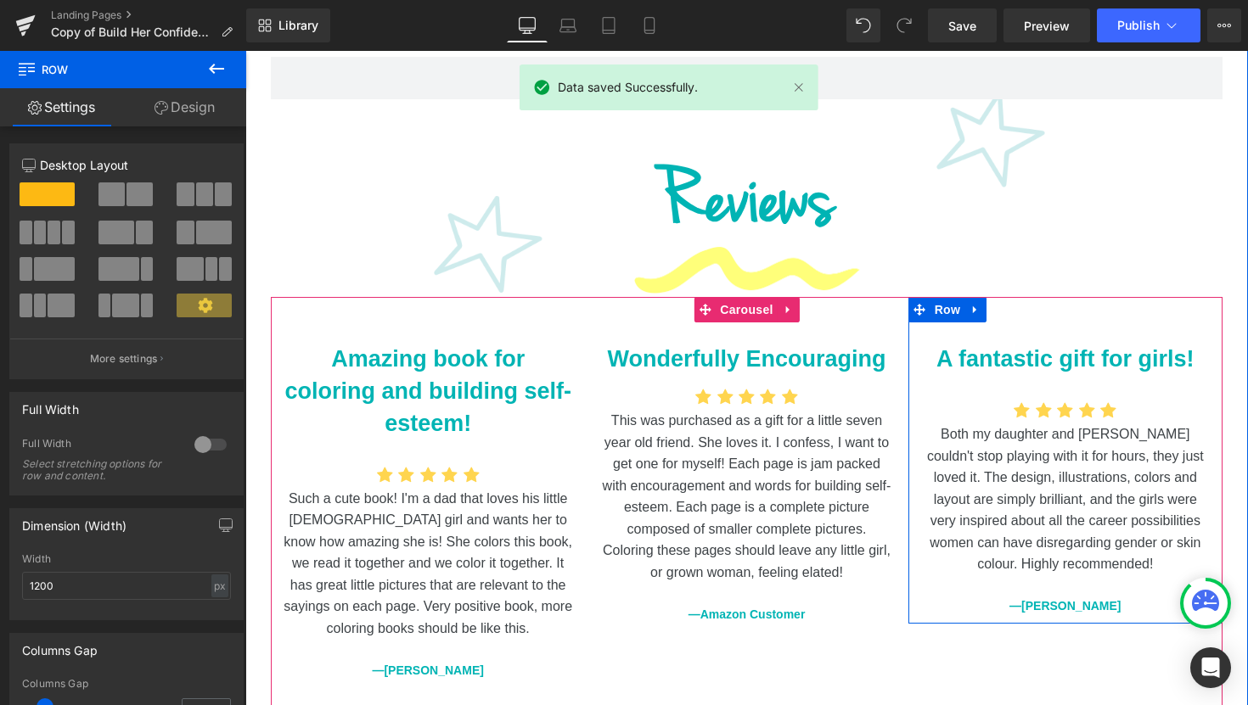
scroll to position [2407, 0]
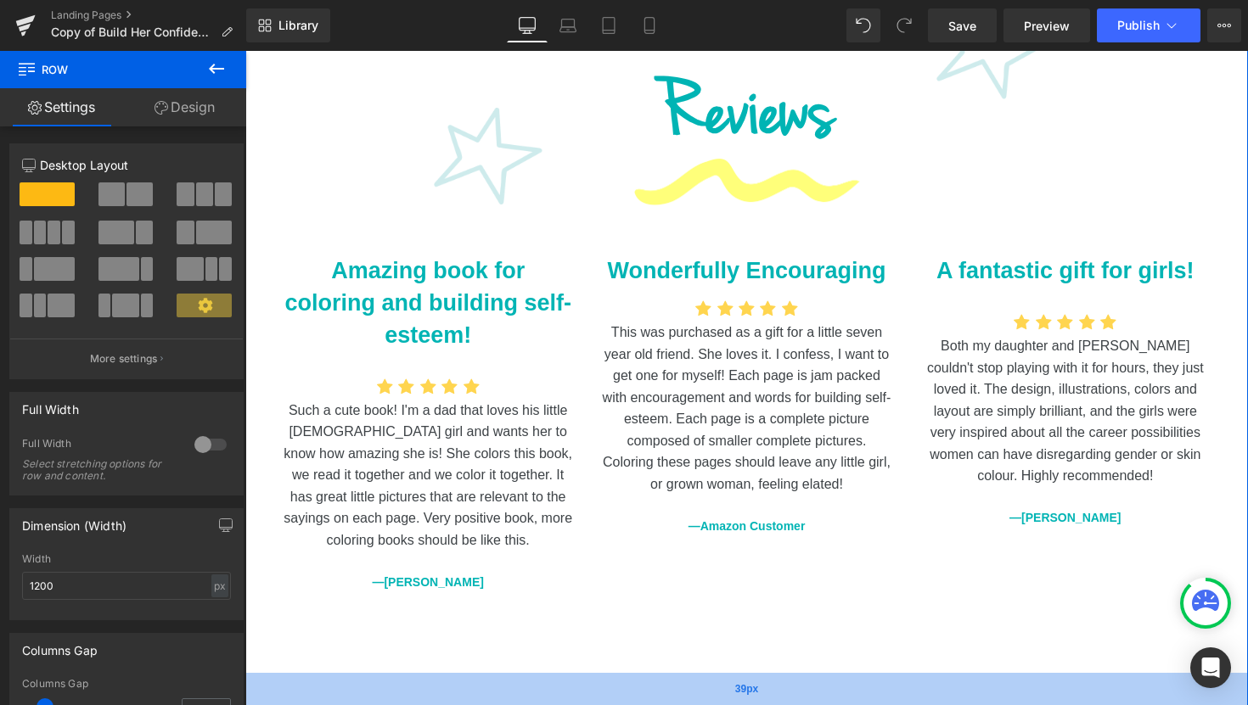
drag, startPoint x: 772, startPoint y: 666, endPoint x: 777, endPoint y: 648, distance: 18.3
click at [777, 673] on div "39px" at bounding box center [746, 689] width 1002 height 33
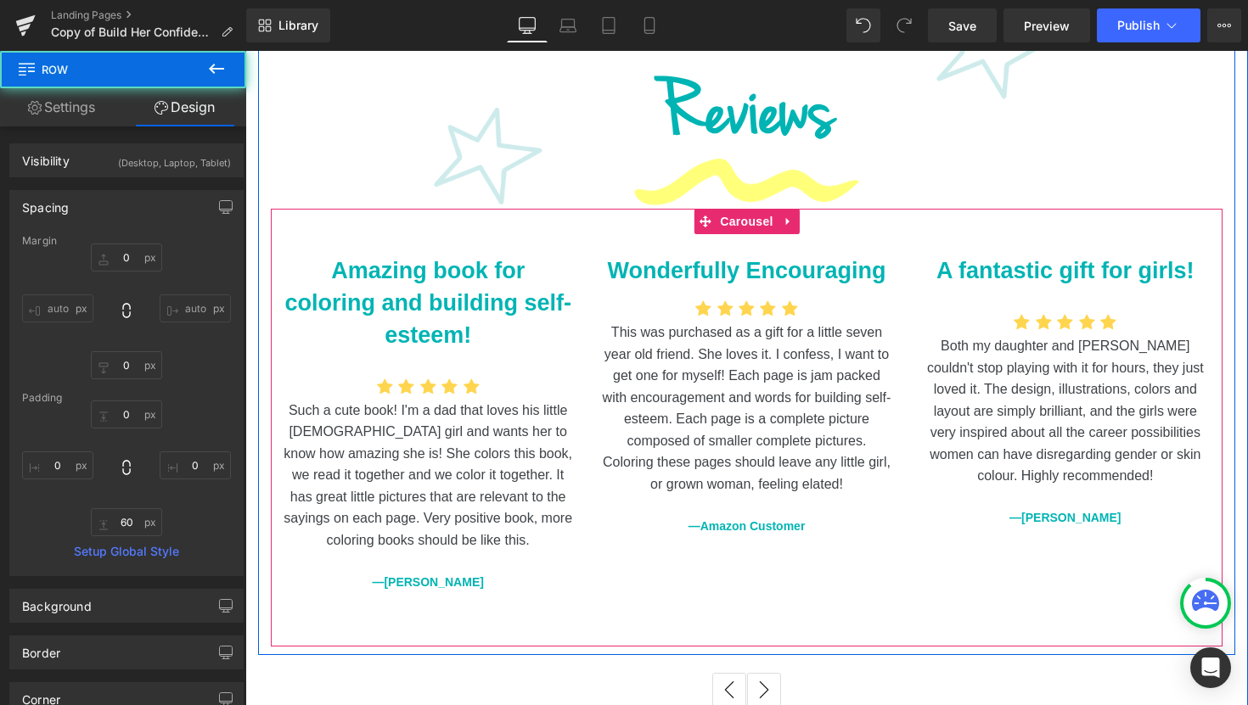
click at [783, 530] on div "Amazing book for coloring and building self-esteem! Text Block Icon Icon Icon I…" at bounding box center [1226, 415] width 1911 height 413
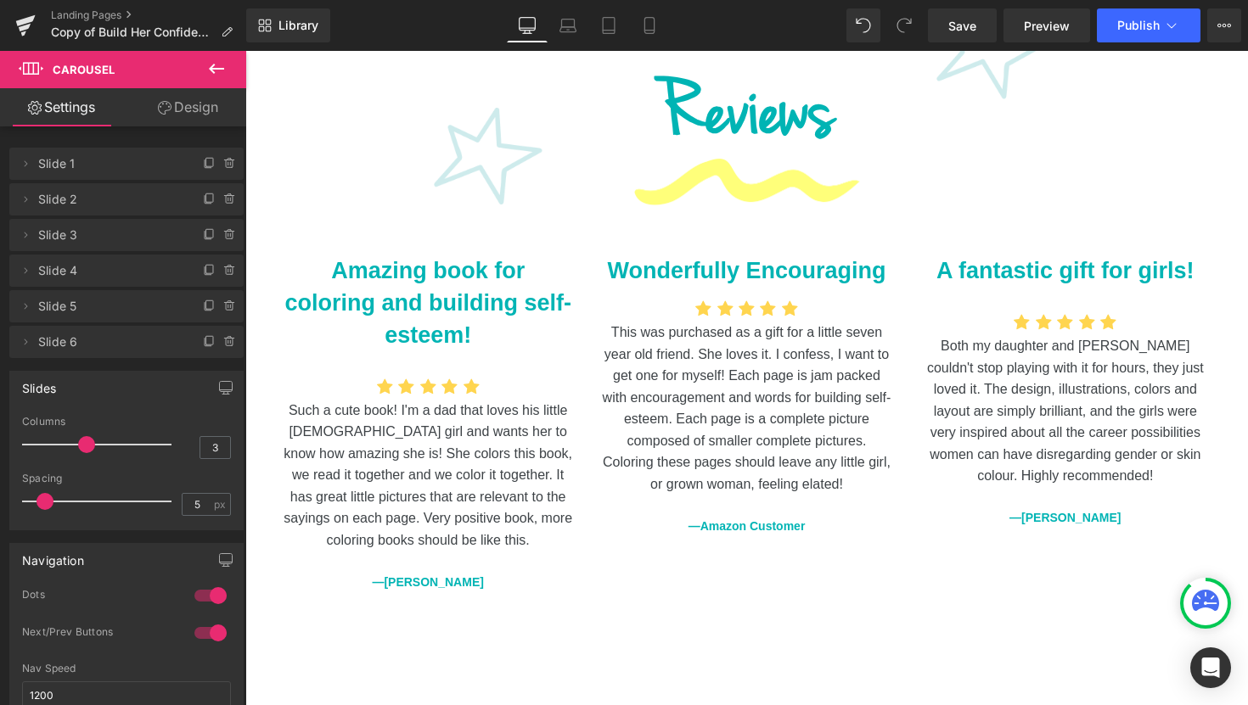
click at [223, 67] on icon at bounding box center [216, 69] width 20 height 20
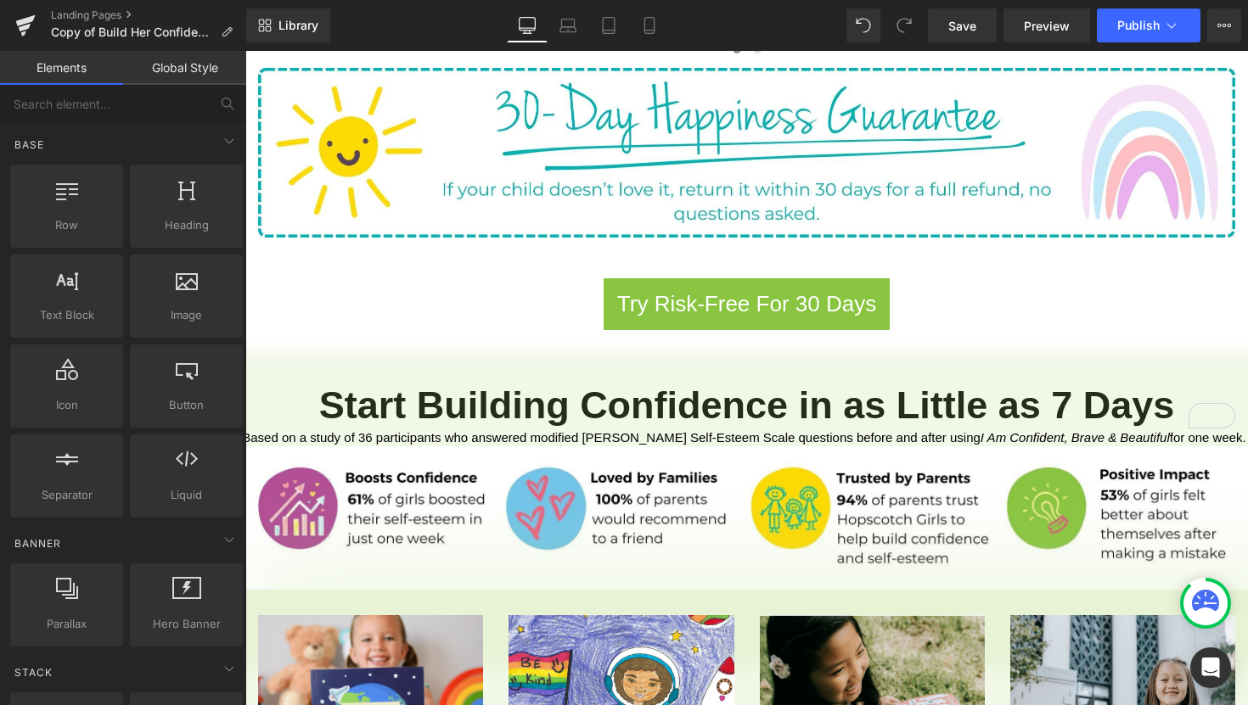
scroll to position [1116, 0]
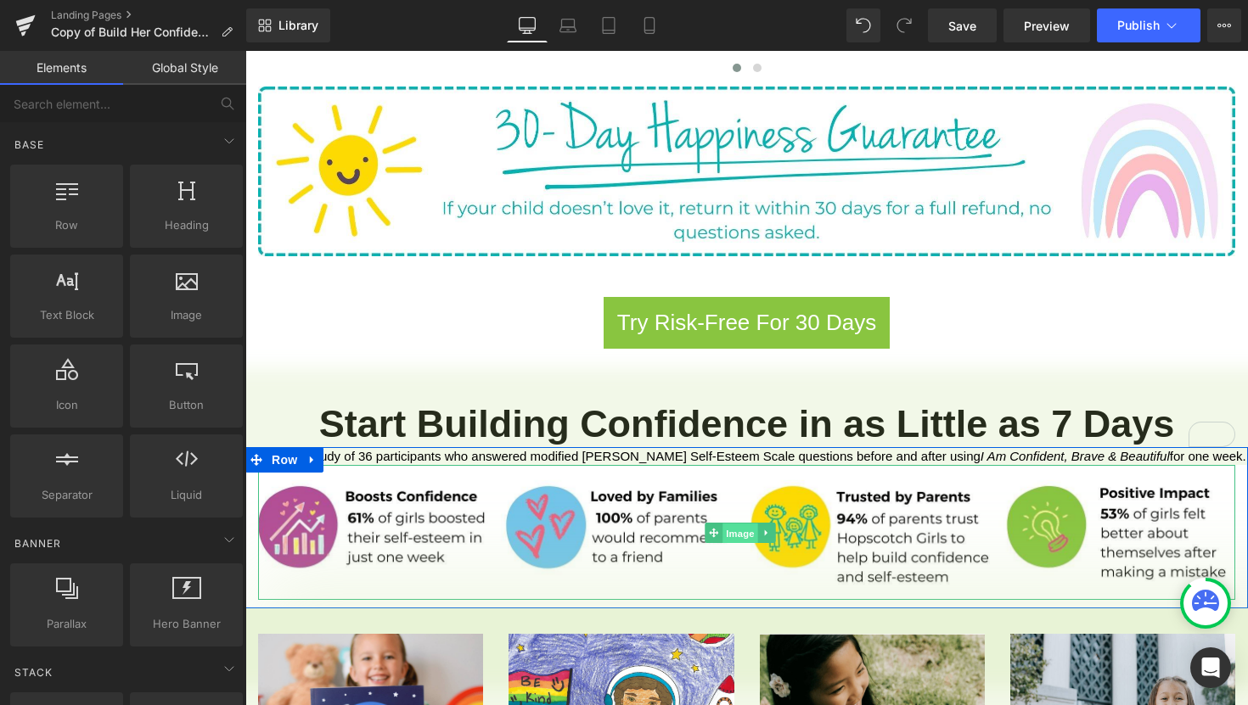
click at [738, 524] on span "Image" at bounding box center [740, 534] width 36 height 20
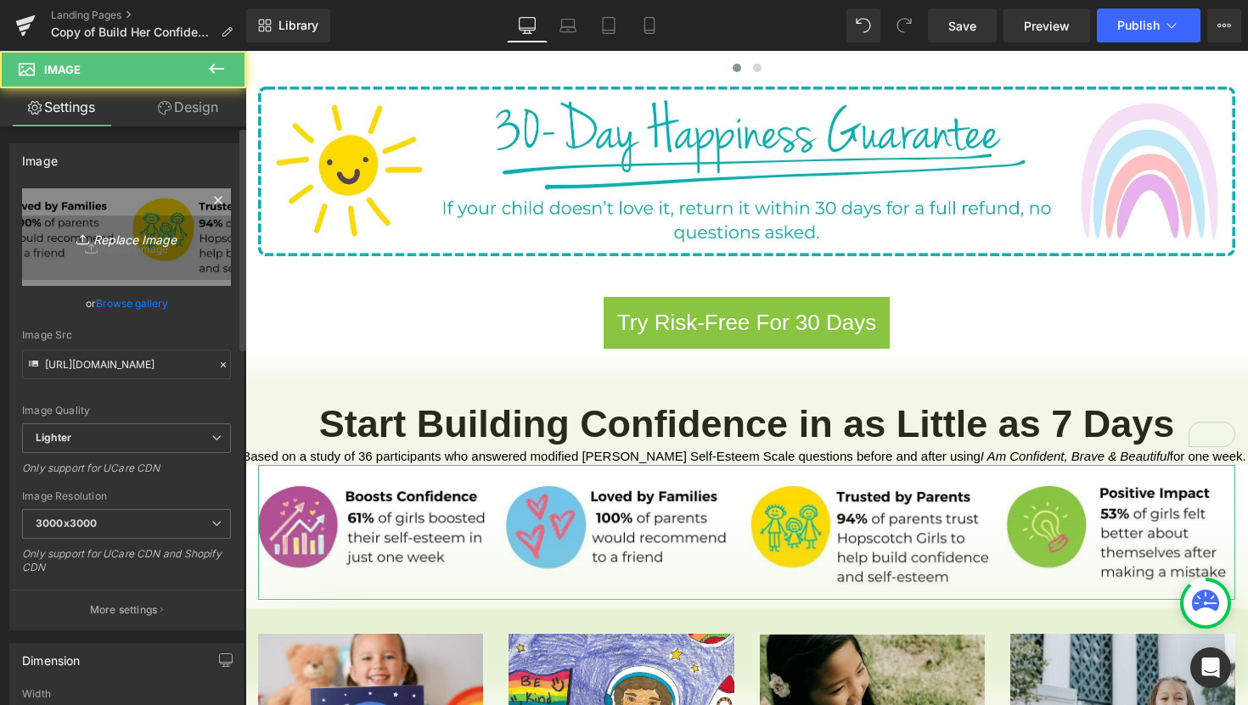
click at [122, 240] on icon "Replace Image" at bounding box center [127, 237] width 136 height 21
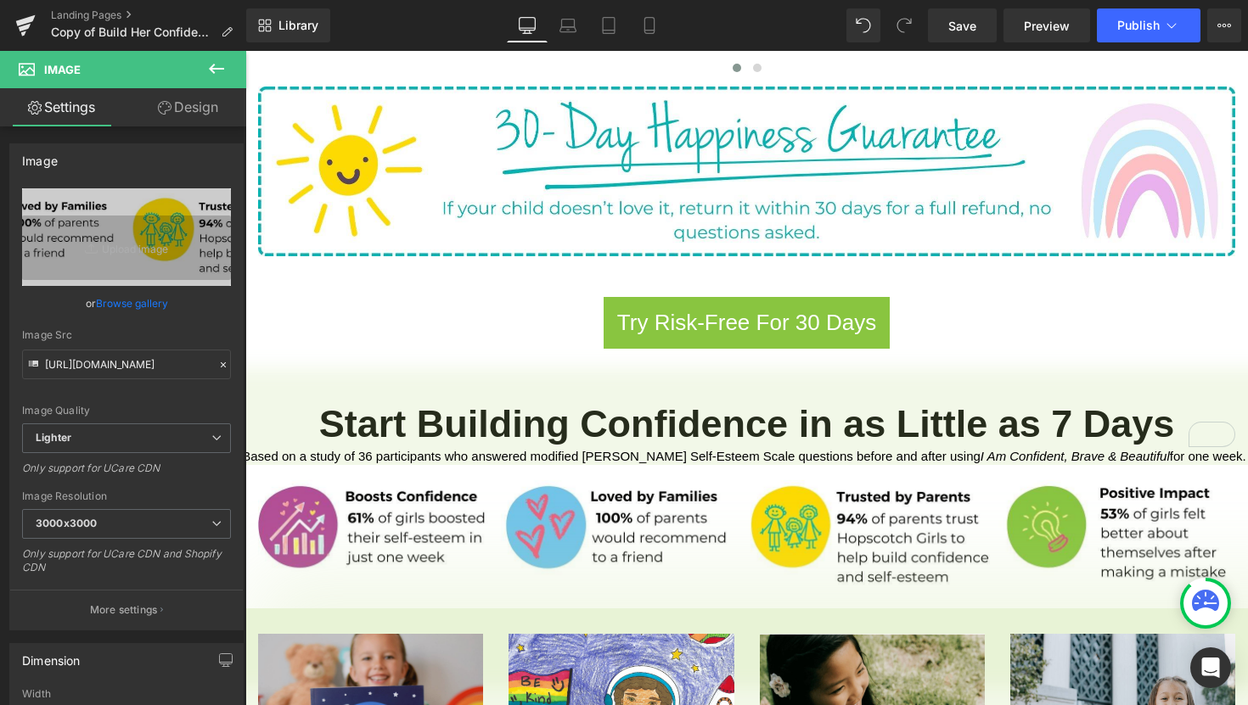
type input "C:\fakepath\1.png"
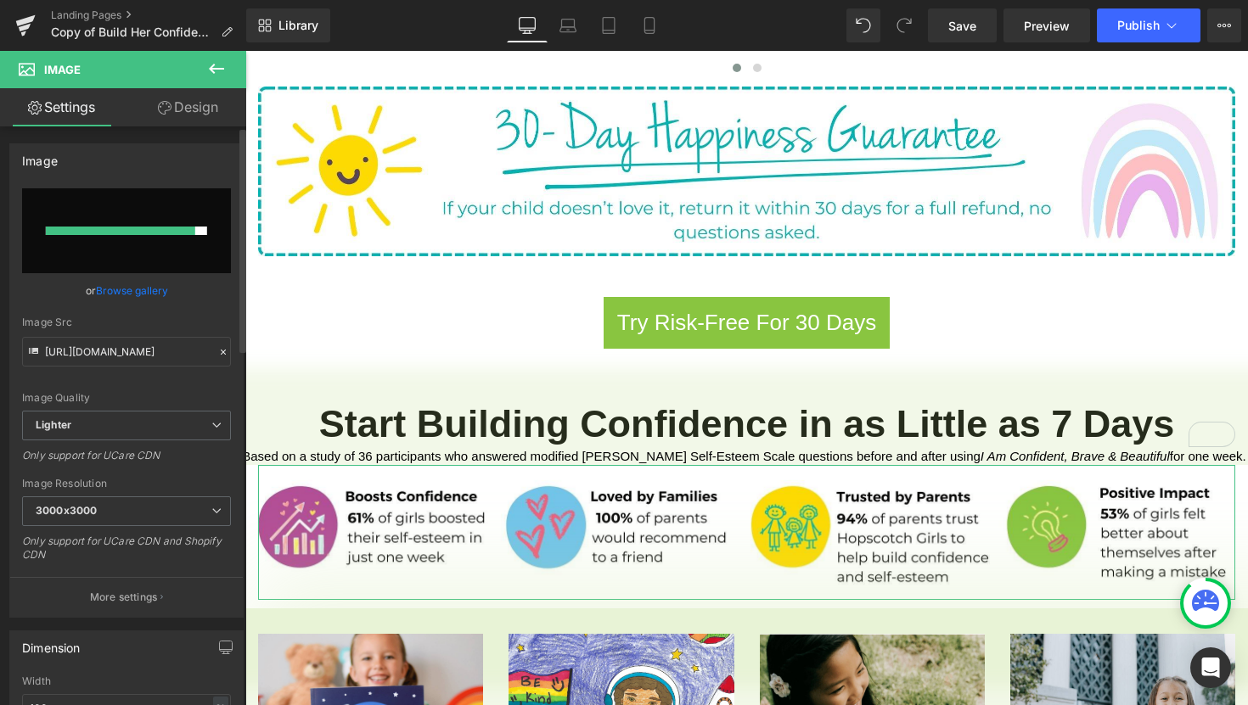
type input "[URL][DOMAIN_NAME]"
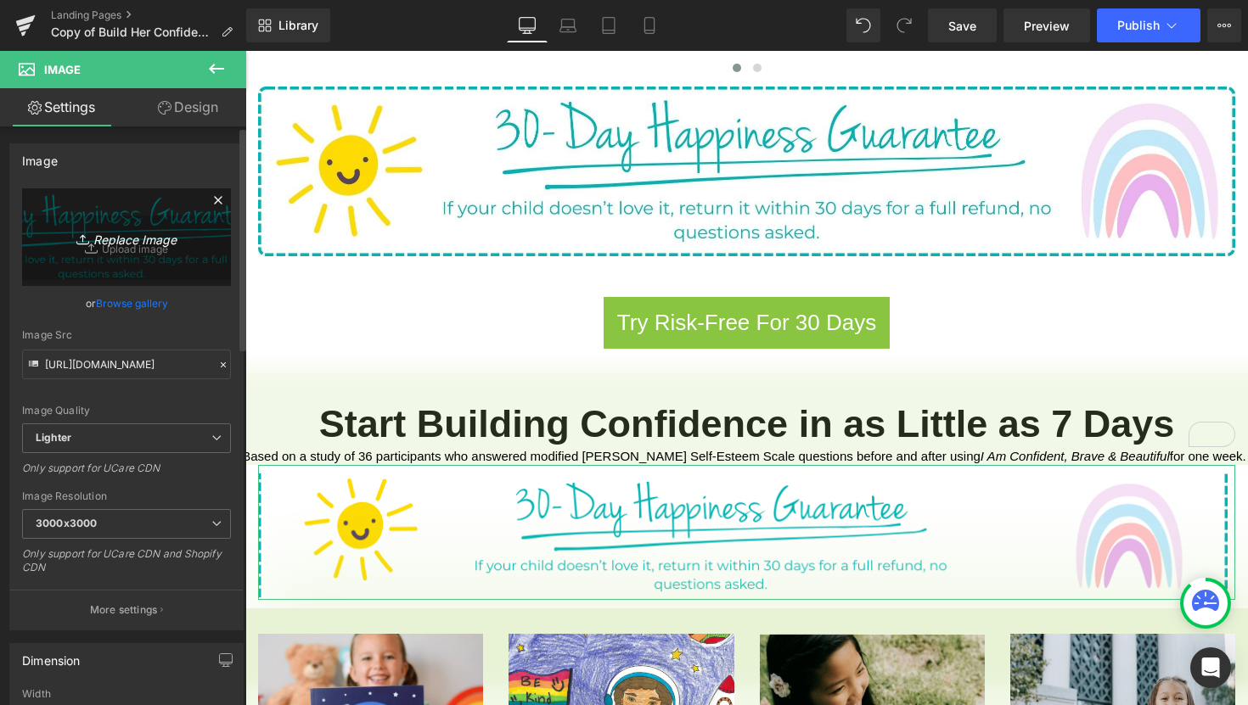
click at [154, 238] on icon "Replace Image" at bounding box center [127, 237] width 136 height 21
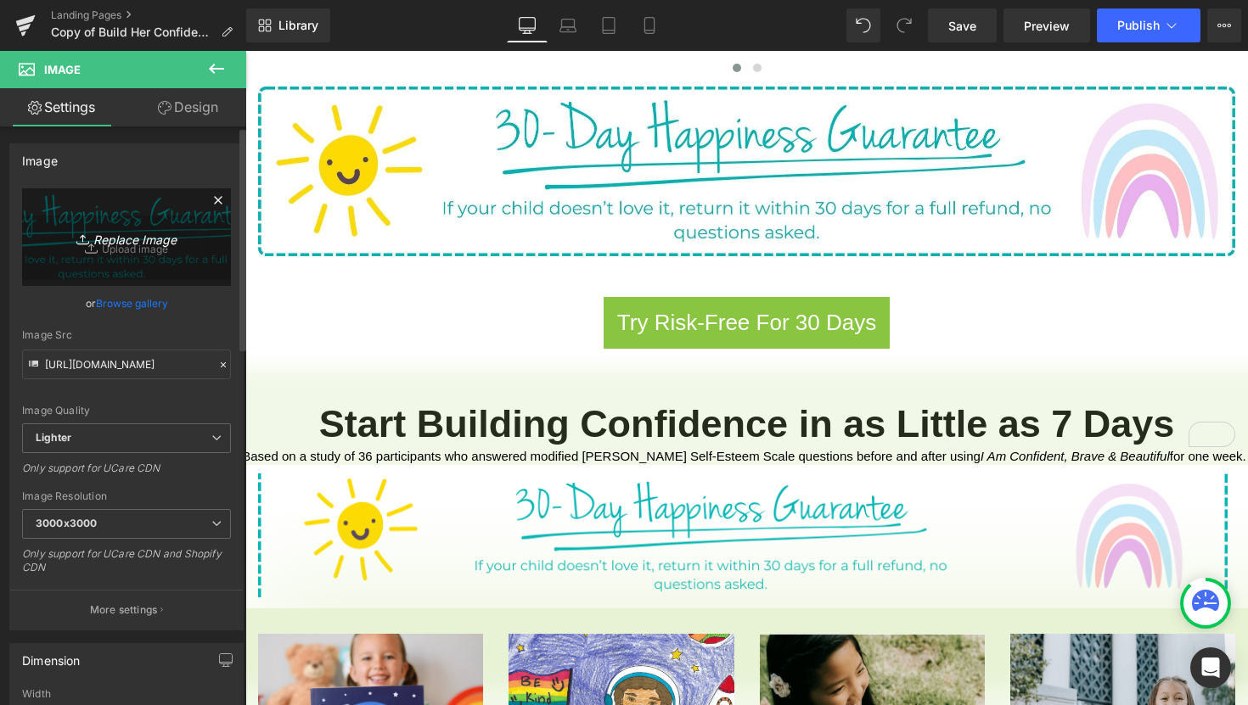
type input "C:\fakepath\2.png"
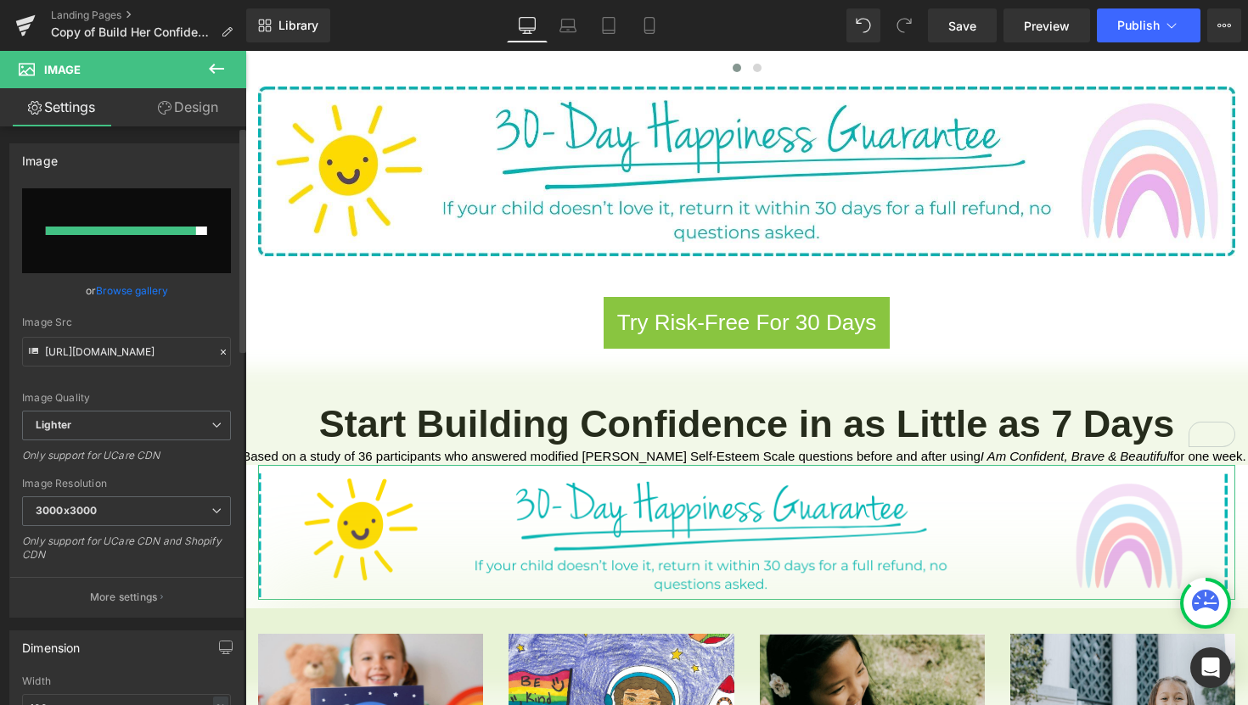
click at [135, 289] on link "Browse gallery" at bounding box center [132, 291] width 72 height 30
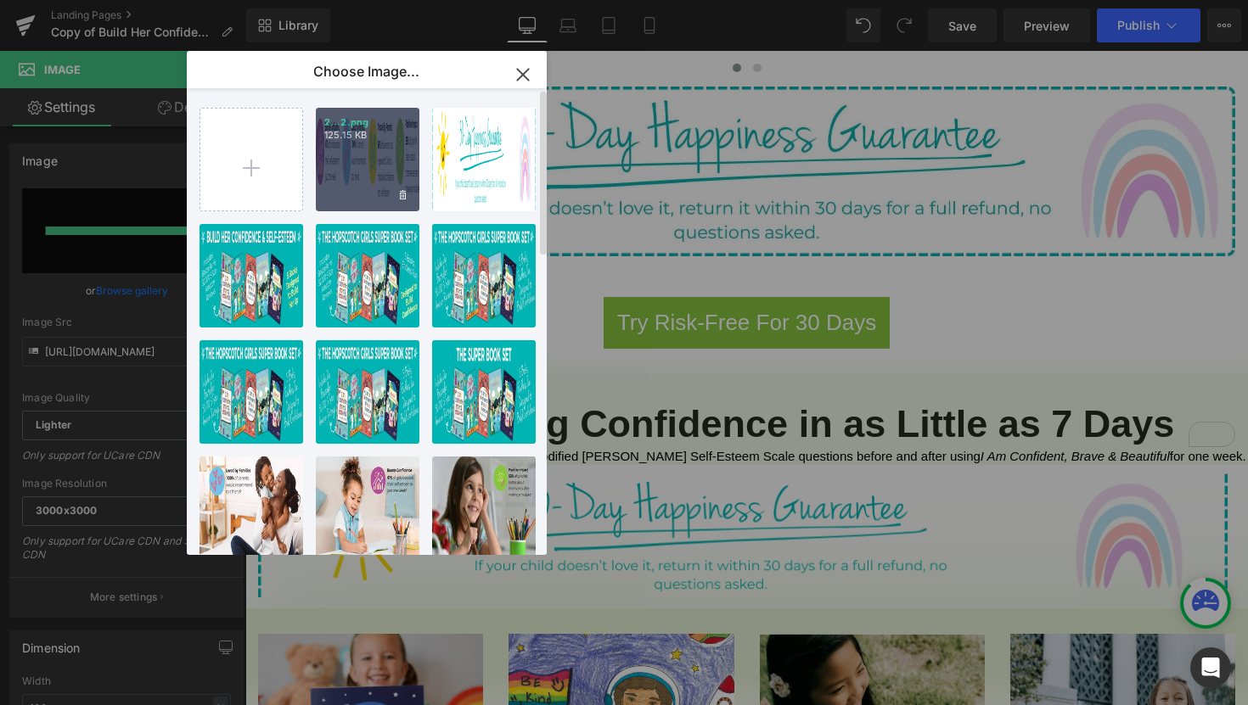
click at [368, 186] on div "2...2.png 125.15 KB" at bounding box center [368, 160] width 104 height 104
type input "[URL][DOMAIN_NAME]"
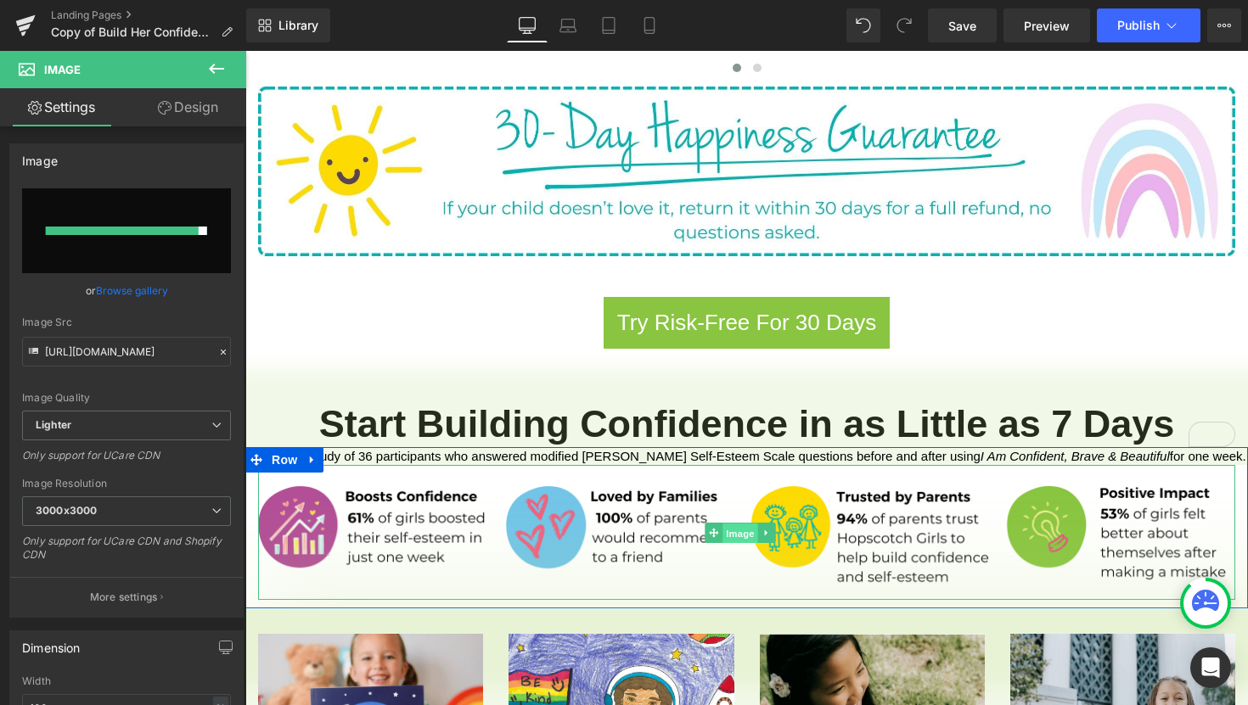
click at [732, 524] on span "Image" at bounding box center [740, 534] width 36 height 20
click at [768, 528] on icon at bounding box center [766, 533] width 9 height 10
click at [717, 523] on link "Image" at bounding box center [704, 533] width 53 height 20
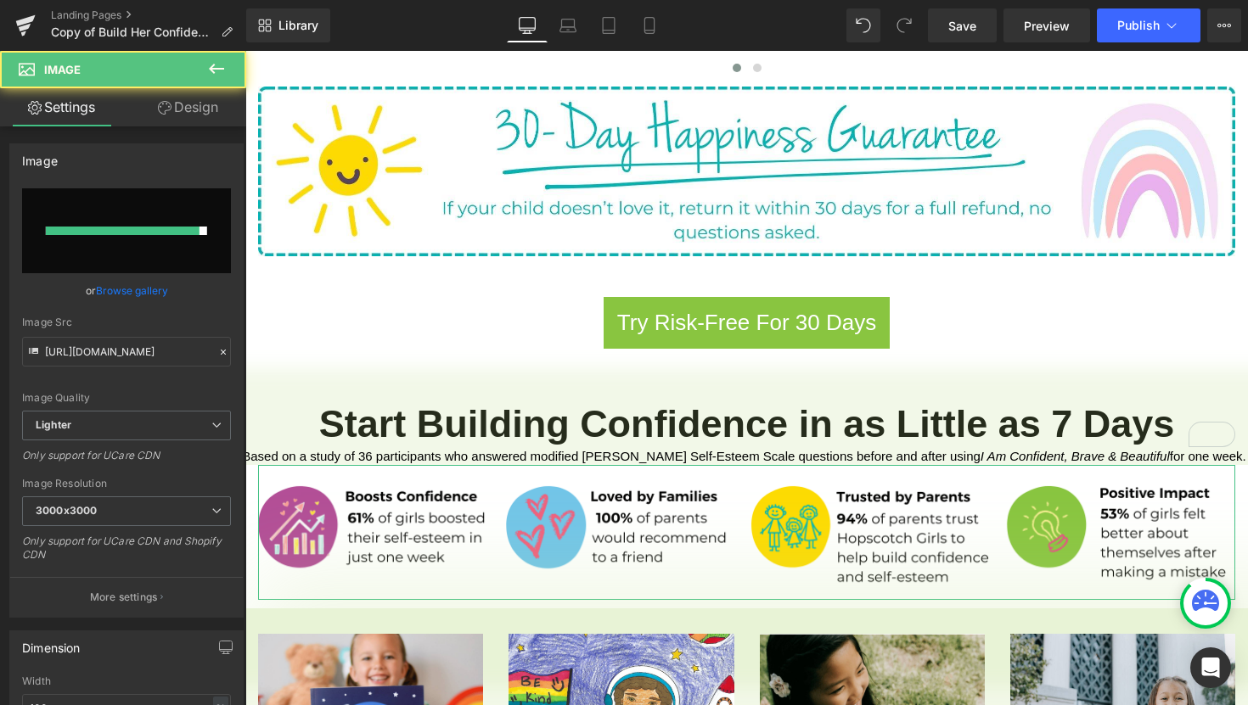
click at [188, 103] on link "Design" at bounding box center [187, 107] width 123 height 38
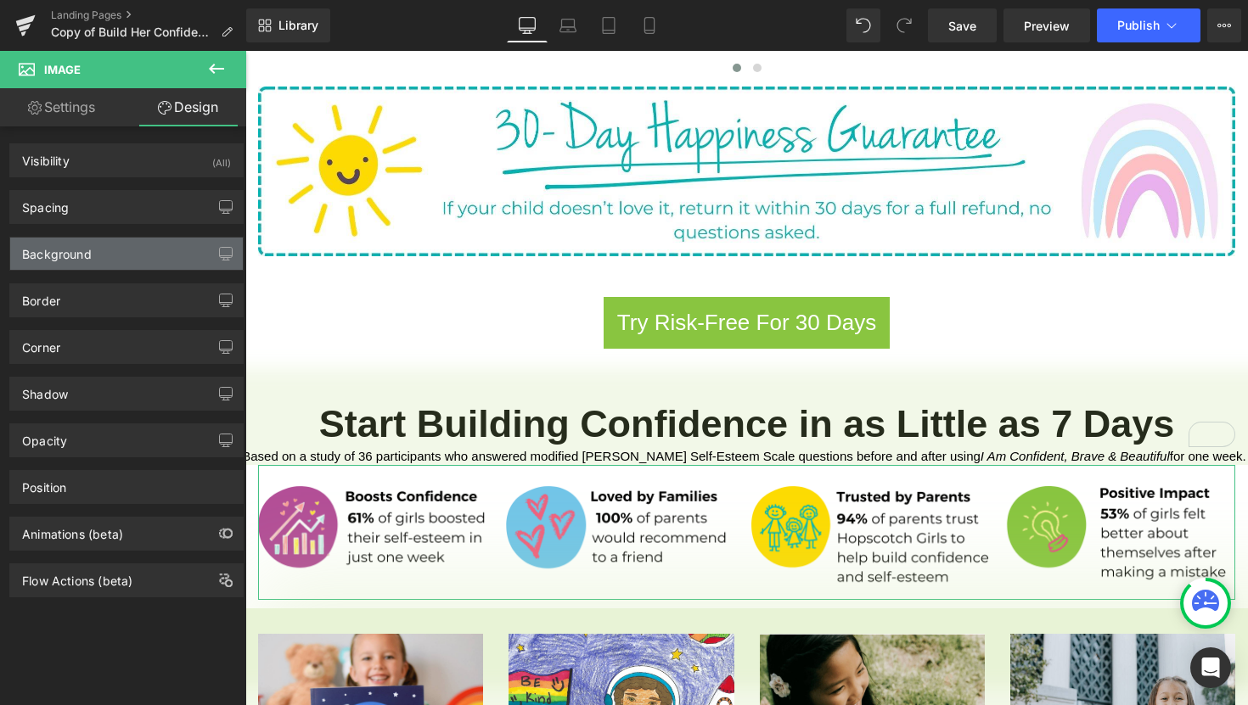
click at [157, 259] on div "Background" at bounding box center [126, 254] width 233 height 32
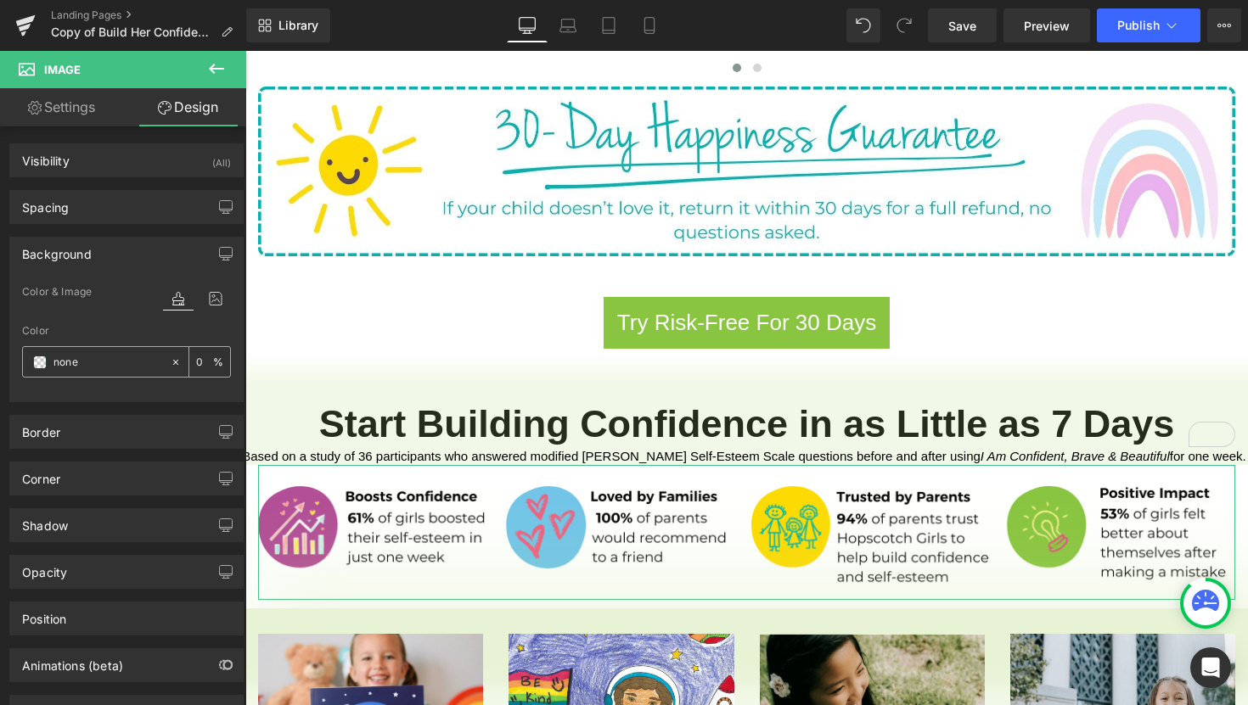
click at [100, 364] on input "none" at bounding box center [107, 362] width 109 height 19
paste input "#bddd8"
type input "#bddd8e"
type input "100"
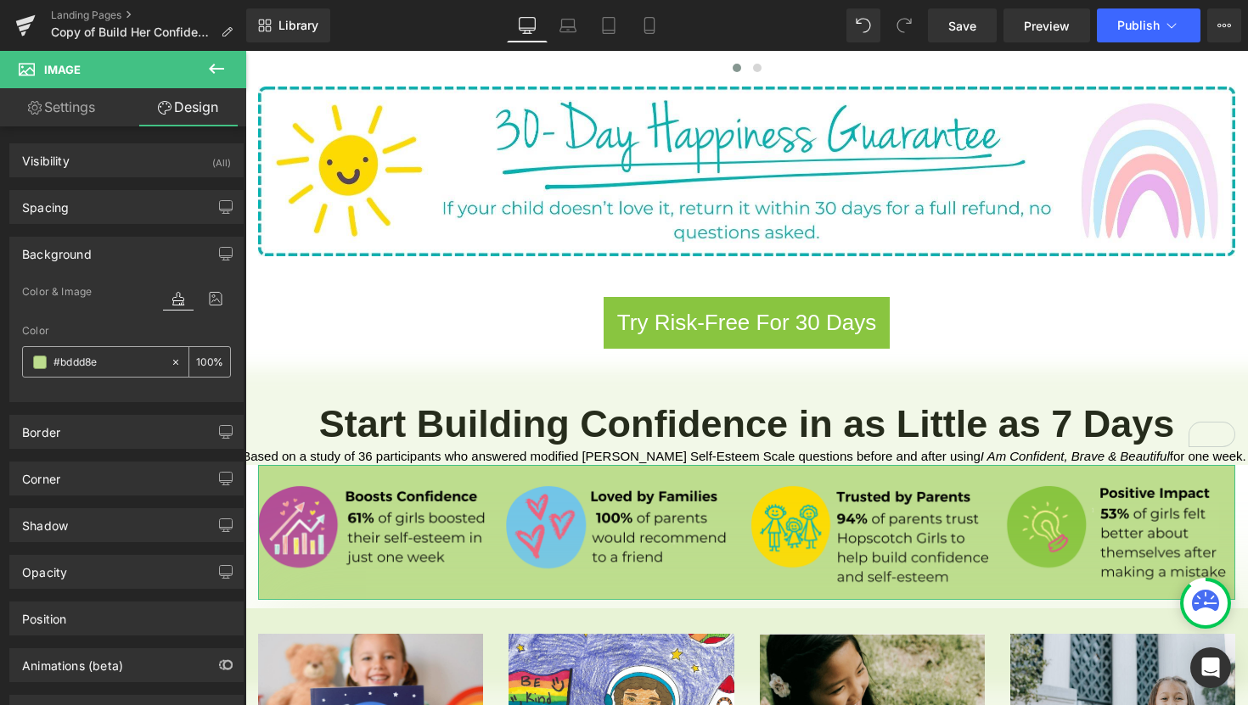
type input "#bddd8e"
click at [205, 364] on input "100" at bounding box center [204, 361] width 17 height 19
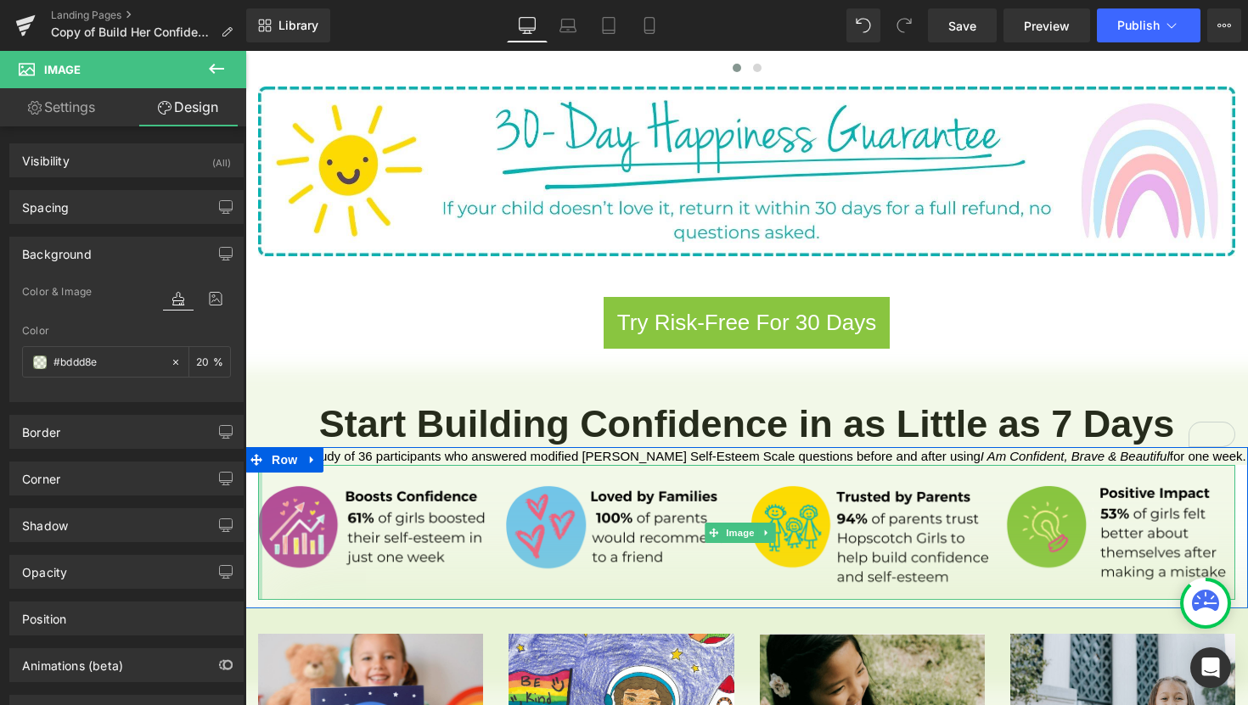
drag, startPoint x: 258, startPoint y: 451, endPoint x: 237, endPoint y: 451, distance: 21.2
type input "20"
click at [237, 467] on div "Corner Corner Style Custom Custom Setup Global Style Custom Setup Global Style …" at bounding box center [127, 472] width 254 height 47
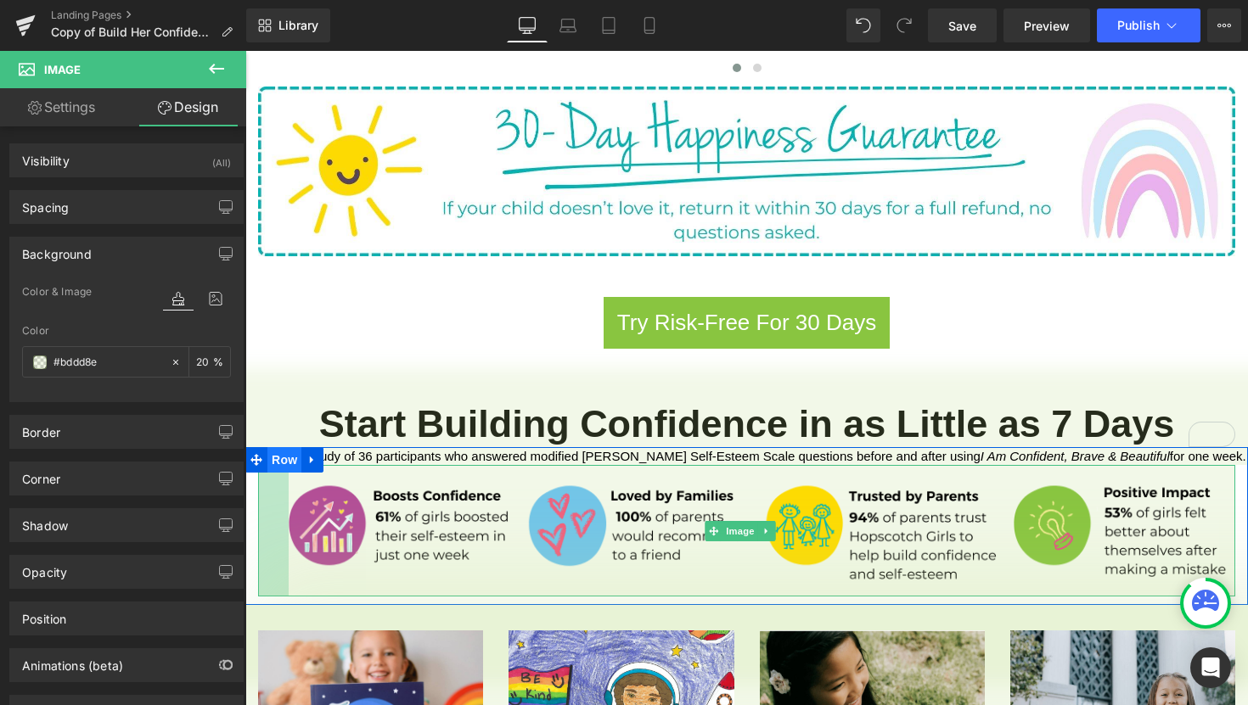
click at [289, 447] on span "Row" at bounding box center [284, 459] width 34 height 25
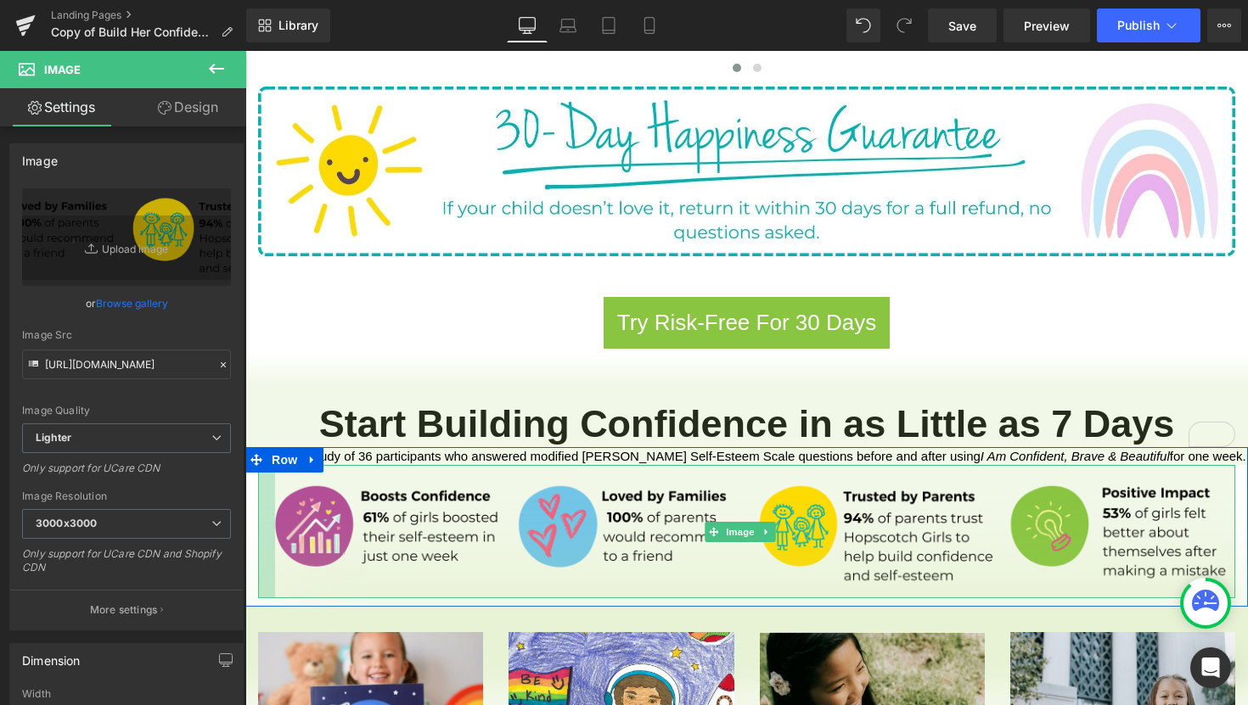
drag, startPoint x: 261, startPoint y: 482, endPoint x: 132, endPoint y: 472, distance: 128.6
click at [236, 489] on div "Image [URL][DOMAIN_NAME] Replace Image Upload image or Browse gallery Image Src…" at bounding box center [126, 386] width 234 height 487
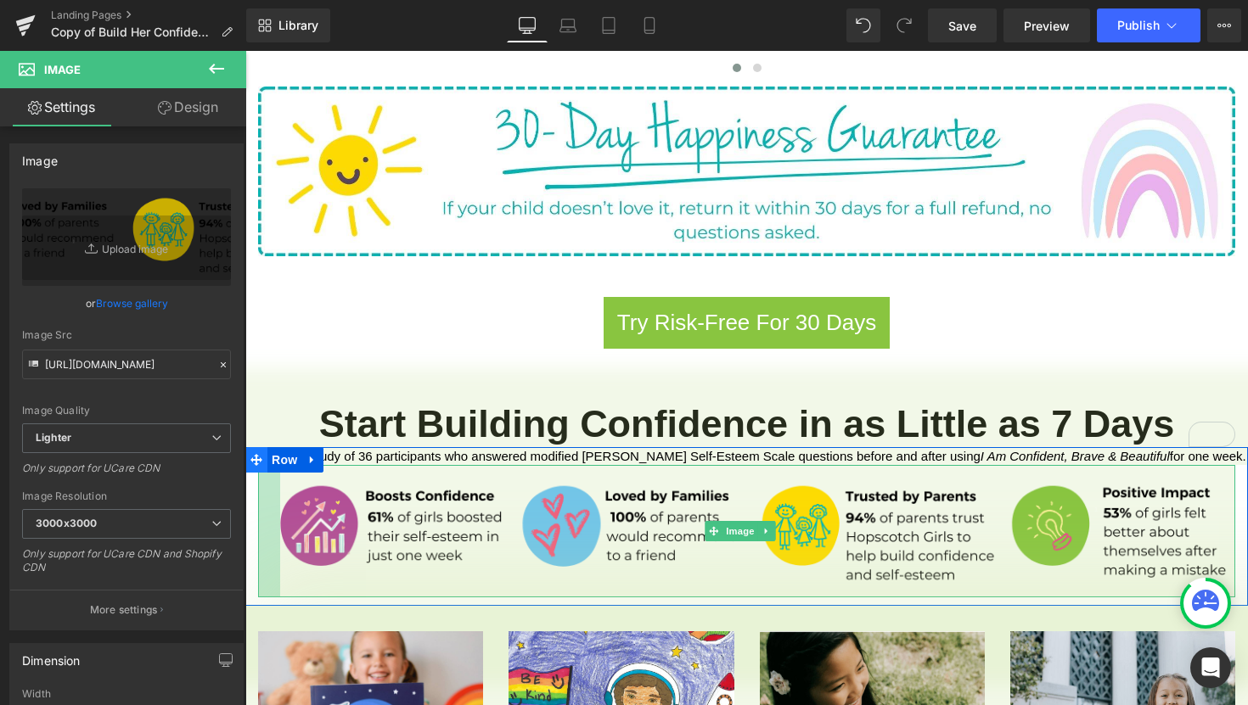
click at [252, 454] on icon at bounding box center [256, 460] width 12 height 12
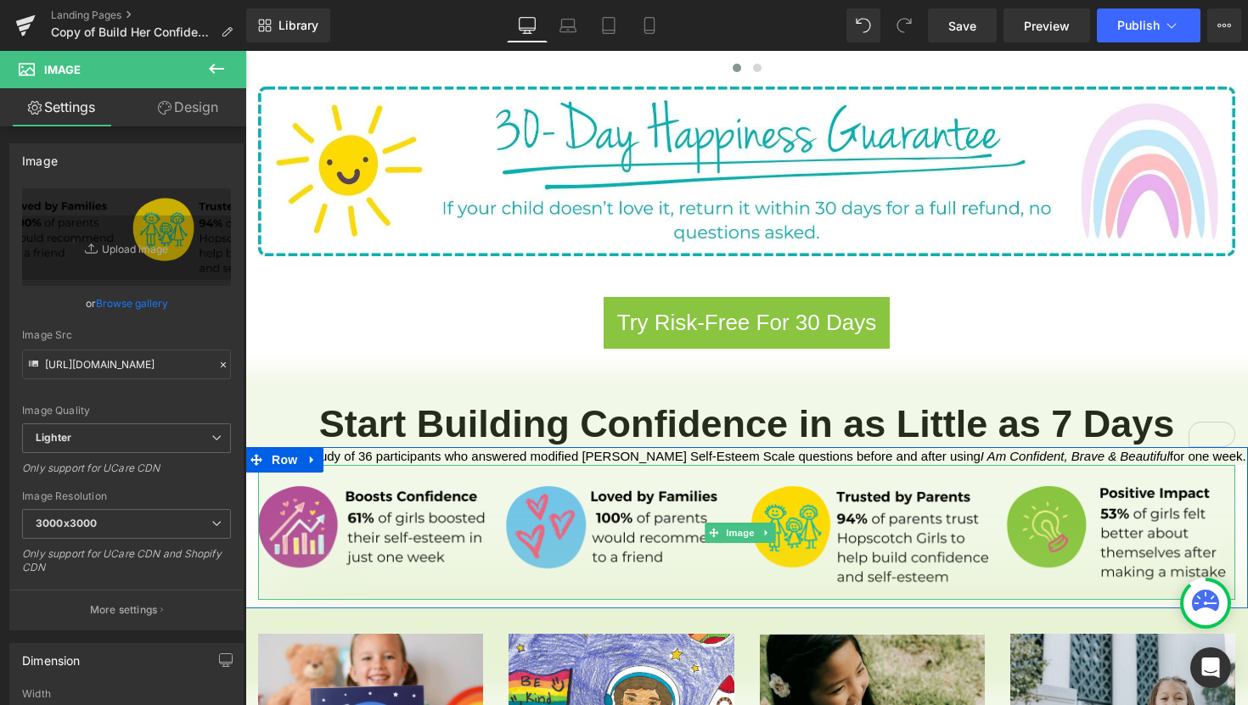
drag, startPoint x: 267, startPoint y: 456, endPoint x: 244, endPoint y: 452, distance: 23.2
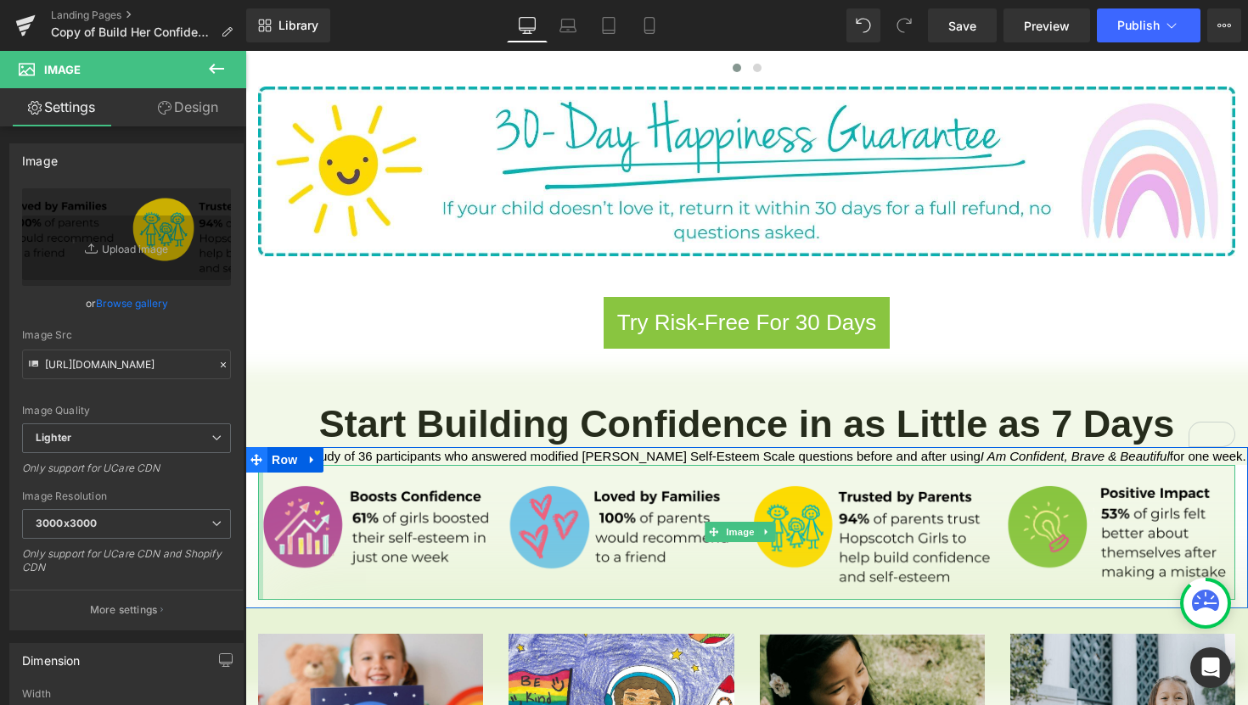
click at [250, 447] on span at bounding box center [256, 459] width 22 height 25
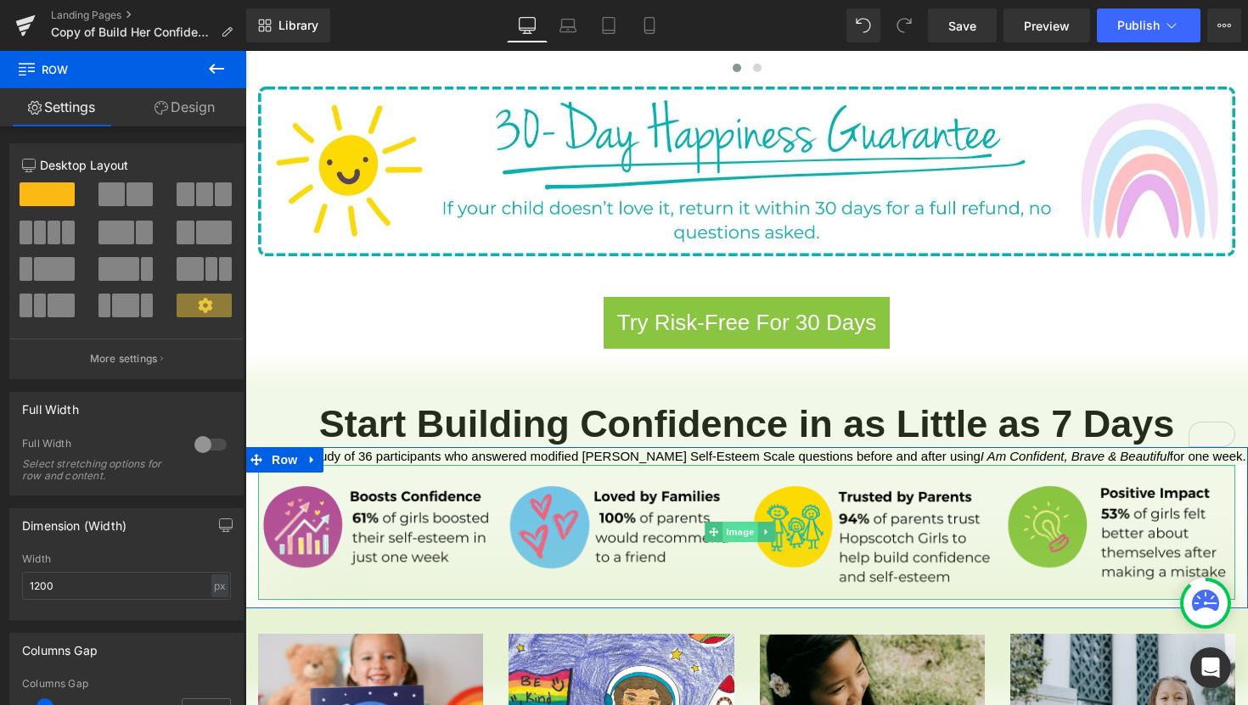
click at [725, 522] on span "Image" at bounding box center [740, 532] width 36 height 20
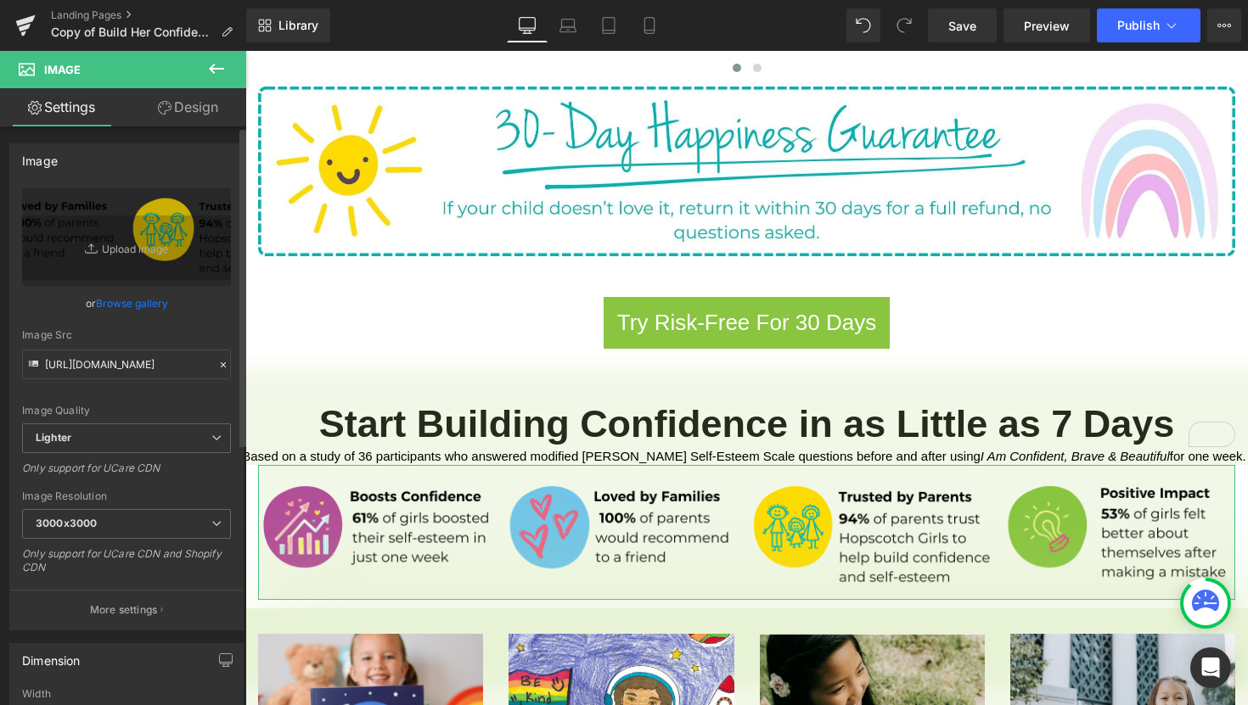
click at [187, 121] on link "Design" at bounding box center [187, 107] width 123 height 38
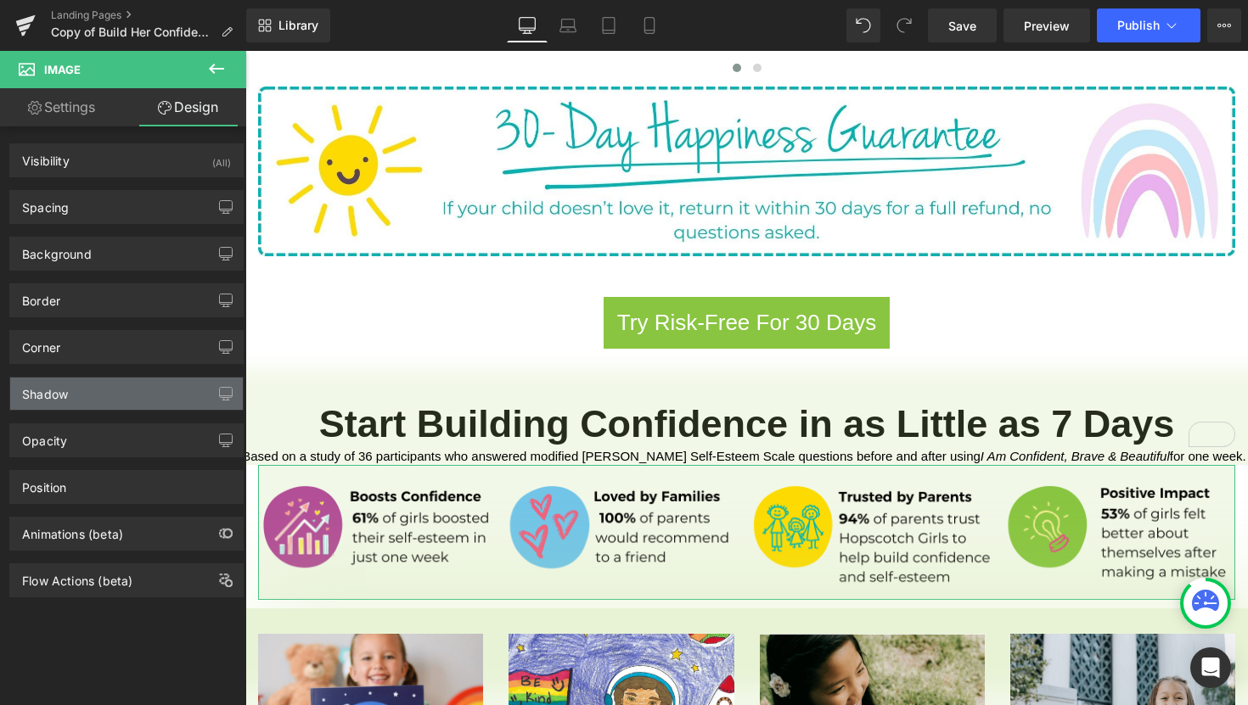
click at [167, 406] on div "Shadow" at bounding box center [126, 394] width 233 height 32
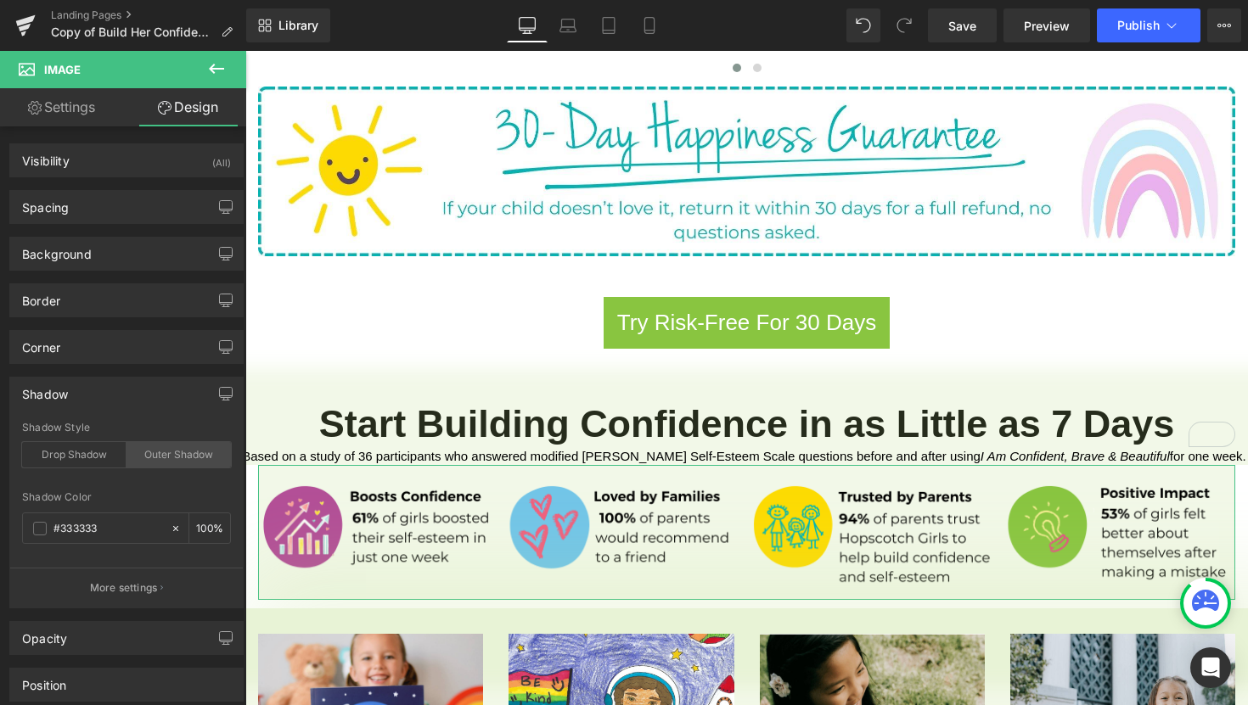
click at [188, 455] on div "Outer Shadow" at bounding box center [178, 454] width 104 height 25
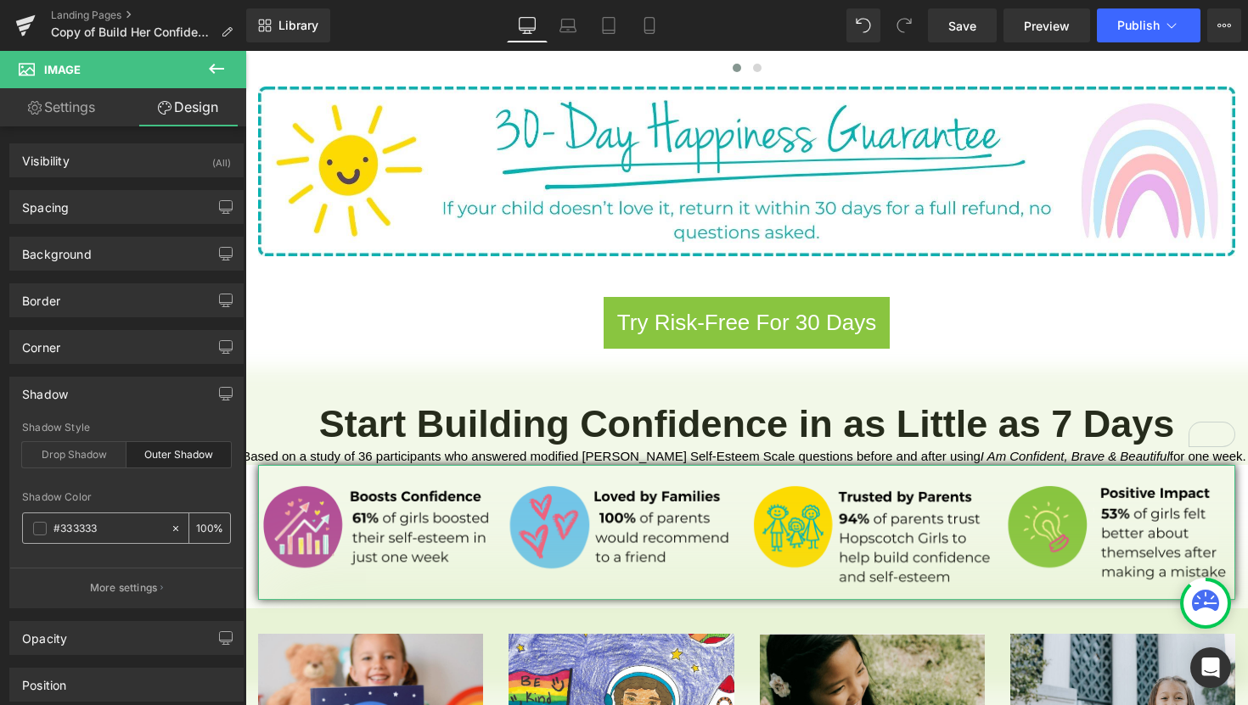
click at [108, 530] on input "#333333" at bounding box center [107, 528] width 109 height 19
paste input "bddd8e"
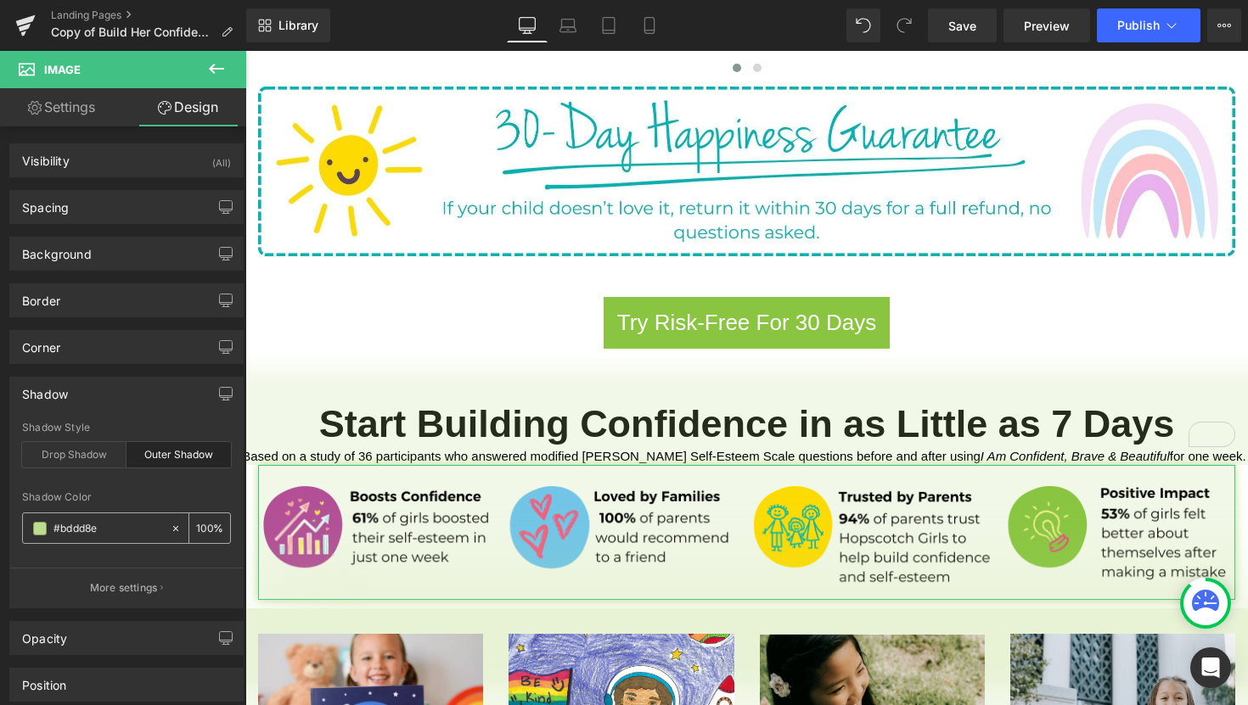
type input "#bddd8e"
click at [196, 525] on input "100" at bounding box center [204, 528] width 17 height 19
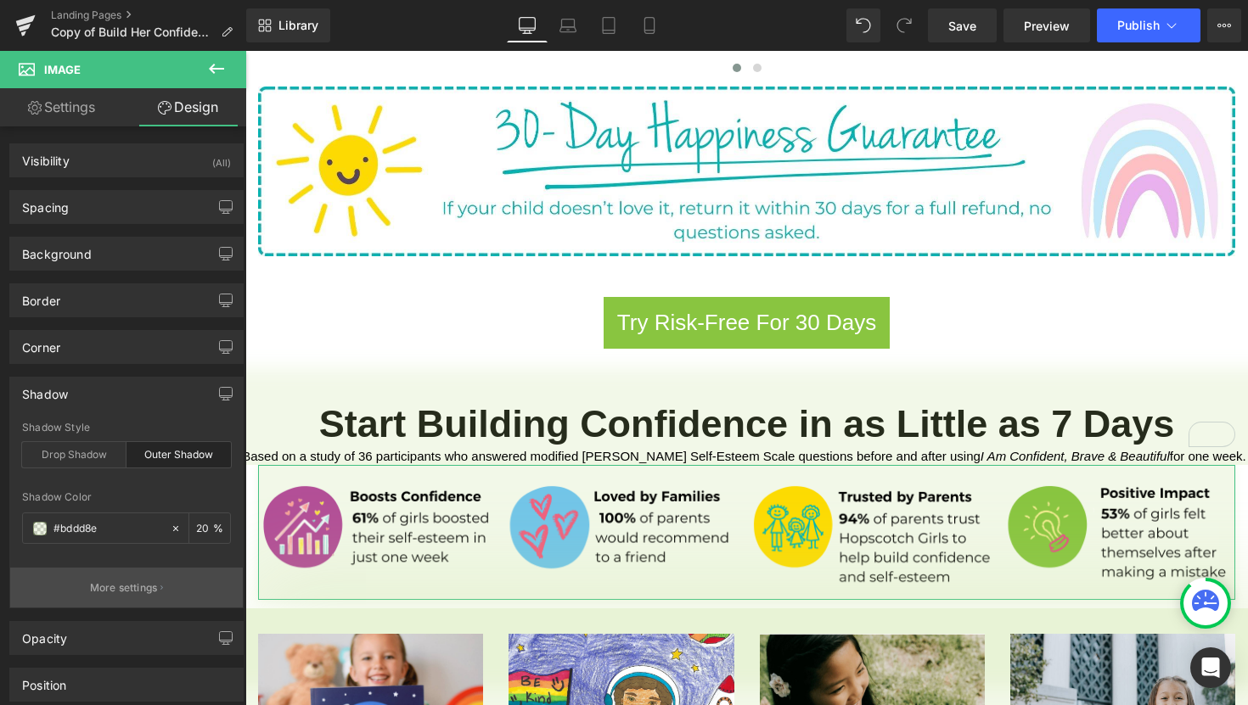
type input "20"
click at [148, 586] on p "More settings" at bounding box center [124, 588] width 68 height 15
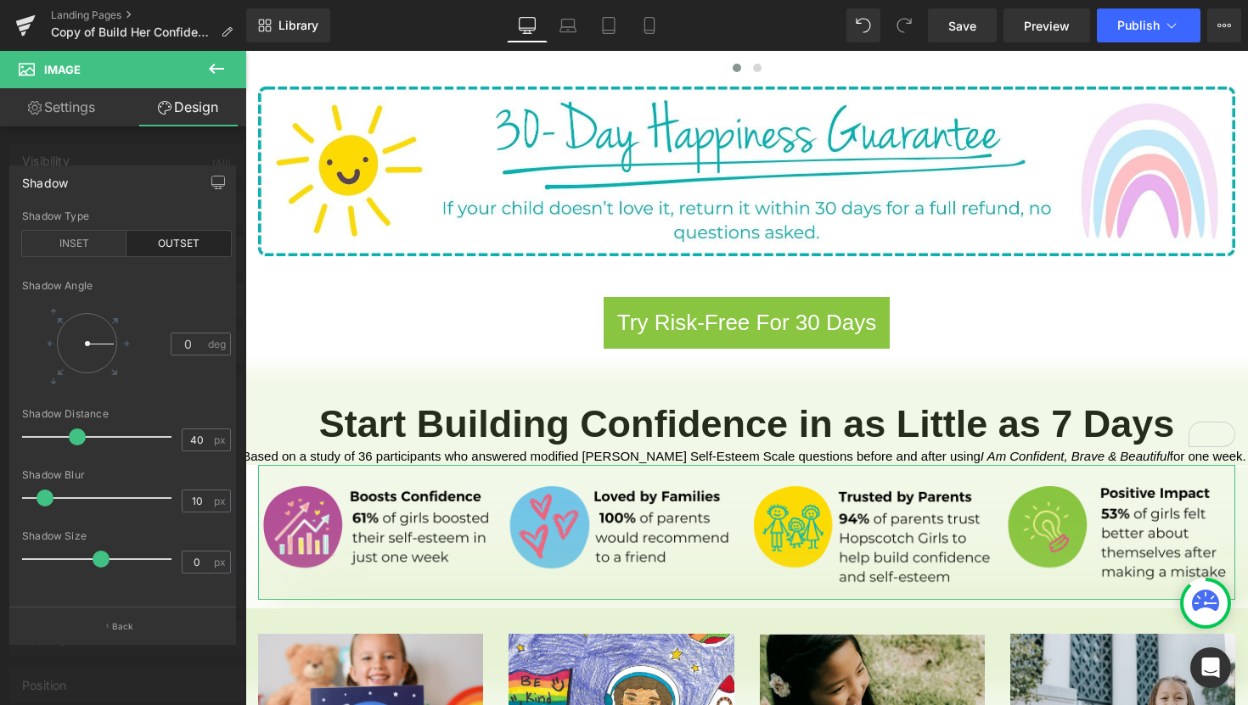
type input "41"
drag, startPoint x: 31, startPoint y: 440, endPoint x: 87, endPoint y: 443, distance: 55.3
click at [87, 443] on span at bounding box center [88, 437] width 17 height 17
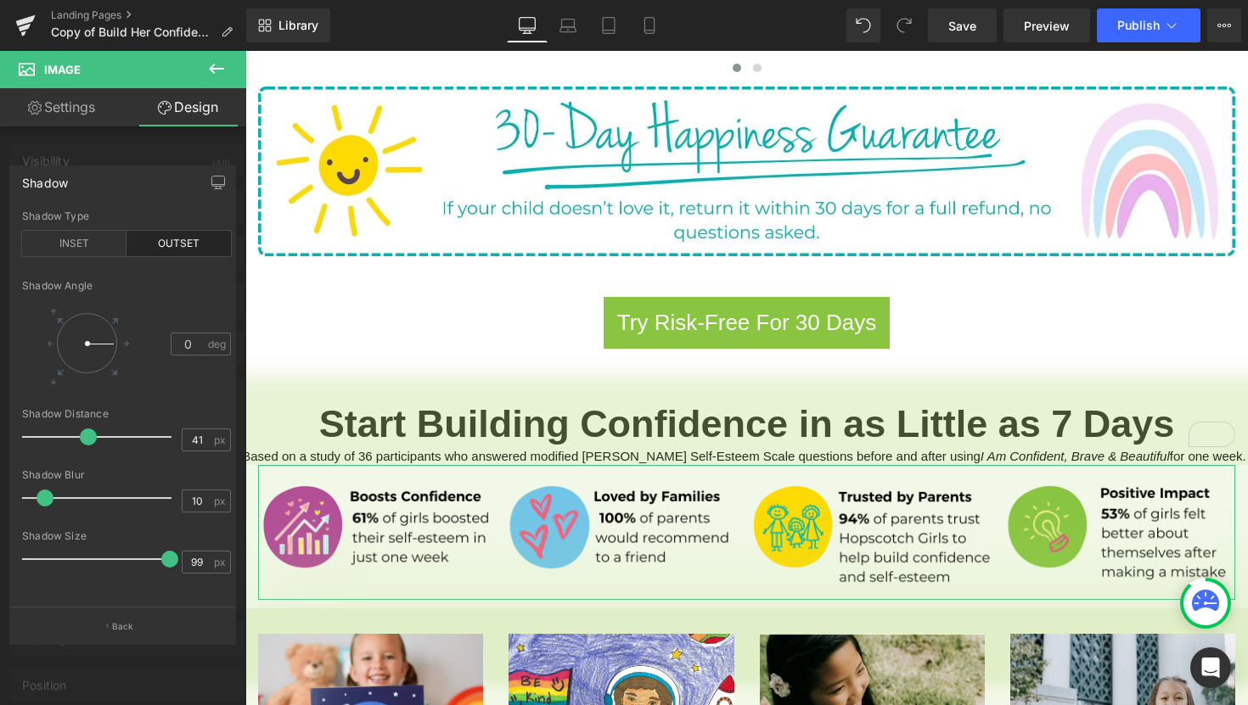
type input "100"
drag, startPoint x: 102, startPoint y: 560, endPoint x: 171, endPoint y: 560, distance: 68.7
click at [171, 560] on span at bounding box center [171, 559] width 17 height 17
type input "49"
drag, startPoint x: 48, startPoint y: 498, endPoint x: 99, endPoint y: 498, distance: 51.8
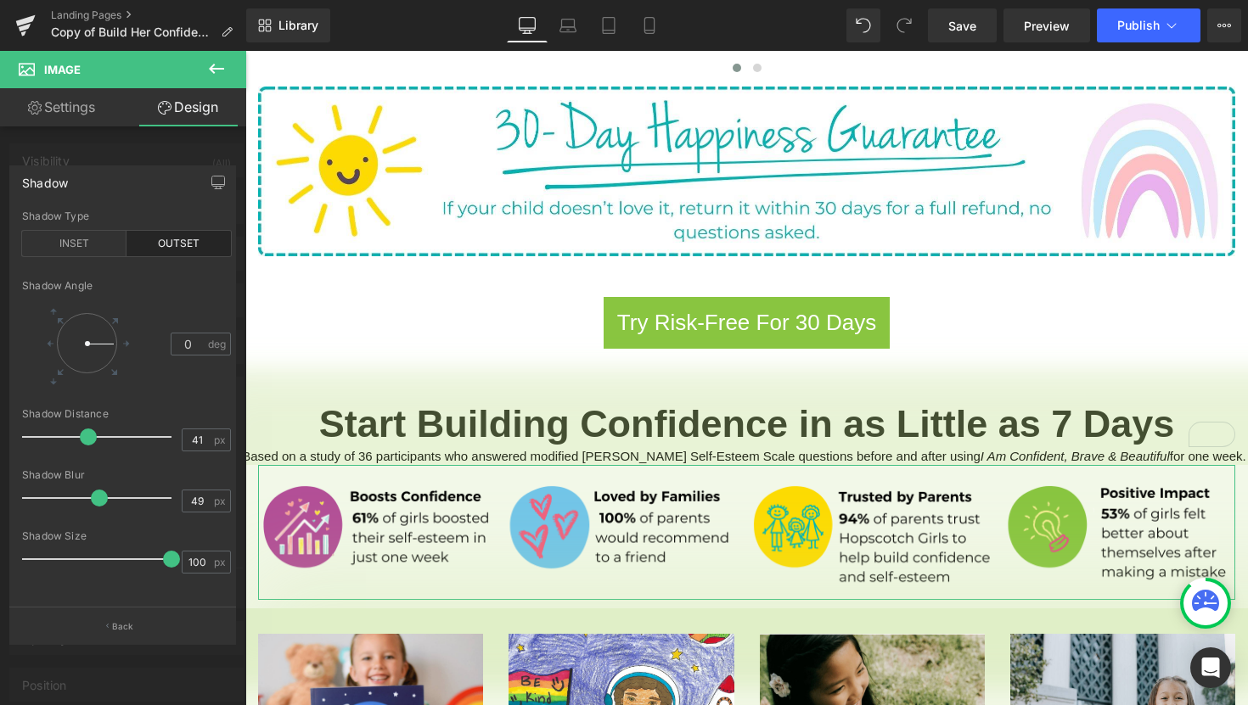
click at [99, 498] on span at bounding box center [99, 498] width 17 height 17
click at [137, 182] on div "Shadow" at bounding box center [122, 182] width 225 height 32
click at [110, 628] on button "Back" at bounding box center [122, 626] width 227 height 38
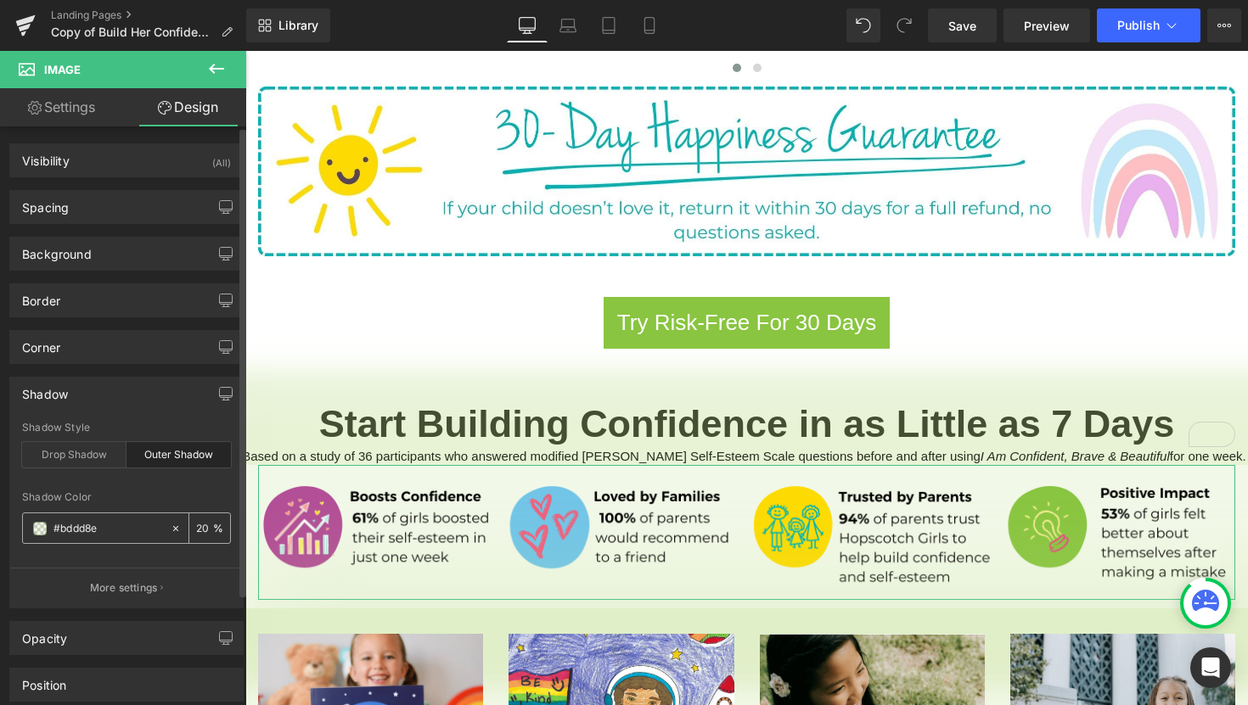
click at [202, 529] on input "20" at bounding box center [204, 528] width 17 height 19
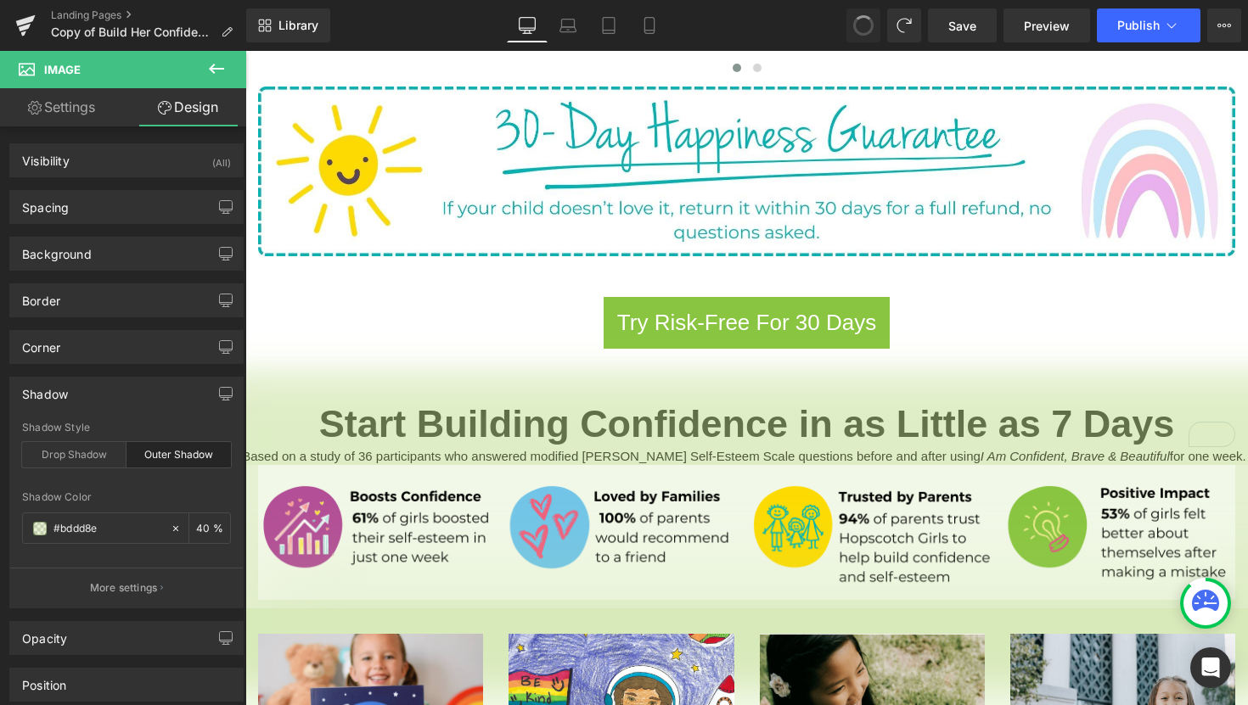
type input "31"
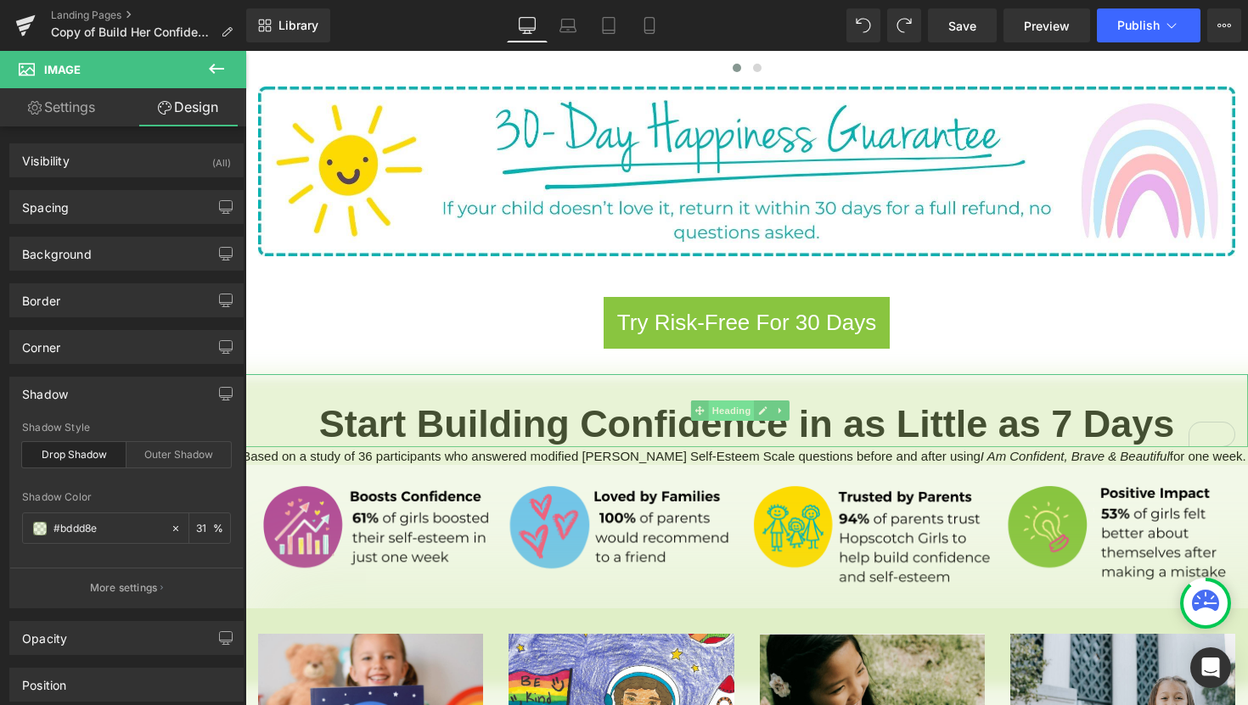
click at [730, 401] on span "Heading" at bounding box center [732, 411] width 46 height 20
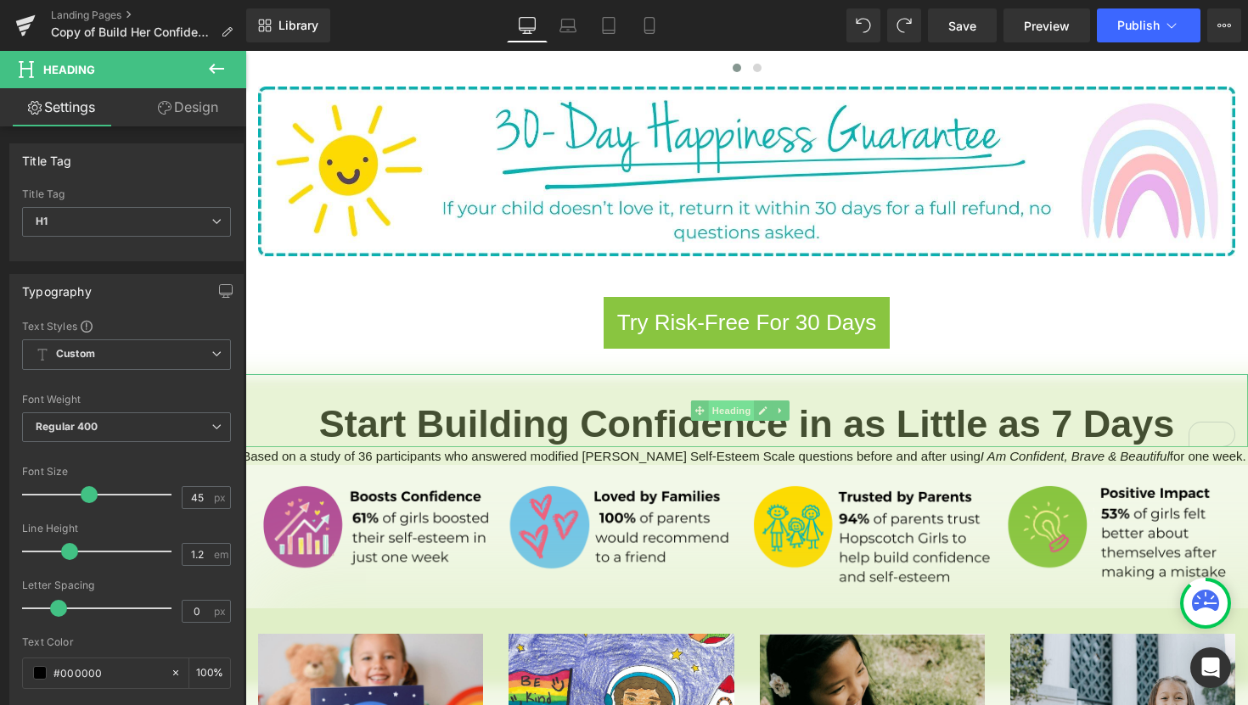
click at [735, 401] on span "Heading" at bounding box center [732, 411] width 46 height 20
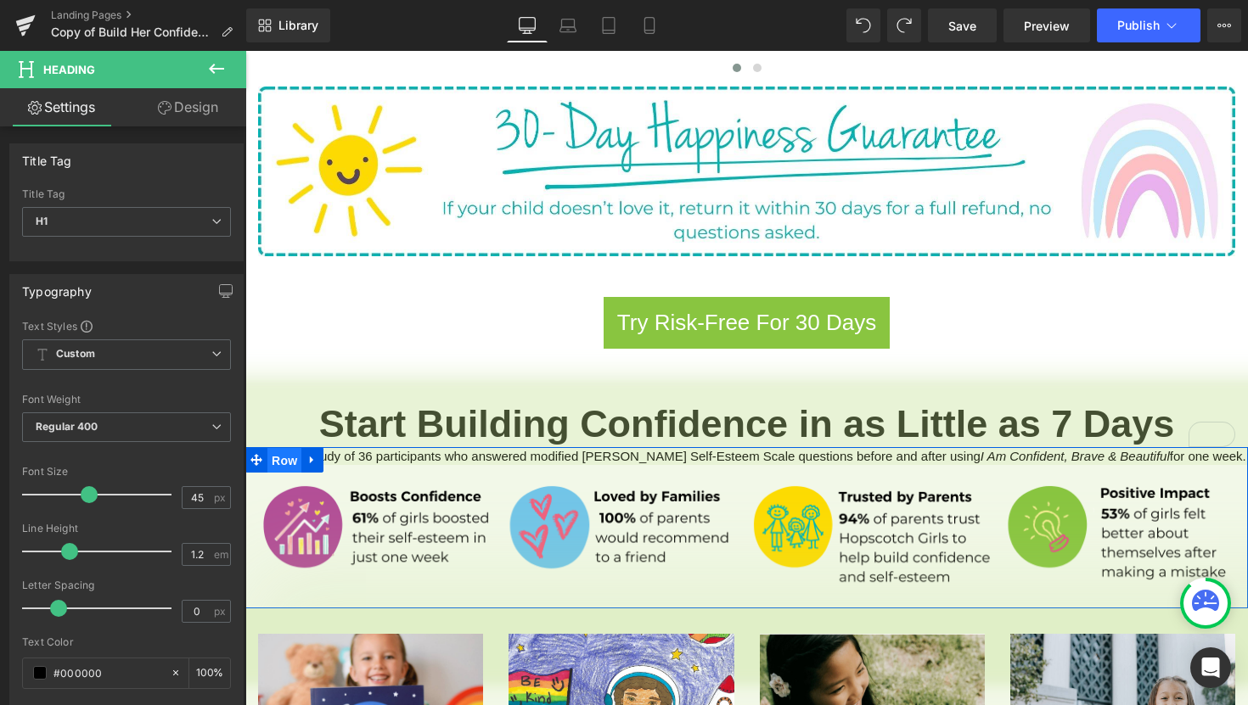
click at [286, 448] on span "Row" at bounding box center [284, 460] width 34 height 25
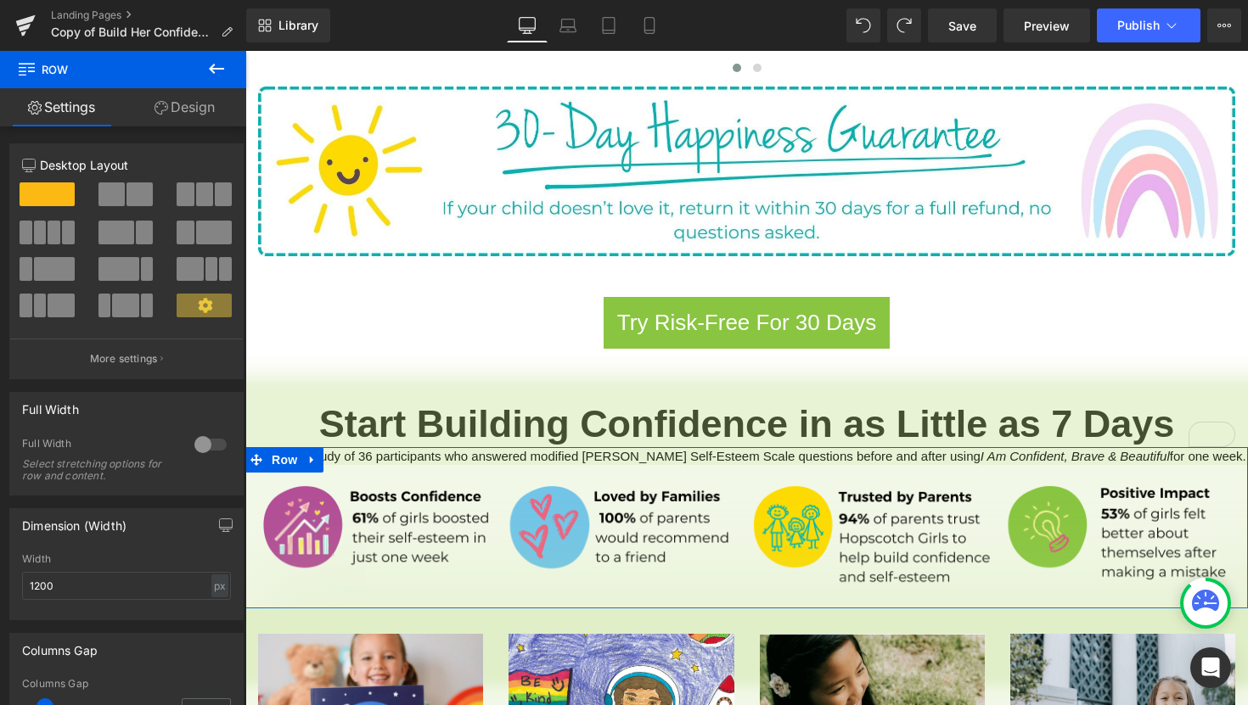
click at [186, 117] on link "Design" at bounding box center [184, 107] width 123 height 38
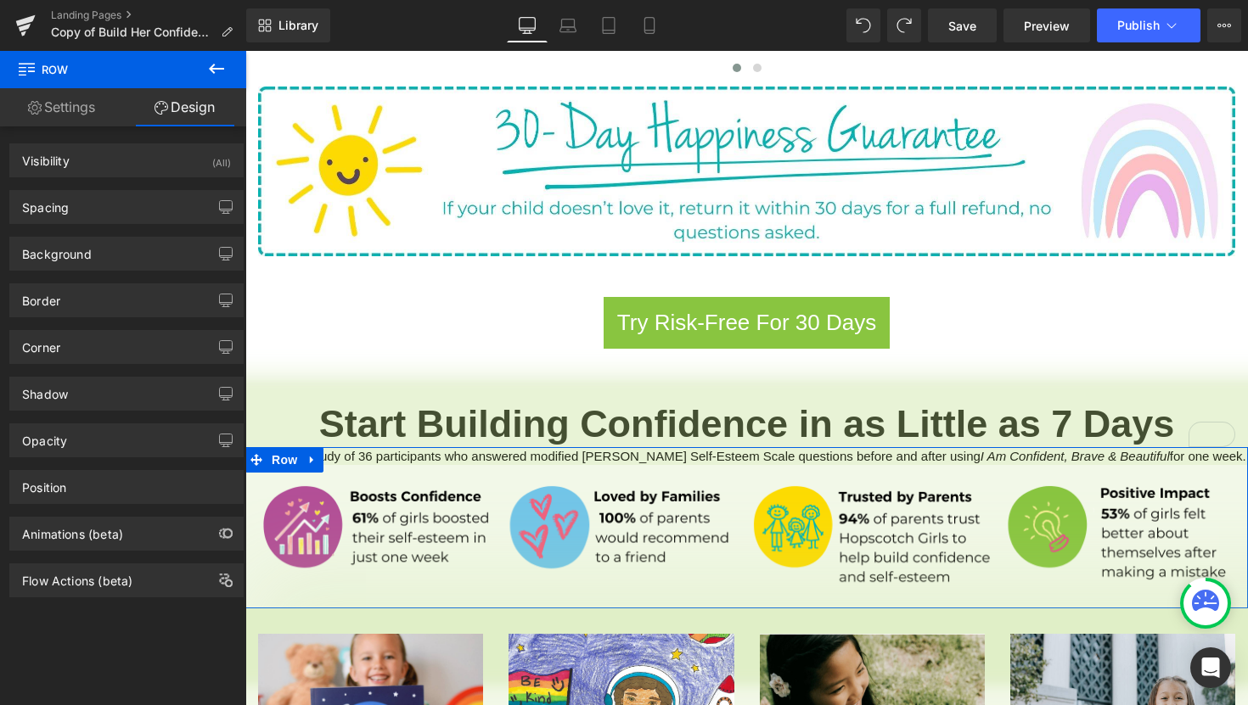
type input "#bddd8e"
type input "20"
click at [102, 390] on div "Shadow" at bounding box center [126, 394] width 233 height 32
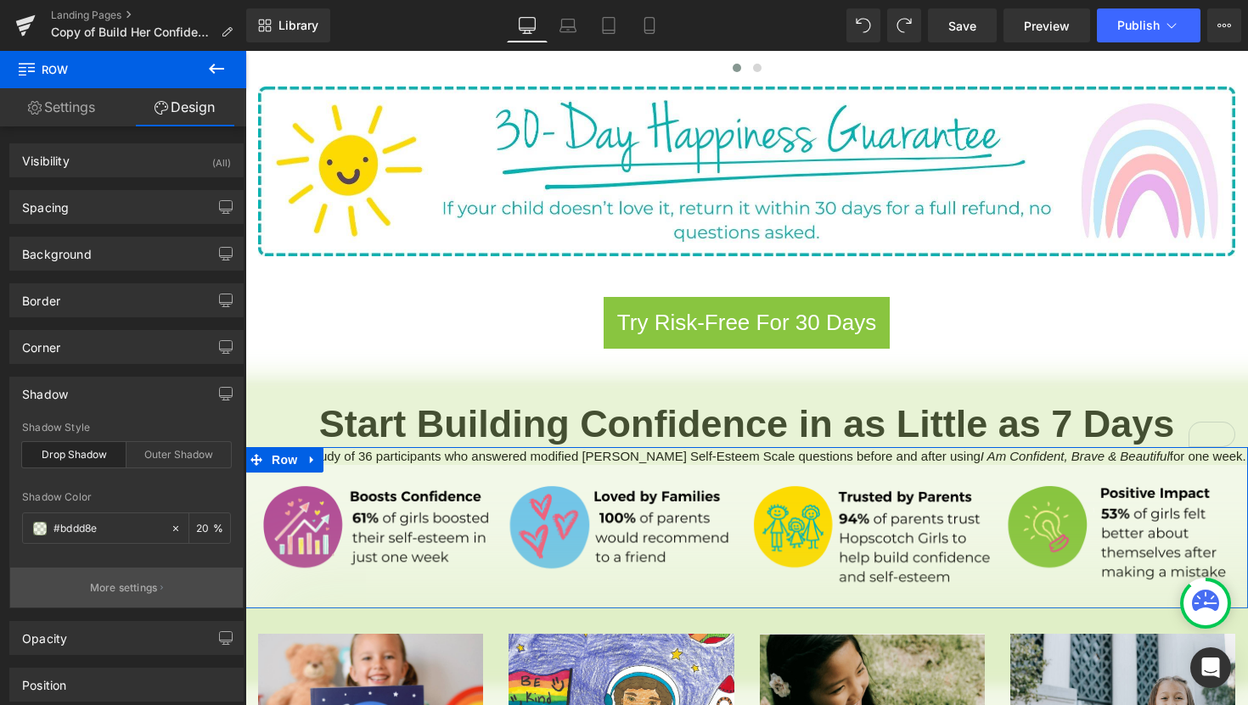
click at [142, 592] on p "More settings" at bounding box center [124, 588] width 68 height 15
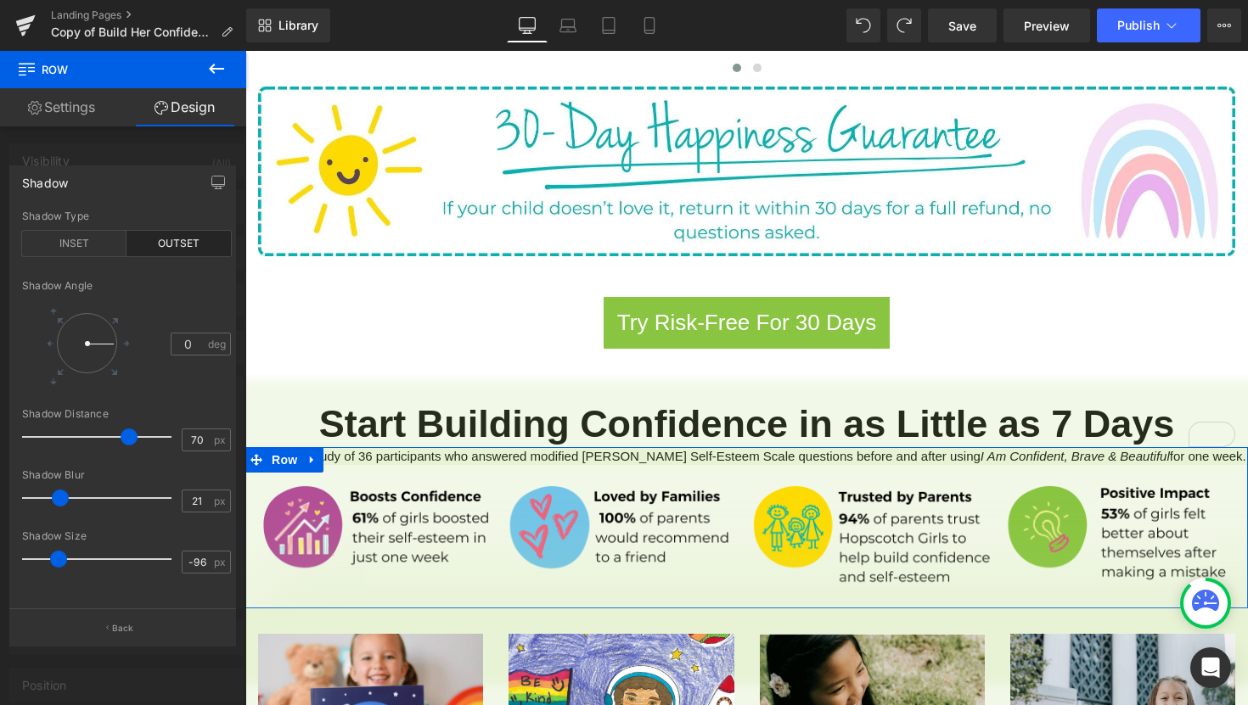
type input "-100"
drag, startPoint x: 164, startPoint y: 557, endPoint x: 3, endPoint y: 547, distance: 161.5
click at [3, 547] on div "Shadow outset Shadow Type INSET OUTSET 0 Shadow Angle 0 deg 70px Shadow Distanc…" at bounding box center [123, 399] width 246 height 492
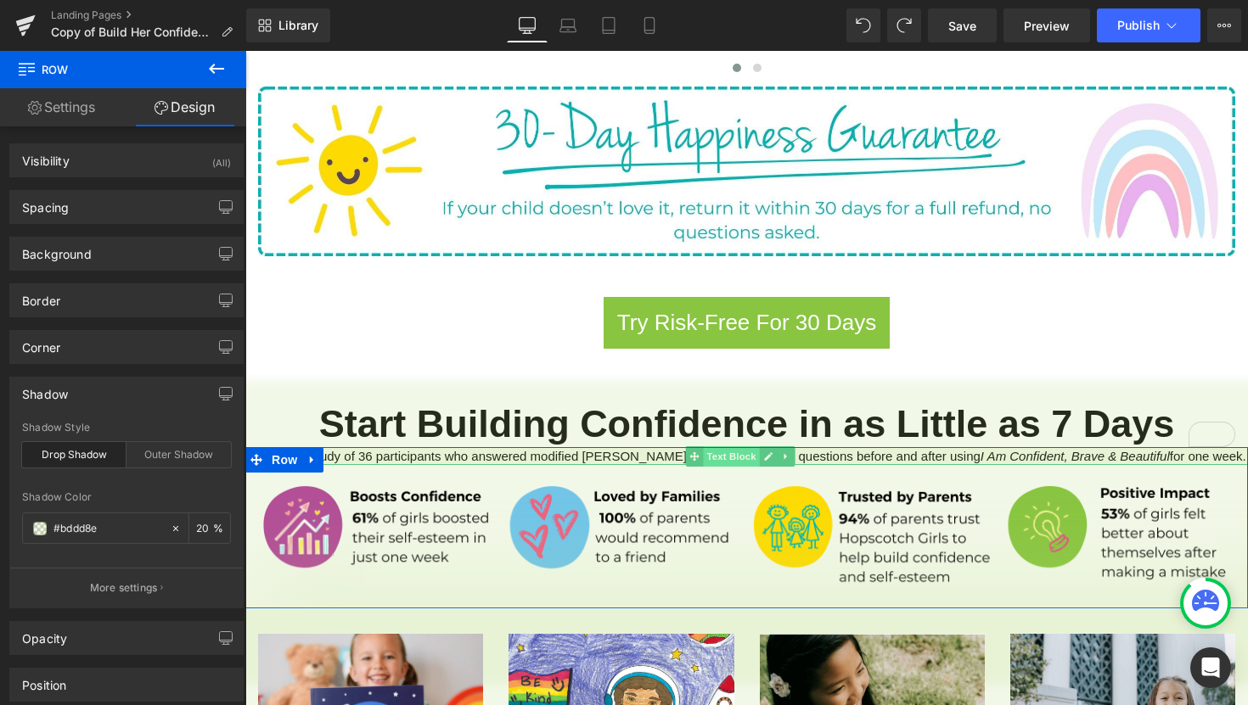
click at [741, 446] on span "Text Block" at bounding box center [731, 456] width 56 height 20
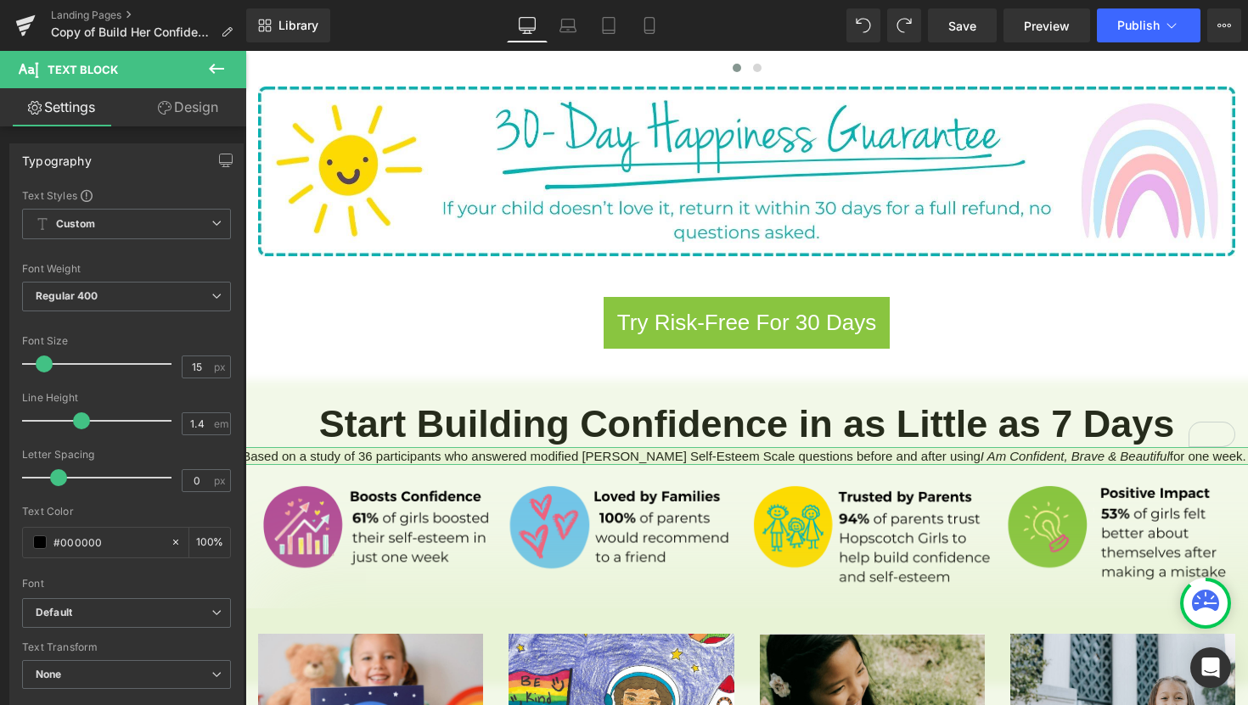
click at [200, 117] on link "Design" at bounding box center [187, 107] width 123 height 38
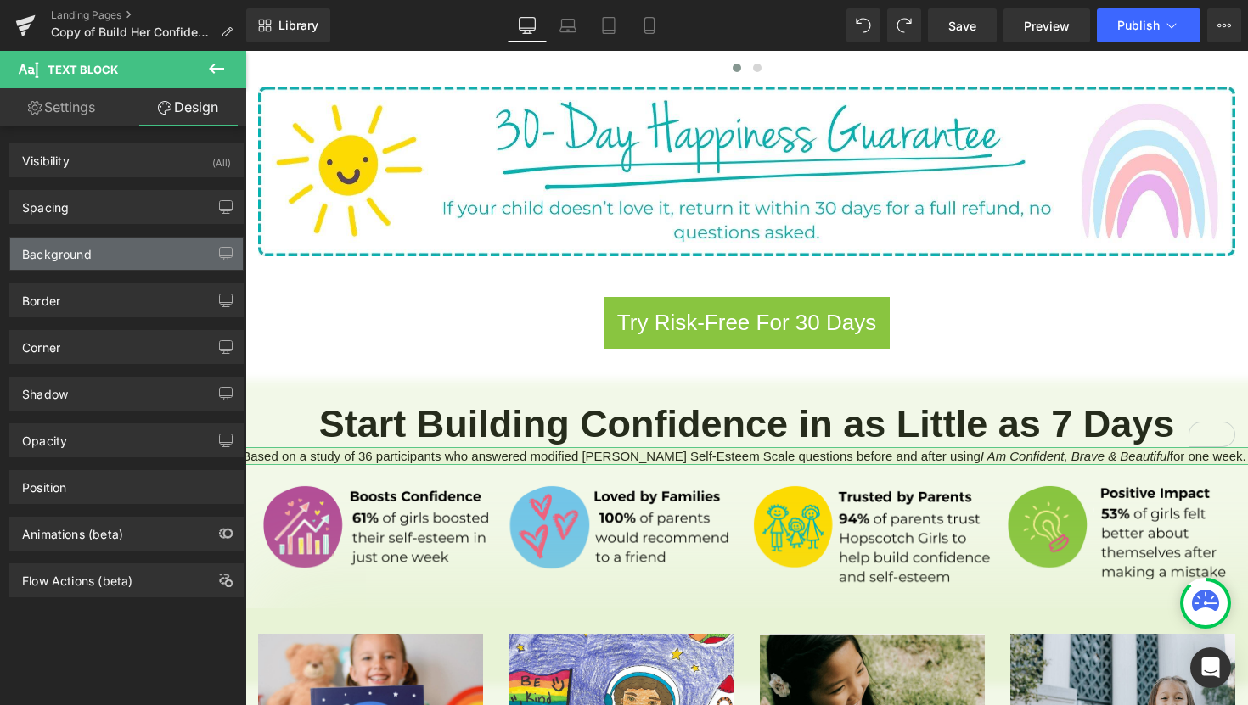
click at [110, 262] on div "Background" at bounding box center [126, 254] width 233 height 32
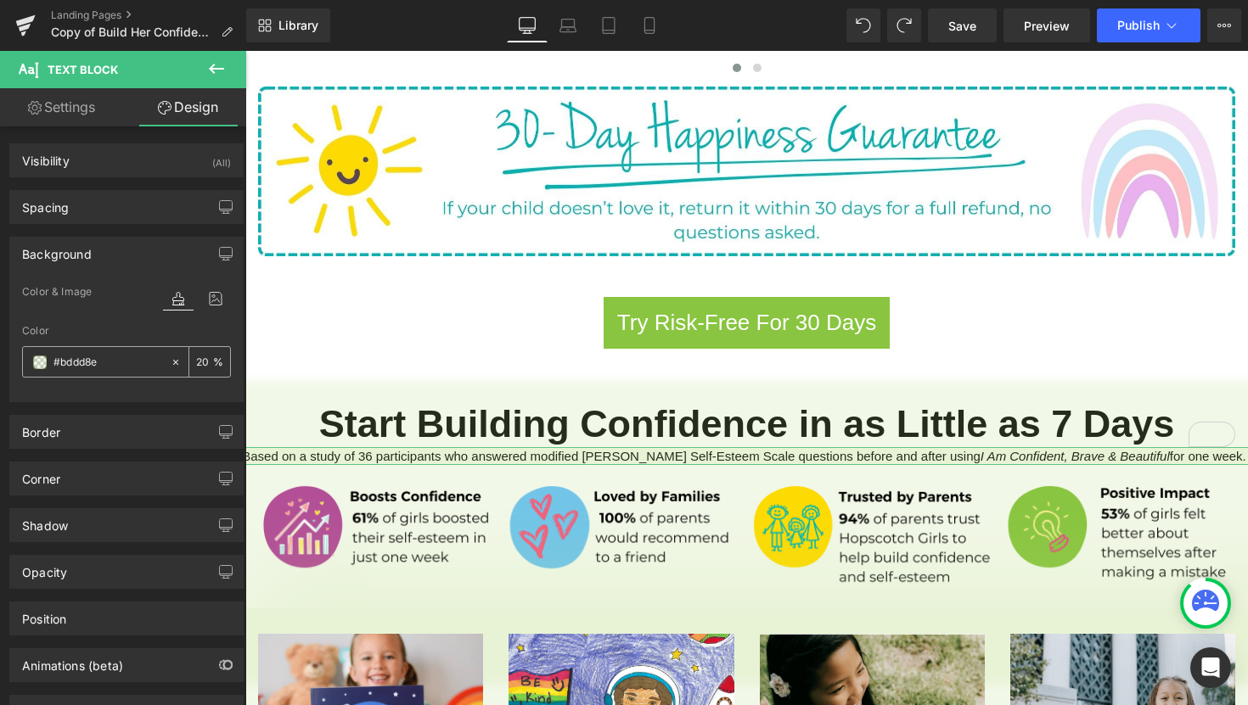
click at [197, 364] on input "20" at bounding box center [204, 361] width 17 height 19
type input "10"
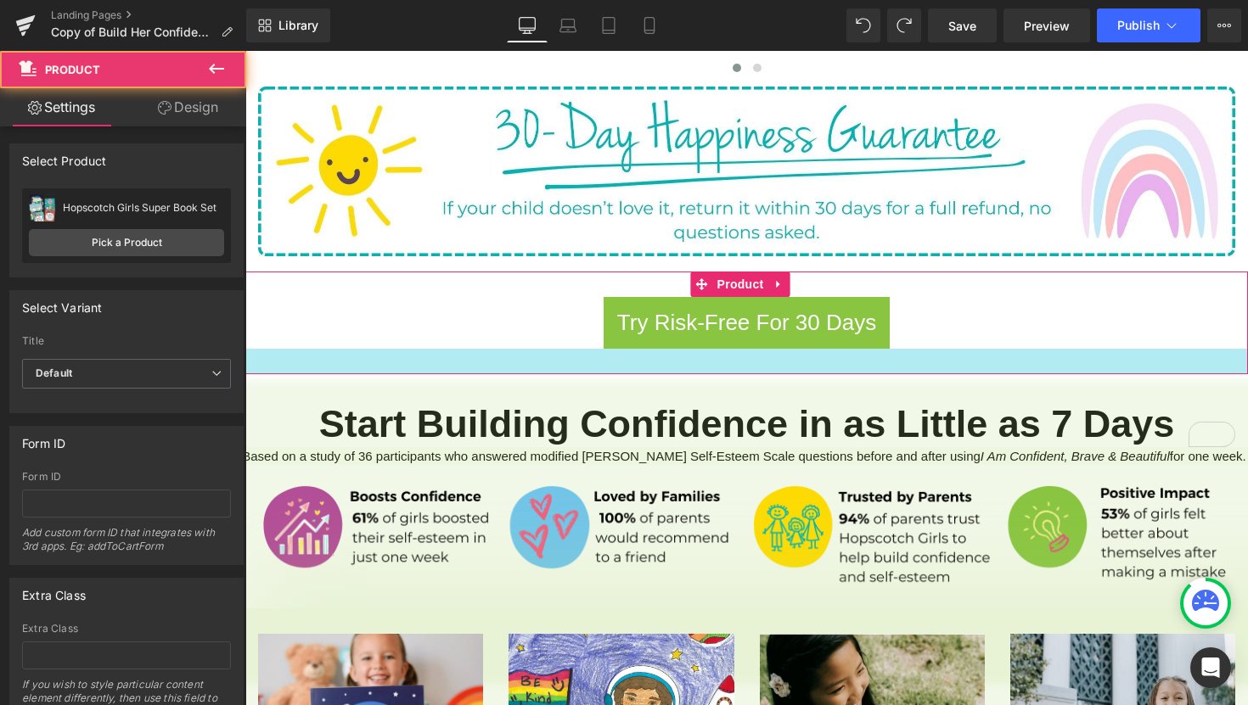
click at [309, 349] on div at bounding box center [746, 361] width 1002 height 25
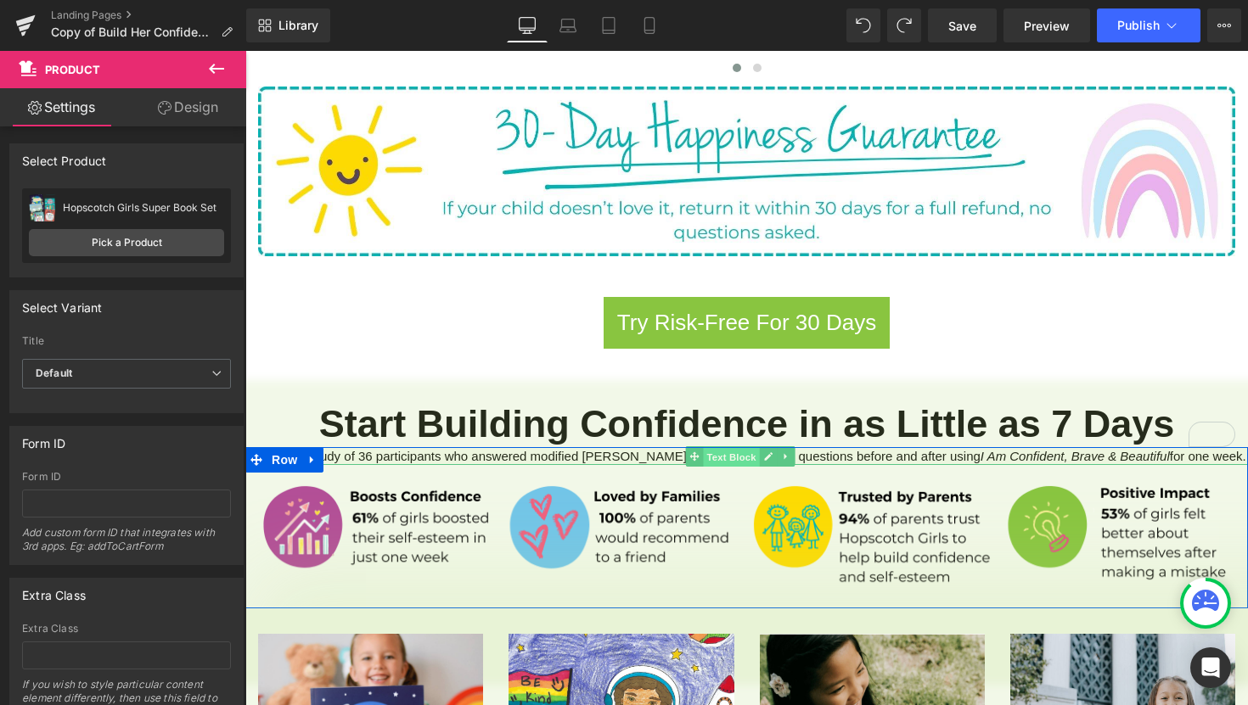
click at [720, 447] on span "Text Block" at bounding box center [731, 457] width 56 height 20
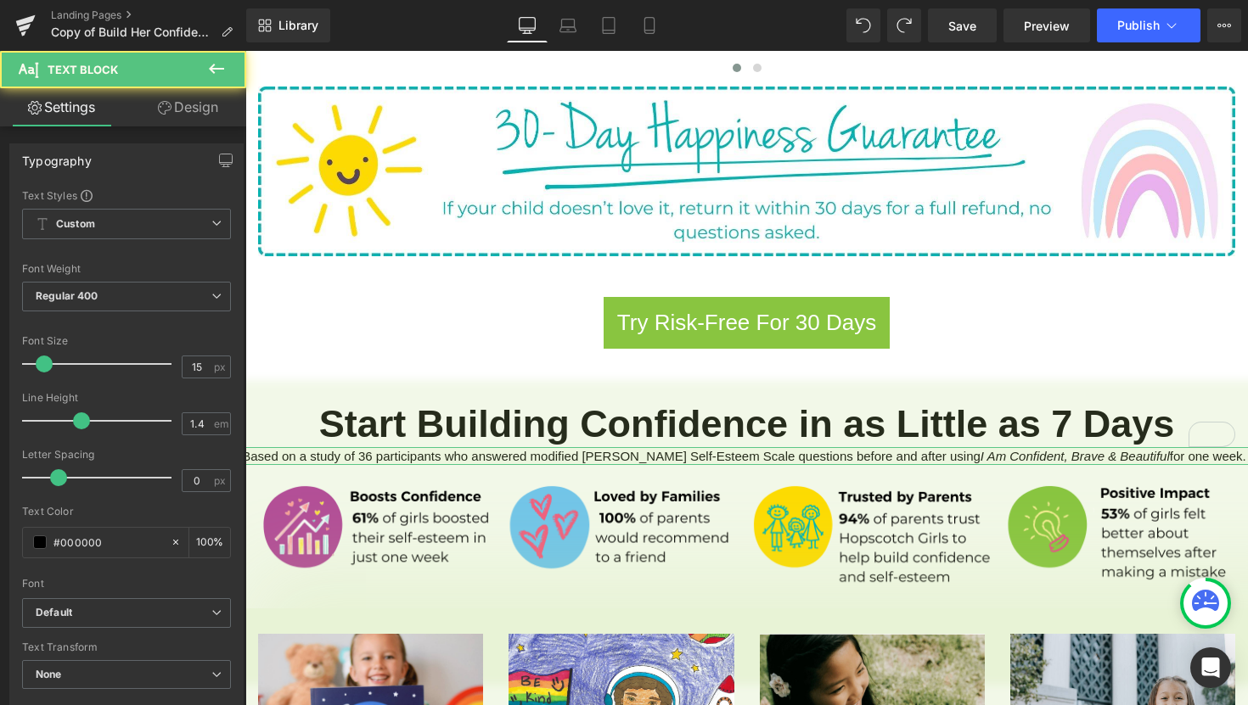
click at [176, 115] on link "Design" at bounding box center [187, 107] width 123 height 38
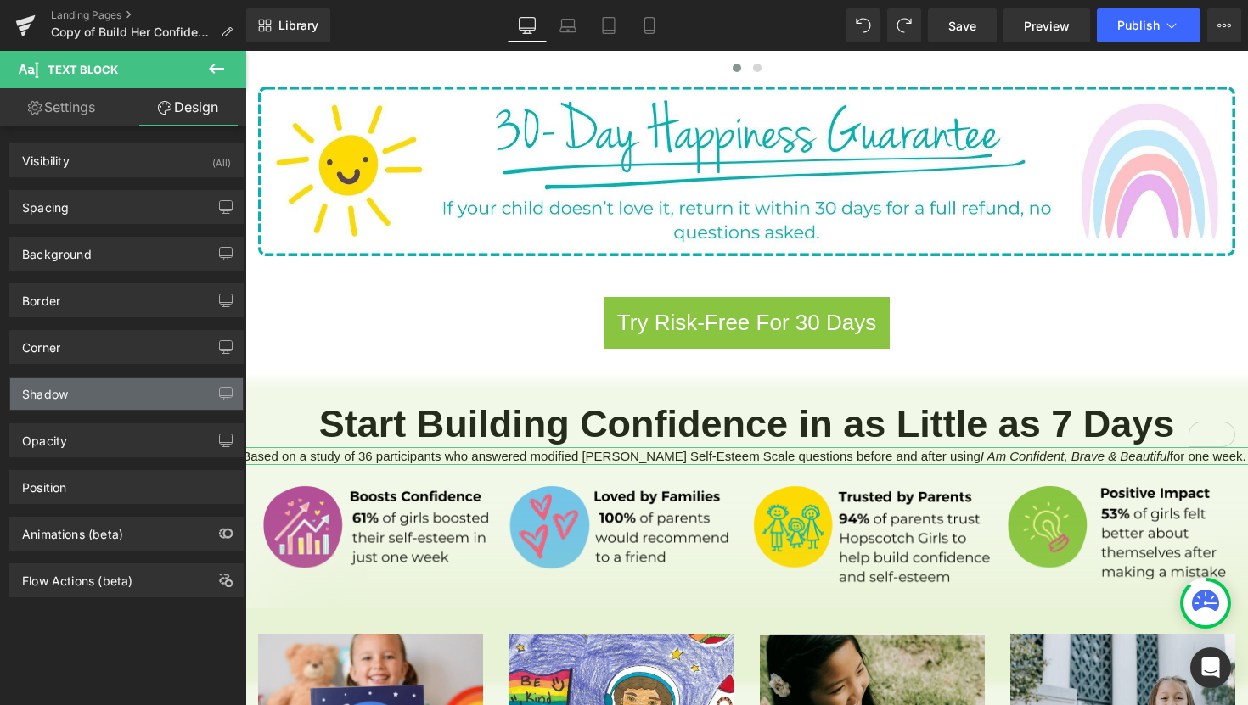
click at [88, 396] on div "Shadow" at bounding box center [126, 394] width 233 height 32
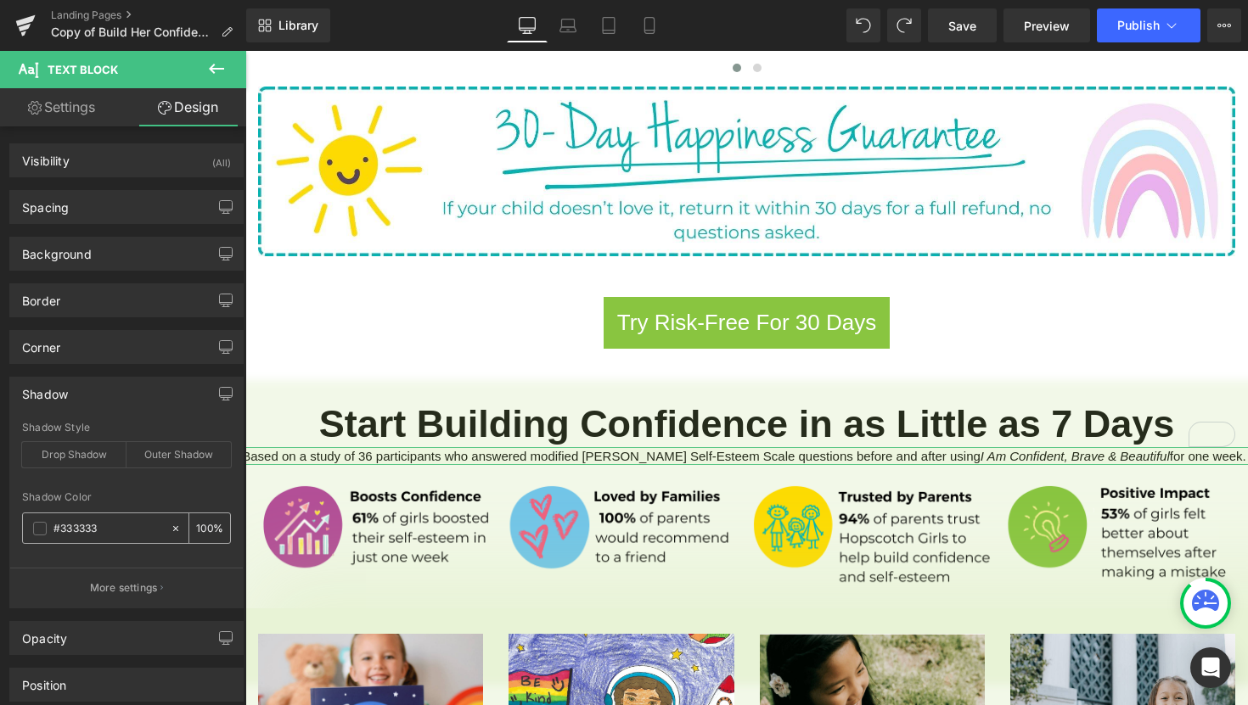
click at [128, 532] on input "#333333" at bounding box center [107, 528] width 109 height 19
paste input "bddd8e"
type input "#bddd8e"
click at [173, 462] on div "Outer Shadow" at bounding box center [178, 454] width 104 height 25
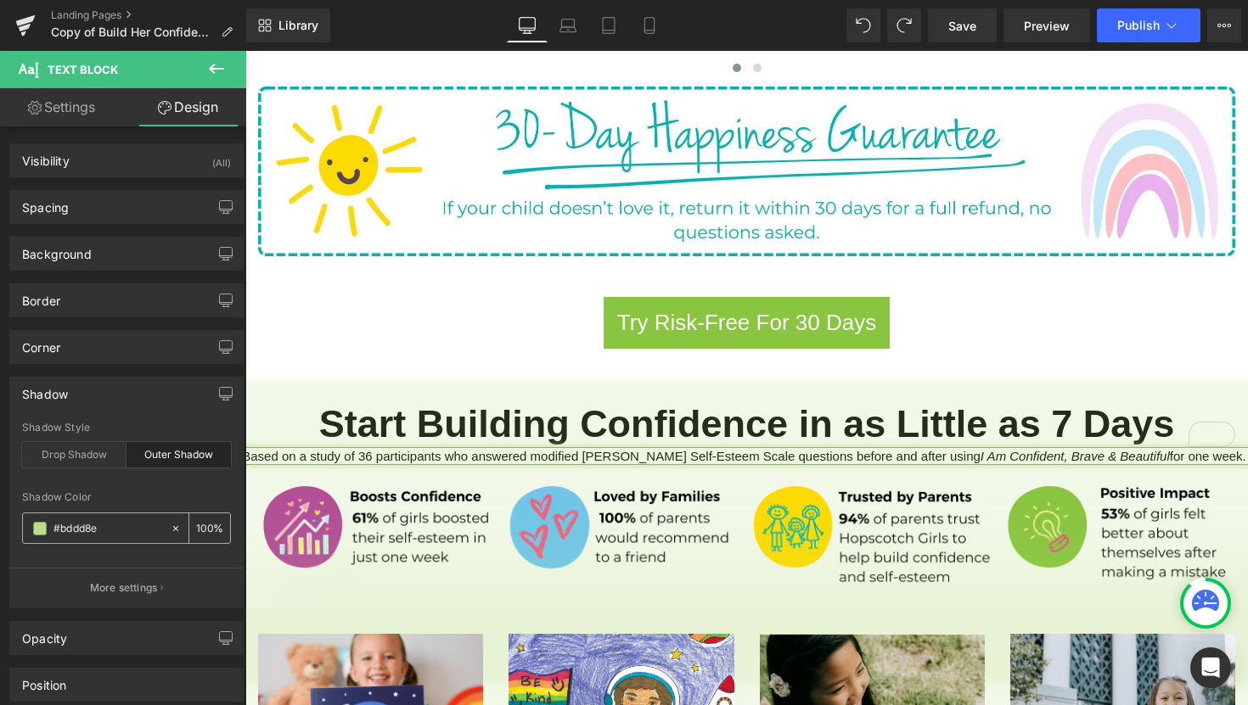
click at [196, 525] on input "100" at bounding box center [204, 528] width 17 height 19
type input "10"
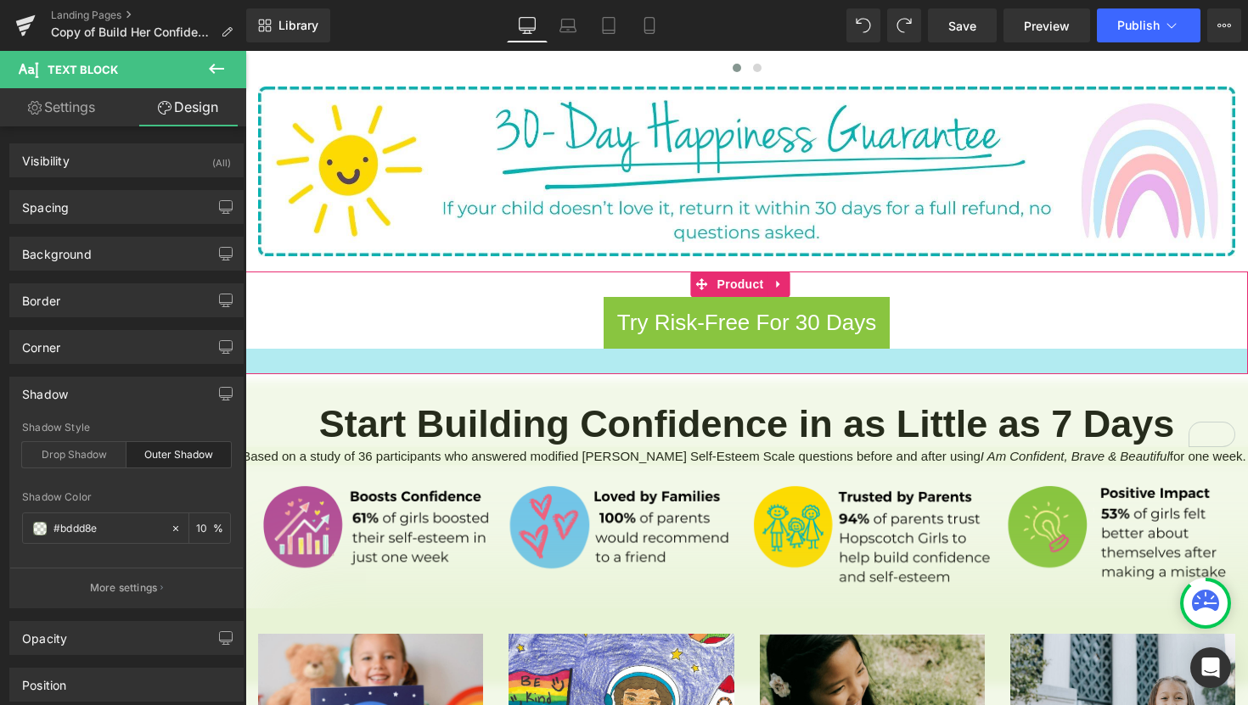
click at [299, 349] on div at bounding box center [746, 361] width 1002 height 25
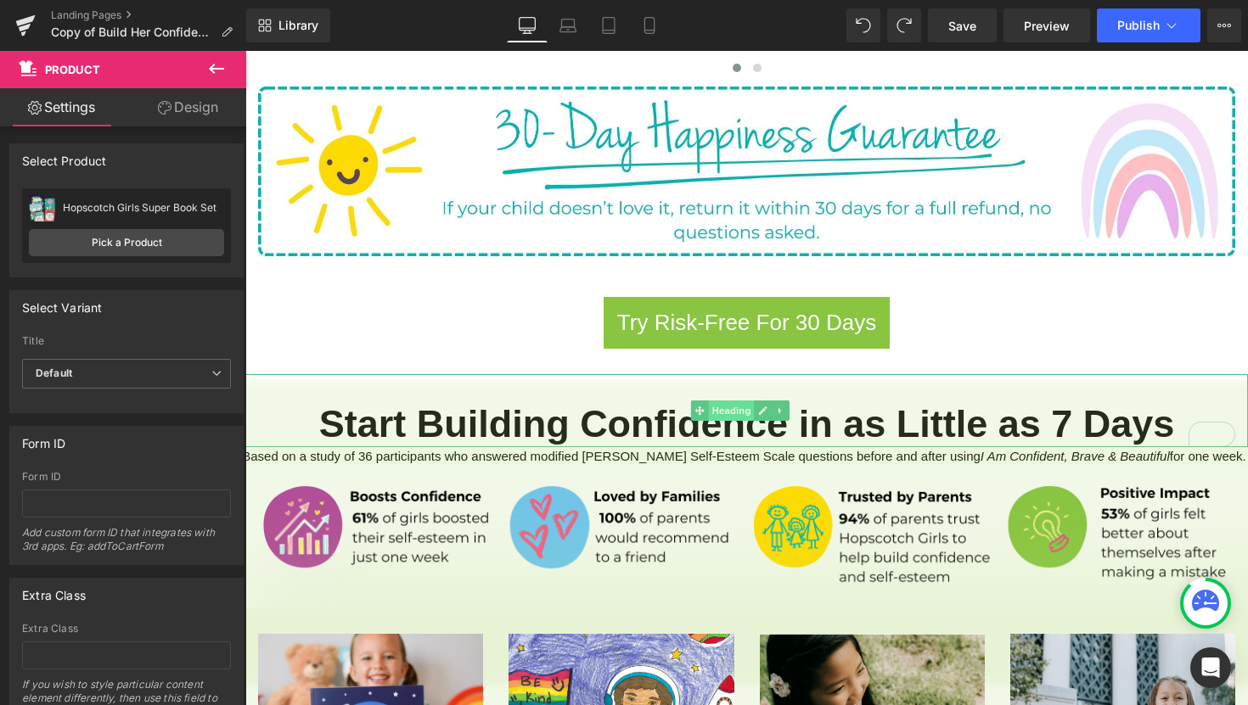
click at [732, 401] on span "Heading" at bounding box center [732, 411] width 46 height 20
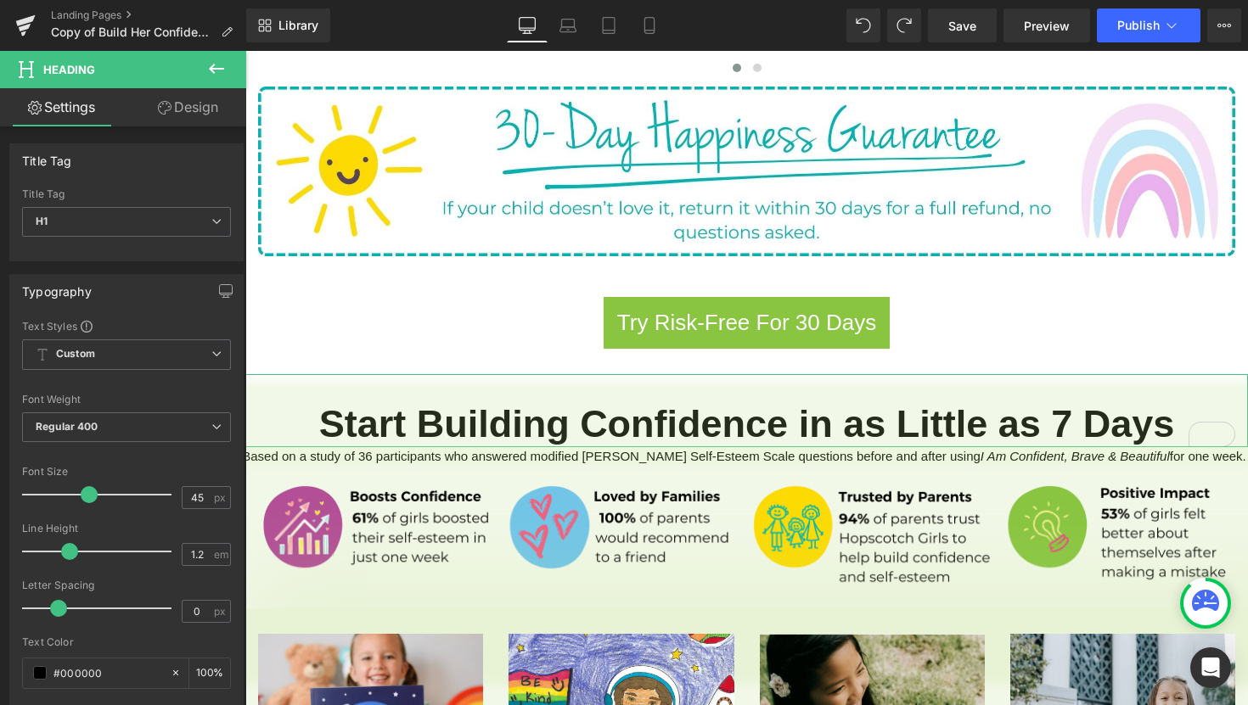
click at [181, 102] on link "Design" at bounding box center [187, 107] width 123 height 38
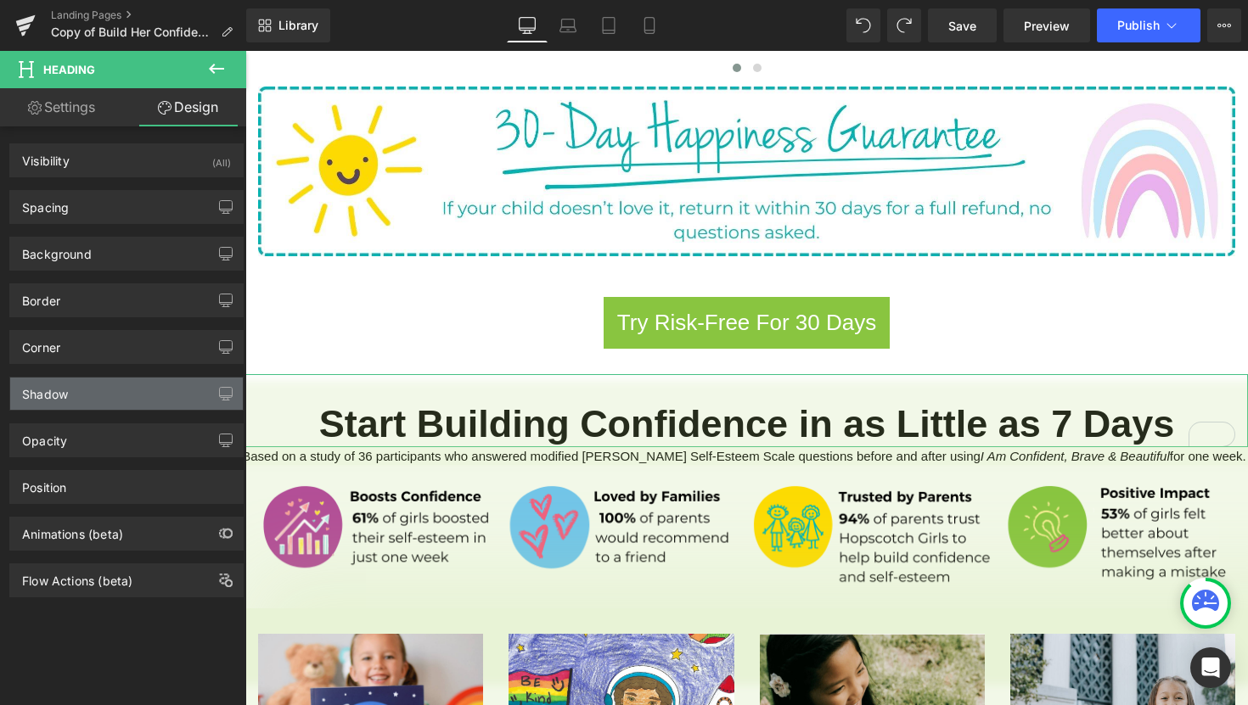
click at [67, 408] on div "Shadow" at bounding box center [126, 394] width 233 height 32
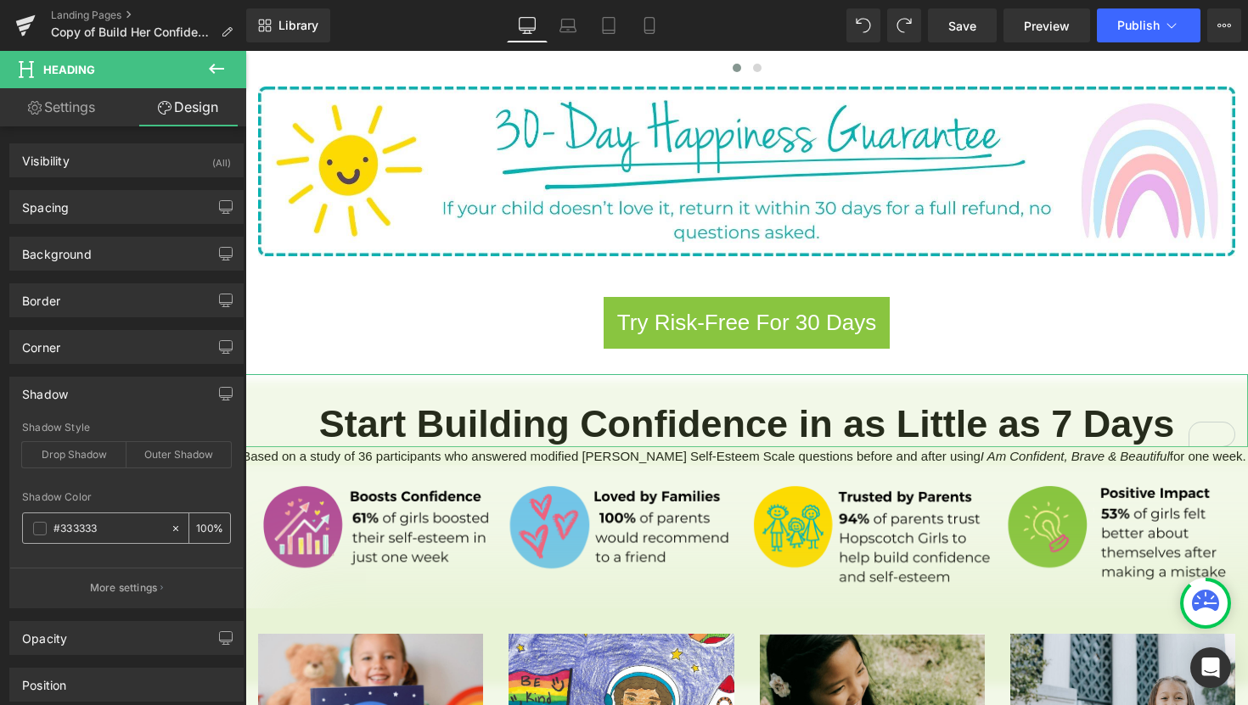
click at [104, 540] on div "#333333" at bounding box center [96, 528] width 147 height 30
click at [110, 531] on input "#333333" at bounding box center [107, 528] width 109 height 19
paste input "bddd8e"
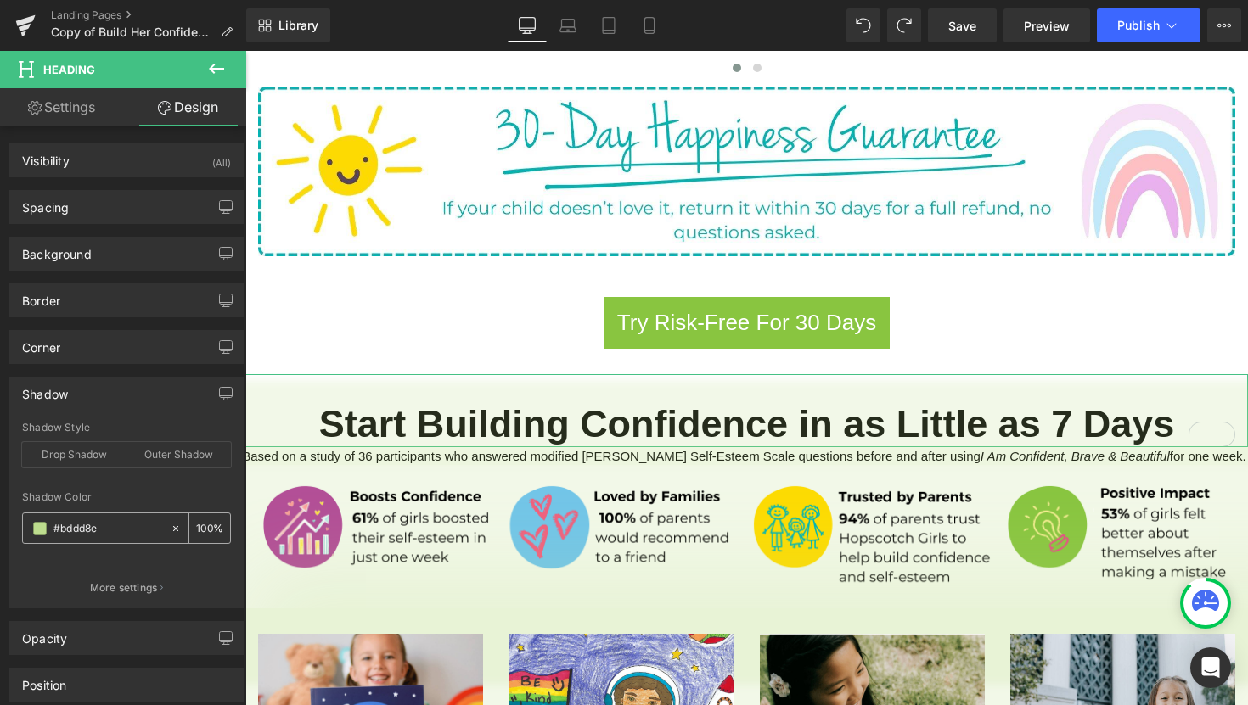
type input "#bddd8e"
click at [196, 525] on input "100" at bounding box center [204, 528] width 17 height 19
type input "10"
click at [160, 592] on icon "button" at bounding box center [161, 588] width 3 height 8
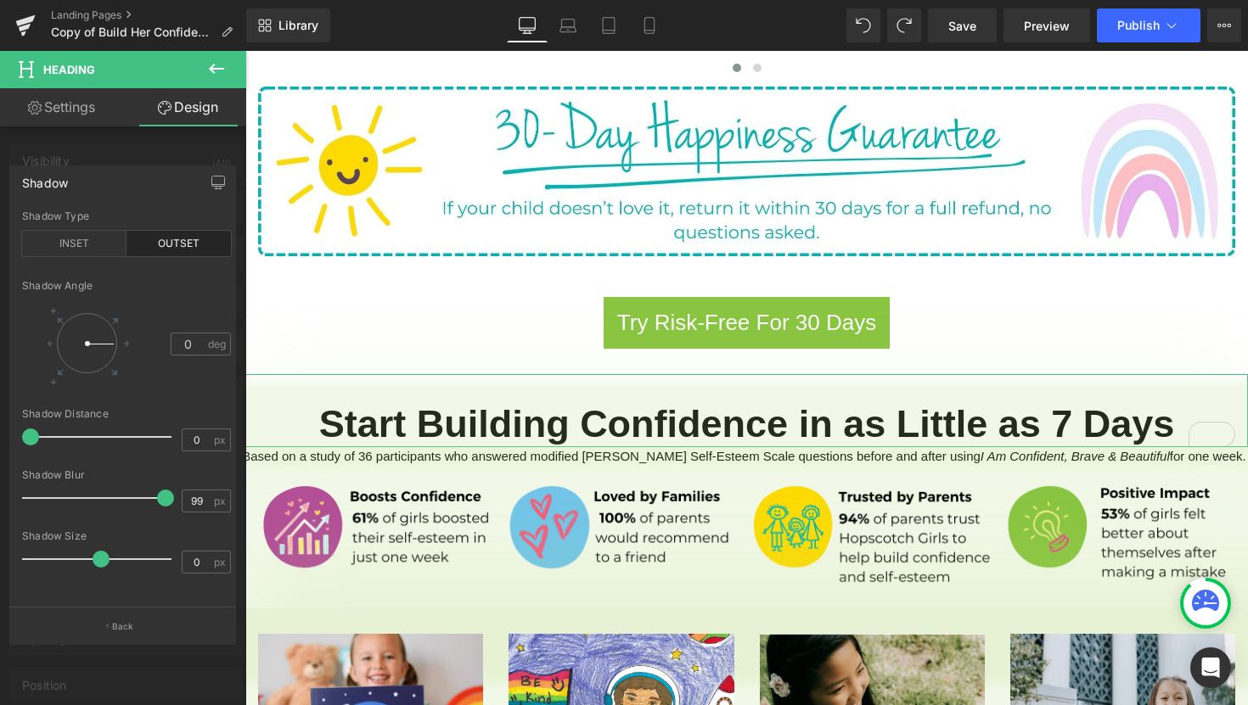
type input "100"
drag, startPoint x: 34, startPoint y: 499, endPoint x: 183, endPoint y: 481, distance: 150.4
click at [183, 481] on div "Shadow Blur 100 px" at bounding box center [126, 497] width 209 height 57
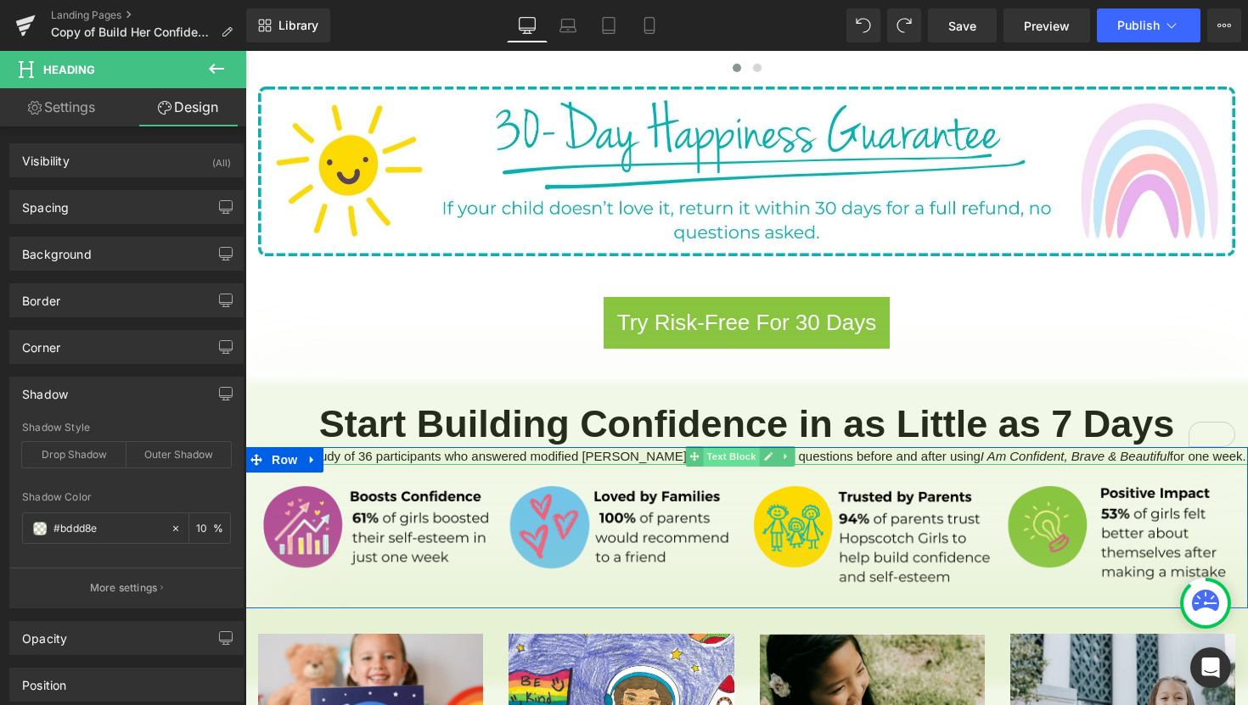
click at [745, 446] on span "Text Block" at bounding box center [731, 456] width 56 height 20
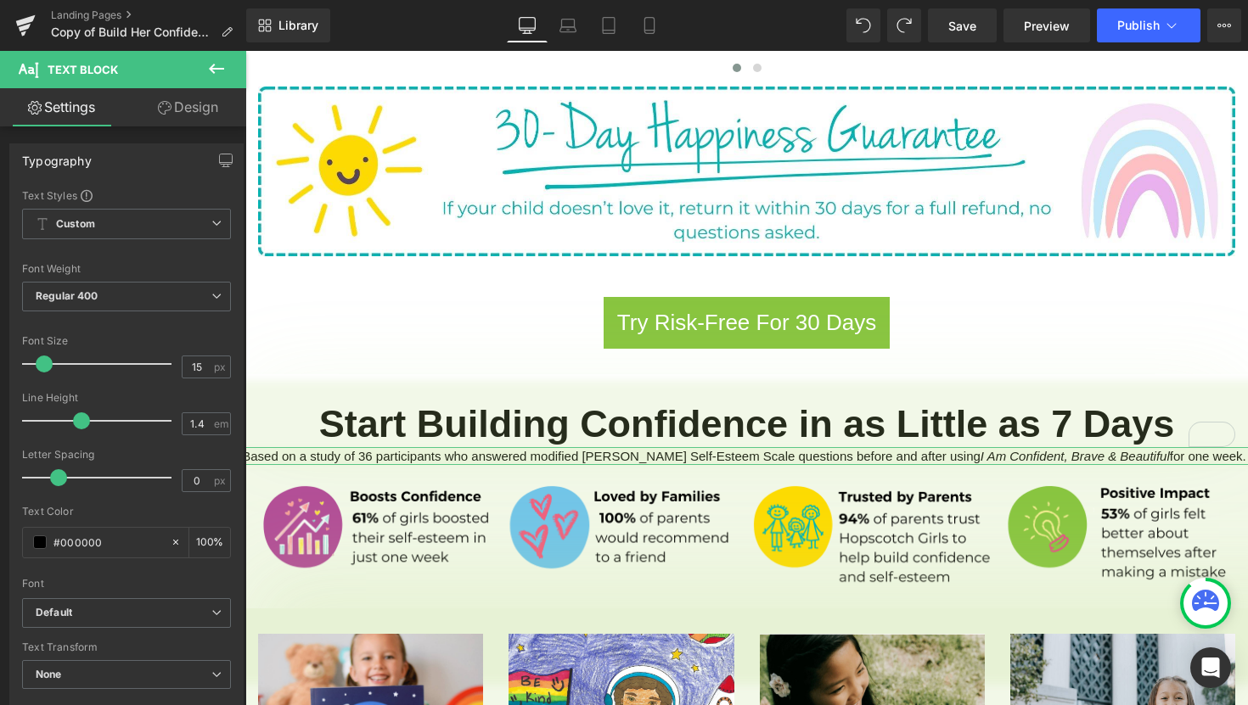
click at [190, 107] on link "Design" at bounding box center [187, 107] width 123 height 38
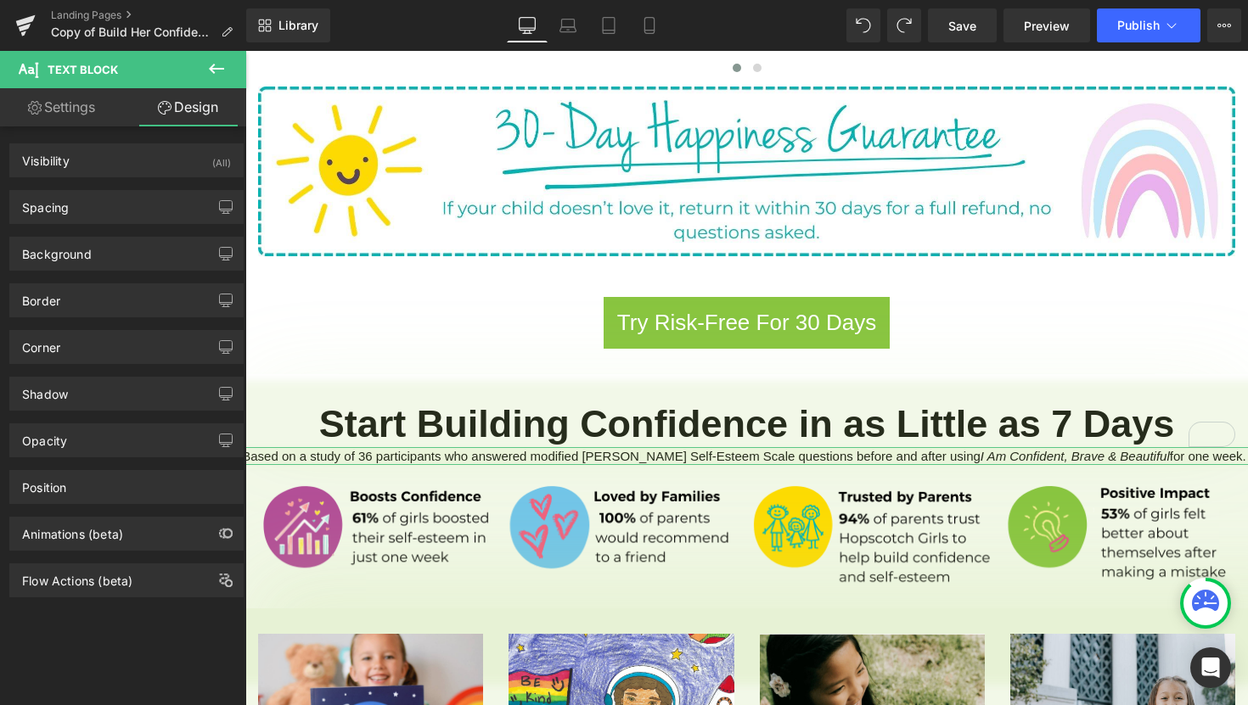
click at [104, 271] on div "Border Border Style Custom Custom Setup Global Style Custom Setup Global Style …" at bounding box center [127, 294] width 254 height 47
click at [114, 258] on div "Background" at bounding box center [126, 254] width 233 height 32
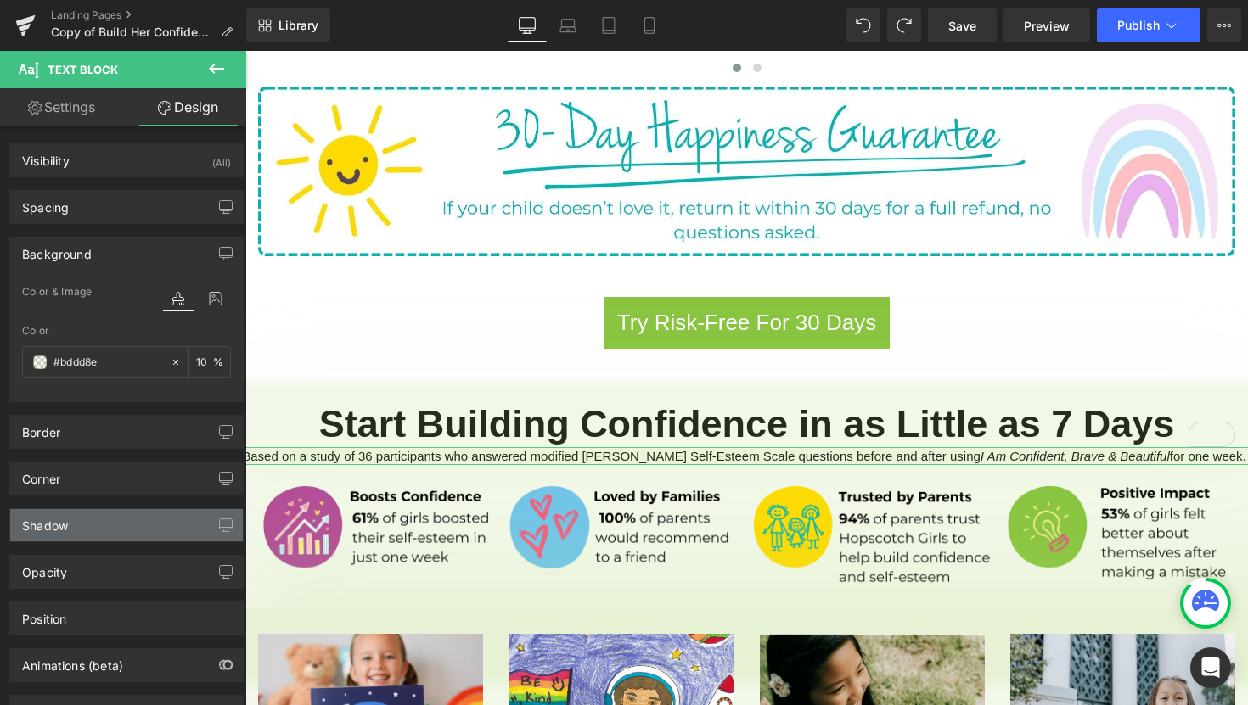
click at [117, 533] on div "Shadow" at bounding box center [126, 525] width 233 height 32
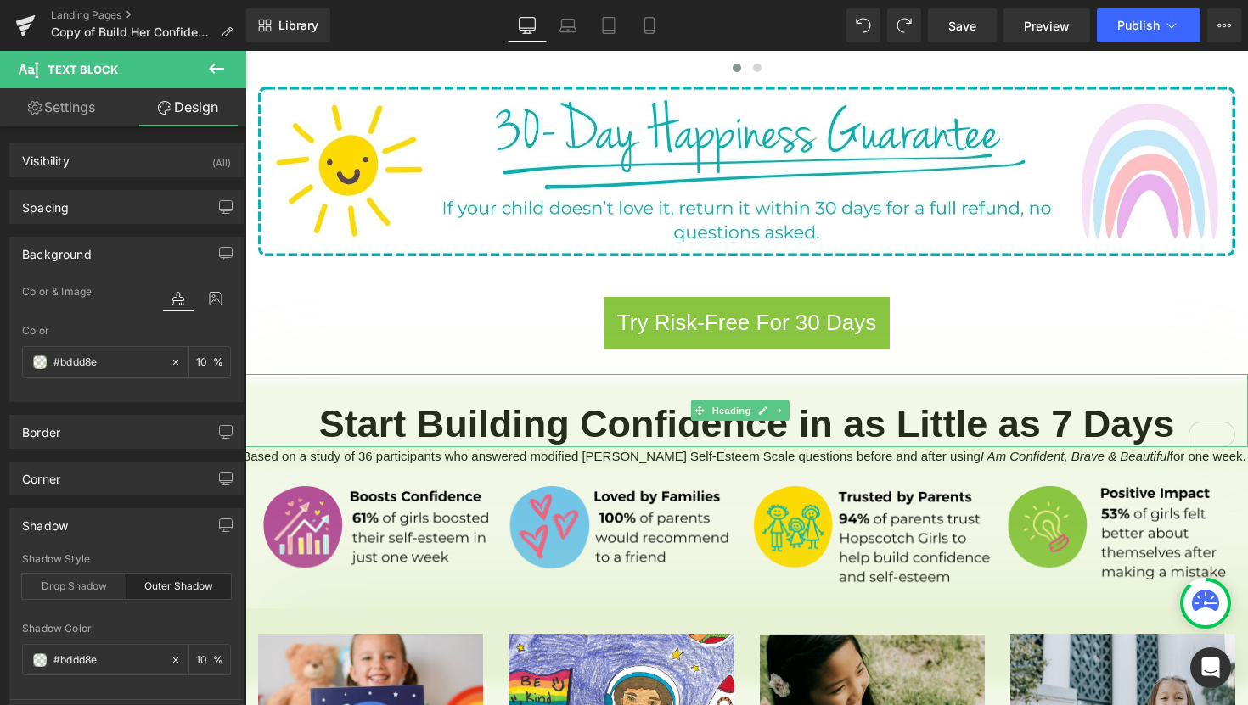
click at [294, 401] on h1 "Start Building Confidence in as Little as 7 Days" at bounding box center [746, 424] width 1002 height 46
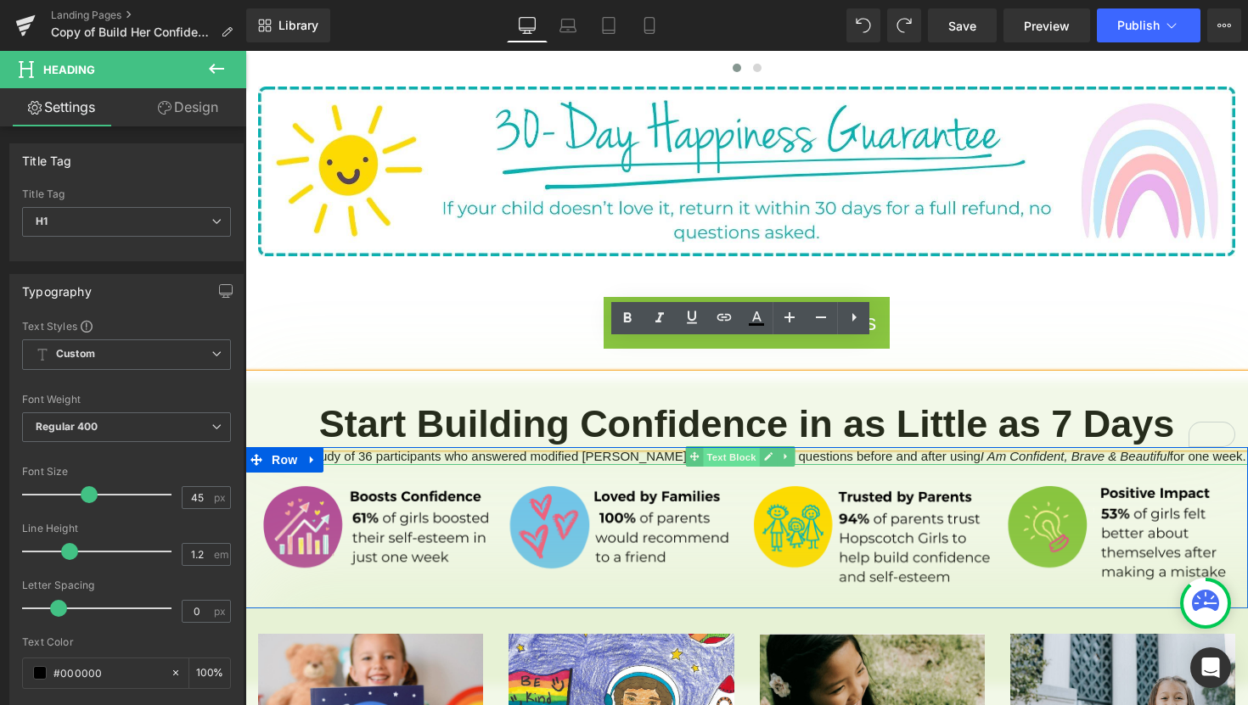
click at [734, 447] on span "Text Block" at bounding box center [731, 457] width 56 height 20
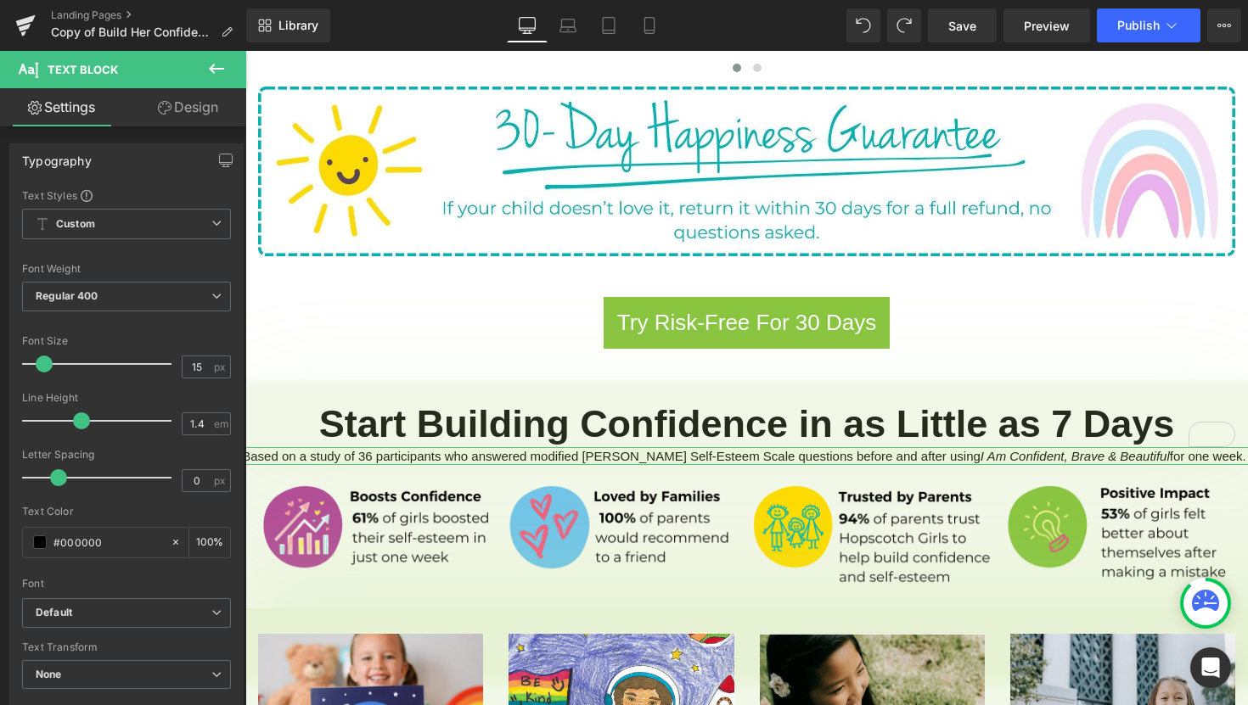
click at [198, 105] on link "Design" at bounding box center [187, 107] width 123 height 38
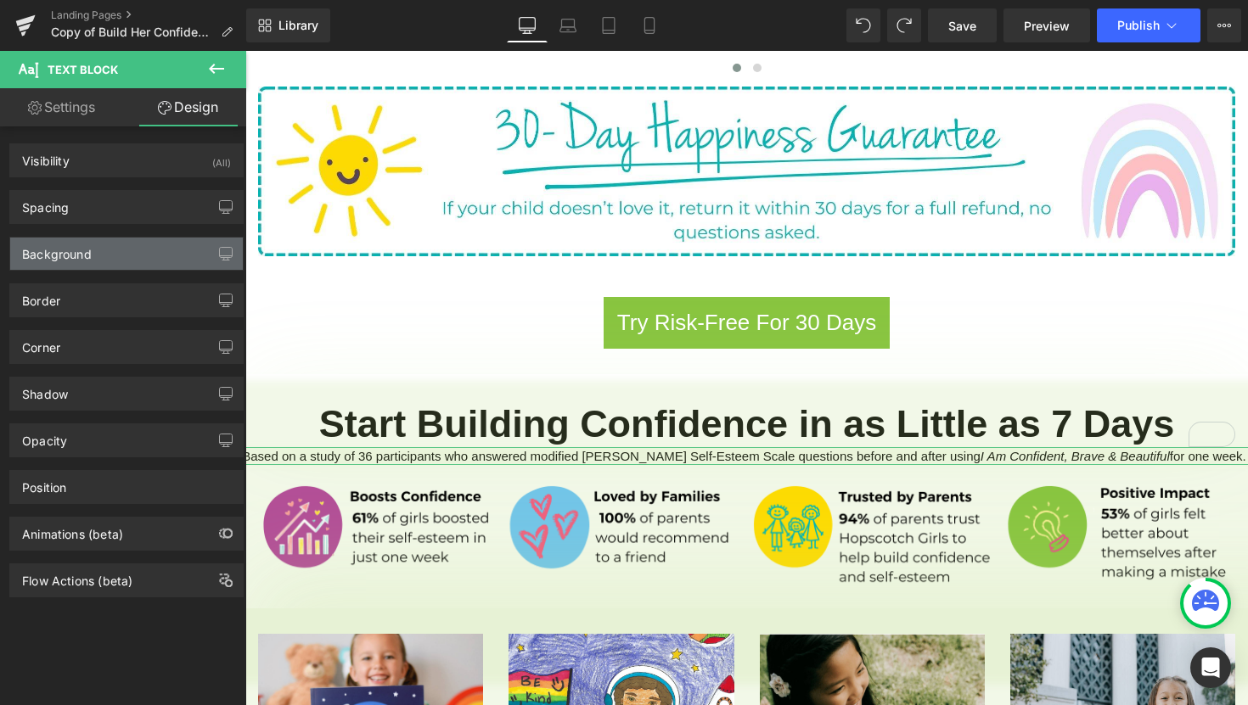
click at [114, 261] on div "Background" at bounding box center [126, 254] width 233 height 32
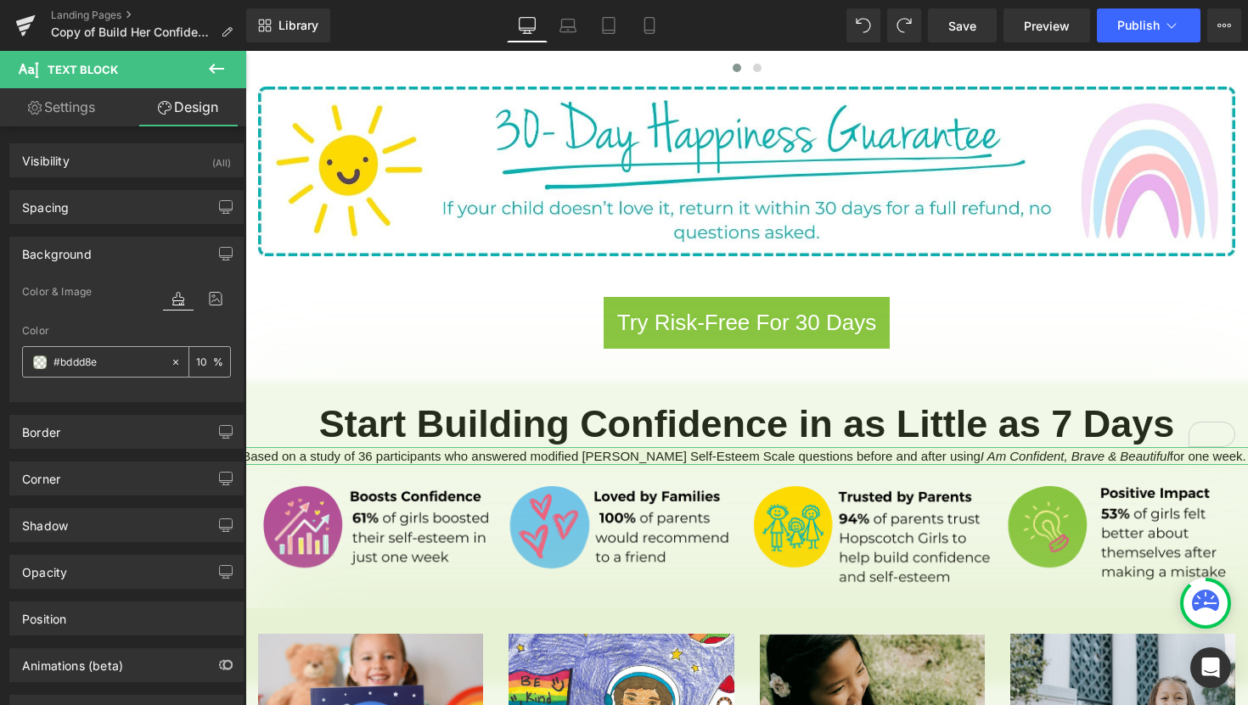
click at [200, 364] on input "10" at bounding box center [204, 361] width 17 height 19
type input "05"
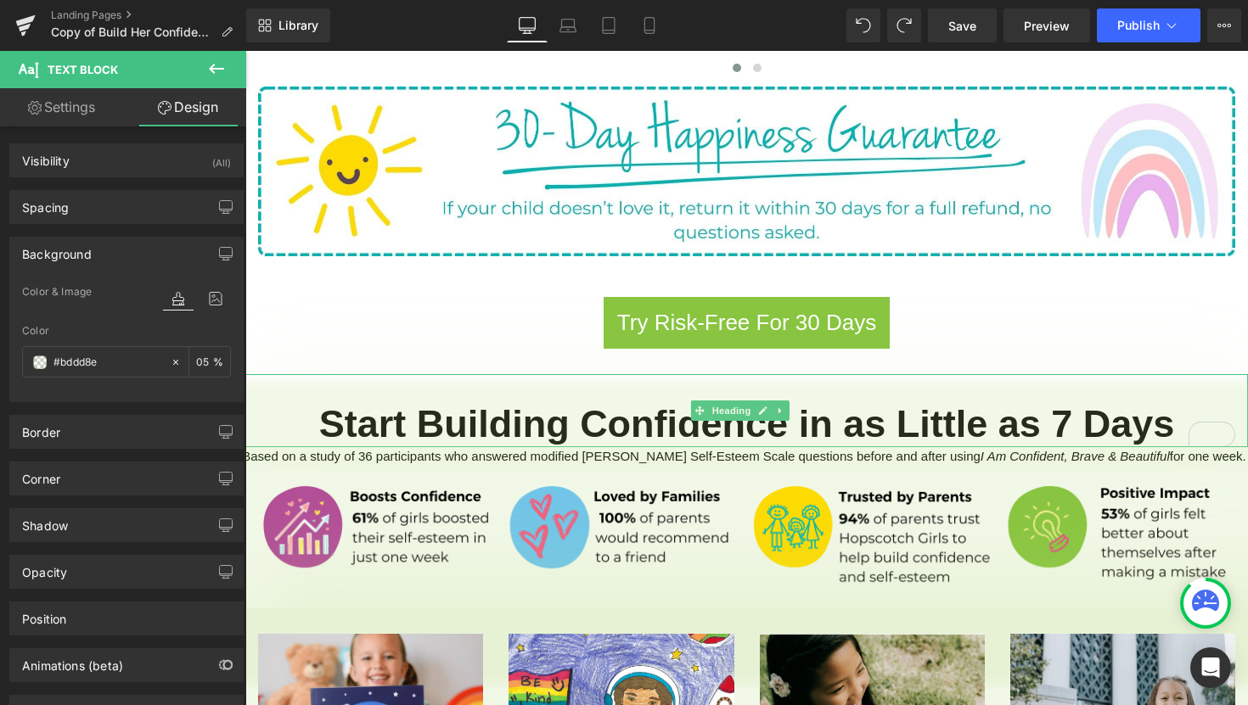
click at [283, 374] on div "Start Building Confidence in as Little as 7 Days" at bounding box center [746, 410] width 1002 height 73
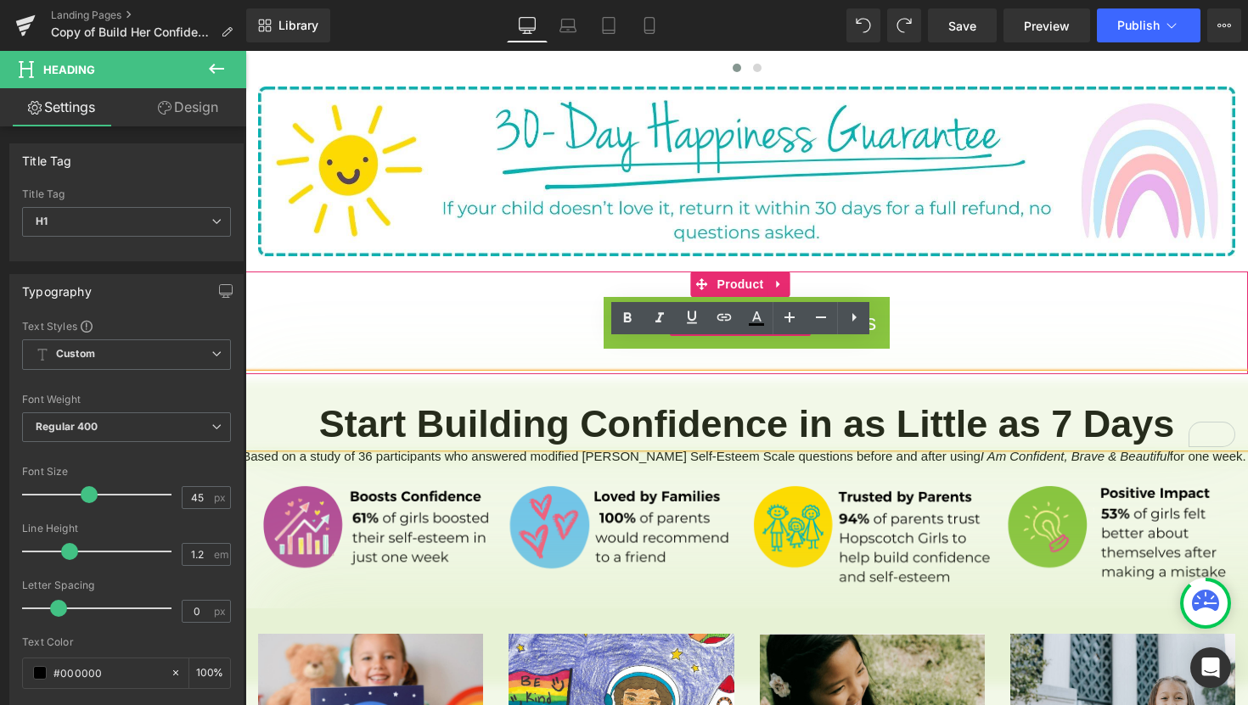
click at [1150, 297] on div "Try Risk-Free For 30 Days" at bounding box center [746, 323] width 985 height 52
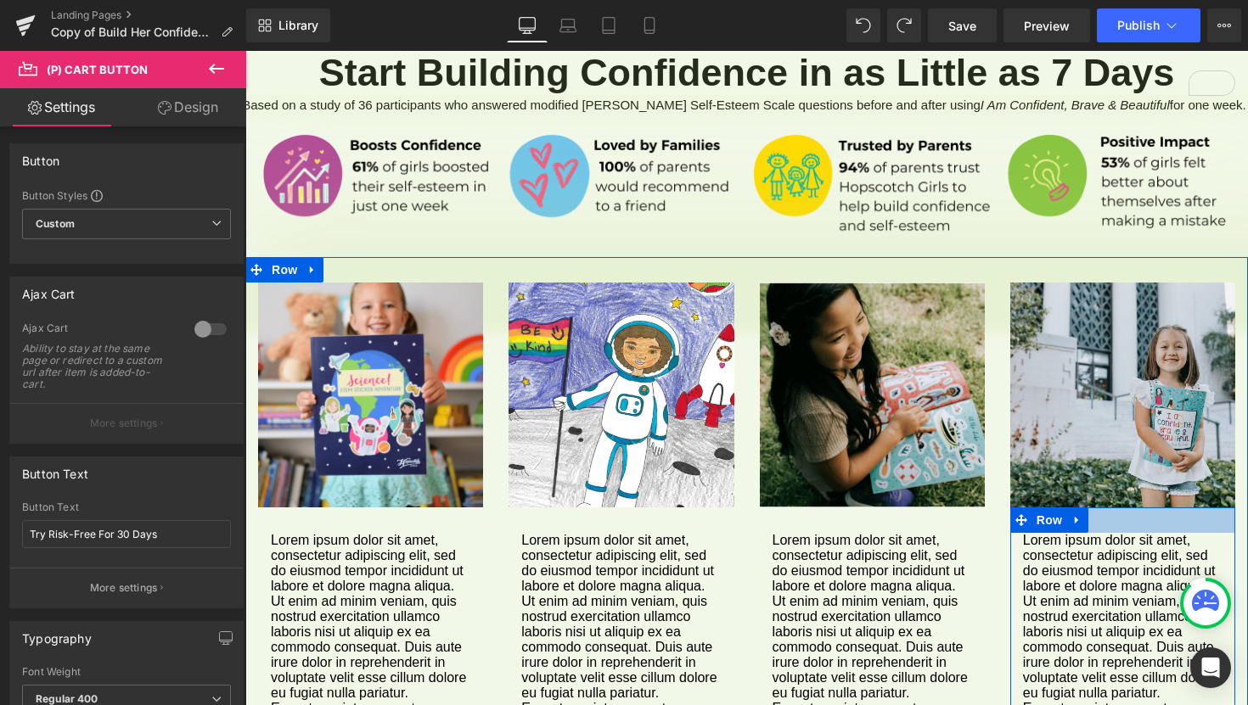
scroll to position [1147, 0]
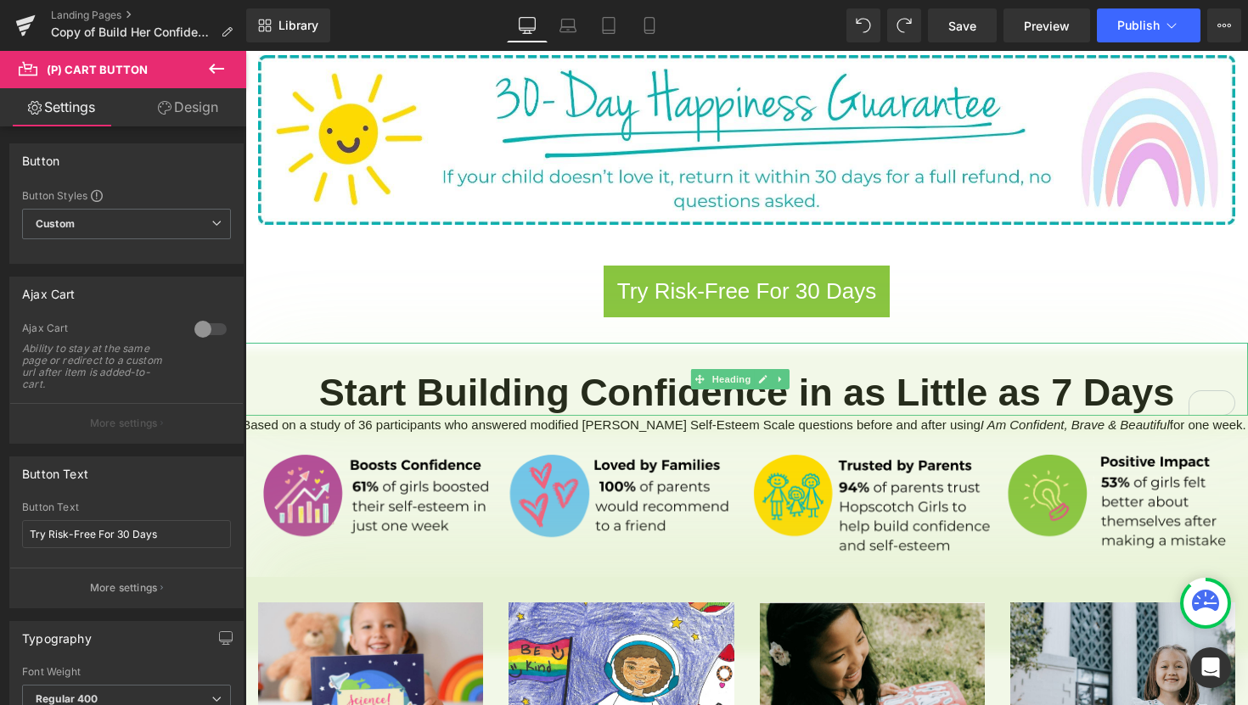
click at [262, 370] on h1 "Start Building Confidence in as Little as 7 Days" at bounding box center [746, 393] width 1002 height 46
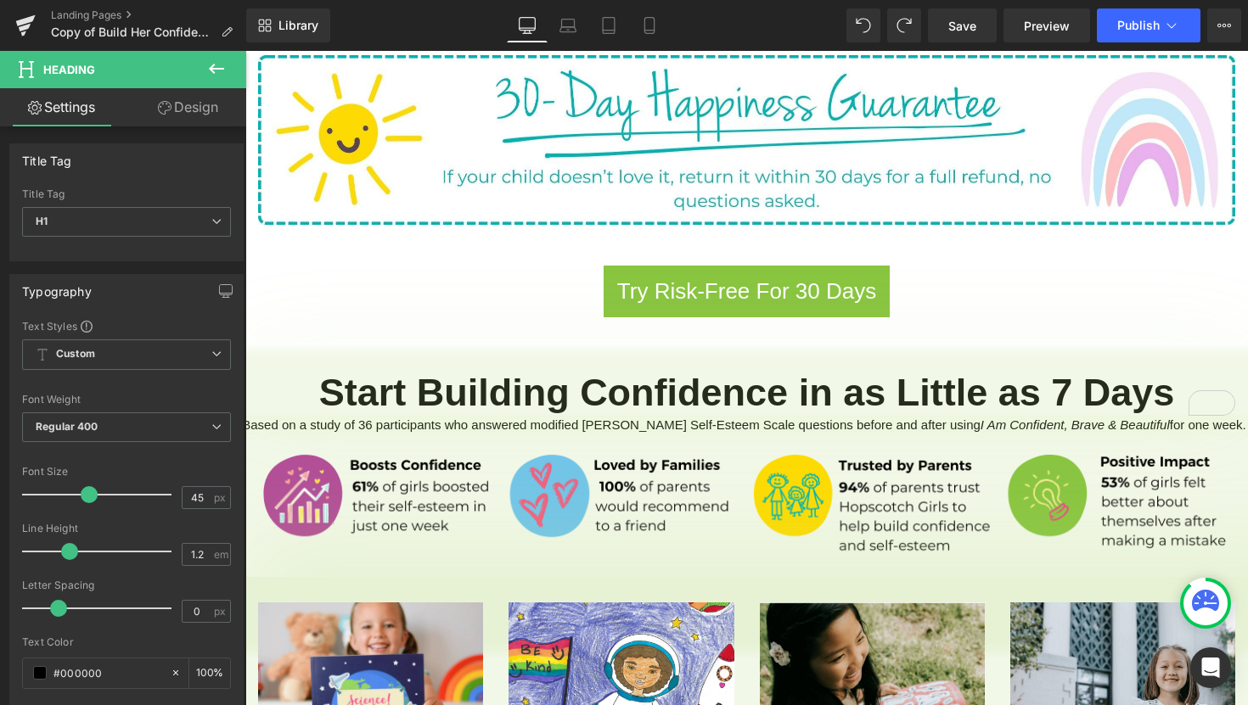
click at [205, 117] on link "Design" at bounding box center [187, 107] width 123 height 38
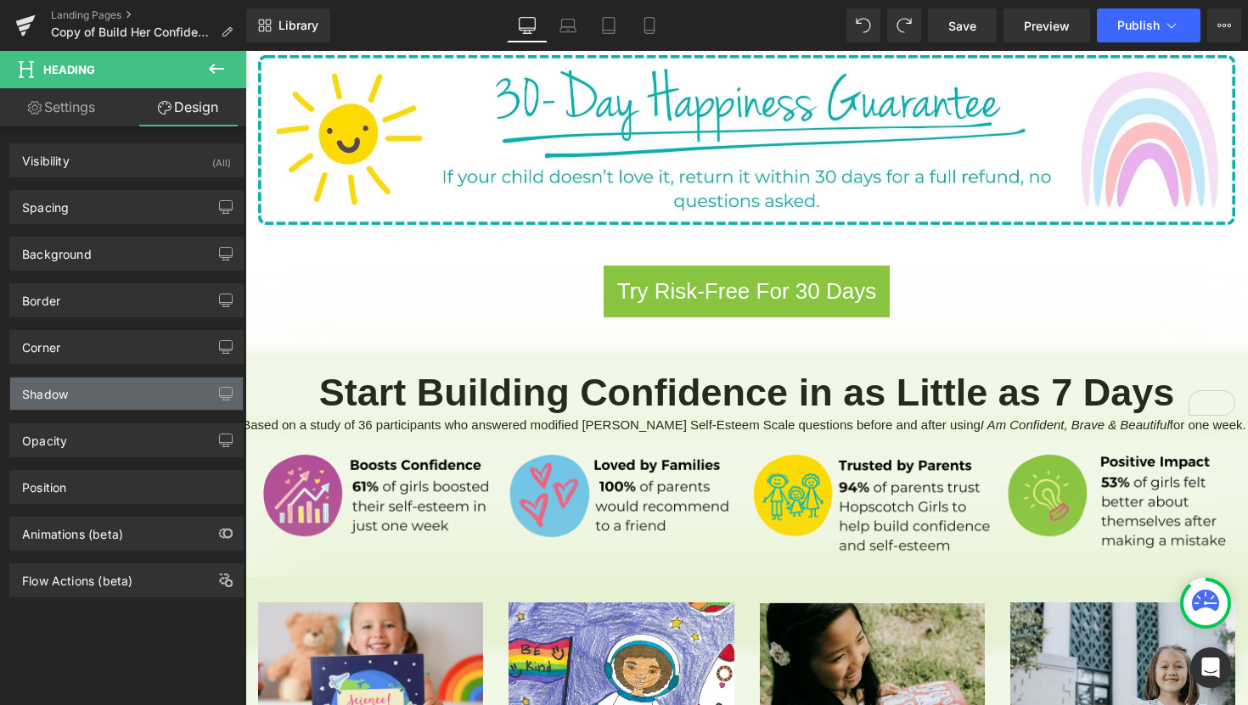
click at [116, 394] on div "Shadow" at bounding box center [126, 394] width 233 height 32
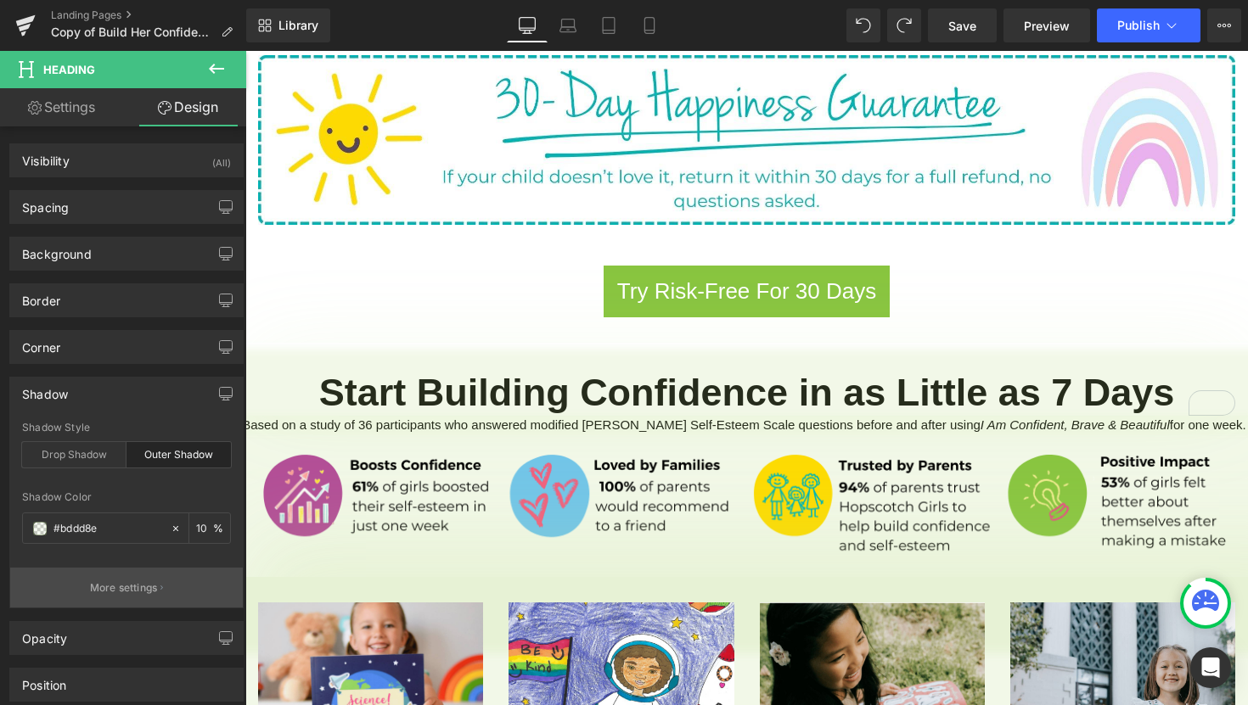
click at [144, 590] on p "More settings" at bounding box center [124, 588] width 68 height 15
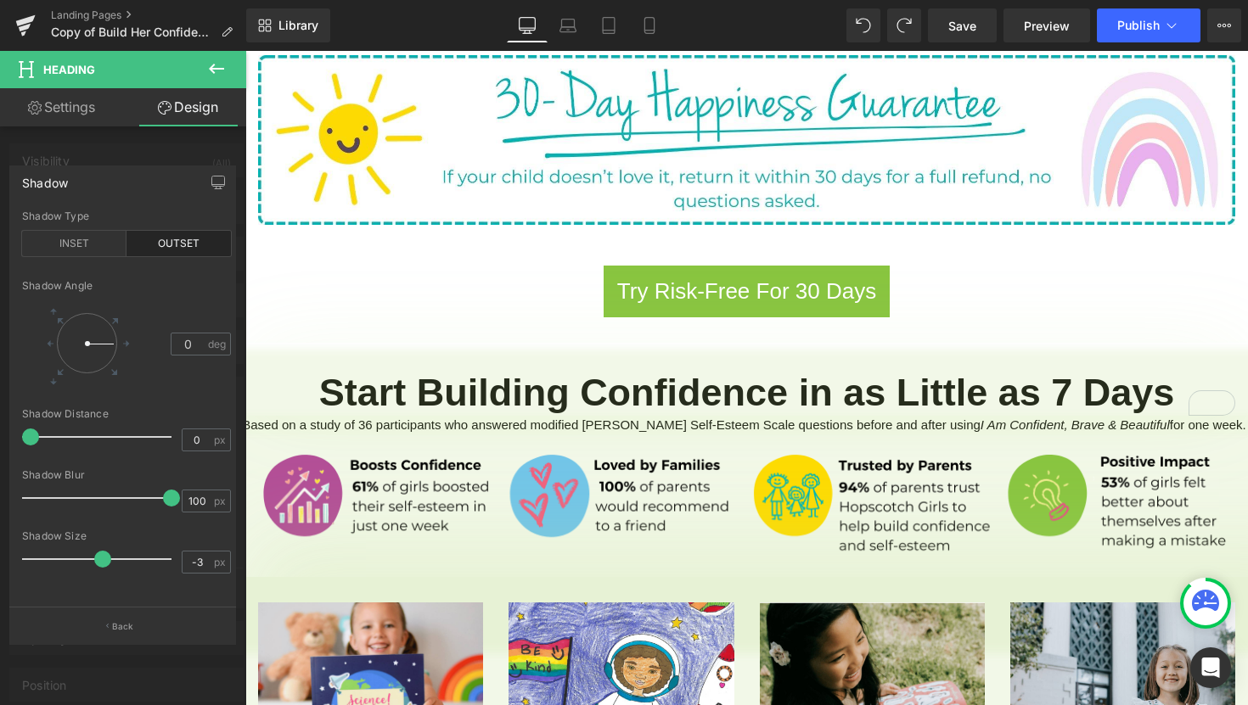
type input "-4"
click at [98, 553] on span at bounding box center [98, 559] width 17 height 17
type input "0"
drag, startPoint x: 33, startPoint y: 438, endPoint x: 0, endPoint y: 446, distance: 34.2
click at [0, 446] on div "Shadow outset Shadow Type INSET OUTSET 0 Shadow Angle 0 deg 0px Shadow Distance…" at bounding box center [123, 398] width 246 height 491
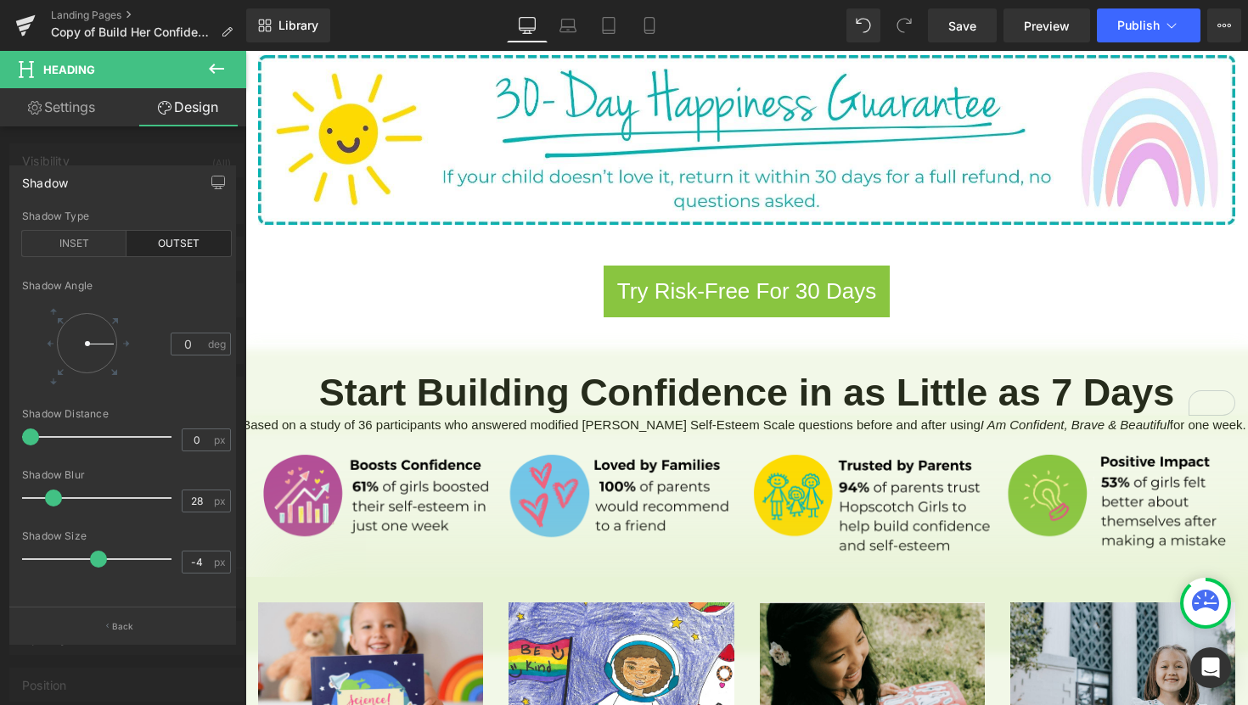
type input "29"
drag, startPoint x: 167, startPoint y: 503, endPoint x: 72, endPoint y: 496, distance: 95.4
click at [72, 496] on span at bounding box center [71, 498] width 17 height 17
type input "-7"
click at [96, 558] on span at bounding box center [95, 559] width 17 height 17
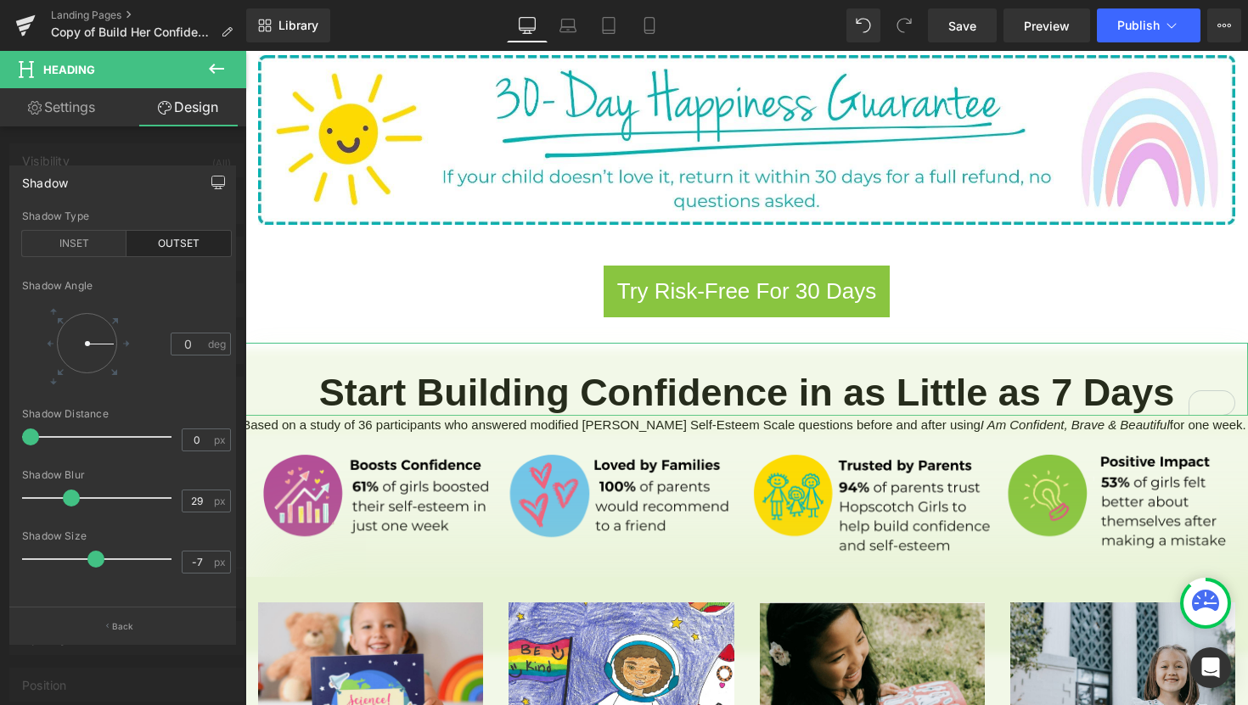
click at [216, 174] on button "button" at bounding box center [218, 182] width 27 height 32
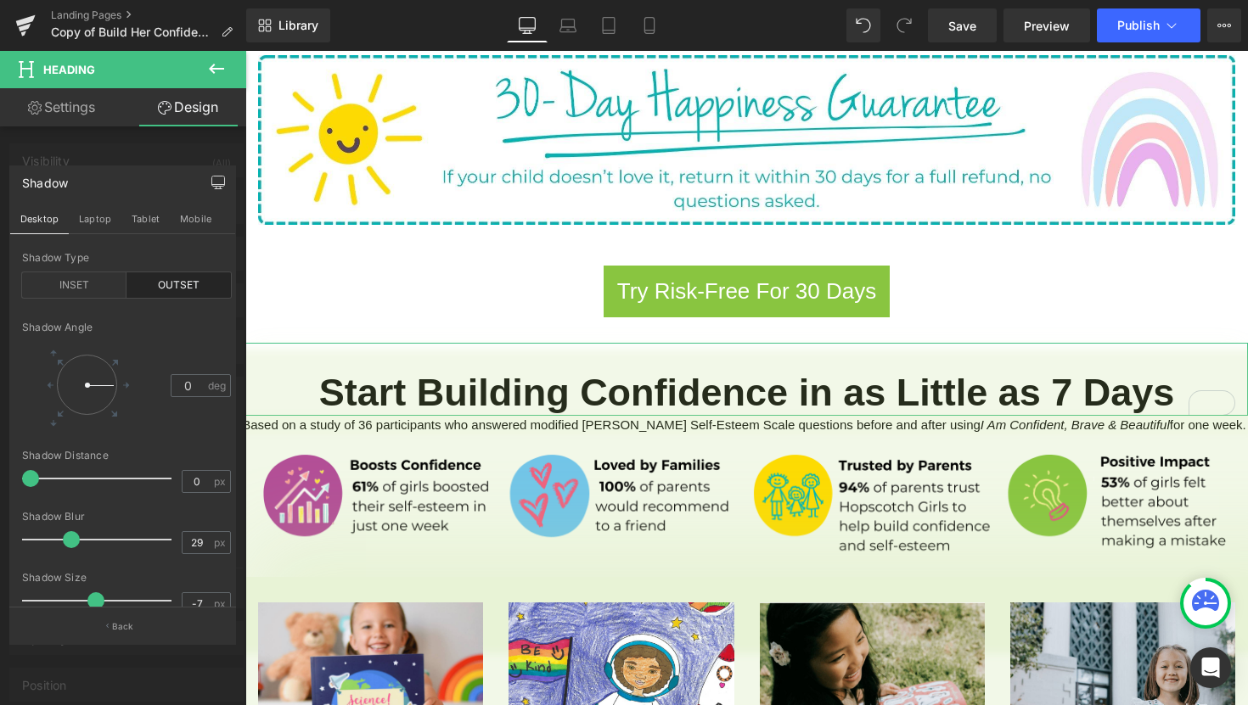
click at [216, 185] on icon "button" at bounding box center [218, 185] width 13 height 0
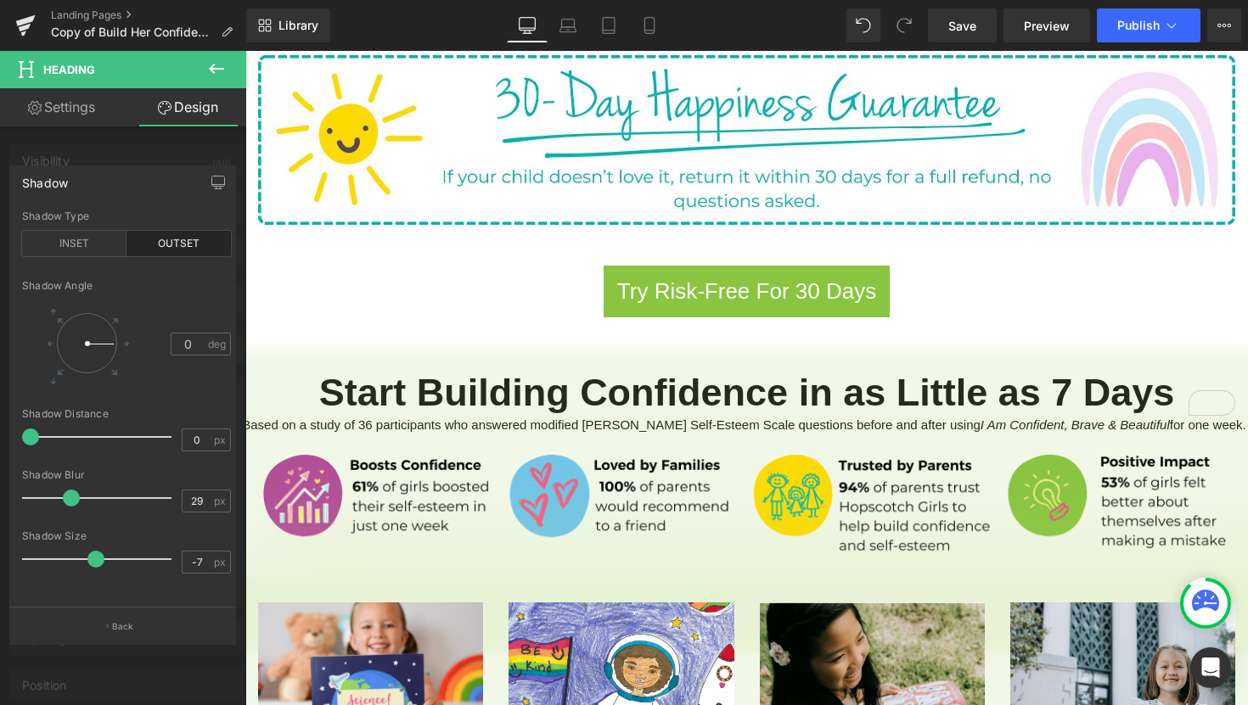
click at [216, 65] on icon at bounding box center [216, 69] width 20 height 20
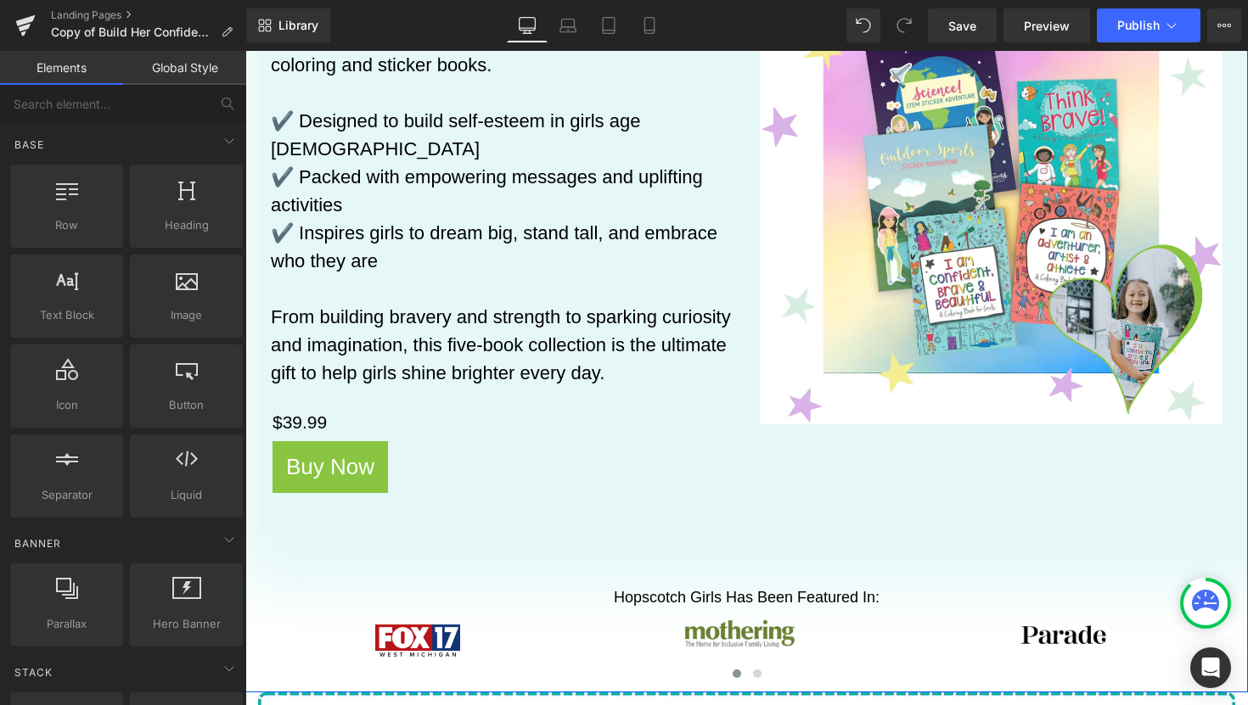
scroll to position [349, 0]
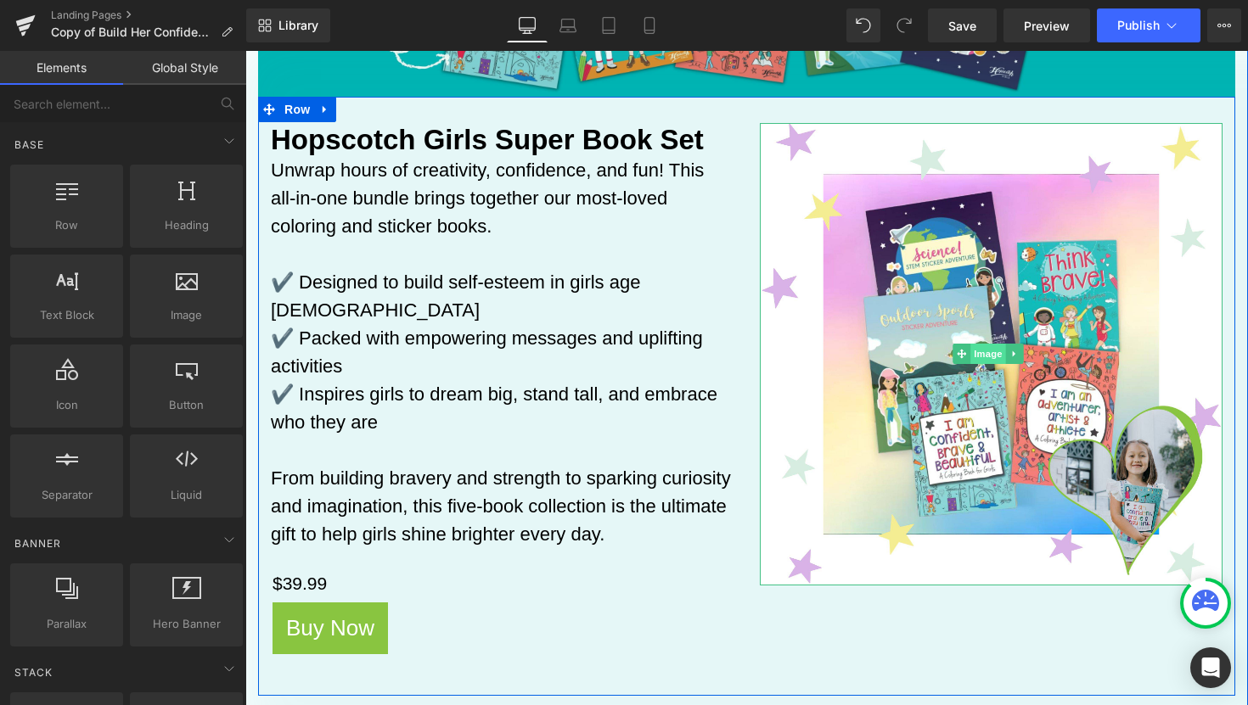
click at [985, 344] on span "Image" at bounding box center [988, 354] width 36 height 20
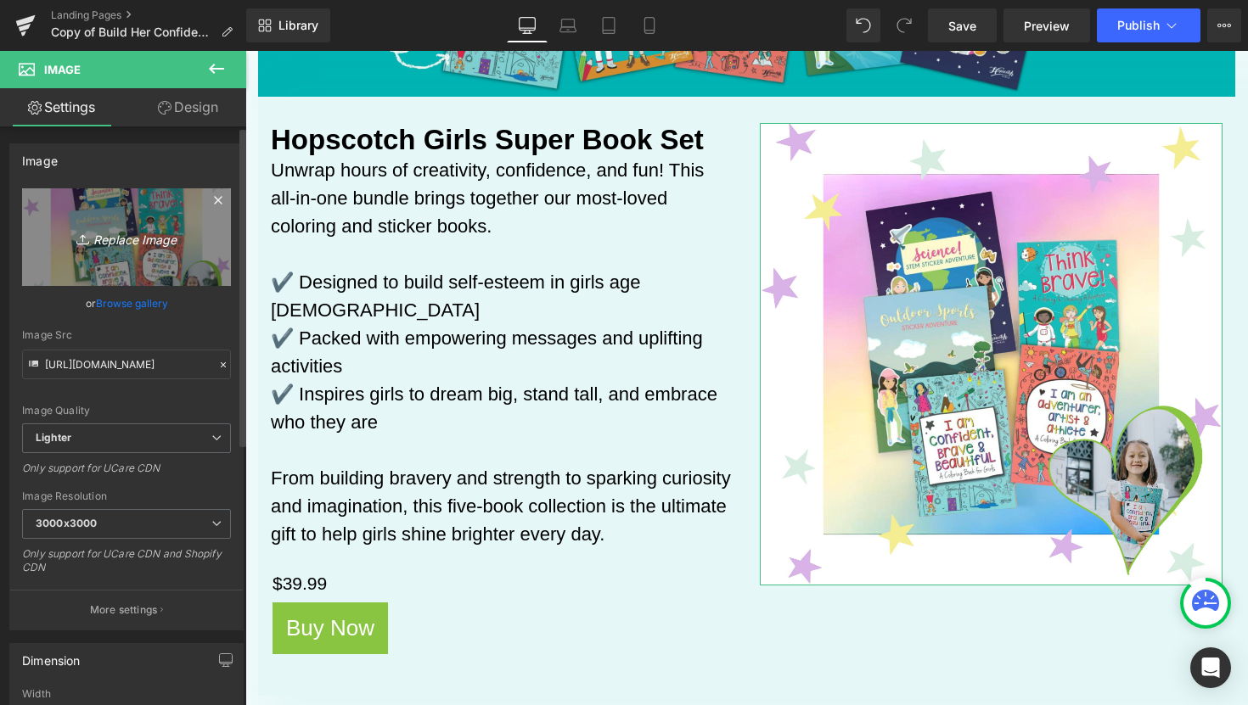
click at [126, 241] on icon "Replace Image" at bounding box center [127, 237] width 136 height 21
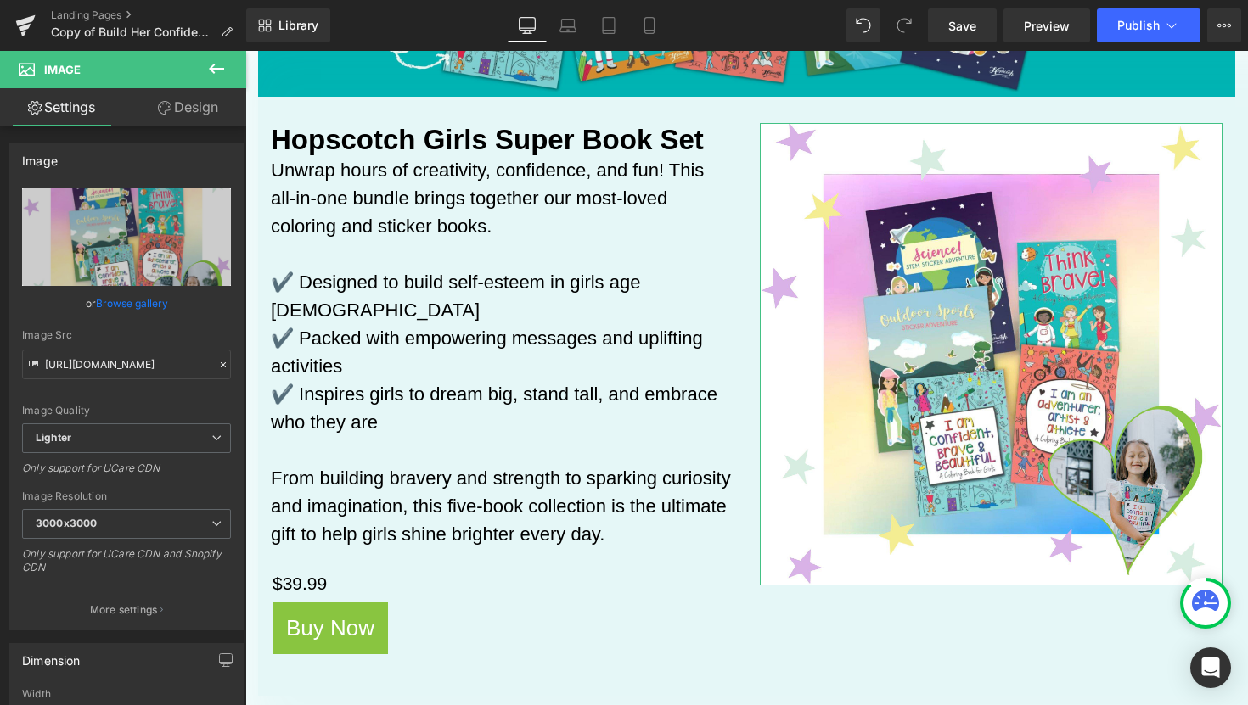
click at [188, 120] on link "Design" at bounding box center [187, 107] width 123 height 38
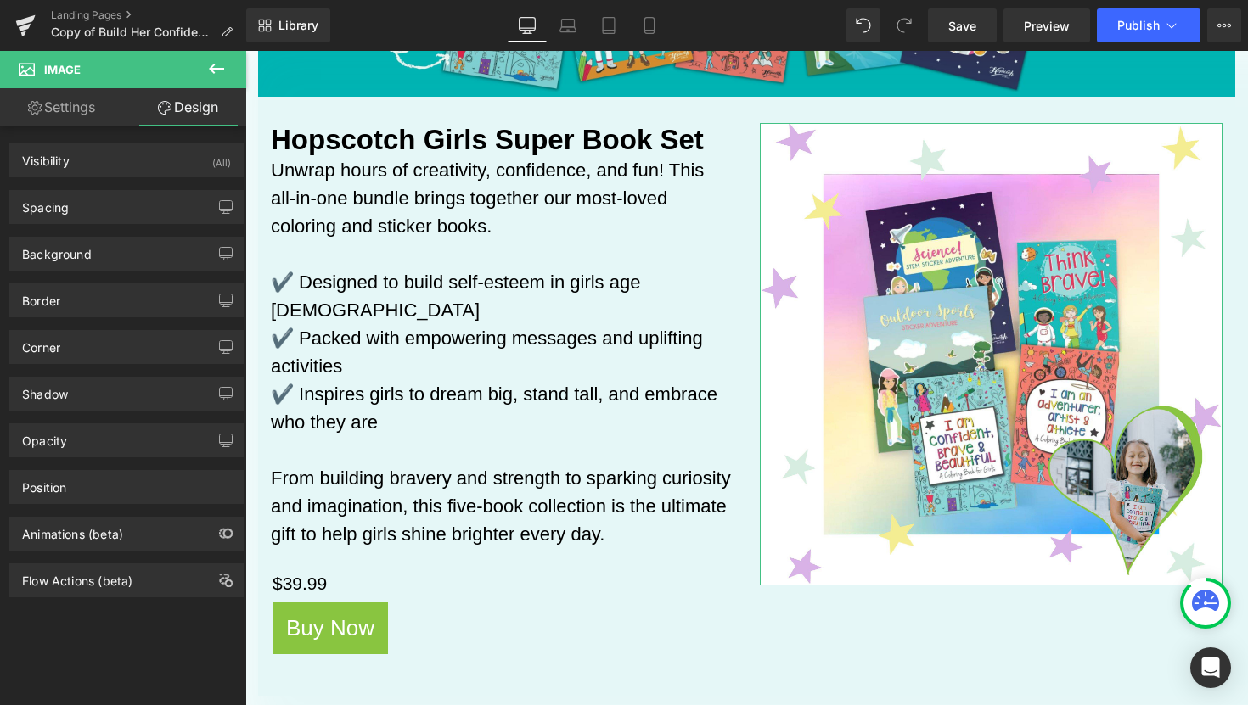
type input "transparent"
type input "0"
click at [134, 250] on div "Background" at bounding box center [126, 254] width 233 height 32
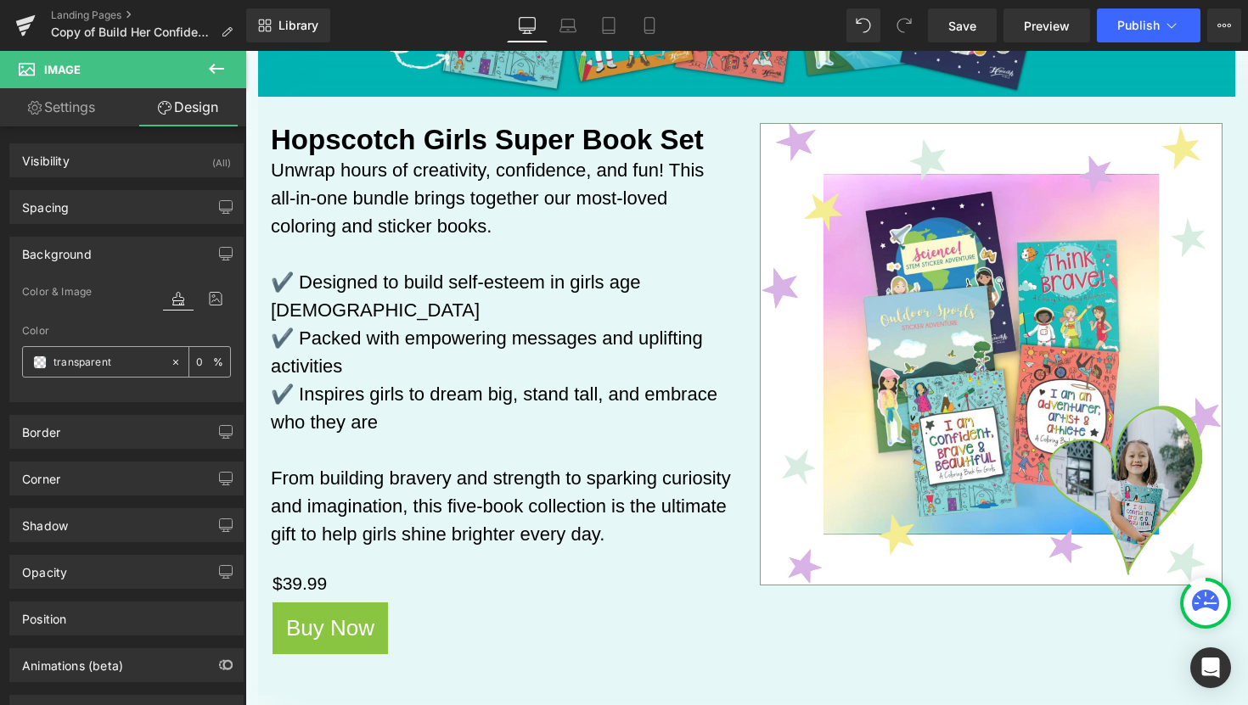
click at [114, 366] on input "transparent" at bounding box center [107, 362] width 109 height 19
type input "00b"
type input "100"
type input "00b4"
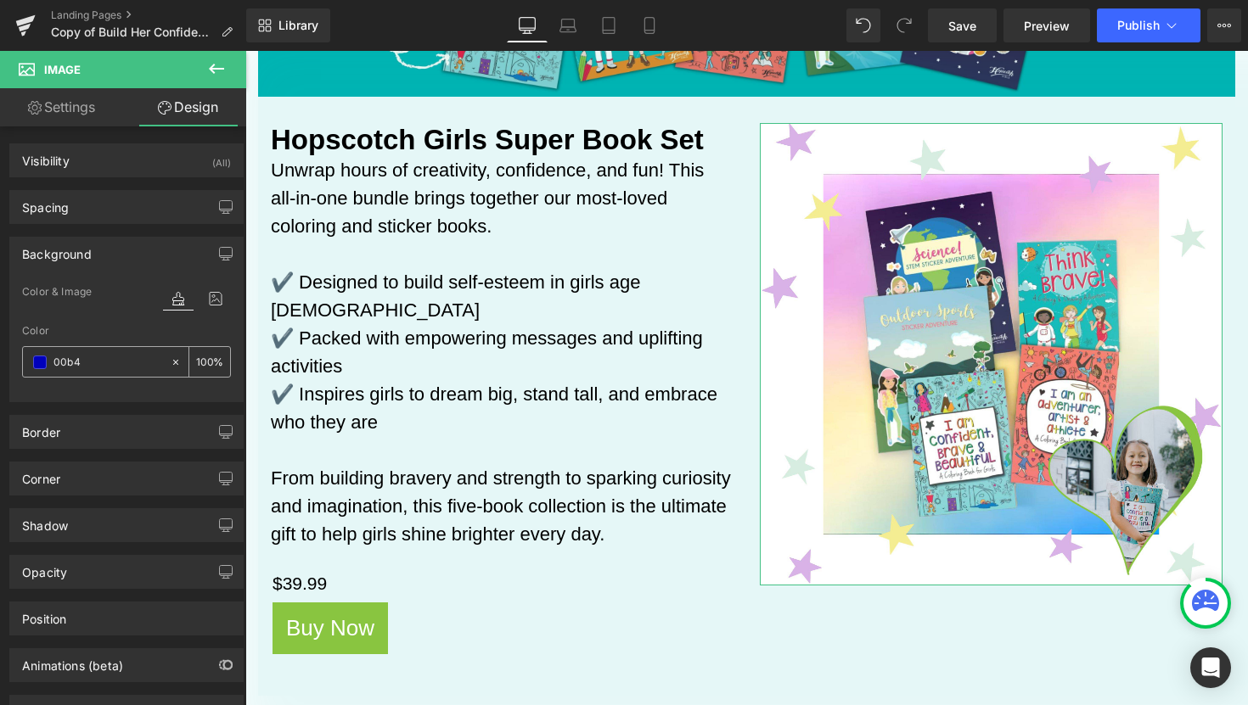
type input "27"
type input "00b4b"
type input "0"
type input "00b4b4"
type input "100"
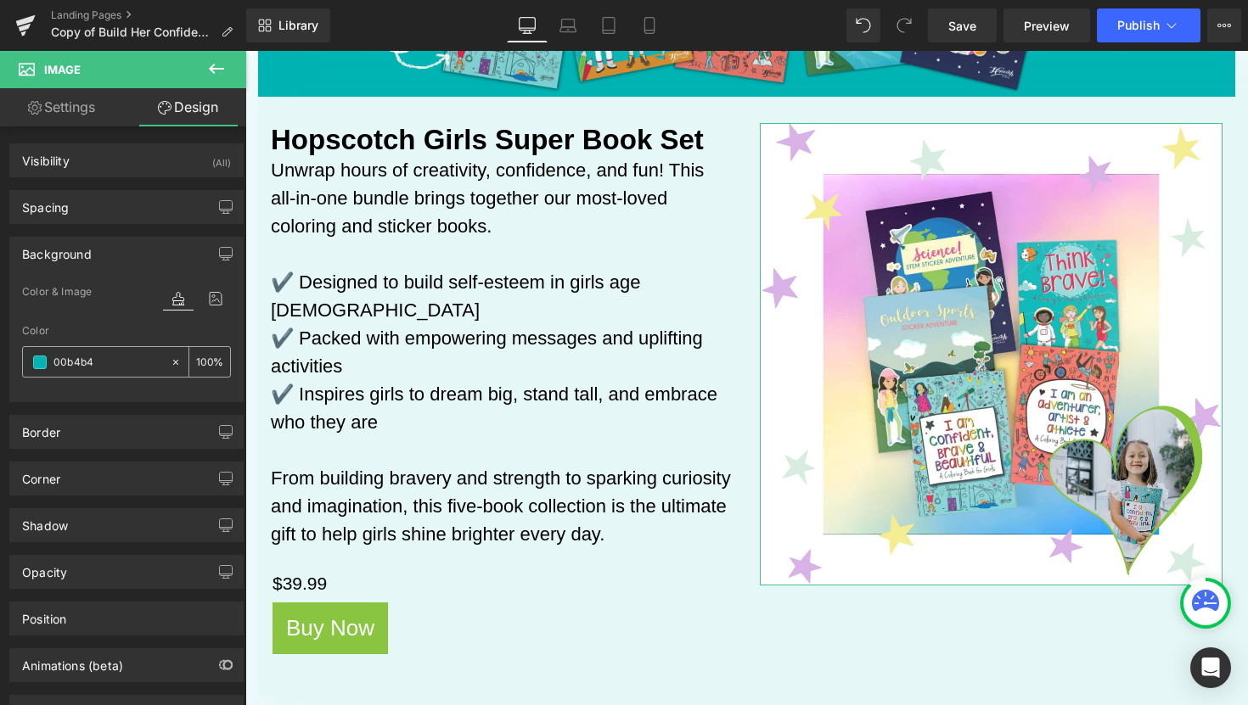
type input "#00b4b4"
click at [199, 364] on input "100" at bounding box center [204, 361] width 17 height 19
type input "20"
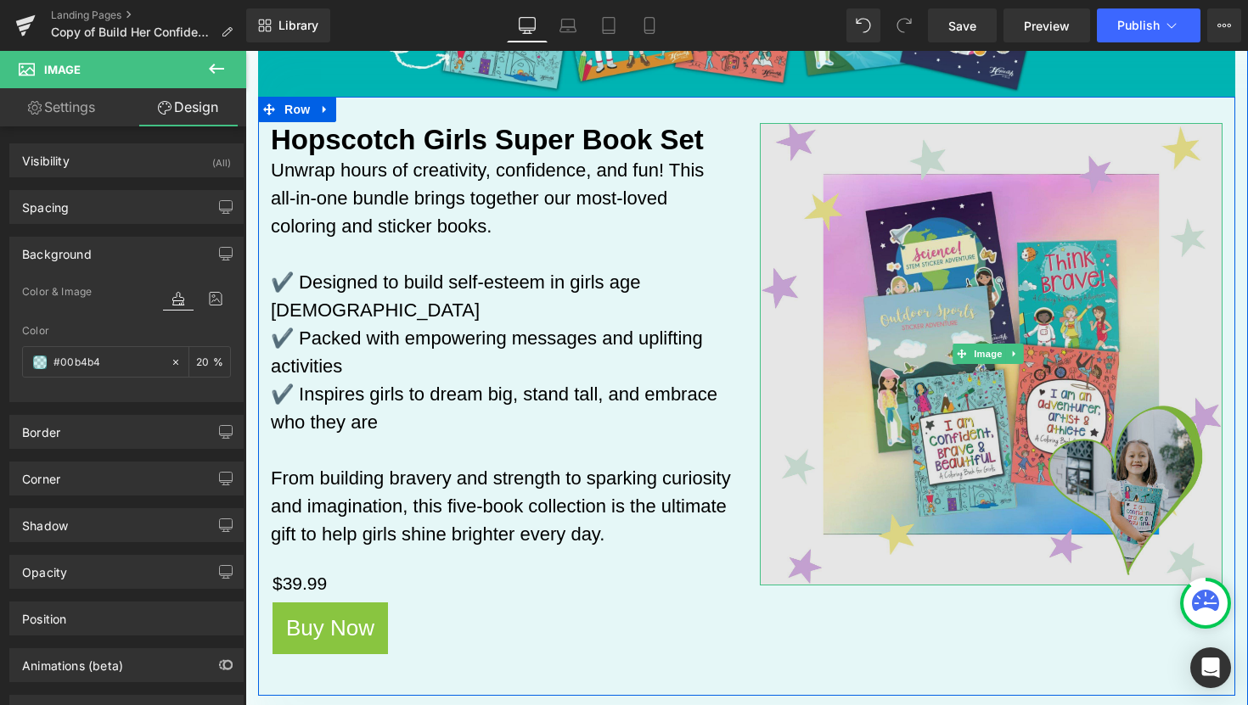
click at [1086, 375] on img at bounding box center [991, 354] width 463 height 463
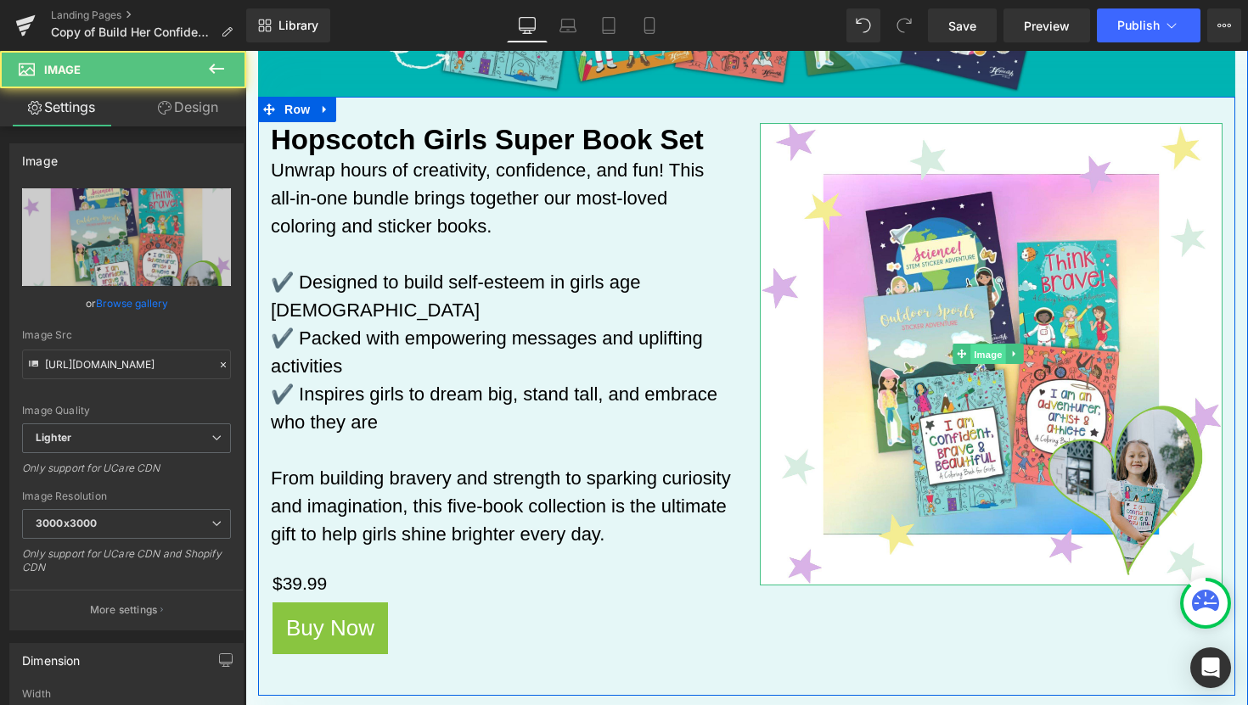
click at [978, 350] on span "Image" at bounding box center [988, 355] width 36 height 20
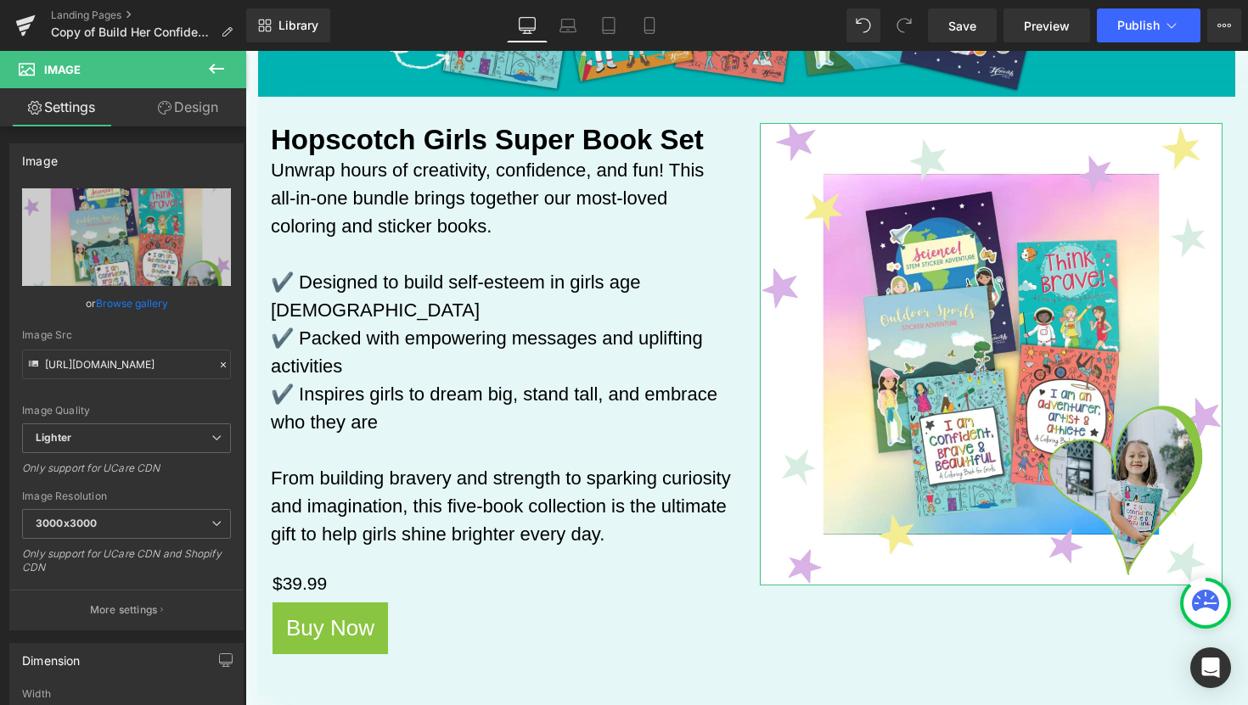
click at [179, 114] on link "Design" at bounding box center [187, 107] width 123 height 38
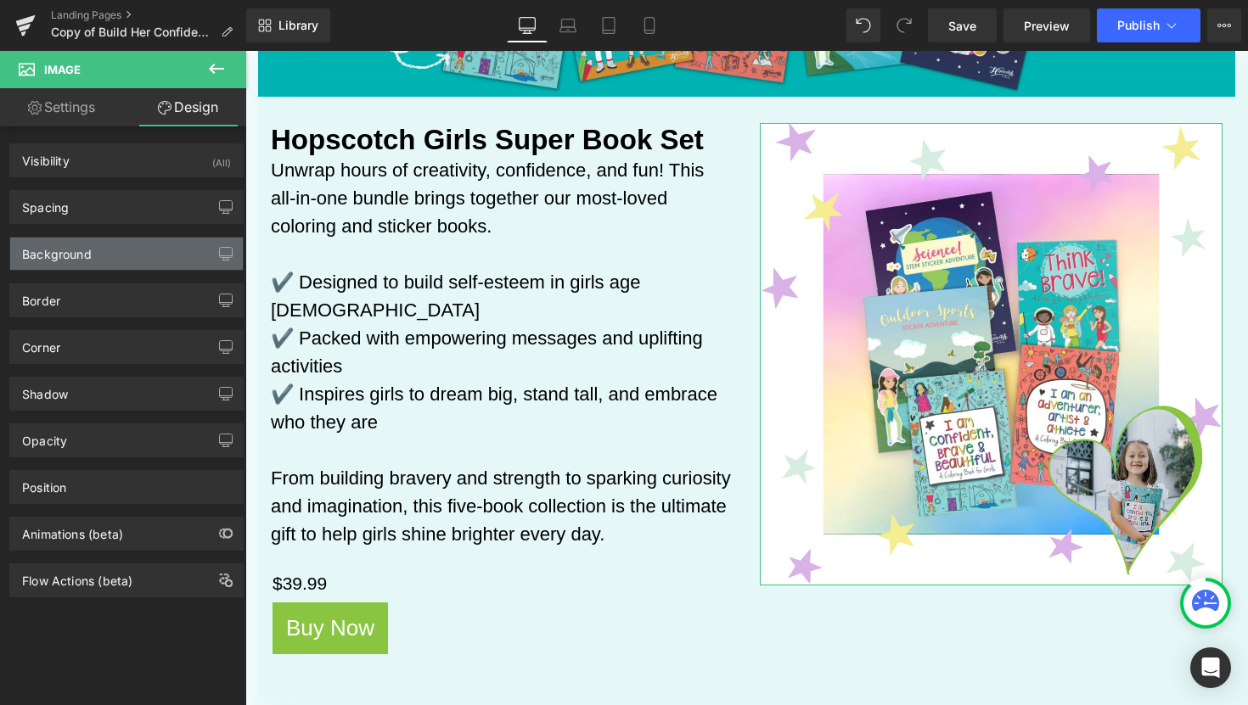
click at [131, 263] on div "Background" at bounding box center [126, 254] width 233 height 32
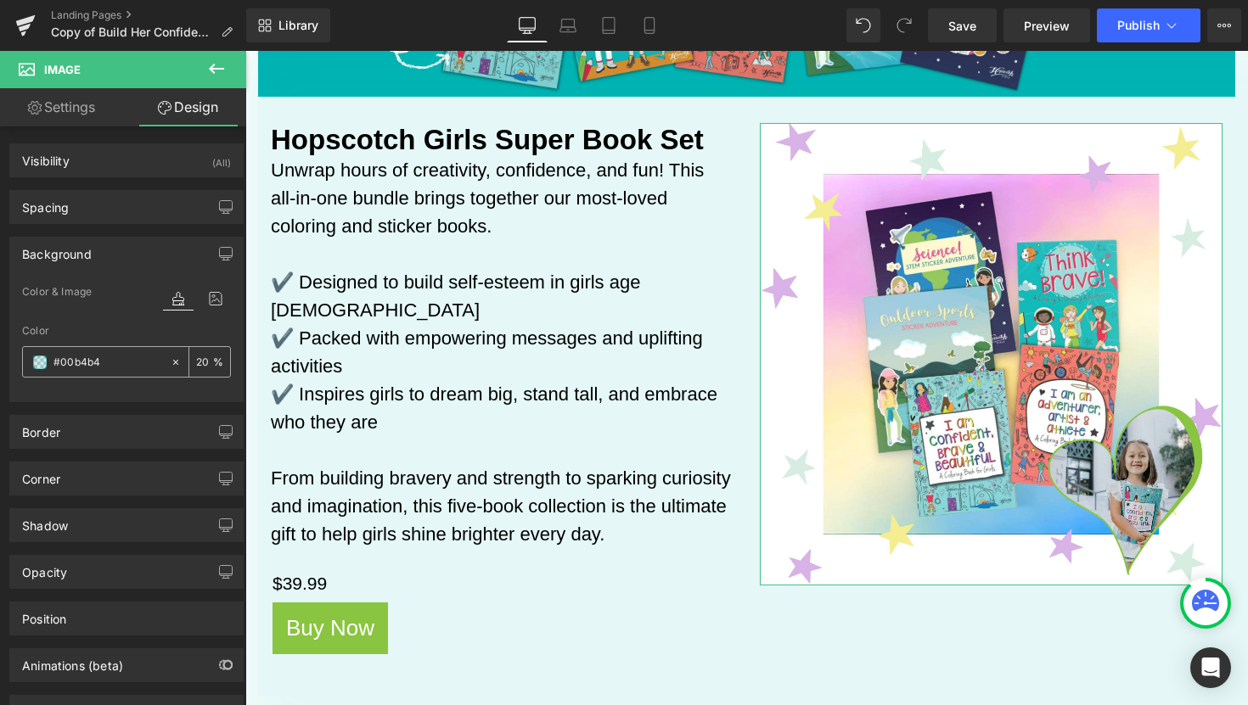
click at [173, 358] on icon at bounding box center [176, 362] width 12 height 12
type input "none"
type input "0"
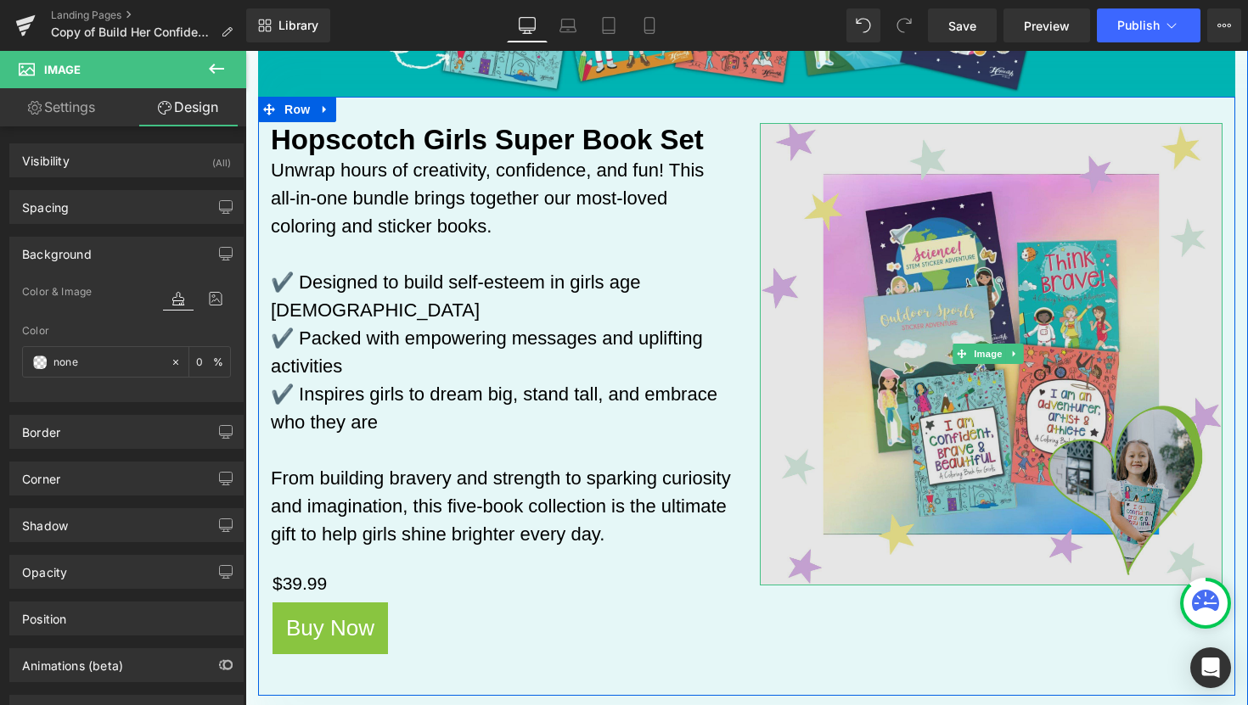
click at [960, 350] on span at bounding box center [961, 354] width 18 height 20
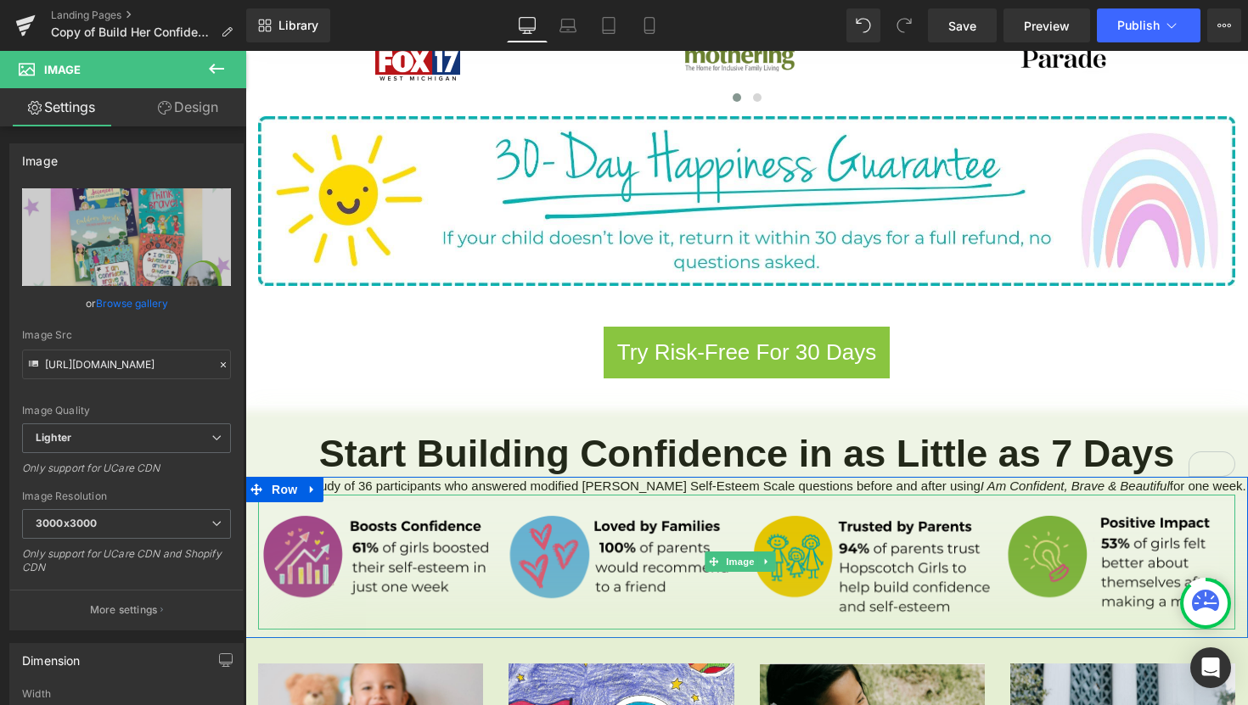
scroll to position [1215, 0]
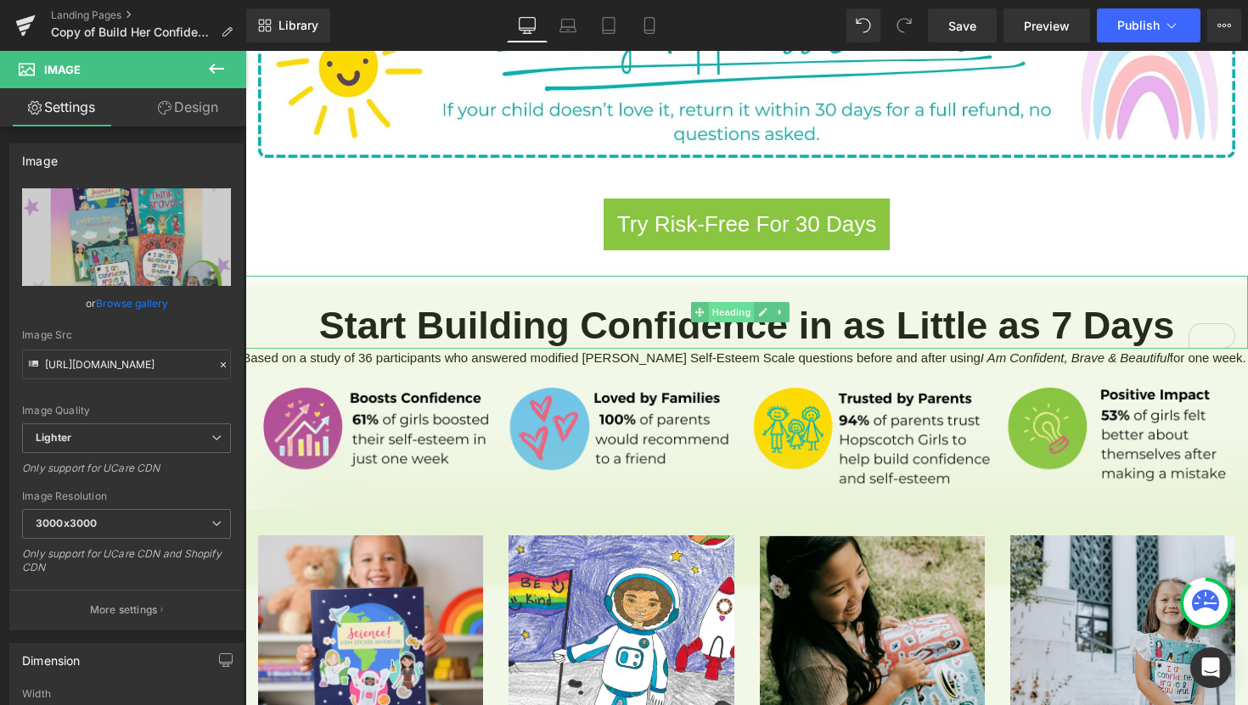
click at [732, 302] on span "Heading" at bounding box center [732, 312] width 46 height 20
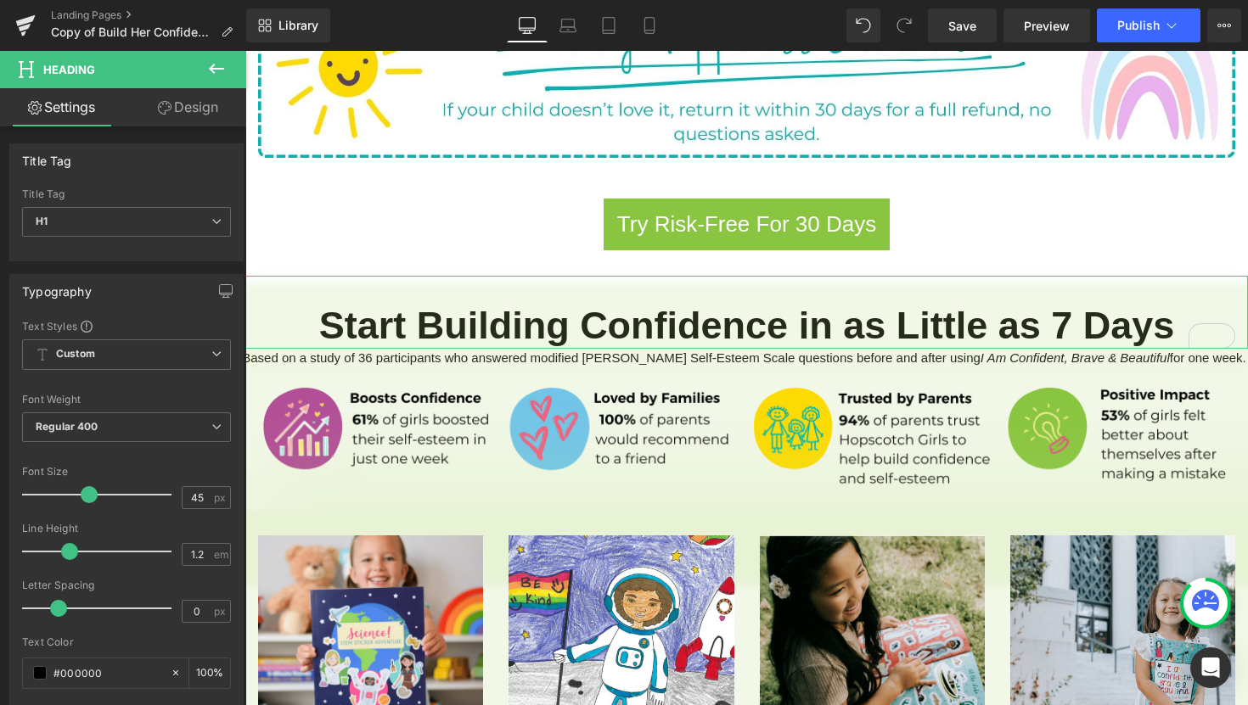
click at [171, 112] on link "Design" at bounding box center [187, 107] width 123 height 38
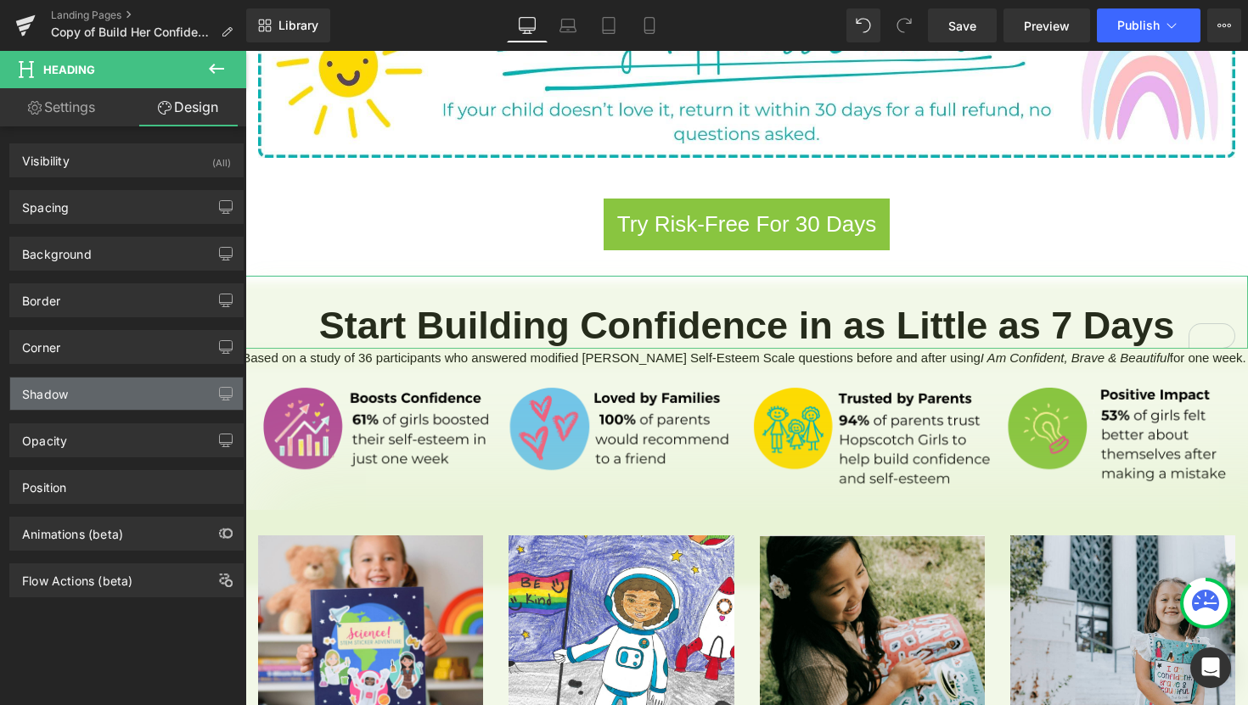
click at [75, 402] on div "Shadow" at bounding box center [126, 394] width 233 height 32
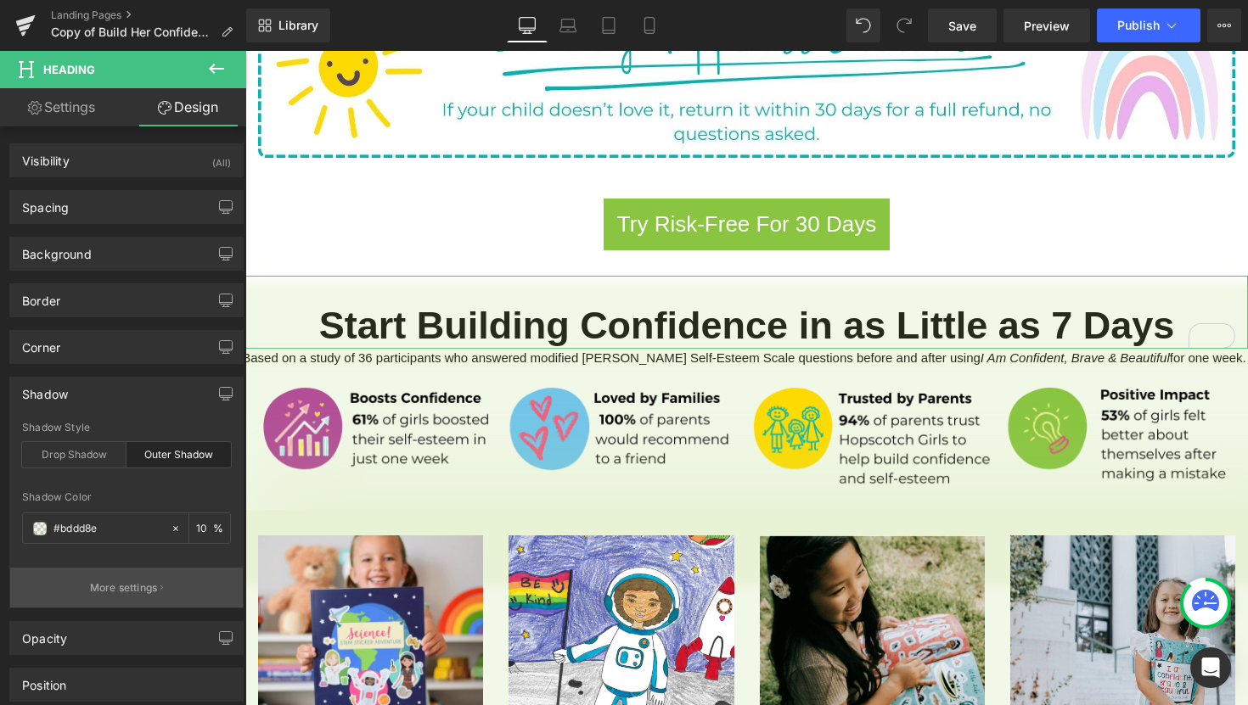
click at [156, 592] on button "More settings" at bounding box center [126, 588] width 233 height 40
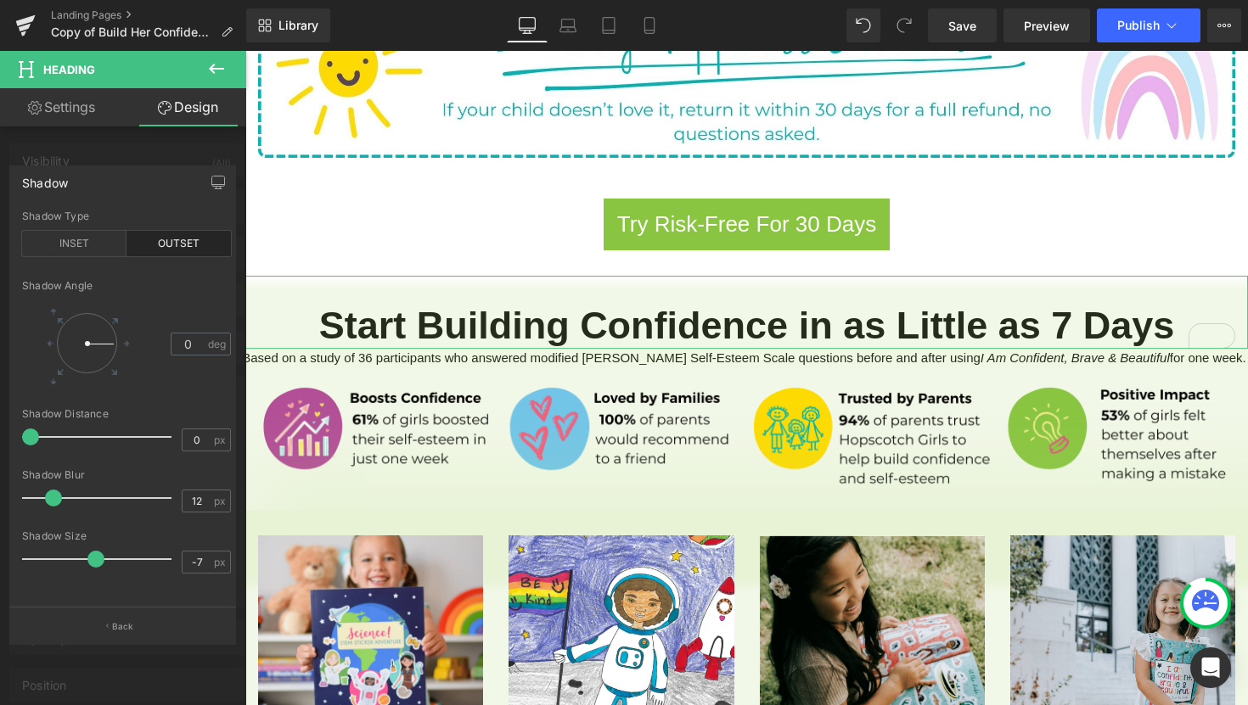
type input "11"
drag, startPoint x: 70, startPoint y: 502, endPoint x: 47, endPoint y: 501, distance: 23.8
click at [47, 501] on span at bounding box center [45, 498] width 17 height 17
click at [224, 68] on icon at bounding box center [216, 69] width 20 height 20
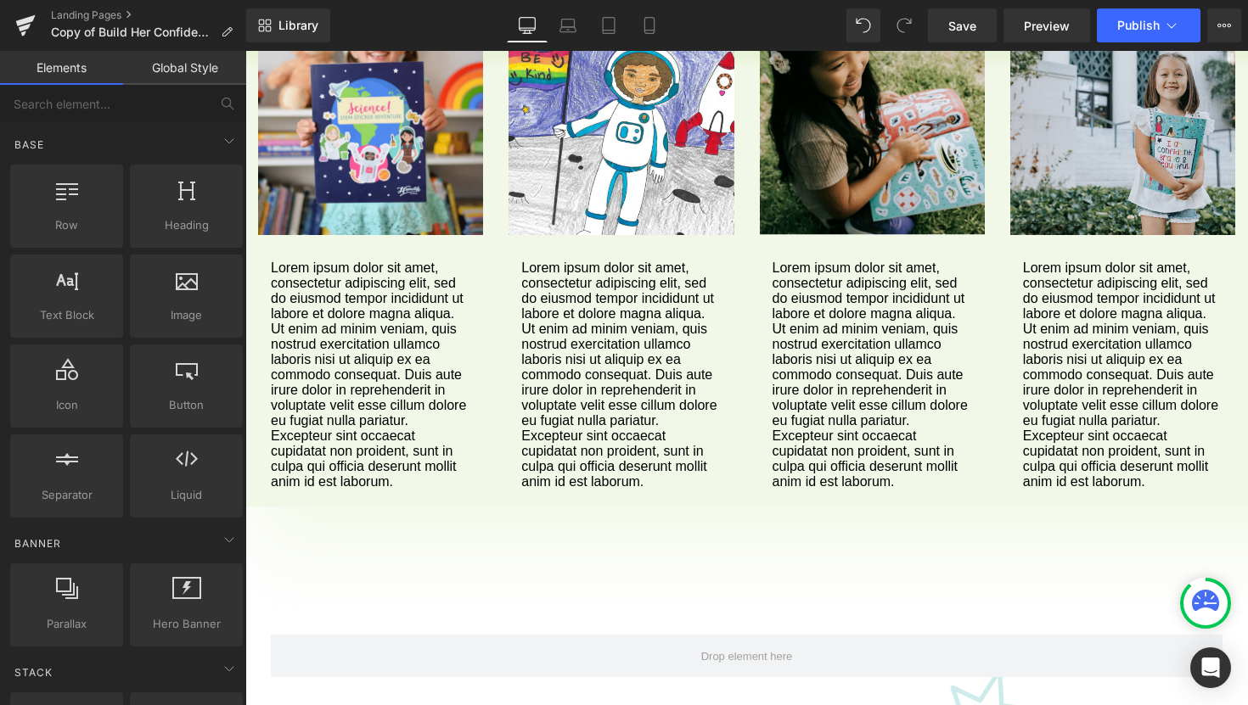
scroll to position [1526, 0]
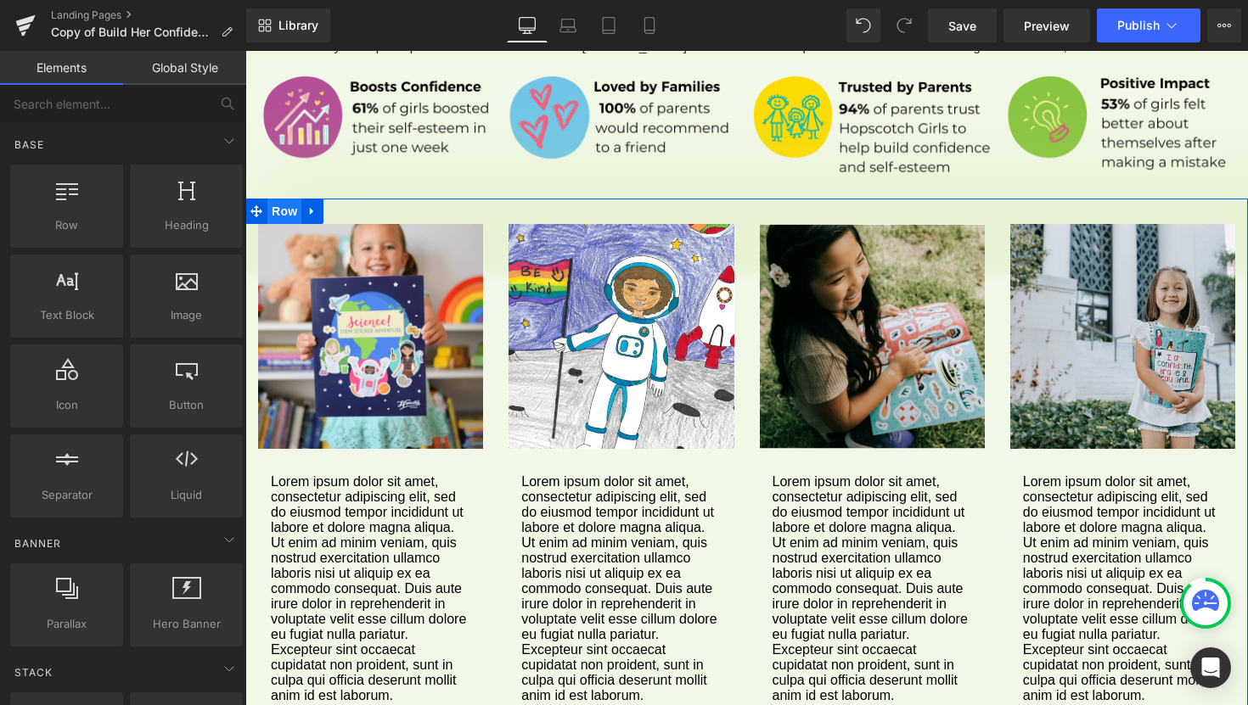
click at [292, 199] on span "Row" at bounding box center [284, 211] width 34 height 25
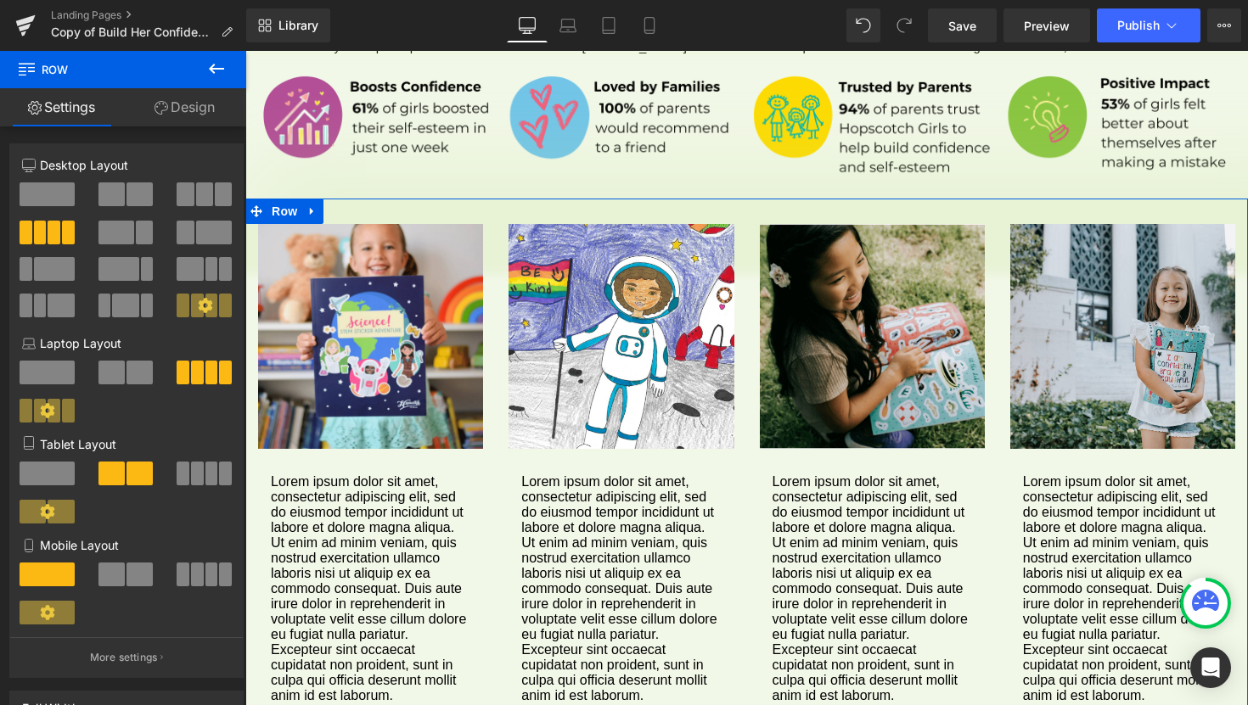
click at [182, 192] on span at bounding box center [185, 194] width 17 height 24
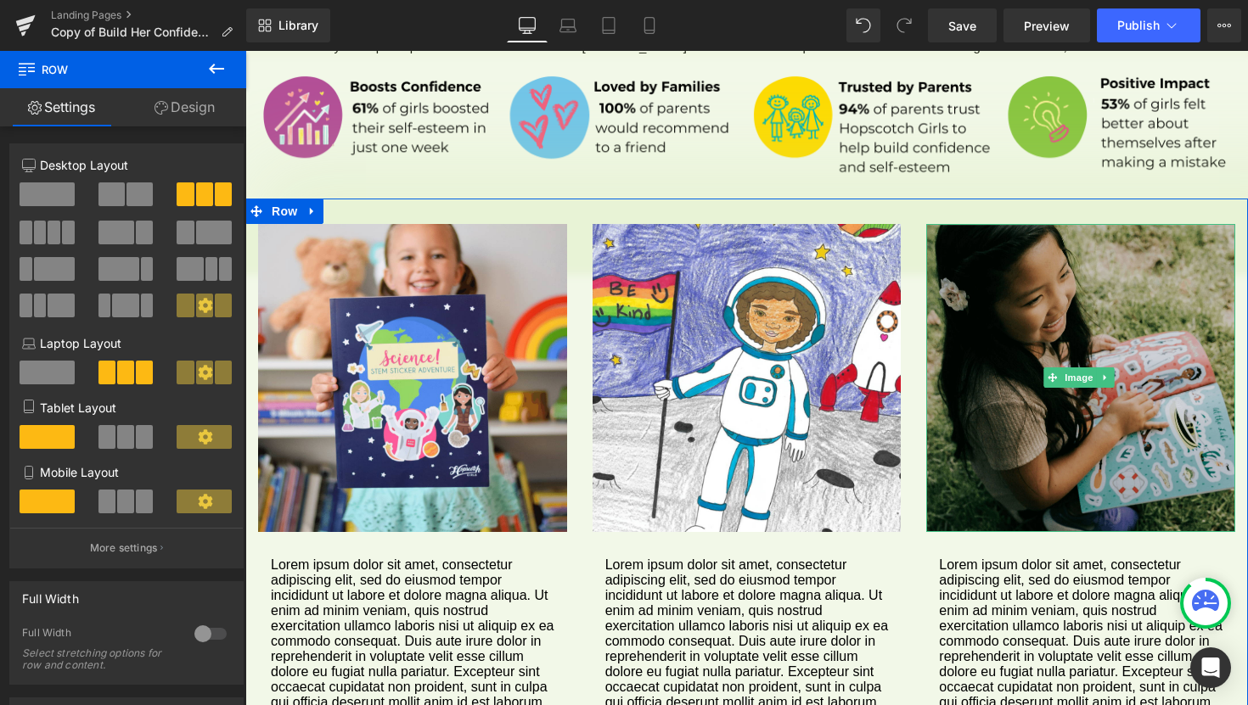
scroll to position [1875, 0]
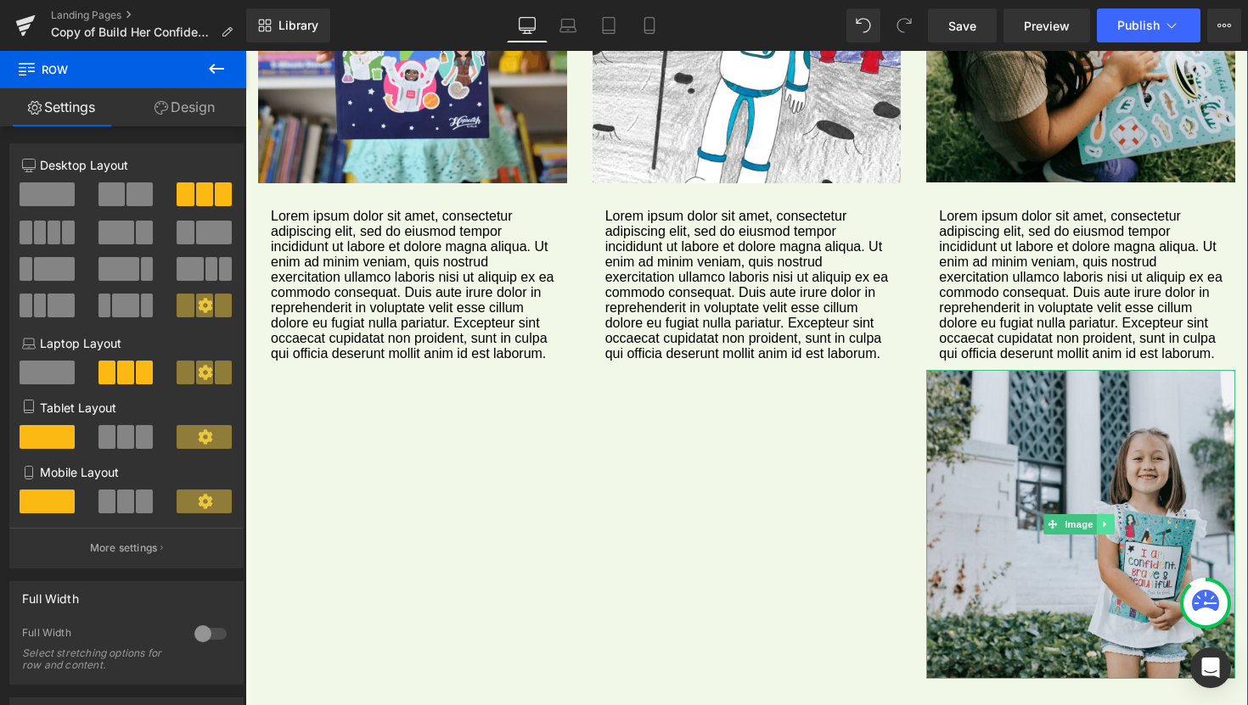
click at [1102, 514] on link at bounding box center [1105, 524] width 18 height 20
click at [1109, 519] on icon at bounding box center [1113, 523] width 9 height 9
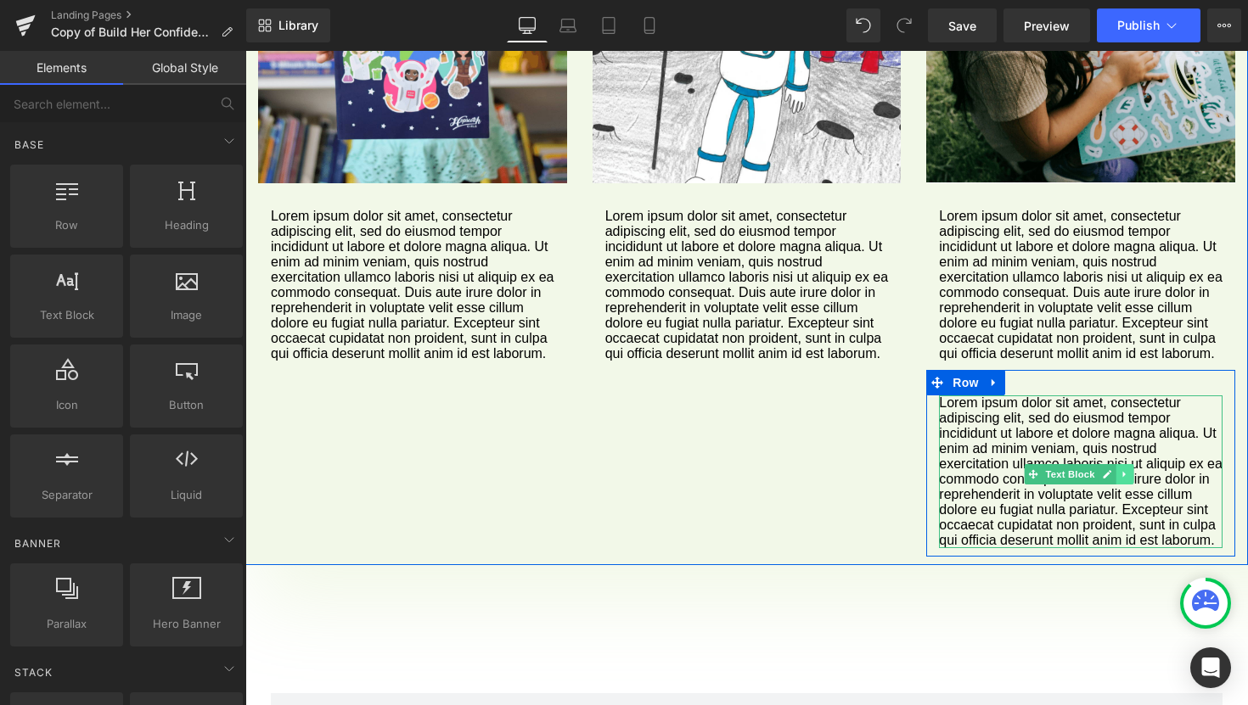
click at [1119, 469] on icon at bounding box center [1123, 474] width 9 height 10
click at [1111, 469] on icon at bounding box center [1115, 473] width 9 height 9
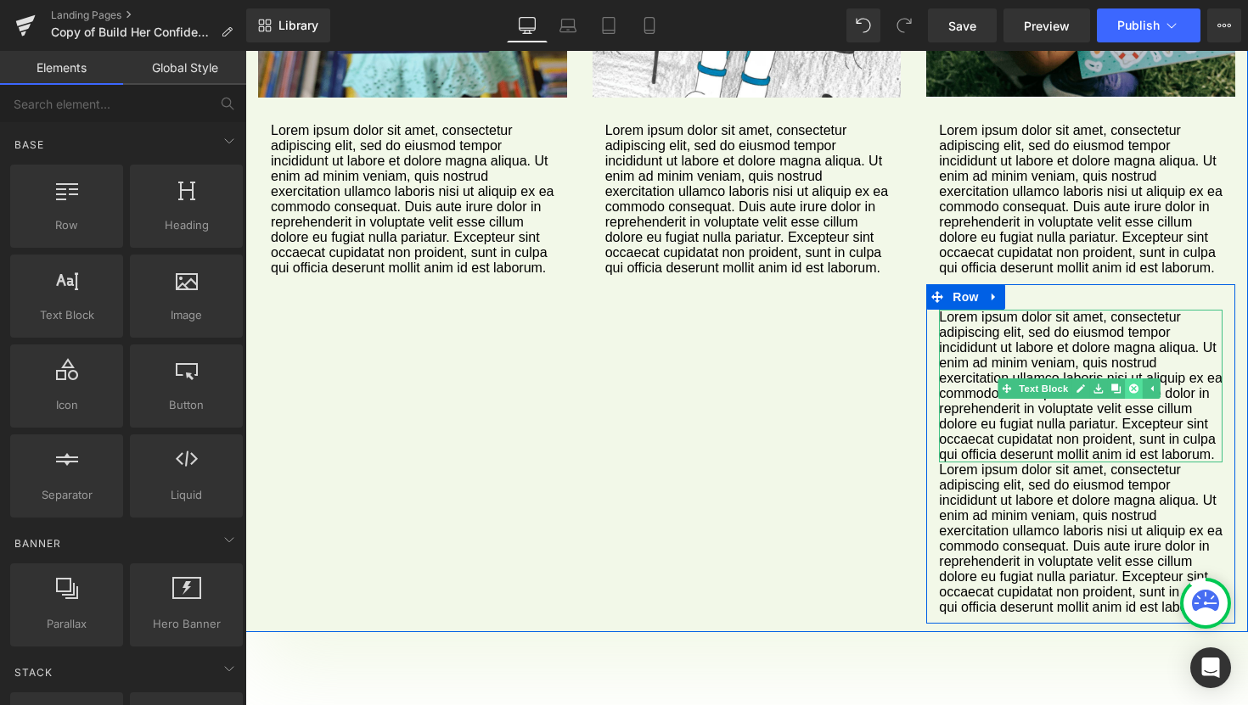
click at [1120, 440] on div "Lorem ipsum dolor sit amet, consectetur adipiscing elit, sed do eiusmod tempor …" at bounding box center [1080, 463] width 309 height 306
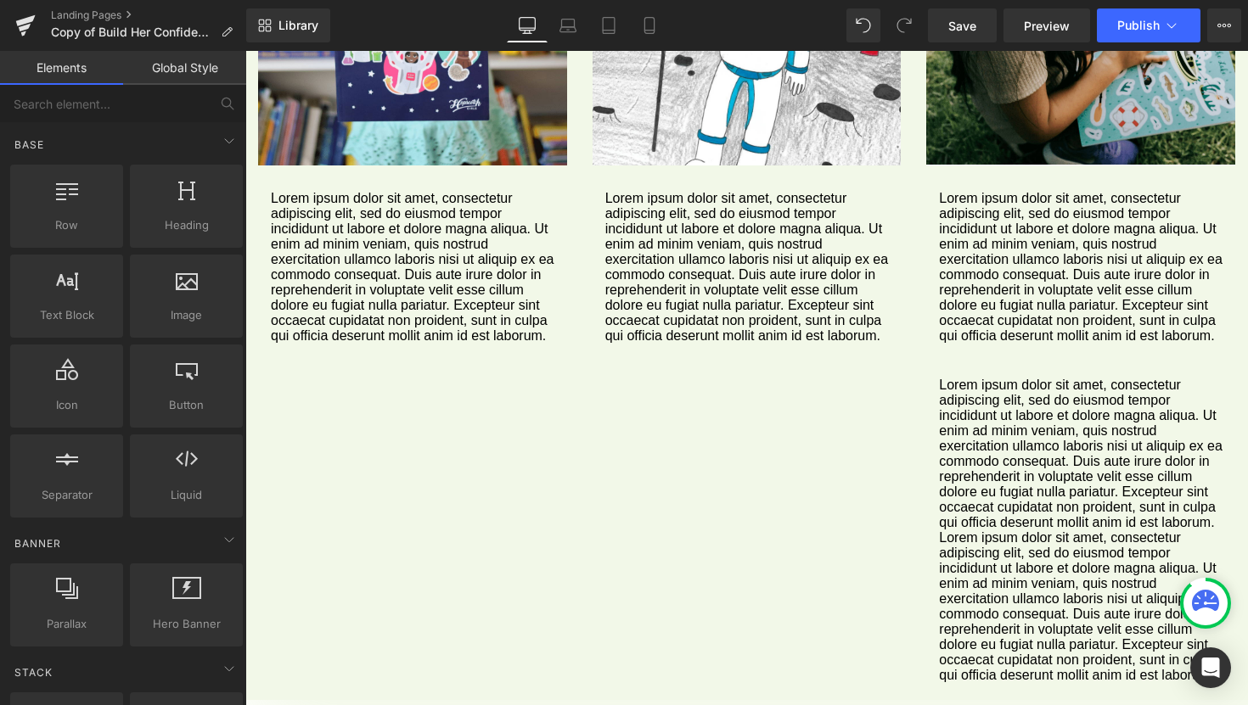
scroll to position [1813, 0]
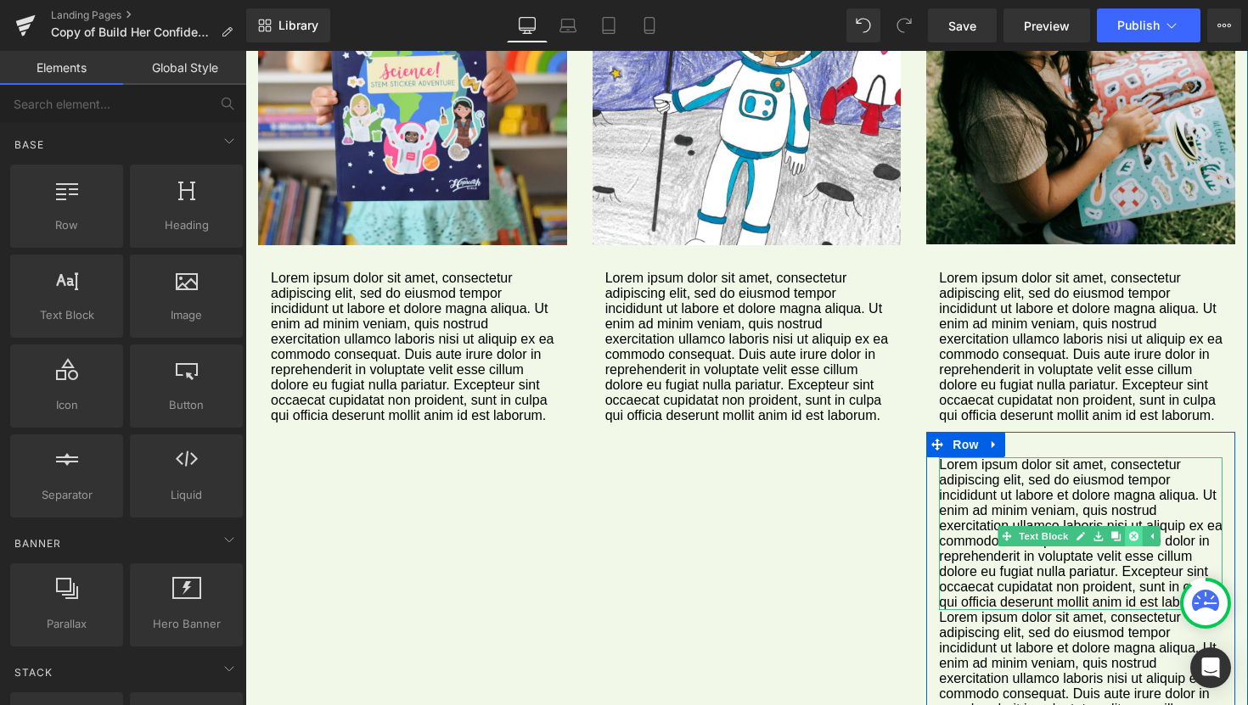
click at [1125, 526] on link at bounding box center [1134, 536] width 18 height 20
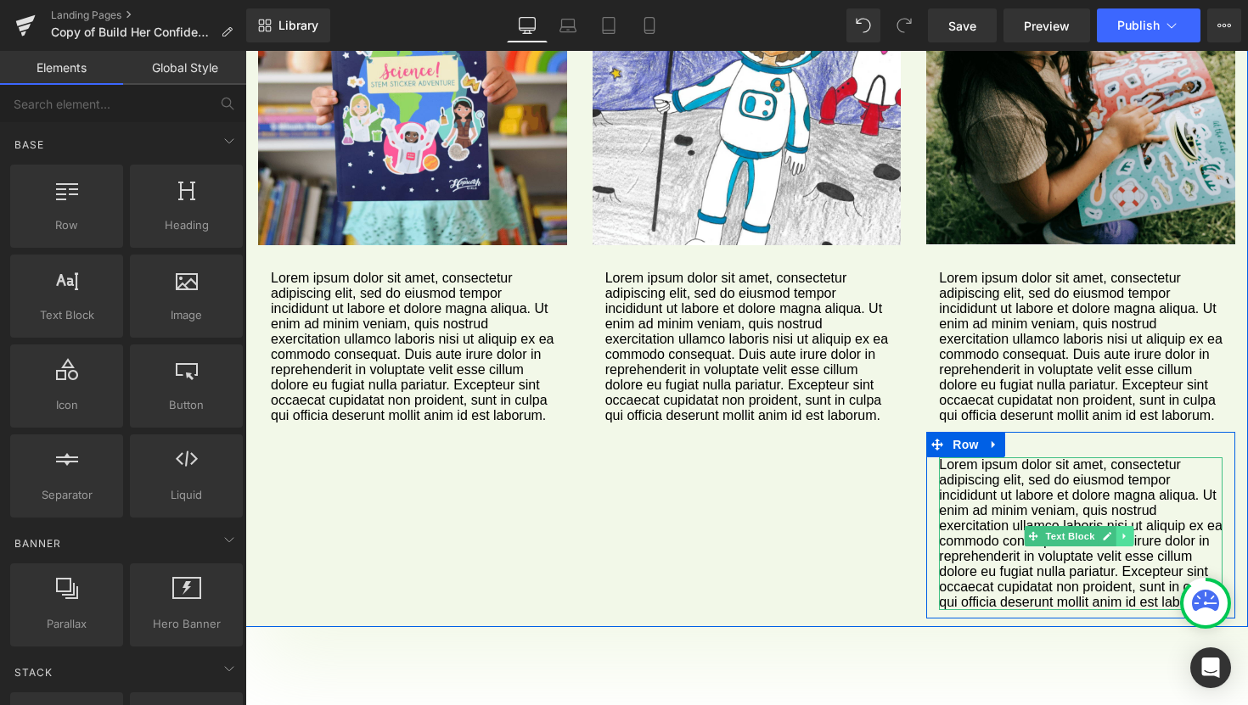
click at [1119, 531] on icon at bounding box center [1123, 536] width 9 height 10
click at [1128, 531] on icon at bounding box center [1132, 535] width 9 height 9
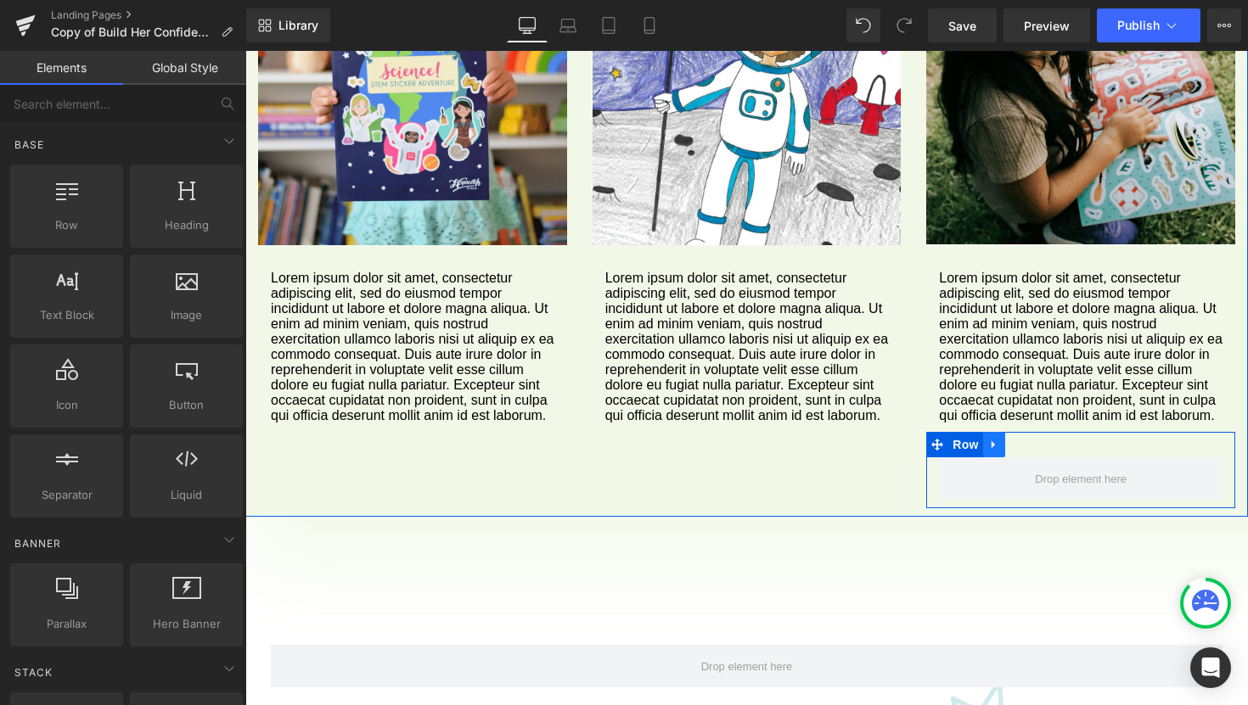
click at [988, 439] on icon at bounding box center [994, 445] width 12 height 13
click at [1032, 439] on icon at bounding box center [1038, 445] width 12 height 13
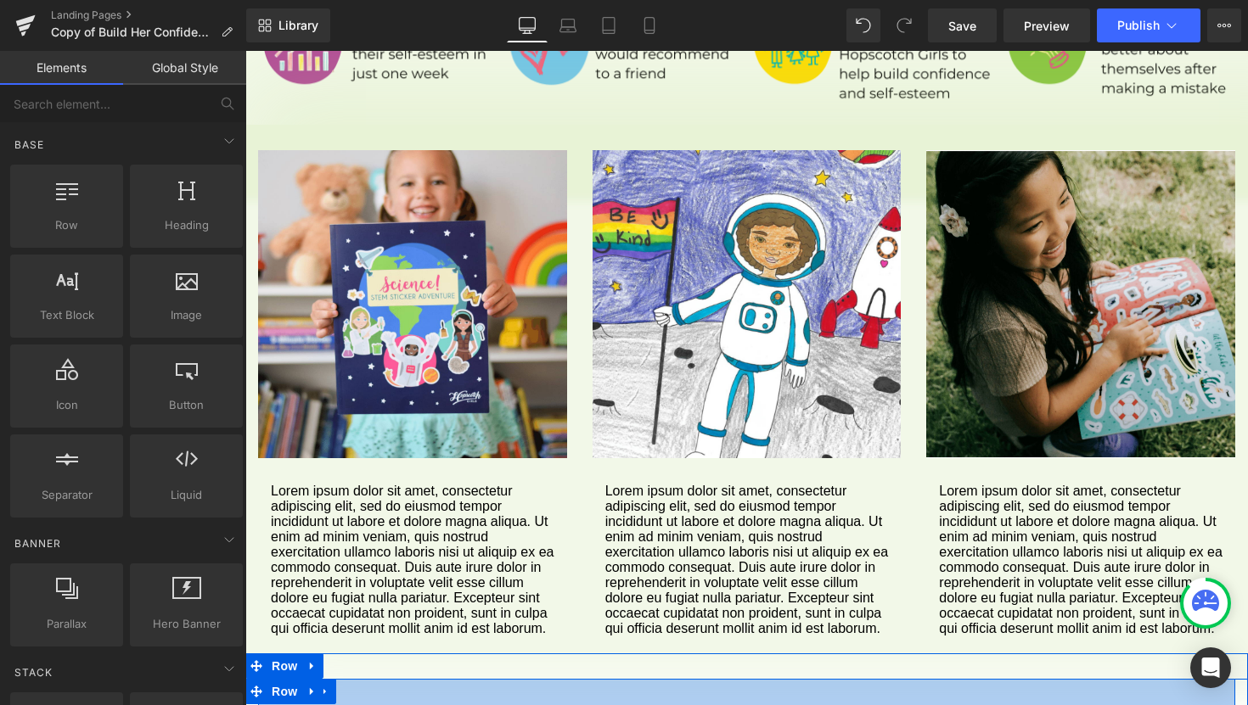
scroll to position [1509, 0]
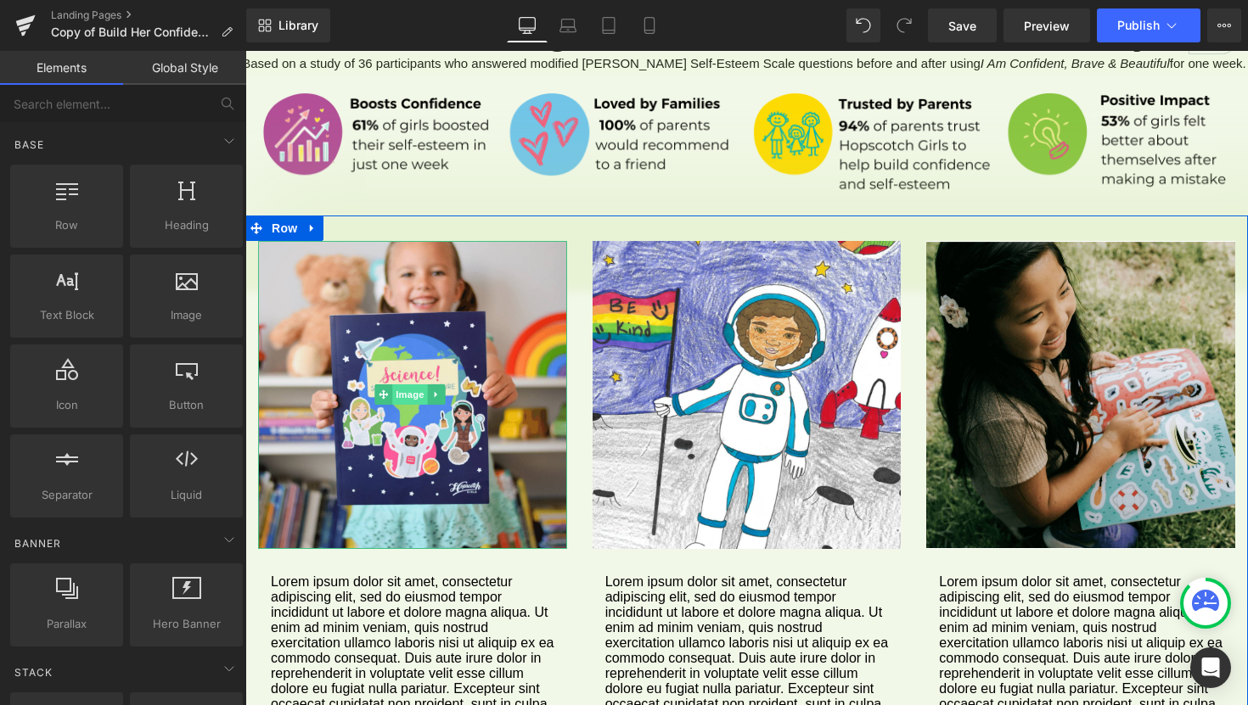
click at [401, 384] on span "Image" at bounding box center [411, 394] width 36 height 20
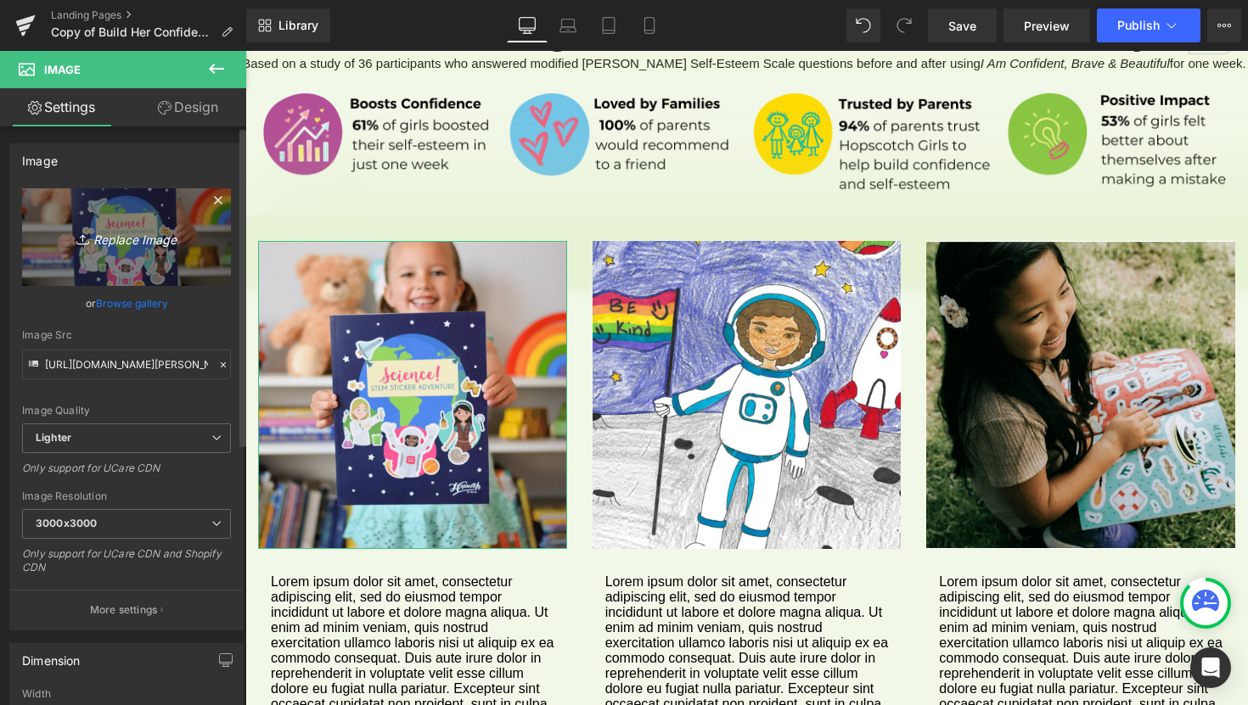
click at [127, 242] on icon "Replace Image" at bounding box center [127, 237] width 136 height 21
type input "C:\fakepath\1.png"
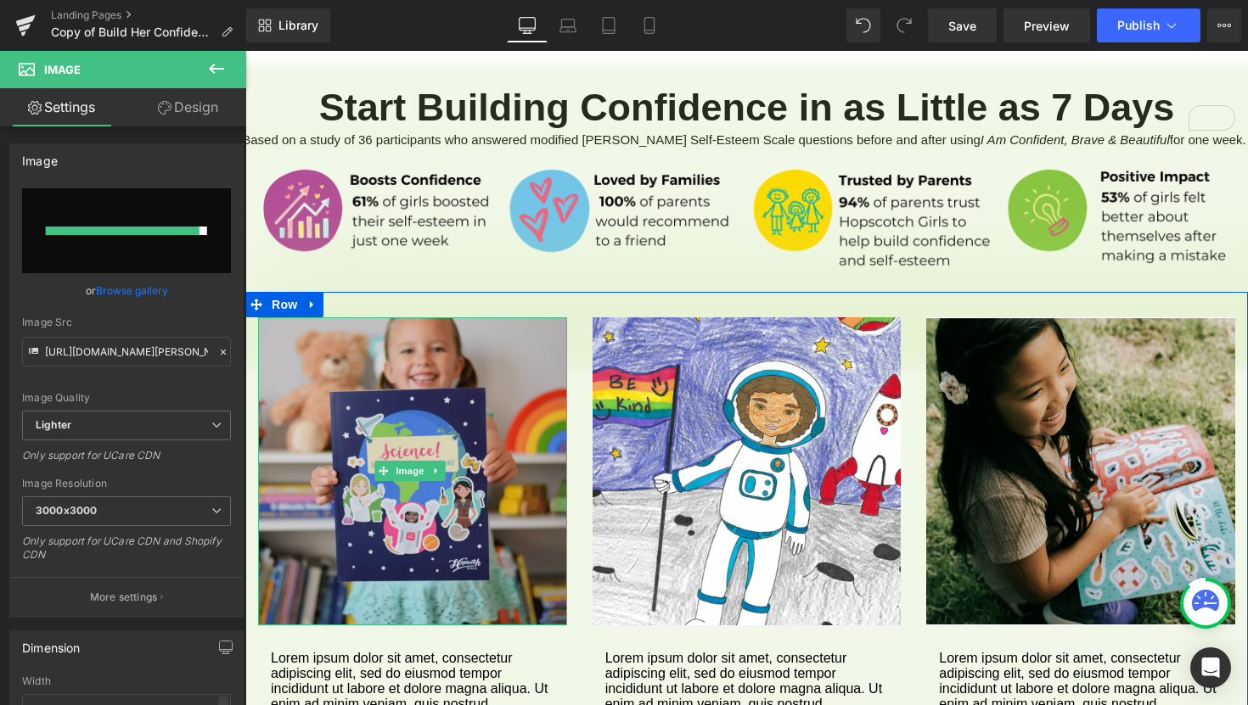
scroll to position [1495, 0]
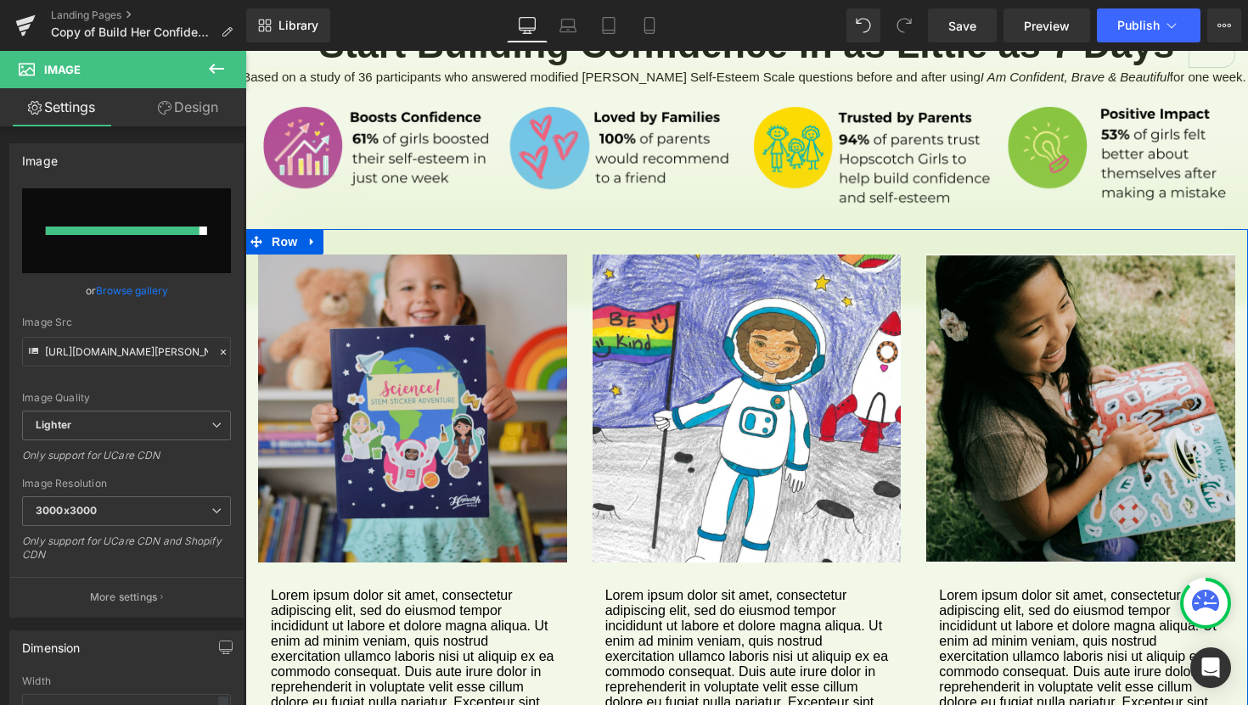
click at [412, 378] on div "Image" at bounding box center [412, 409] width 309 height 309
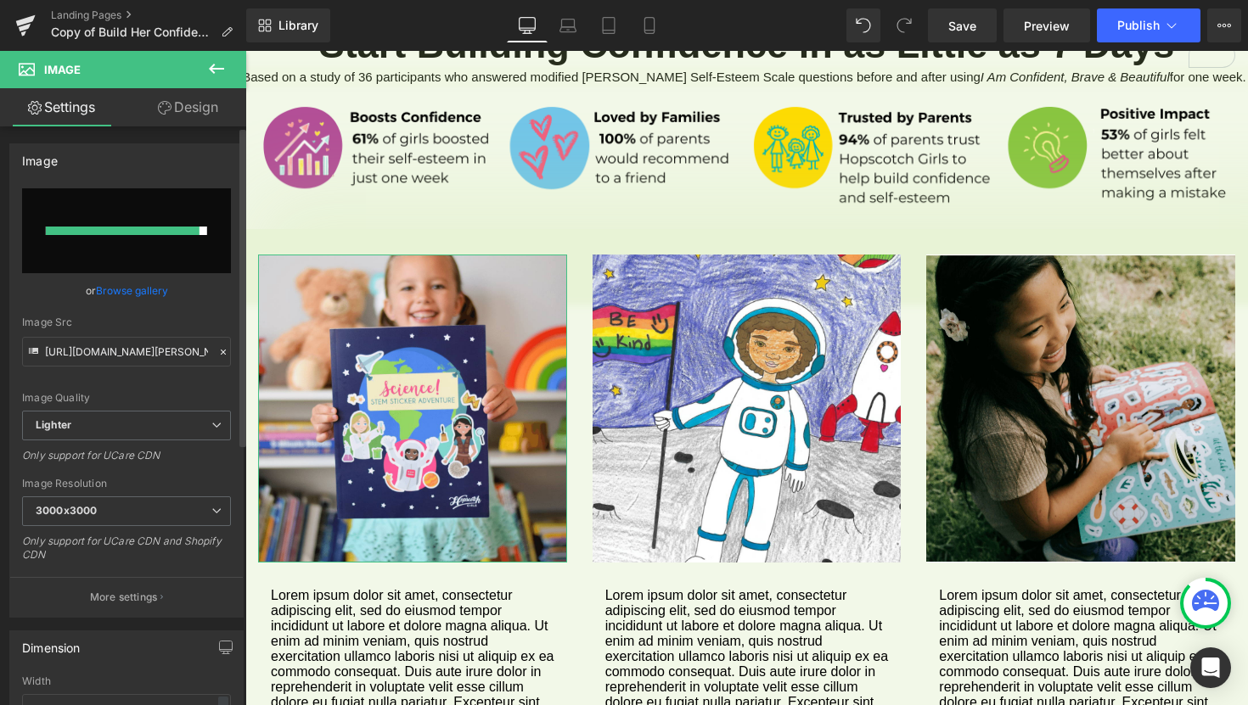
click at [124, 238] on input "file" at bounding box center [126, 230] width 209 height 85
click at [142, 295] on link "Browse gallery" at bounding box center [132, 291] width 72 height 30
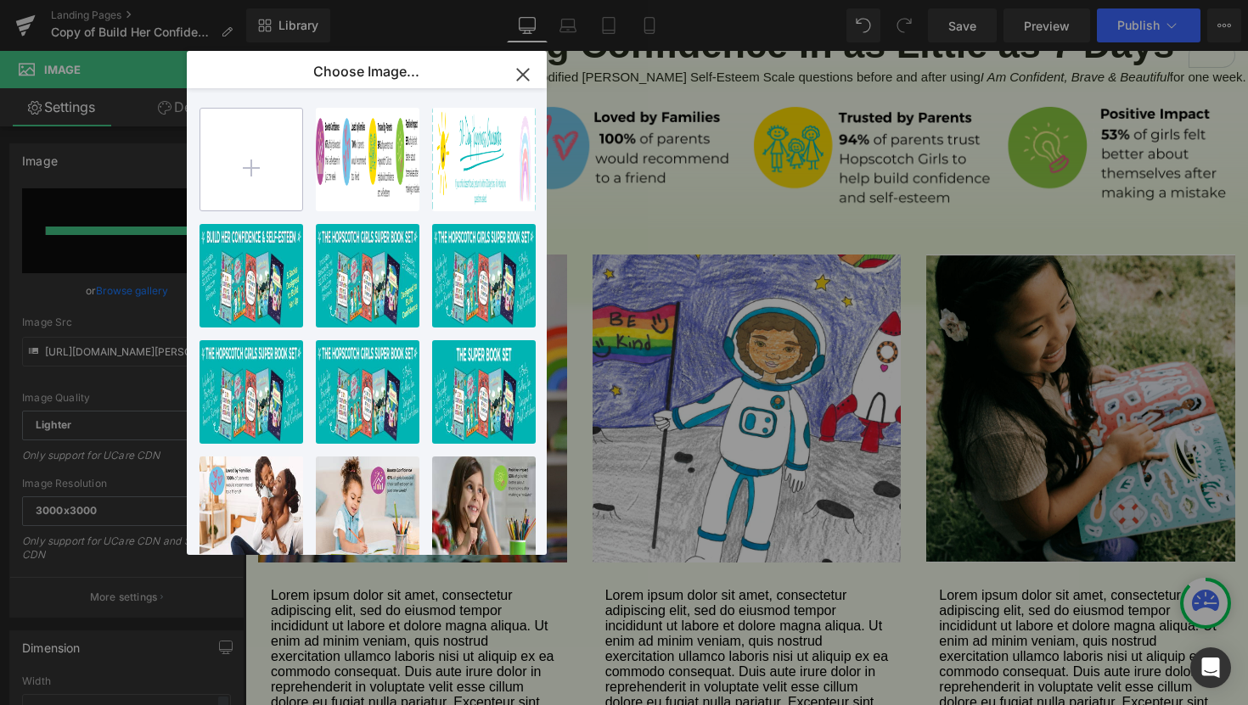
click at [249, 177] on input "file" at bounding box center [251, 160] width 102 height 102
type input "C:\fakepath\1.png"
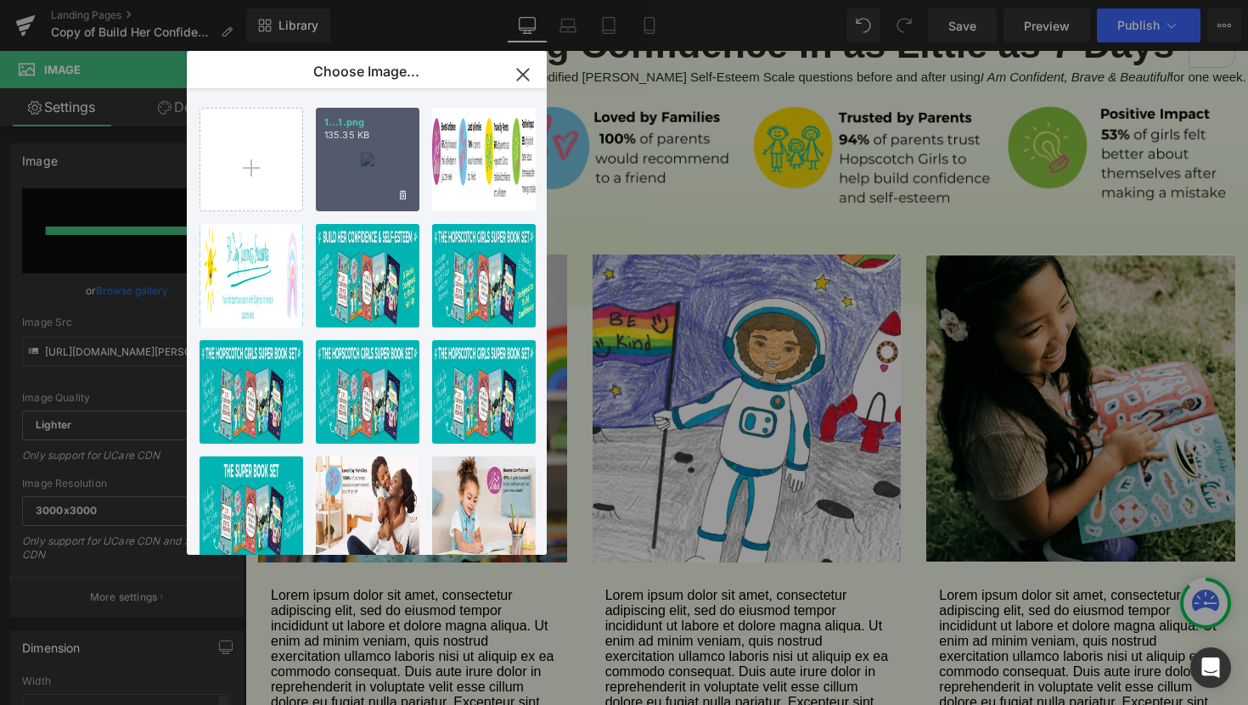
click at [364, 192] on div "1...1.png 135.35 KB" at bounding box center [368, 160] width 104 height 104
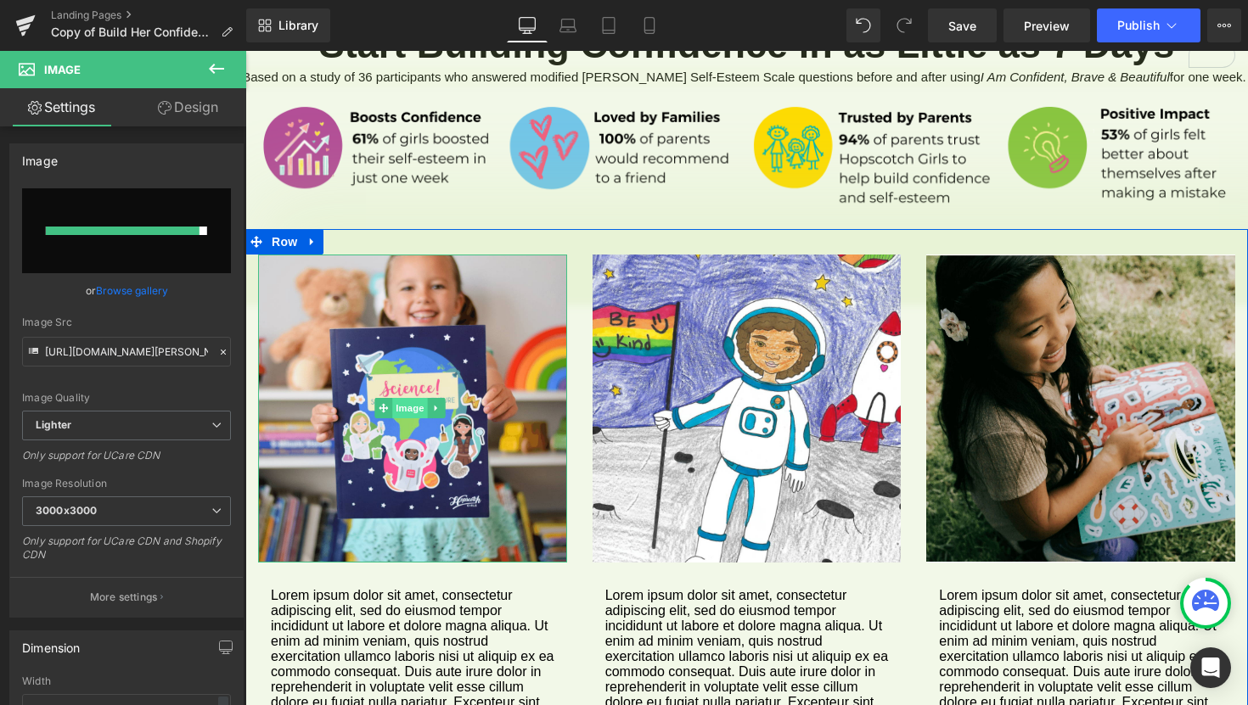
click at [404, 398] on span "Image" at bounding box center [411, 408] width 36 height 20
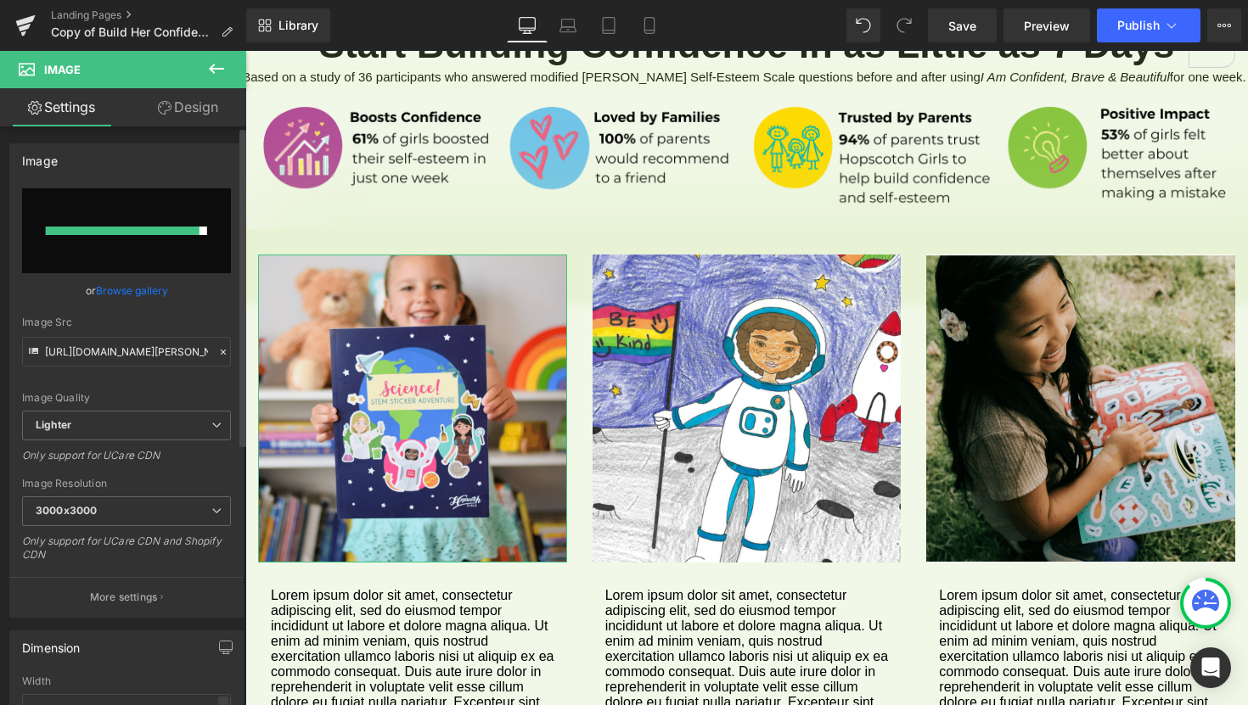
click at [111, 290] on link "Browse gallery" at bounding box center [132, 291] width 72 height 30
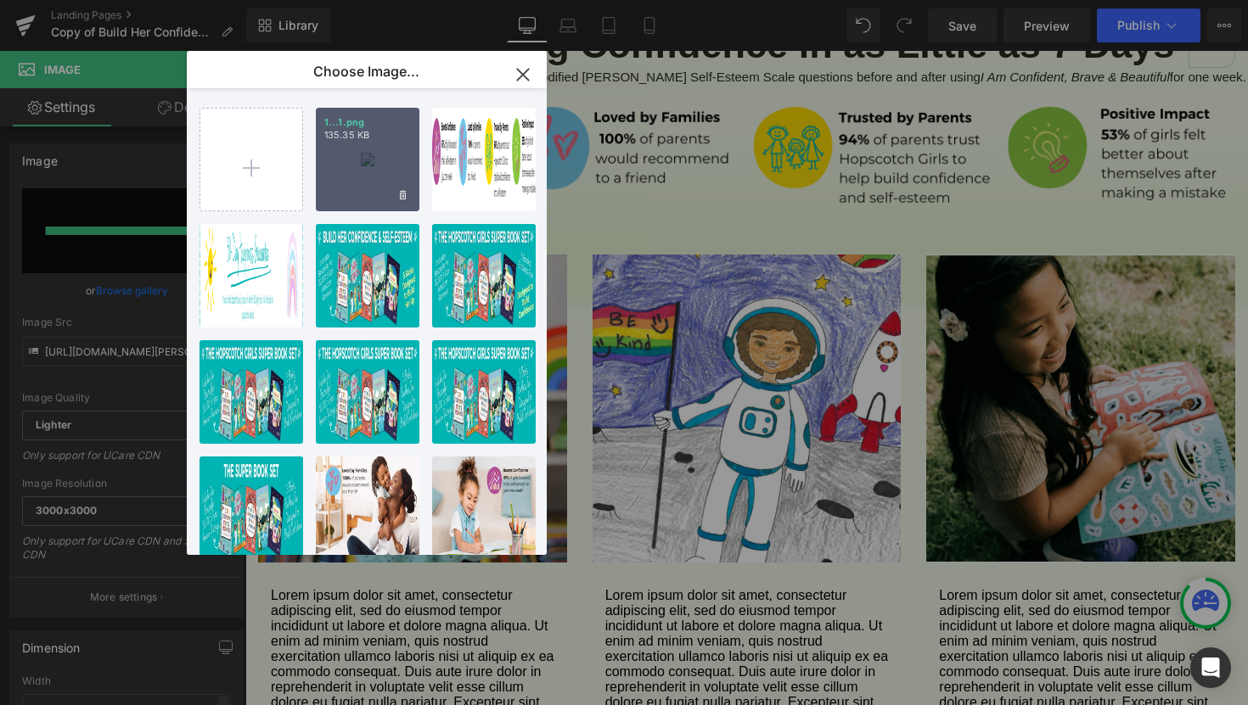
click at [366, 167] on div "1...1.png 135.35 KB" at bounding box center [368, 160] width 104 height 104
type input "[URL][DOMAIN_NAME]"
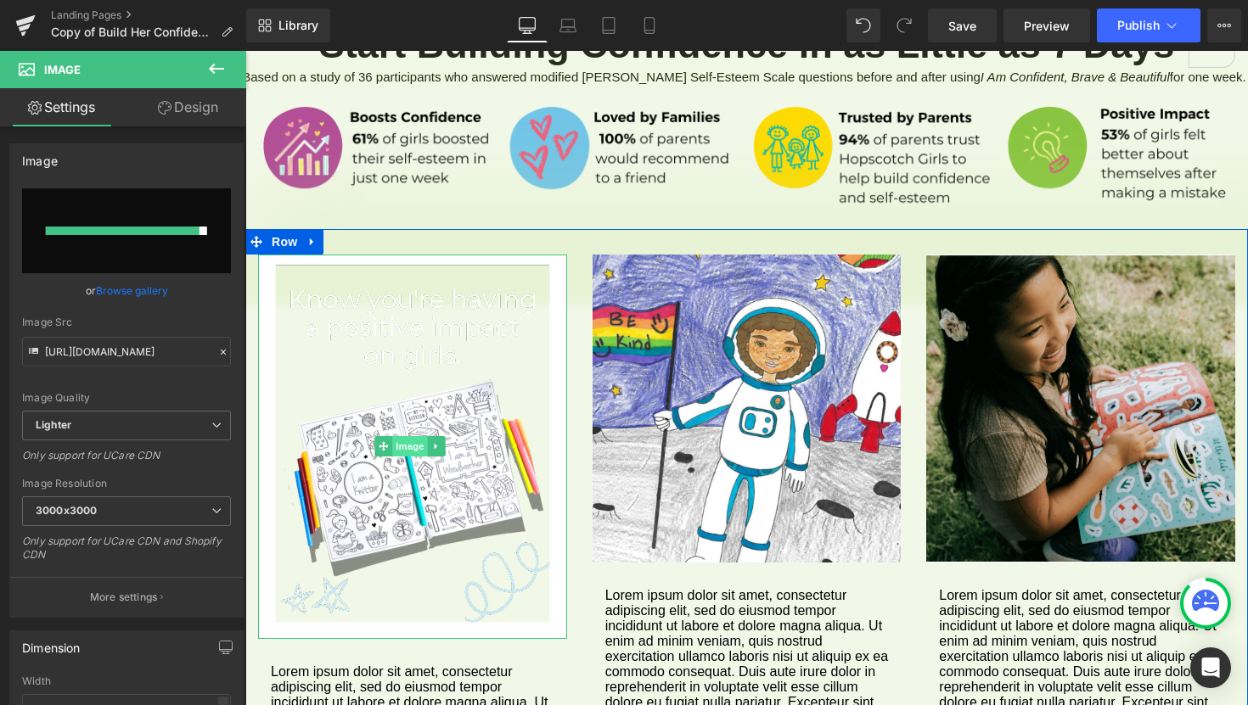
click at [409, 436] on span "Image" at bounding box center [411, 446] width 36 height 20
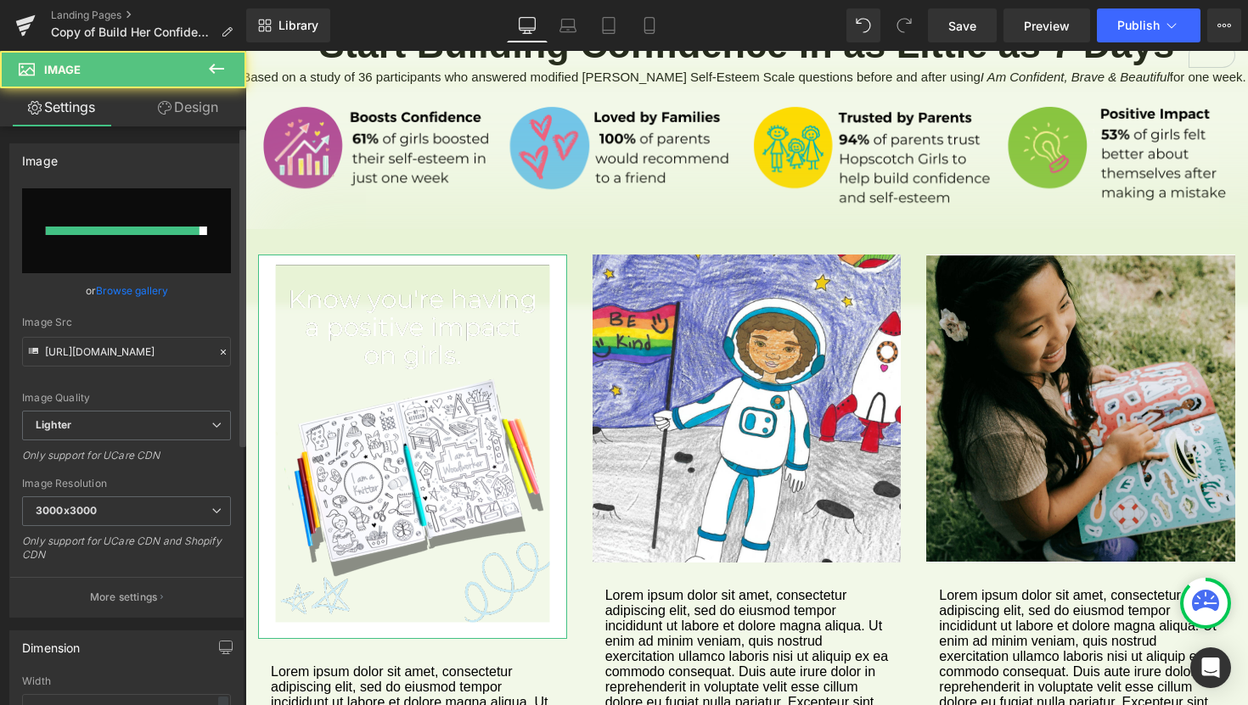
click at [128, 287] on link "Browse gallery" at bounding box center [132, 291] width 72 height 30
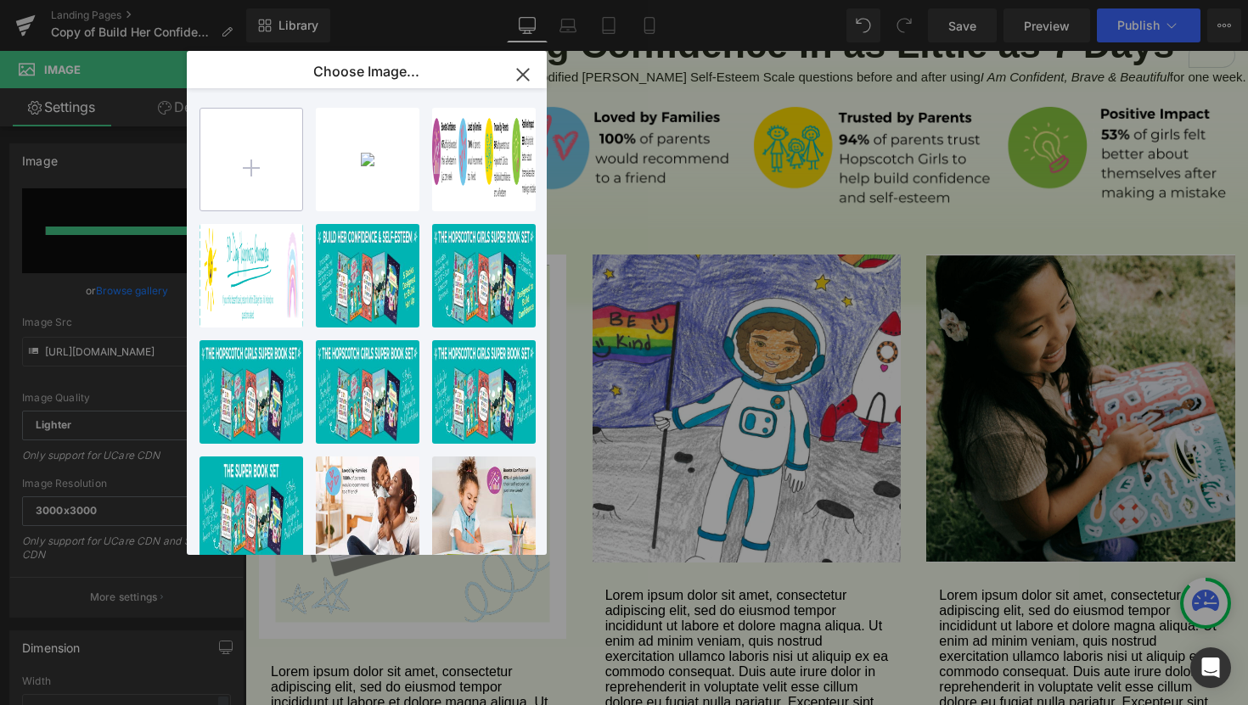
click at [251, 166] on input "file" at bounding box center [251, 160] width 102 height 102
type input "C:\fakepath\1.png"
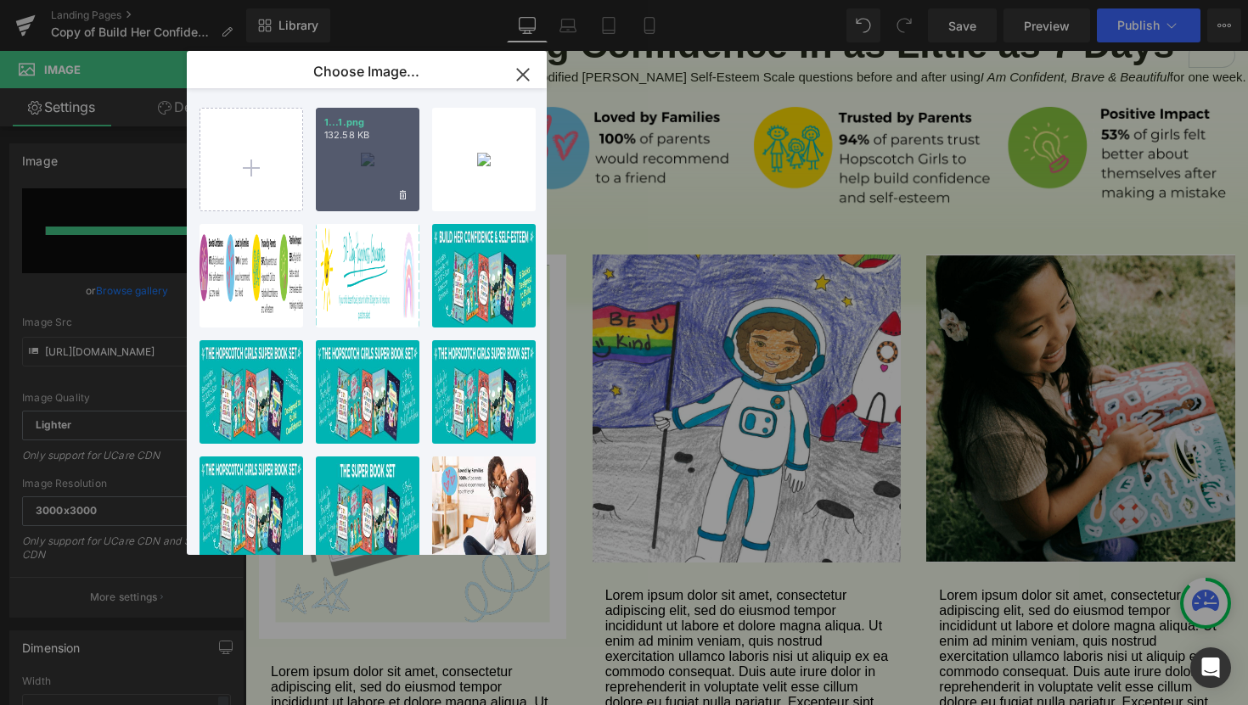
click at [374, 181] on div "1...1.png 132.58 KB" at bounding box center [368, 160] width 104 height 104
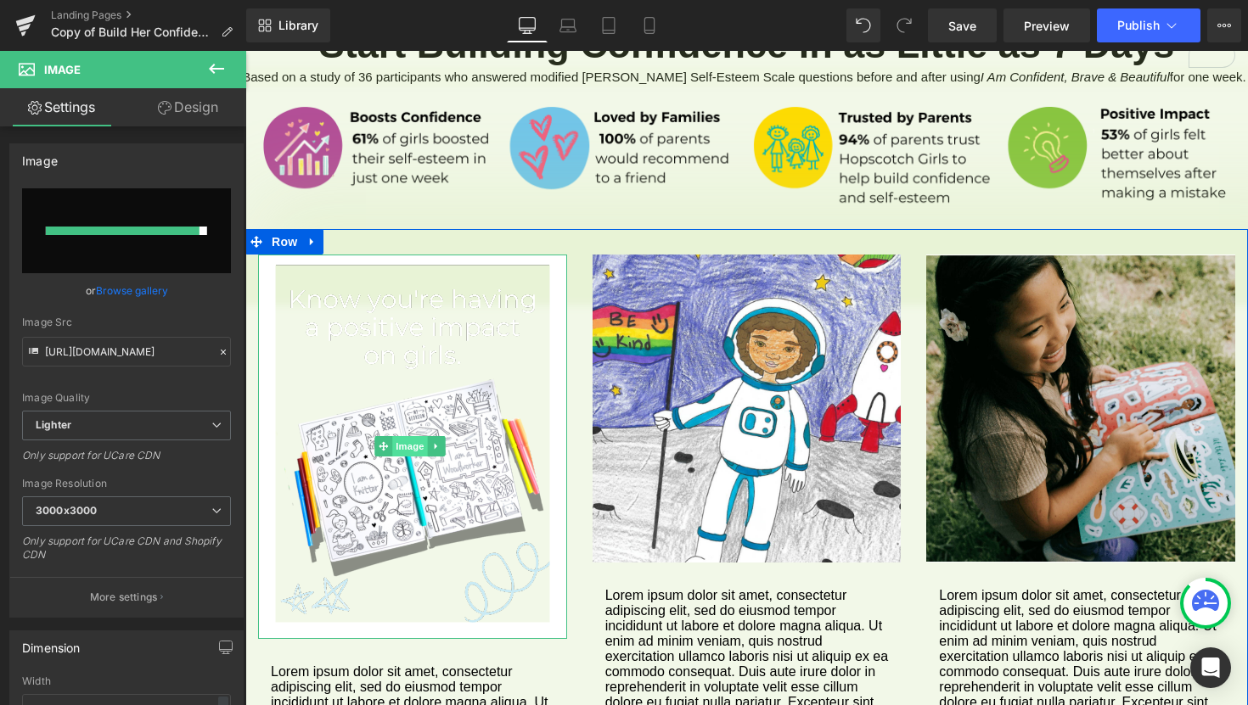
click at [409, 436] on span "Image" at bounding box center [411, 446] width 36 height 20
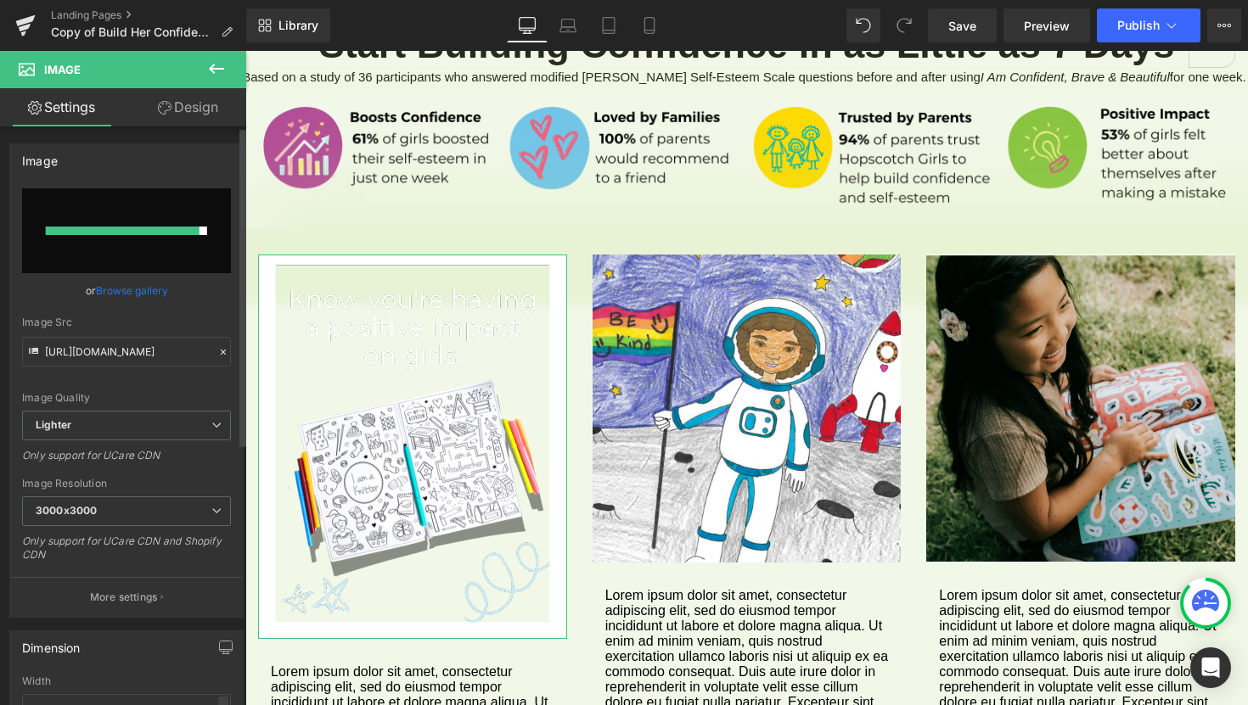
click at [153, 294] on link "Browse gallery" at bounding box center [132, 291] width 72 height 30
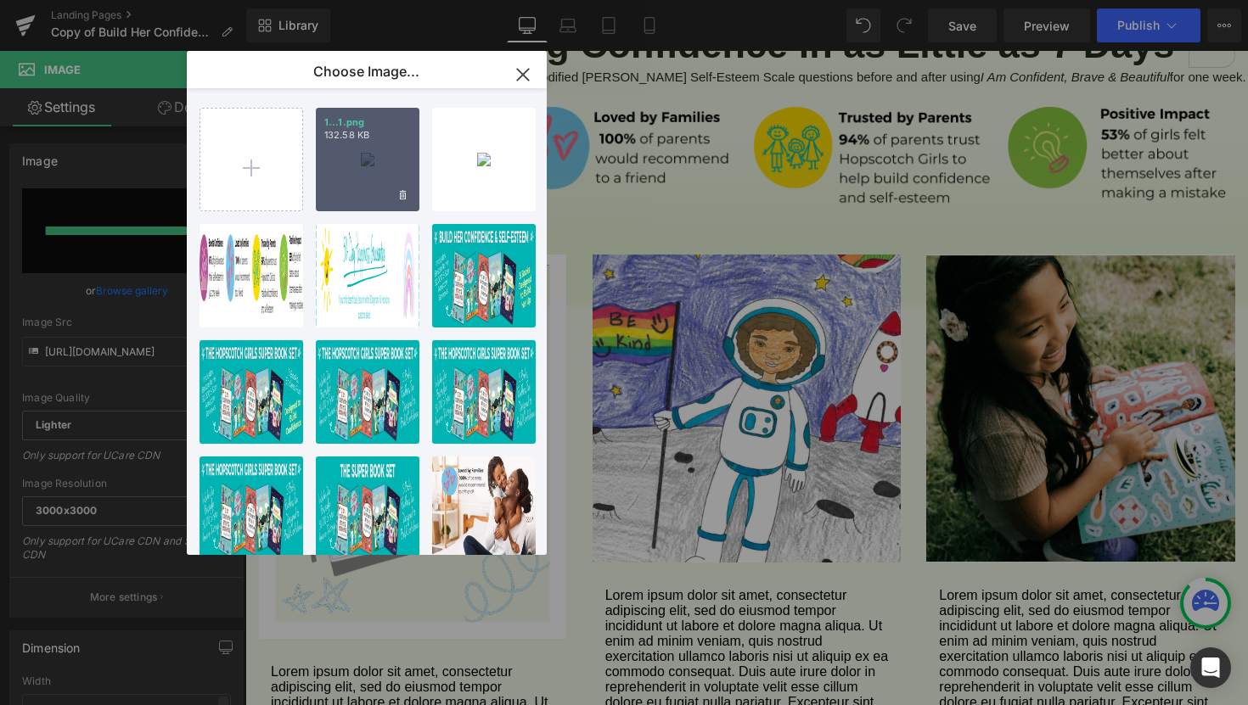
click at [359, 179] on div "1...1.png 132.58 KB" at bounding box center [368, 160] width 104 height 104
type input "[URL][DOMAIN_NAME]"
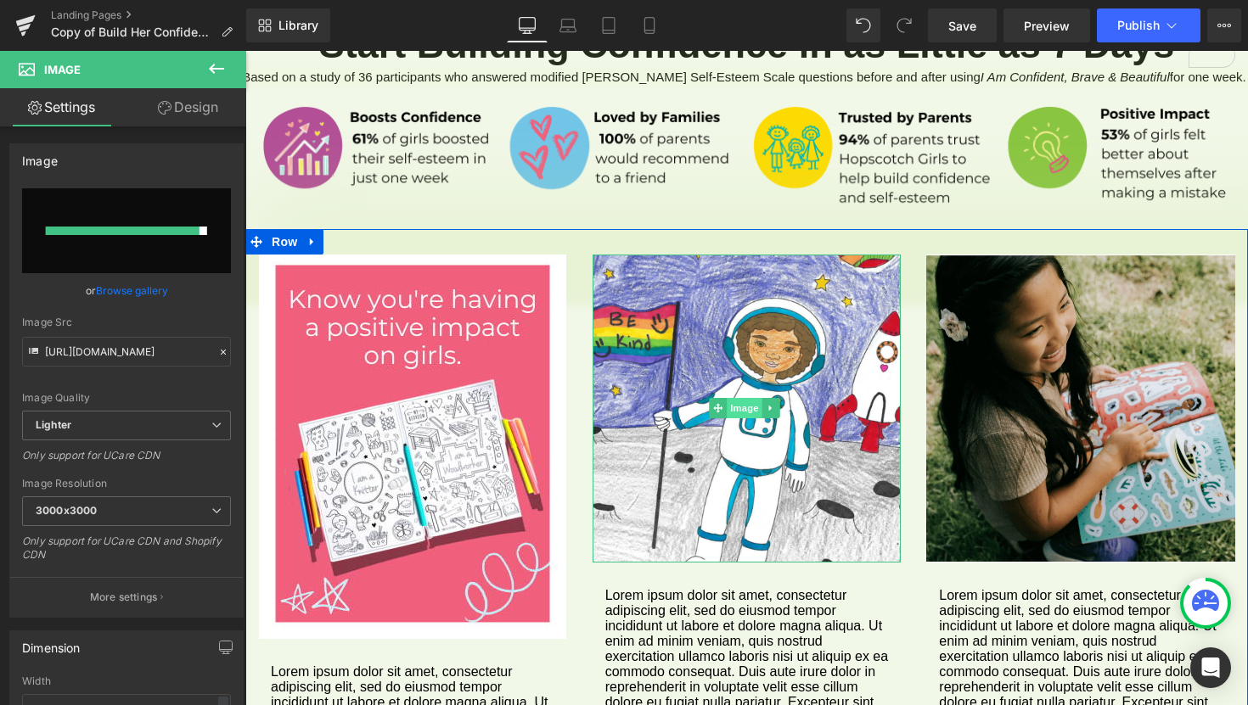
click at [733, 398] on span "Image" at bounding box center [745, 408] width 36 height 20
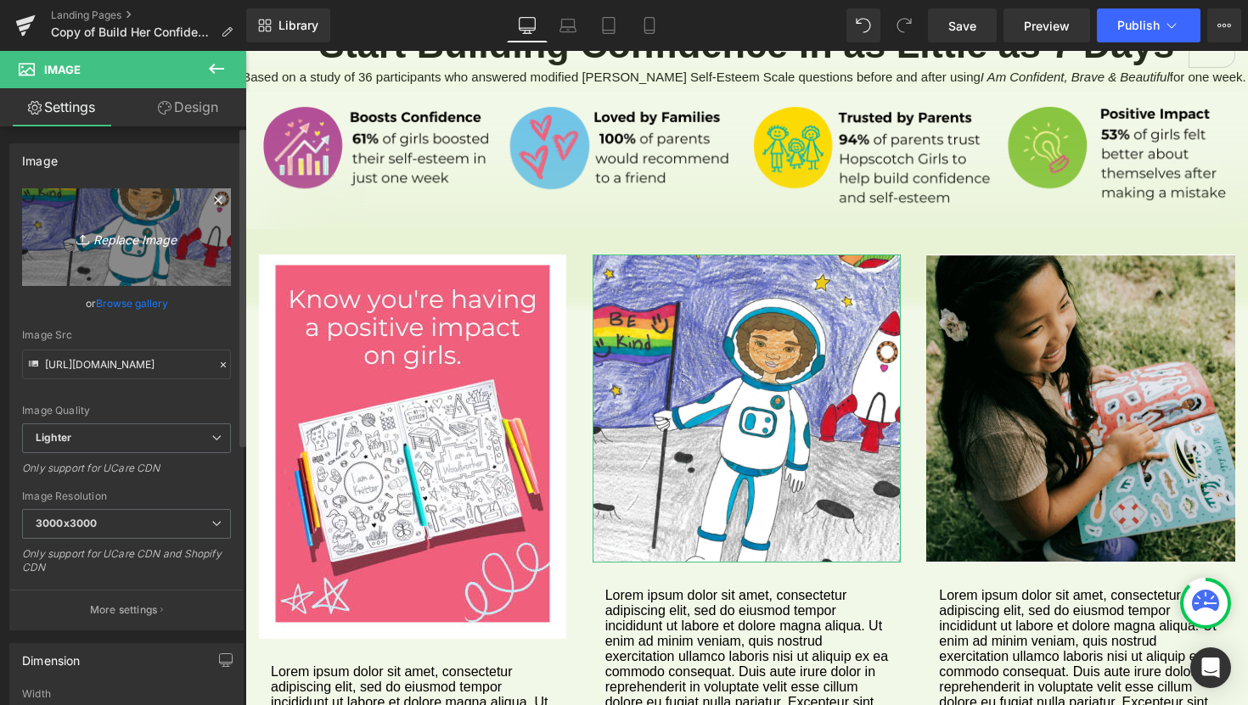
click at [102, 241] on icon "Replace Image" at bounding box center [127, 237] width 136 height 21
type input "C:\fakepath\2.png"
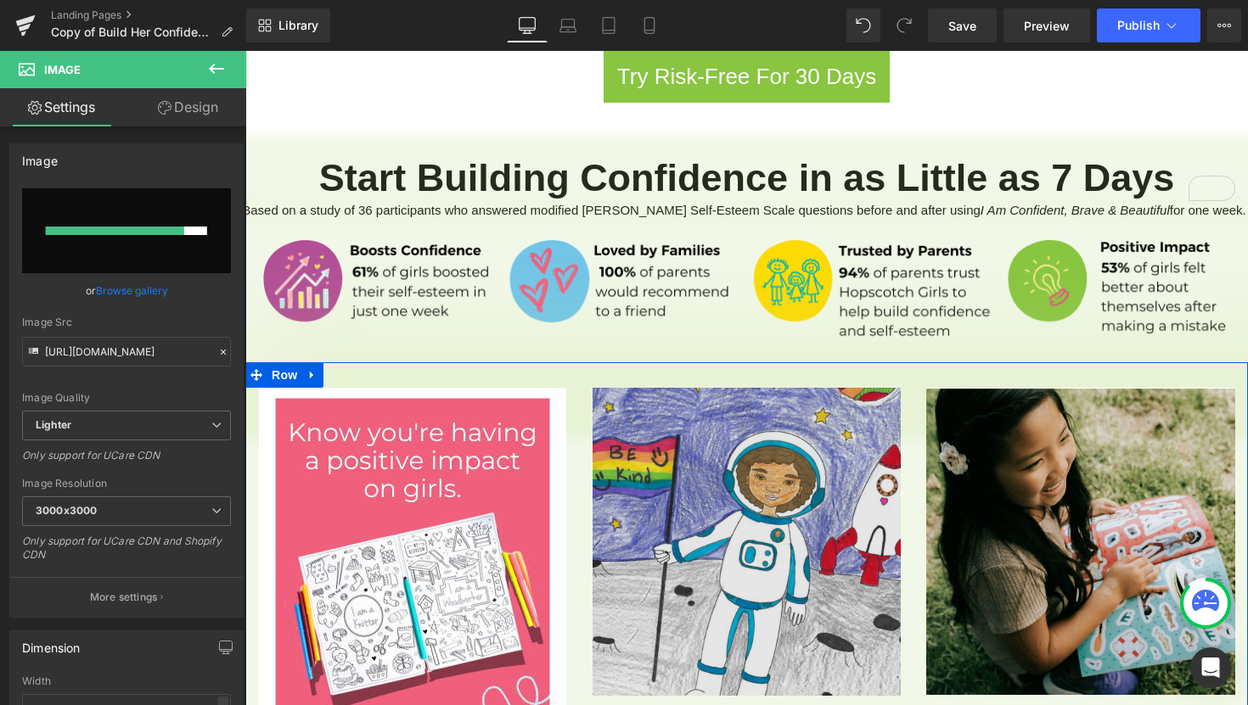
scroll to position [1283, 0]
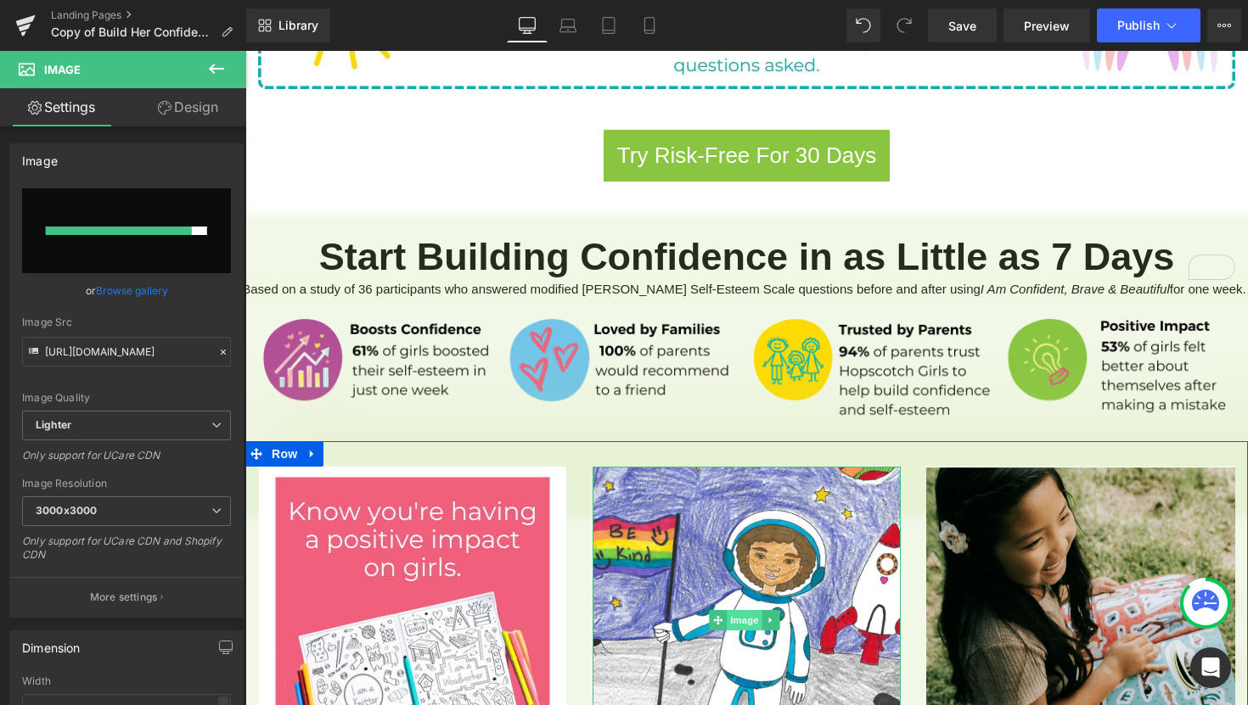
click at [741, 610] on span "Image" at bounding box center [745, 620] width 36 height 20
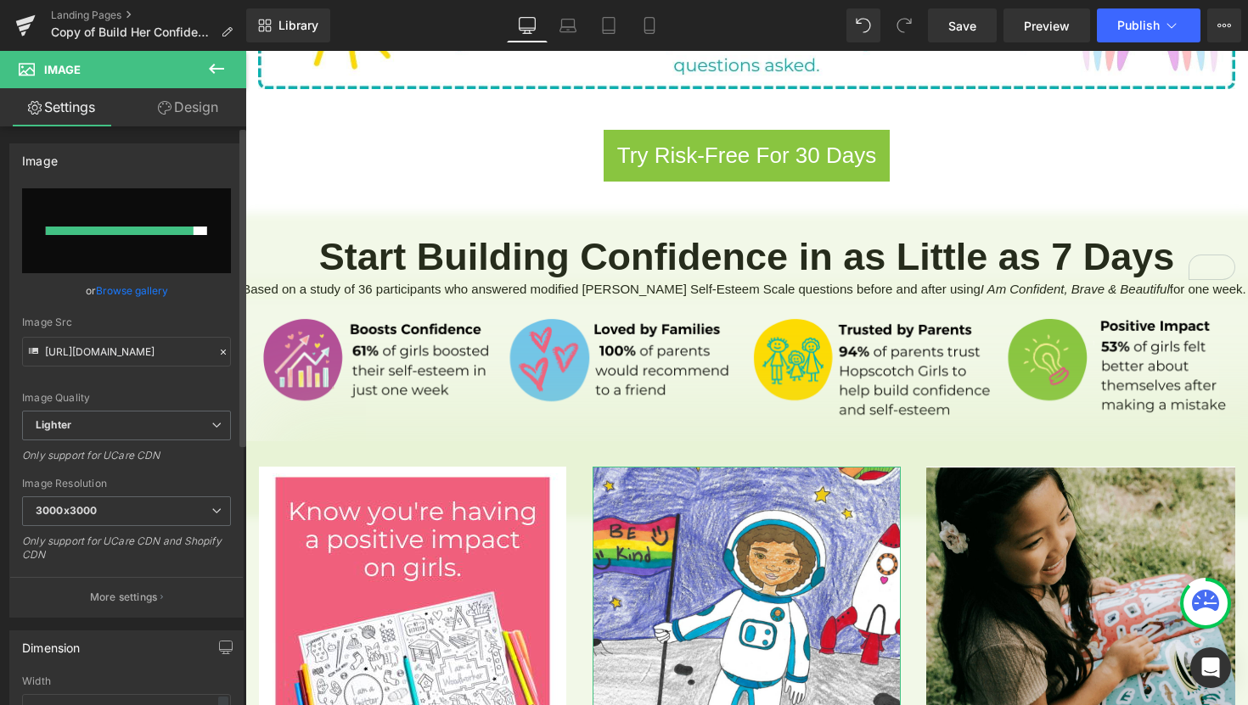
click at [137, 291] on link "Browse gallery" at bounding box center [132, 291] width 72 height 30
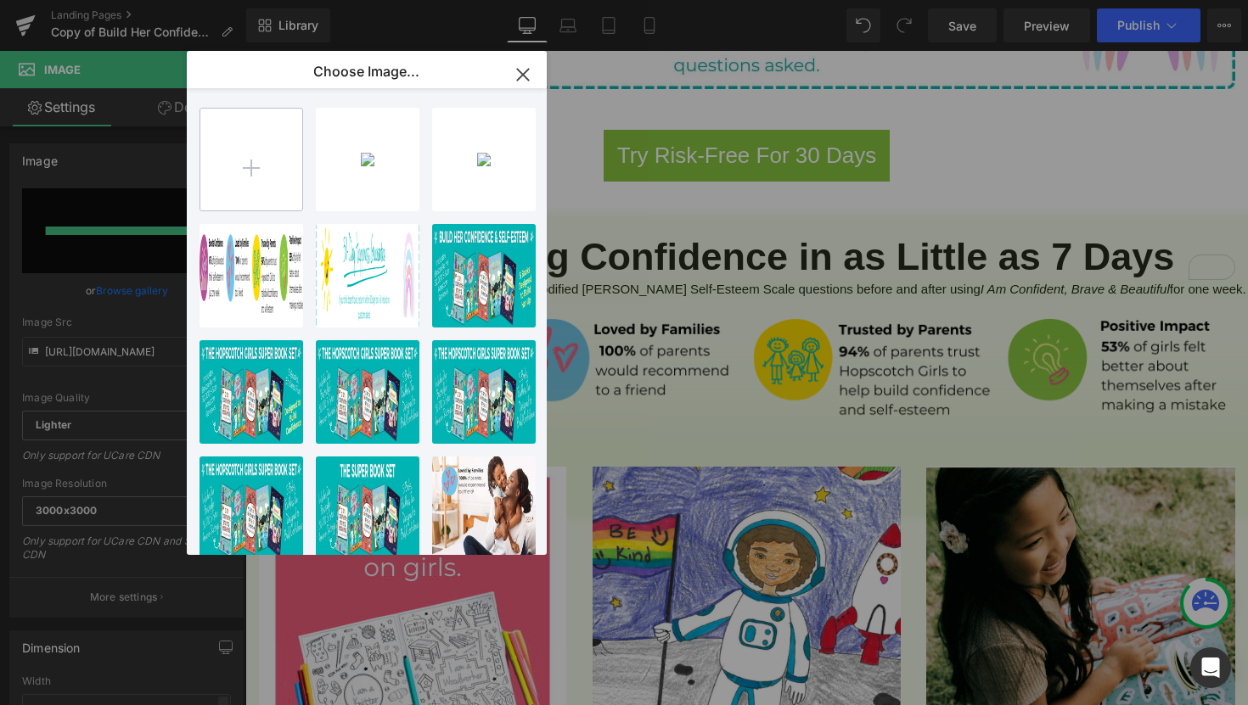
click at [255, 176] on input "file" at bounding box center [251, 160] width 102 height 102
type input "C:\fakepath\4.png"
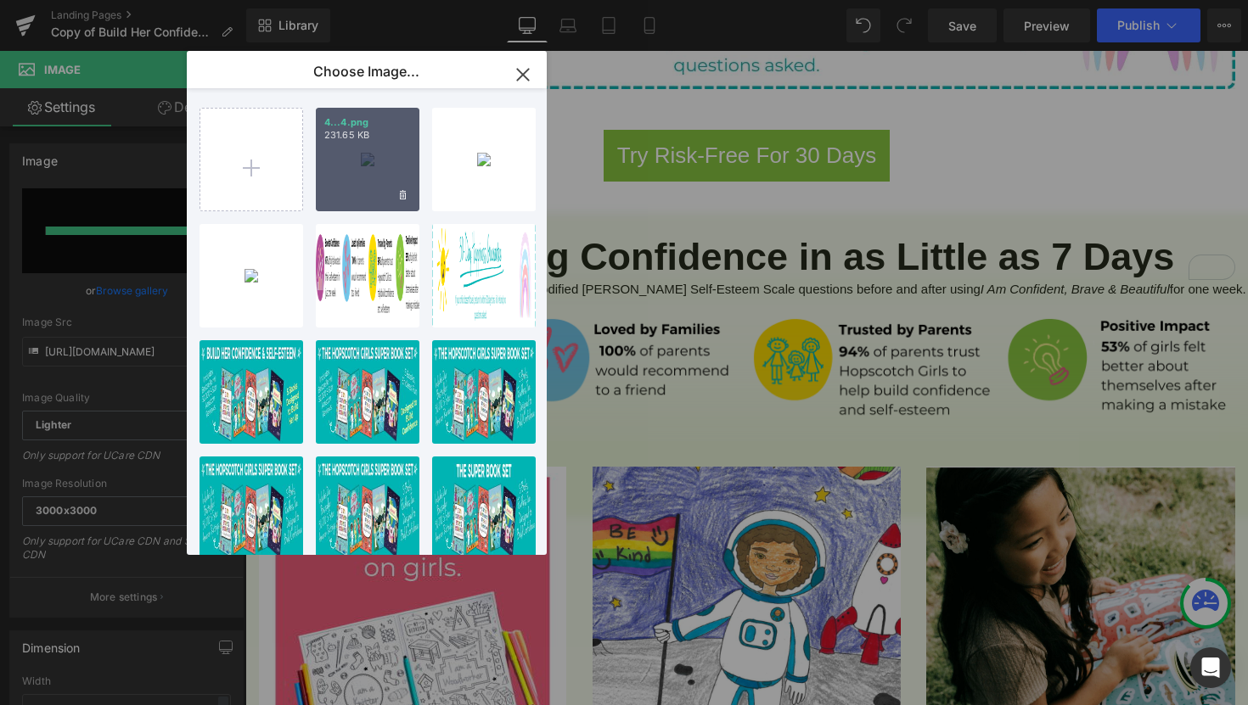
click at [384, 191] on div "4...4.png 231.65 KB" at bounding box center [368, 160] width 104 height 104
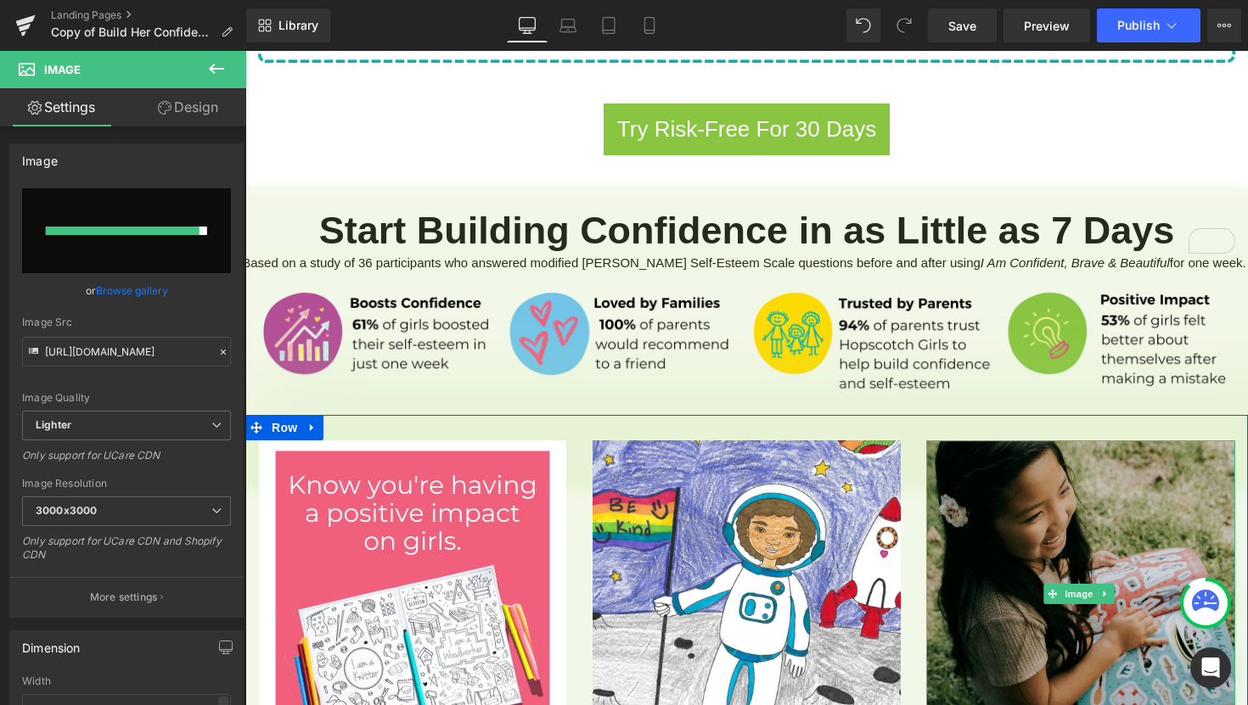
scroll to position [1371, 0]
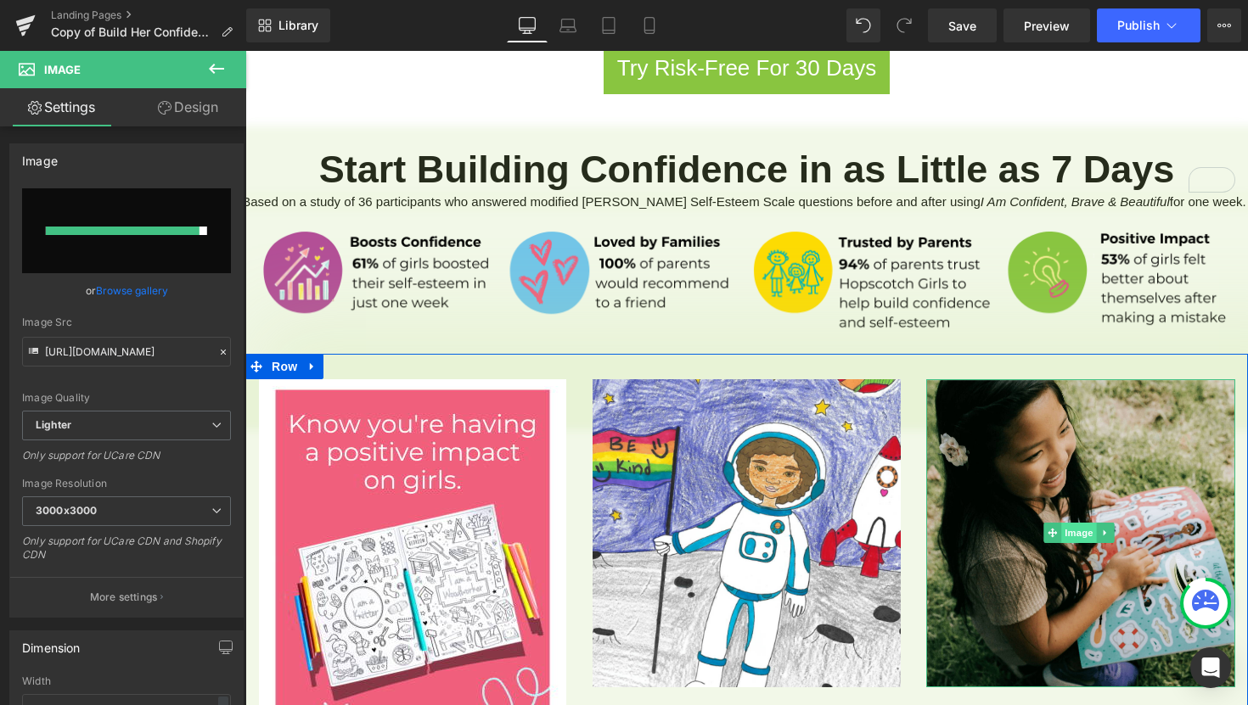
click at [1061, 523] on span "Image" at bounding box center [1079, 533] width 36 height 20
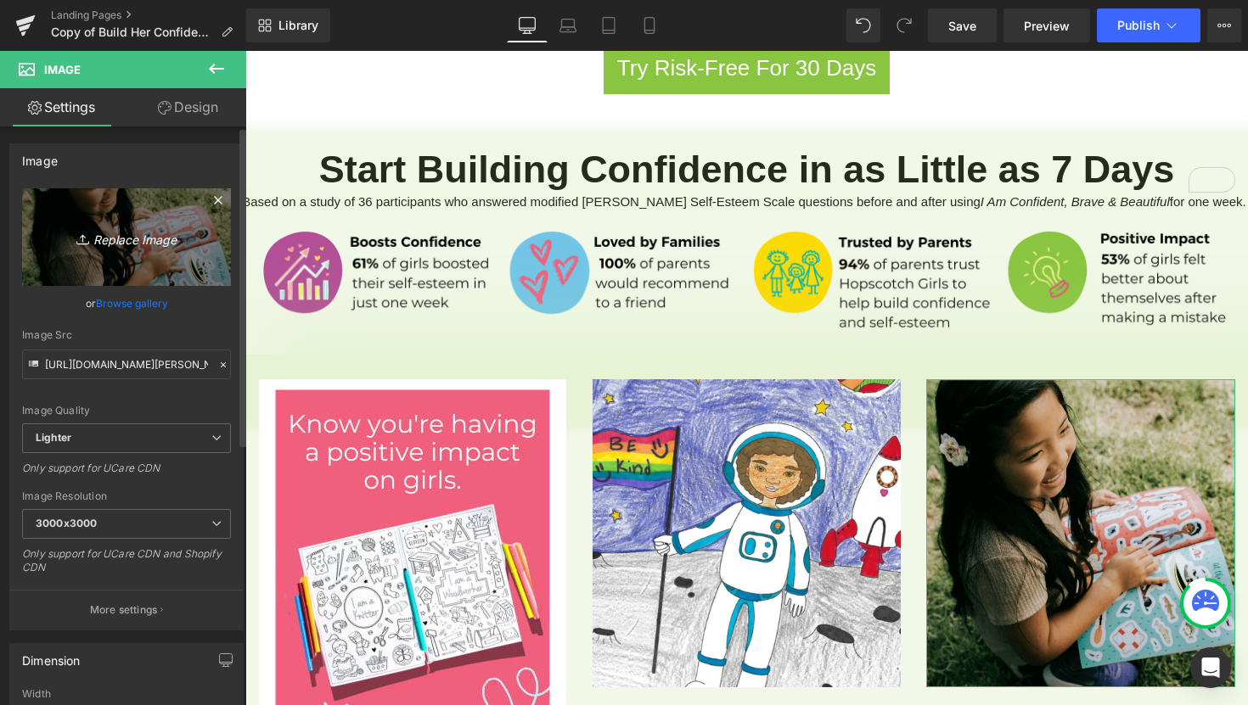
click at [141, 244] on icon "Replace Image" at bounding box center [127, 237] width 136 height 21
type input "C:\fakepath\3.png"
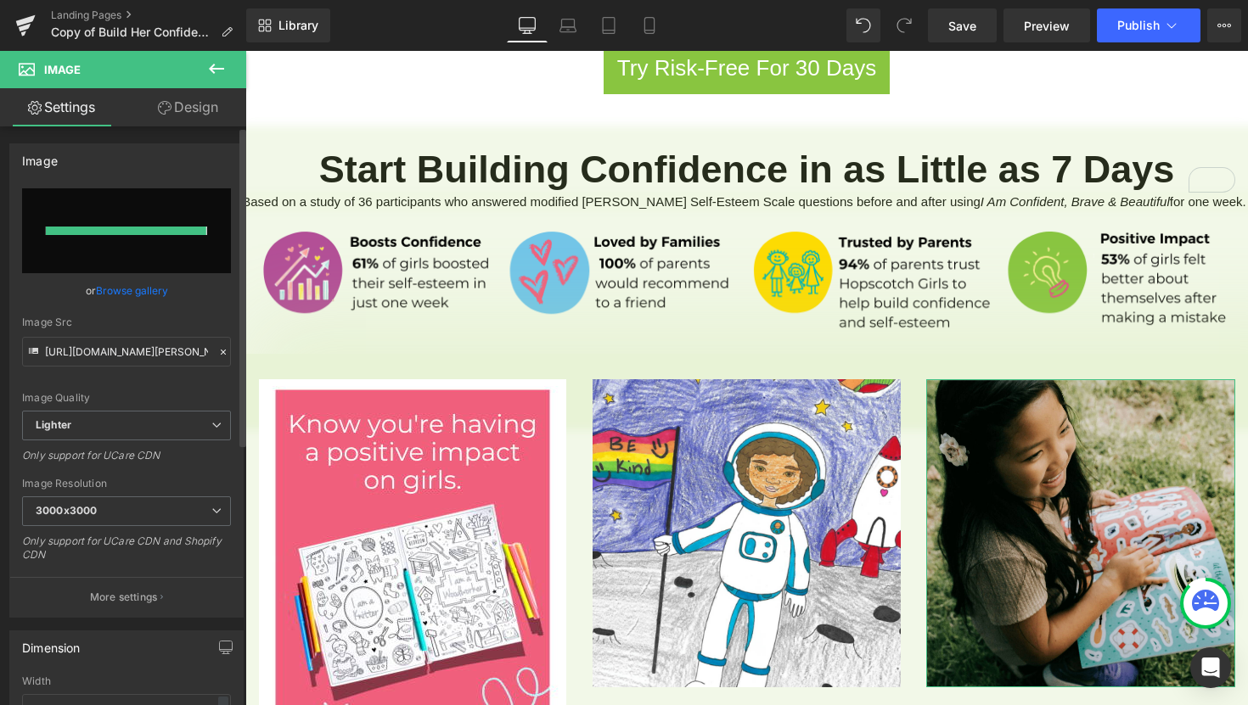
type input "[URL][DOMAIN_NAME]"
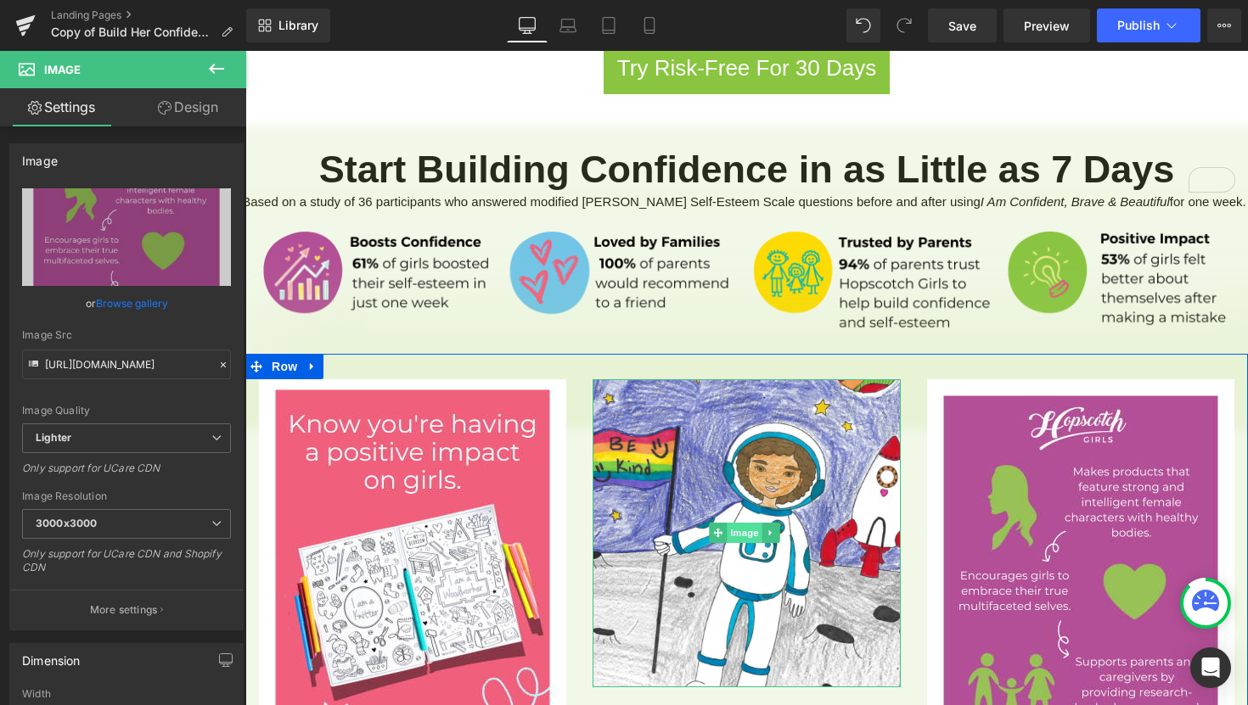
click at [727, 523] on span "Image" at bounding box center [745, 533] width 36 height 20
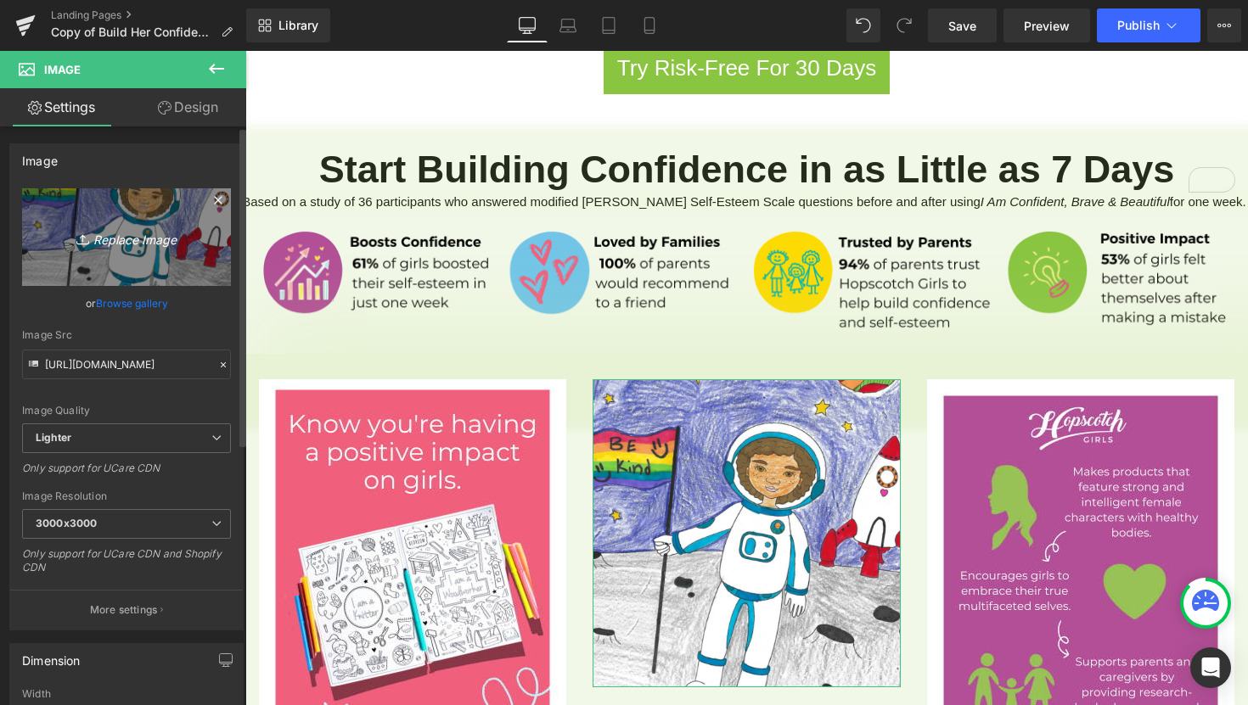
click at [138, 236] on icon "Replace Image" at bounding box center [127, 237] width 136 height 21
type input "C:\fakepath\4.png"
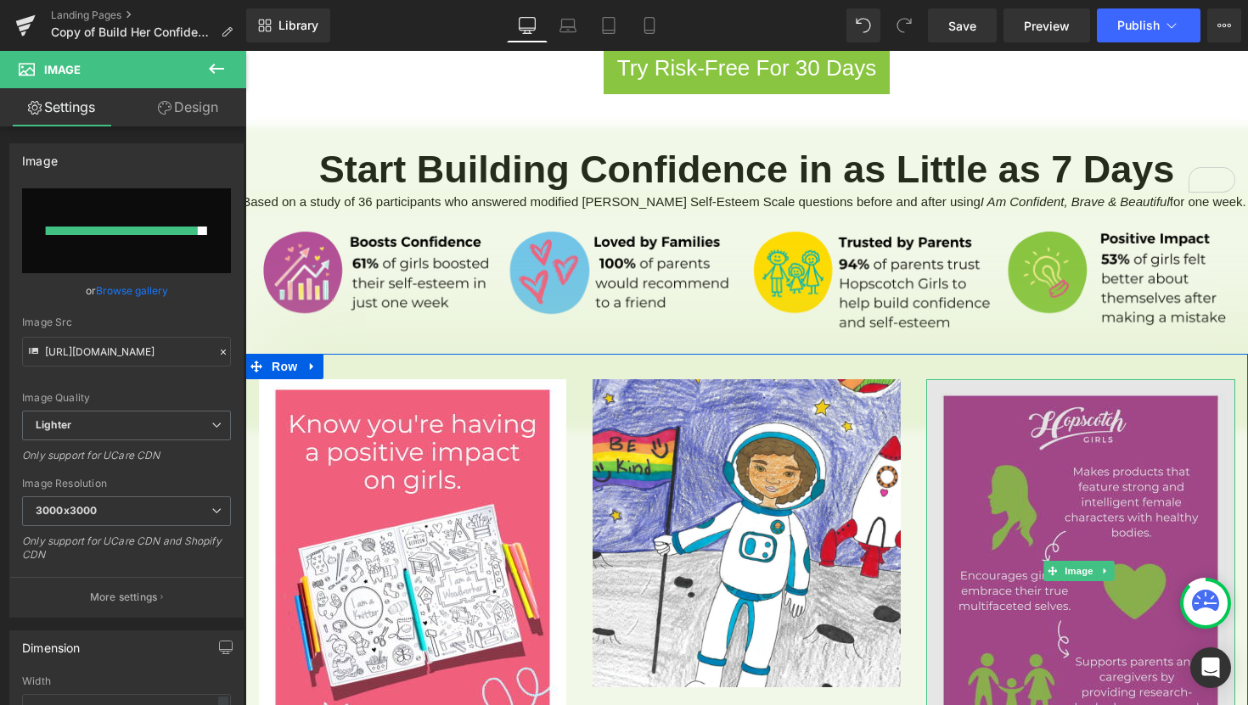
type input "[URL][DOMAIN_NAME]"
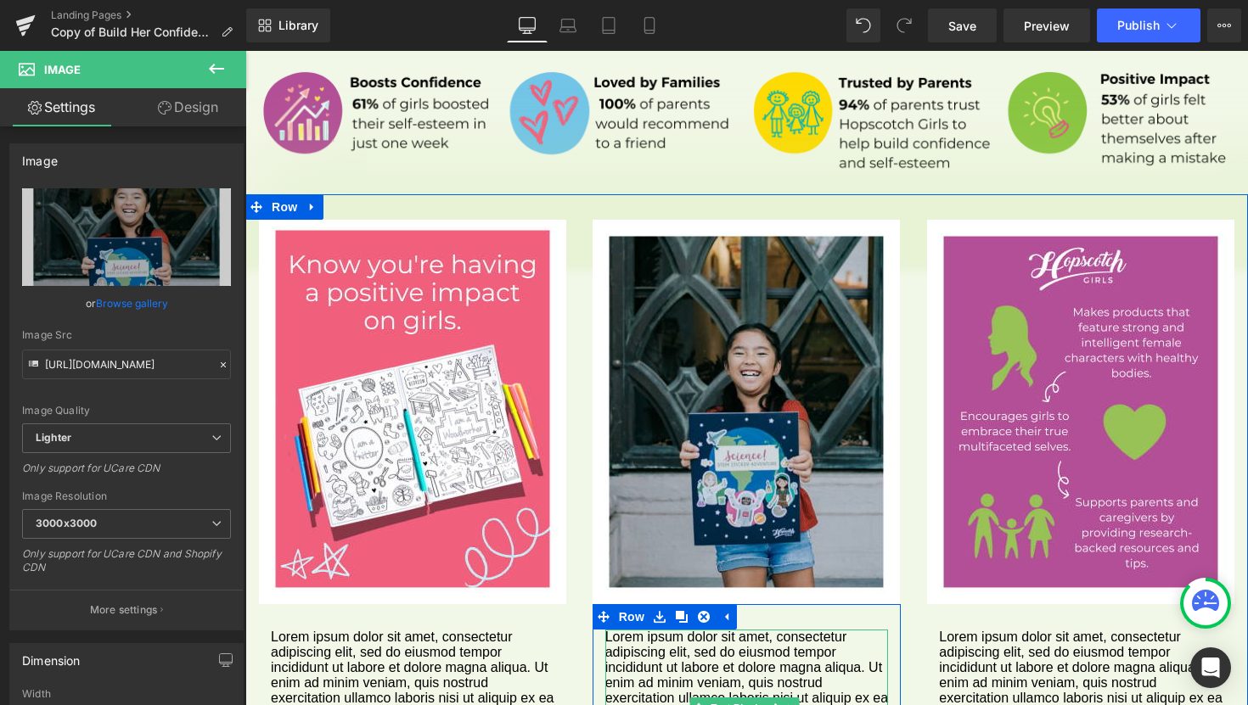
scroll to position [1383, 0]
